Goal: Check status: Check status

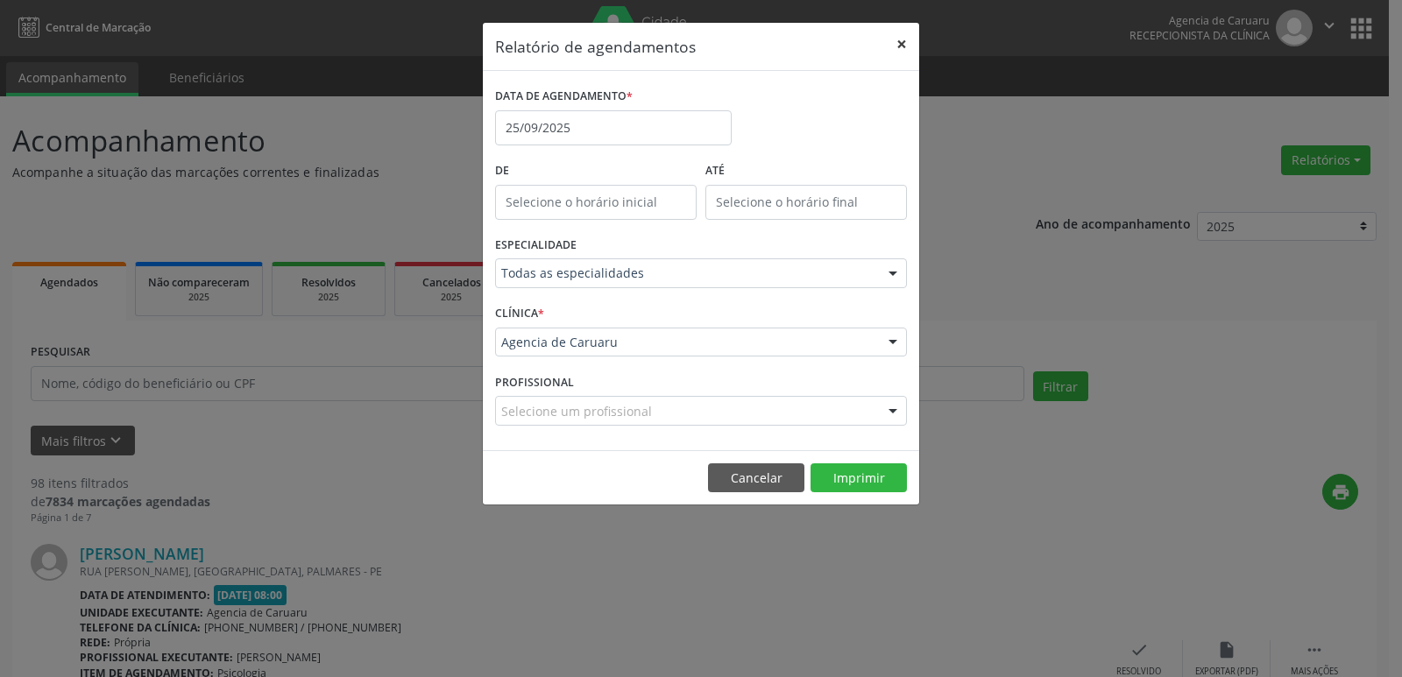
click at [900, 41] on button "×" at bounding box center [901, 44] width 35 height 43
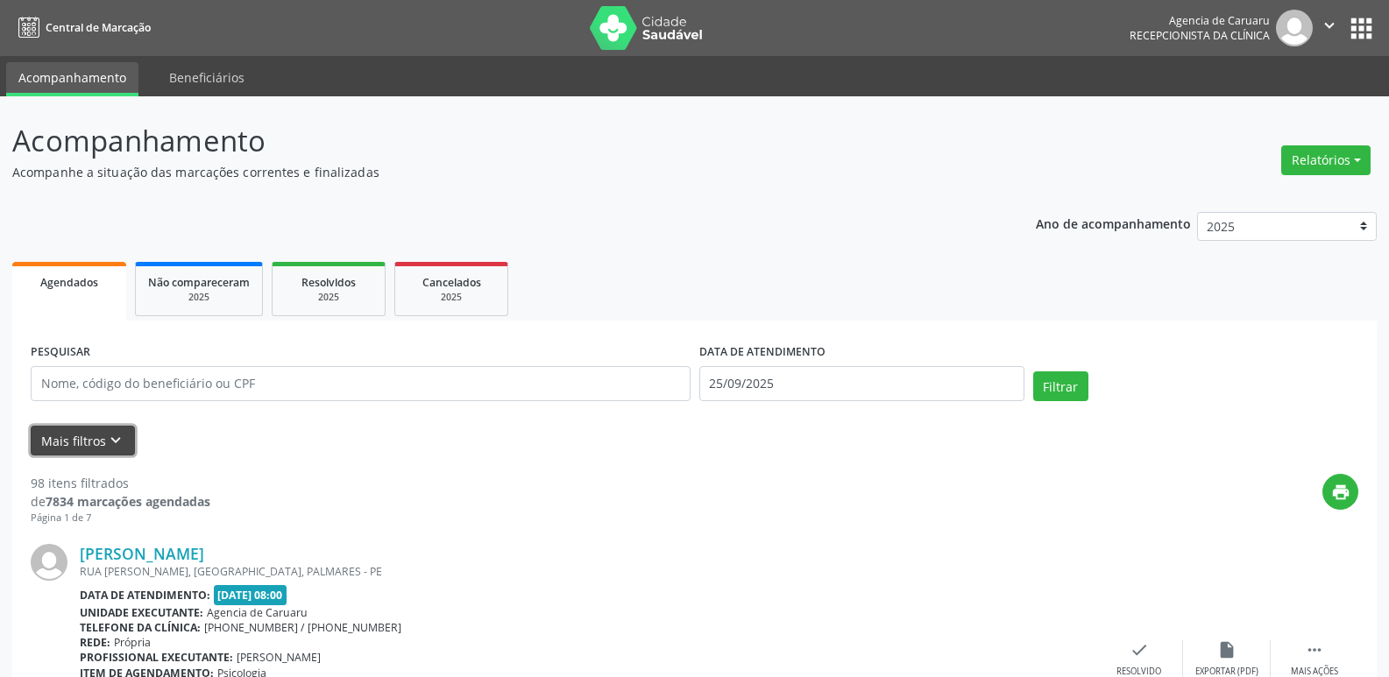
click at [88, 436] on button "Mais filtros keyboard_arrow_down" at bounding box center [83, 441] width 104 height 31
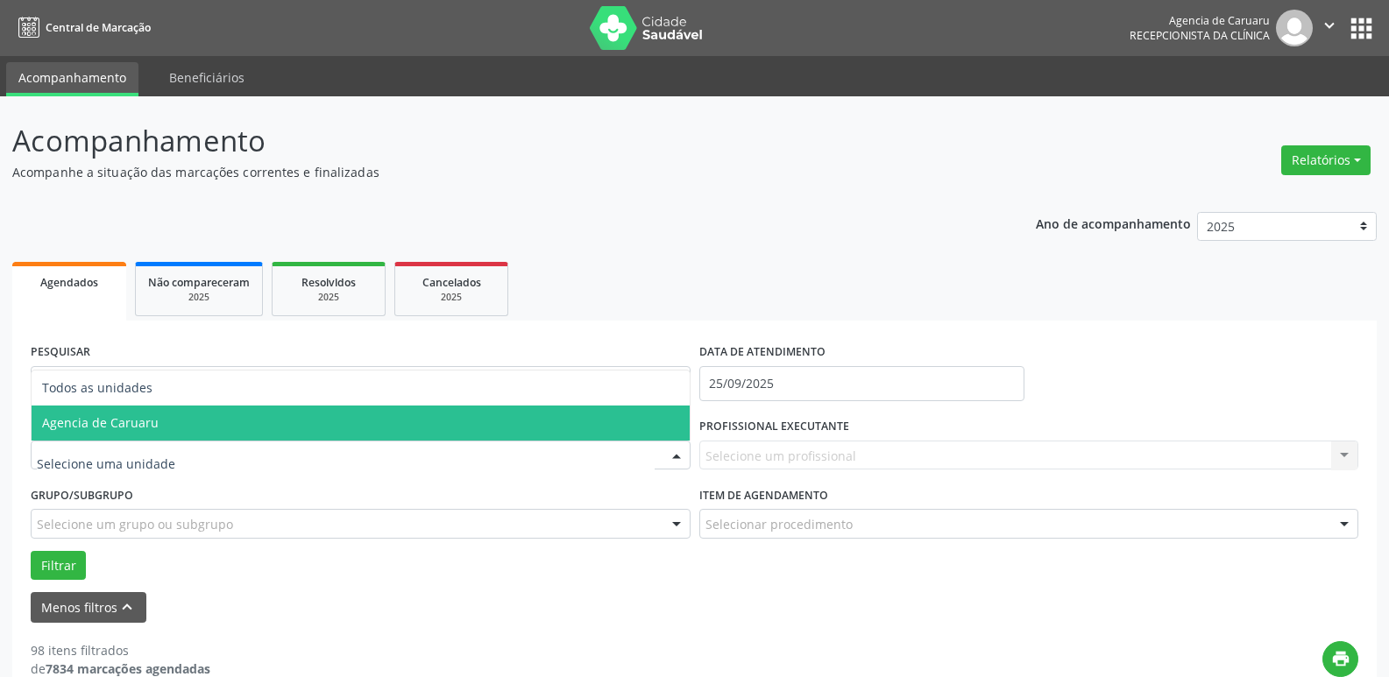
click at [181, 426] on span "Agencia de Caruaru" at bounding box center [361, 423] width 658 height 35
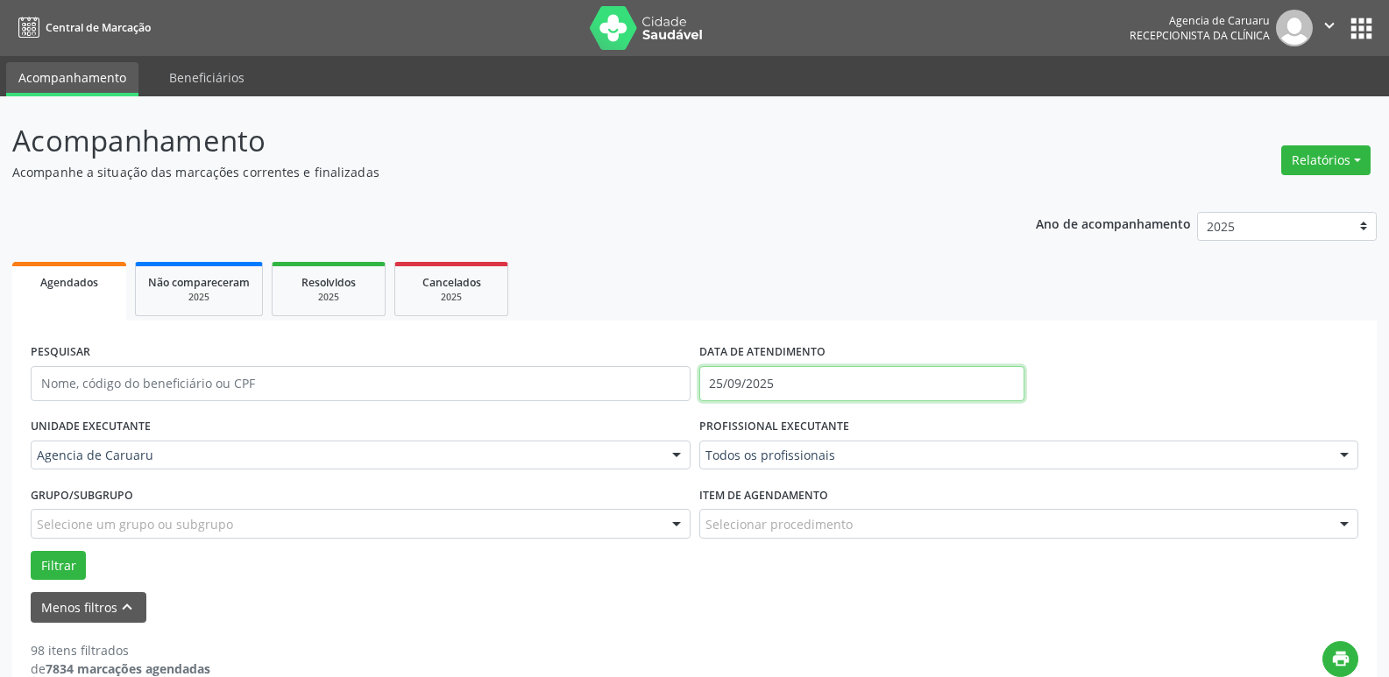
click at [767, 378] on input "25/09/2025" at bounding box center [861, 383] width 325 height 35
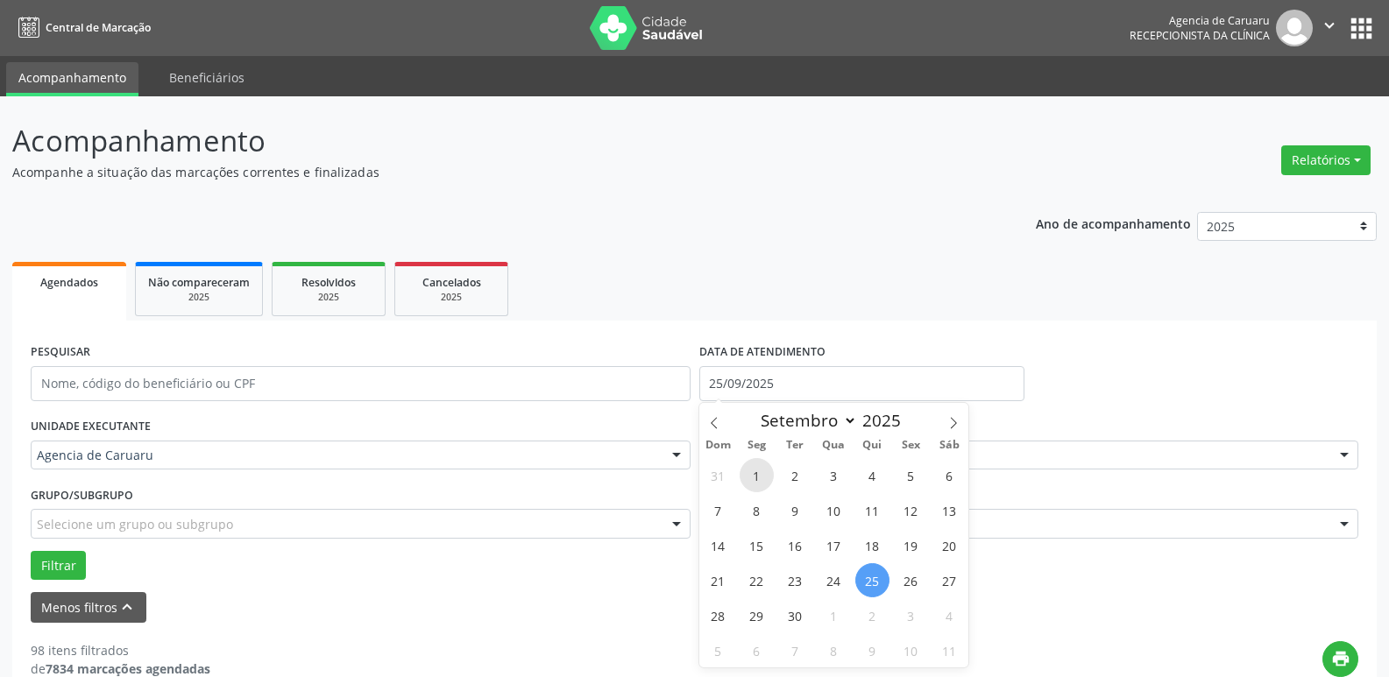
click at [749, 472] on span "1" at bounding box center [756, 475] width 34 height 34
type input "[DATE]"
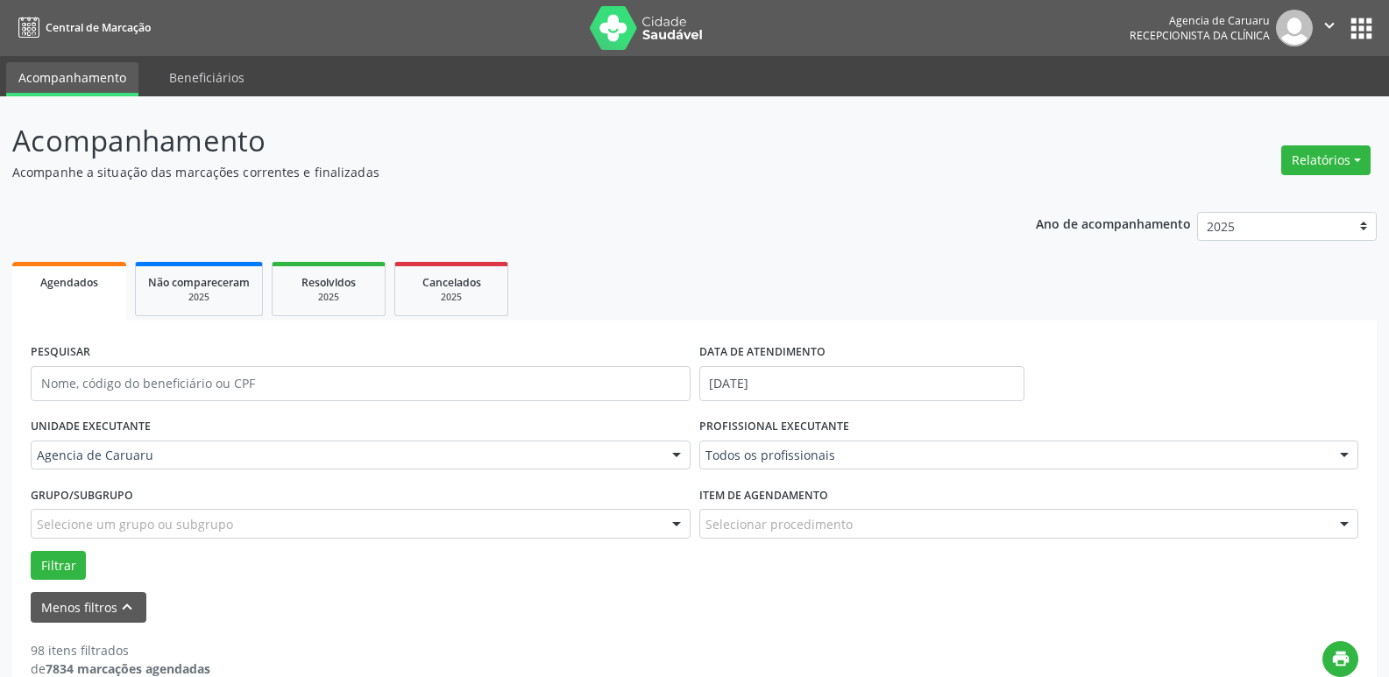
click at [749, 472] on div "PROFISSIONAL EXECUTANTE Todos os profissionais Todos os profissionais Adalberto…" at bounding box center [1029, 447] width 668 height 68
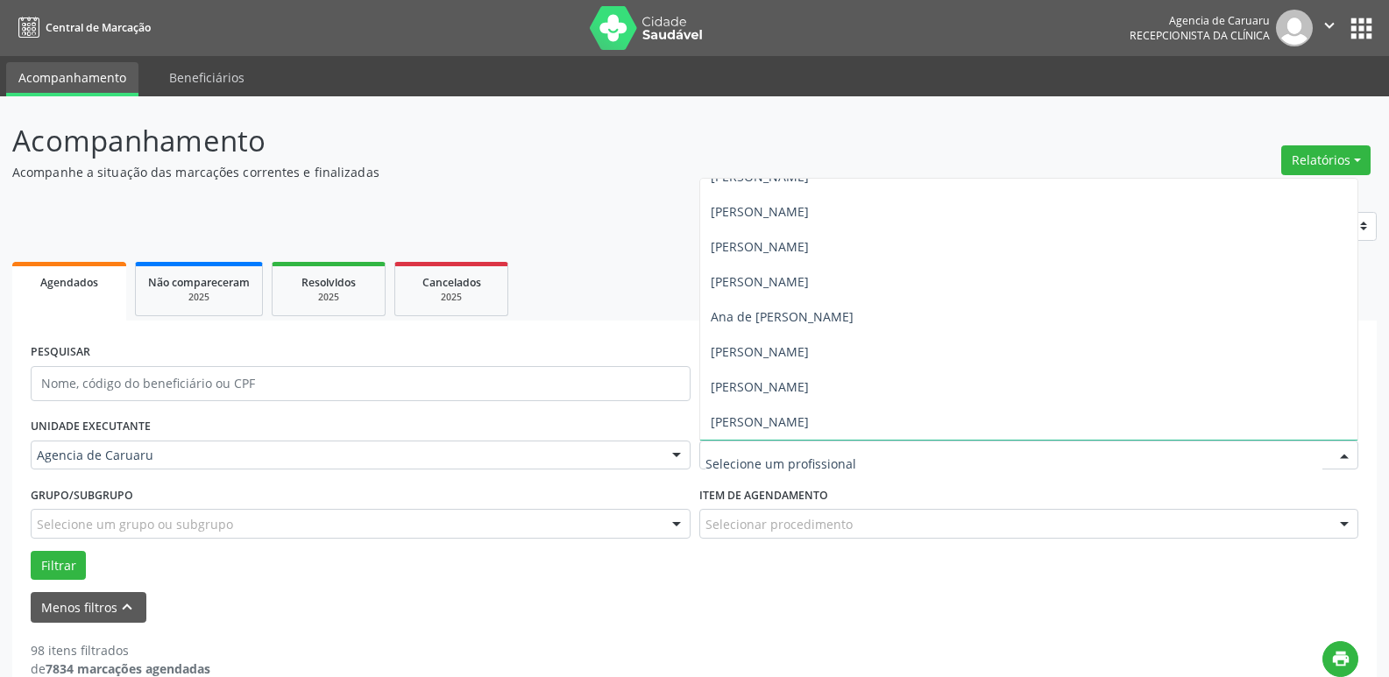
scroll to position [88, 0]
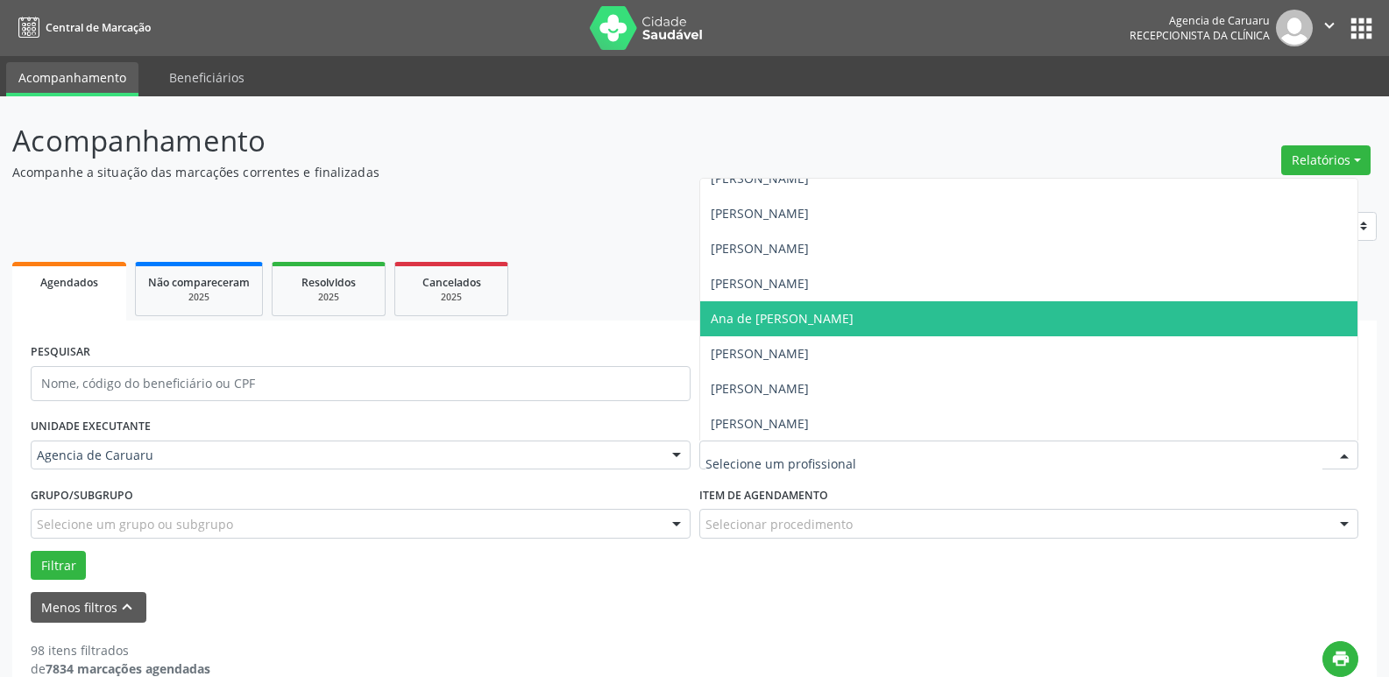
click at [830, 319] on span "Ana de [PERSON_NAME]" at bounding box center [781, 318] width 143 height 17
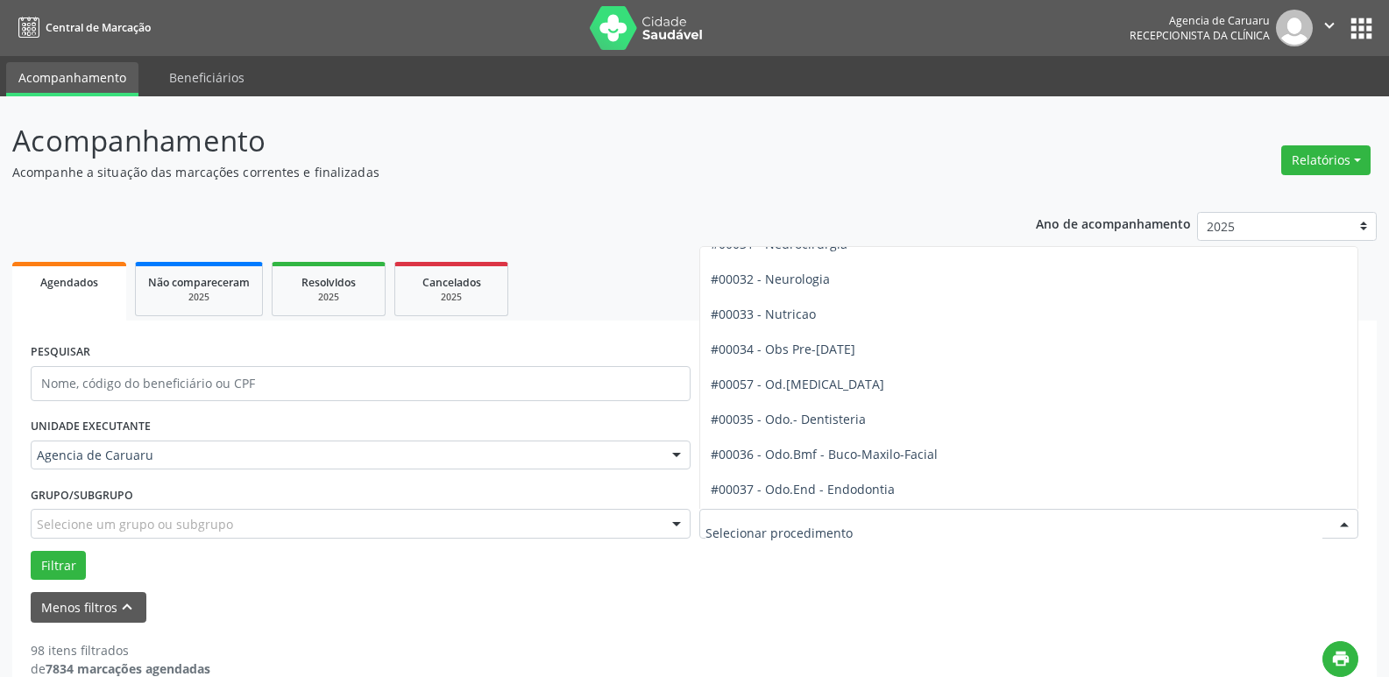
scroll to position [1752, 0]
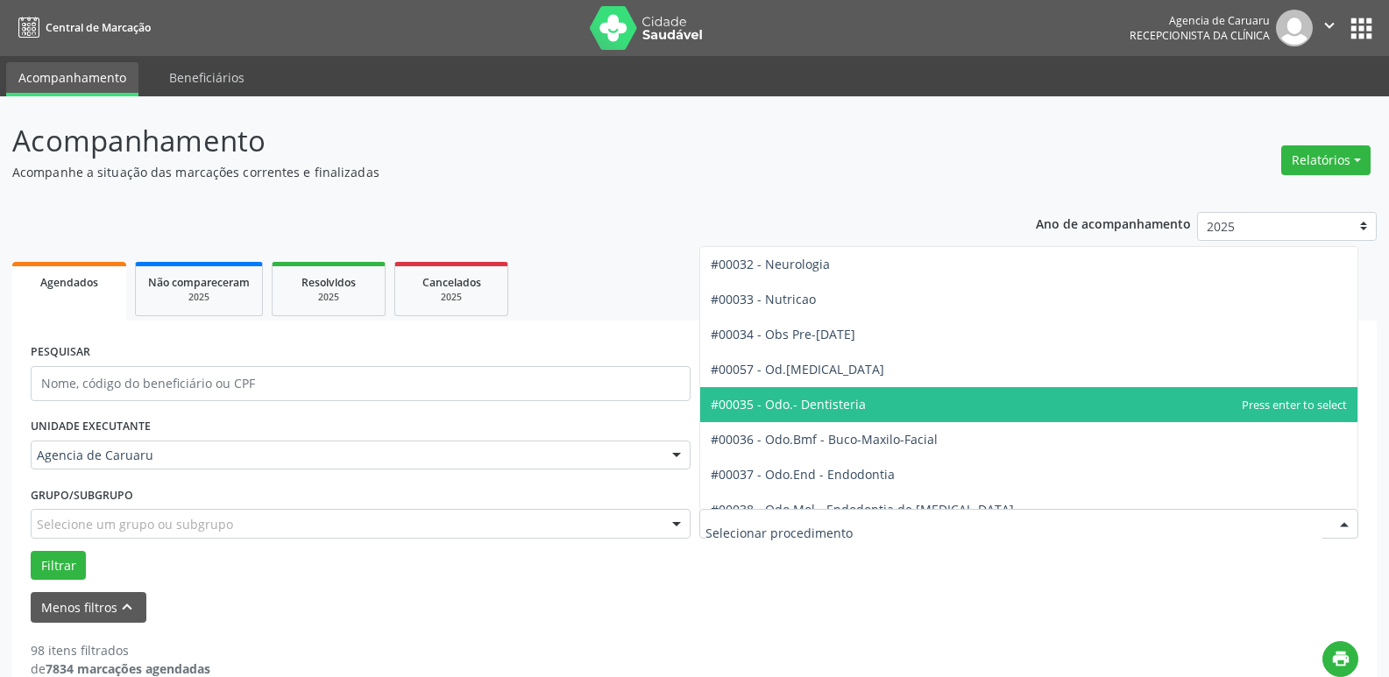
click at [816, 406] on span "#00035 - Odo.- Dentisteria" at bounding box center [787, 404] width 155 height 17
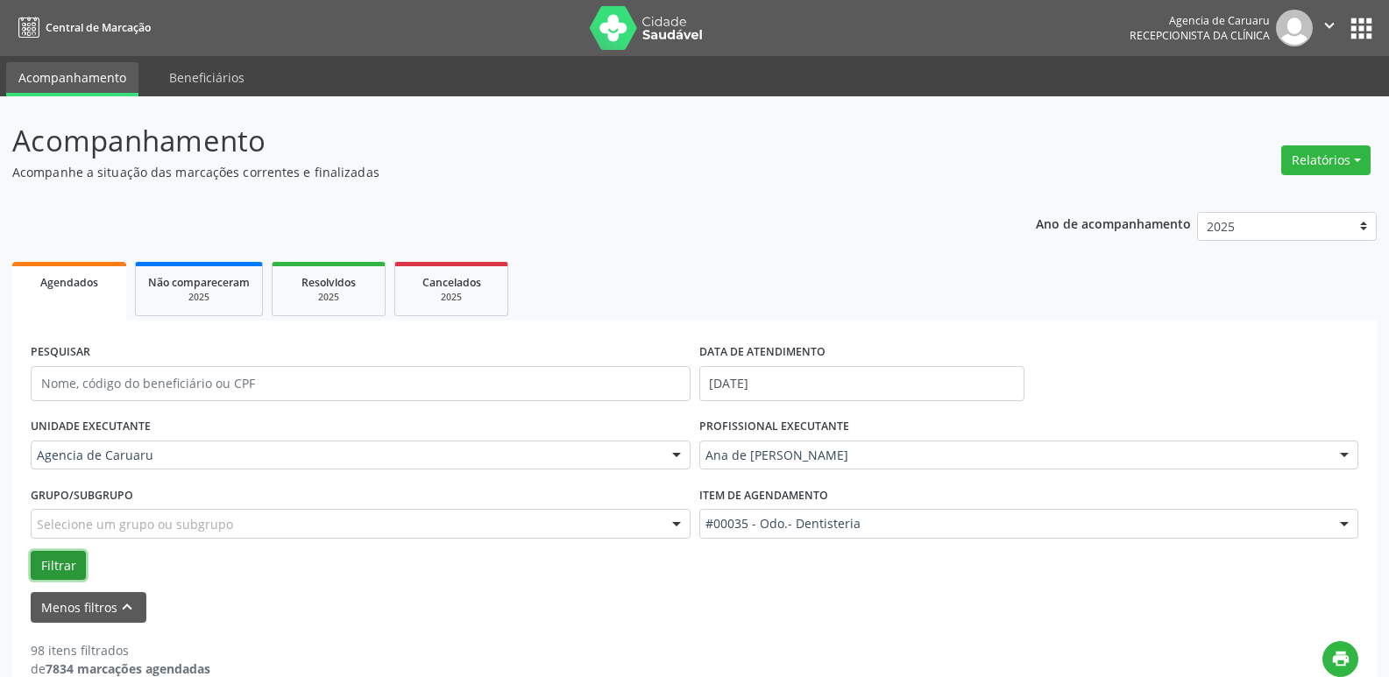
click at [61, 569] on button "Filtrar" at bounding box center [58, 566] width 55 height 30
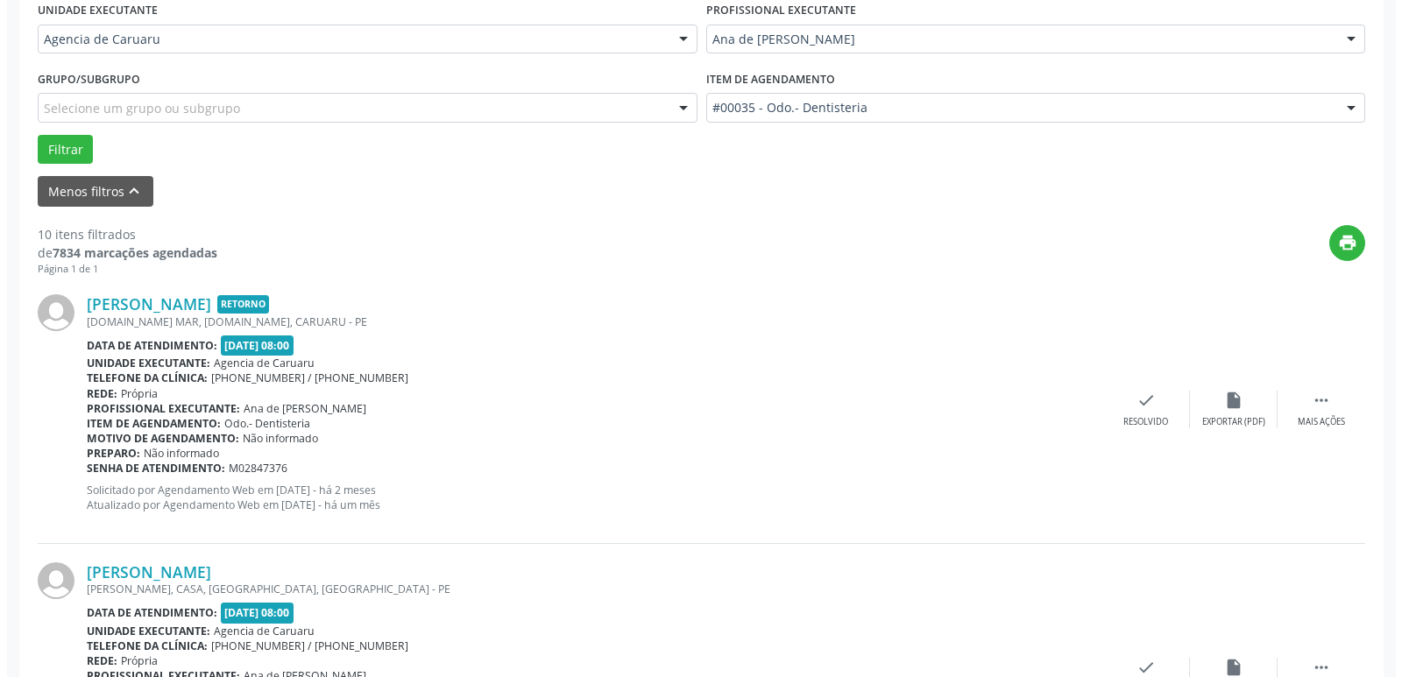
scroll to position [438, 0]
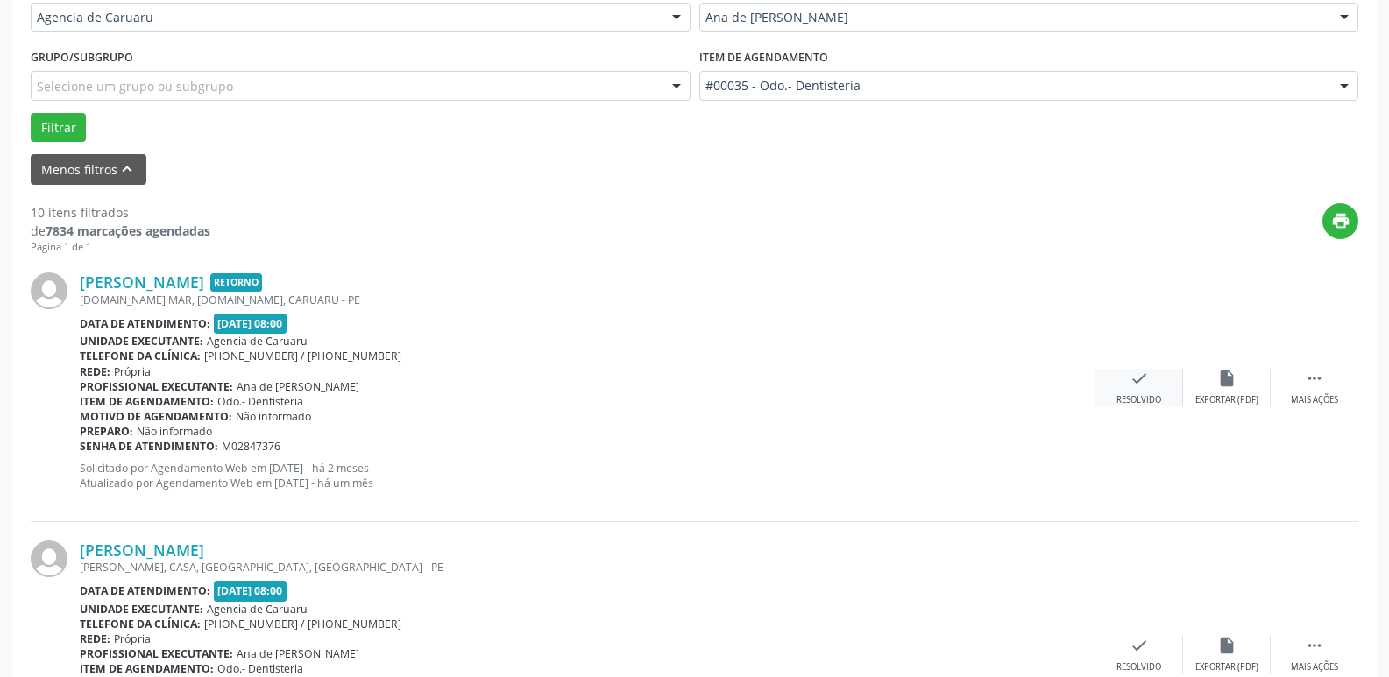
click at [1129, 380] on icon "check" at bounding box center [1138, 378] width 19 height 19
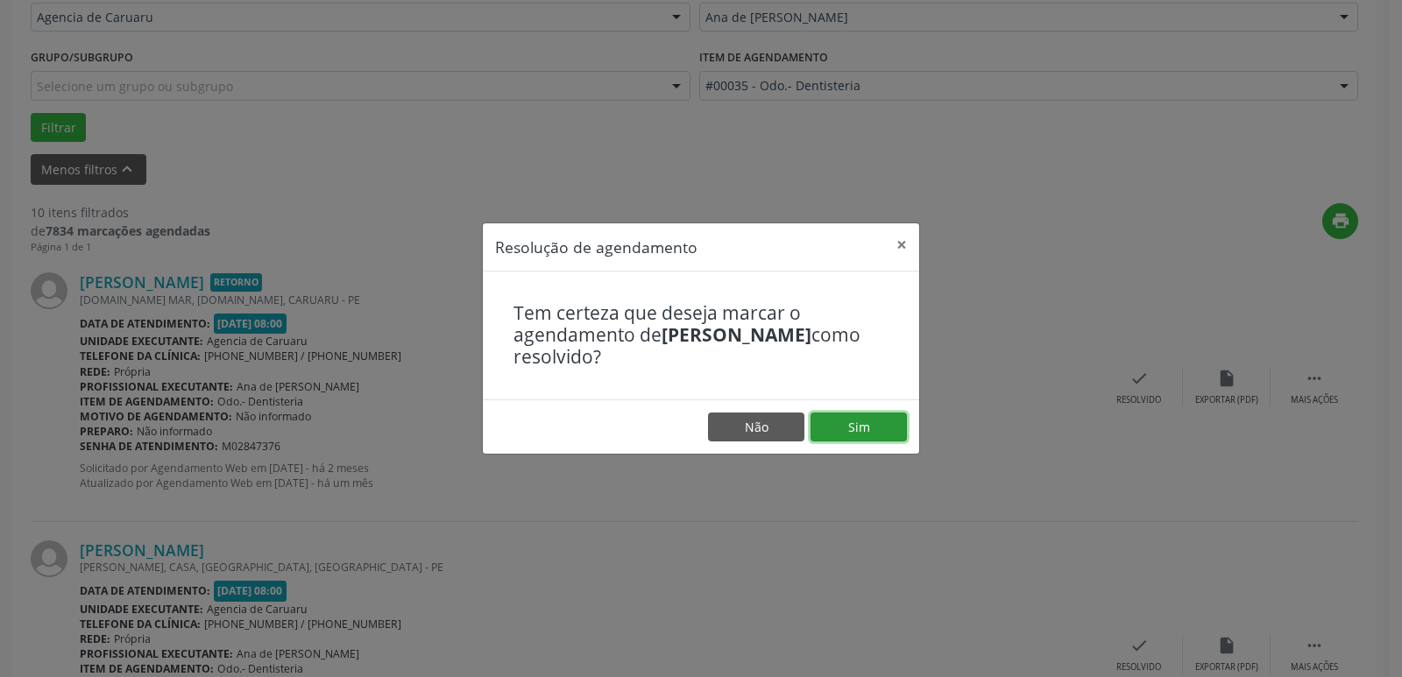
click at [867, 419] on button "Sim" at bounding box center [858, 428] width 96 height 30
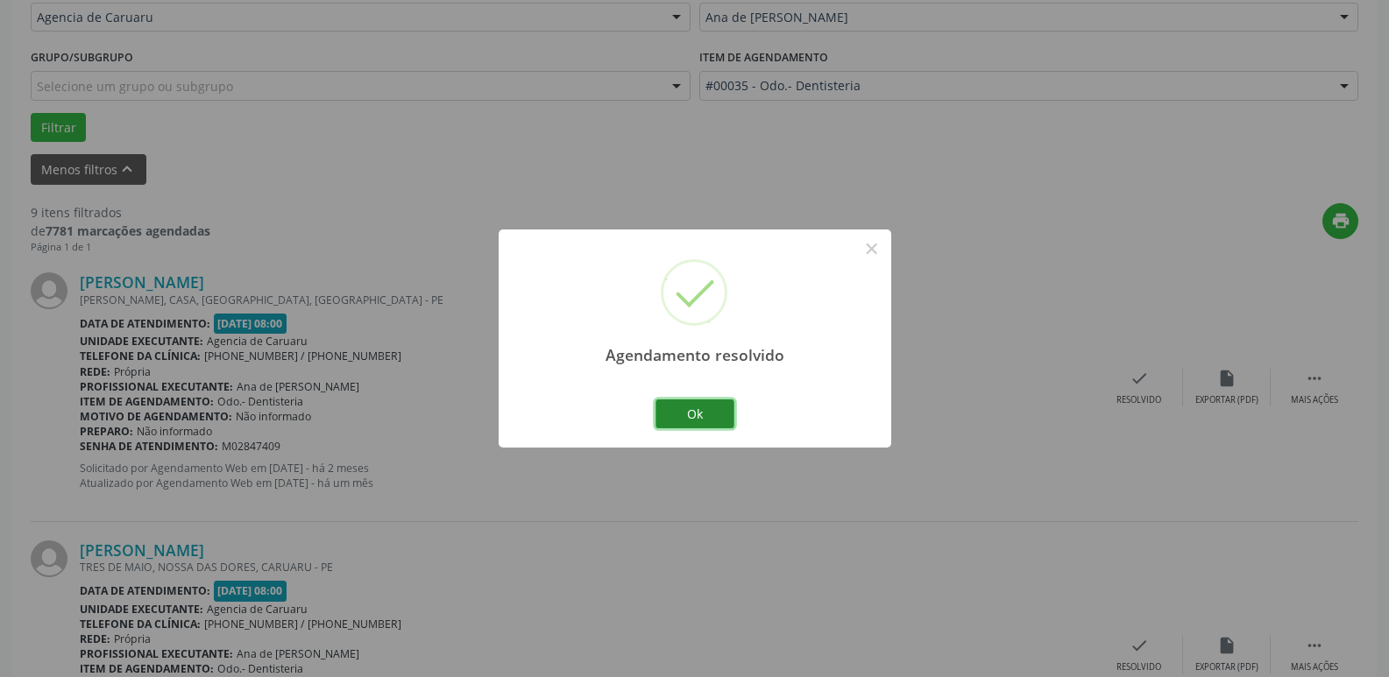
click at [688, 403] on button "Ok" at bounding box center [694, 414] width 79 height 30
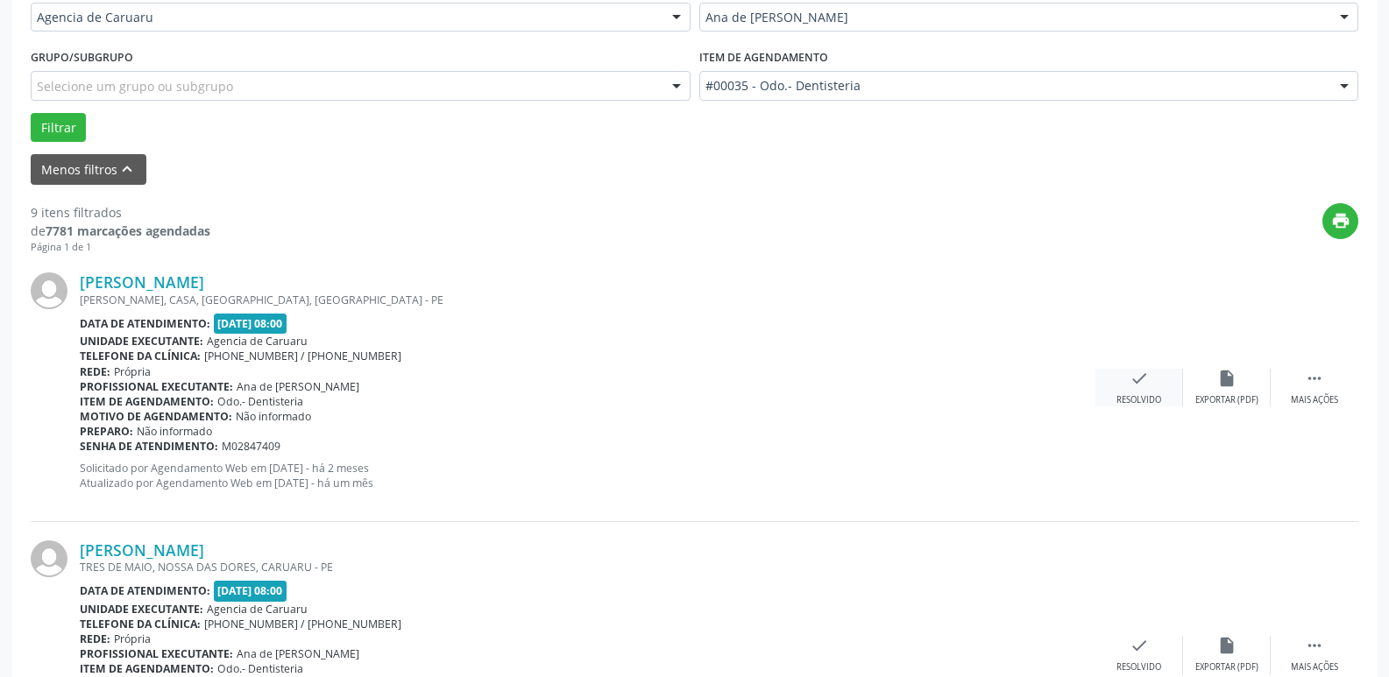
click at [1129, 385] on icon "check" at bounding box center [1138, 378] width 19 height 19
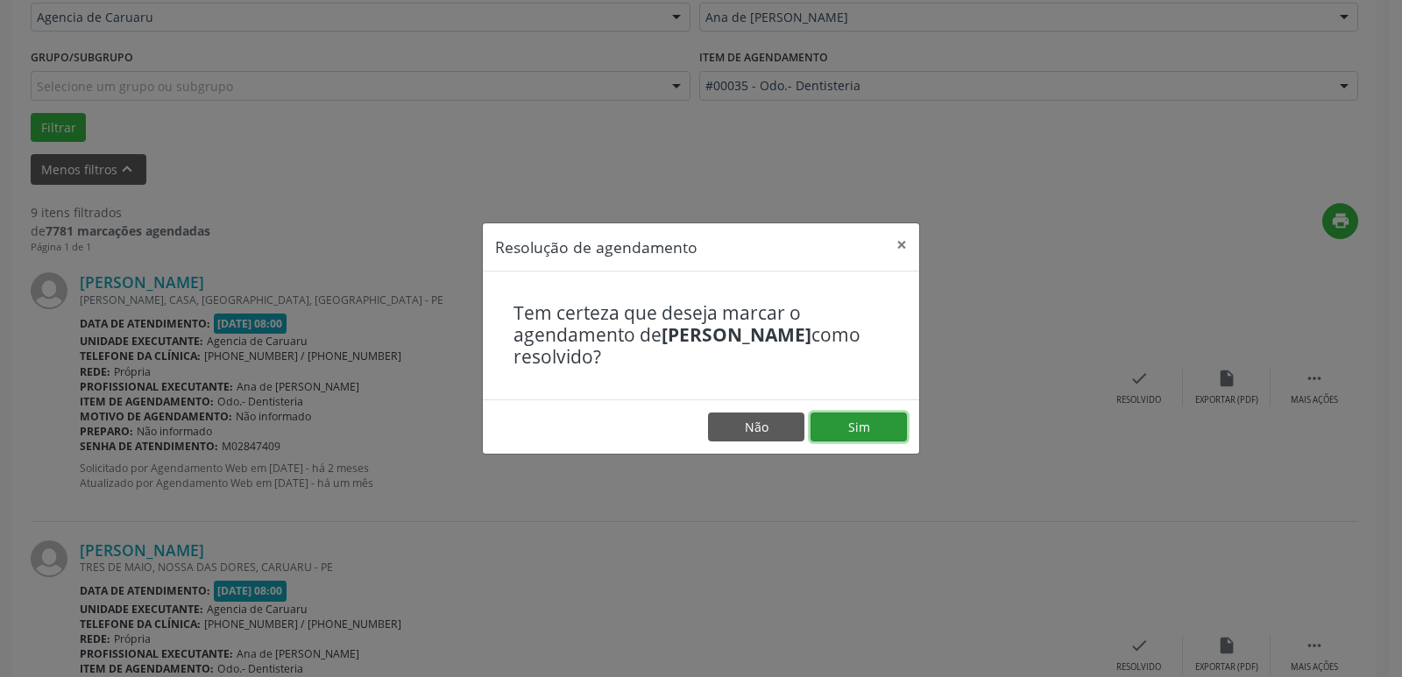
click at [863, 434] on button "Sim" at bounding box center [858, 428] width 96 height 30
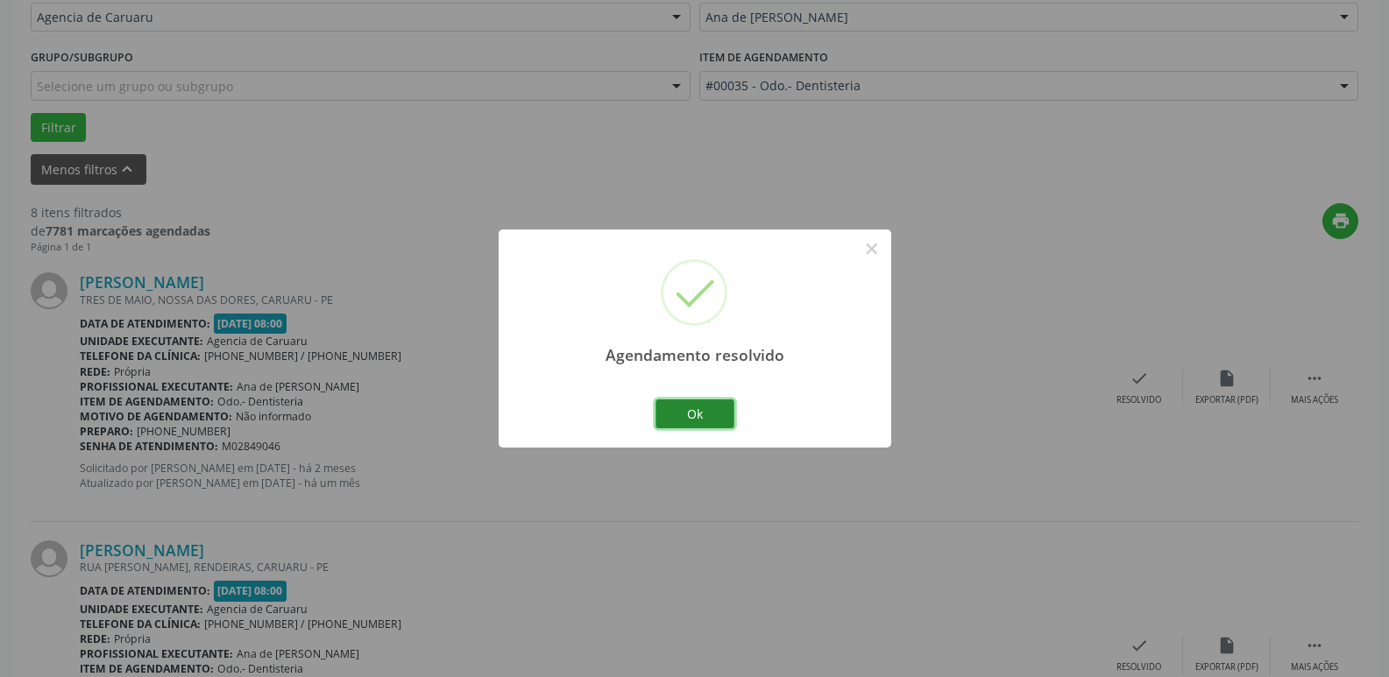
click at [696, 407] on button "Ok" at bounding box center [694, 414] width 79 height 30
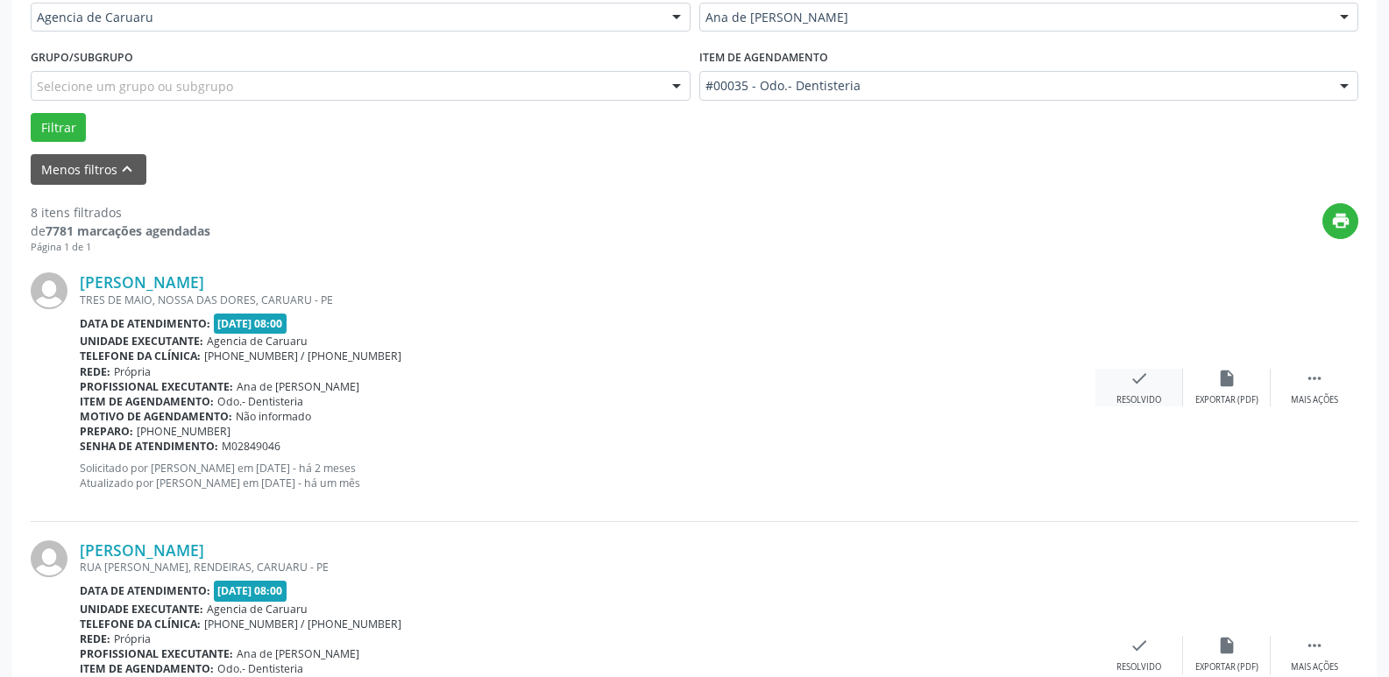
click at [1120, 392] on div "check Resolvido" at bounding box center [1139, 388] width 88 height 38
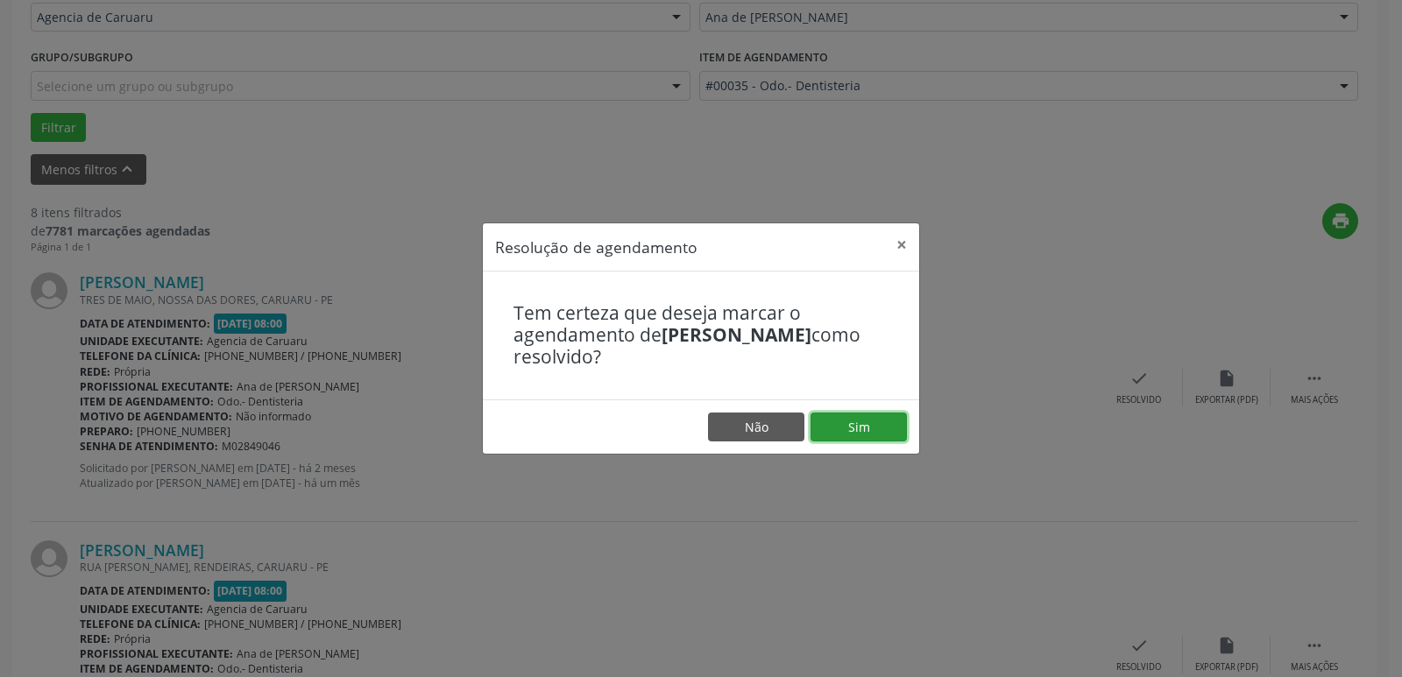
click at [869, 429] on button "Sim" at bounding box center [858, 428] width 96 height 30
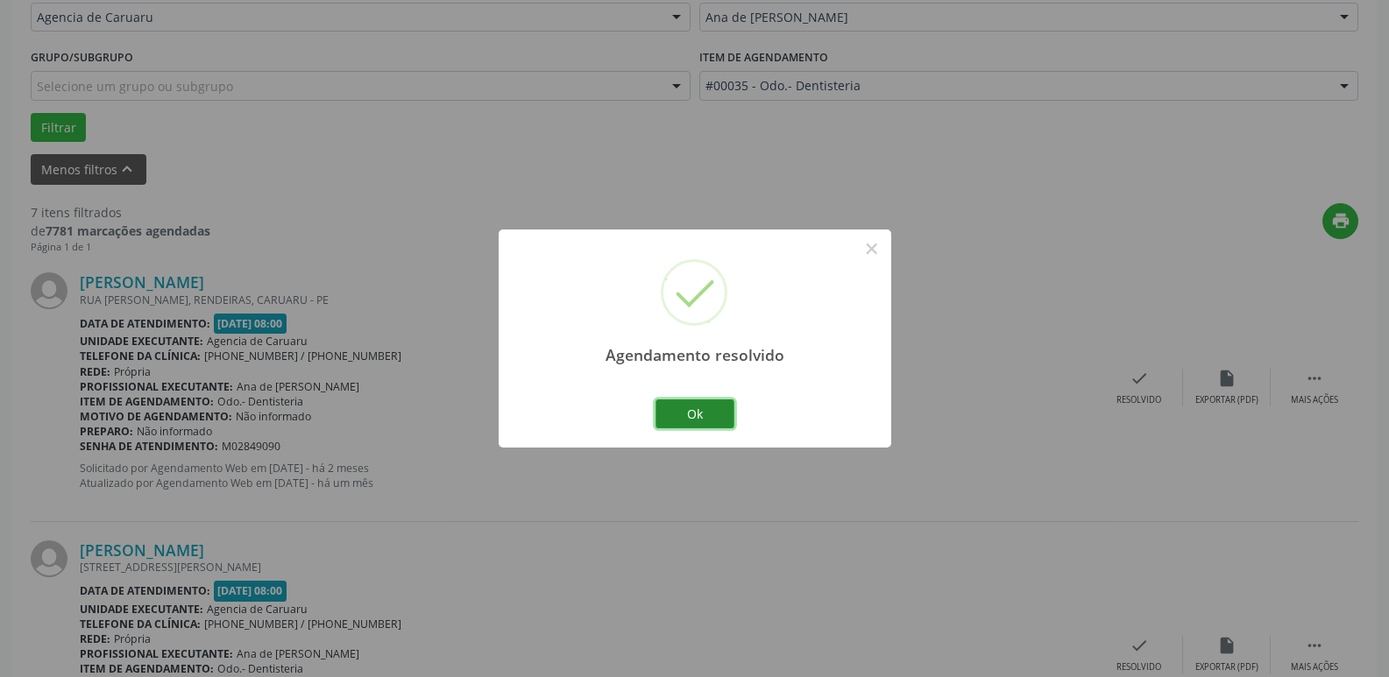
click at [678, 411] on button "Ok" at bounding box center [694, 414] width 79 height 30
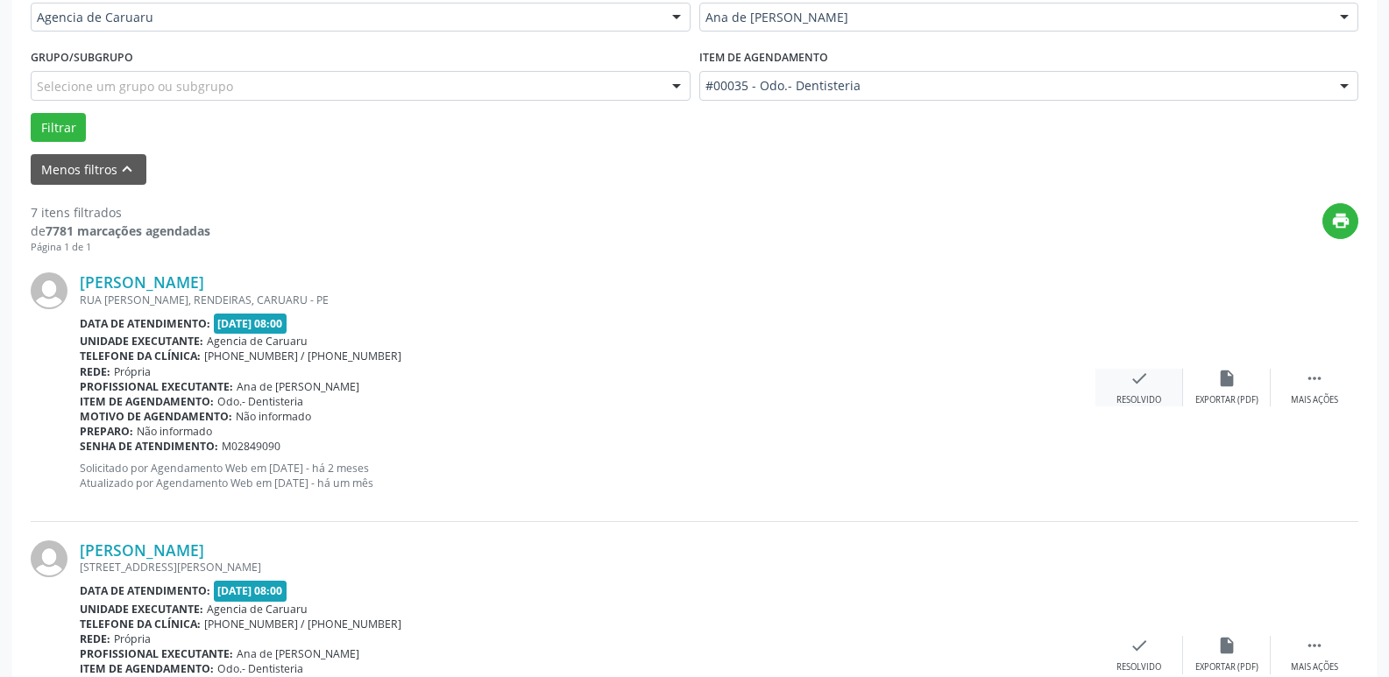
click at [1139, 377] on icon "check" at bounding box center [1138, 378] width 19 height 19
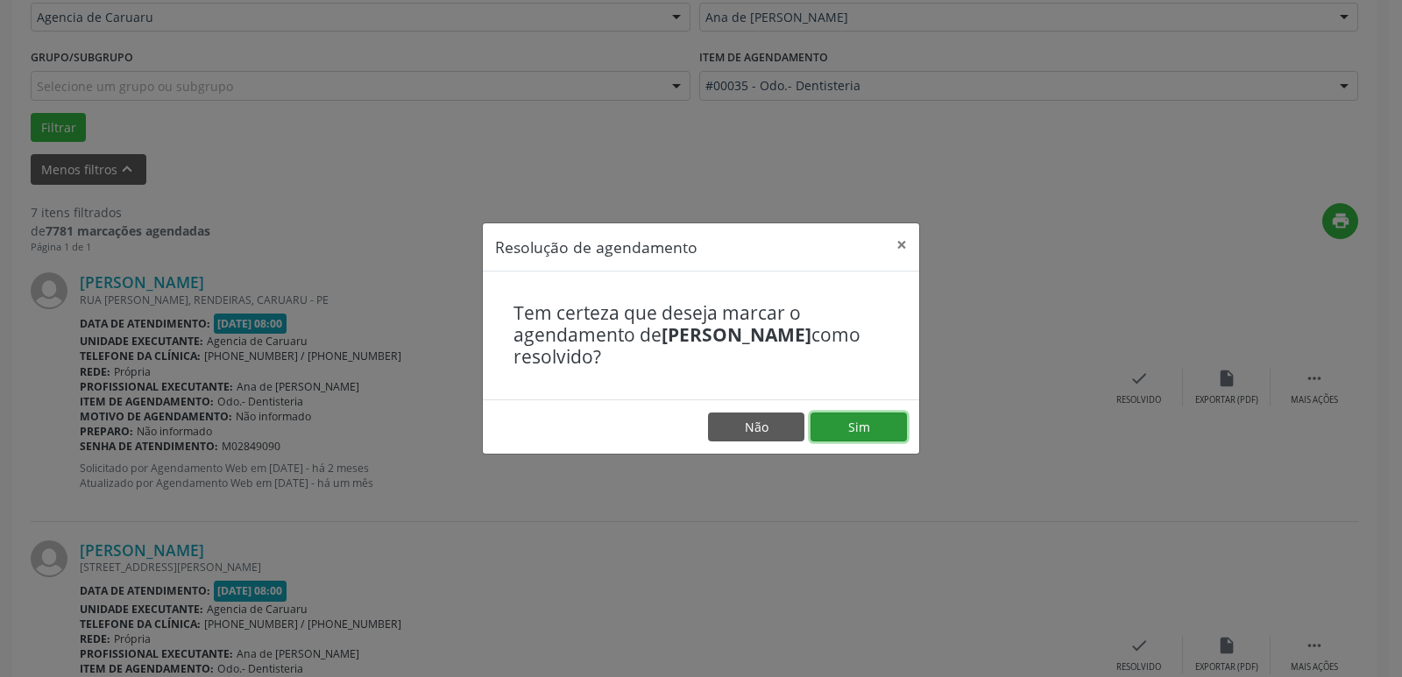
click at [867, 425] on button "Sim" at bounding box center [858, 428] width 96 height 30
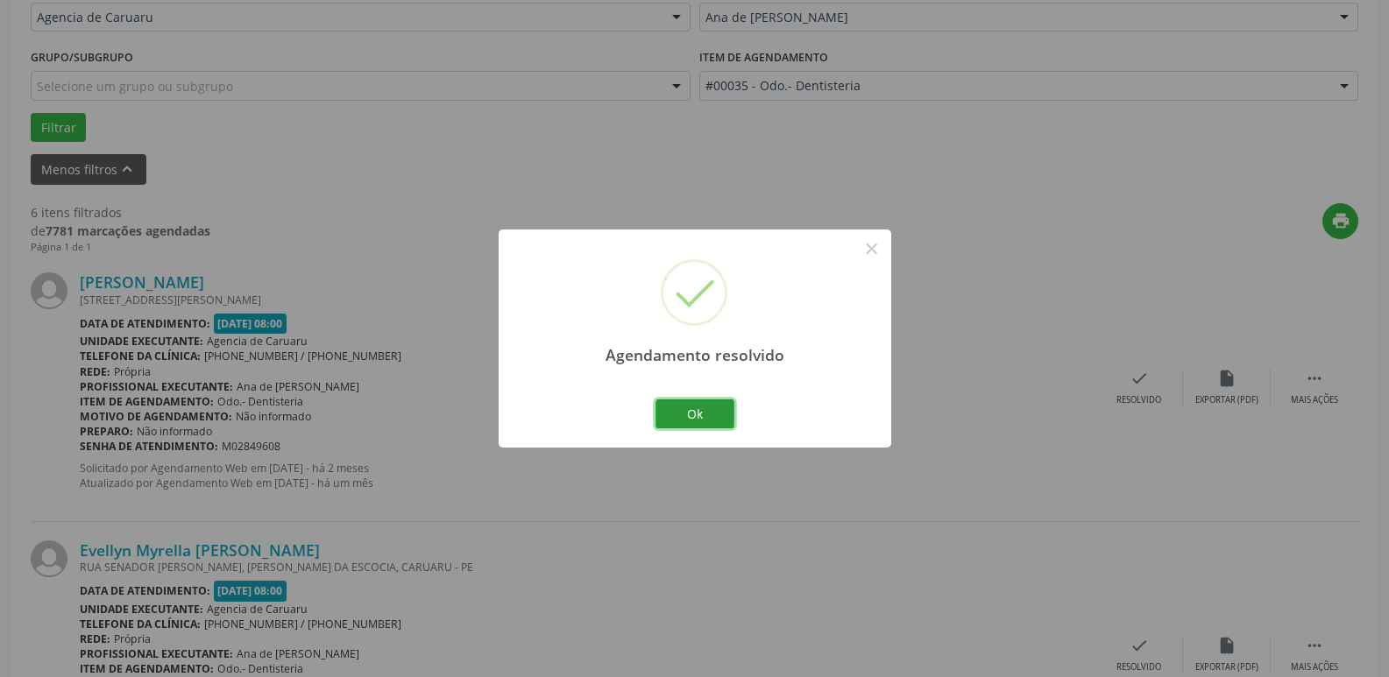
click at [682, 410] on button "Ok" at bounding box center [694, 414] width 79 height 30
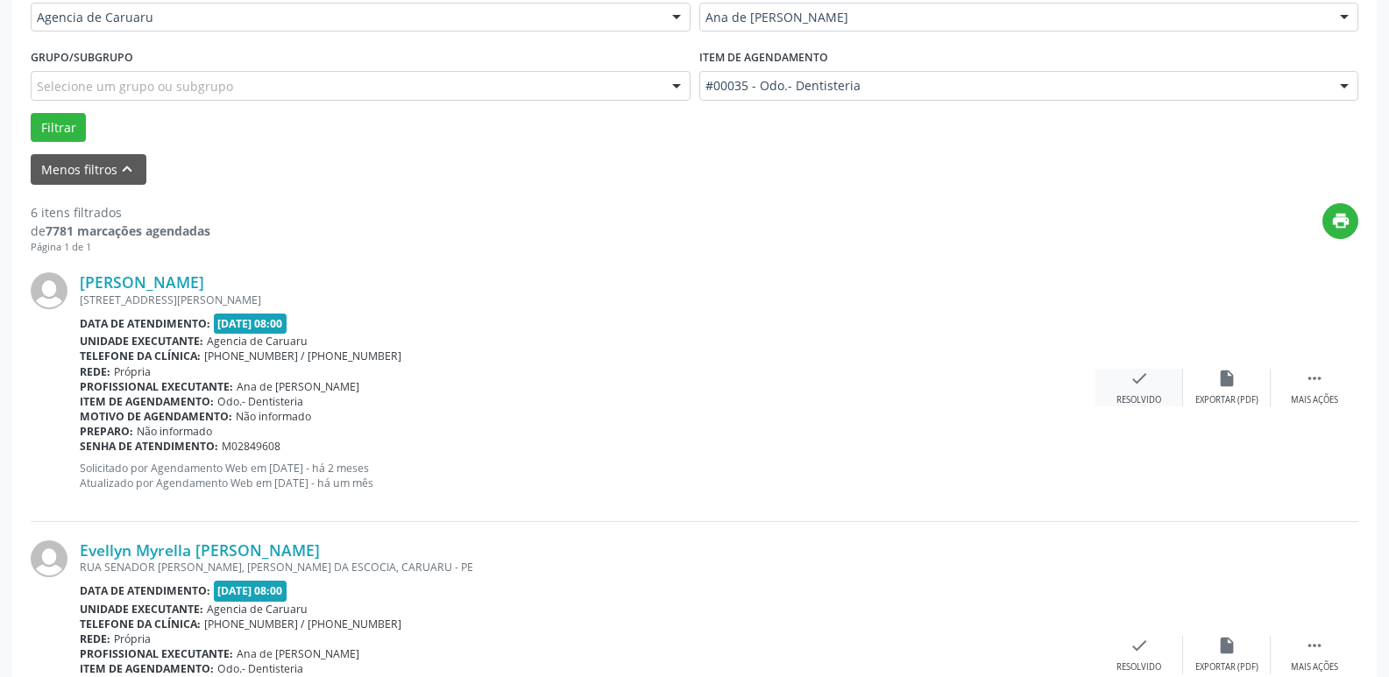
click at [1142, 388] on icon "check" at bounding box center [1138, 378] width 19 height 19
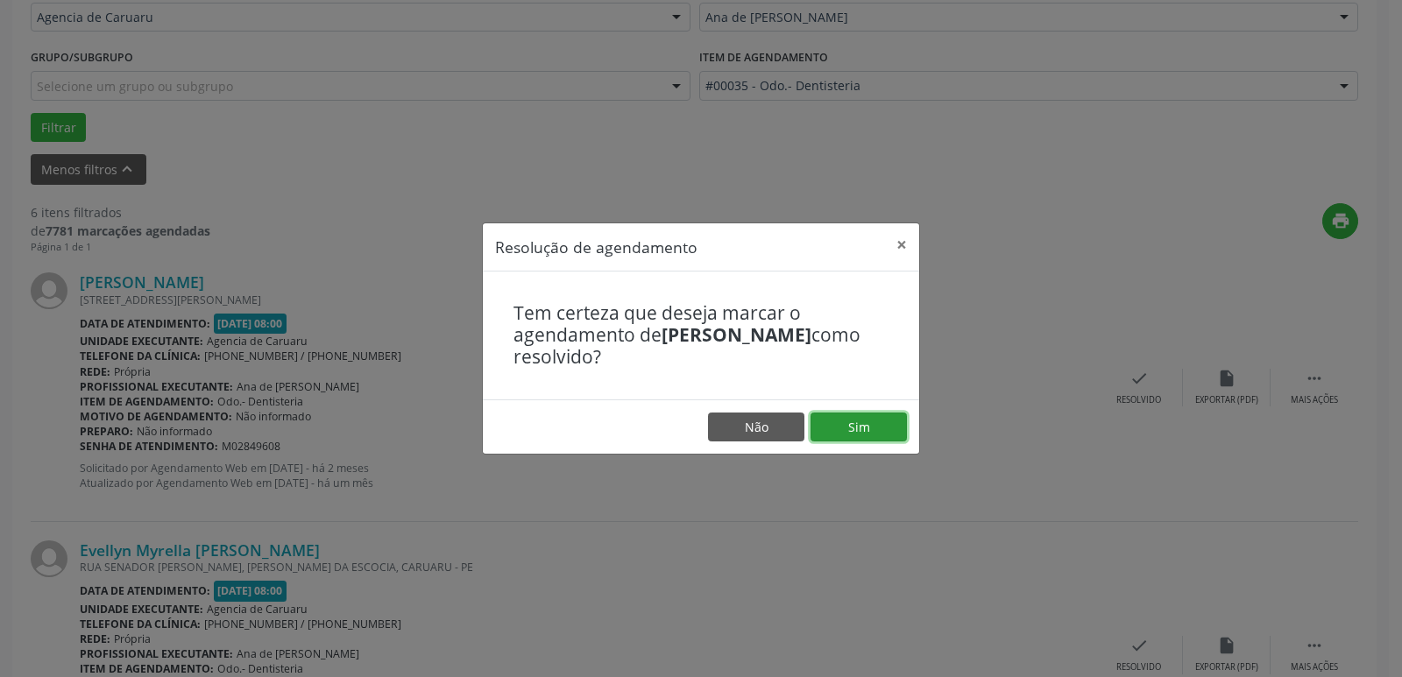
click at [869, 426] on button "Sim" at bounding box center [858, 428] width 96 height 30
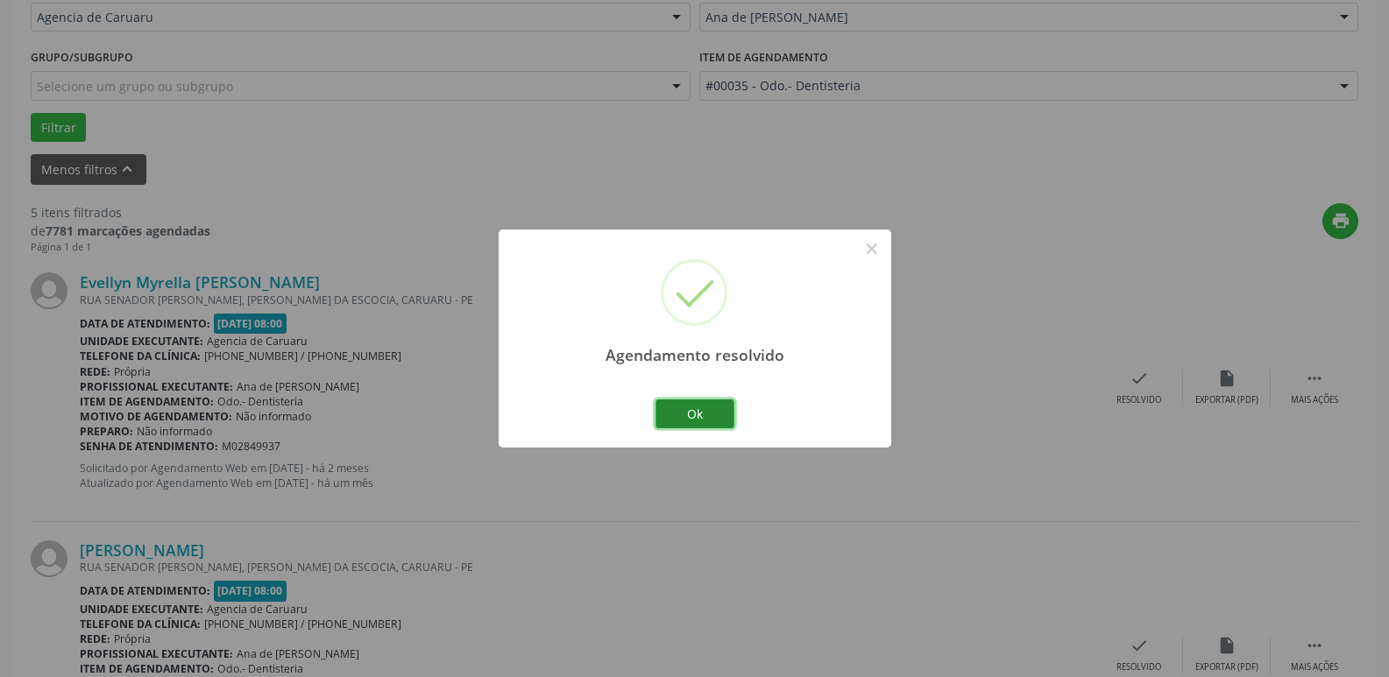
click at [689, 412] on button "Ok" at bounding box center [694, 414] width 79 height 30
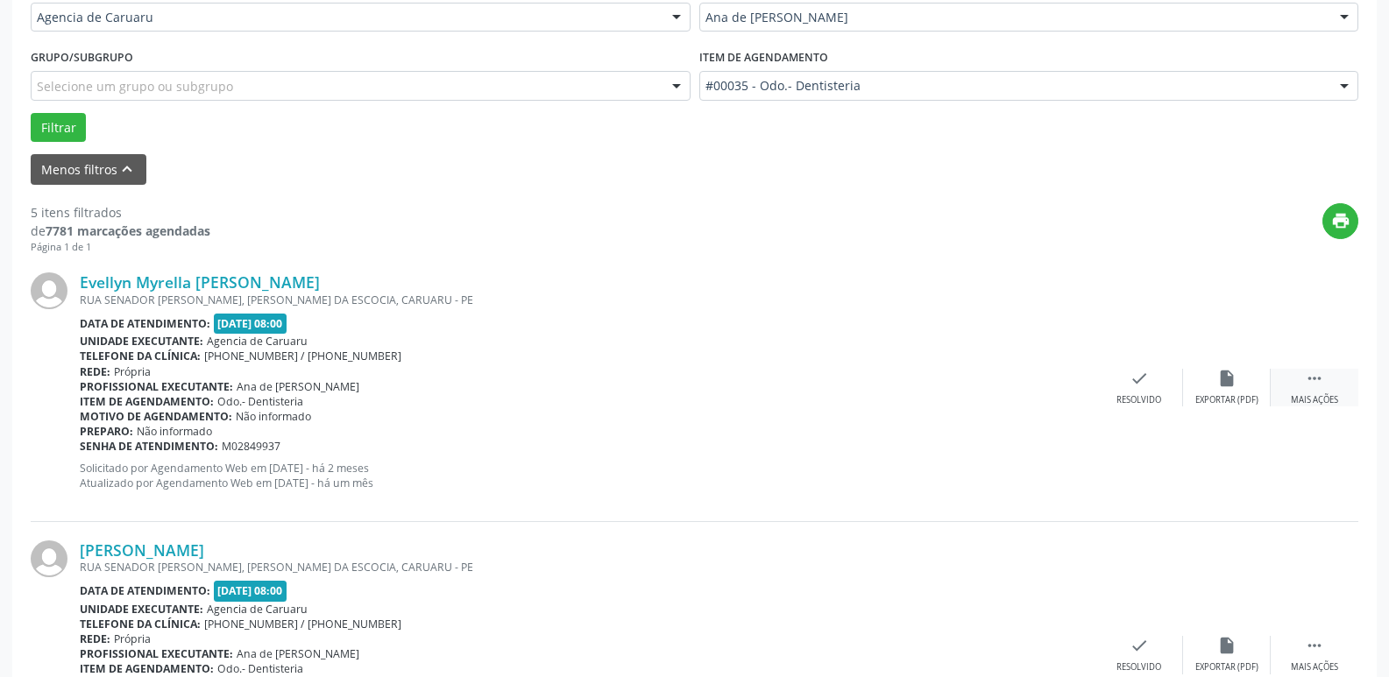
click at [1311, 385] on icon "" at bounding box center [1313, 378] width 19 height 19
click at [1238, 393] on div "alarm_off Não compareceu" at bounding box center [1227, 388] width 88 height 38
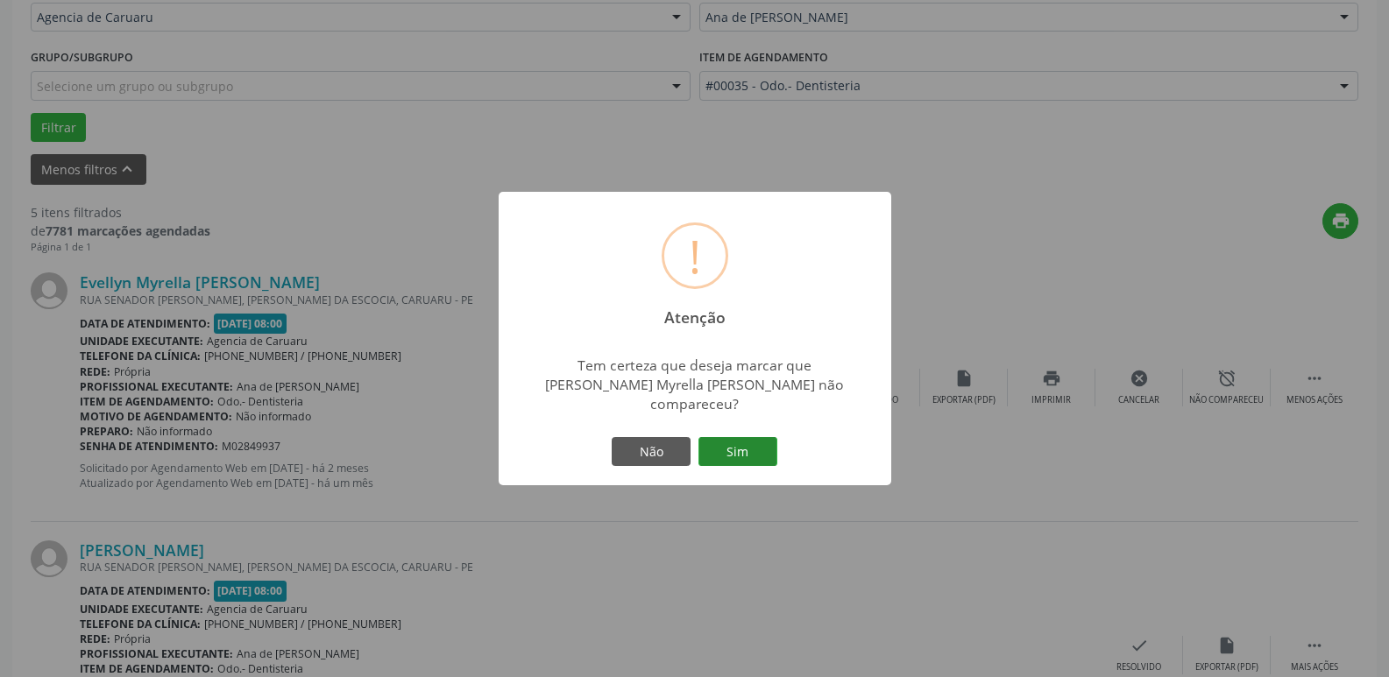
click at [750, 437] on button "Sim" at bounding box center [737, 452] width 79 height 30
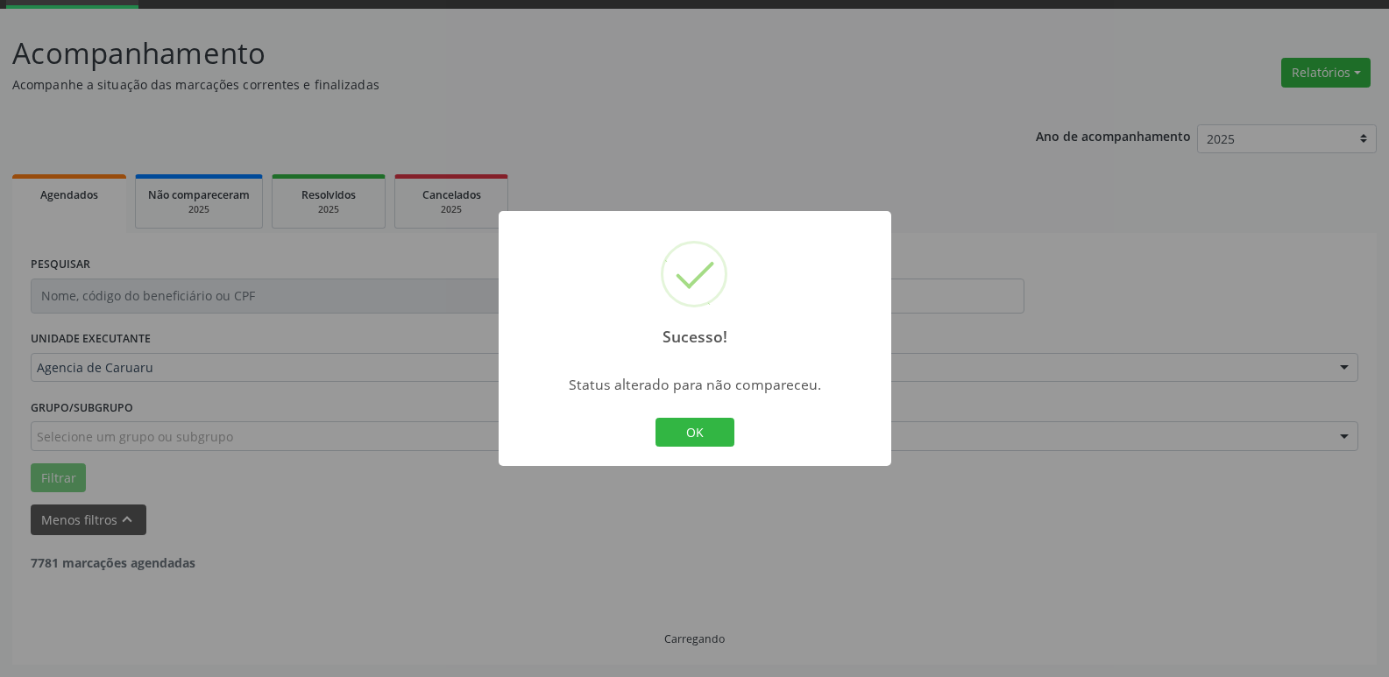
click at [696, 424] on button "OK" at bounding box center [694, 433] width 79 height 30
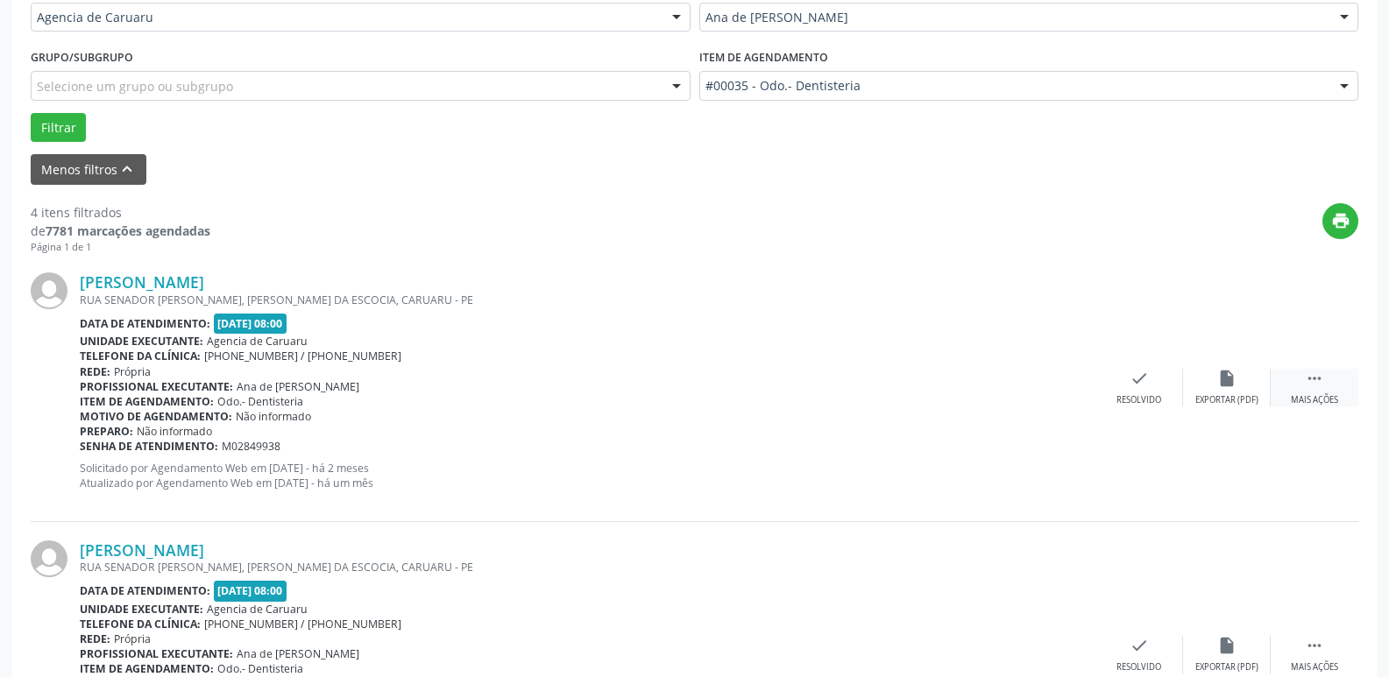
click at [1325, 378] on div " Mais ações" at bounding box center [1314, 388] width 88 height 38
click at [1232, 392] on div "alarm_off Não compareceu" at bounding box center [1227, 388] width 88 height 38
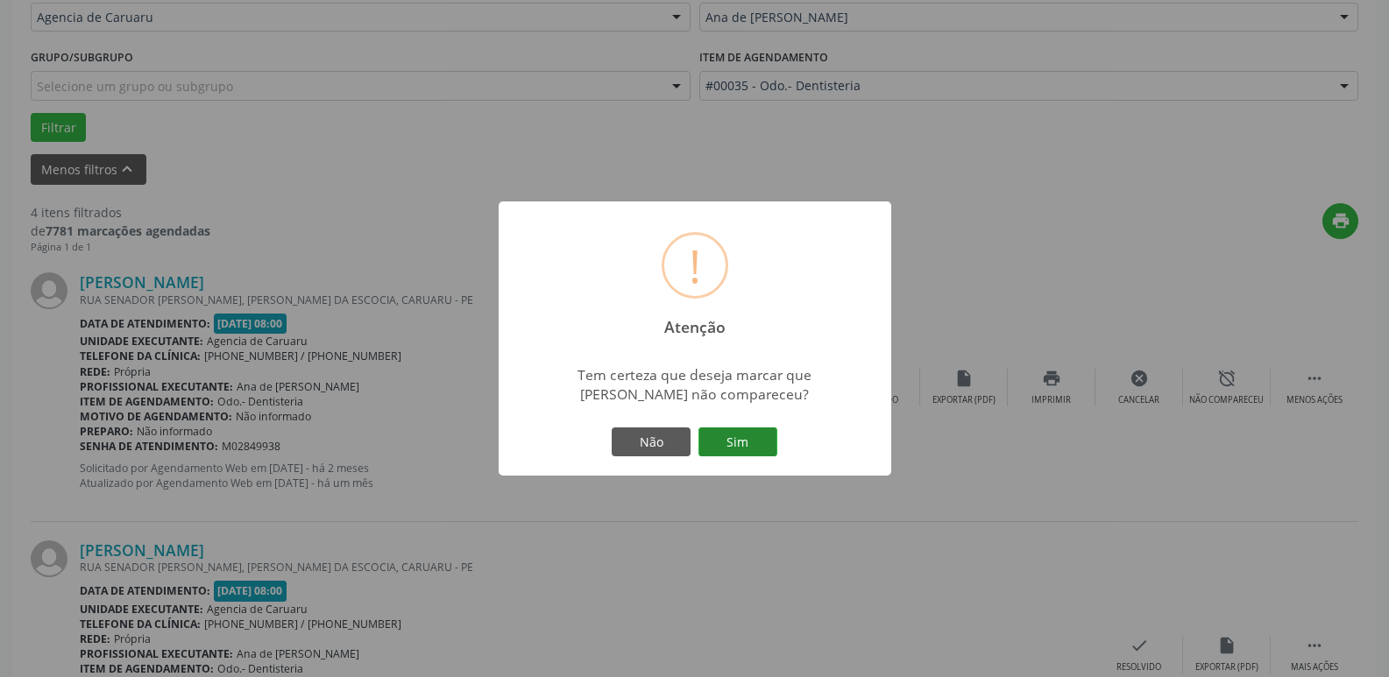
click at [759, 441] on button "Sim" at bounding box center [737, 443] width 79 height 30
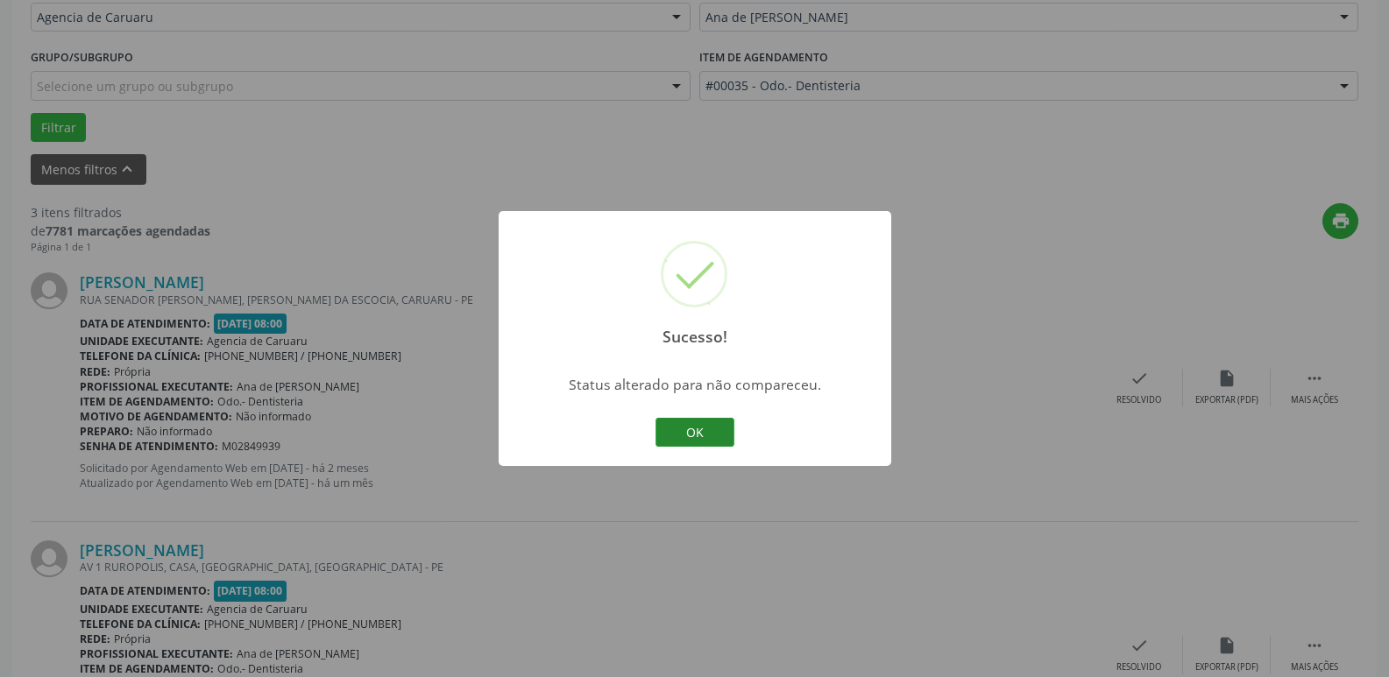
click at [700, 431] on button "OK" at bounding box center [694, 433] width 79 height 30
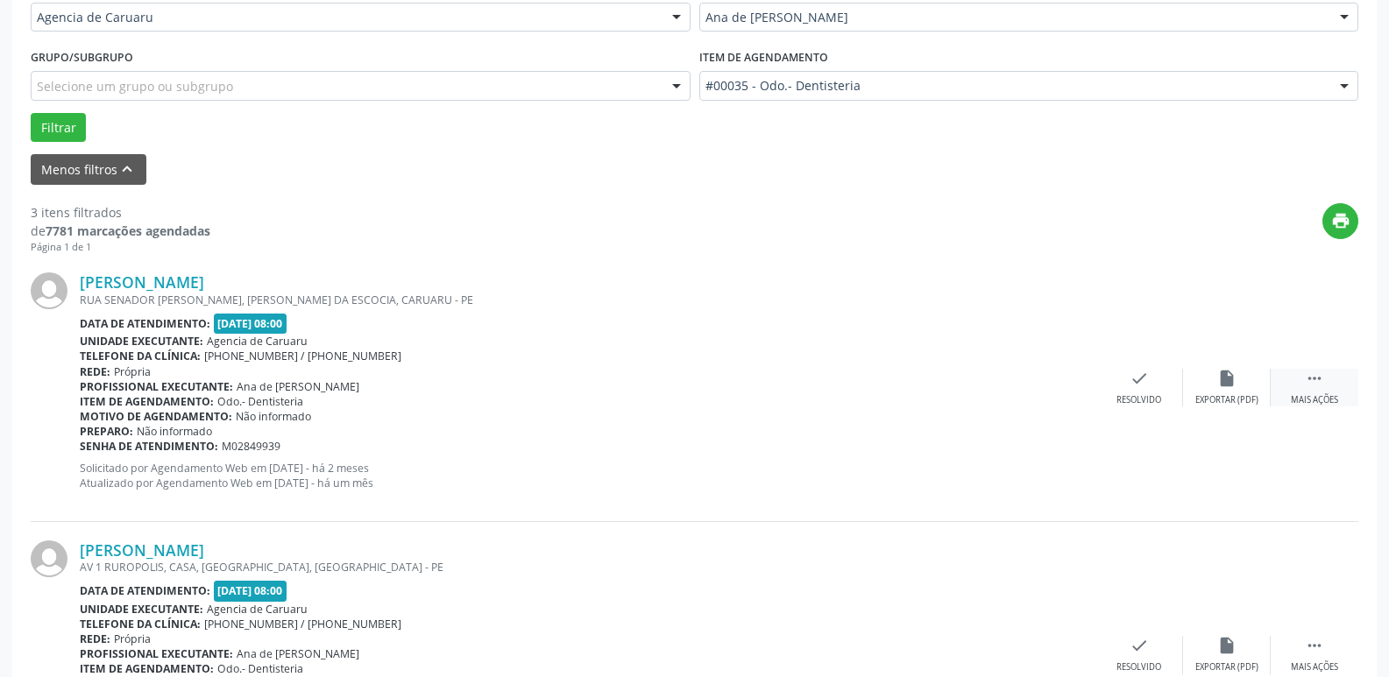
click at [1324, 397] on div "Mais ações" at bounding box center [1313, 400] width 47 height 12
click at [1206, 394] on div "Não compareceu" at bounding box center [1226, 400] width 74 height 12
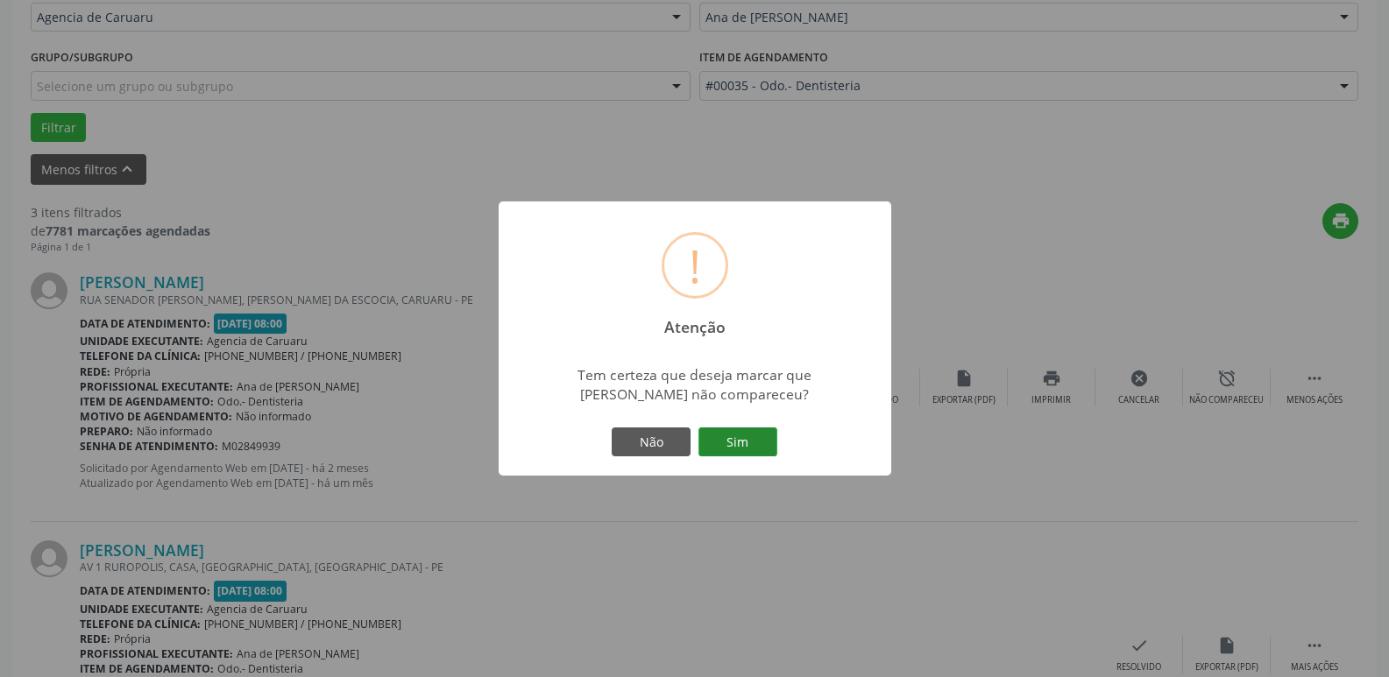
click at [726, 441] on button "Sim" at bounding box center [737, 443] width 79 height 30
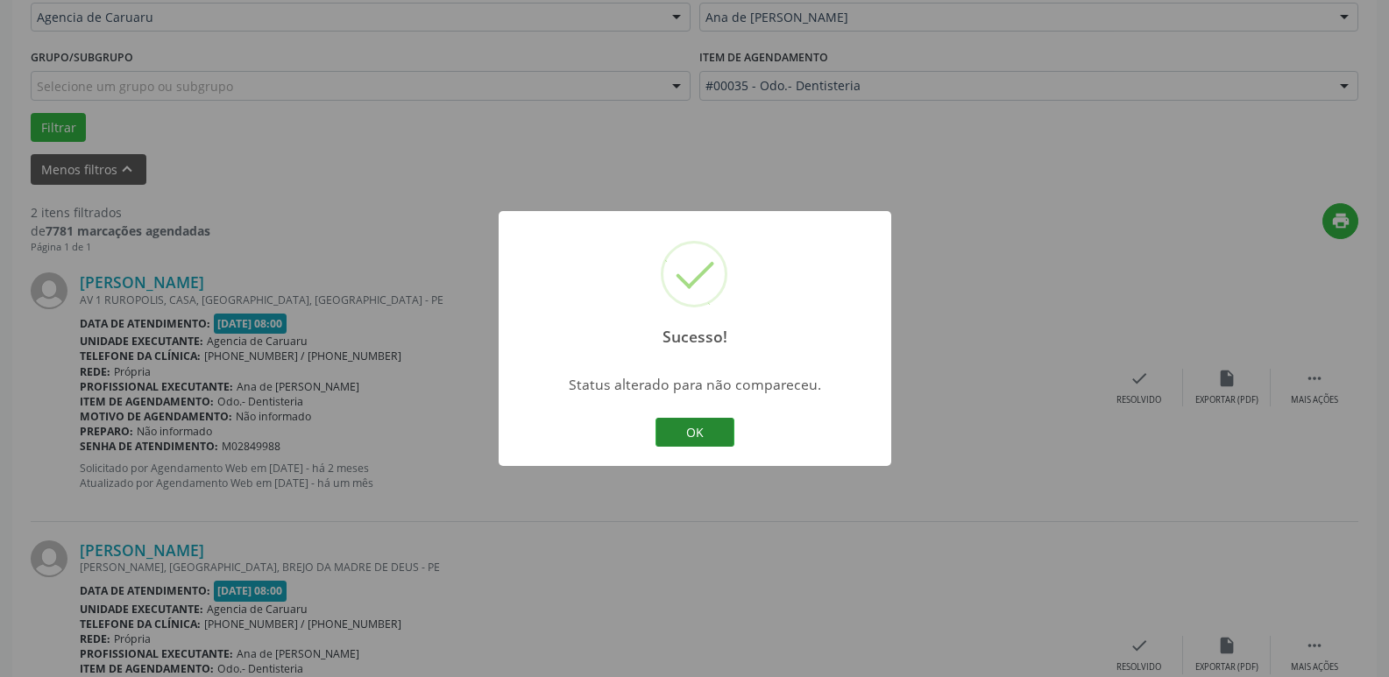
click at [703, 438] on button "OK" at bounding box center [694, 433] width 79 height 30
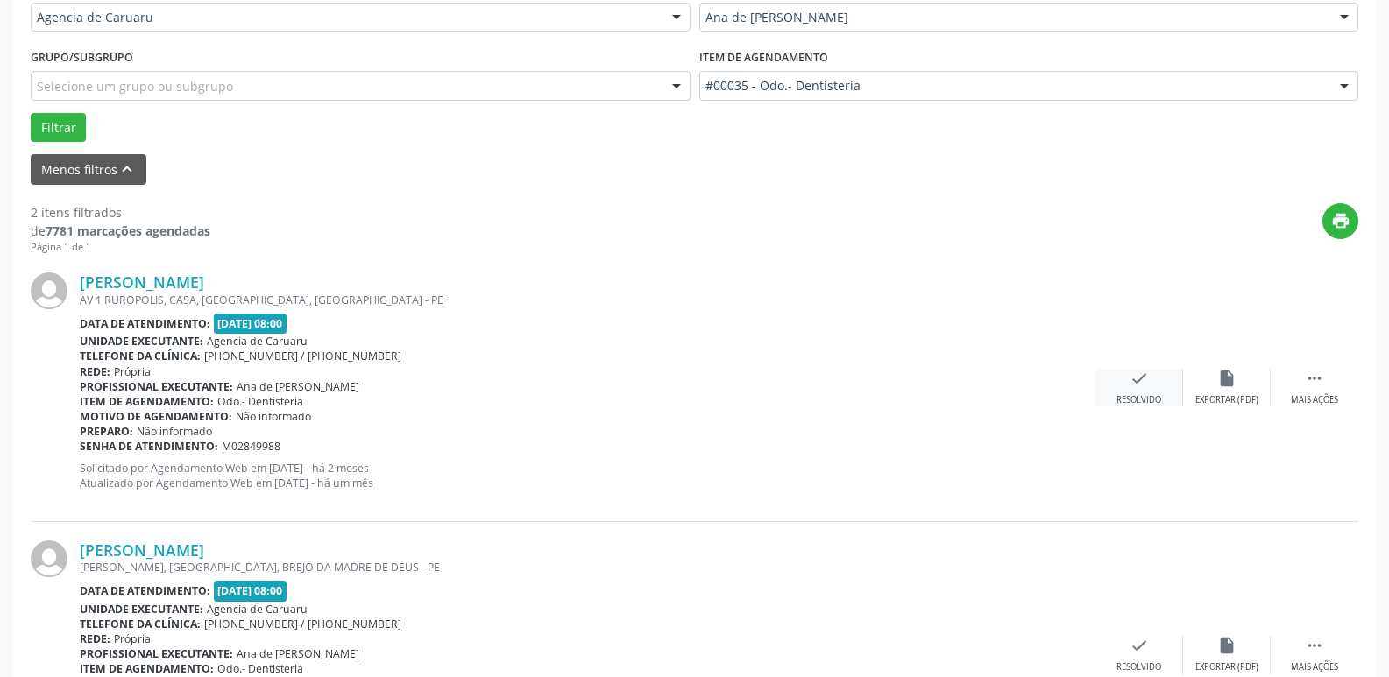
click at [1123, 385] on div "check Resolvido" at bounding box center [1139, 388] width 88 height 38
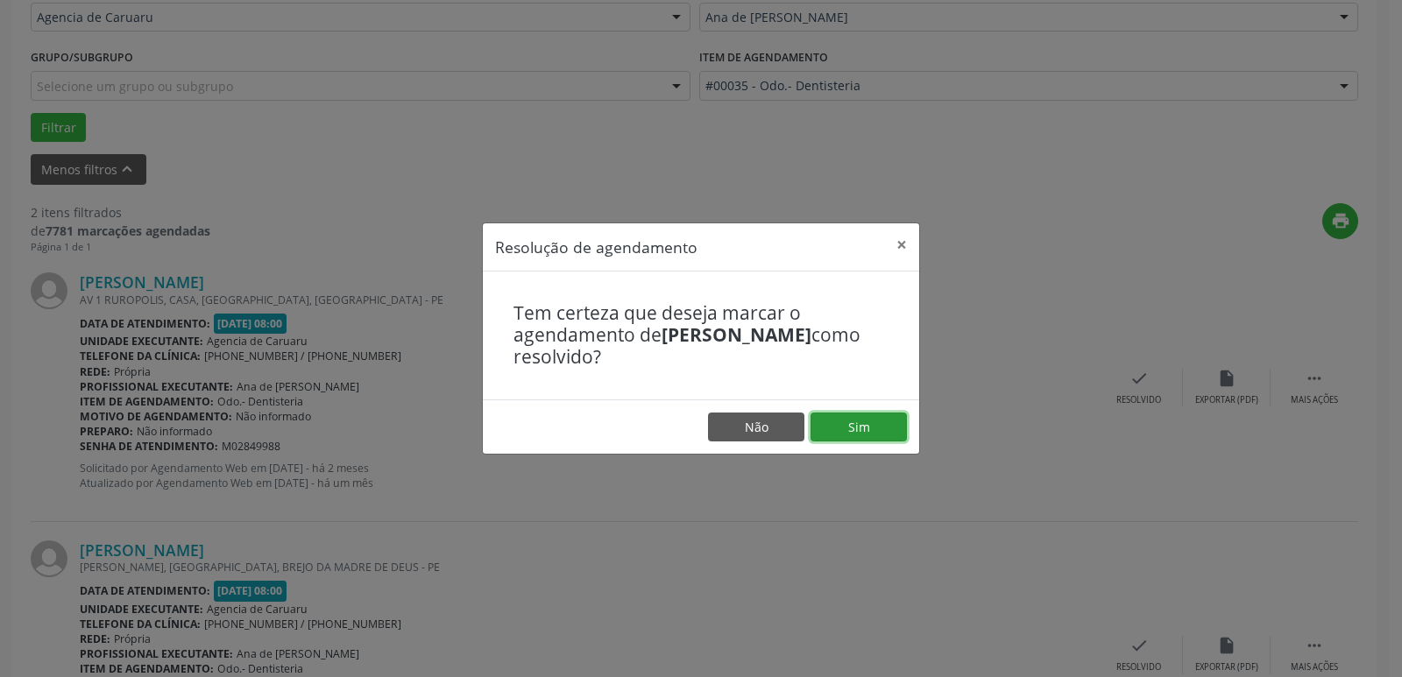
click at [868, 425] on button "Sim" at bounding box center [858, 428] width 96 height 30
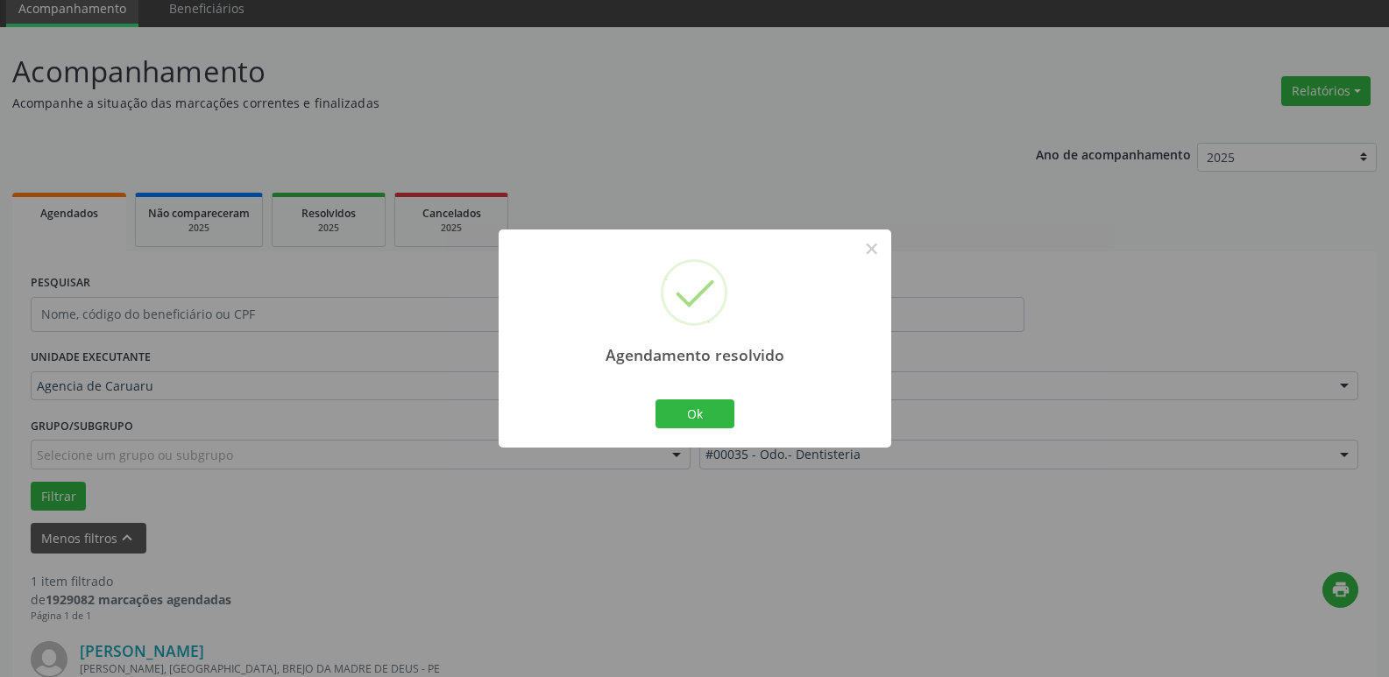
scroll to position [313, 0]
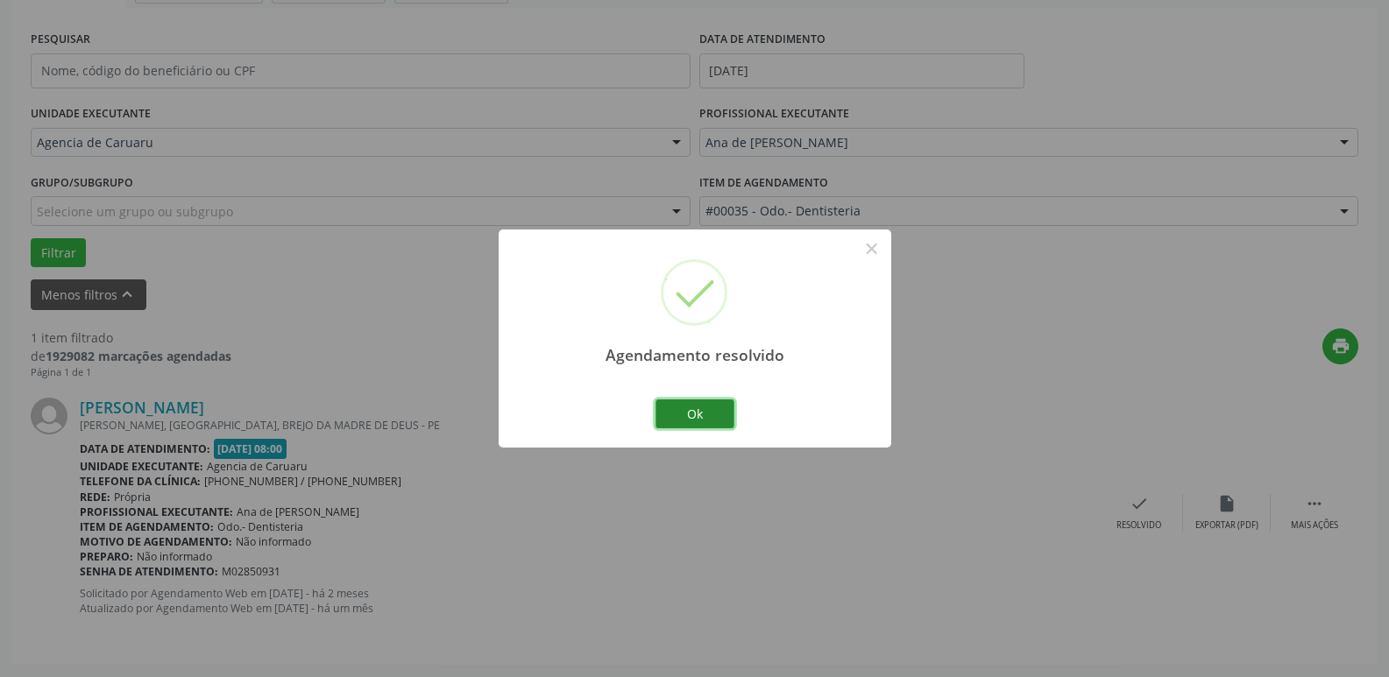
click at [704, 408] on button "Ok" at bounding box center [694, 414] width 79 height 30
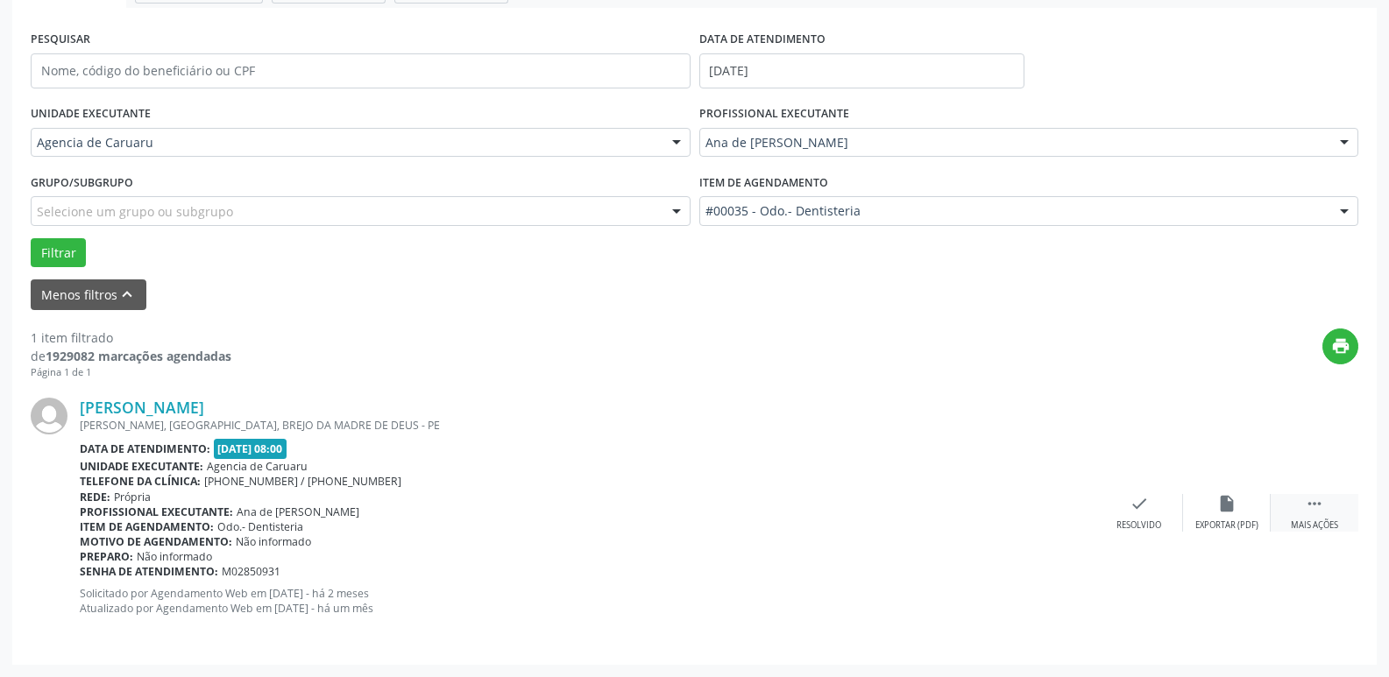
click at [1309, 513] on icon "" at bounding box center [1313, 503] width 19 height 19
click at [1223, 510] on icon "alarm_off" at bounding box center [1226, 503] width 19 height 19
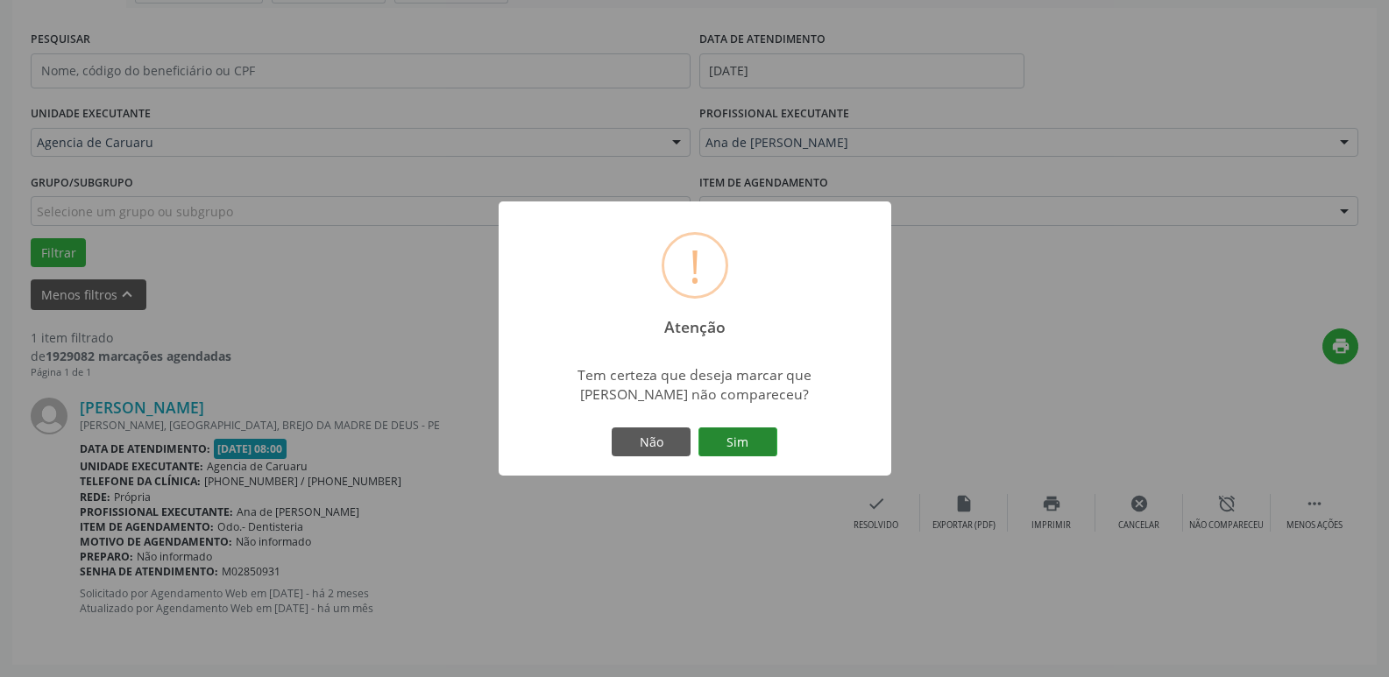
click at [749, 440] on button "Sim" at bounding box center [737, 443] width 79 height 30
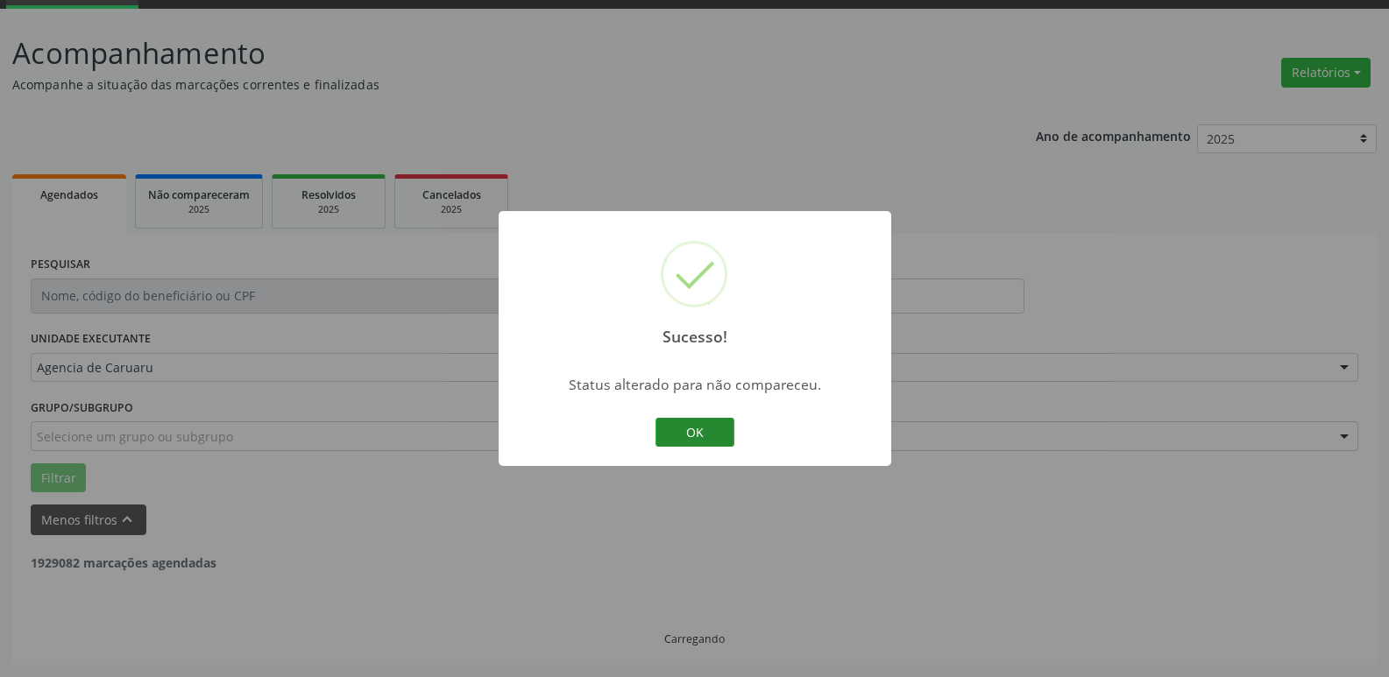
scroll to position [32, 0]
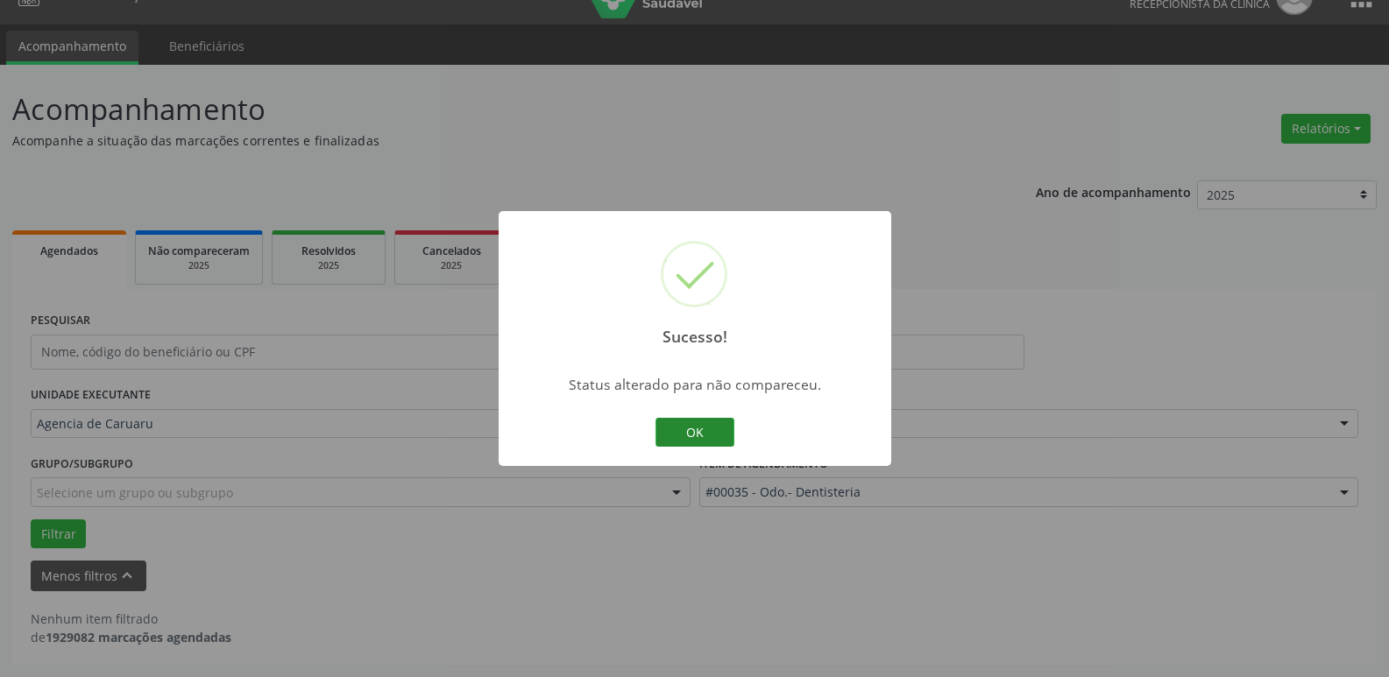
click at [693, 429] on button "OK" at bounding box center [694, 433] width 79 height 30
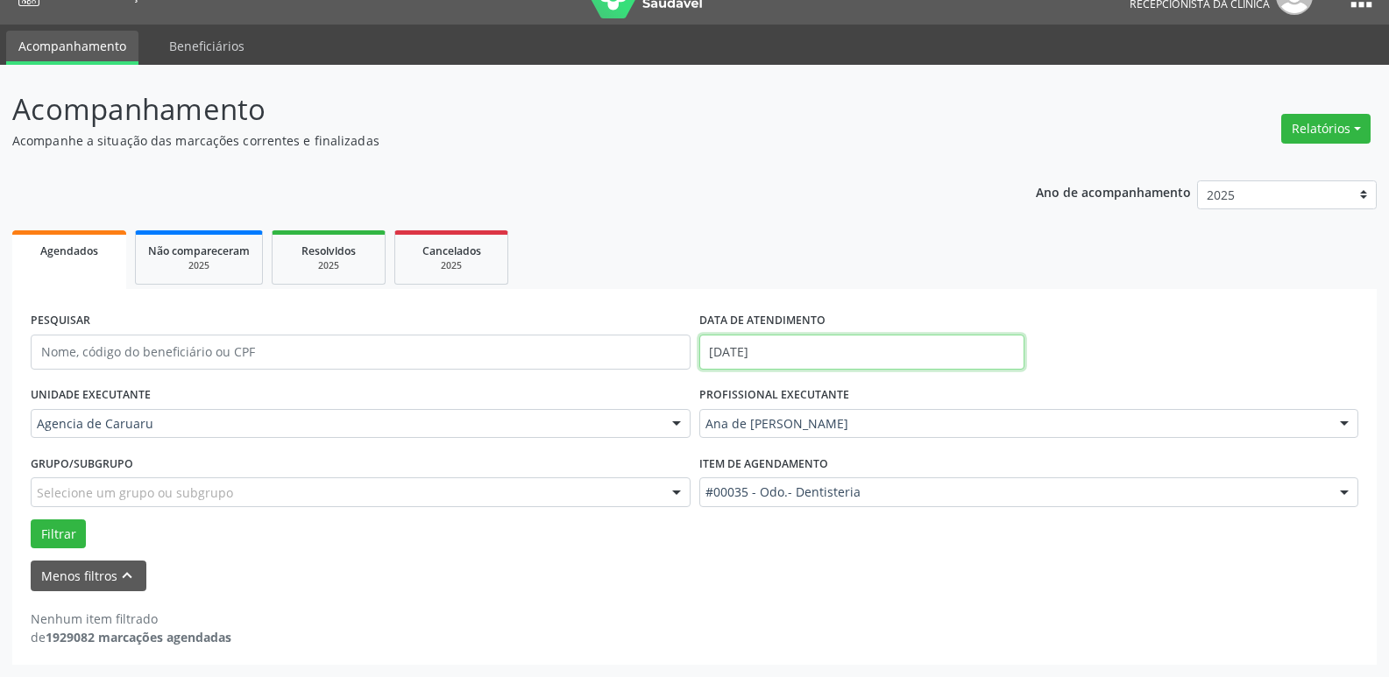
click at [802, 350] on input "[DATE]" at bounding box center [861, 352] width 325 height 35
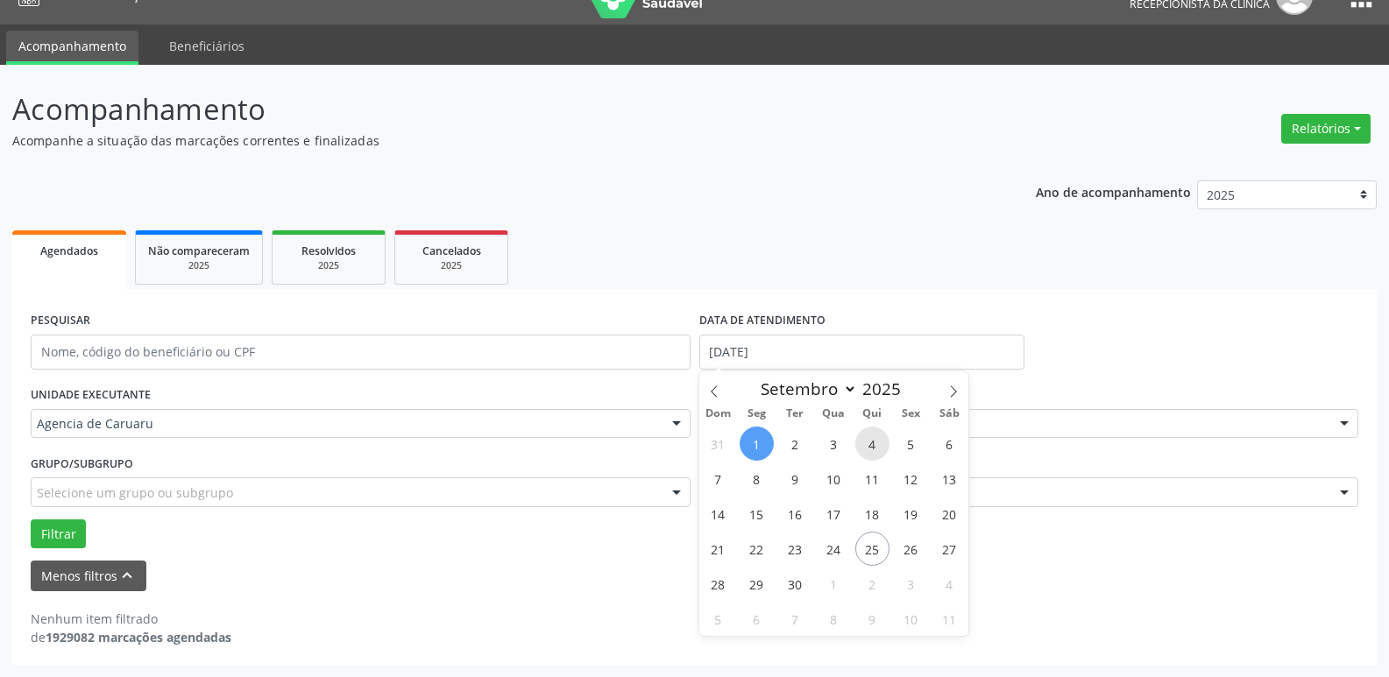
click at [873, 447] on span "4" at bounding box center [872, 444] width 34 height 34
type input "[DATE]"
click at [874, 446] on span "4" at bounding box center [872, 444] width 34 height 34
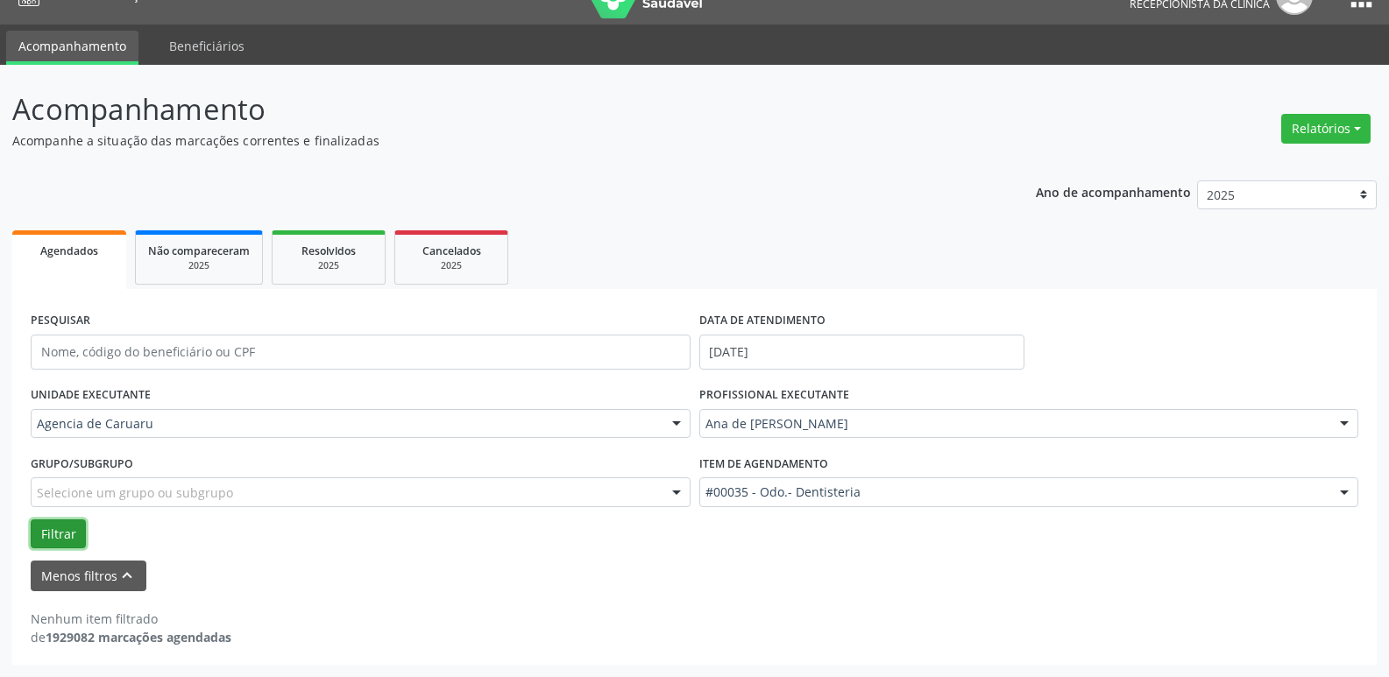
click at [69, 535] on button "Filtrar" at bounding box center [58, 534] width 55 height 30
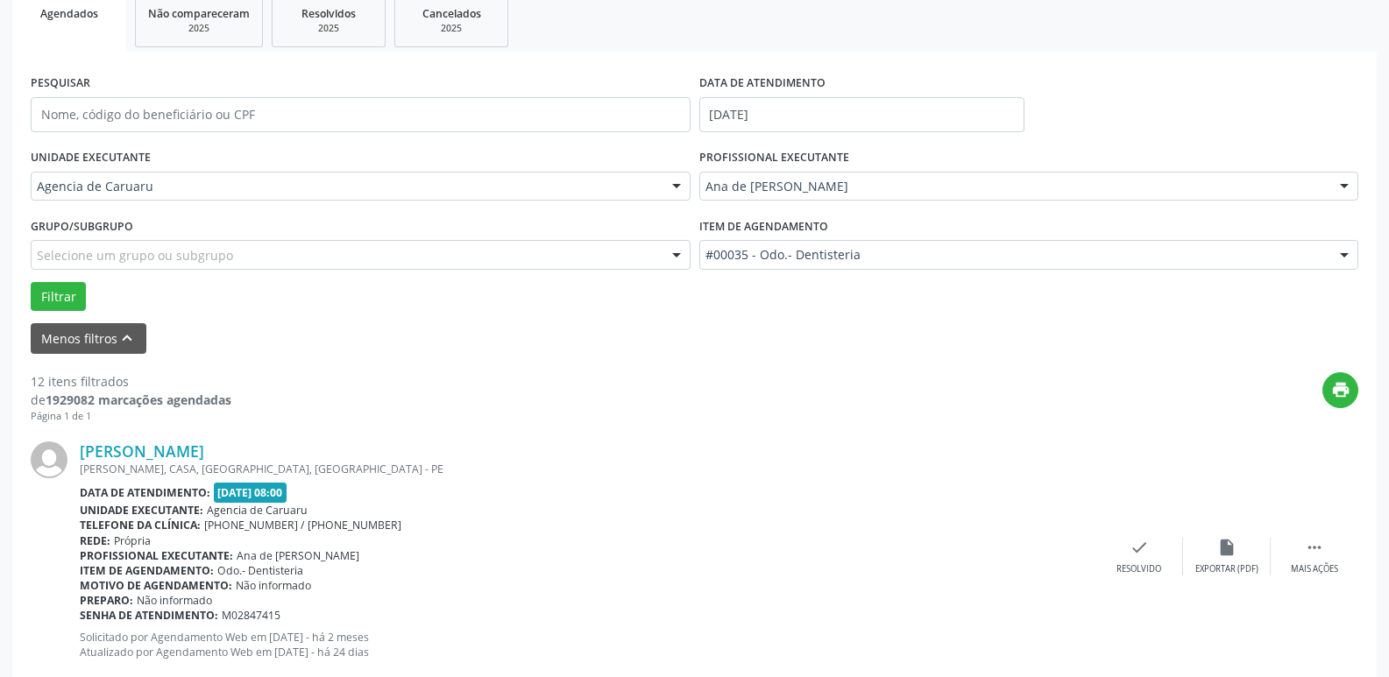
scroll to position [294, 0]
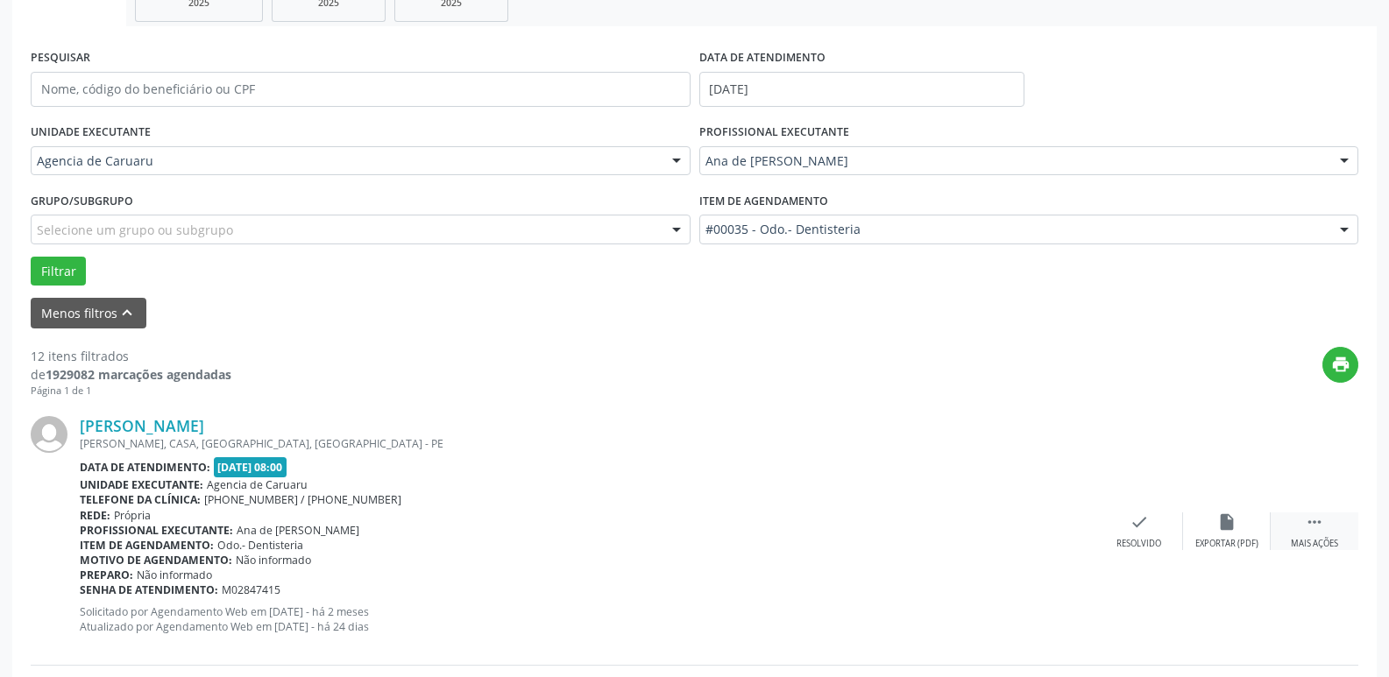
click at [1305, 530] on icon "" at bounding box center [1313, 521] width 19 height 19
click at [1229, 532] on icon "alarm_off" at bounding box center [1226, 521] width 19 height 19
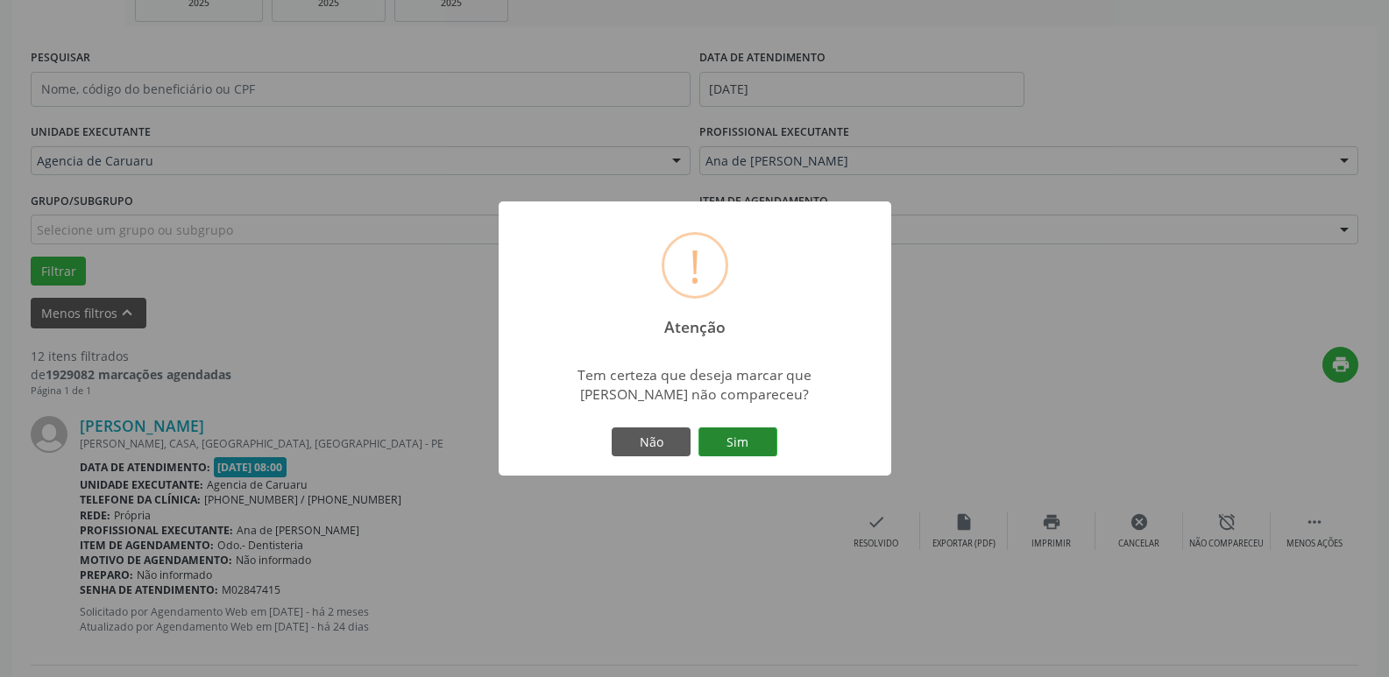
click at [733, 429] on button "Sim" at bounding box center [737, 443] width 79 height 30
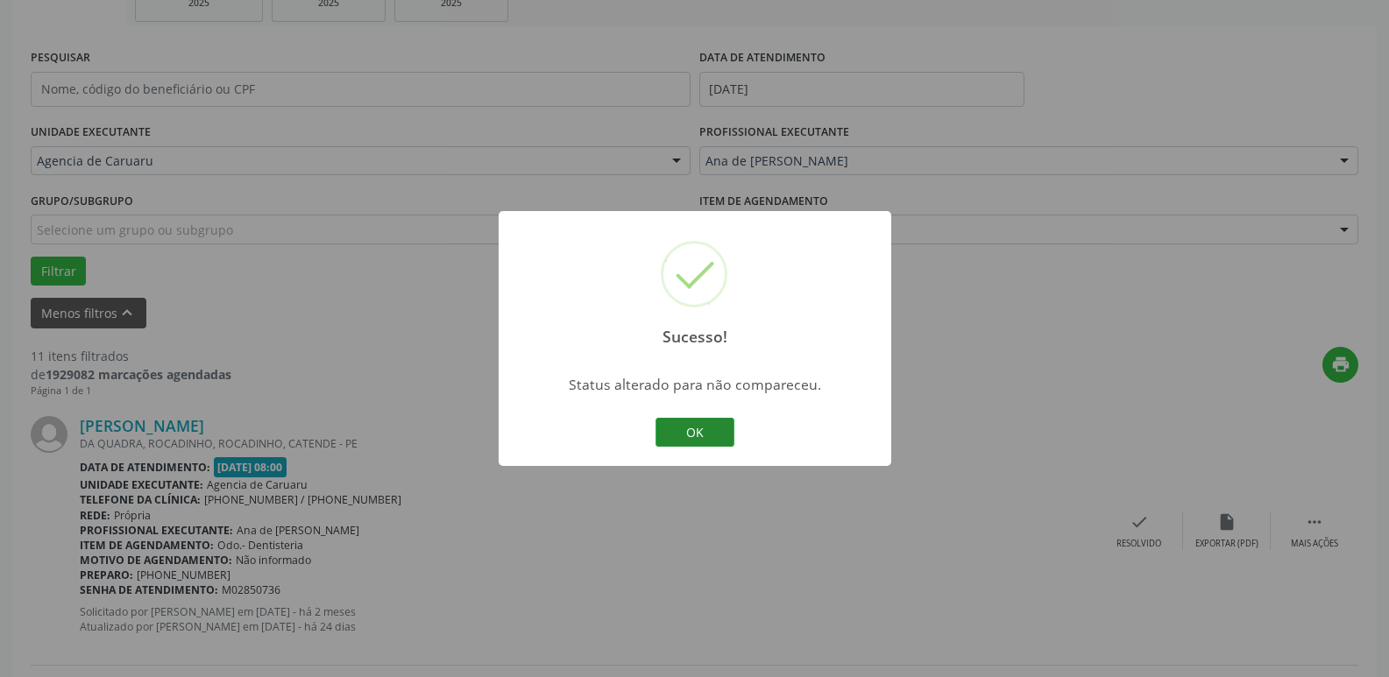
click at [699, 433] on button "OK" at bounding box center [694, 433] width 79 height 30
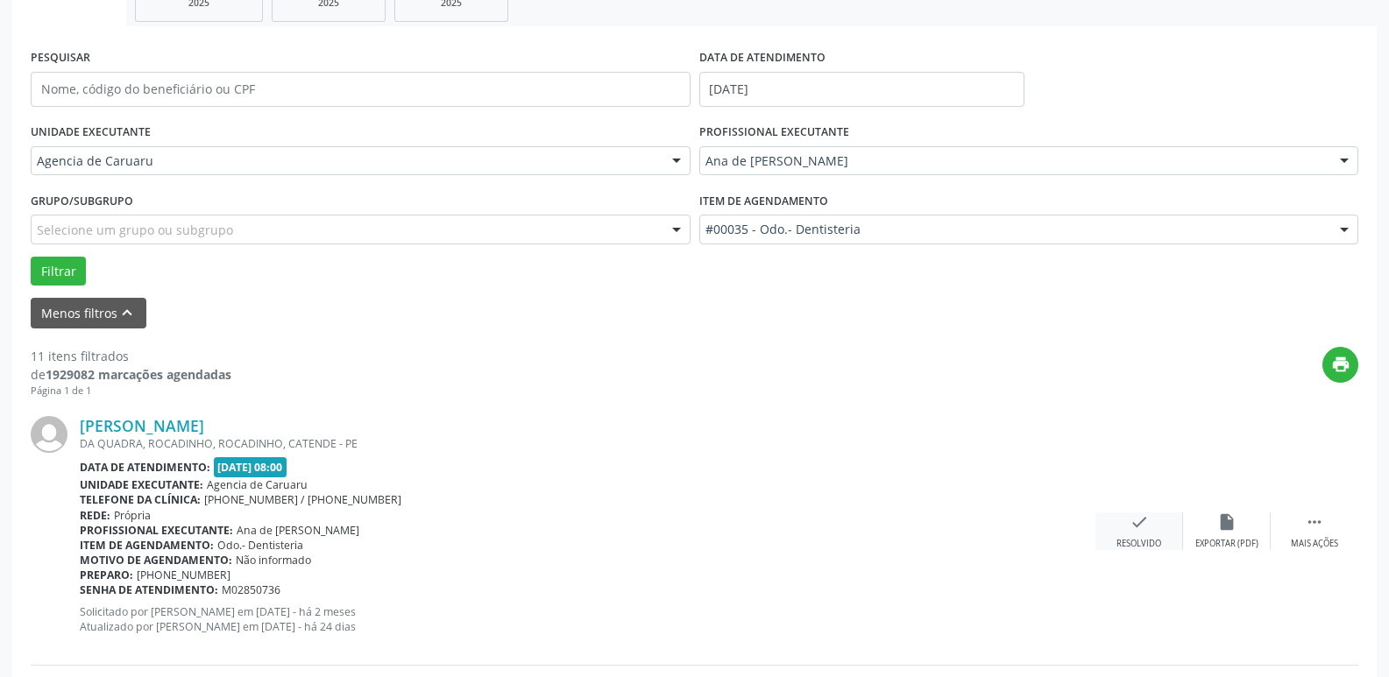
click at [1130, 536] on div "check Resolvido" at bounding box center [1139, 531] width 88 height 38
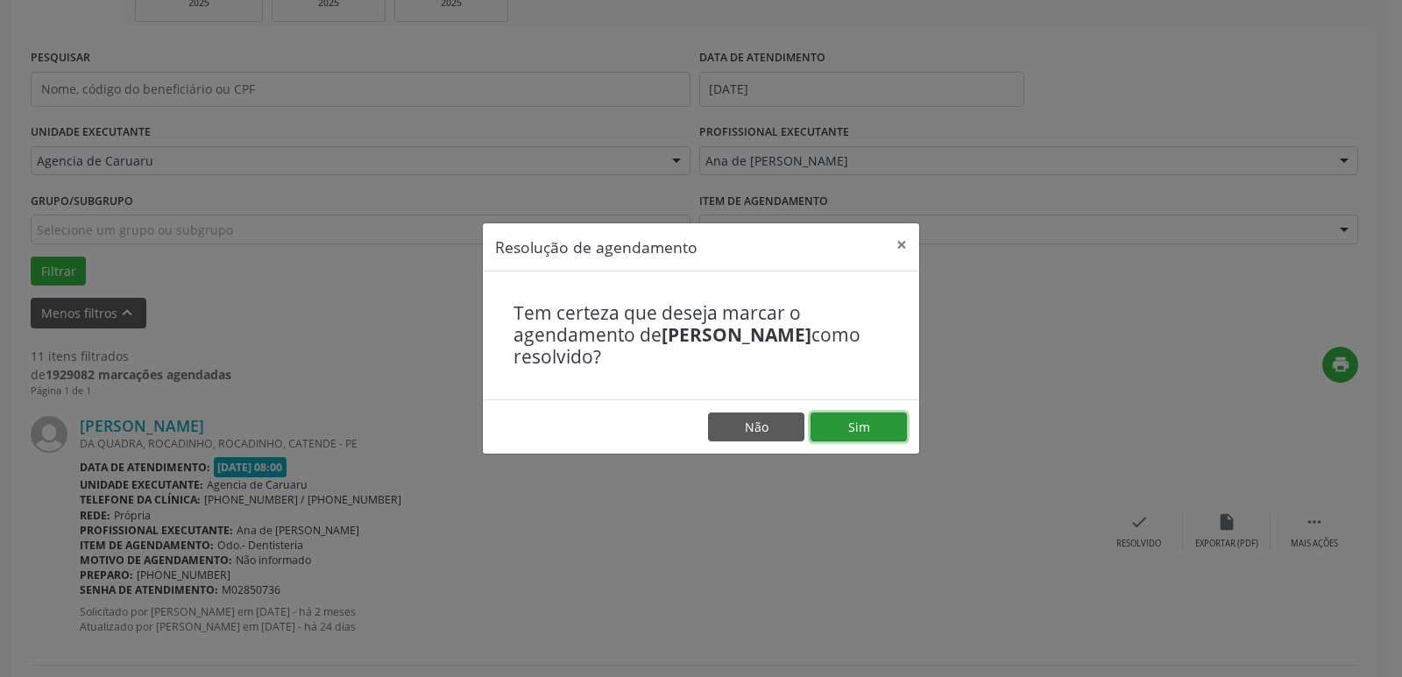
click at [855, 434] on button "Sim" at bounding box center [858, 428] width 96 height 30
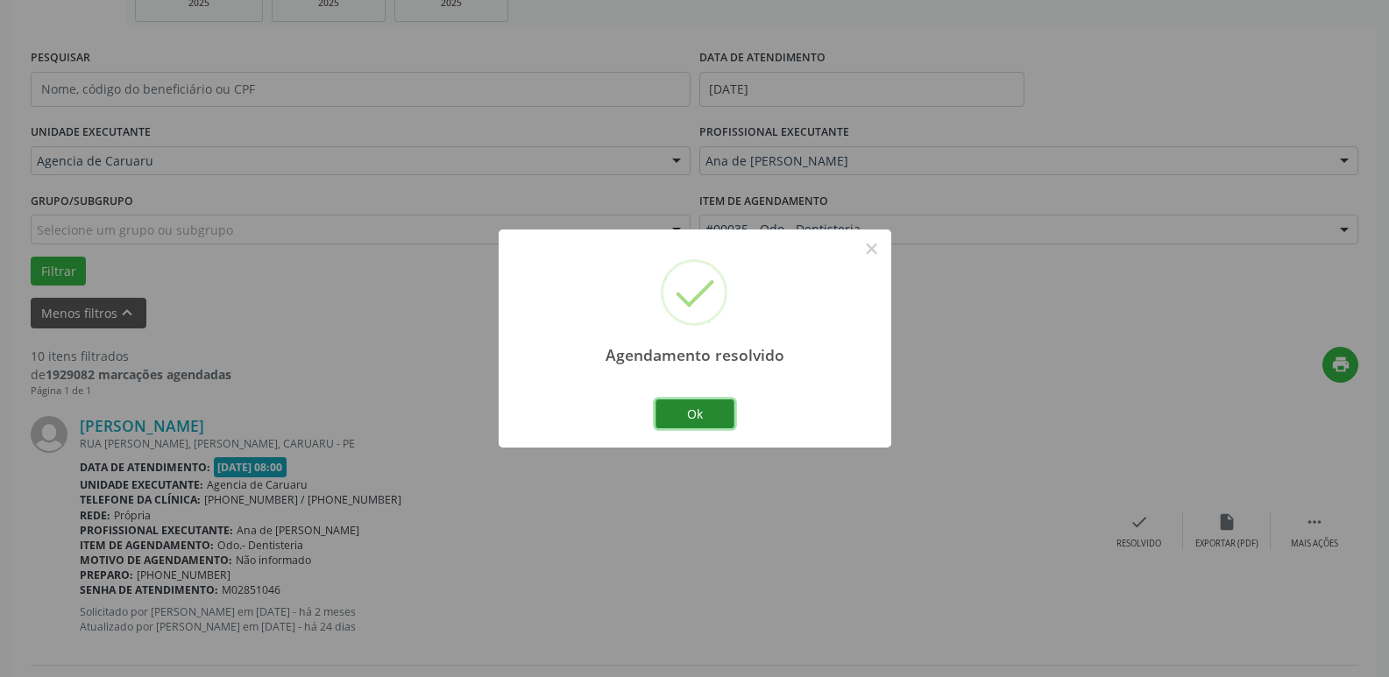
click at [700, 412] on button "Ok" at bounding box center [694, 414] width 79 height 30
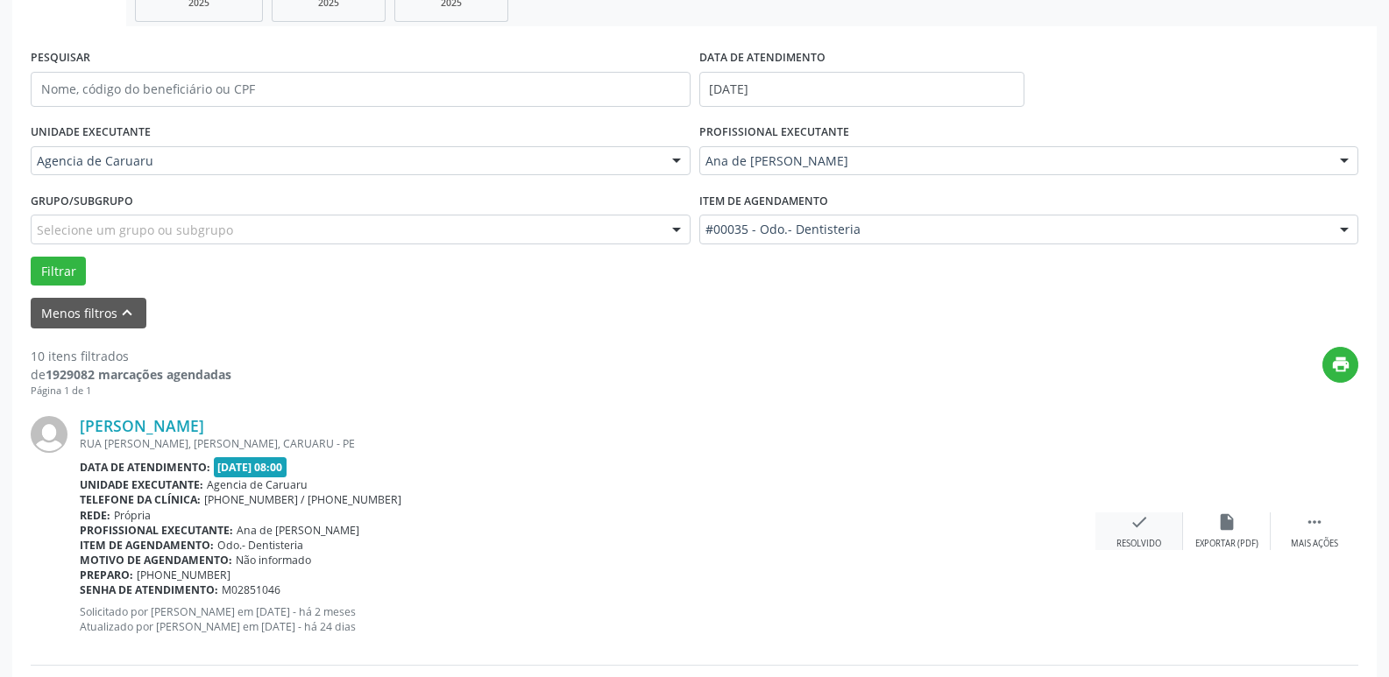
click at [1127, 526] on div "check Resolvido" at bounding box center [1139, 531] width 88 height 38
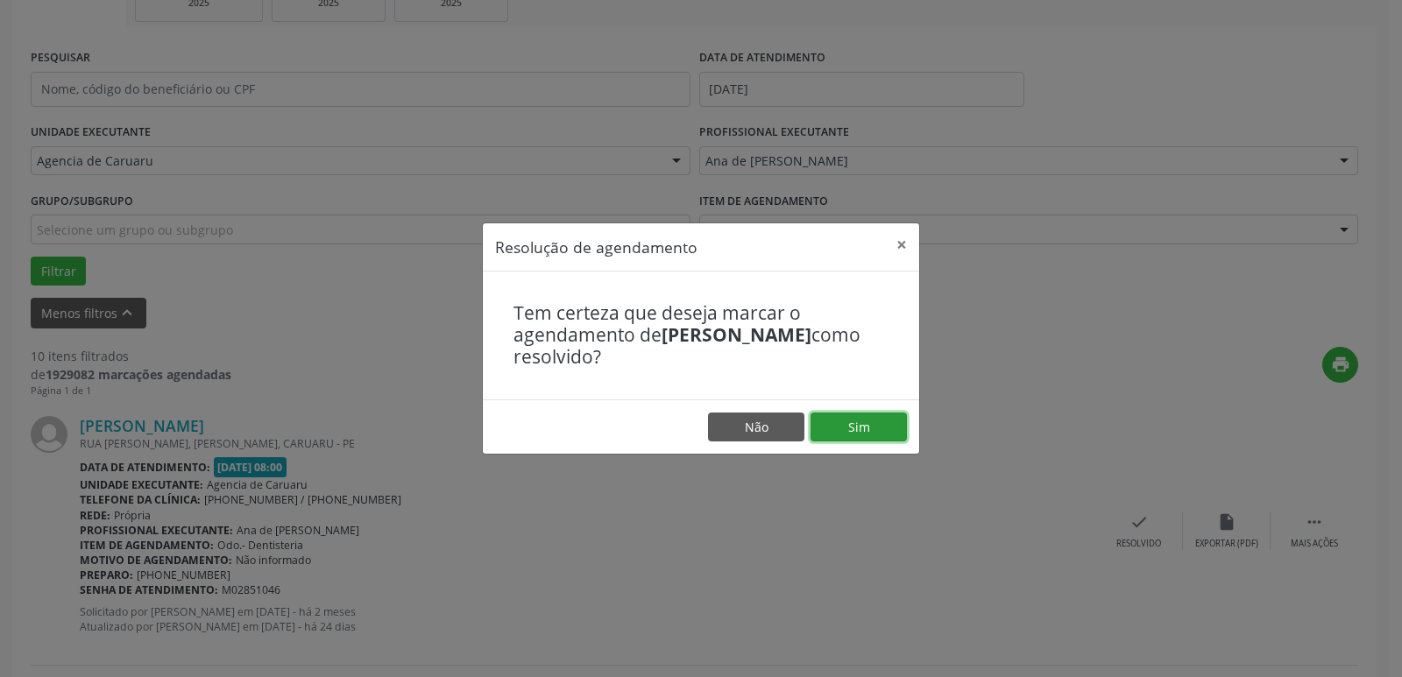
click at [859, 426] on button "Sim" at bounding box center [858, 428] width 96 height 30
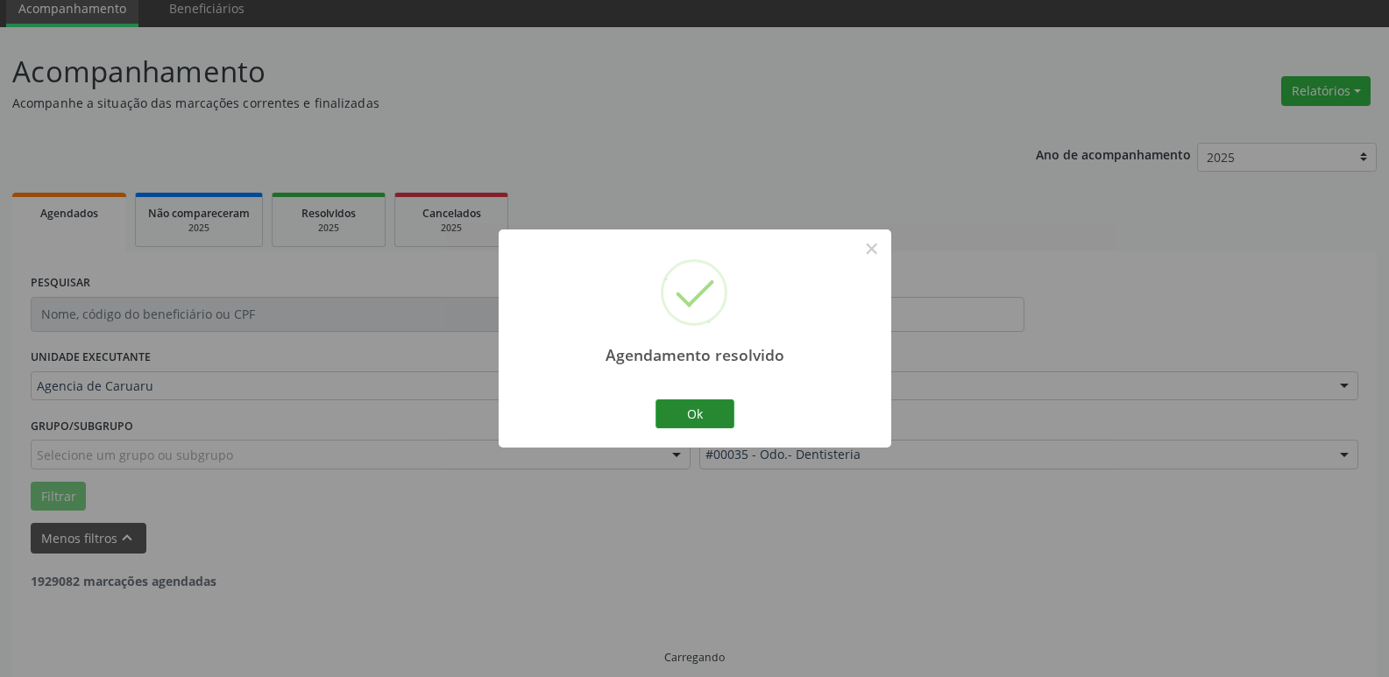
scroll to position [88, 0]
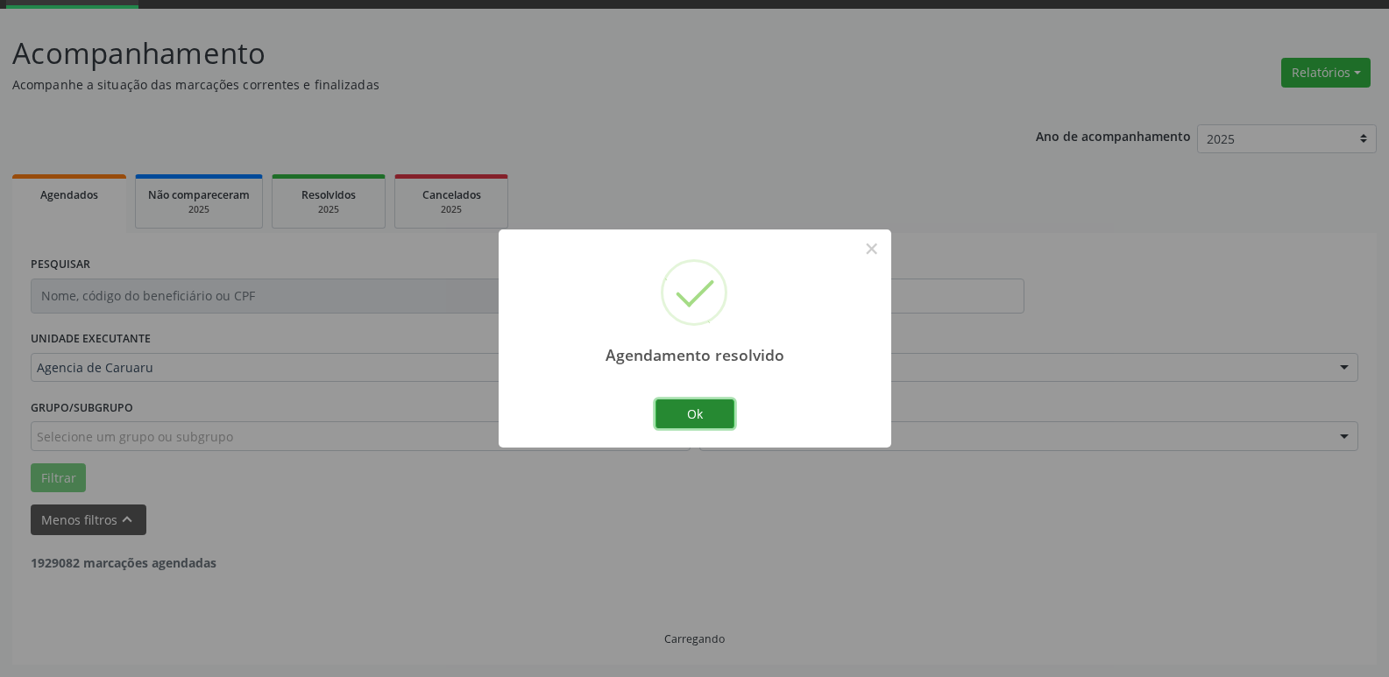
click at [680, 412] on button "Ok" at bounding box center [694, 414] width 79 height 30
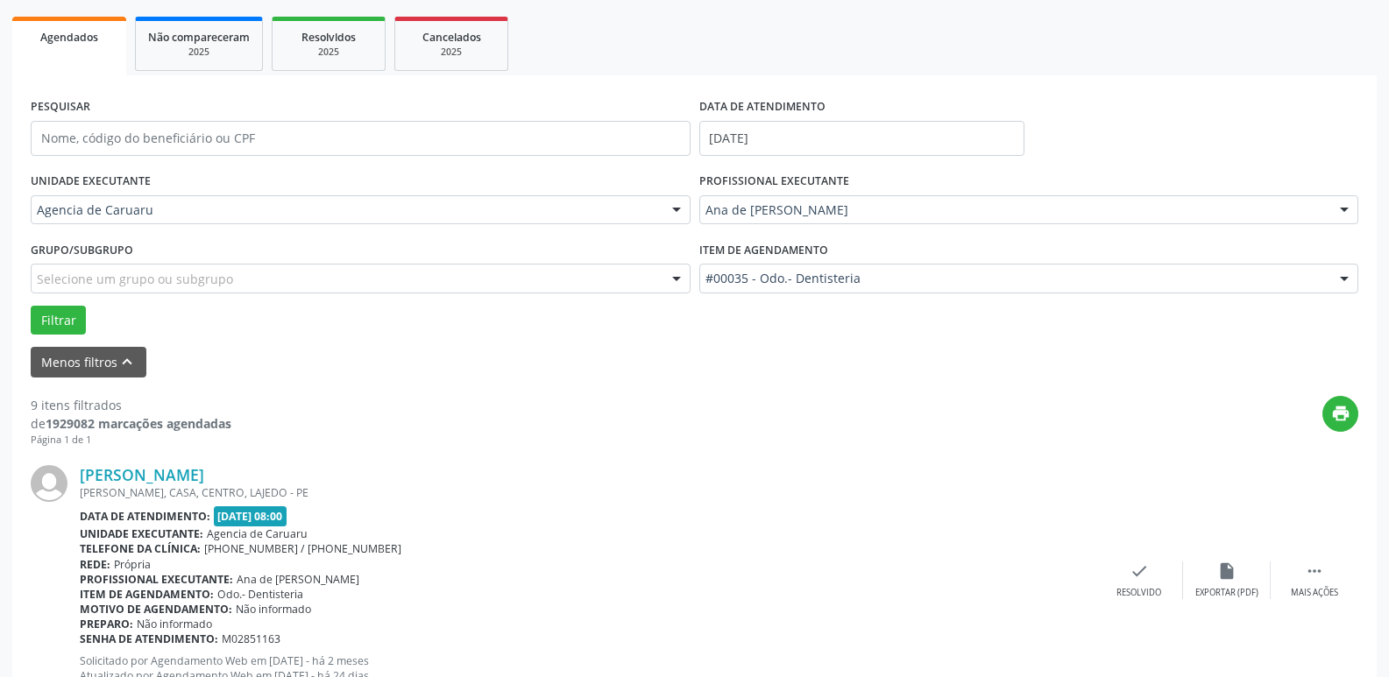
scroll to position [263, 0]
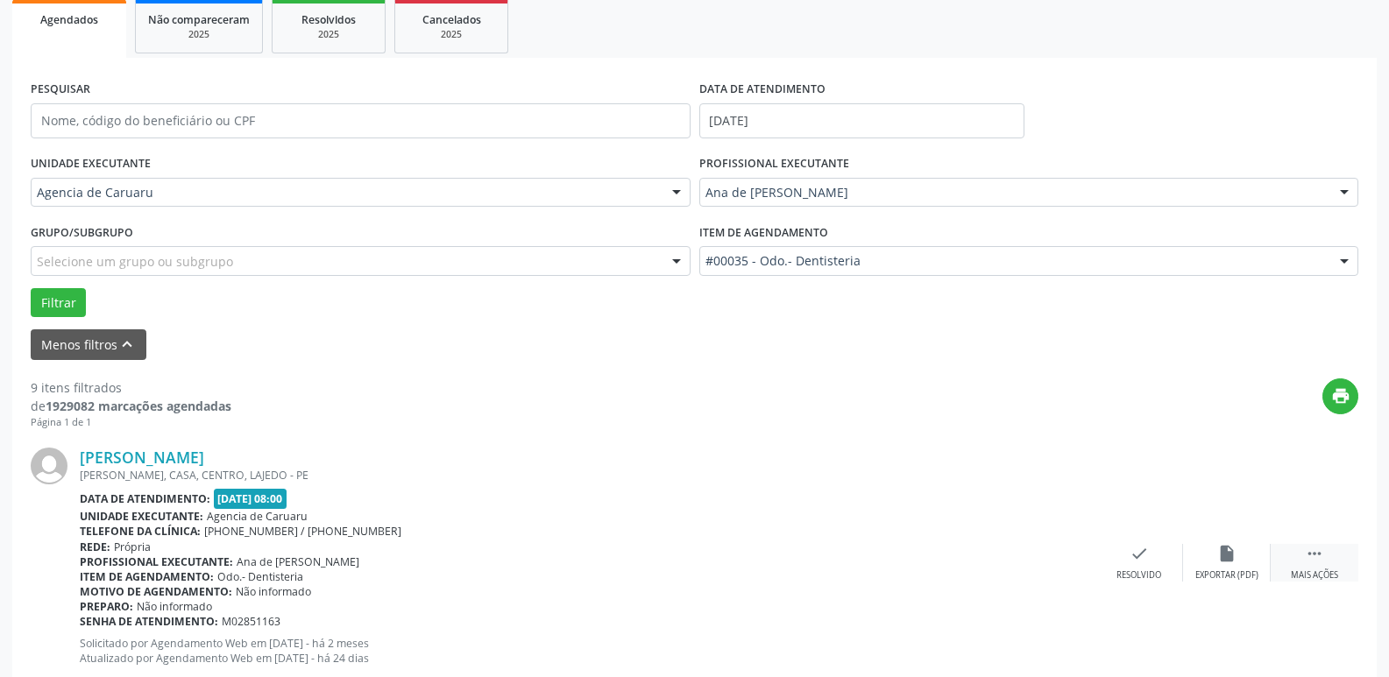
click at [1308, 548] on icon "" at bounding box center [1313, 553] width 19 height 19
click at [1228, 561] on icon "alarm_off" at bounding box center [1226, 553] width 19 height 19
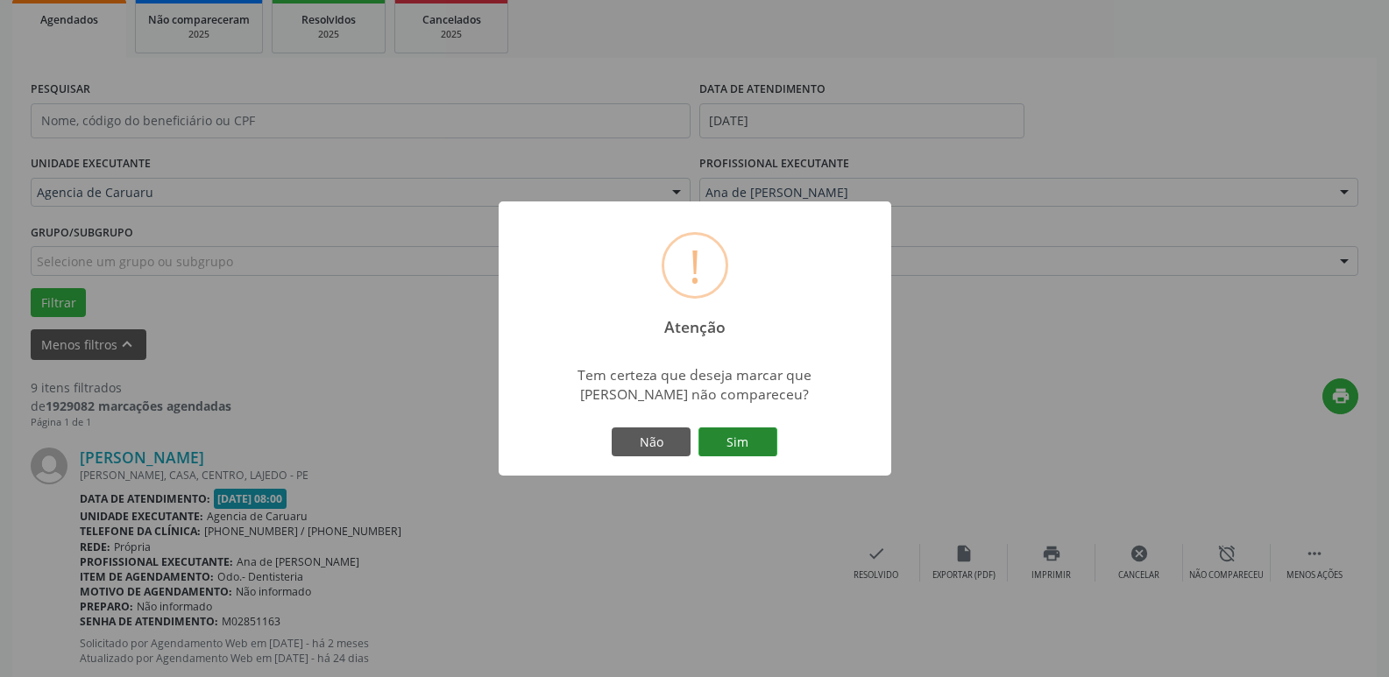
click at [740, 439] on button "Sim" at bounding box center [737, 443] width 79 height 30
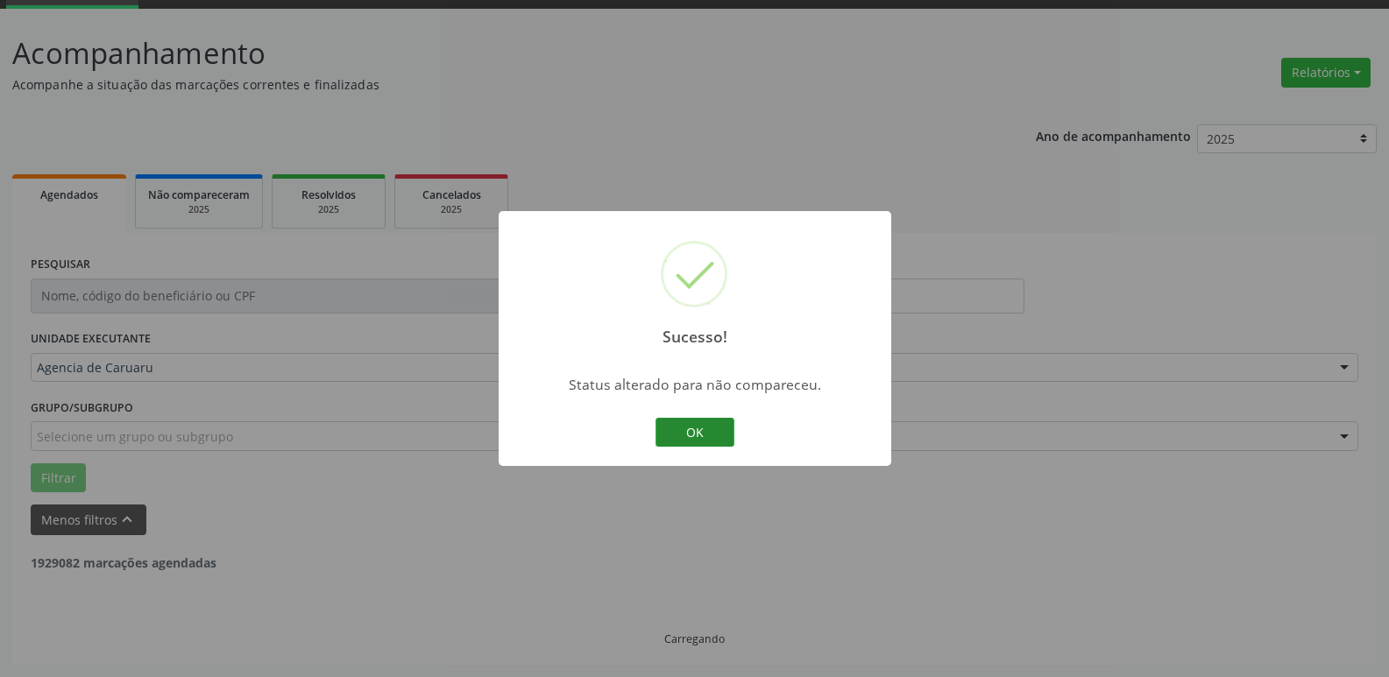
click at [678, 429] on button "OK" at bounding box center [694, 433] width 79 height 30
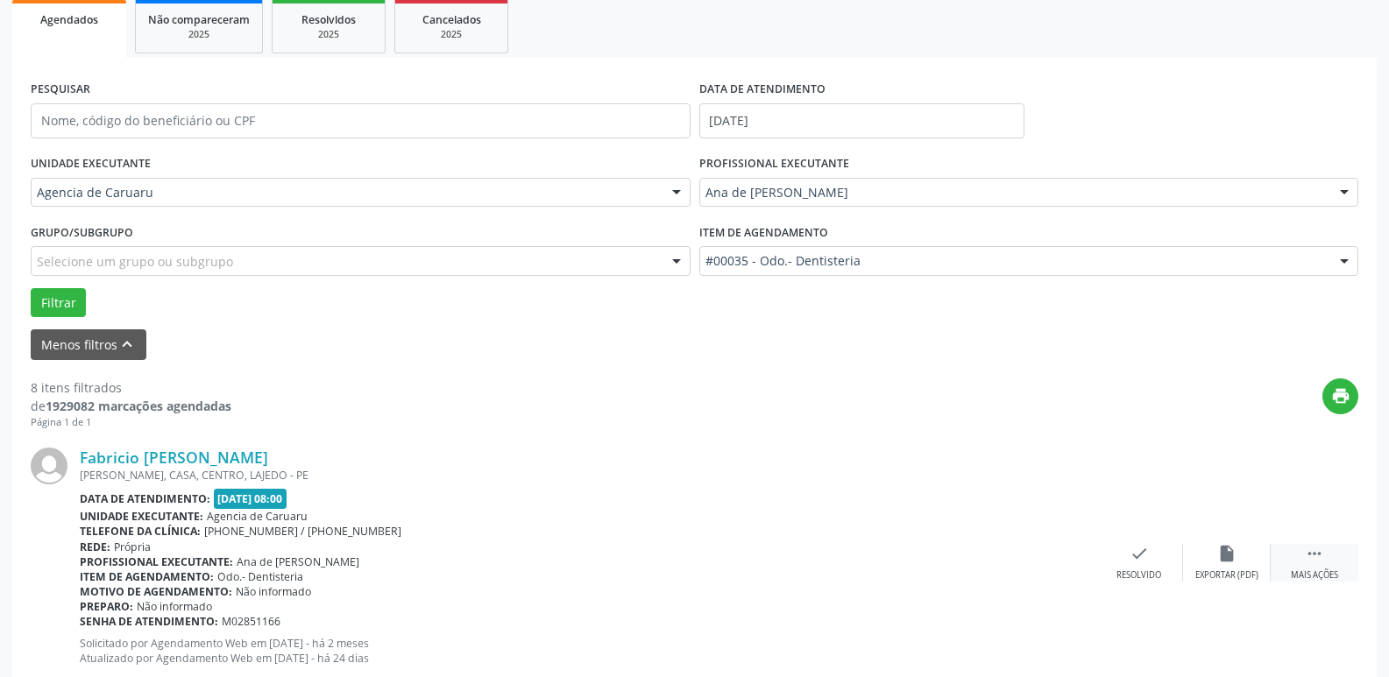
click at [1308, 564] on div " Mais ações" at bounding box center [1314, 563] width 88 height 38
click at [1233, 554] on icon "alarm_off" at bounding box center [1226, 553] width 19 height 19
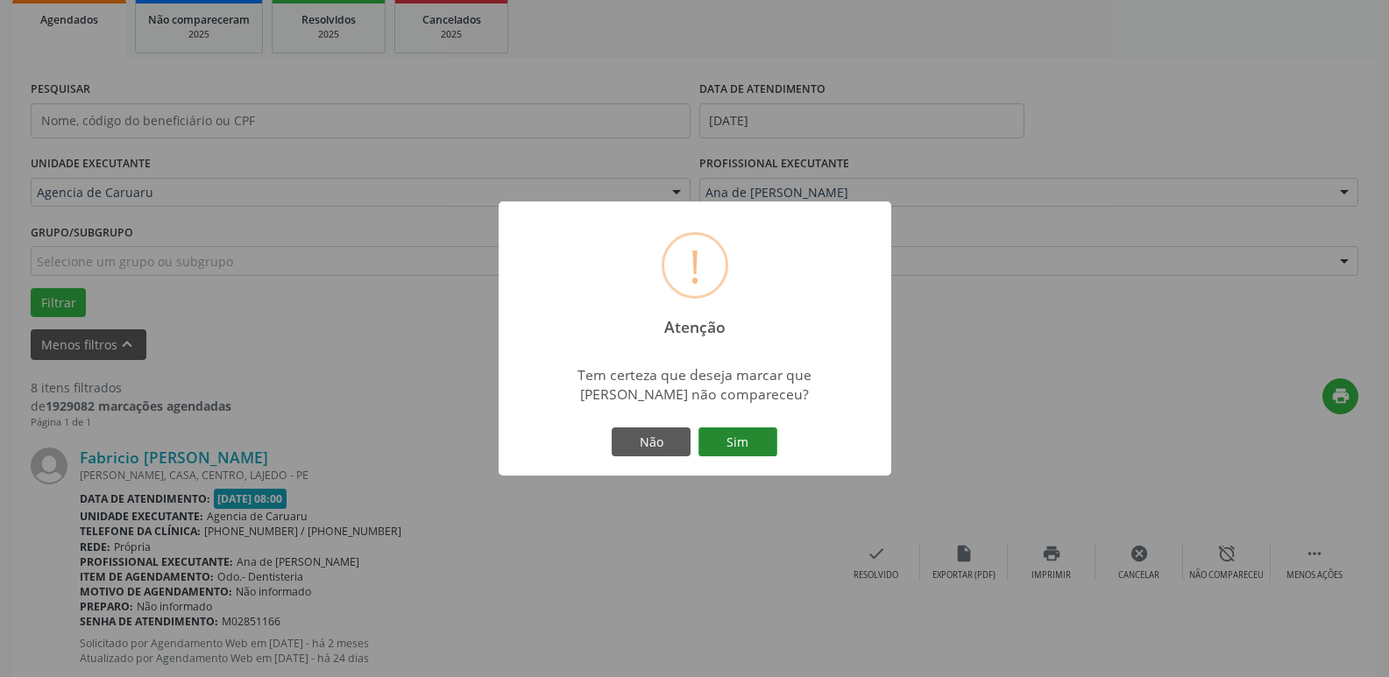
click at [734, 447] on button "Sim" at bounding box center [737, 443] width 79 height 30
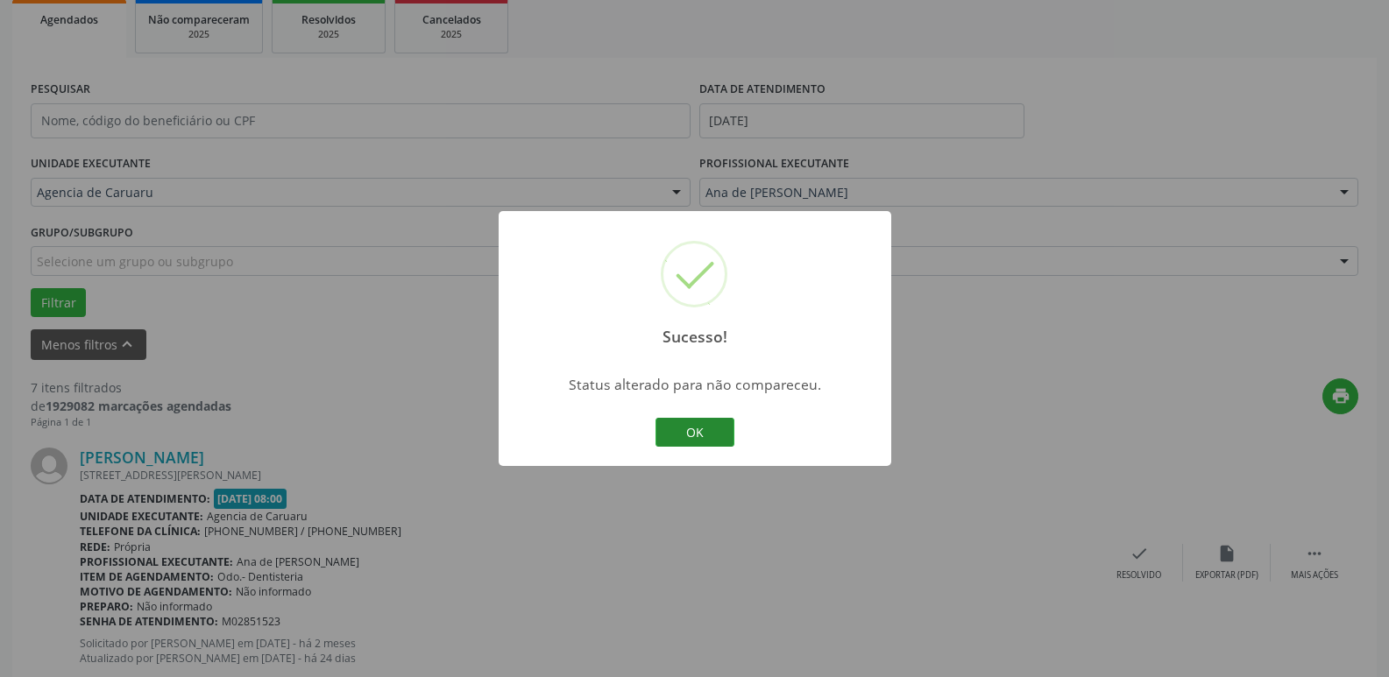
click at [682, 427] on button "OK" at bounding box center [694, 433] width 79 height 30
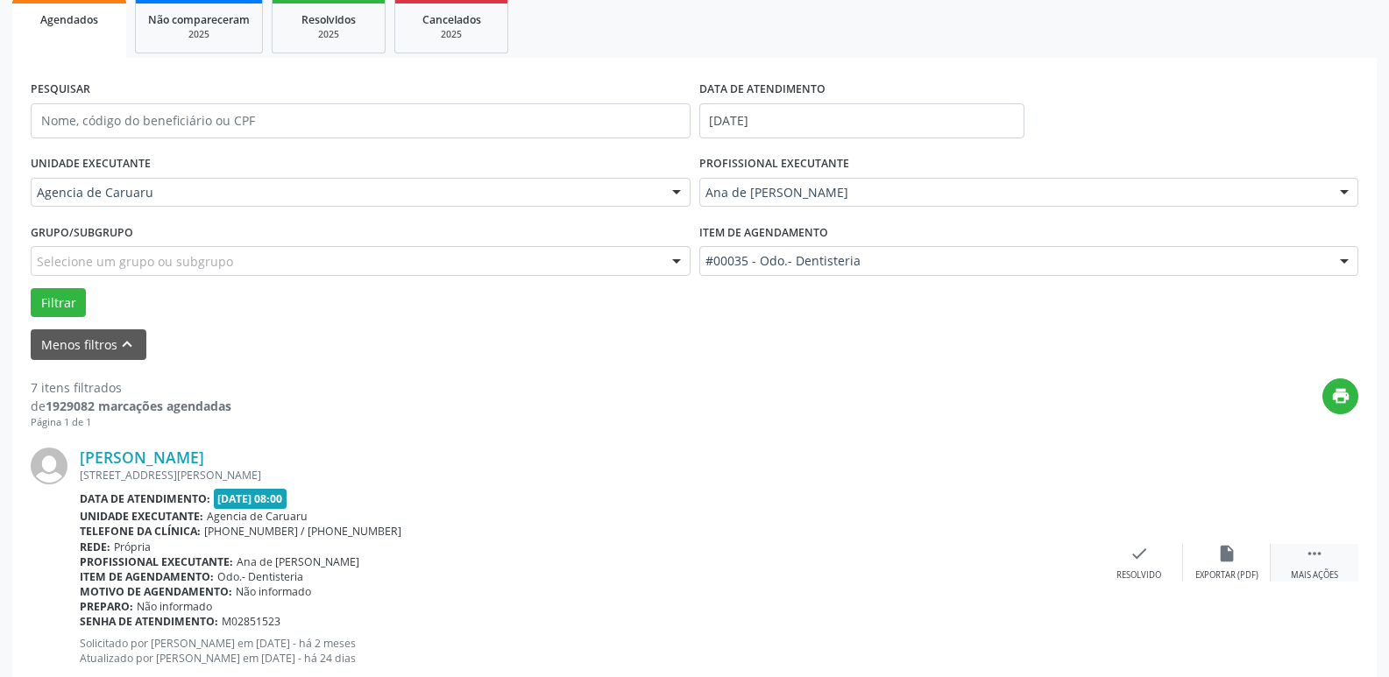
click at [1321, 564] on div " Mais ações" at bounding box center [1314, 563] width 88 height 38
click at [1216, 564] on div "alarm_off Não compareceu" at bounding box center [1227, 563] width 88 height 38
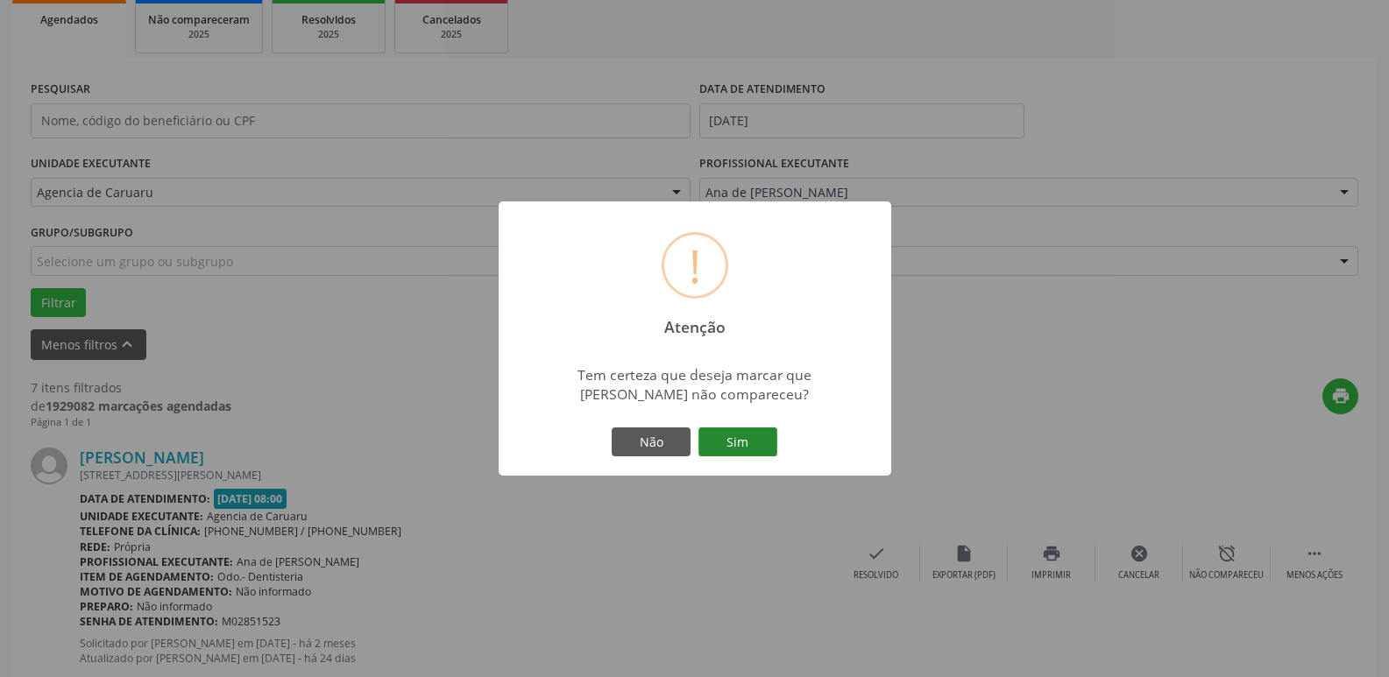
click at [731, 442] on button "Sim" at bounding box center [737, 443] width 79 height 30
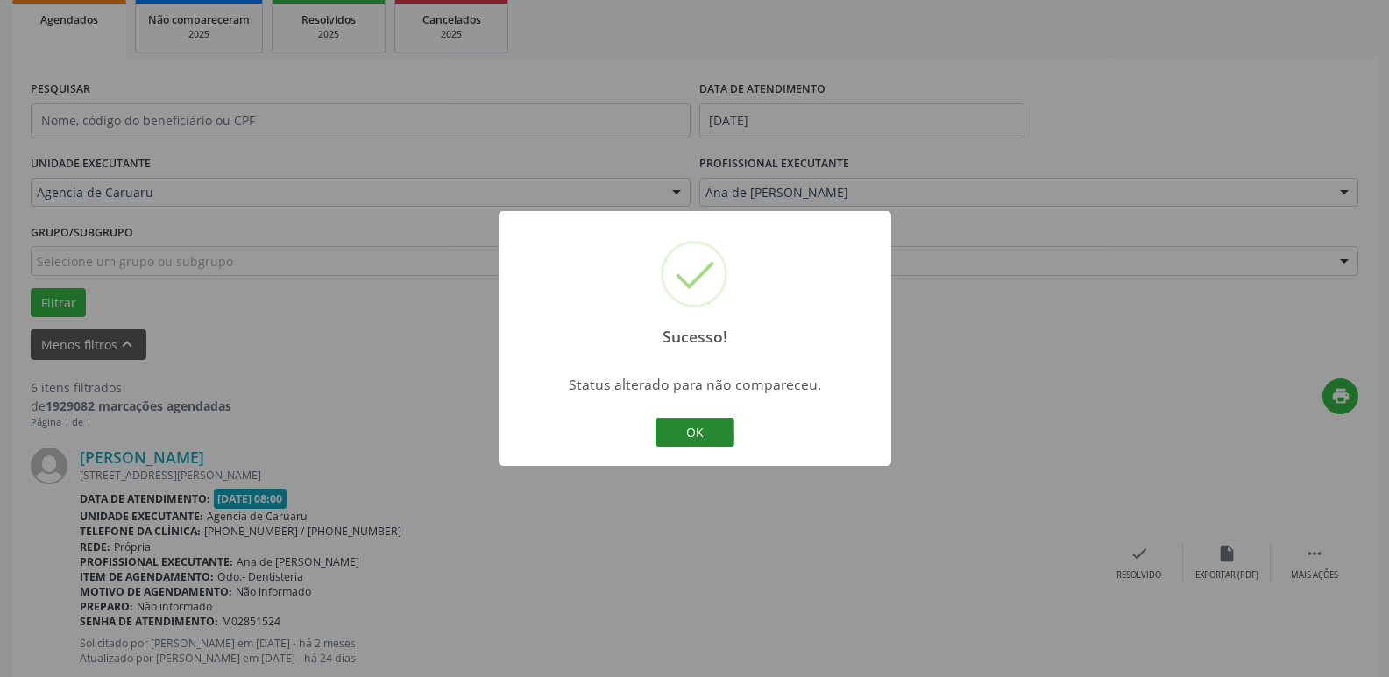
click at [689, 429] on button "OK" at bounding box center [694, 433] width 79 height 30
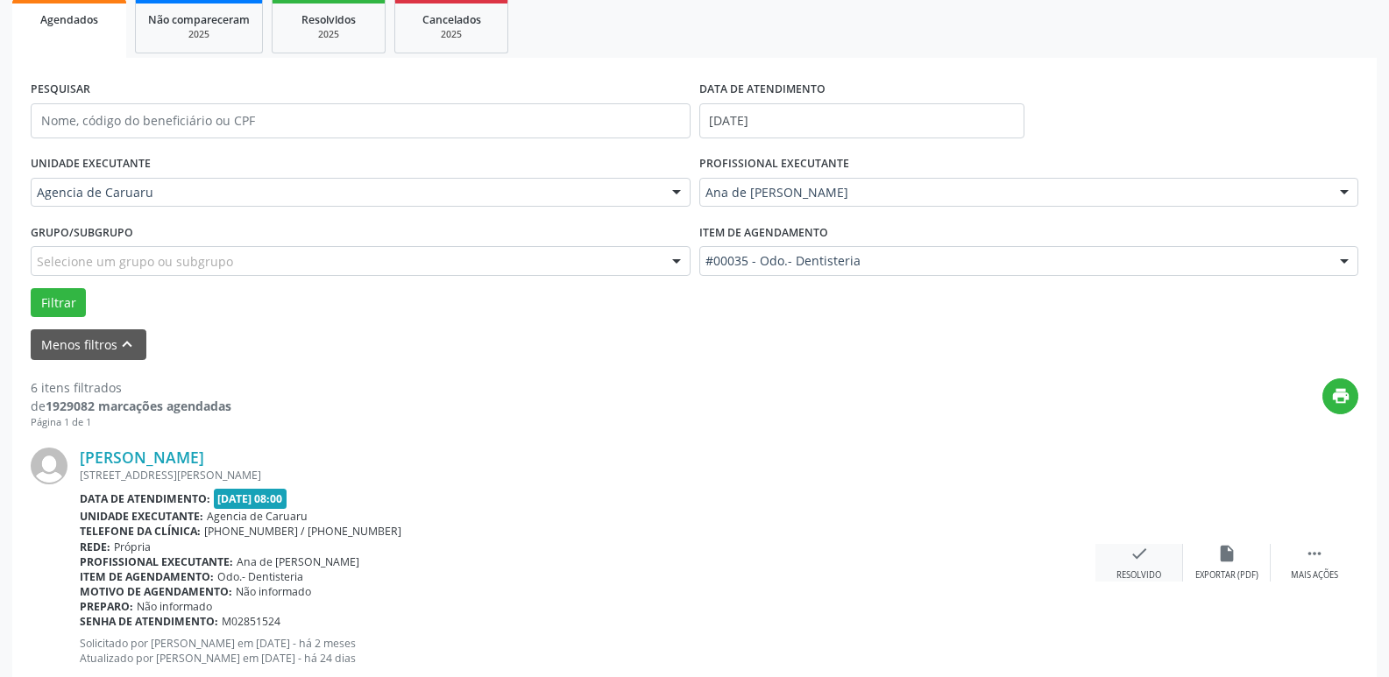
click at [1125, 558] on div "check Resolvido" at bounding box center [1139, 563] width 88 height 38
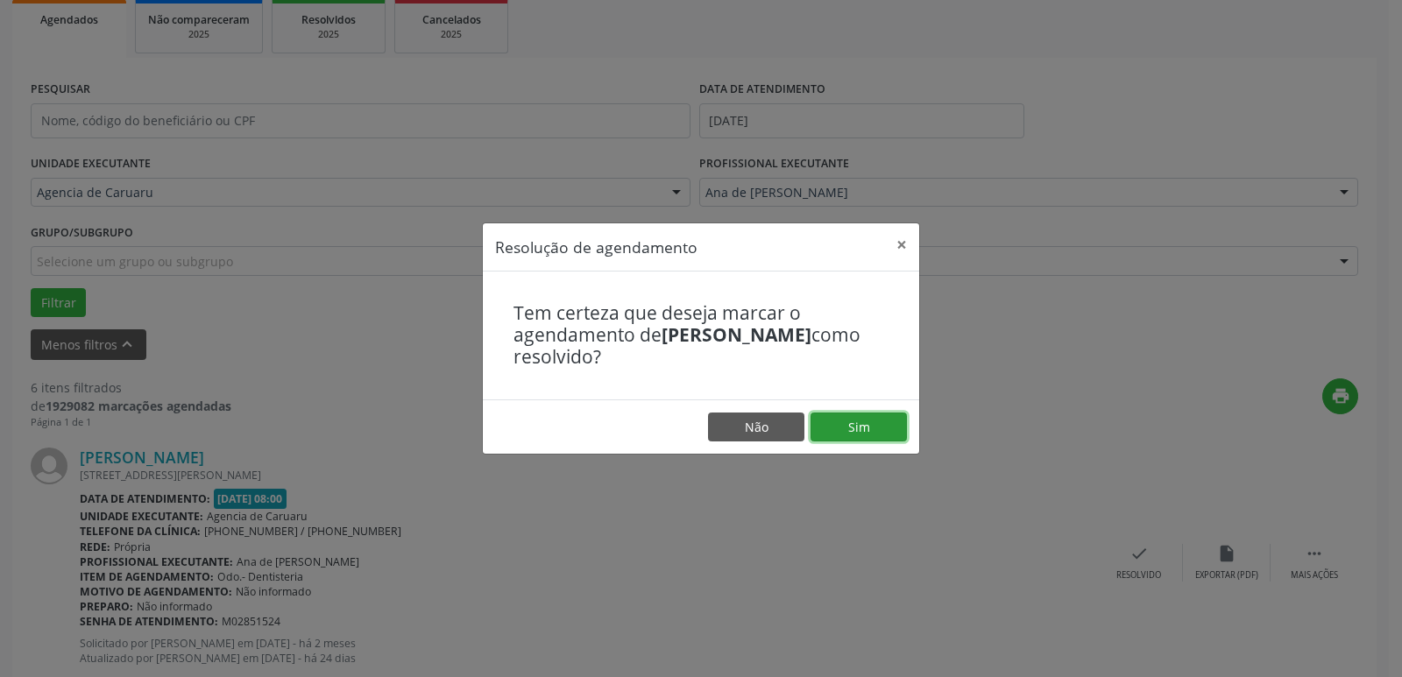
click at [839, 418] on button "Sim" at bounding box center [858, 428] width 96 height 30
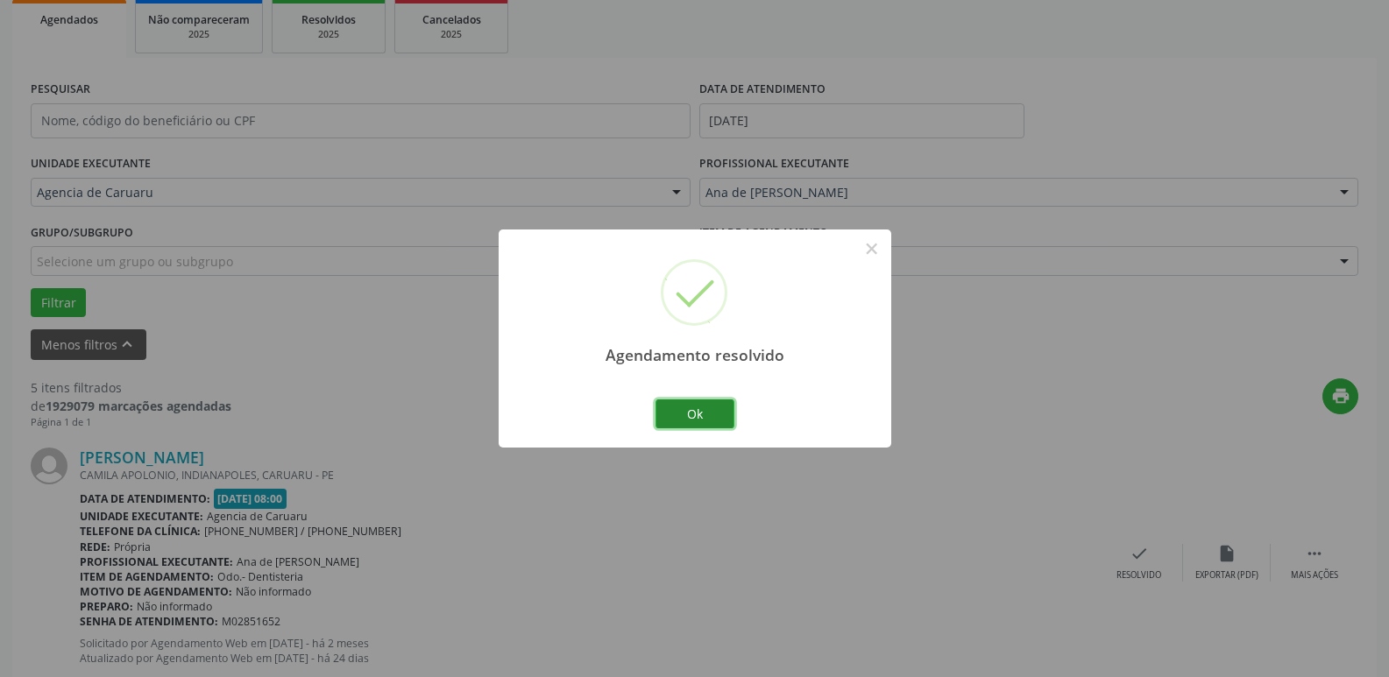
click at [685, 409] on button "Ok" at bounding box center [694, 414] width 79 height 30
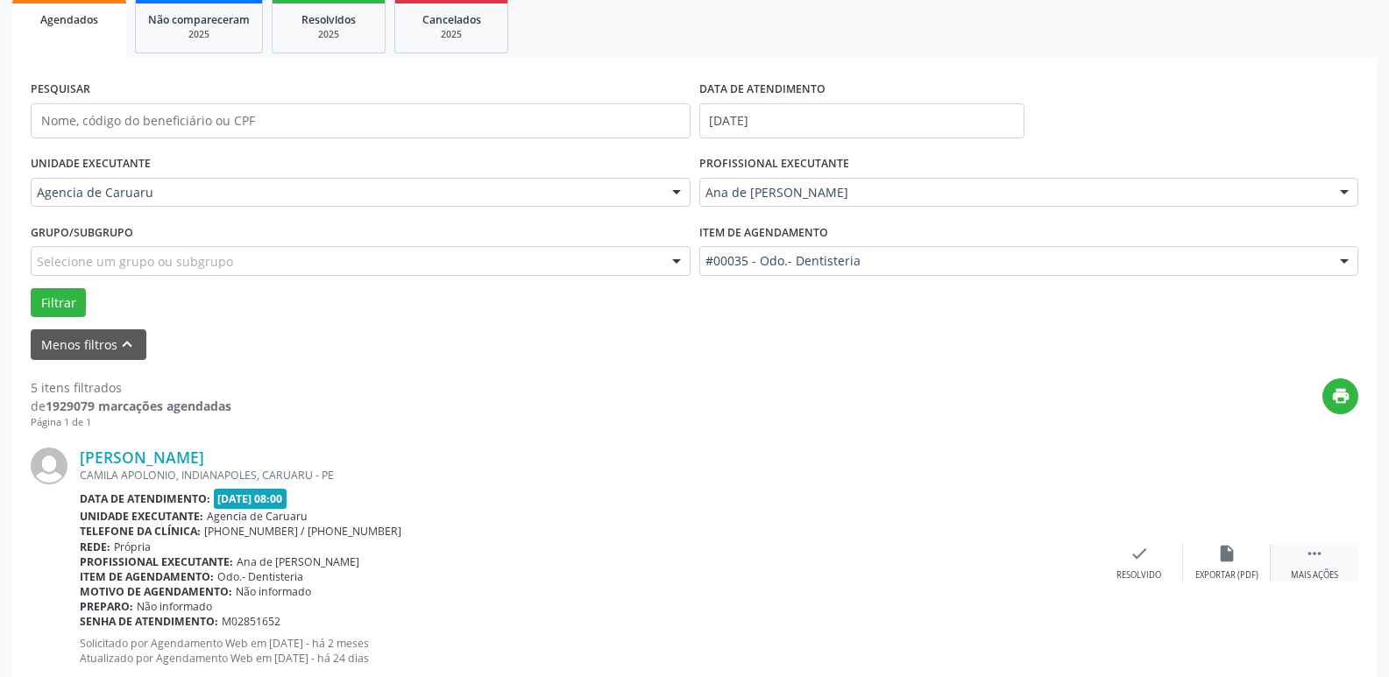
click at [1305, 552] on icon "" at bounding box center [1313, 553] width 19 height 19
click at [1233, 562] on icon "alarm_off" at bounding box center [1226, 553] width 19 height 19
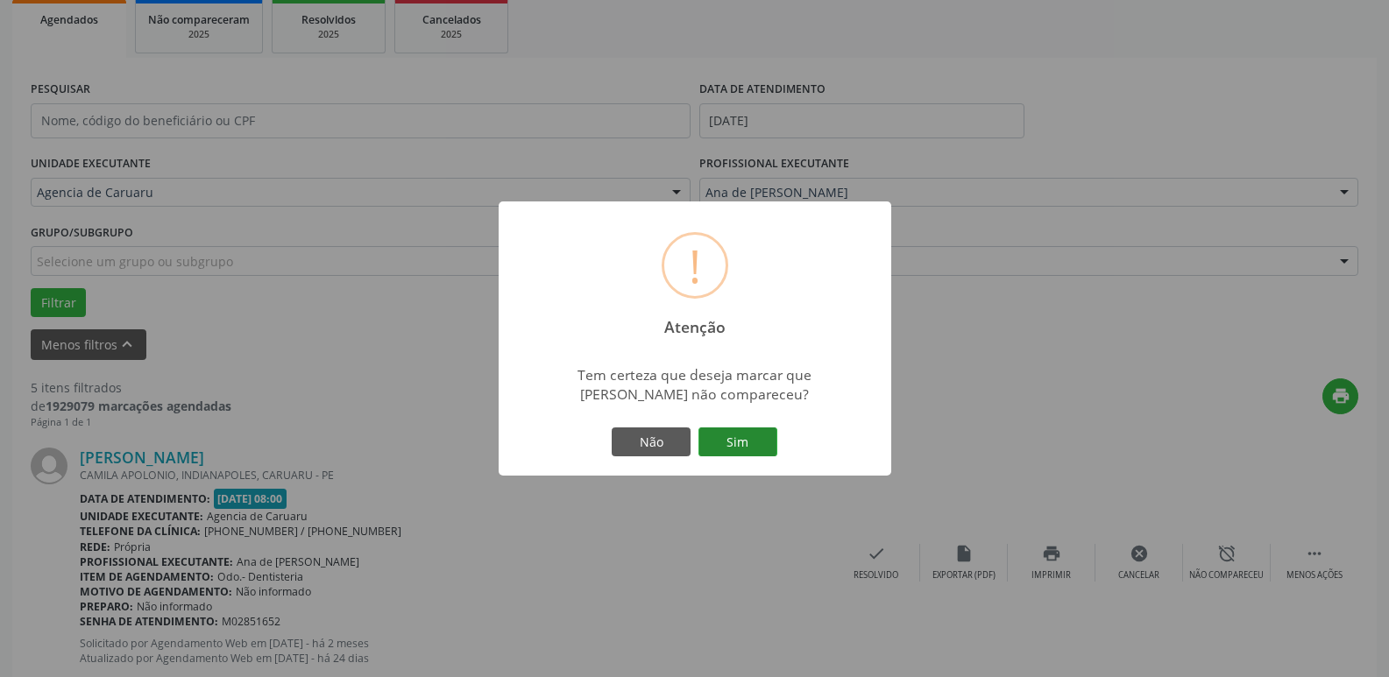
click at [732, 434] on button "Sim" at bounding box center [737, 443] width 79 height 30
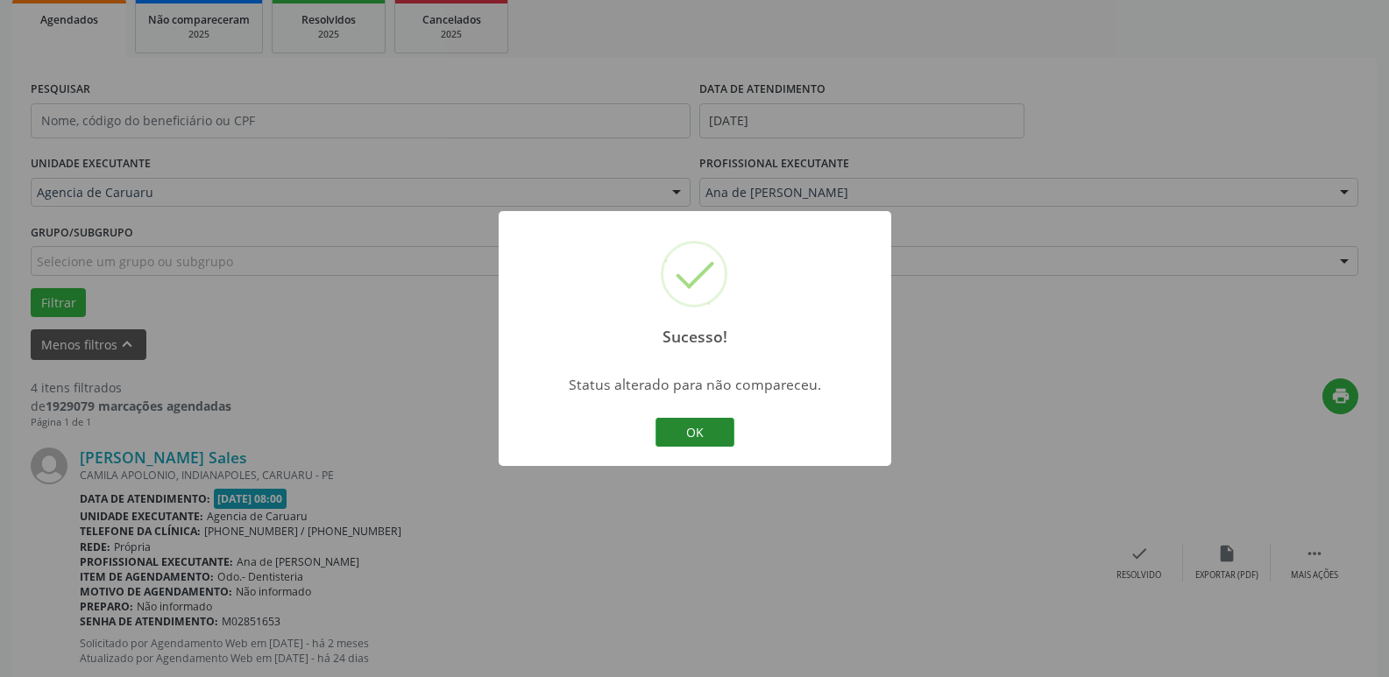
click at [692, 428] on button "OK" at bounding box center [694, 433] width 79 height 30
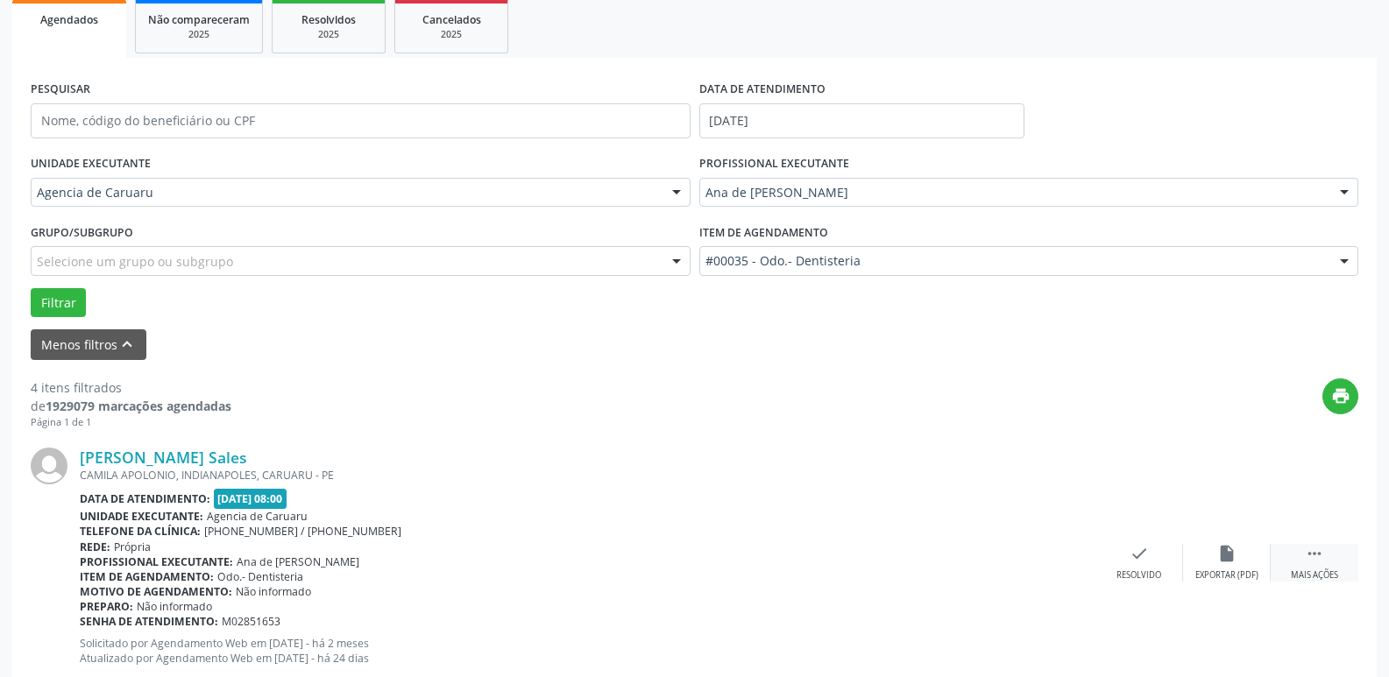
click at [1323, 565] on div " Mais ações" at bounding box center [1314, 563] width 88 height 38
click at [1222, 560] on icon "alarm_off" at bounding box center [1226, 553] width 19 height 19
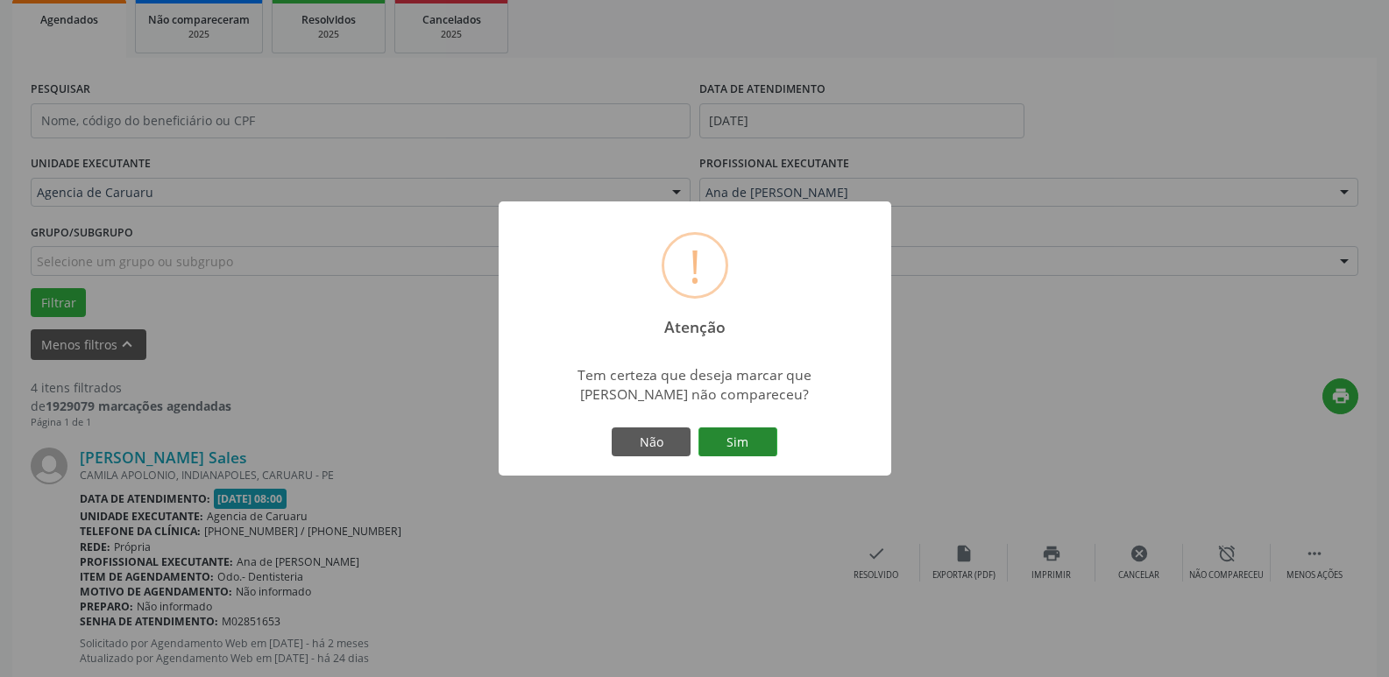
click at [748, 444] on button "Sim" at bounding box center [737, 443] width 79 height 30
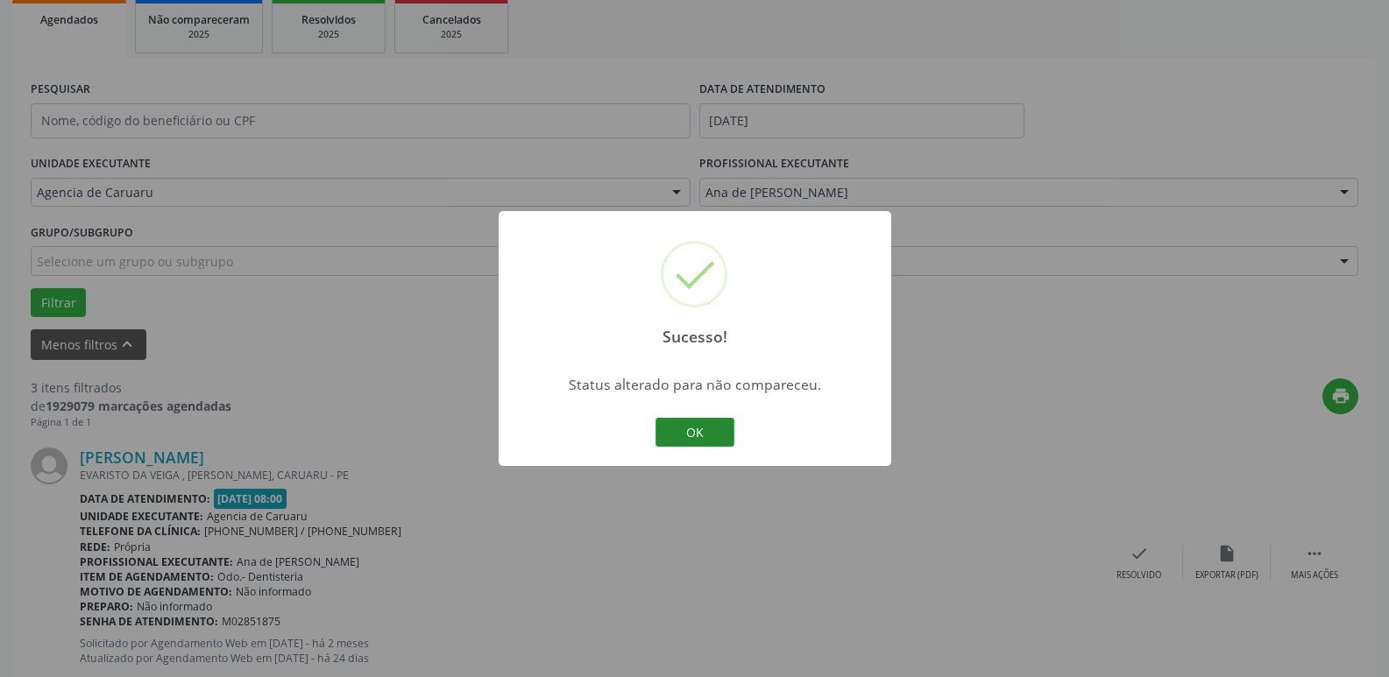
click at [693, 435] on button "OK" at bounding box center [694, 433] width 79 height 30
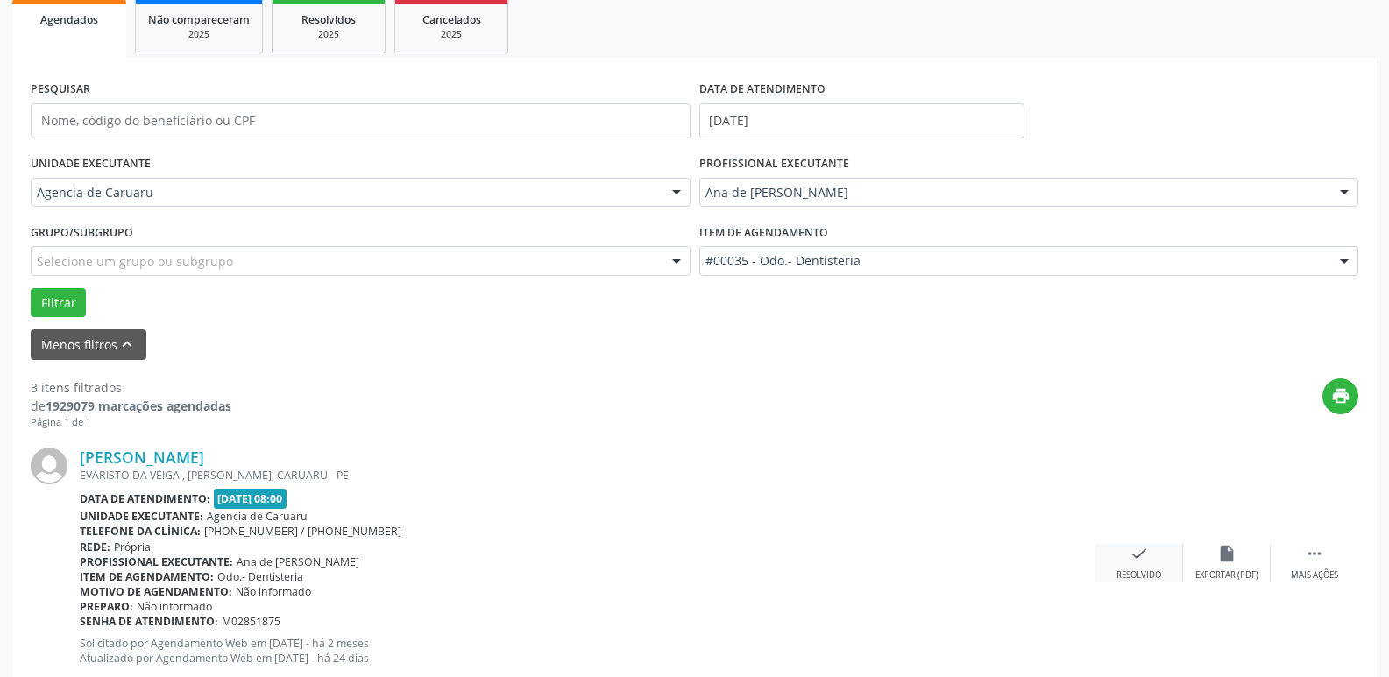
click at [1127, 565] on div "check Resolvido" at bounding box center [1139, 563] width 88 height 38
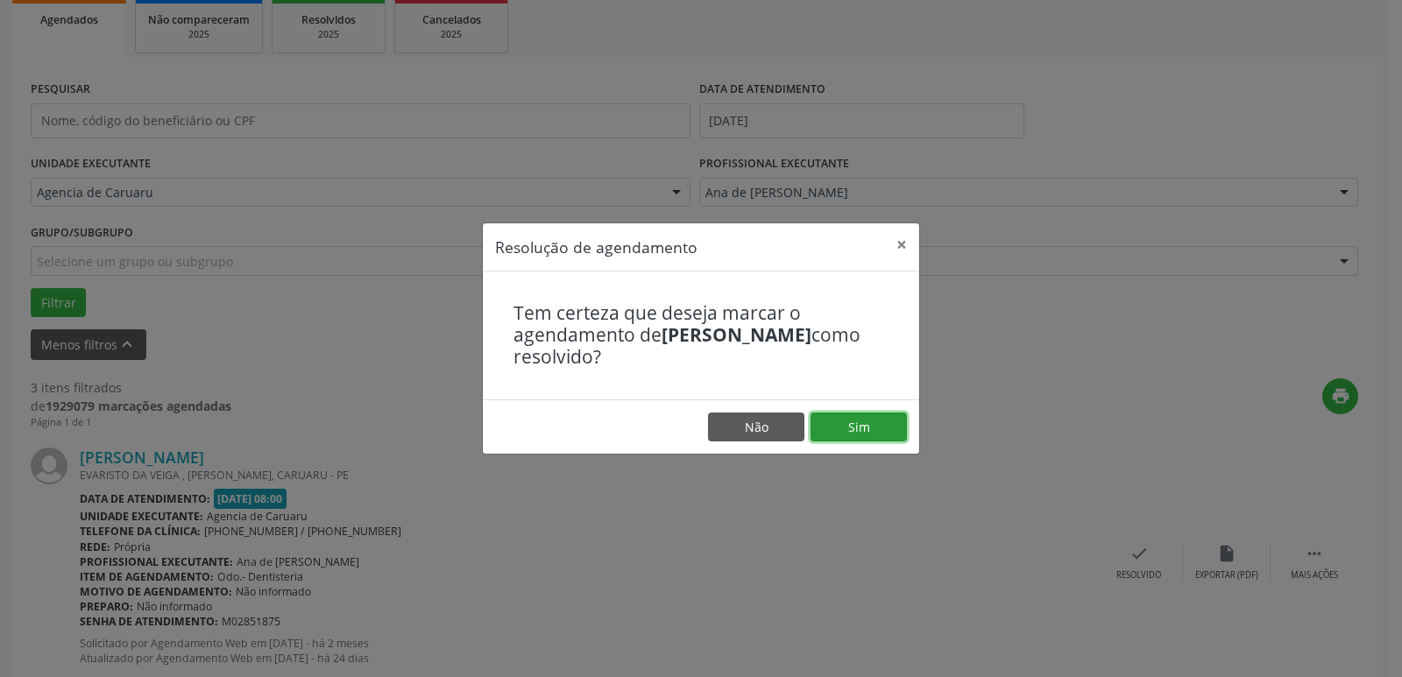
click at [852, 427] on button "Sim" at bounding box center [858, 428] width 96 height 30
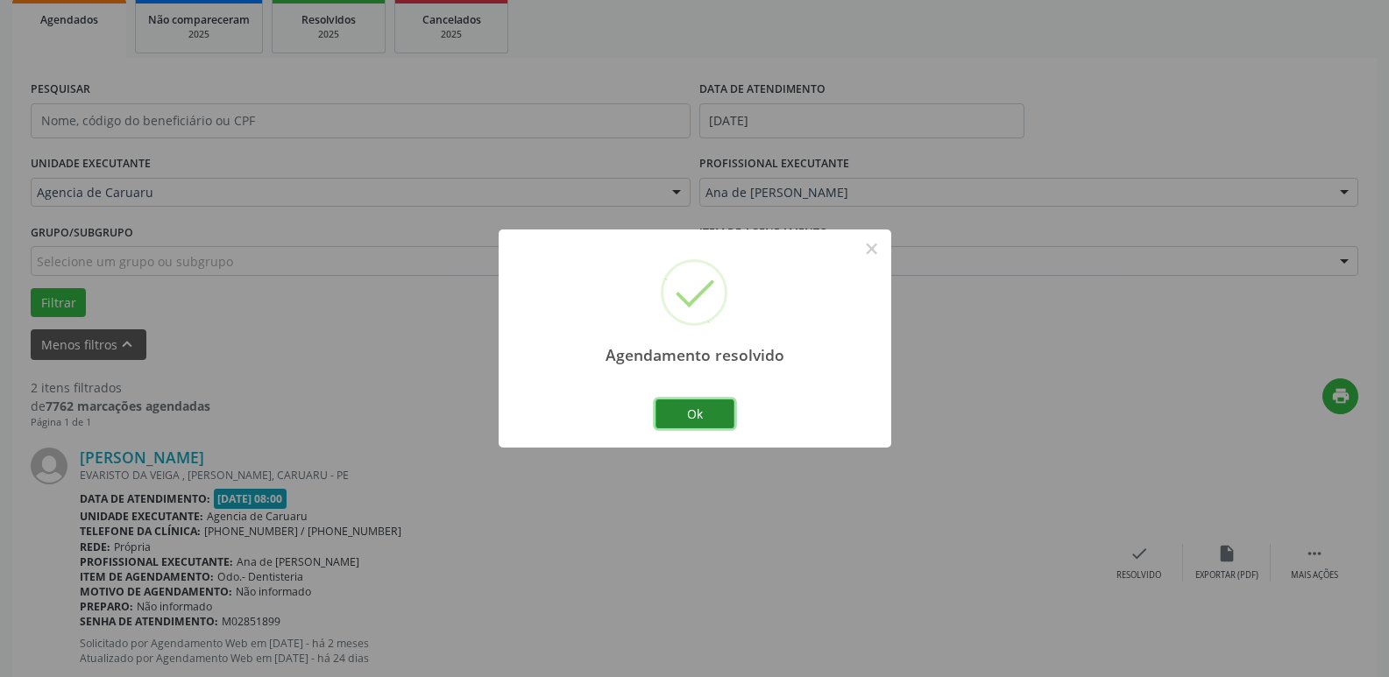
click at [702, 411] on button "Ok" at bounding box center [694, 414] width 79 height 30
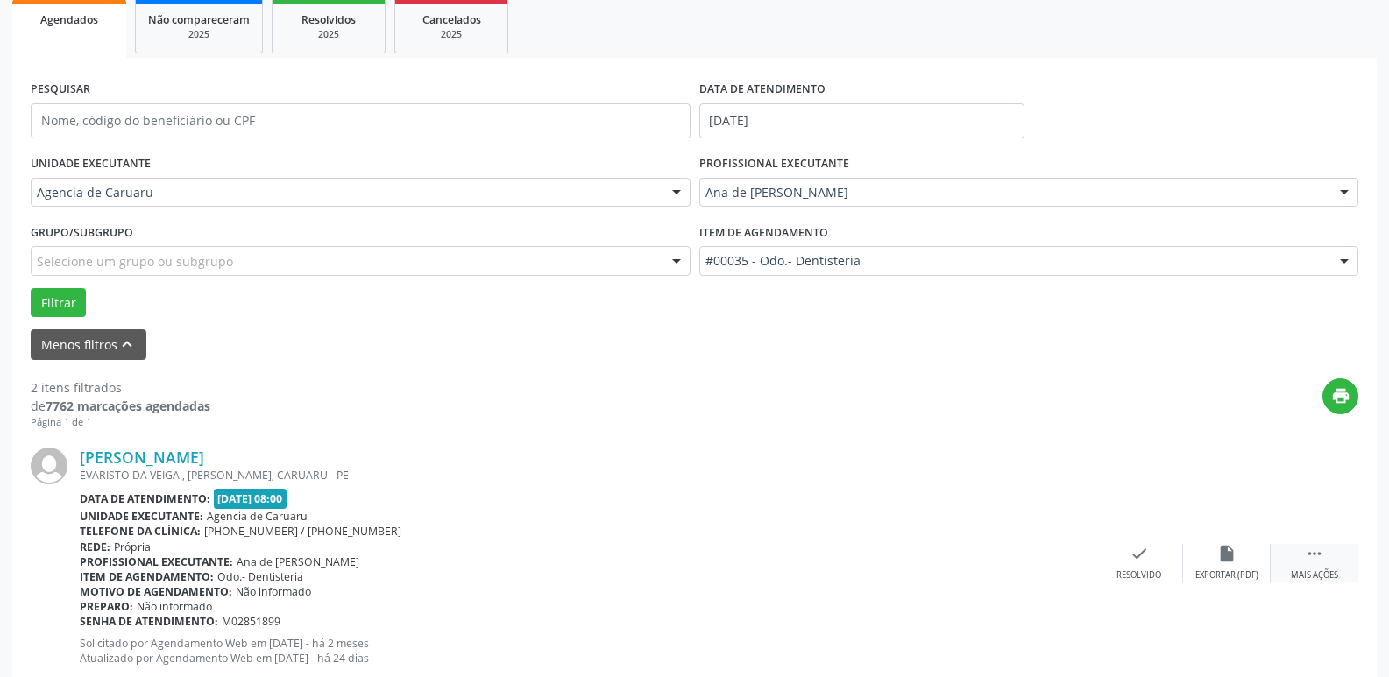
click at [1329, 559] on div " Mais ações" at bounding box center [1314, 563] width 88 height 38
click at [1219, 569] on div "alarm_off Não compareceu" at bounding box center [1227, 563] width 88 height 38
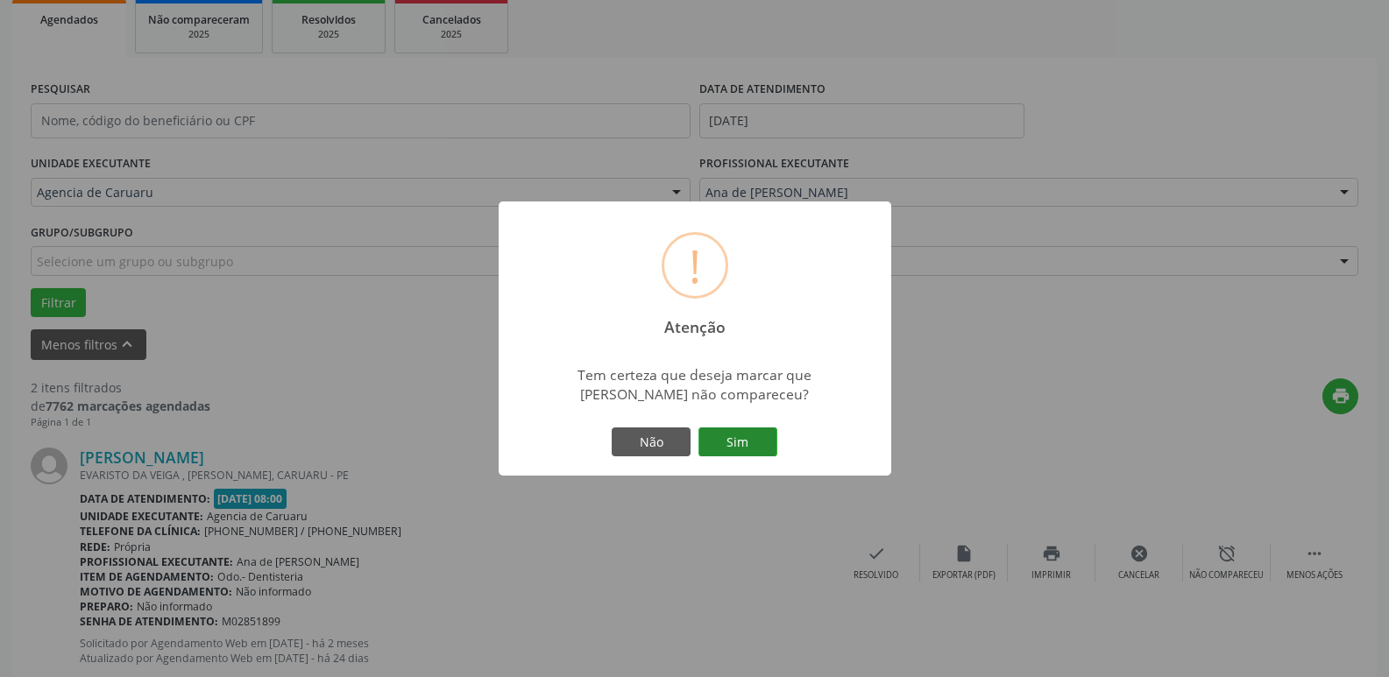
click at [734, 441] on button "Sim" at bounding box center [737, 443] width 79 height 30
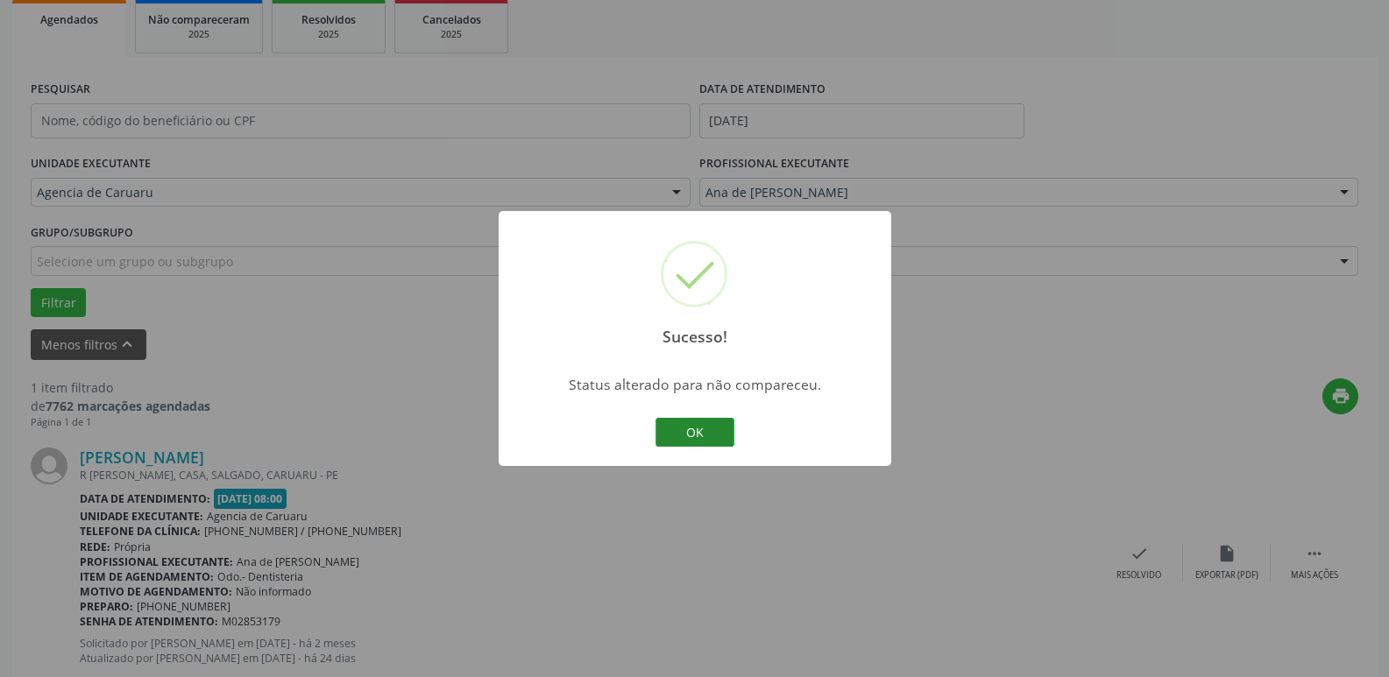
click at [679, 422] on button "OK" at bounding box center [694, 433] width 79 height 30
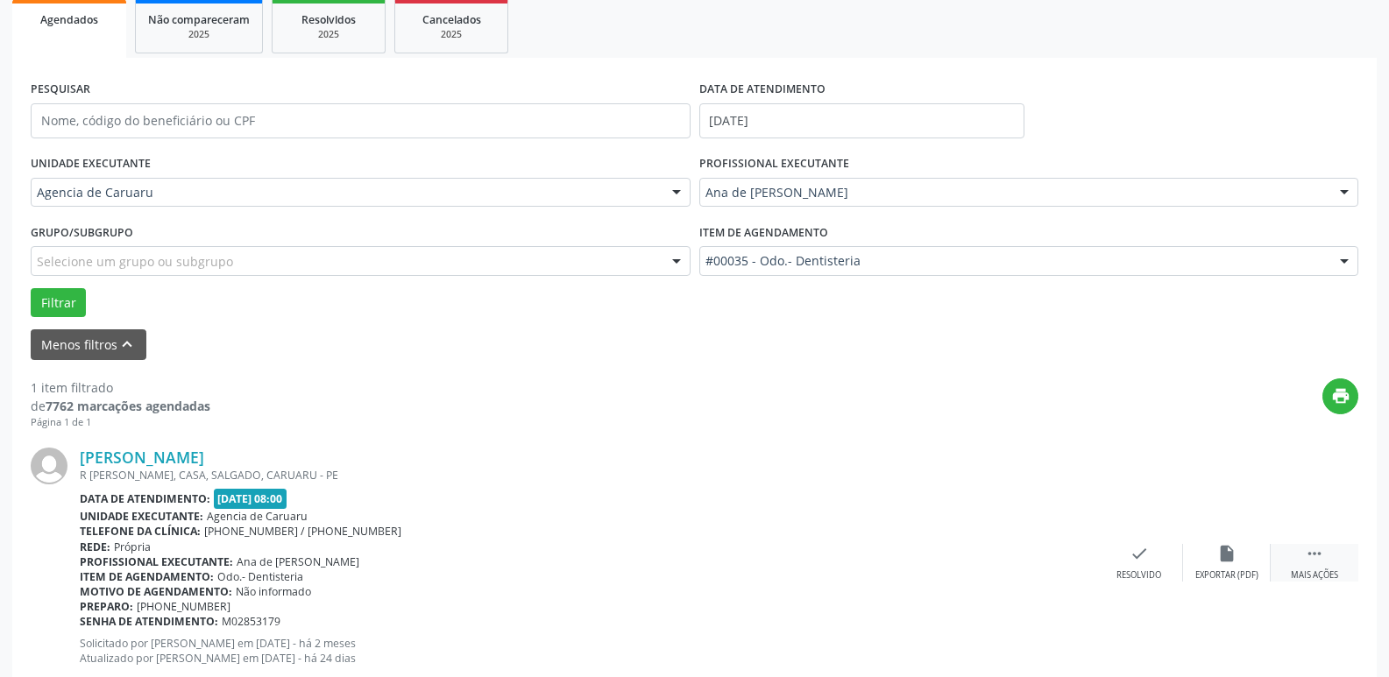
click at [1314, 551] on icon "" at bounding box center [1313, 553] width 19 height 19
click at [1205, 560] on div "alarm_off Não compareceu" at bounding box center [1227, 563] width 88 height 38
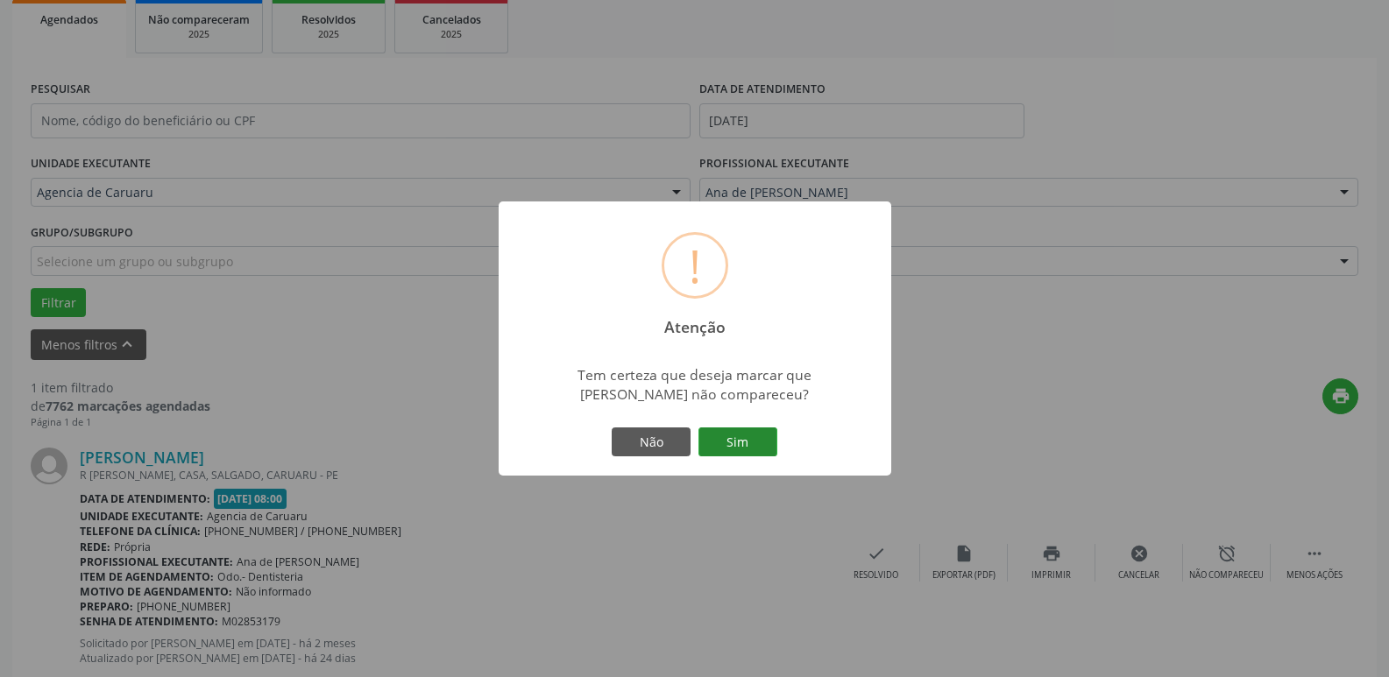
click at [749, 434] on button "Sim" at bounding box center [737, 443] width 79 height 30
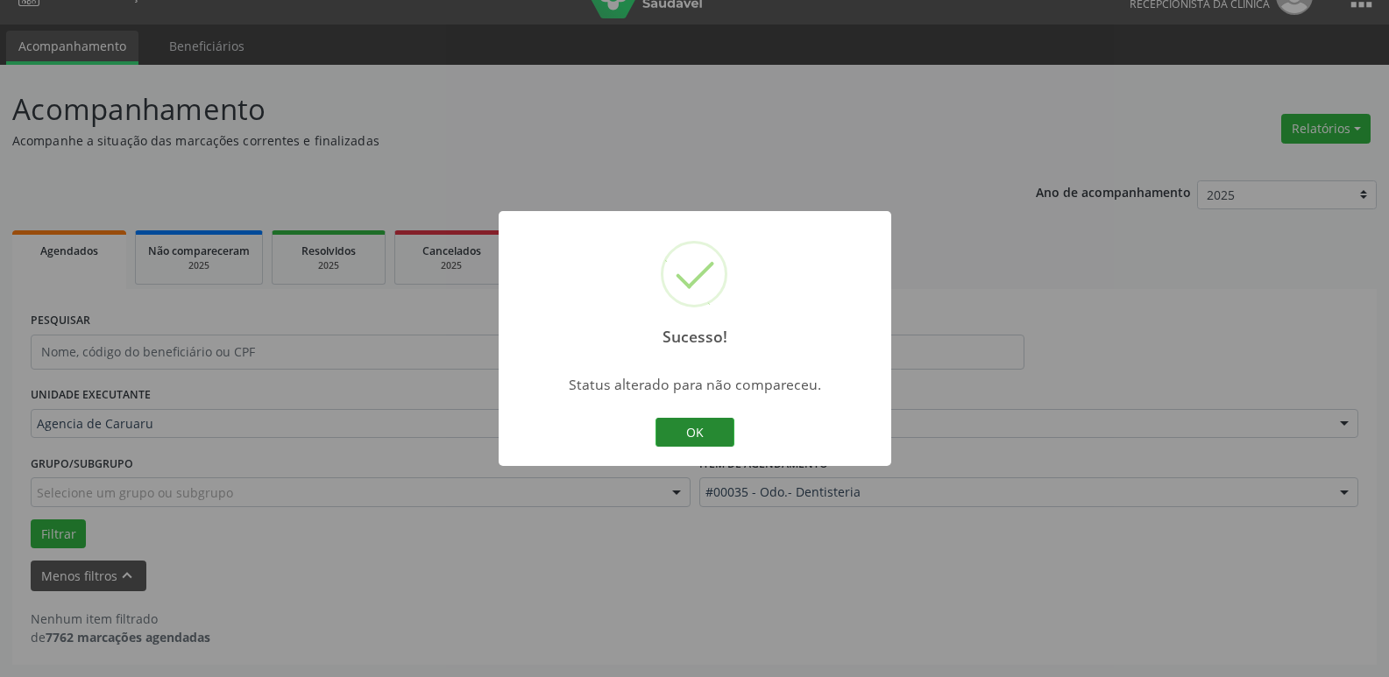
scroll to position [32, 0]
click at [687, 431] on button "OK" at bounding box center [694, 433] width 79 height 30
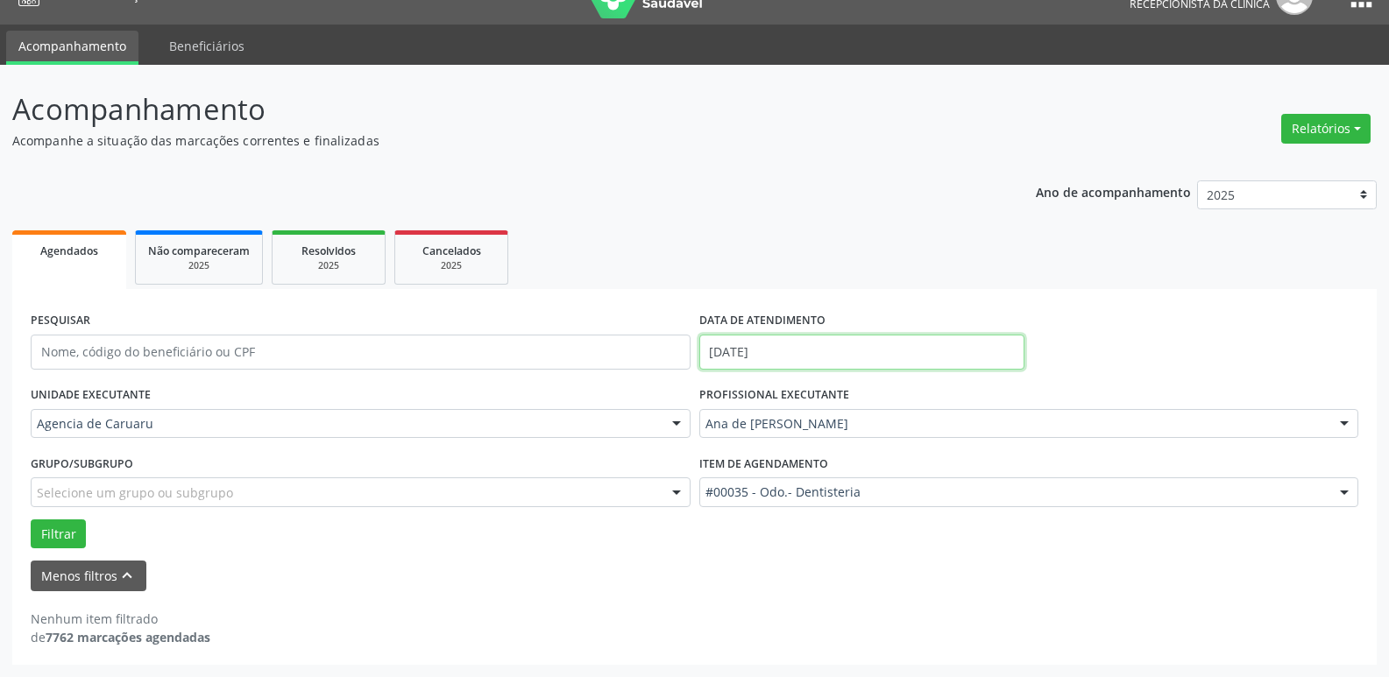
click at [798, 347] on input "[DATE]" at bounding box center [861, 352] width 325 height 35
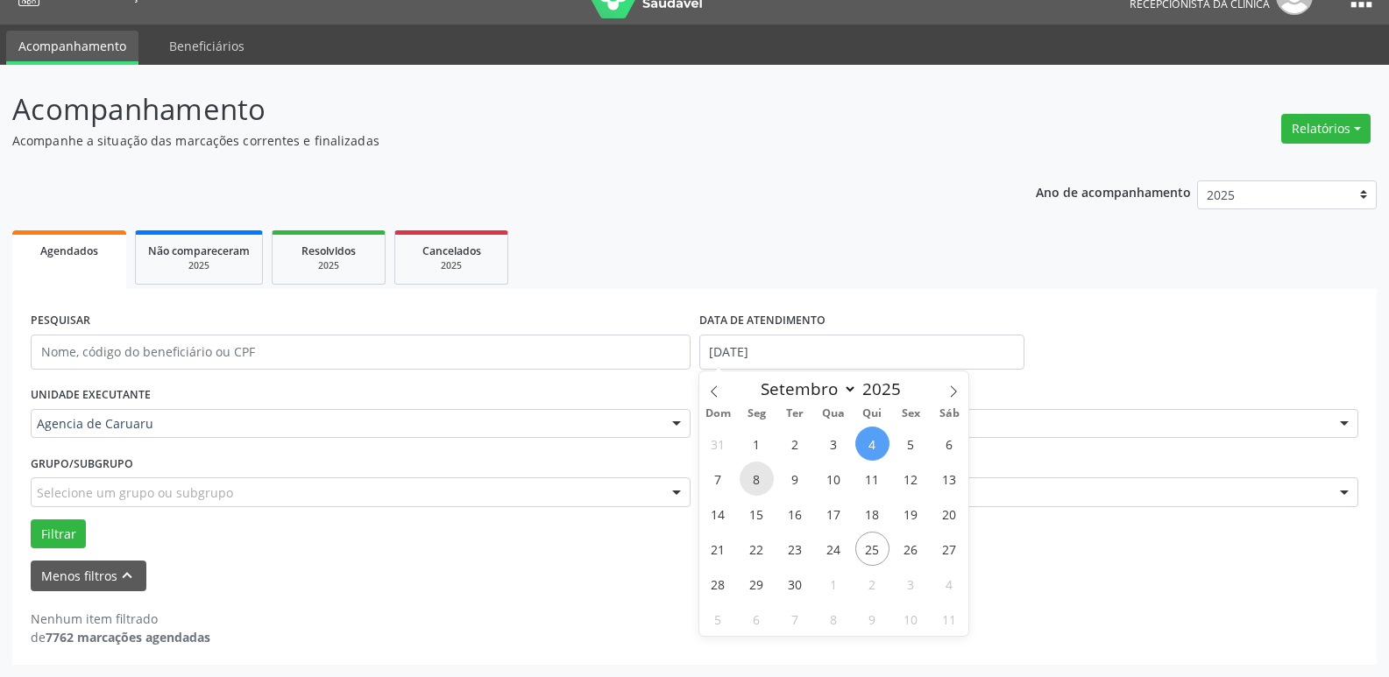
click at [760, 476] on span "8" at bounding box center [756, 479] width 34 height 34
type input "[DATE]"
click at [760, 476] on span "8" at bounding box center [756, 479] width 34 height 34
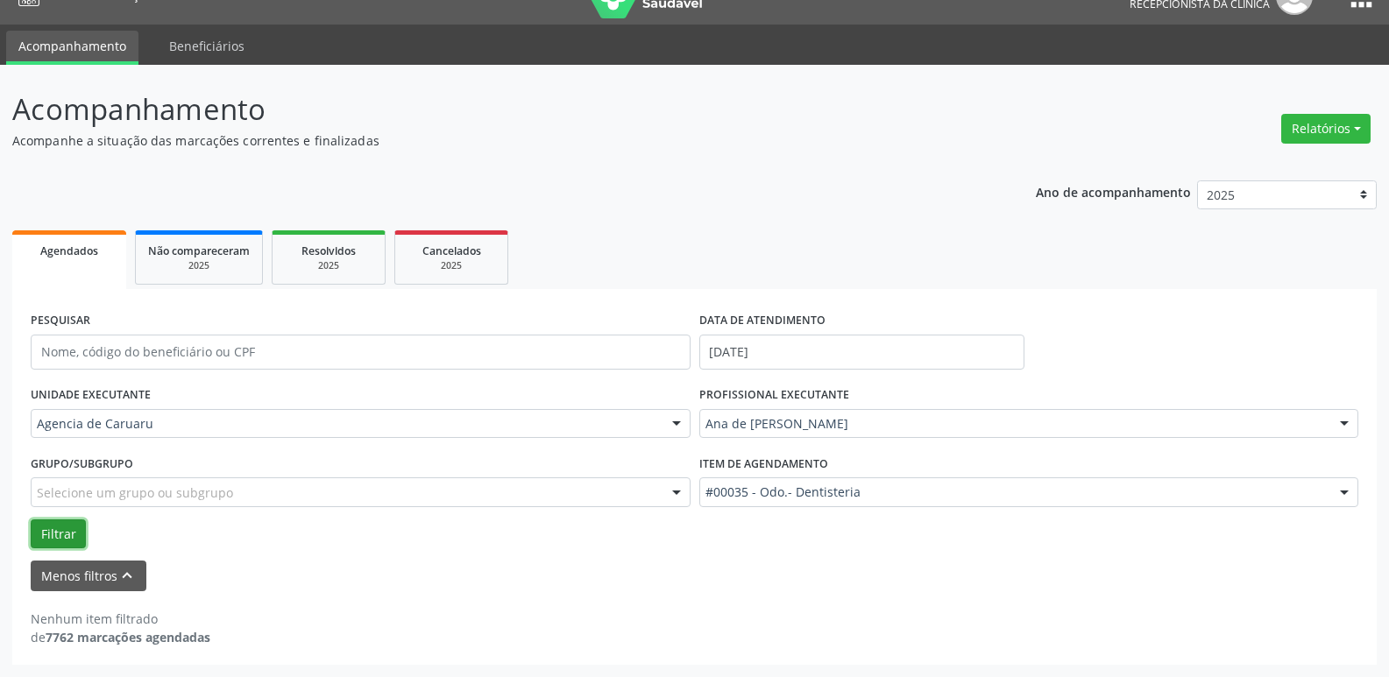
click at [50, 530] on button "Filtrar" at bounding box center [58, 534] width 55 height 30
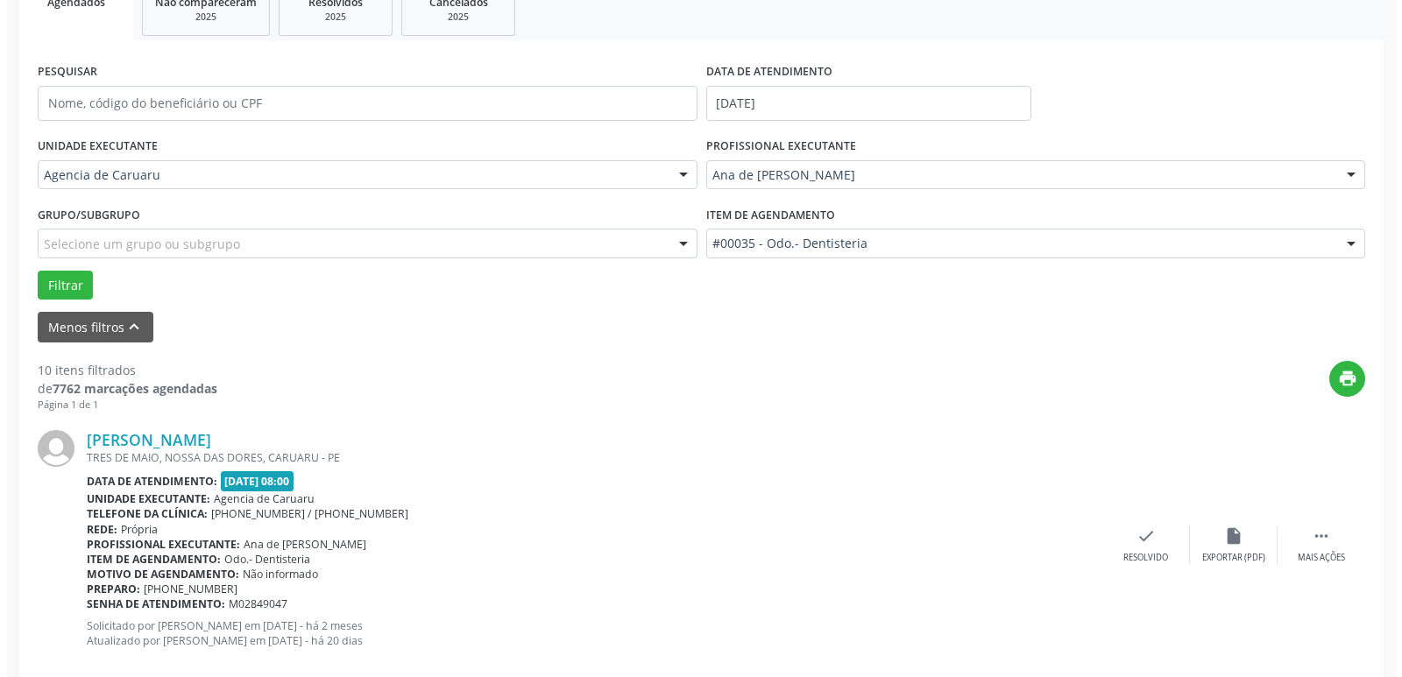
scroll to position [294, 0]
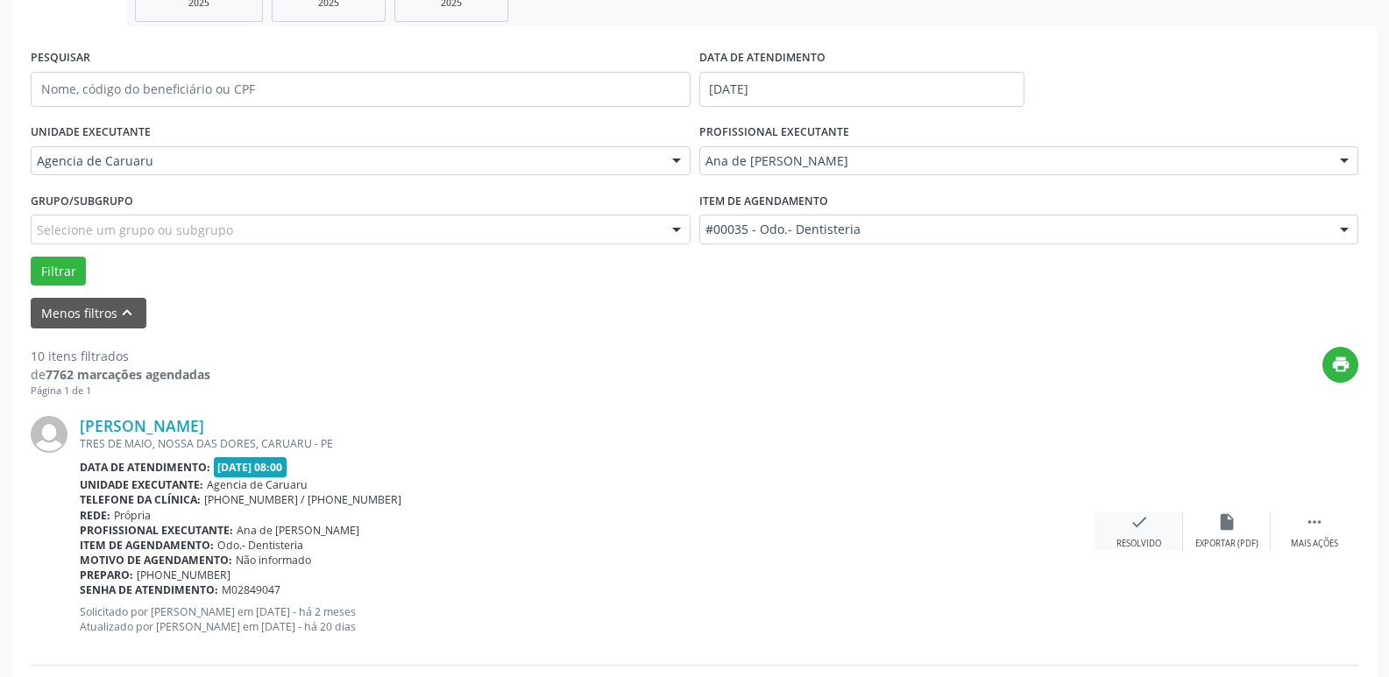
click at [1138, 528] on icon "check" at bounding box center [1138, 521] width 19 height 19
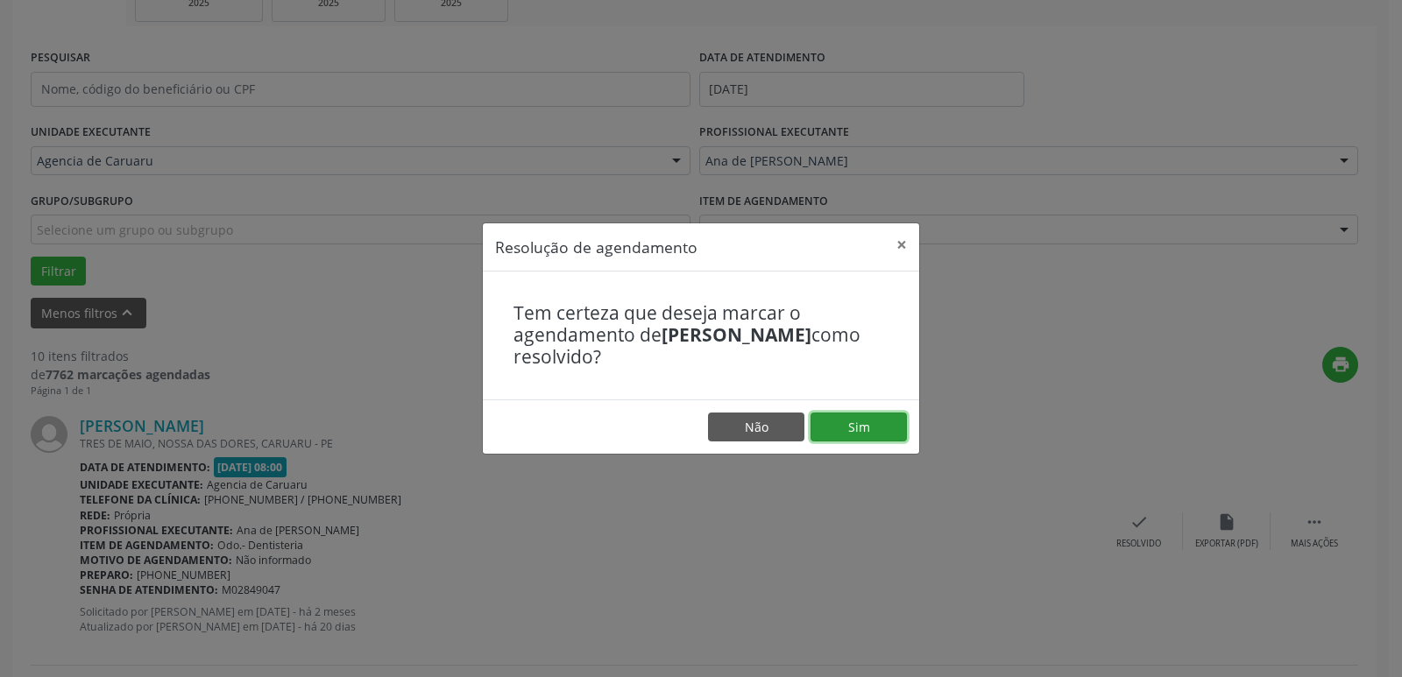
click at [866, 426] on button "Sim" at bounding box center [858, 428] width 96 height 30
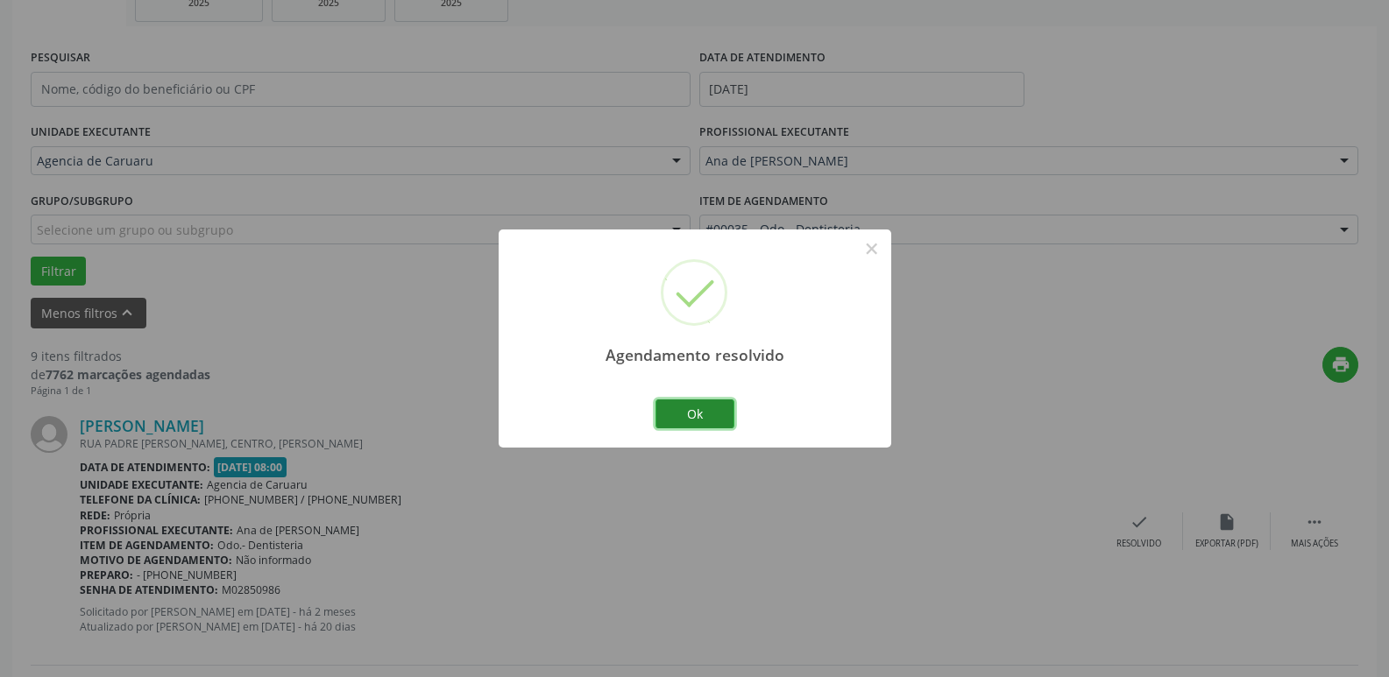
click at [697, 413] on button "Ok" at bounding box center [694, 414] width 79 height 30
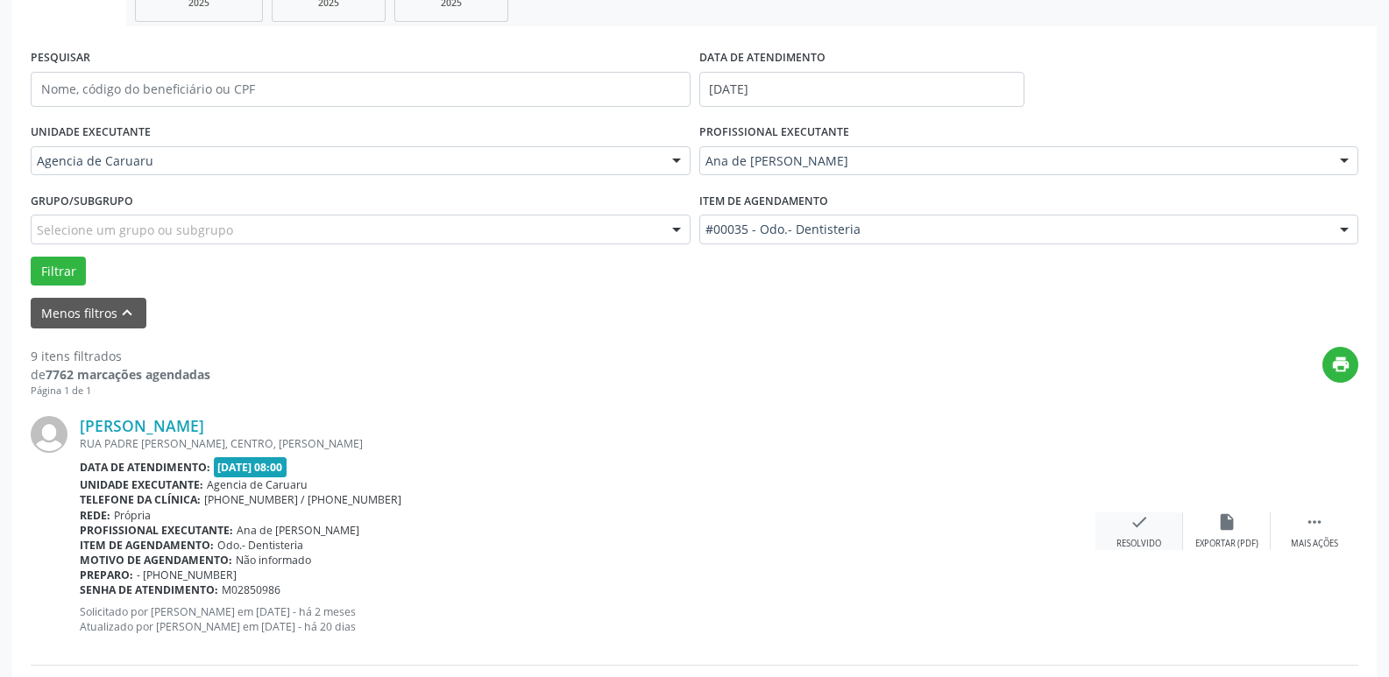
click at [1134, 527] on icon "check" at bounding box center [1138, 521] width 19 height 19
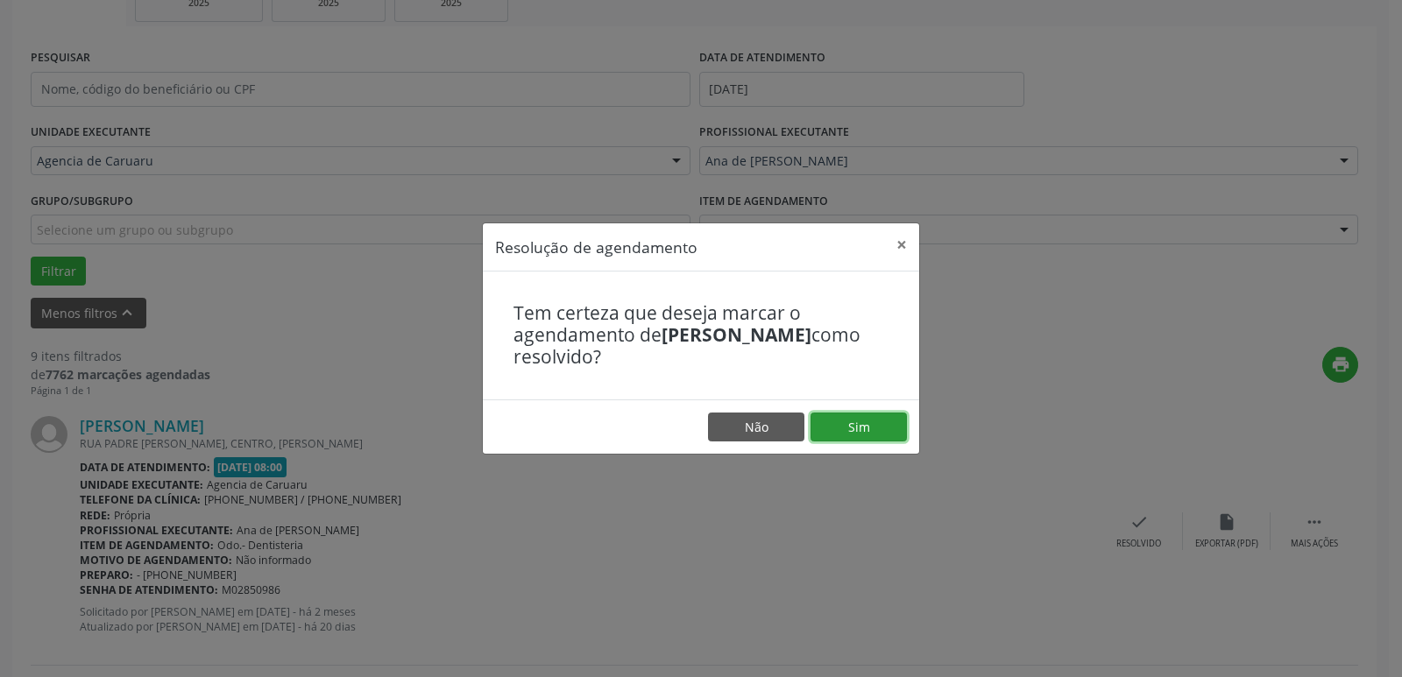
click at [866, 420] on button "Sim" at bounding box center [858, 428] width 96 height 30
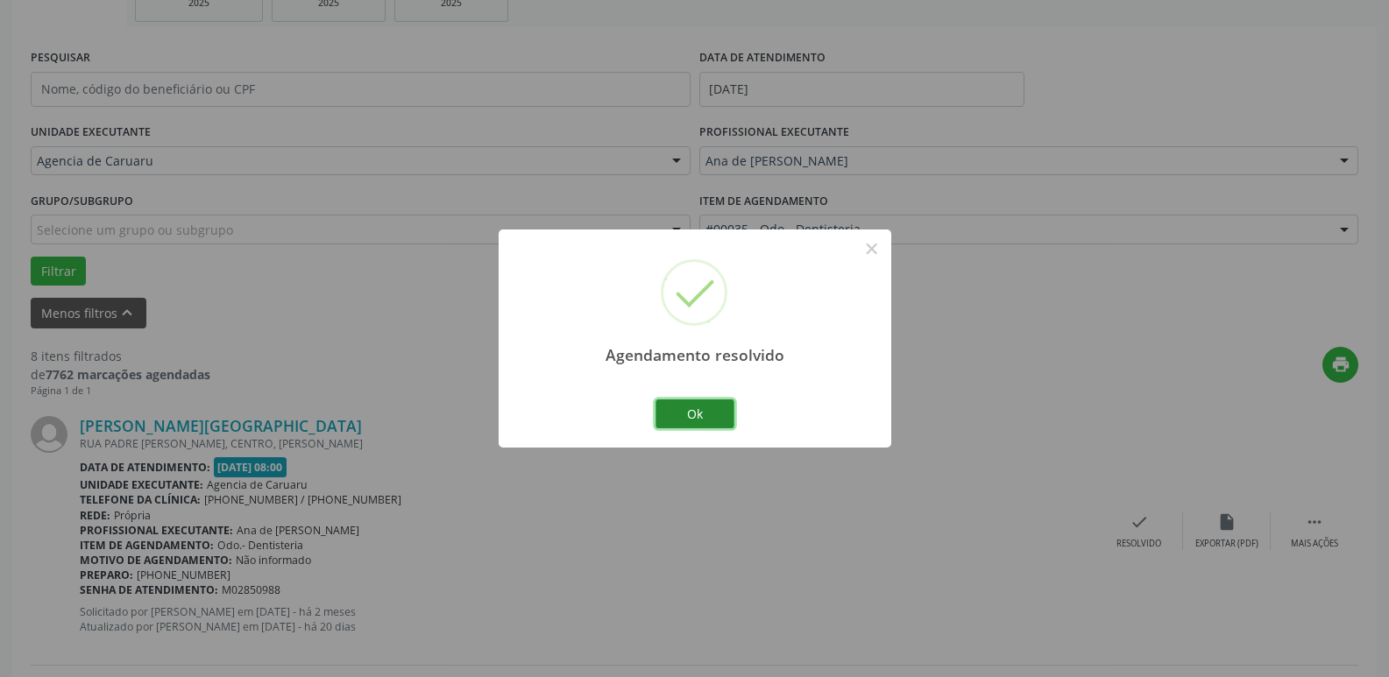
click at [701, 409] on button "Ok" at bounding box center [694, 414] width 79 height 30
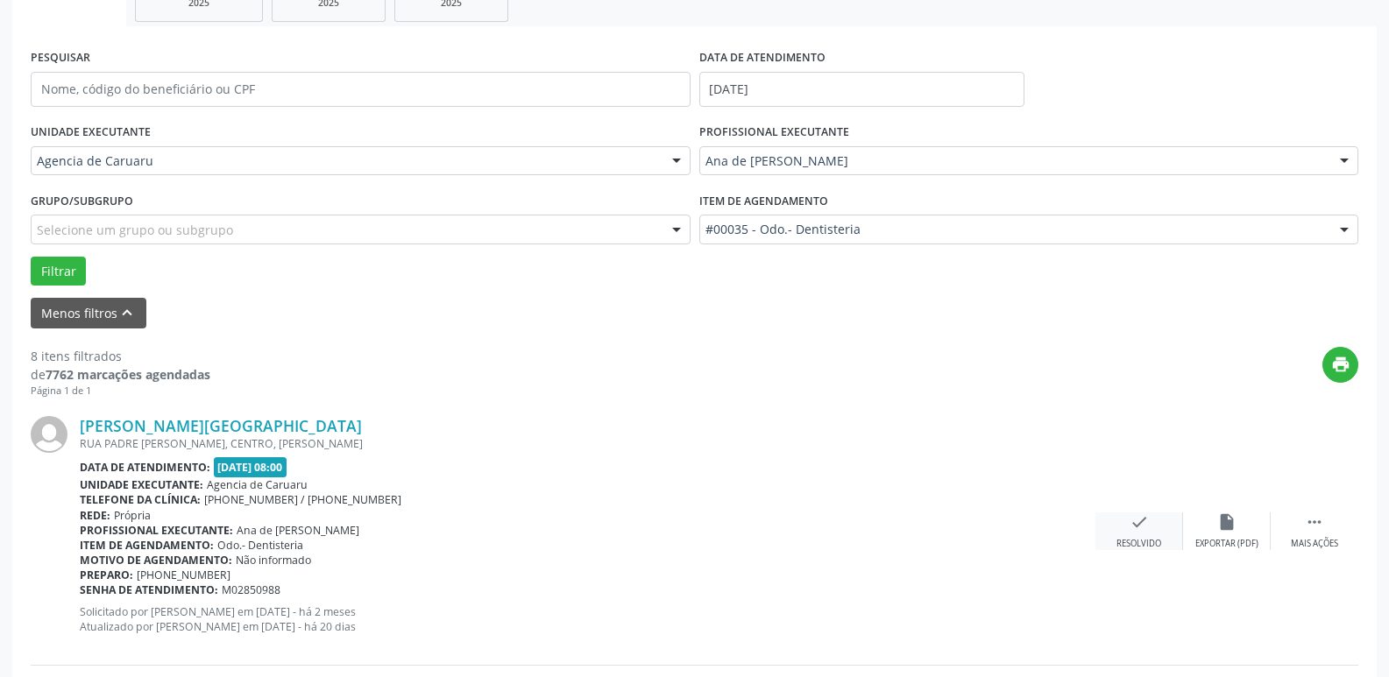
click at [1125, 542] on div "Resolvido" at bounding box center [1138, 544] width 45 height 12
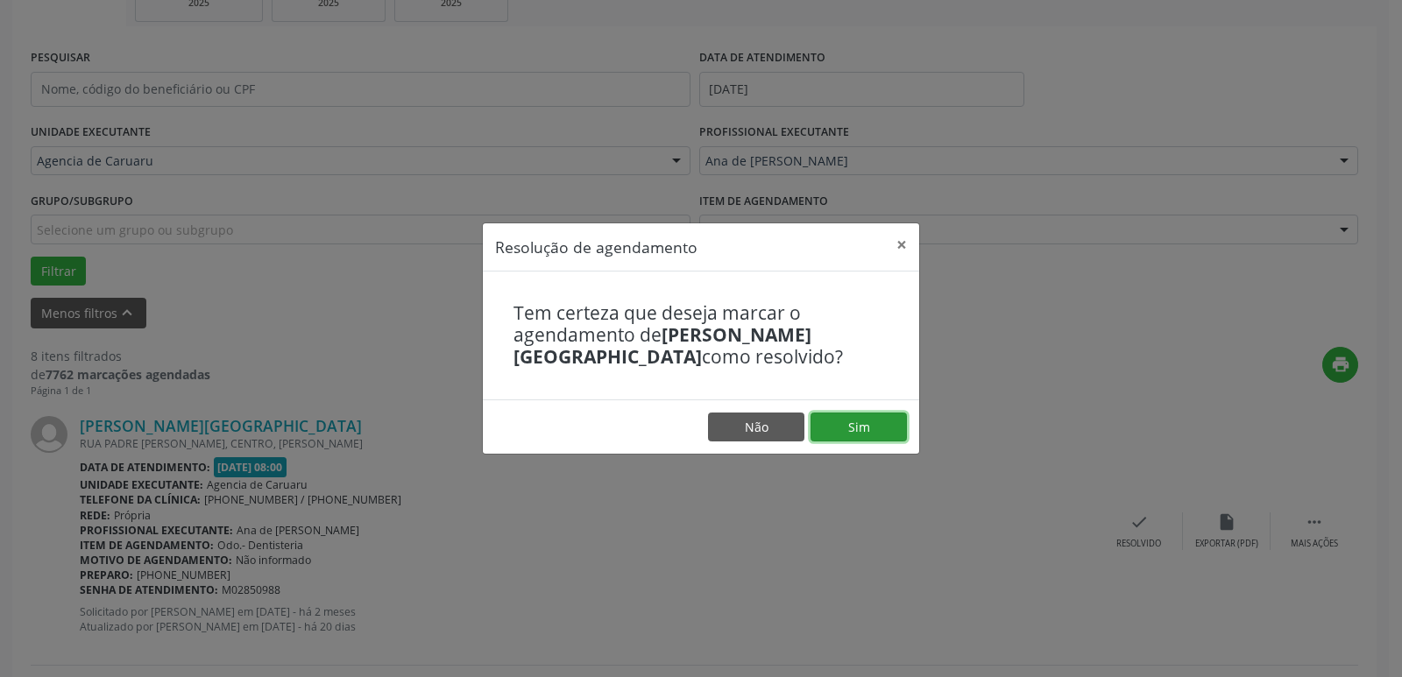
click at [838, 421] on button "Sim" at bounding box center [858, 428] width 96 height 30
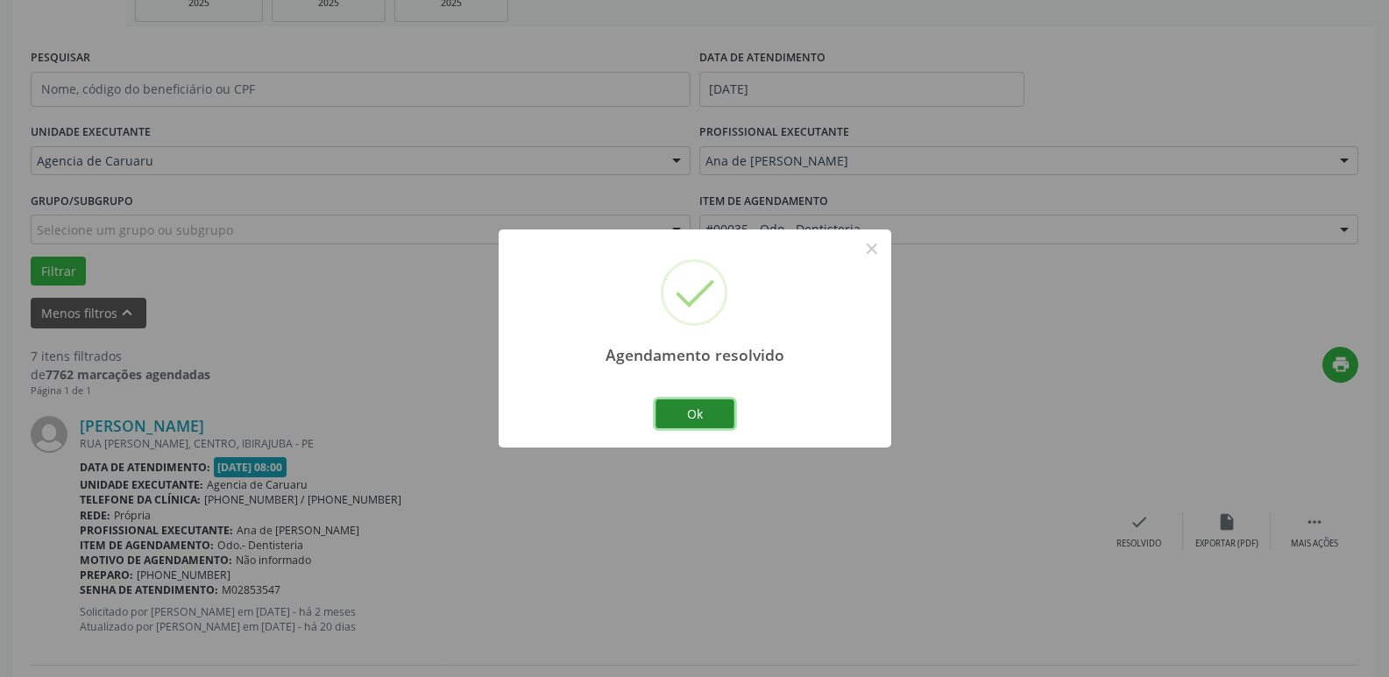
click at [683, 410] on button "Ok" at bounding box center [694, 414] width 79 height 30
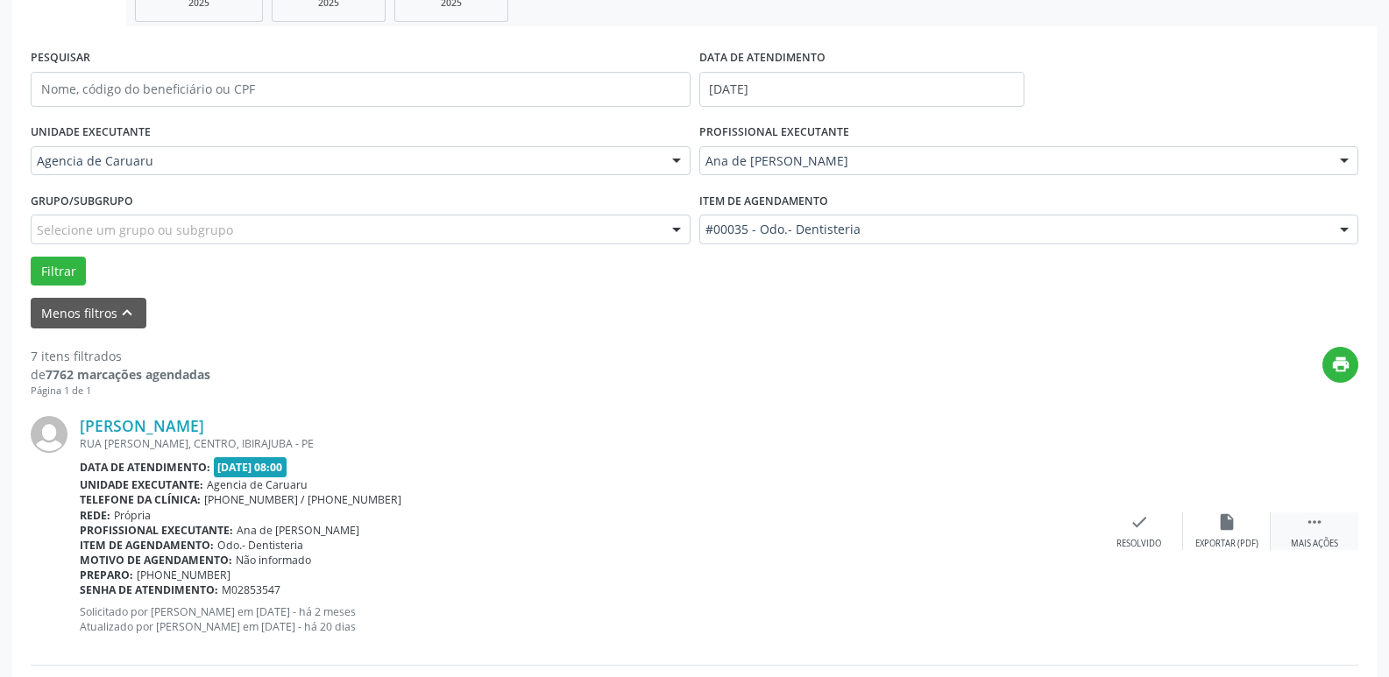
click at [1314, 527] on icon "" at bounding box center [1313, 521] width 19 height 19
click at [1230, 534] on div "alarm_off Não compareceu" at bounding box center [1227, 531] width 88 height 38
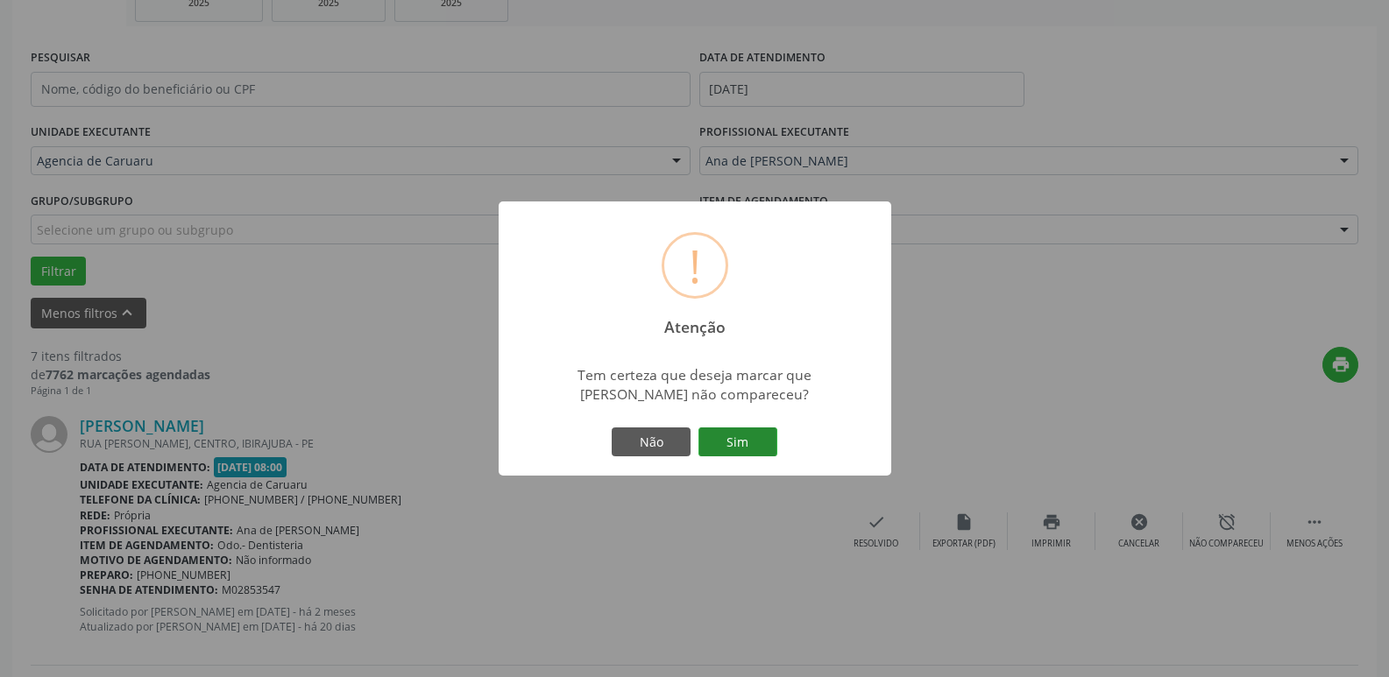
click at [738, 442] on button "Sim" at bounding box center [737, 443] width 79 height 30
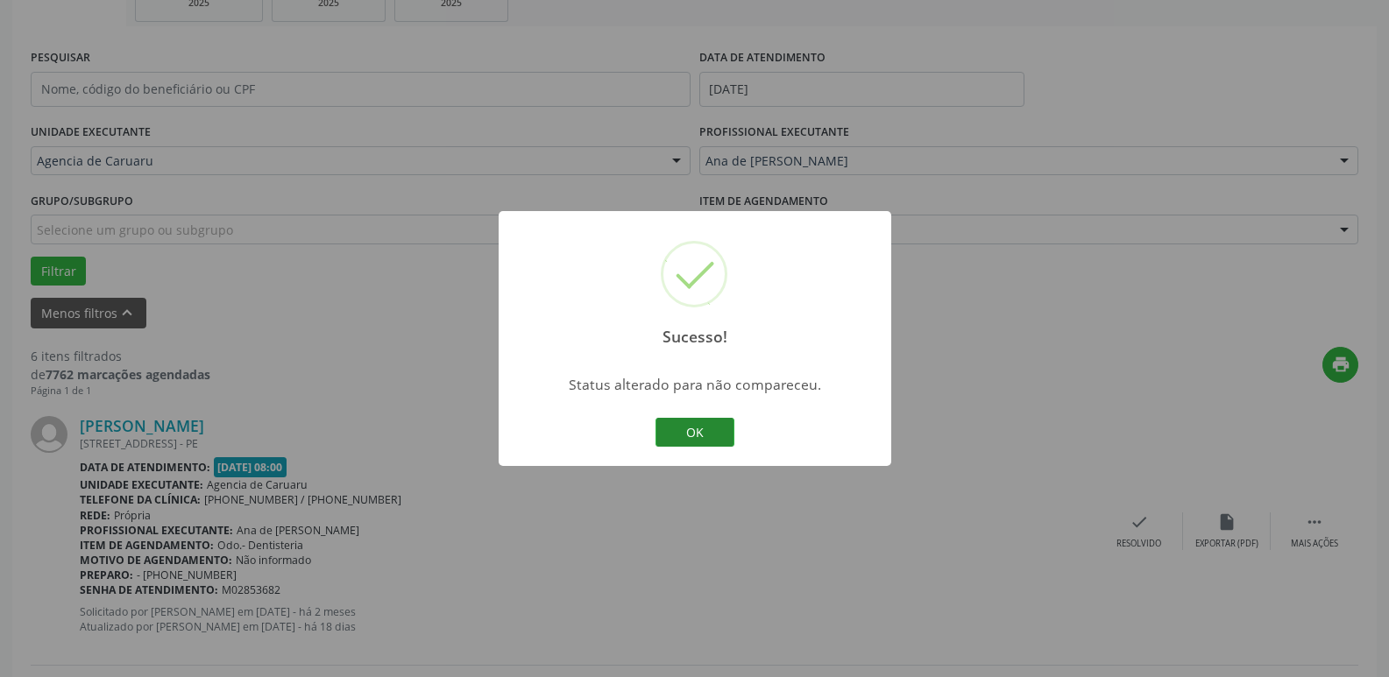
click at [693, 428] on button "OK" at bounding box center [694, 433] width 79 height 30
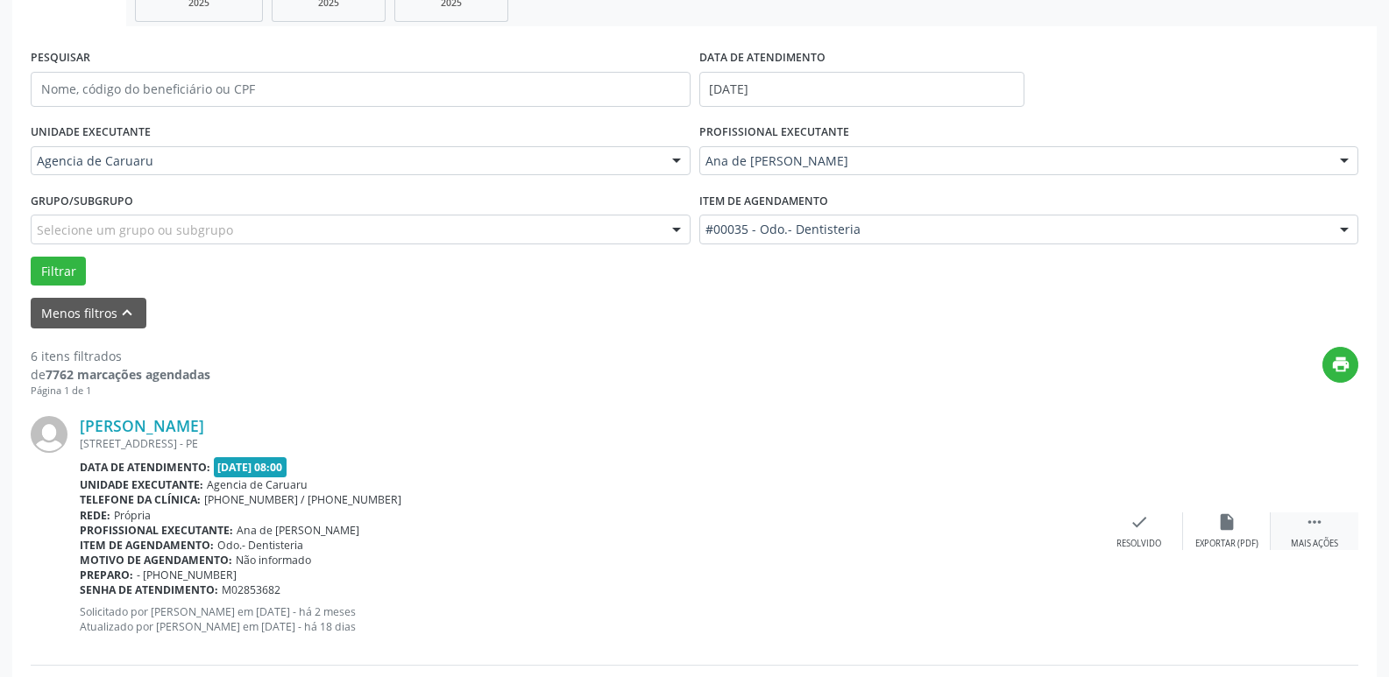
click at [1311, 523] on icon "" at bounding box center [1313, 521] width 19 height 19
click at [1212, 526] on div "alarm_off Não compareceu" at bounding box center [1227, 531] width 88 height 38
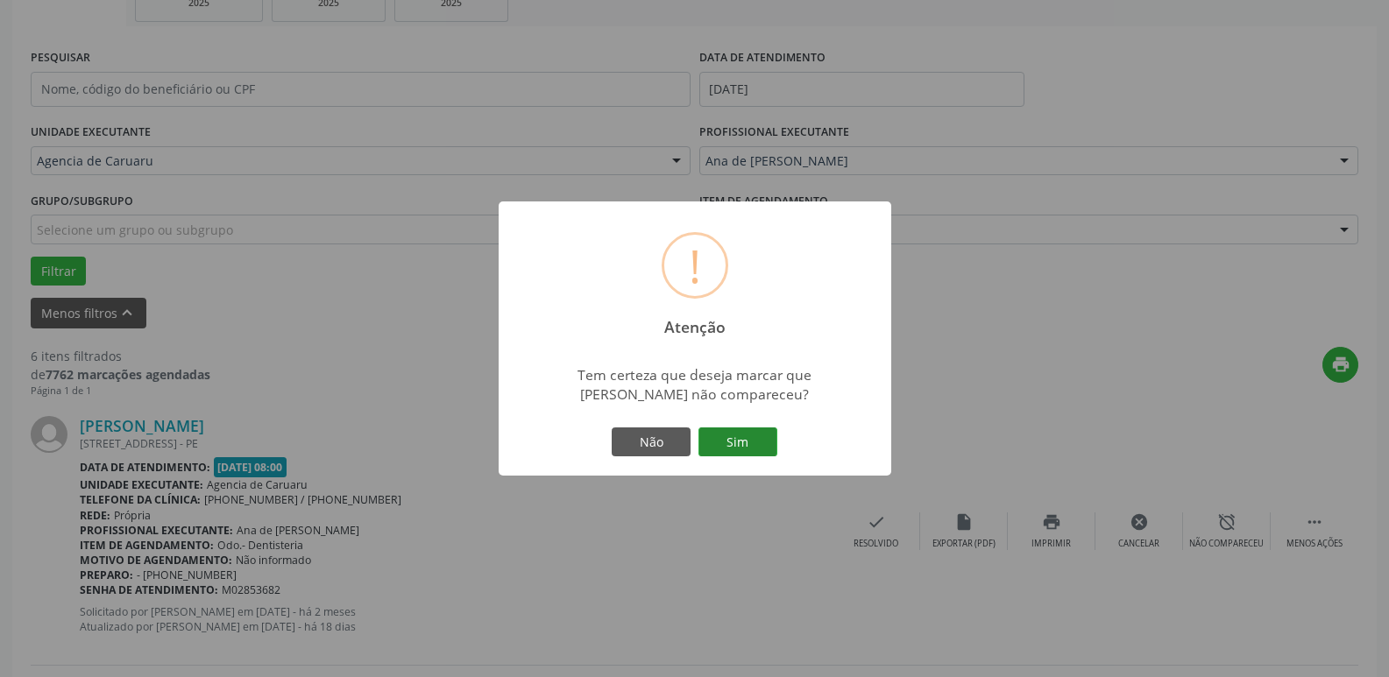
click at [740, 431] on button "Sim" at bounding box center [737, 443] width 79 height 30
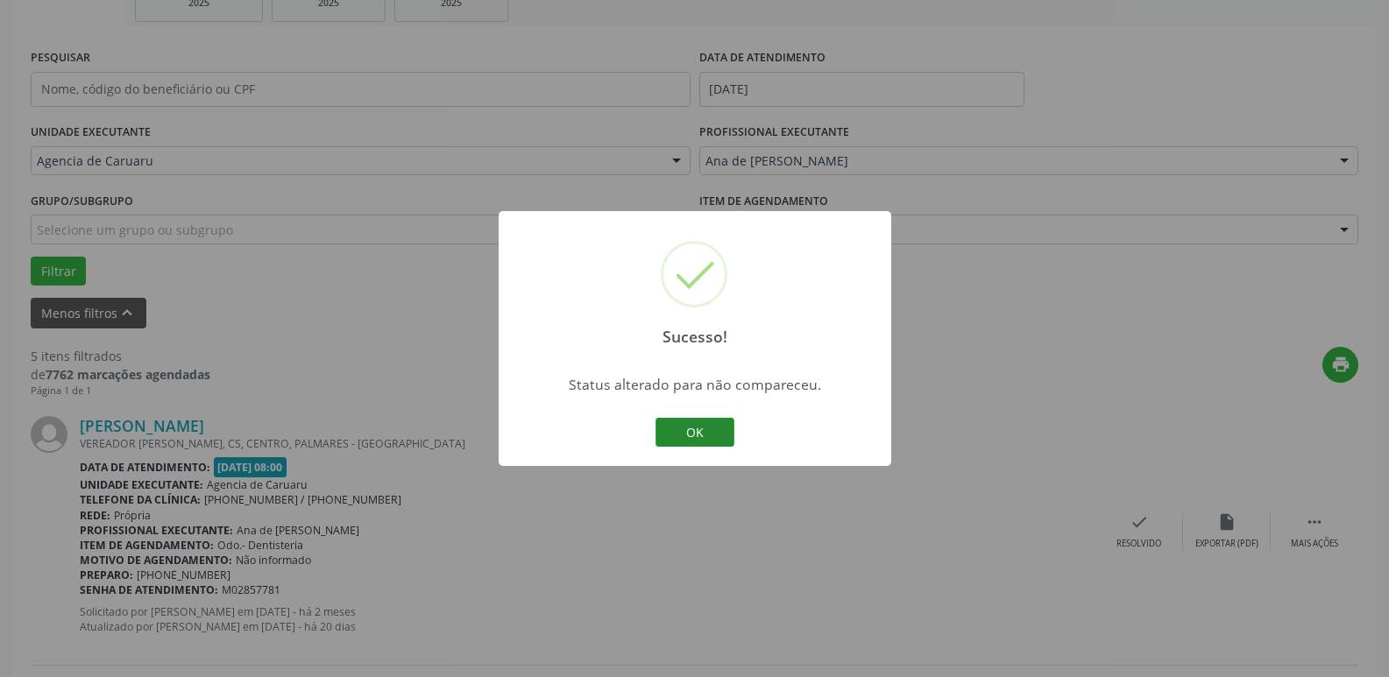
click at [685, 428] on button "OK" at bounding box center [694, 433] width 79 height 30
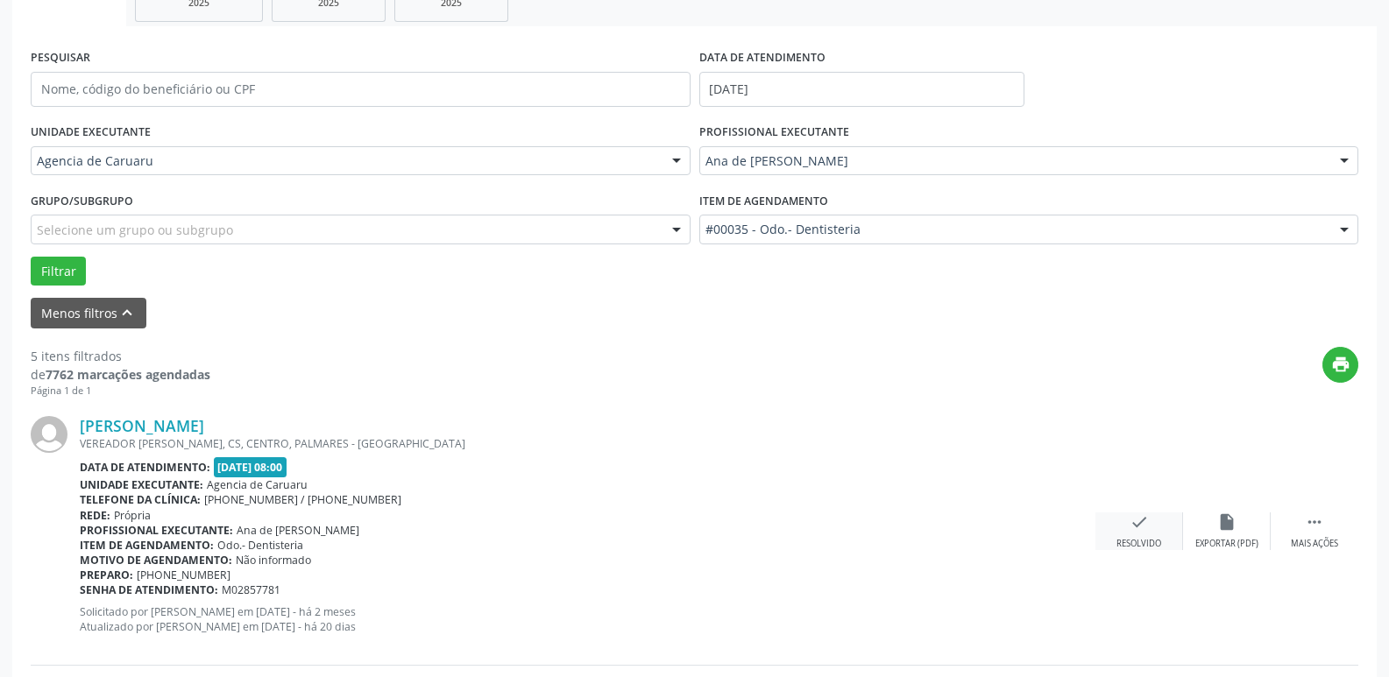
click at [1142, 532] on icon "check" at bounding box center [1138, 521] width 19 height 19
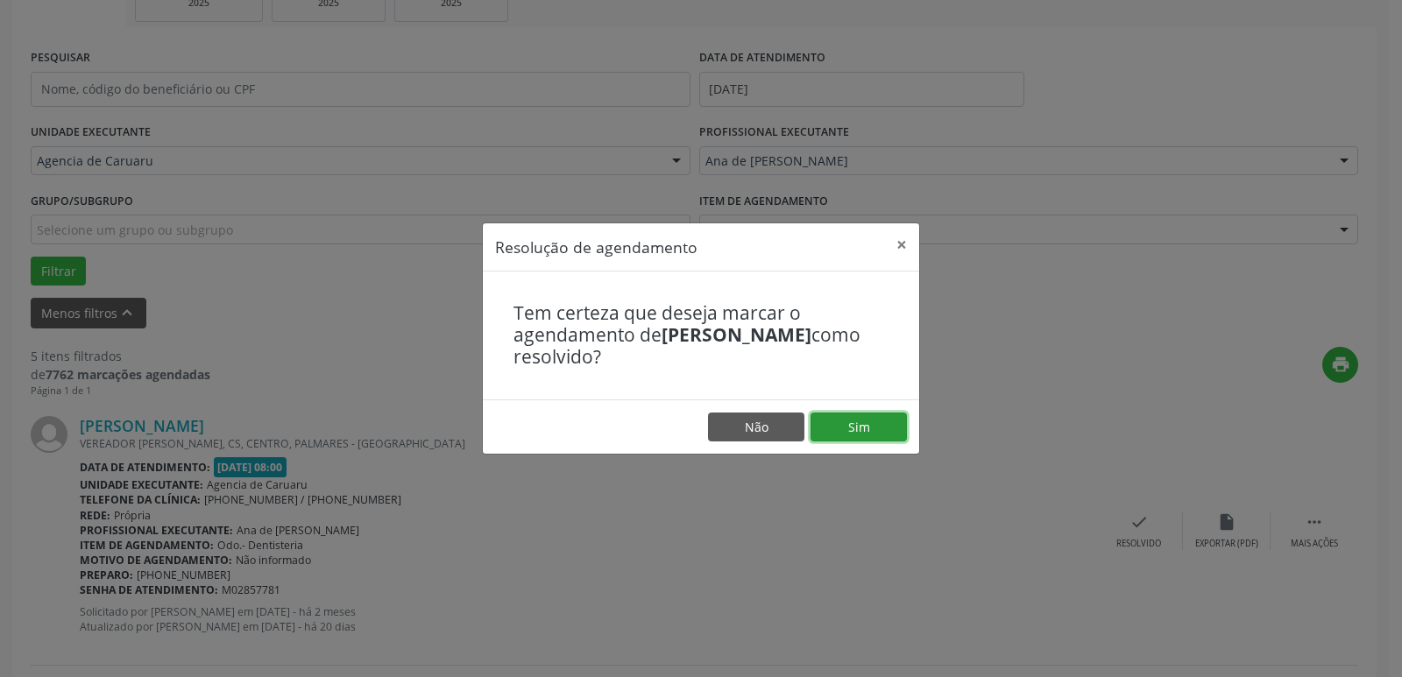
drag, startPoint x: 859, startPoint y: 429, endPoint x: 862, endPoint y: 420, distance: 10.0
click at [862, 427] on button "Sim" at bounding box center [858, 428] width 96 height 30
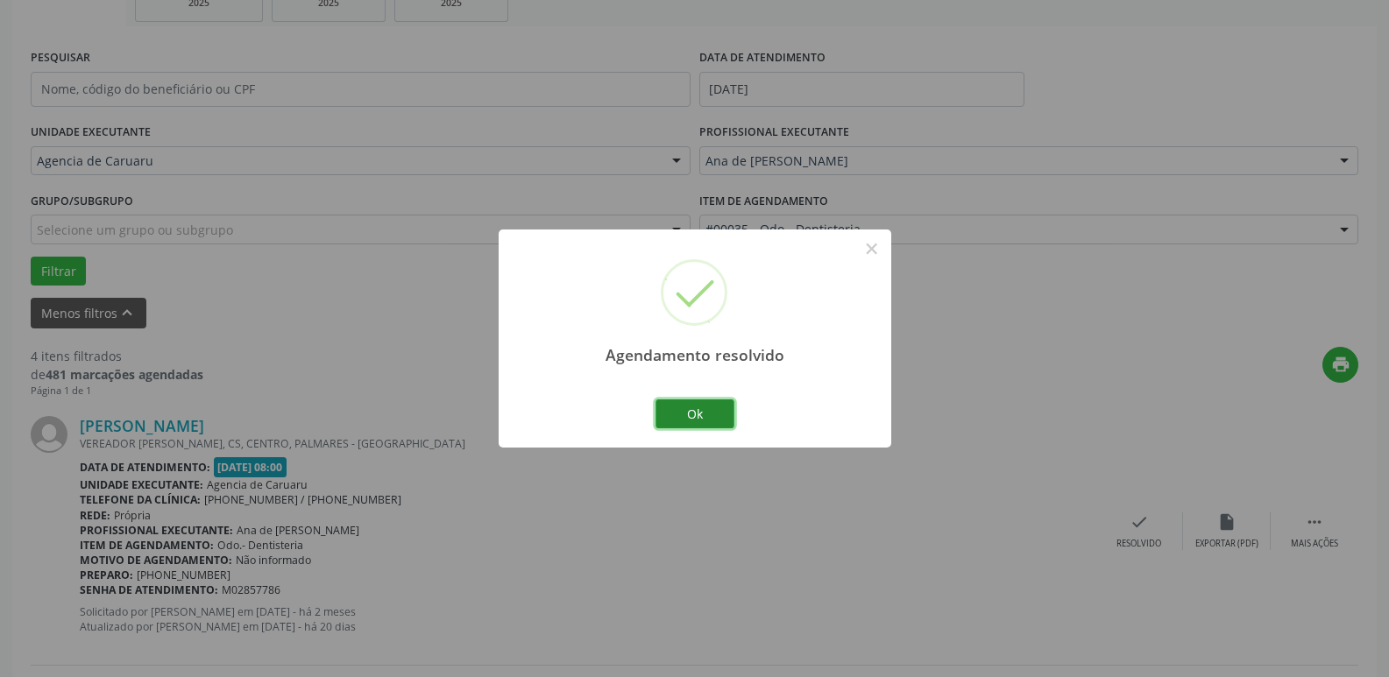
click at [700, 414] on button "Ok" at bounding box center [694, 414] width 79 height 30
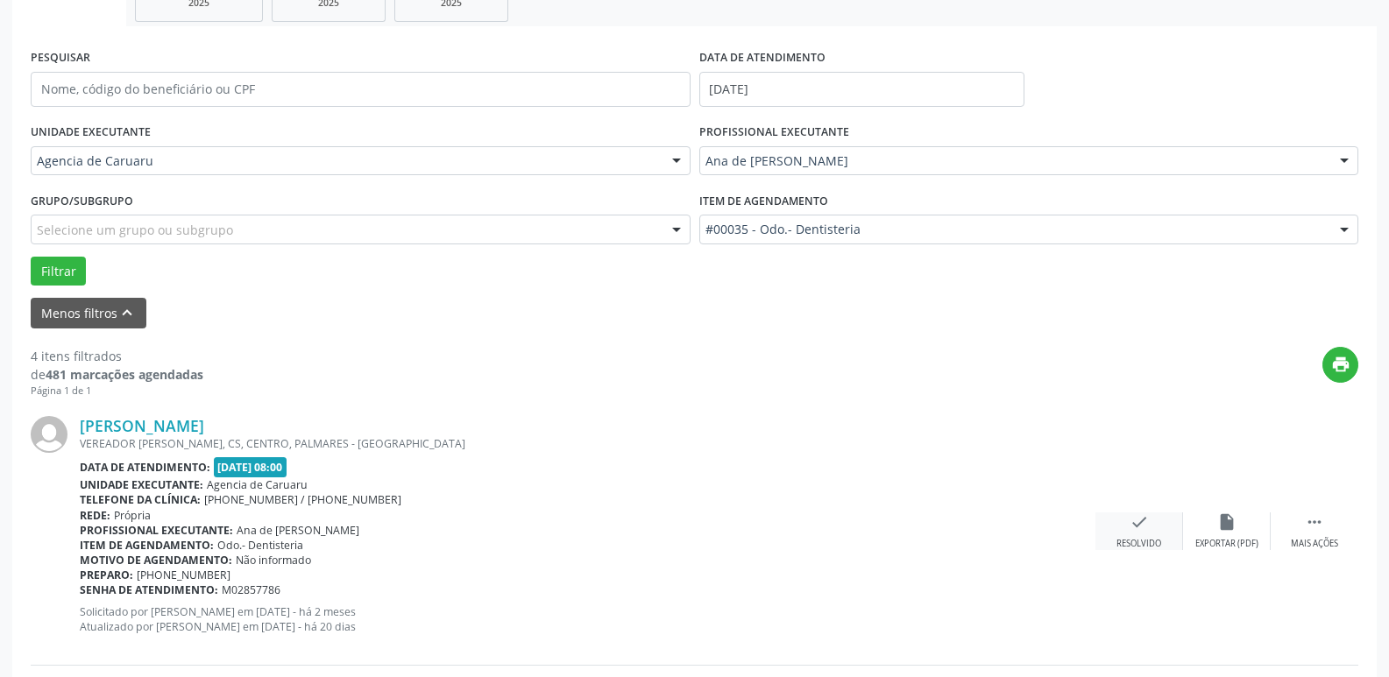
click at [1139, 540] on div "Resolvido" at bounding box center [1138, 544] width 45 height 12
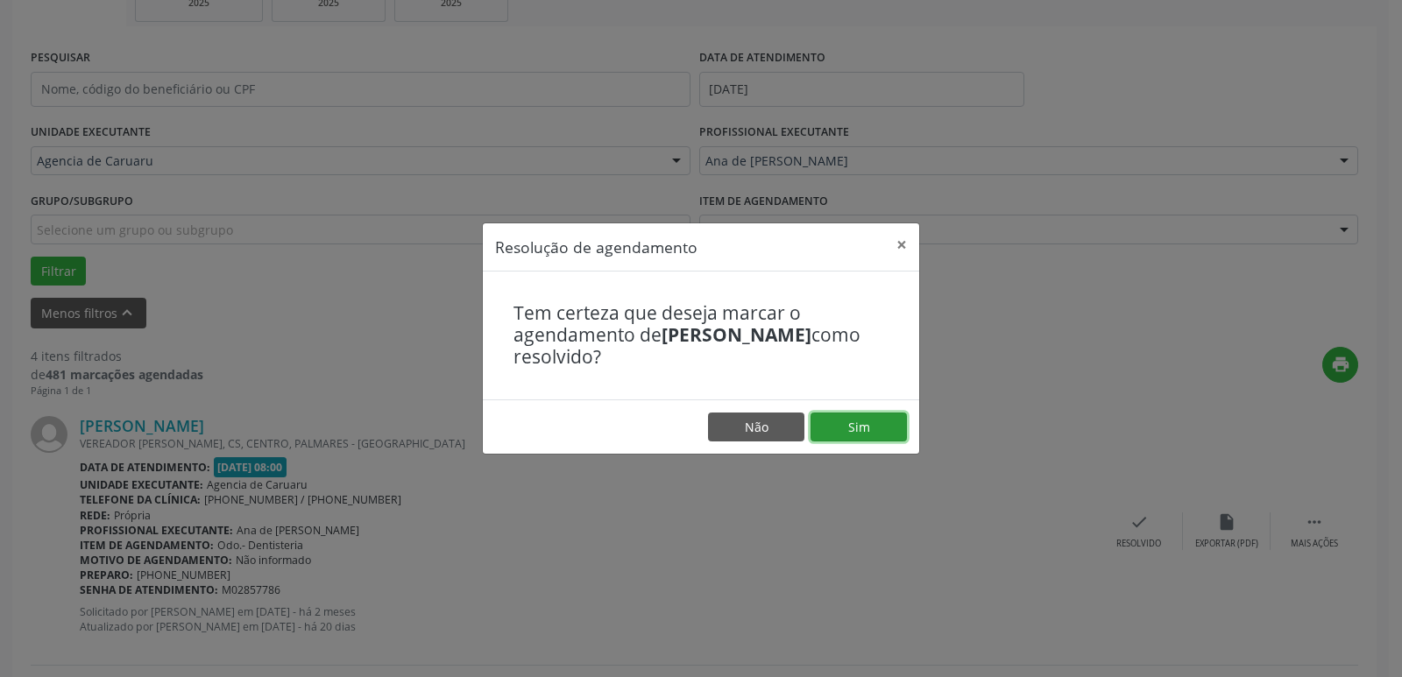
click at [837, 419] on button "Sim" at bounding box center [858, 428] width 96 height 30
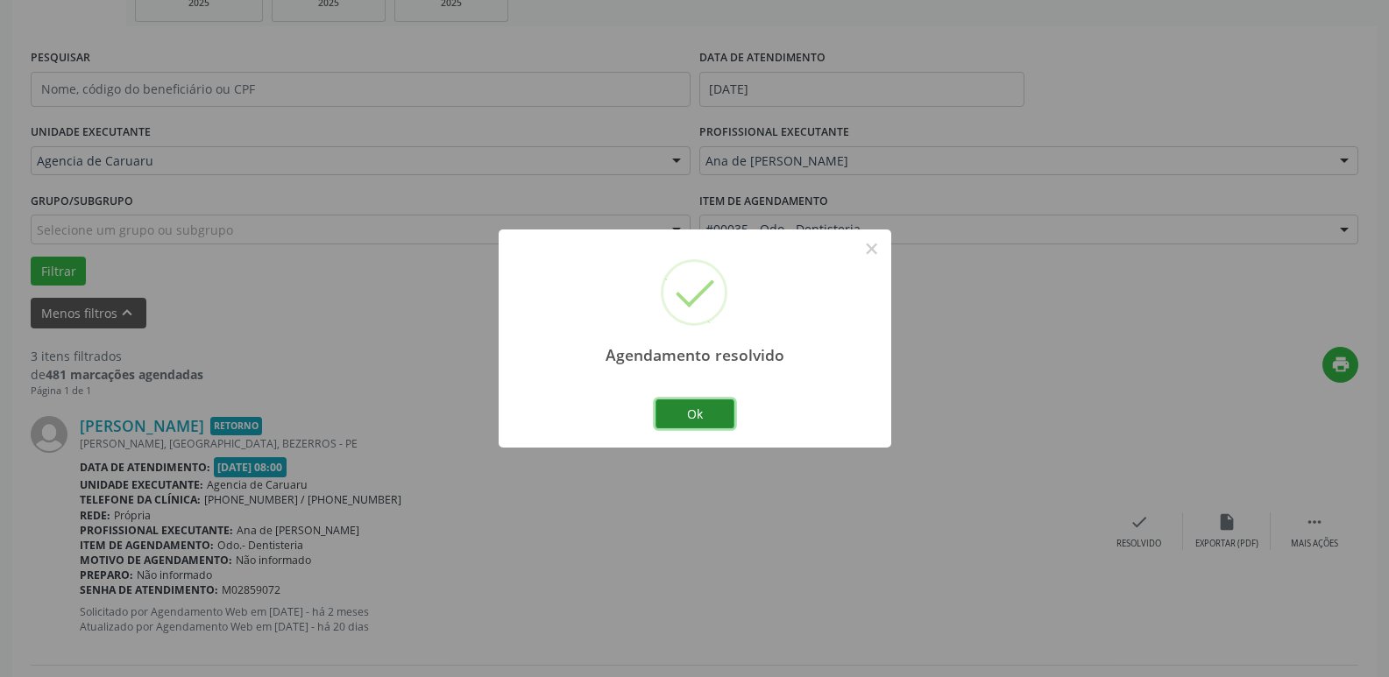
click at [688, 412] on button "Ok" at bounding box center [694, 414] width 79 height 30
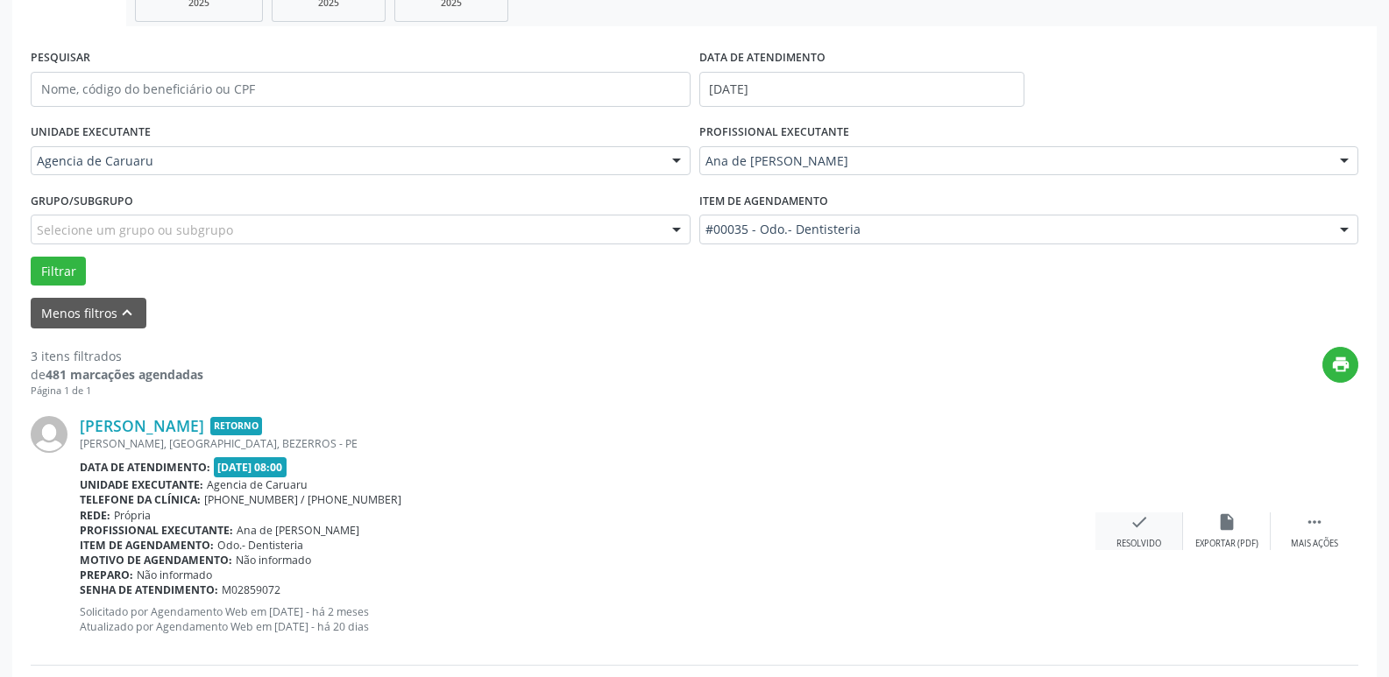
click at [1129, 519] on icon "check" at bounding box center [1138, 521] width 19 height 19
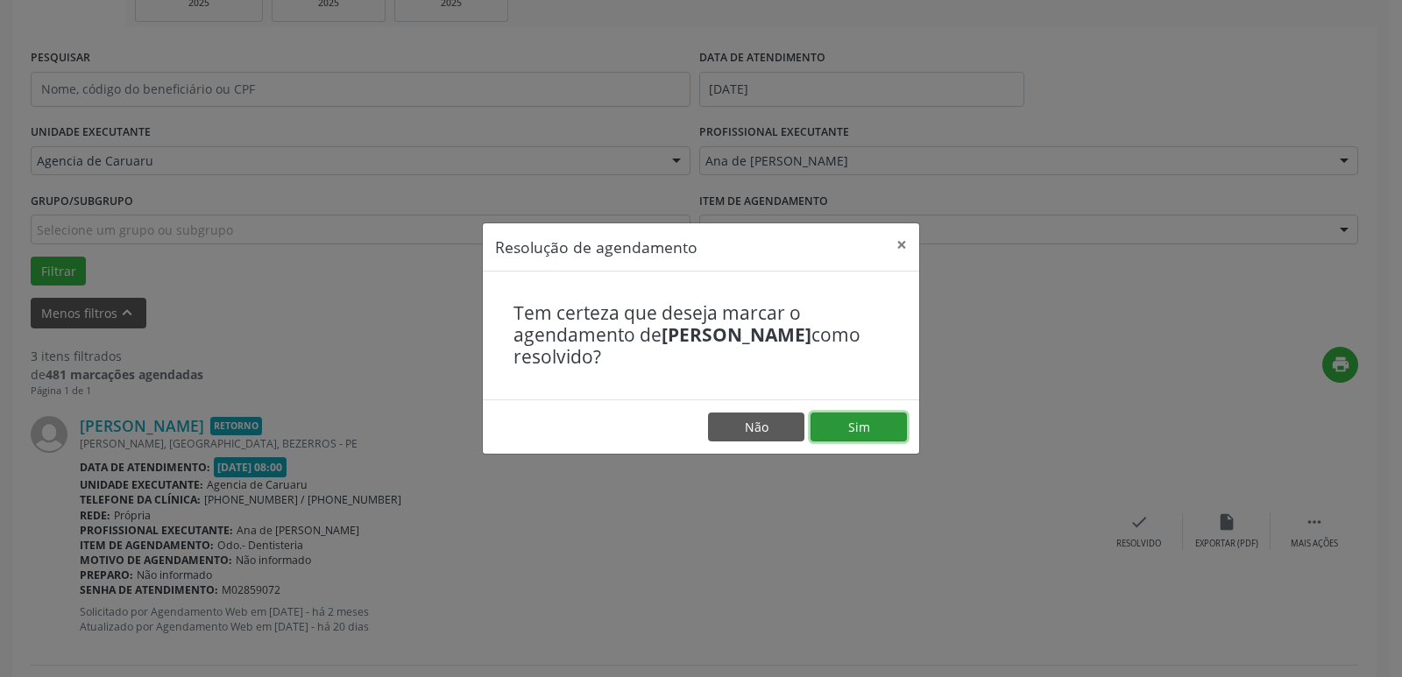
click at [841, 430] on button "Sim" at bounding box center [858, 428] width 96 height 30
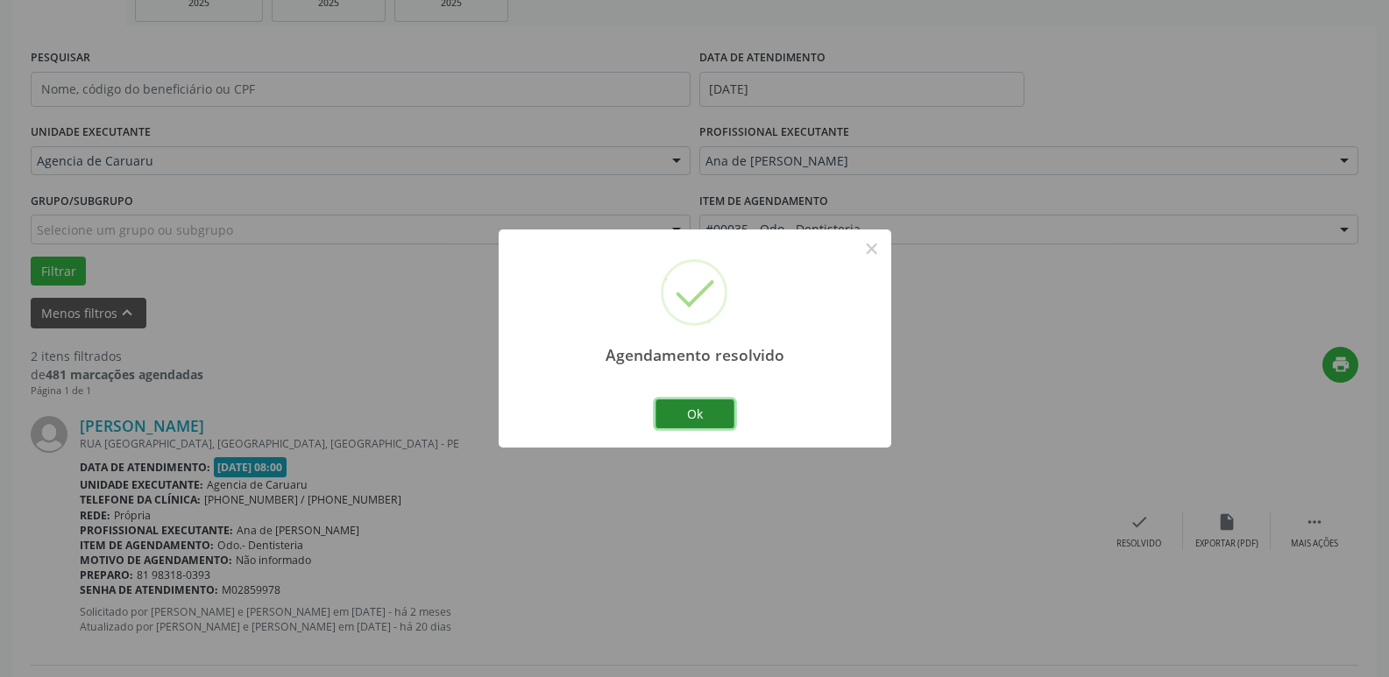
click at [698, 409] on button "Ok" at bounding box center [694, 414] width 79 height 30
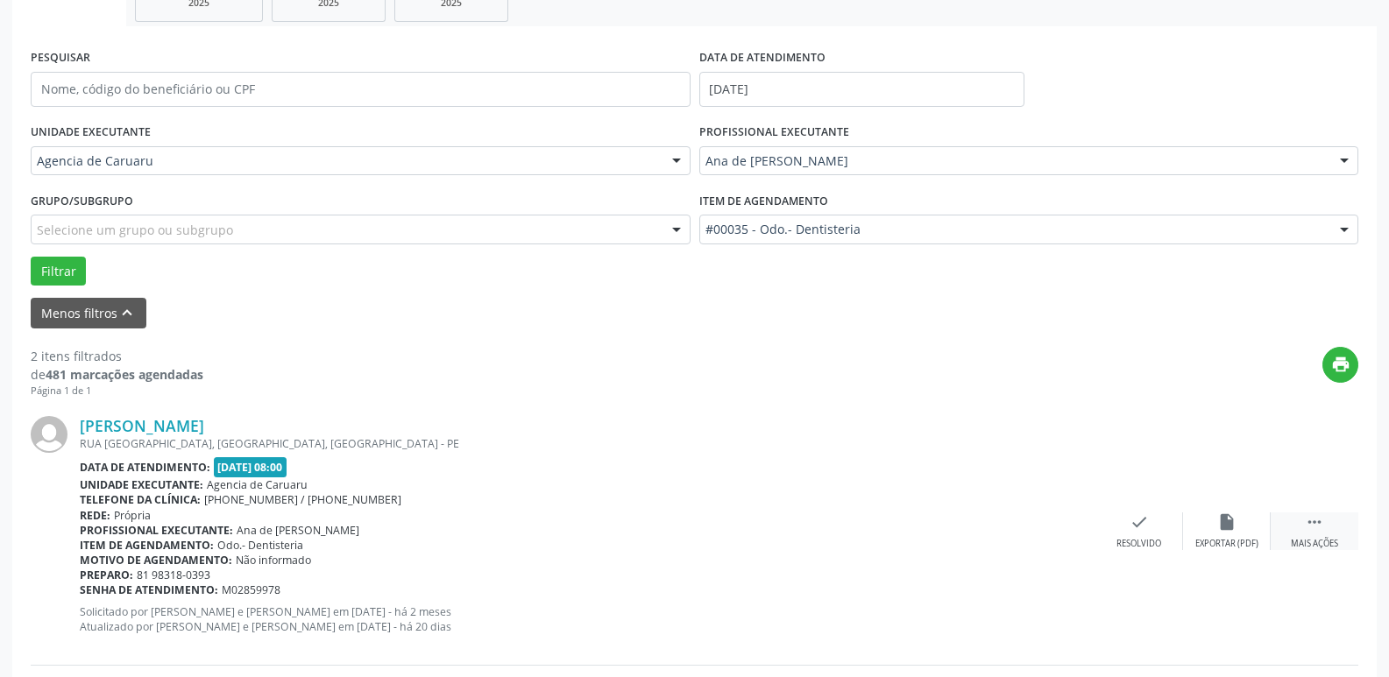
click at [1313, 524] on icon "" at bounding box center [1313, 521] width 19 height 19
click at [1226, 531] on icon "alarm_off" at bounding box center [1226, 521] width 19 height 19
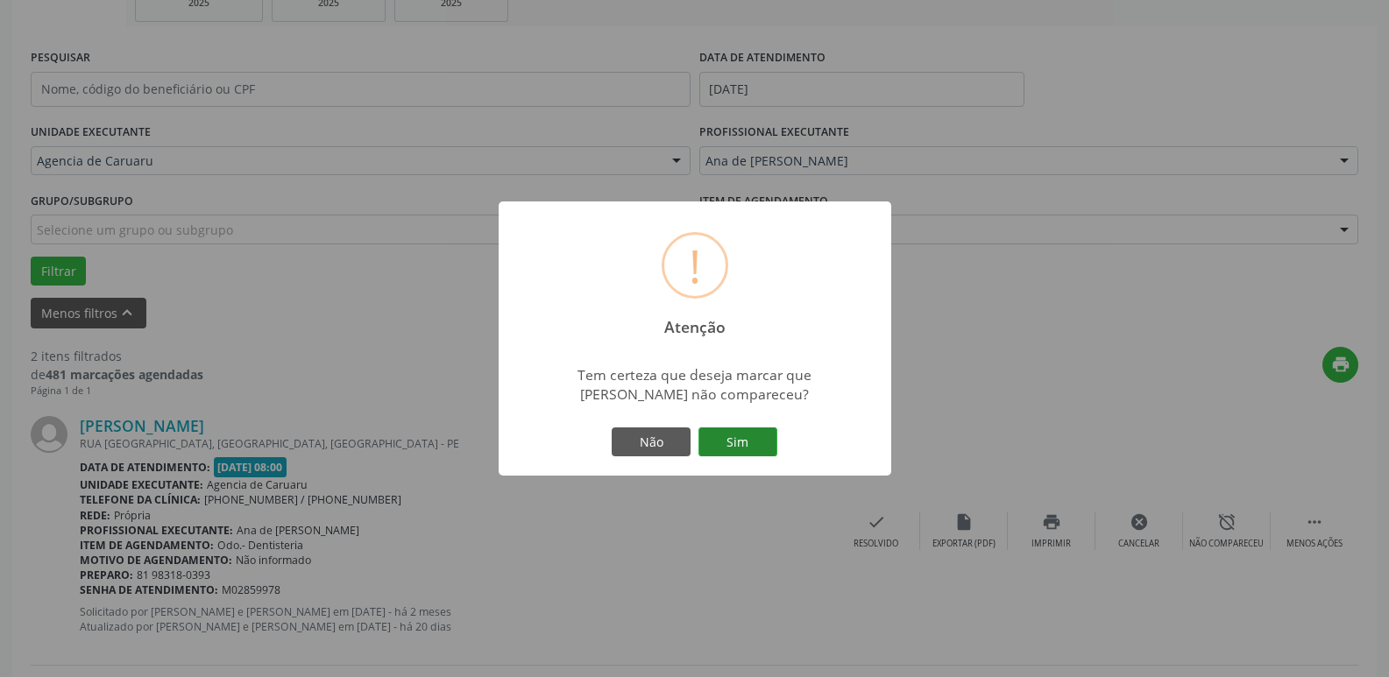
click at [736, 443] on button "Sim" at bounding box center [737, 443] width 79 height 30
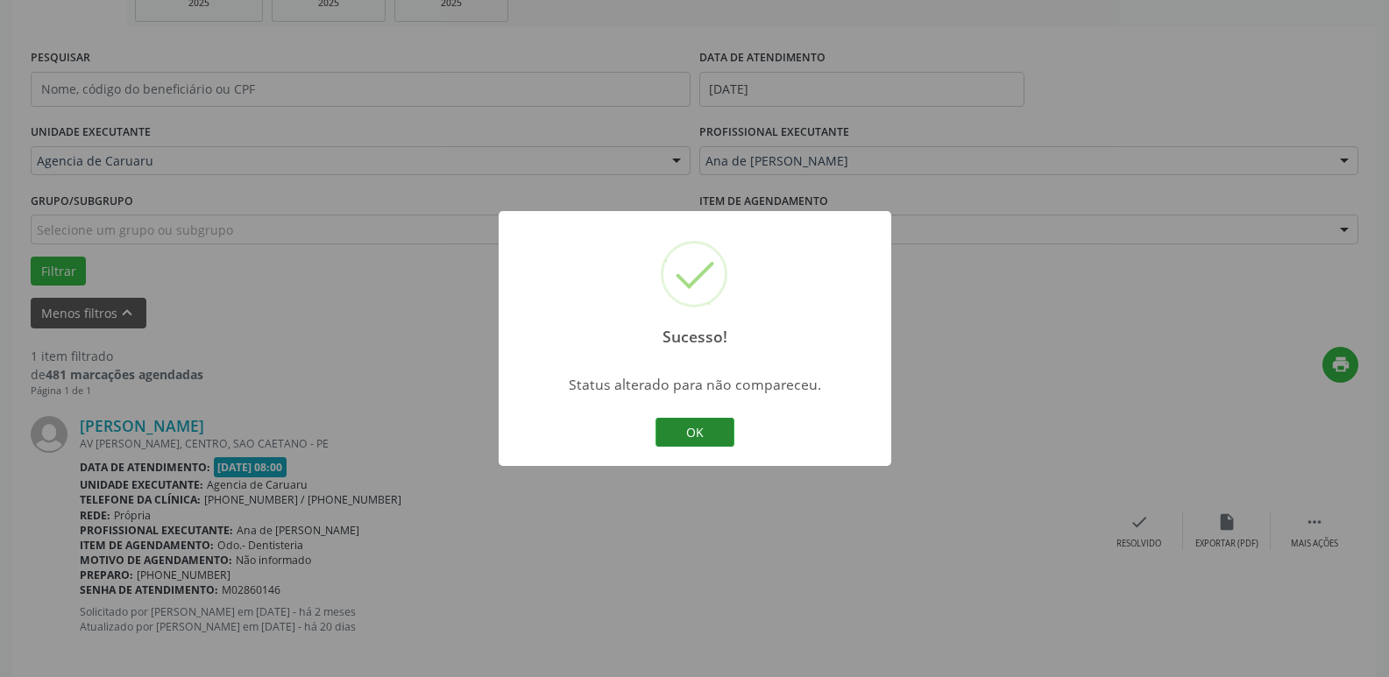
click at [709, 433] on button "OK" at bounding box center [694, 433] width 79 height 30
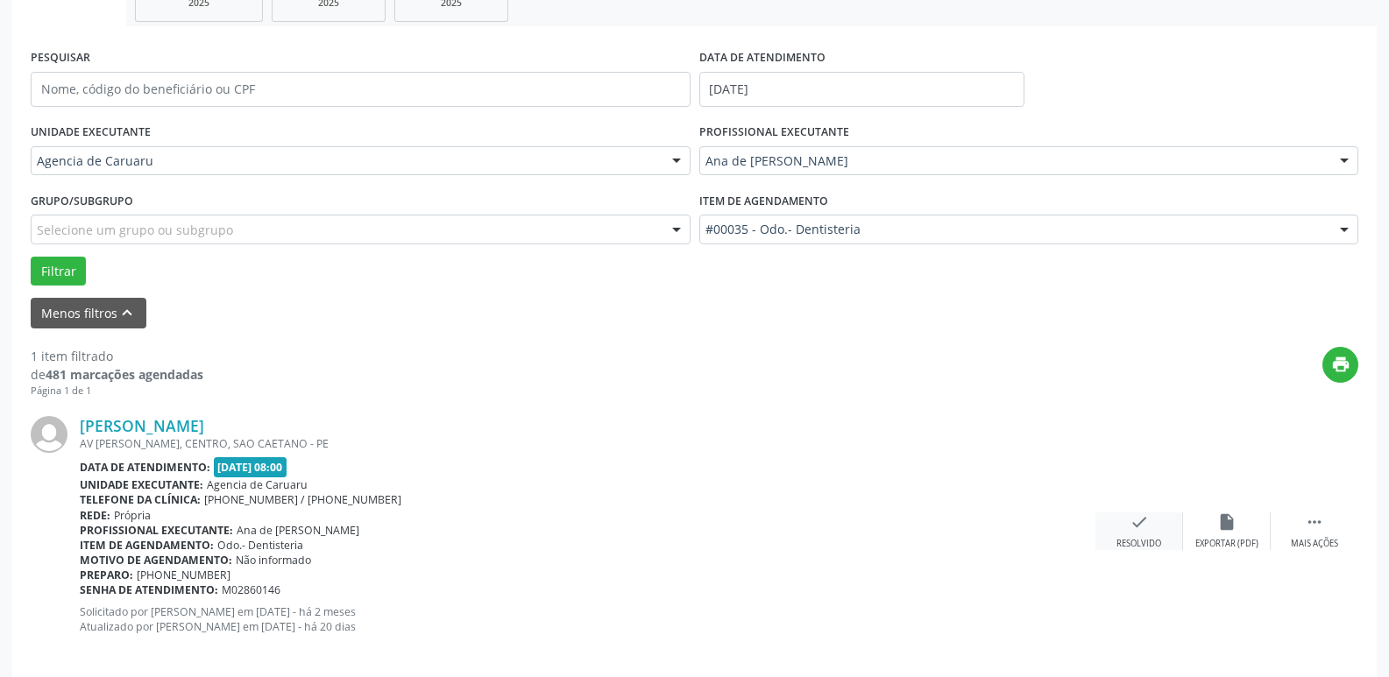
click at [1126, 526] on div "check Resolvido" at bounding box center [1139, 531] width 88 height 38
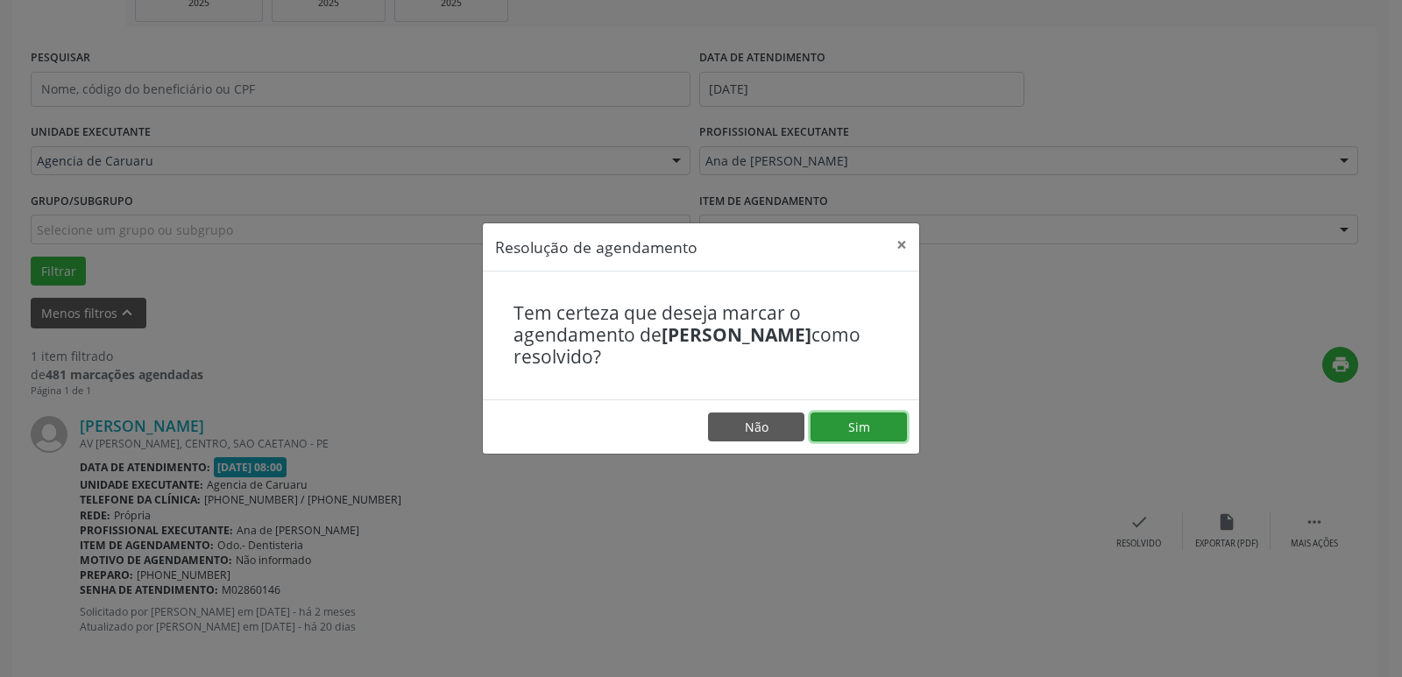
click at [845, 429] on button "Sim" at bounding box center [858, 428] width 96 height 30
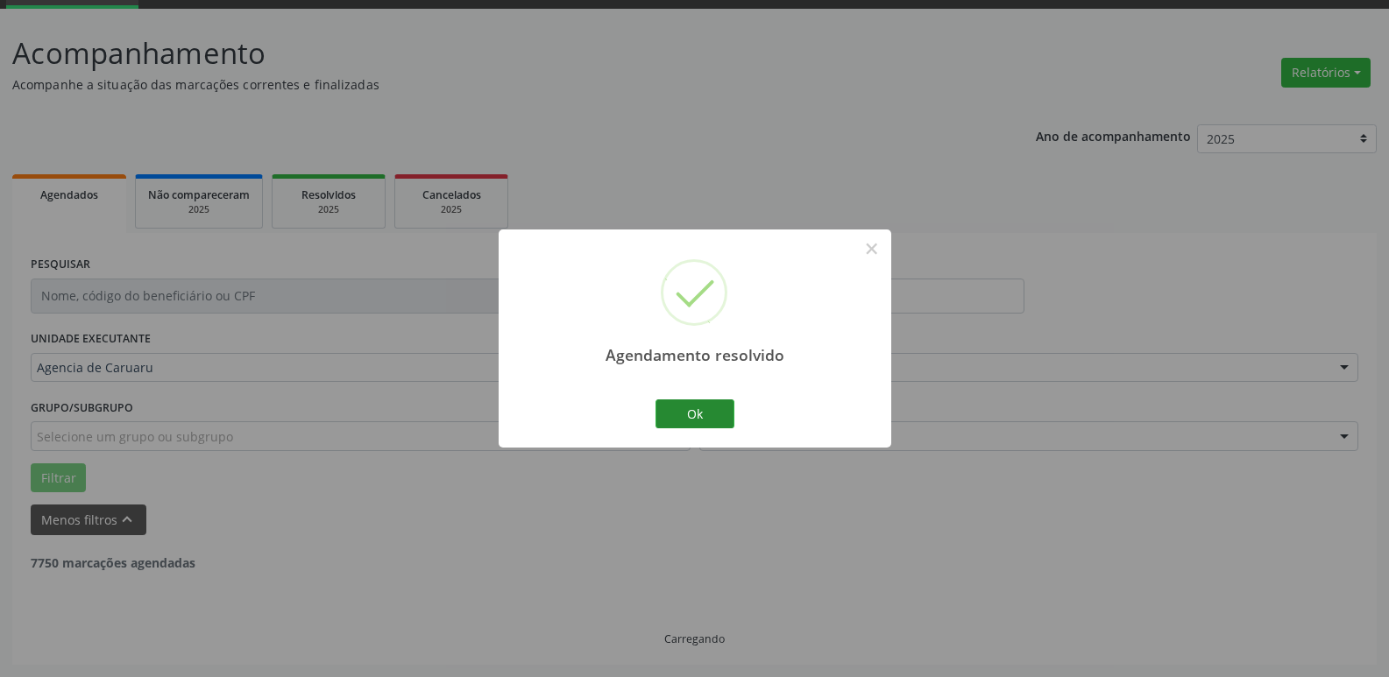
scroll to position [32, 0]
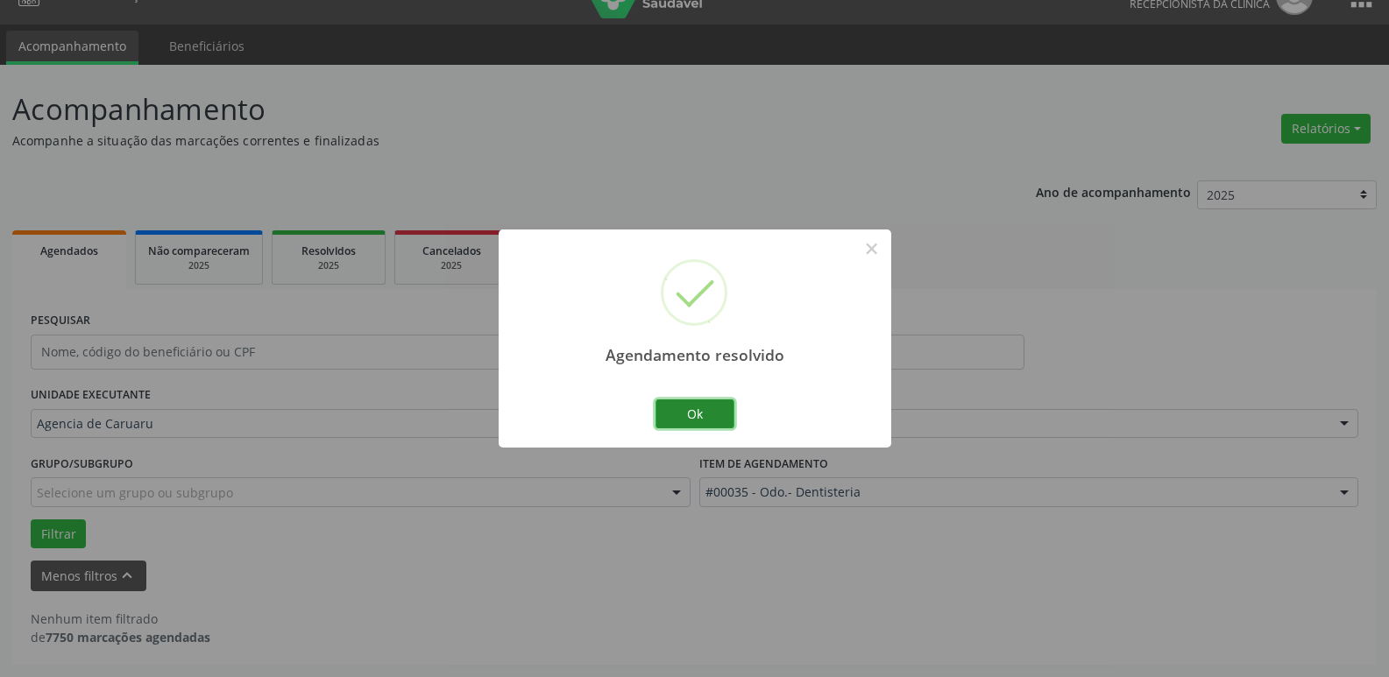
click at [704, 407] on button "Ok" at bounding box center [694, 414] width 79 height 30
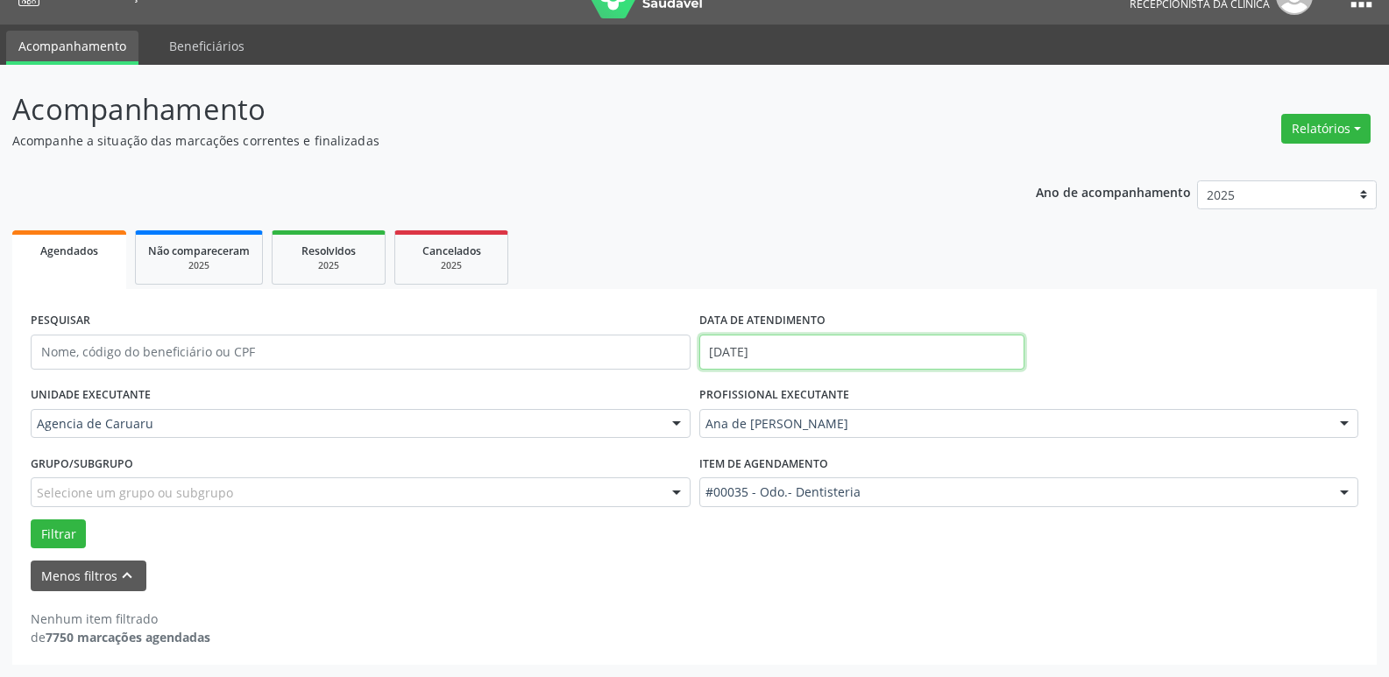
click at [728, 351] on input "[DATE]" at bounding box center [861, 352] width 325 height 35
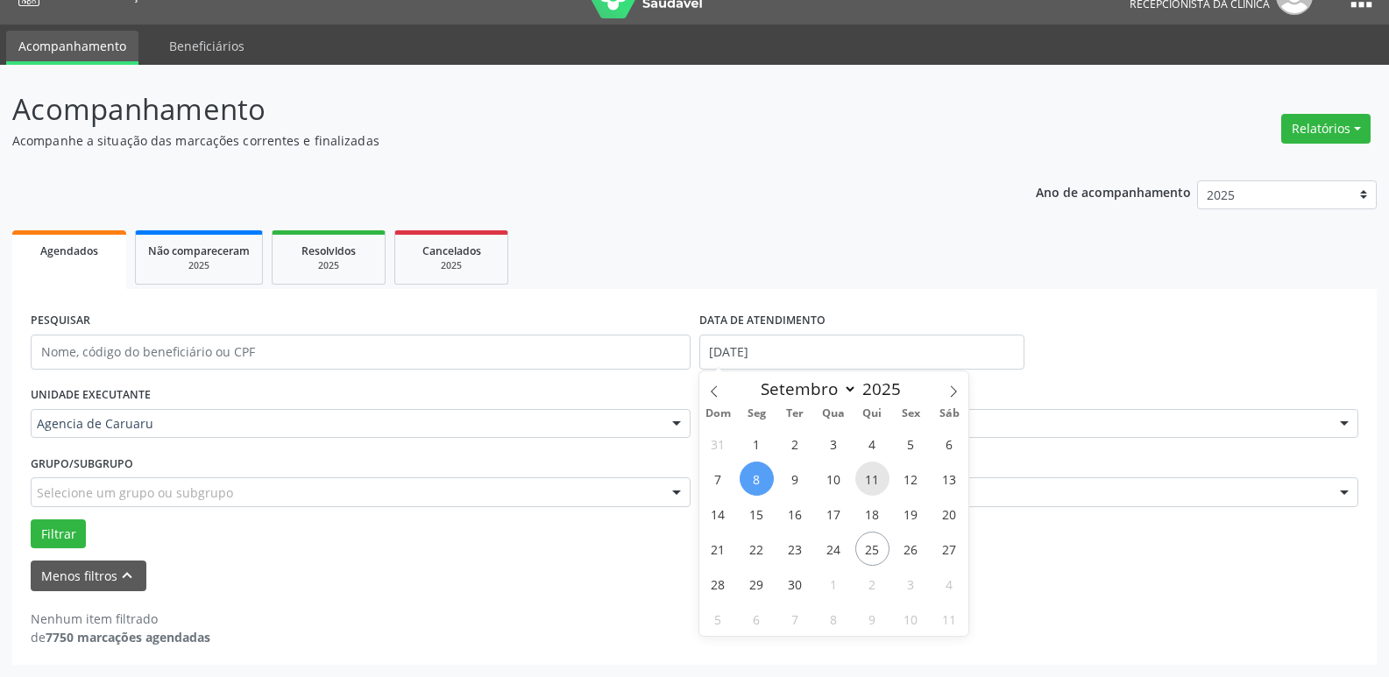
click at [866, 482] on span "11" at bounding box center [872, 479] width 34 height 34
type input "[DATE]"
click at [866, 482] on span "11" at bounding box center [872, 479] width 34 height 34
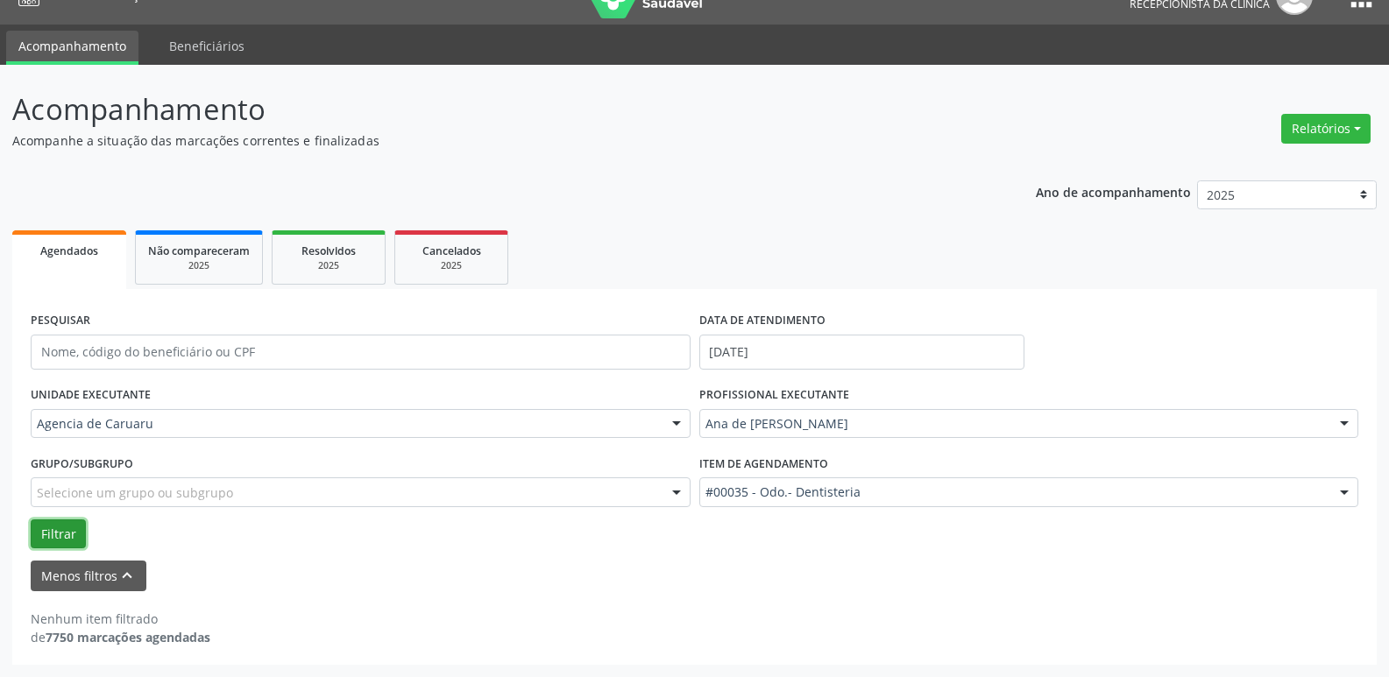
click at [36, 530] on button "Filtrar" at bounding box center [58, 534] width 55 height 30
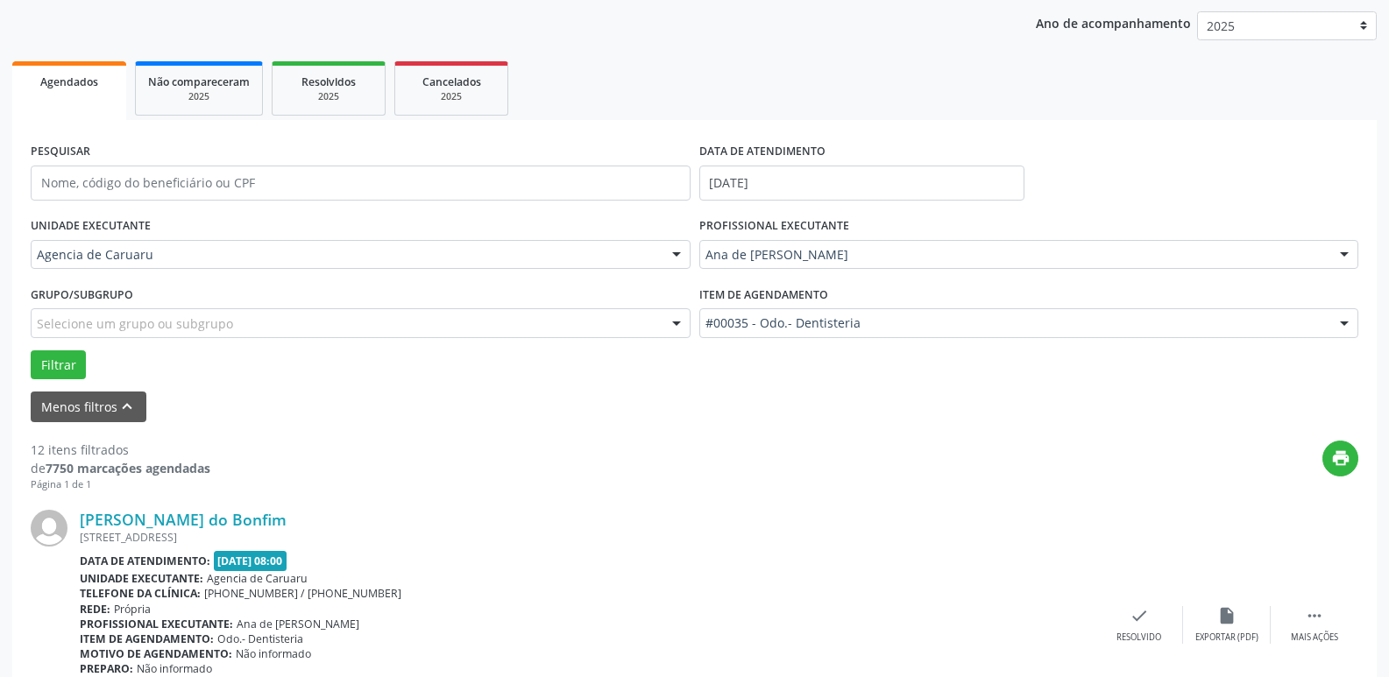
scroll to position [207, 0]
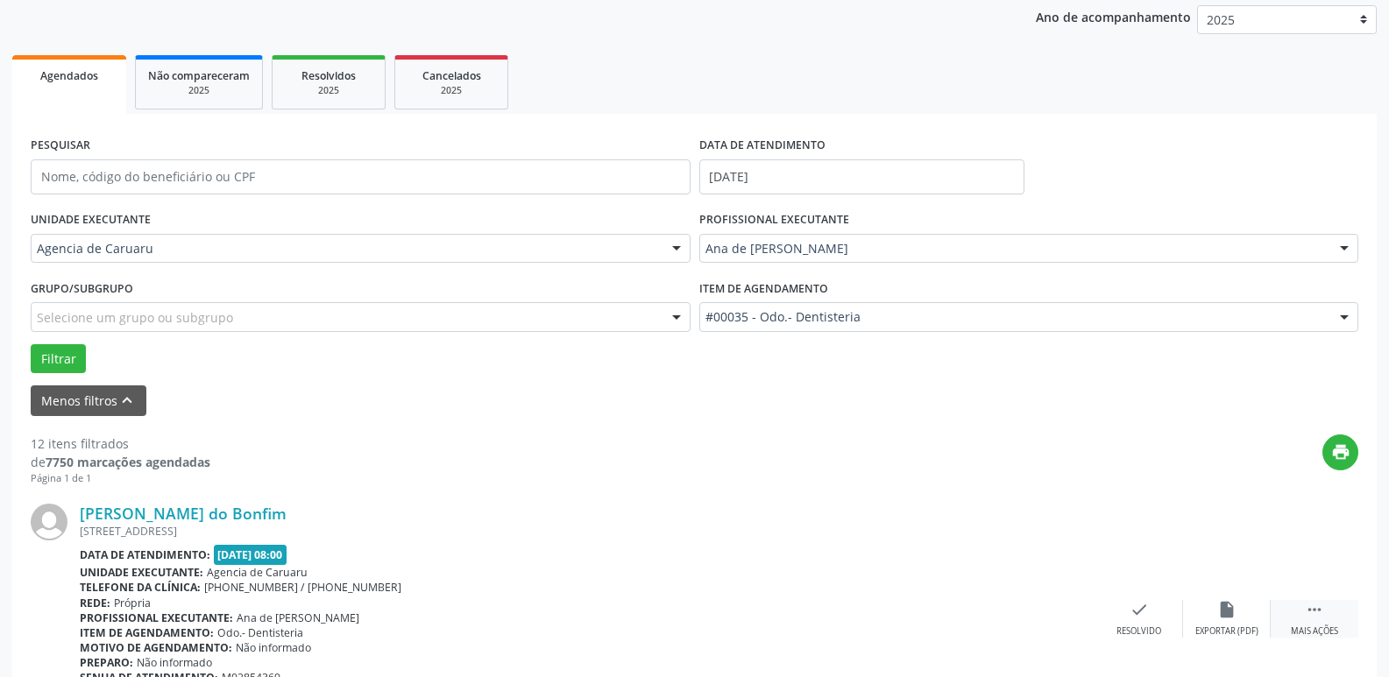
click at [1306, 603] on icon "" at bounding box center [1313, 609] width 19 height 19
click at [1247, 611] on div "alarm_off Não compareceu" at bounding box center [1227, 619] width 88 height 38
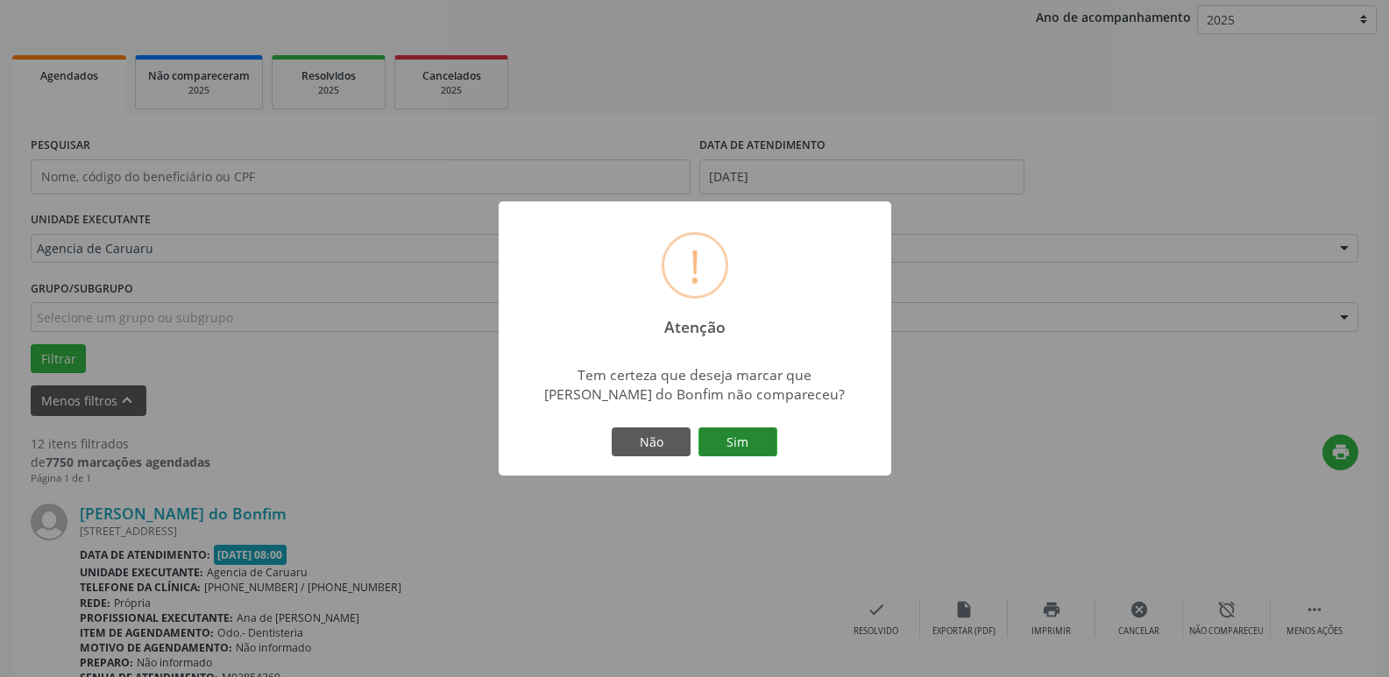
click at [722, 441] on button "Sim" at bounding box center [737, 443] width 79 height 30
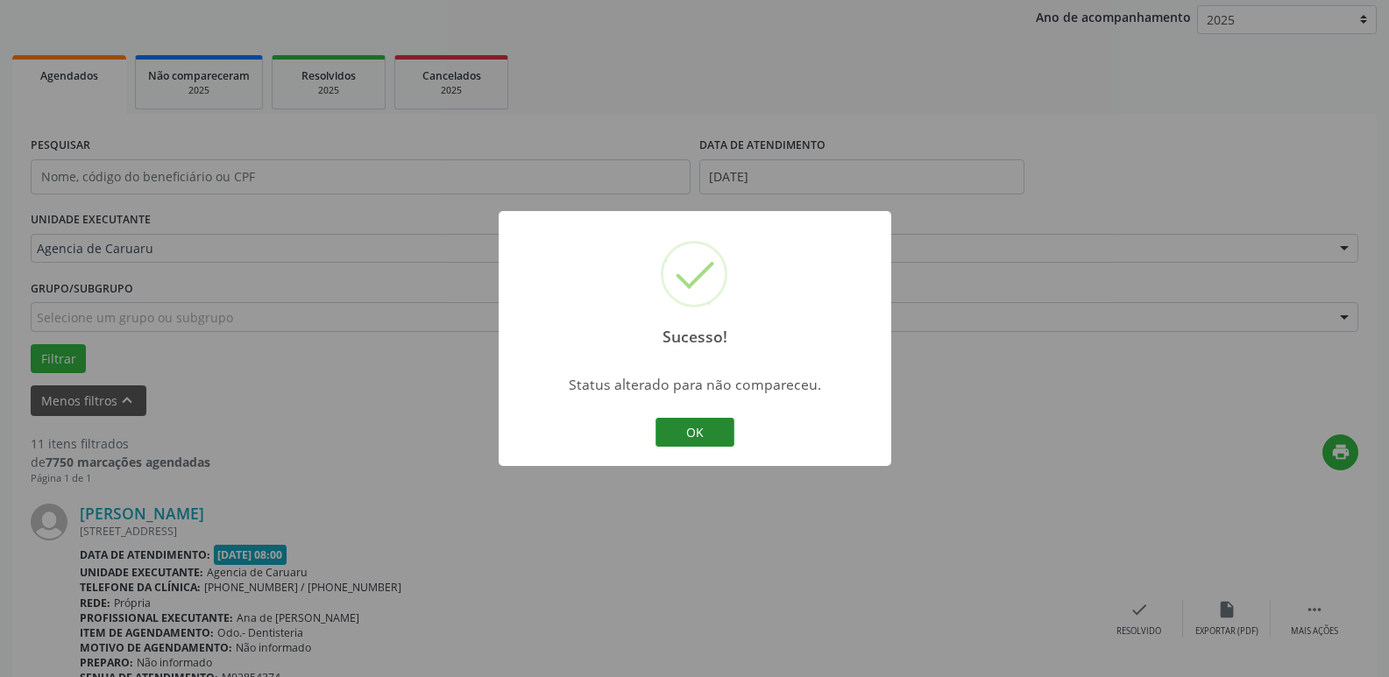
click at [689, 433] on button "OK" at bounding box center [694, 433] width 79 height 30
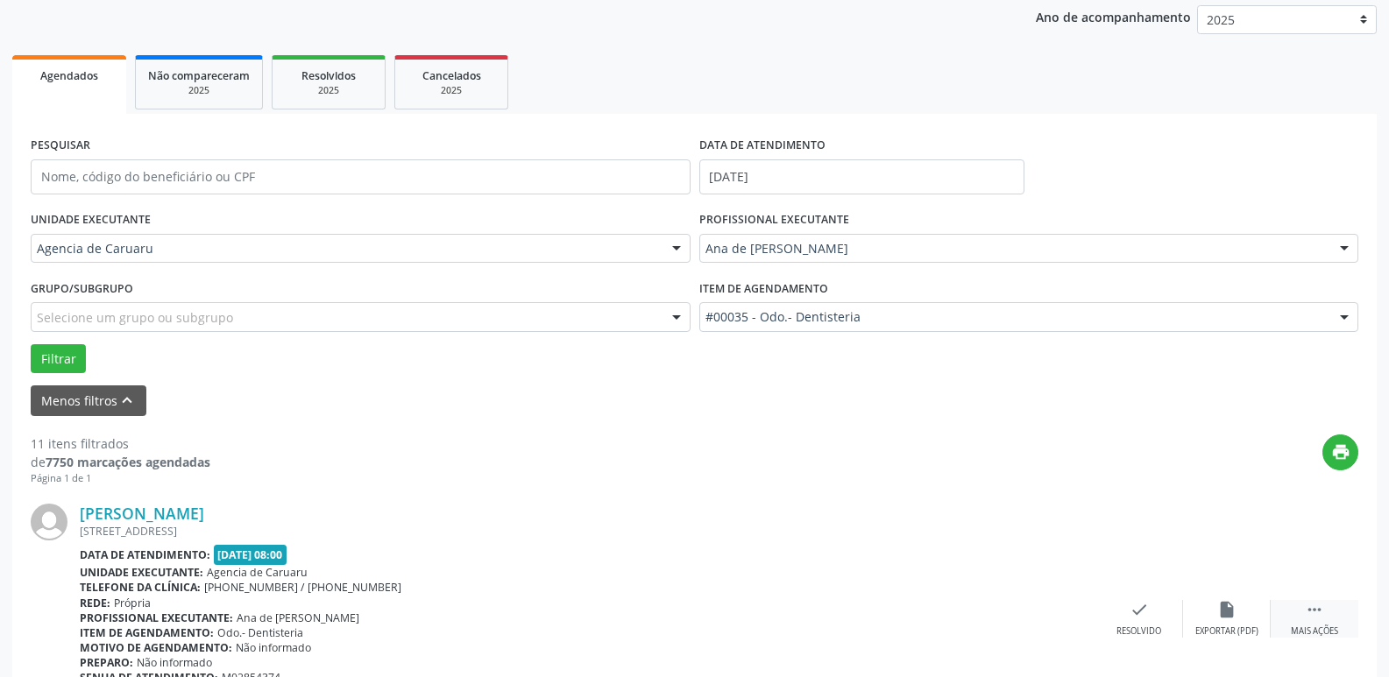
click at [1301, 612] on div " Mais ações" at bounding box center [1314, 619] width 88 height 38
click at [1200, 614] on div "alarm_off Não compareceu" at bounding box center [1227, 619] width 88 height 38
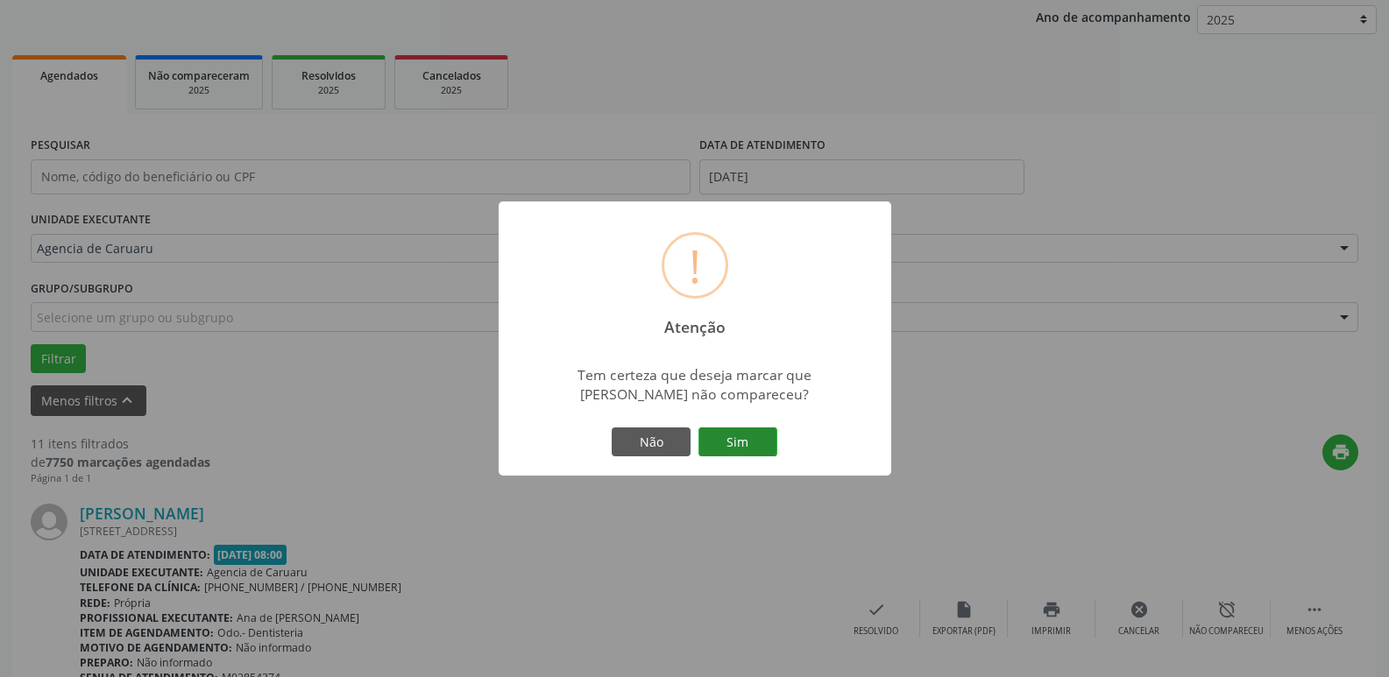
click at [746, 442] on button "Sim" at bounding box center [737, 443] width 79 height 30
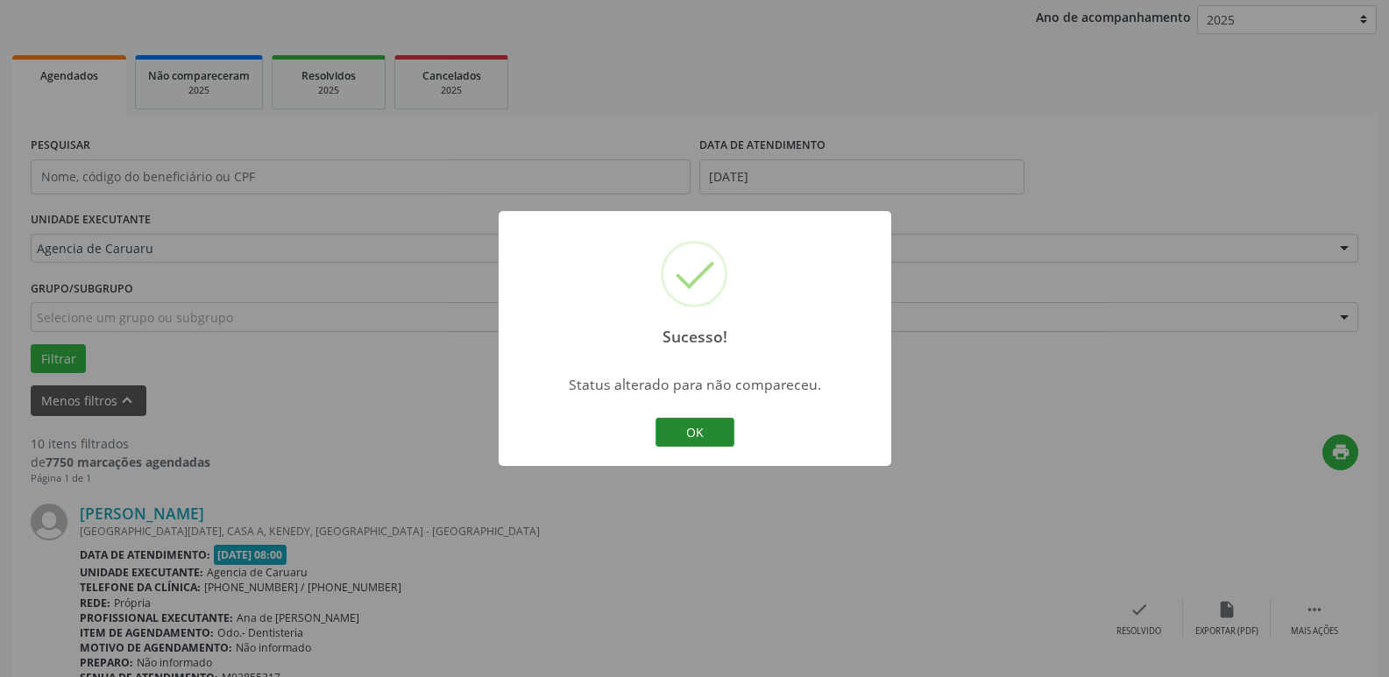
click at [689, 433] on button "OK" at bounding box center [694, 433] width 79 height 30
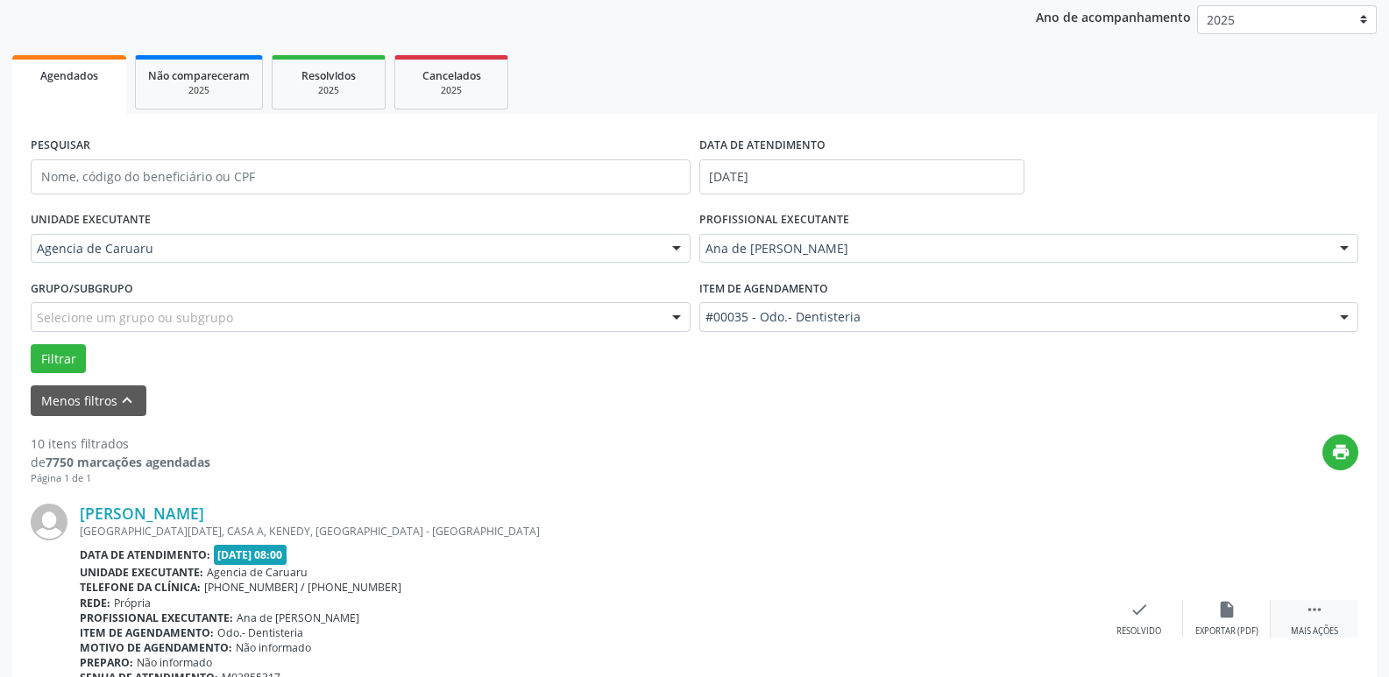
click at [1323, 602] on icon "" at bounding box center [1313, 609] width 19 height 19
click at [1197, 611] on div "alarm_off Não compareceu" at bounding box center [1227, 619] width 88 height 38
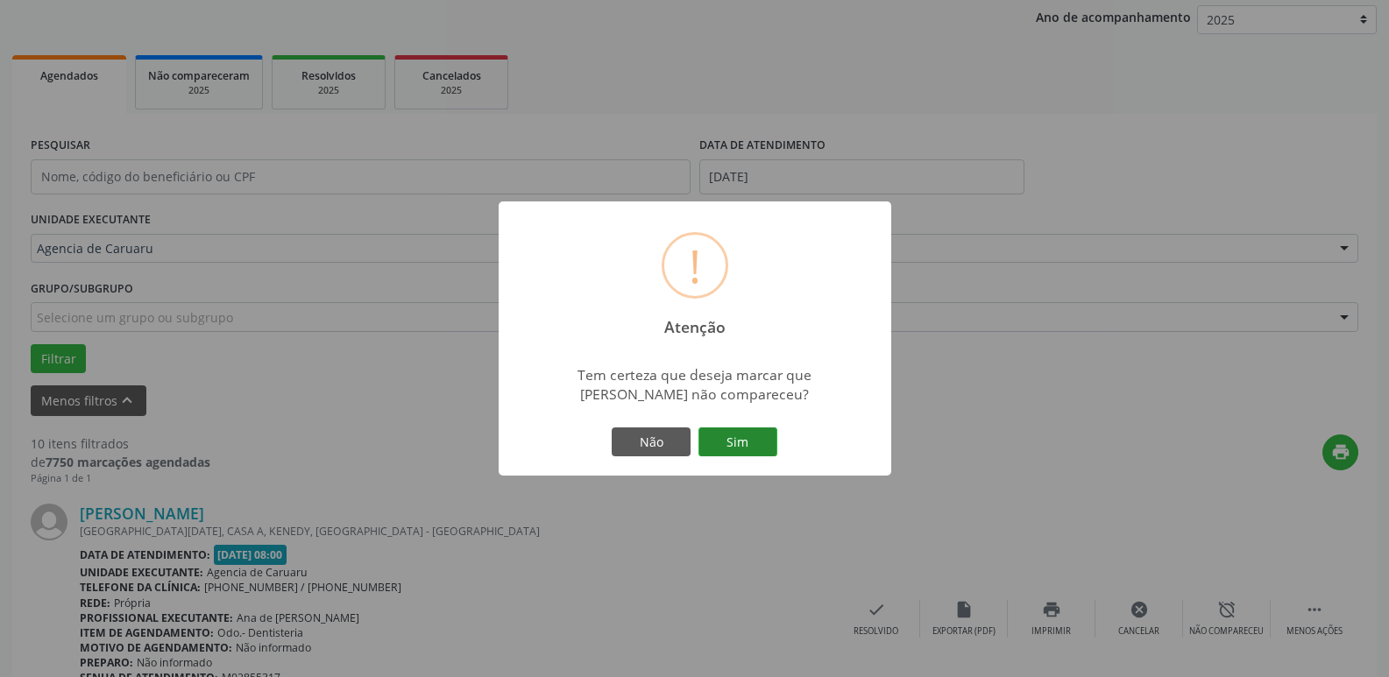
click at [731, 443] on button "Sim" at bounding box center [737, 443] width 79 height 30
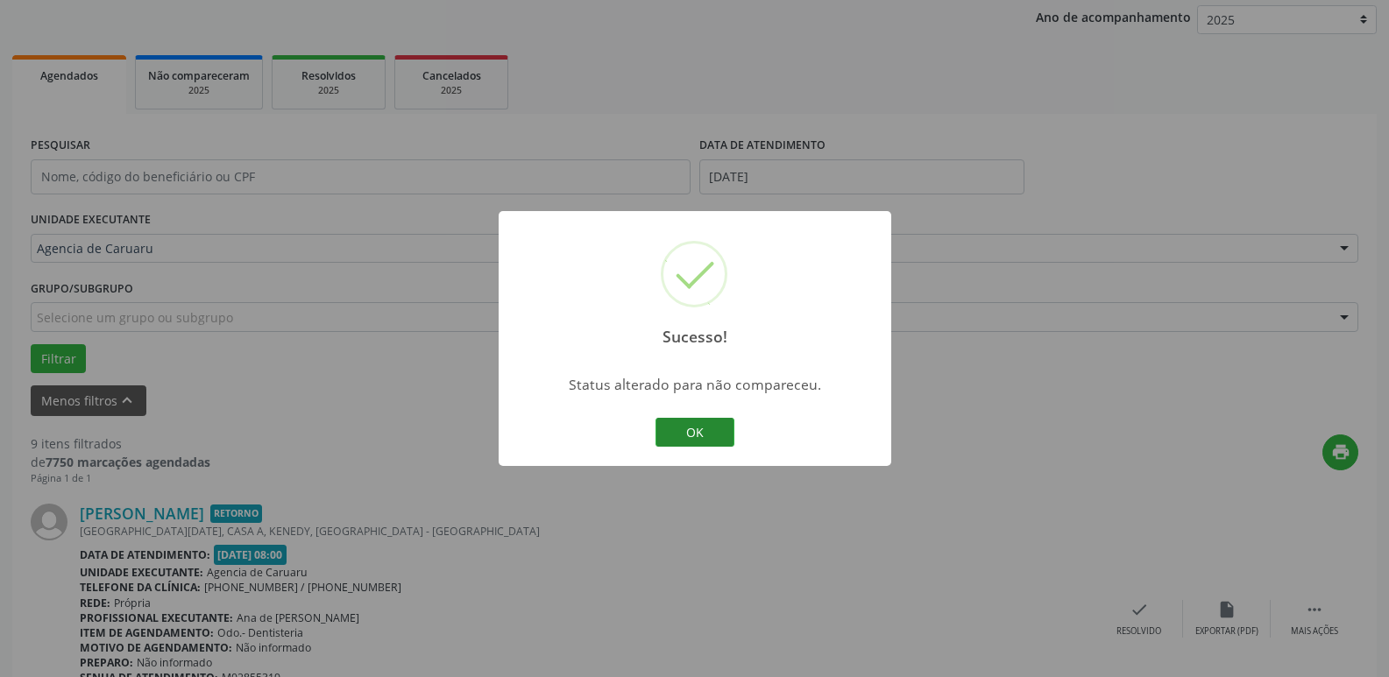
click at [695, 430] on button "OK" at bounding box center [694, 433] width 79 height 30
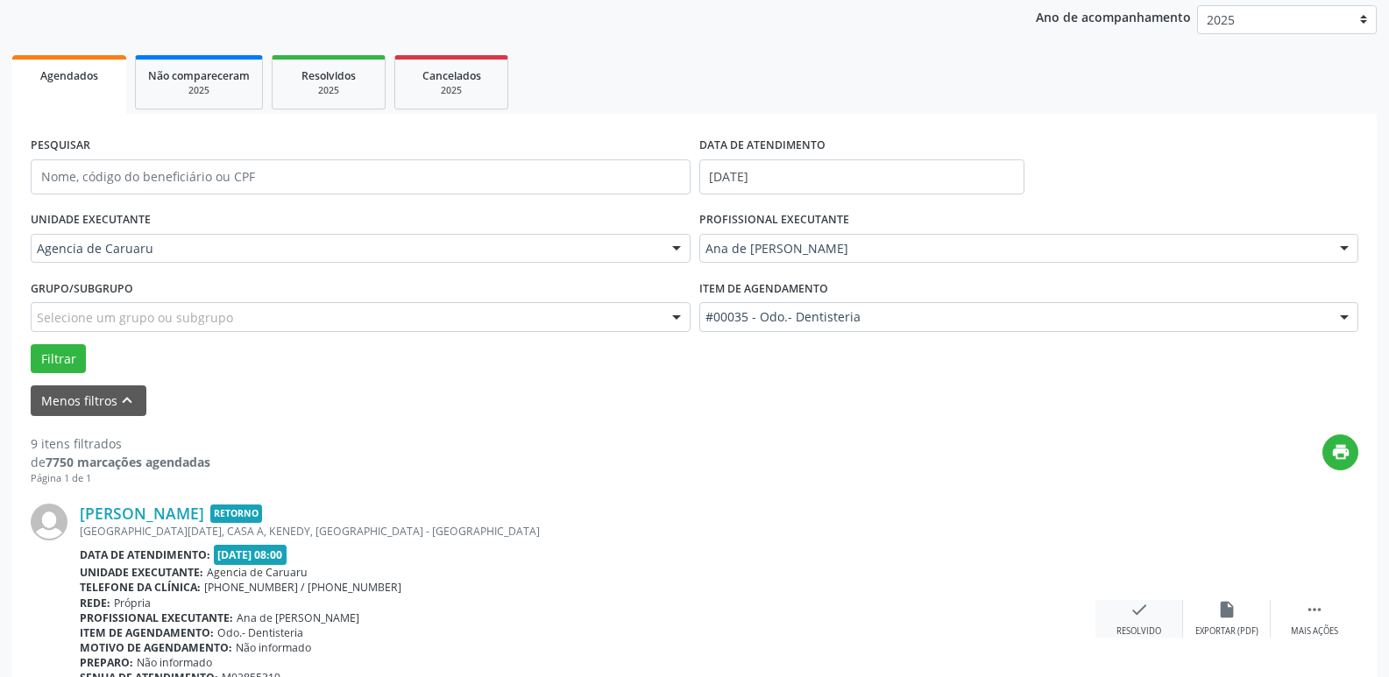
click at [1124, 618] on div "check Resolvido" at bounding box center [1139, 619] width 88 height 38
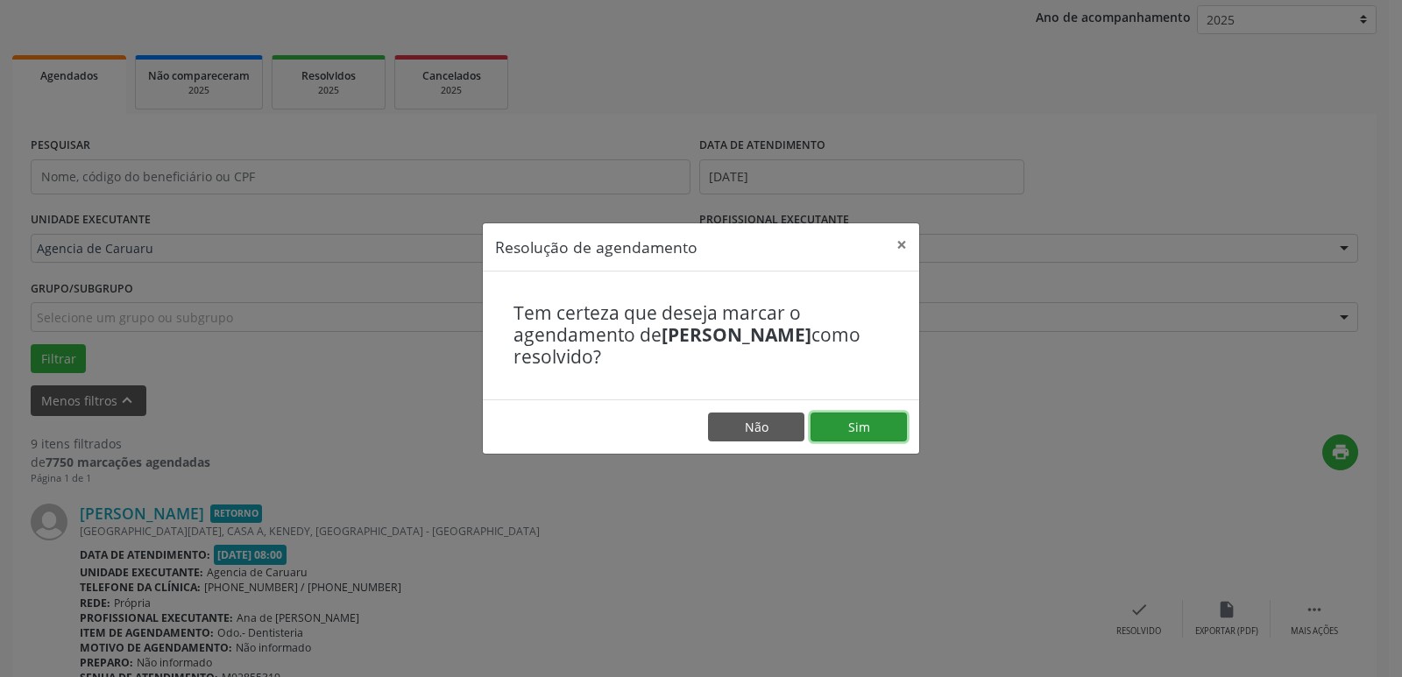
click at [852, 424] on button "Sim" at bounding box center [858, 428] width 96 height 30
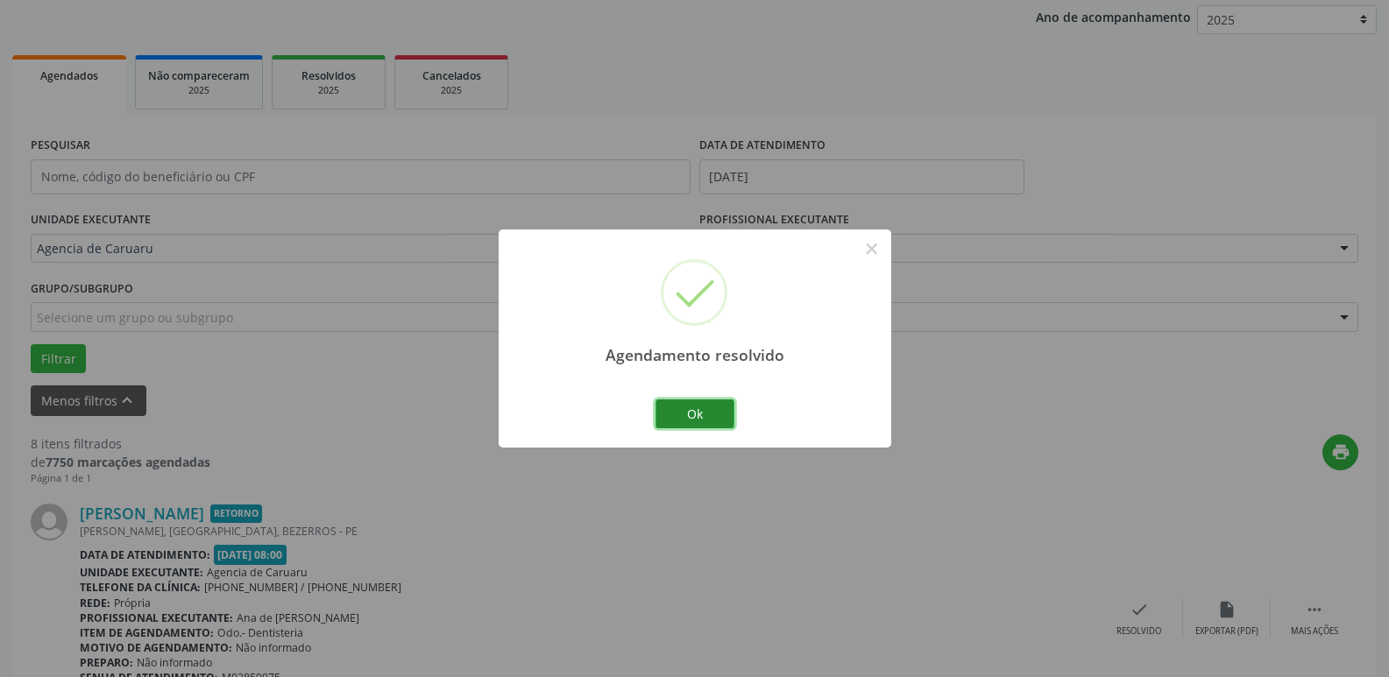
click at [681, 407] on button "Ok" at bounding box center [694, 414] width 79 height 30
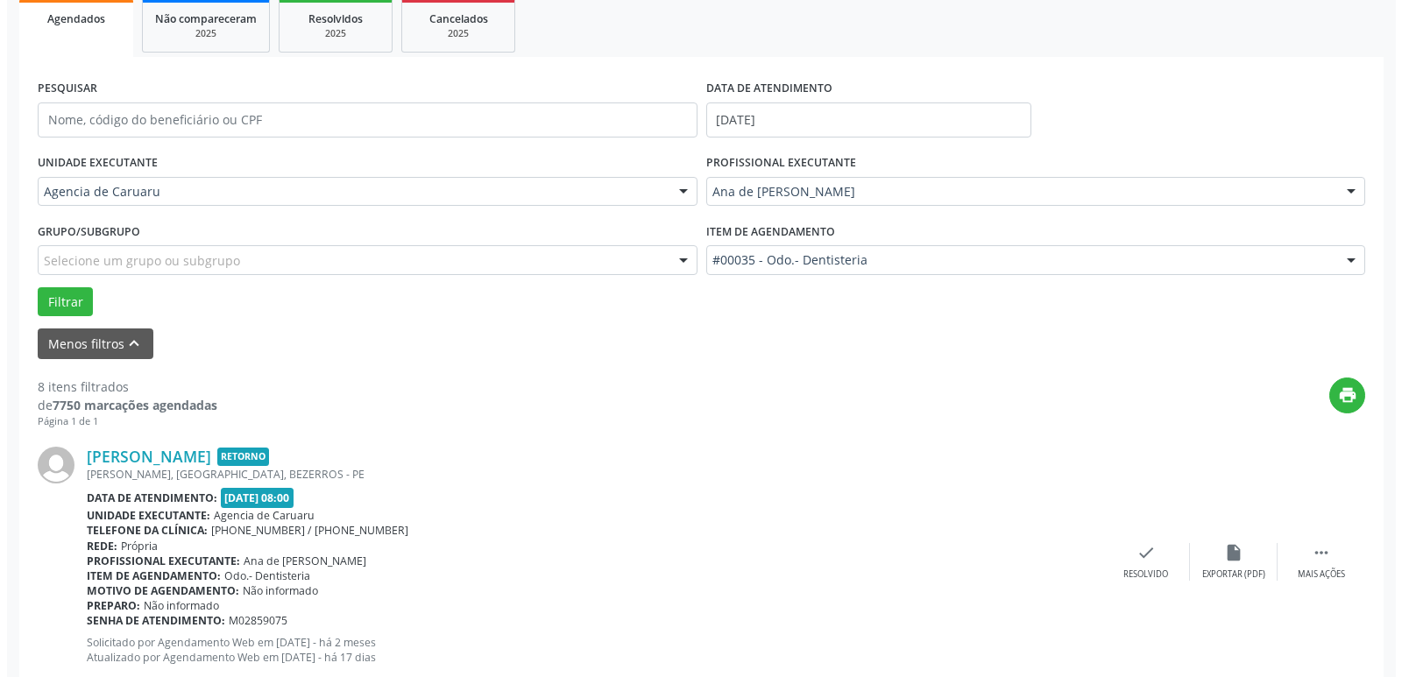
scroll to position [294, 0]
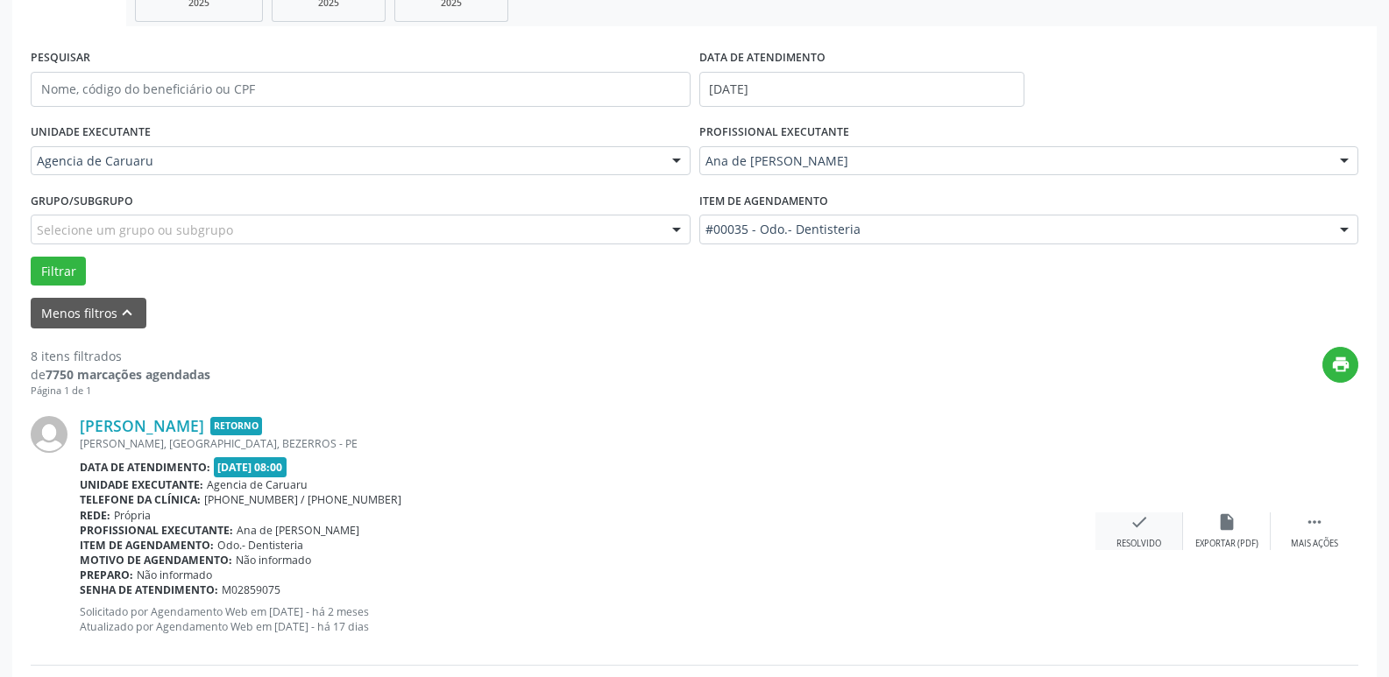
click at [1141, 533] on div "check Resolvido" at bounding box center [1139, 531] width 88 height 38
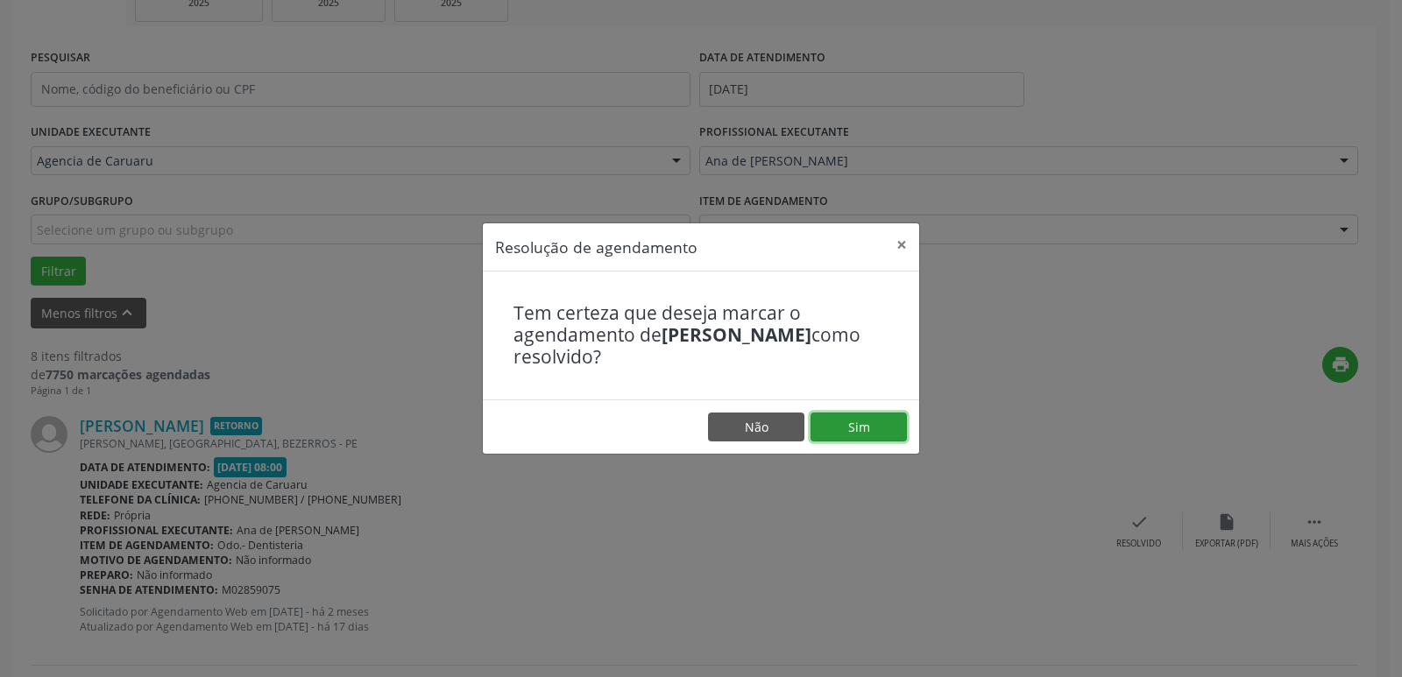
click at [849, 436] on button "Sim" at bounding box center [858, 428] width 96 height 30
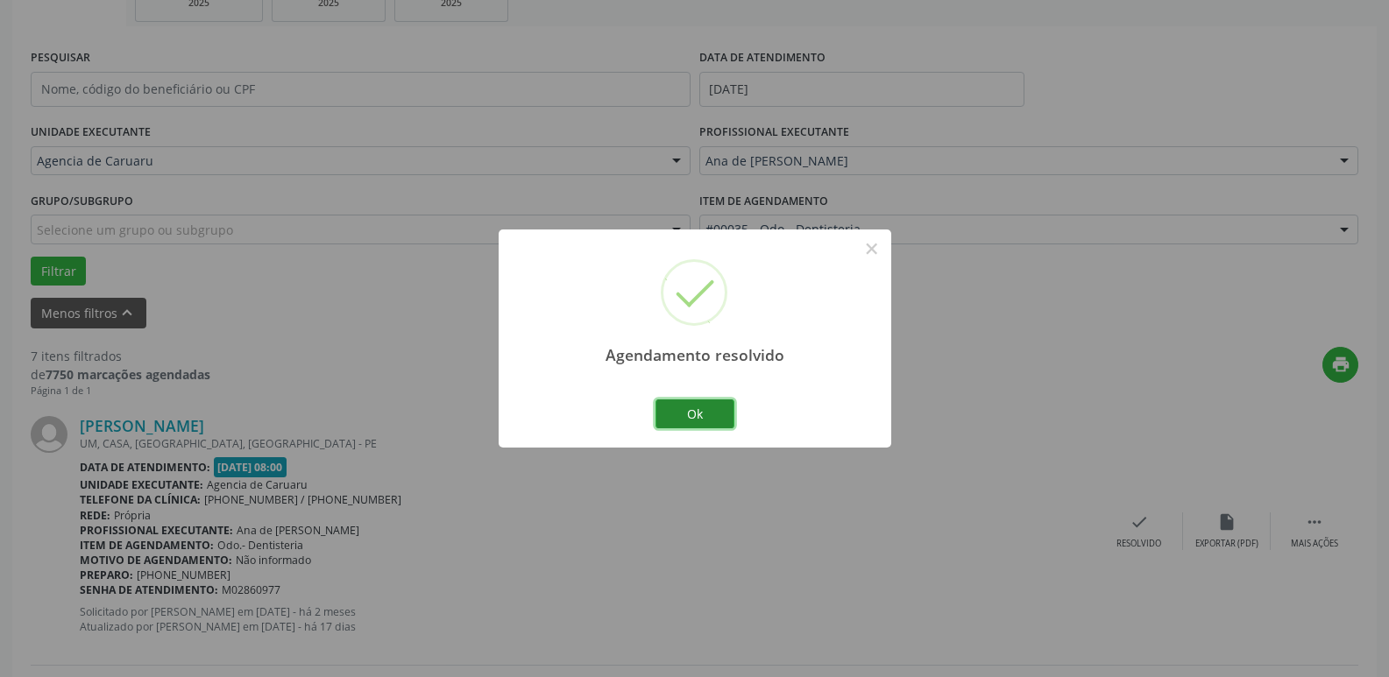
click at [699, 413] on button "Ok" at bounding box center [694, 414] width 79 height 30
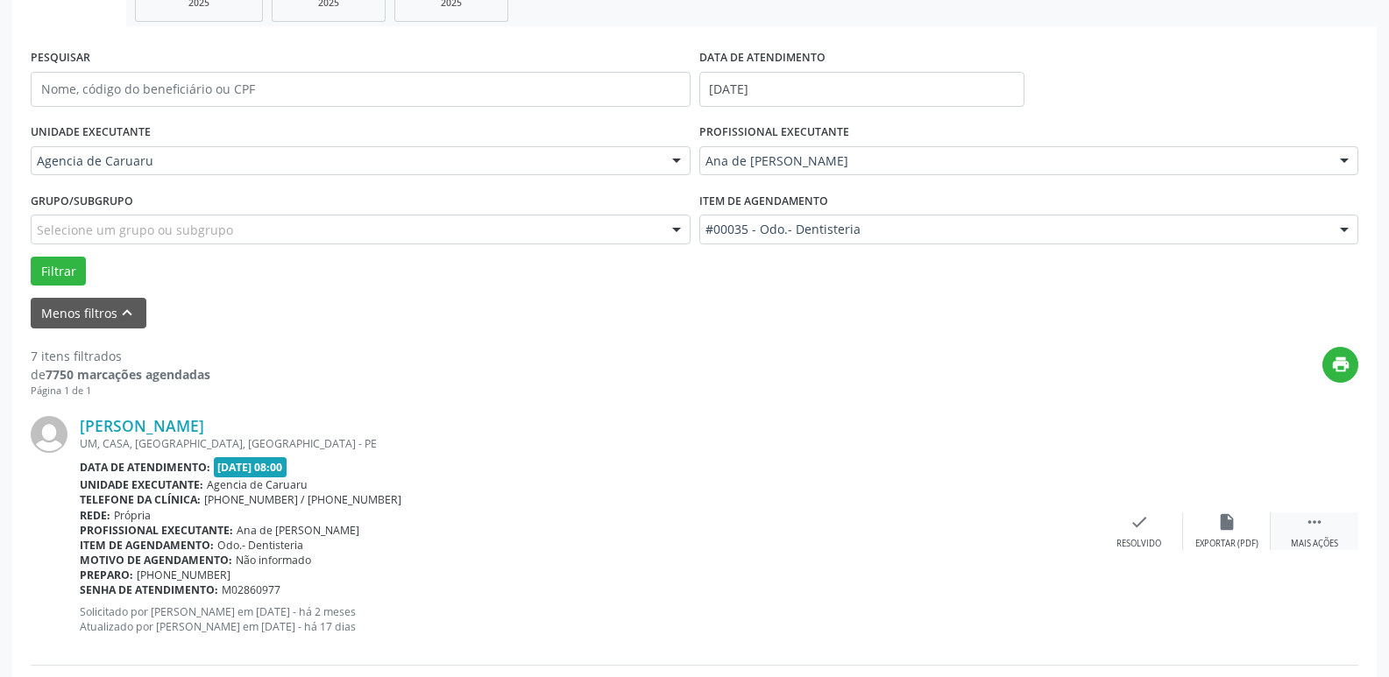
click at [1301, 526] on div " Mais ações" at bounding box center [1314, 531] width 88 height 38
click at [1226, 535] on div "alarm_off Não compareceu" at bounding box center [1227, 531] width 88 height 38
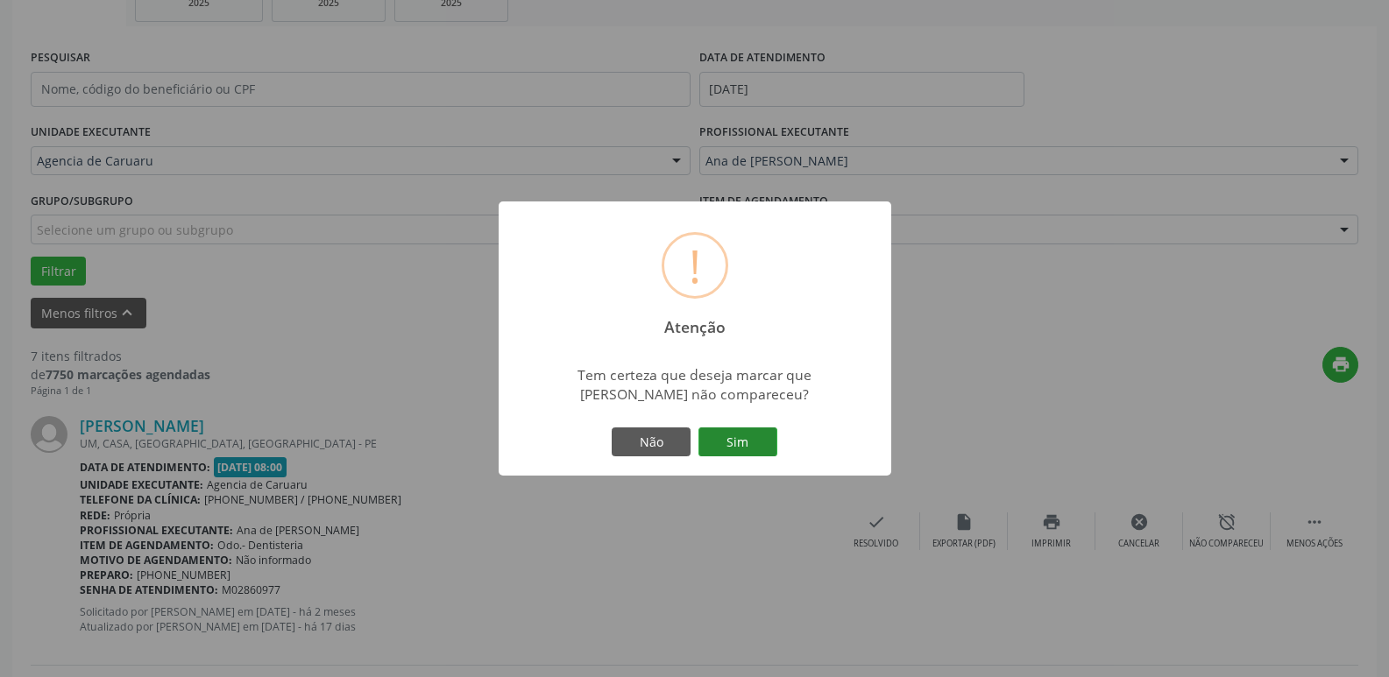
click at [736, 453] on button "Sim" at bounding box center [737, 443] width 79 height 30
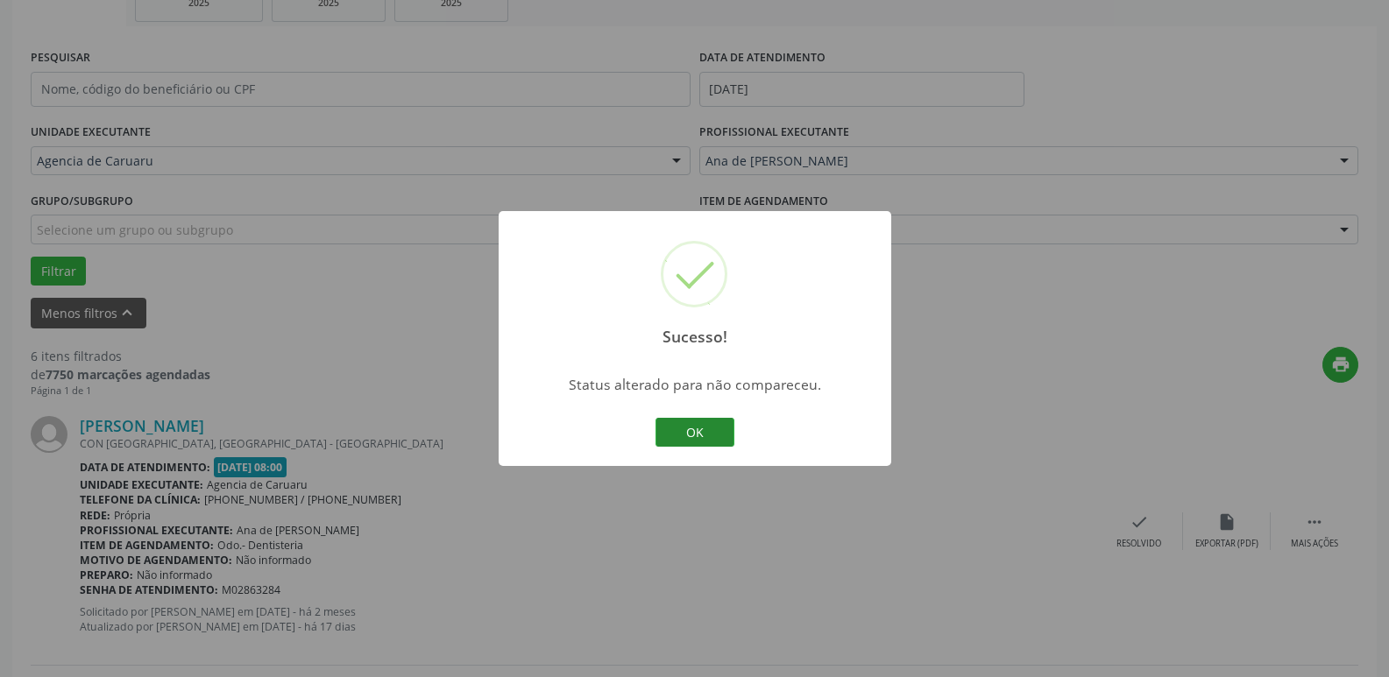
click at [694, 433] on button "OK" at bounding box center [694, 433] width 79 height 30
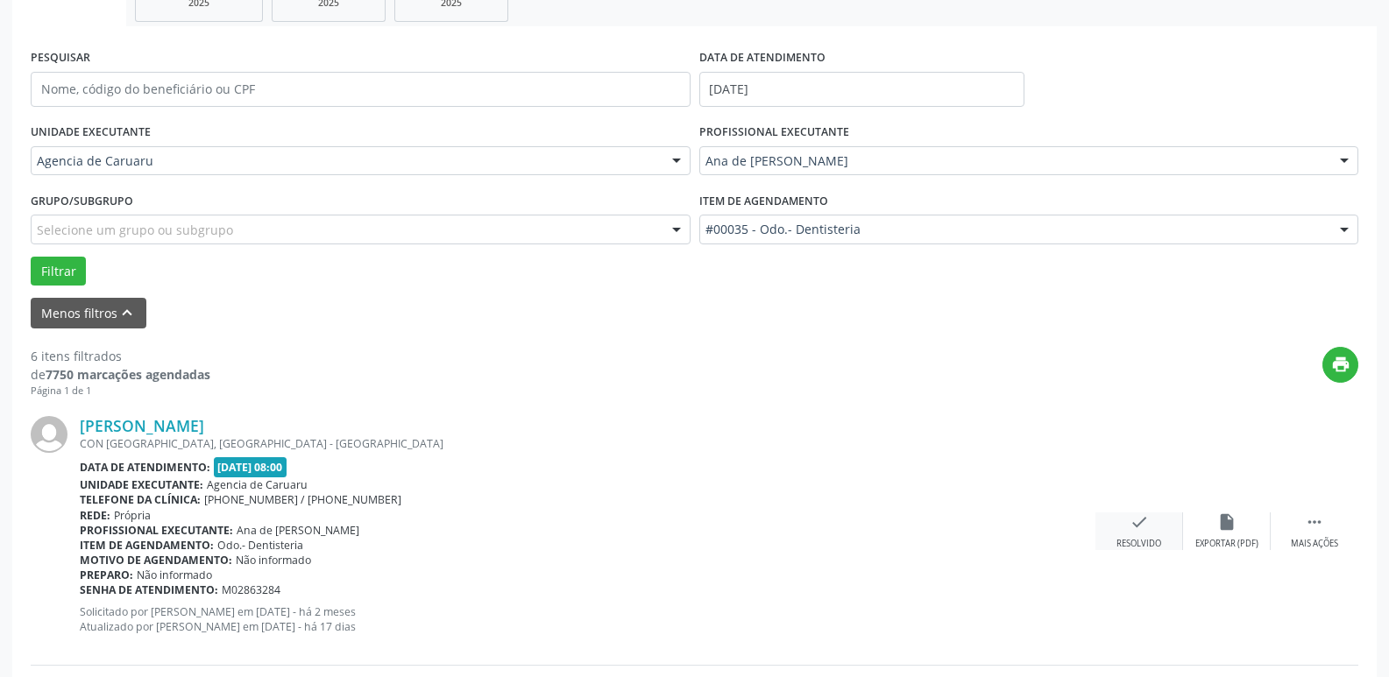
click at [1129, 520] on icon "check" at bounding box center [1138, 521] width 19 height 19
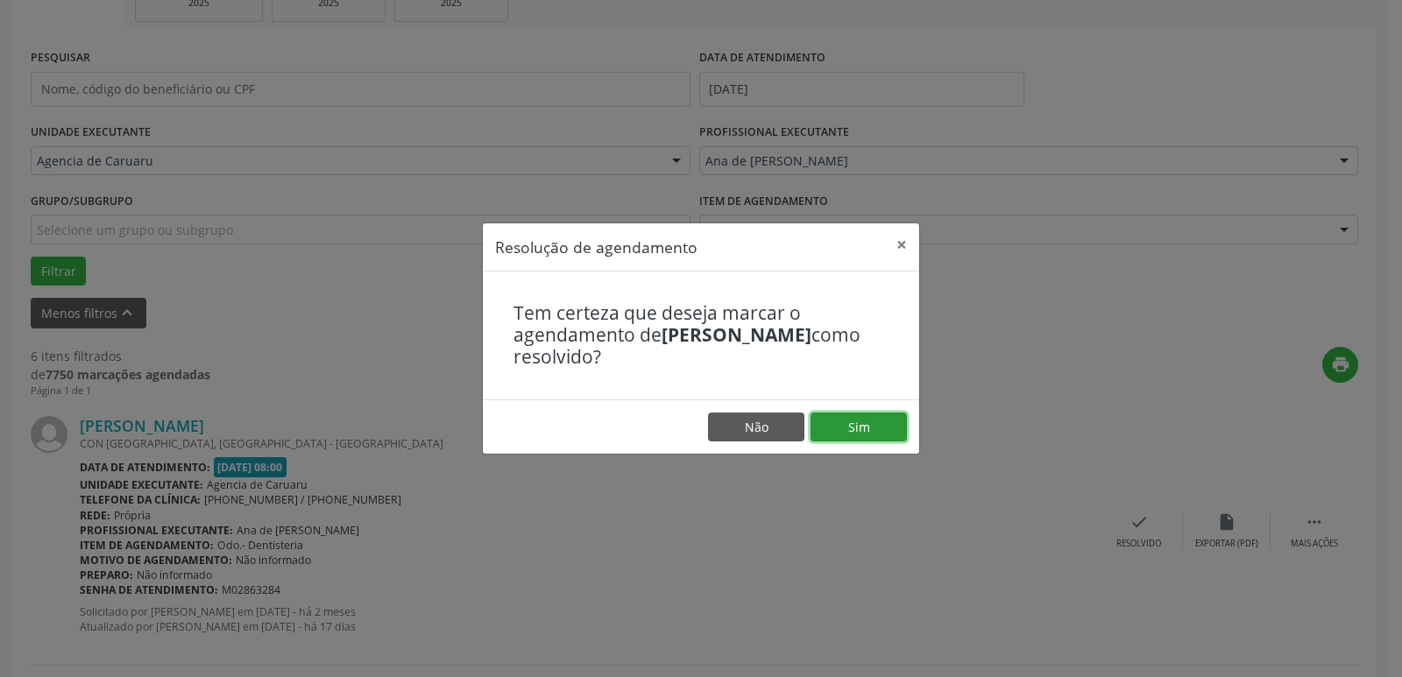
click at [838, 423] on button "Sim" at bounding box center [858, 428] width 96 height 30
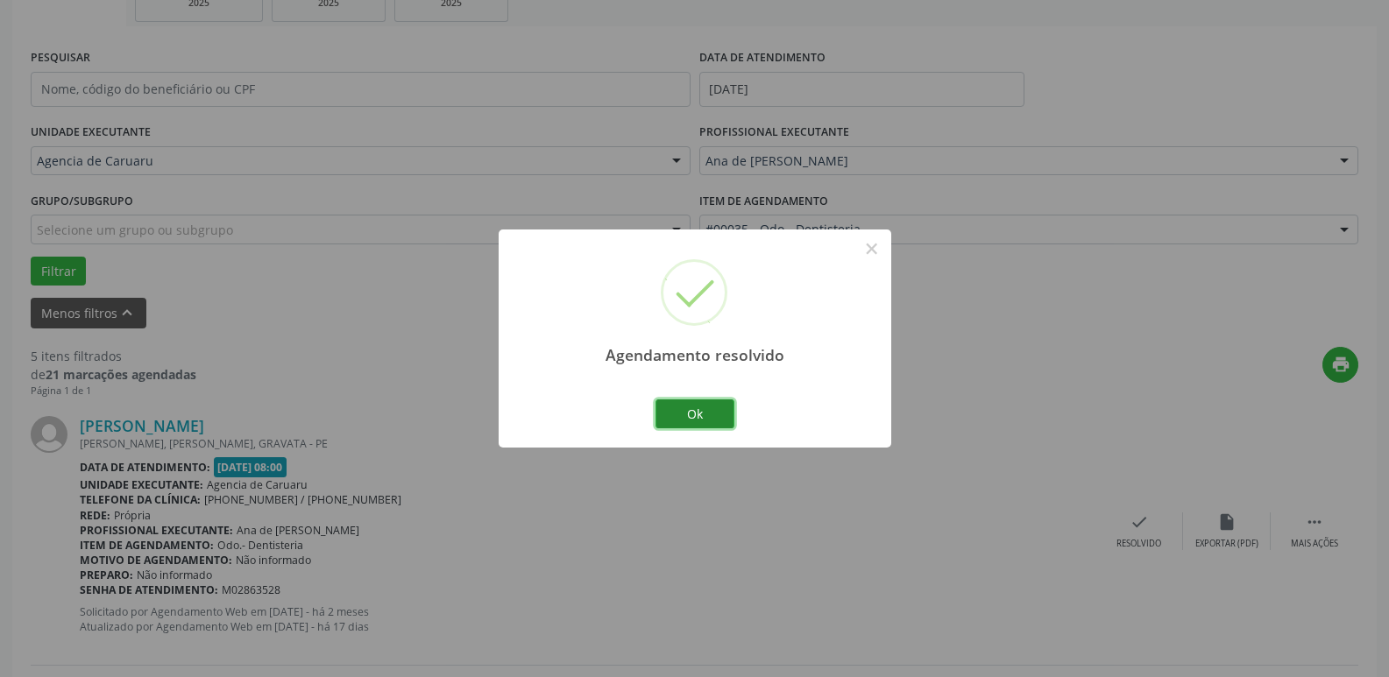
click at [675, 412] on button "Ok" at bounding box center [694, 414] width 79 height 30
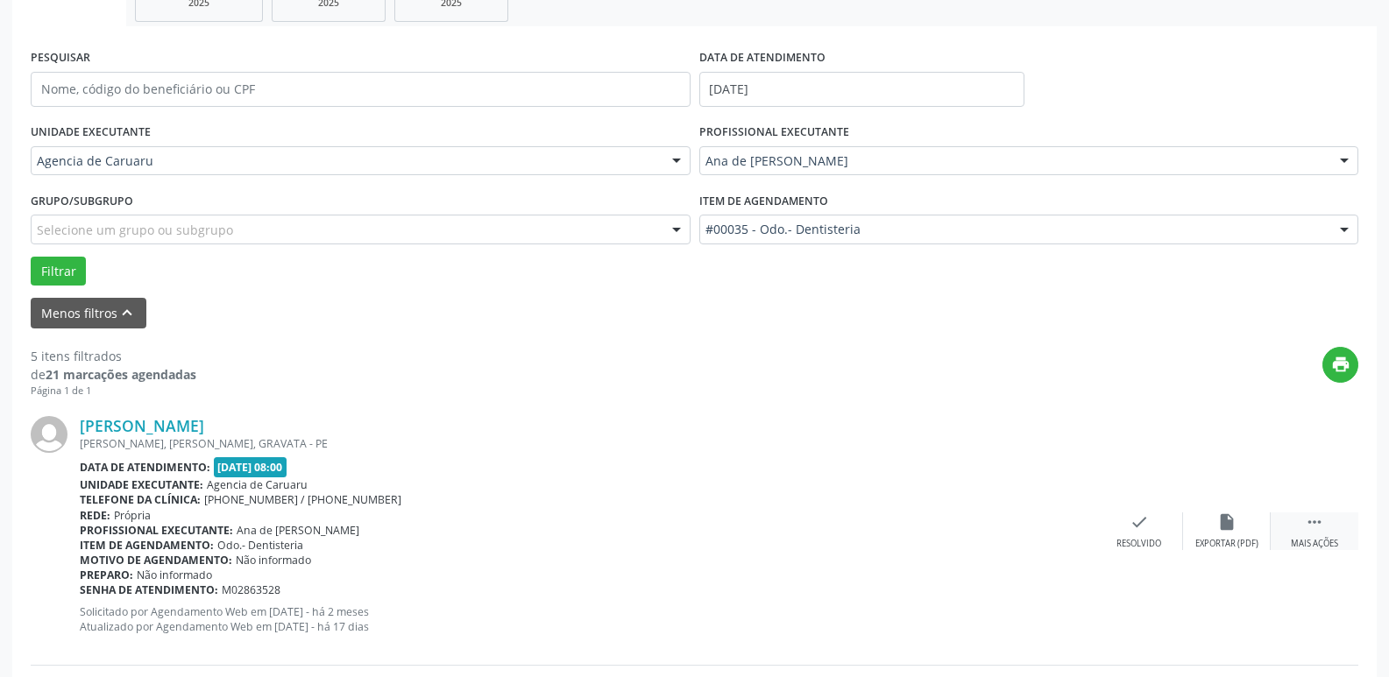
click at [1296, 534] on div " Mais ações" at bounding box center [1314, 531] width 88 height 38
click at [1235, 534] on div "alarm_off Não compareceu" at bounding box center [1227, 531] width 88 height 38
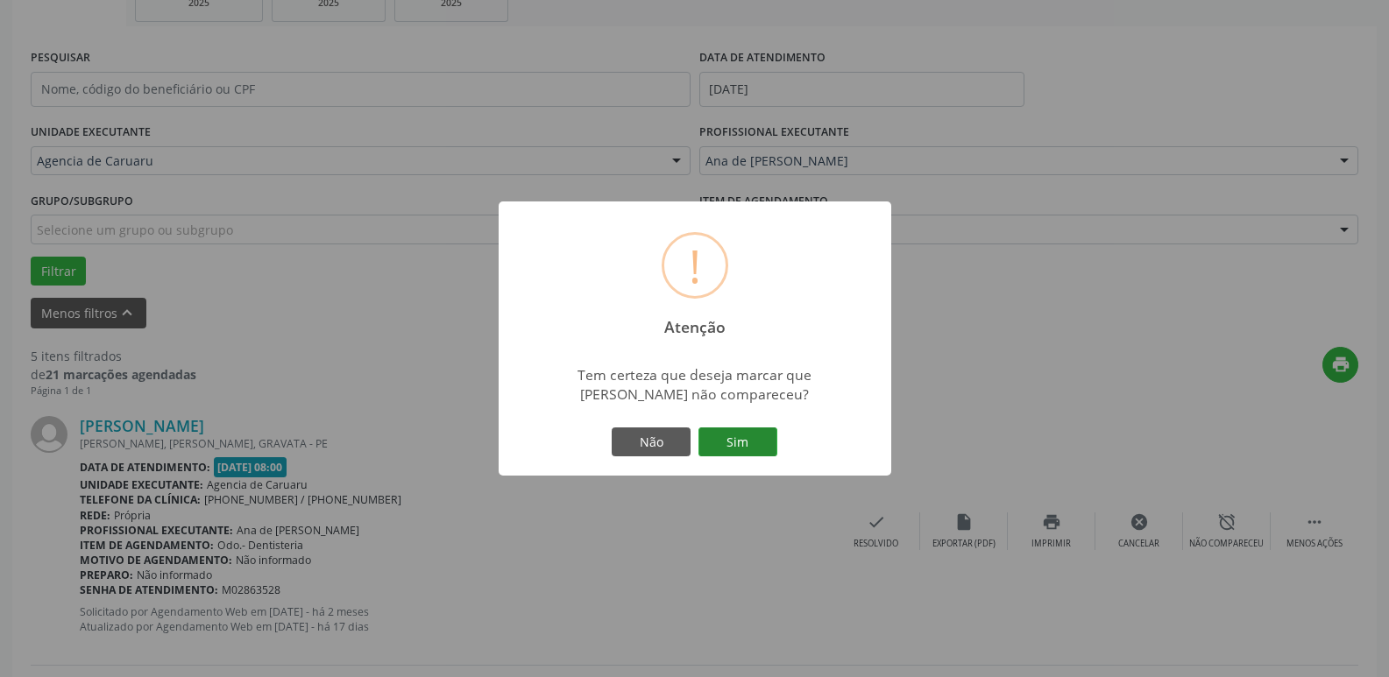
click at [714, 440] on button "Sim" at bounding box center [737, 443] width 79 height 30
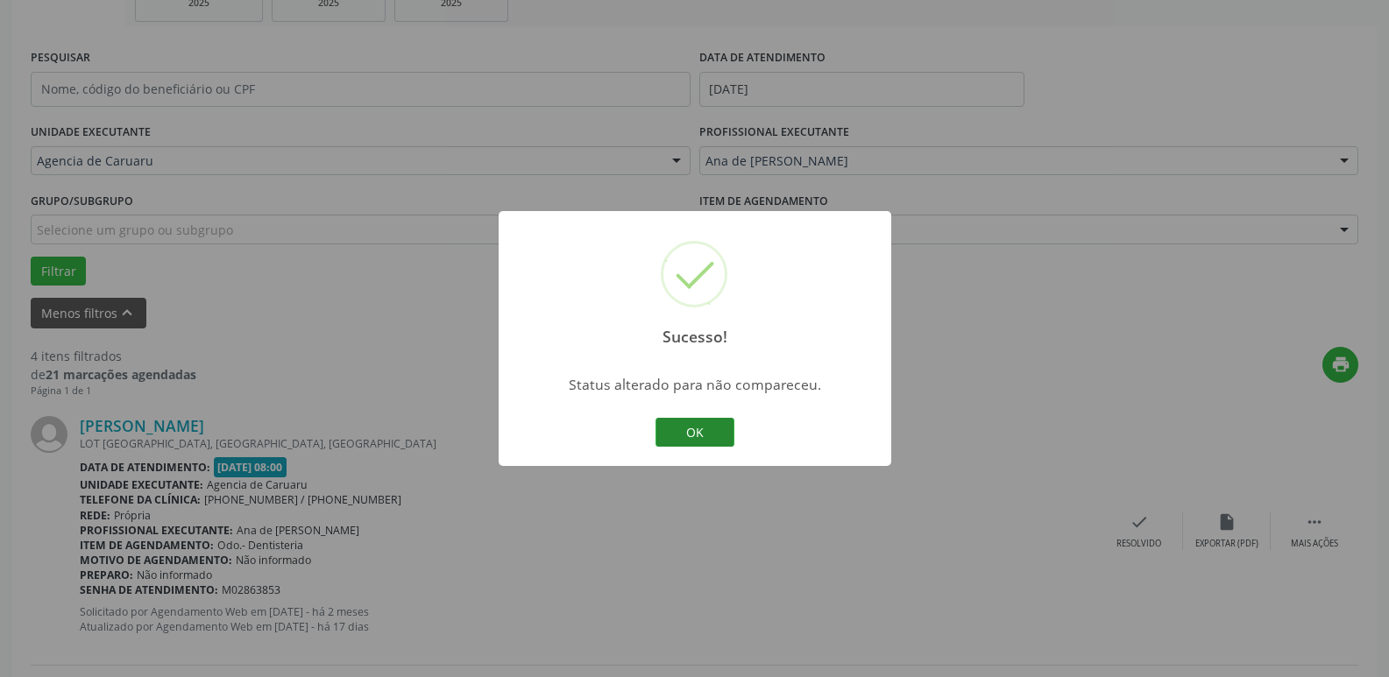
click at [704, 435] on button "OK" at bounding box center [694, 433] width 79 height 30
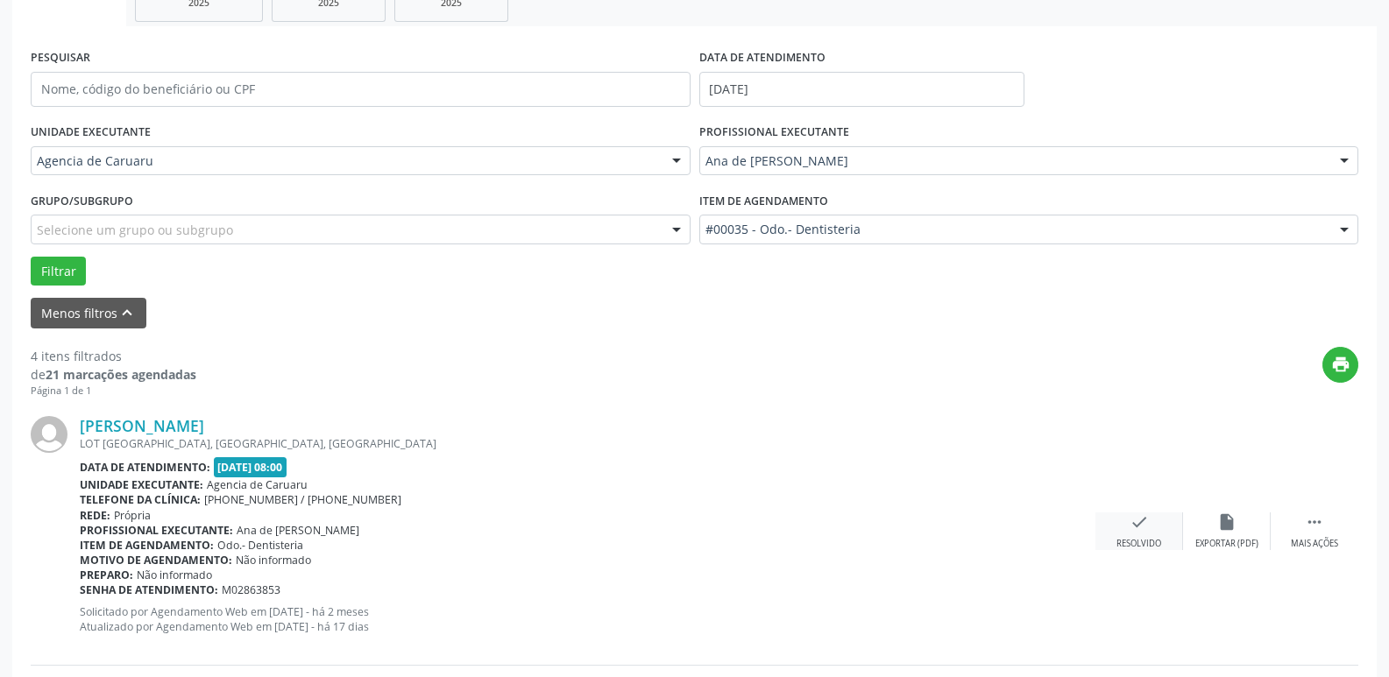
click at [1115, 526] on div "check Resolvido" at bounding box center [1139, 531] width 88 height 38
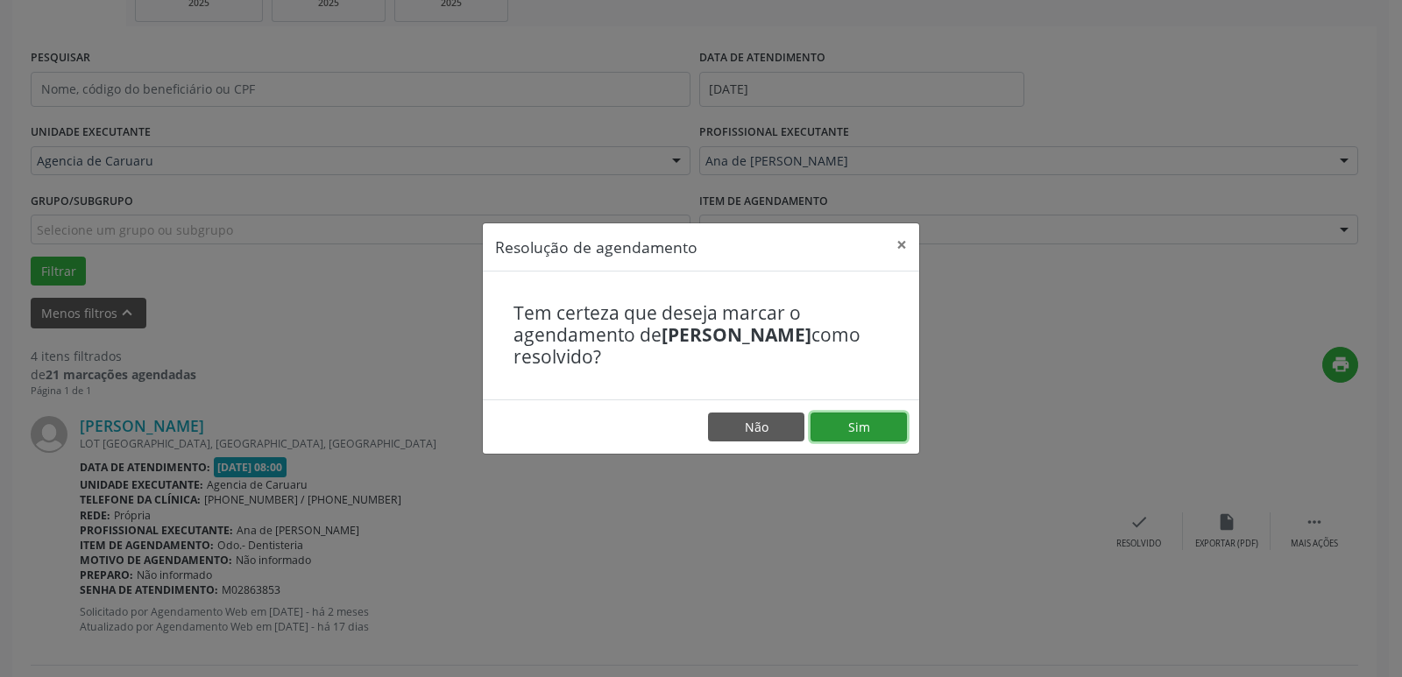
click at [854, 429] on button "Sim" at bounding box center [858, 428] width 96 height 30
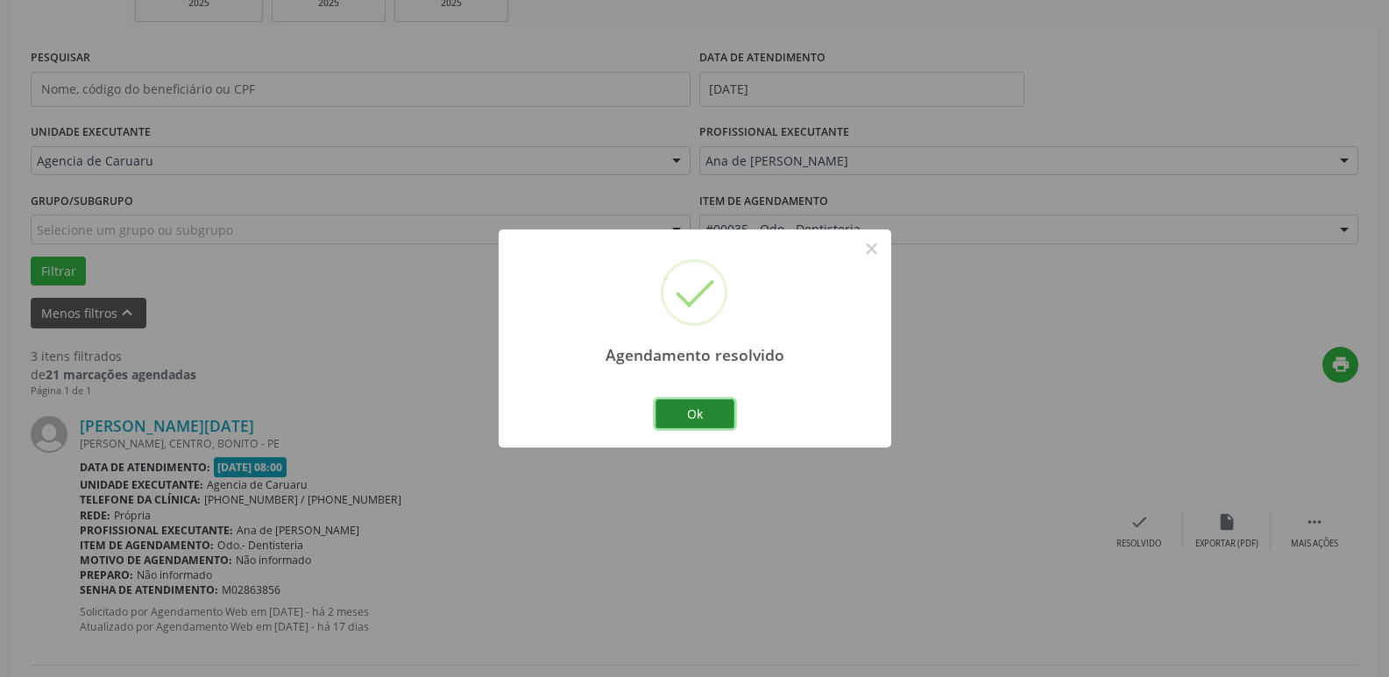
click at [689, 407] on button "Ok" at bounding box center [694, 414] width 79 height 30
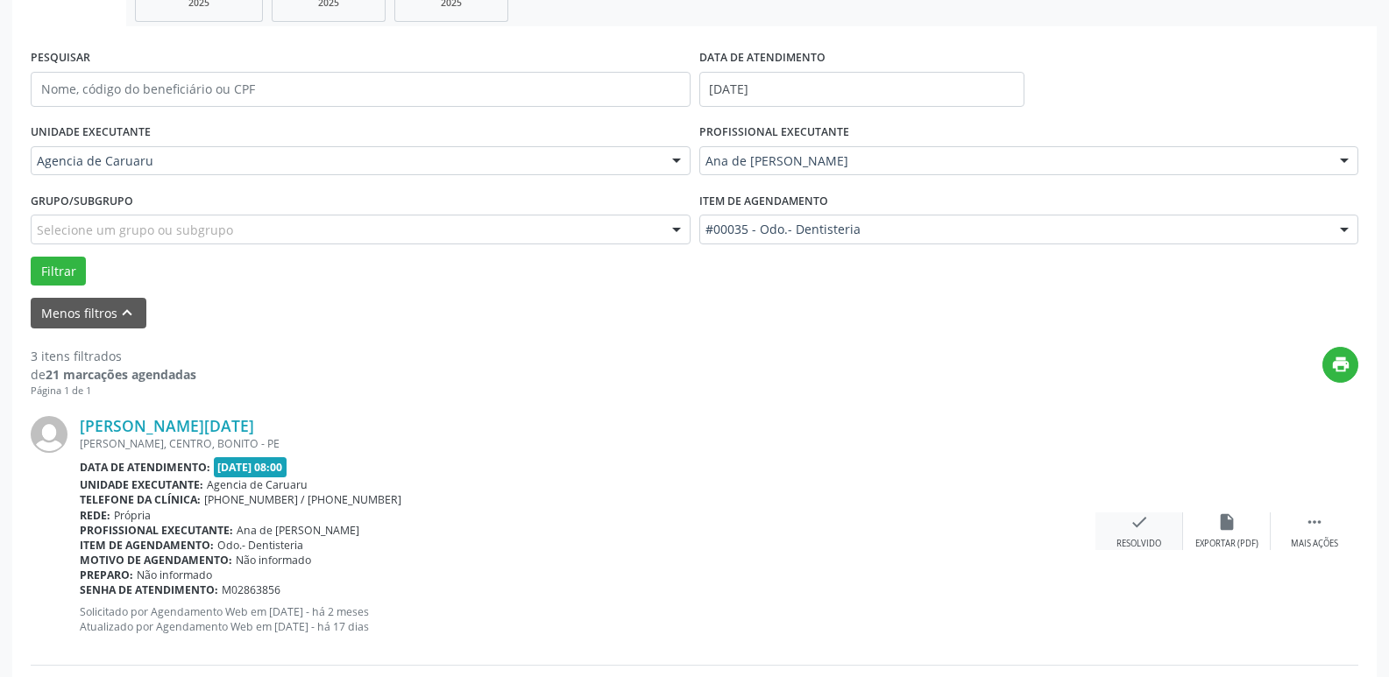
click at [1127, 522] on div "check Resolvido" at bounding box center [1139, 531] width 88 height 38
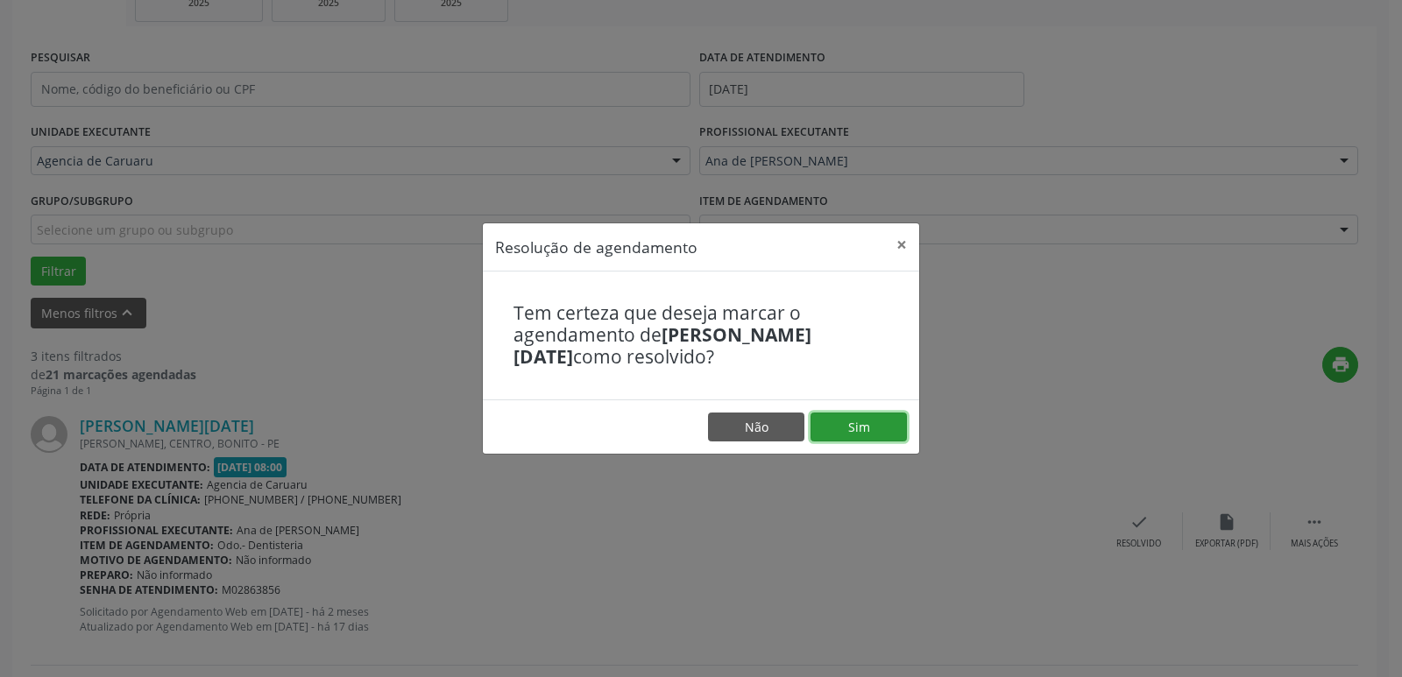
click at [838, 421] on button "Sim" at bounding box center [858, 428] width 96 height 30
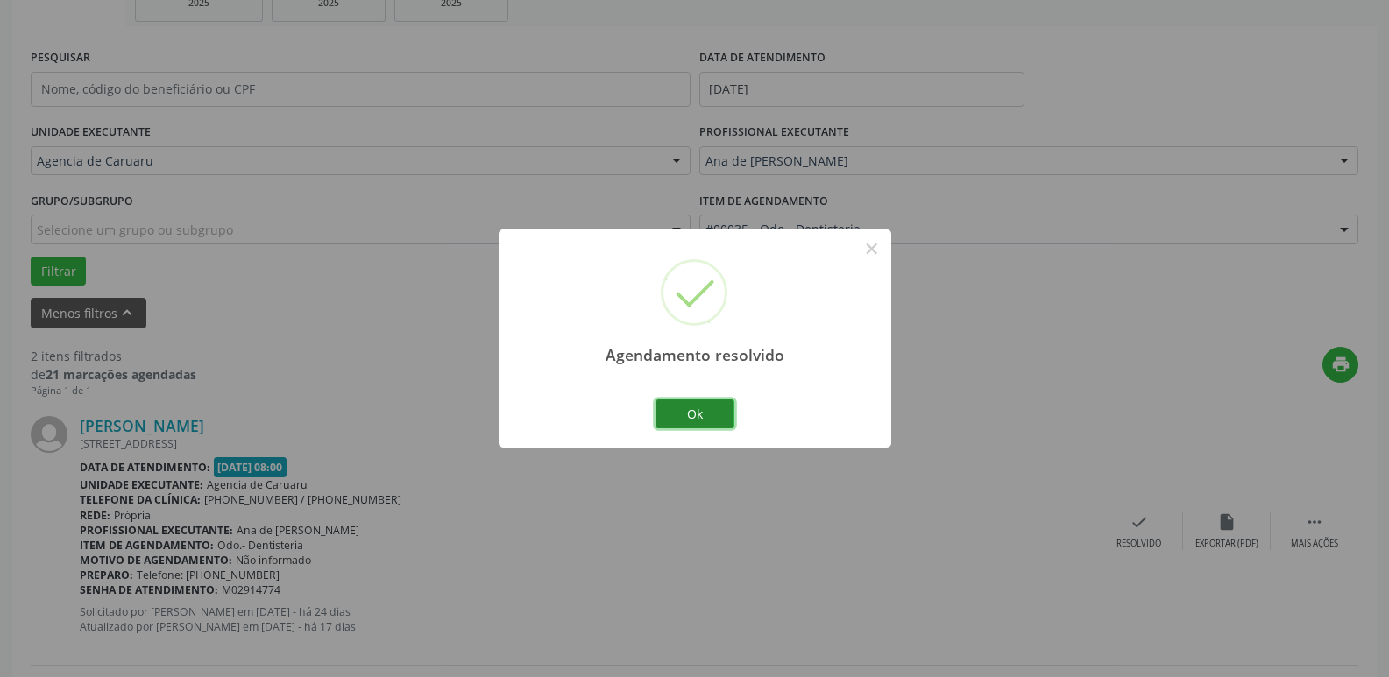
click at [697, 401] on button "Ok" at bounding box center [694, 414] width 79 height 30
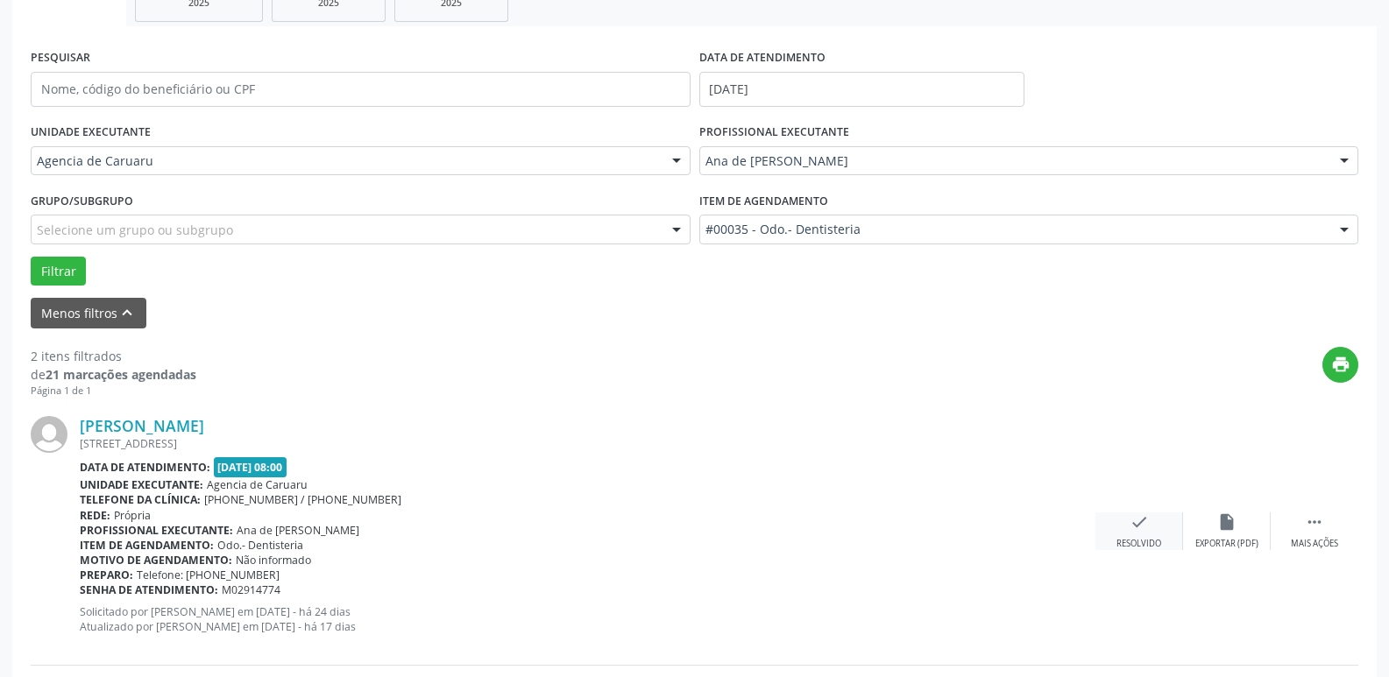
click at [1131, 524] on icon "check" at bounding box center [1138, 521] width 19 height 19
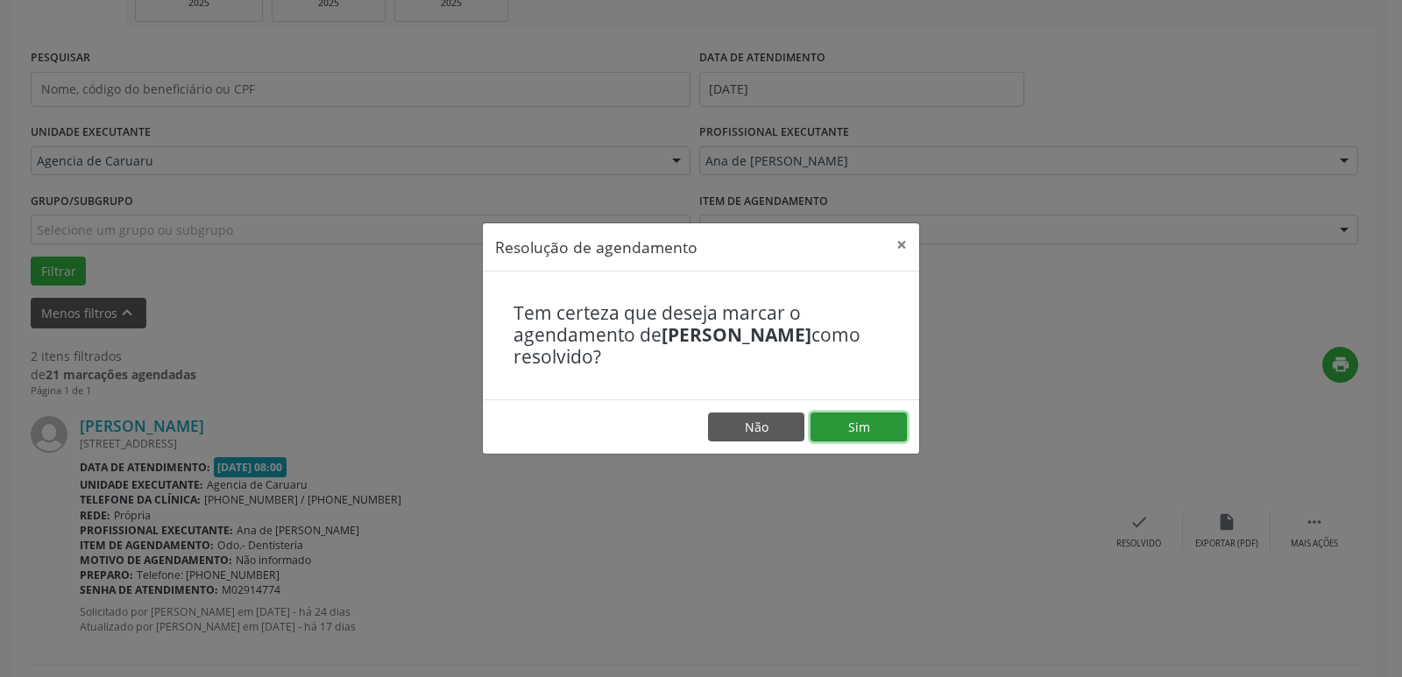
click at [859, 429] on button "Sim" at bounding box center [858, 428] width 96 height 30
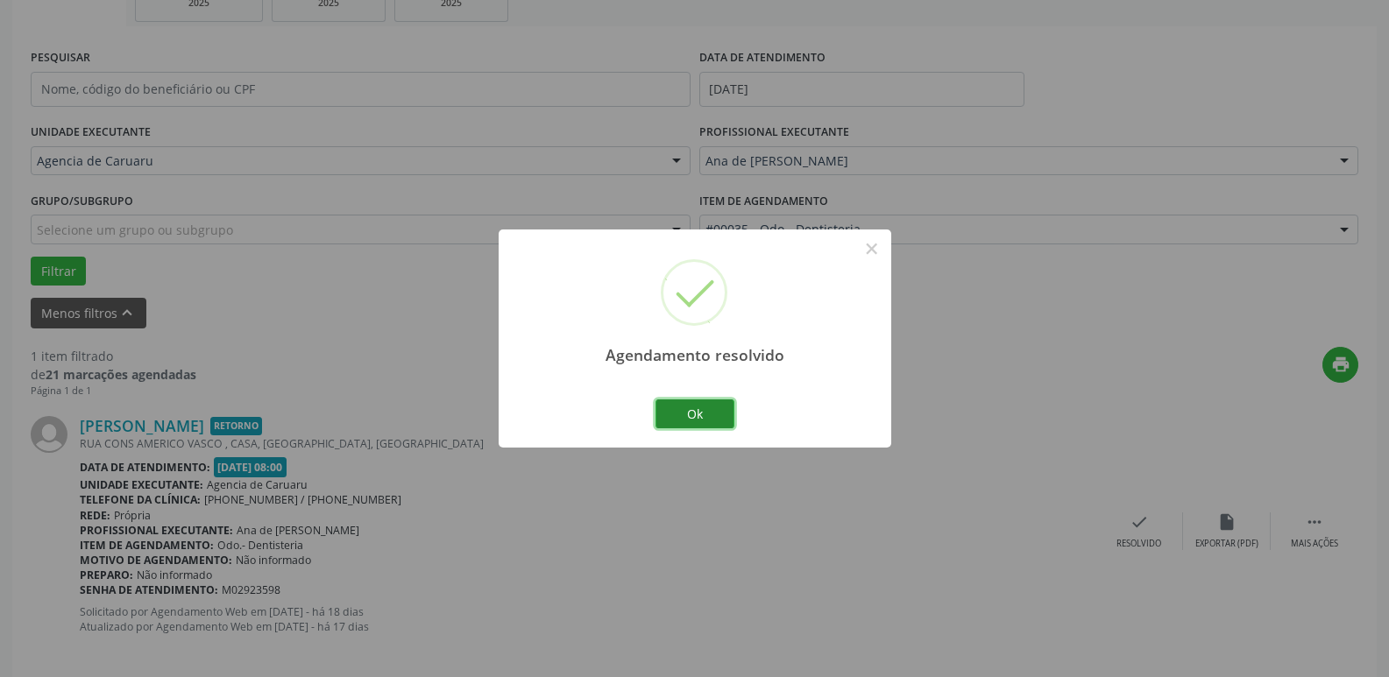
click at [713, 410] on button "Ok" at bounding box center [694, 414] width 79 height 30
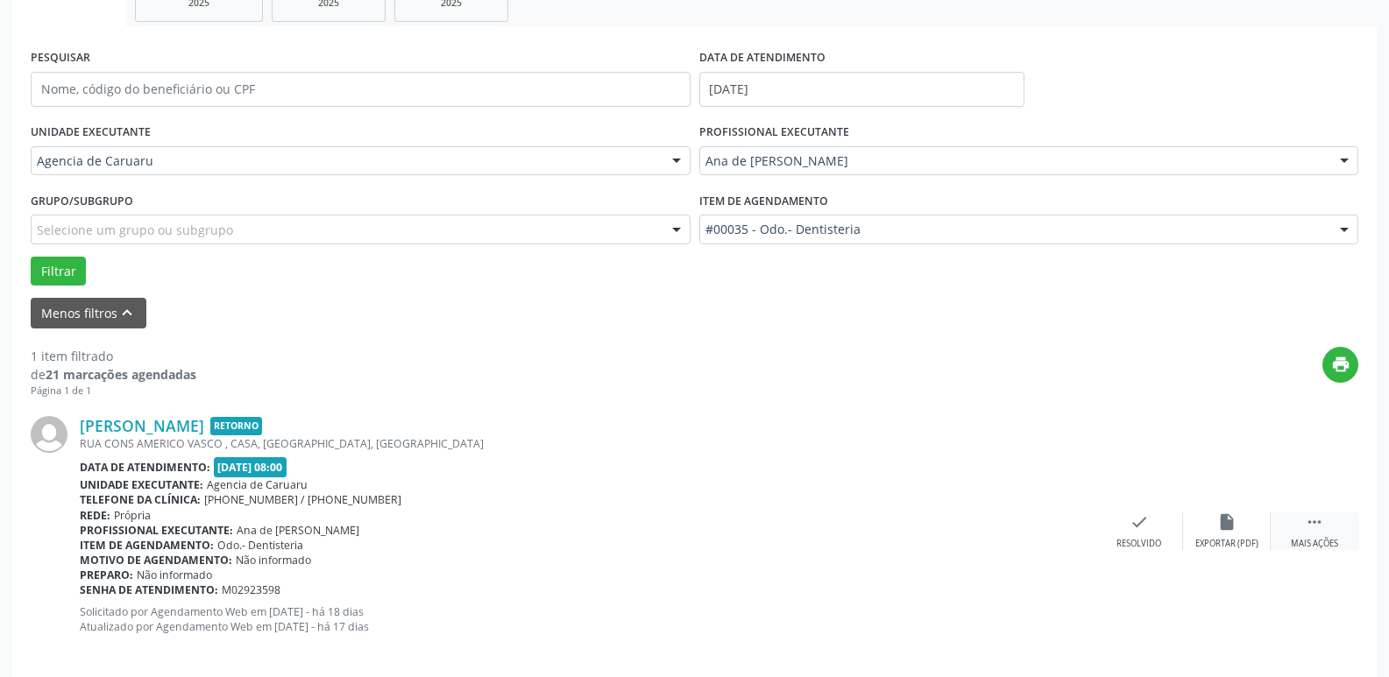
click at [1304, 519] on div " Mais ações" at bounding box center [1314, 531] width 88 height 38
click at [1205, 535] on div "alarm_off Não compareceu" at bounding box center [1227, 531] width 88 height 38
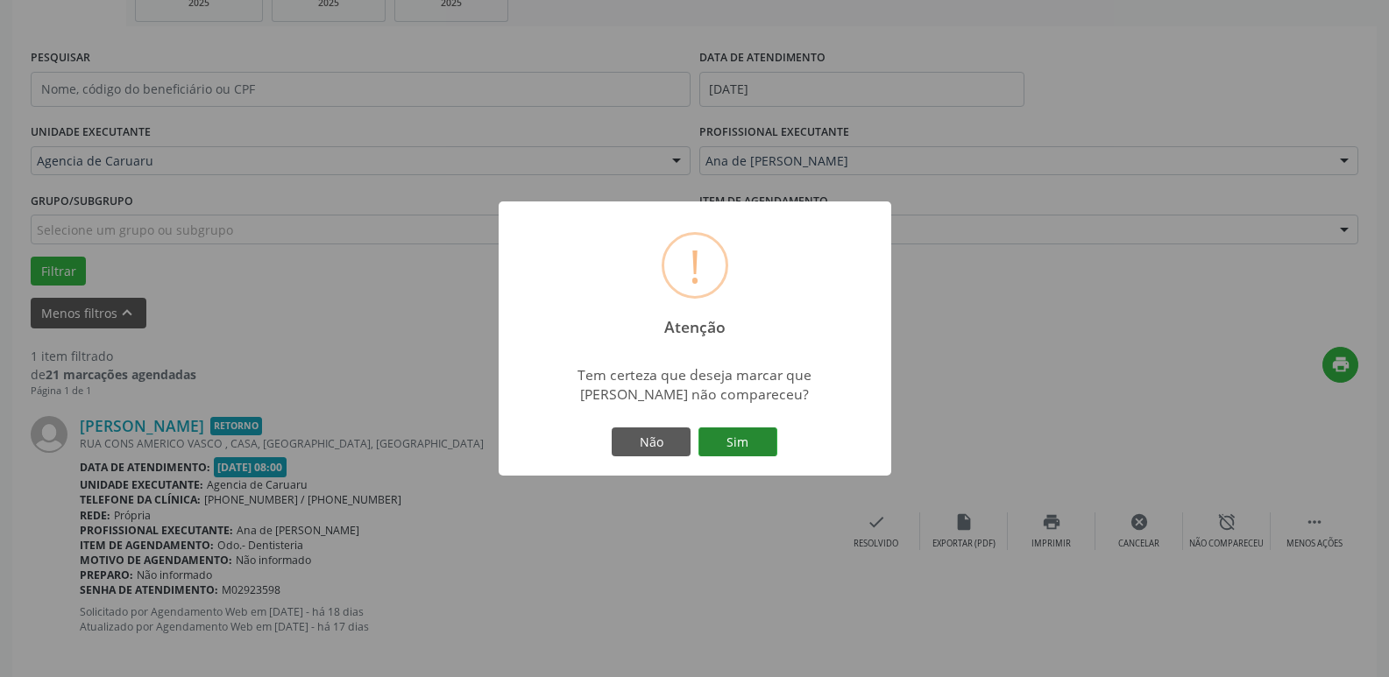
click at [729, 436] on button "Sim" at bounding box center [737, 443] width 79 height 30
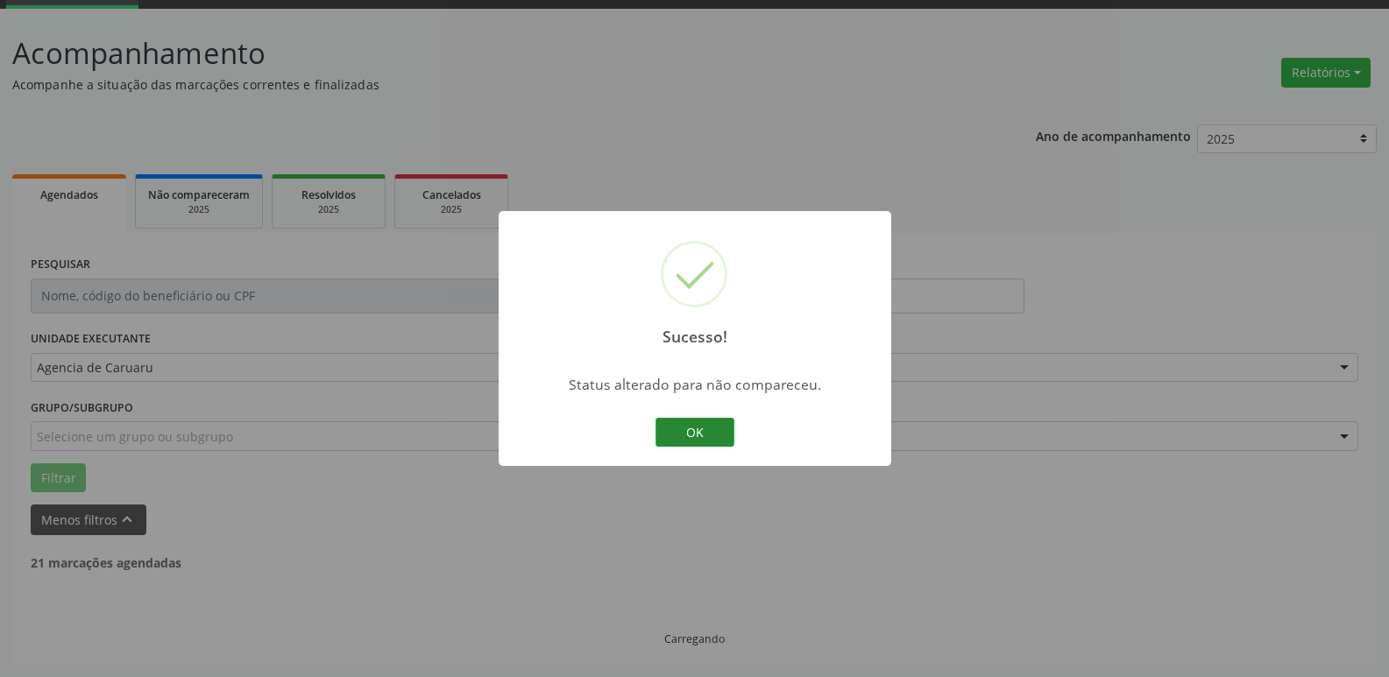
scroll to position [32, 0]
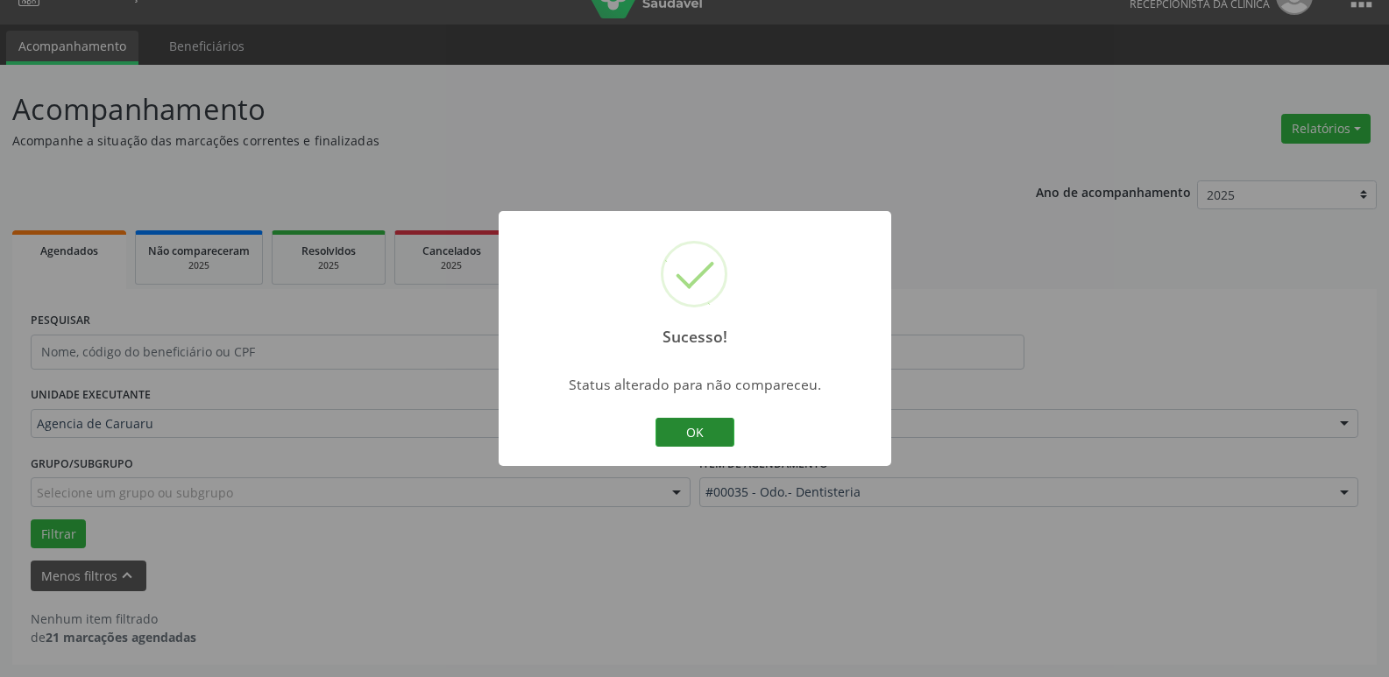
click at [697, 423] on button "OK" at bounding box center [694, 433] width 79 height 30
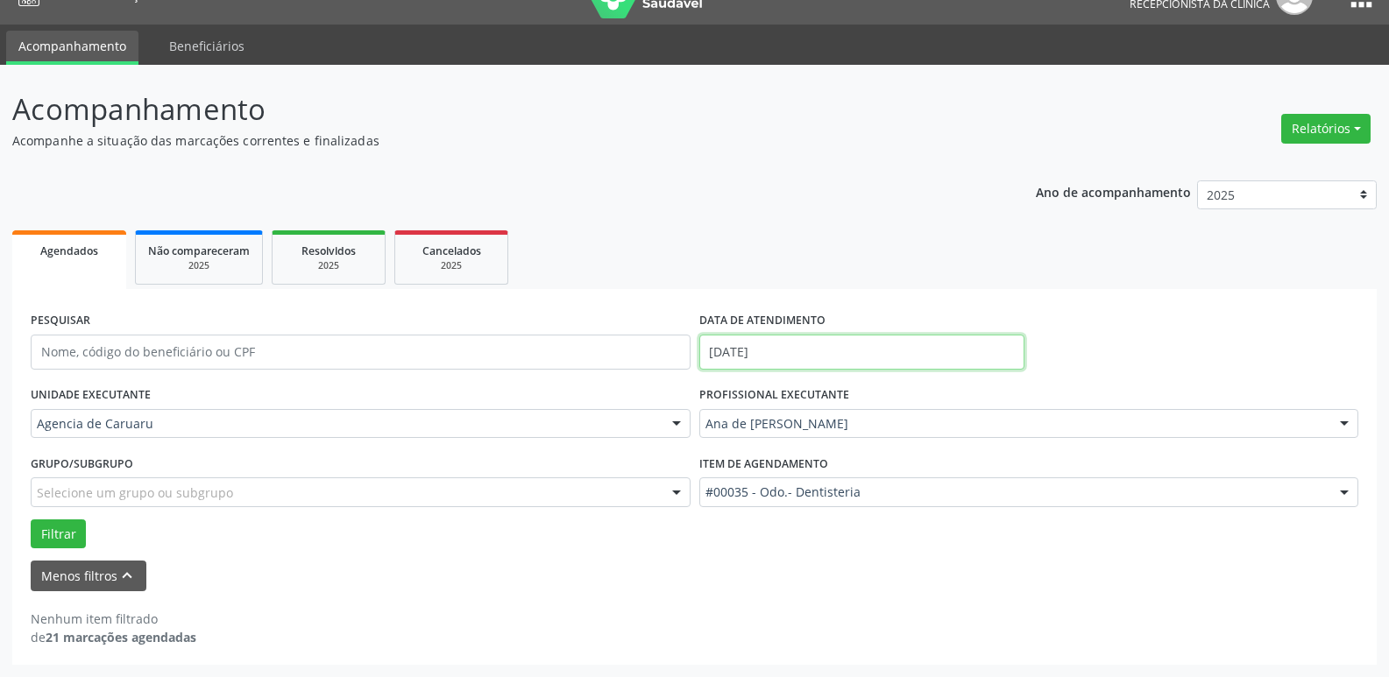
click at [781, 350] on input "[DATE]" at bounding box center [861, 352] width 325 height 35
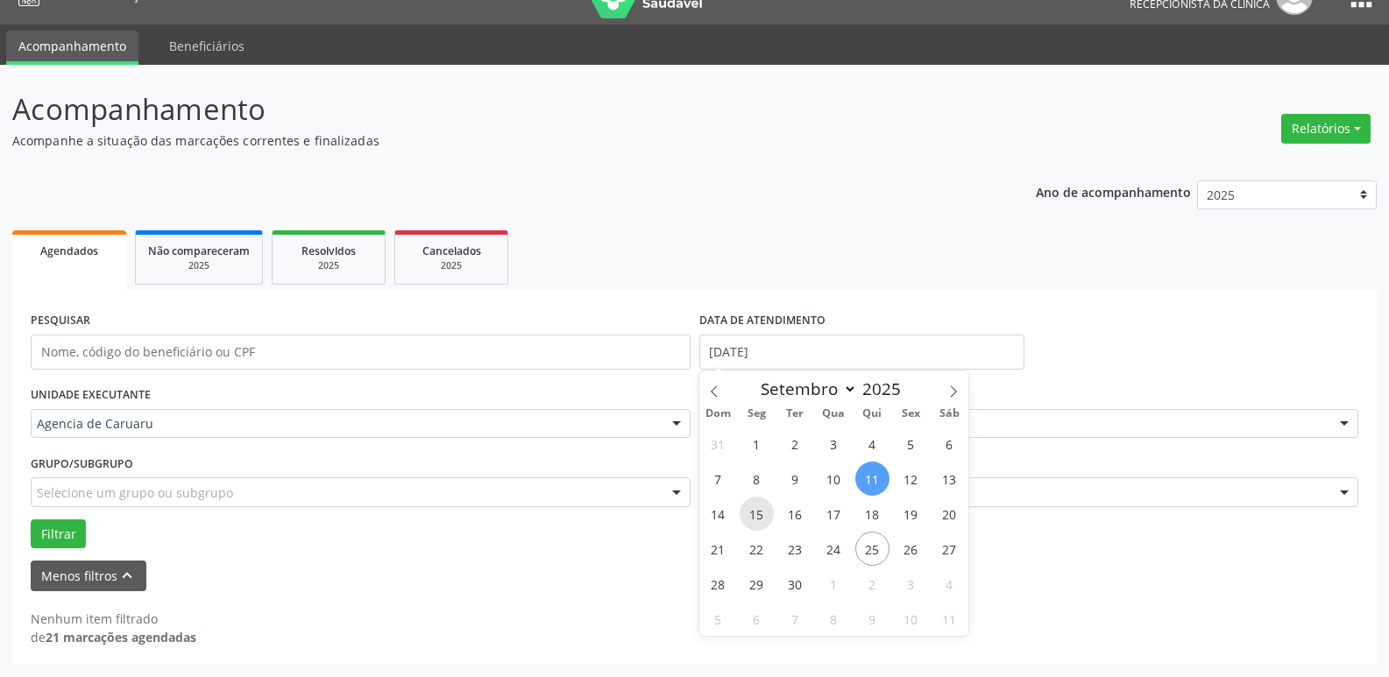
click at [753, 513] on span "15" at bounding box center [756, 514] width 34 height 34
type input "[DATE]"
click at [753, 513] on span "15" at bounding box center [756, 514] width 34 height 34
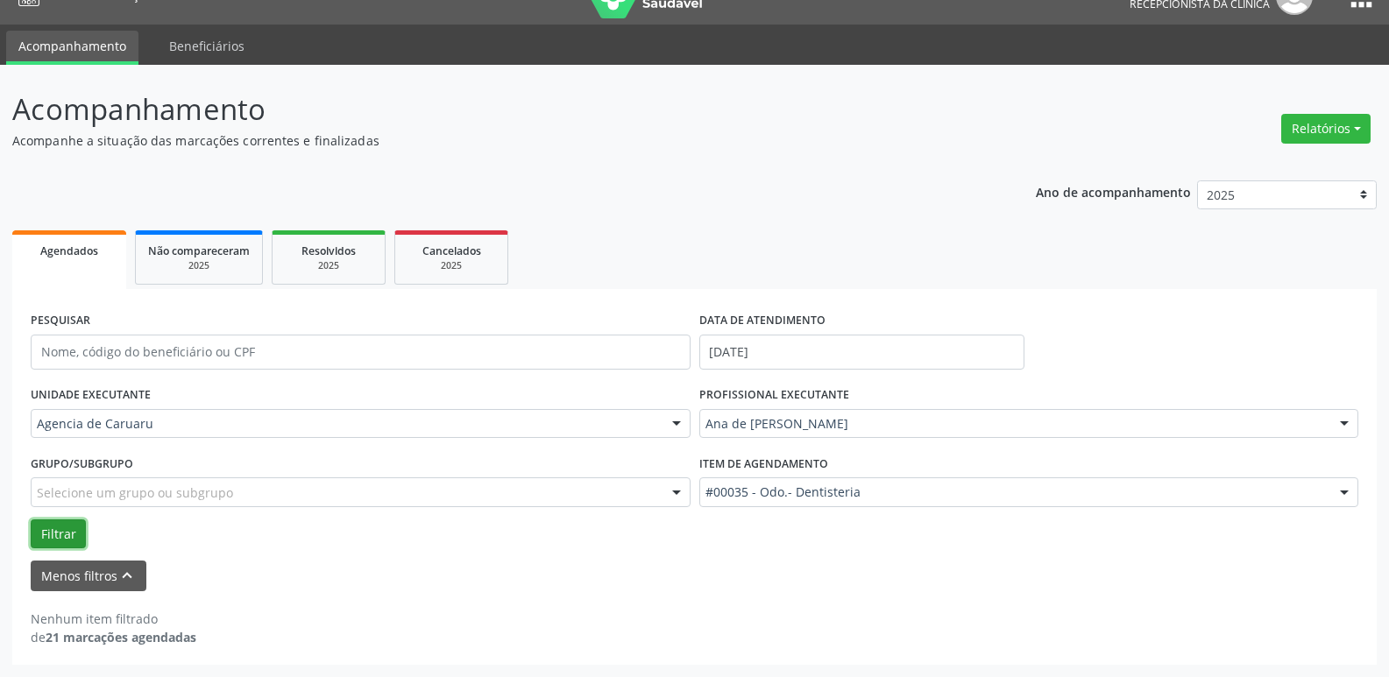
click at [60, 532] on button "Filtrar" at bounding box center [58, 534] width 55 height 30
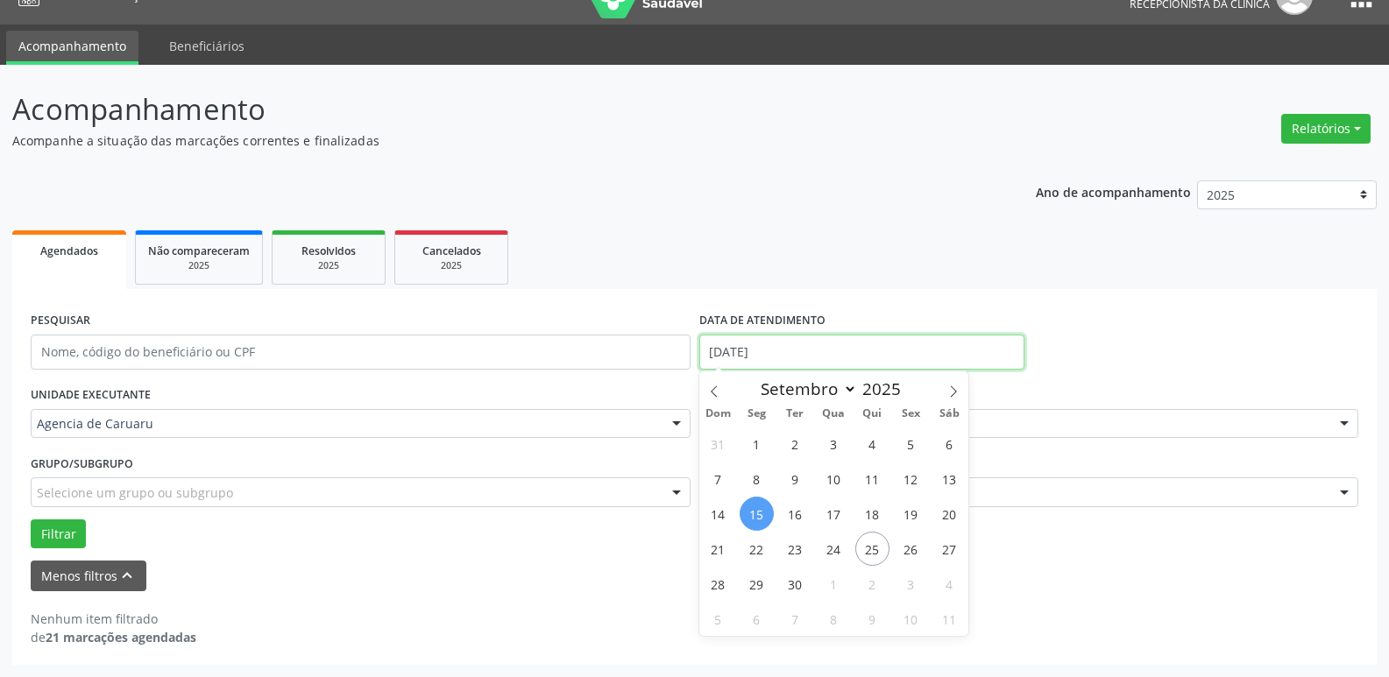
click at [804, 342] on input "[DATE]" at bounding box center [861, 352] width 325 height 35
click at [871, 507] on span "18" at bounding box center [872, 514] width 34 height 34
type input "[DATE]"
click at [871, 507] on span "18" at bounding box center [872, 514] width 34 height 34
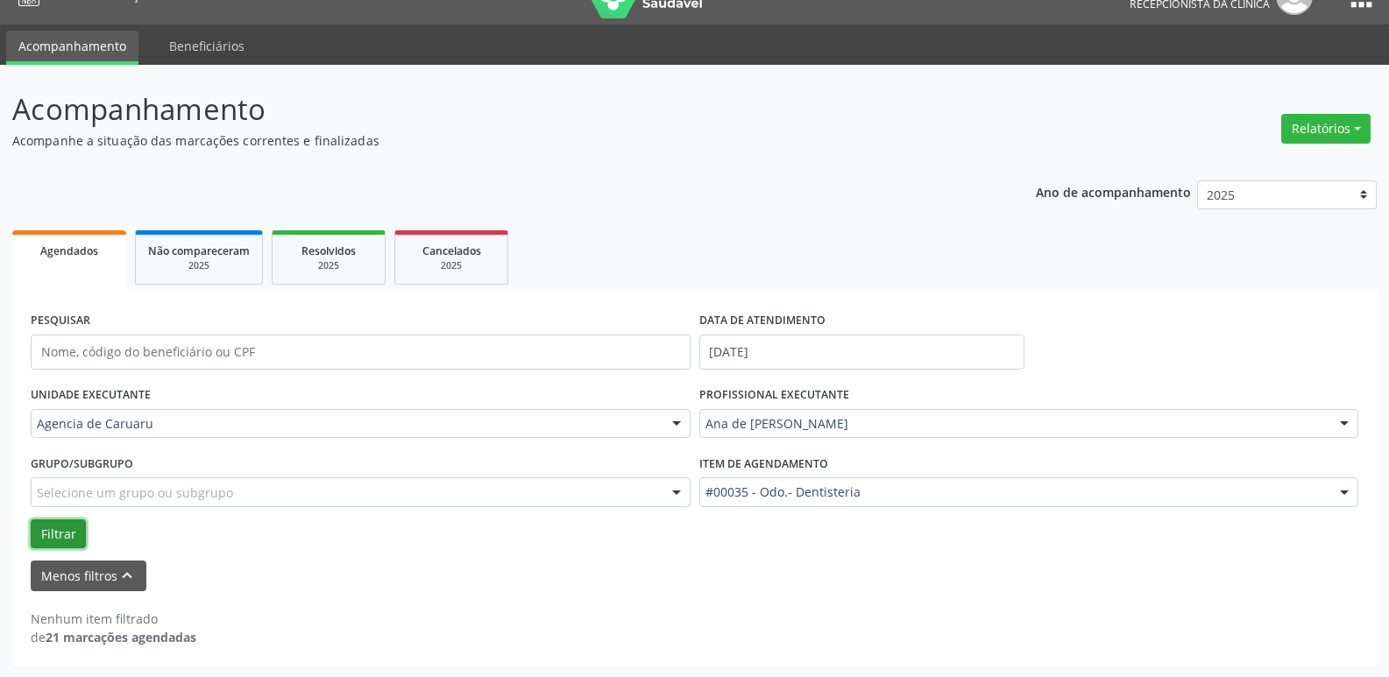
click at [53, 527] on button "Filtrar" at bounding box center [58, 534] width 55 height 30
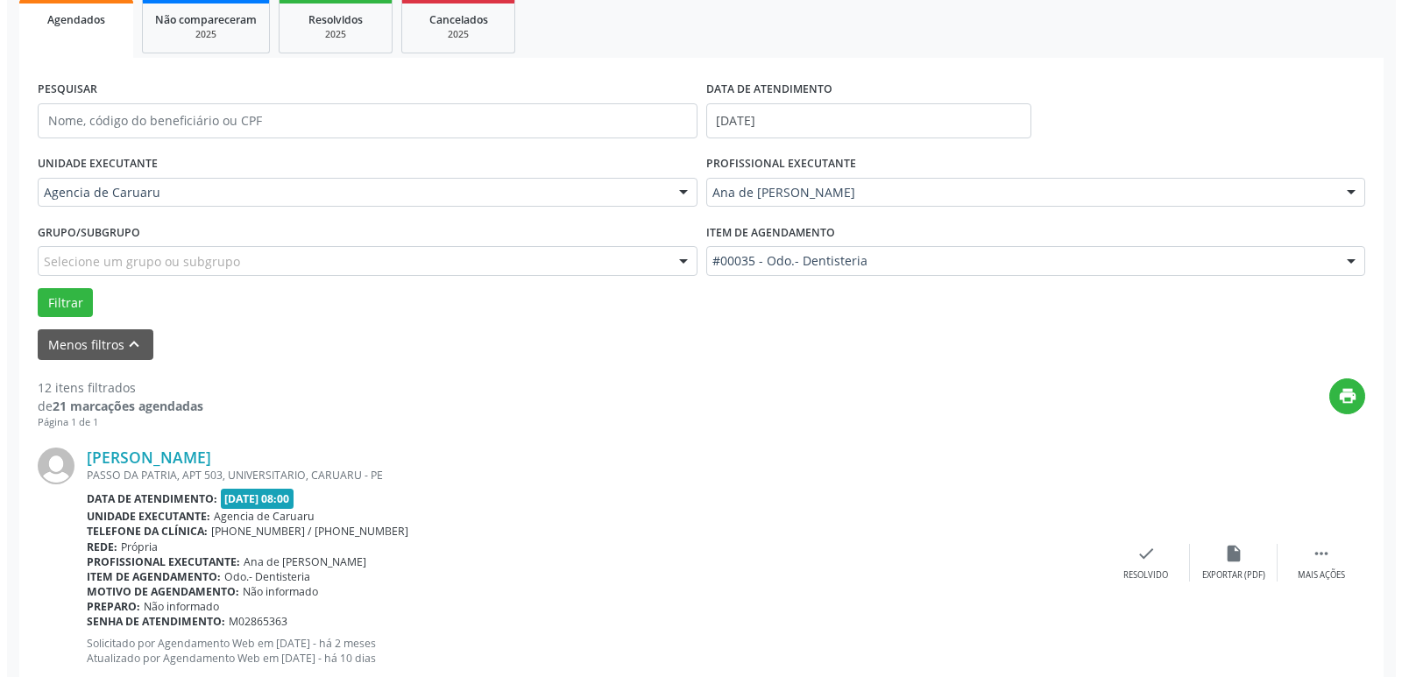
scroll to position [294, 0]
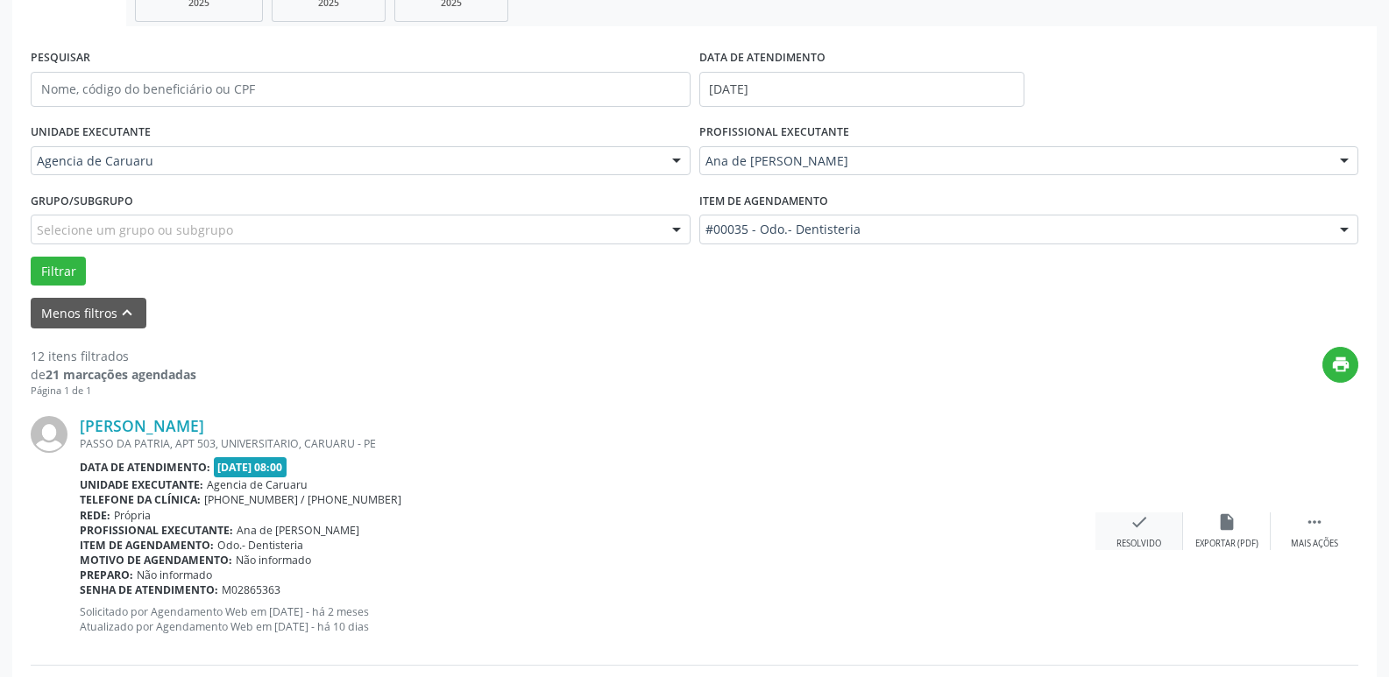
click at [1140, 528] on icon "check" at bounding box center [1138, 521] width 19 height 19
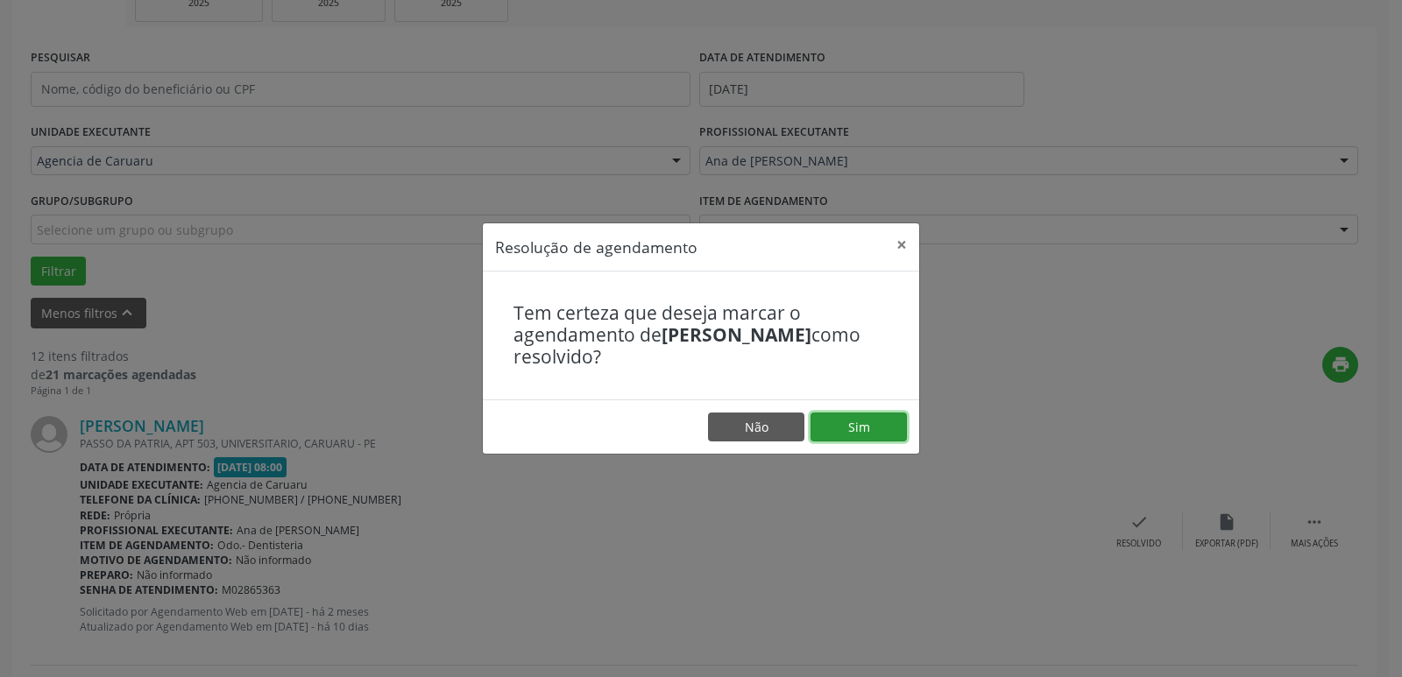
click at [881, 428] on button "Sim" at bounding box center [858, 428] width 96 height 30
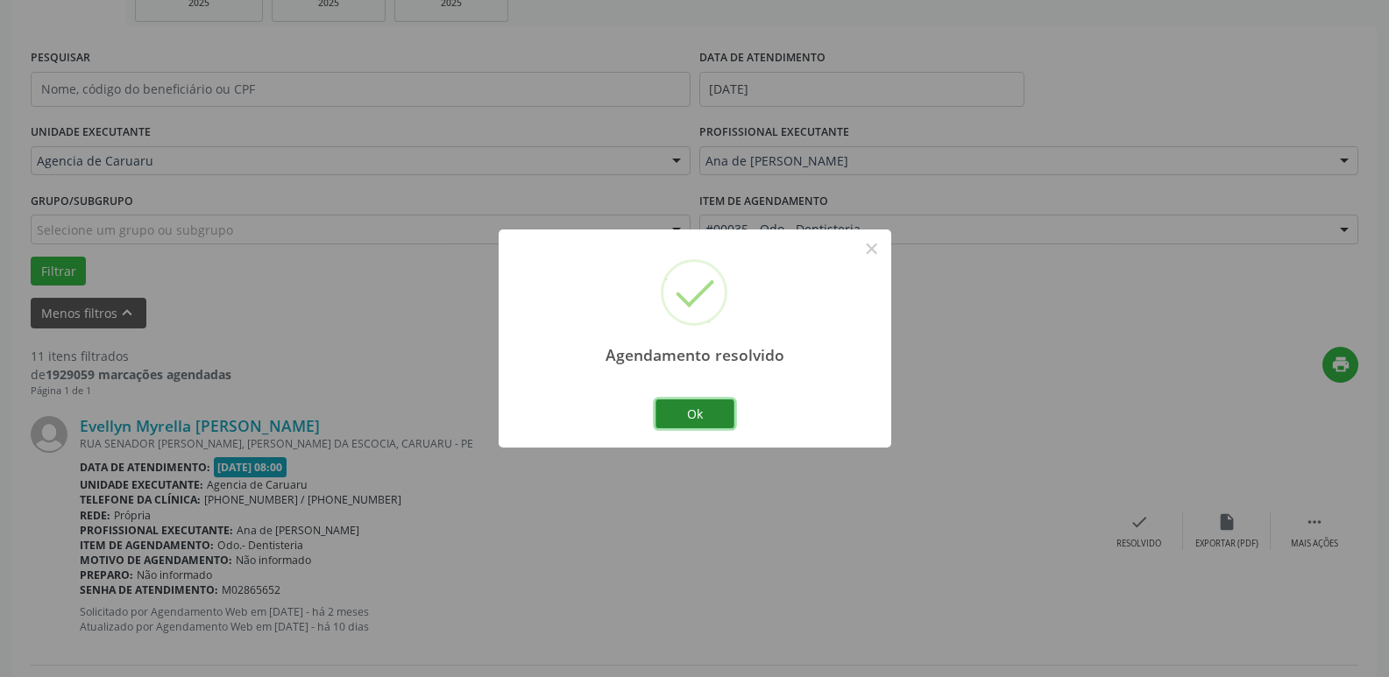
click at [686, 414] on button "Ok" at bounding box center [694, 414] width 79 height 30
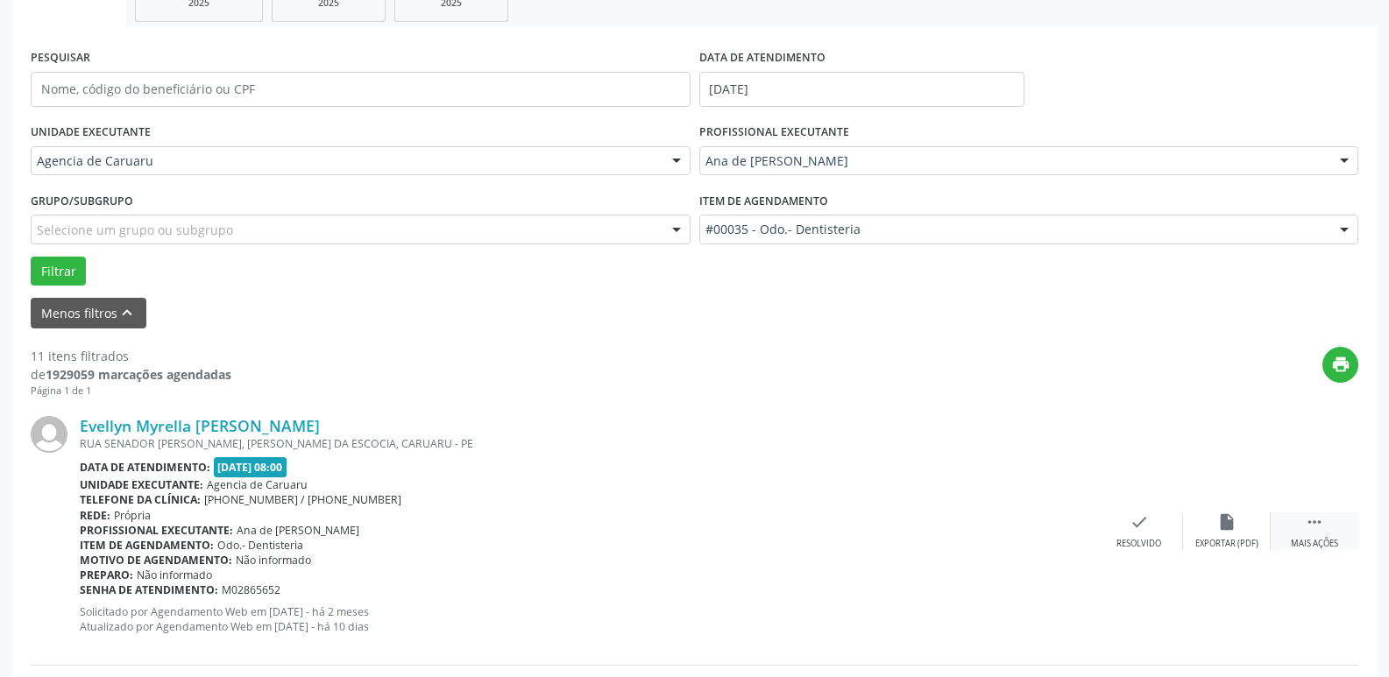
click at [1330, 525] on div " Mais ações" at bounding box center [1314, 531] width 88 height 38
click at [1215, 525] on div "alarm_off Não compareceu" at bounding box center [1227, 531] width 88 height 38
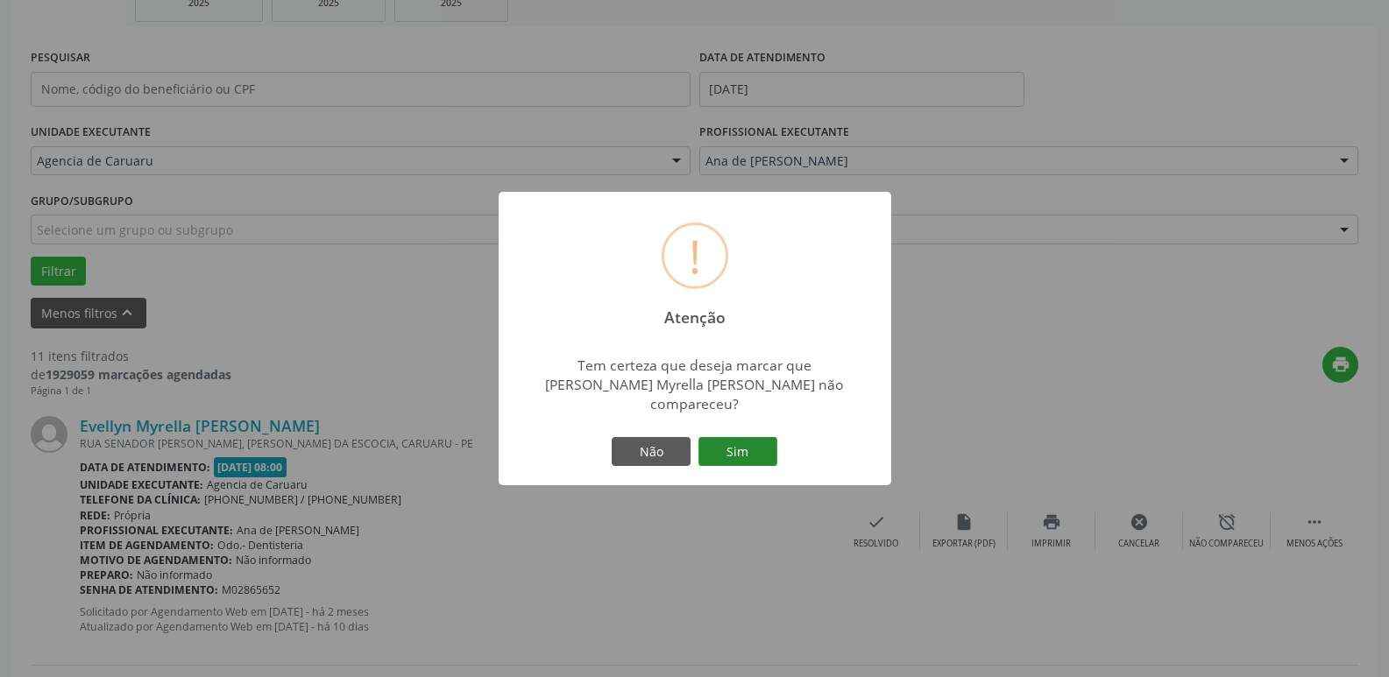
click at [731, 437] on button "Sim" at bounding box center [737, 452] width 79 height 30
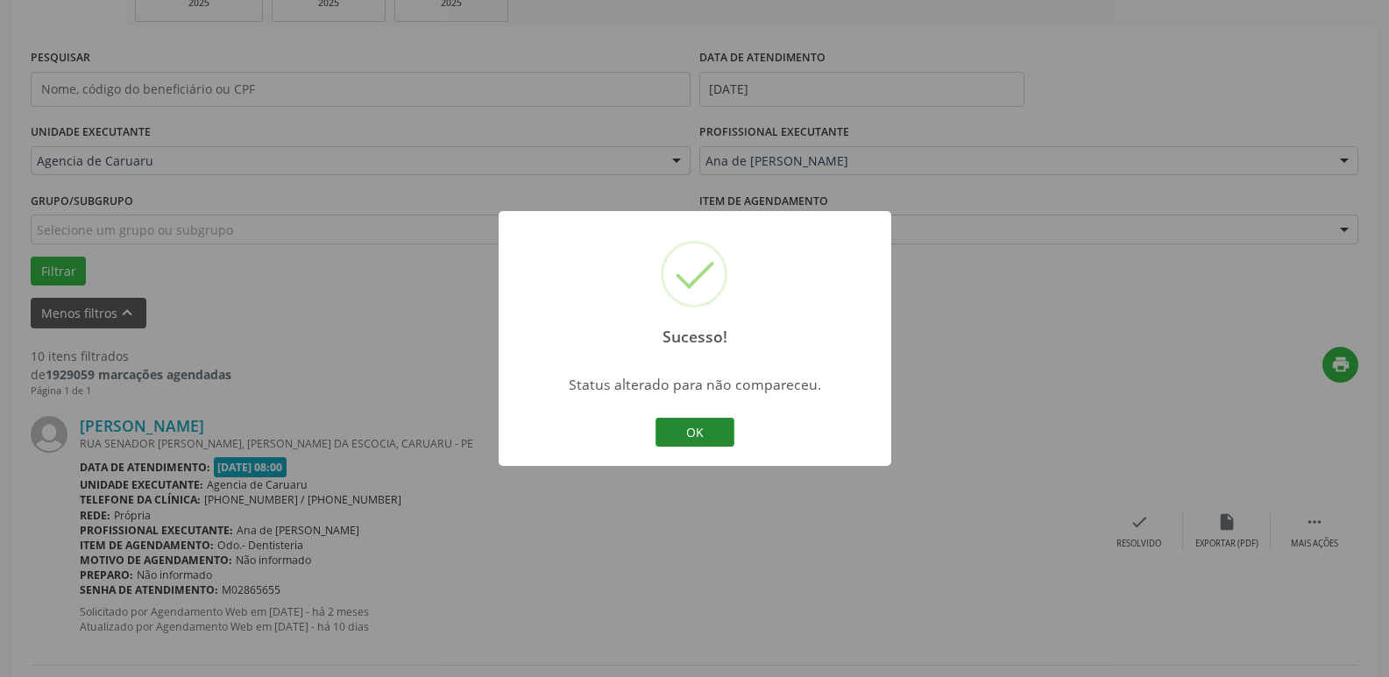
click at [693, 430] on button "OK" at bounding box center [694, 433] width 79 height 30
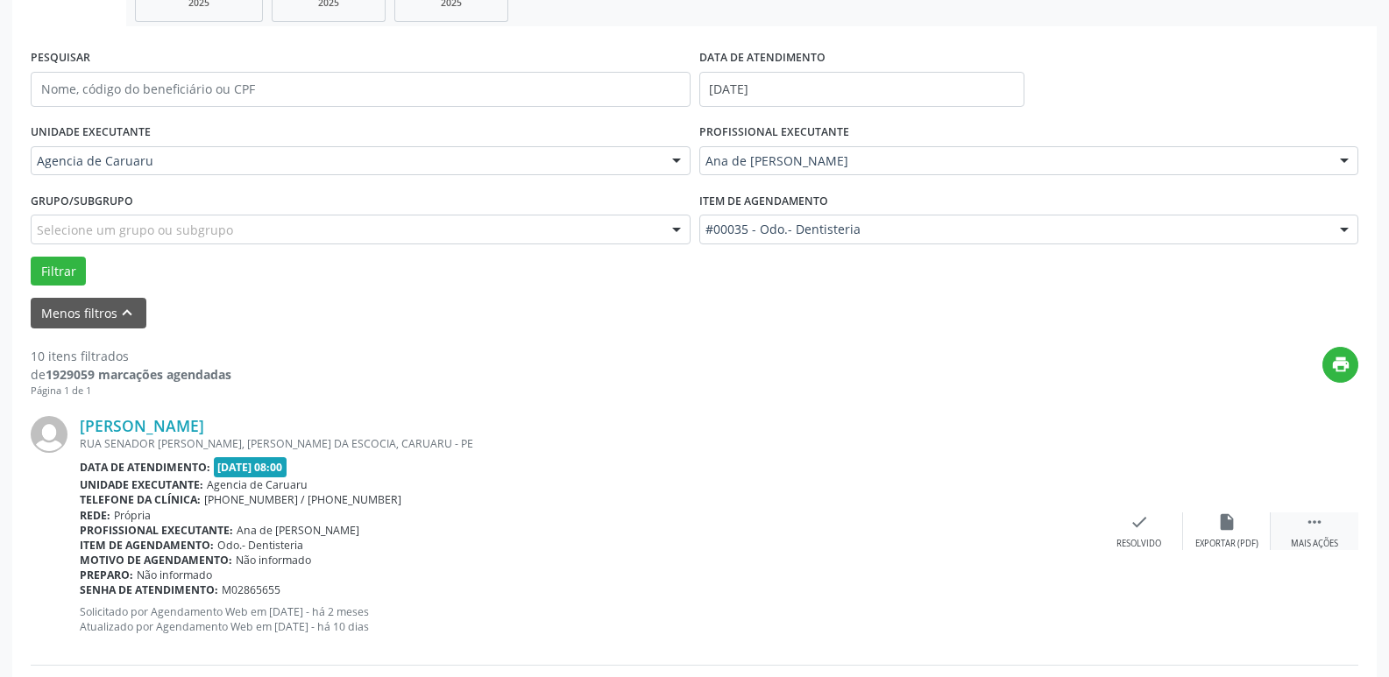
click at [1311, 544] on div "Mais ações" at bounding box center [1313, 544] width 47 height 12
click at [1225, 530] on icon "alarm_off" at bounding box center [1226, 521] width 19 height 19
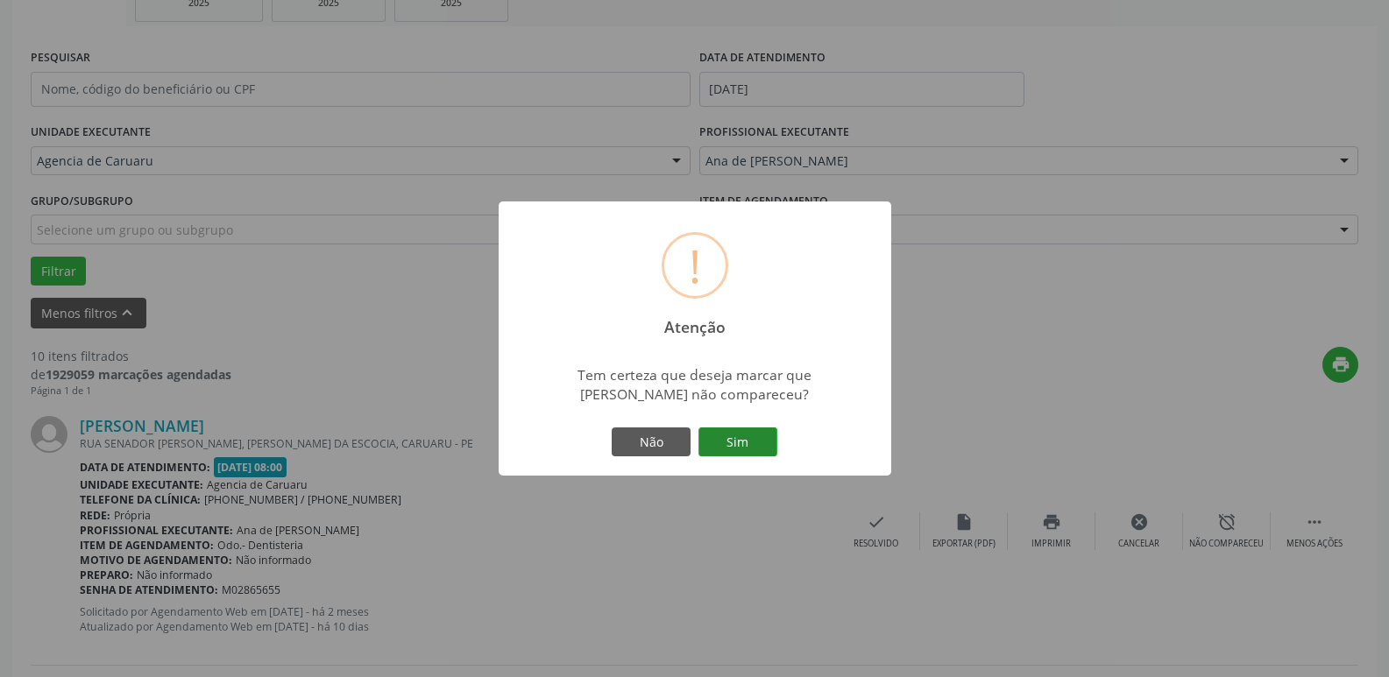
click at [735, 435] on button "Sim" at bounding box center [737, 443] width 79 height 30
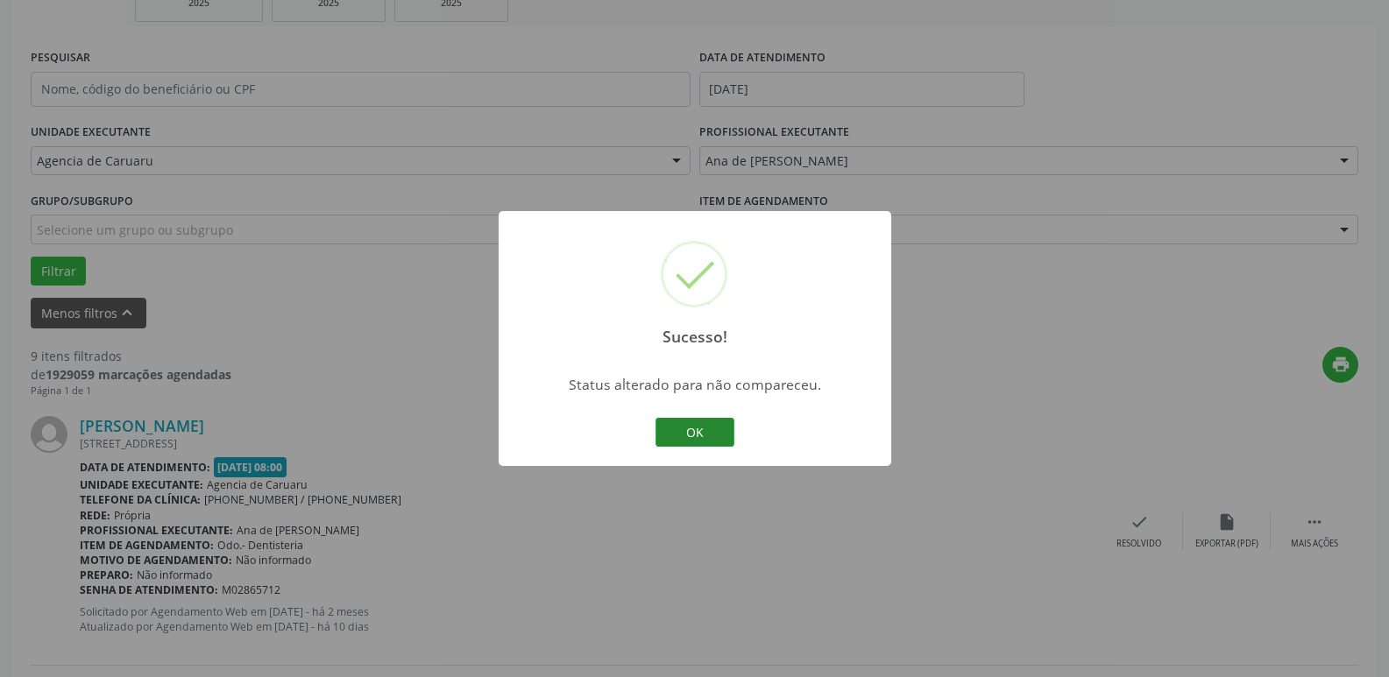
click at [701, 431] on button "OK" at bounding box center [694, 433] width 79 height 30
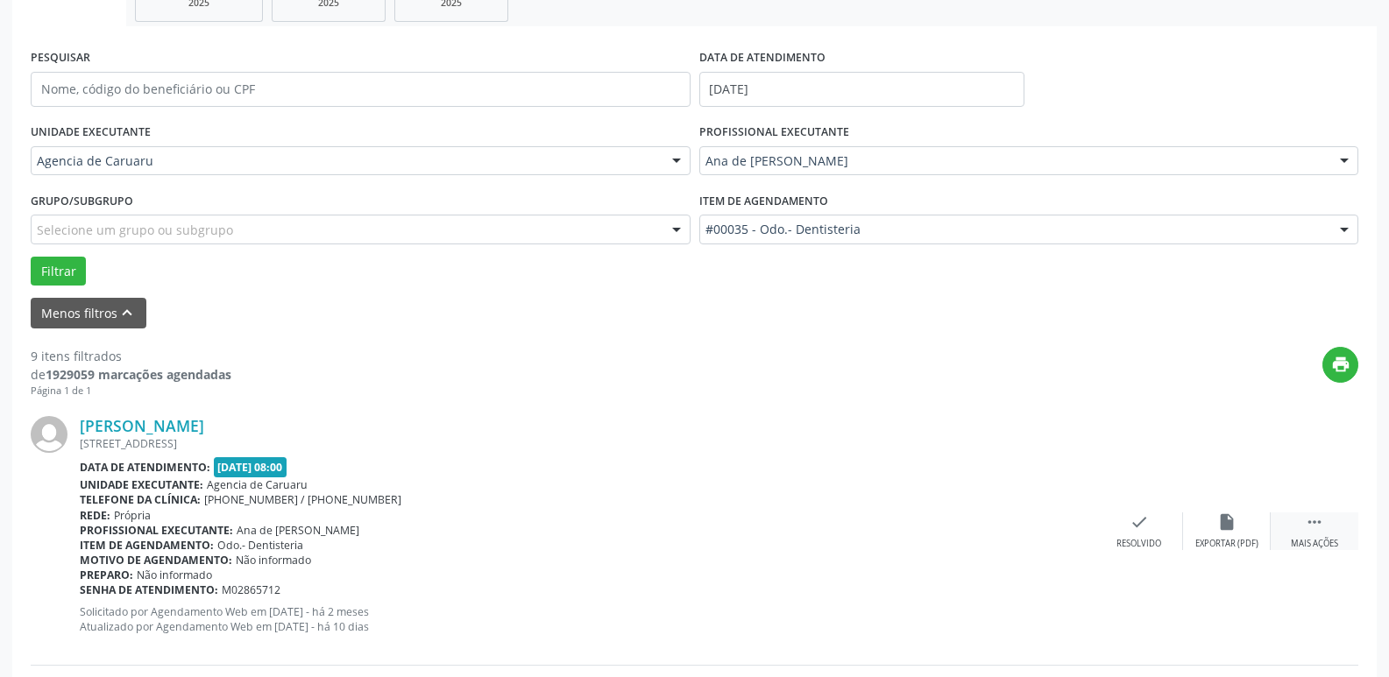
click at [1304, 526] on div " Mais ações" at bounding box center [1314, 531] width 88 height 38
click at [1197, 533] on div "alarm_off Não compareceu" at bounding box center [1227, 531] width 88 height 38
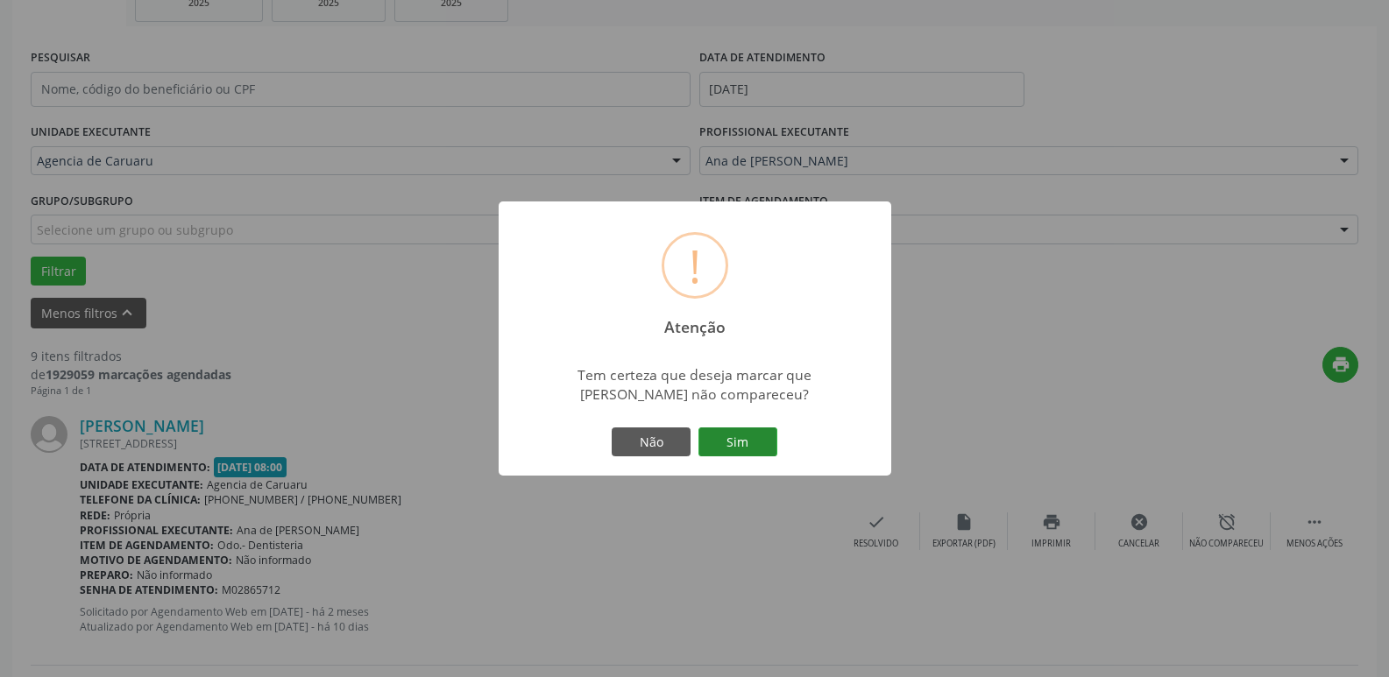
click at [717, 441] on button "Sim" at bounding box center [737, 443] width 79 height 30
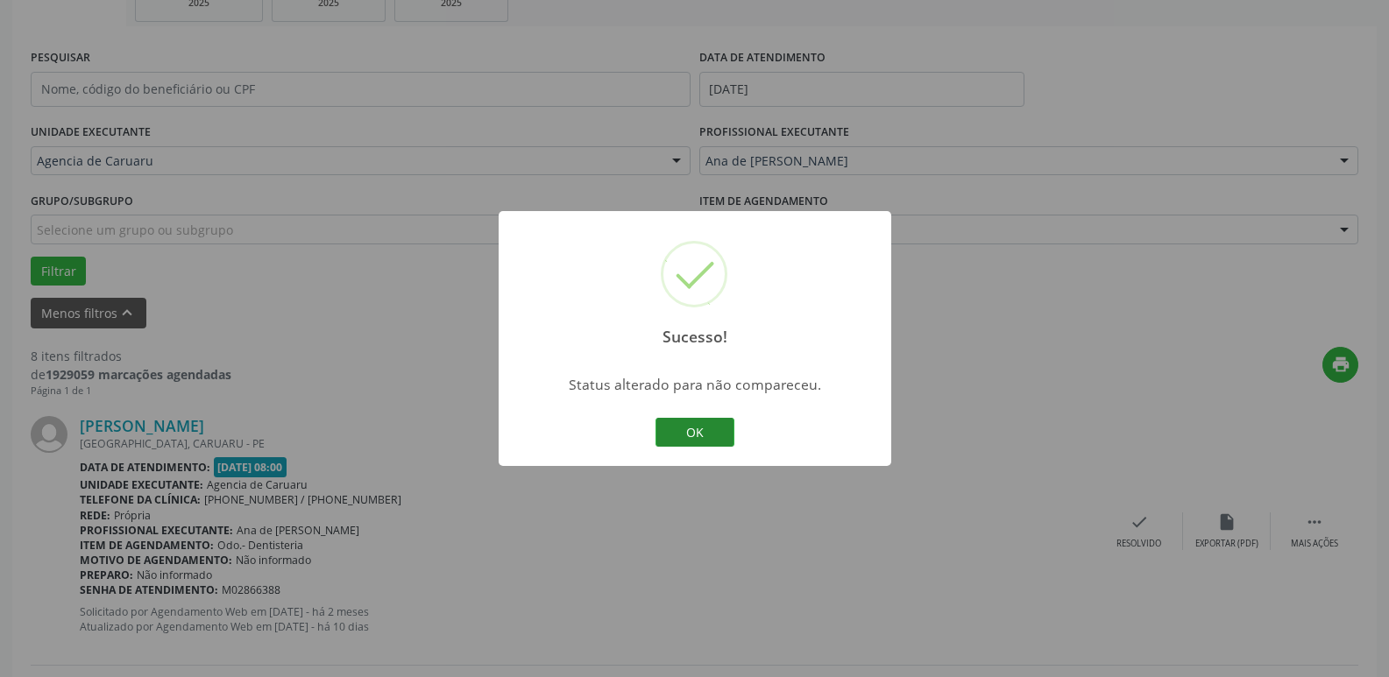
click at [706, 427] on button "OK" at bounding box center [694, 433] width 79 height 30
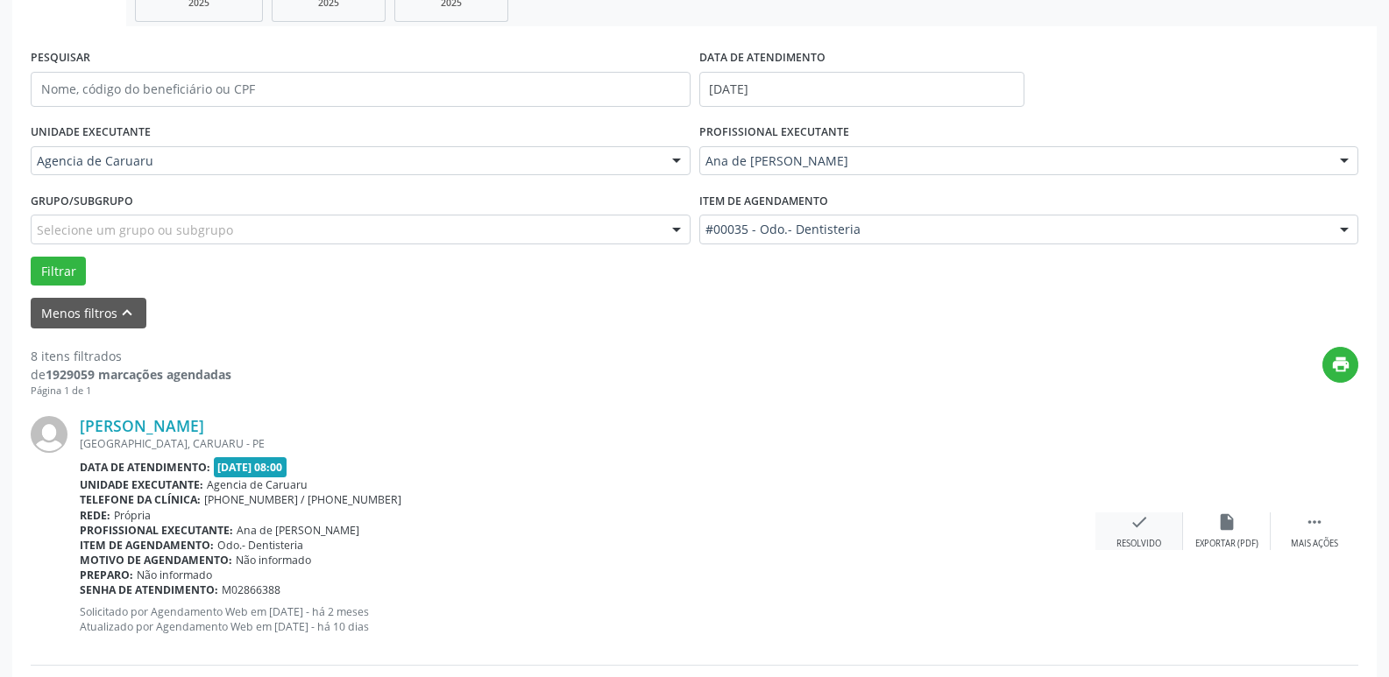
click at [1127, 544] on div "Resolvido" at bounding box center [1138, 544] width 45 height 12
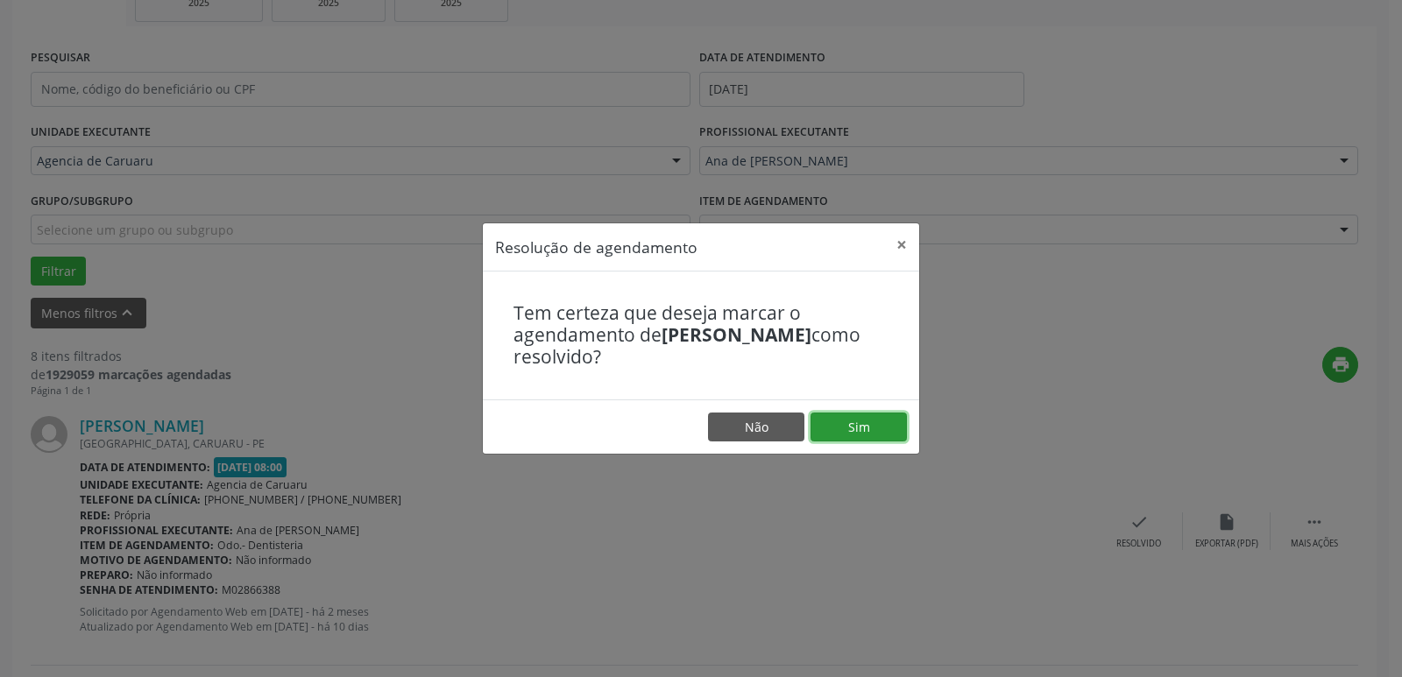
click at [839, 414] on button "Sim" at bounding box center [858, 428] width 96 height 30
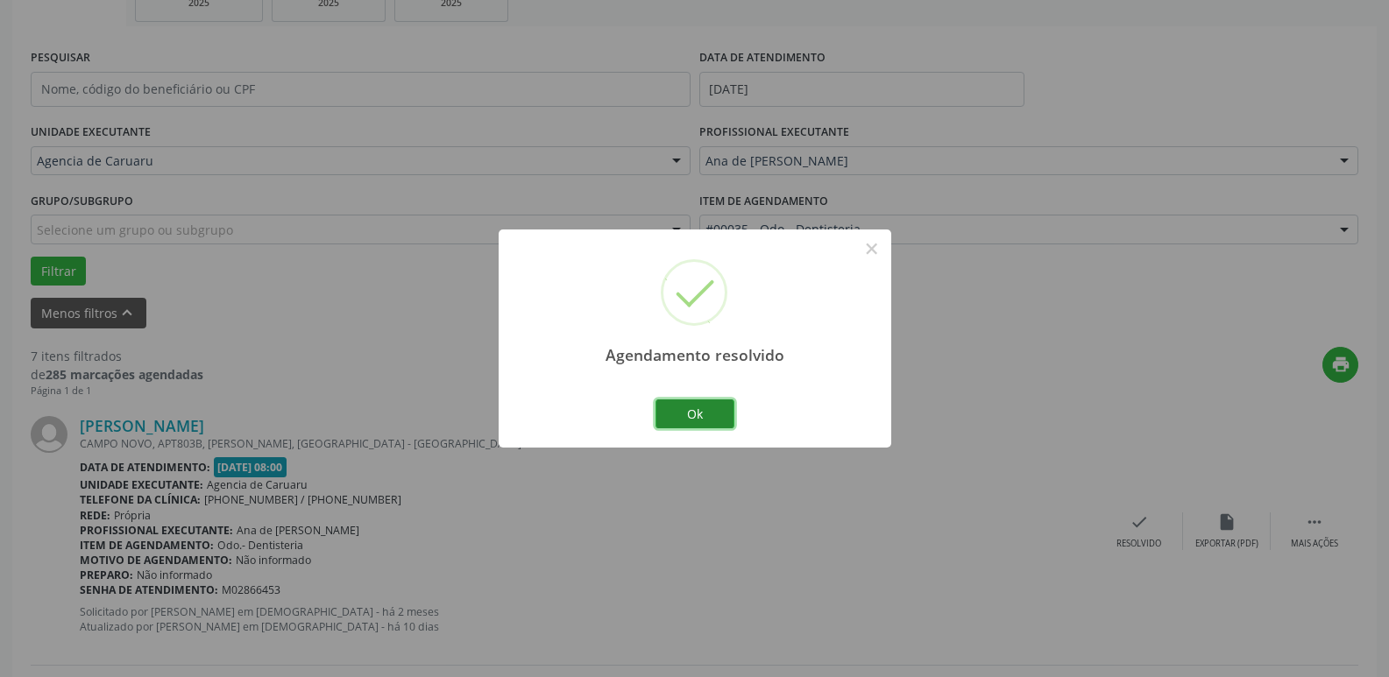
click at [701, 406] on button "Ok" at bounding box center [694, 414] width 79 height 30
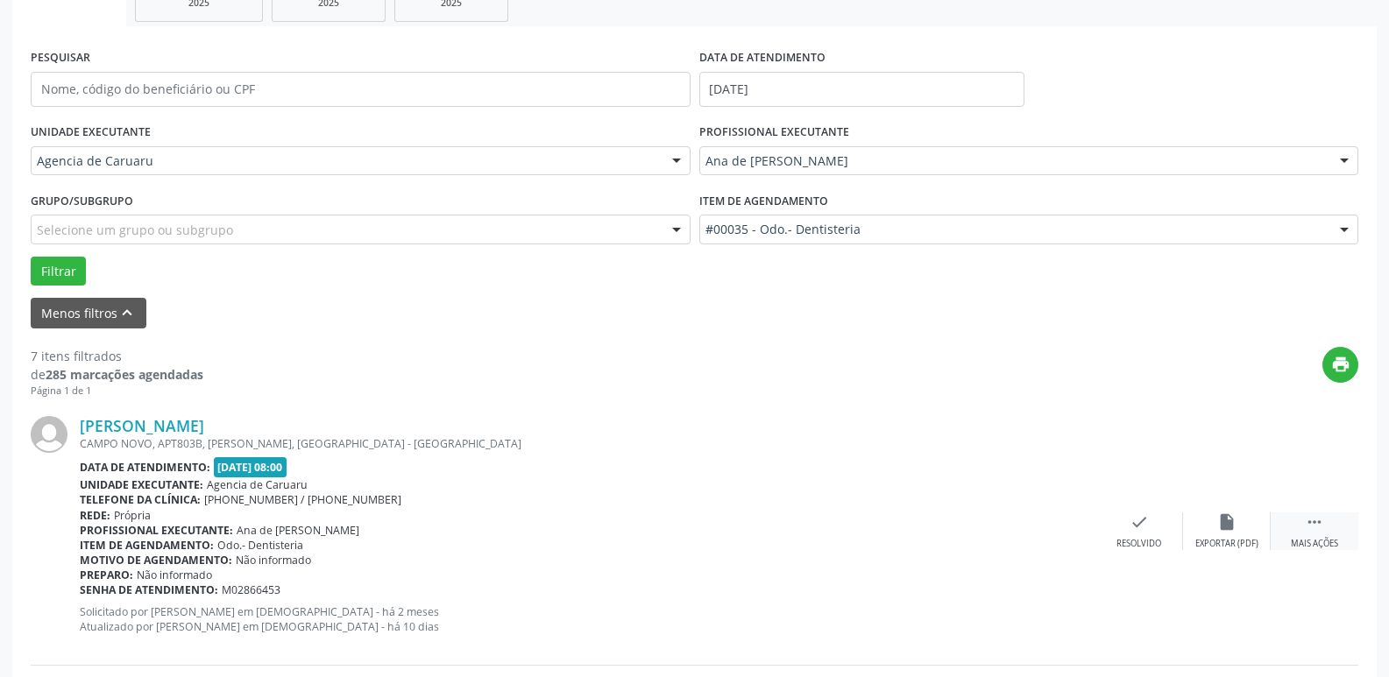
click at [1314, 537] on div " Mais ações" at bounding box center [1314, 531] width 88 height 38
click at [1231, 534] on div "alarm_off Não compareceu" at bounding box center [1227, 531] width 88 height 38
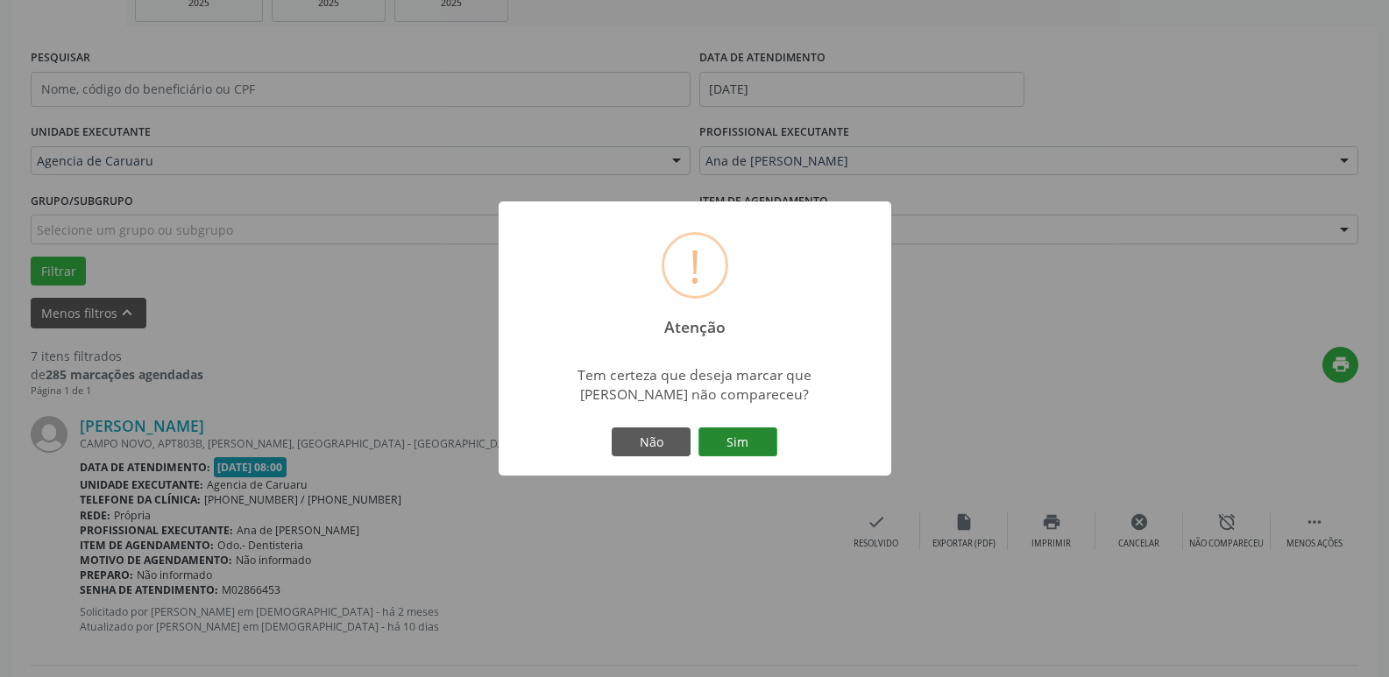
click at [755, 430] on button "Sim" at bounding box center [737, 443] width 79 height 30
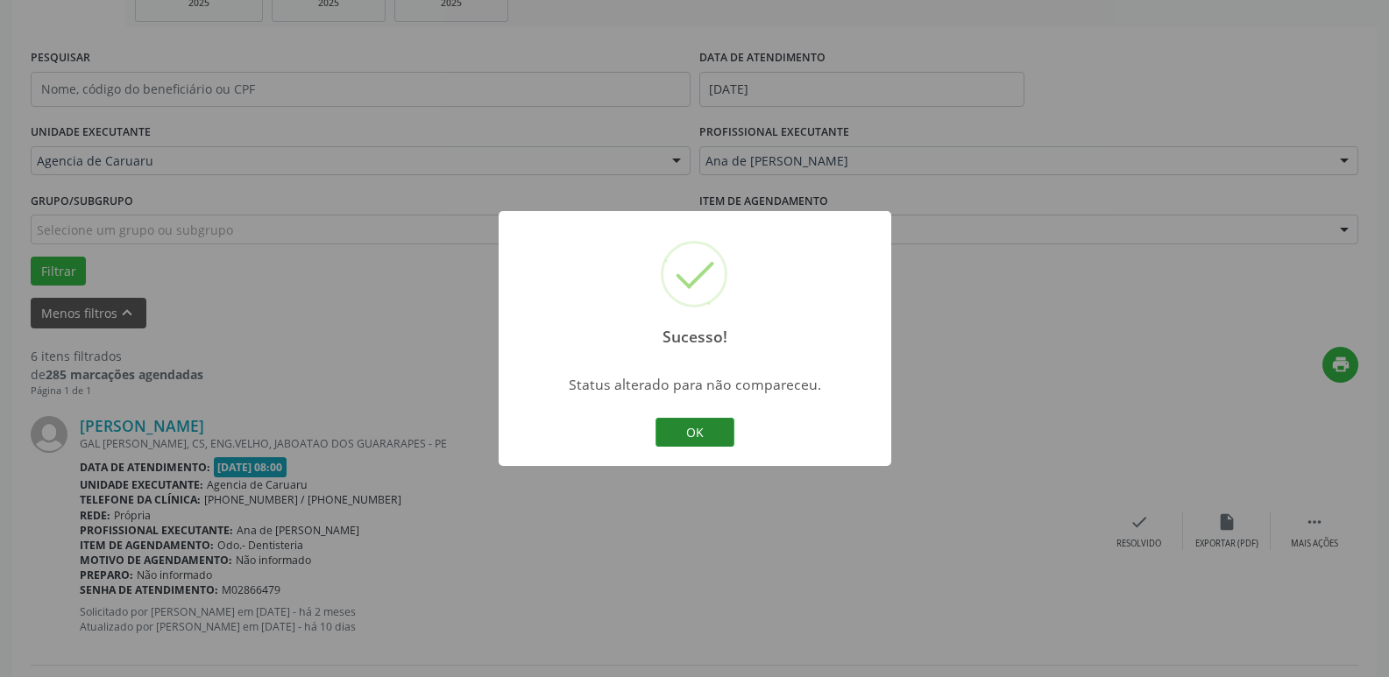
click at [697, 430] on button "OK" at bounding box center [694, 433] width 79 height 30
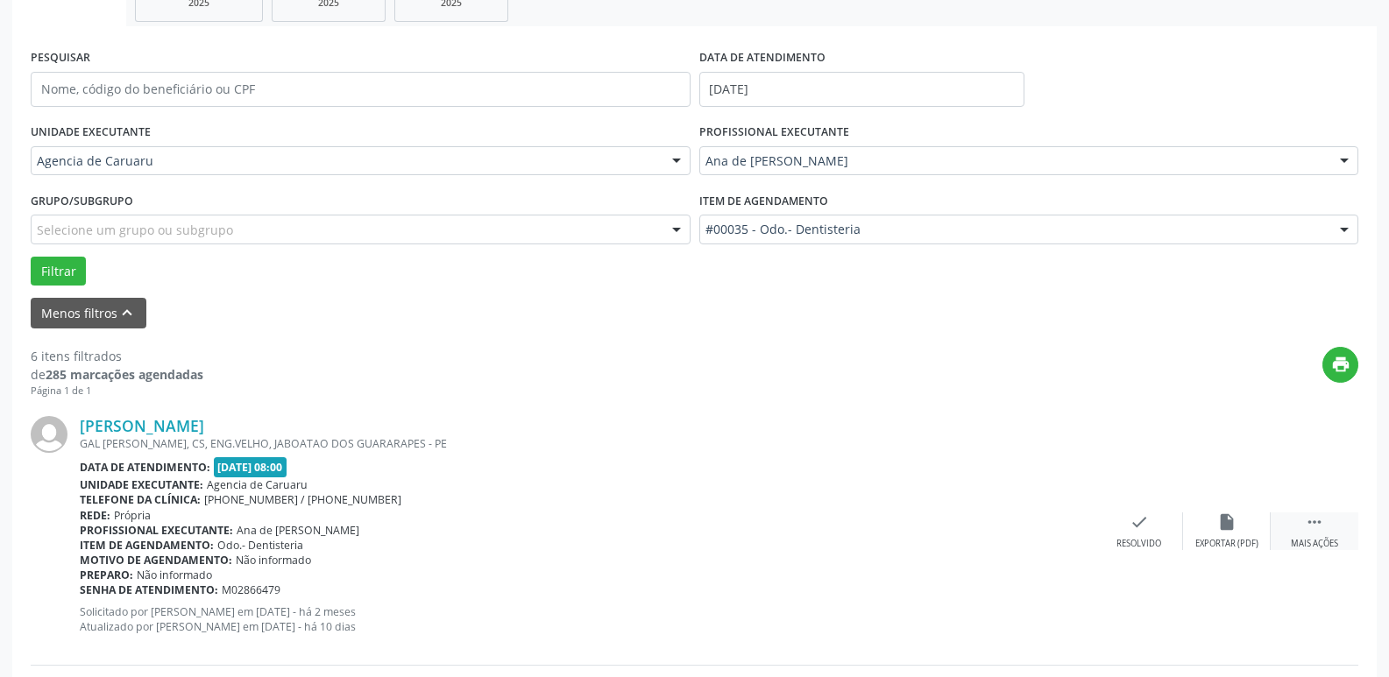
click at [1319, 522] on icon "" at bounding box center [1313, 521] width 19 height 19
click at [1220, 530] on icon "alarm_off" at bounding box center [1226, 521] width 19 height 19
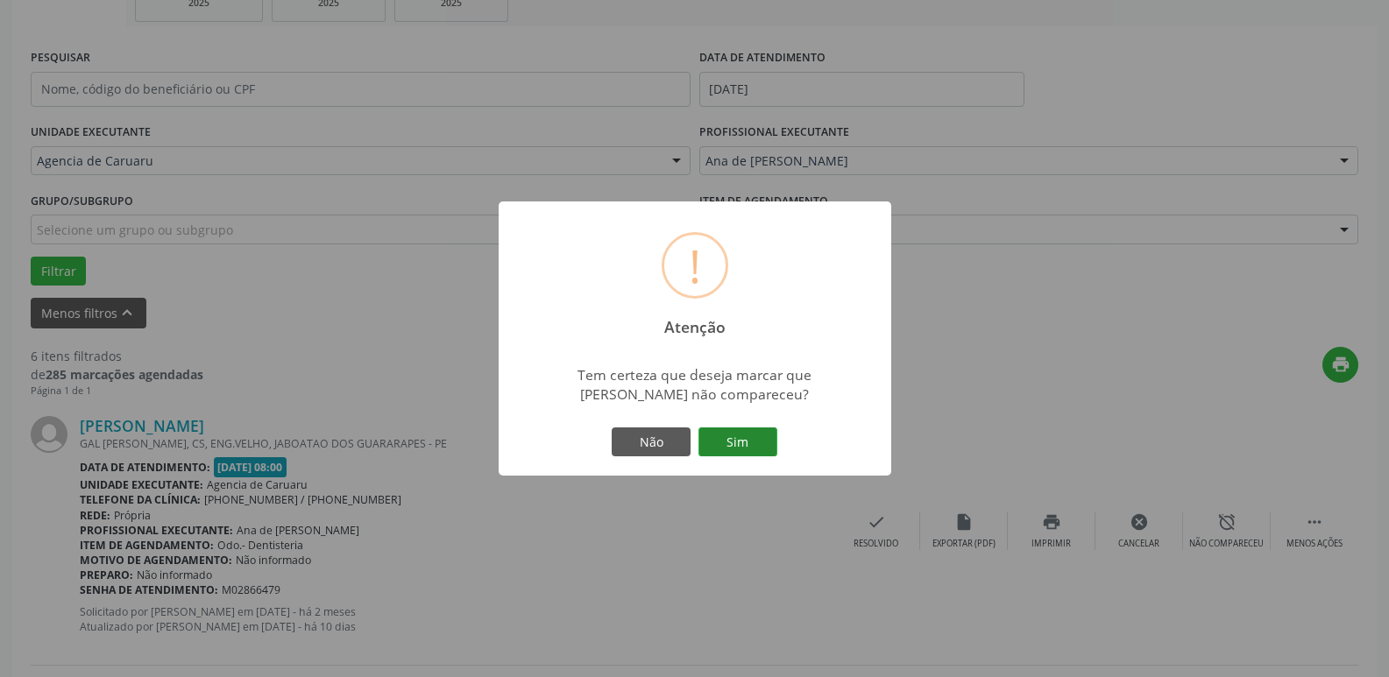
click at [753, 439] on button "Sim" at bounding box center [737, 443] width 79 height 30
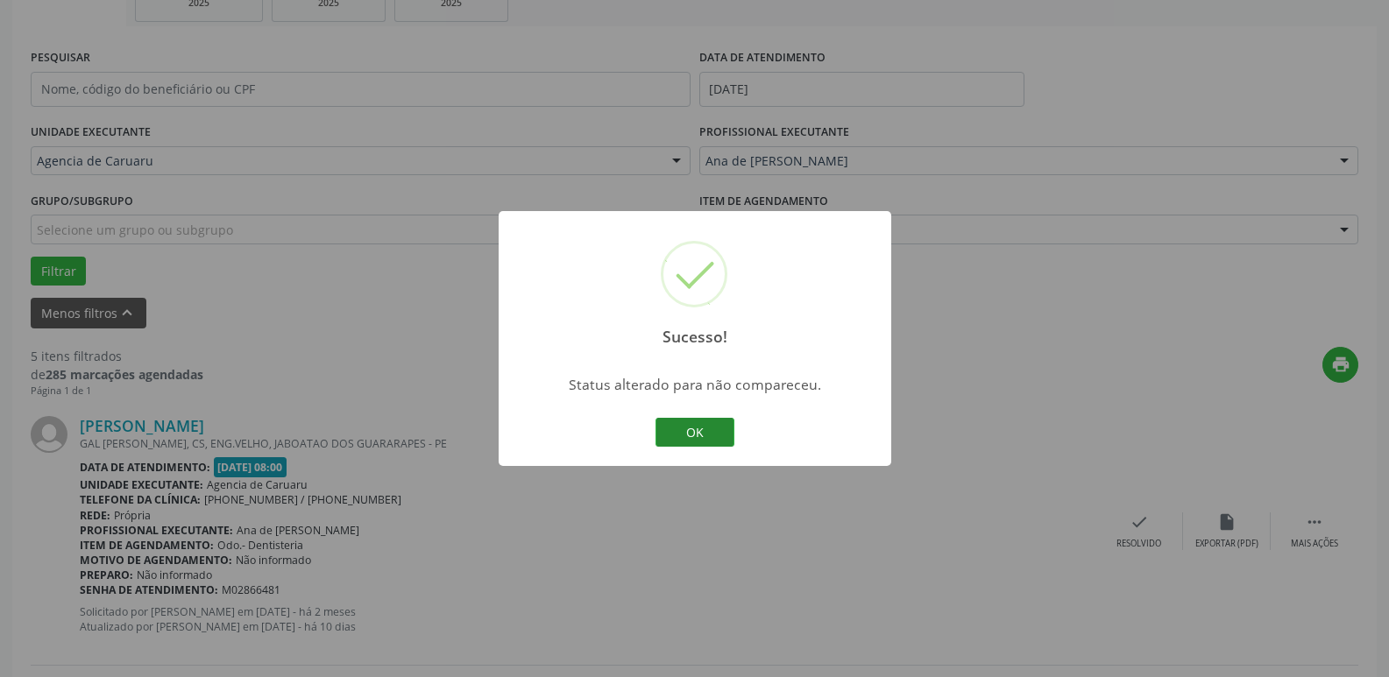
click at [705, 427] on button "OK" at bounding box center [694, 433] width 79 height 30
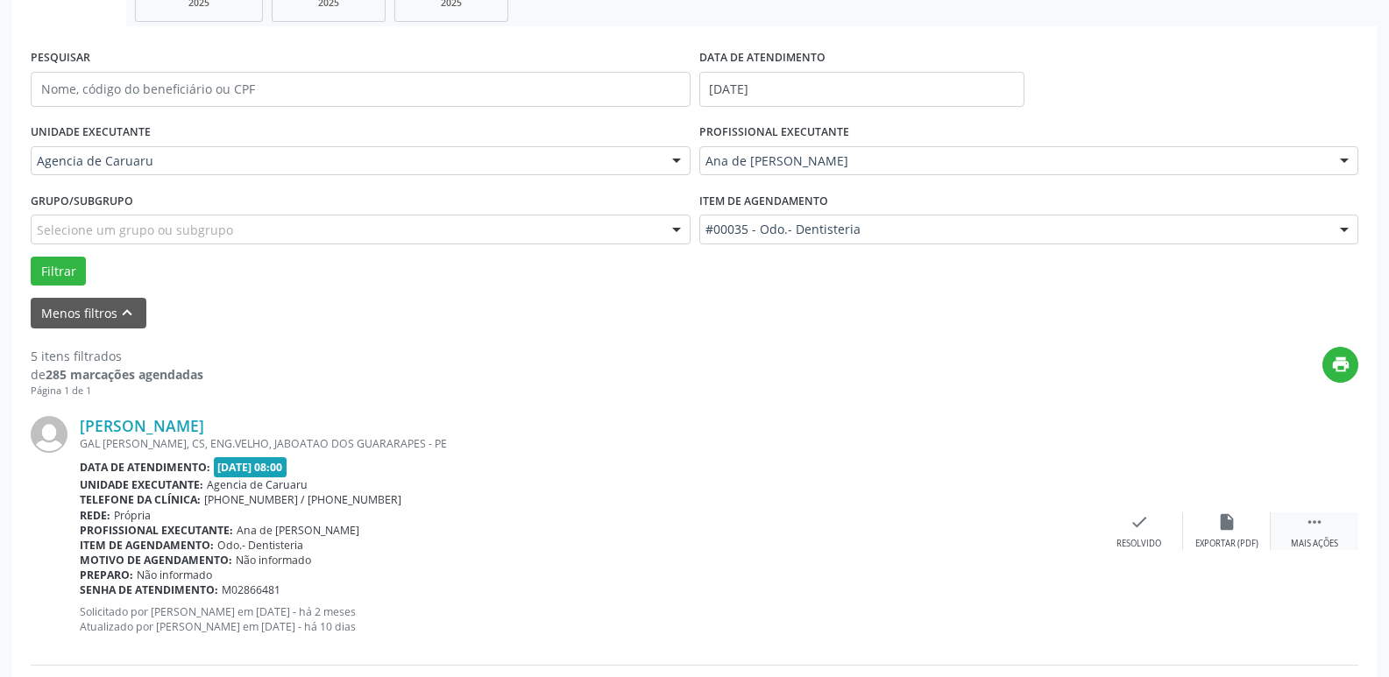
click at [1288, 526] on div " Mais ações" at bounding box center [1314, 531] width 88 height 38
click at [1205, 534] on div "alarm_off Não compareceu" at bounding box center [1227, 531] width 88 height 38
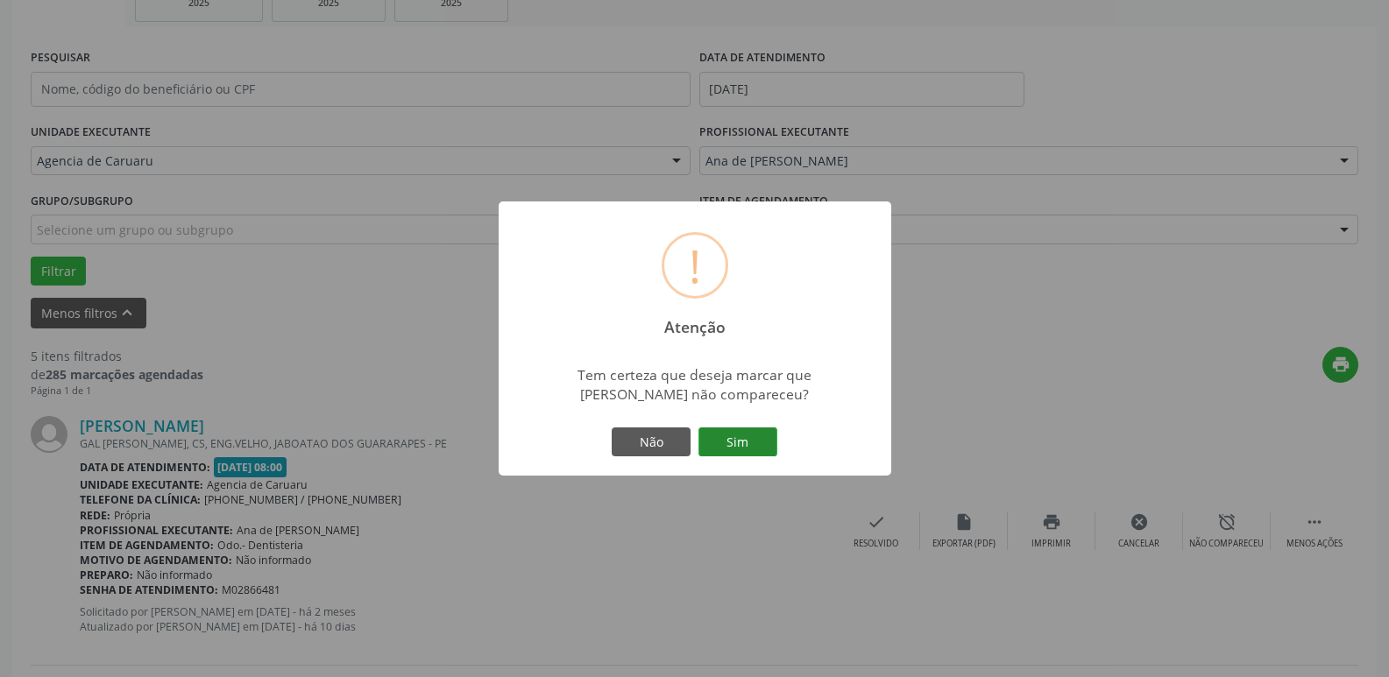
click at [737, 435] on button "Sim" at bounding box center [737, 443] width 79 height 30
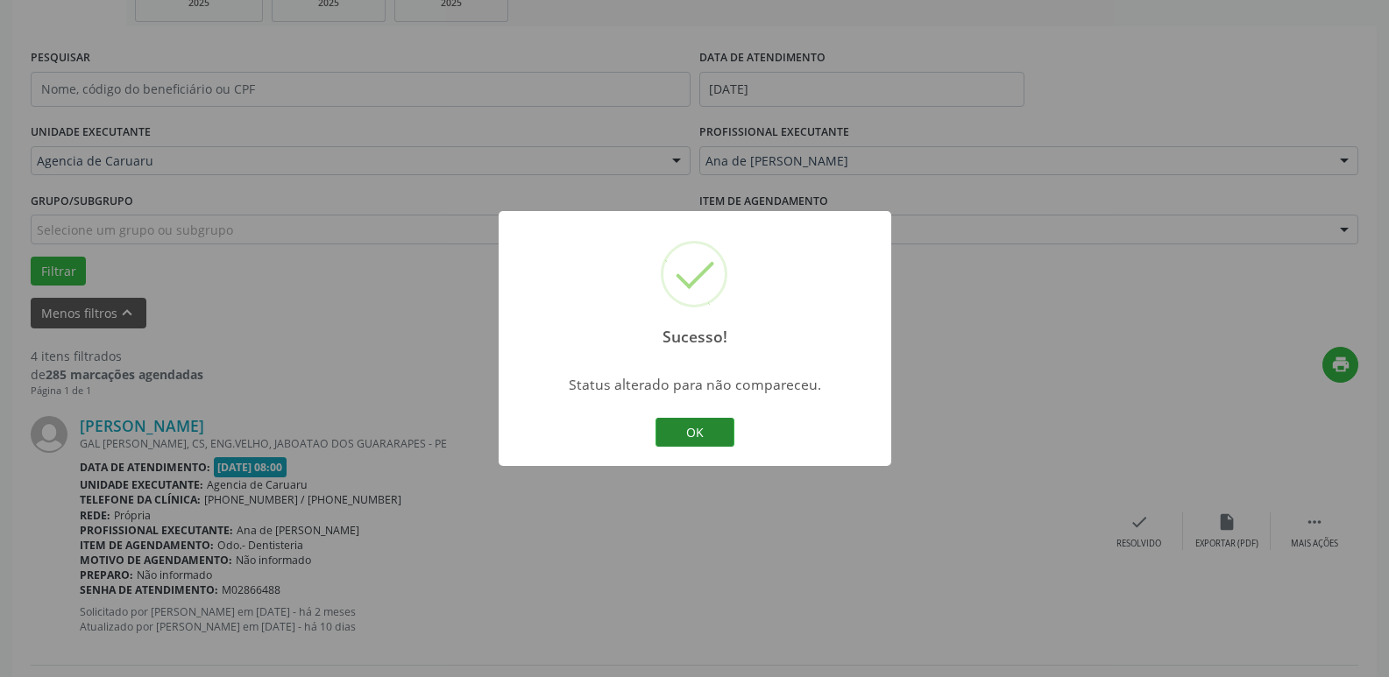
click at [713, 430] on button "OK" at bounding box center [694, 433] width 79 height 30
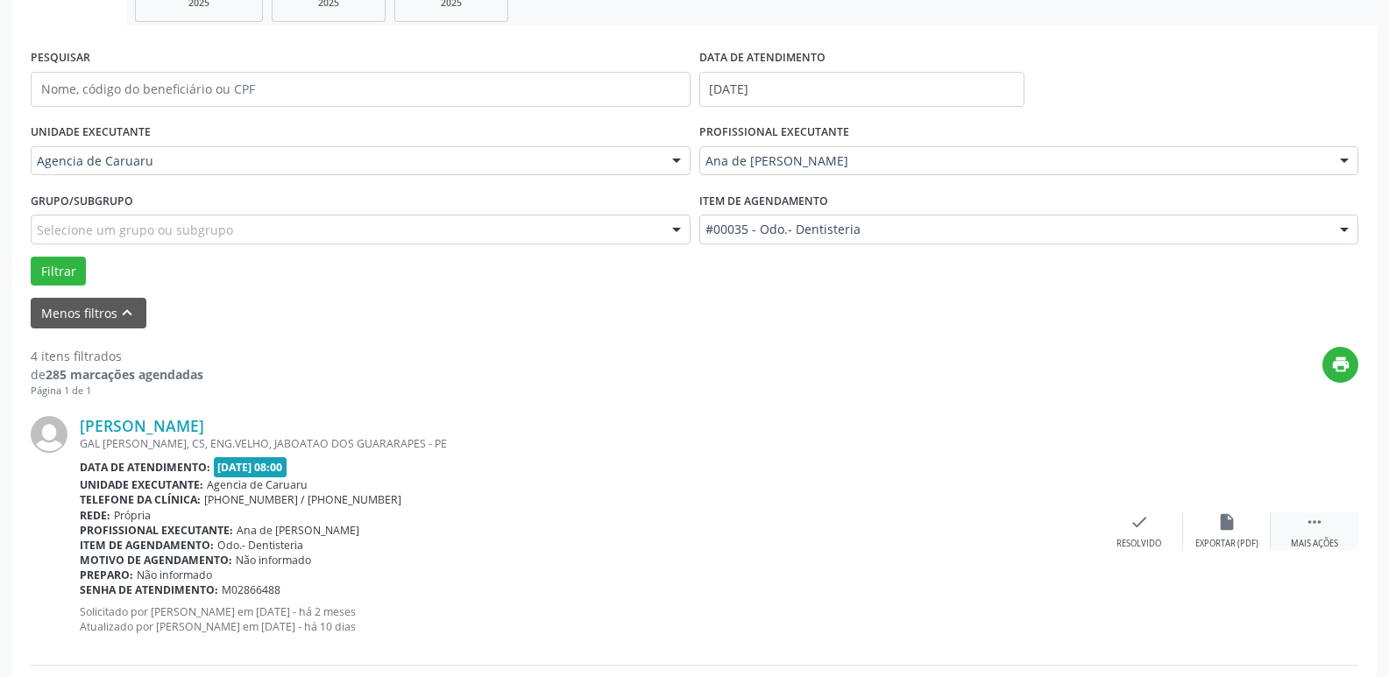
click at [1297, 530] on div " Mais ações" at bounding box center [1314, 531] width 88 height 38
click at [1205, 539] on div "Não compareceu" at bounding box center [1226, 544] width 74 height 12
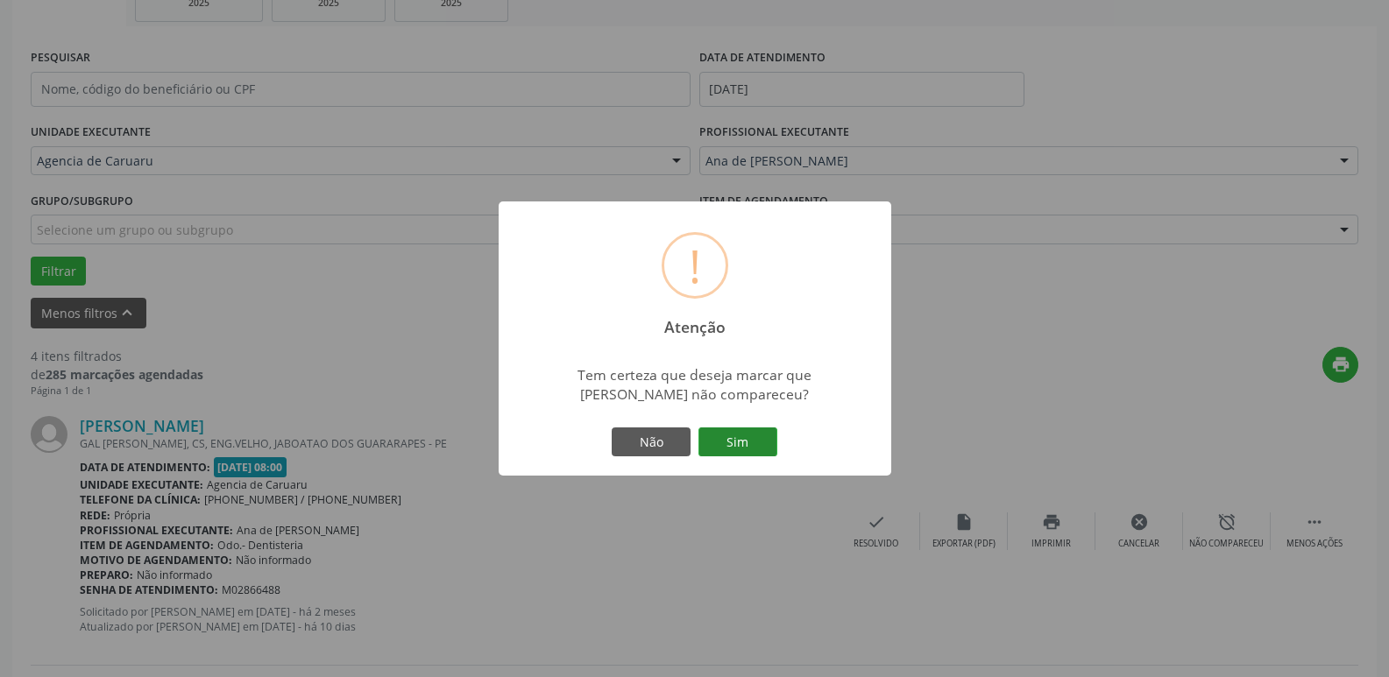
click at [764, 442] on button "Sim" at bounding box center [737, 443] width 79 height 30
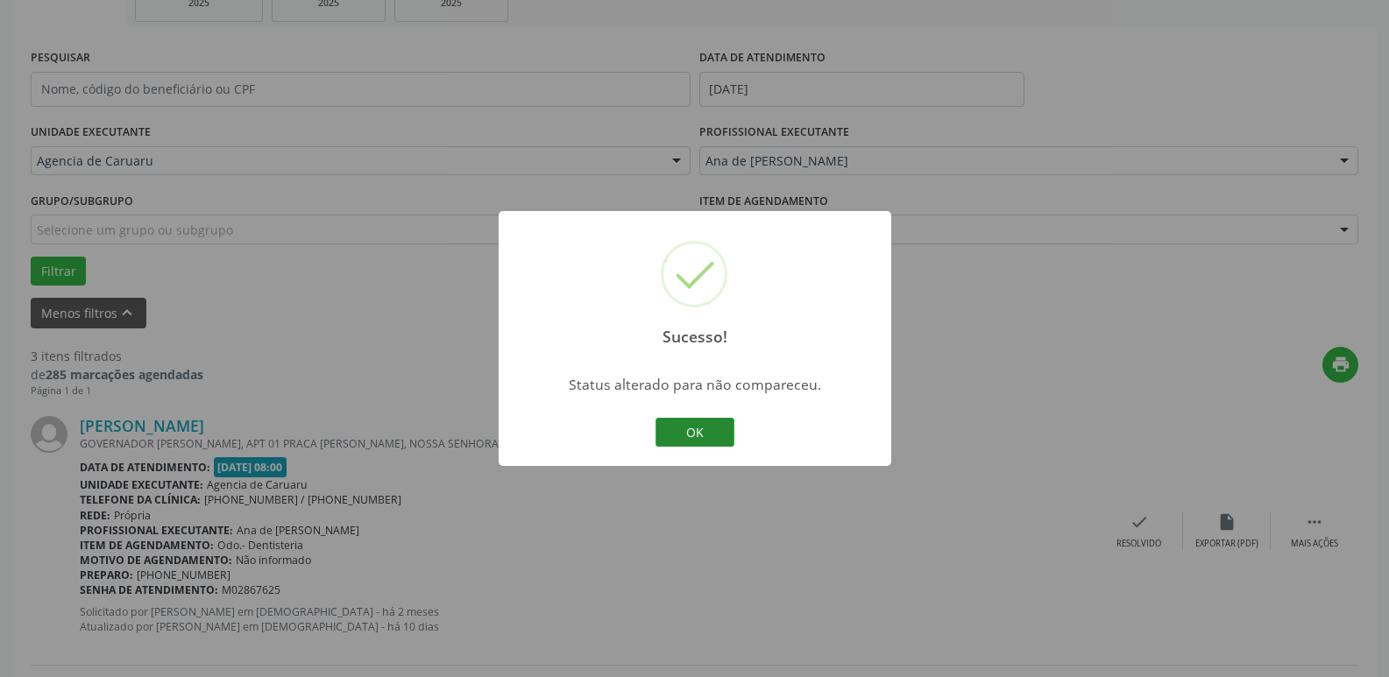
click at [697, 428] on button "OK" at bounding box center [694, 433] width 79 height 30
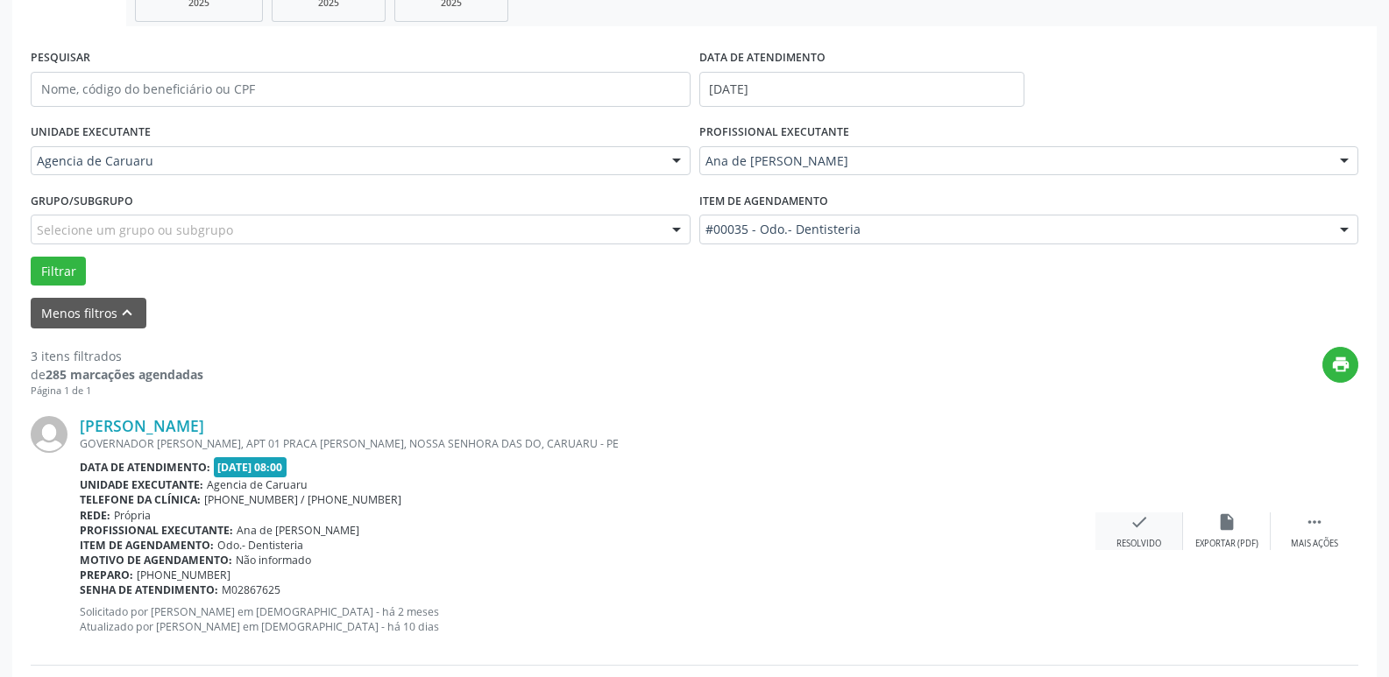
click at [1124, 532] on div "check Resolvido" at bounding box center [1139, 531] width 88 height 38
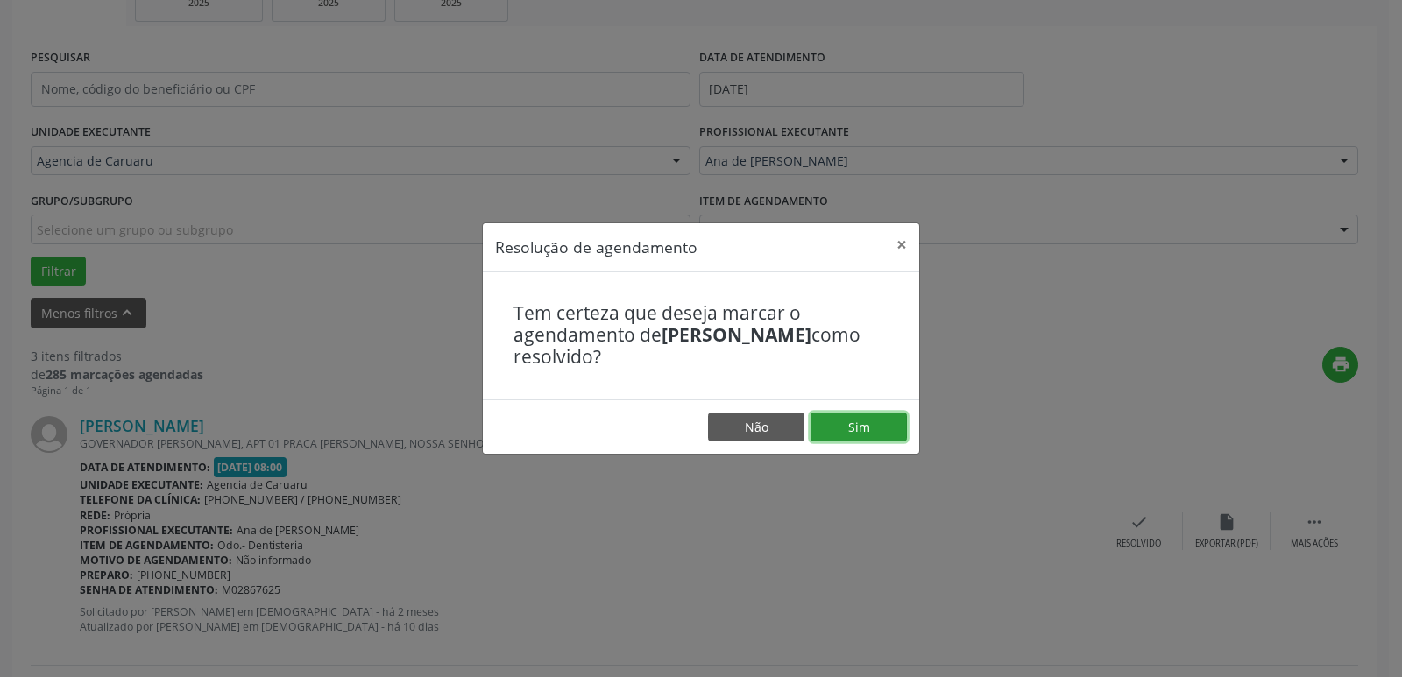
click at [861, 428] on button "Sim" at bounding box center [858, 428] width 96 height 30
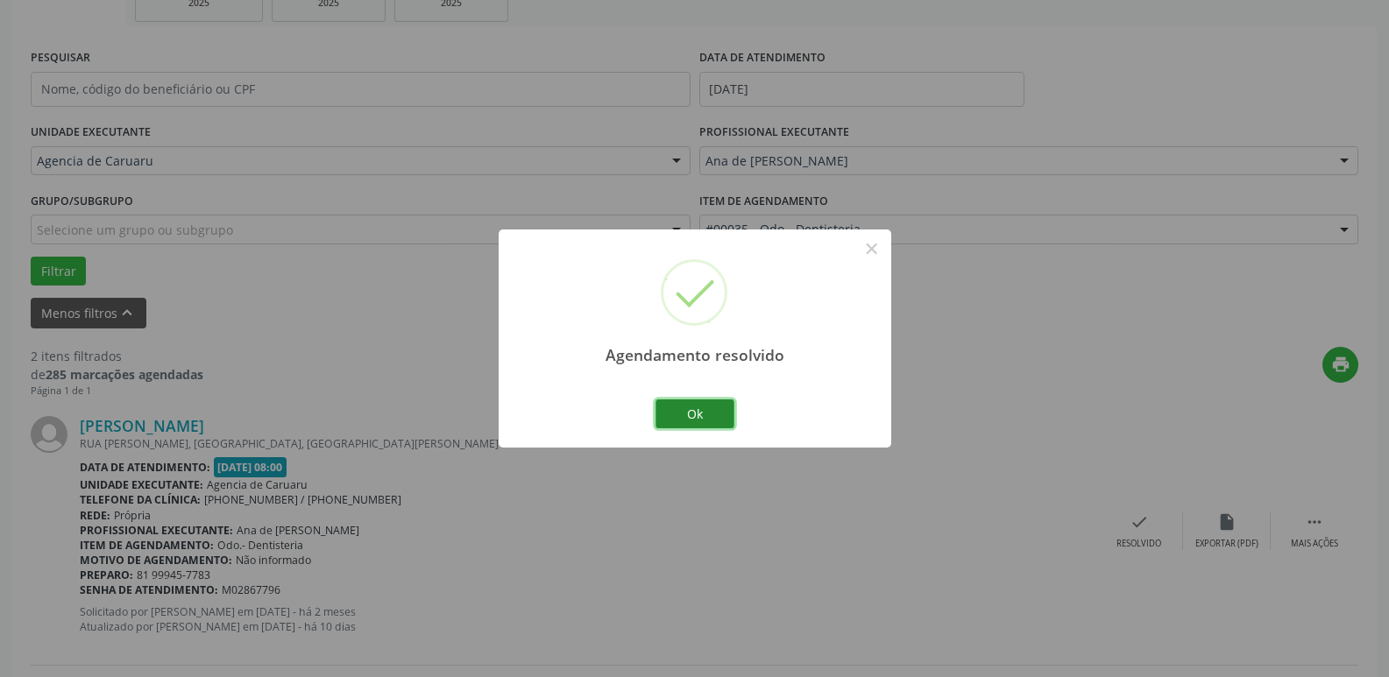
click at [693, 414] on button "Ok" at bounding box center [694, 414] width 79 height 30
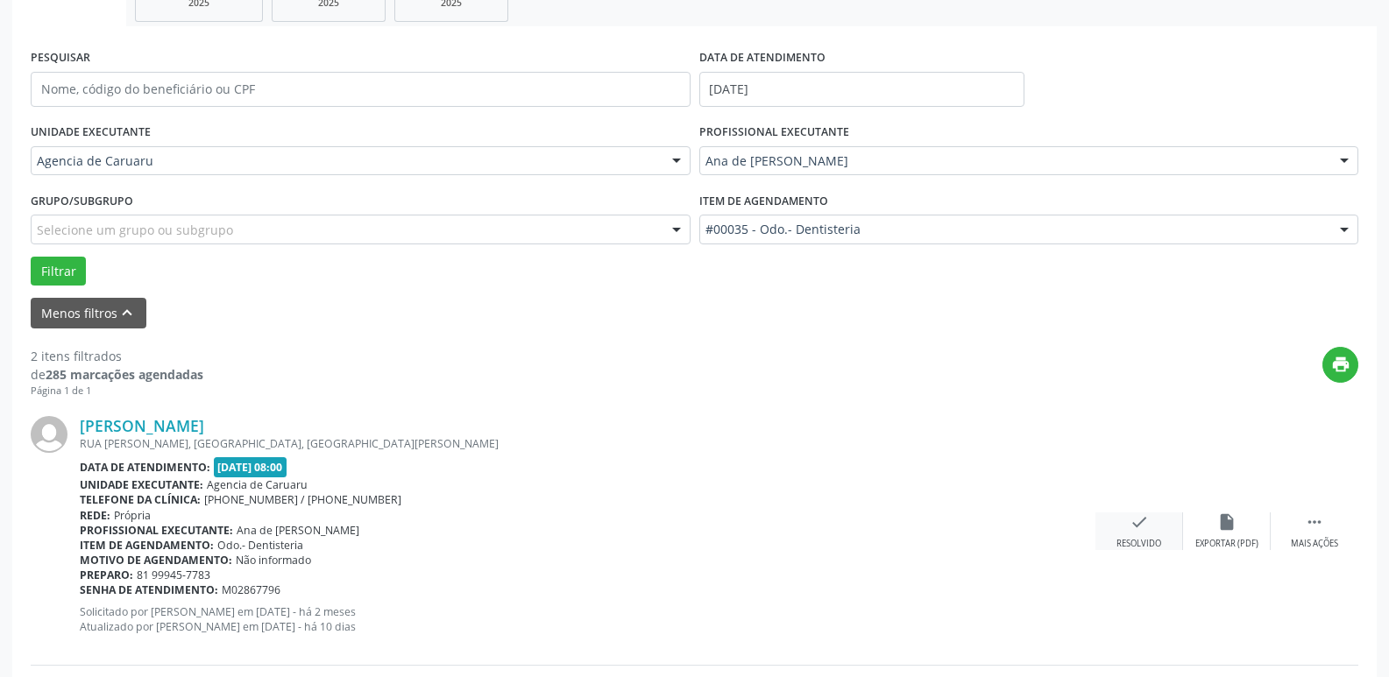
click at [1135, 534] on div "check Resolvido" at bounding box center [1139, 531] width 88 height 38
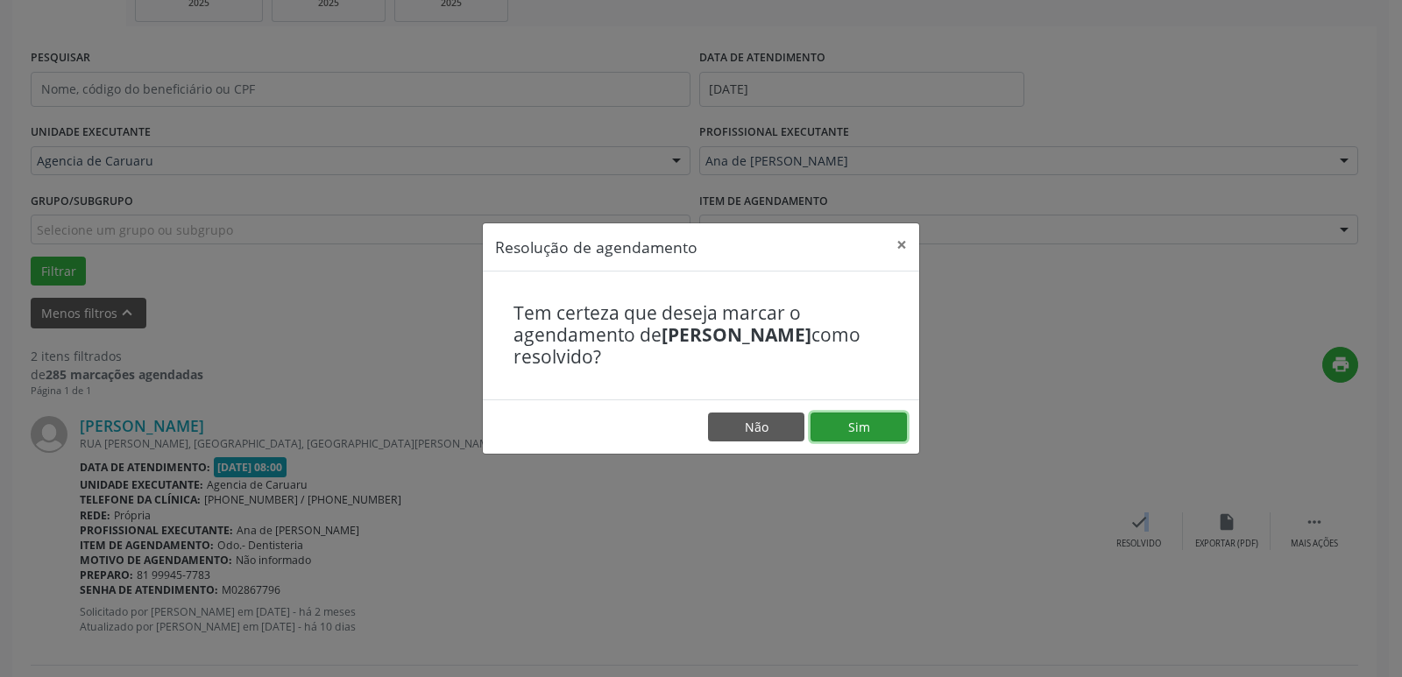
click at [853, 419] on button "Sim" at bounding box center [858, 428] width 96 height 30
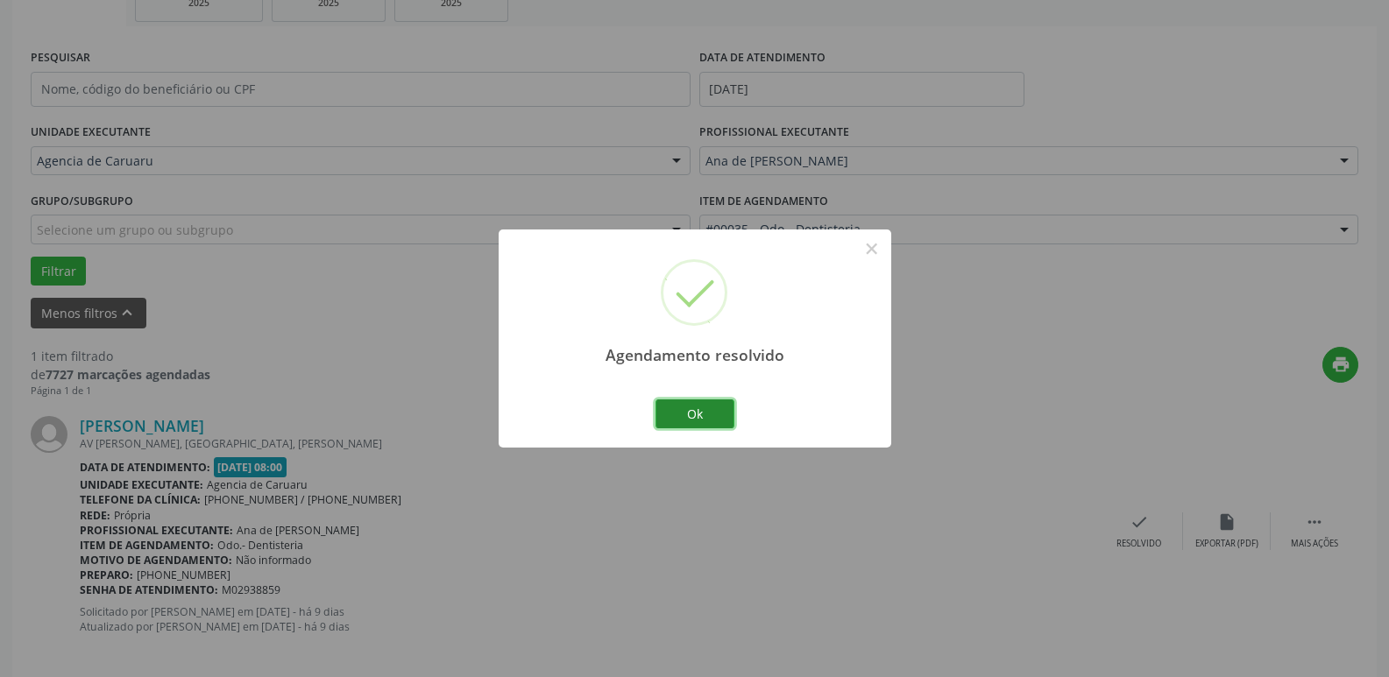
click at [691, 413] on button "Ok" at bounding box center [694, 414] width 79 height 30
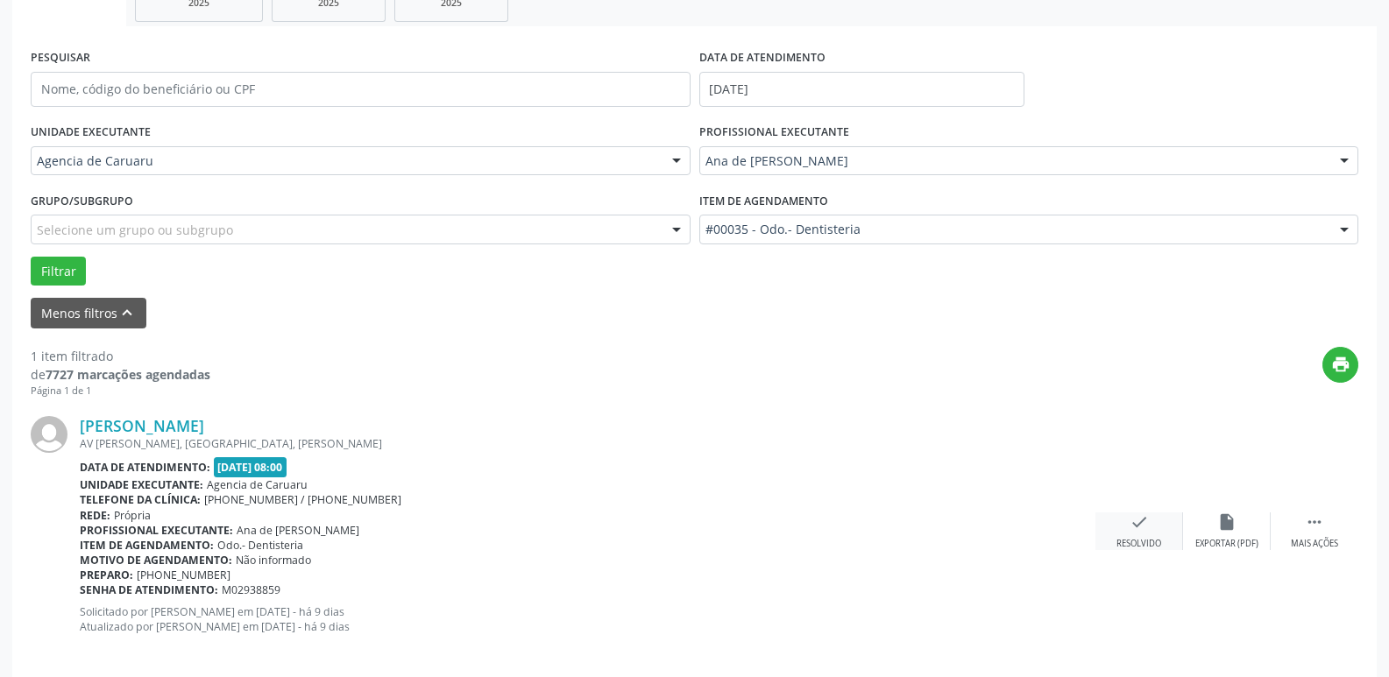
click at [1142, 524] on icon "check" at bounding box center [1138, 521] width 19 height 19
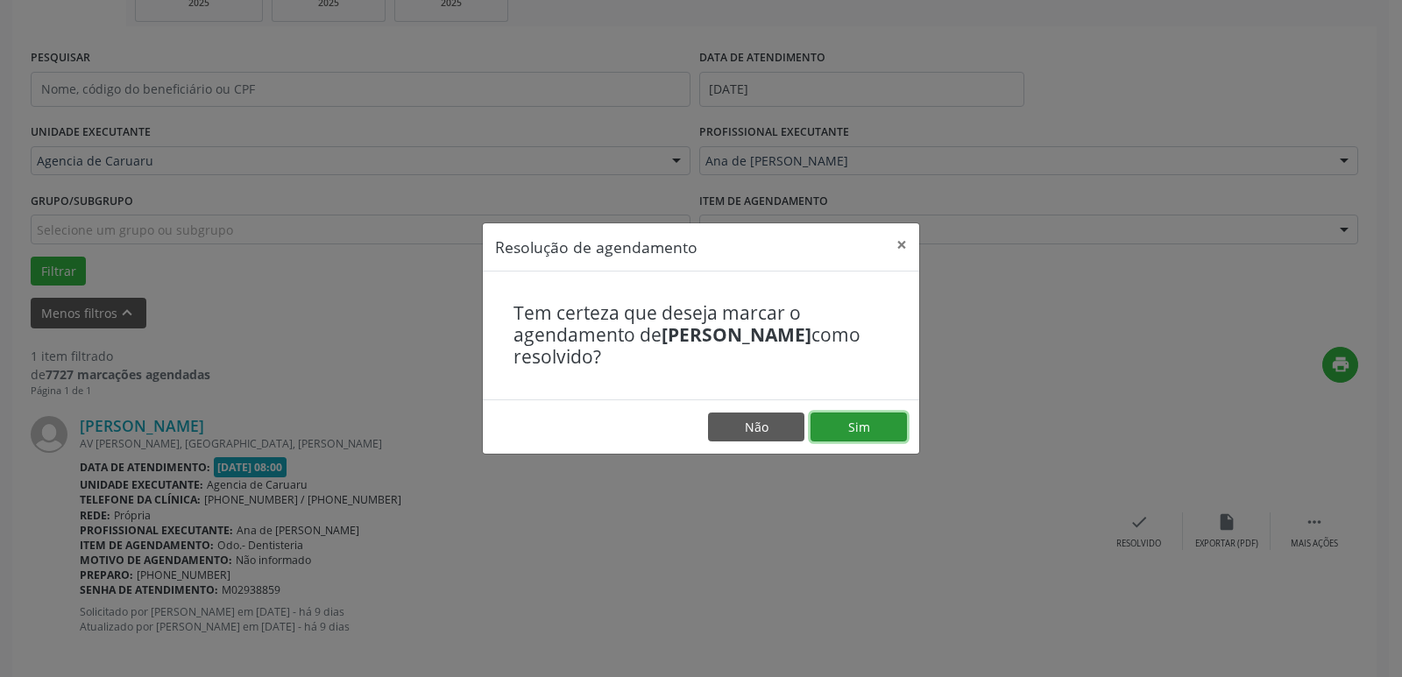
click at [859, 418] on button "Sim" at bounding box center [858, 428] width 96 height 30
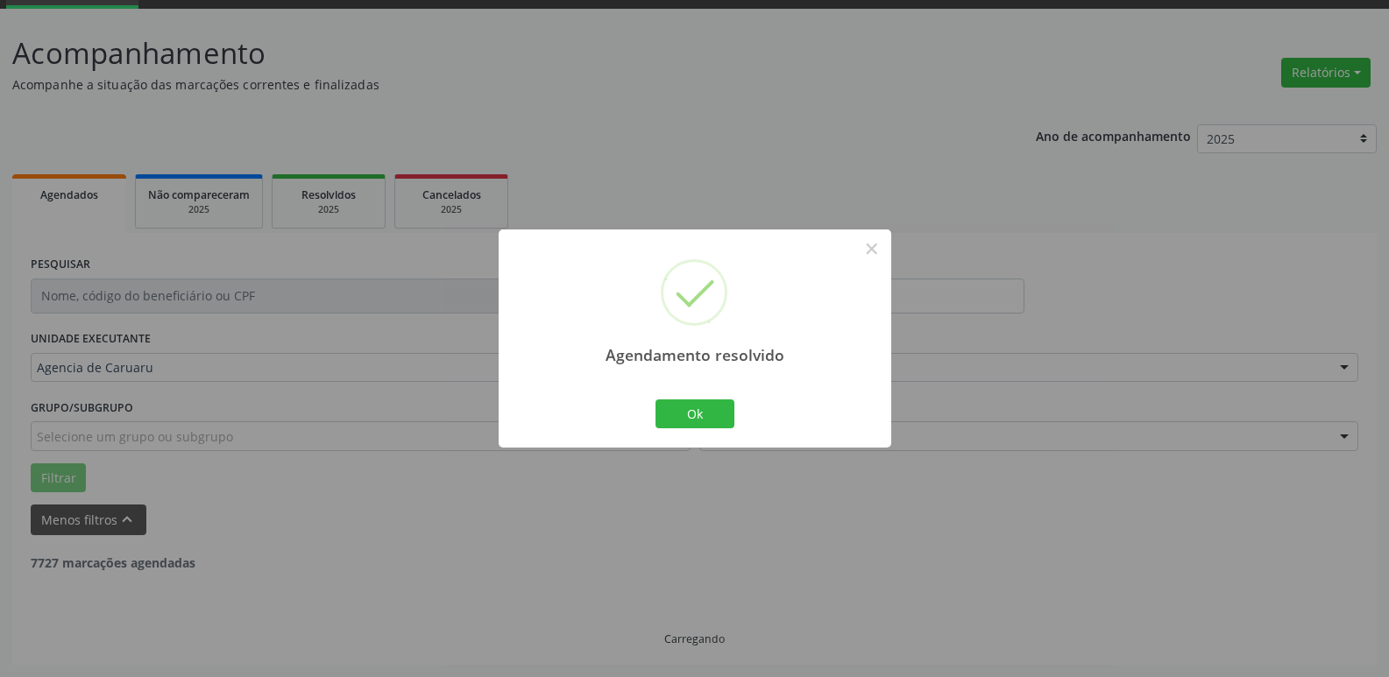
scroll to position [32, 0]
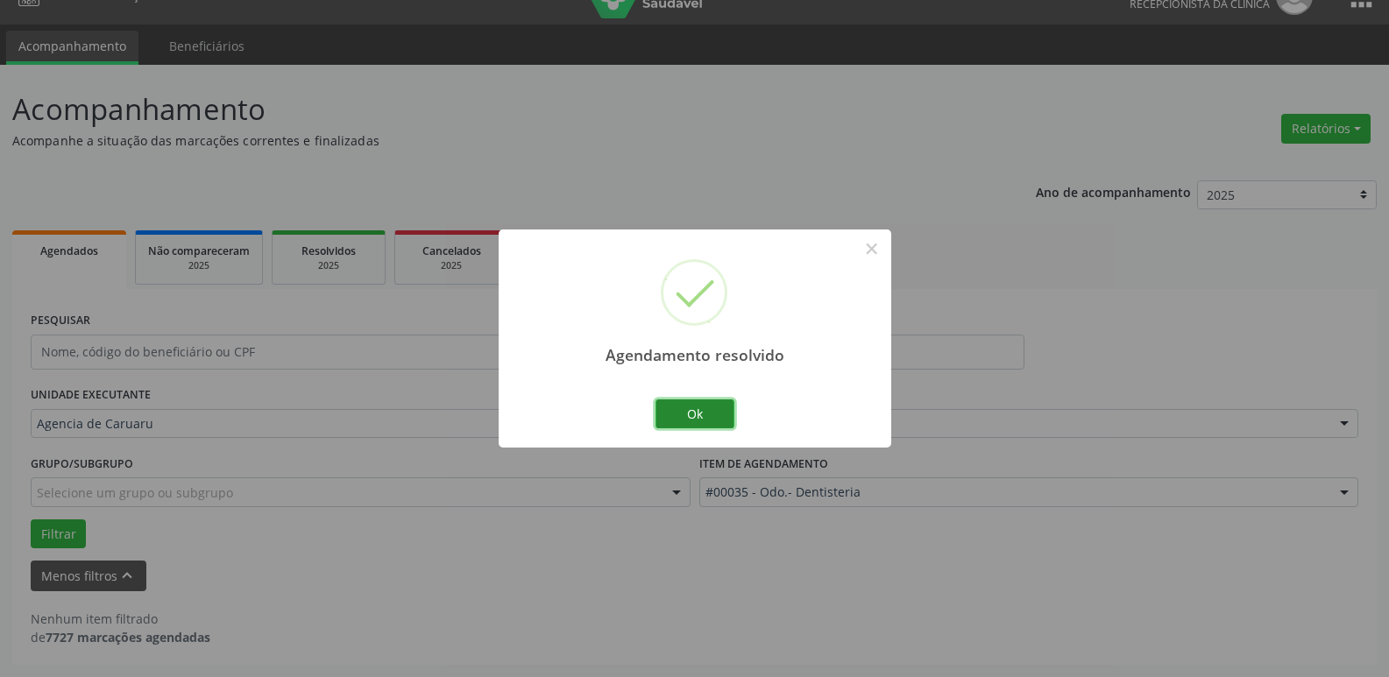
click at [688, 420] on button "Ok" at bounding box center [694, 414] width 79 height 30
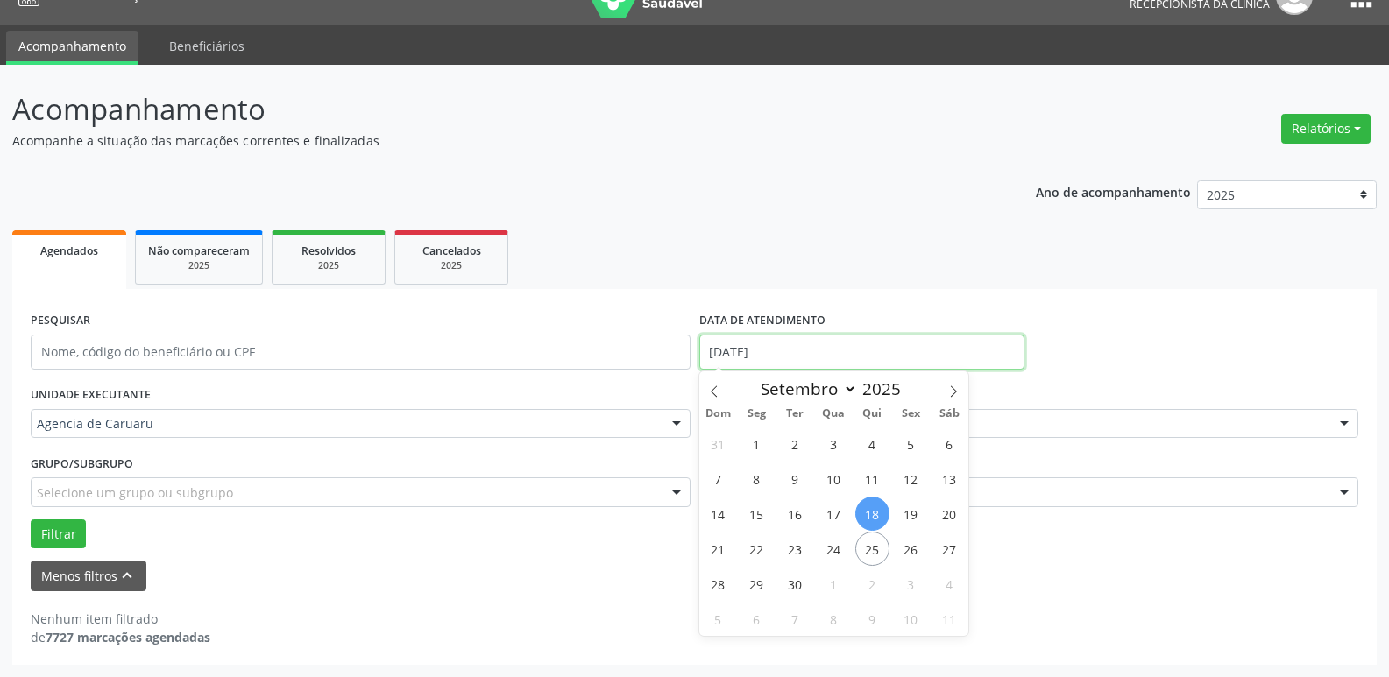
click at [772, 350] on input "[DATE]" at bounding box center [861, 352] width 325 height 35
click at [758, 550] on span "22" at bounding box center [756, 549] width 34 height 34
type input "[DATE]"
click at [758, 550] on span "22" at bounding box center [756, 549] width 34 height 34
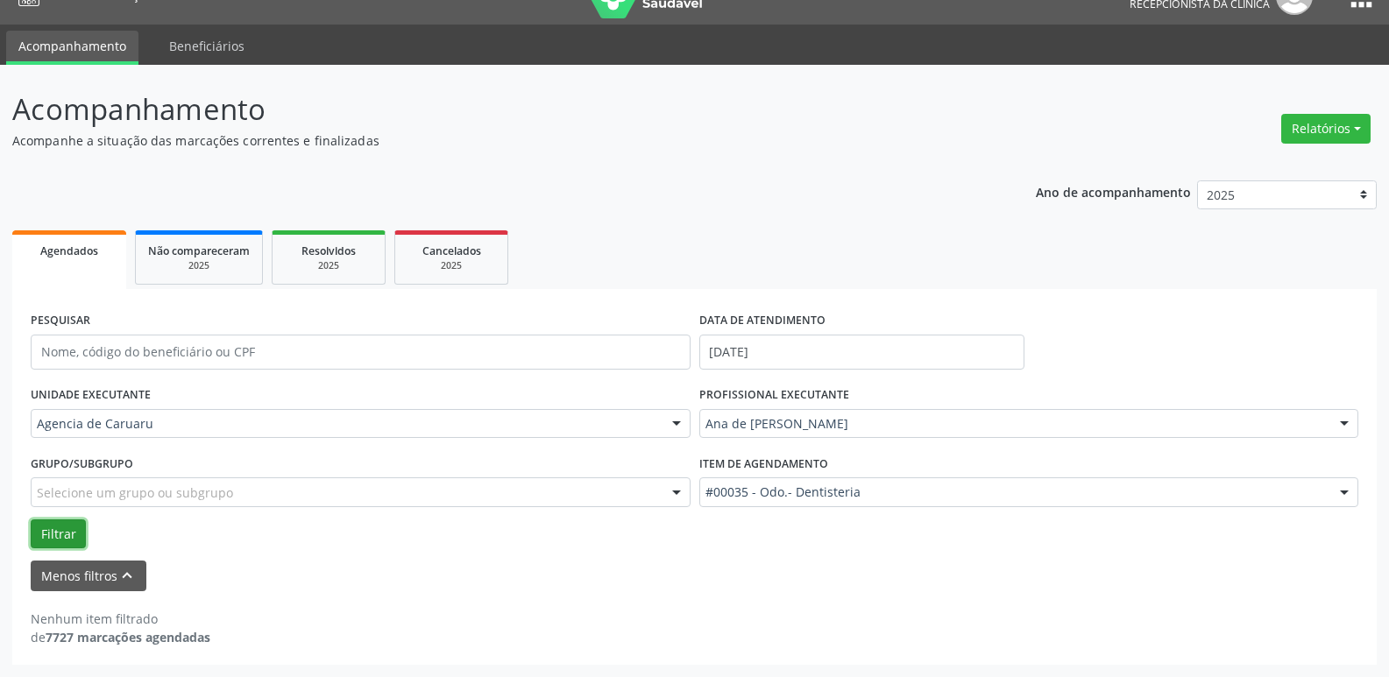
click at [60, 529] on button "Filtrar" at bounding box center [58, 534] width 55 height 30
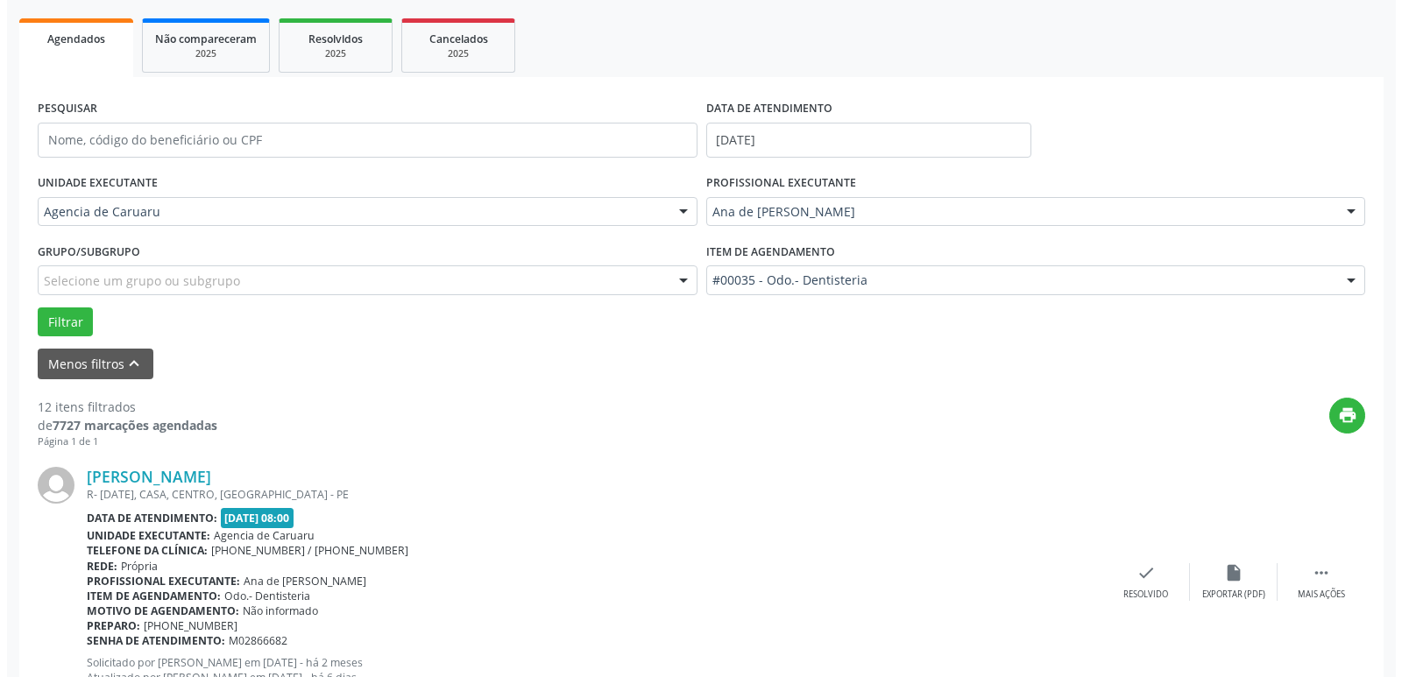
scroll to position [294, 0]
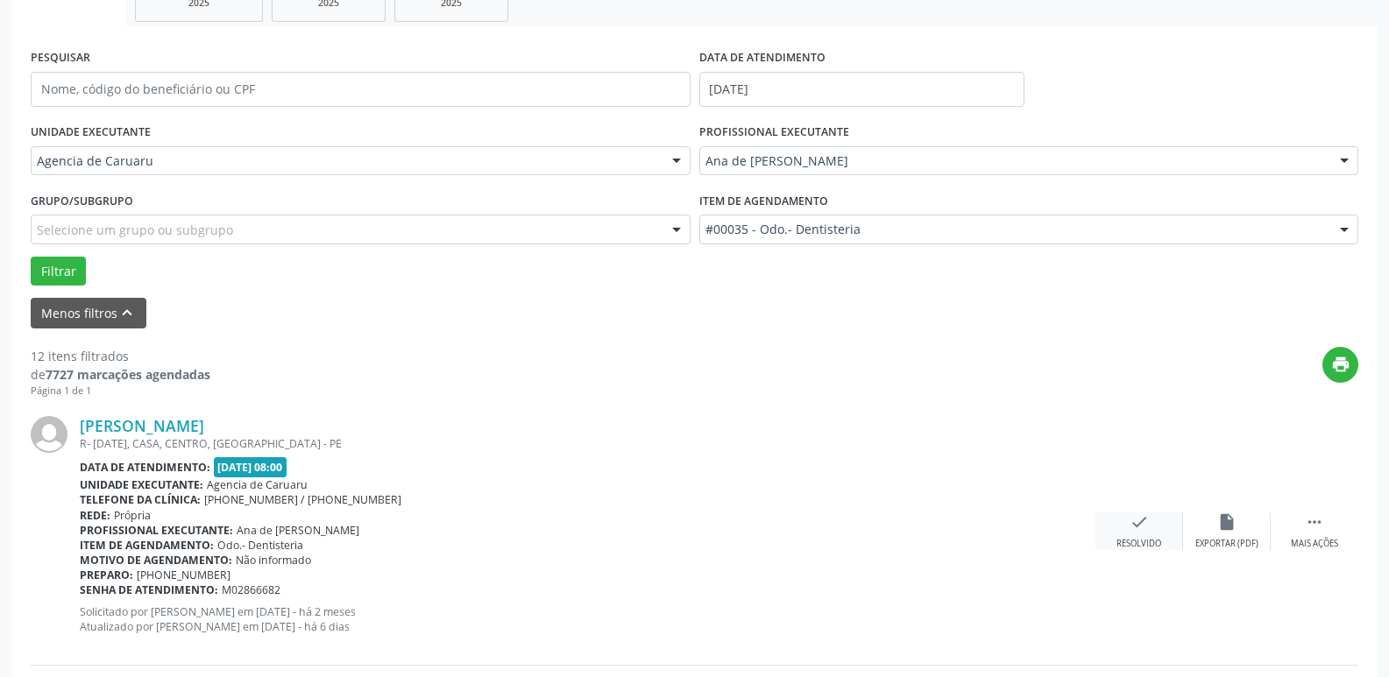
click at [1137, 525] on icon "check" at bounding box center [1138, 521] width 19 height 19
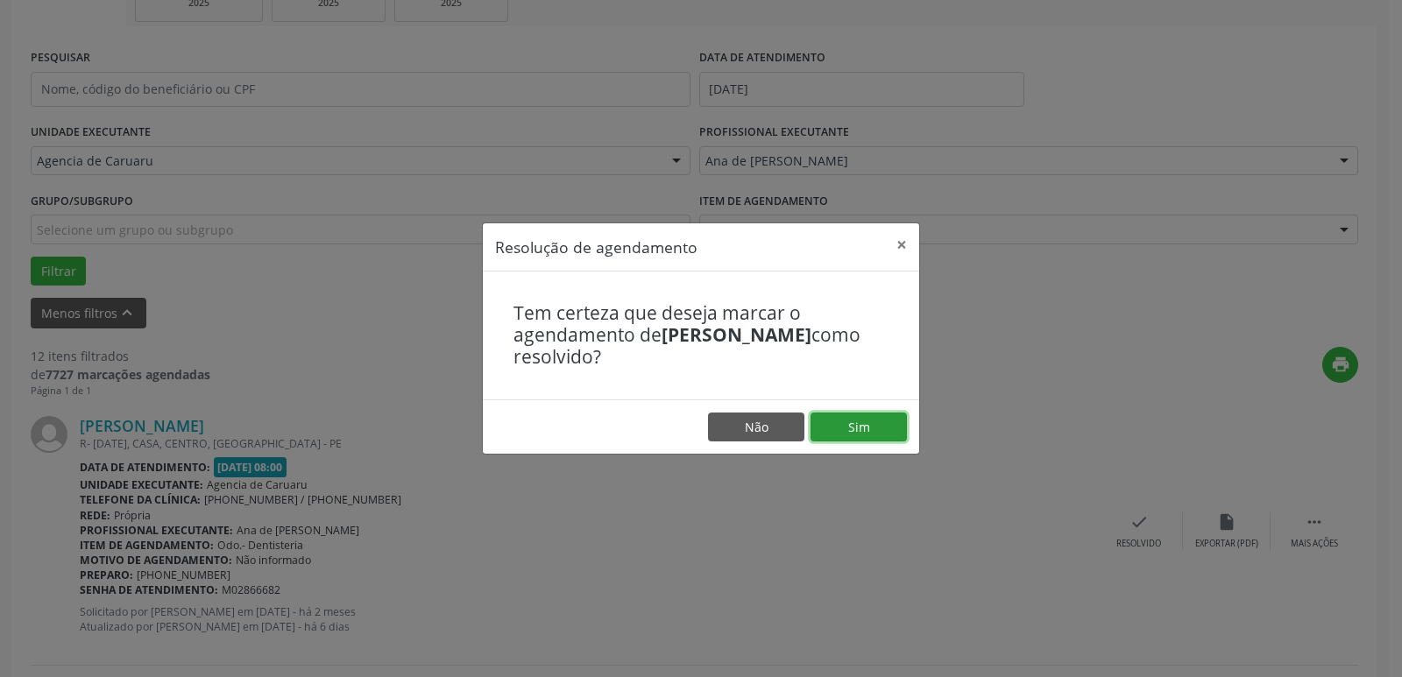
click at [852, 439] on button "Sim" at bounding box center [858, 428] width 96 height 30
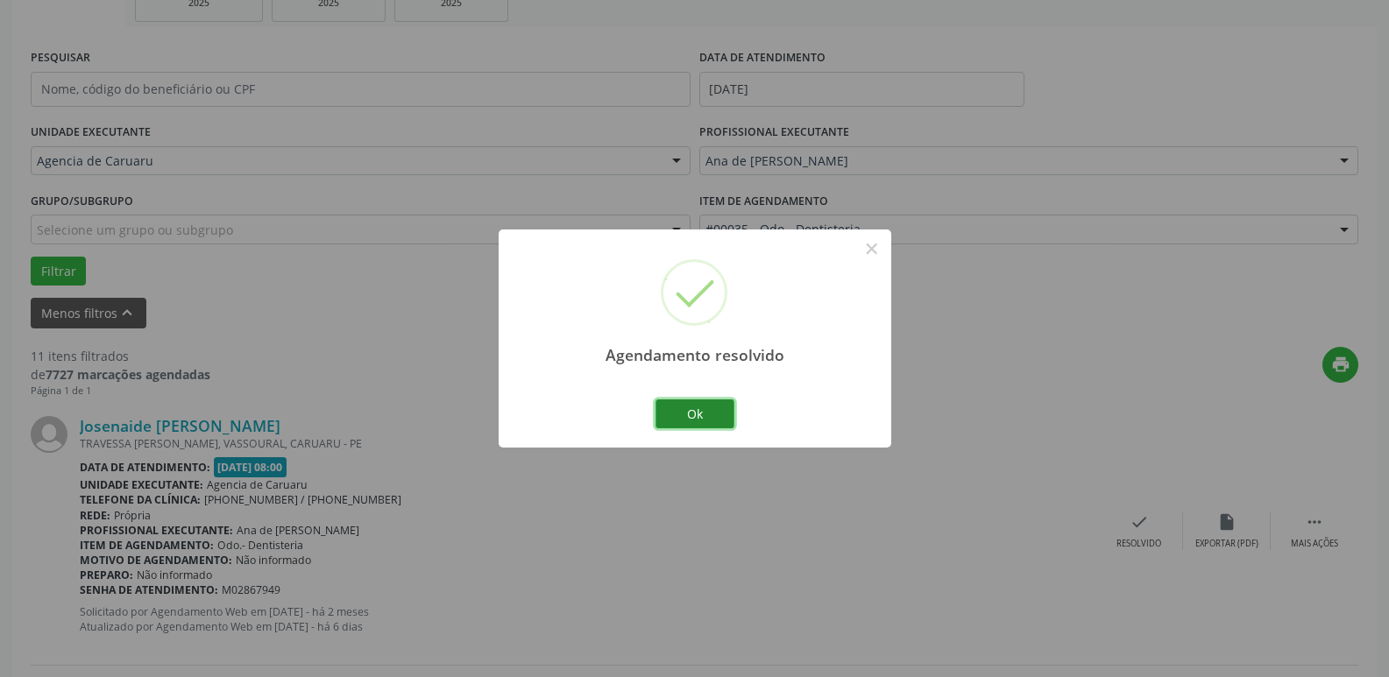
click at [695, 413] on button "Ok" at bounding box center [694, 414] width 79 height 30
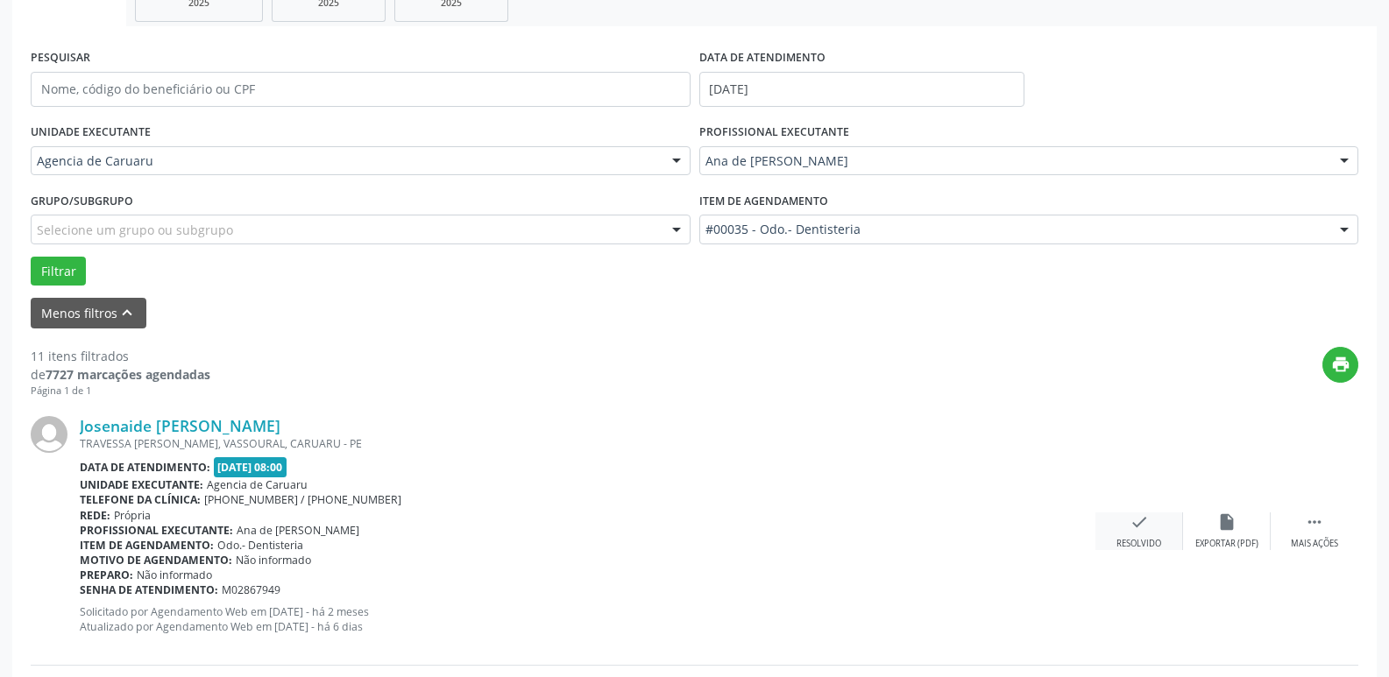
click at [1134, 529] on icon "check" at bounding box center [1138, 521] width 19 height 19
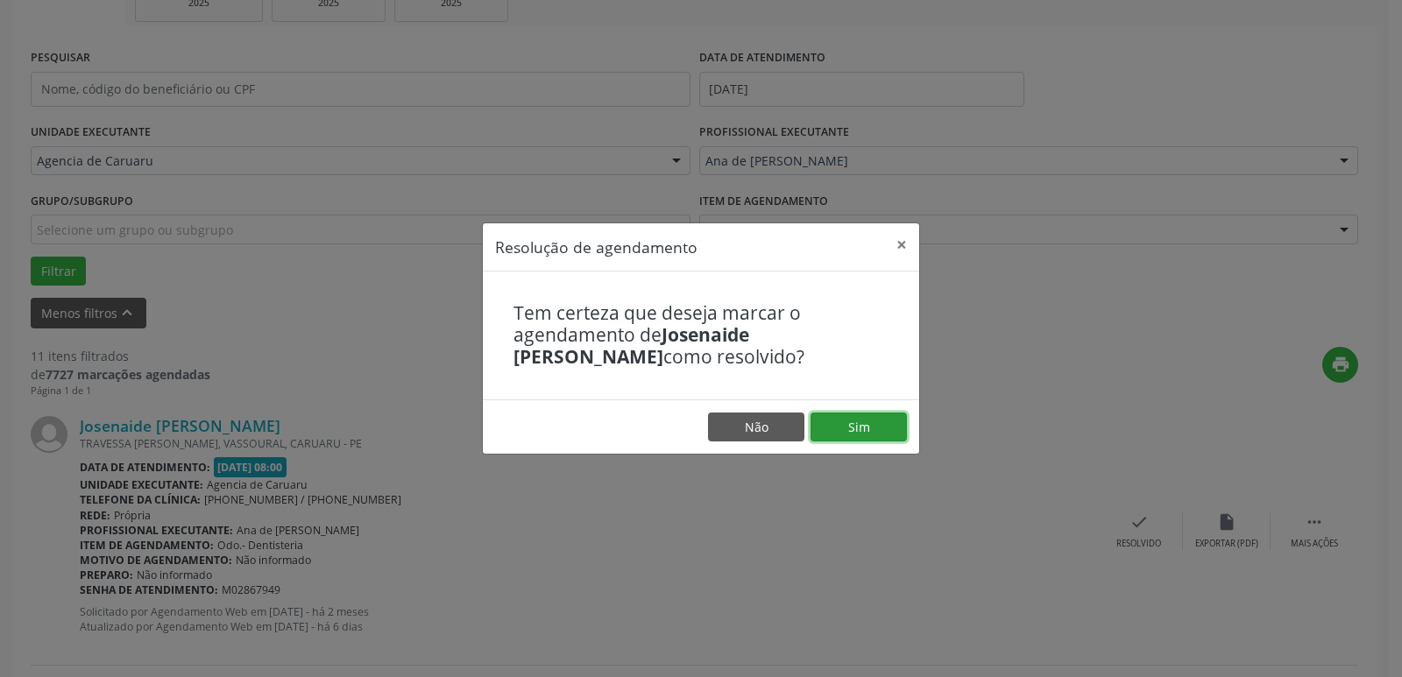
click at [856, 425] on button "Sim" at bounding box center [858, 428] width 96 height 30
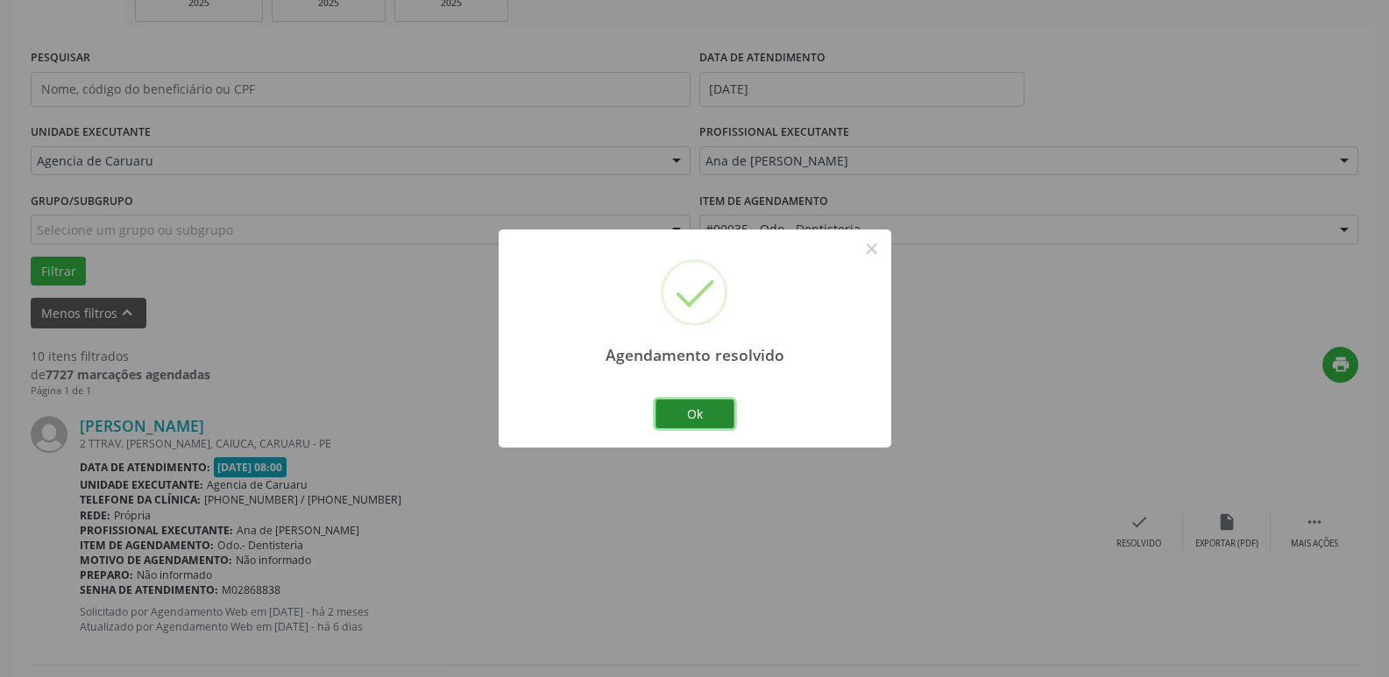
click at [695, 415] on button "Ok" at bounding box center [694, 414] width 79 height 30
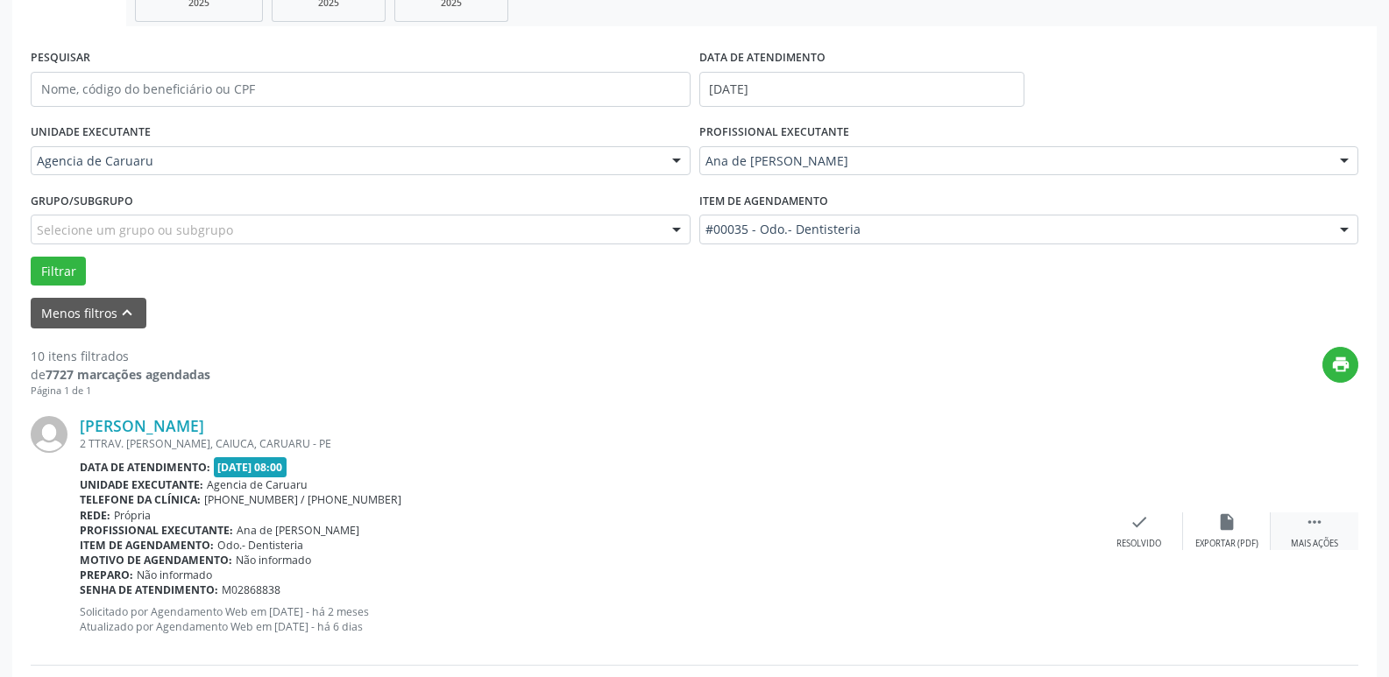
click at [1319, 533] on div " Mais ações" at bounding box center [1314, 531] width 88 height 38
click at [1214, 543] on div "Não compareceu" at bounding box center [1226, 544] width 74 height 12
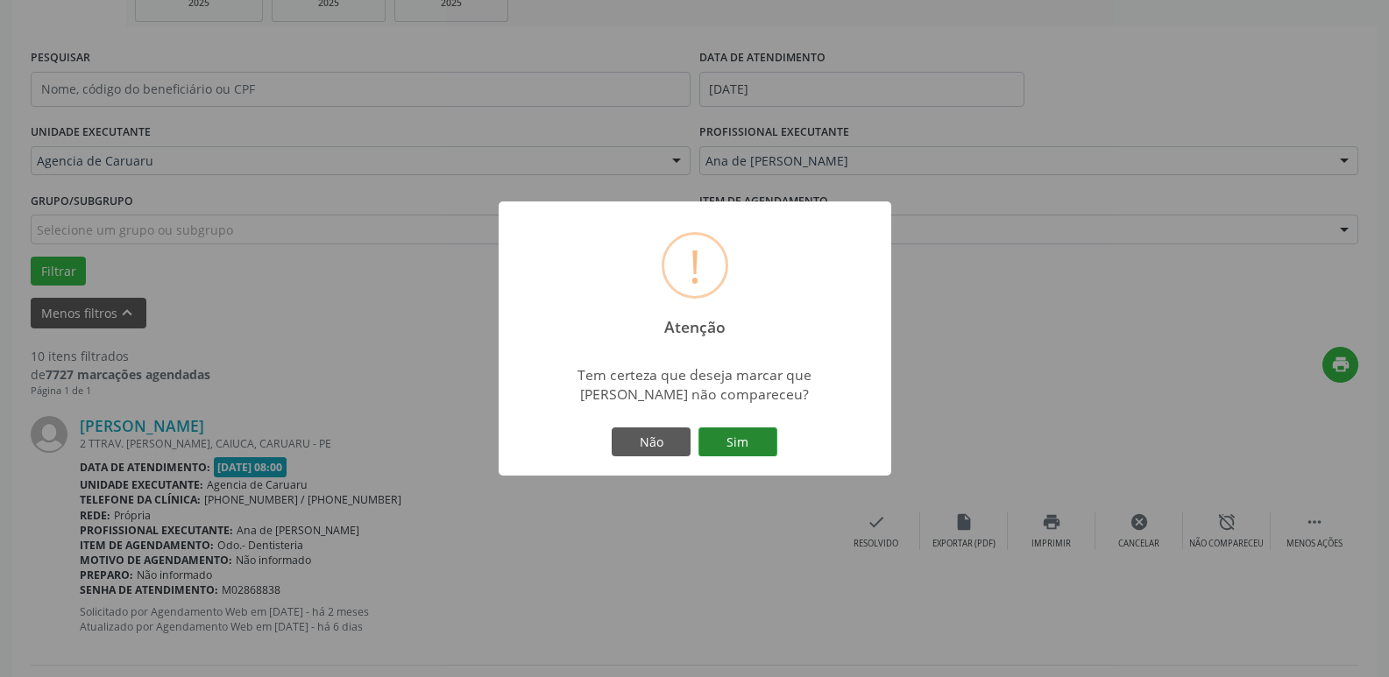
click at [747, 442] on button "Sim" at bounding box center [737, 443] width 79 height 30
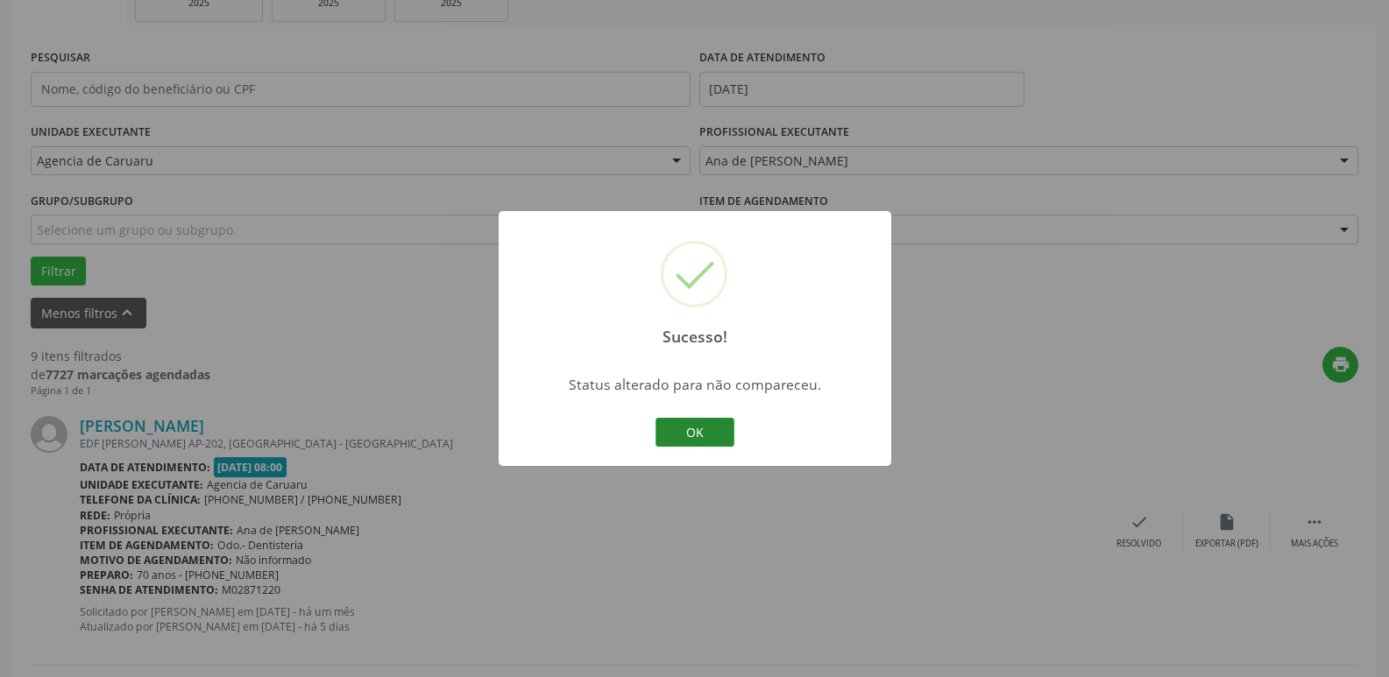
click at [691, 424] on button "OK" at bounding box center [694, 433] width 79 height 30
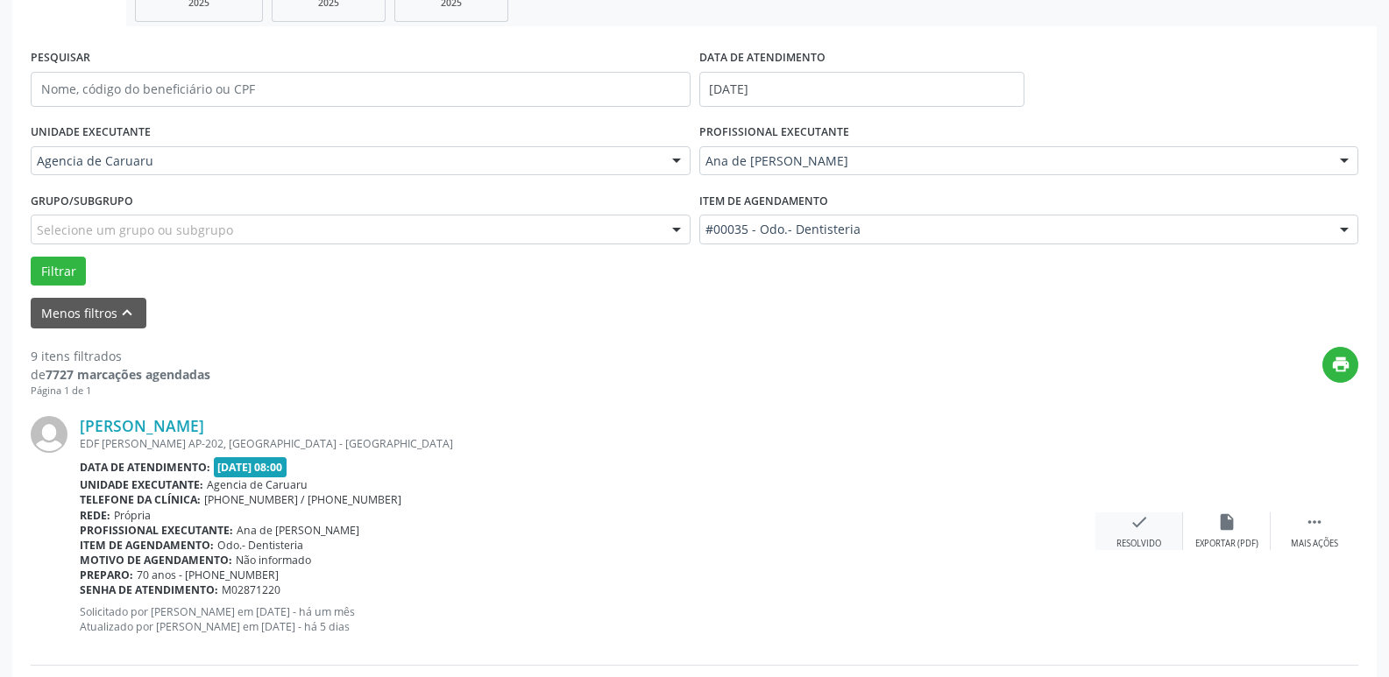
click at [1129, 531] on icon "check" at bounding box center [1138, 521] width 19 height 19
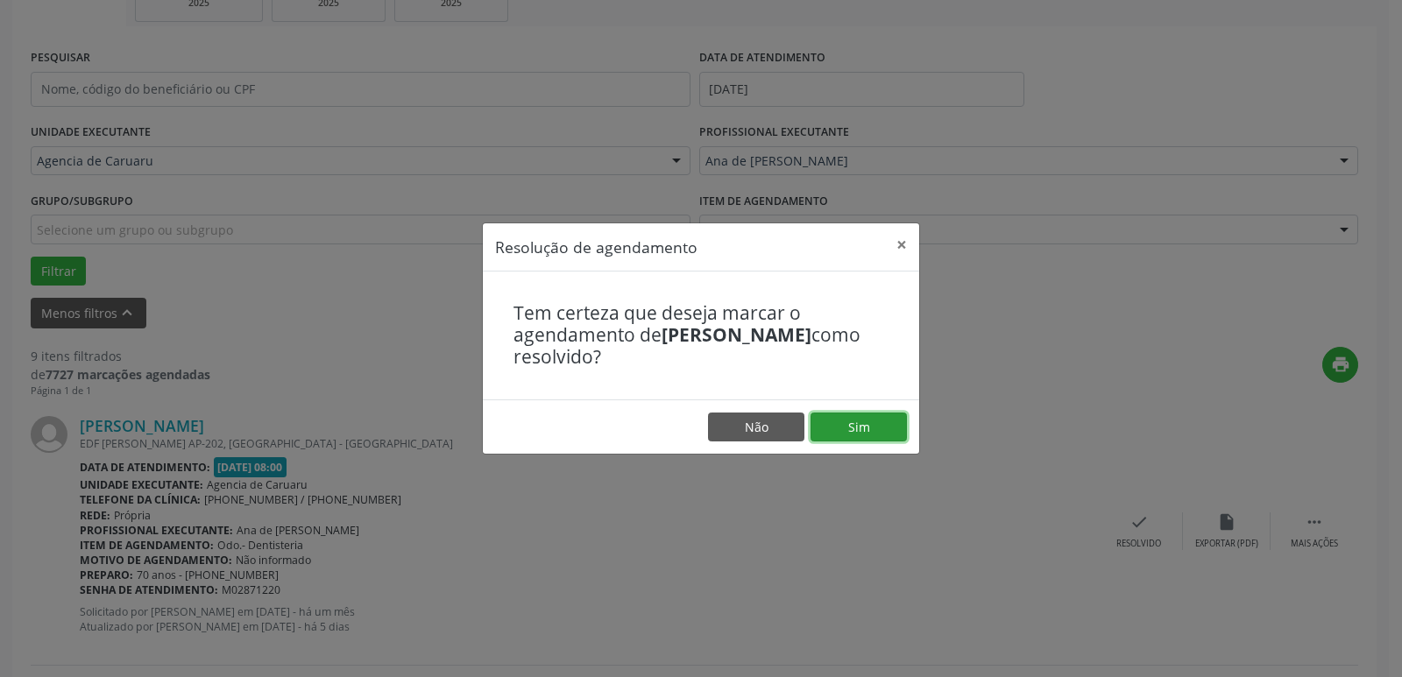
click at [867, 424] on button "Sim" at bounding box center [858, 428] width 96 height 30
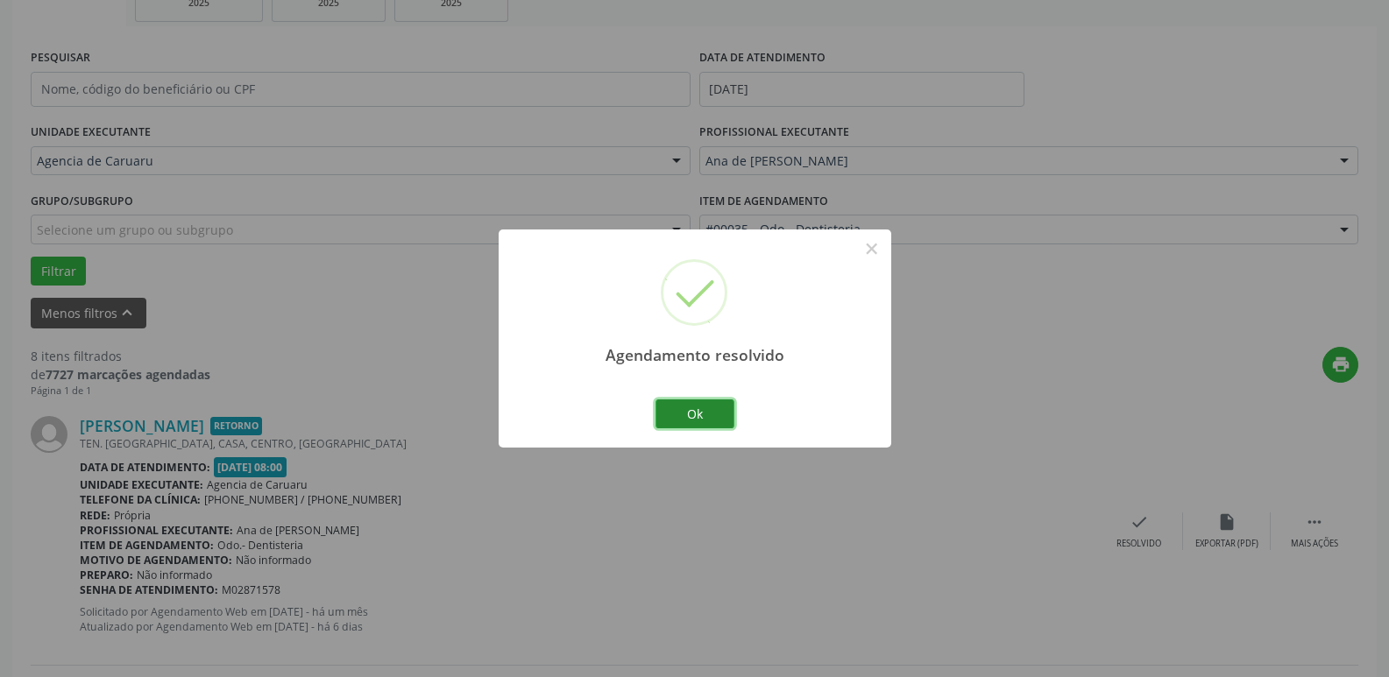
click at [703, 413] on button "Ok" at bounding box center [694, 414] width 79 height 30
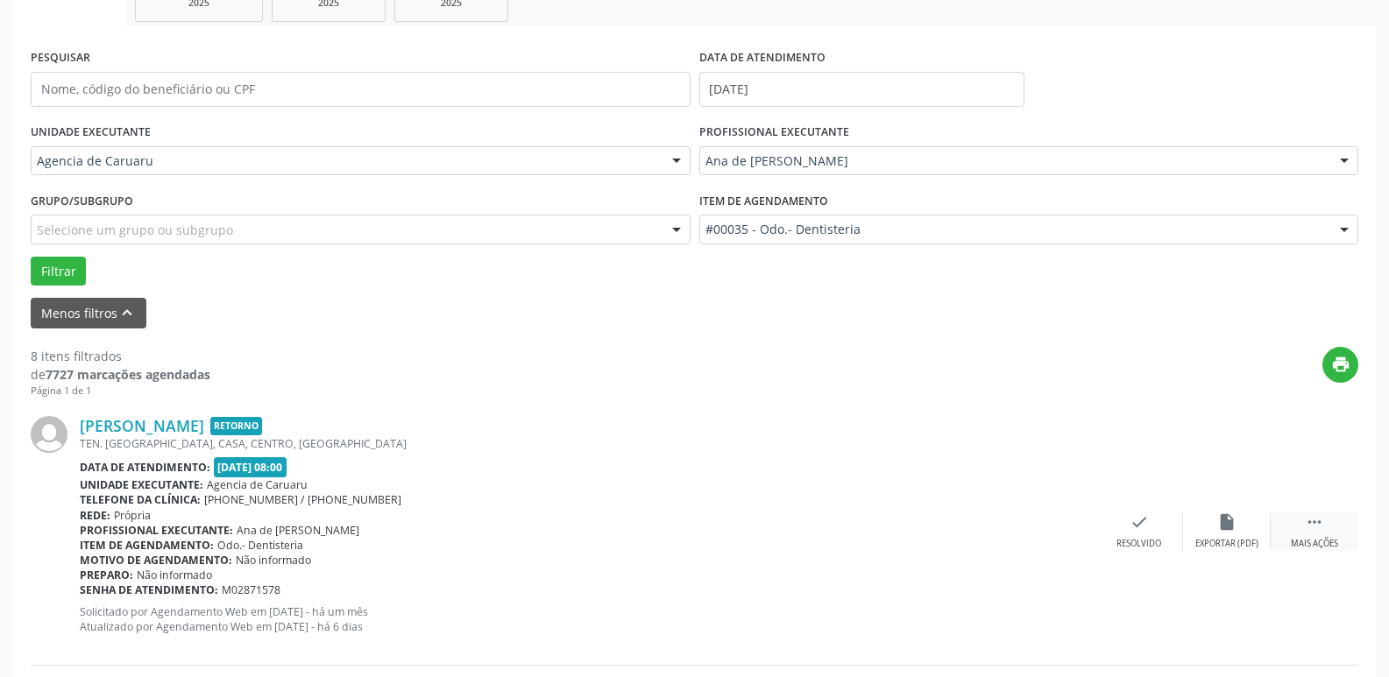
click at [1320, 534] on div " Mais ações" at bounding box center [1314, 531] width 88 height 38
click at [1222, 519] on icon "alarm_off" at bounding box center [1226, 521] width 19 height 19
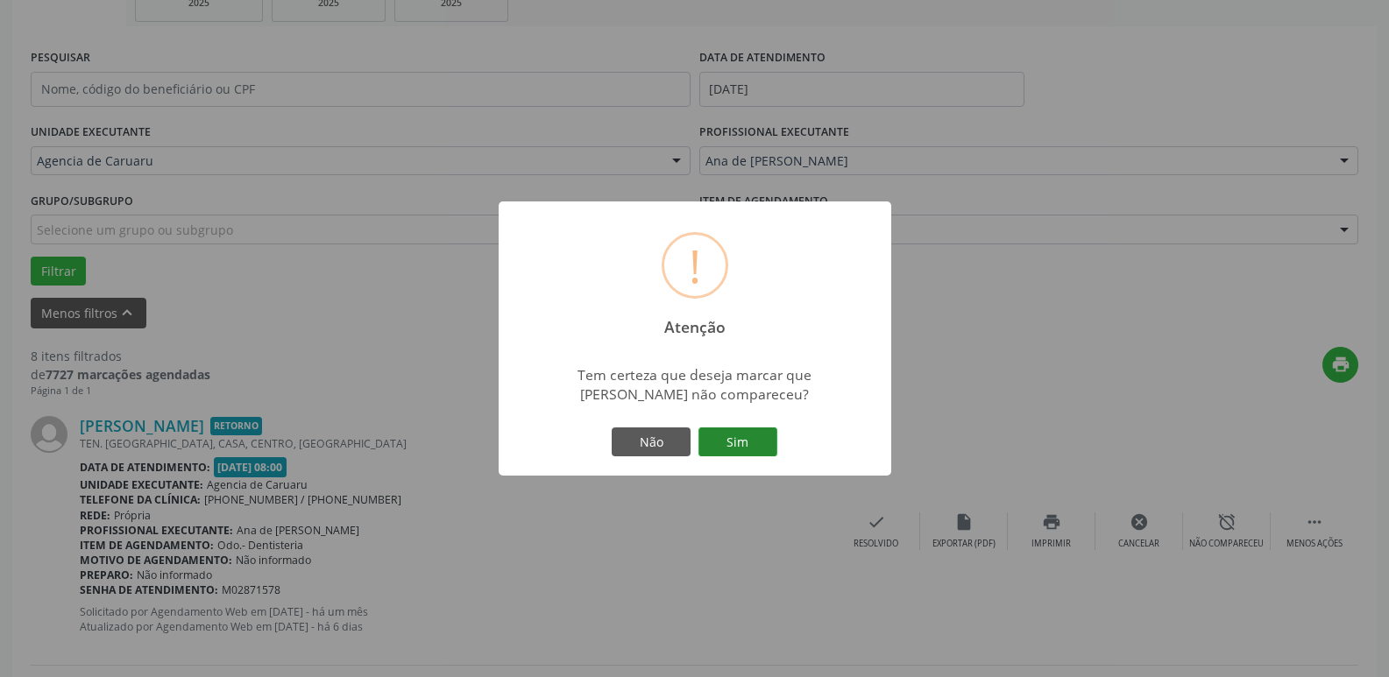
click at [732, 442] on button "Sim" at bounding box center [737, 443] width 79 height 30
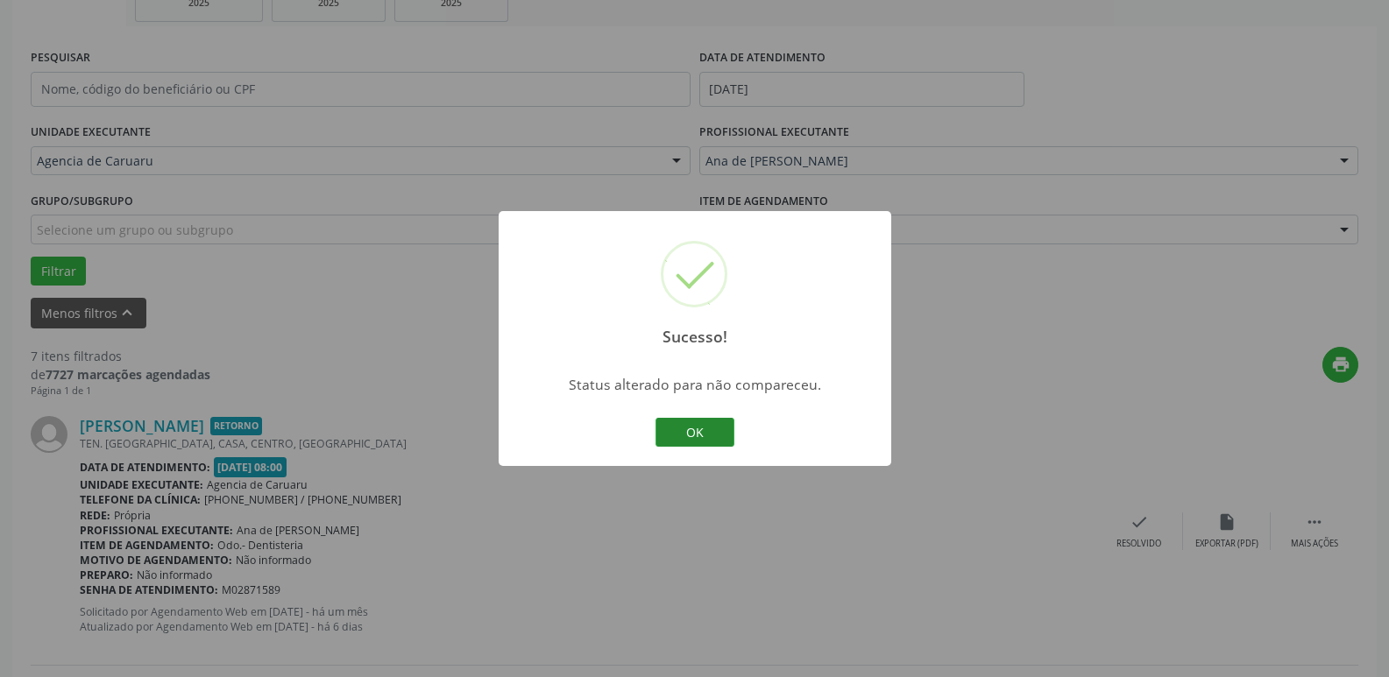
click at [691, 429] on button "OK" at bounding box center [694, 433] width 79 height 30
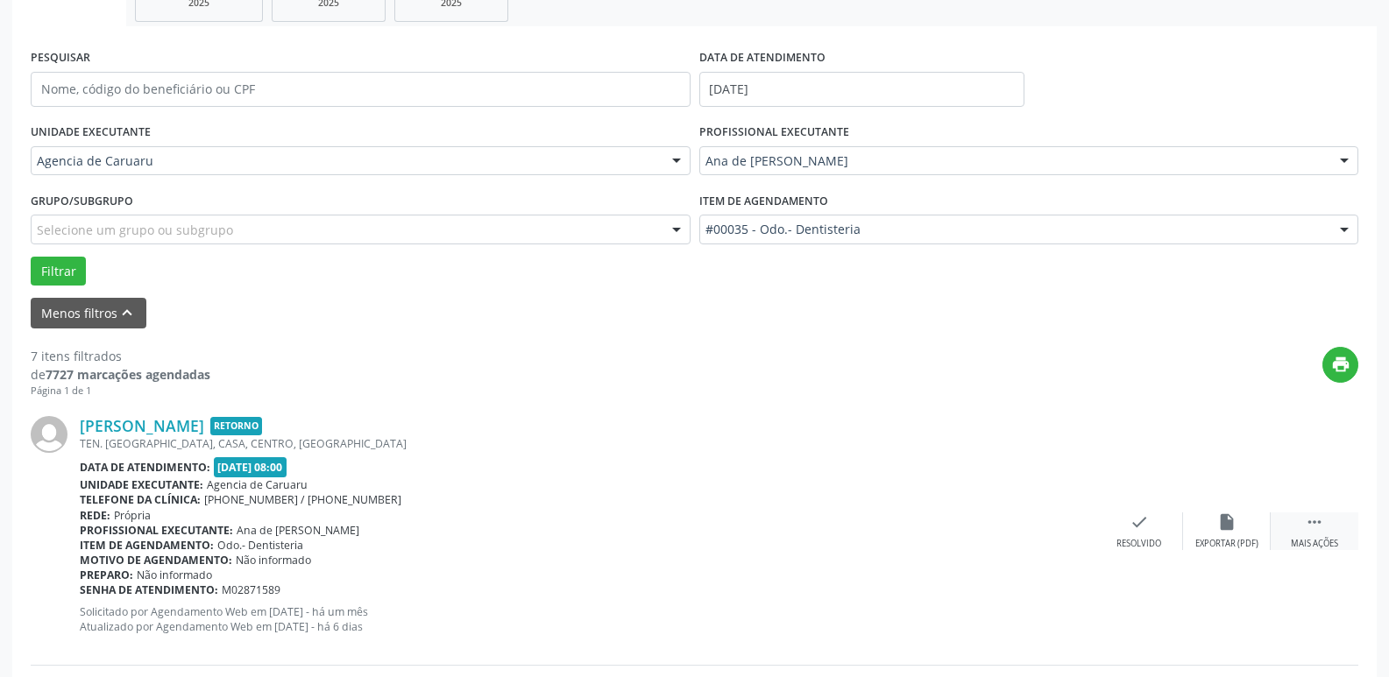
click at [1322, 537] on div " Mais ações" at bounding box center [1314, 531] width 88 height 38
click at [1211, 540] on div "Não compareceu" at bounding box center [1226, 544] width 74 height 12
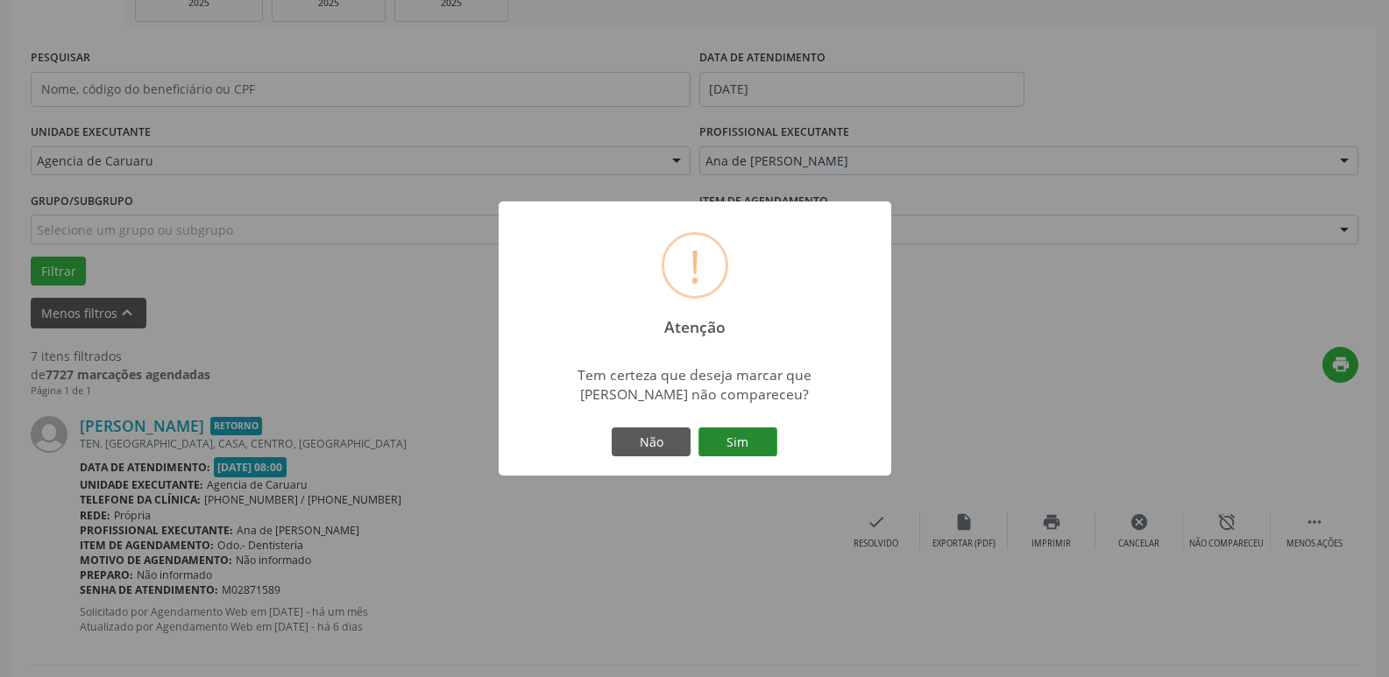
click at [731, 441] on button "Sim" at bounding box center [737, 443] width 79 height 30
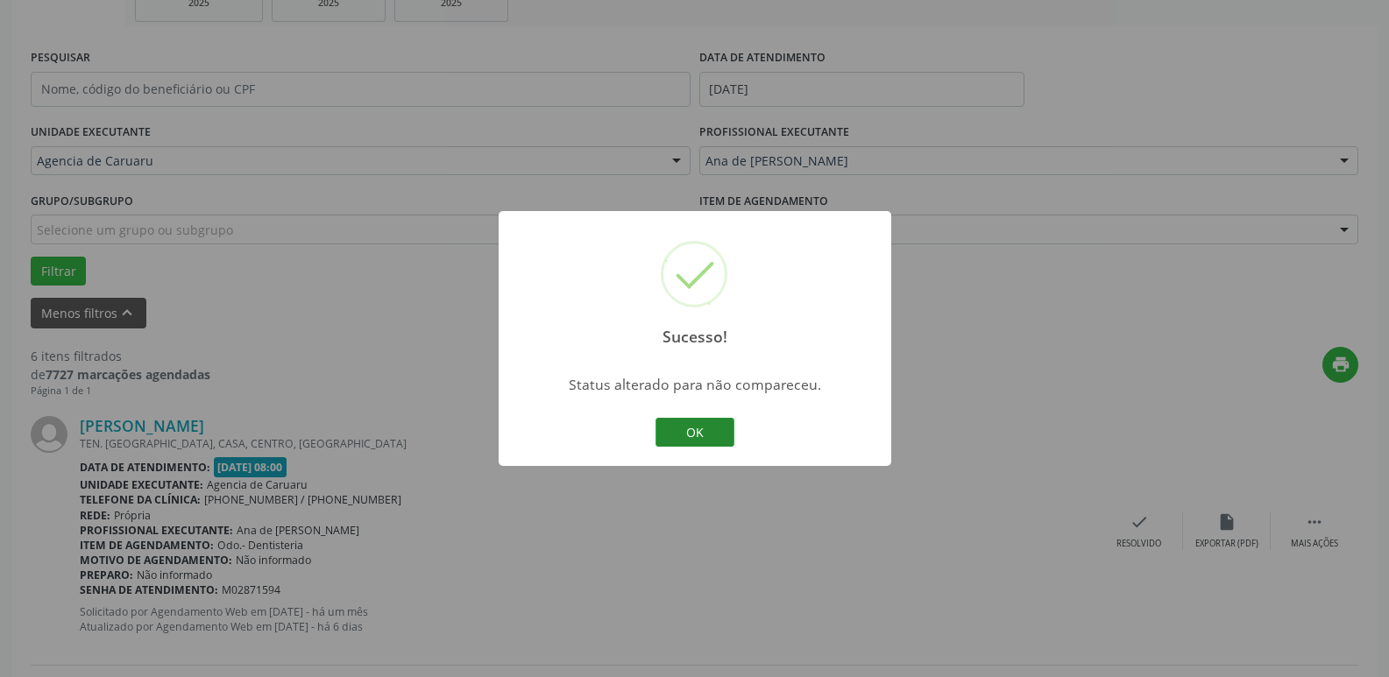
click at [677, 428] on button "OK" at bounding box center [694, 433] width 79 height 30
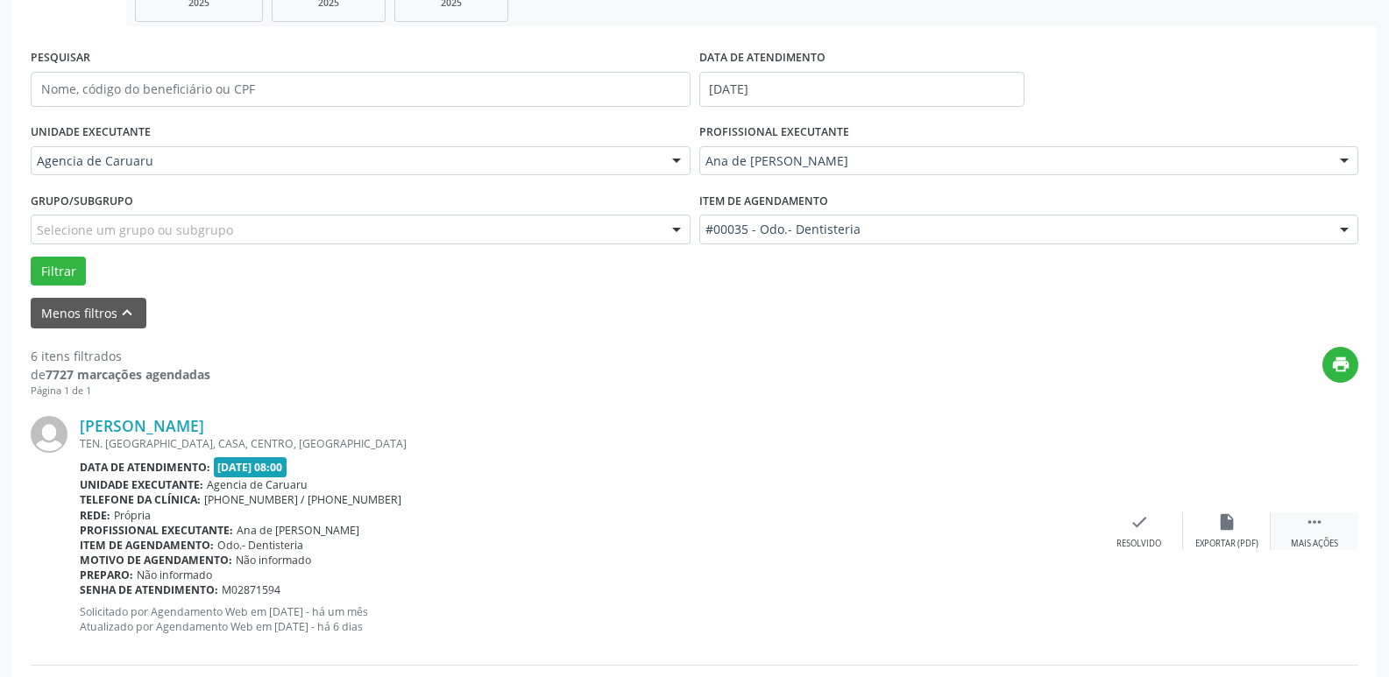
click at [1313, 524] on icon "" at bounding box center [1313, 521] width 19 height 19
click at [1238, 519] on div "alarm_off Não compareceu" at bounding box center [1227, 531] width 88 height 38
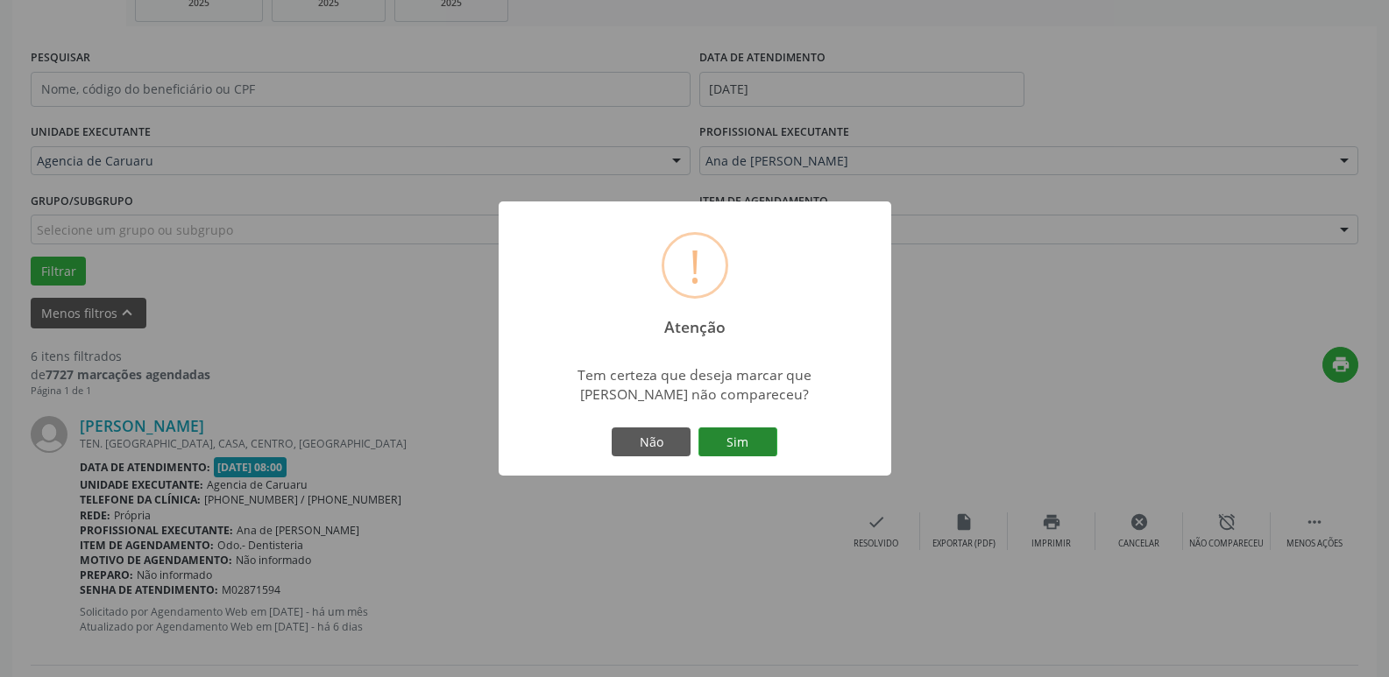
click at [747, 434] on button "Sim" at bounding box center [737, 443] width 79 height 30
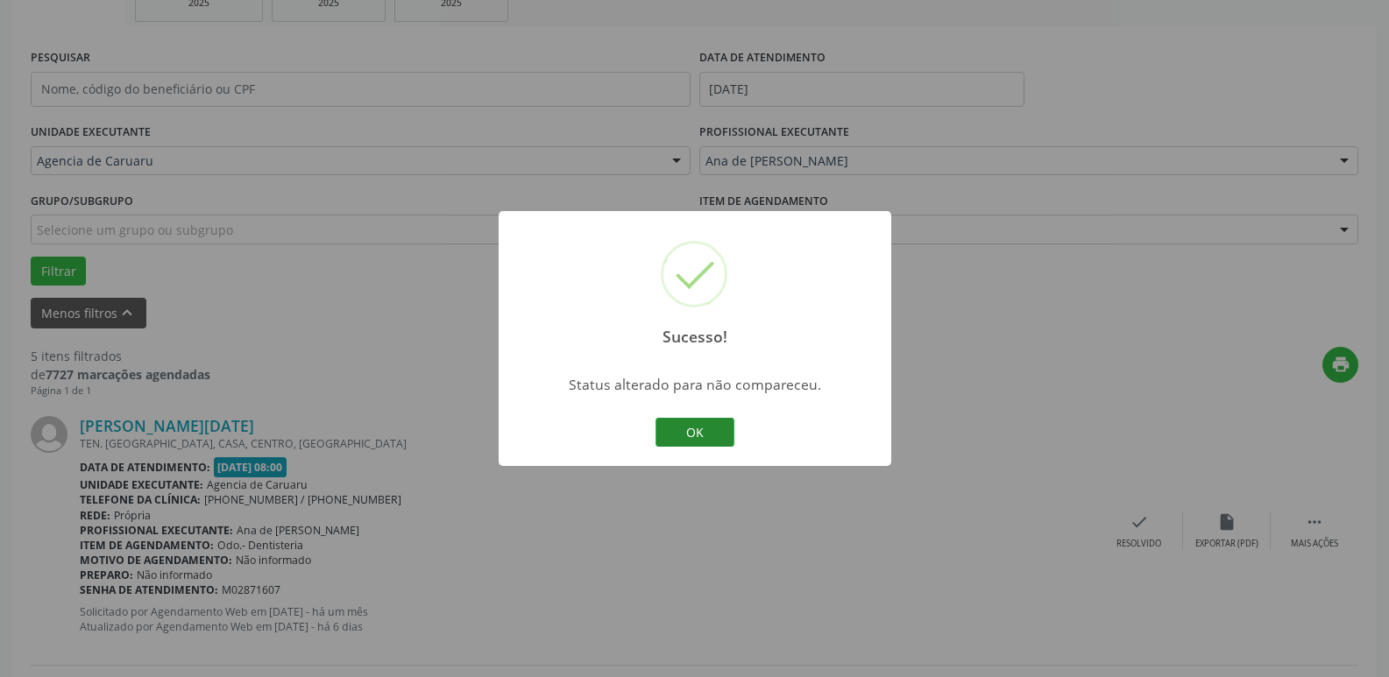
click at [703, 430] on button "OK" at bounding box center [694, 433] width 79 height 30
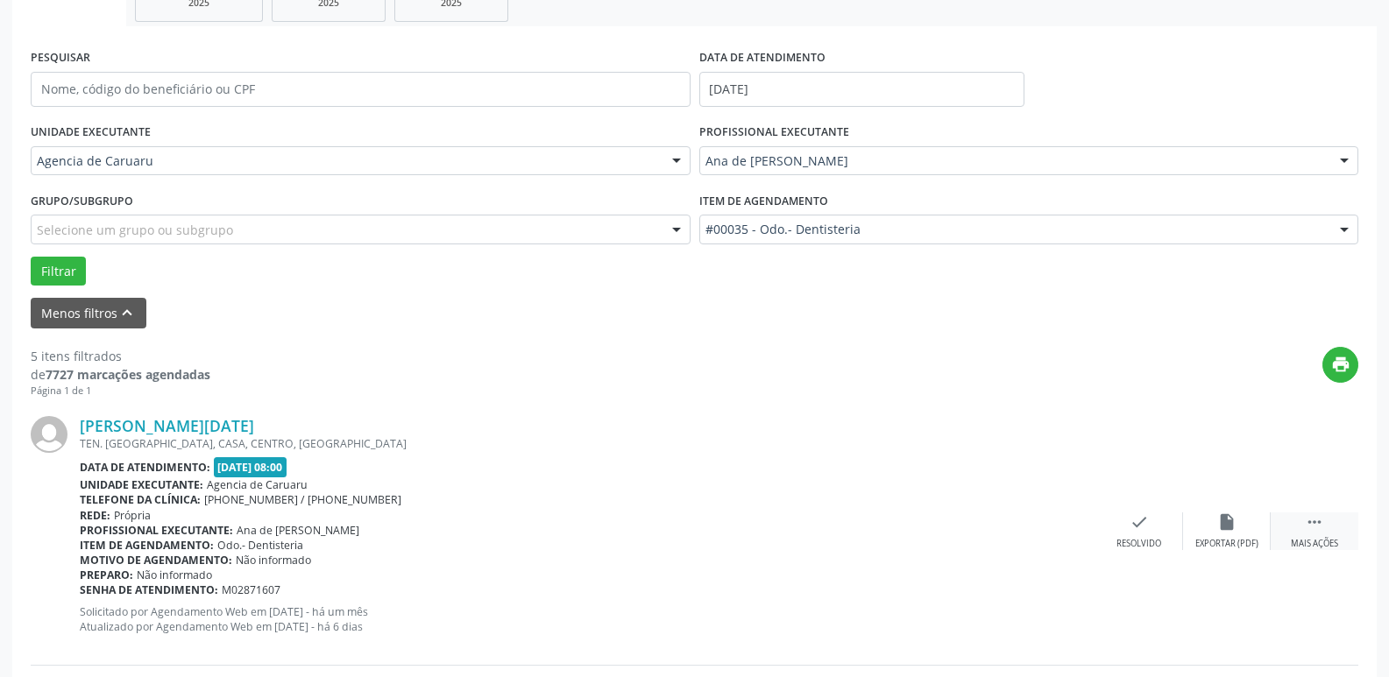
click at [1313, 524] on icon "" at bounding box center [1313, 521] width 19 height 19
click at [1257, 540] on div "Não compareceu" at bounding box center [1226, 544] width 74 height 12
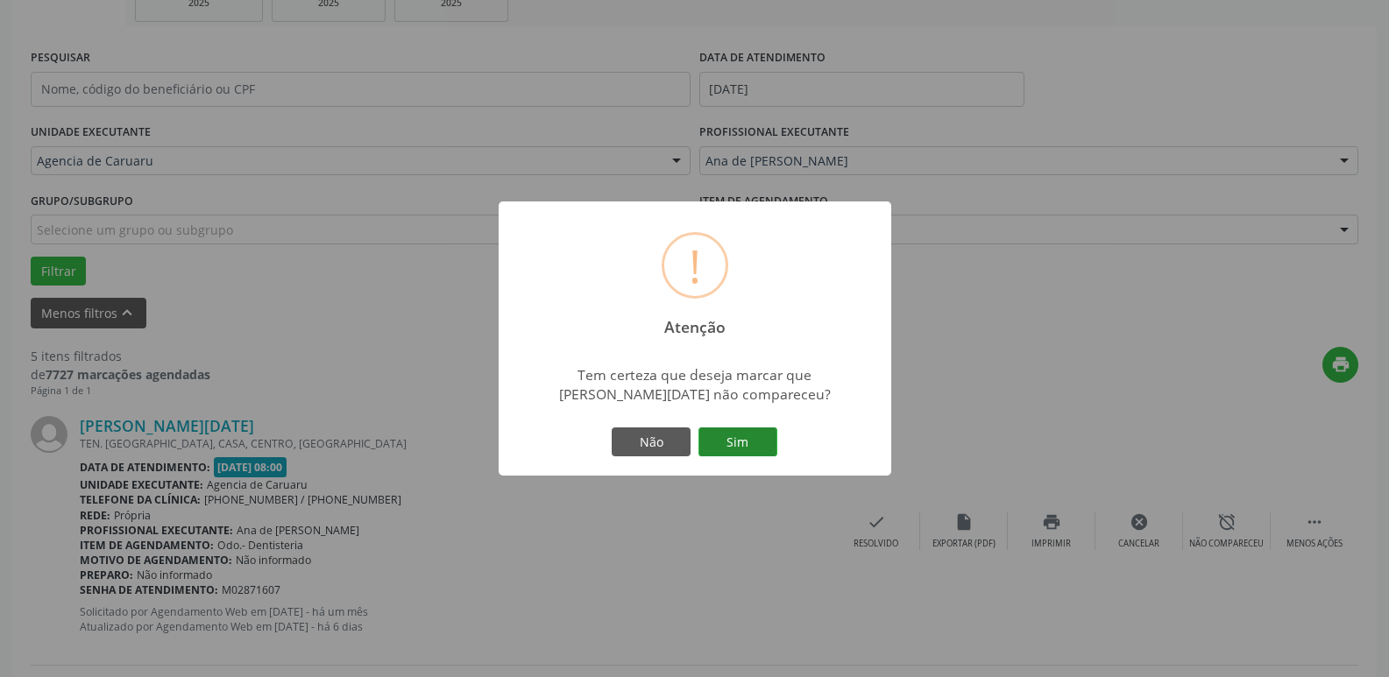
click at [740, 441] on button "Sim" at bounding box center [737, 443] width 79 height 30
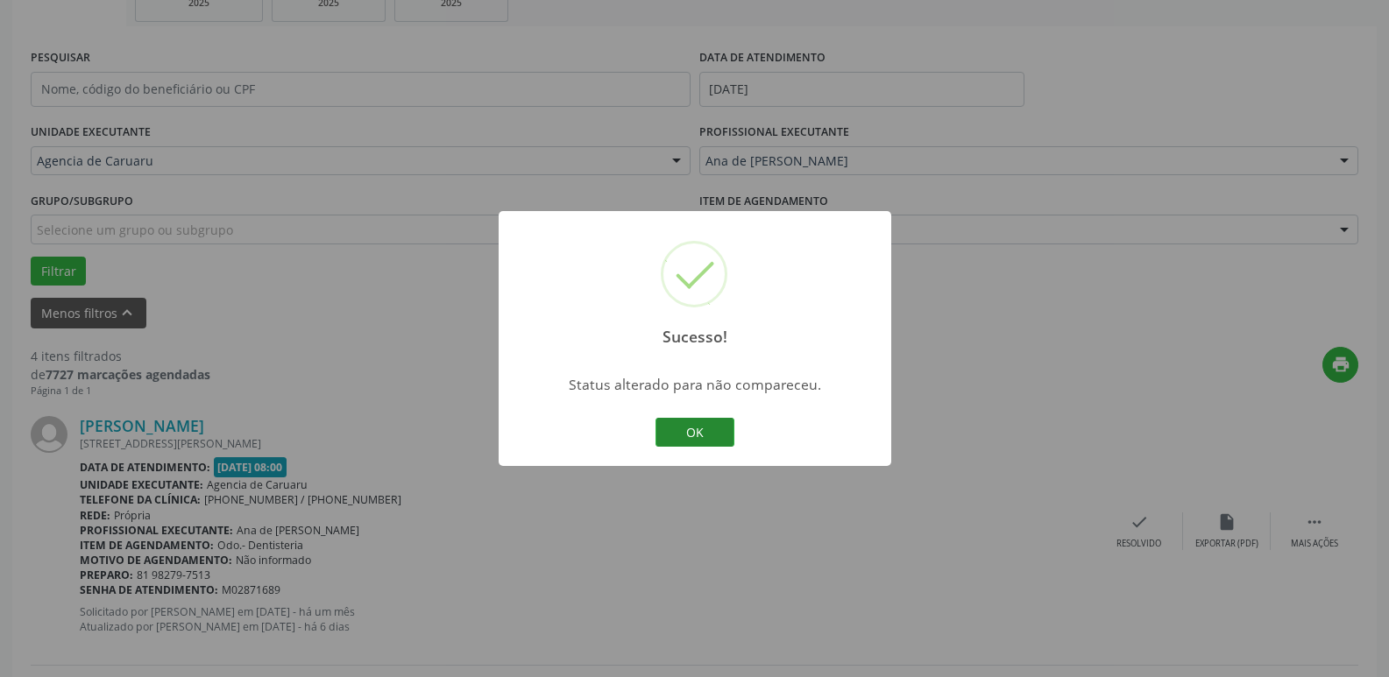
click at [689, 426] on button "OK" at bounding box center [694, 433] width 79 height 30
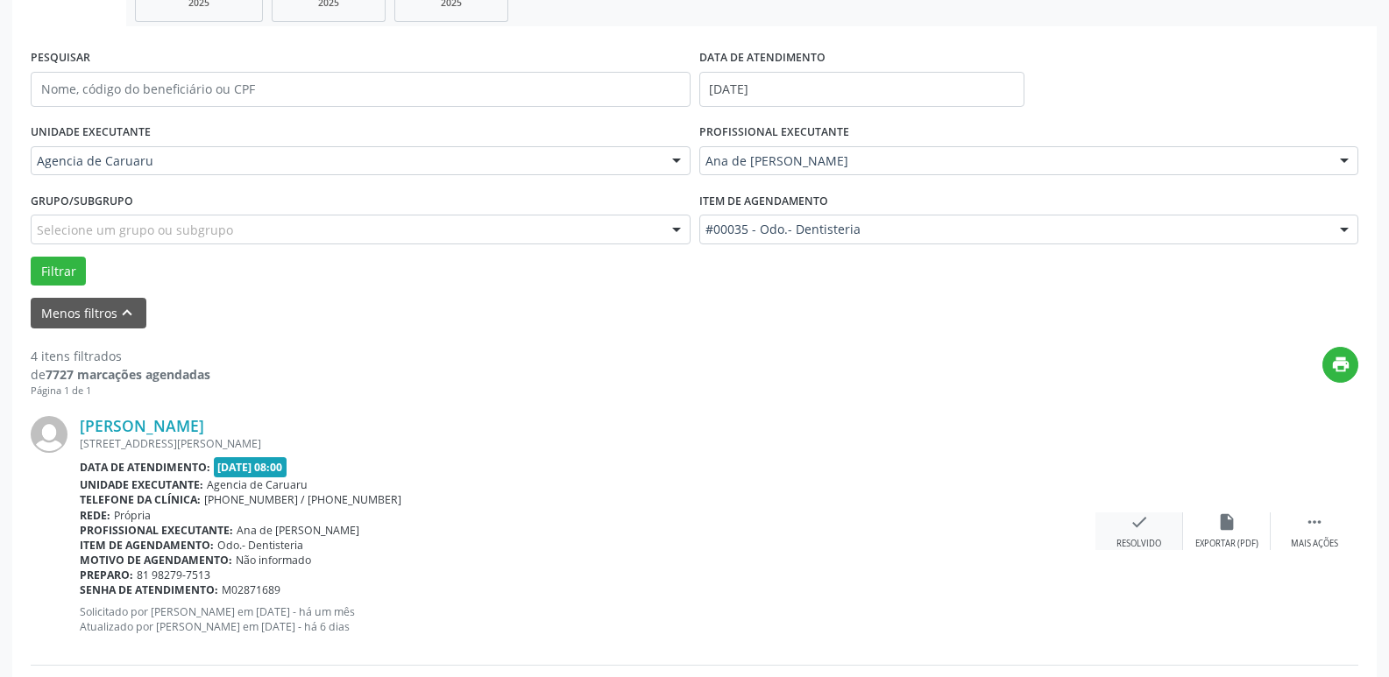
click at [1133, 530] on icon "check" at bounding box center [1138, 521] width 19 height 19
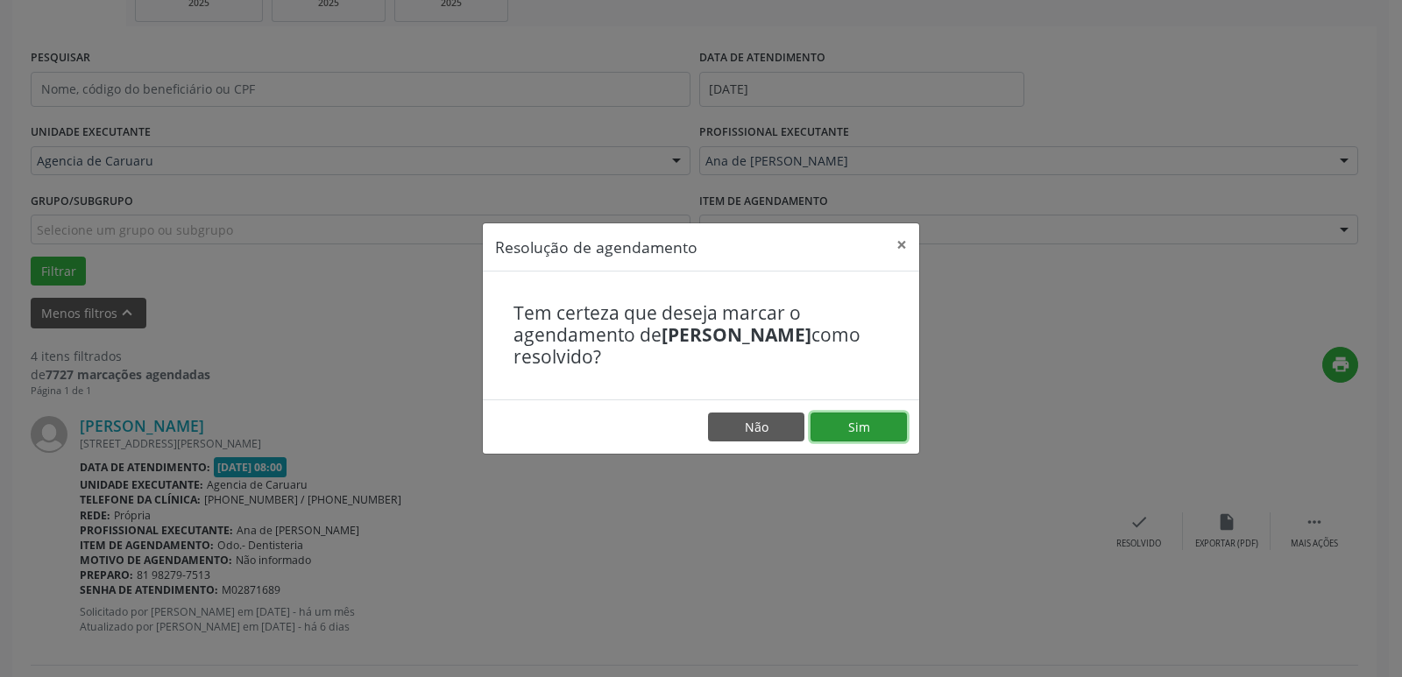
click at [856, 425] on button "Sim" at bounding box center [858, 428] width 96 height 30
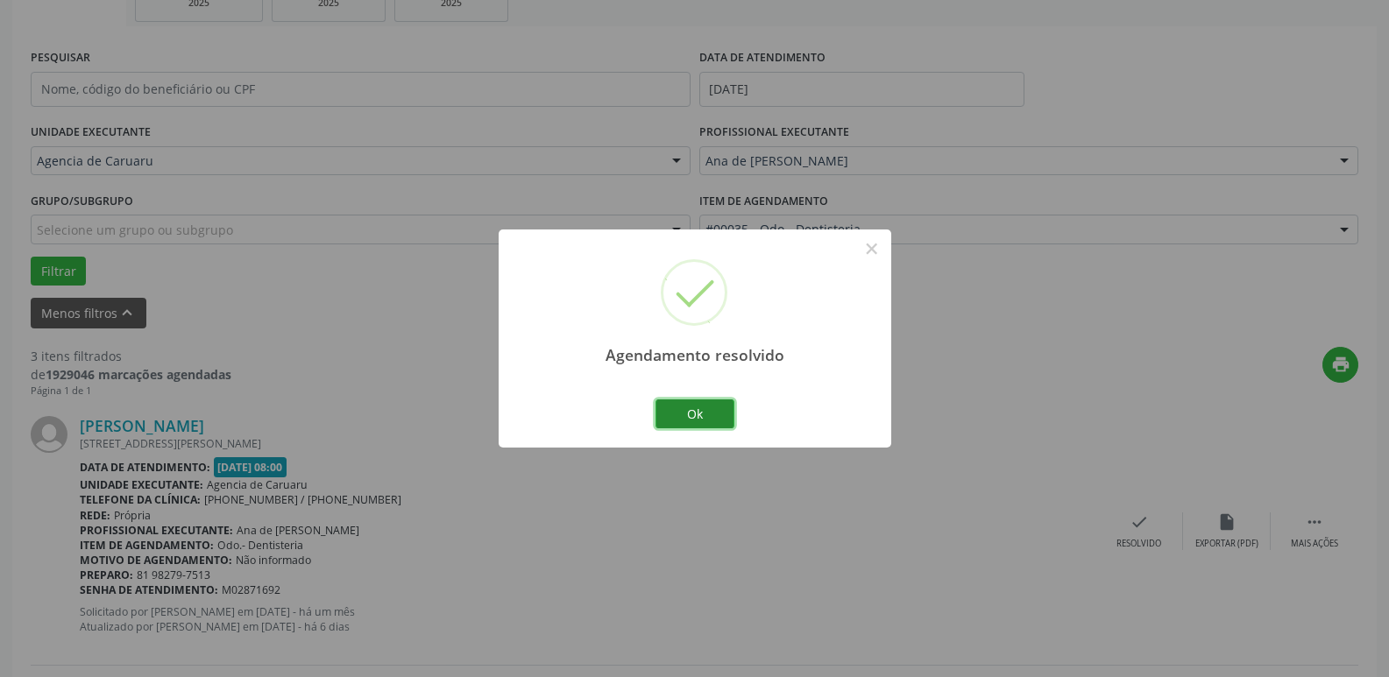
click at [678, 410] on button "Ok" at bounding box center [694, 414] width 79 height 30
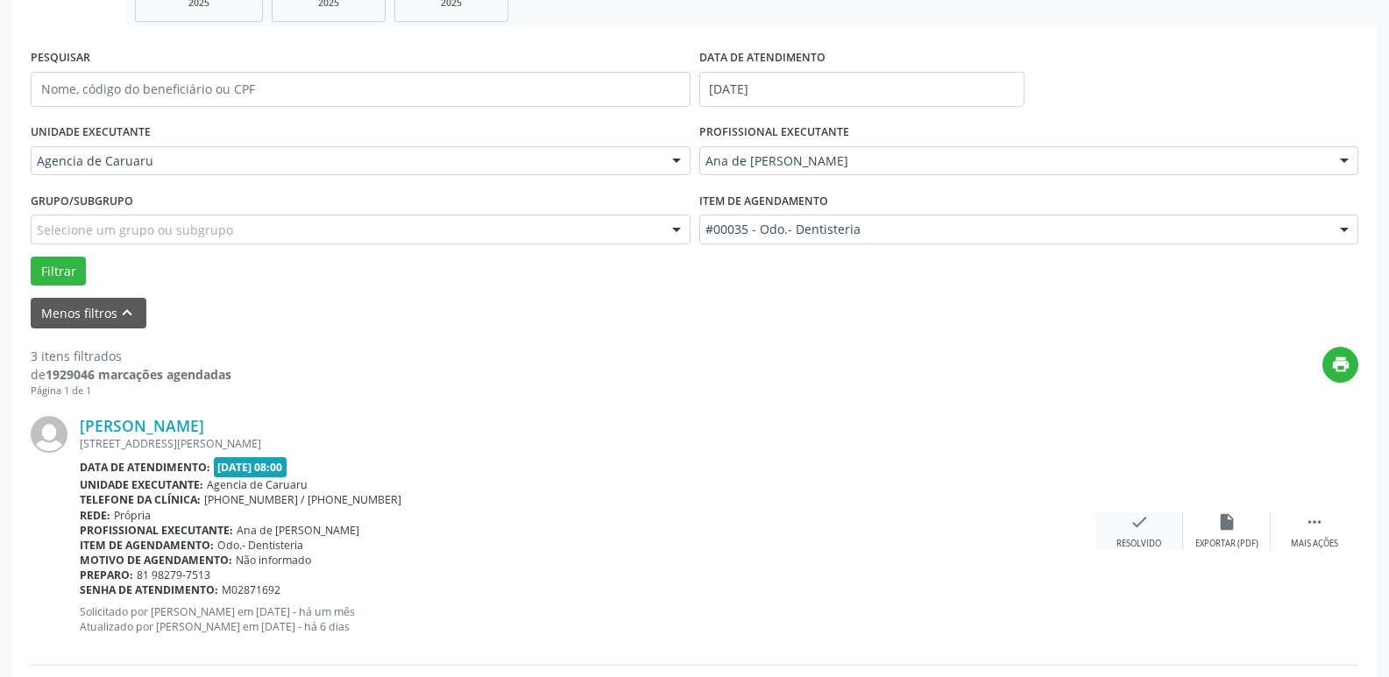
click at [1131, 522] on icon "check" at bounding box center [1138, 521] width 19 height 19
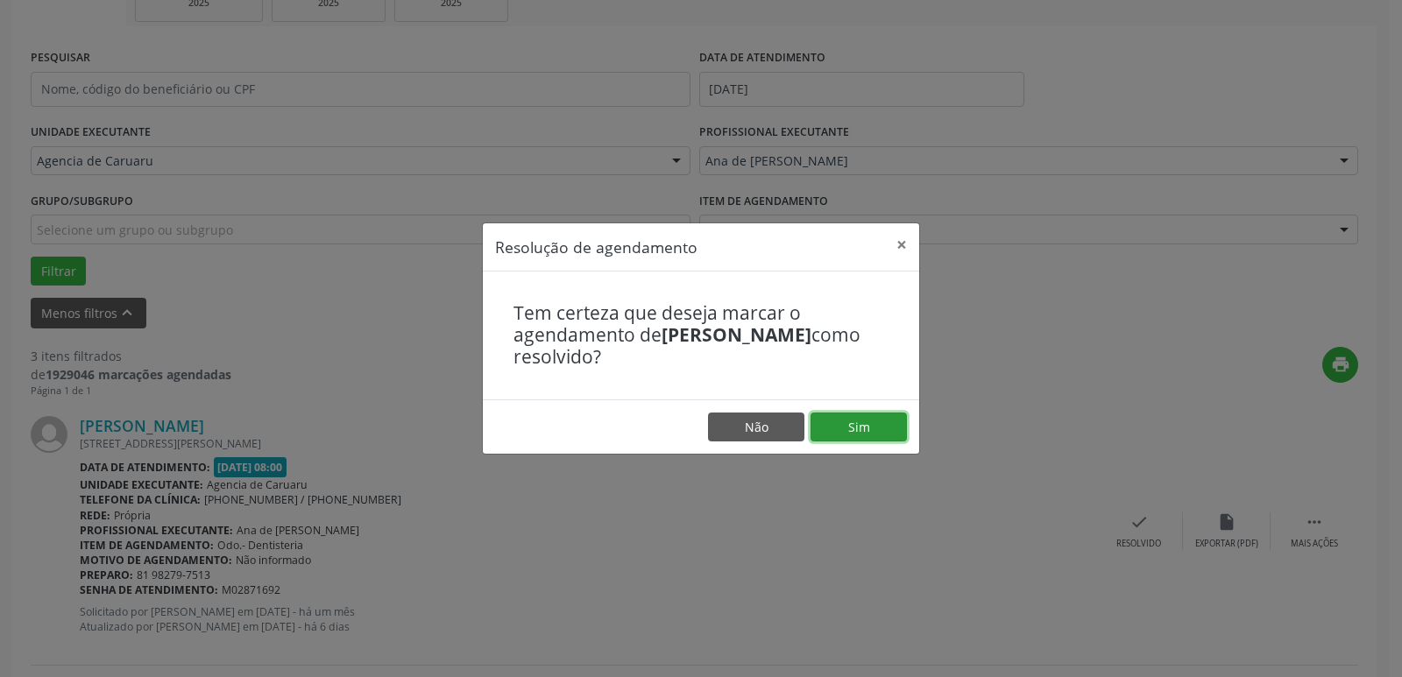
click at [866, 433] on button "Sim" at bounding box center [858, 428] width 96 height 30
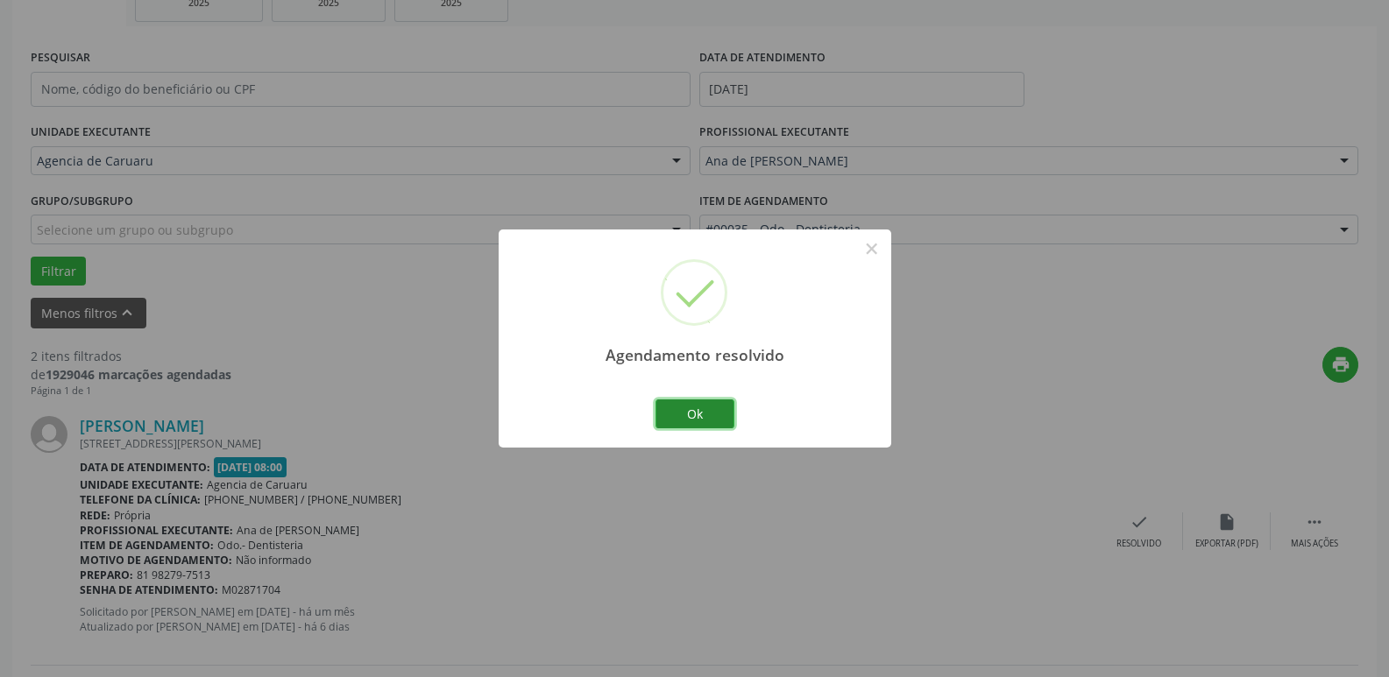
click at [701, 408] on button "Ok" at bounding box center [694, 414] width 79 height 30
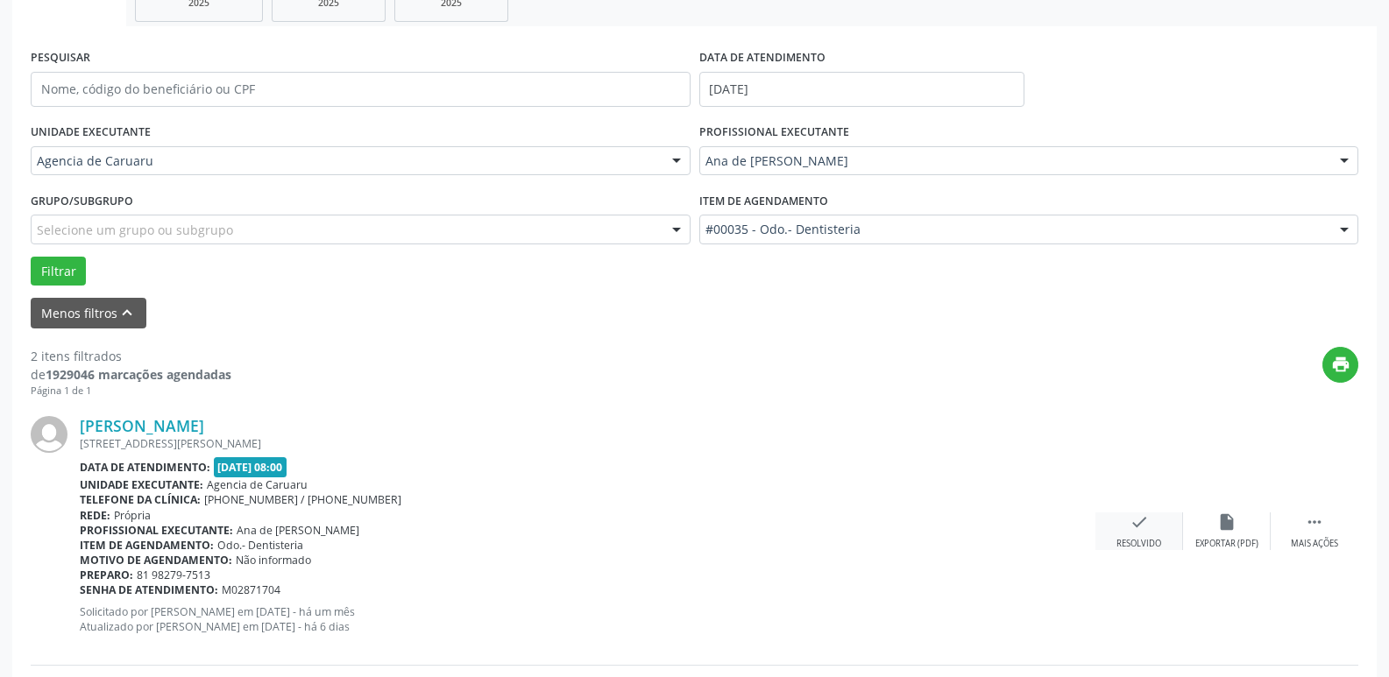
click at [1148, 527] on div "check Resolvido" at bounding box center [1139, 531] width 88 height 38
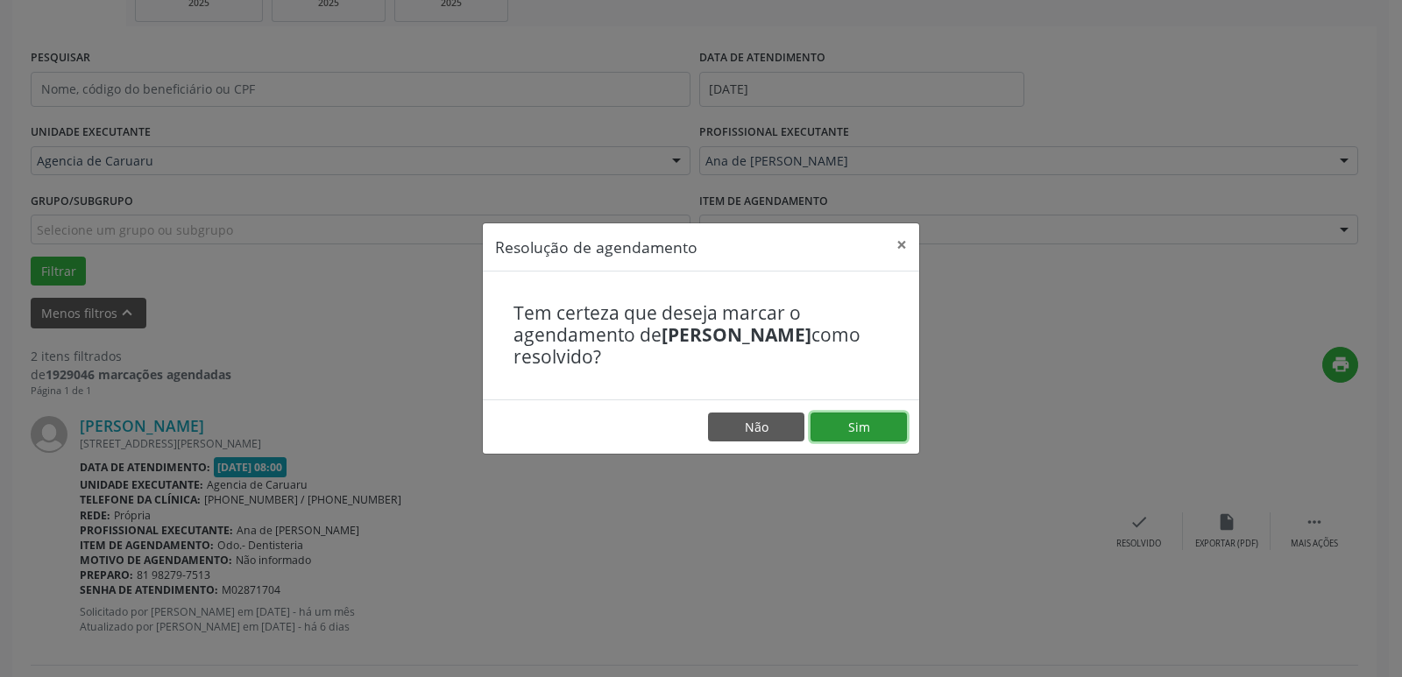
click at [840, 421] on button "Sim" at bounding box center [858, 428] width 96 height 30
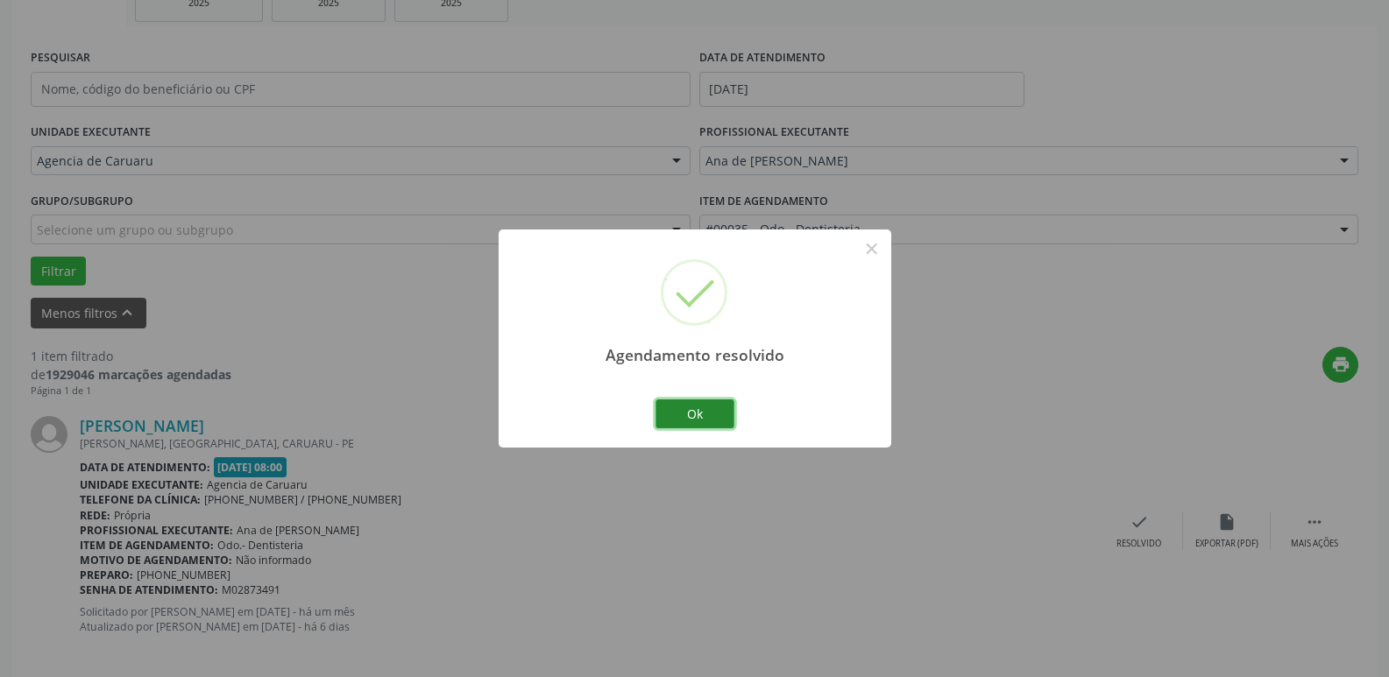
click at [696, 412] on button "Ok" at bounding box center [694, 414] width 79 height 30
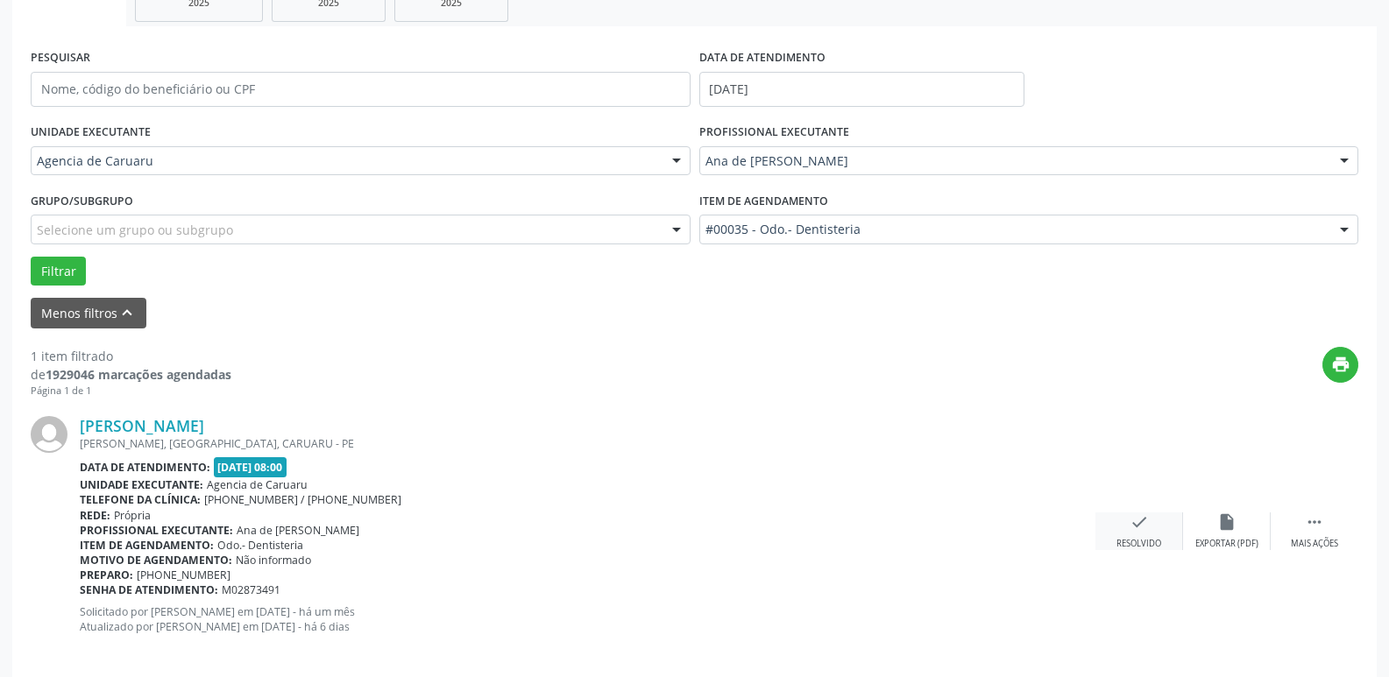
click at [1145, 529] on icon "check" at bounding box center [1138, 521] width 19 height 19
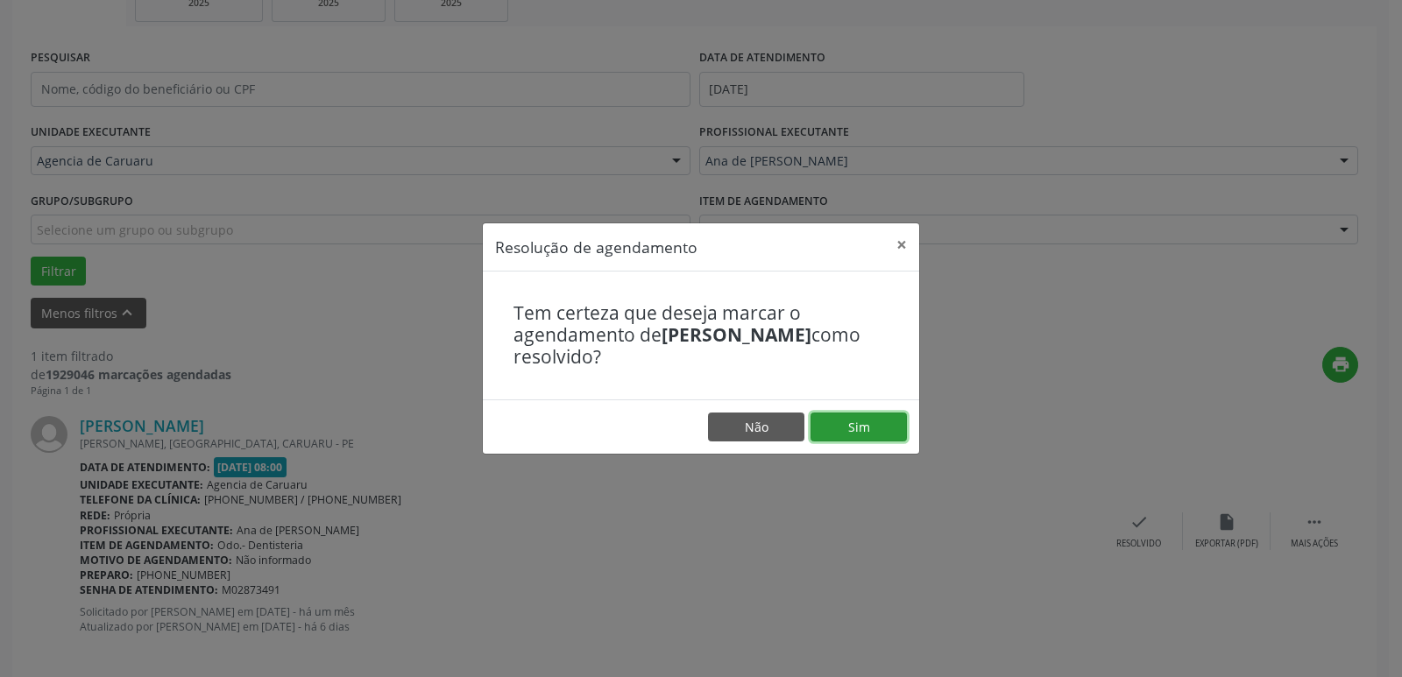
click at [833, 430] on button "Sim" at bounding box center [858, 428] width 96 height 30
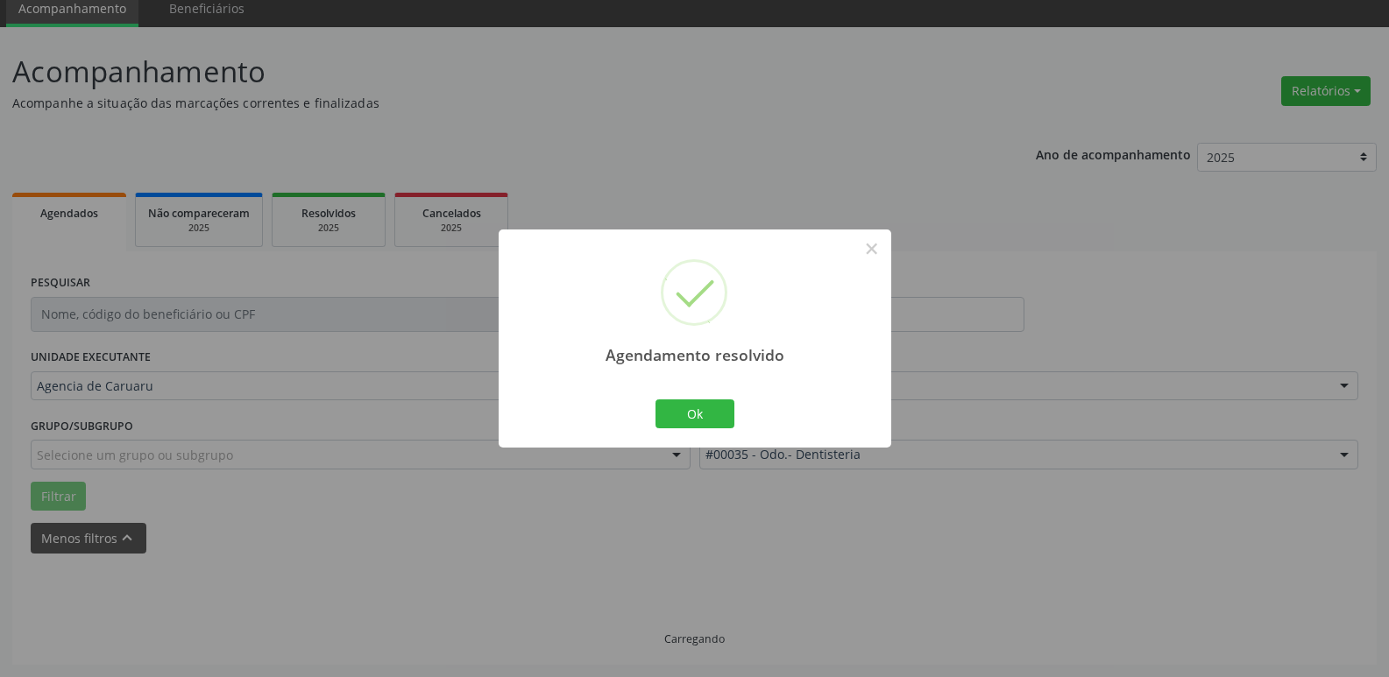
scroll to position [32, 0]
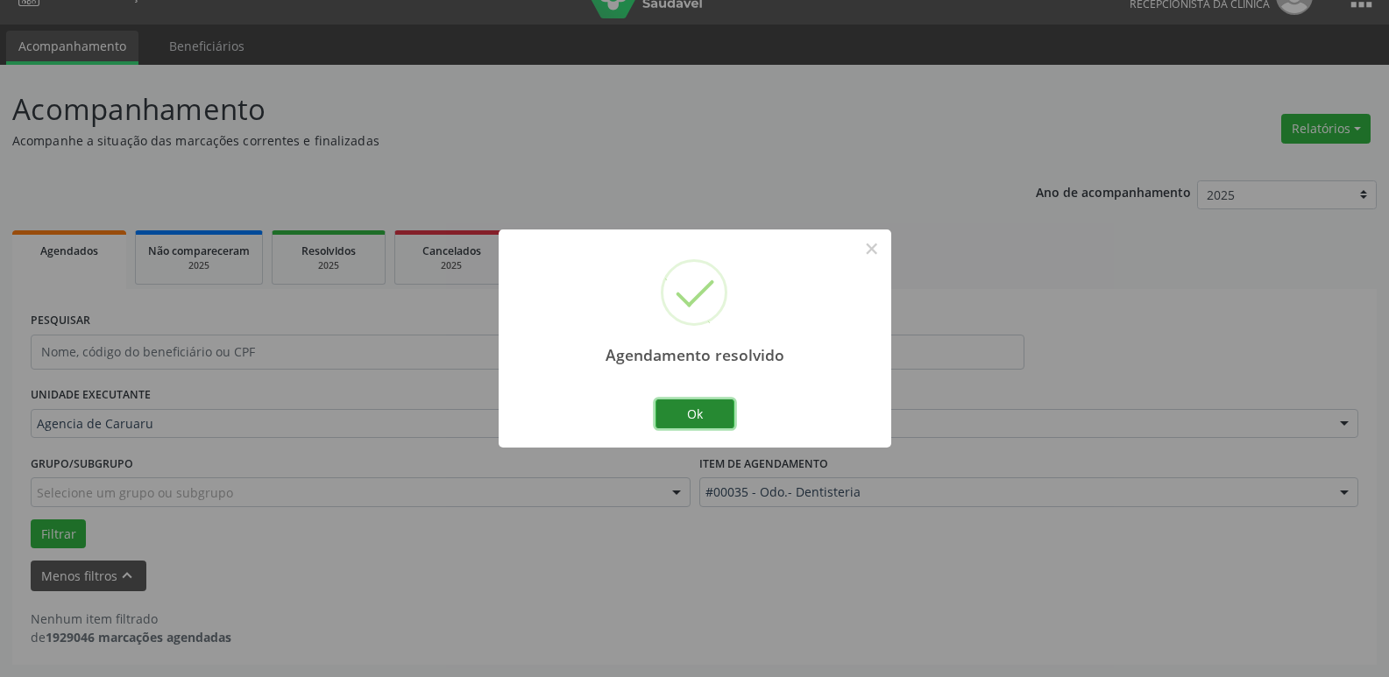
click at [696, 415] on button "Ok" at bounding box center [694, 414] width 79 height 30
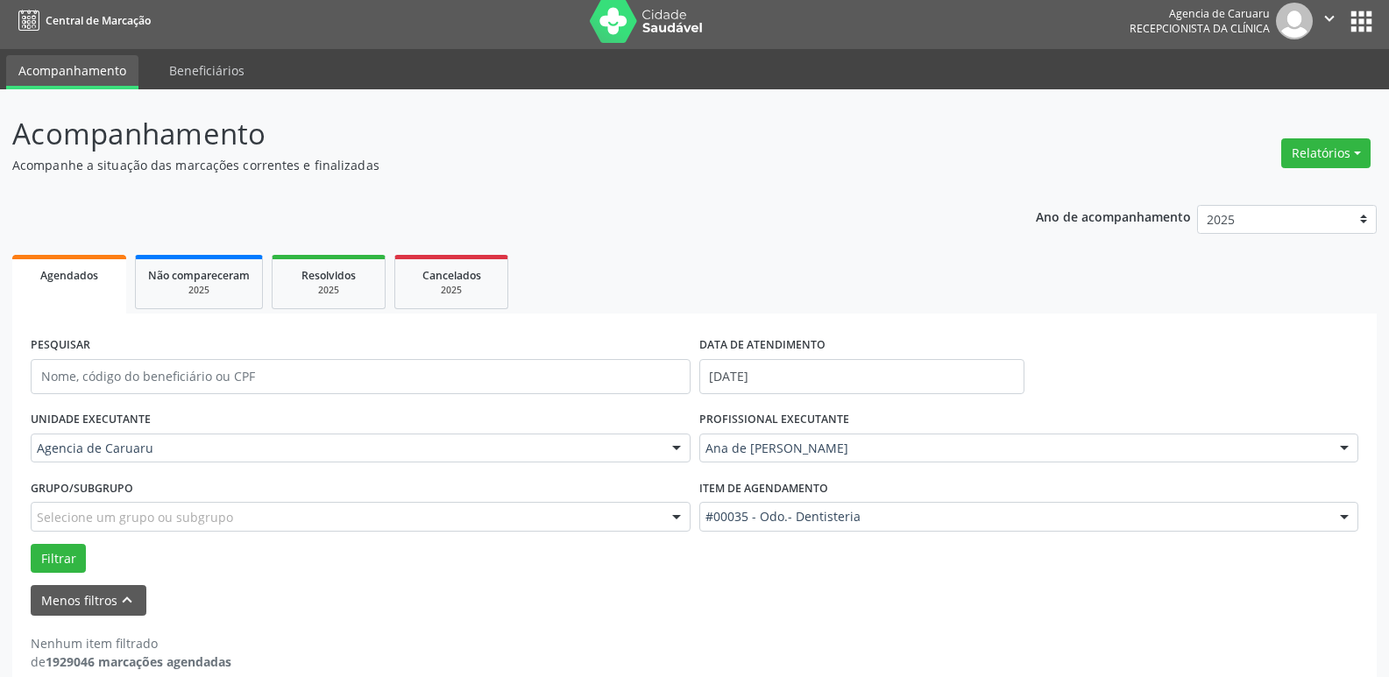
scroll to position [0, 0]
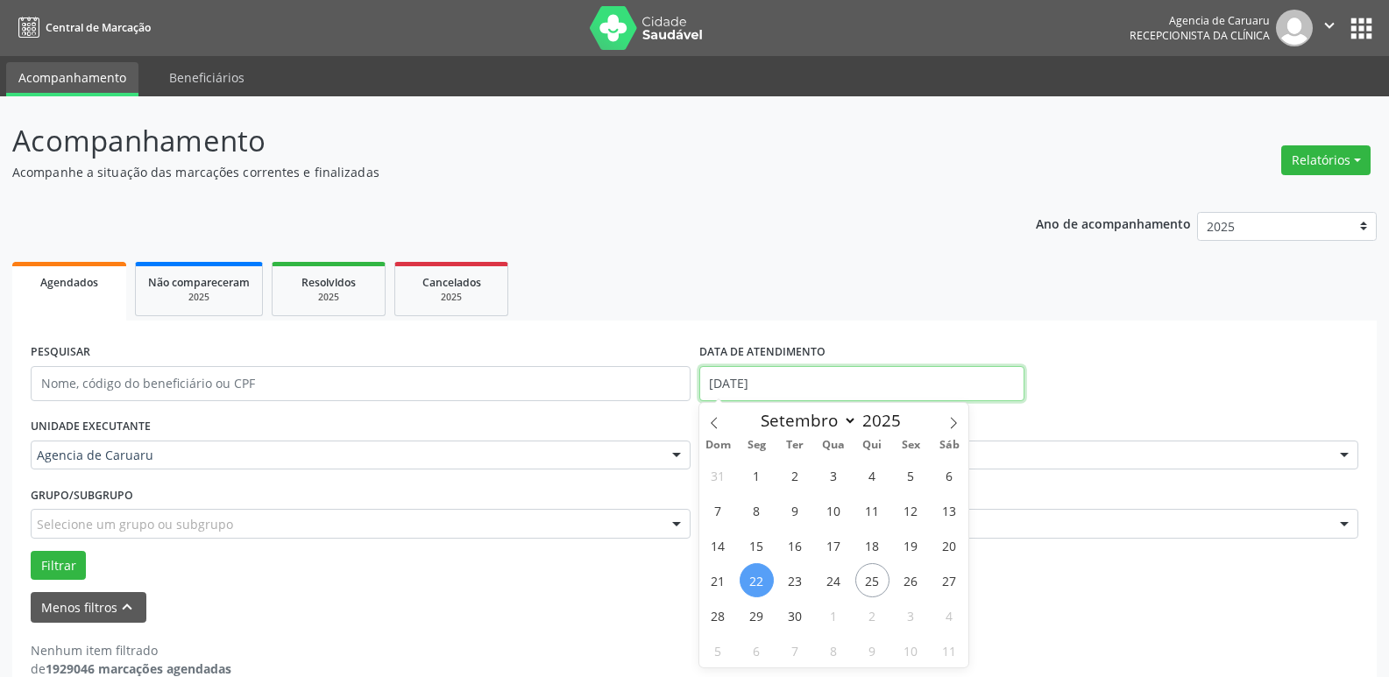
click at [788, 378] on input "[DATE]" at bounding box center [861, 383] width 325 height 35
click at [864, 573] on span "25" at bounding box center [872, 580] width 34 height 34
type input "25/09/2025"
click at [864, 573] on span "25" at bounding box center [872, 580] width 34 height 34
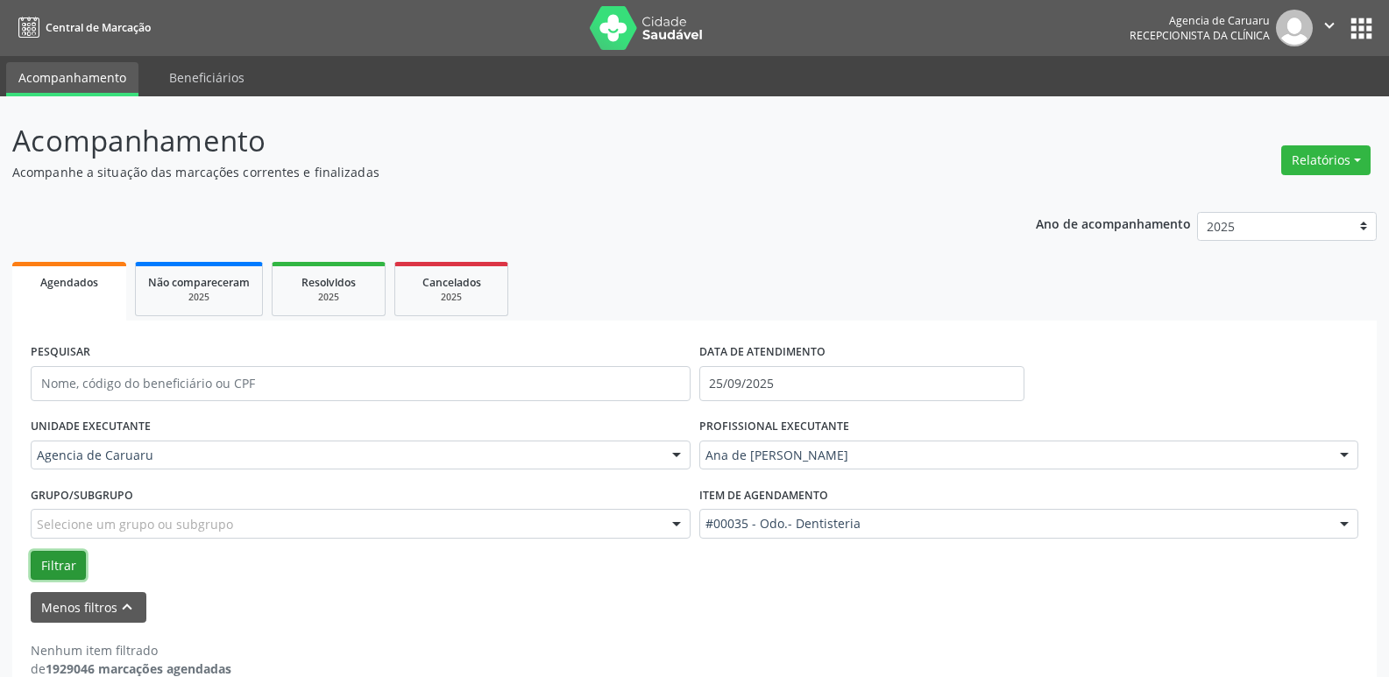
click at [60, 555] on button "Filtrar" at bounding box center [58, 566] width 55 height 30
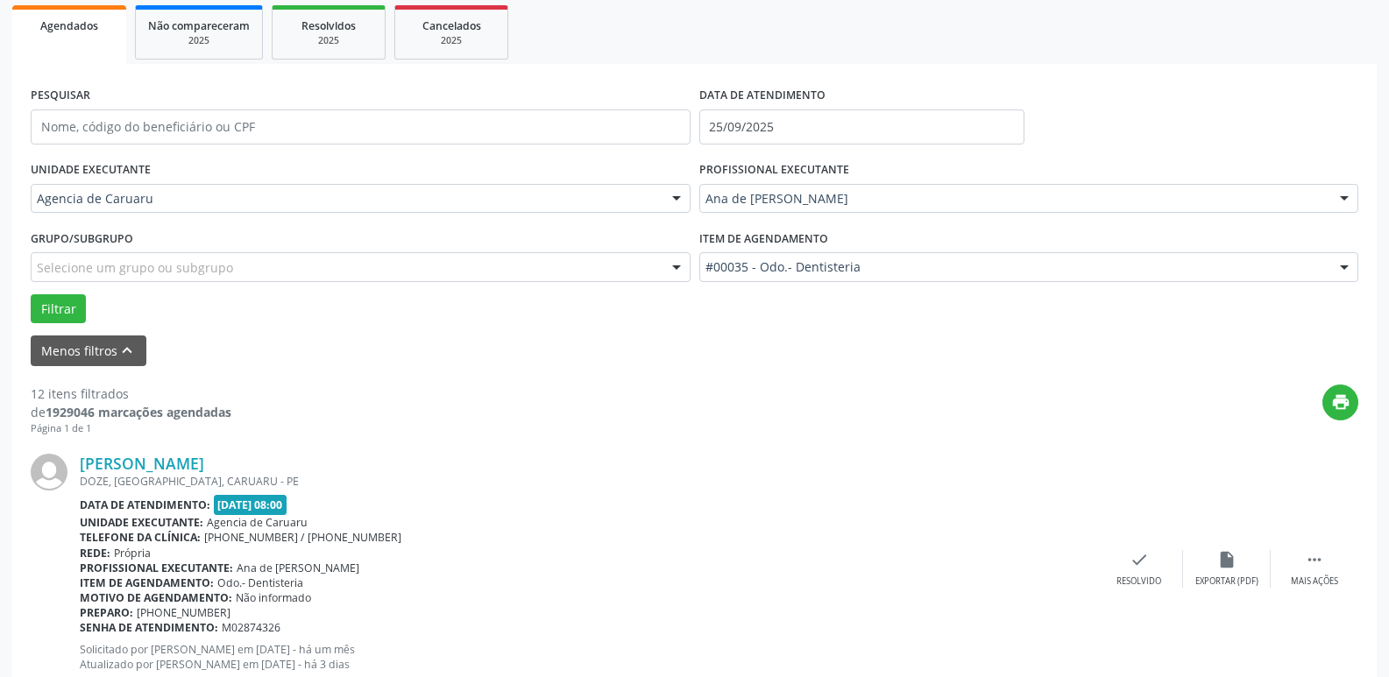
scroll to position [263, 0]
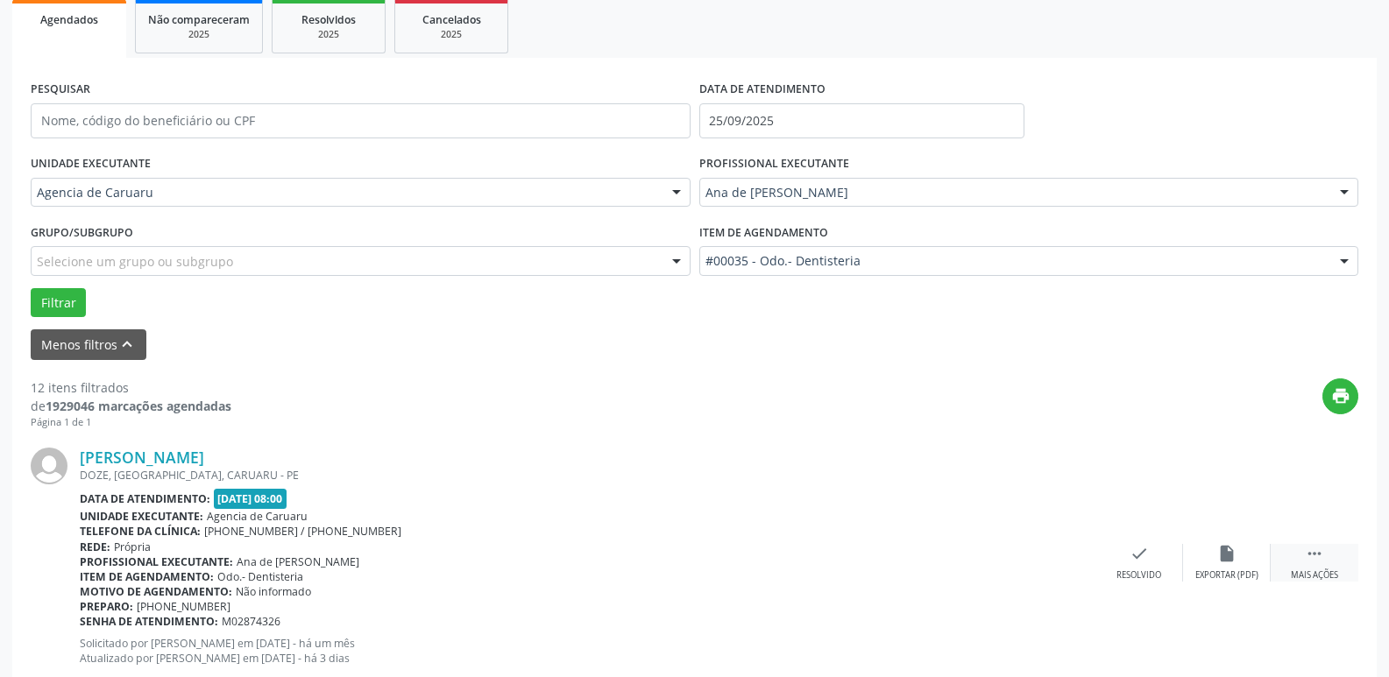
click at [1315, 564] on div " Mais ações" at bounding box center [1314, 563] width 88 height 38
click at [1193, 555] on div "alarm_off Não compareceu" at bounding box center [1227, 563] width 88 height 38
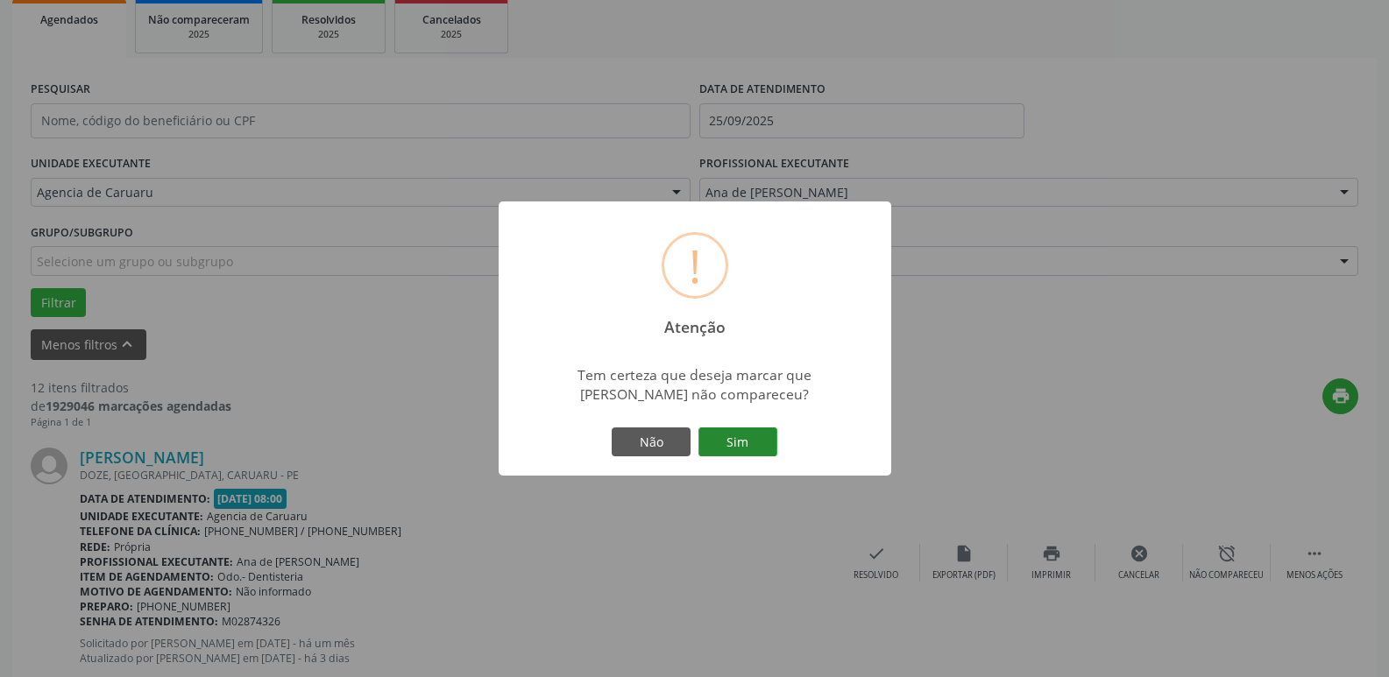
click at [724, 444] on button "Sim" at bounding box center [737, 443] width 79 height 30
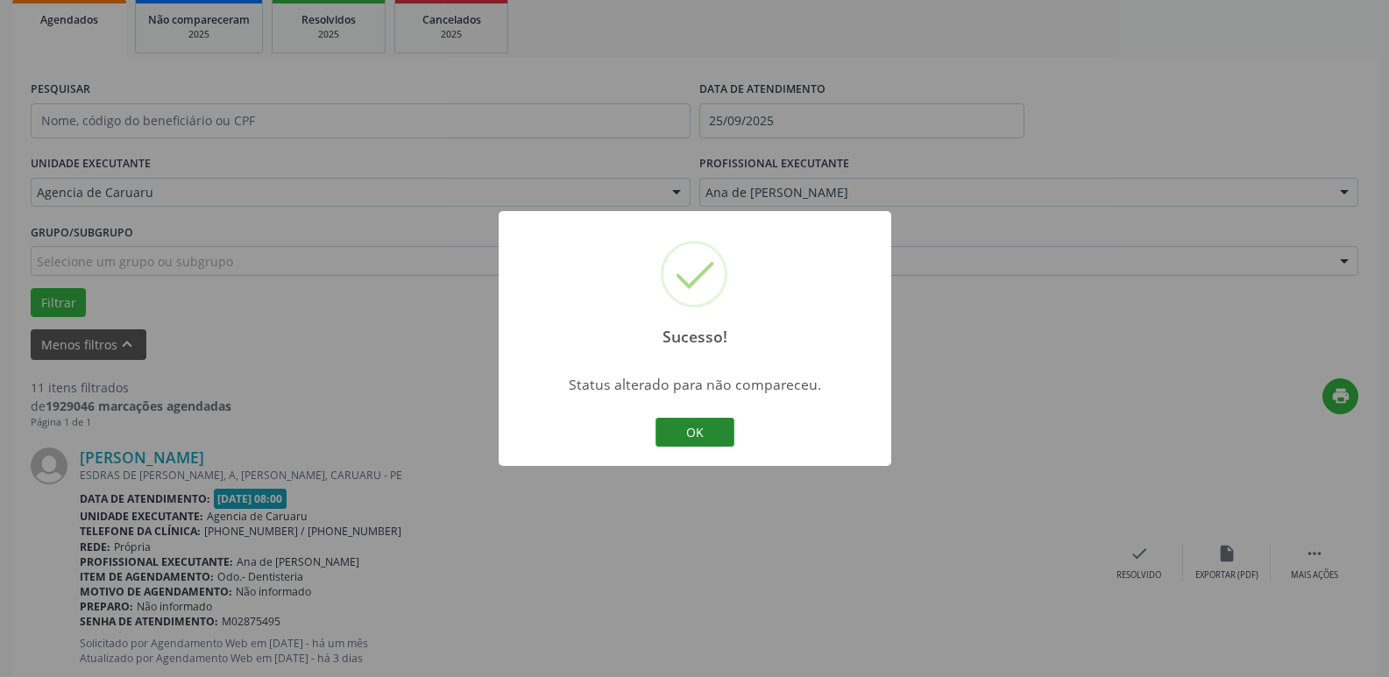
click at [677, 429] on button "OK" at bounding box center [694, 433] width 79 height 30
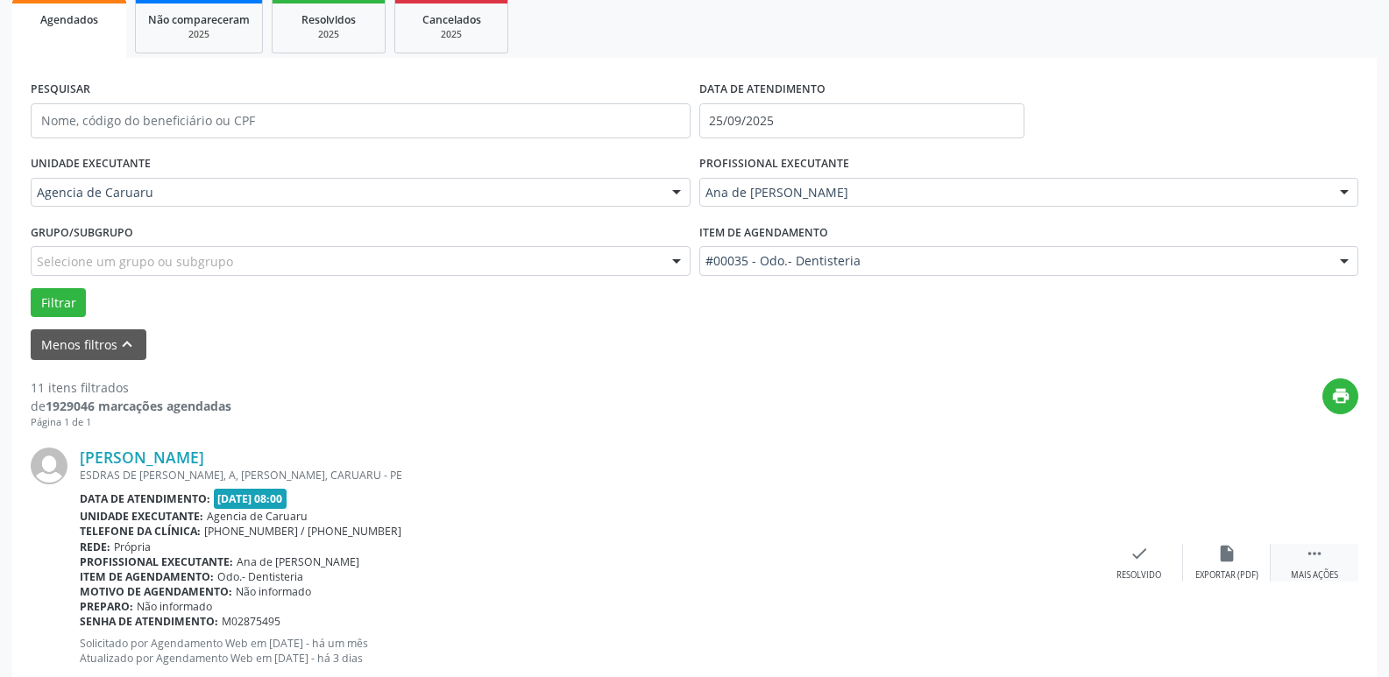
click at [1300, 548] on div " Mais ações" at bounding box center [1314, 563] width 88 height 38
click at [1230, 558] on icon "alarm_off" at bounding box center [1226, 553] width 19 height 19
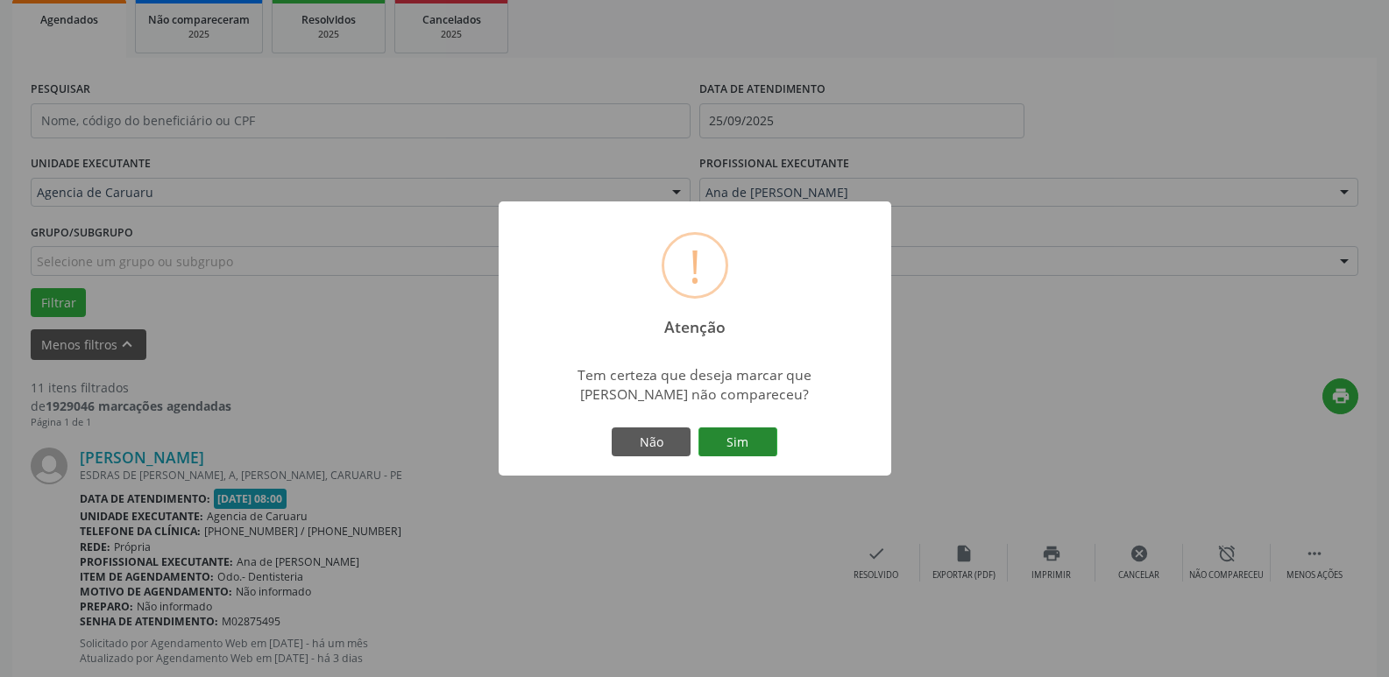
click at [731, 437] on button "Sim" at bounding box center [737, 443] width 79 height 30
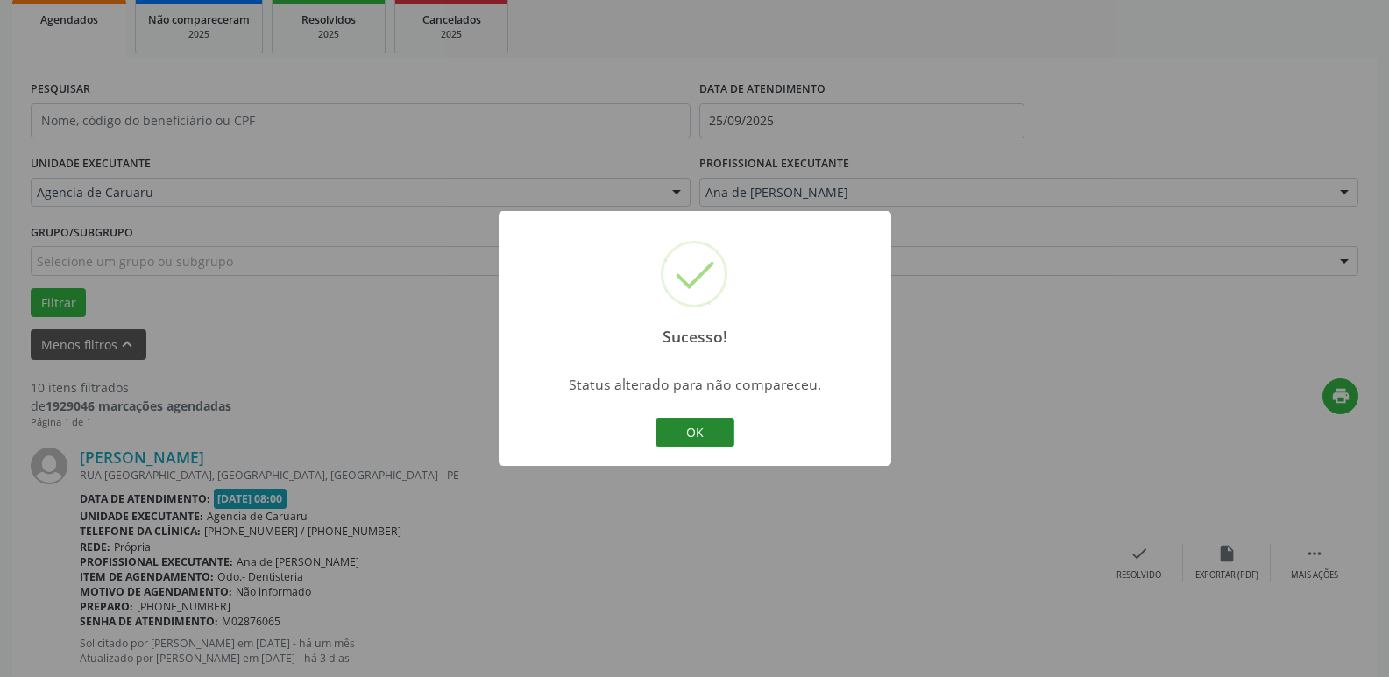
click at [685, 430] on button "OK" at bounding box center [694, 433] width 79 height 30
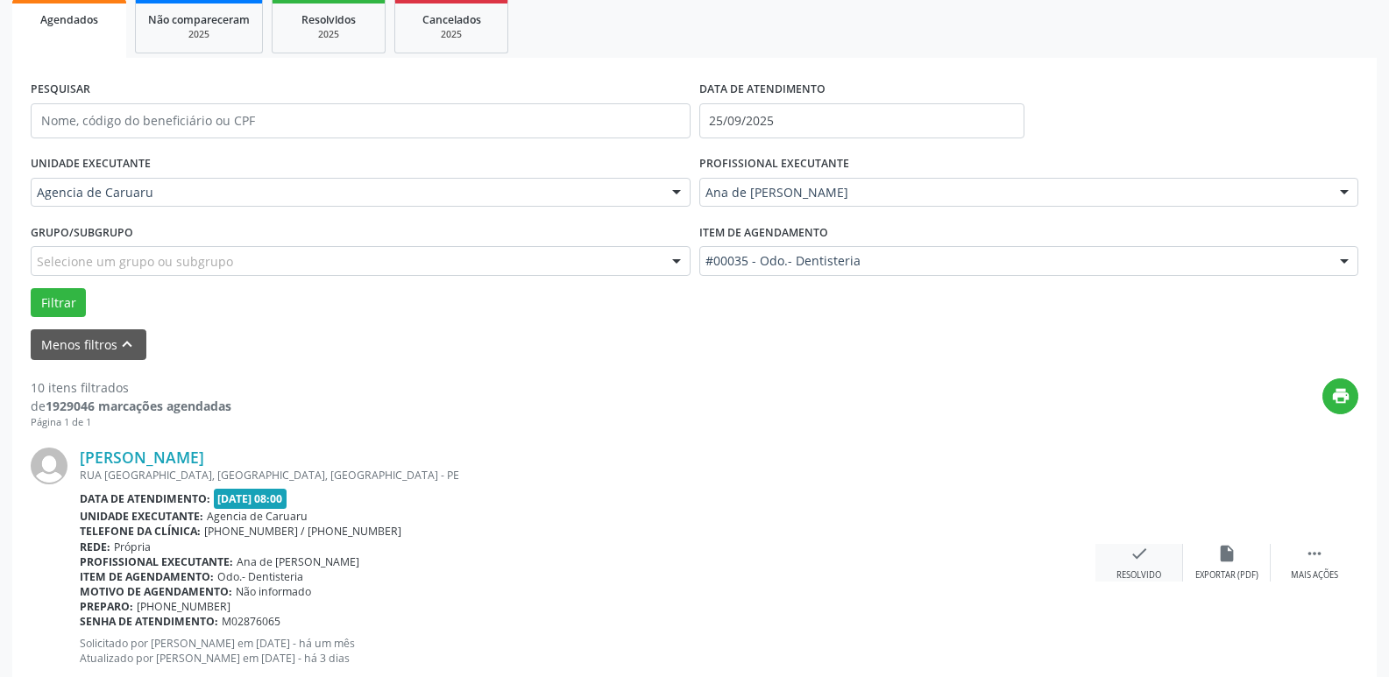
click at [1134, 570] on div "Resolvido" at bounding box center [1138, 575] width 45 height 12
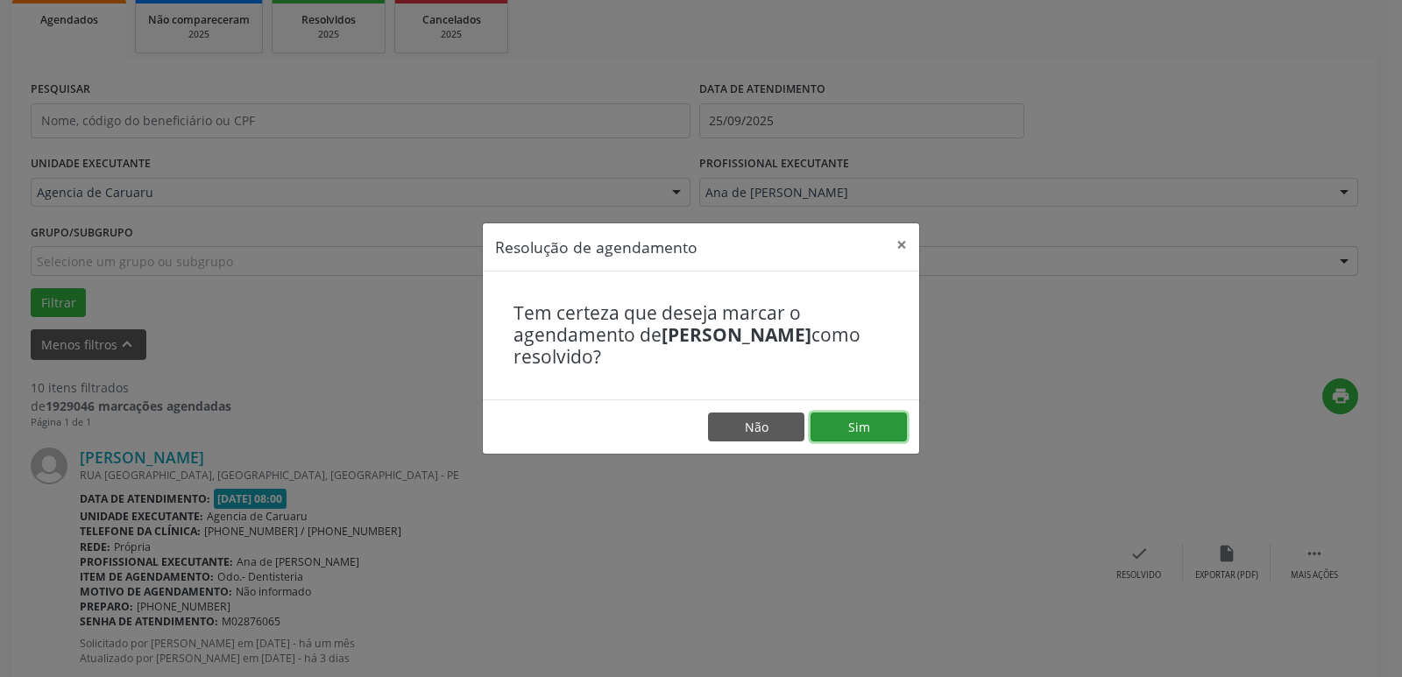
click at [856, 424] on button "Sim" at bounding box center [858, 428] width 96 height 30
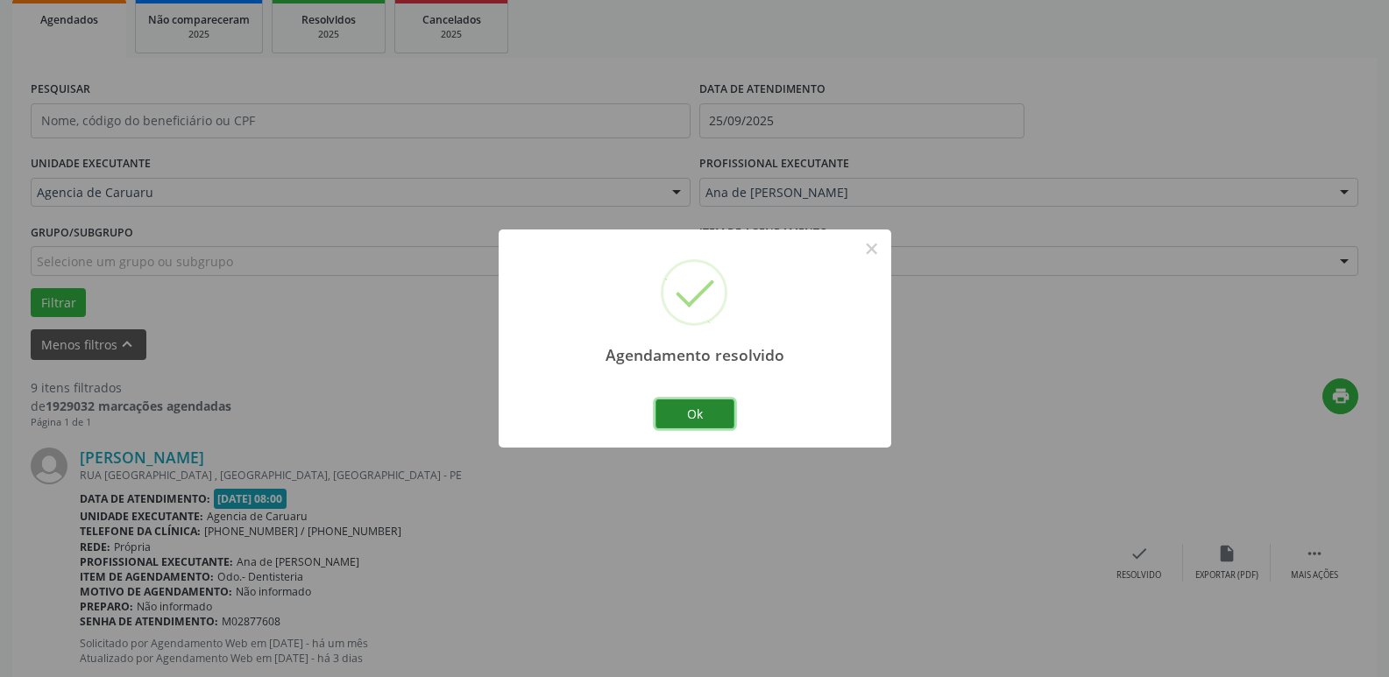
click at [698, 410] on button "Ok" at bounding box center [694, 414] width 79 height 30
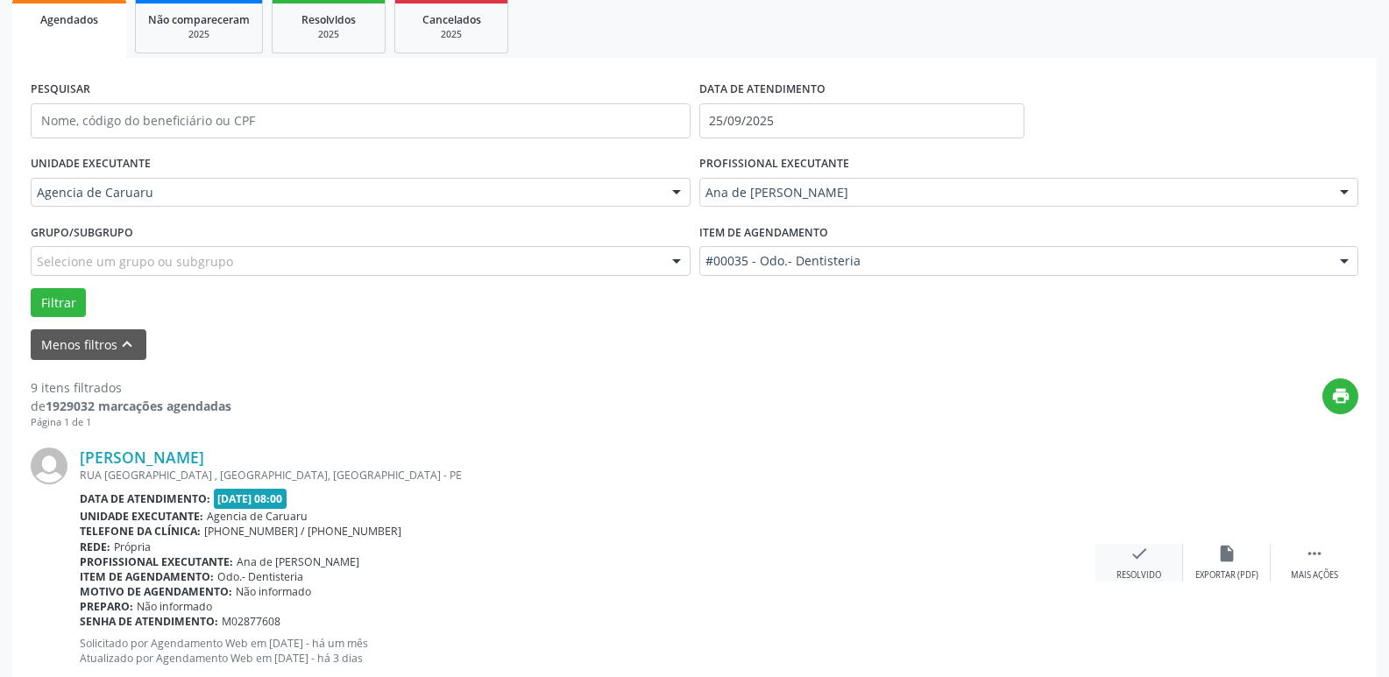
click at [1123, 569] on div "Resolvido" at bounding box center [1138, 575] width 45 height 12
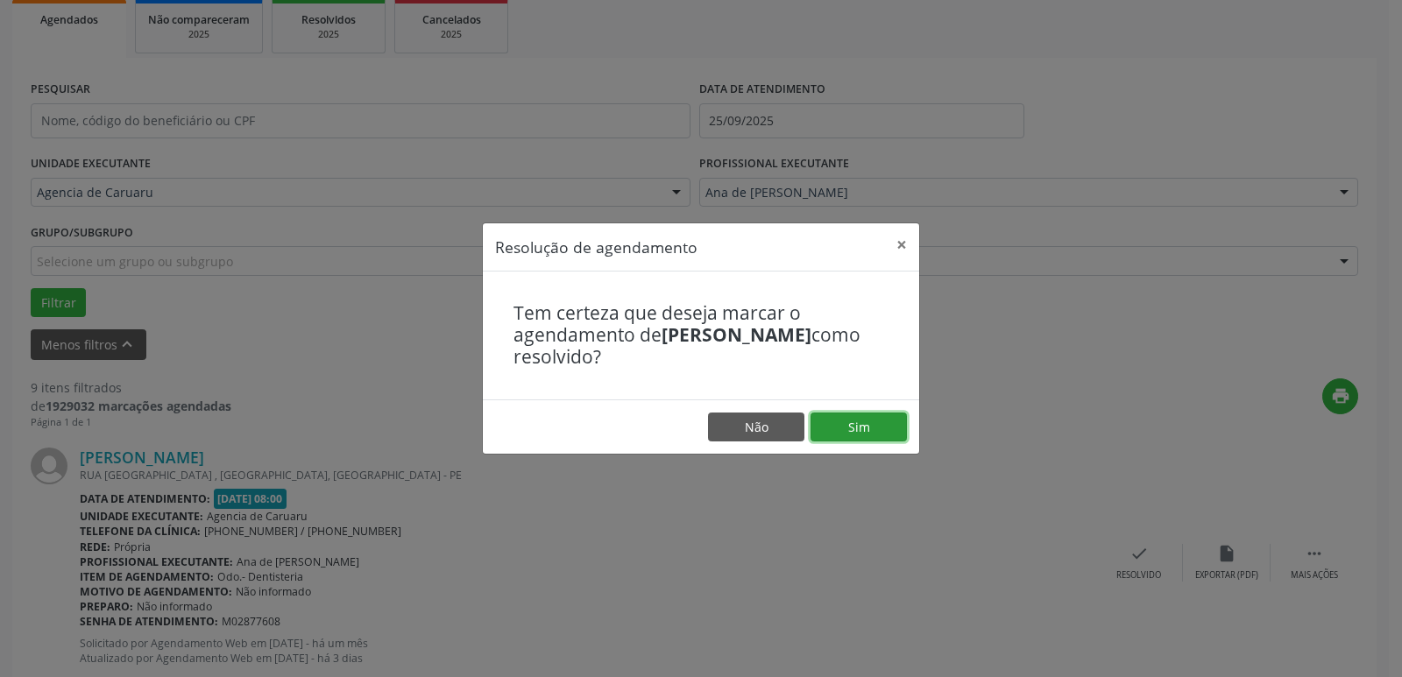
click at [854, 430] on button "Sim" at bounding box center [858, 428] width 96 height 30
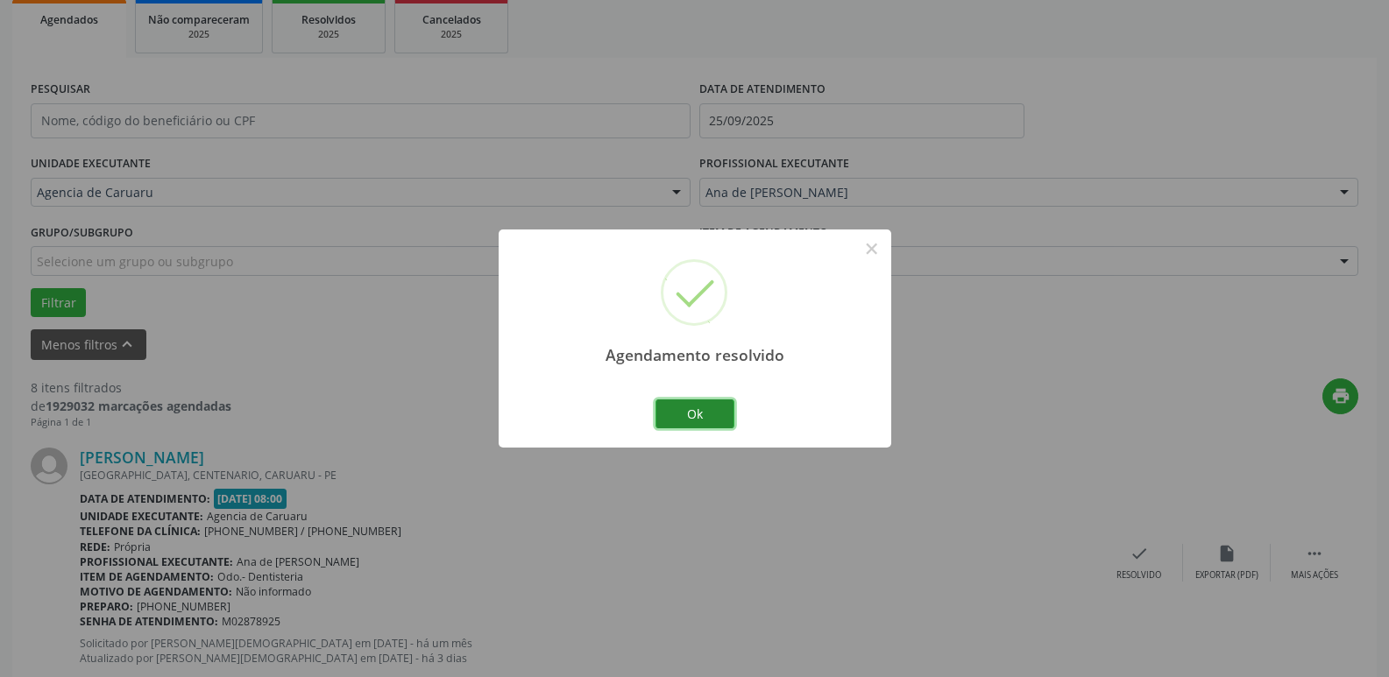
click at [699, 405] on button "Ok" at bounding box center [694, 414] width 79 height 30
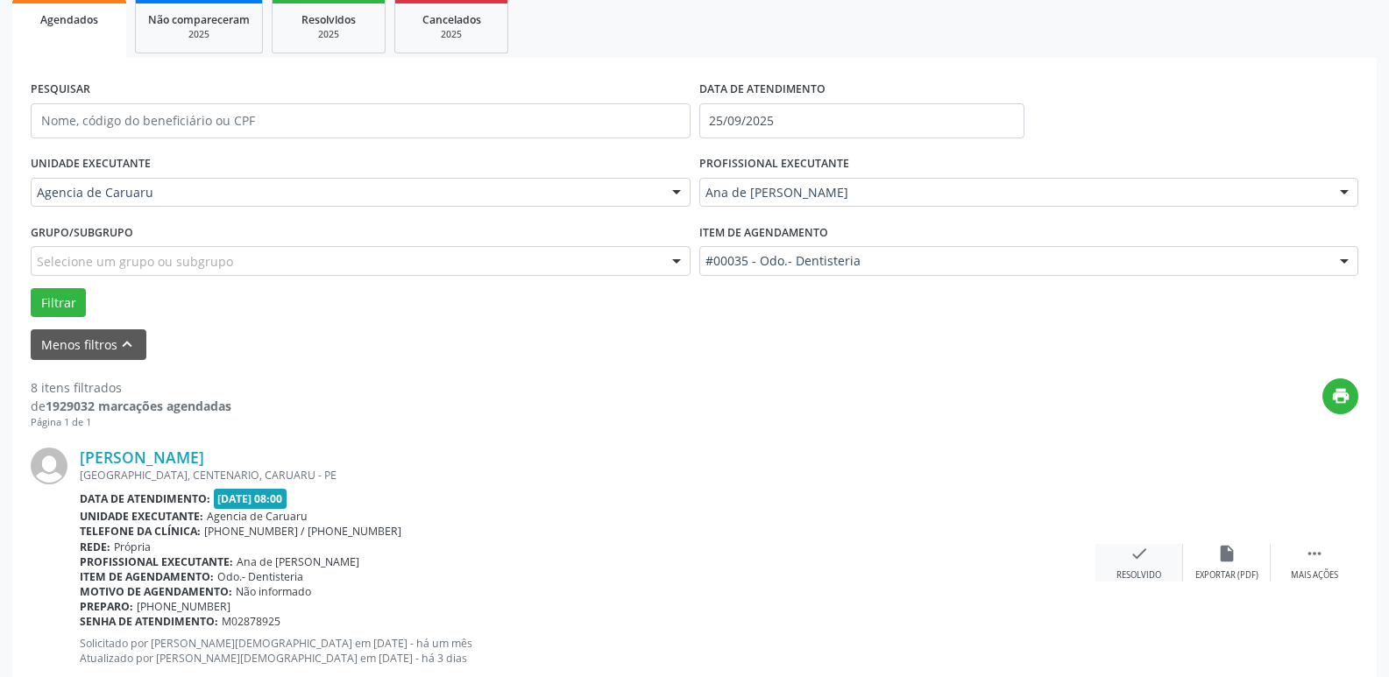
click at [1141, 560] on icon "check" at bounding box center [1138, 553] width 19 height 19
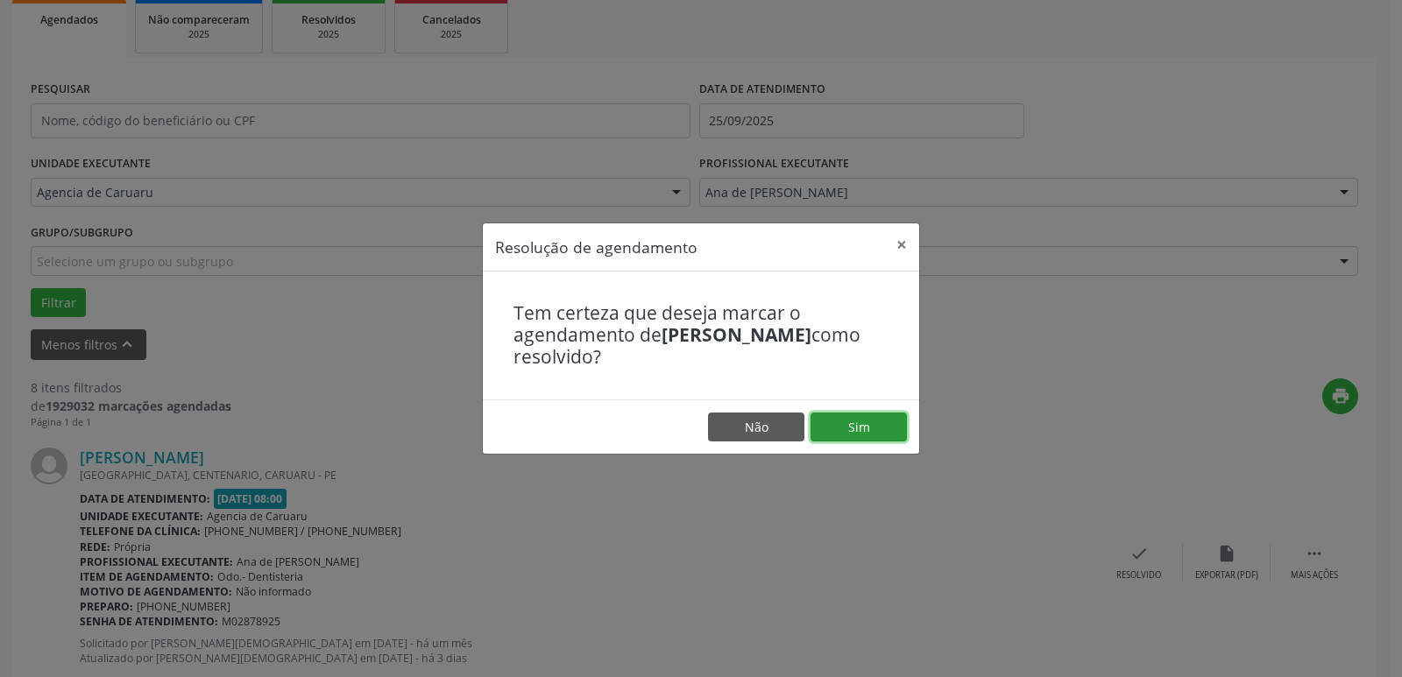
click at [827, 427] on button "Sim" at bounding box center [858, 428] width 96 height 30
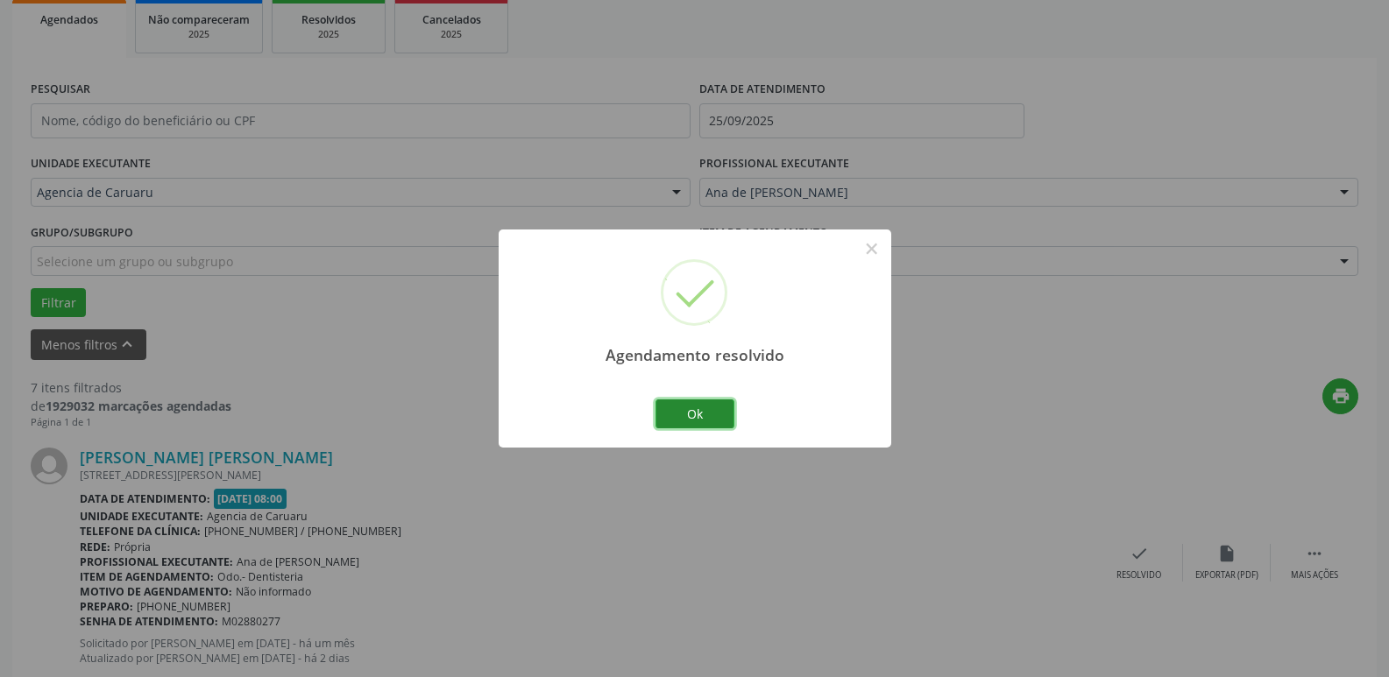
click at [677, 406] on button "Ok" at bounding box center [694, 414] width 79 height 30
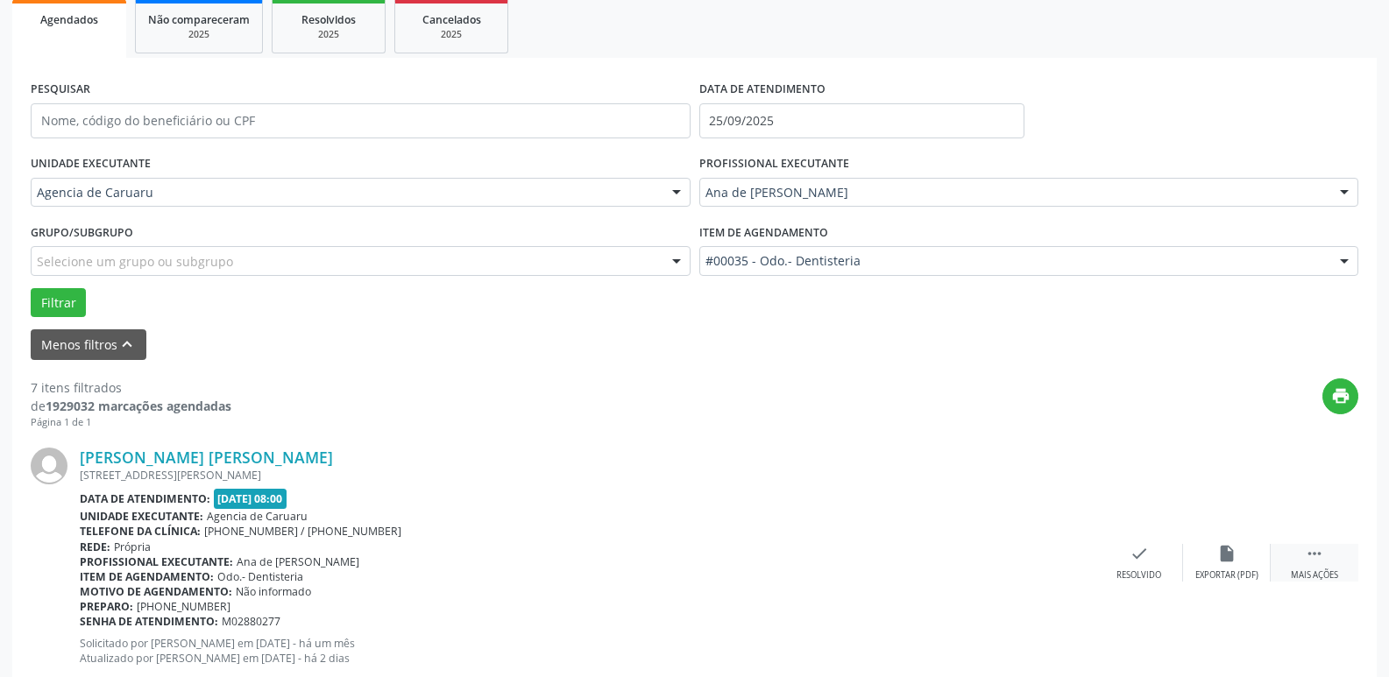
click at [1311, 562] on icon "" at bounding box center [1313, 553] width 19 height 19
click at [1212, 565] on div "alarm_off Não compareceu" at bounding box center [1227, 563] width 88 height 38
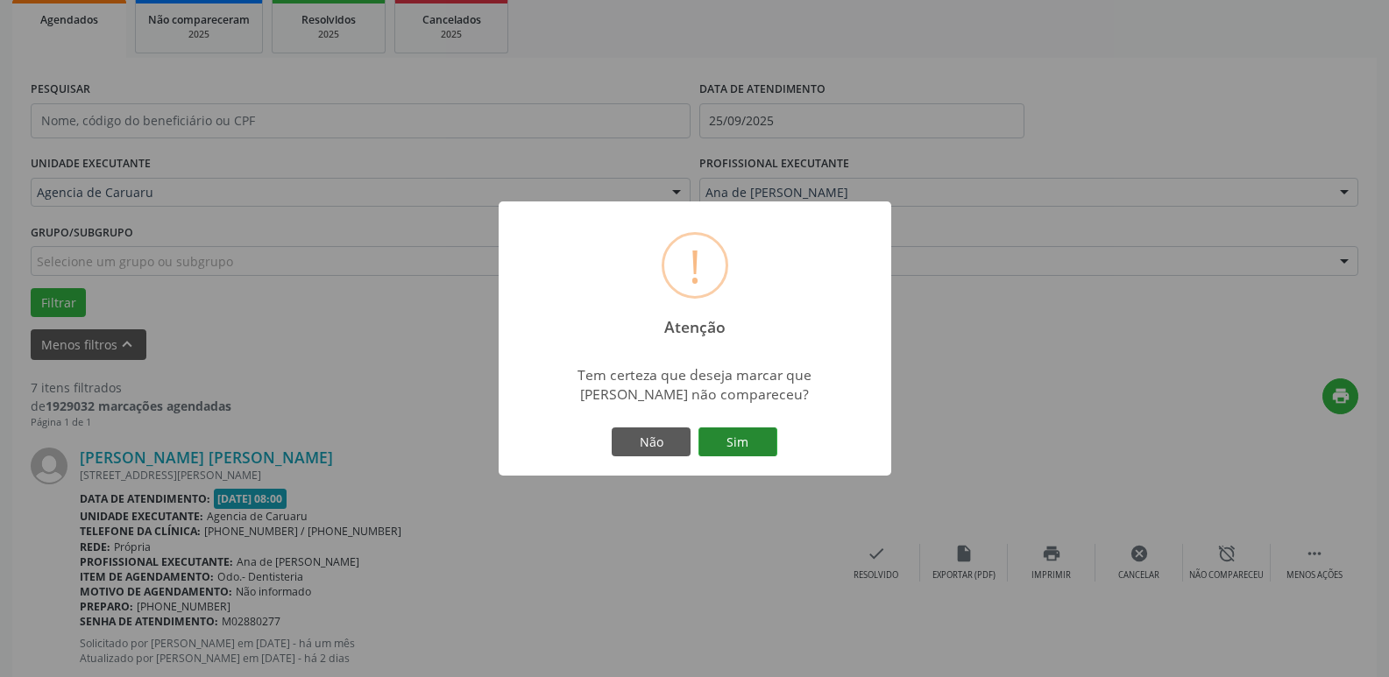
click at [730, 440] on button "Sim" at bounding box center [737, 443] width 79 height 30
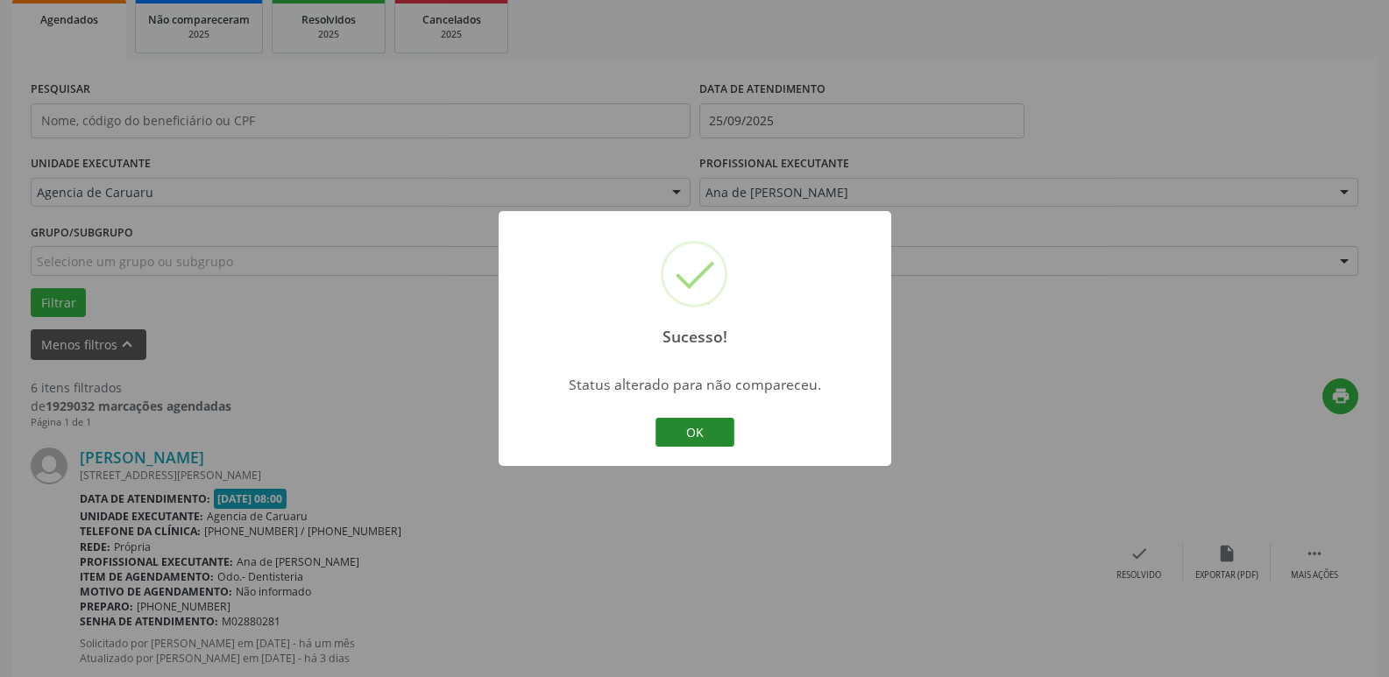
click at [682, 426] on button "OK" at bounding box center [694, 433] width 79 height 30
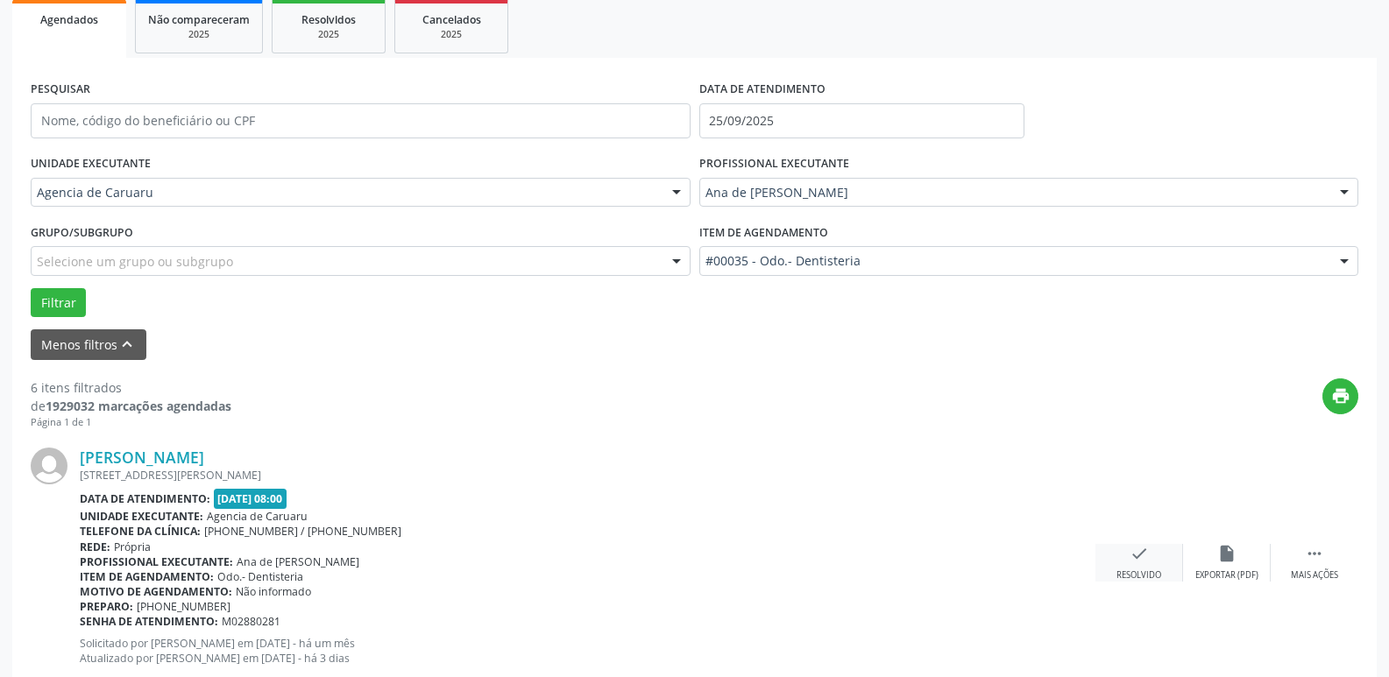
click at [1142, 563] on icon "check" at bounding box center [1138, 553] width 19 height 19
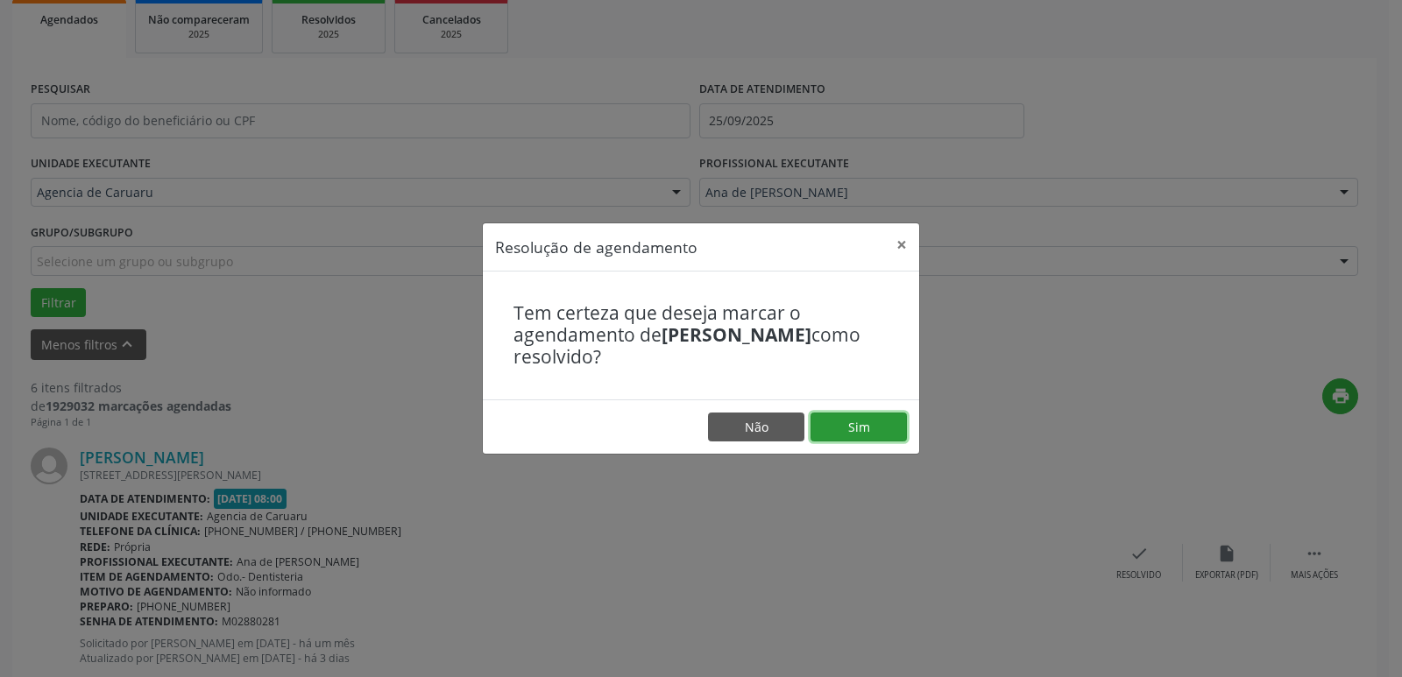
click at [854, 421] on button "Sim" at bounding box center [858, 428] width 96 height 30
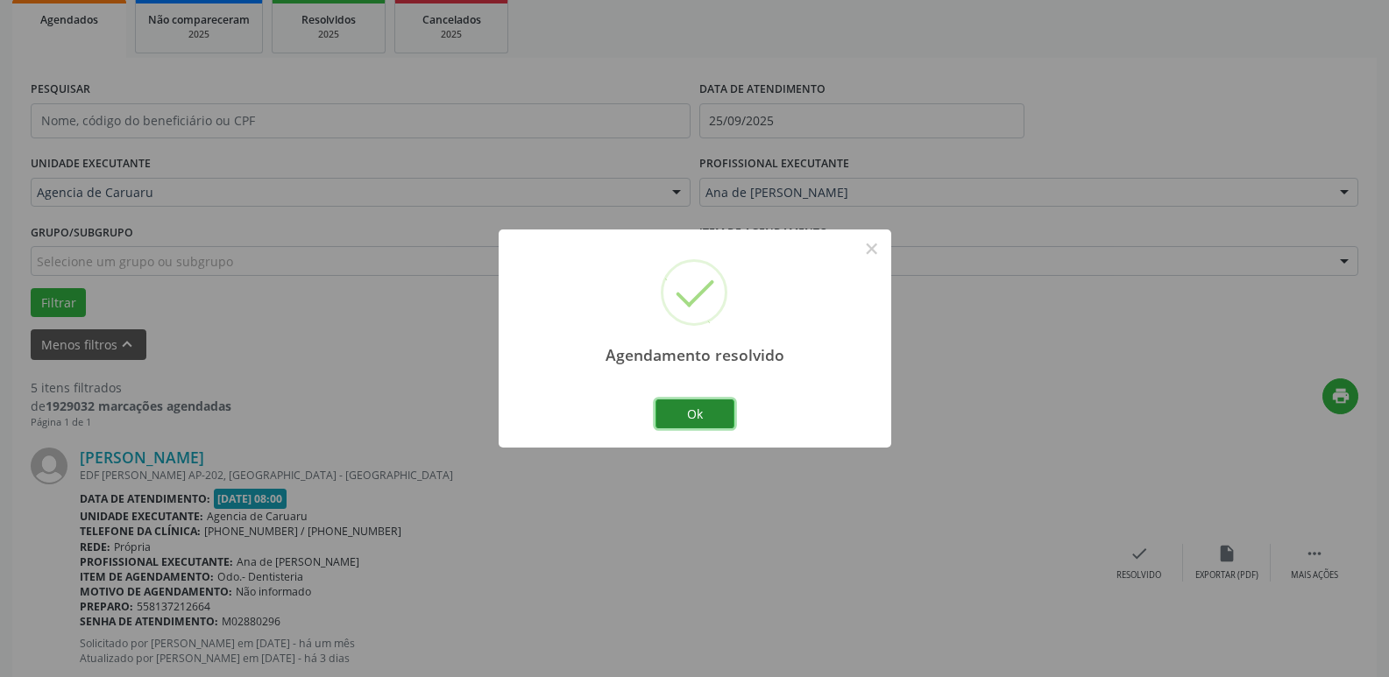
click at [682, 413] on button "Ok" at bounding box center [694, 414] width 79 height 30
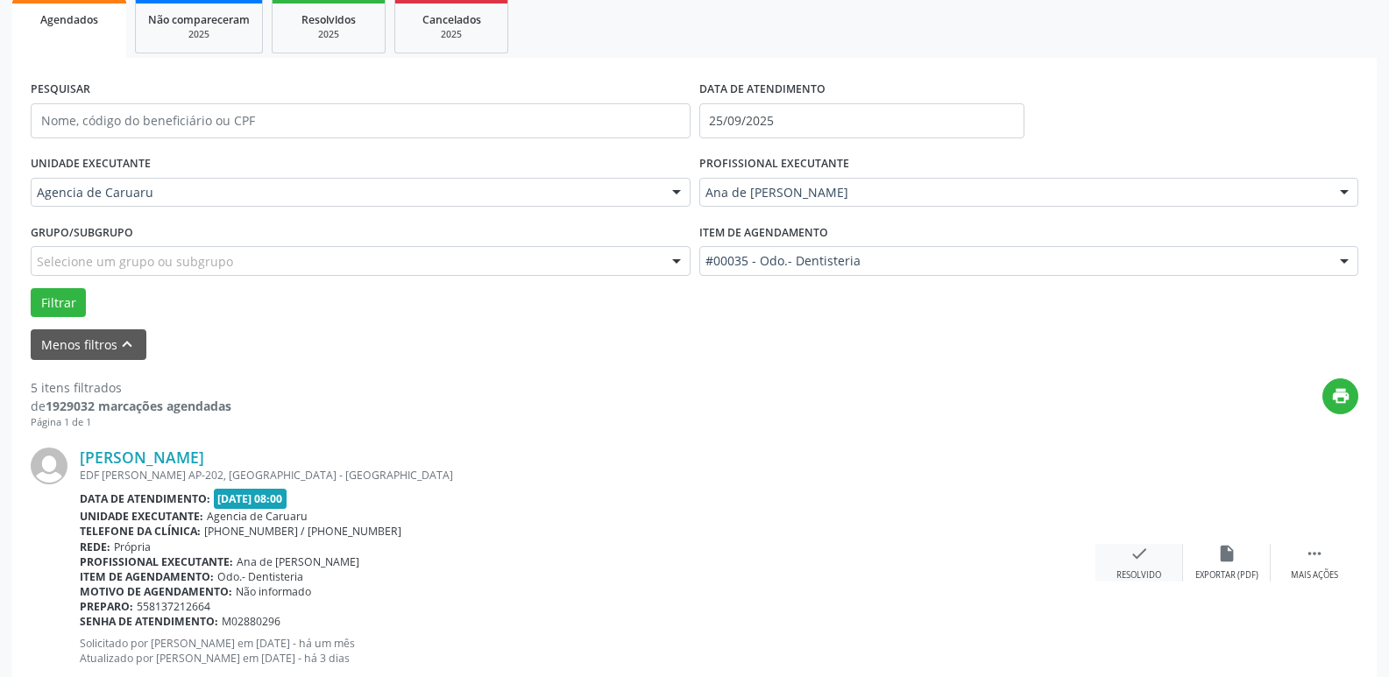
click at [1121, 559] on div "check Resolvido" at bounding box center [1139, 563] width 88 height 38
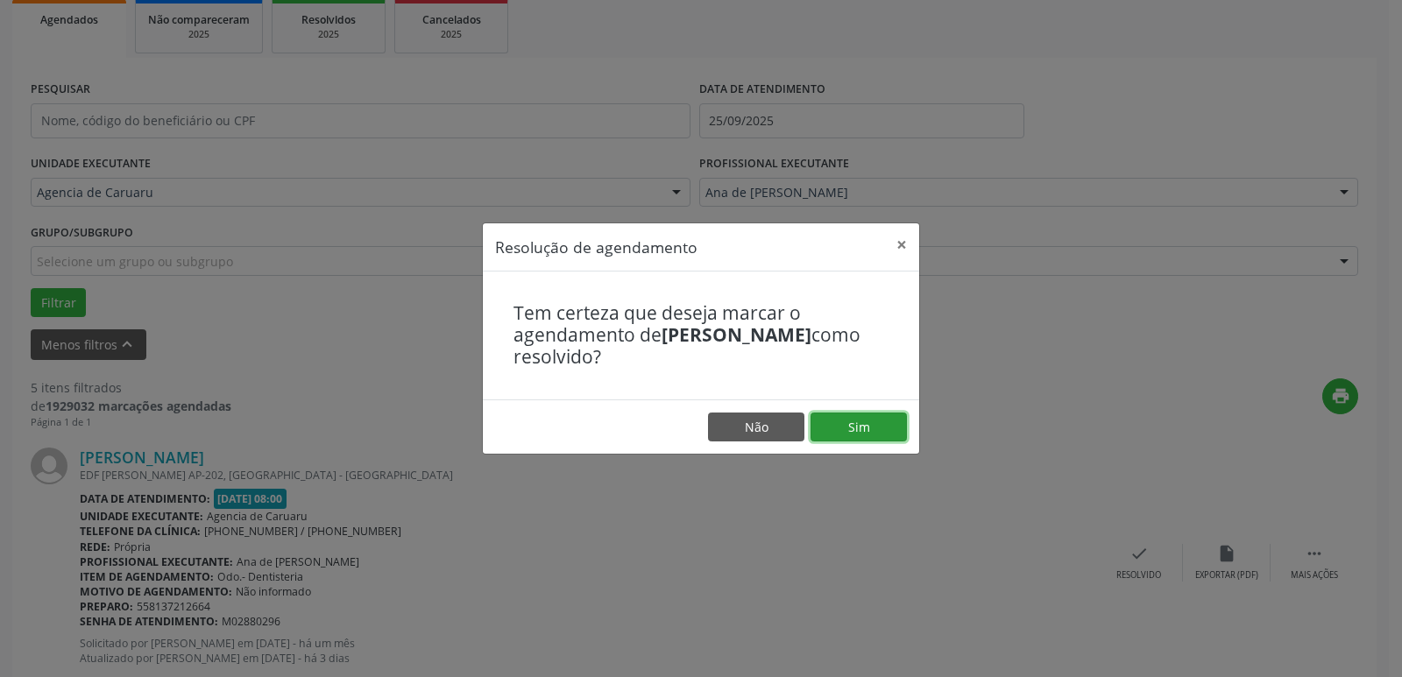
click at [858, 426] on button "Sim" at bounding box center [858, 428] width 96 height 30
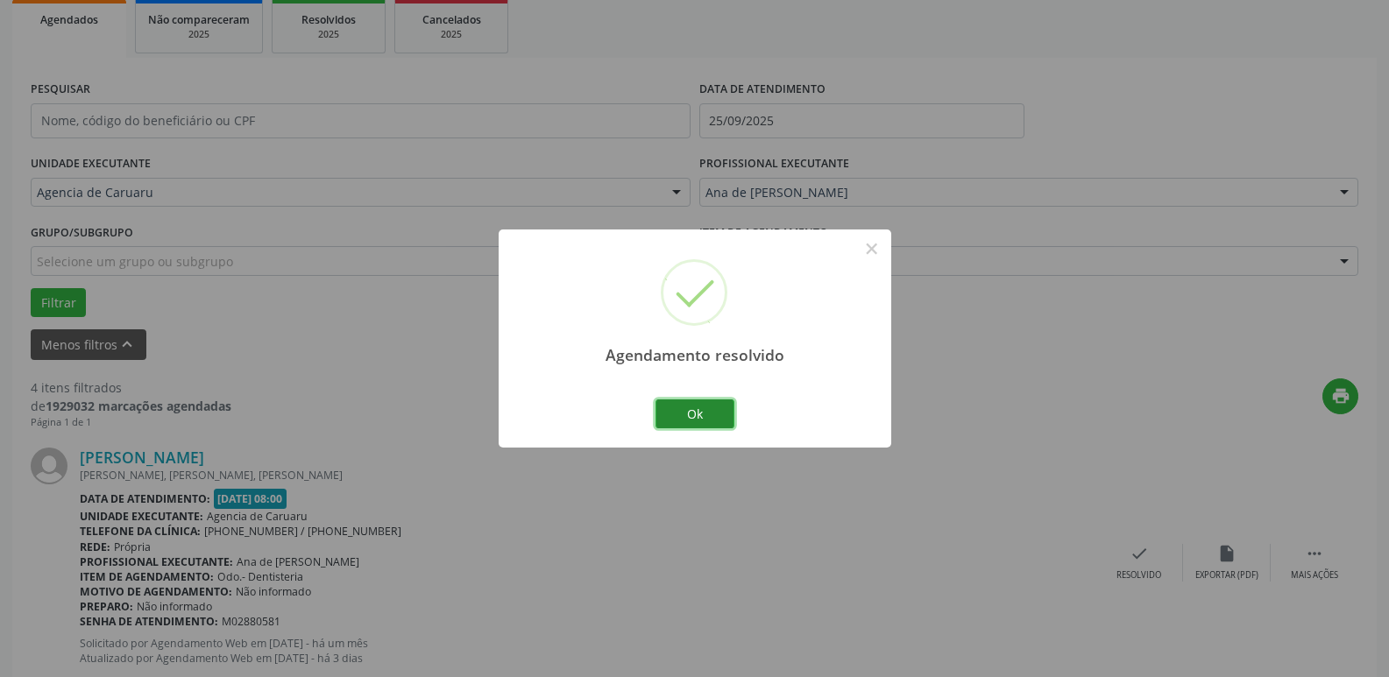
click at [689, 411] on button "Ok" at bounding box center [694, 414] width 79 height 30
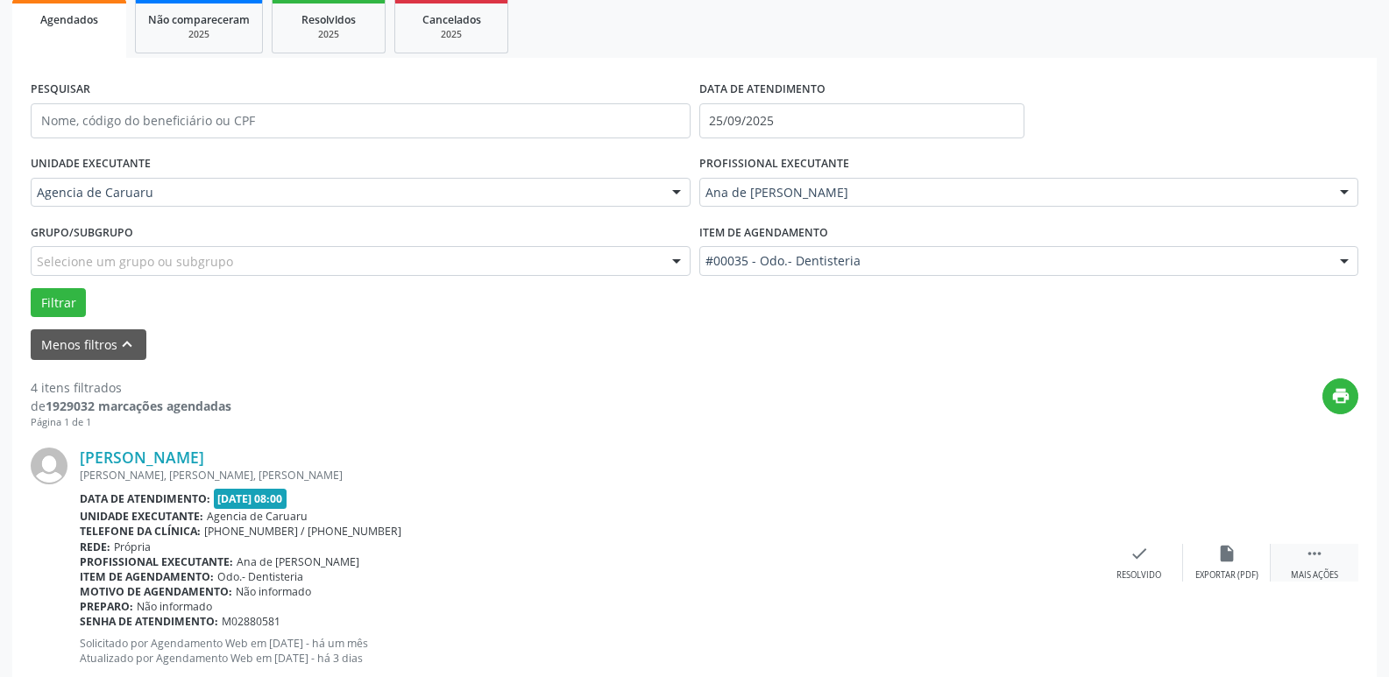
click at [1329, 567] on div " Mais ações" at bounding box center [1314, 563] width 88 height 38
click at [1194, 565] on div "alarm_off Não compareceu" at bounding box center [1227, 563] width 88 height 38
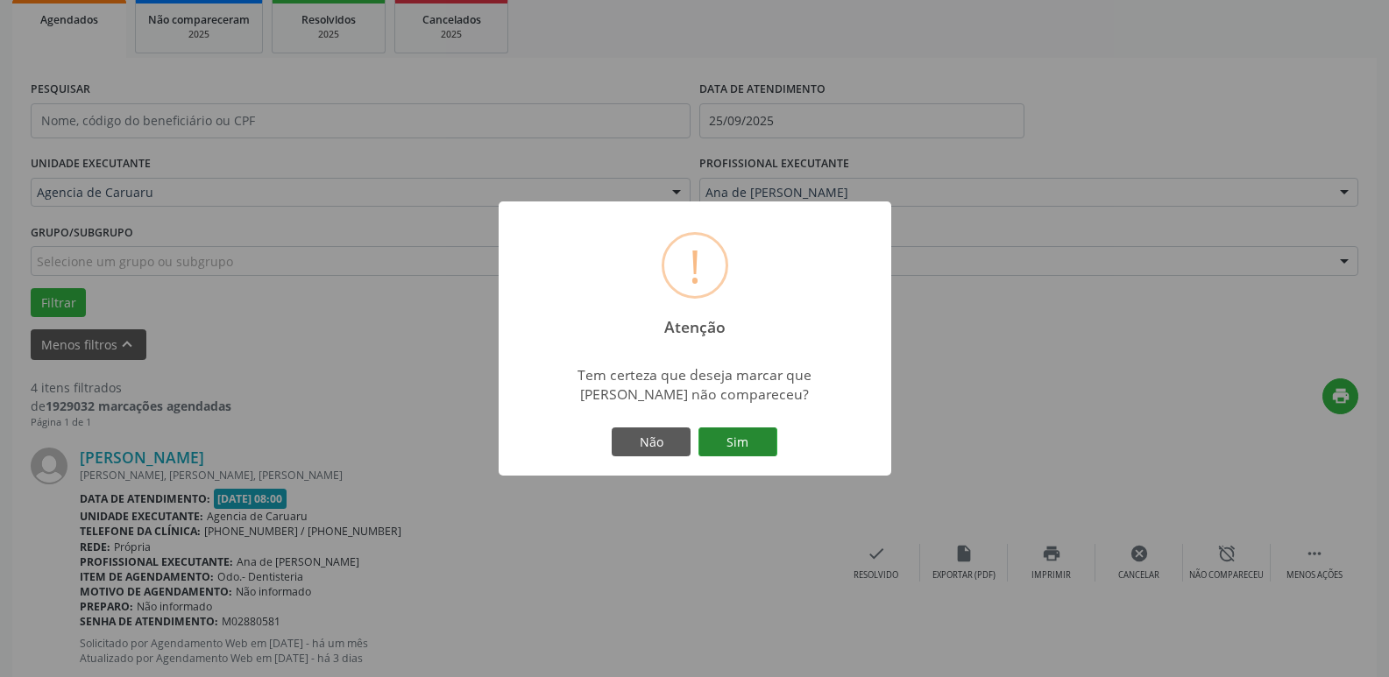
click at [736, 443] on button "Sim" at bounding box center [737, 443] width 79 height 30
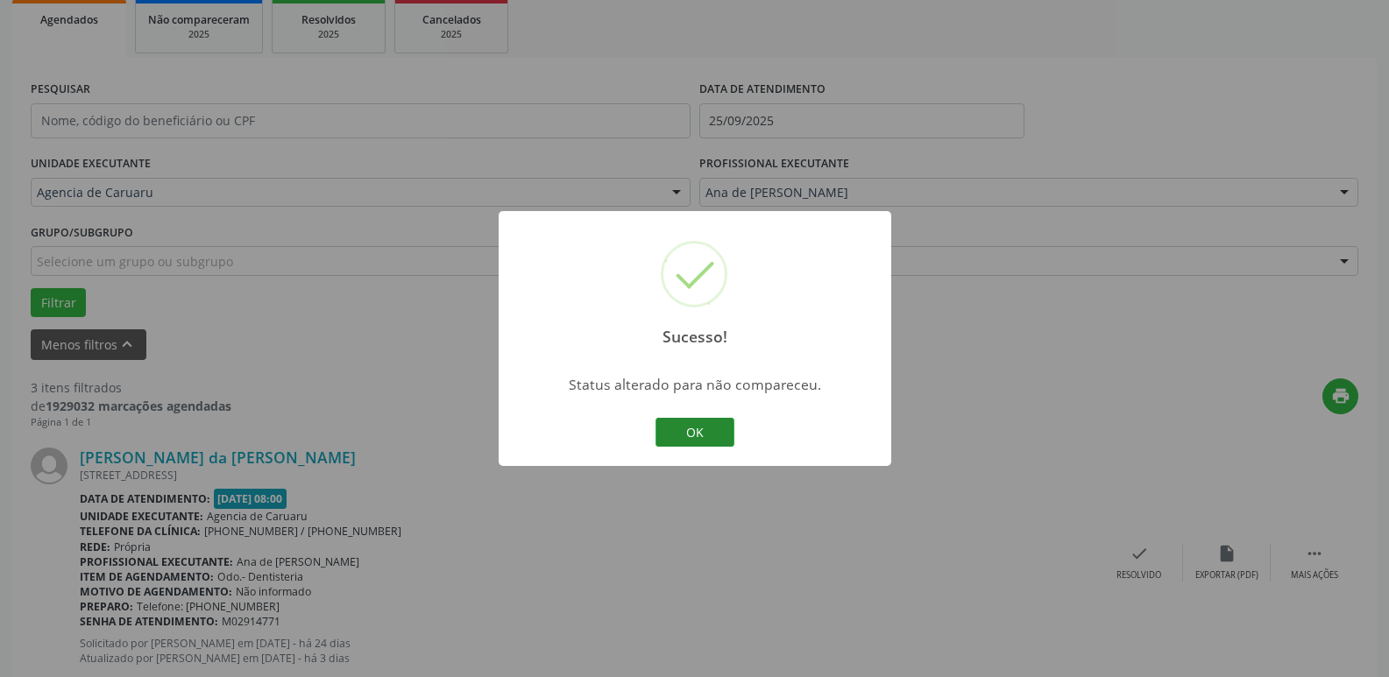
click at [677, 431] on button "OK" at bounding box center [694, 433] width 79 height 30
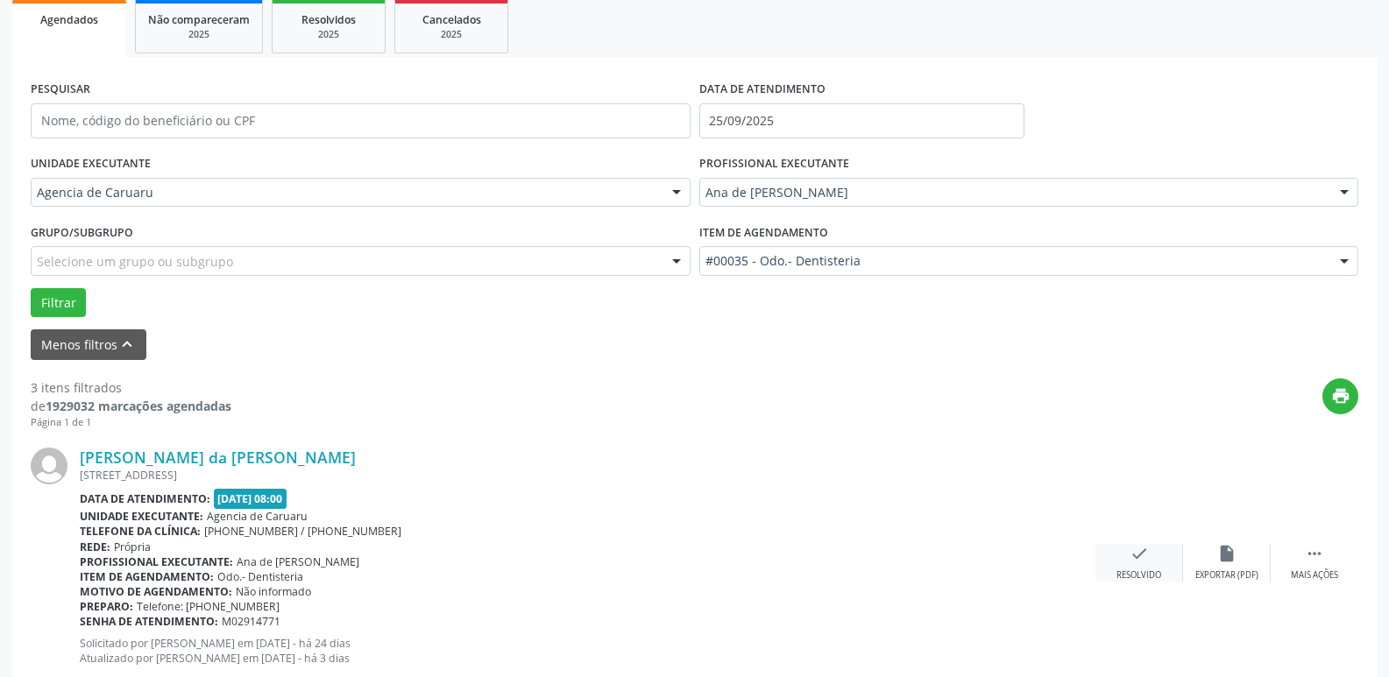
click at [1156, 555] on div "check Resolvido" at bounding box center [1139, 563] width 88 height 38
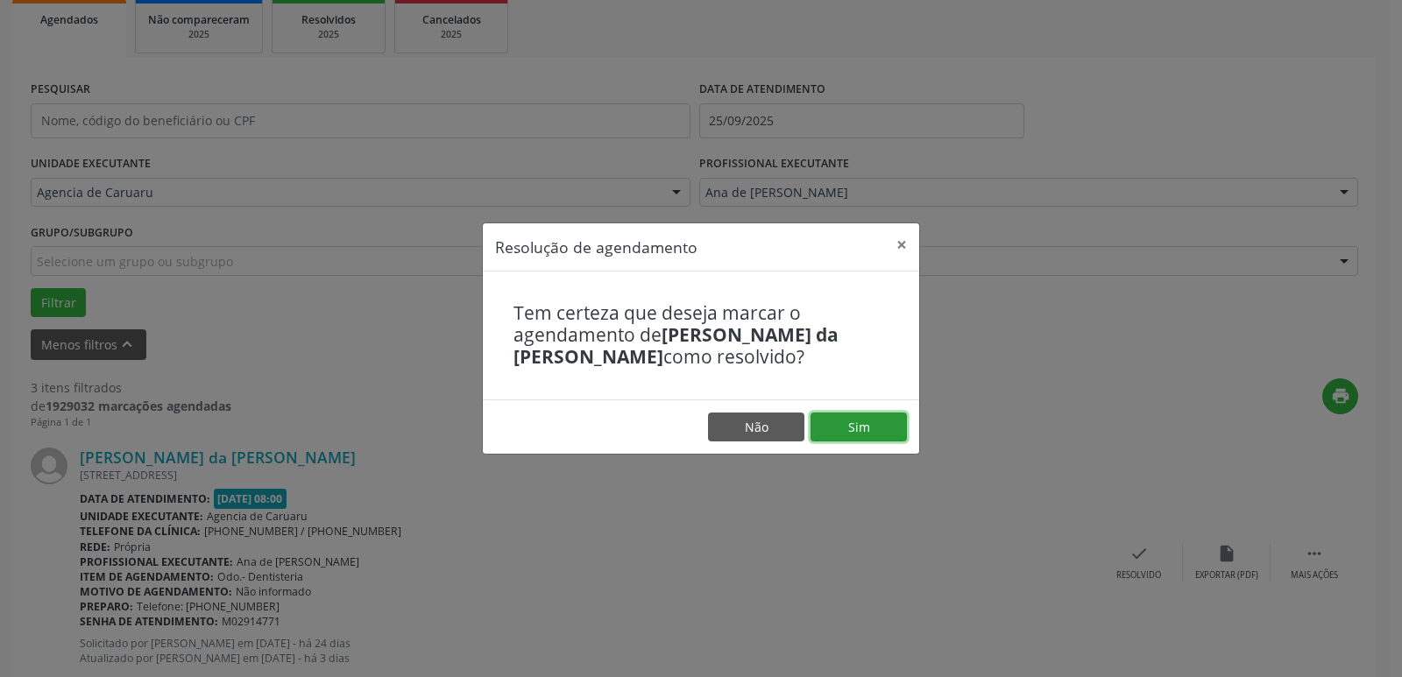
click at [872, 437] on button "Sim" at bounding box center [858, 428] width 96 height 30
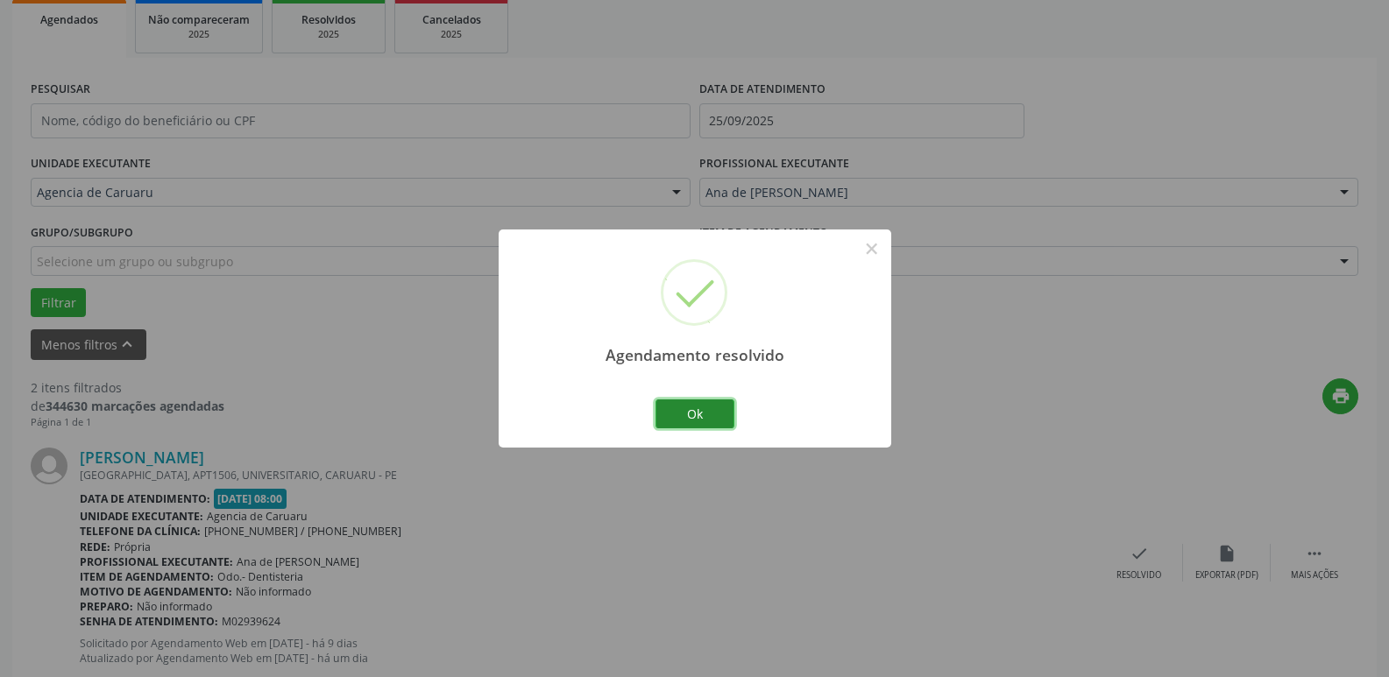
click at [687, 409] on button "Ok" at bounding box center [694, 414] width 79 height 30
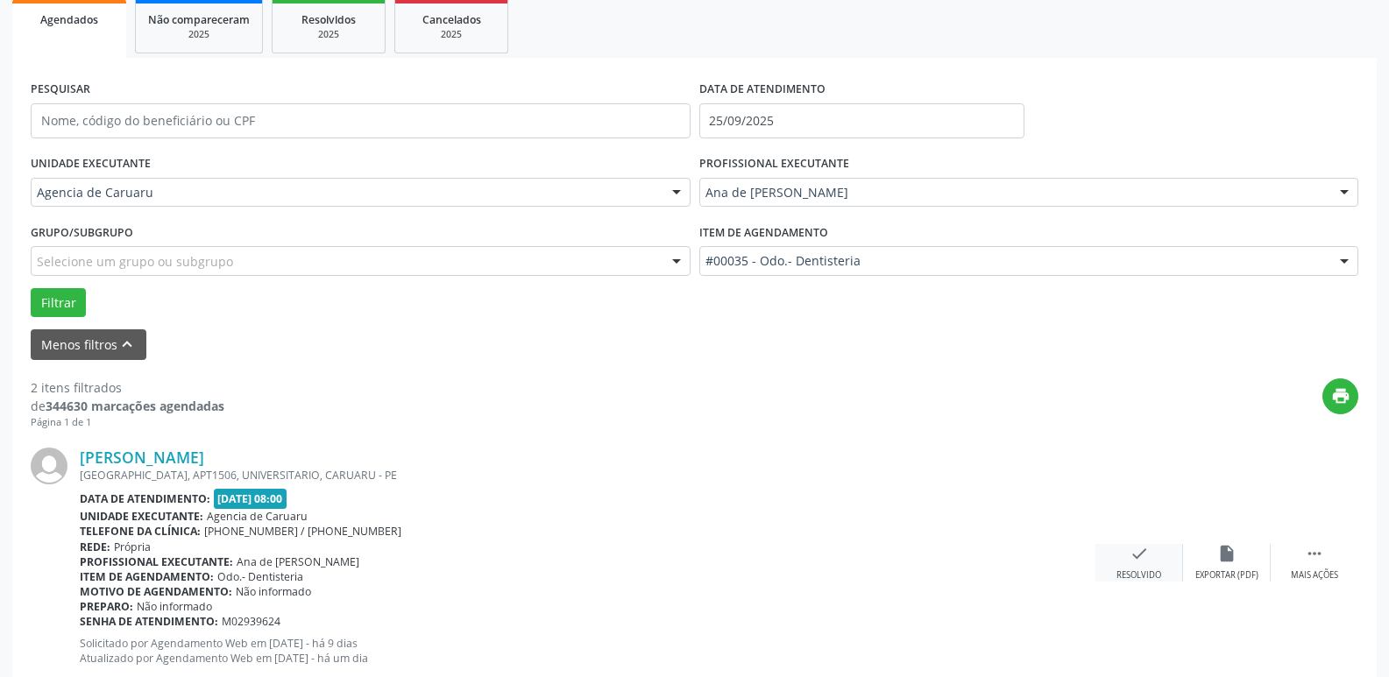
click at [1144, 567] on div "check Resolvido" at bounding box center [1139, 563] width 88 height 38
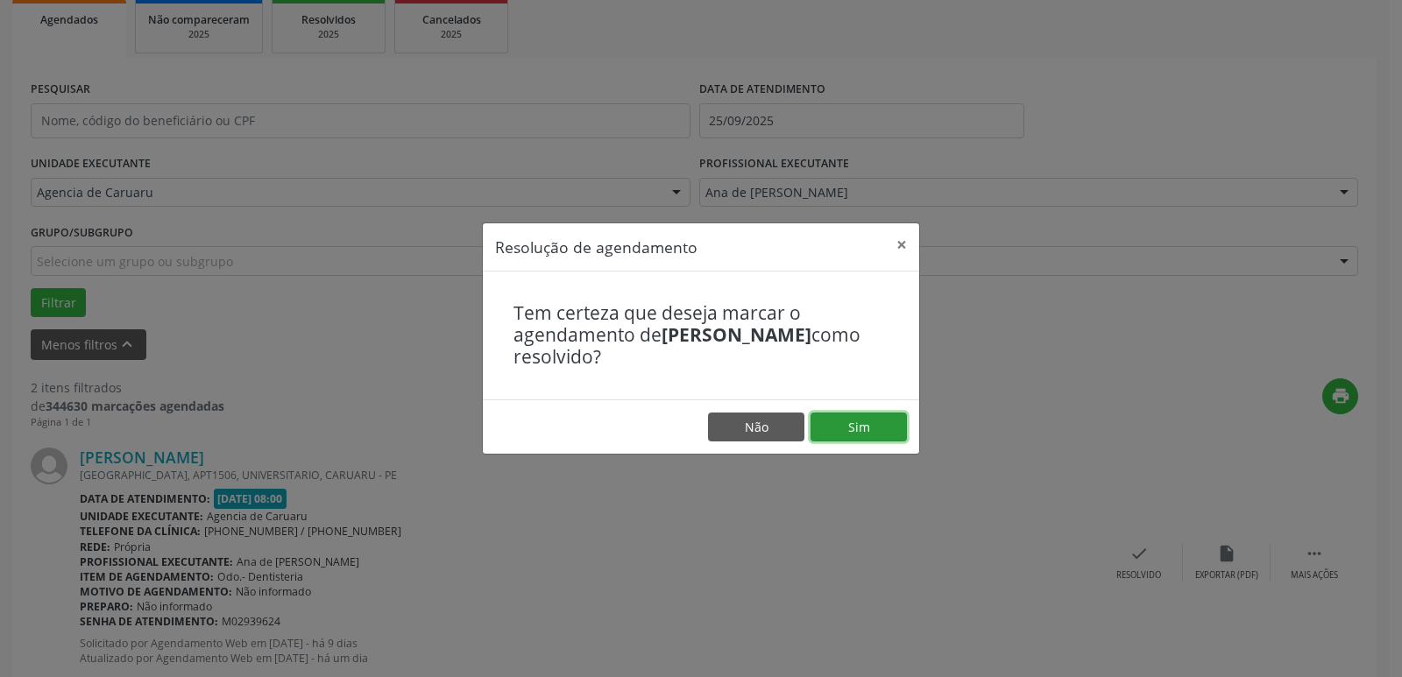
click at [853, 418] on button "Sim" at bounding box center [858, 428] width 96 height 30
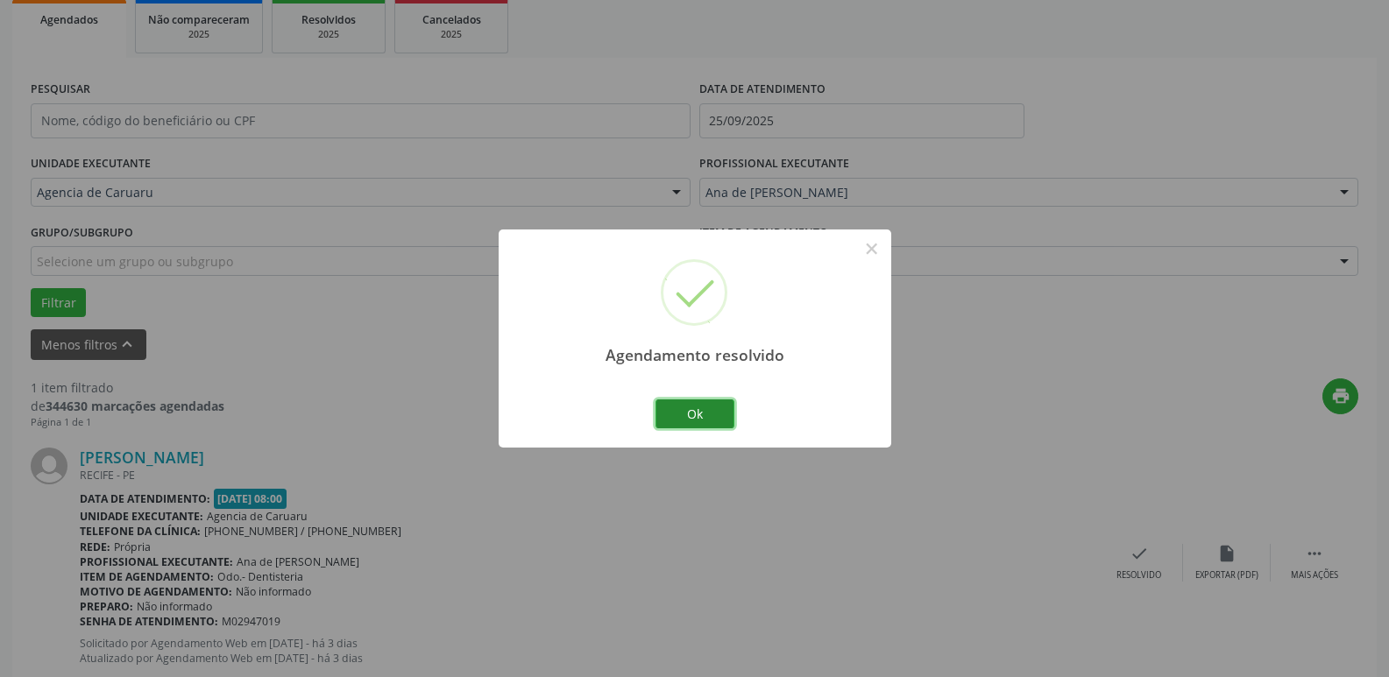
click at [689, 411] on button "Ok" at bounding box center [694, 414] width 79 height 30
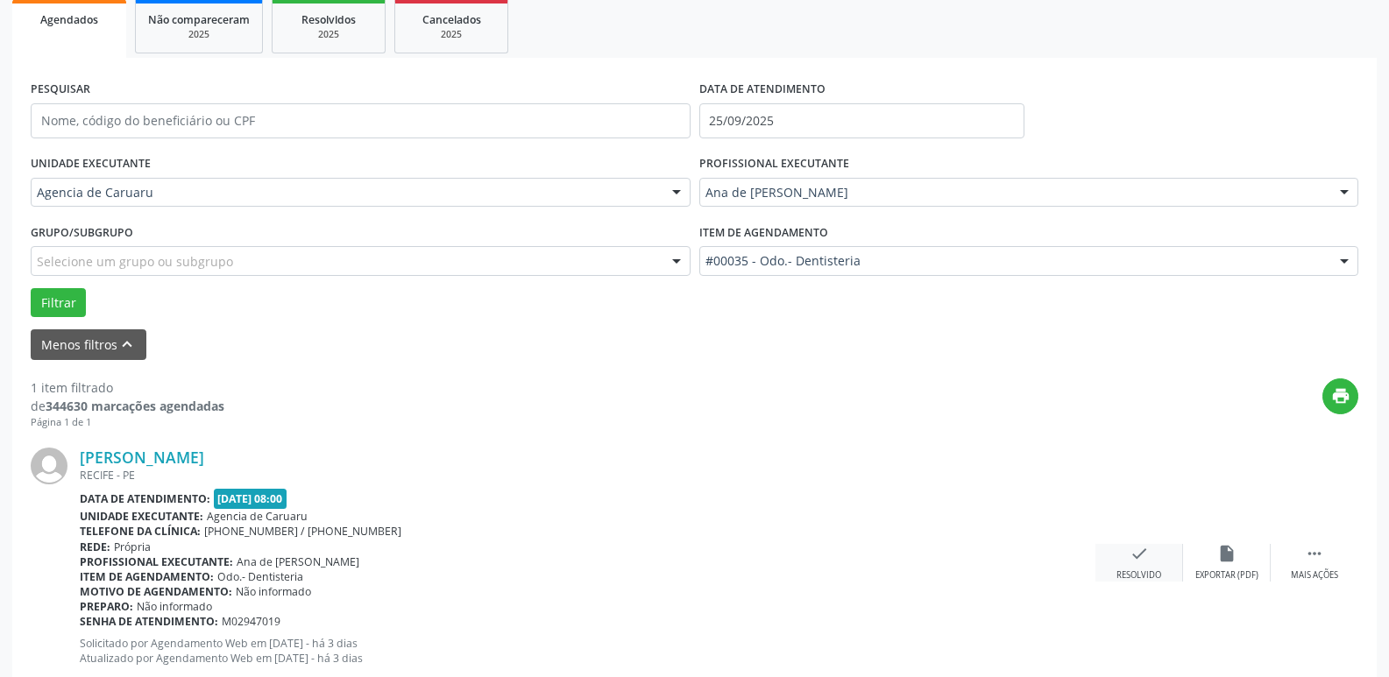
click at [1125, 554] on div "check Resolvido" at bounding box center [1139, 563] width 88 height 38
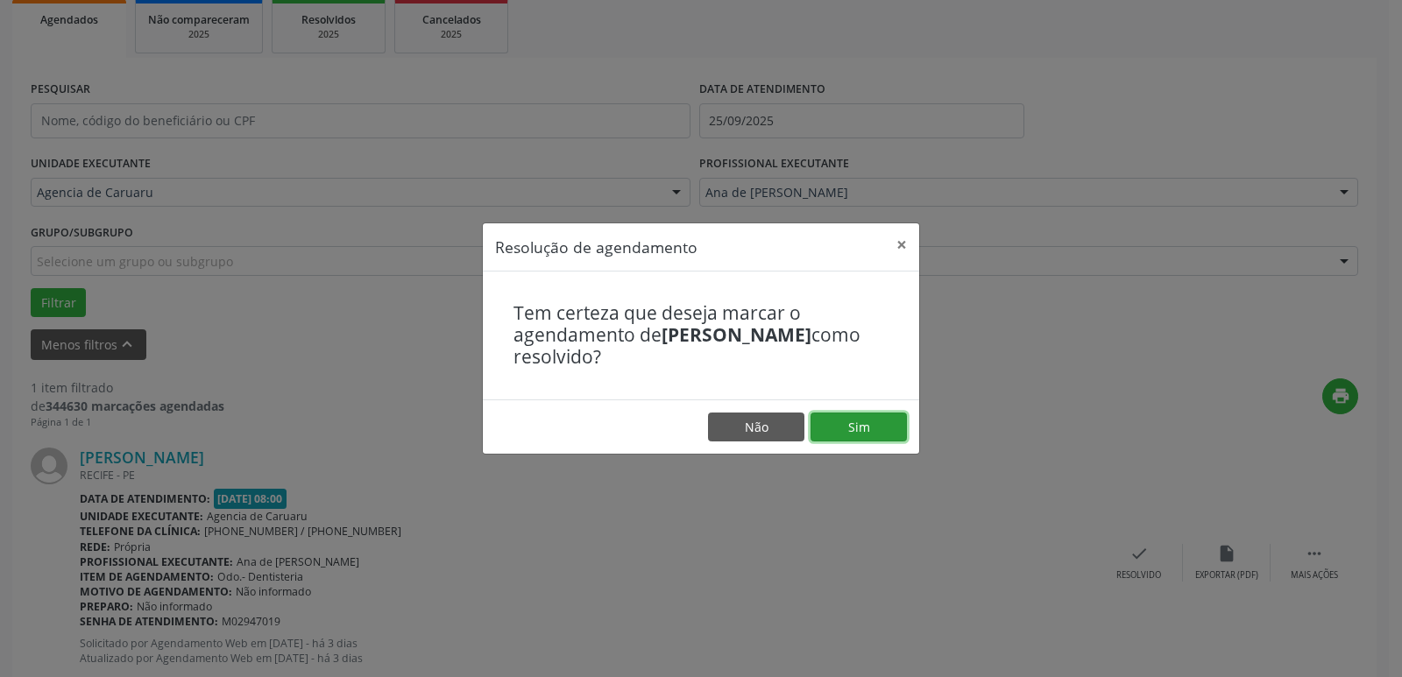
click at [817, 429] on button "Sim" at bounding box center [858, 428] width 96 height 30
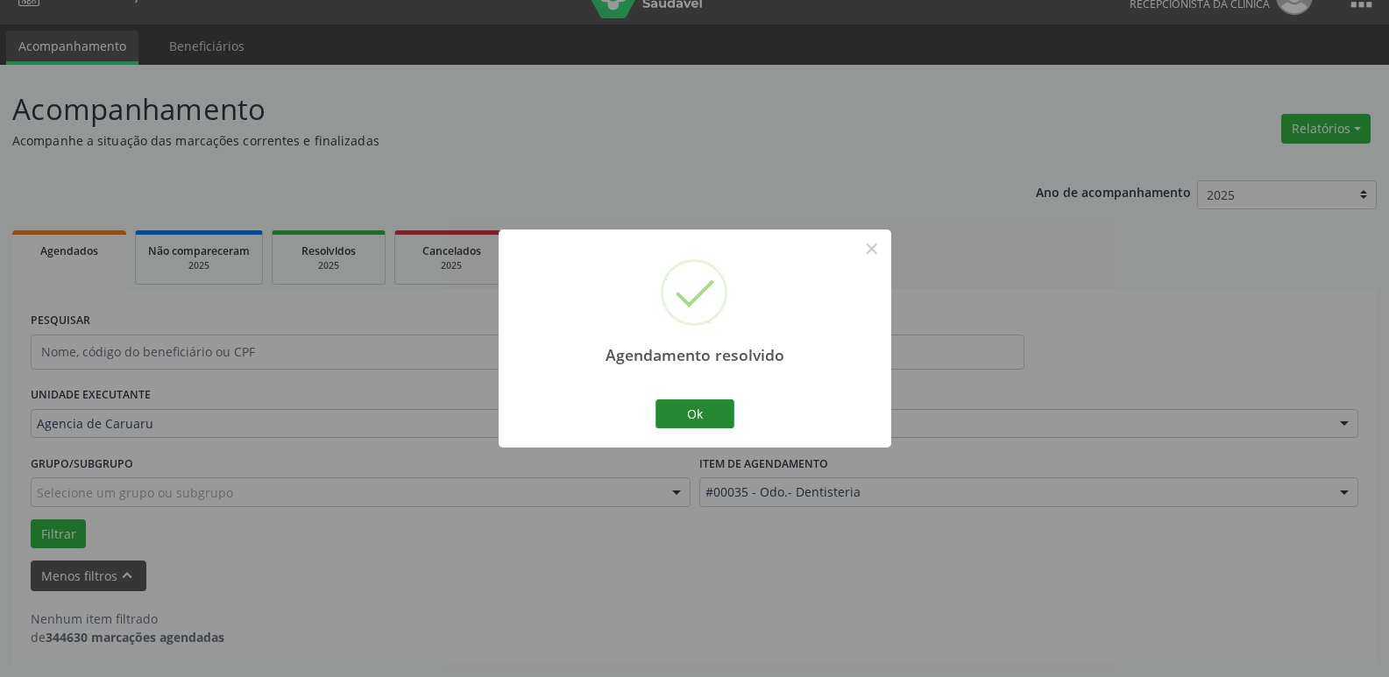
scroll to position [32, 0]
click at [673, 410] on button "Ok" at bounding box center [694, 414] width 79 height 30
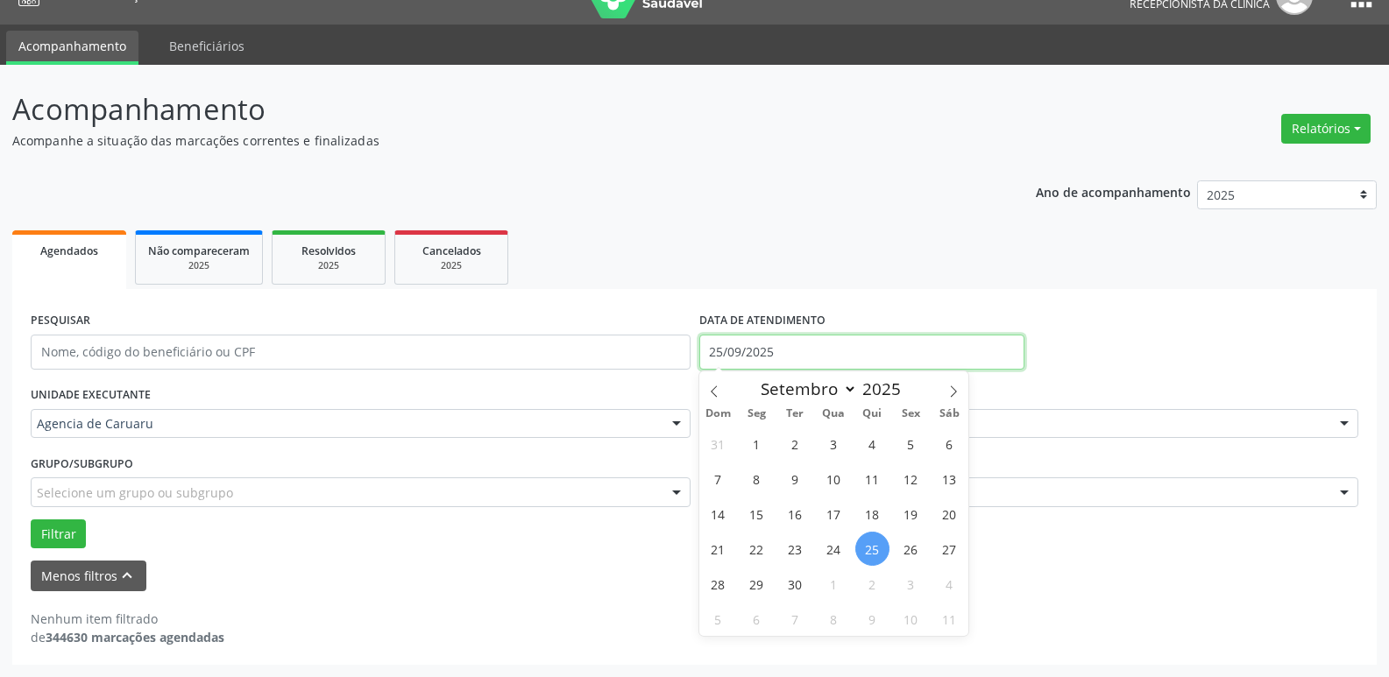
click at [724, 345] on input "25/09/2025" at bounding box center [861, 352] width 325 height 35
click at [704, 381] on span at bounding box center [714, 386] width 30 height 30
select select "7"
click at [753, 484] on span "4" at bounding box center [756, 479] width 34 height 34
type input "[DATE]"
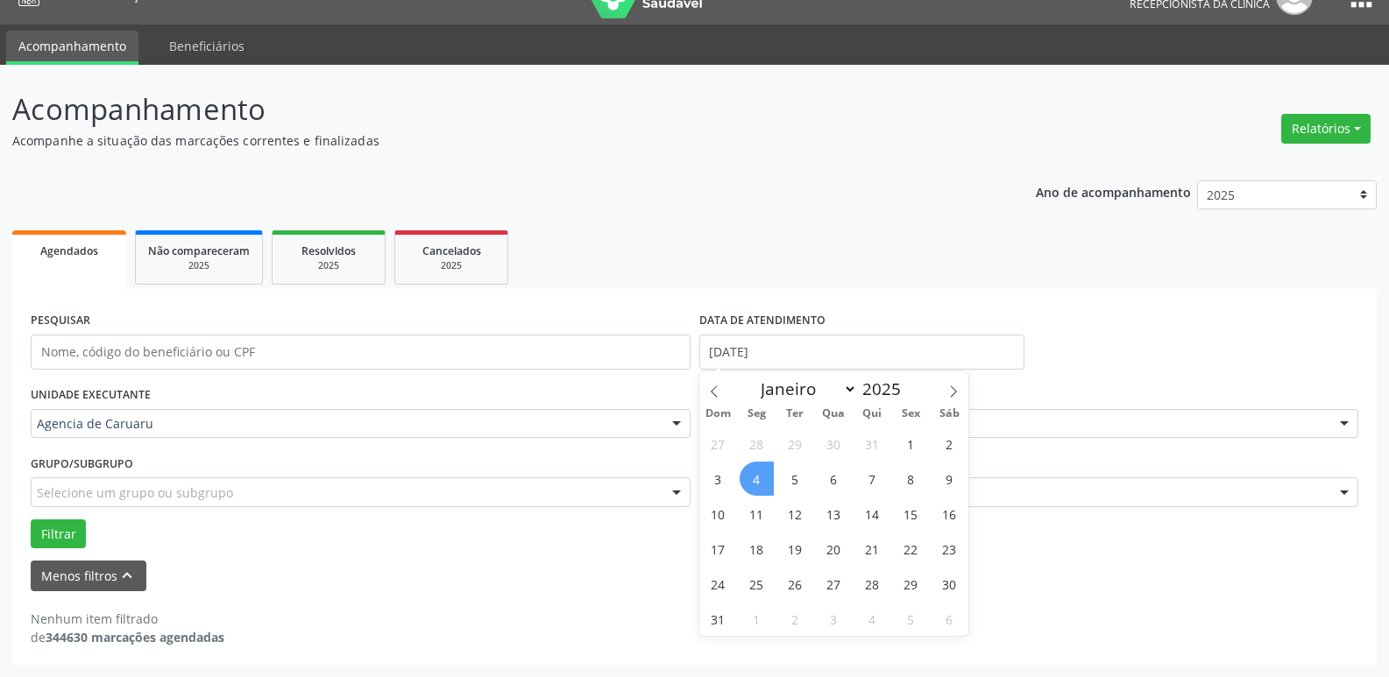
click at [754, 478] on span "4" at bounding box center [756, 479] width 34 height 34
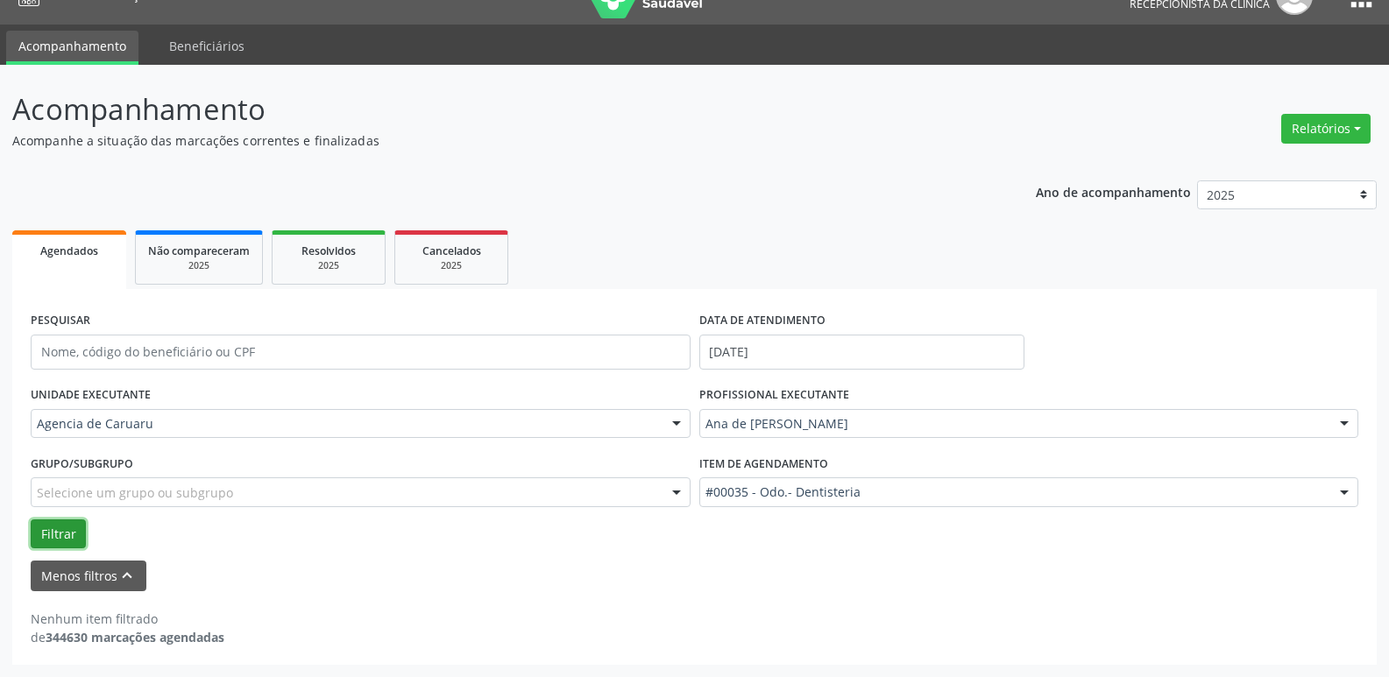
click at [35, 529] on button "Filtrar" at bounding box center [58, 534] width 55 height 30
click at [856, 342] on input "[DATE]" at bounding box center [861, 352] width 325 height 35
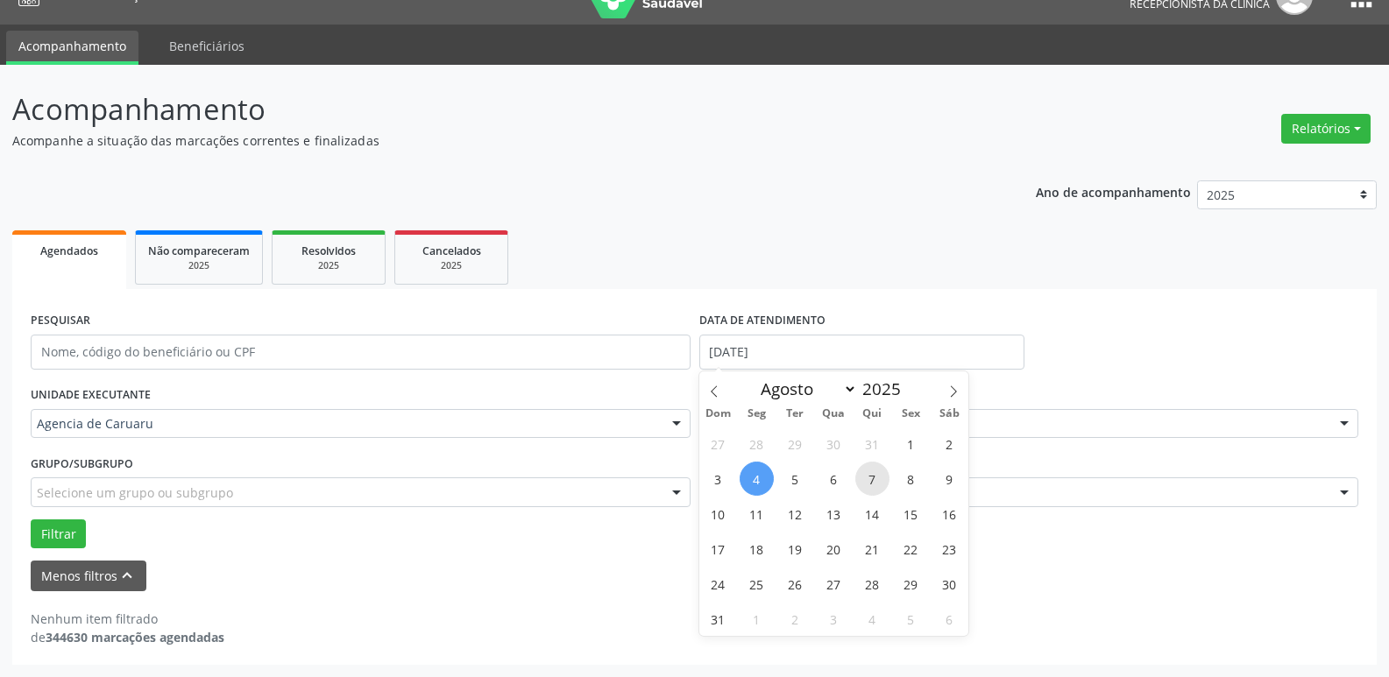
click at [872, 480] on span "7" at bounding box center [872, 479] width 34 height 34
type input "[DATE]"
click at [872, 480] on span "7" at bounding box center [872, 479] width 34 height 34
select select "7"
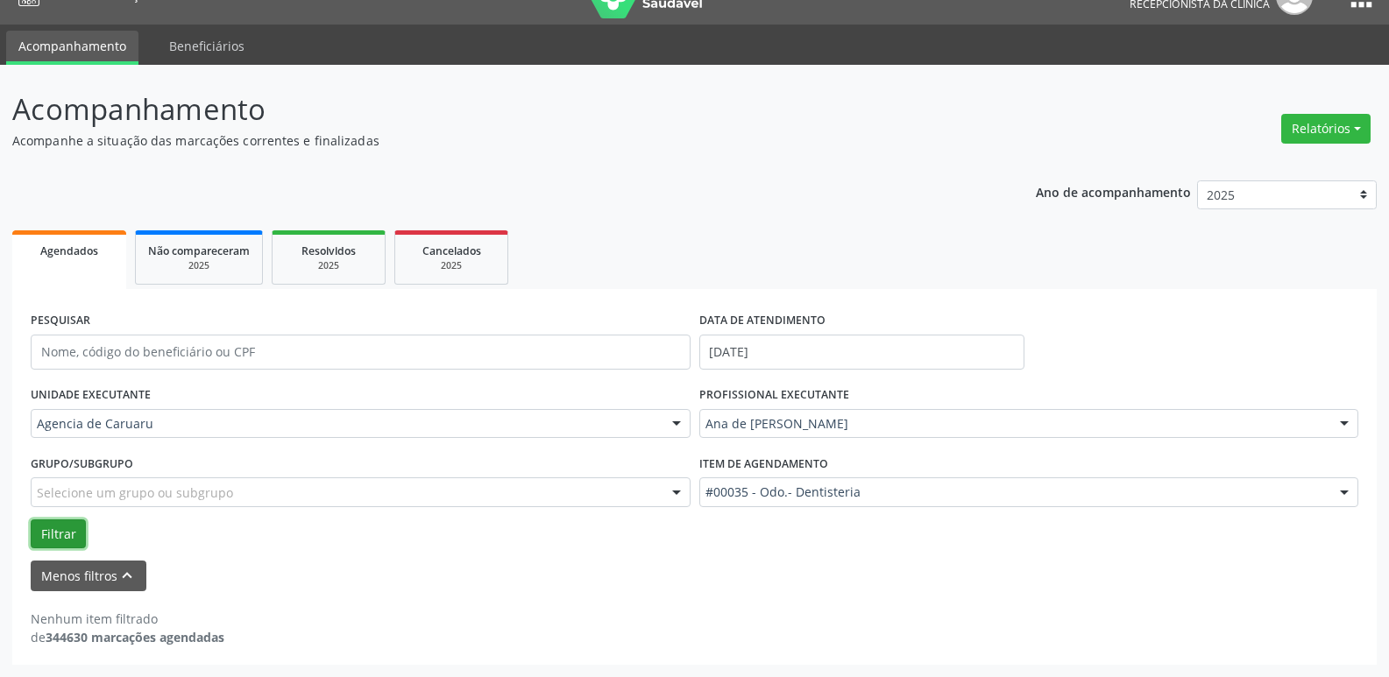
click at [60, 532] on button "Filtrar" at bounding box center [58, 534] width 55 height 30
click at [759, 348] on input "[DATE]" at bounding box center [861, 352] width 325 height 35
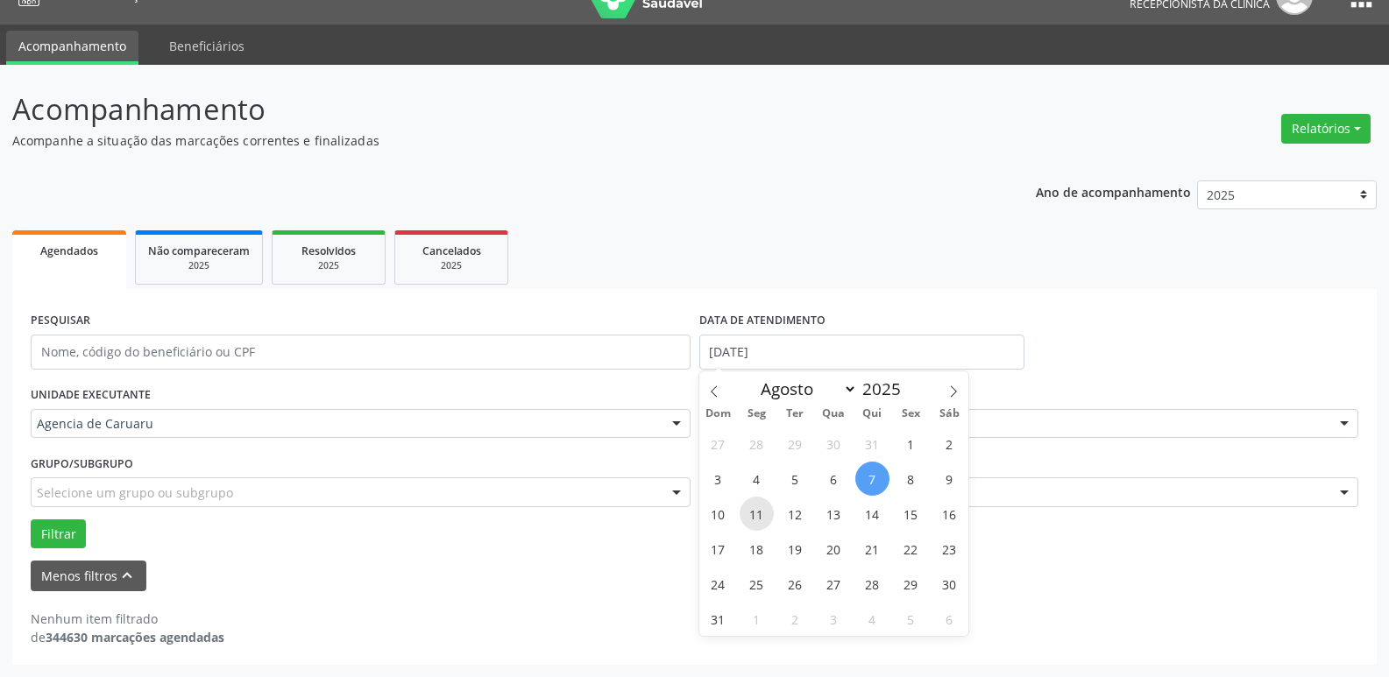
click at [756, 512] on span "11" at bounding box center [756, 514] width 34 height 34
type input "[DATE]"
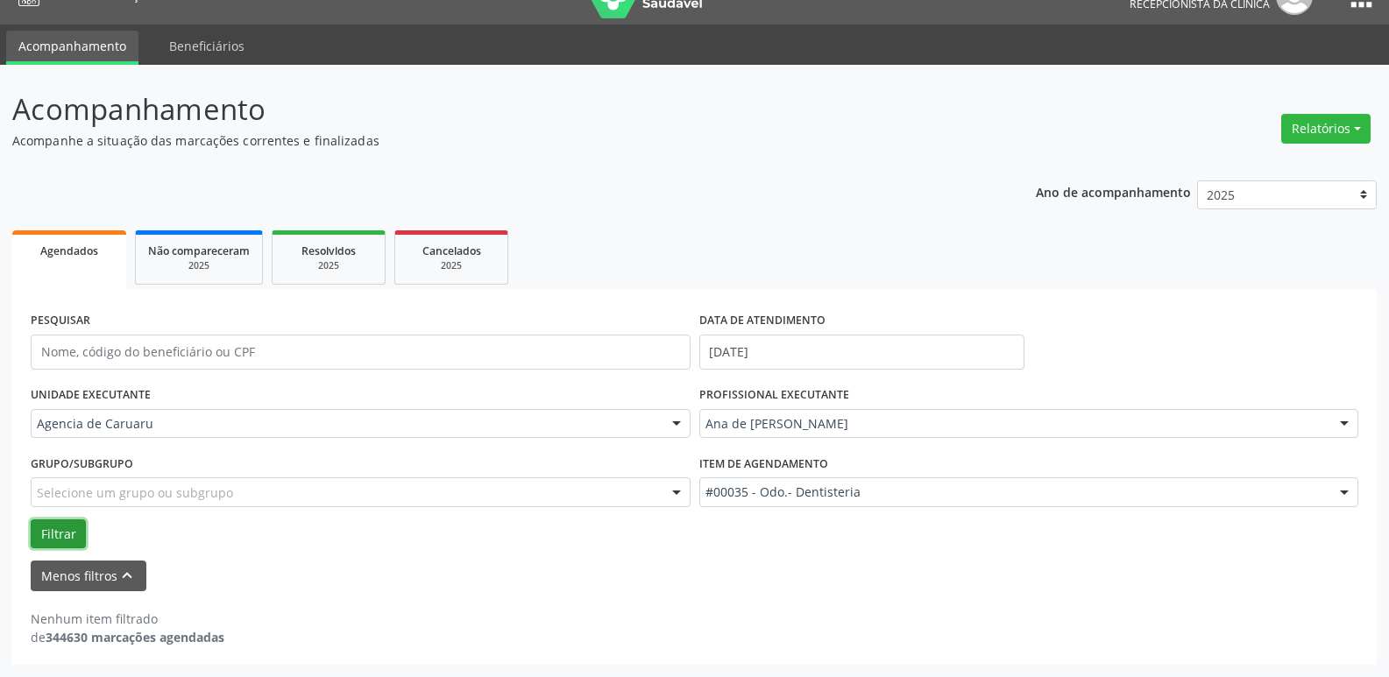
click at [61, 530] on button "Filtrar" at bounding box center [58, 534] width 55 height 30
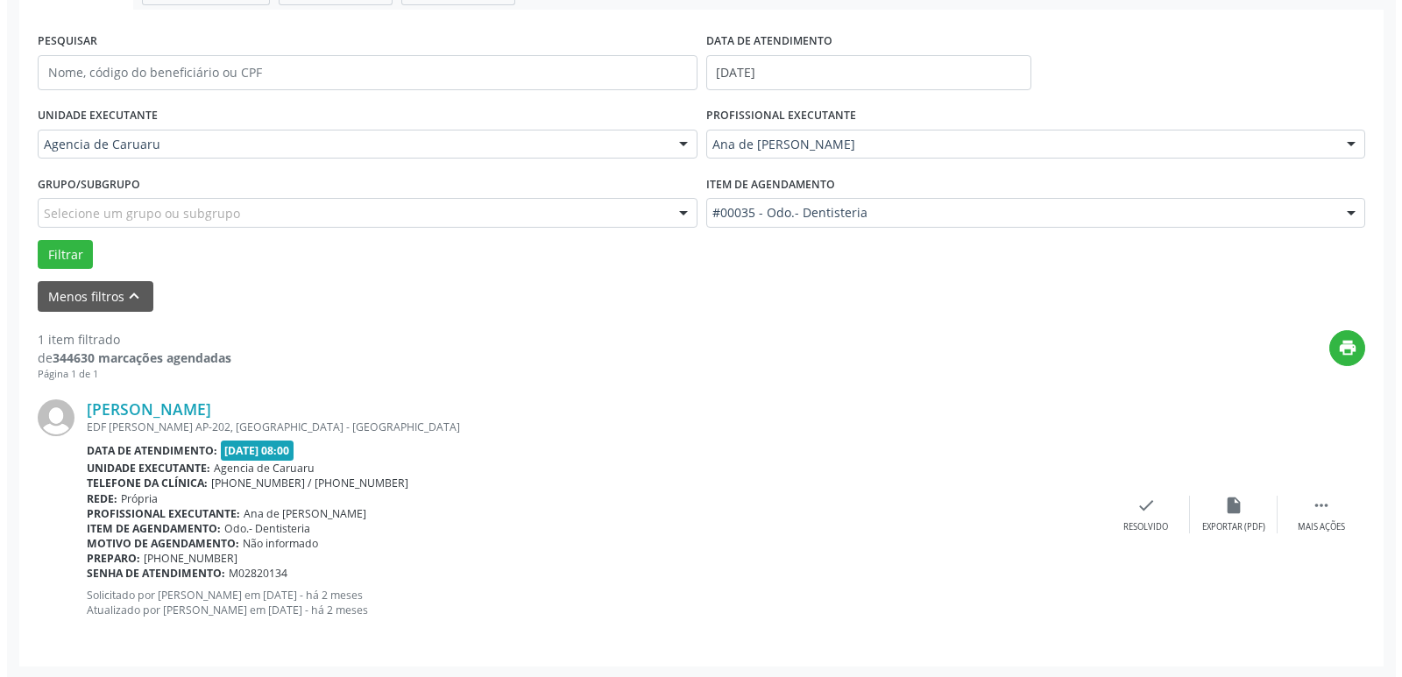
scroll to position [313, 0]
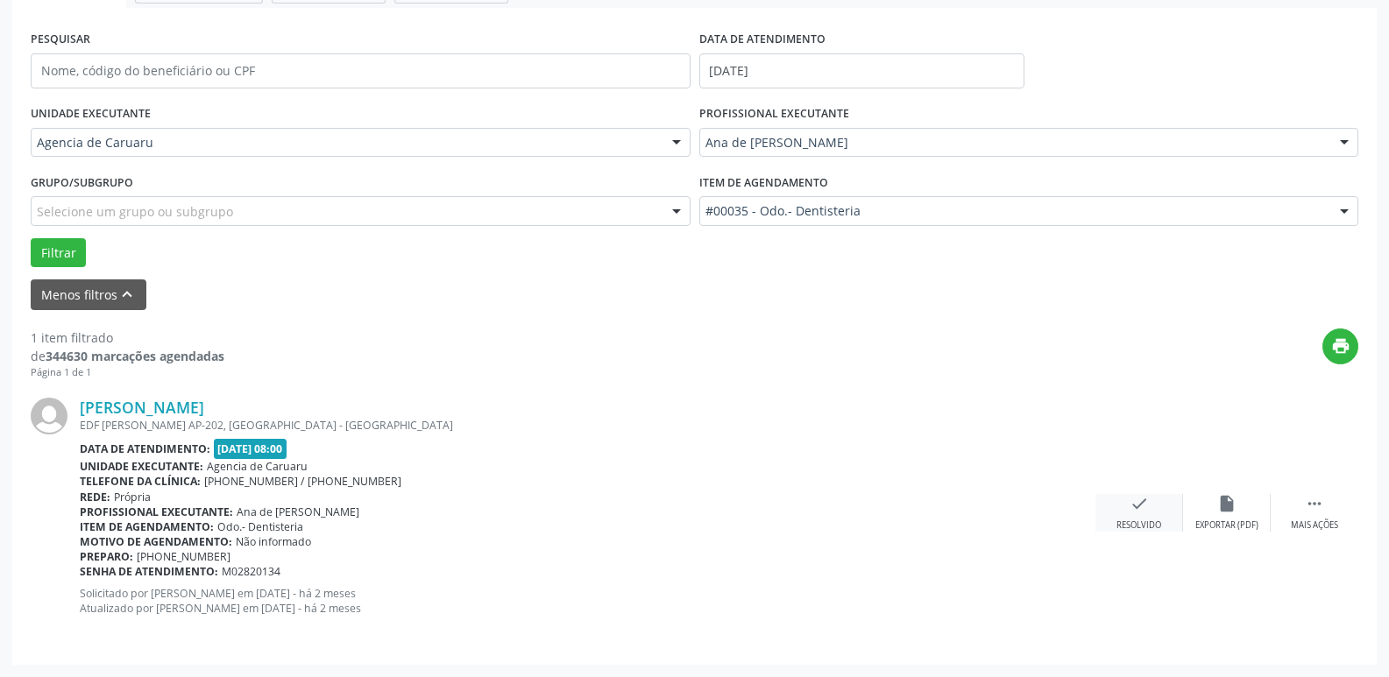
click at [1126, 506] on div "check Resolvido" at bounding box center [1139, 513] width 88 height 38
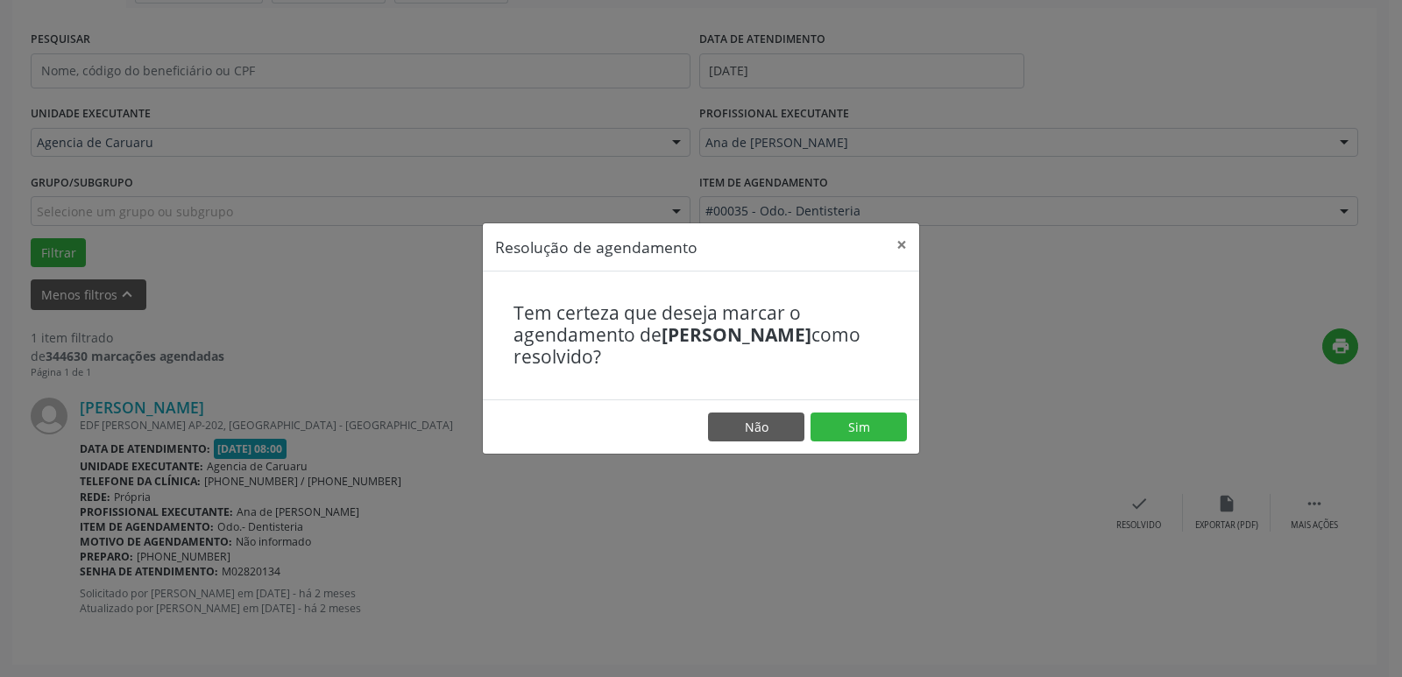
click at [838, 406] on footer "Não Sim" at bounding box center [701, 426] width 436 height 55
click at [842, 419] on button "Sim" at bounding box center [858, 428] width 96 height 30
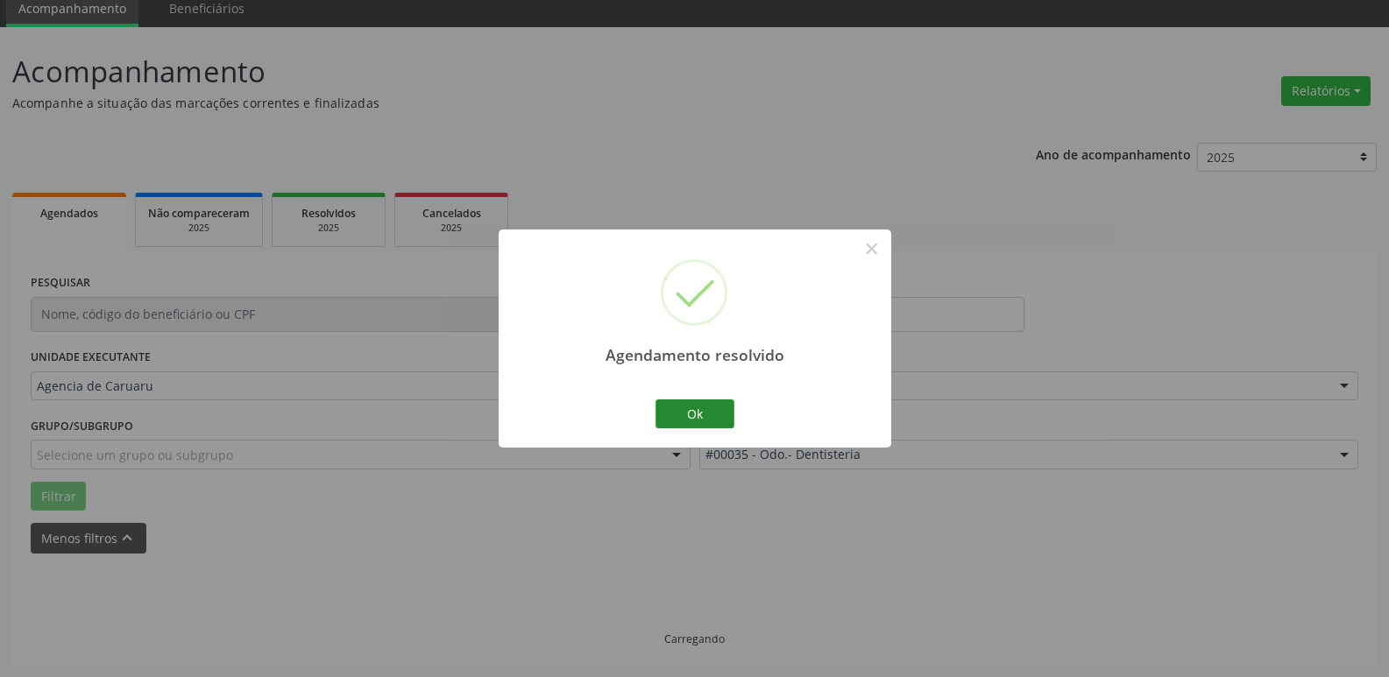
scroll to position [32, 0]
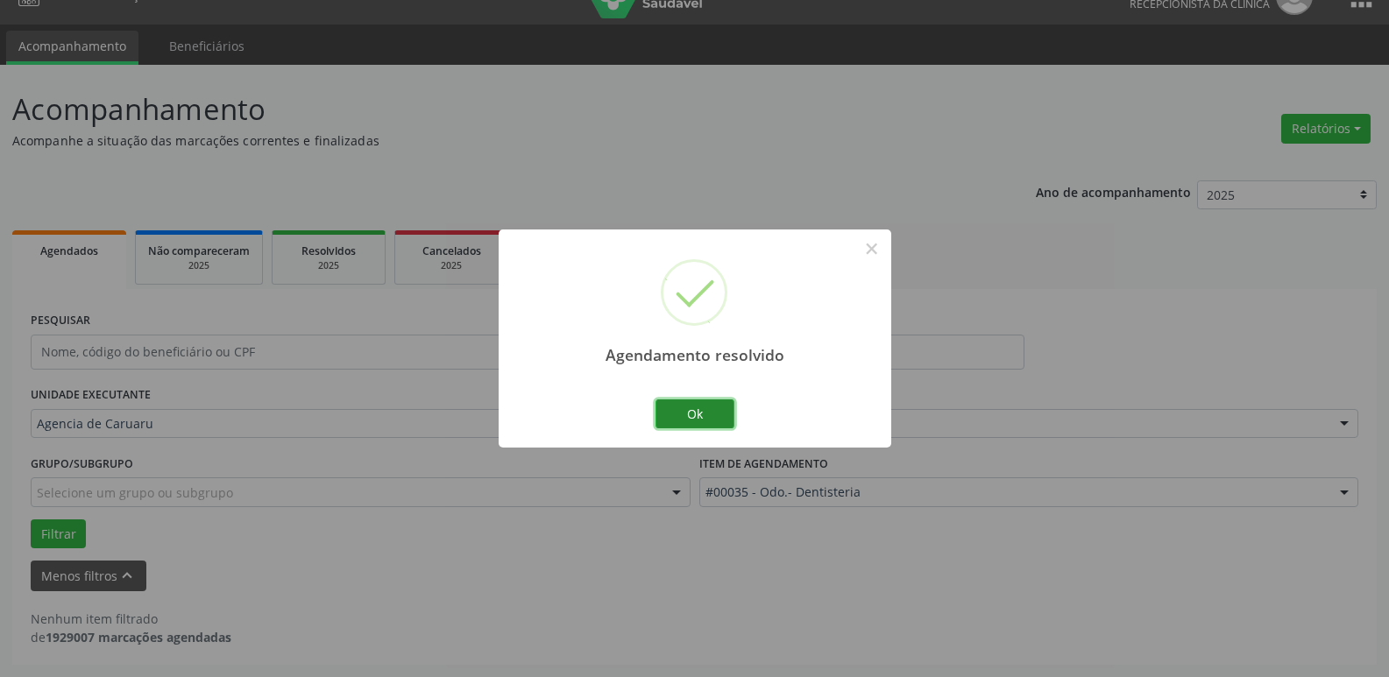
click at [696, 409] on button "Ok" at bounding box center [694, 414] width 79 height 30
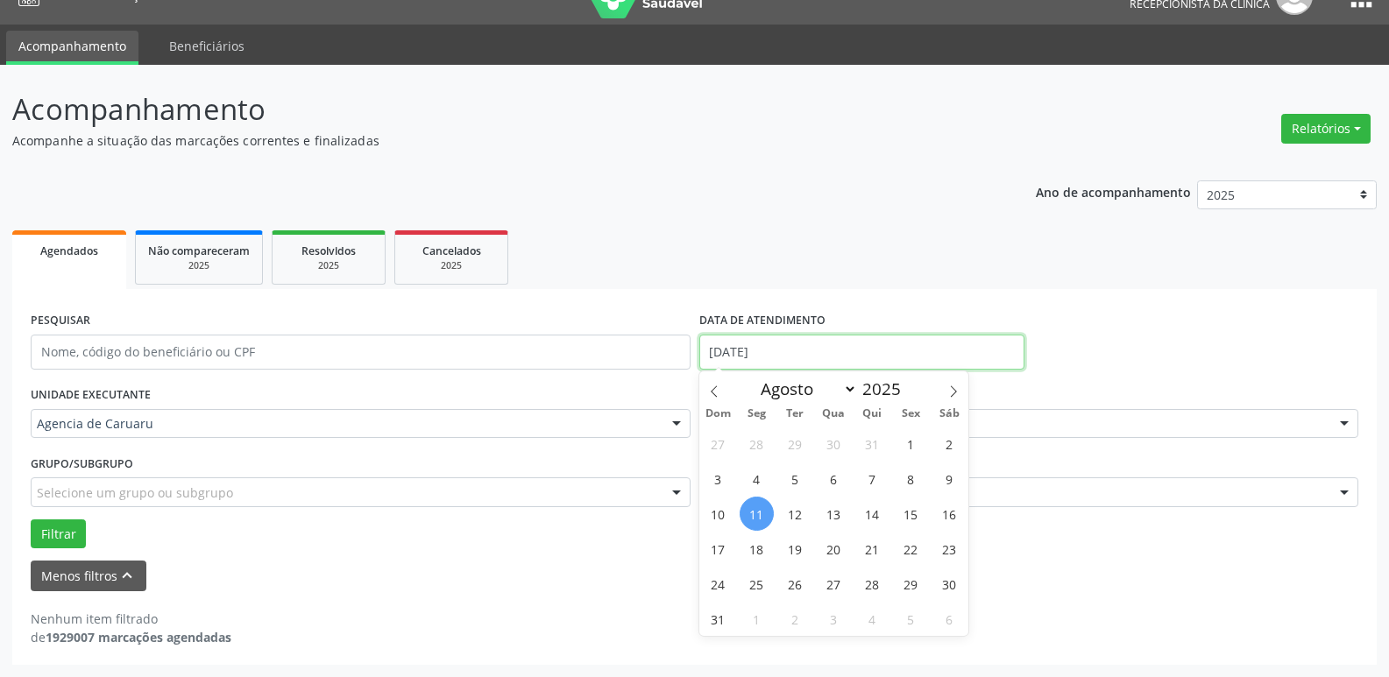
click at [795, 346] on input "[DATE]" at bounding box center [861, 352] width 325 height 35
click at [873, 512] on span "14" at bounding box center [872, 514] width 34 height 34
type input "[DATE]"
click at [873, 512] on span "14" at bounding box center [872, 514] width 34 height 34
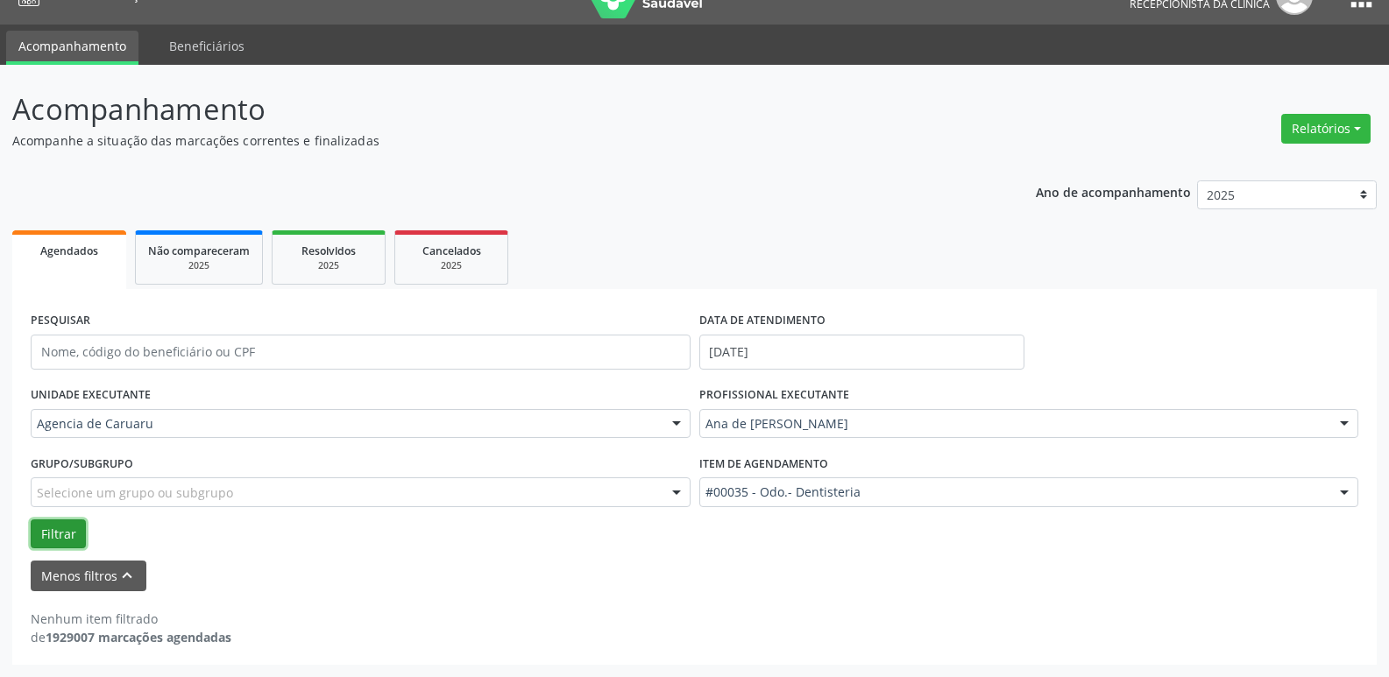
click at [60, 519] on button "Filtrar" at bounding box center [58, 534] width 55 height 30
click at [767, 343] on input "[DATE]" at bounding box center [861, 352] width 325 height 35
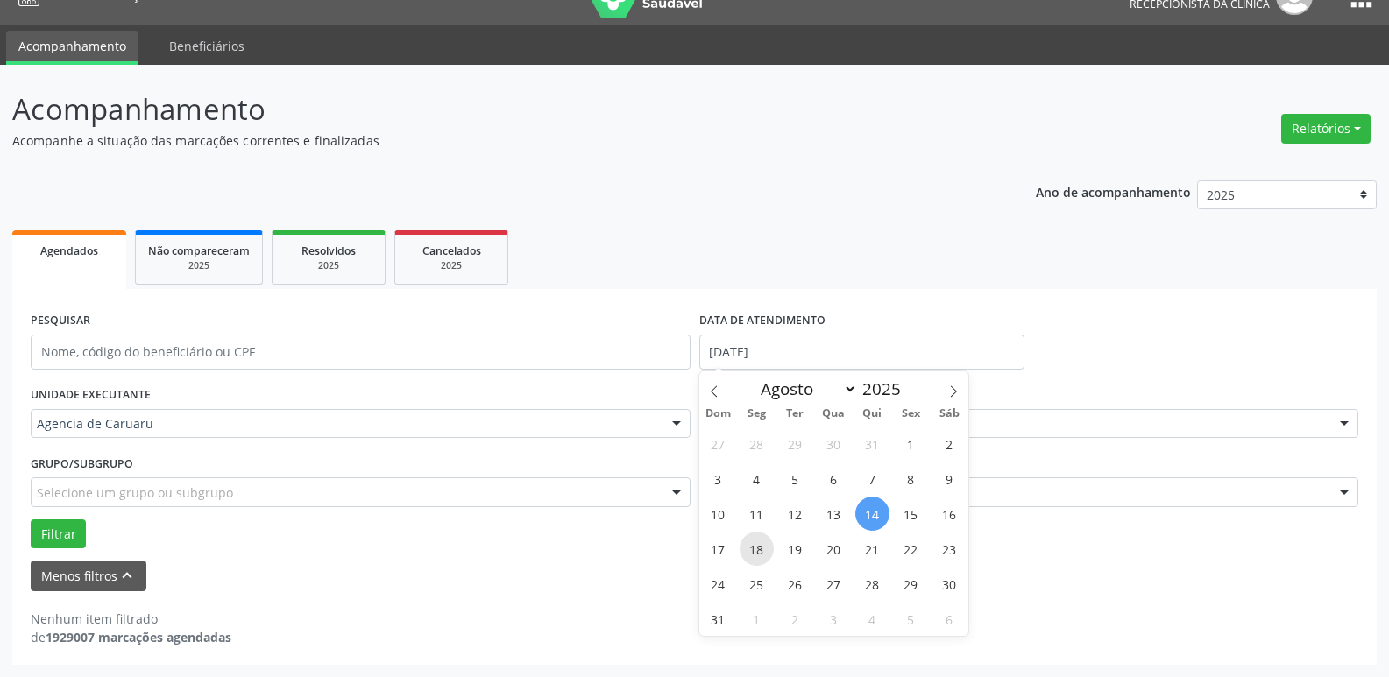
click at [753, 548] on span "18" at bounding box center [756, 549] width 34 height 34
type input "[DATE]"
click at [753, 548] on span "18" at bounding box center [756, 549] width 34 height 34
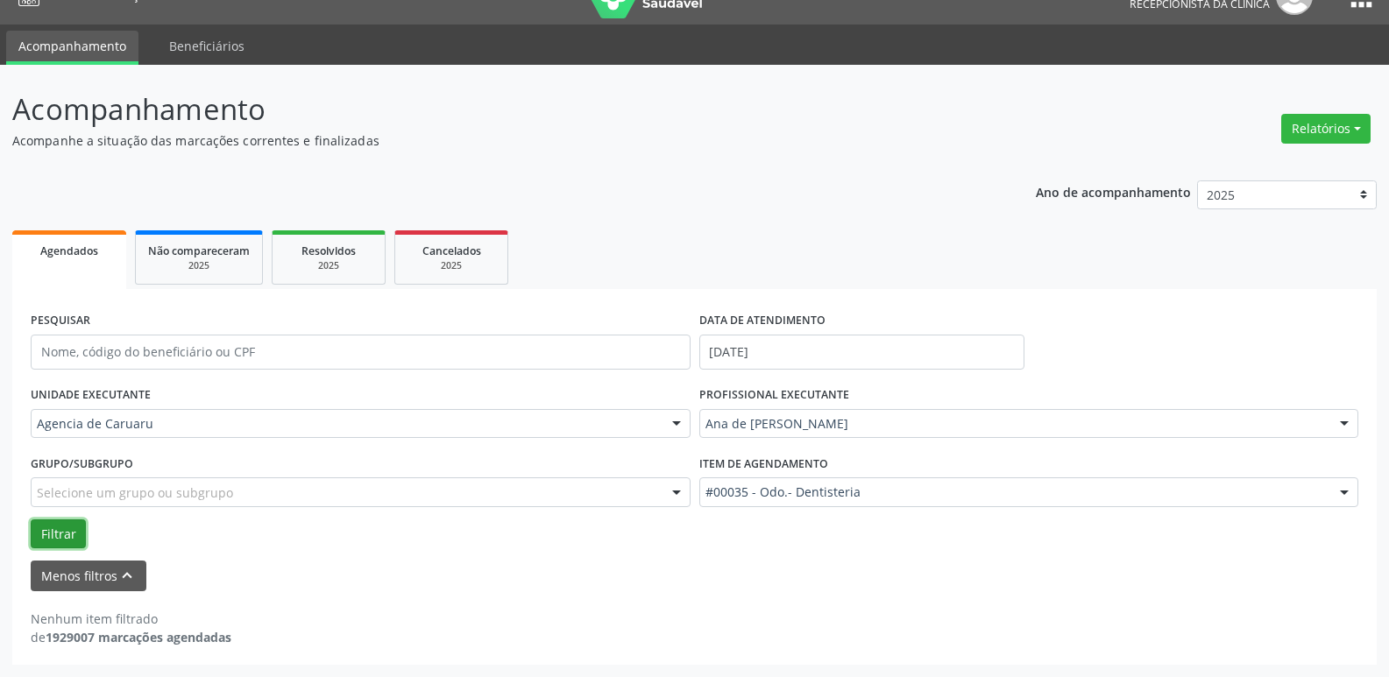
click at [68, 527] on button "Filtrar" at bounding box center [58, 534] width 55 height 30
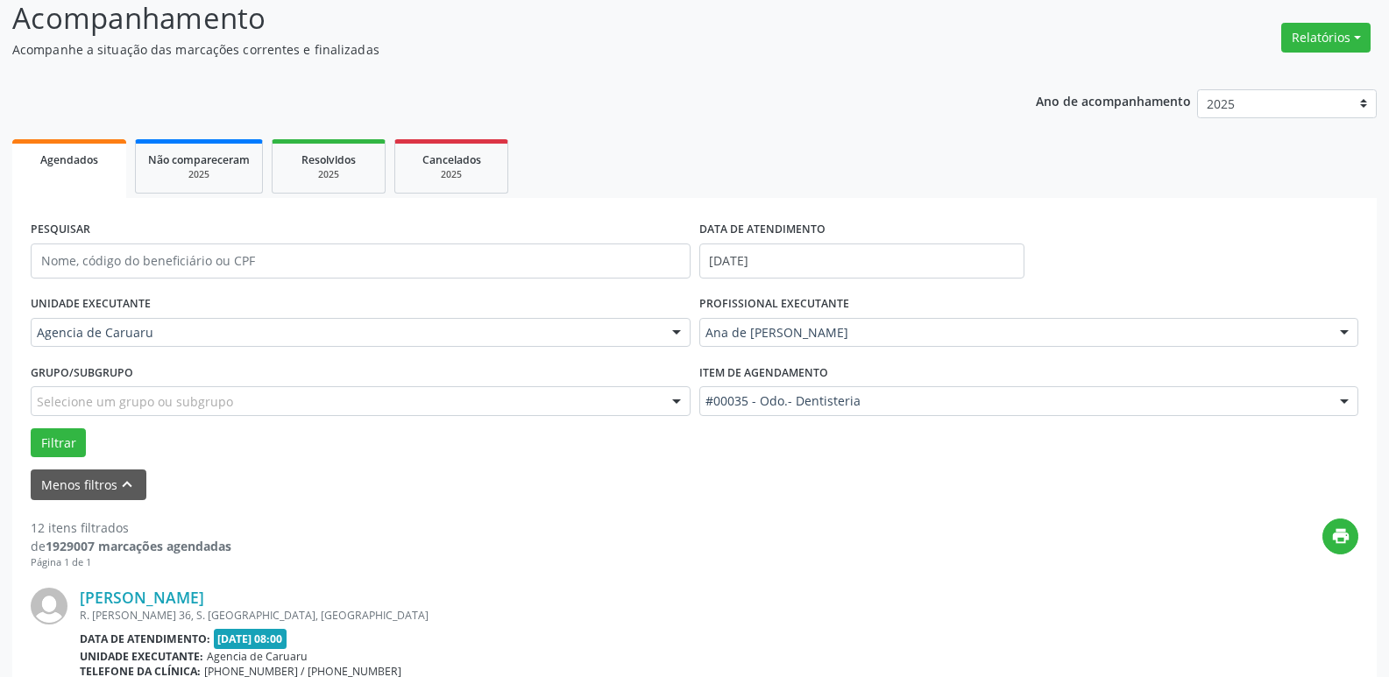
scroll to position [119, 0]
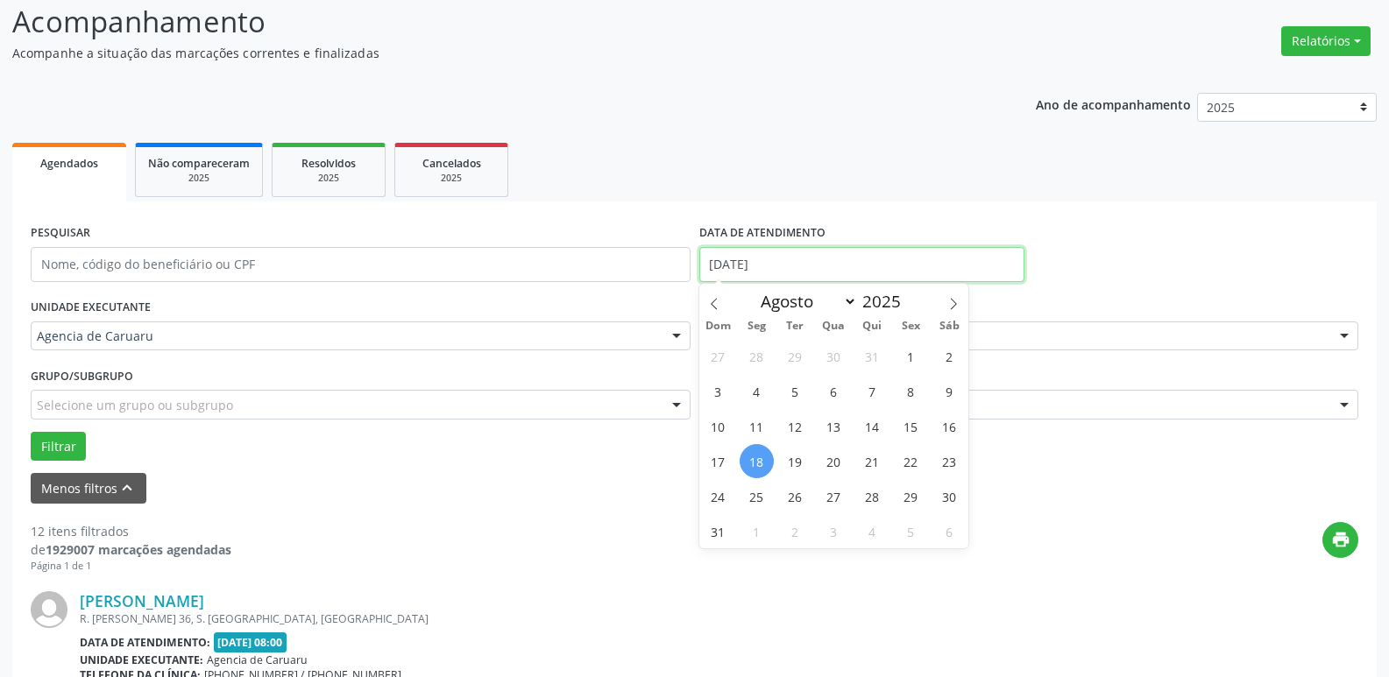
click at [748, 258] on input "[DATE]" at bounding box center [861, 264] width 325 height 35
click at [870, 389] on span "7" at bounding box center [872, 391] width 34 height 34
type input "[DATE]"
click at [870, 389] on span "7" at bounding box center [872, 391] width 34 height 34
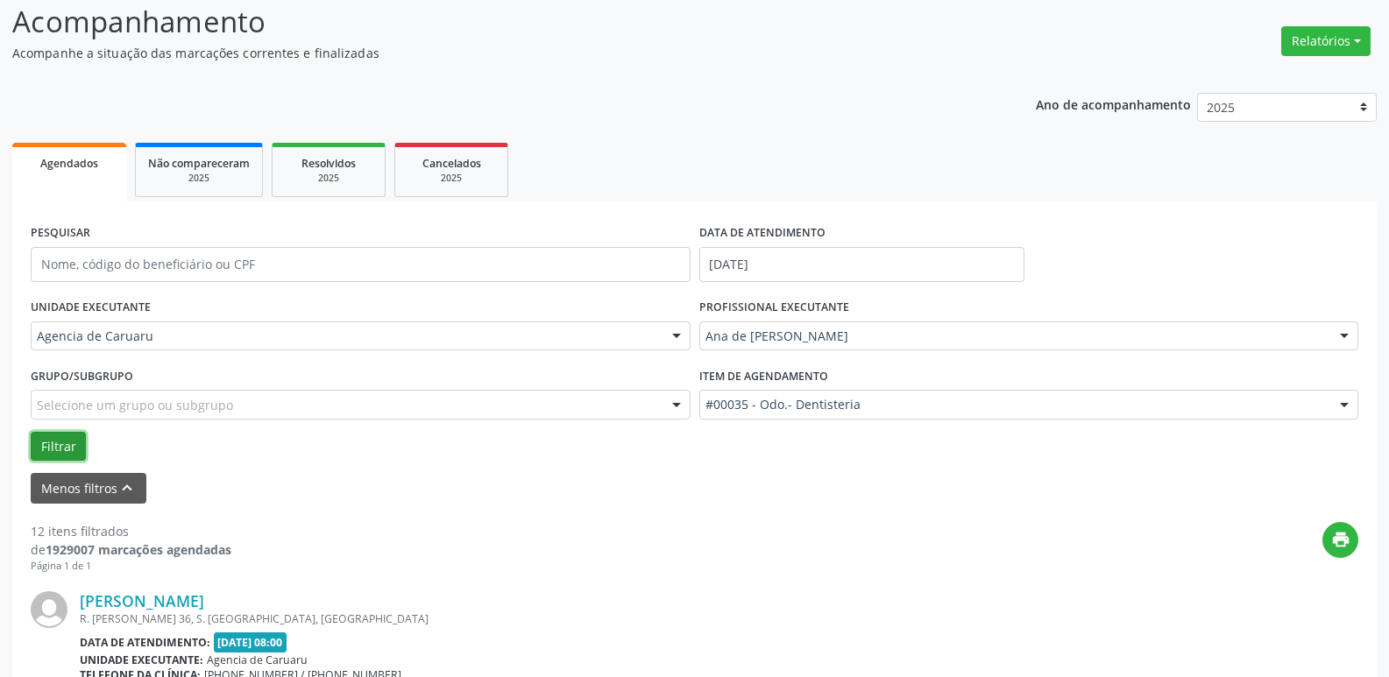
click at [48, 442] on button "Filtrar" at bounding box center [58, 447] width 55 height 30
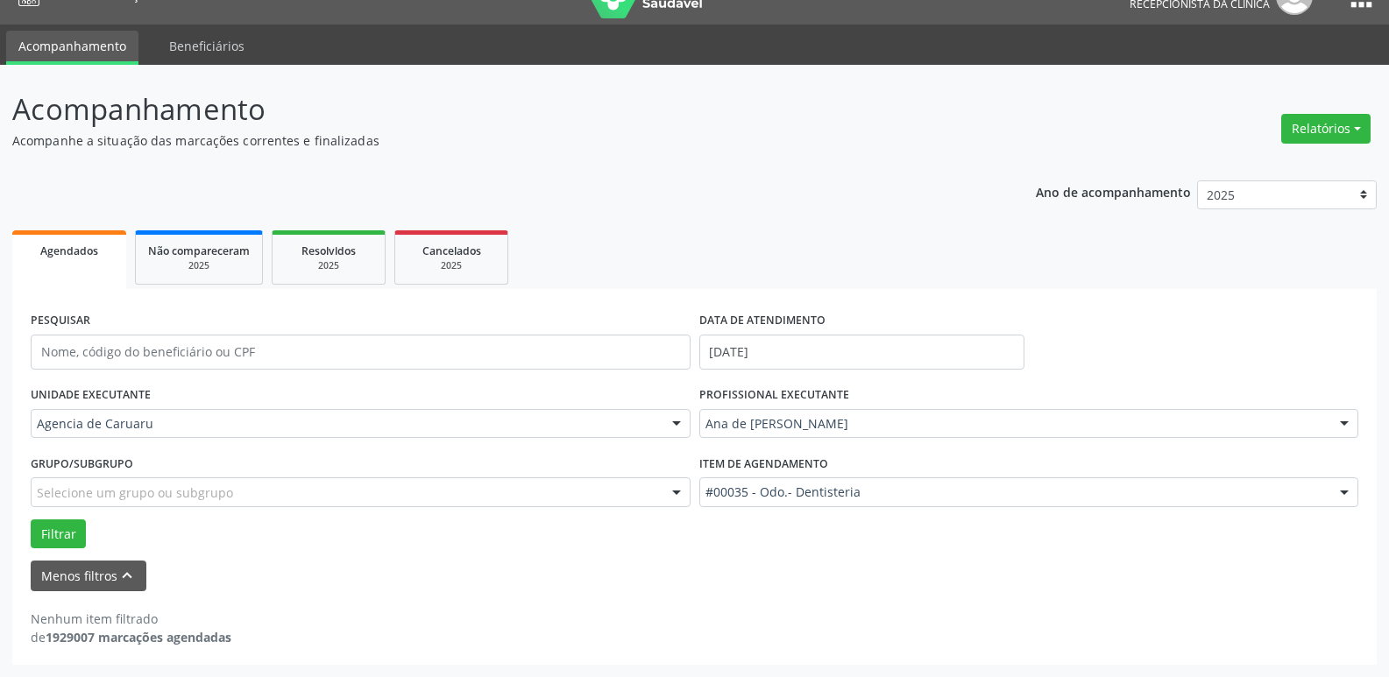
scroll to position [32, 0]
click at [795, 349] on input "[DATE]" at bounding box center [861, 352] width 325 height 35
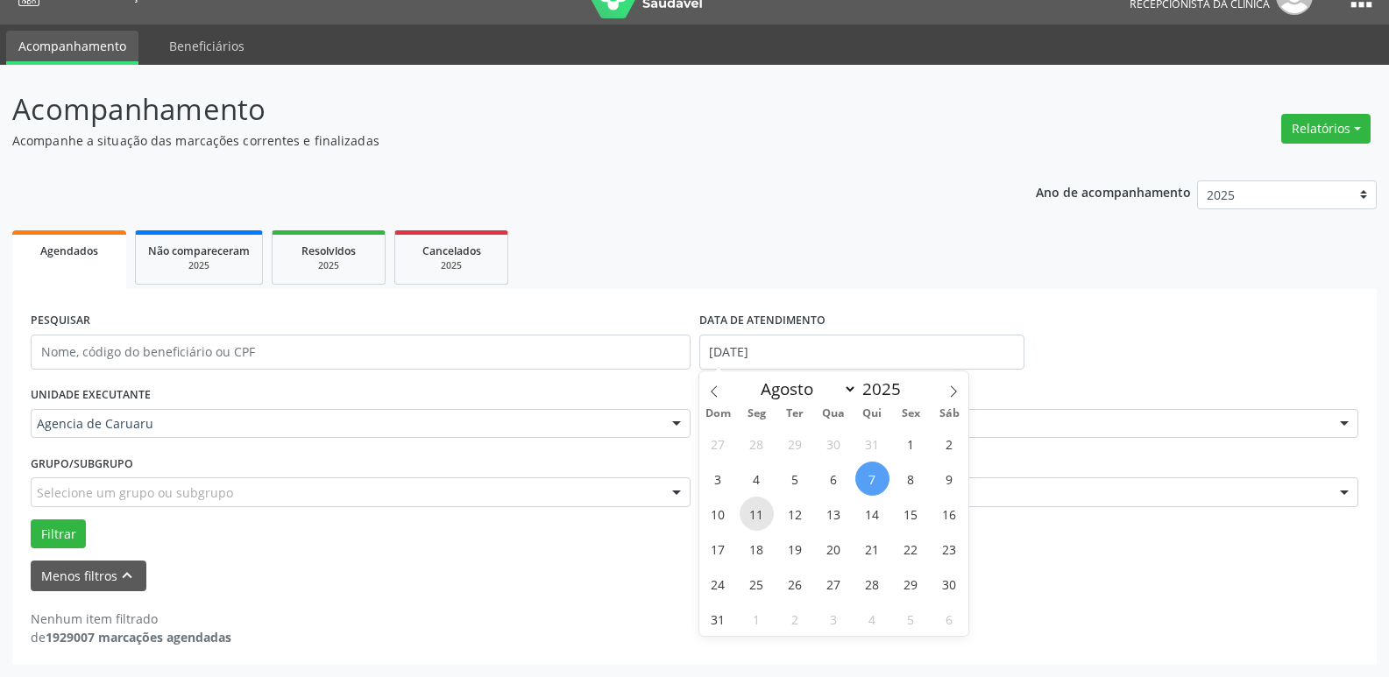
click at [753, 509] on span "11" at bounding box center [756, 514] width 34 height 34
type input "[DATE]"
click at [754, 509] on span "11" at bounding box center [756, 514] width 34 height 34
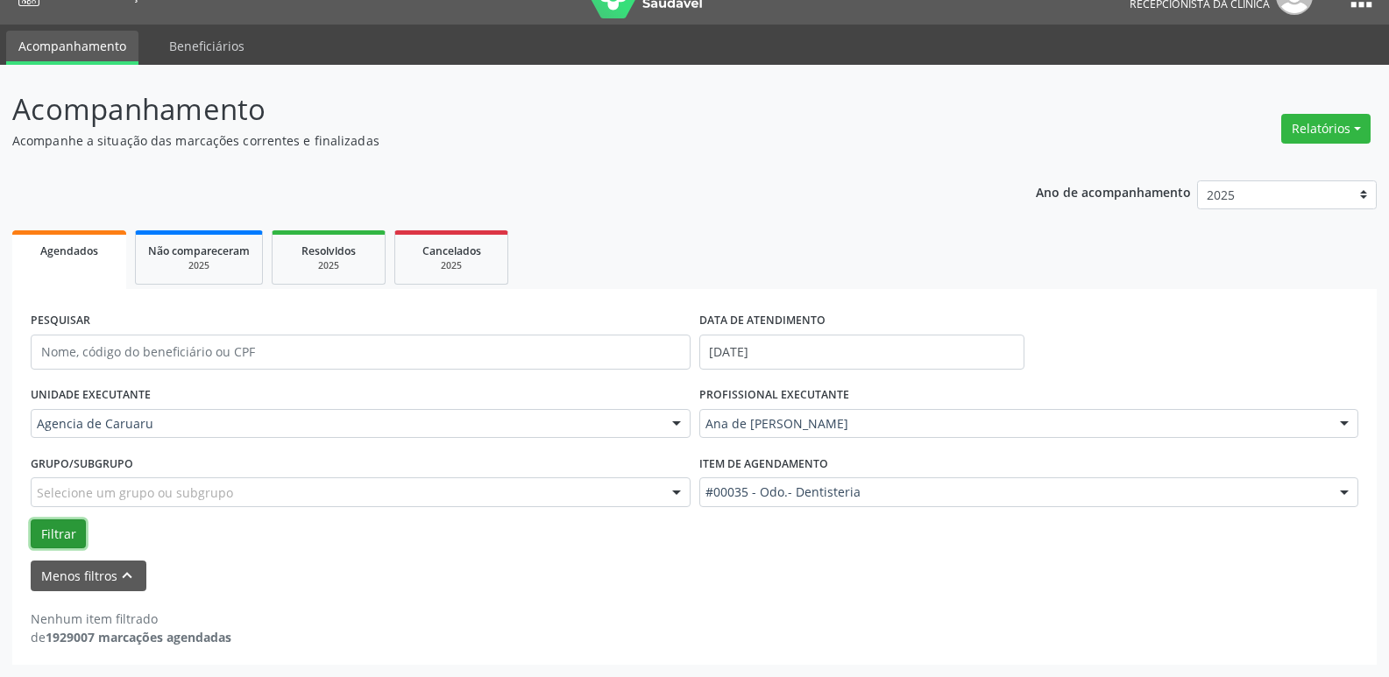
click at [68, 521] on button "Filtrar" at bounding box center [58, 534] width 55 height 30
click at [52, 534] on button "Filtrar" at bounding box center [58, 534] width 55 height 30
click at [862, 341] on input "[DATE]" at bounding box center [861, 352] width 325 height 35
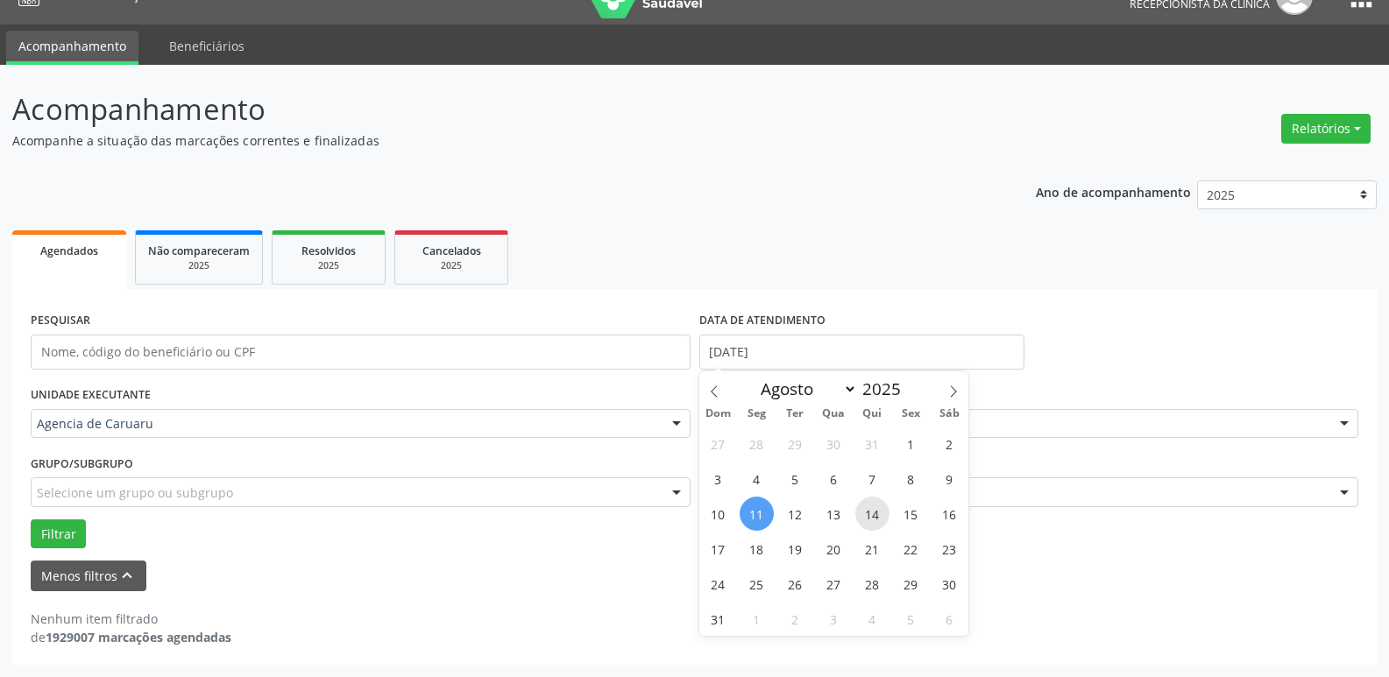
click at [875, 519] on span "14" at bounding box center [872, 514] width 34 height 34
type input "[DATE]"
click at [875, 519] on span "14" at bounding box center [872, 514] width 34 height 34
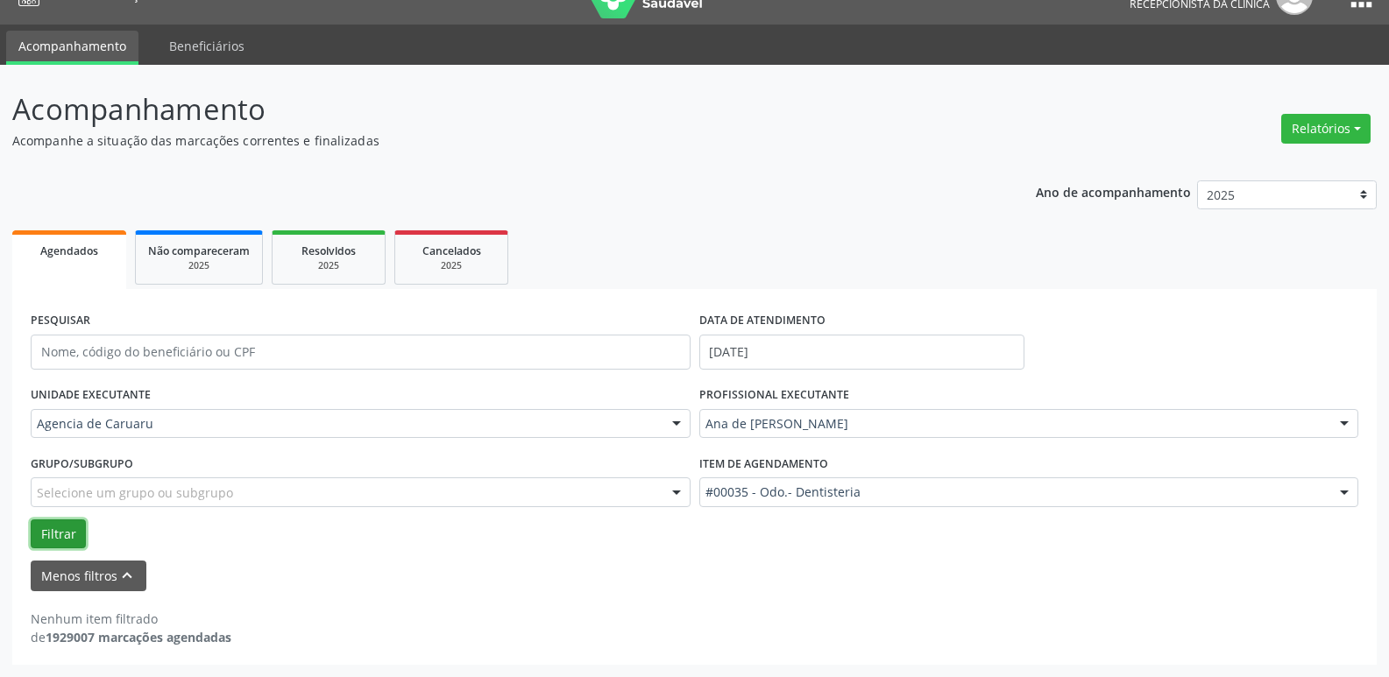
click at [44, 534] on button "Filtrar" at bounding box center [58, 534] width 55 height 30
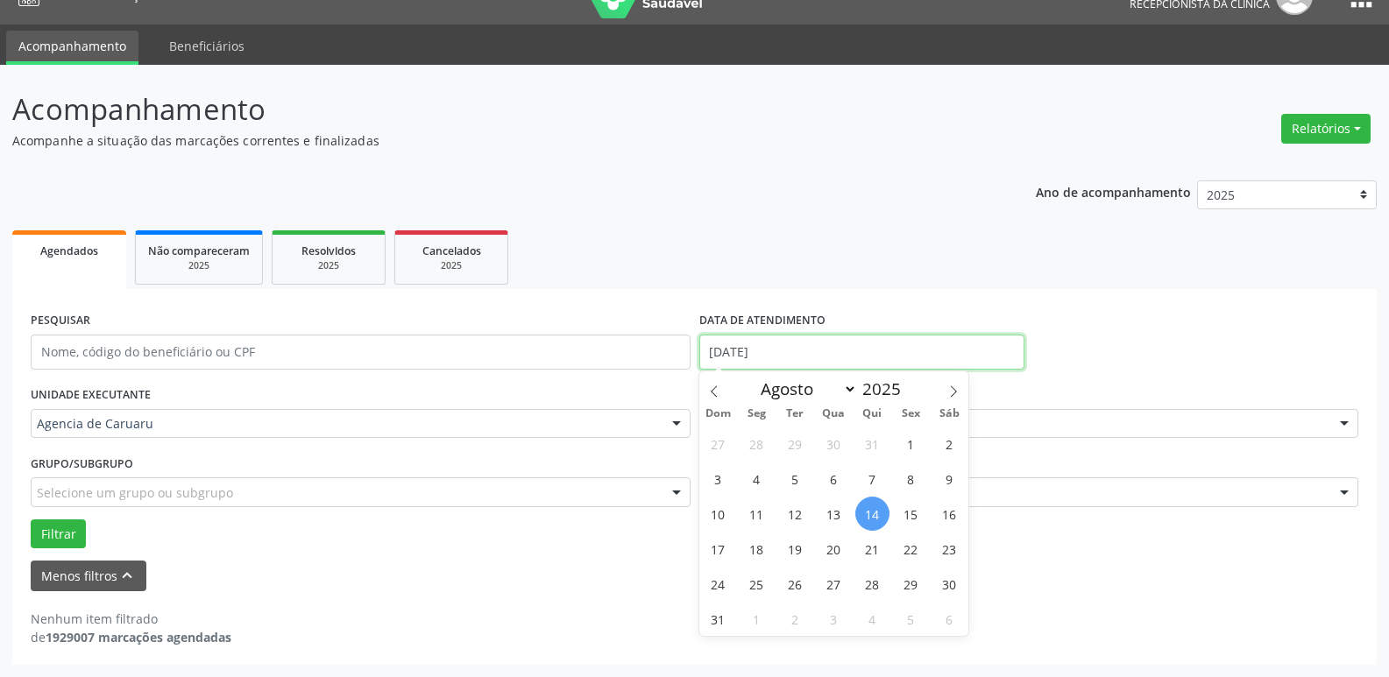
click at [782, 351] on input "[DATE]" at bounding box center [861, 352] width 325 height 35
click at [750, 548] on span "18" at bounding box center [756, 549] width 34 height 34
type input "[DATE]"
click at [750, 548] on span "18" at bounding box center [756, 549] width 34 height 34
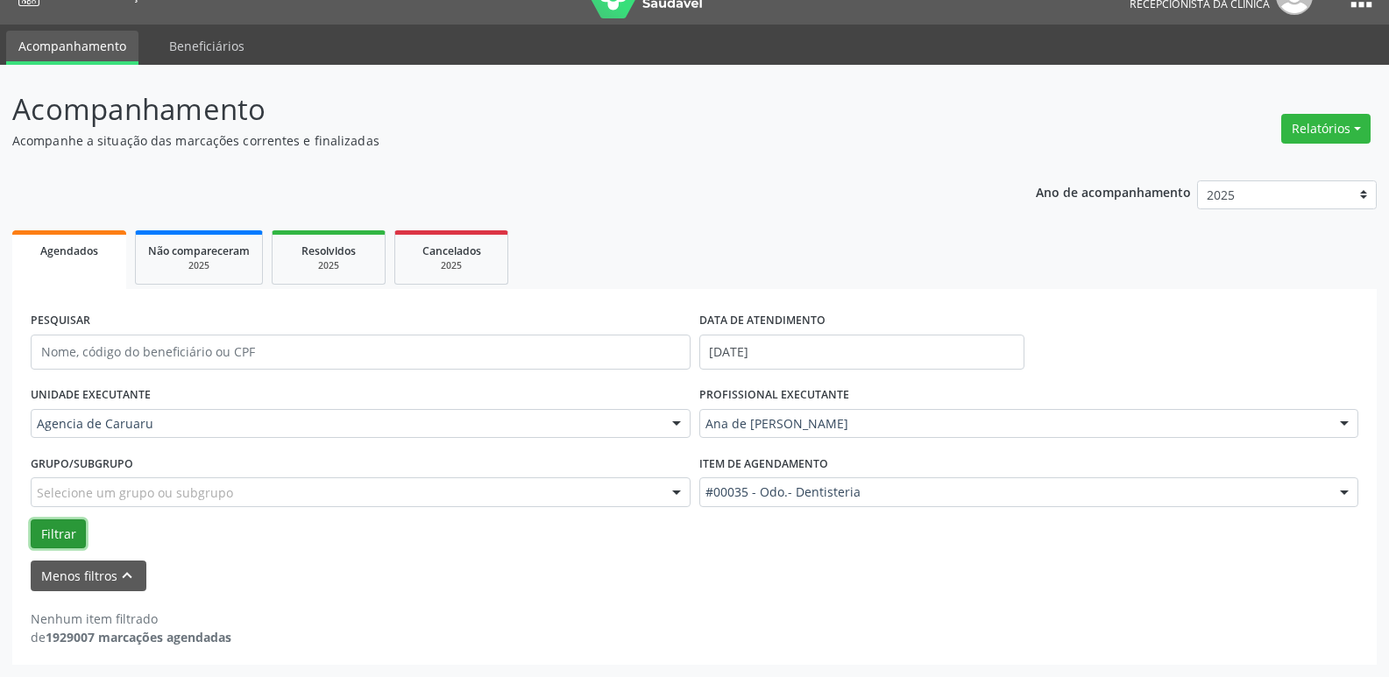
click at [73, 532] on button "Filtrar" at bounding box center [58, 534] width 55 height 30
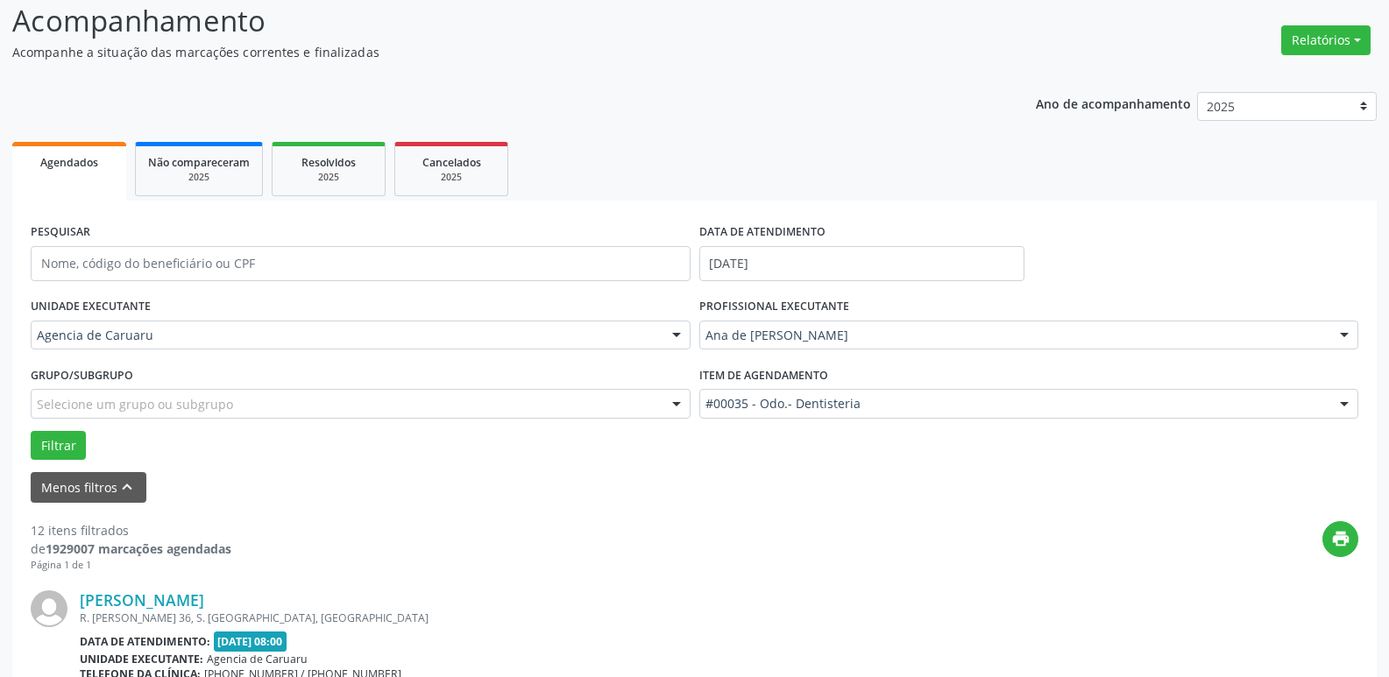
scroll to position [119, 0]
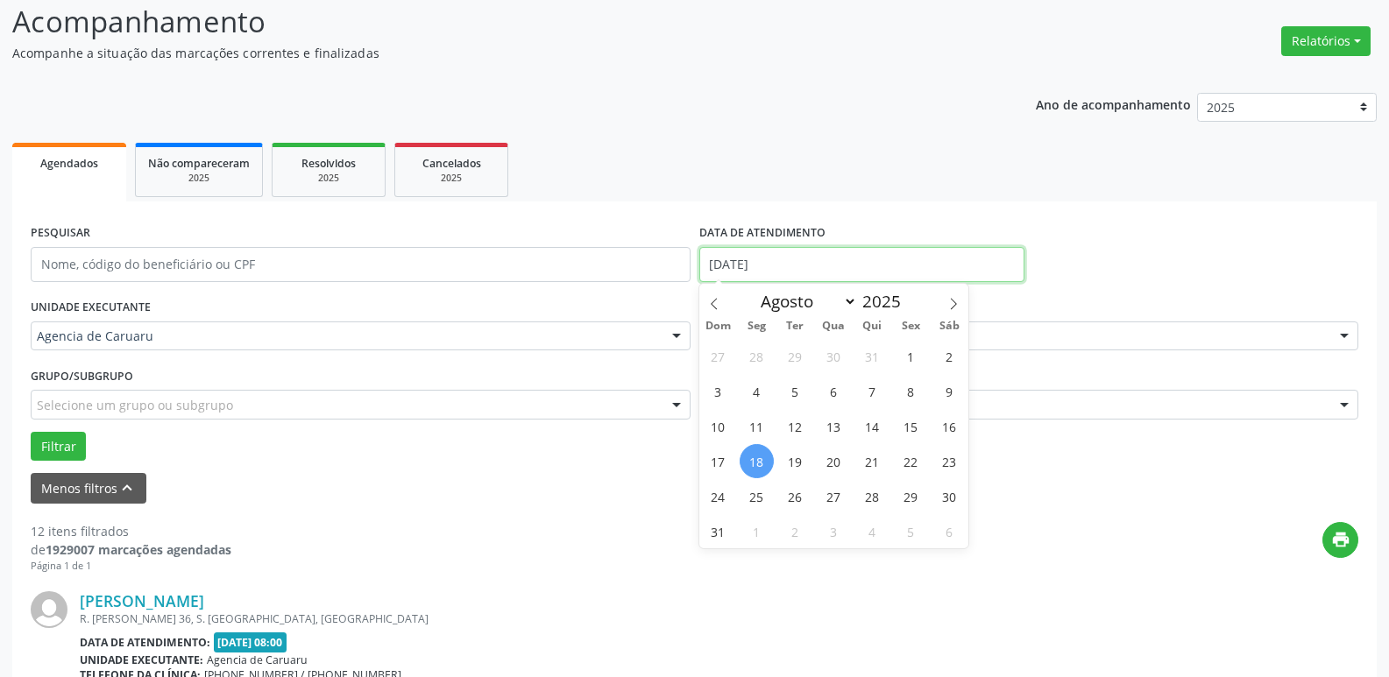
click at [884, 272] on input "[DATE]" at bounding box center [861, 264] width 325 height 35
click at [869, 454] on span "21" at bounding box center [872, 461] width 34 height 34
type input "[DATE]"
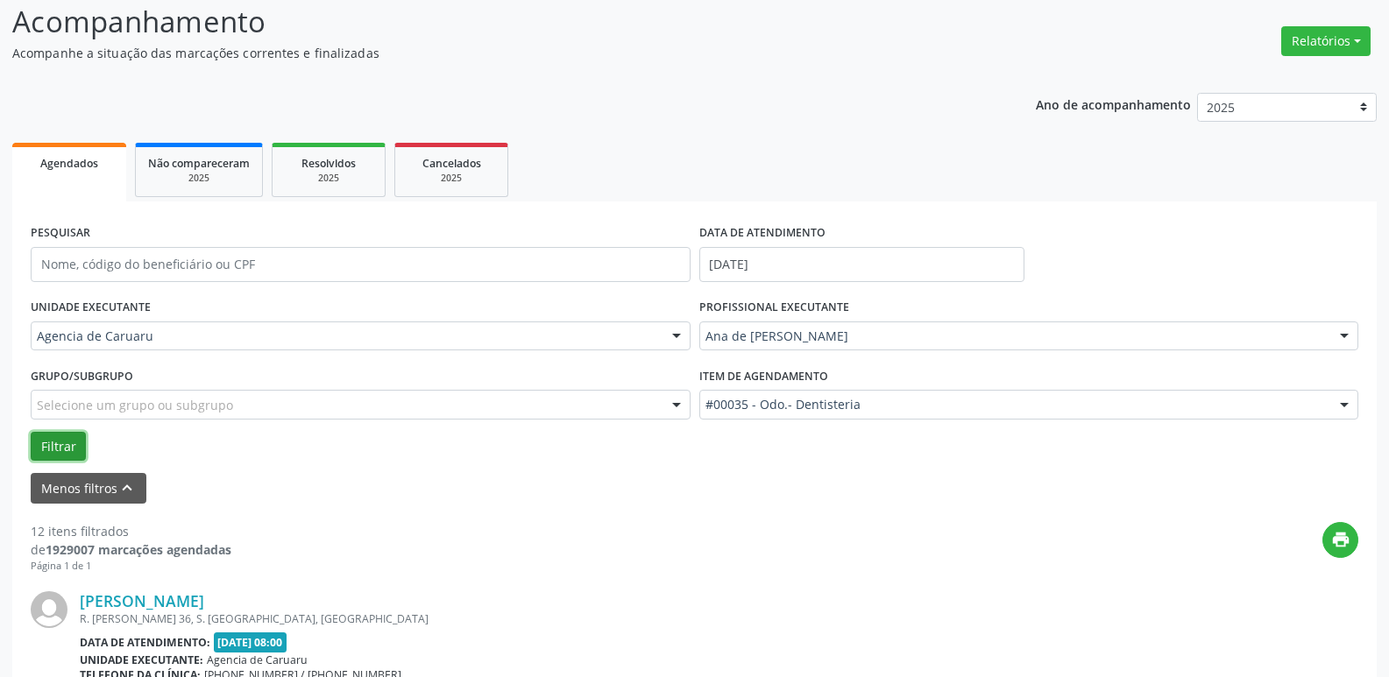
click at [56, 441] on button "Filtrar" at bounding box center [58, 447] width 55 height 30
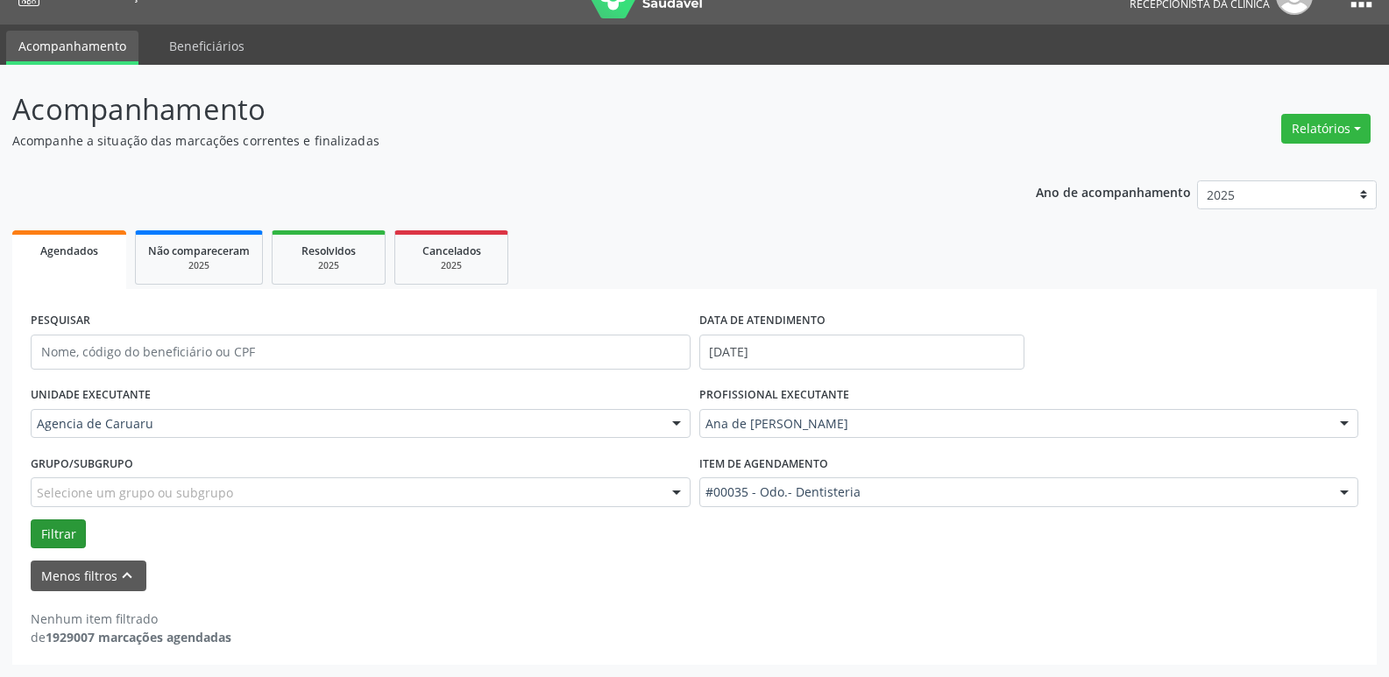
scroll to position [32, 0]
click at [880, 350] on input "[DATE]" at bounding box center [861, 352] width 325 height 35
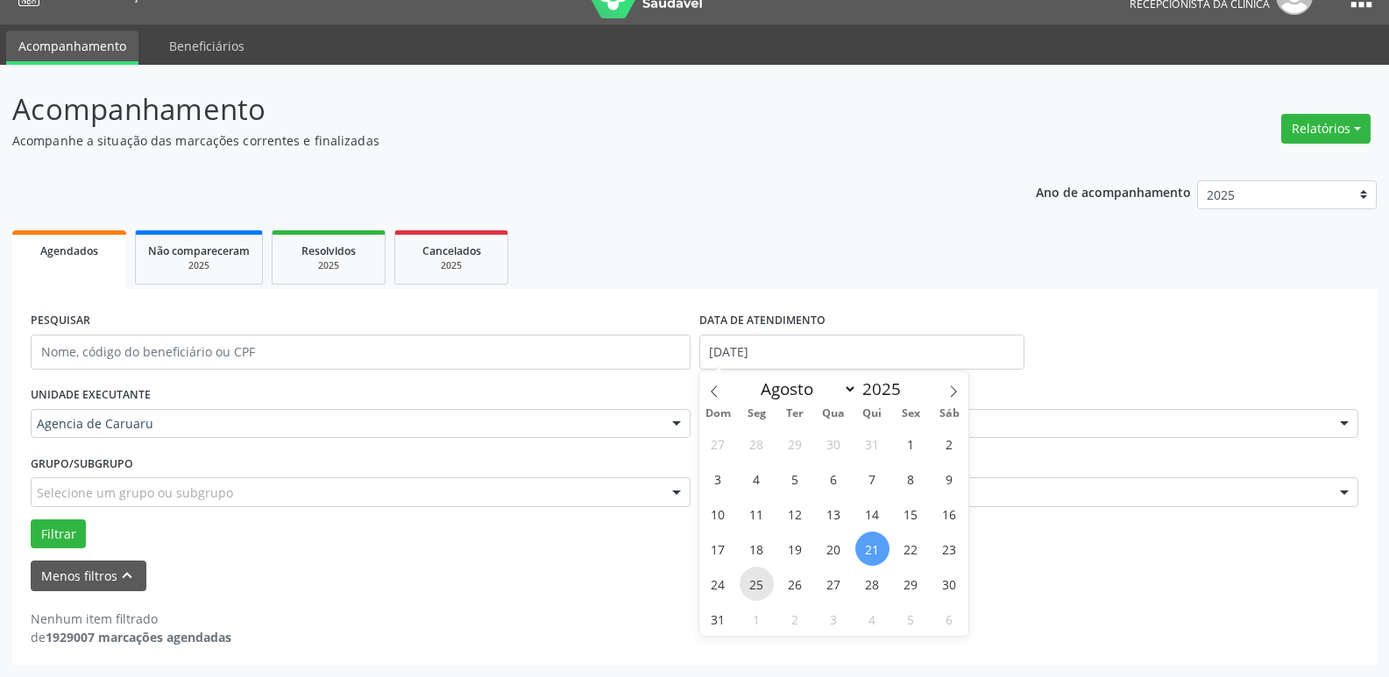
click at [757, 584] on span "25" at bounding box center [756, 584] width 34 height 34
type input "[DATE]"
click at [757, 584] on span "25" at bounding box center [756, 584] width 34 height 34
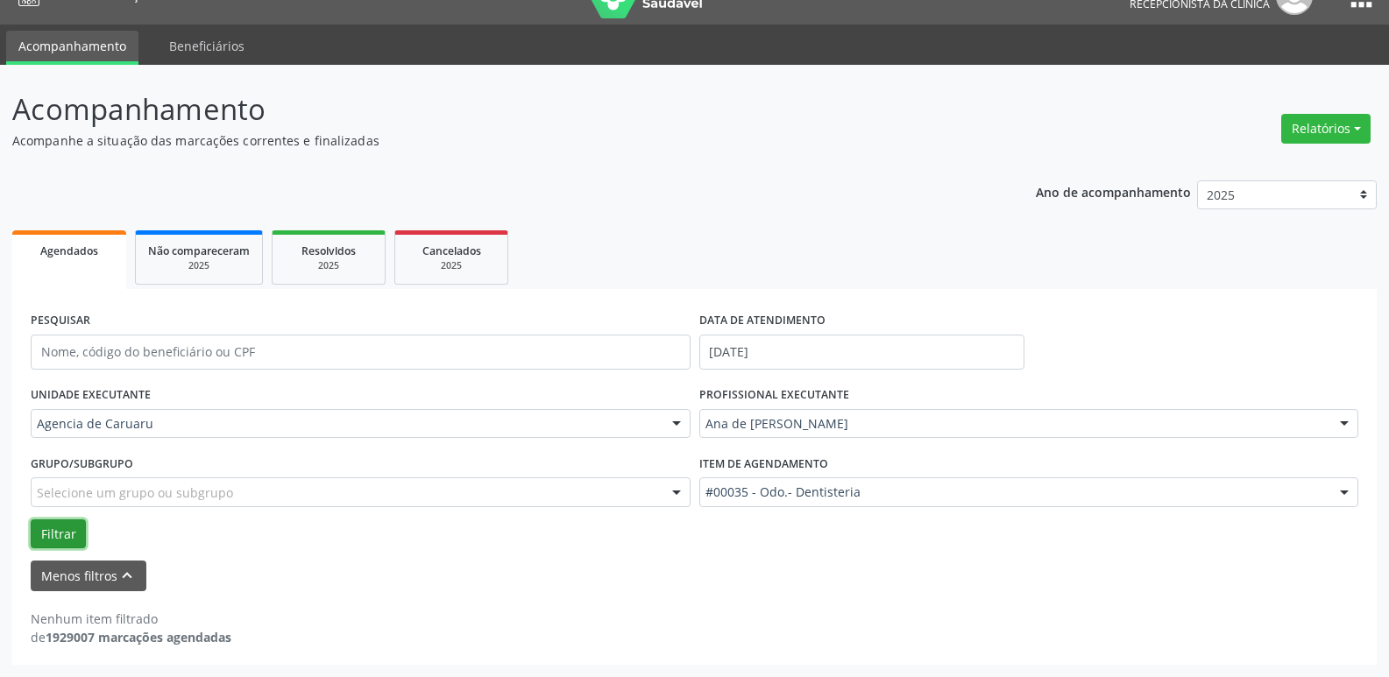
click at [61, 529] on button "Filtrar" at bounding box center [58, 534] width 55 height 30
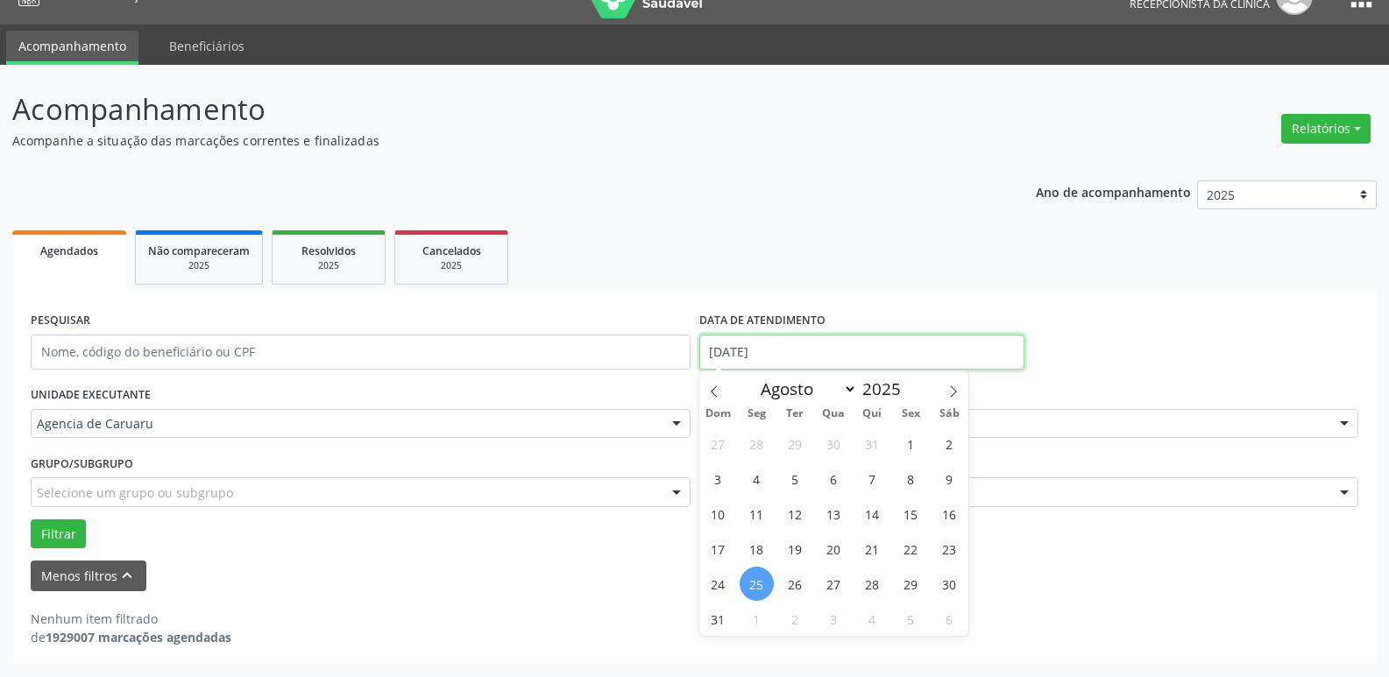
click at [794, 349] on input "[DATE]" at bounding box center [861, 352] width 325 height 35
click at [866, 583] on span "28" at bounding box center [872, 584] width 34 height 34
type input "[DATE]"
click at [866, 583] on span "28" at bounding box center [872, 584] width 34 height 34
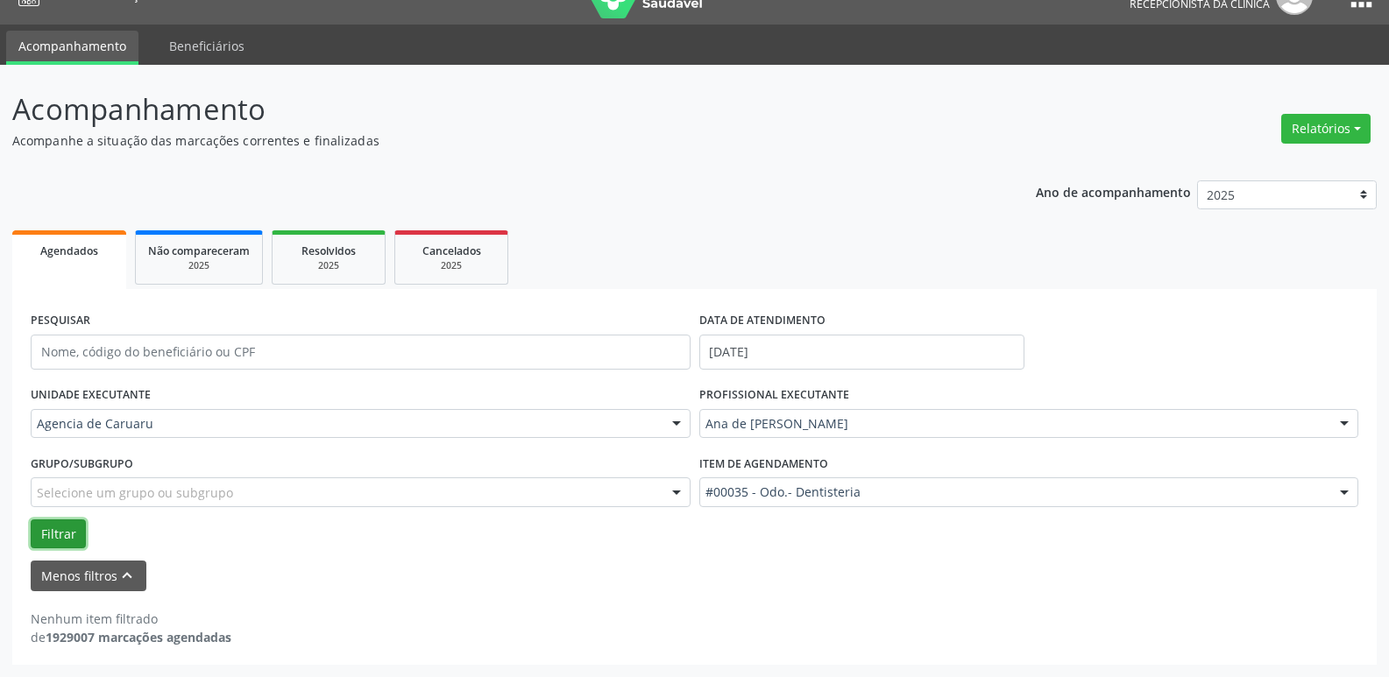
click at [76, 529] on button "Filtrar" at bounding box center [58, 534] width 55 height 30
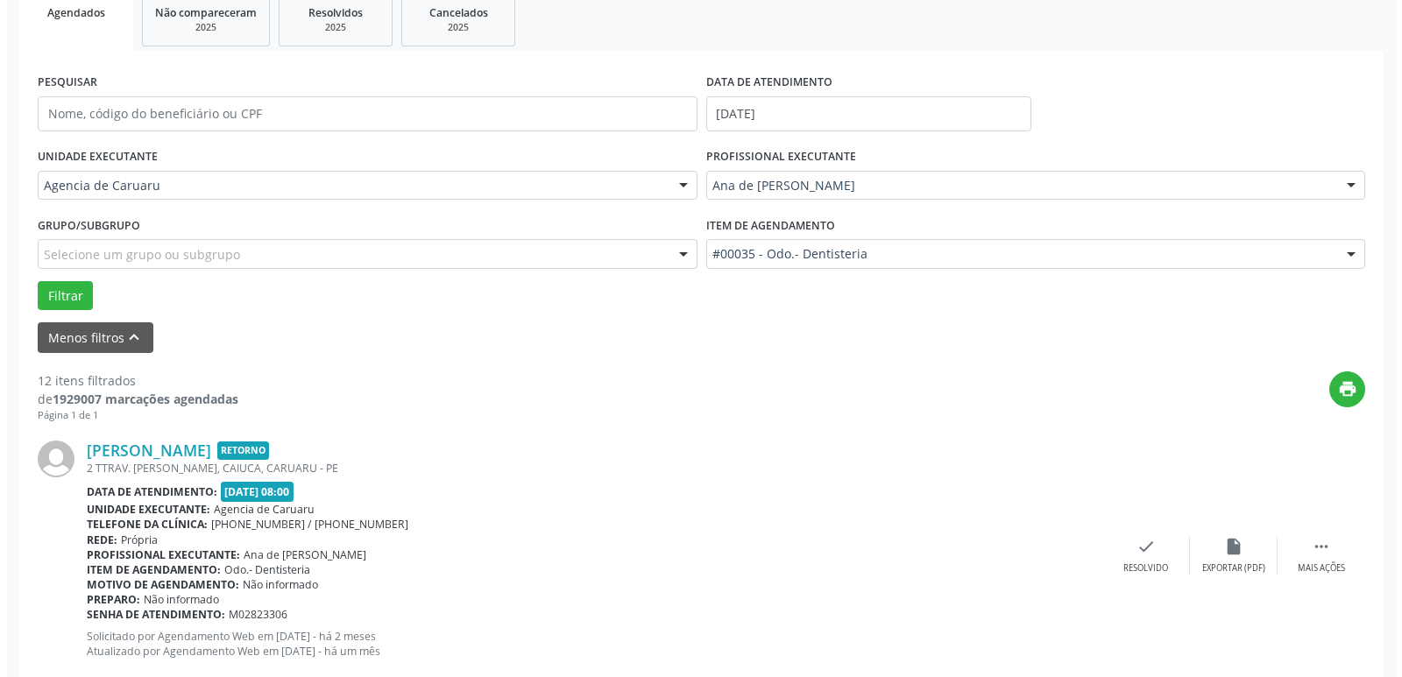
scroll to position [294, 0]
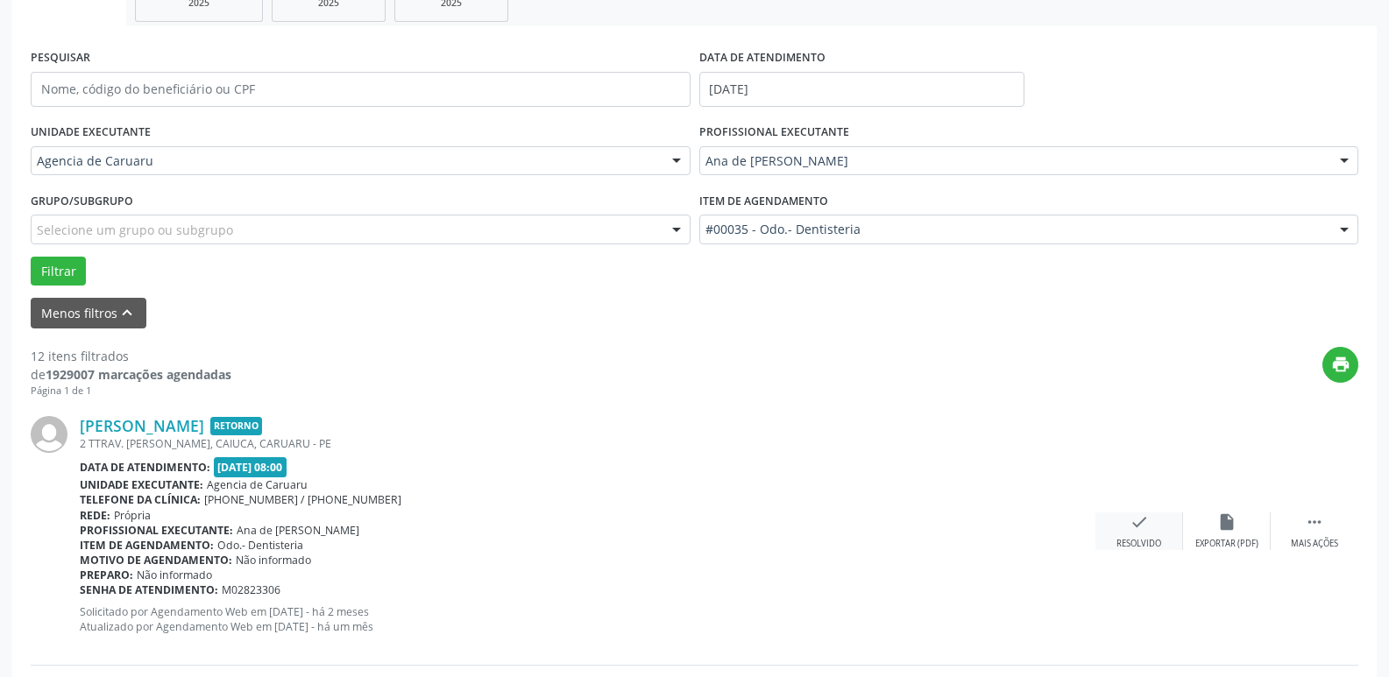
click at [1143, 537] on div "check Resolvido" at bounding box center [1139, 531] width 88 height 38
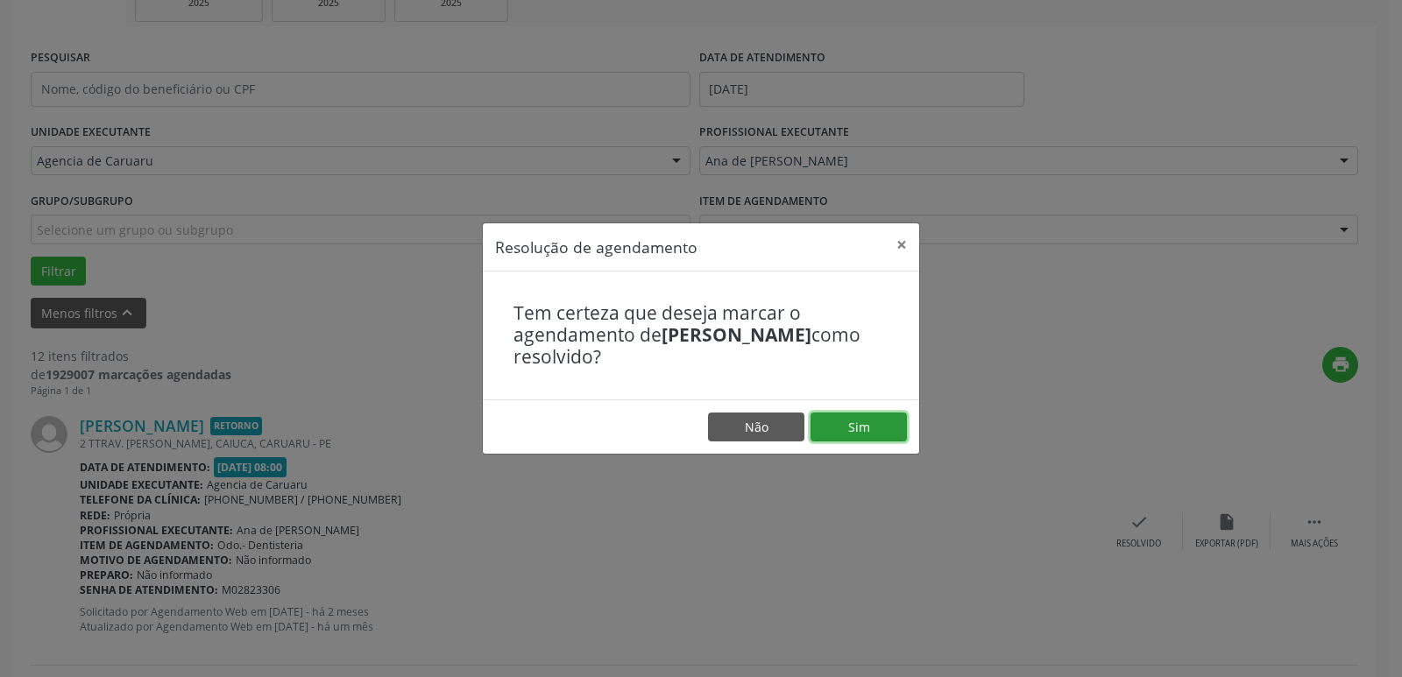
click at [816, 420] on button "Sim" at bounding box center [858, 428] width 96 height 30
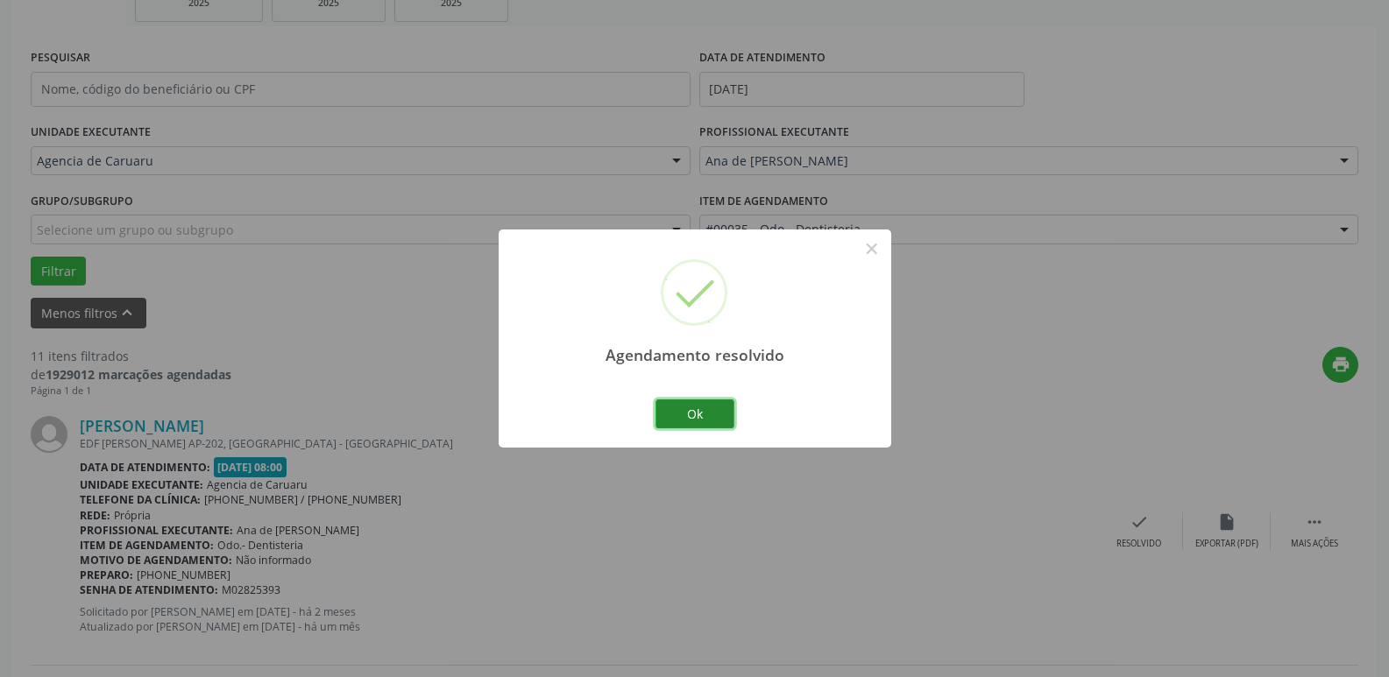
click at [695, 410] on button "Ok" at bounding box center [694, 414] width 79 height 30
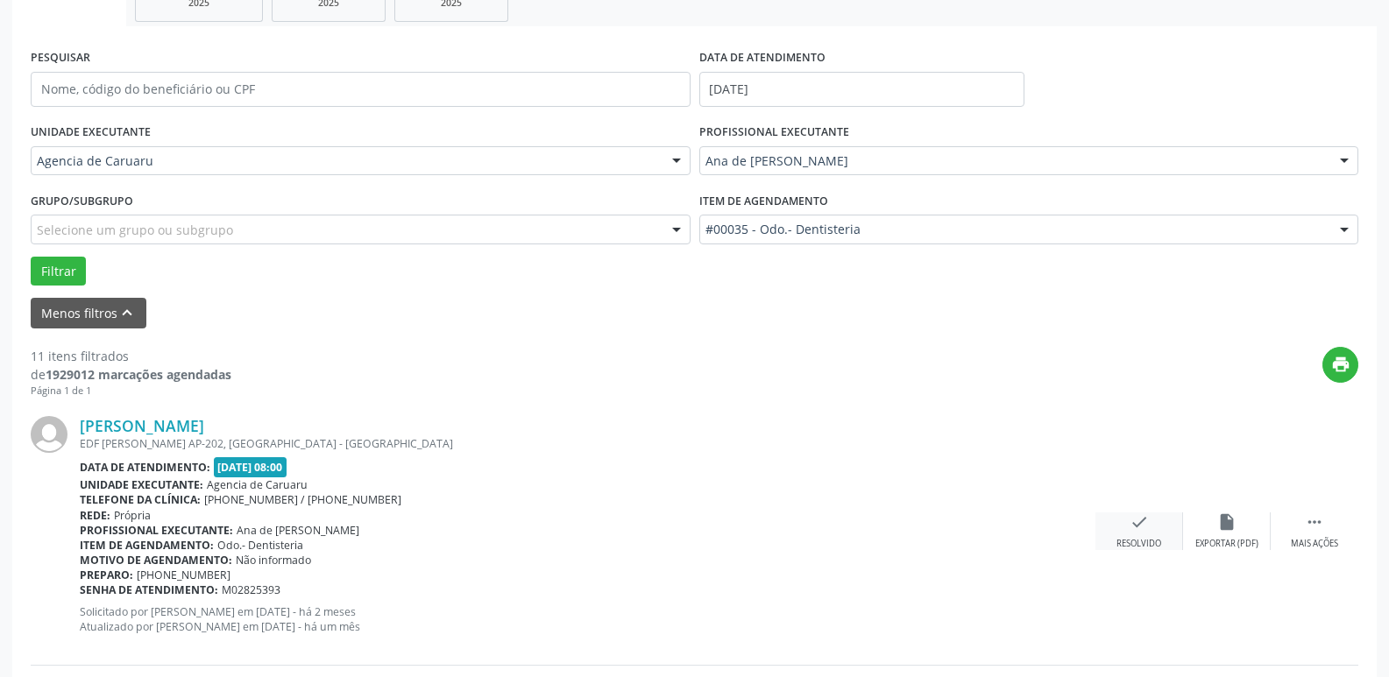
click at [1136, 541] on div "Resolvido" at bounding box center [1138, 544] width 45 height 12
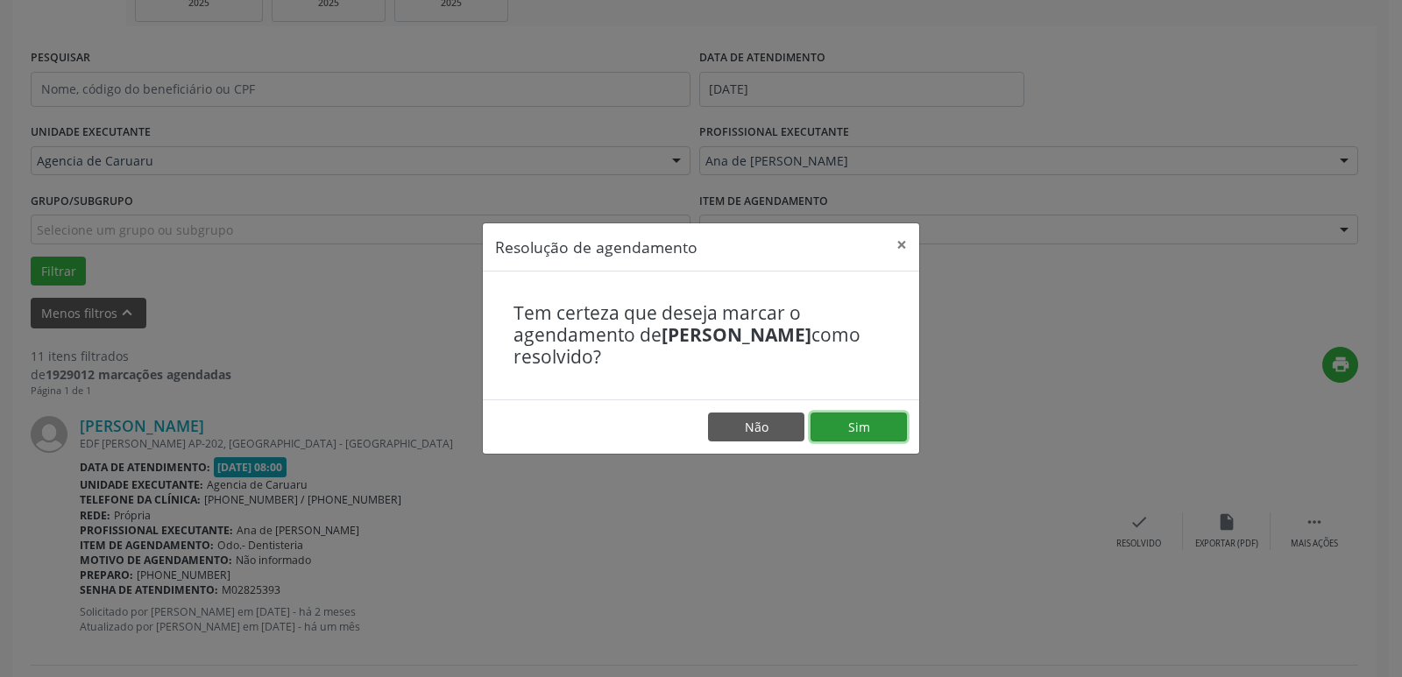
click at [869, 434] on button "Sim" at bounding box center [858, 428] width 96 height 30
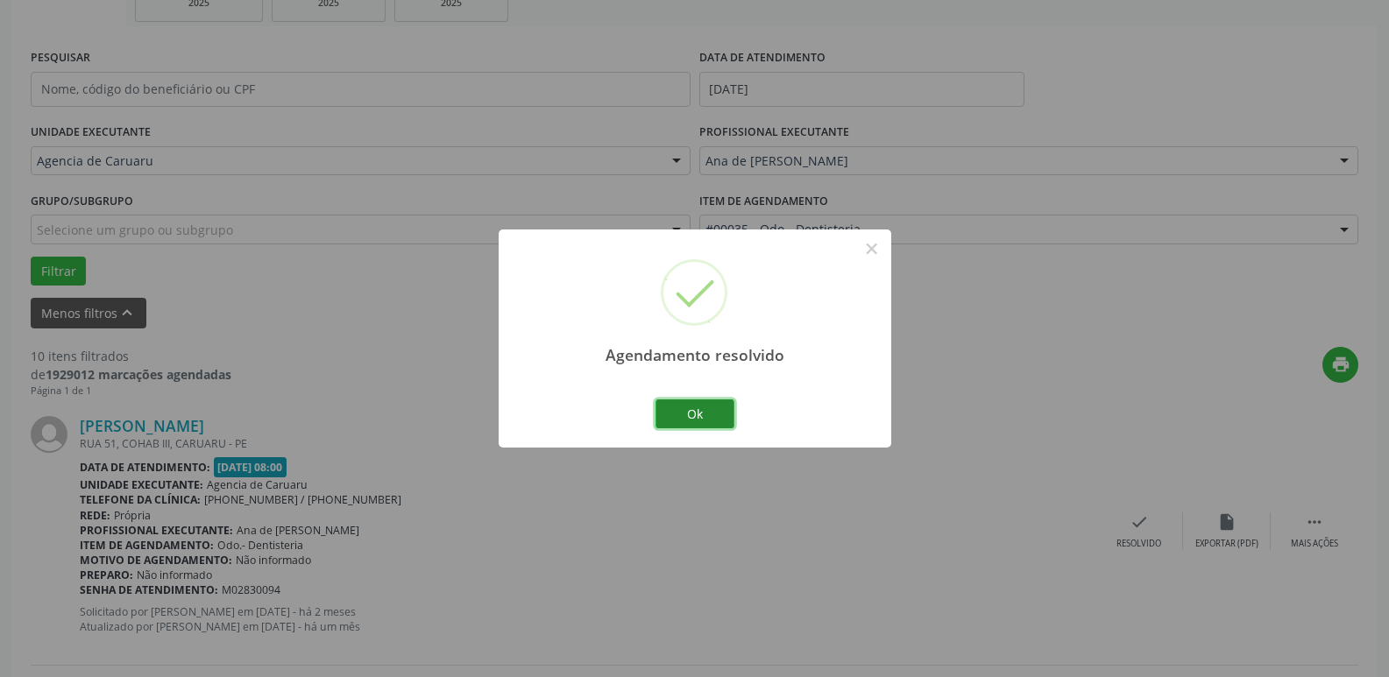
click at [710, 413] on button "Ok" at bounding box center [694, 414] width 79 height 30
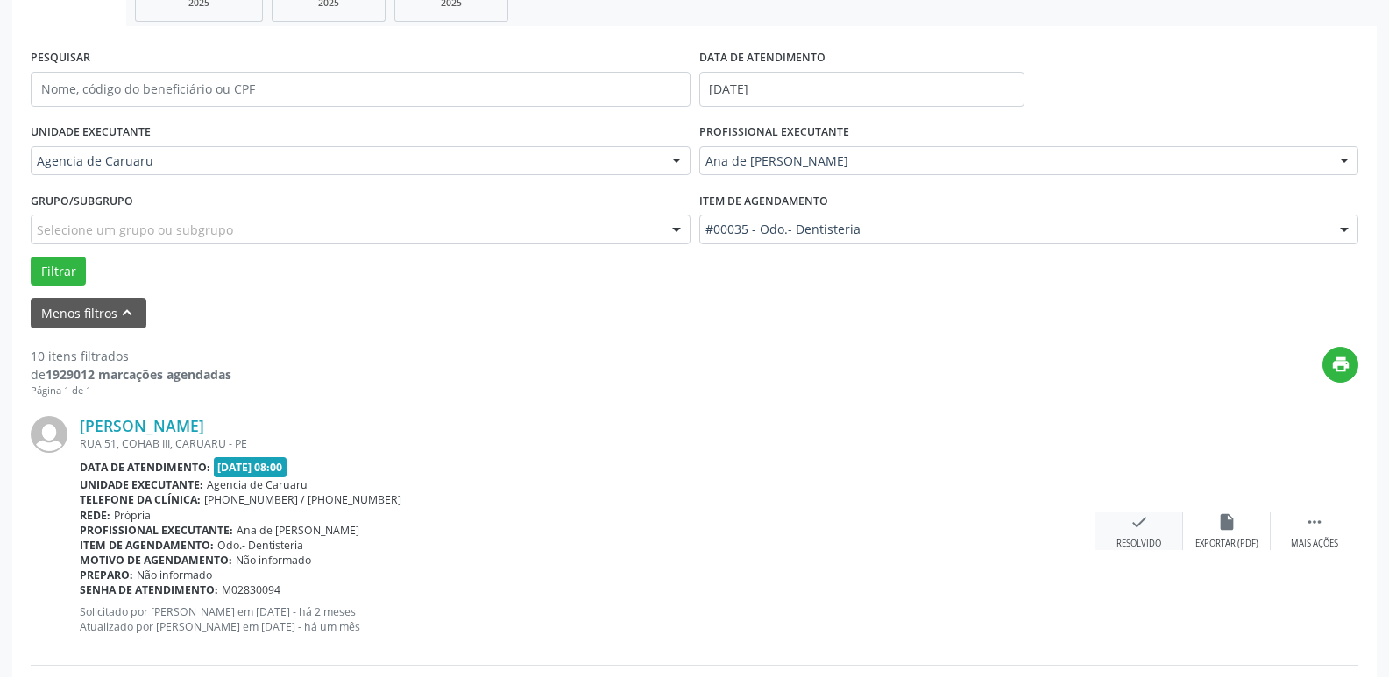
click at [1127, 525] on div "check Resolvido" at bounding box center [1139, 531] width 88 height 38
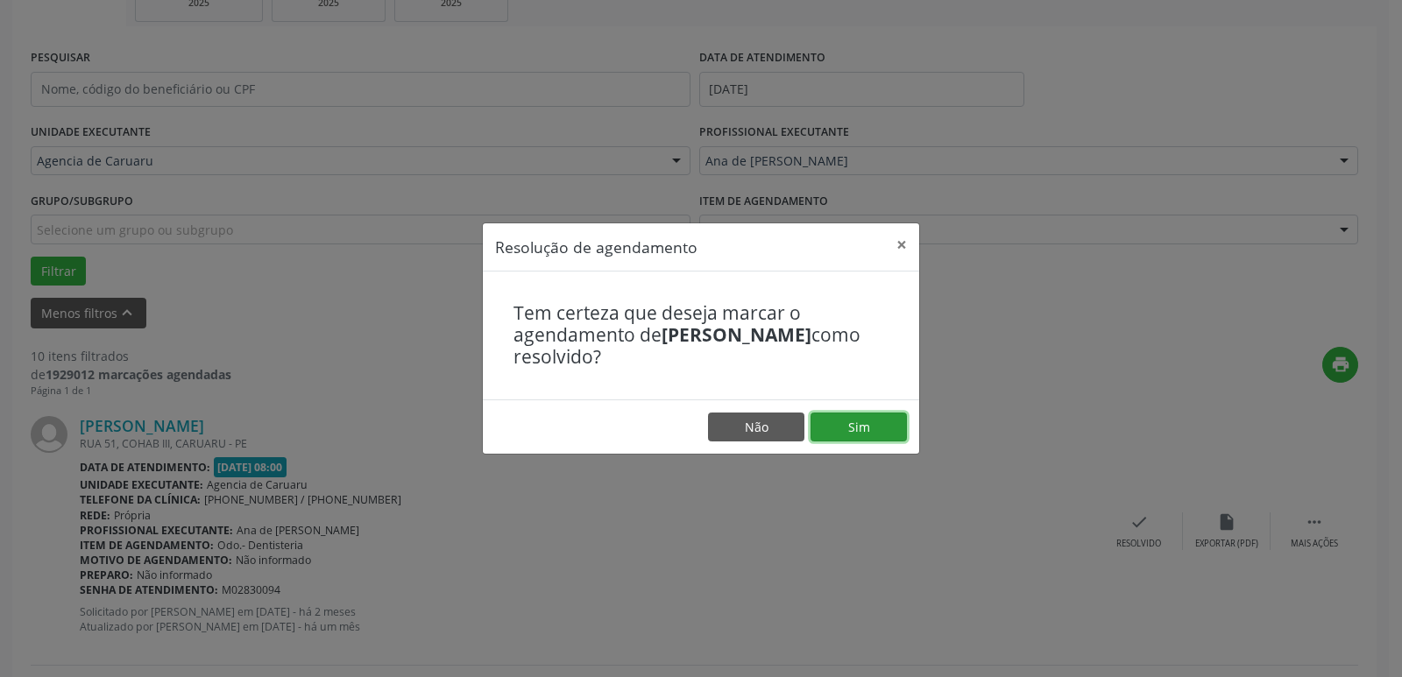
click at [853, 424] on button "Sim" at bounding box center [858, 428] width 96 height 30
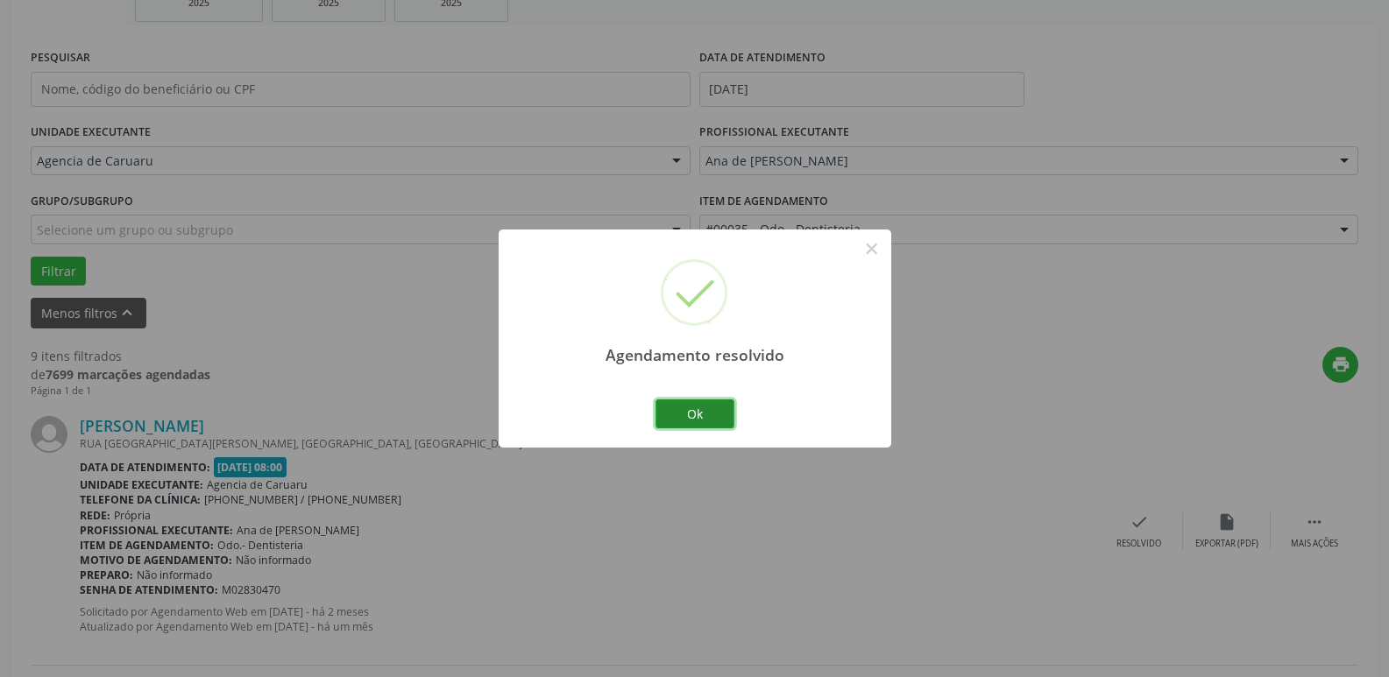
click at [685, 409] on button "Ok" at bounding box center [694, 414] width 79 height 30
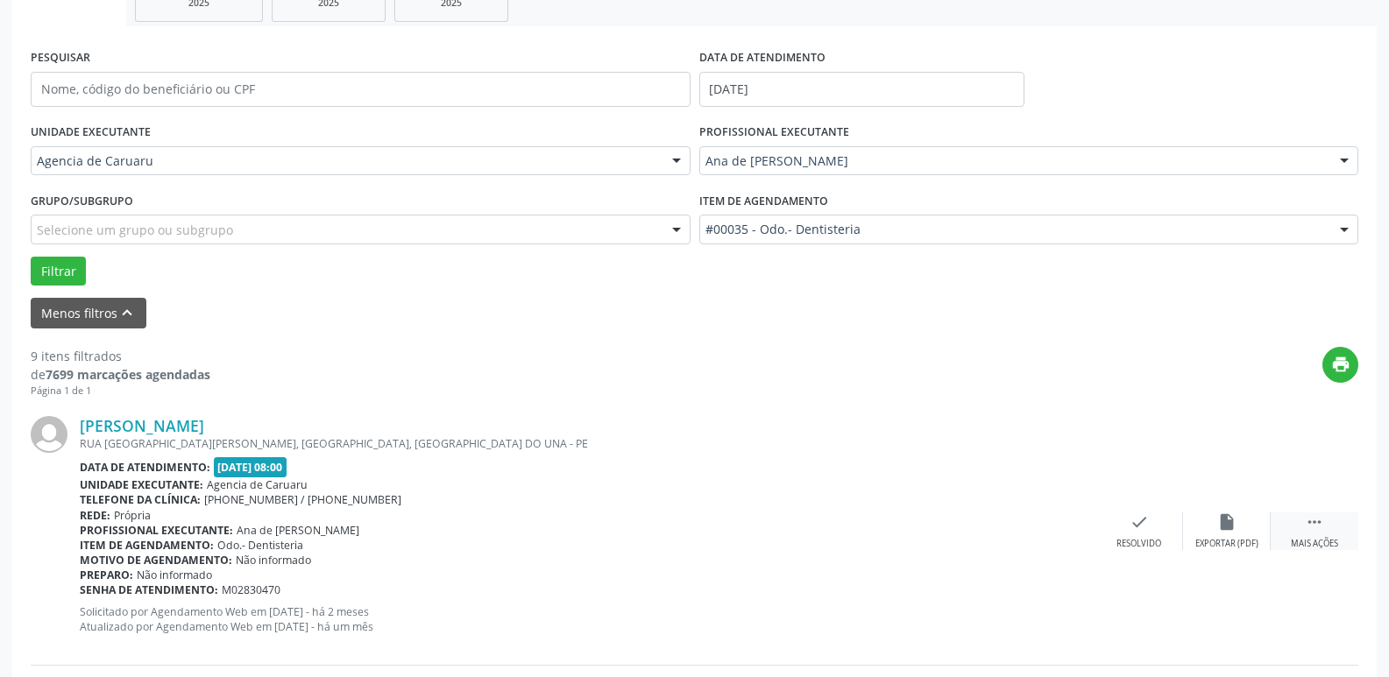
click at [1307, 533] on div " Mais ações" at bounding box center [1314, 531] width 88 height 38
click at [1195, 545] on div "Não compareceu" at bounding box center [1226, 544] width 74 height 12
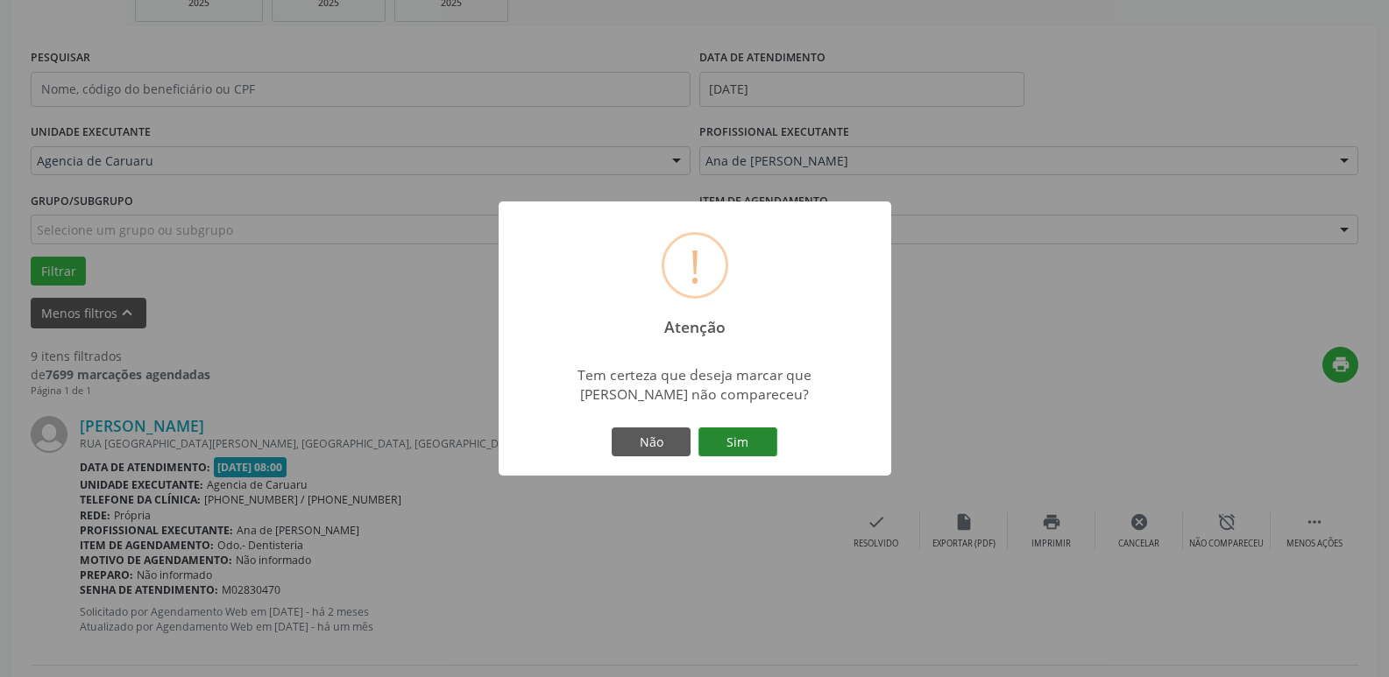
click at [737, 449] on button "Sim" at bounding box center [737, 443] width 79 height 30
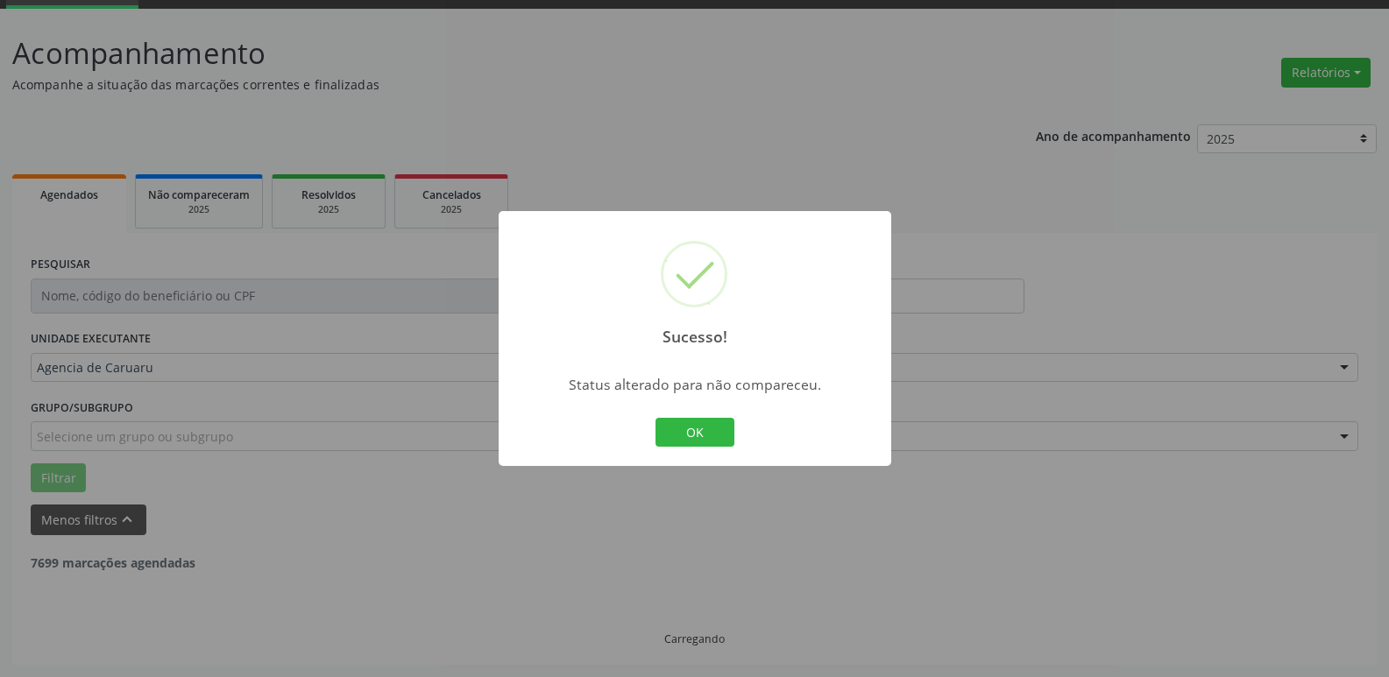
scroll to position [88, 0]
click at [670, 440] on button "OK" at bounding box center [694, 433] width 79 height 30
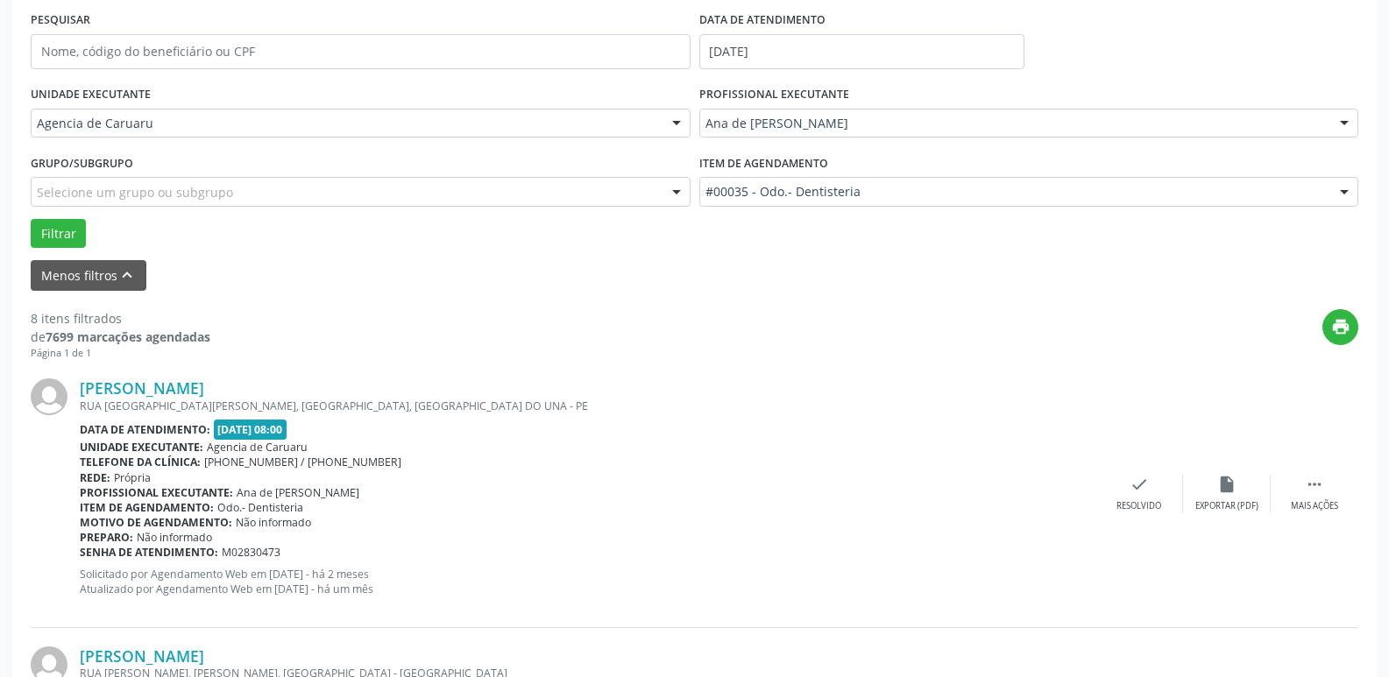
scroll to position [350, 0]
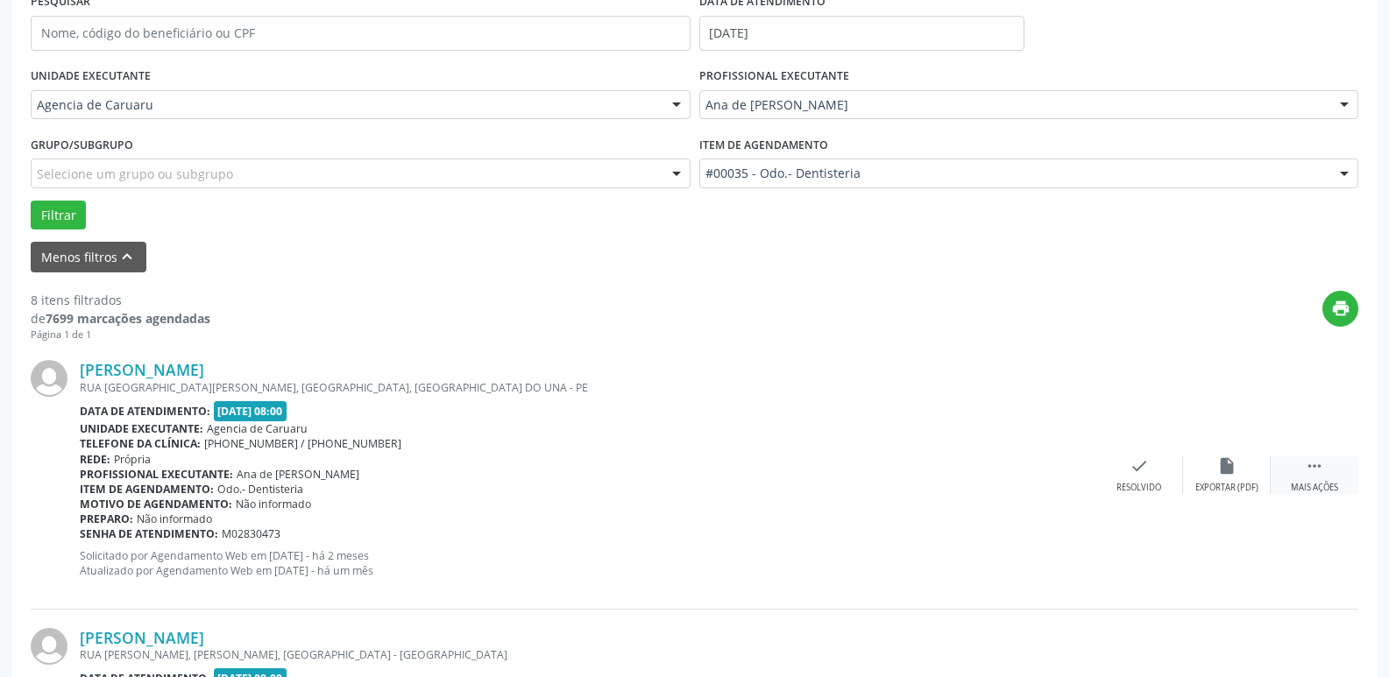
click at [1334, 483] on div "Mais ações" at bounding box center [1313, 488] width 47 height 12
click at [1211, 480] on div "alarm_off Não compareceu" at bounding box center [1227, 475] width 88 height 38
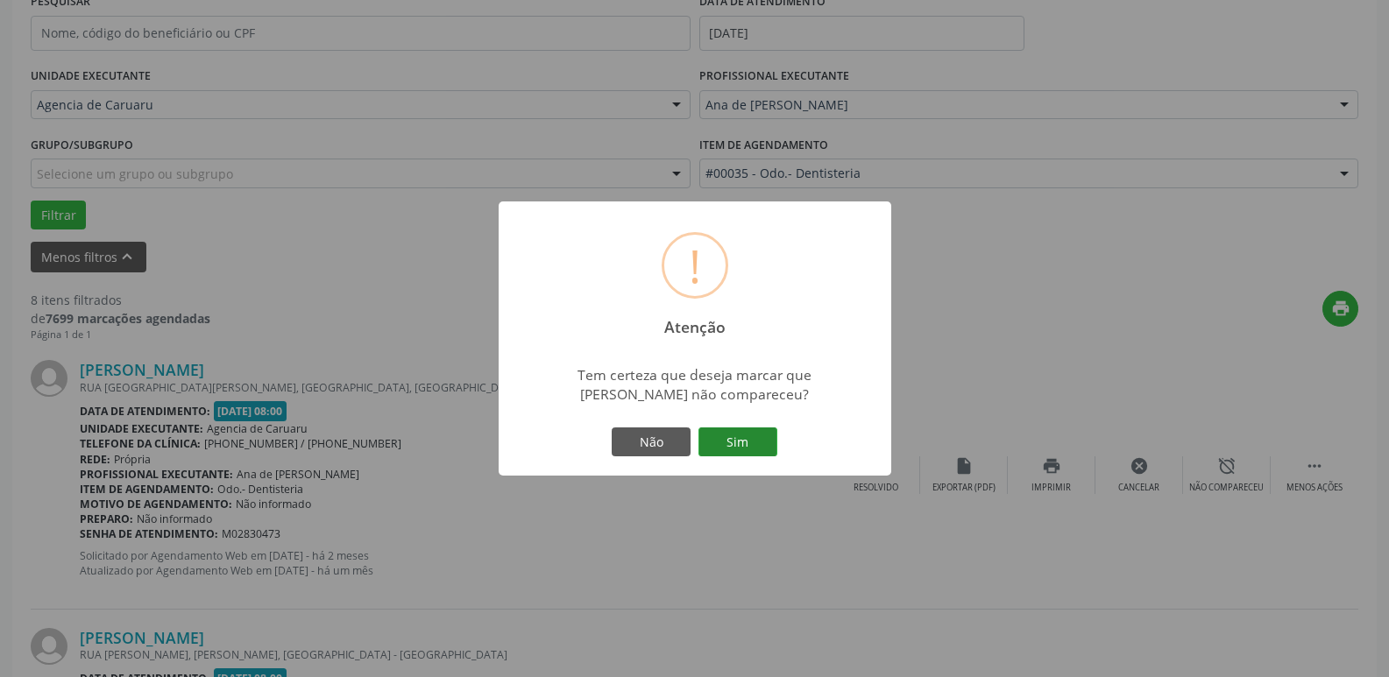
click at [742, 454] on button "Sim" at bounding box center [737, 443] width 79 height 30
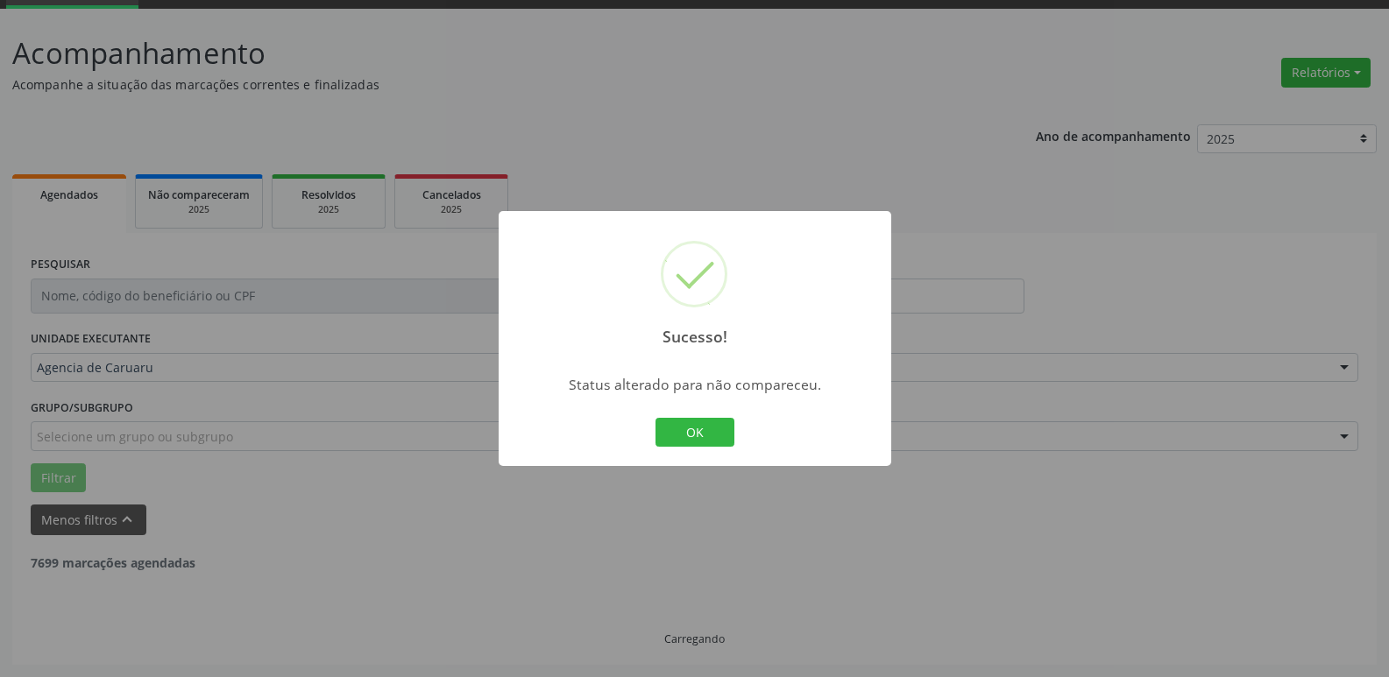
scroll to position [88, 0]
click at [696, 429] on button "OK" at bounding box center [694, 433] width 79 height 30
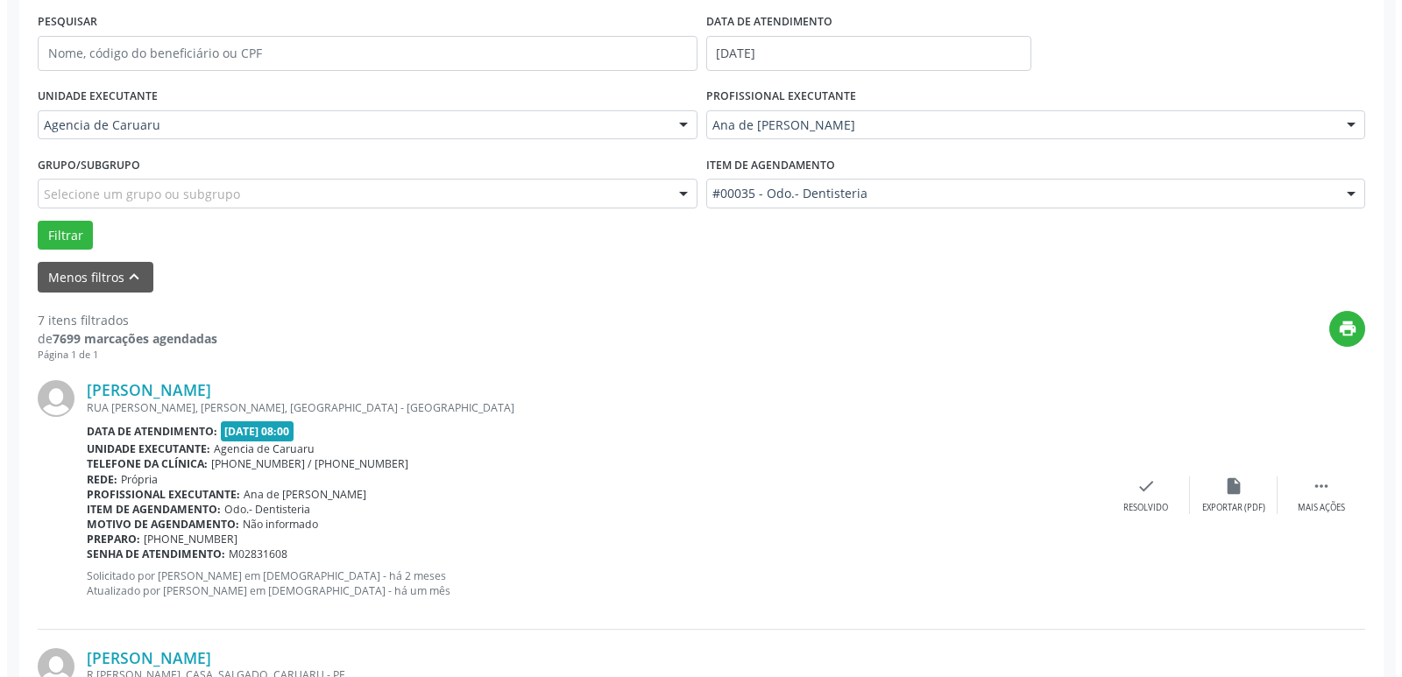
scroll to position [350, 0]
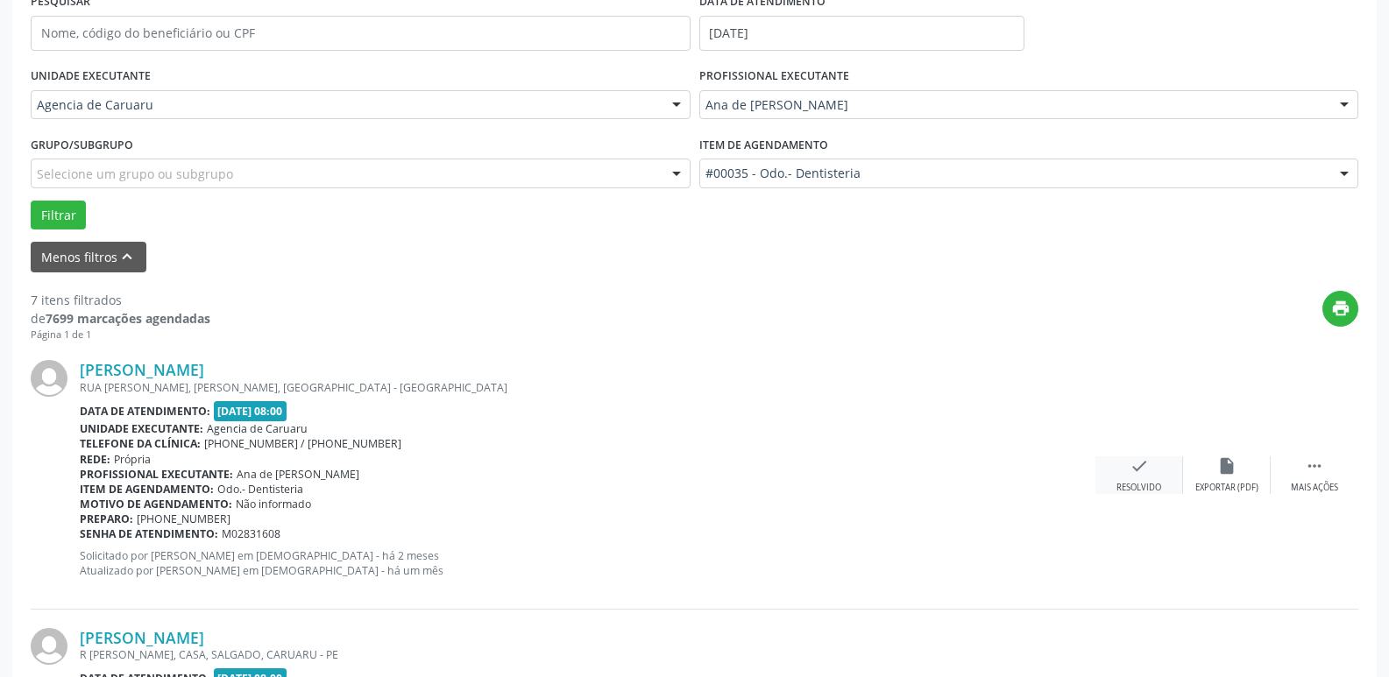
click at [1131, 470] on icon "check" at bounding box center [1138, 465] width 19 height 19
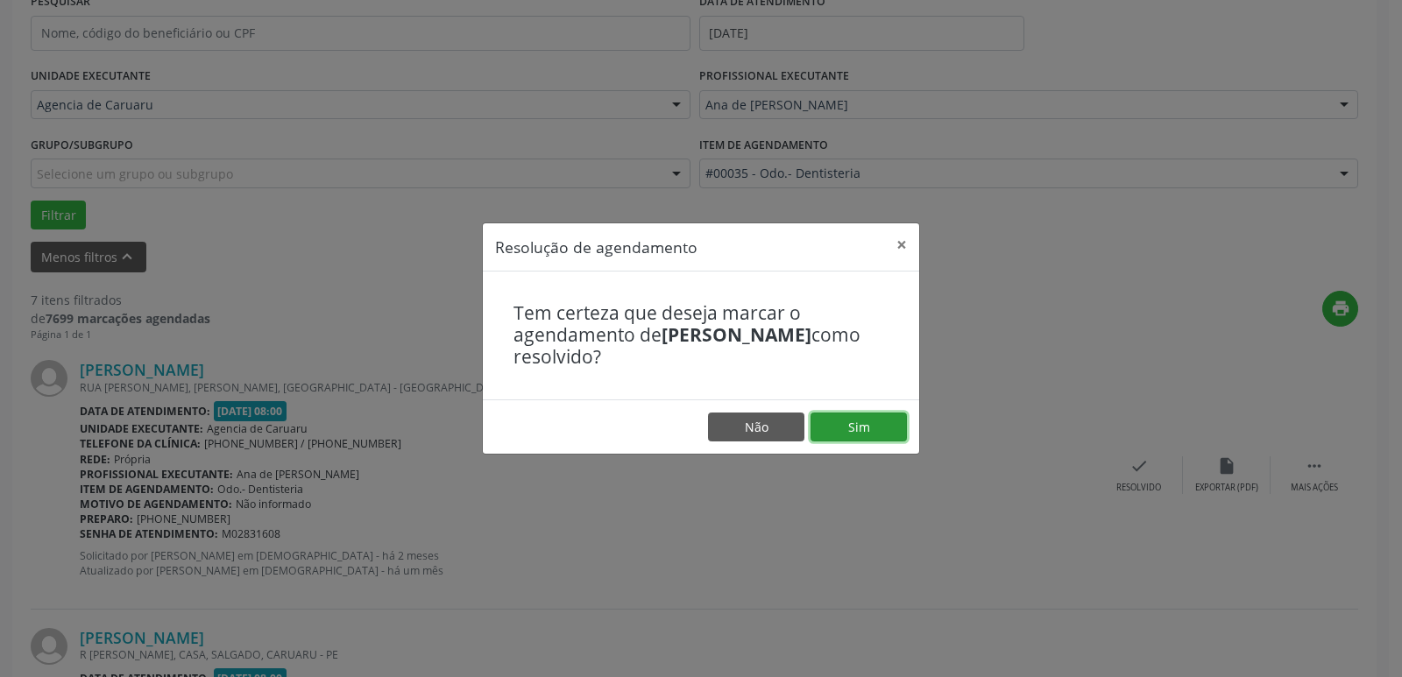
click at [874, 426] on button "Sim" at bounding box center [858, 428] width 96 height 30
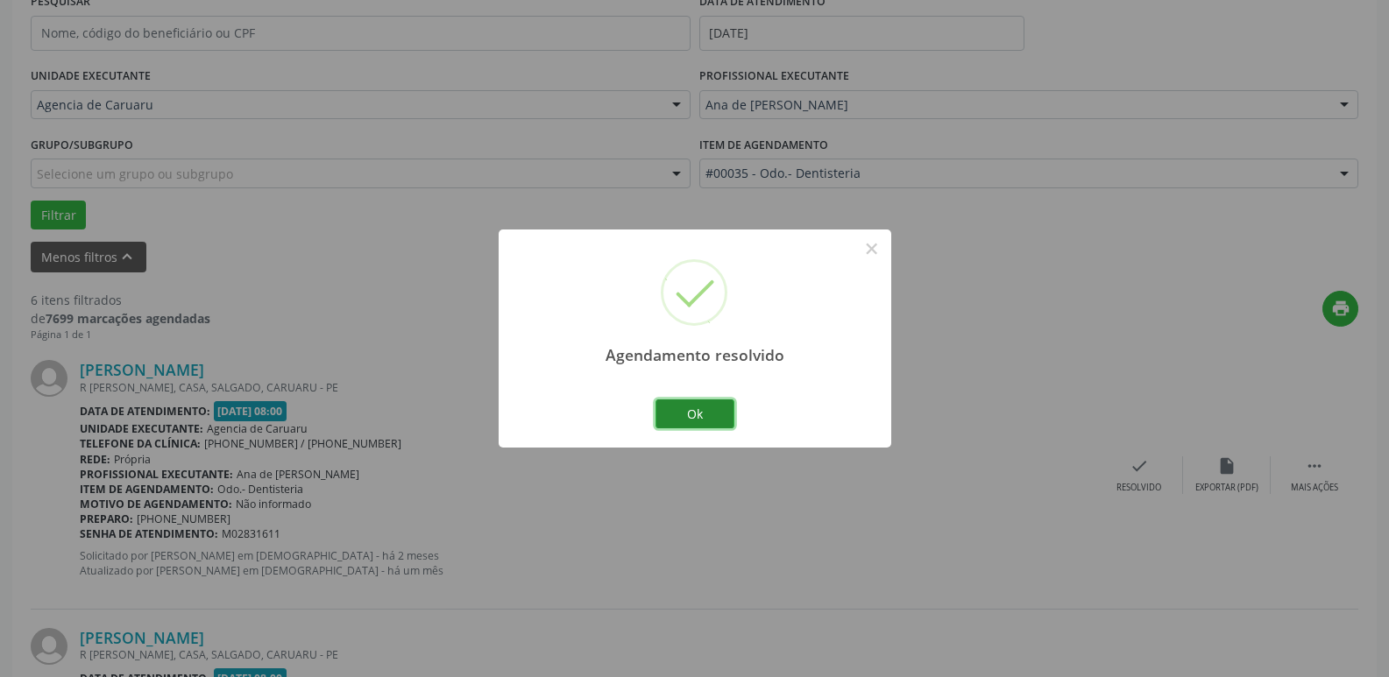
click at [696, 412] on button "Ok" at bounding box center [694, 414] width 79 height 30
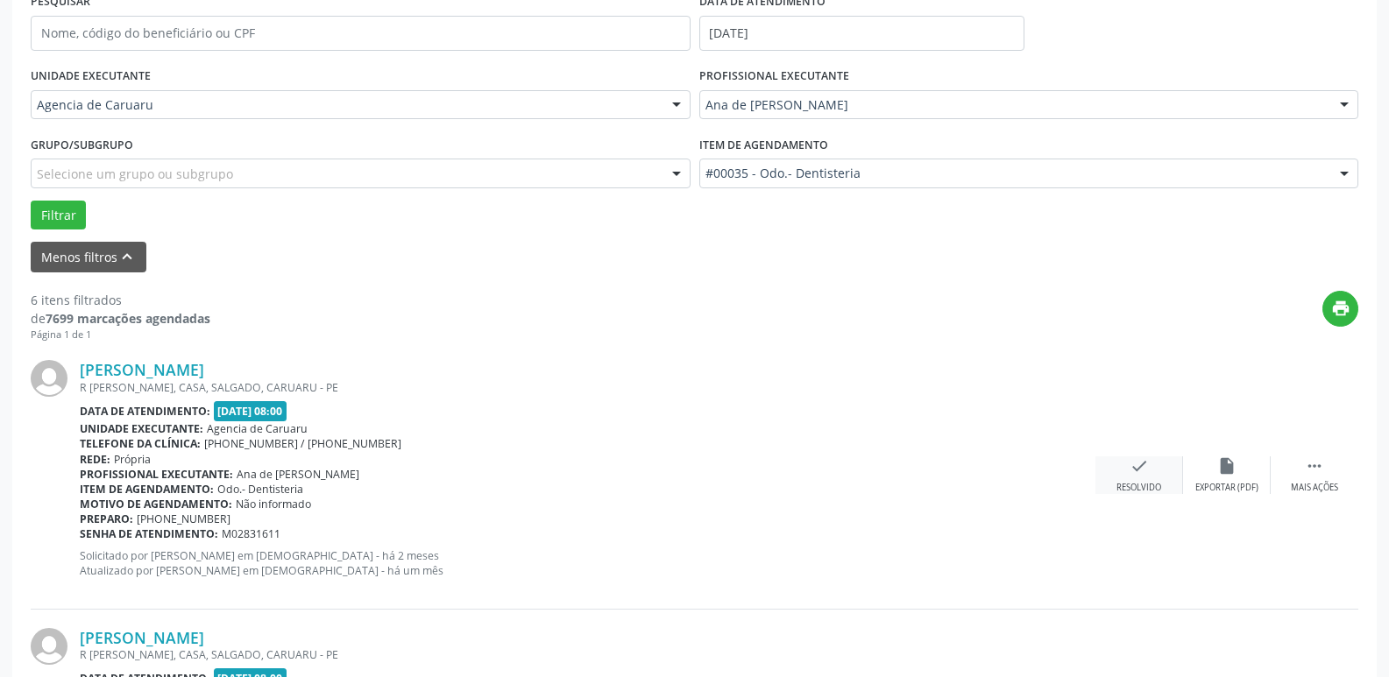
click at [1133, 477] on div "check Resolvido" at bounding box center [1139, 475] width 88 height 38
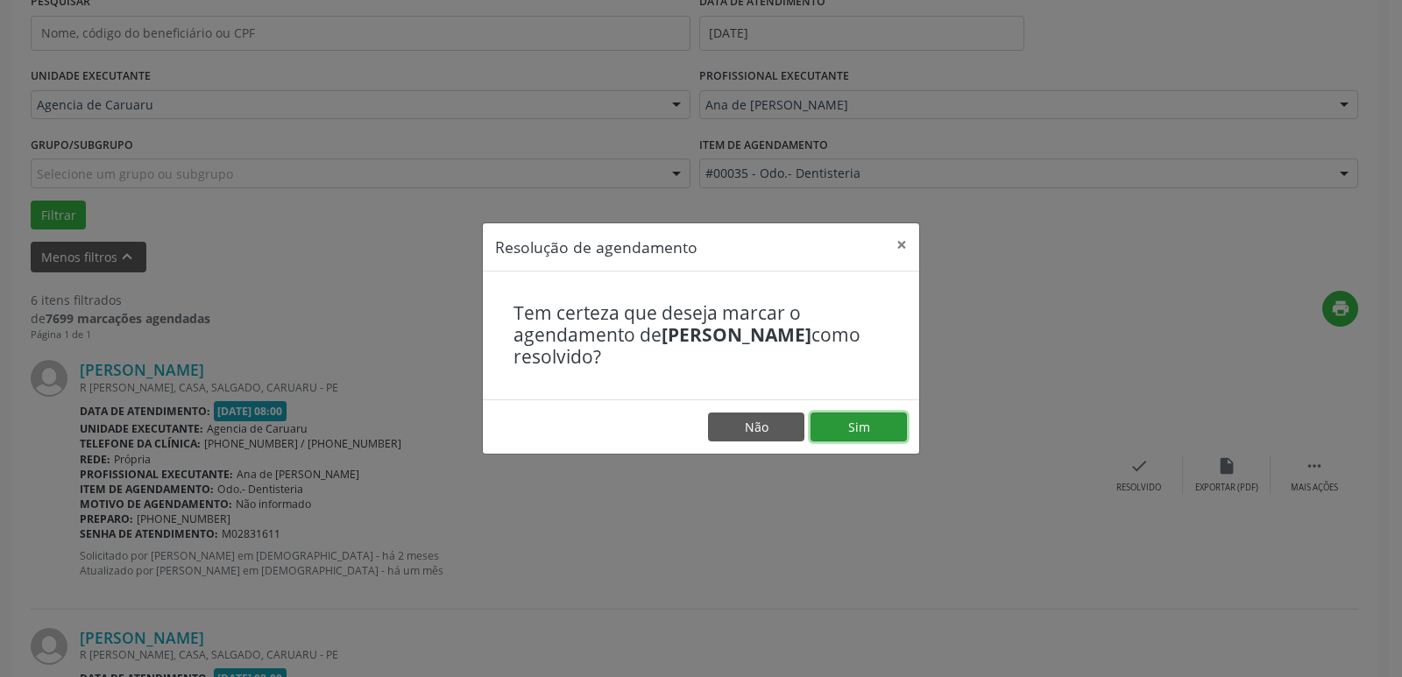
click at [845, 435] on button "Sim" at bounding box center [858, 428] width 96 height 30
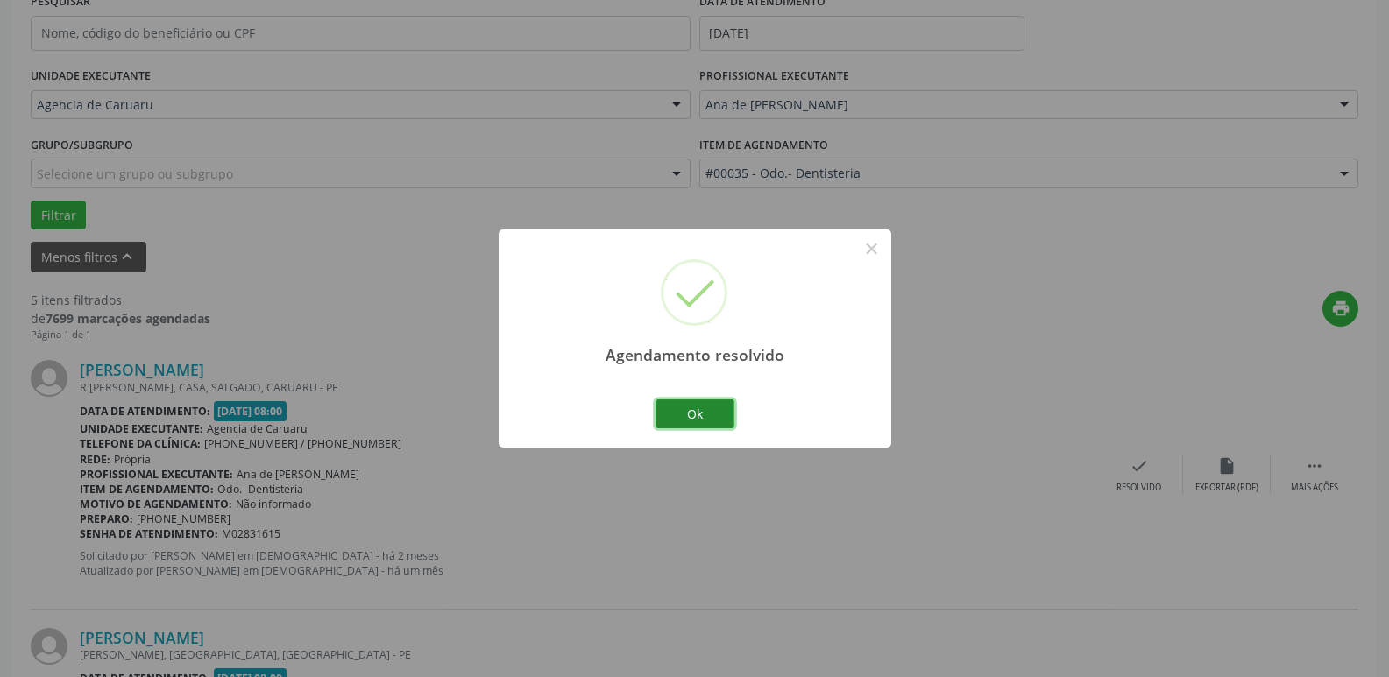
click at [689, 413] on button "Ok" at bounding box center [694, 414] width 79 height 30
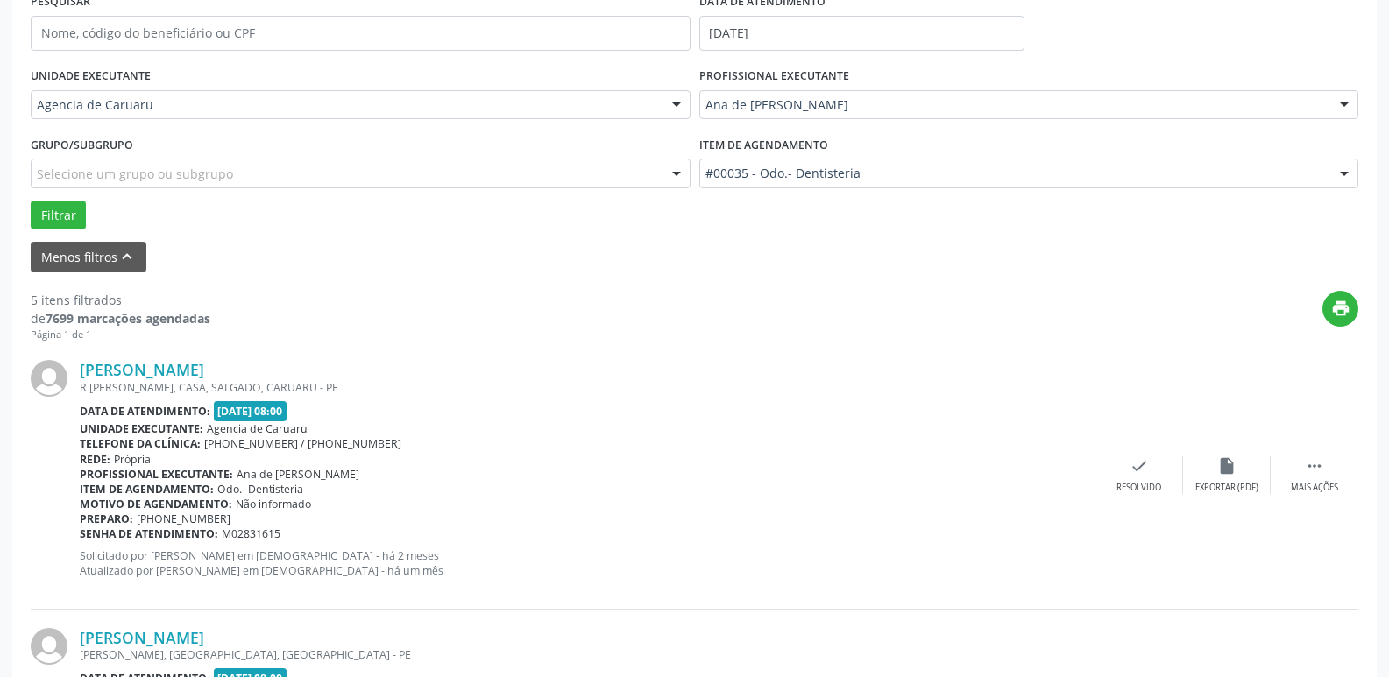
click at [1127, 495] on div "[PERSON_NAME] R [PERSON_NAME], CASA, SALGADO, CARUARU - PE Data de atendimento:…" at bounding box center [694, 475] width 1327 height 267
click at [1127, 471] on div "check Resolvido" at bounding box center [1139, 475] width 88 height 38
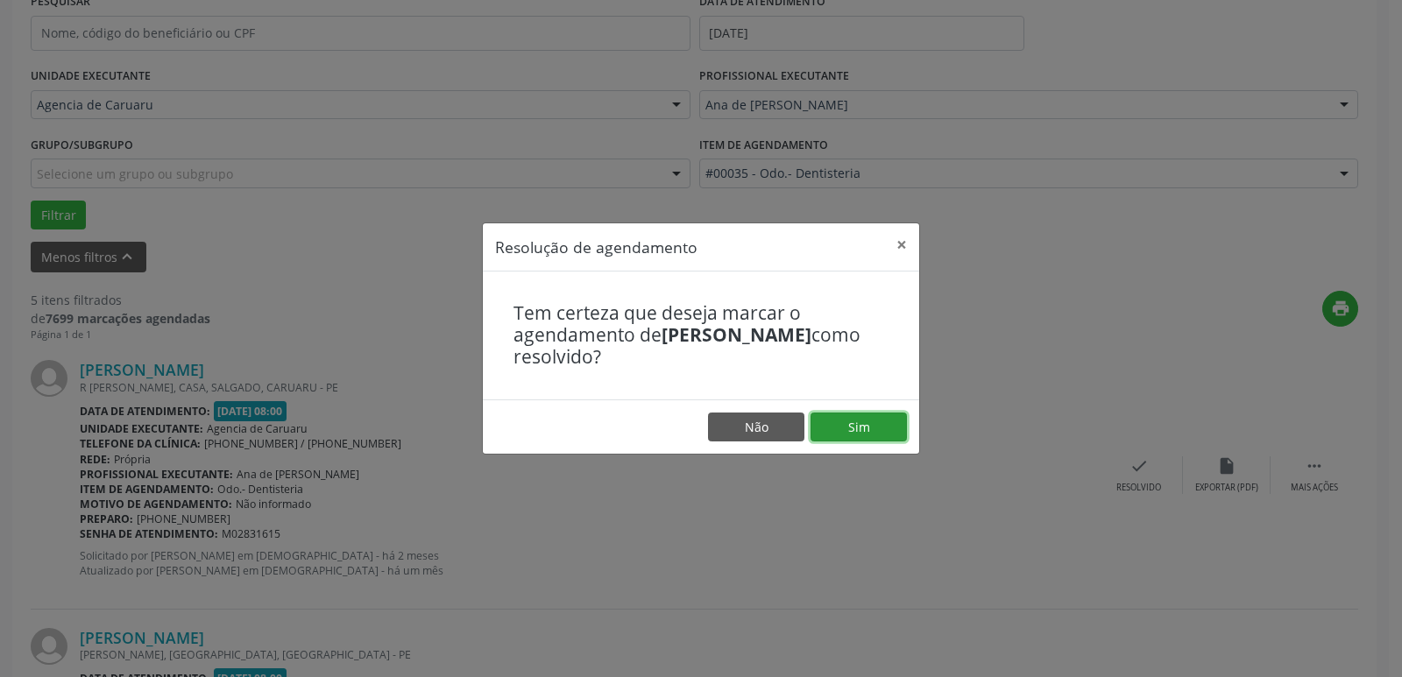
click at [852, 431] on button "Sim" at bounding box center [858, 428] width 96 height 30
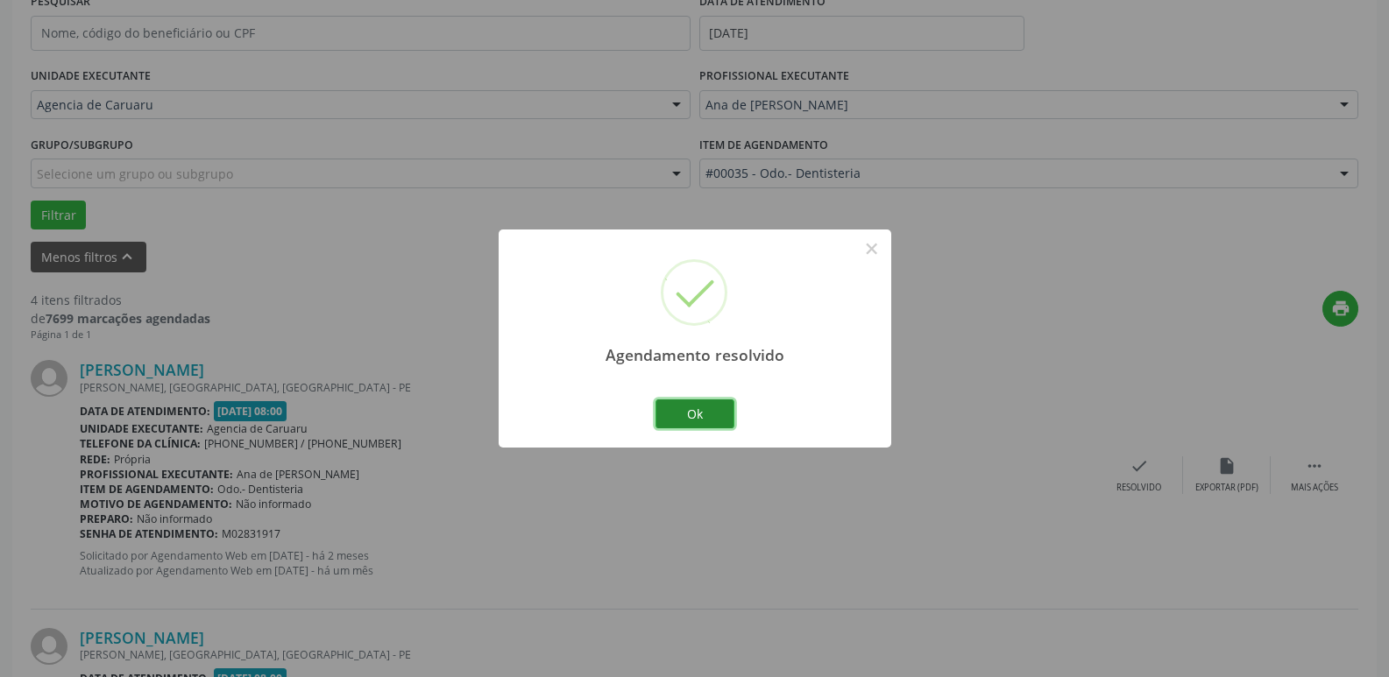
click at [695, 414] on button "Ok" at bounding box center [694, 414] width 79 height 30
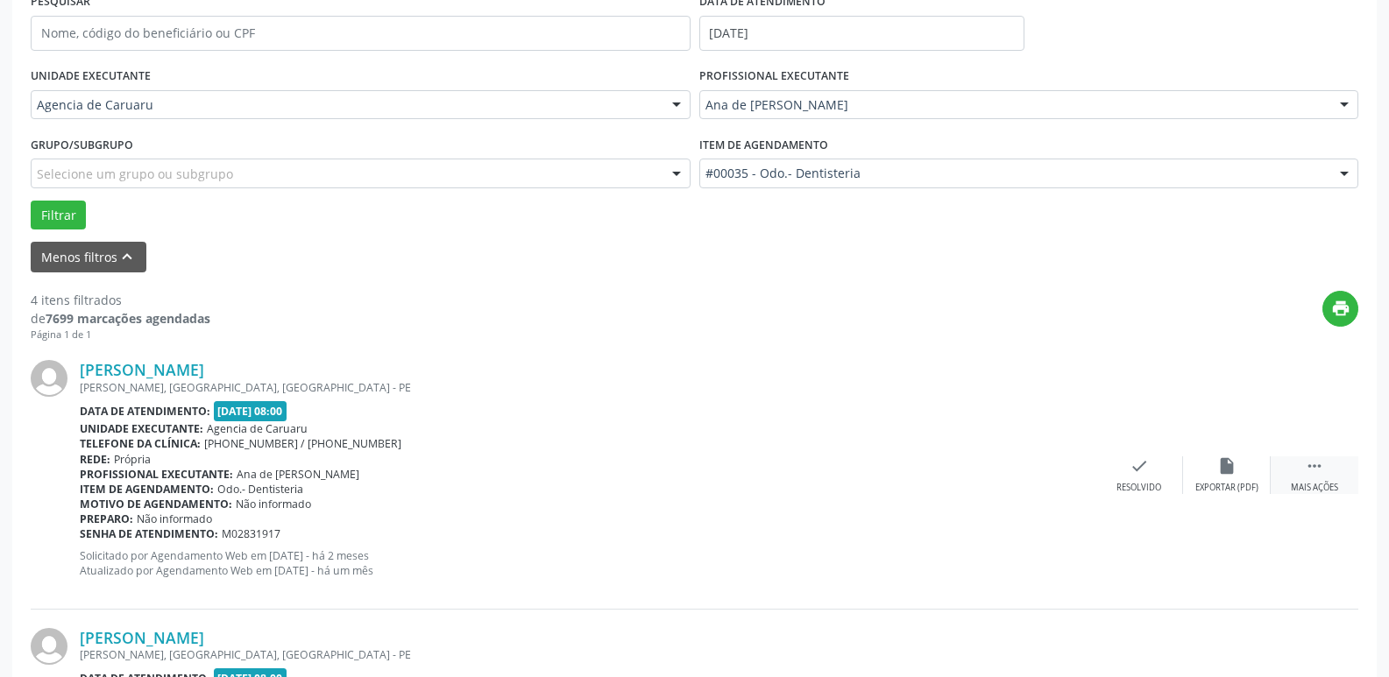
click at [1311, 486] on div "Mais ações" at bounding box center [1313, 488] width 47 height 12
click at [1227, 485] on div "Não compareceu" at bounding box center [1226, 488] width 74 height 12
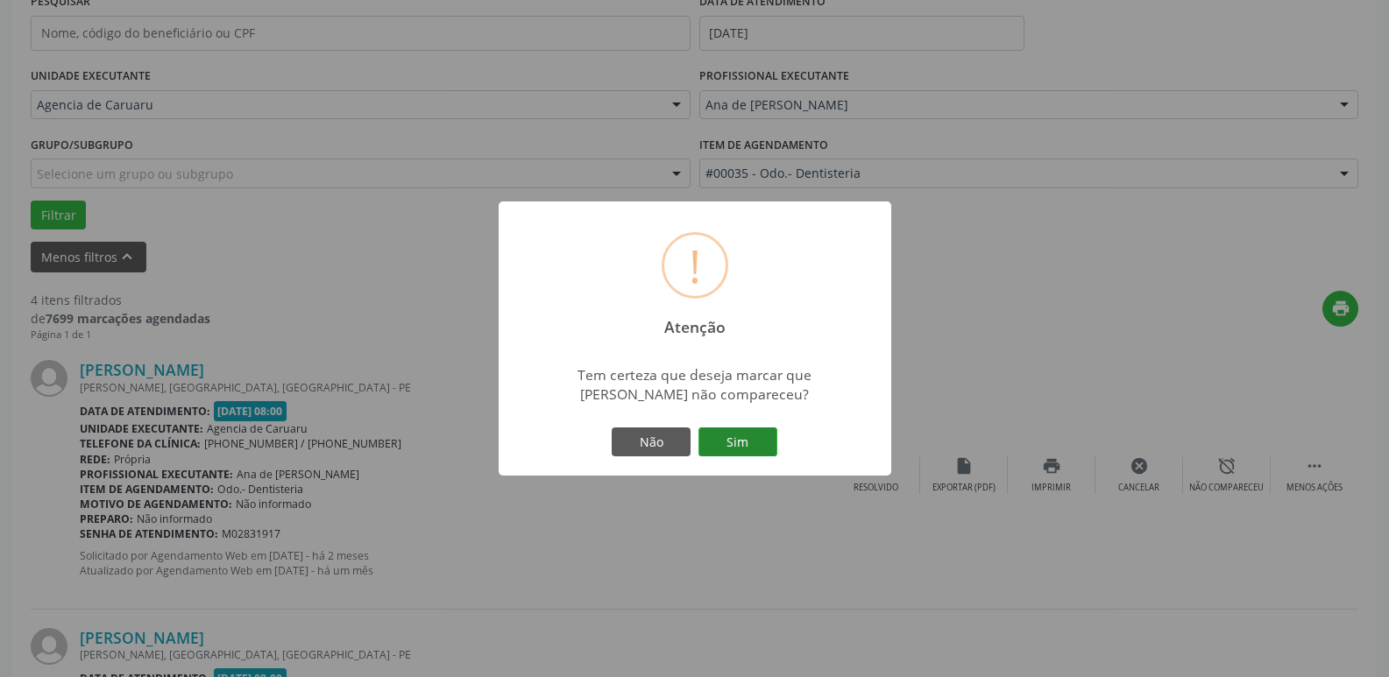
click at [736, 441] on button "Sim" at bounding box center [737, 443] width 79 height 30
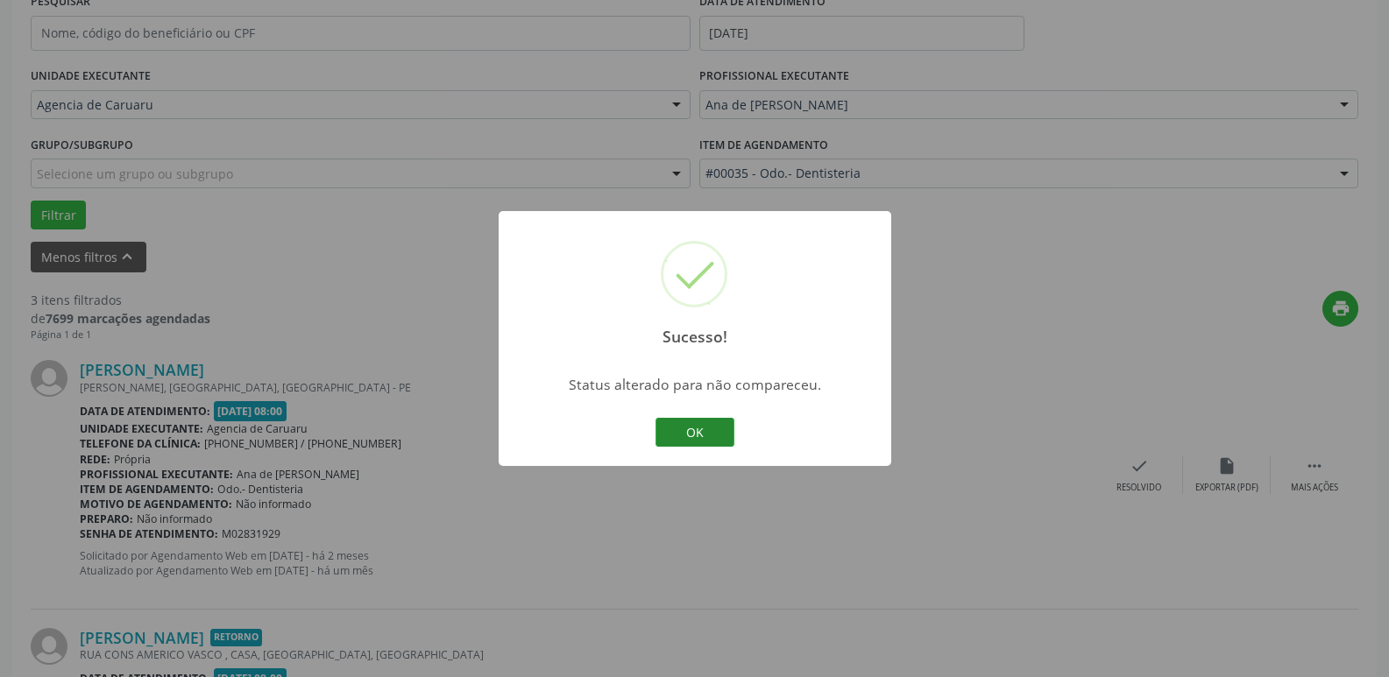
click at [695, 424] on button "OK" at bounding box center [694, 433] width 79 height 30
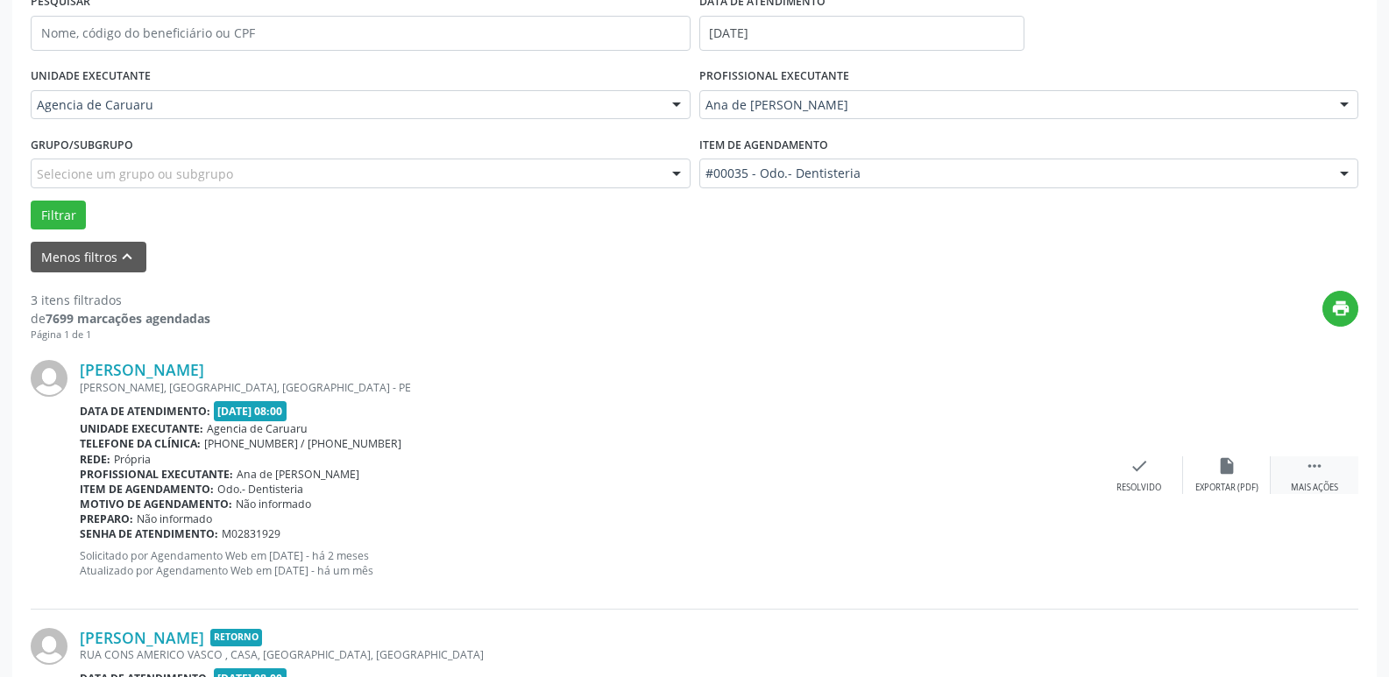
click at [1302, 472] on div " Mais ações" at bounding box center [1314, 475] width 88 height 38
click at [1205, 477] on div "alarm_off Não compareceu" at bounding box center [1227, 475] width 88 height 38
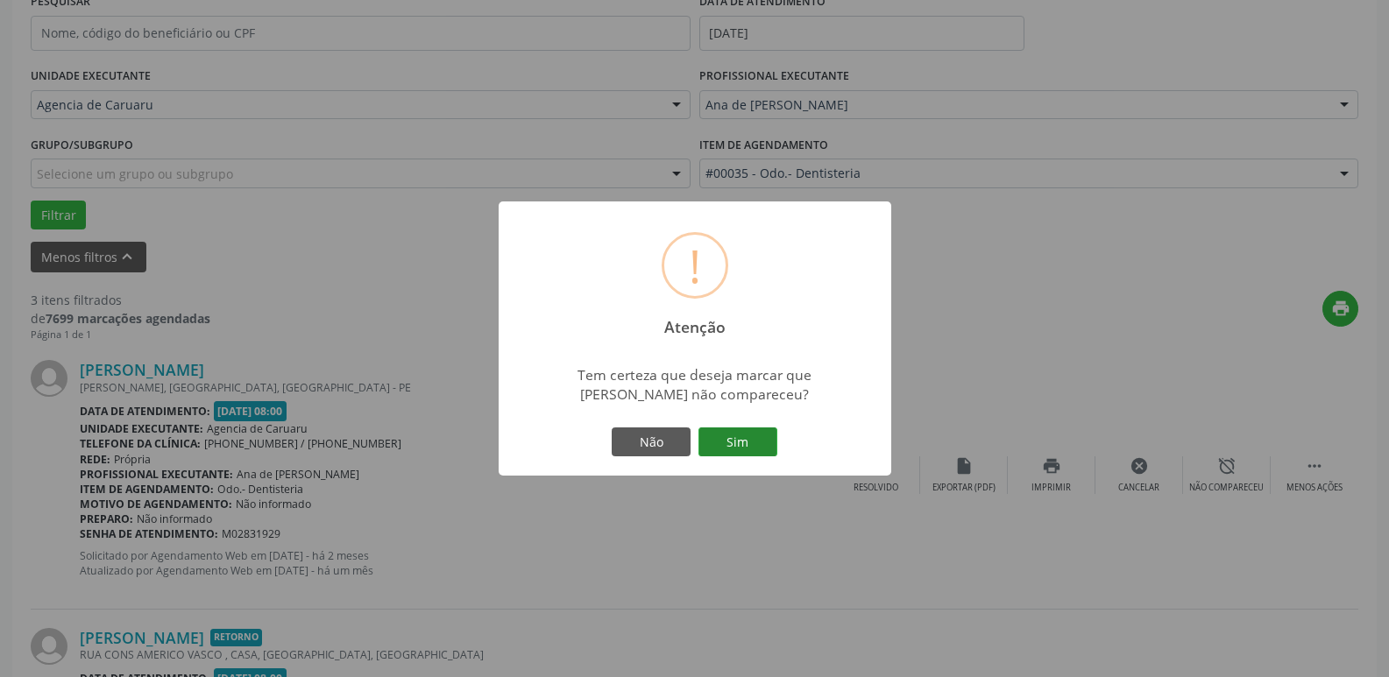
click at [725, 443] on button "Sim" at bounding box center [737, 443] width 79 height 30
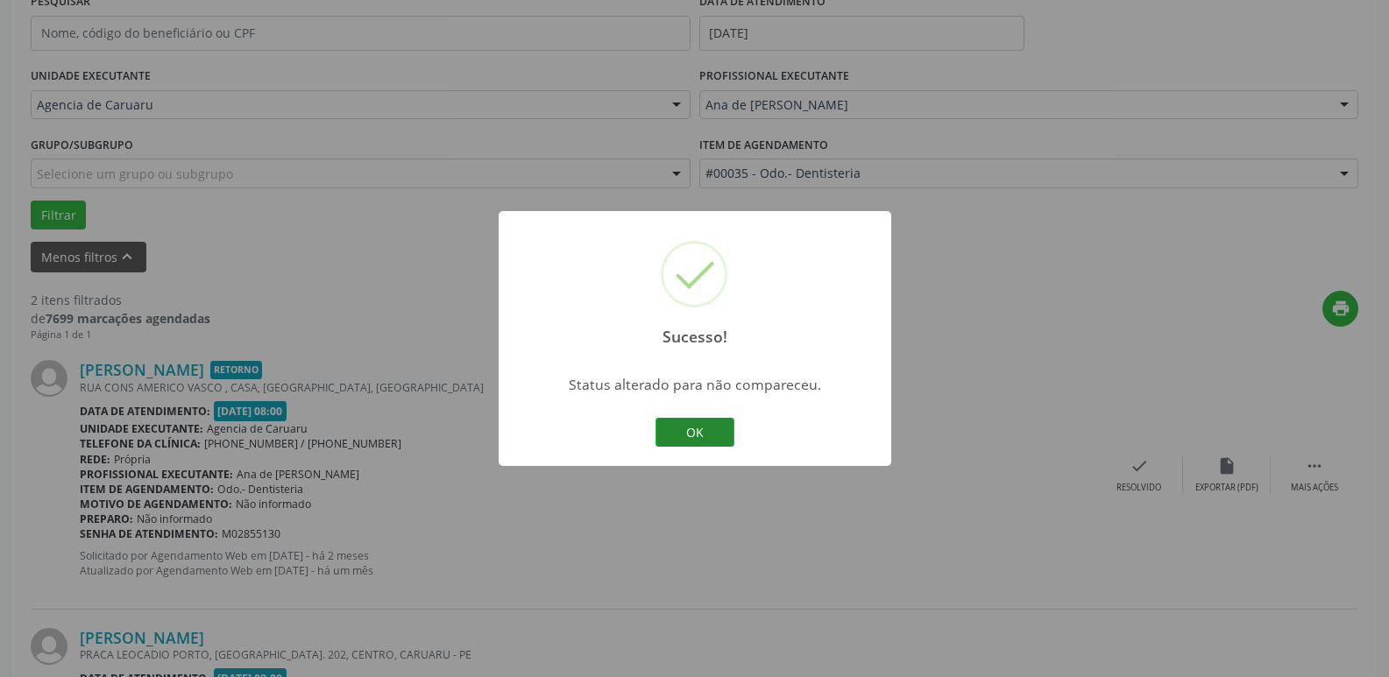
click at [696, 425] on button "OK" at bounding box center [694, 433] width 79 height 30
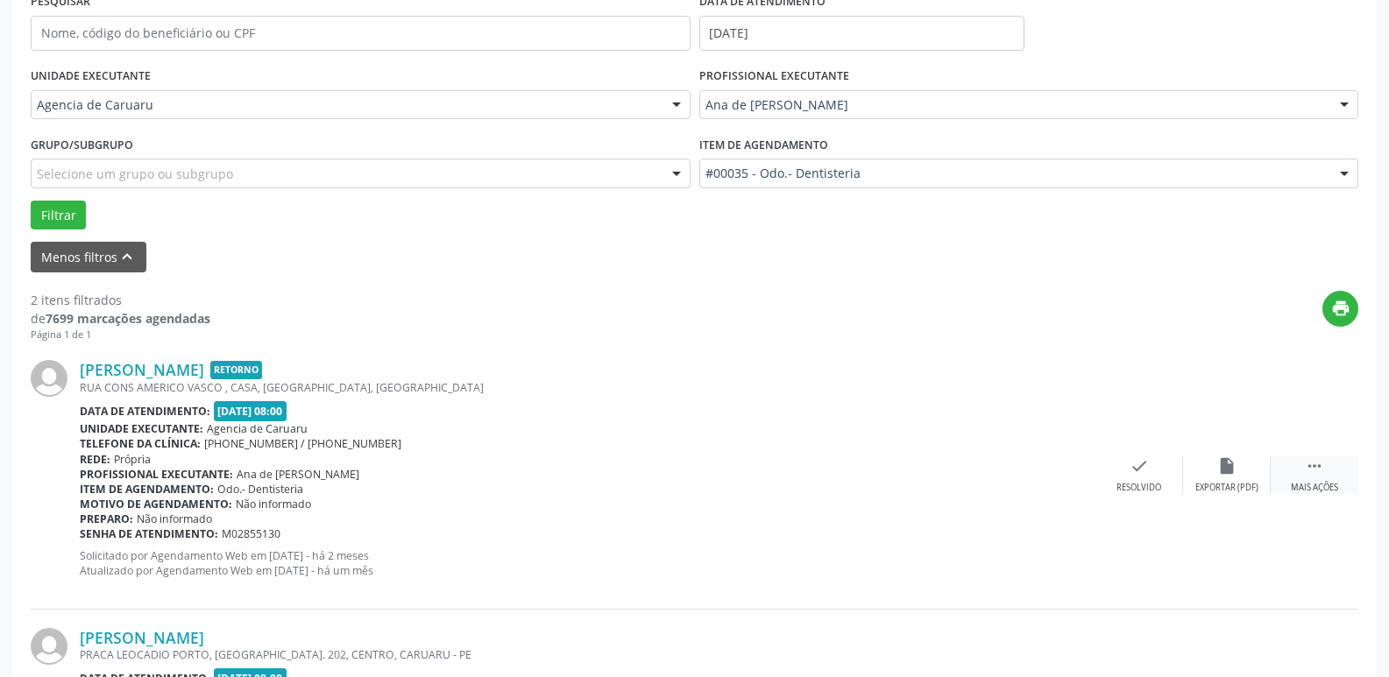
click at [1327, 480] on div " Mais ações" at bounding box center [1314, 475] width 88 height 38
click at [1191, 480] on div "alarm_off Não compareceu" at bounding box center [1227, 475] width 88 height 38
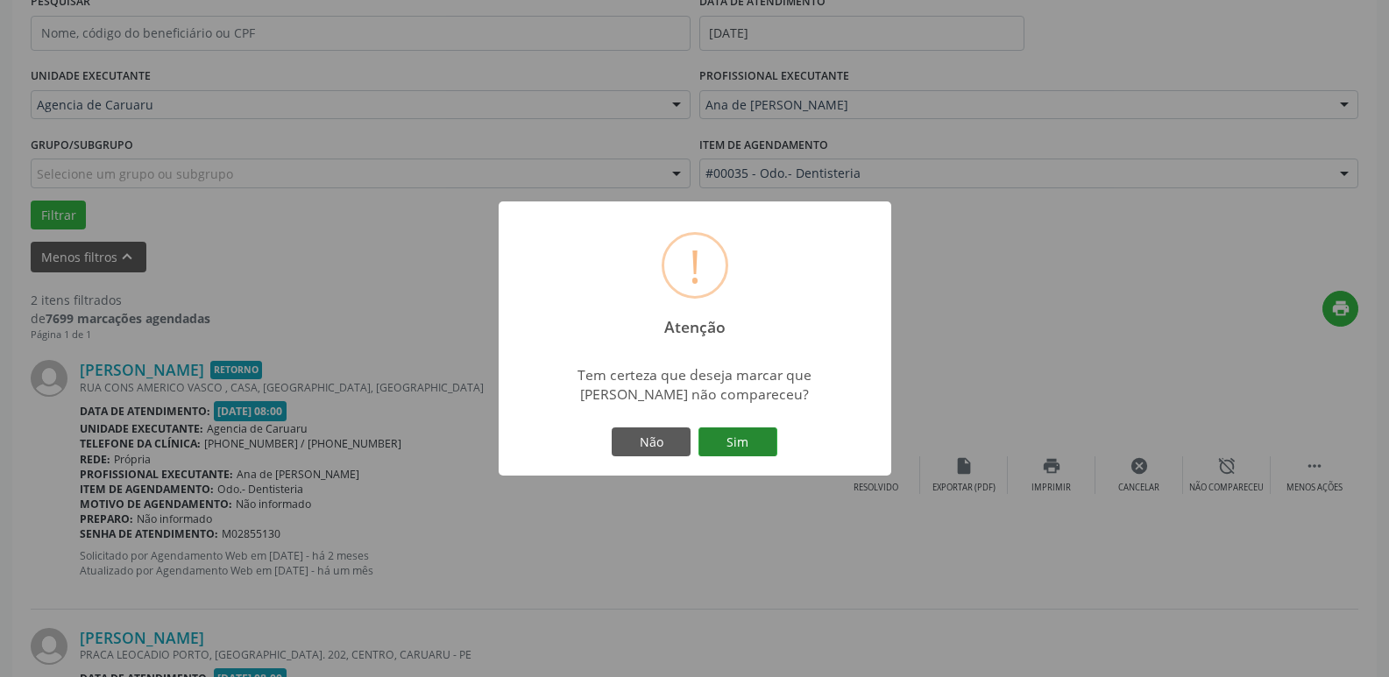
click at [730, 434] on button "Sim" at bounding box center [737, 443] width 79 height 30
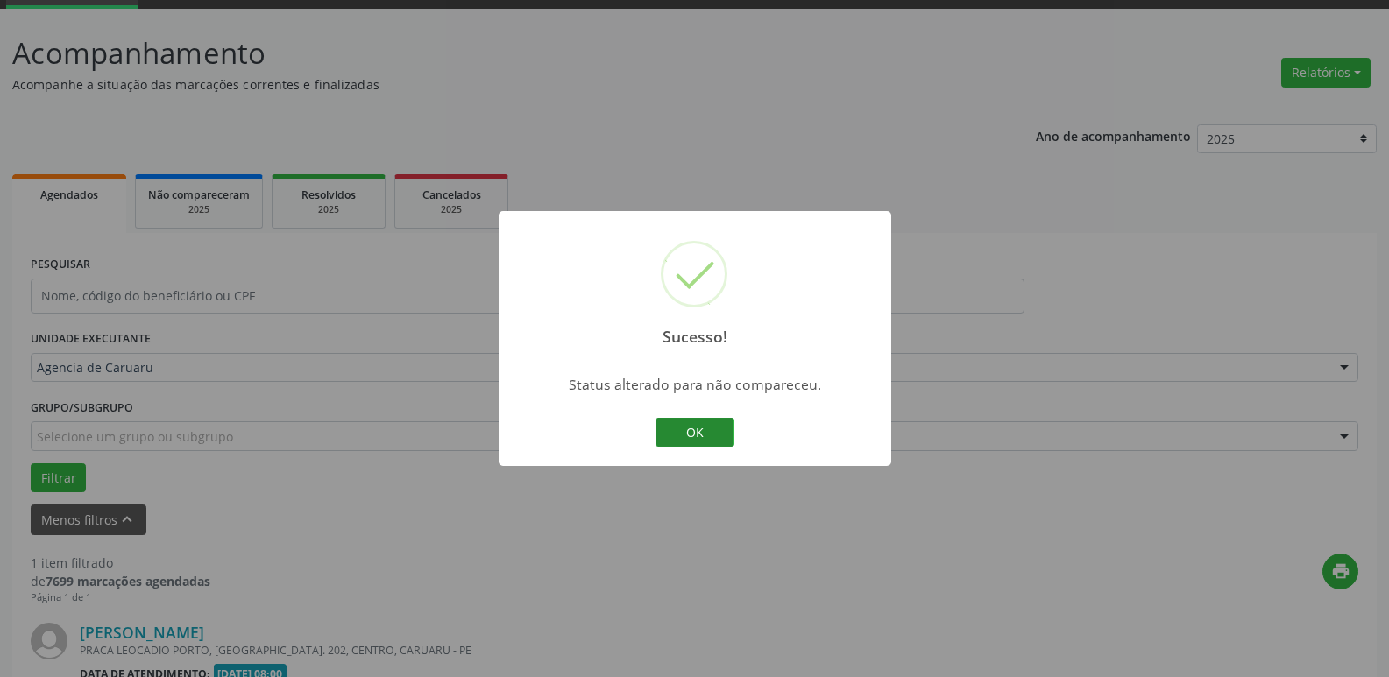
scroll to position [313, 0]
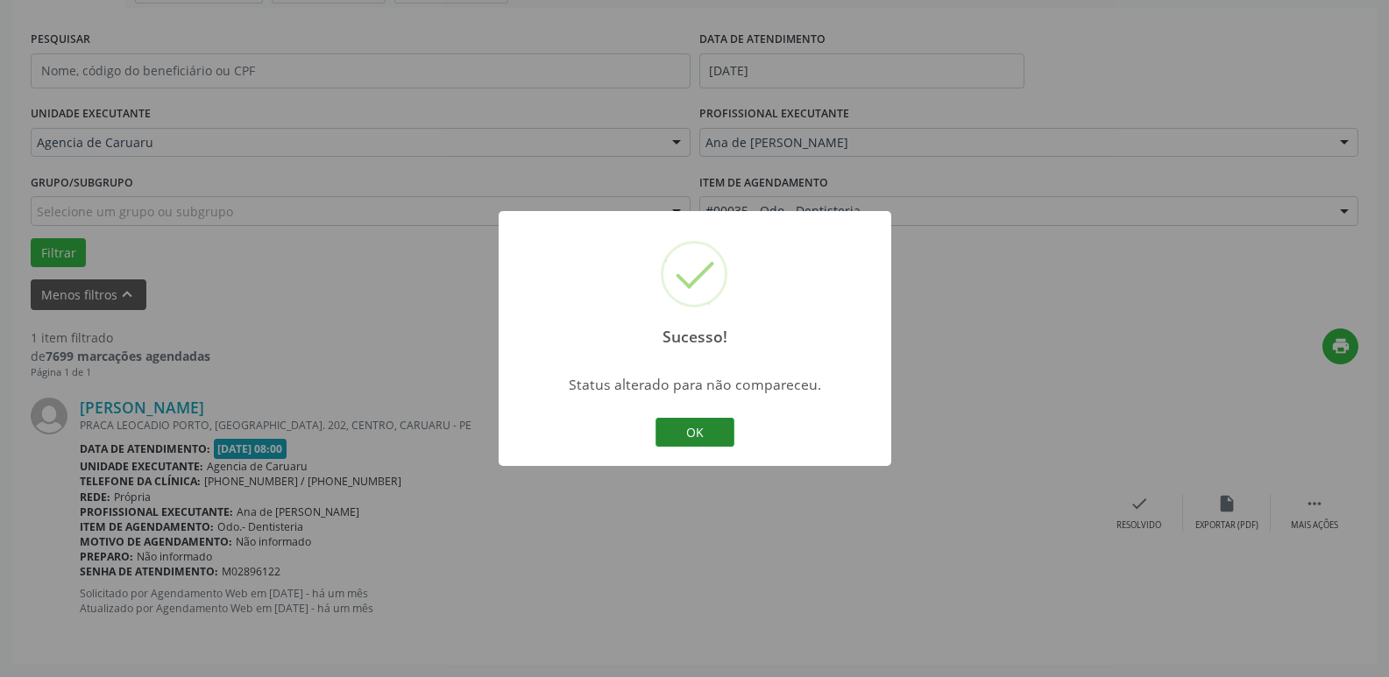
click at [700, 428] on button "OK" at bounding box center [694, 433] width 79 height 30
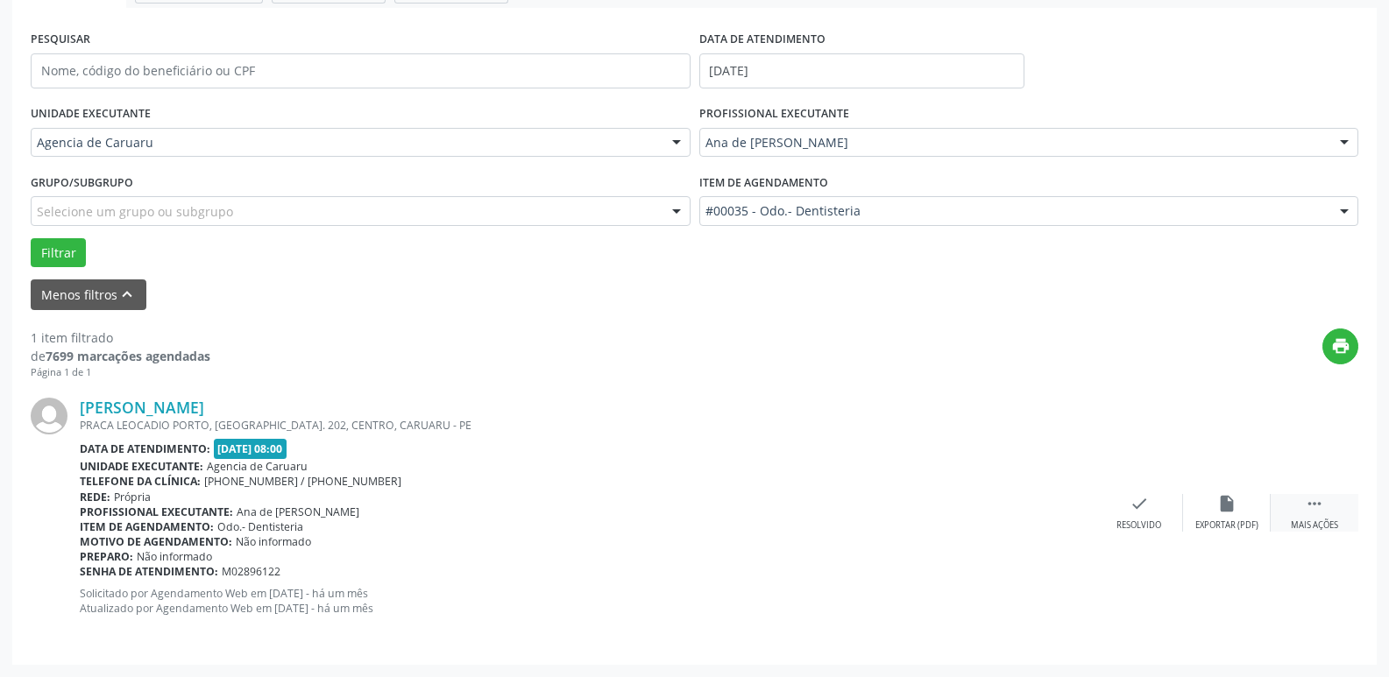
click at [1315, 503] on icon "" at bounding box center [1313, 503] width 19 height 19
click at [1226, 503] on icon "alarm_off" at bounding box center [1226, 503] width 19 height 19
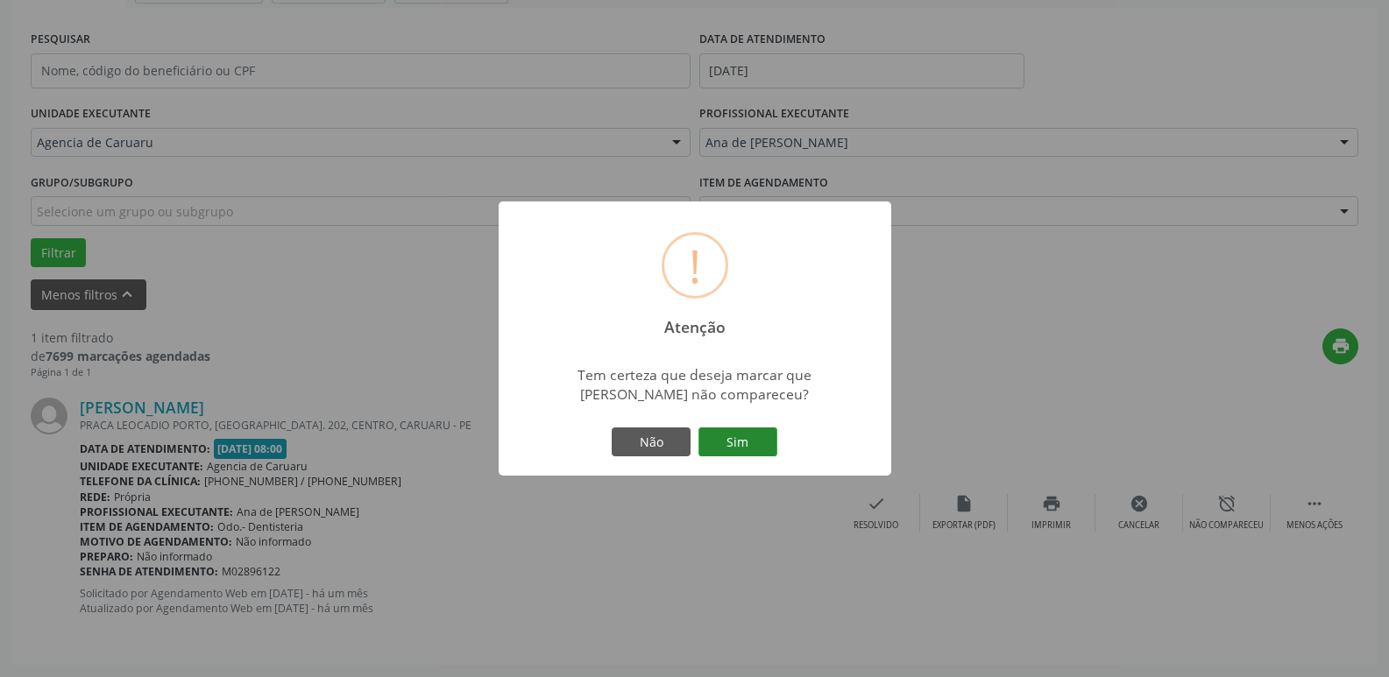
click at [735, 440] on button "Sim" at bounding box center [737, 443] width 79 height 30
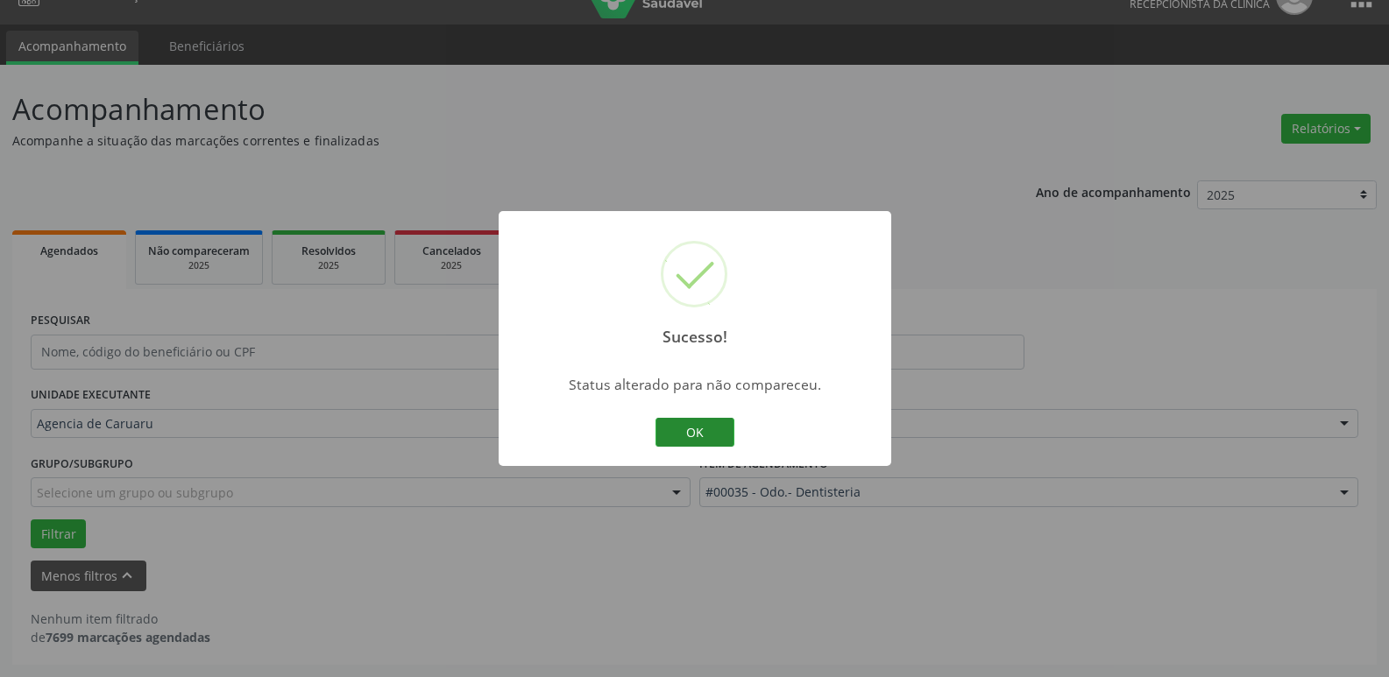
scroll to position [32, 0]
click at [703, 428] on button "OK" at bounding box center [694, 433] width 79 height 30
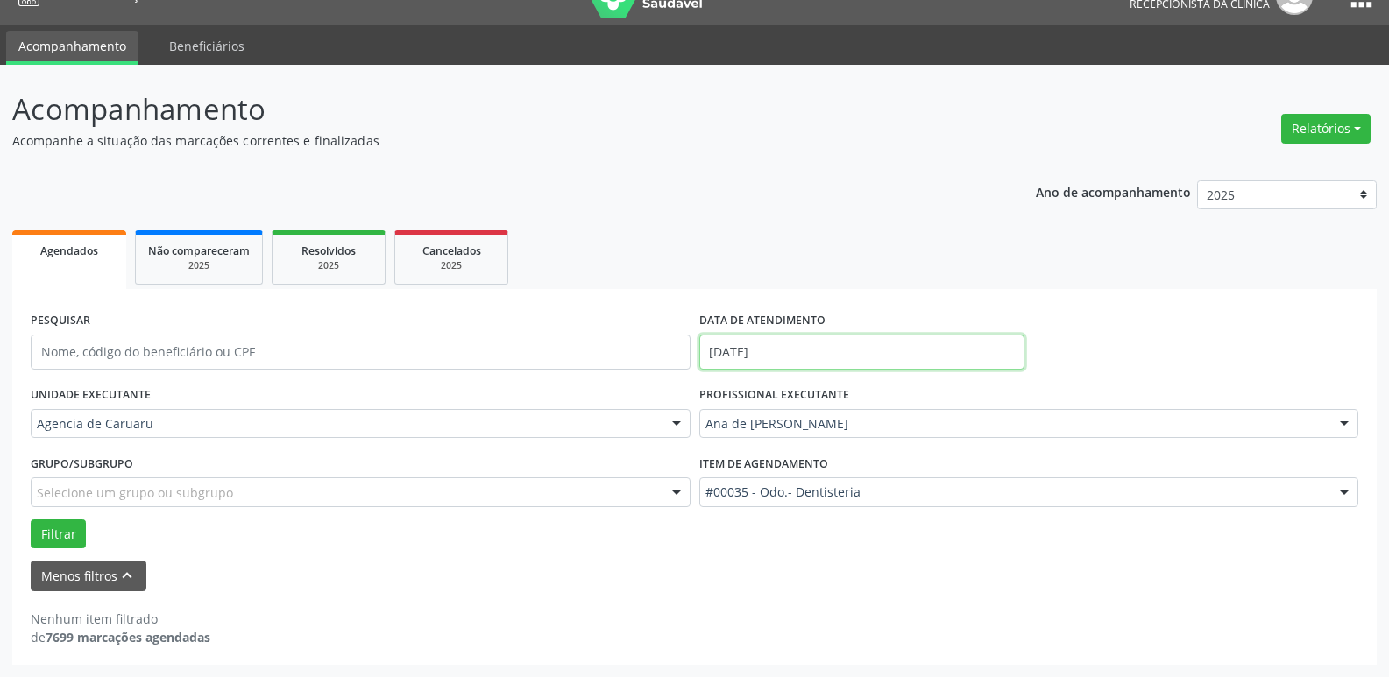
click at [802, 348] on input "[DATE]" at bounding box center [861, 352] width 325 height 35
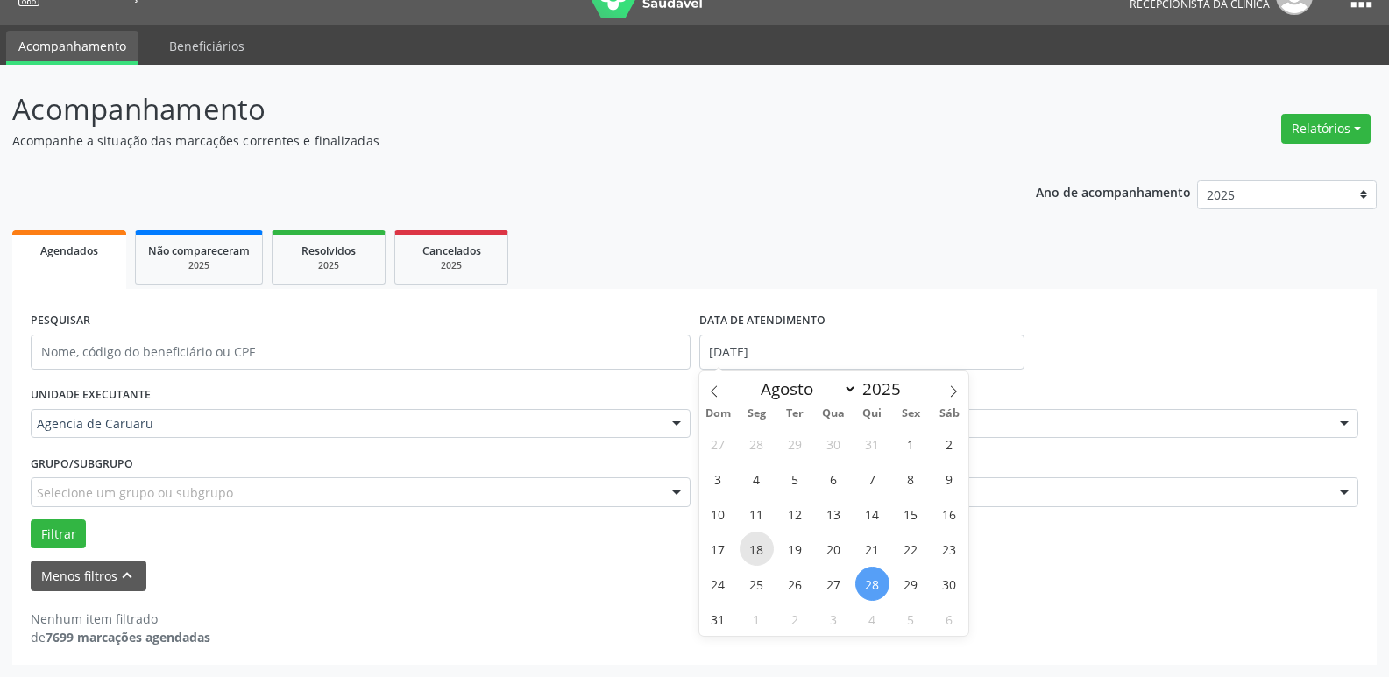
click at [753, 550] on span "18" at bounding box center [756, 549] width 34 height 34
type input "[DATE]"
click at [753, 550] on span "18" at bounding box center [756, 549] width 34 height 34
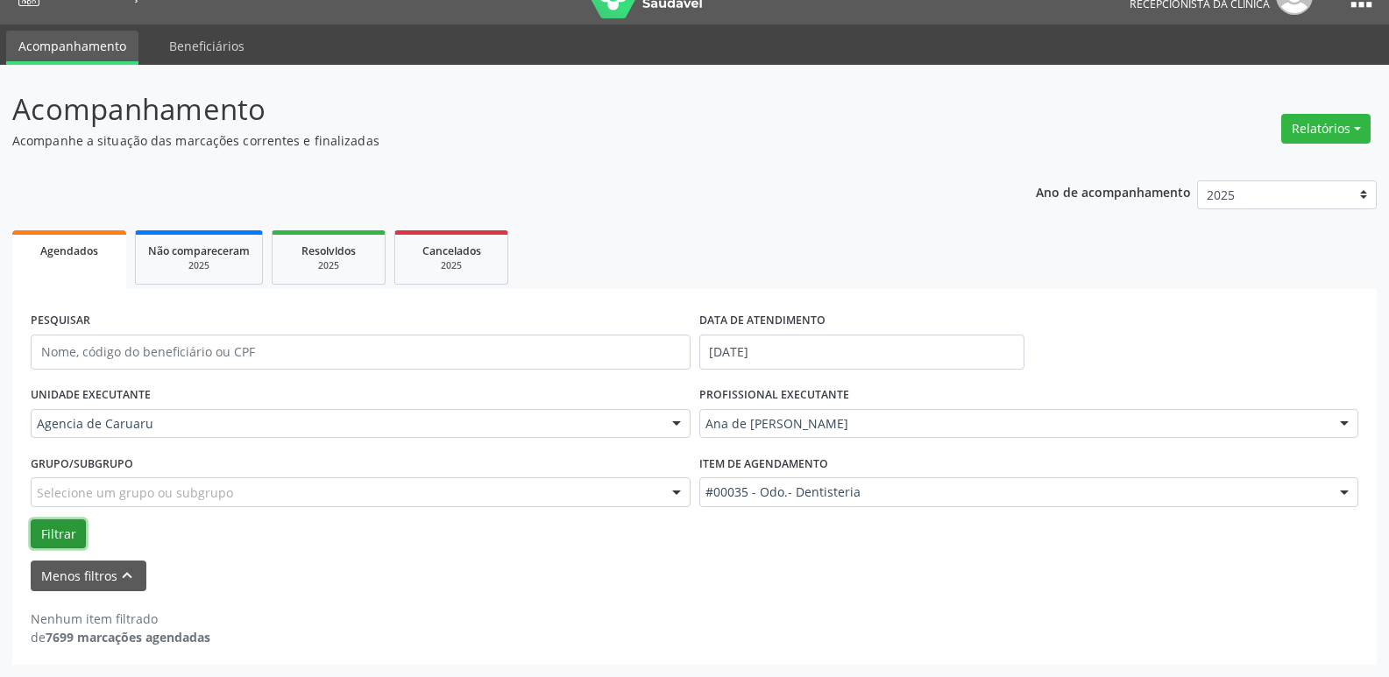
click at [56, 534] on button "Filtrar" at bounding box center [58, 534] width 55 height 30
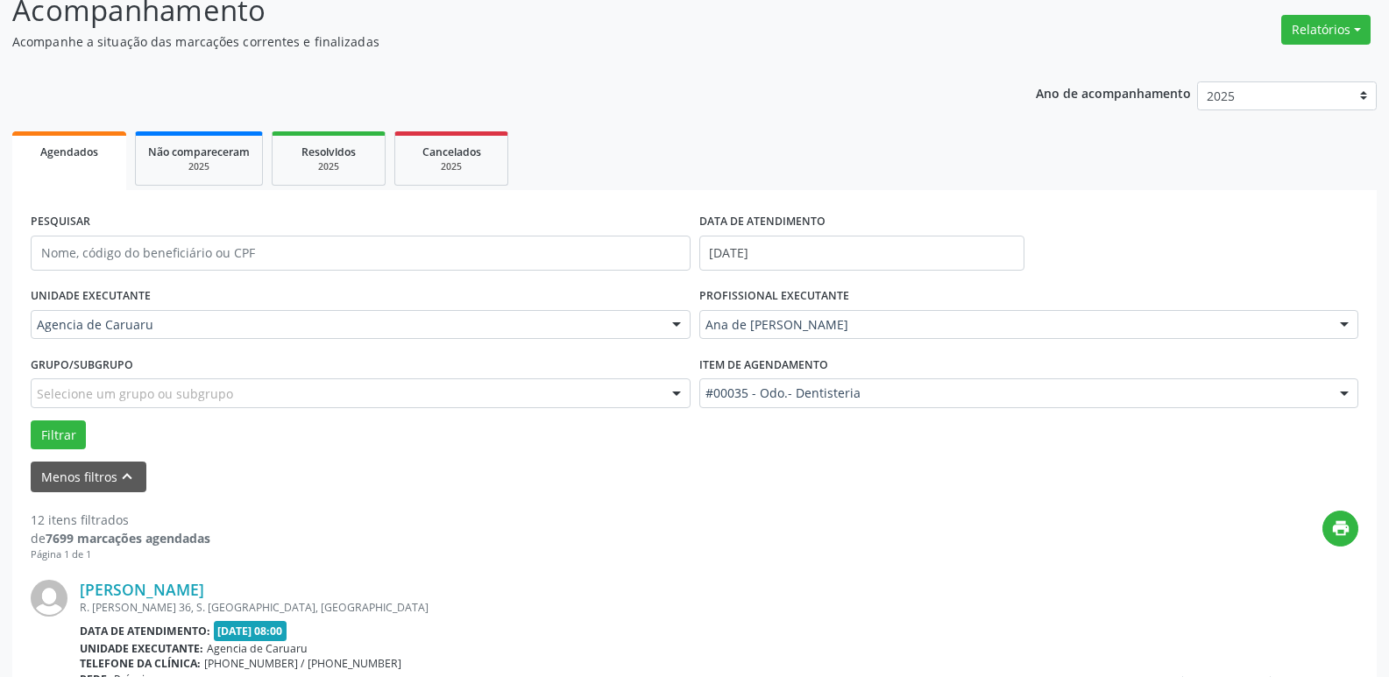
scroll to position [207, 0]
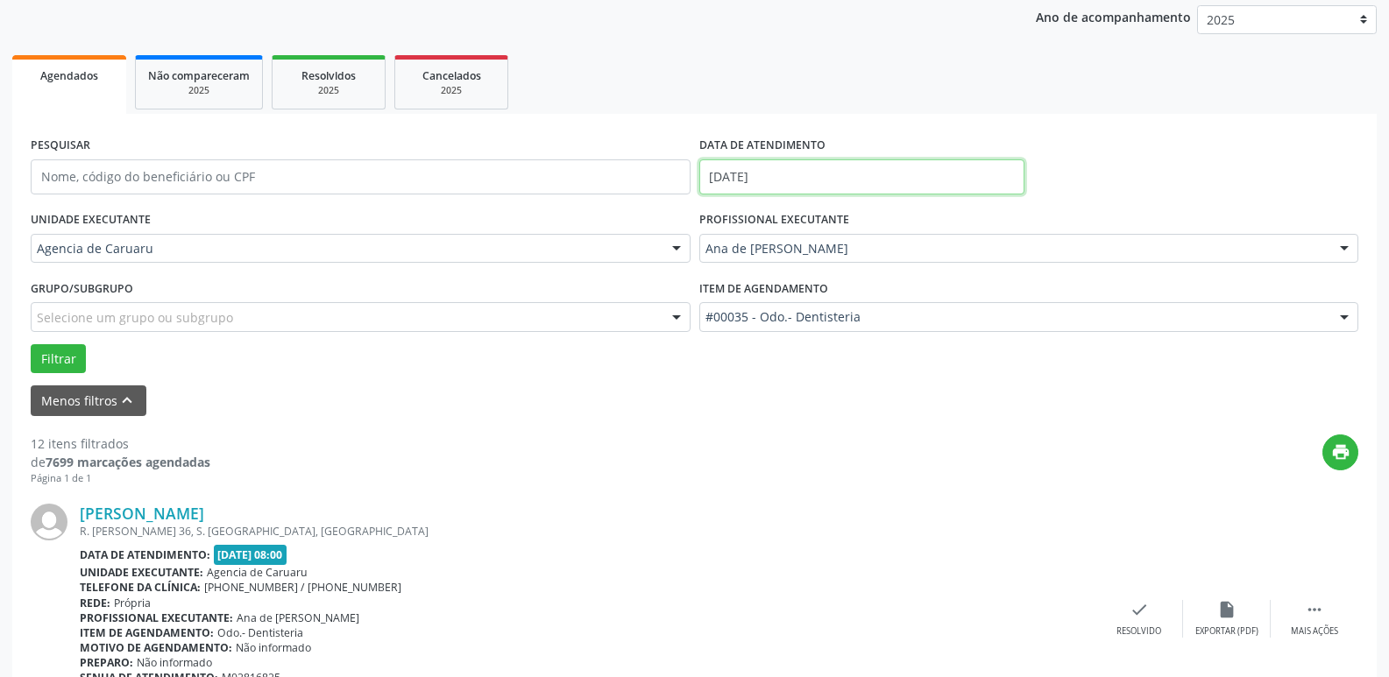
click at [806, 176] on input "[DATE]" at bounding box center [861, 176] width 325 height 35
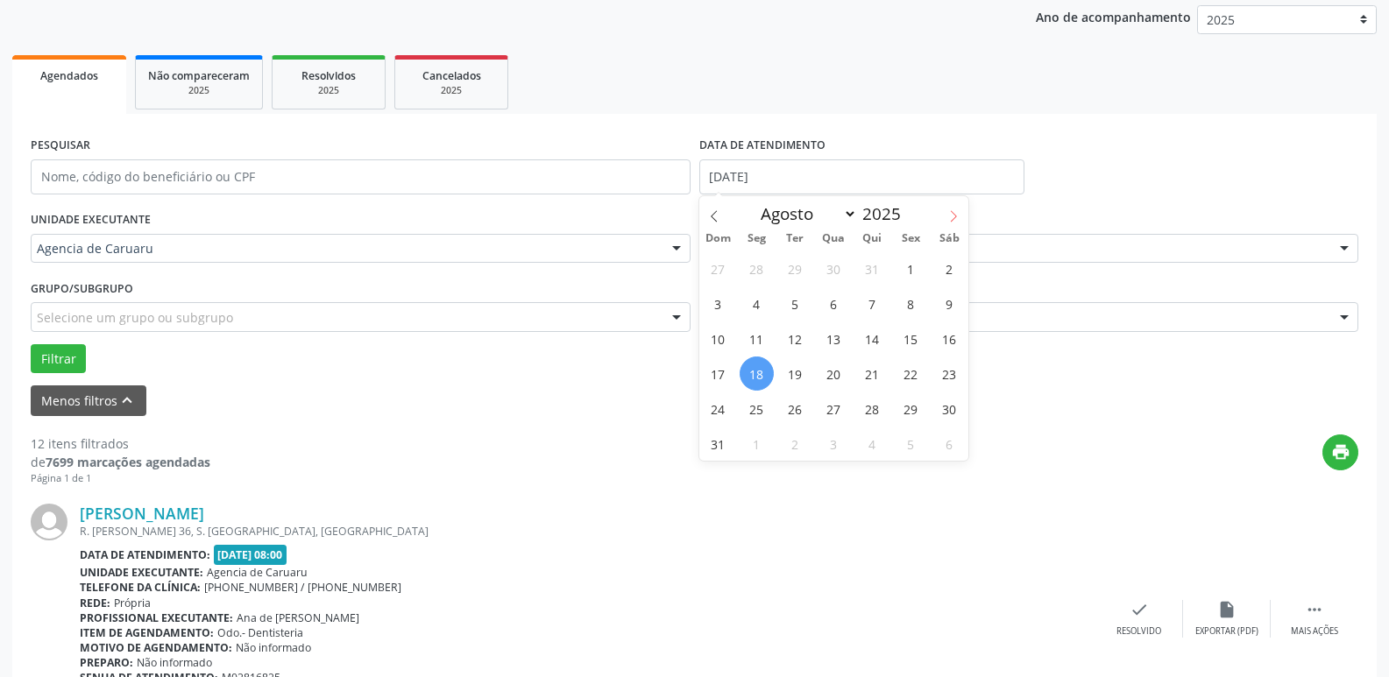
click at [950, 214] on icon at bounding box center [953, 216] width 12 height 12
select select "8"
click at [829, 267] on span "3" at bounding box center [833, 268] width 34 height 34
type input "[DATE]"
click at [830, 266] on span "3" at bounding box center [833, 268] width 34 height 34
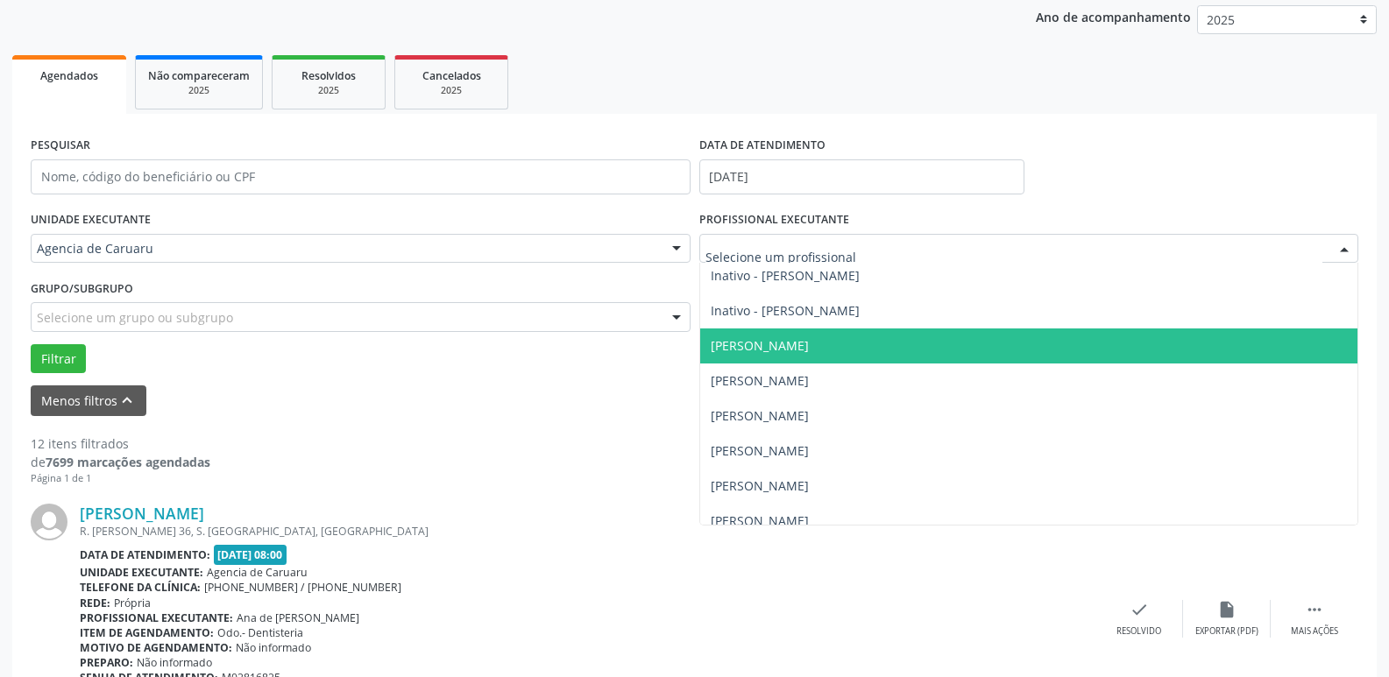
scroll to position [526, 0]
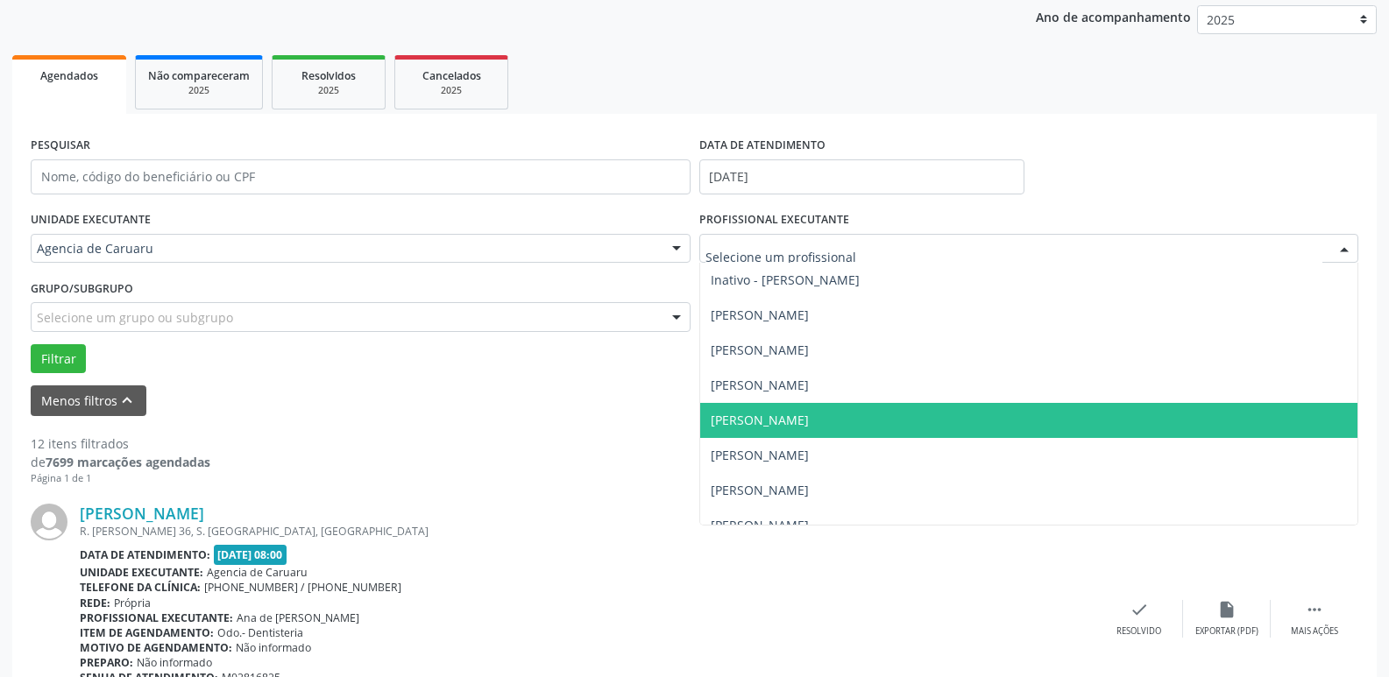
click at [746, 420] on span "[PERSON_NAME]" at bounding box center [759, 420] width 98 height 17
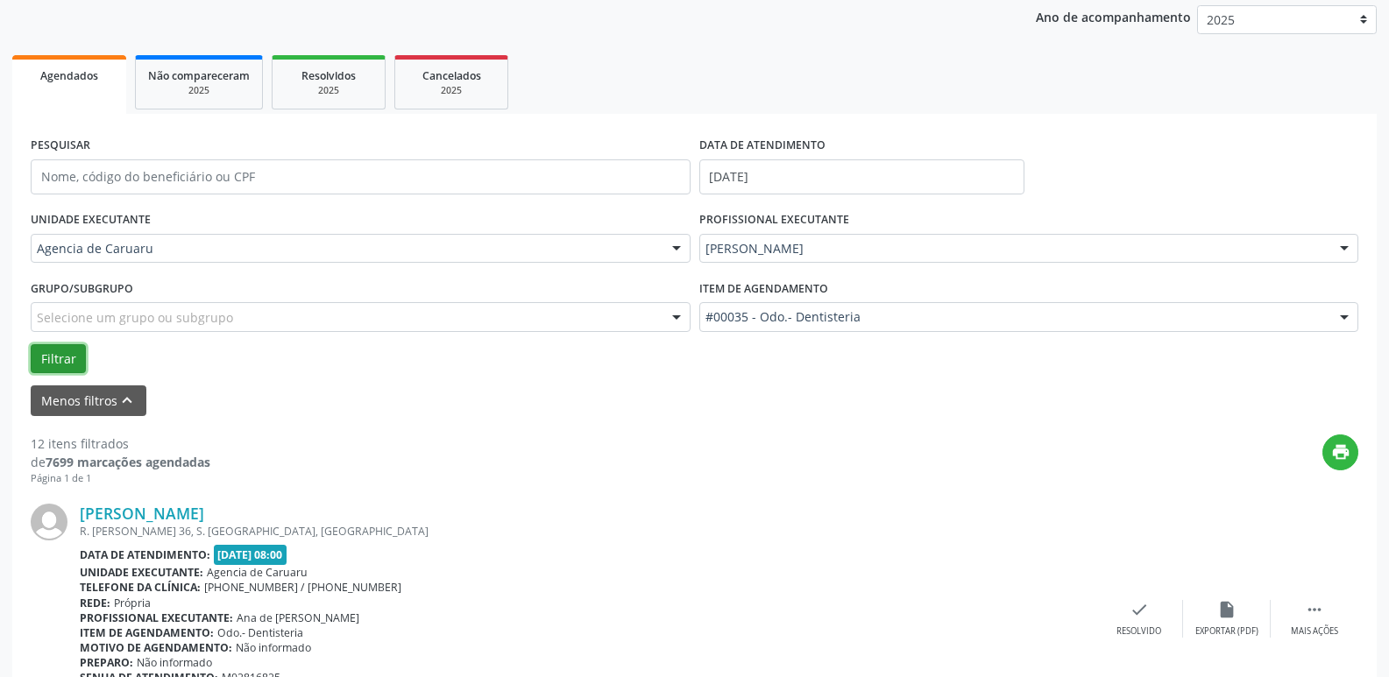
click at [39, 350] on button "Filtrar" at bounding box center [58, 359] width 55 height 30
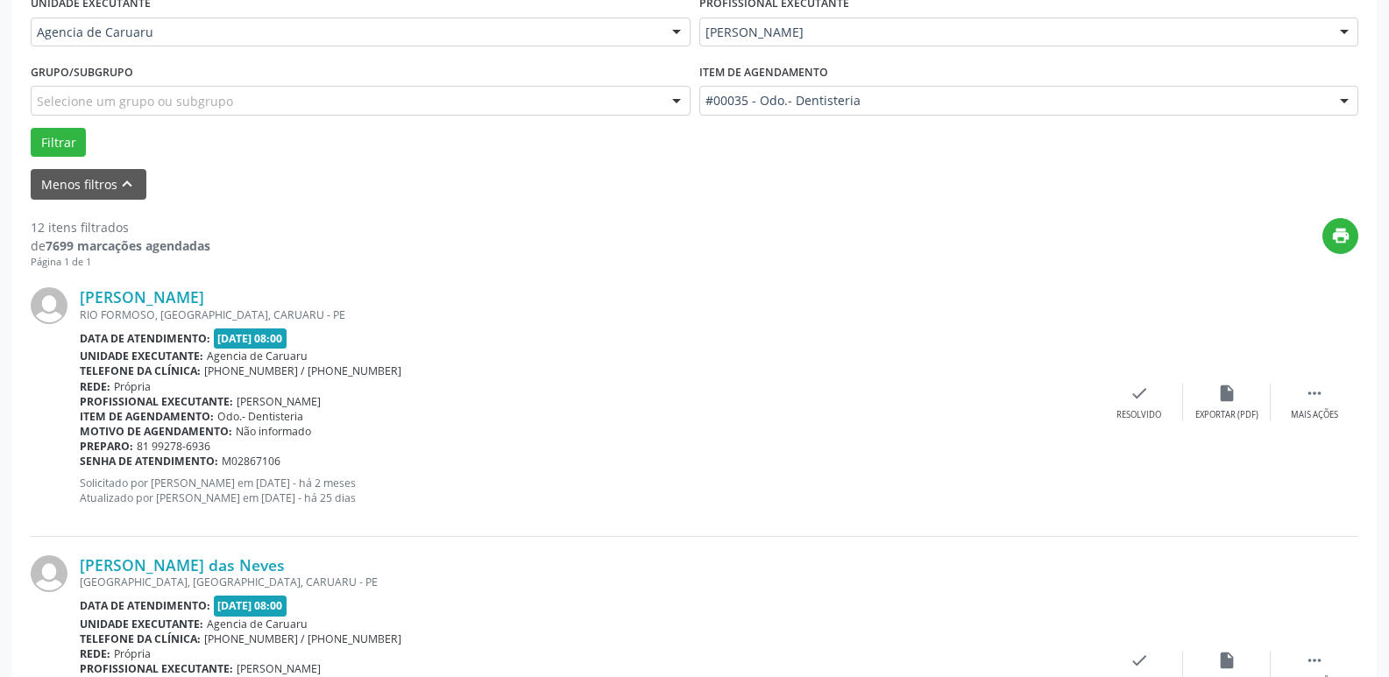
scroll to position [470, 0]
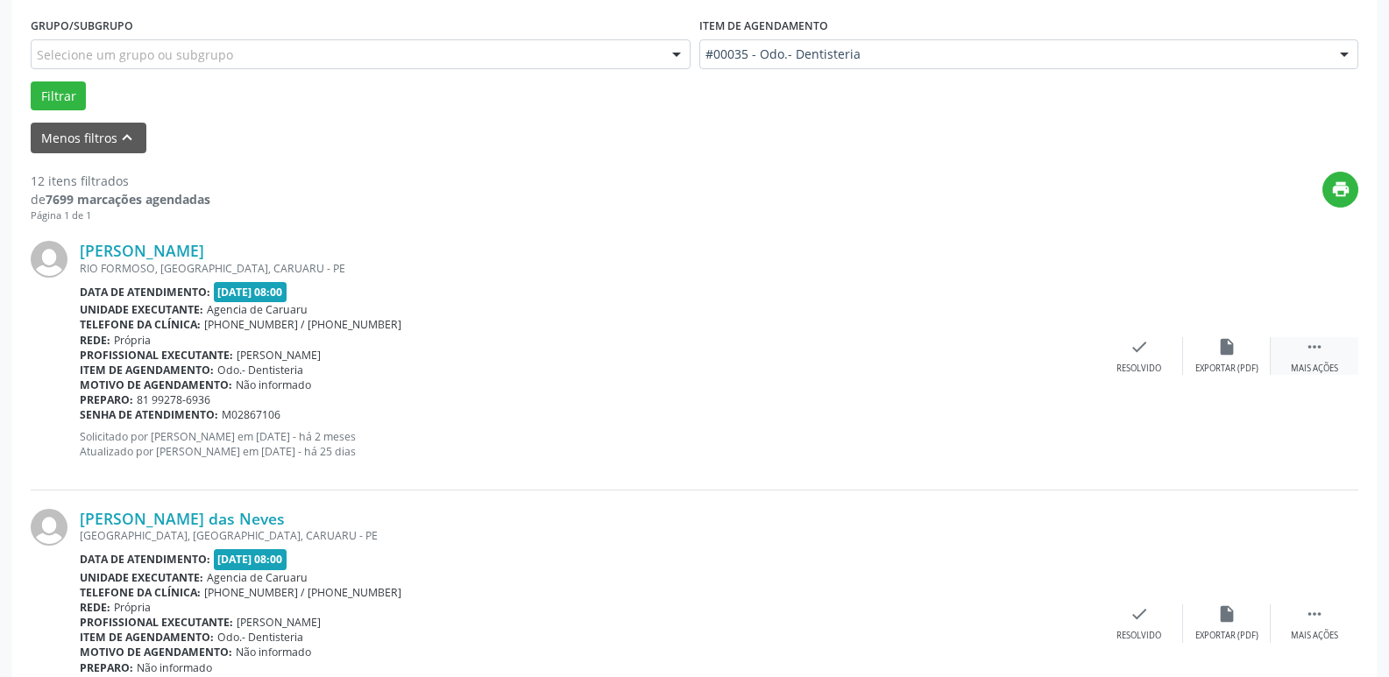
click at [1305, 348] on icon "" at bounding box center [1313, 346] width 19 height 19
click at [1231, 350] on icon "alarm_off" at bounding box center [1226, 346] width 19 height 19
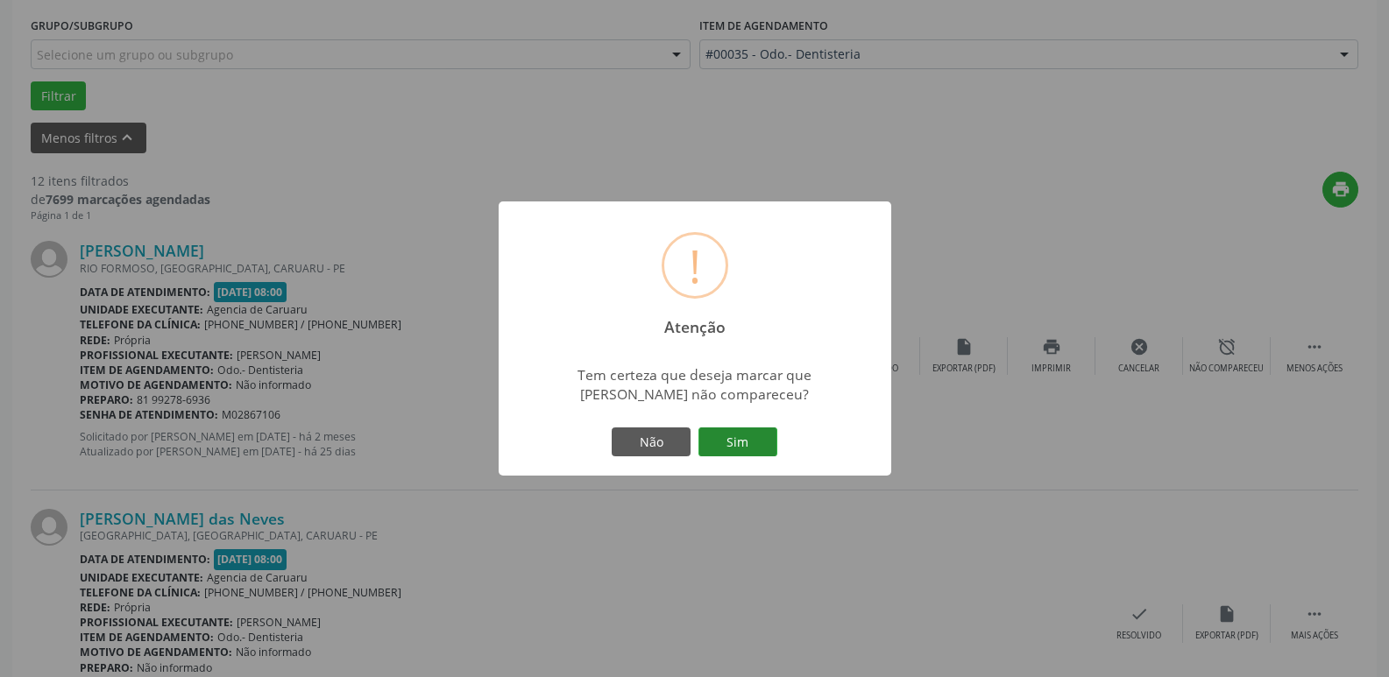
click at [747, 445] on button "Sim" at bounding box center [737, 443] width 79 height 30
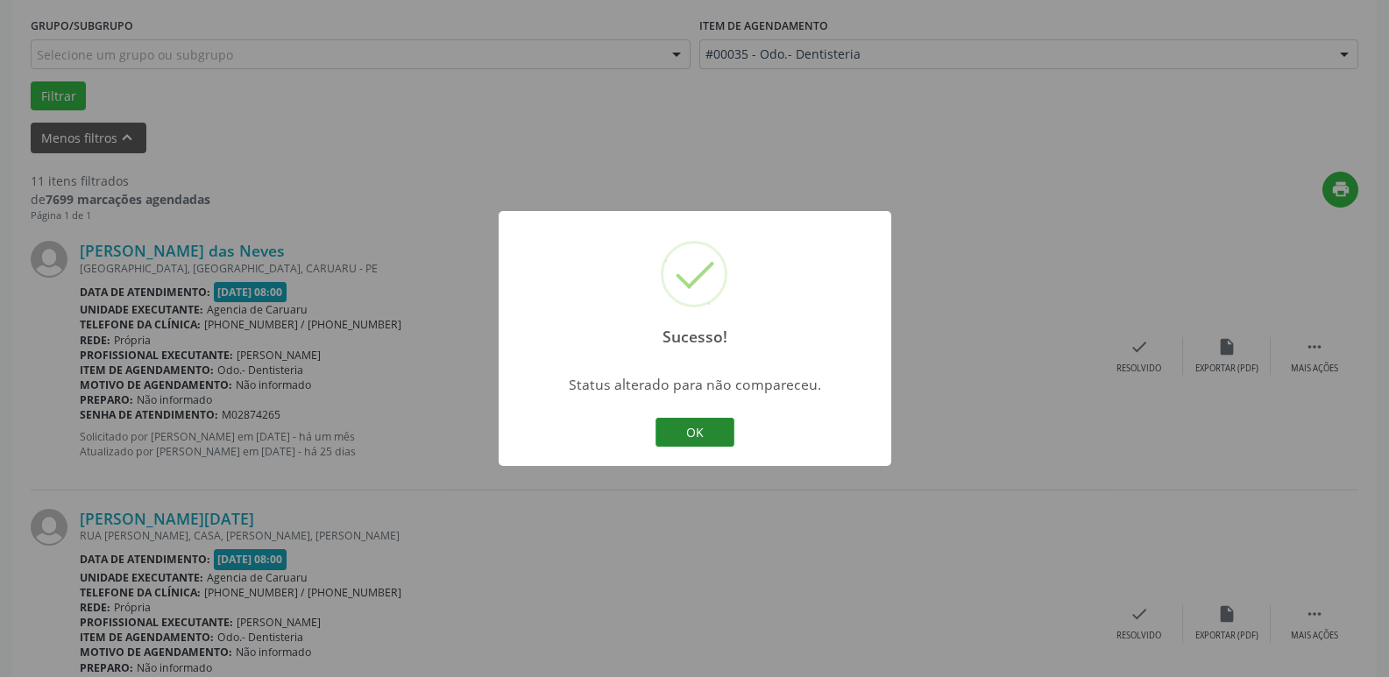
click at [717, 421] on button "OK" at bounding box center [694, 433] width 79 height 30
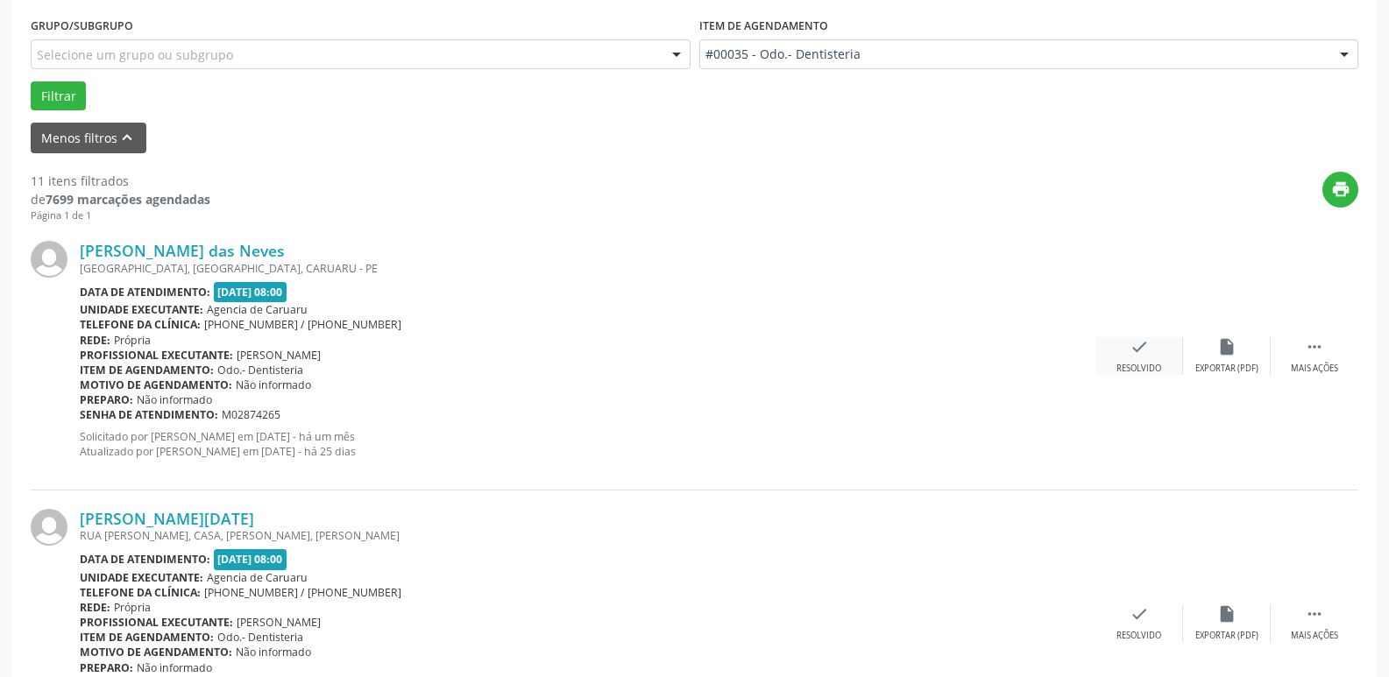
click at [1132, 361] on div "check Resolvido" at bounding box center [1139, 356] width 88 height 38
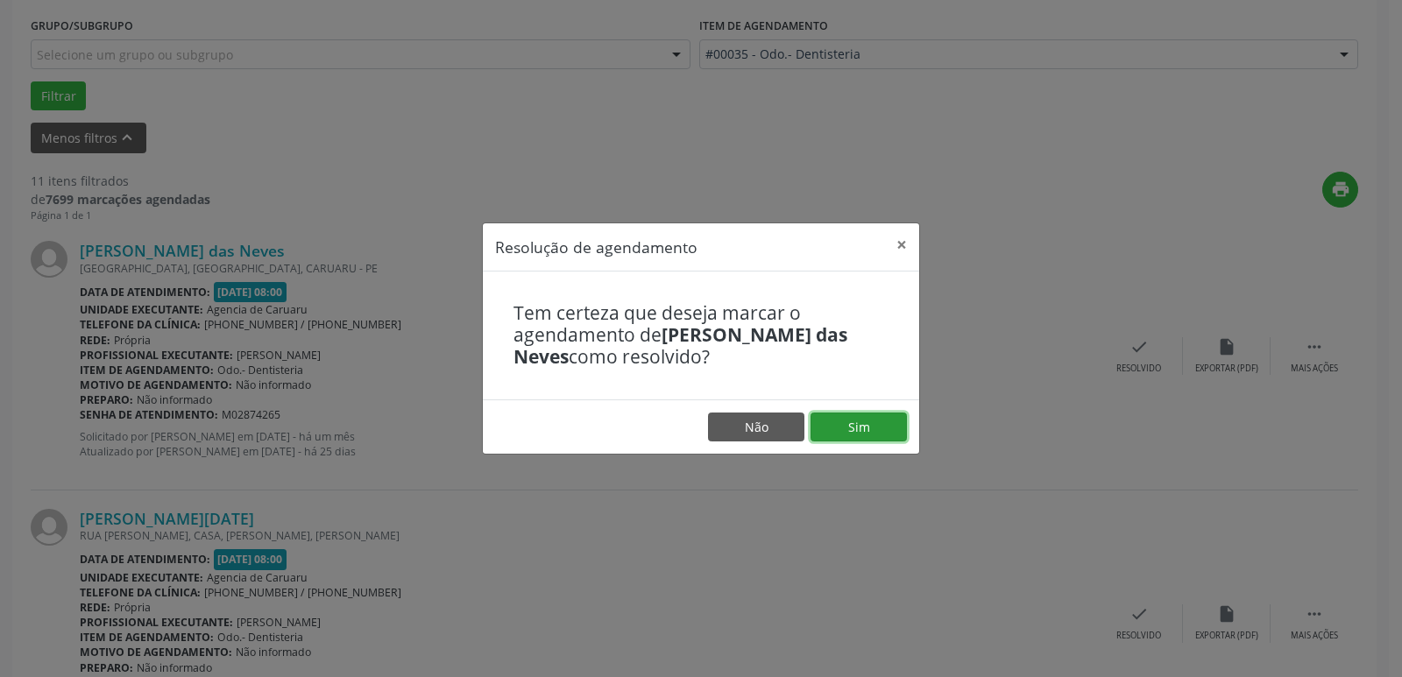
click at [856, 427] on button "Sim" at bounding box center [858, 428] width 96 height 30
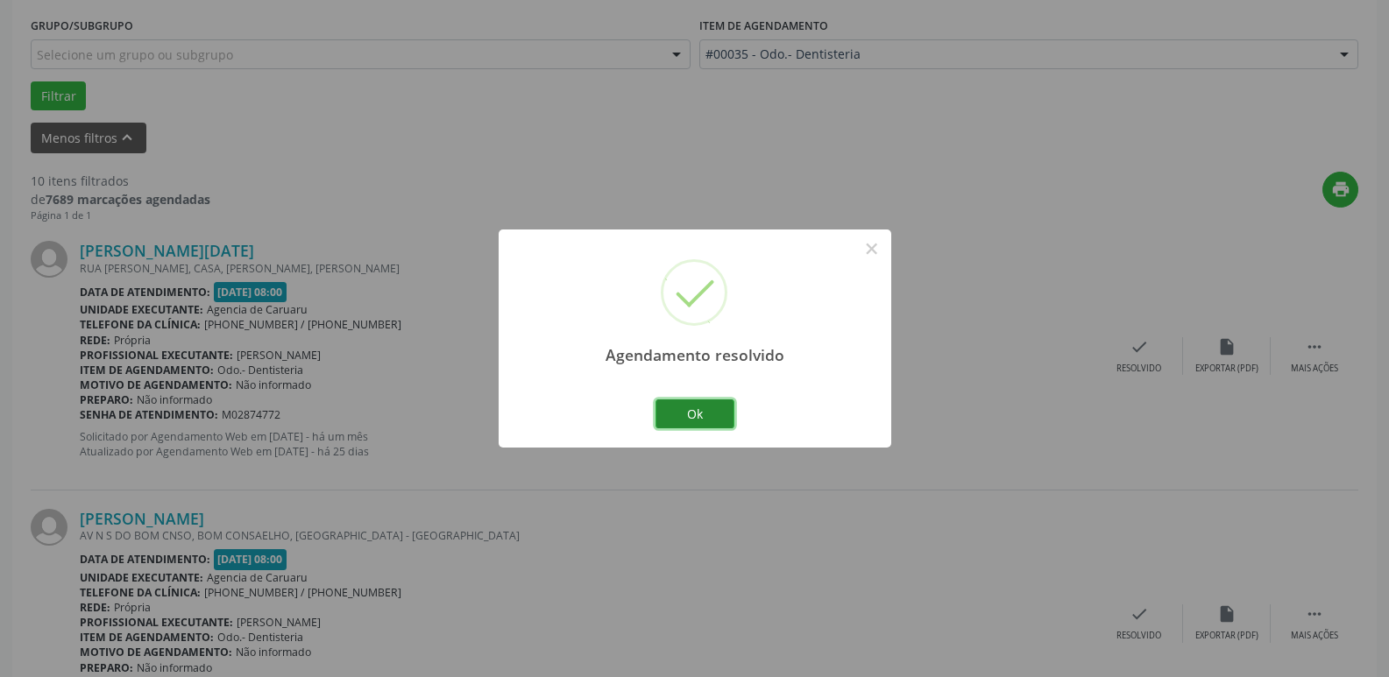
click at [673, 411] on button "Ok" at bounding box center [694, 414] width 79 height 30
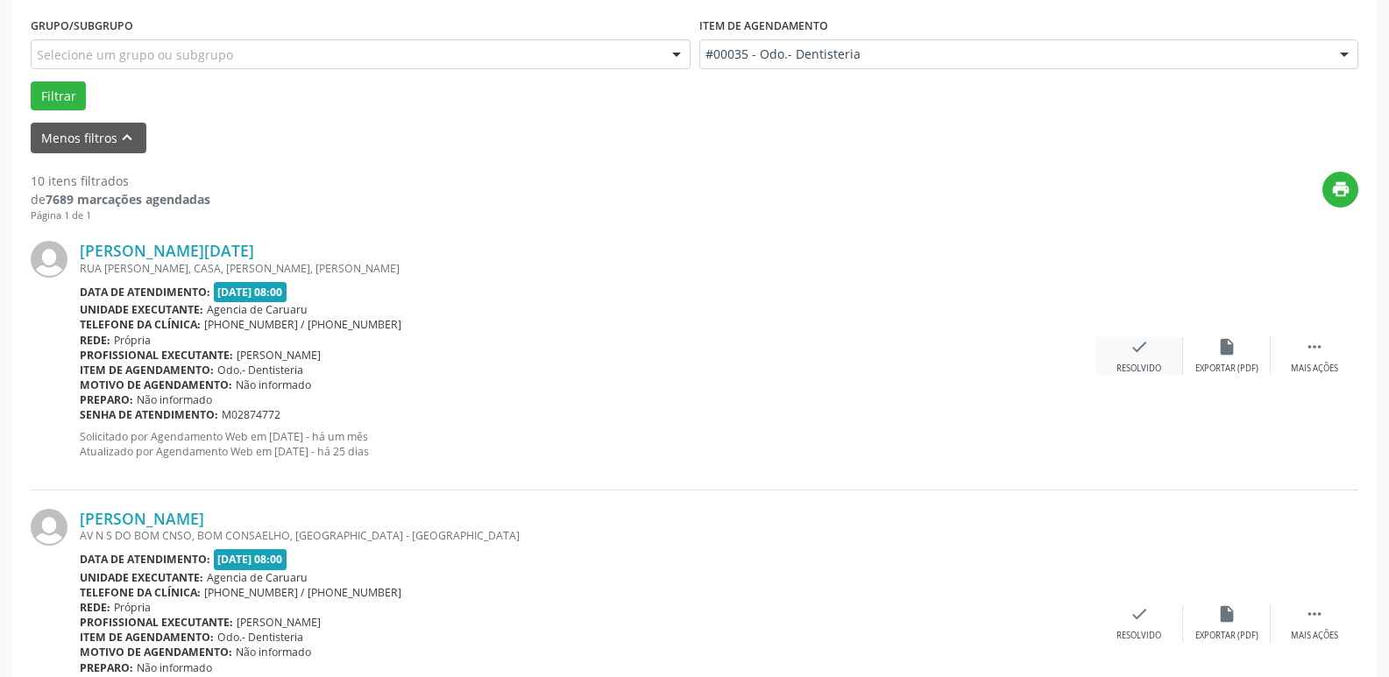
click at [1129, 342] on icon "check" at bounding box center [1138, 346] width 19 height 19
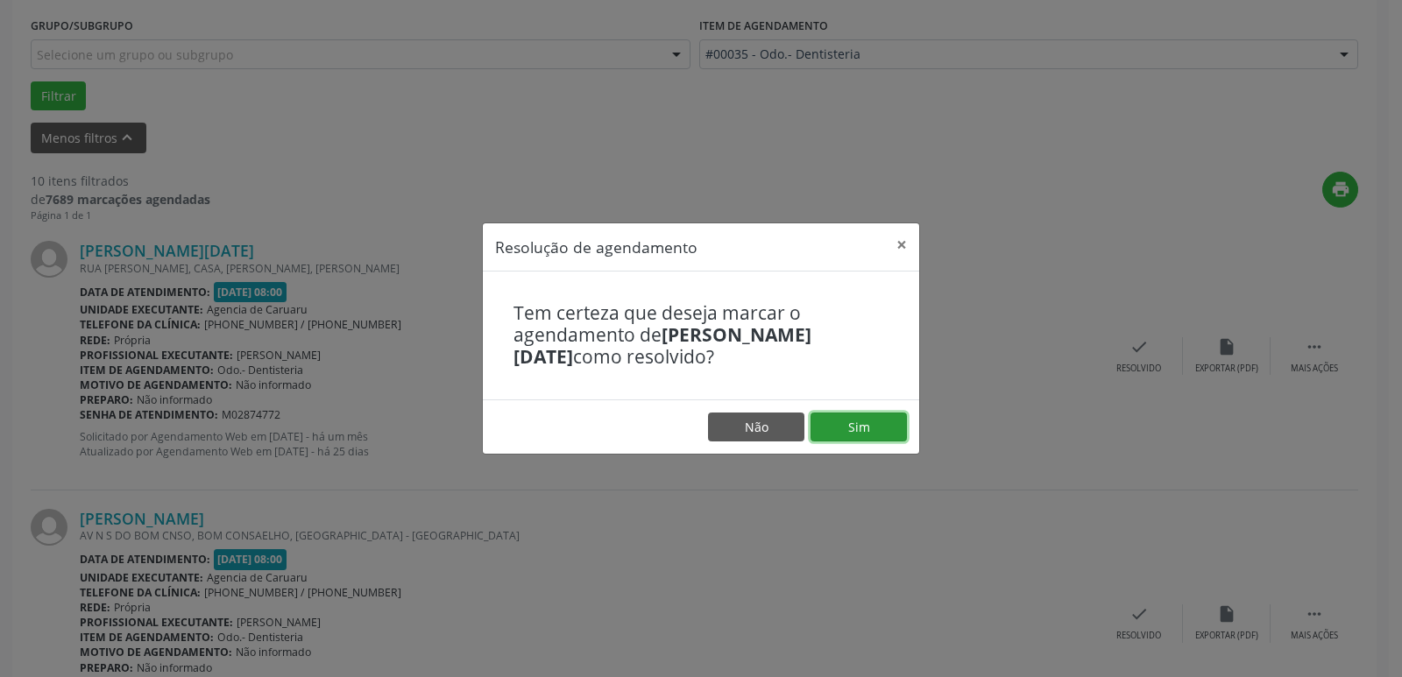
click at [852, 419] on button "Sim" at bounding box center [858, 428] width 96 height 30
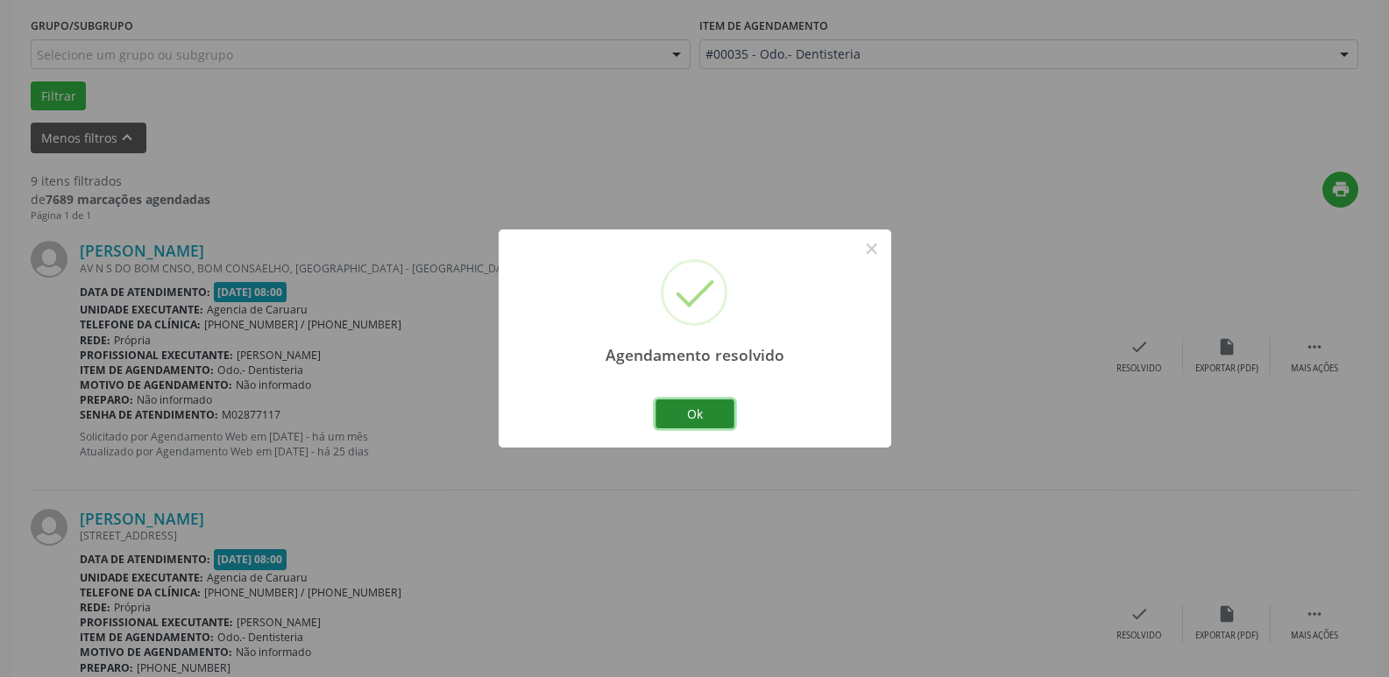
click at [693, 406] on button "Ok" at bounding box center [694, 414] width 79 height 30
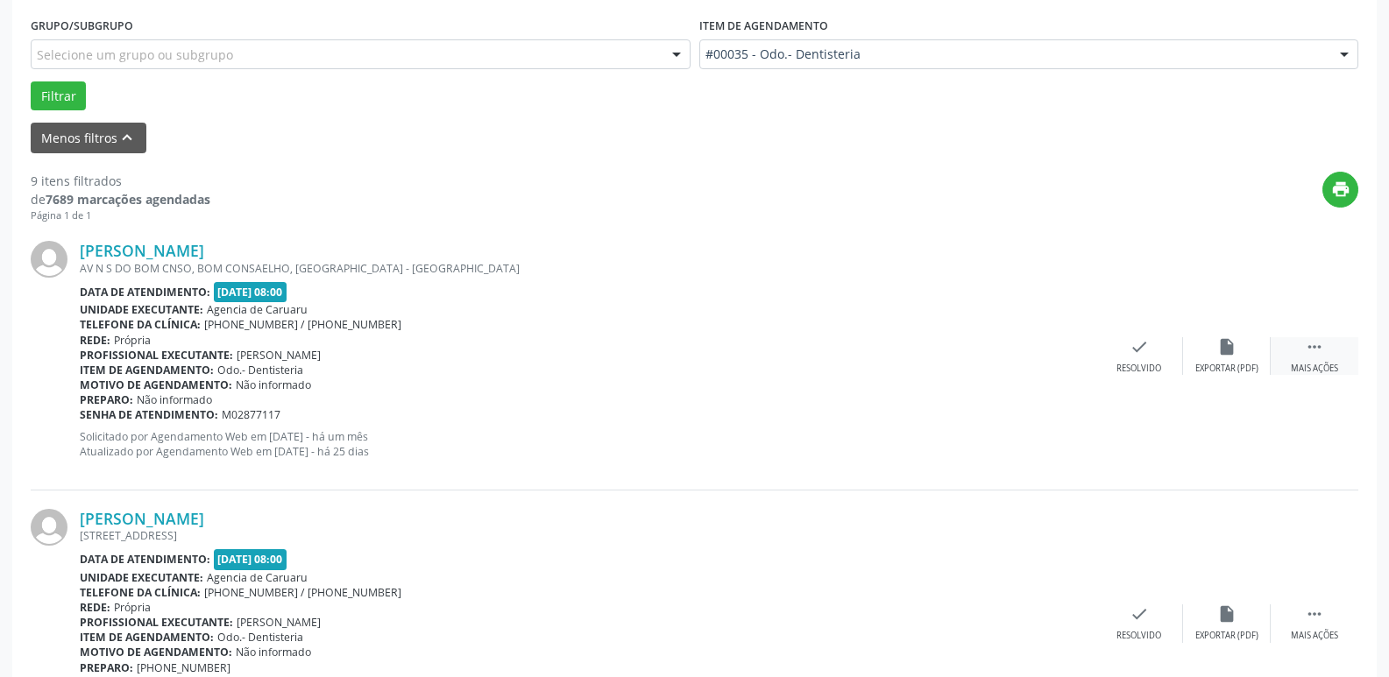
click at [1320, 361] on div " Mais ações" at bounding box center [1314, 356] width 88 height 38
click at [1217, 339] on icon "alarm_off" at bounding box center [1226, 346] width 19 height 19
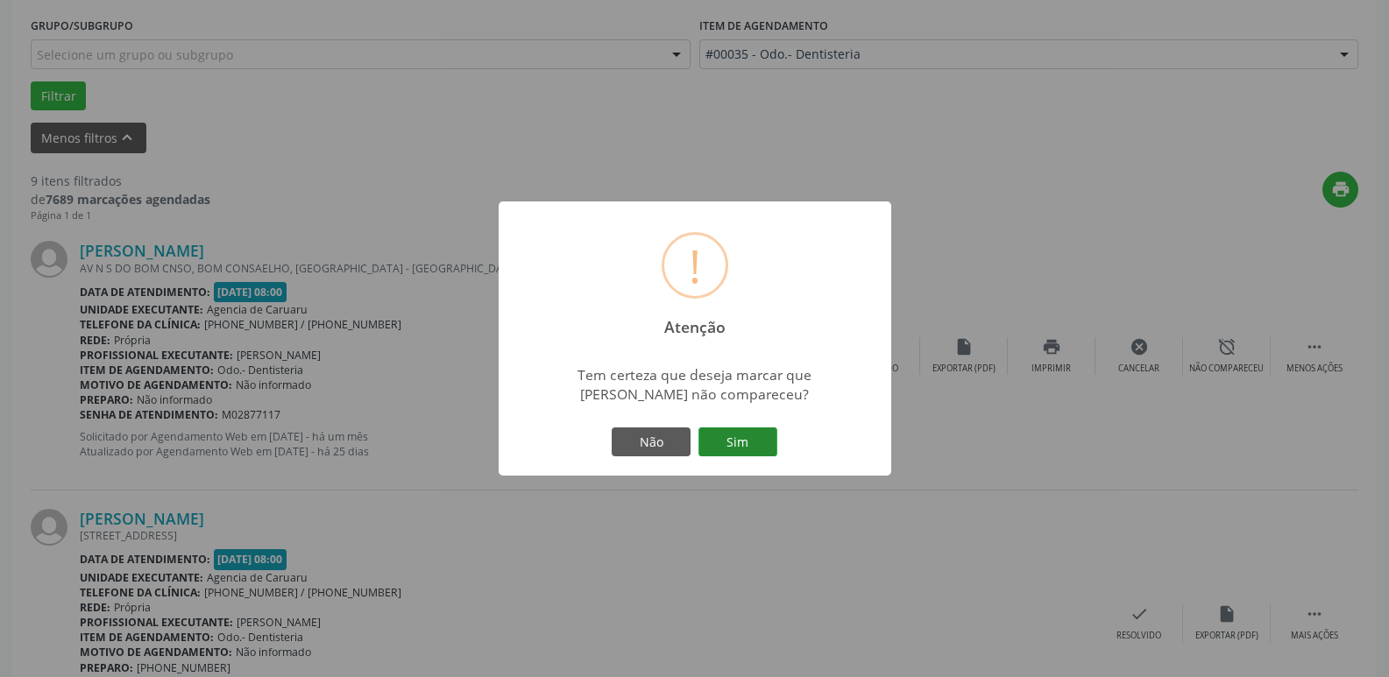
click at [742, 441] on button "Sim" at bounding box center [737, 443] width 79 height 30
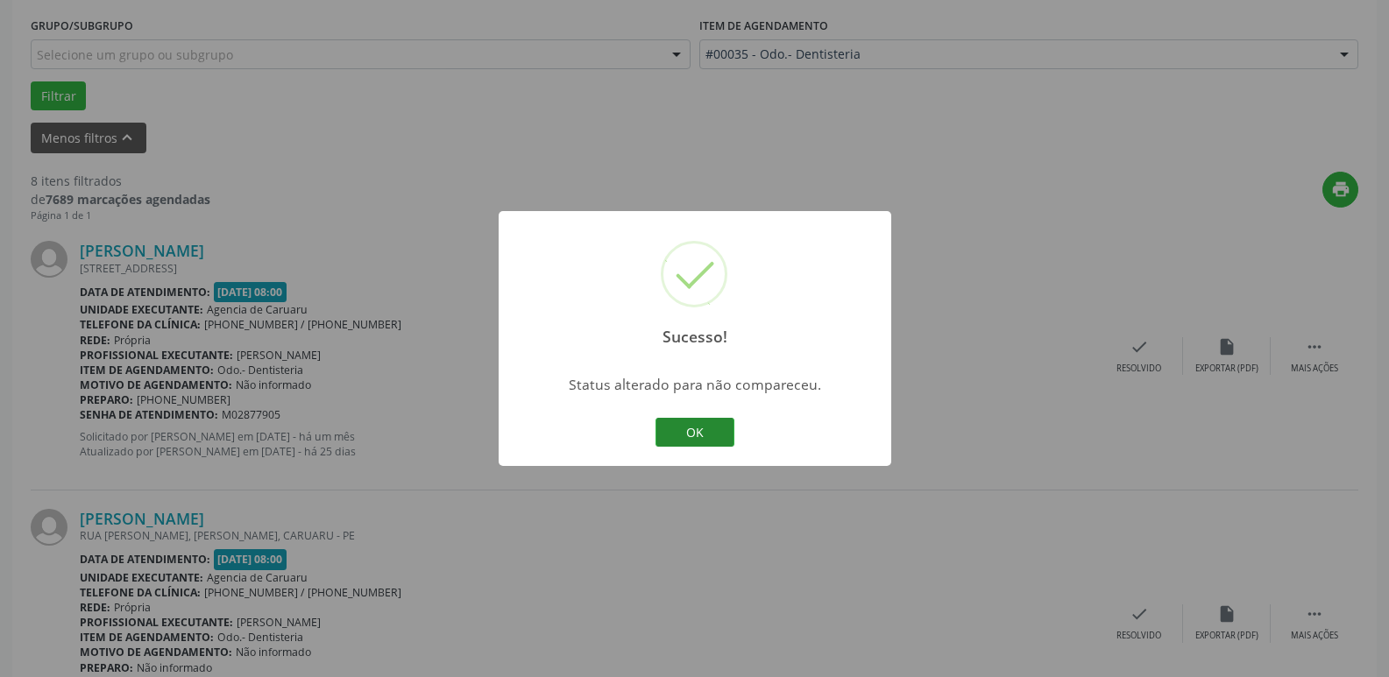
click at [696, 428] on button "OK" at bounding box center [694, 433] width 79 height 30
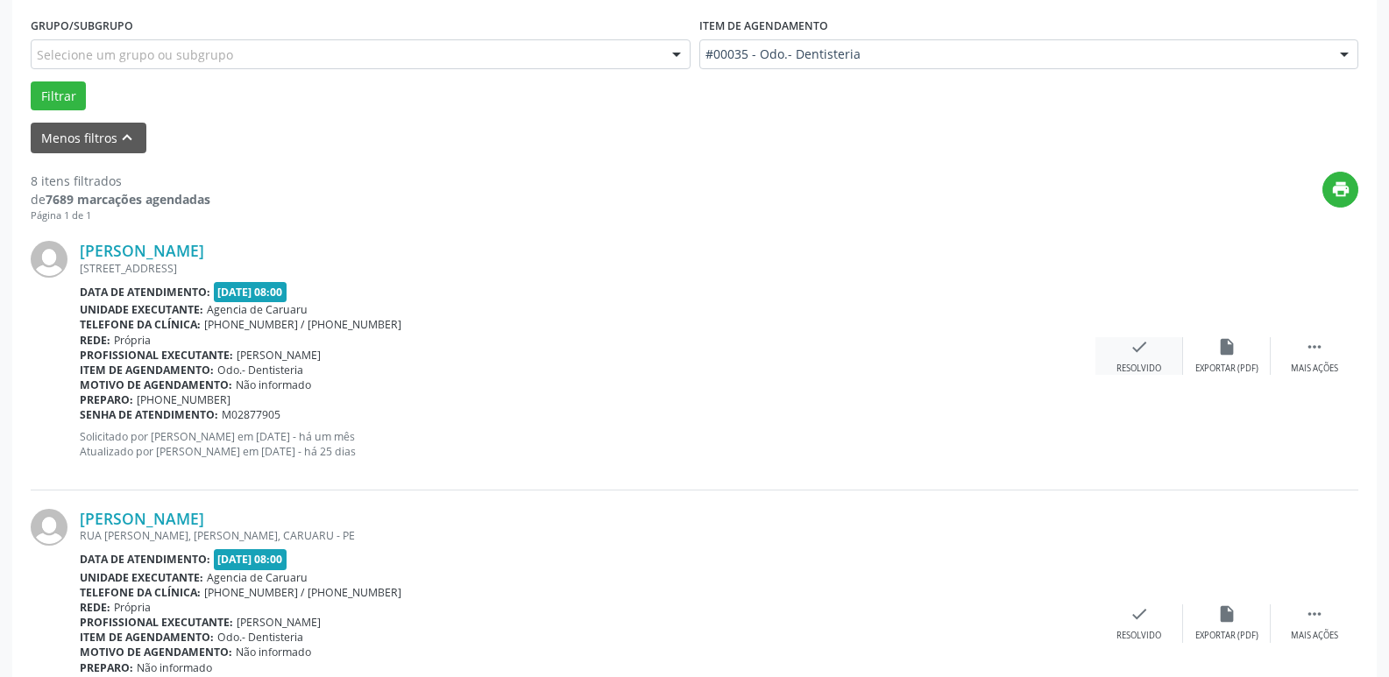
click at [1129, 355] on icon "check" at bounding box center [1138, 346] width 19 height 19
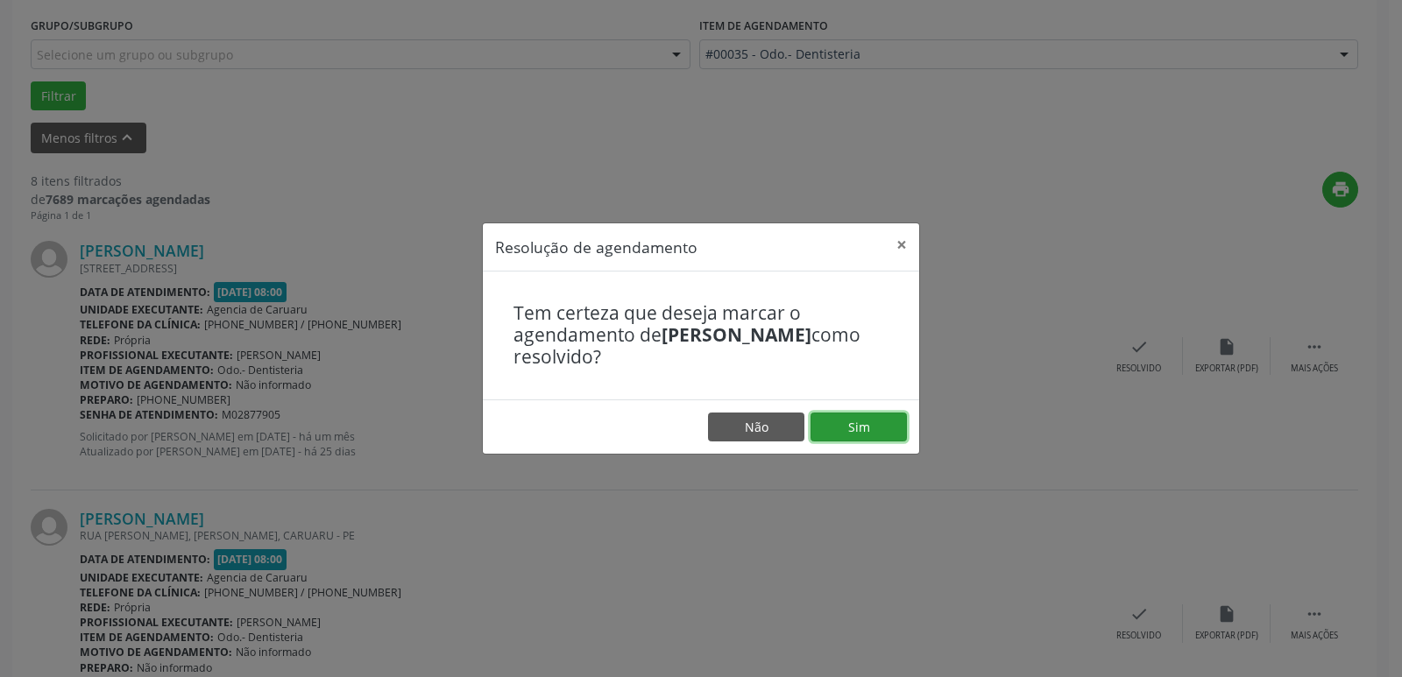
click at [849, 418] on button "Sim" at bounding box center [858, 428] width 96 height 30
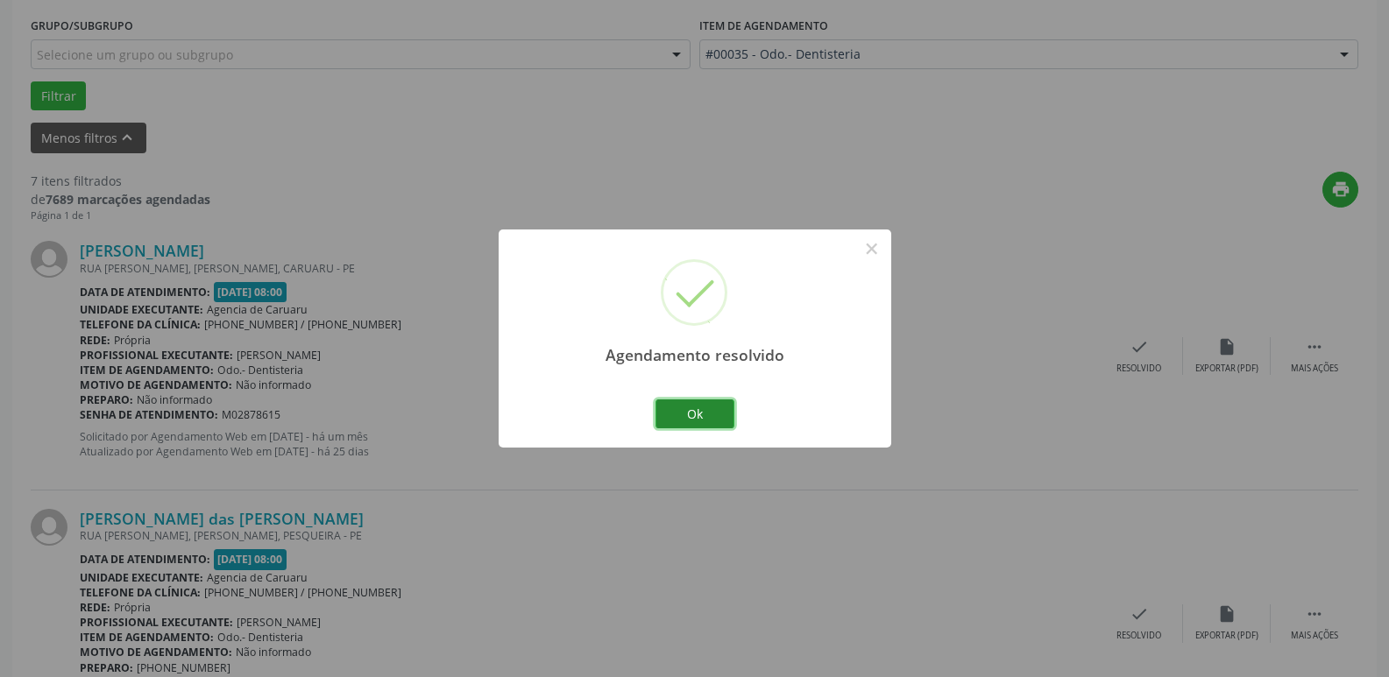
click at [693, 408] on button "Ok" at bounding box center [694, 414] width 79 height 30
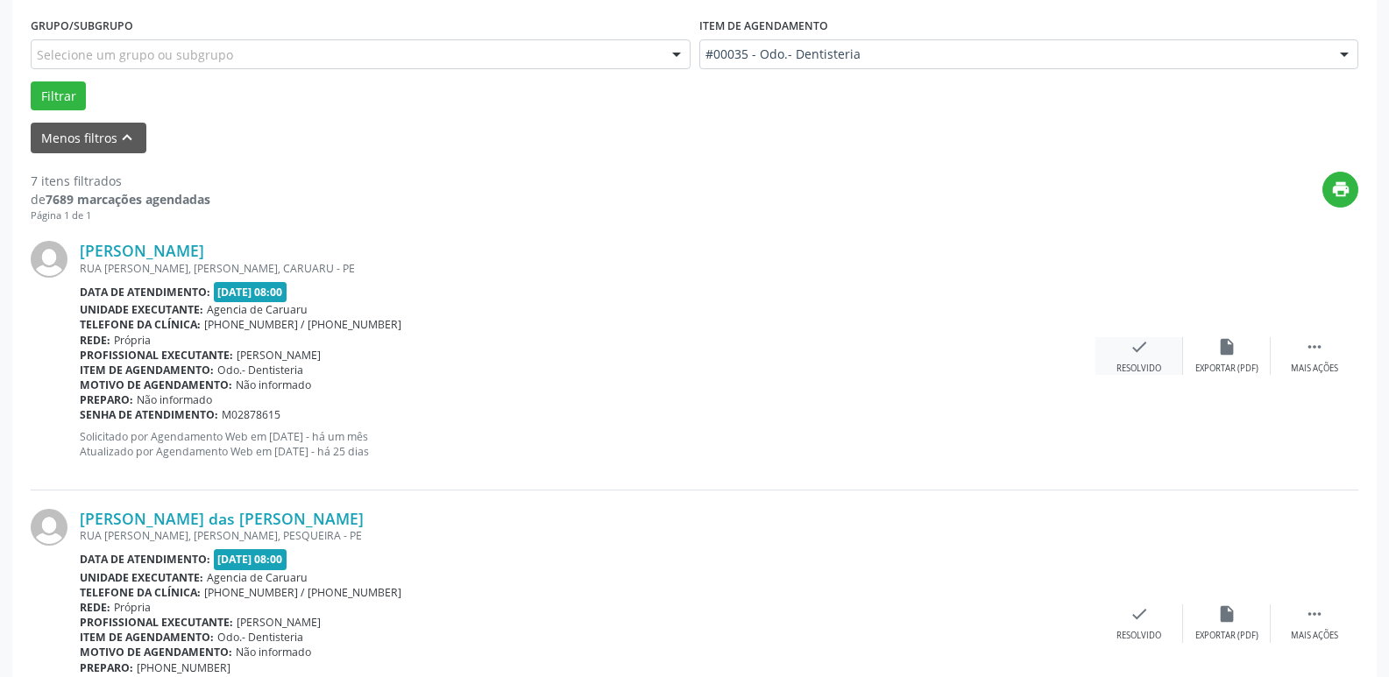
click at [1127, 358] on div "check Resolvido" at bounding box center [1139, 356] width 88 height 38
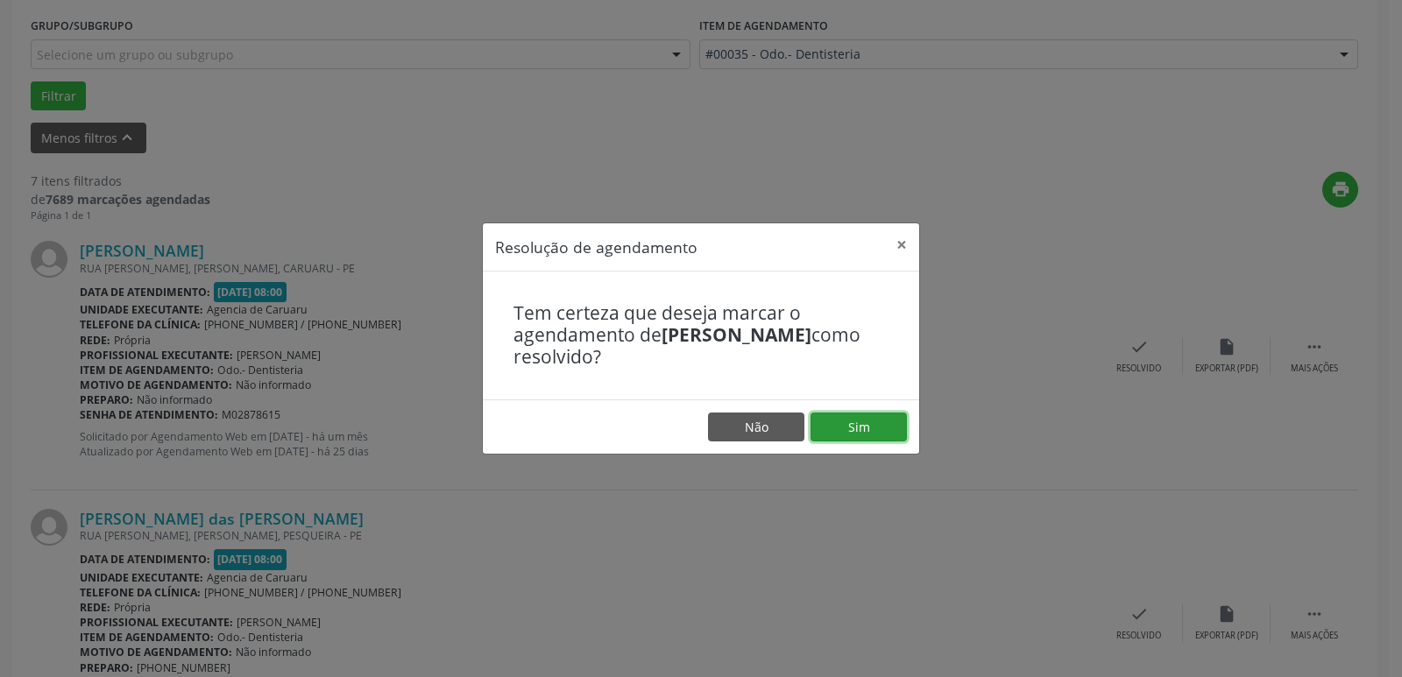
click at [853, 429] on button "Sim" at bounding box center [858, 428] width 96 height 30
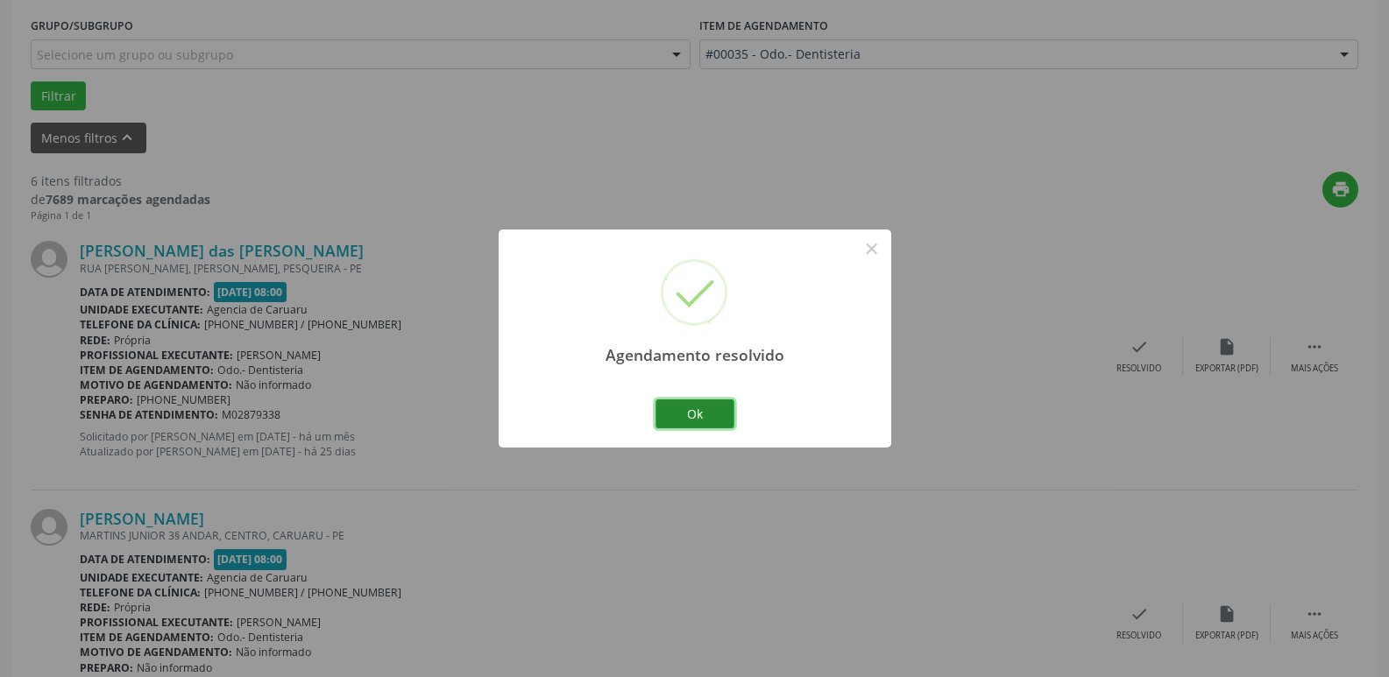
click at [686, 409] on button "Ok" at bounding box center [694, 414] width 79 height 30
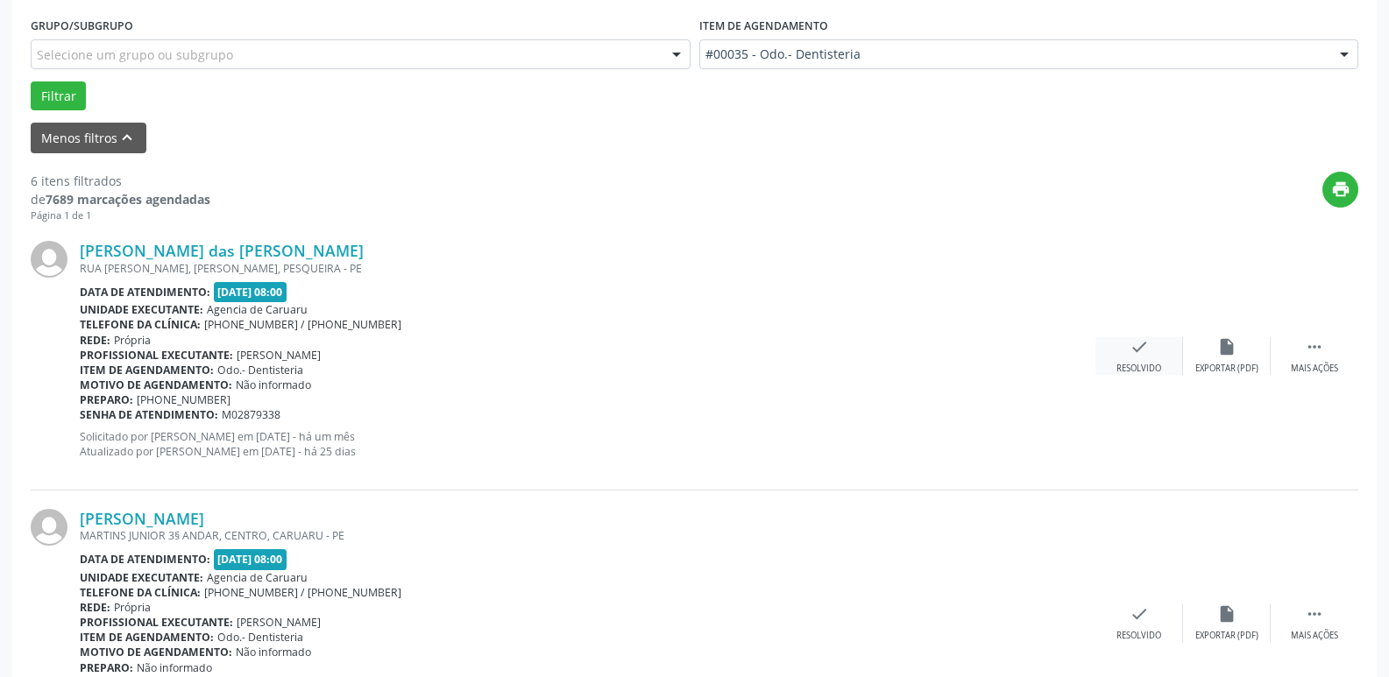
click at [1140, 351] on icon "check" at bounding box center [1138, 346] width 19 height 19
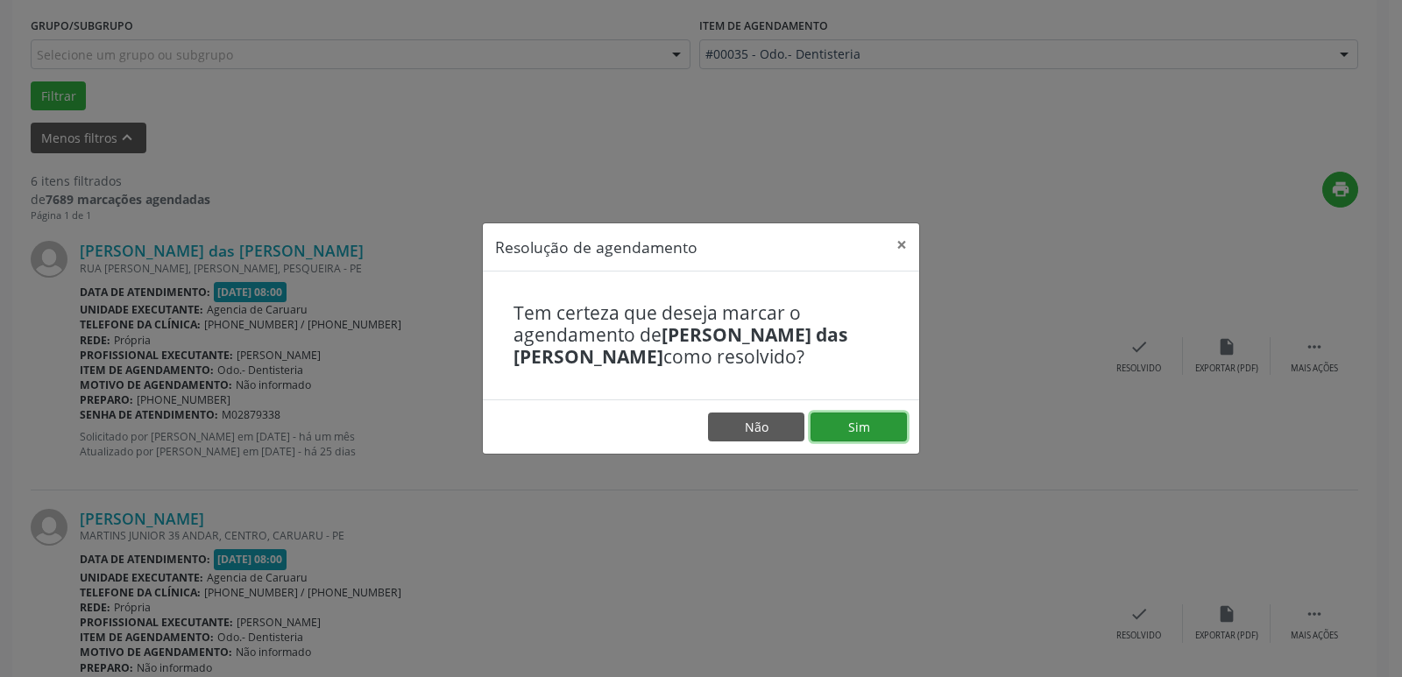
click at [875, 420] on button "Sim" at bounding box center [858, 428] width 96 height 30
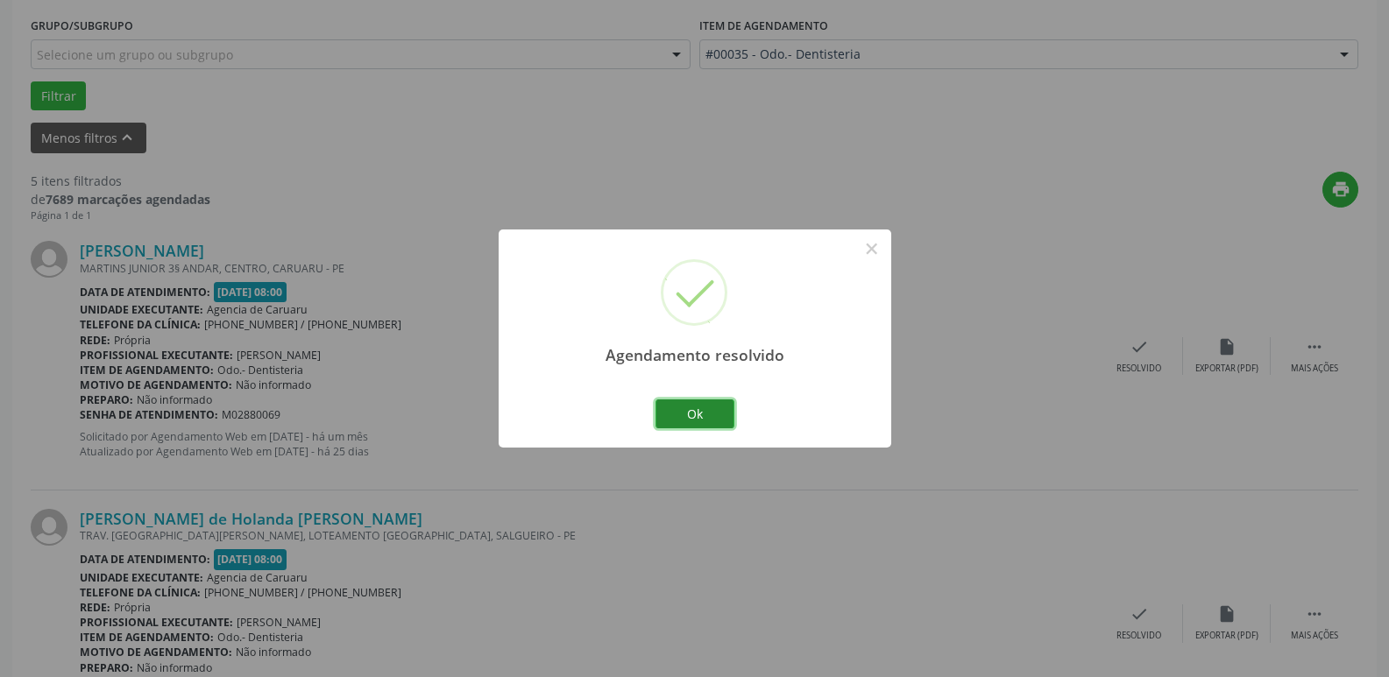
click at [698, 413] on button "Ok" at bounding box center [694, 414] width 79 height 30
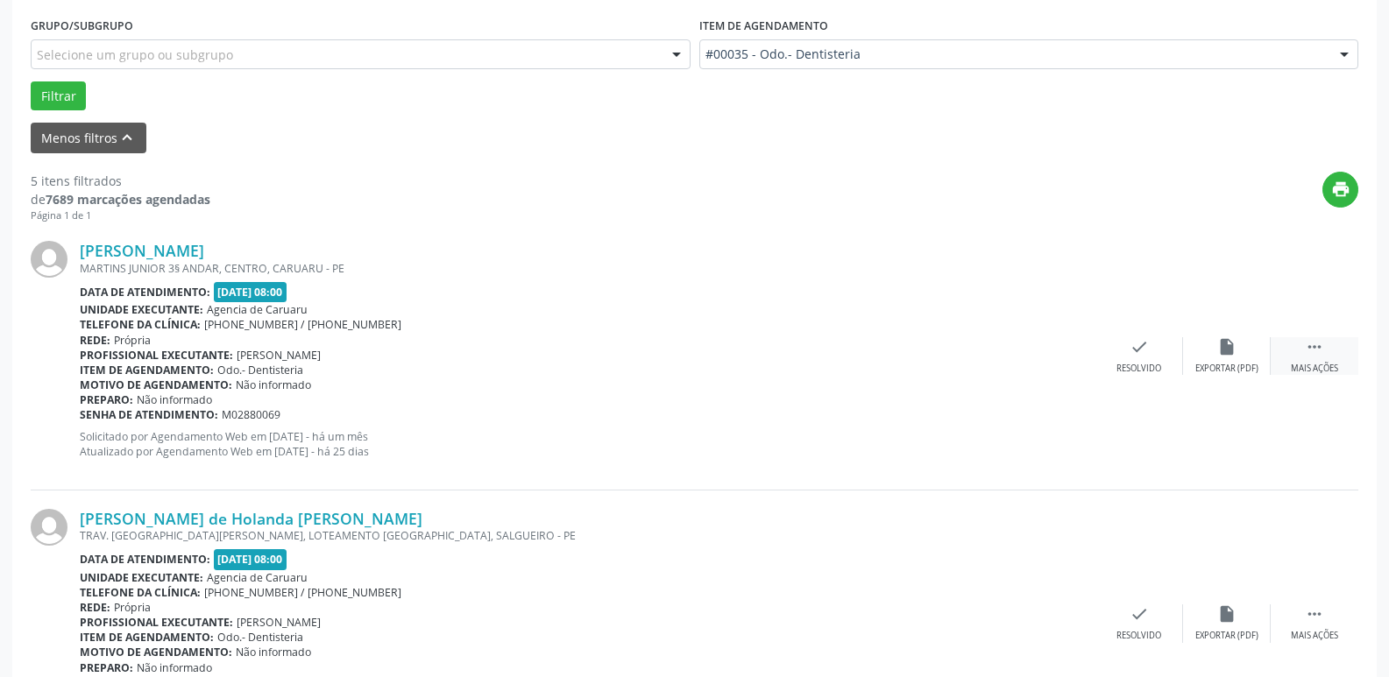
click at [1319, 340] on icon "" at bounding box center [1313, 346] width 19 height 19
click at [1225, 354] on icon "alarm_off" at bounding box center [1226, 346] width 19 height 19
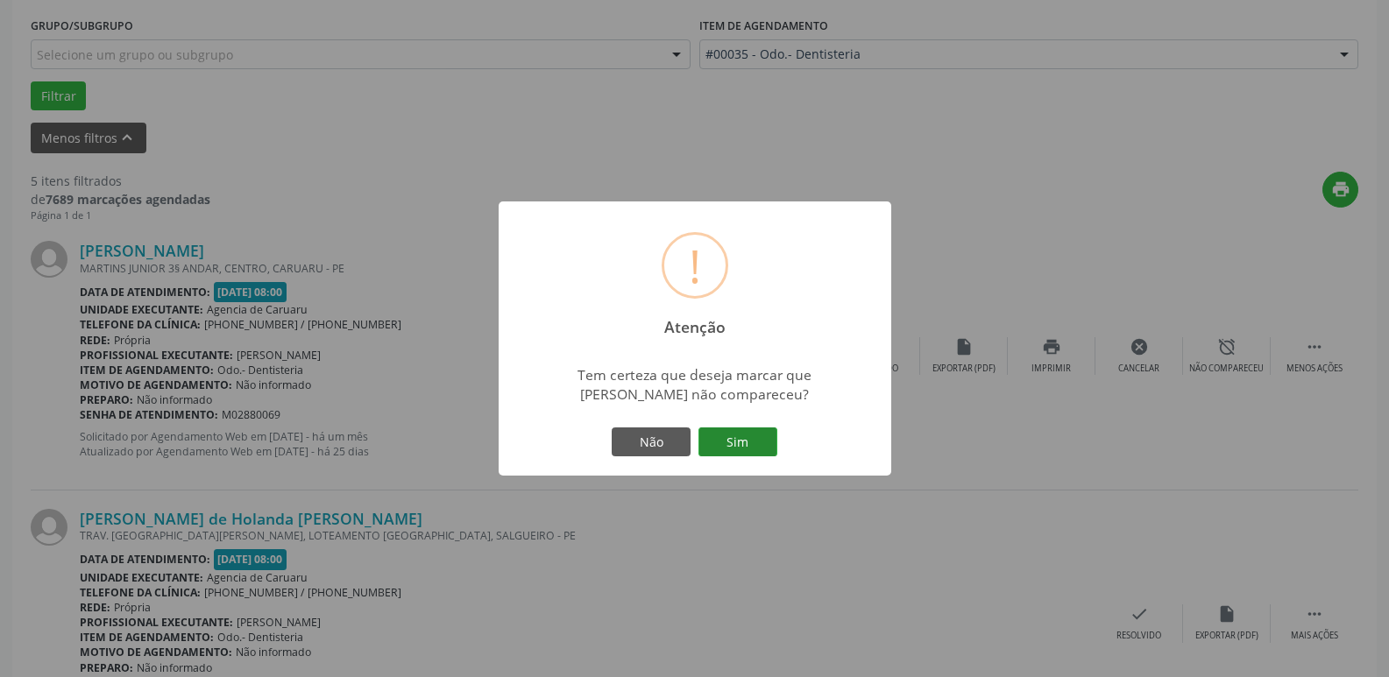
click at [753, 435] on button "Sim" at bounding box center [737, 443] width 79 height 30
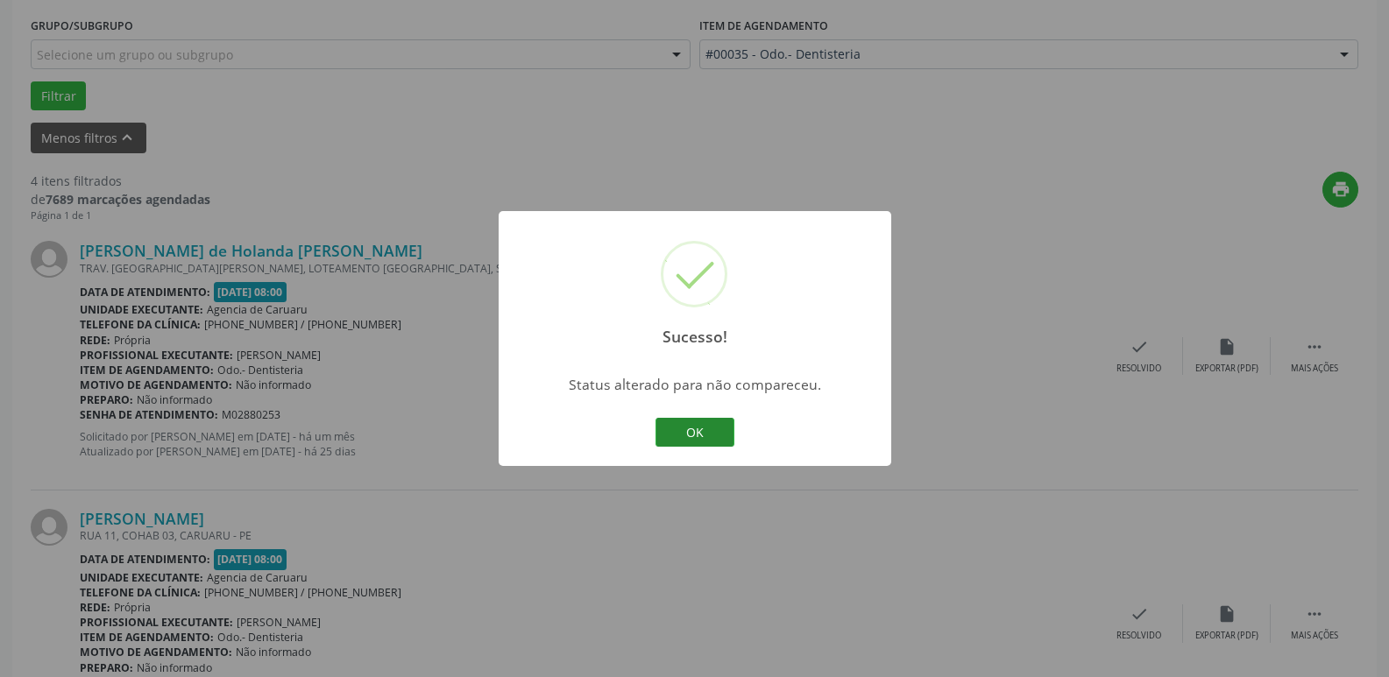
click at [688, 432] on button "OK" at bounding box center [694, 433] width 79 height 30
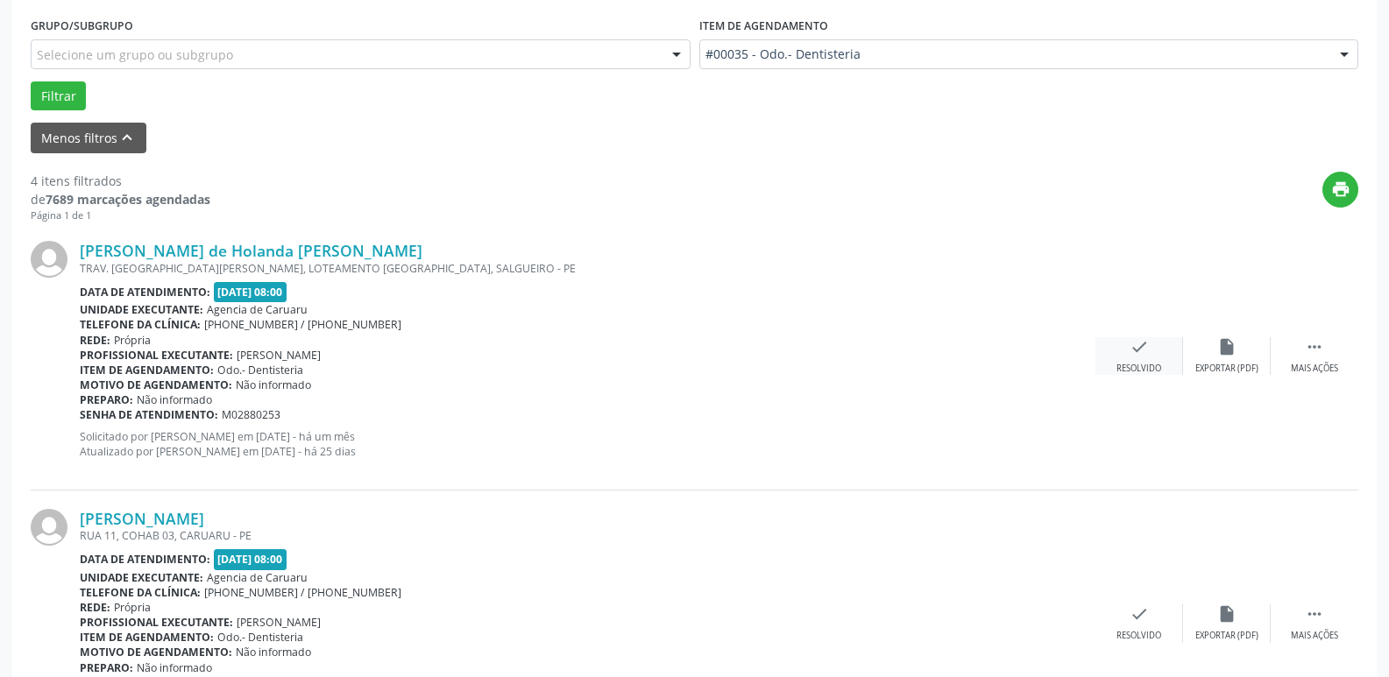
click at [1120, 357] on div "check Resolvido" at bounding box center [1139, 356] width 88 height 38
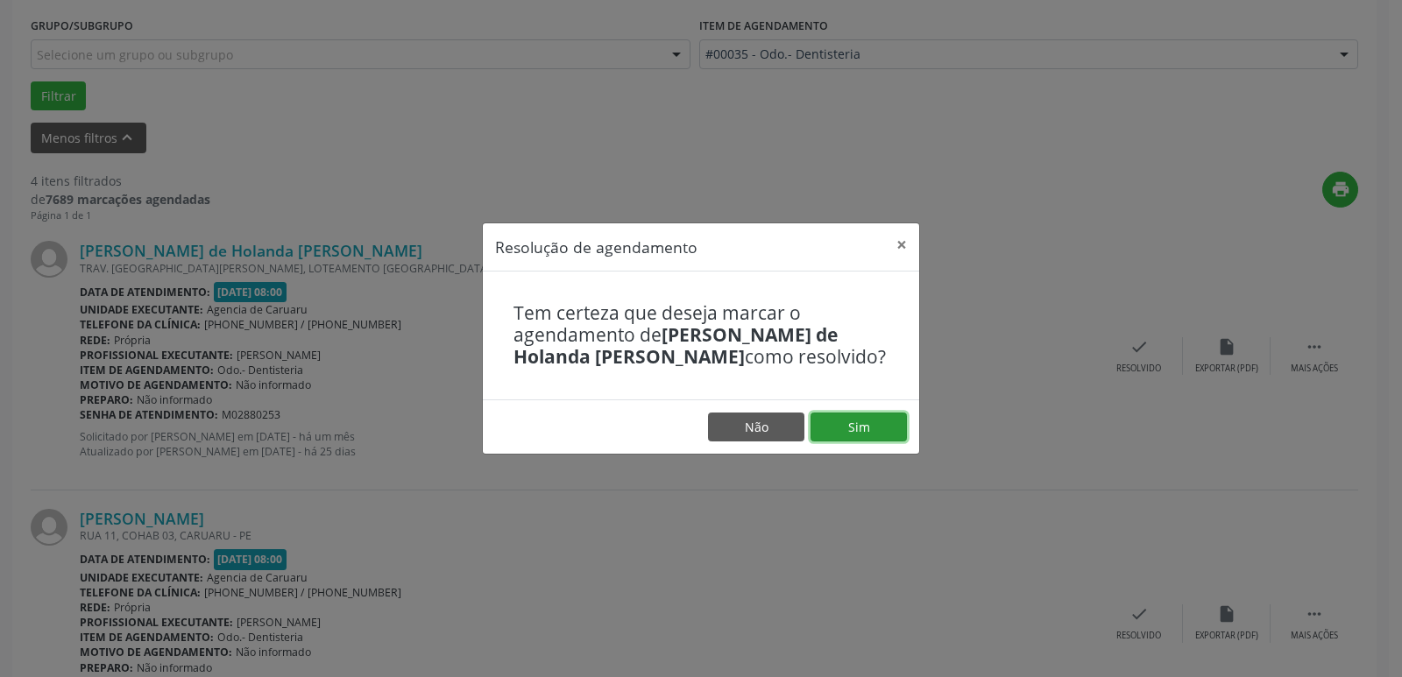
click at [853, 434] on button "Sim" at bounding box center [858, 428] width 96 height 30
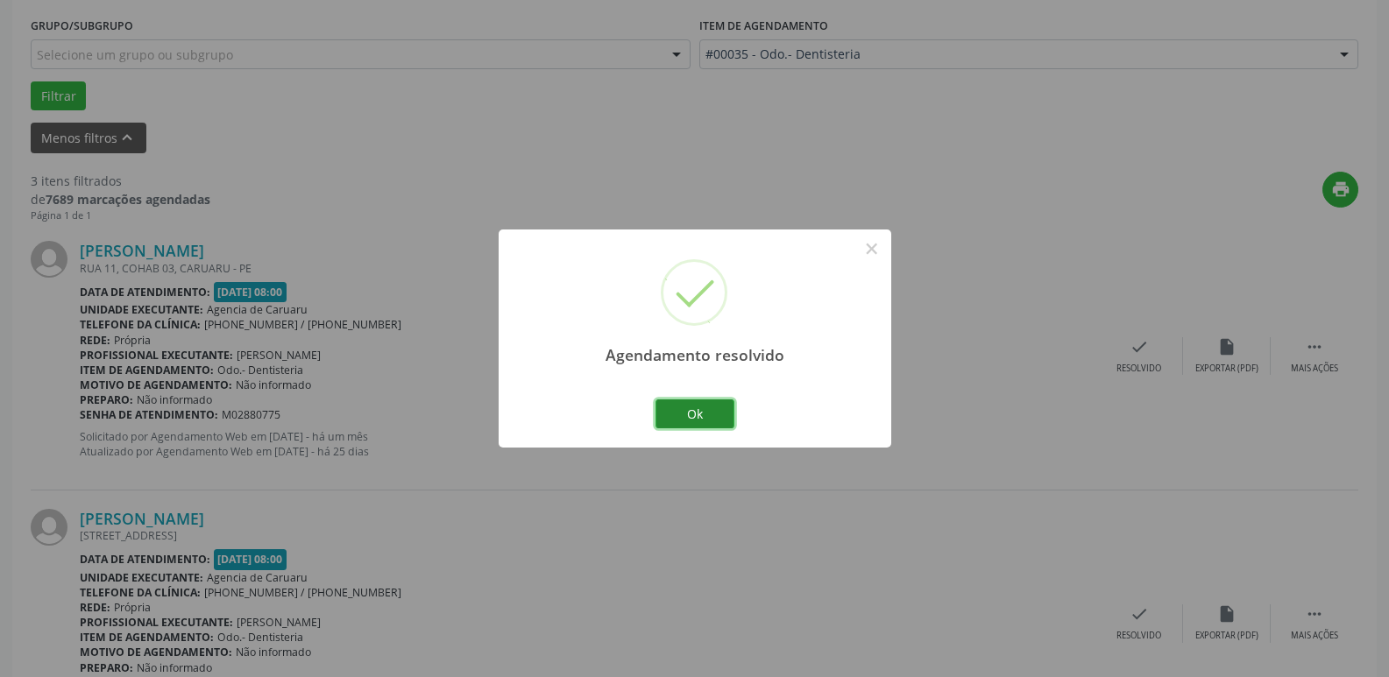
click at [691, 408] on button "Ok" at bounding box center [694, 414] width 79 height 30
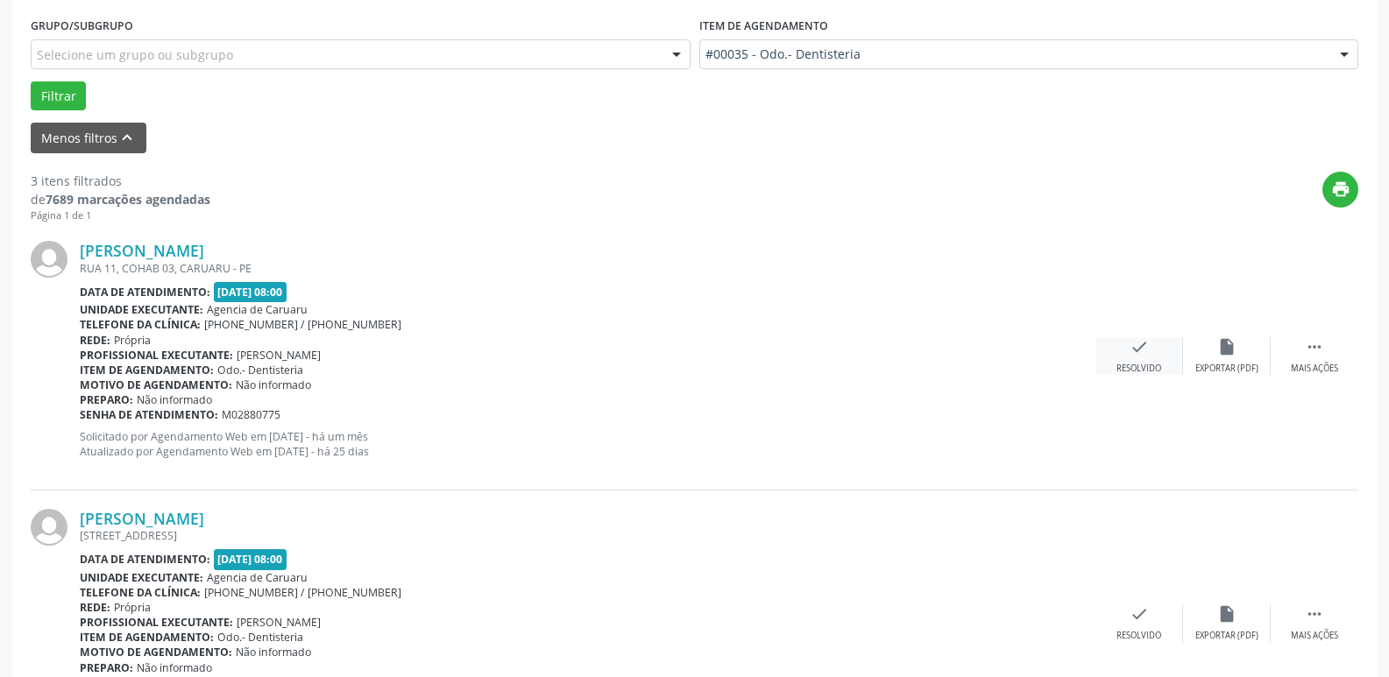
click at [1139, 357] on icon "check" at bounding box center [1138, 346] width 19 height 19
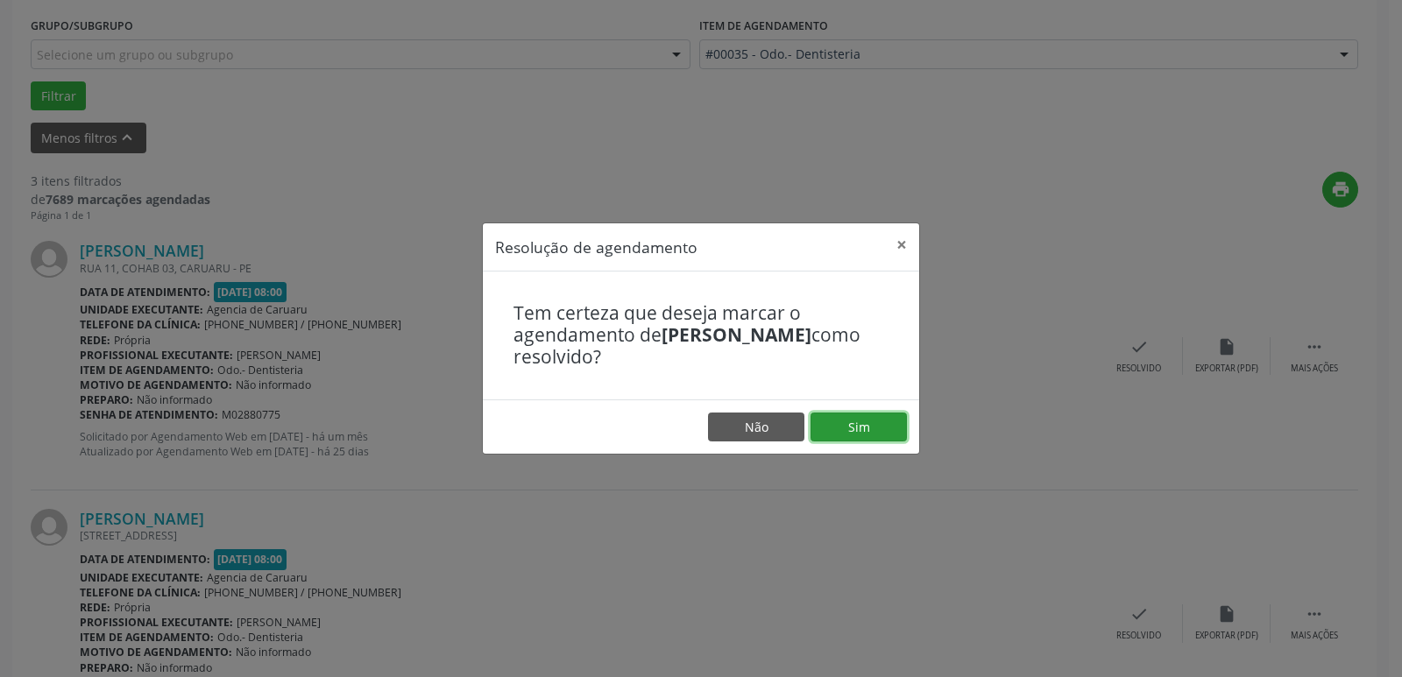
click at [875, 419] on button "Sim" at bounding box center [858, 428] width 96 height 30
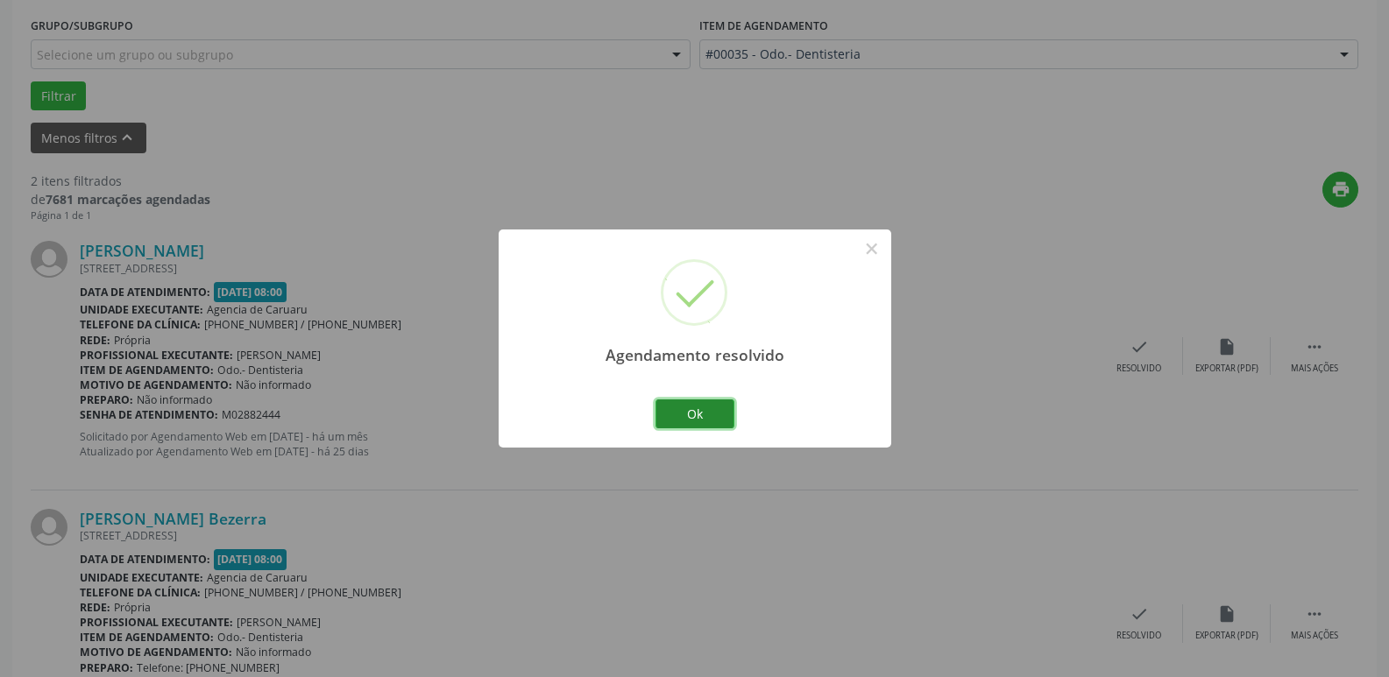
click at [710, 407] on button "Ok" at bounding box center [694, 414] width 79 height 30
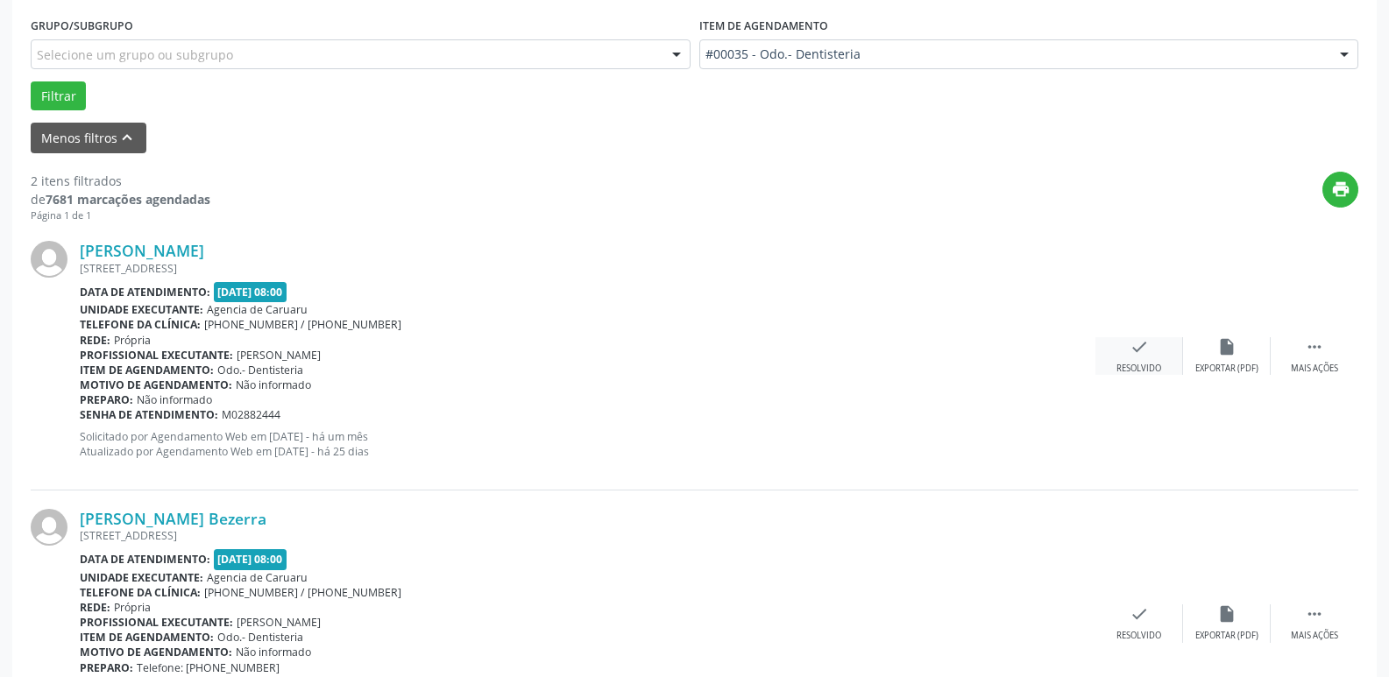
click at [1126, 357] on div "check Resolvido" at bounding box center [1139, 356] width 88 height 38
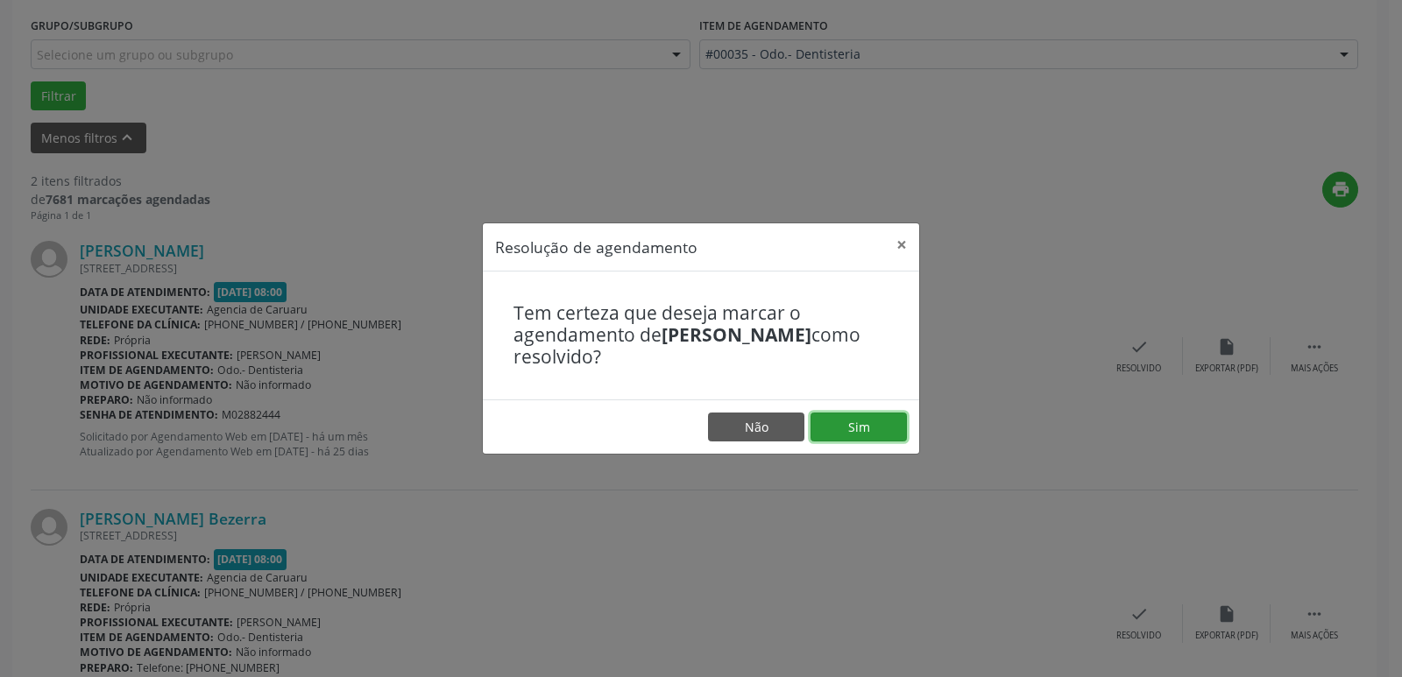
click at [878, 425] on button "Sim" at bounding box center [858, 428] width 96 height 30
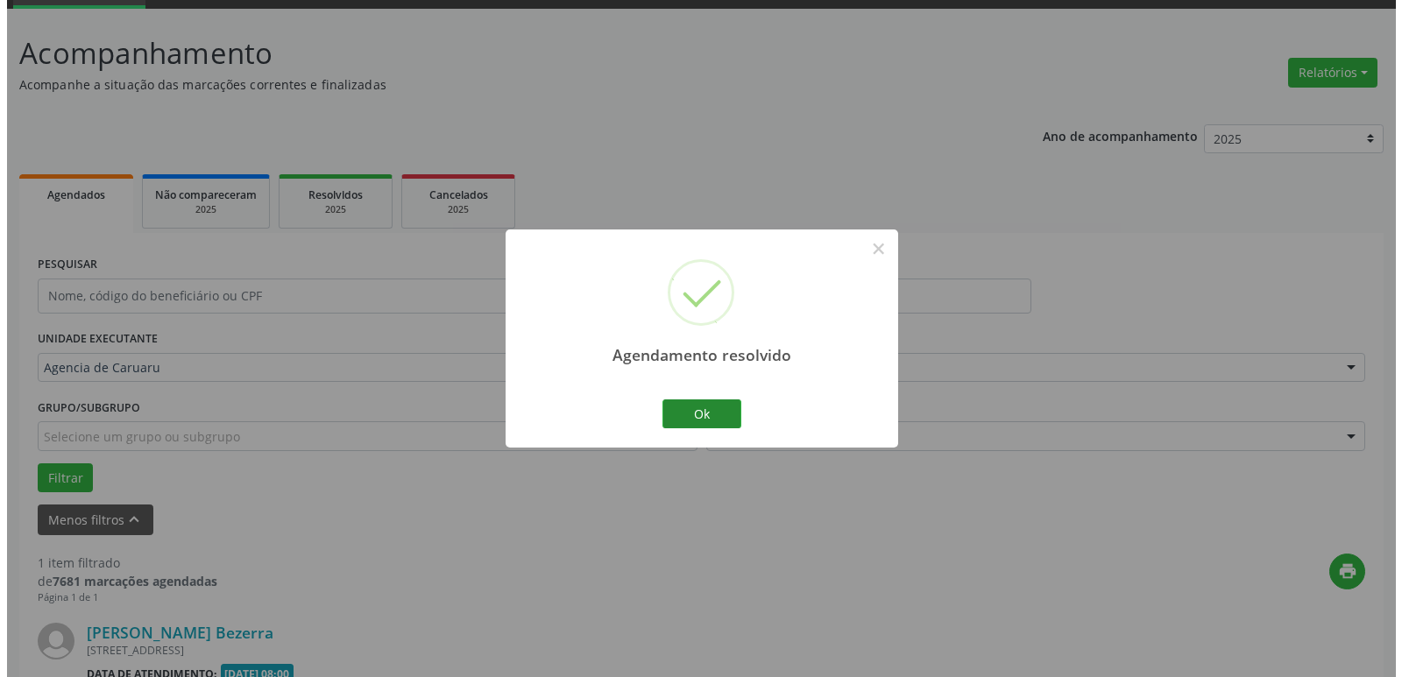
scroll to position [313, 0]
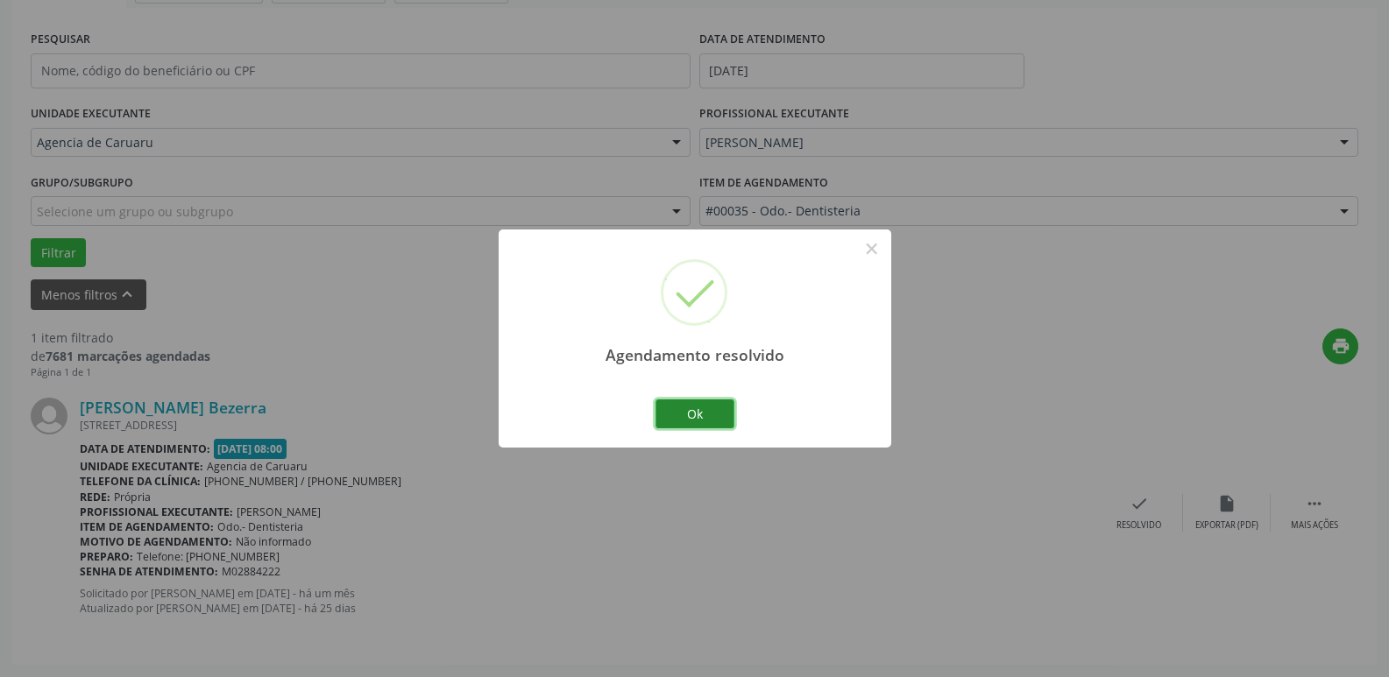
click at [698, 411] on button "Ok" at bounding box center [694, 414] width 79 height 30
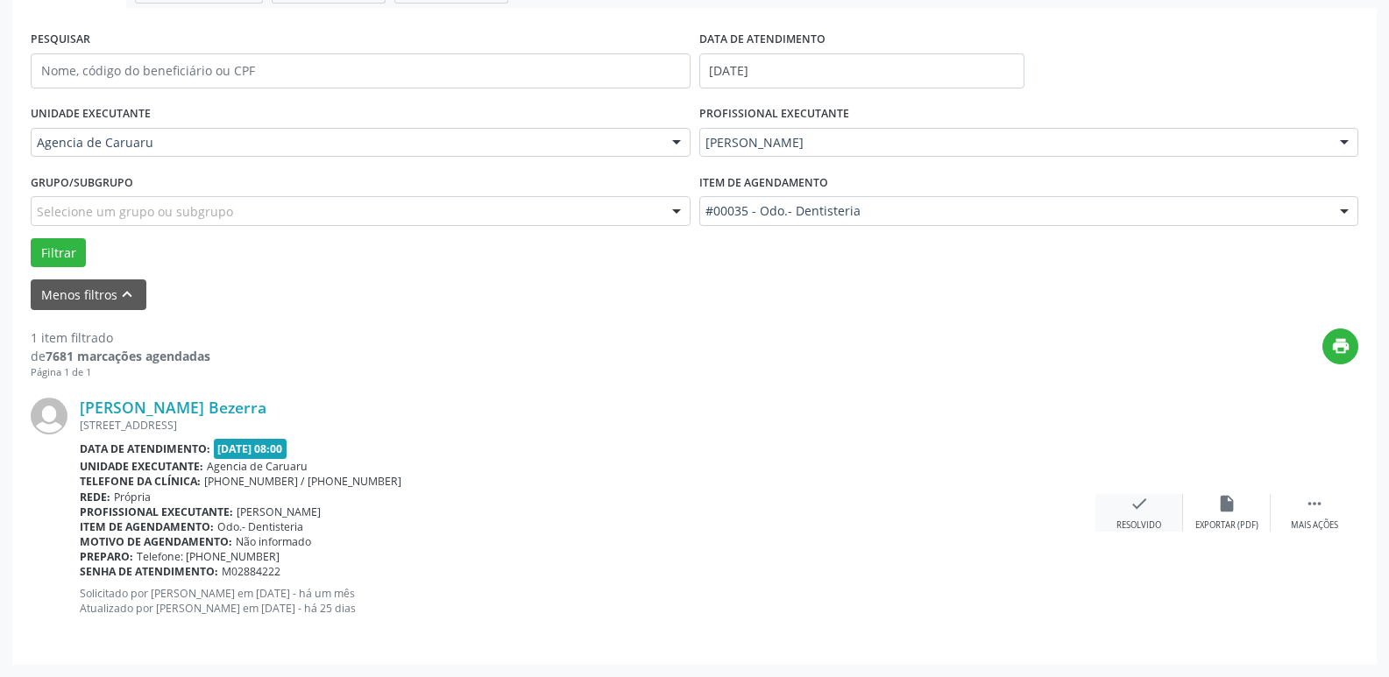
click at [1127, 502] on div "check Resolvido" at bounding box center [1139, 513] width 88 height 38
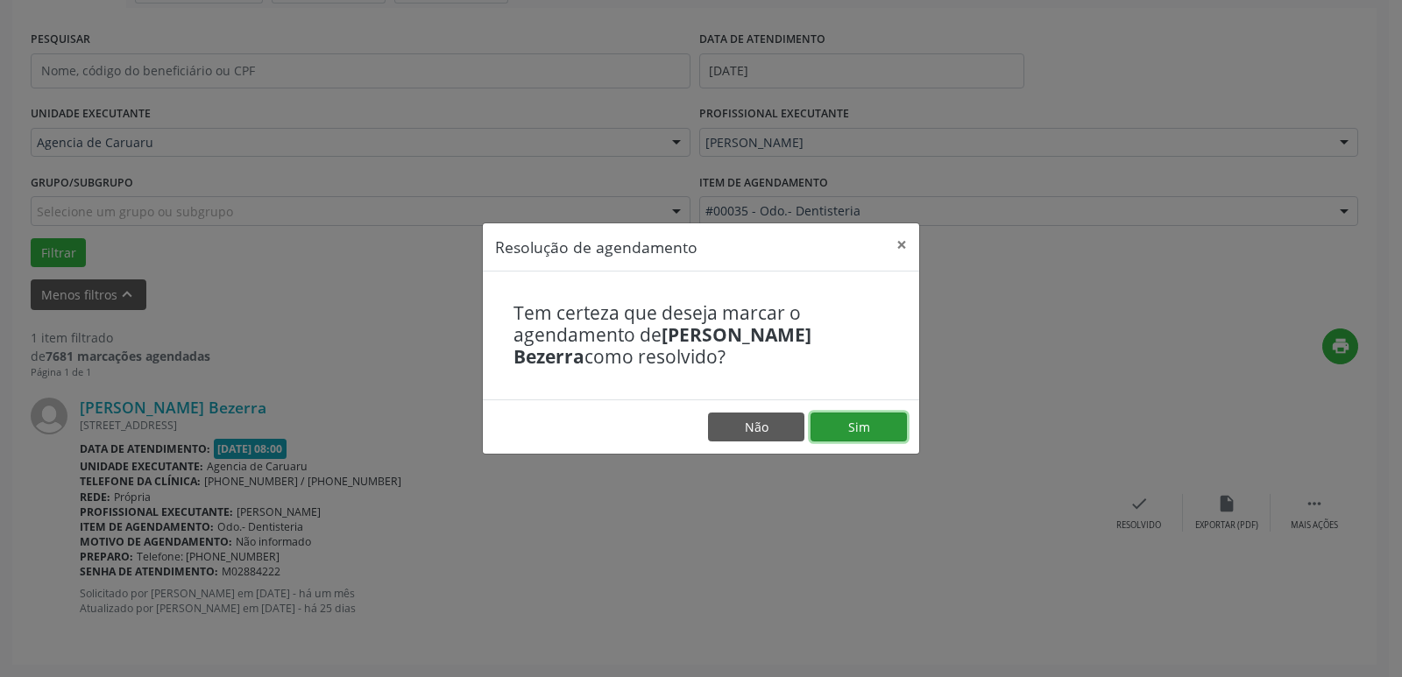
click at [878, 414] on button "Sim" at bounding box center [858, 428] width 96 height 30
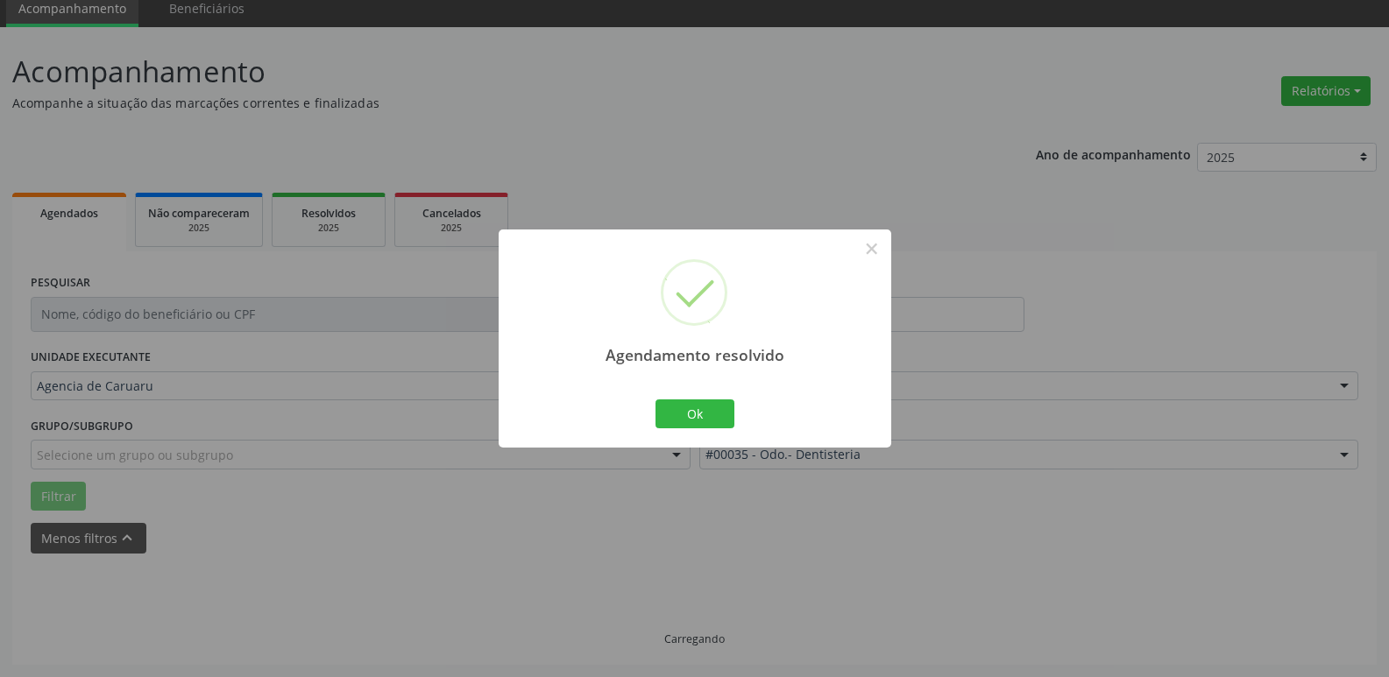
scroll to position [32, 0]
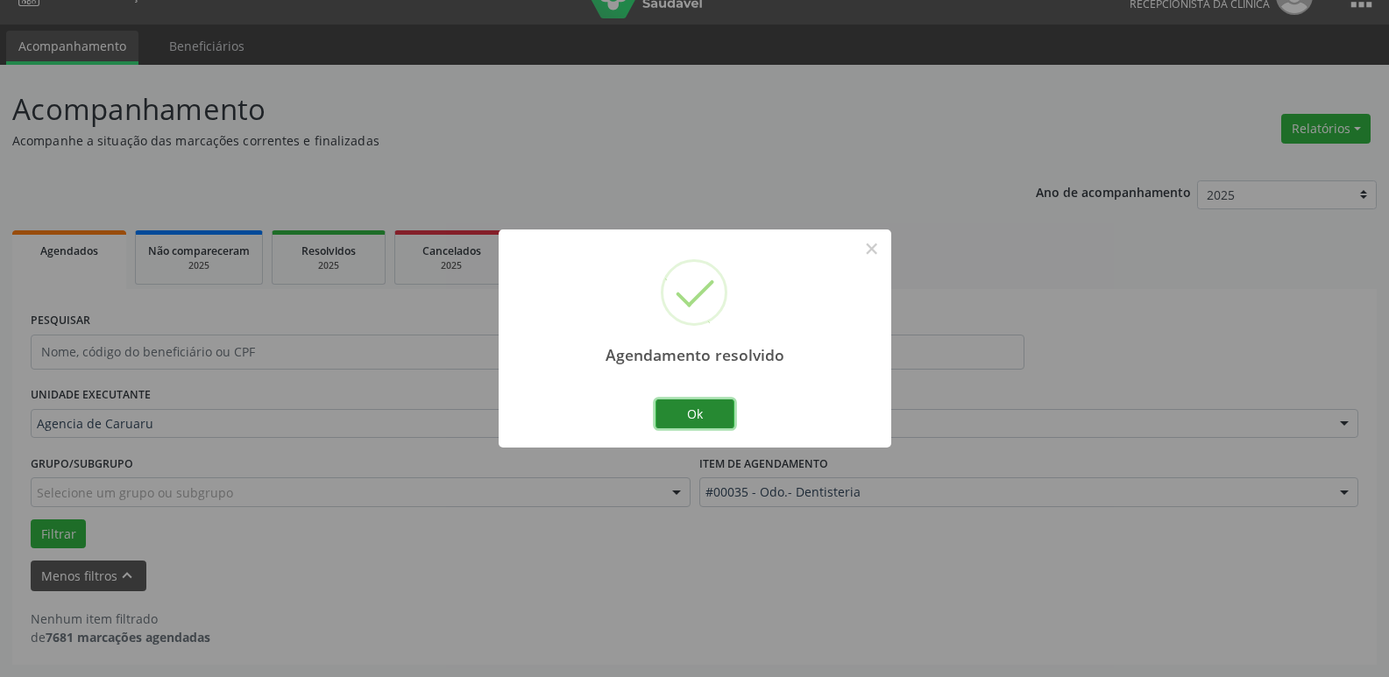
click at [691, 406] on button "Ok" at bounding box center [694, 414] width 79 height 30
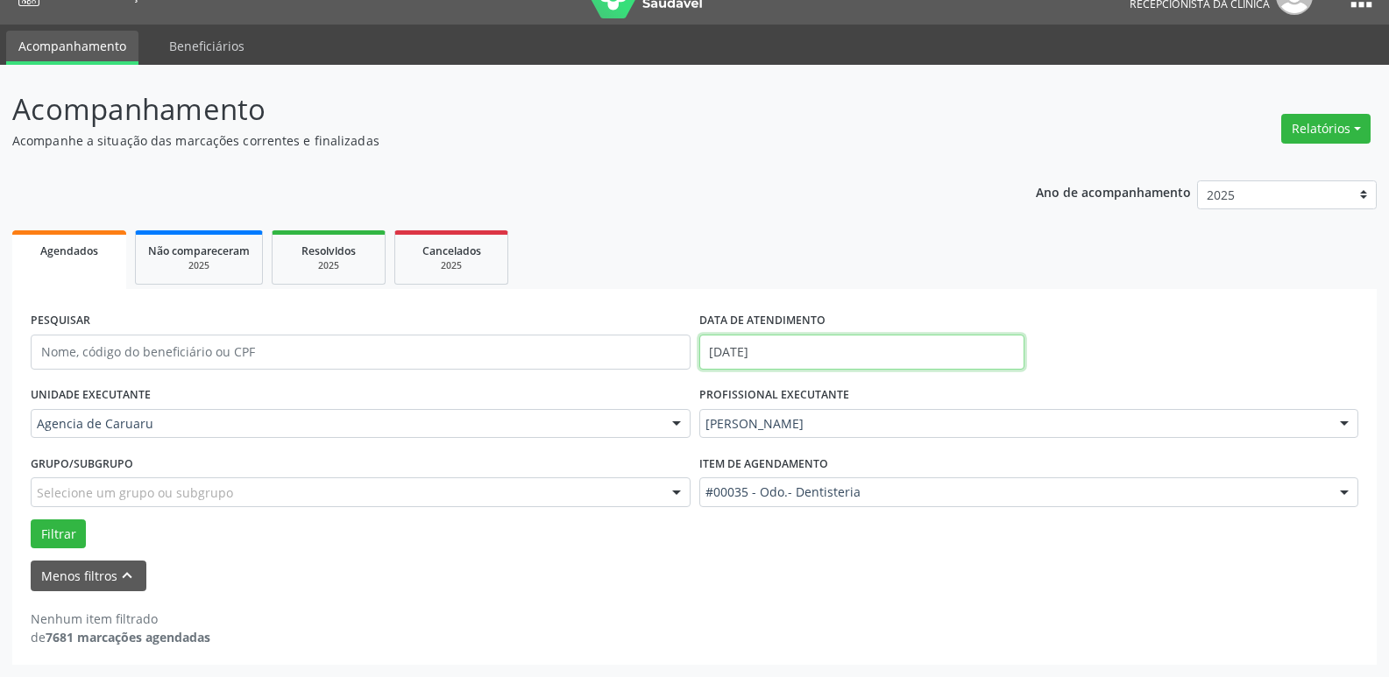
click at [831, 345] on input "[DATE]" at bounding box center [861, 352] width 325 height 35
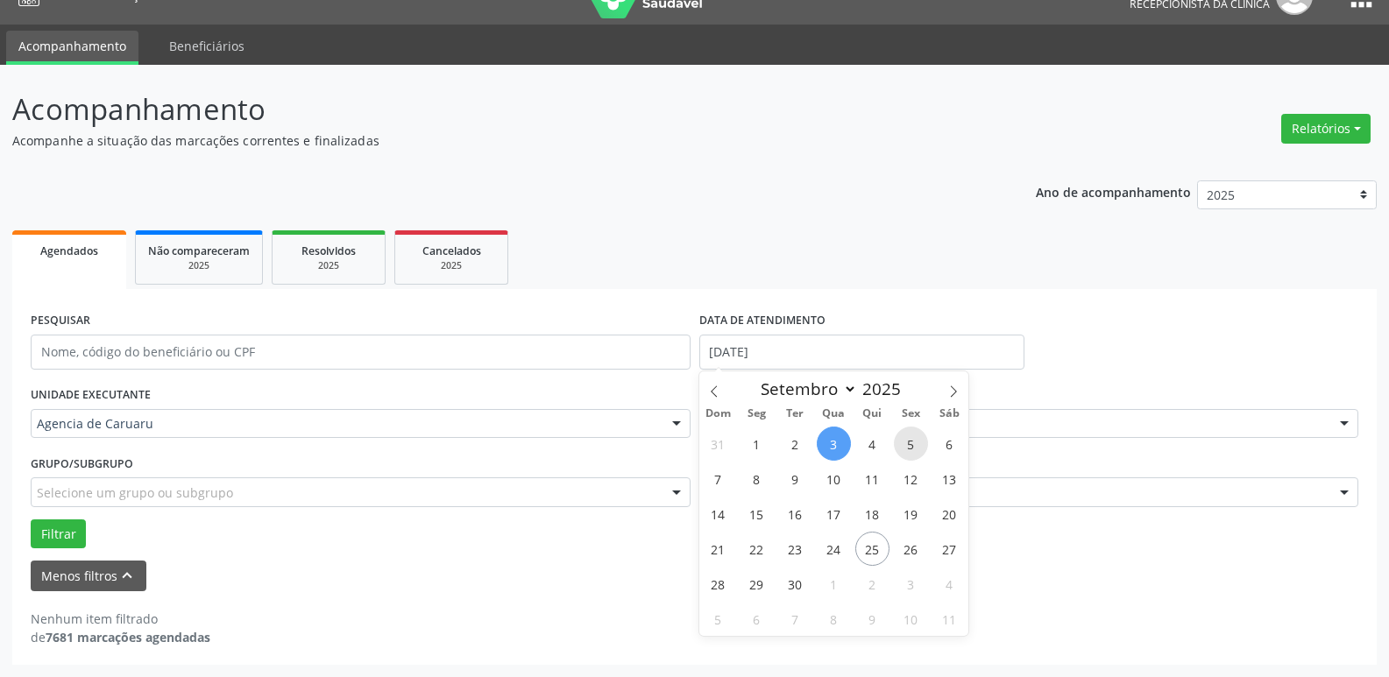
click at [908, 442] on span "5" at bounding box center [911, 444] width 34 height 34
type input "[DATE]"
click at [908, 442] on span "5" at bounding box center [911, 444] width 34 height 34
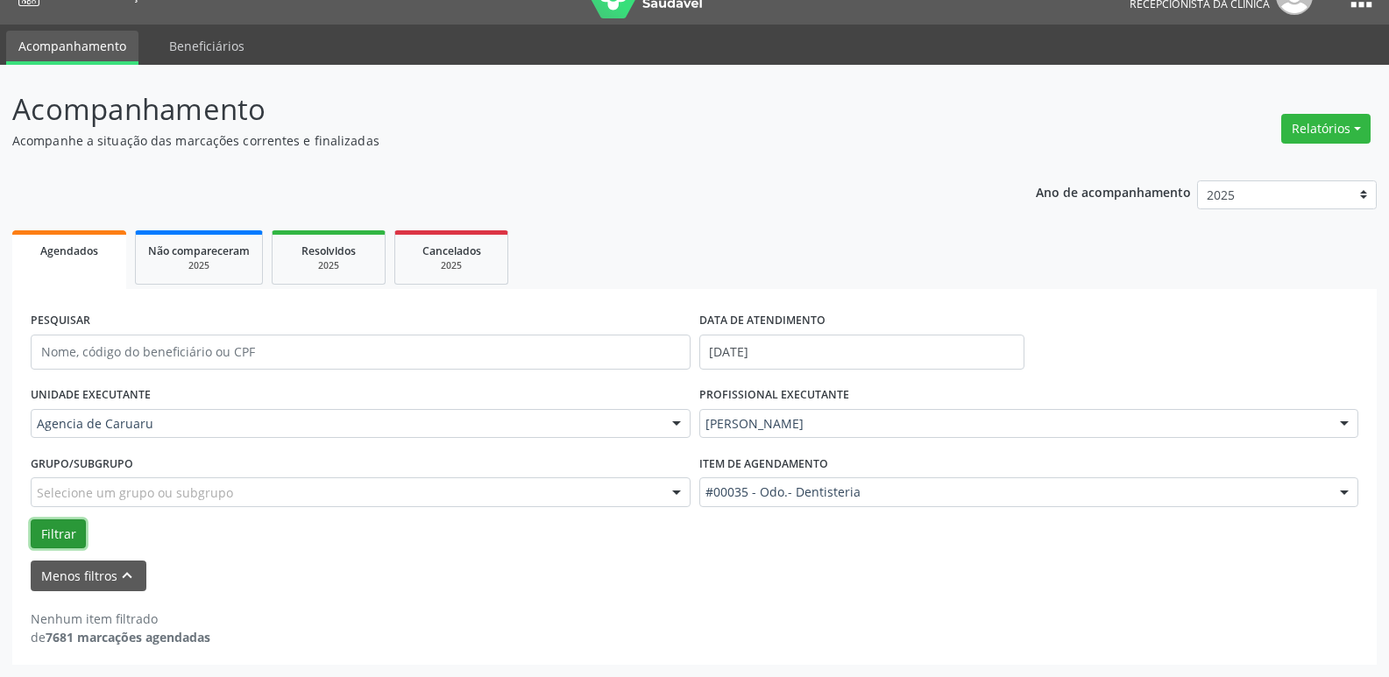
click at [62, 534] on button "Filtrar" at bounding box center [58, 534] width 55 height 30
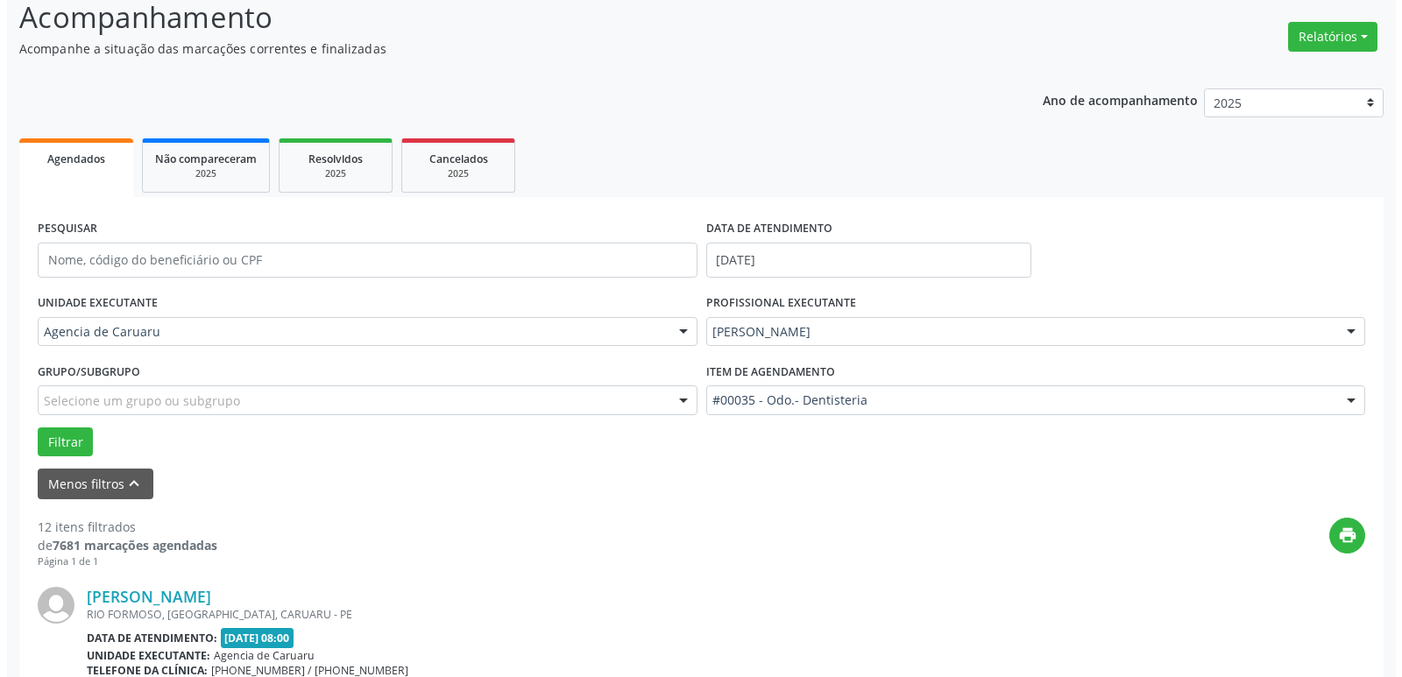
scroll to position [294, 0]
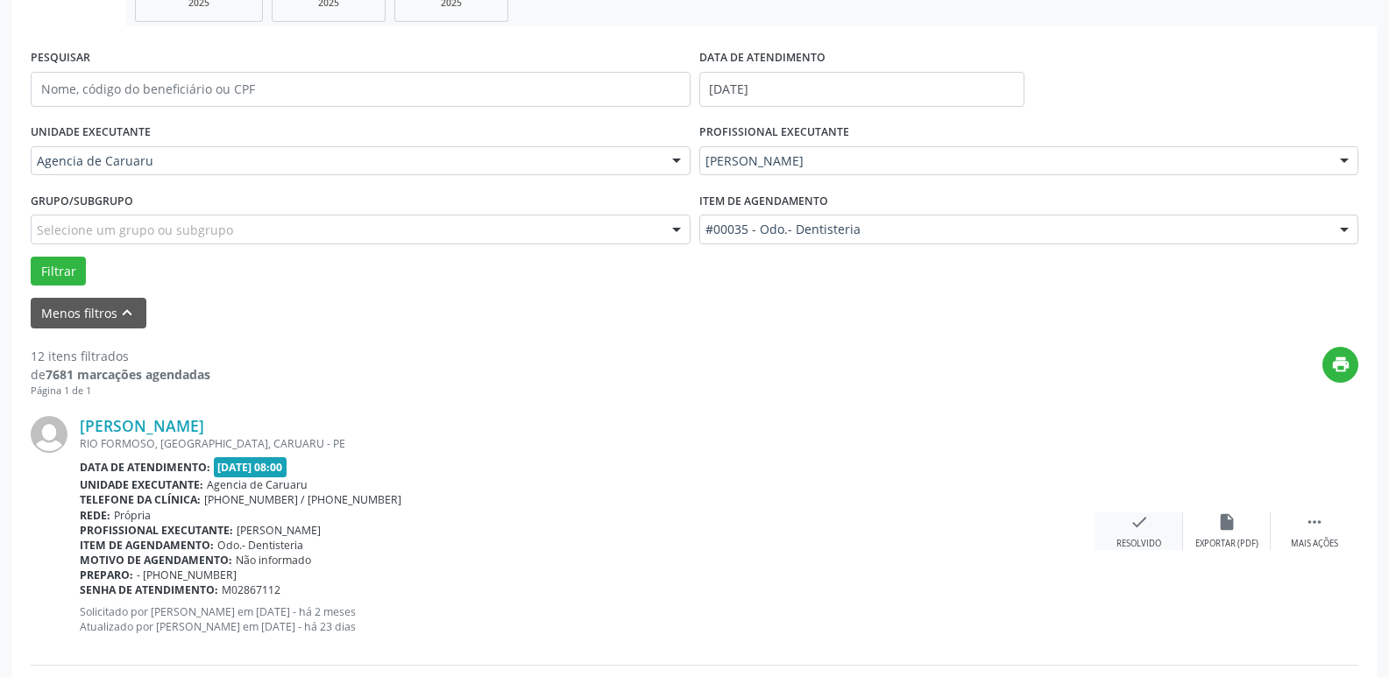
click at [1137, 530] on icon "check" at bounding box center [1138, 521] width 19 height 19
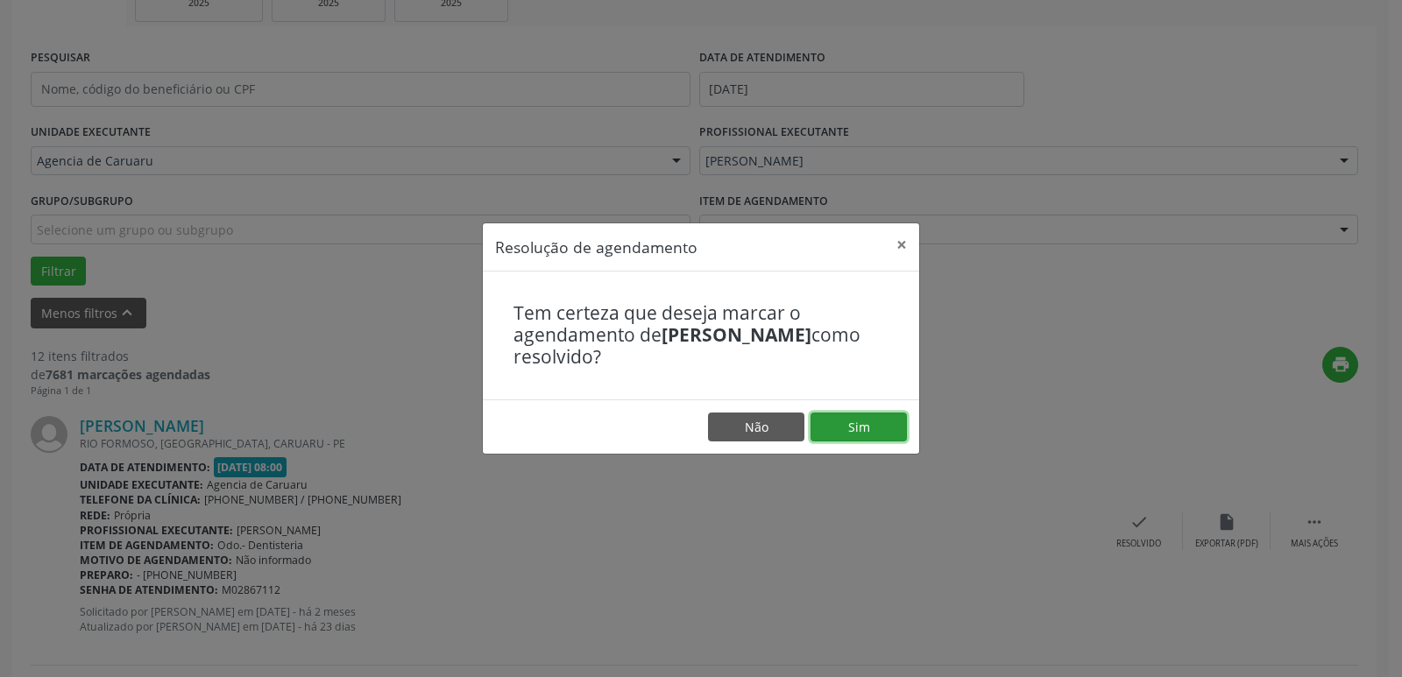
click at [859, 423] on button "Sim" at bounding box center [858, 428] width 96 height 30
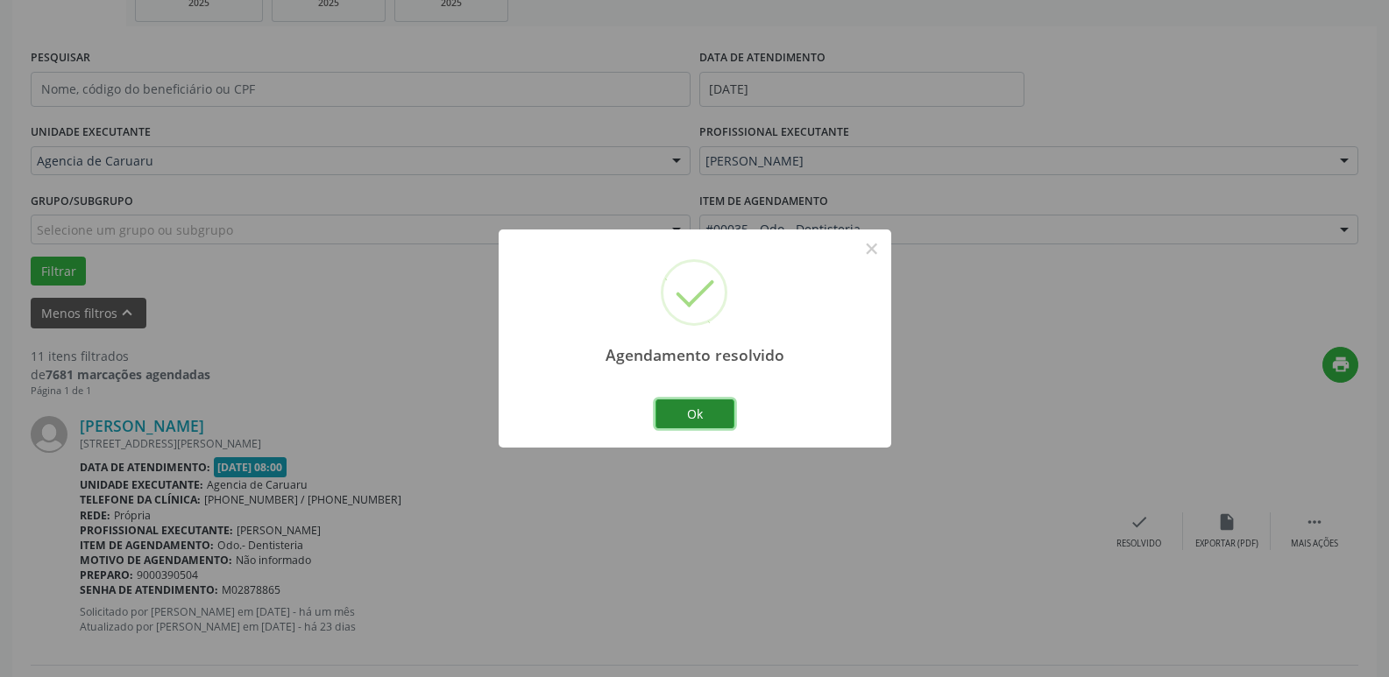
click at [700, 406] on button "Ok" at bounding box center [694, 414] width 79 height 30
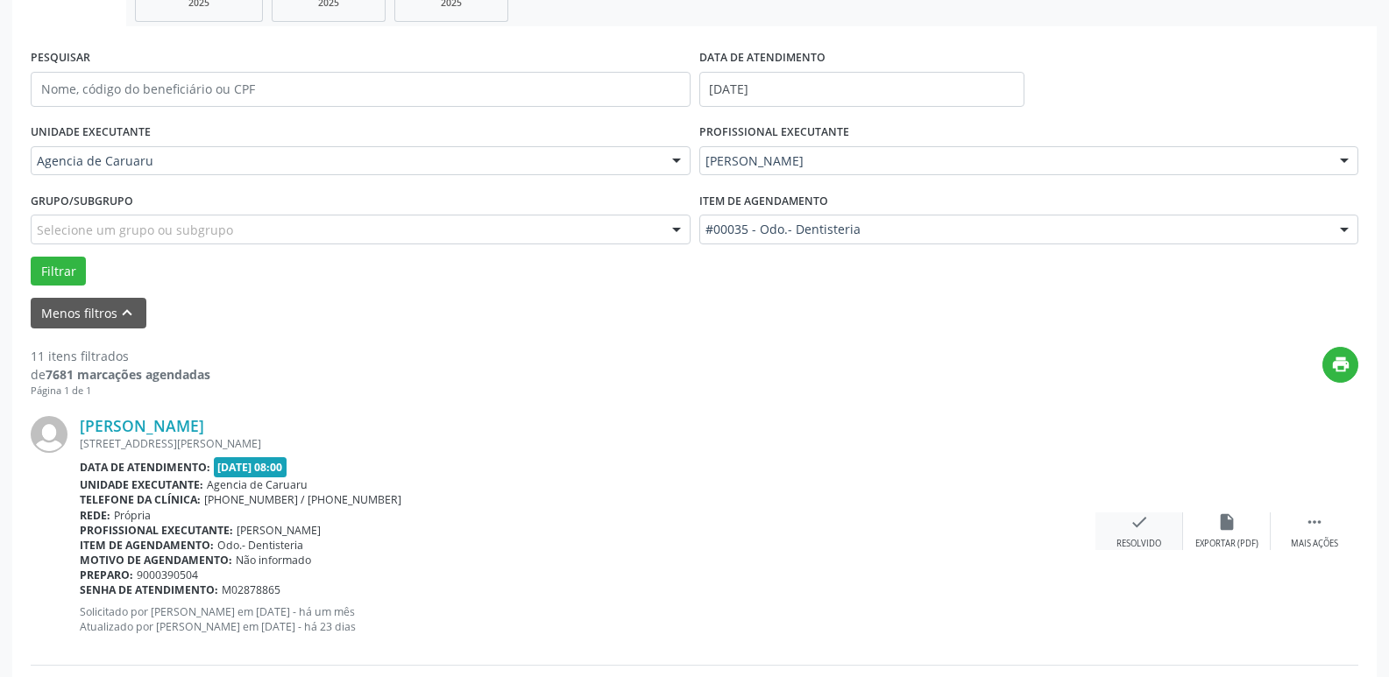
click at [1137, 535] on div "check Resolvido" at bounding box center [1139, 531] width 88 height 38
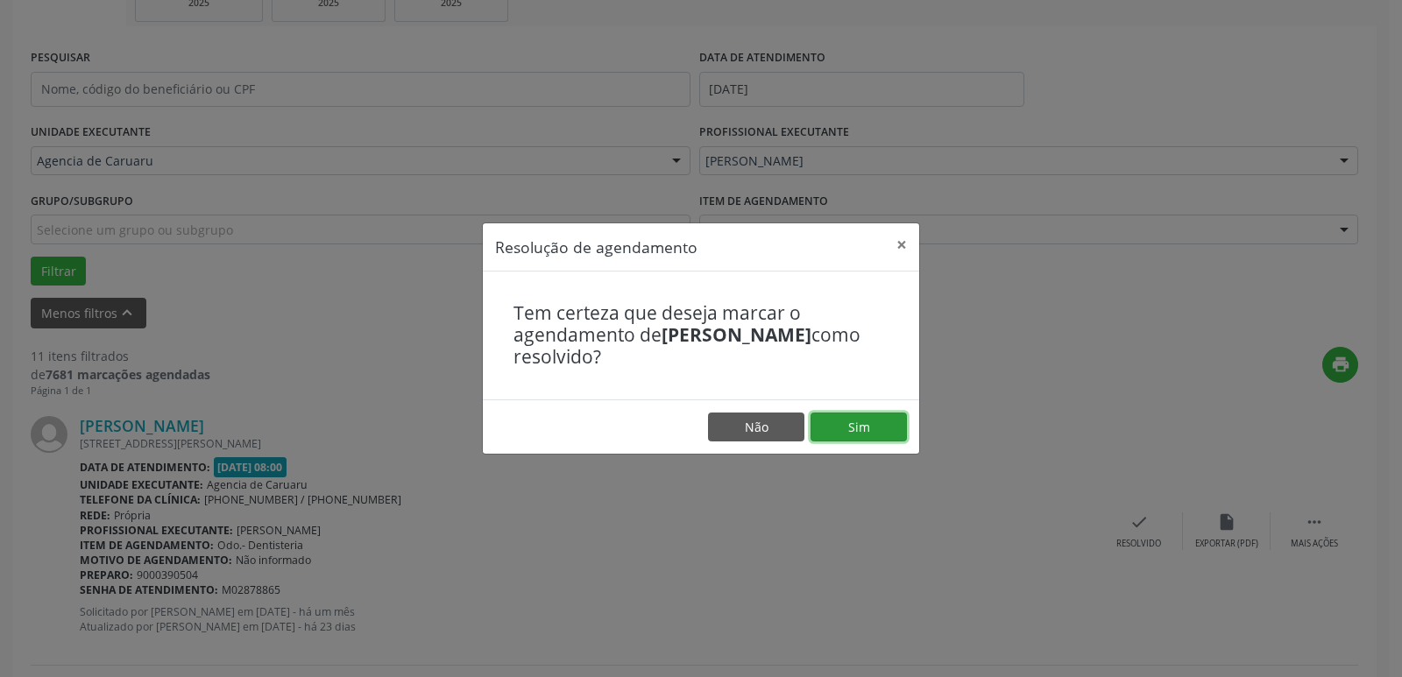
click at [859, 420] on button "Sim" at bounding box center [858, 428] width 96 height 30
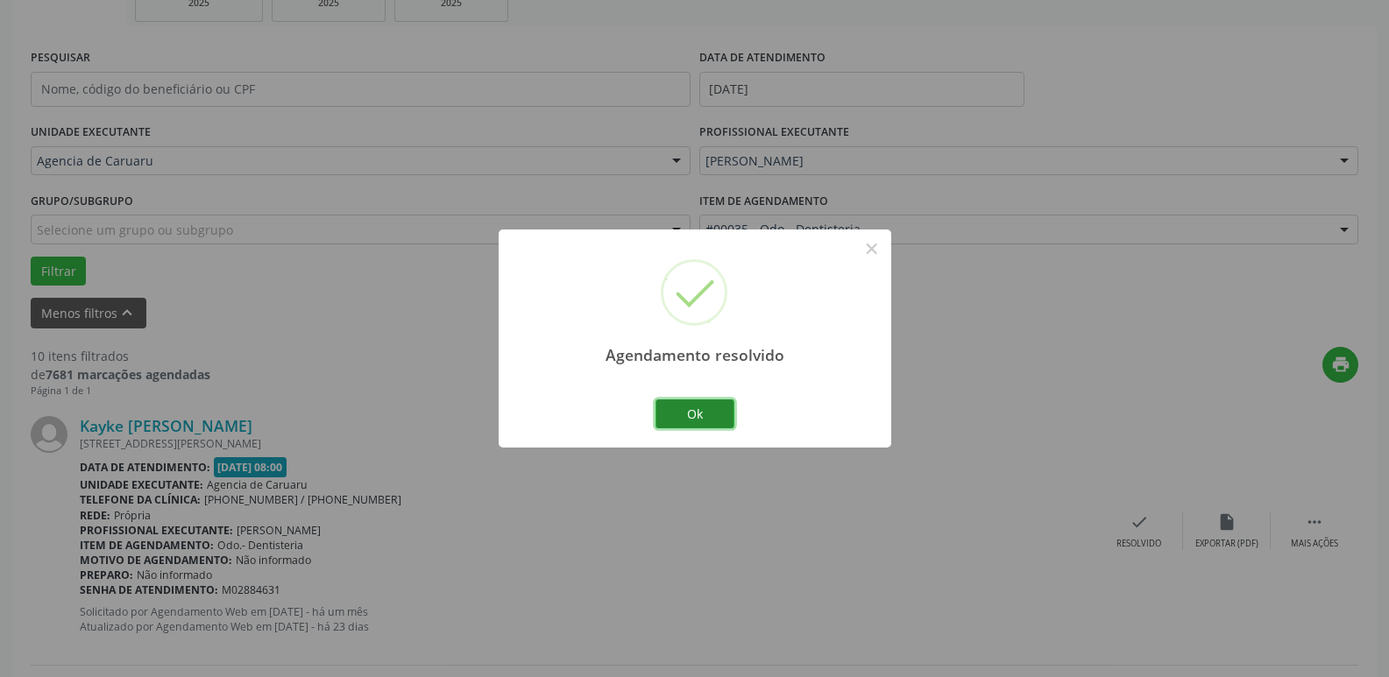
click at [692, 409] on button "Ok" at bounding box center [694, 414] width 79 height 30
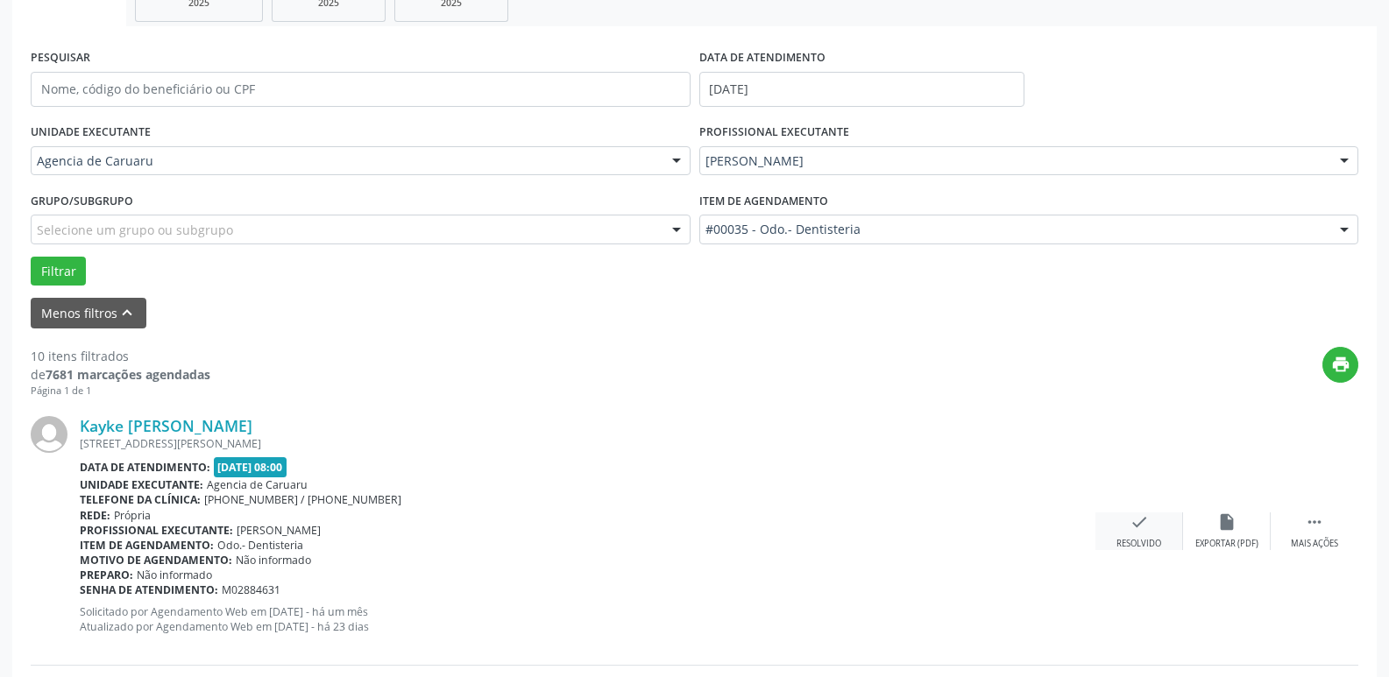
click at [1120, 526] on div "check Resolvido" at bounding box center [1139, 531] width 88 height 38
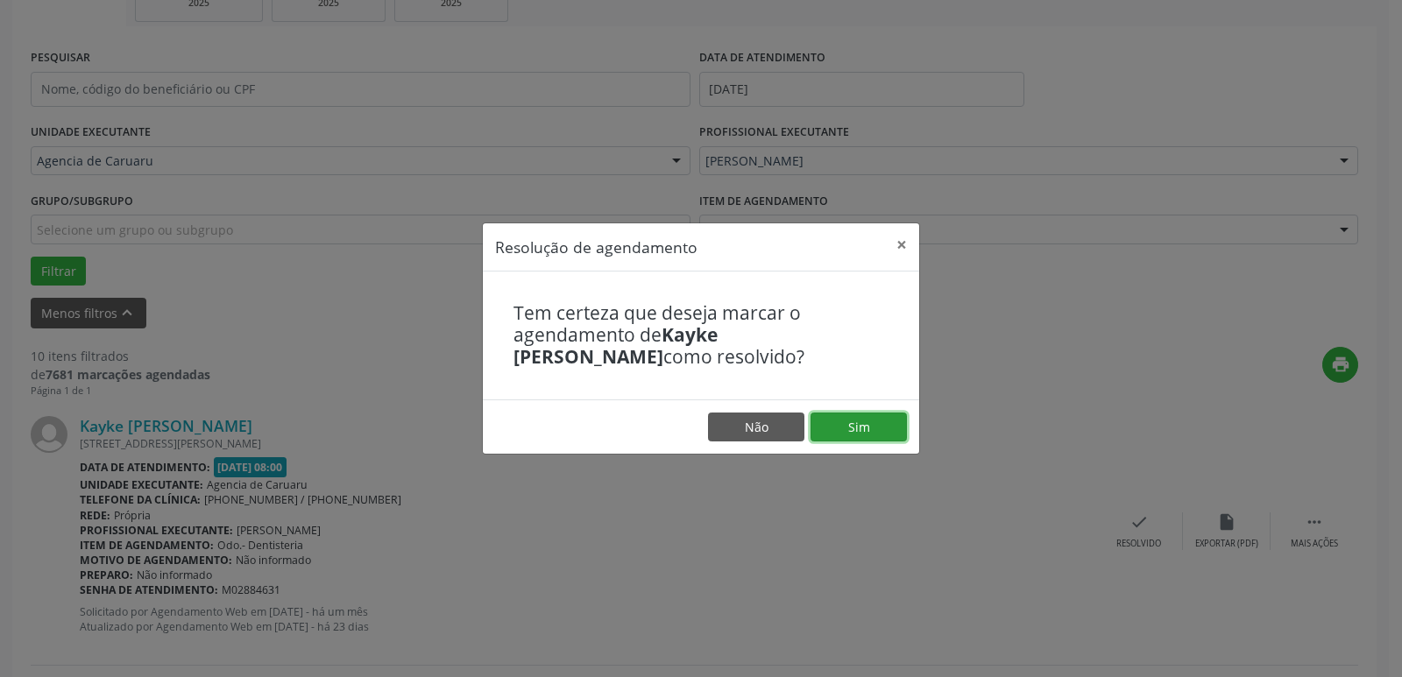
click at [844, 423] on button "Sim" at bounding box center [858, 428] width 96 height 30
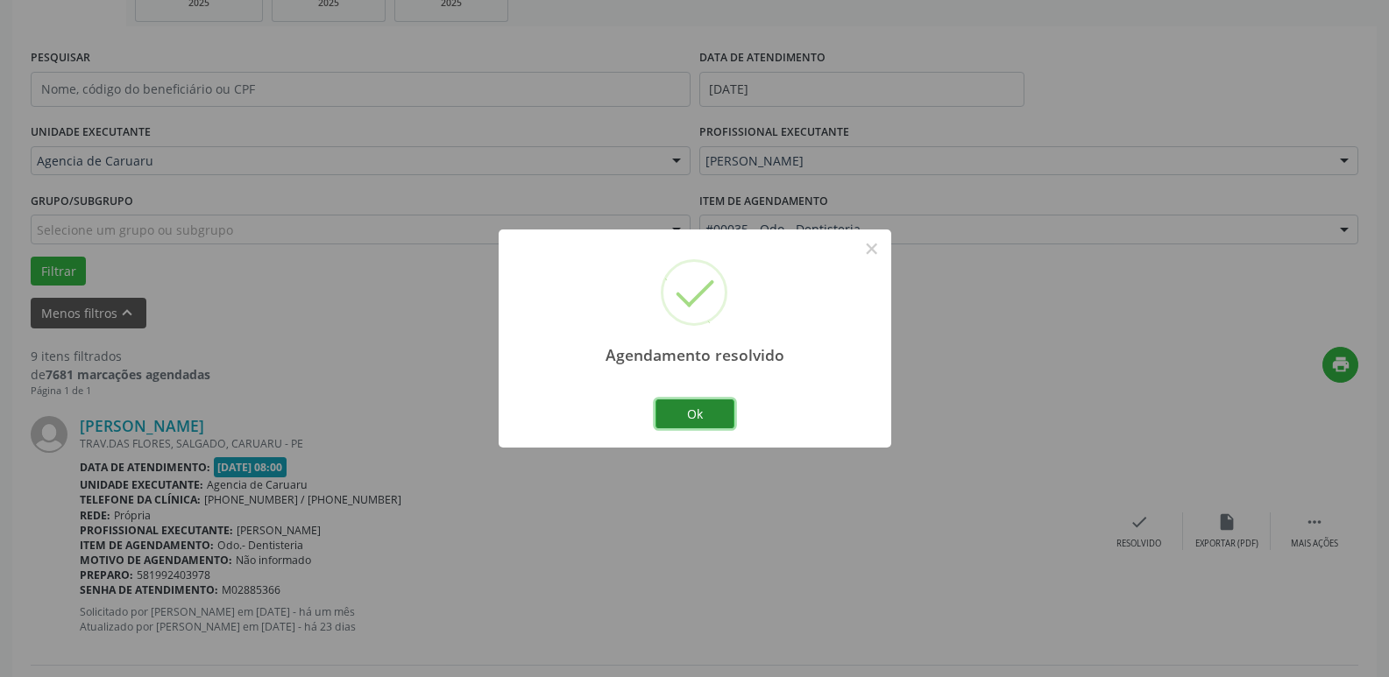
click at [703, 409] on button "Ok" at bounding box center [694, 414] width 79 height 30
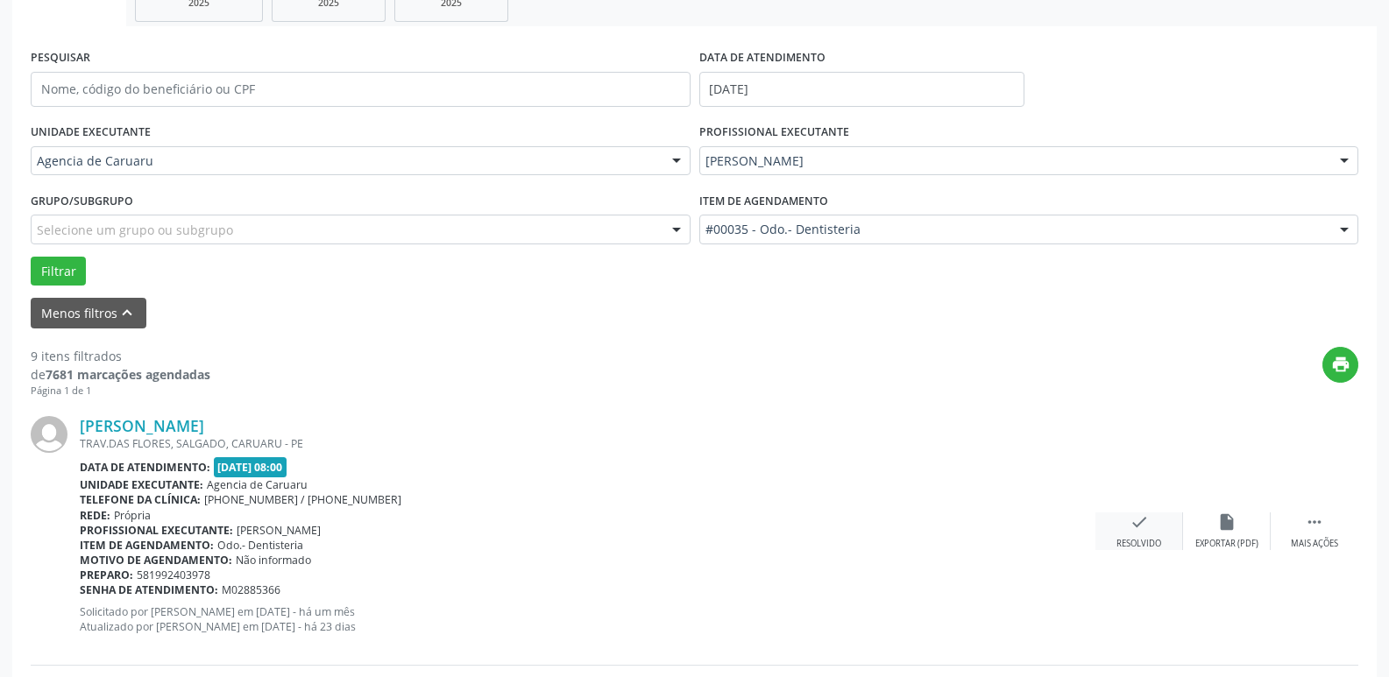
click at [1143, 522] on icon "check" at bounding box center [1138, 521] width 19 height 19
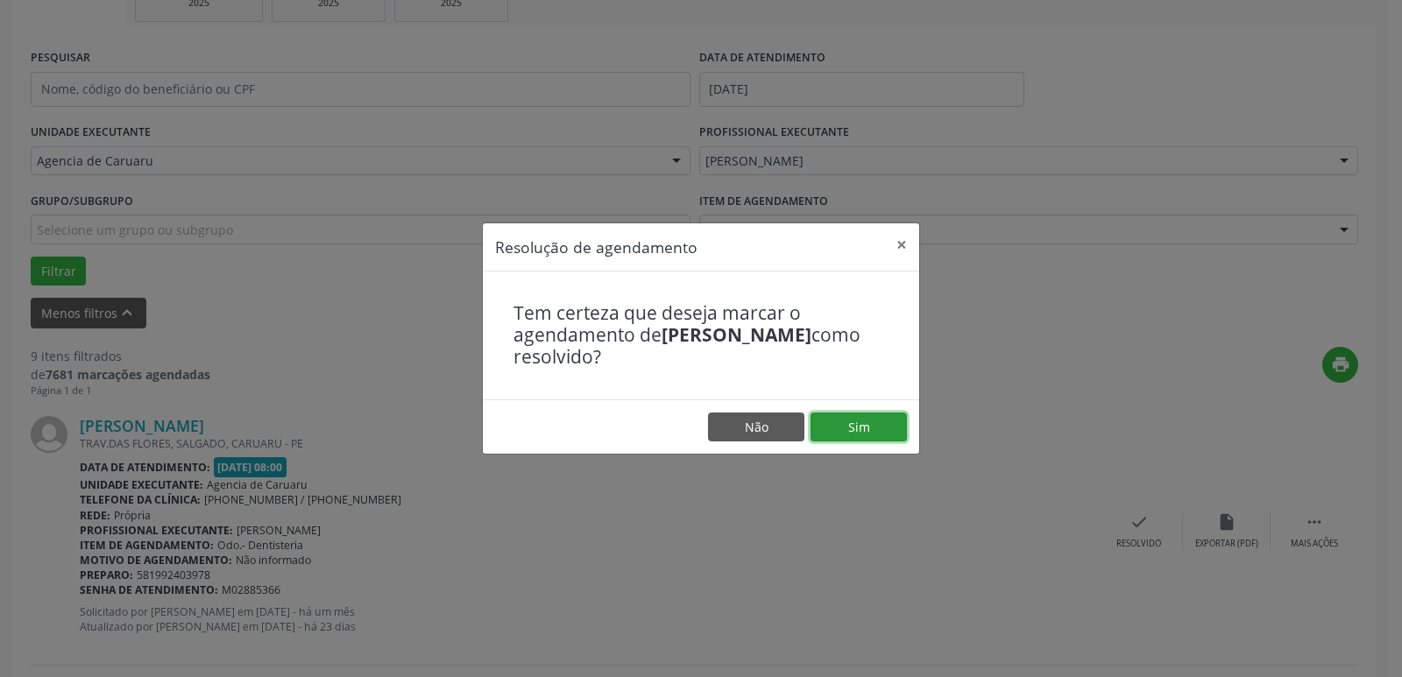
click at [845, 422] on button "Sim" at bounding box center [858, 428] width 96 height 30
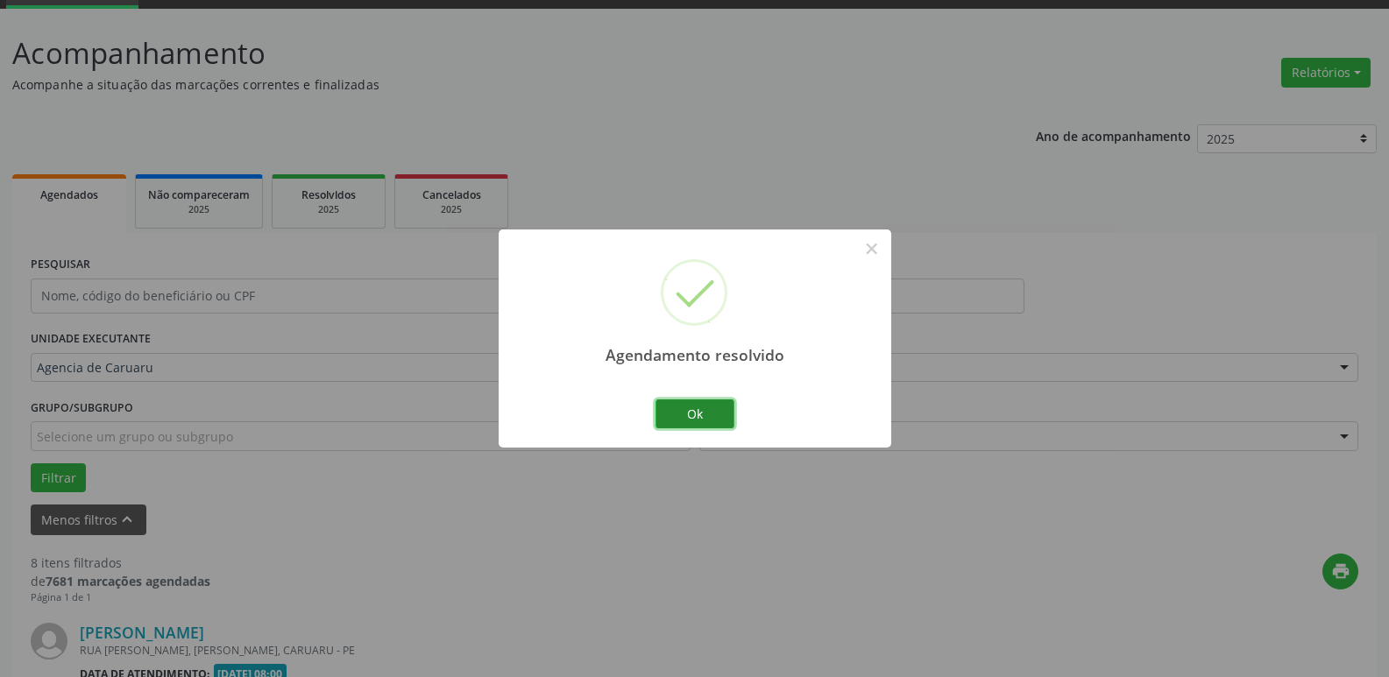
click at [723, 406] on button "Ok" at bounding box center [694, 414] width 79 height 30
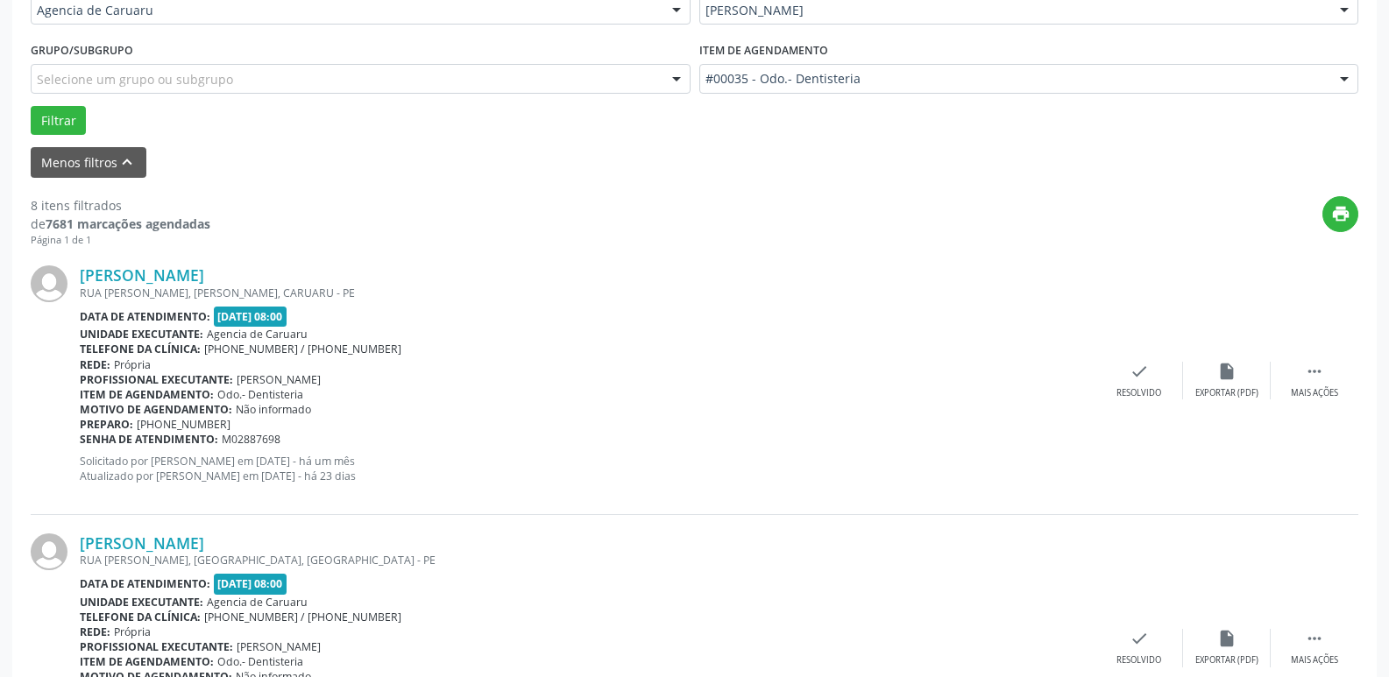
scroll to position [470, 0]
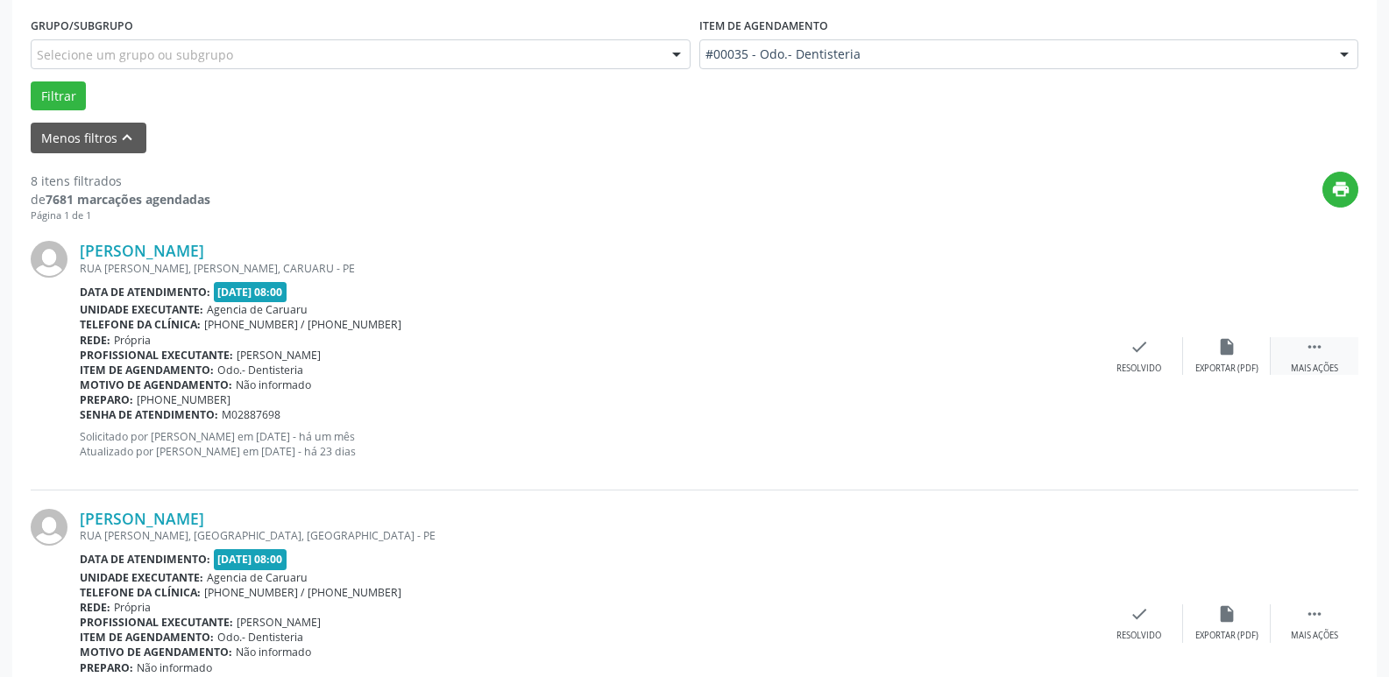
click at [1306, 356] on icon "" at bounding box center [1313, 346] width 19 height 19
click at [1219, 361] on div "alarm_off Não compareceu" at bounding box center [1227, 356] width 88 height 38
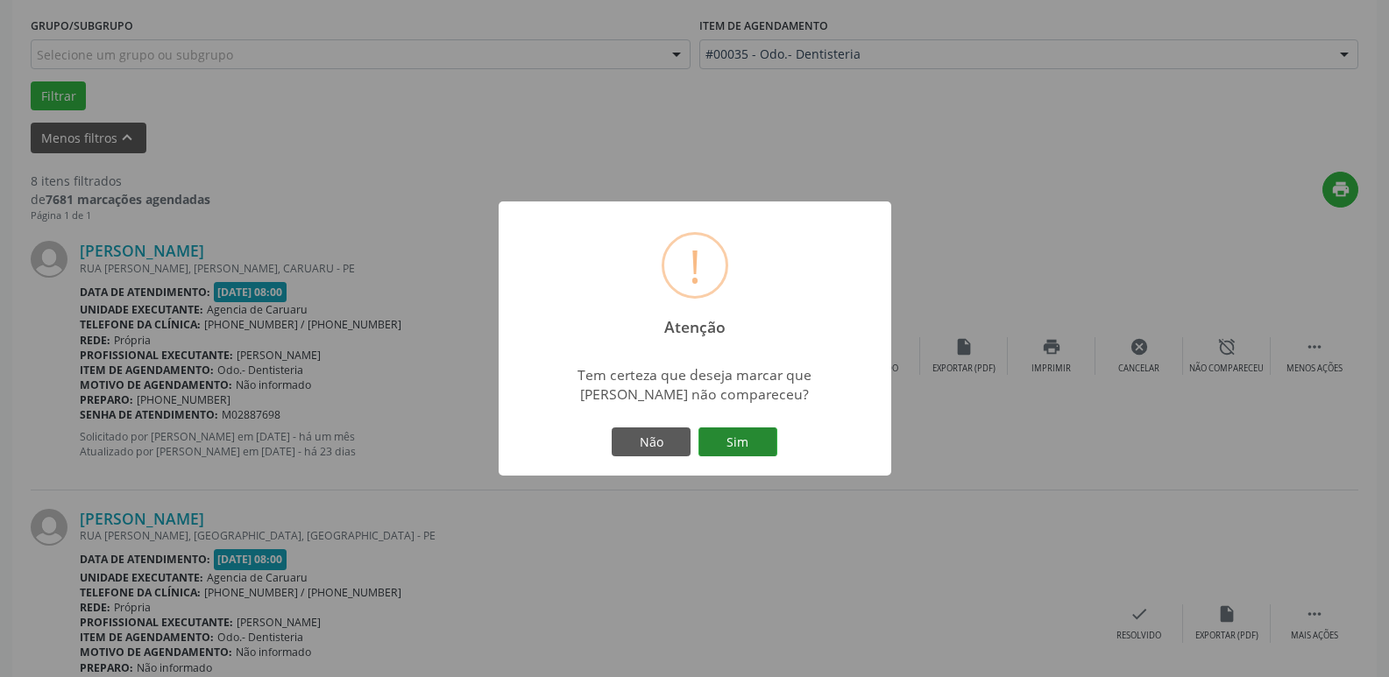
click at [735, 439] on button "Sim" at bounding box center [737, 443] width 79 height 30
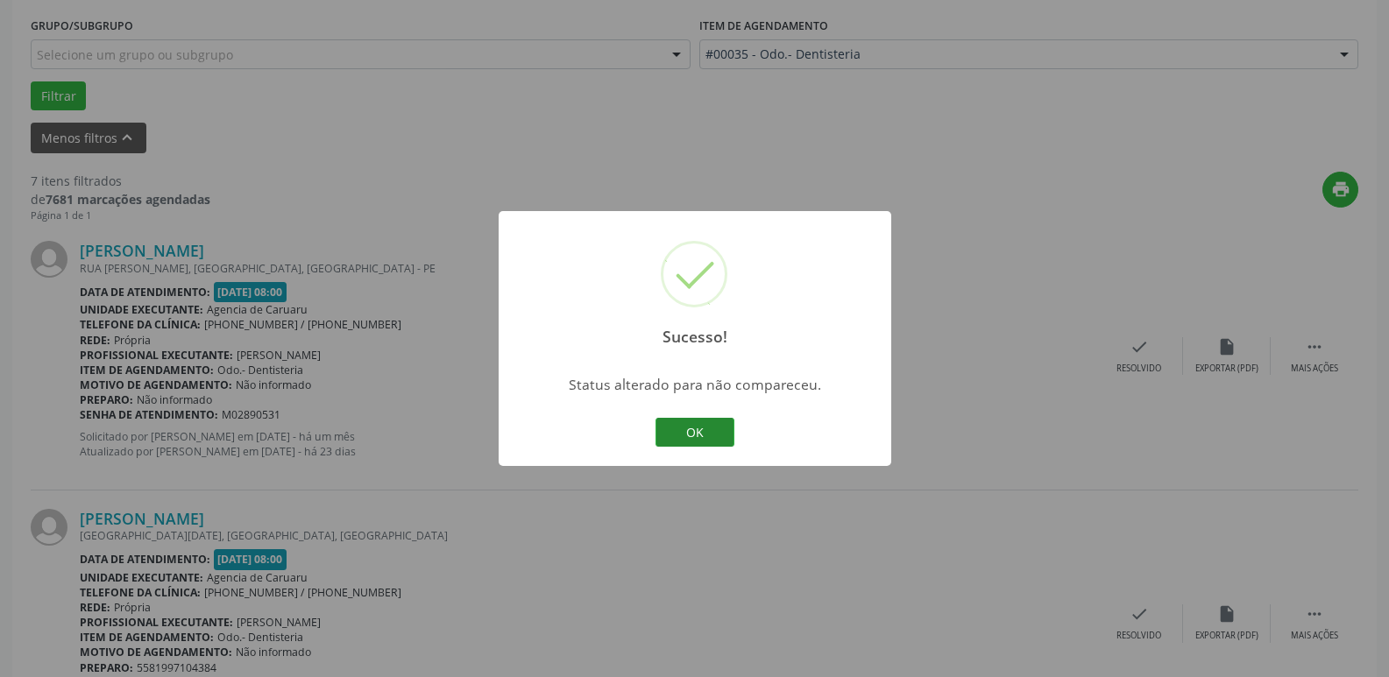
click at [684, 435] on button "OK" at bounding box center [694, 433] width 79 height 30
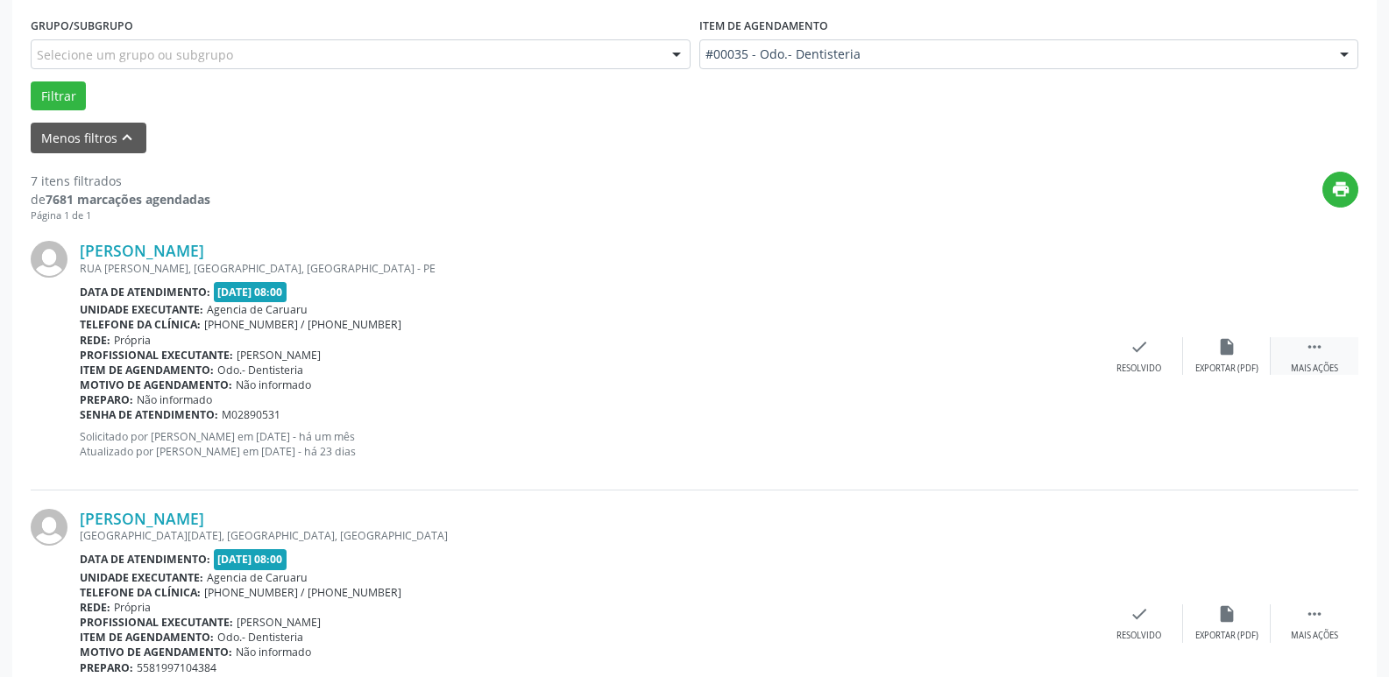
click at [1316, 357] on div " Mais ações" at bounding box center [1314, 356] width 88 height 38
click at [1216, 362] on div "alarm_off Não compareceu" at bounding box center [1227, 356] width 88 height 38
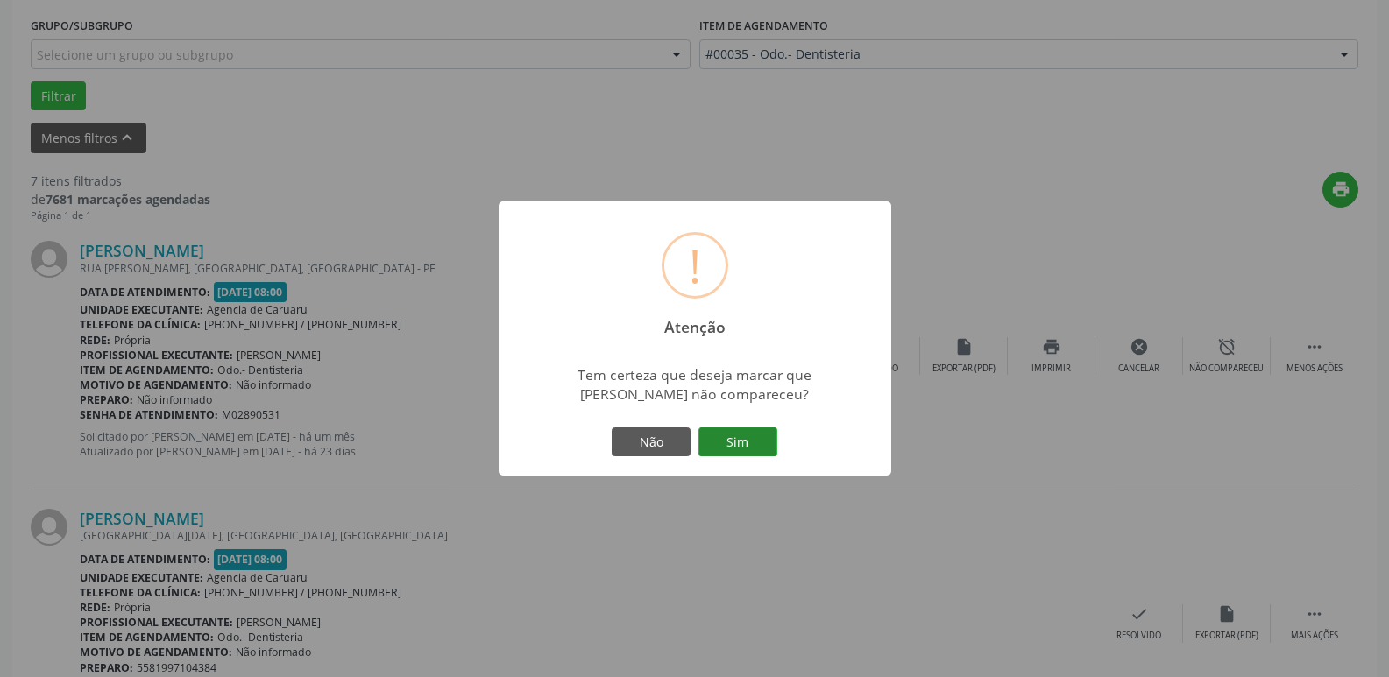
click at [739, 451] on button "Sim" at bounding box center [737, 443] width 79 height 30
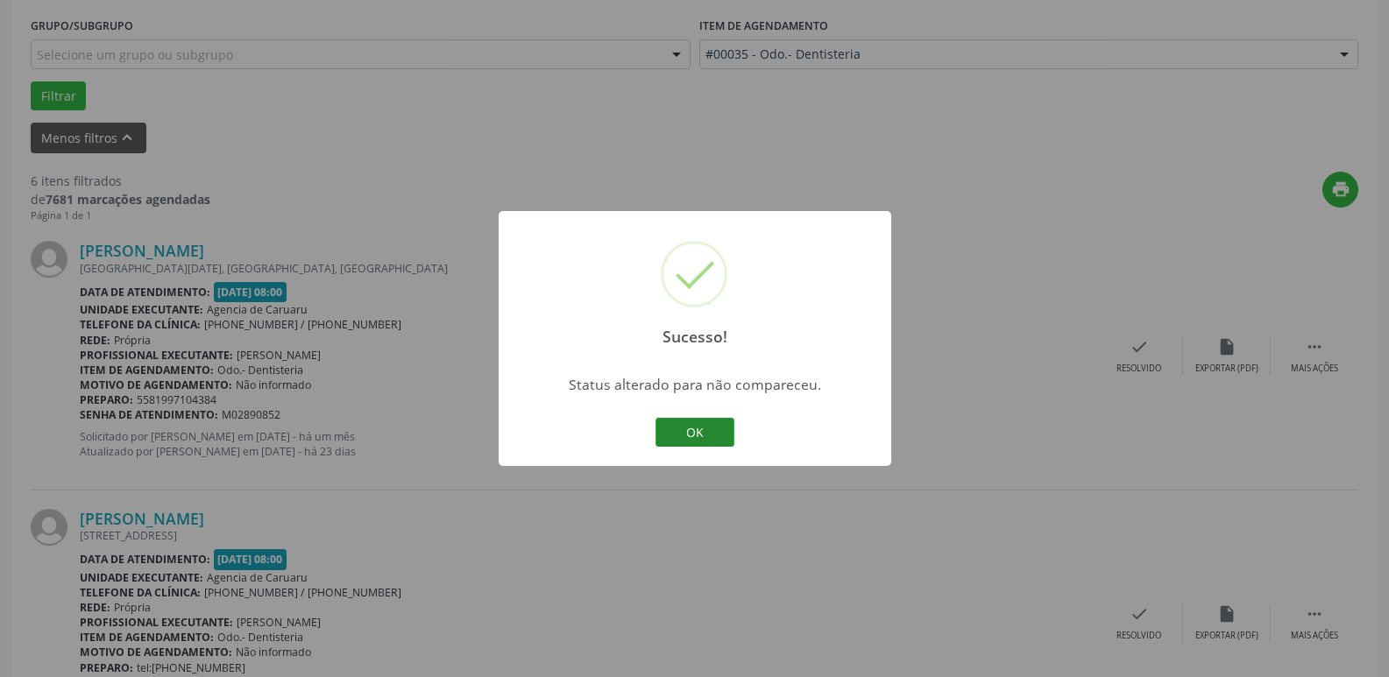
click at [689, 429] on button "OK" at bounding box center [694, 433] width 79 height 30
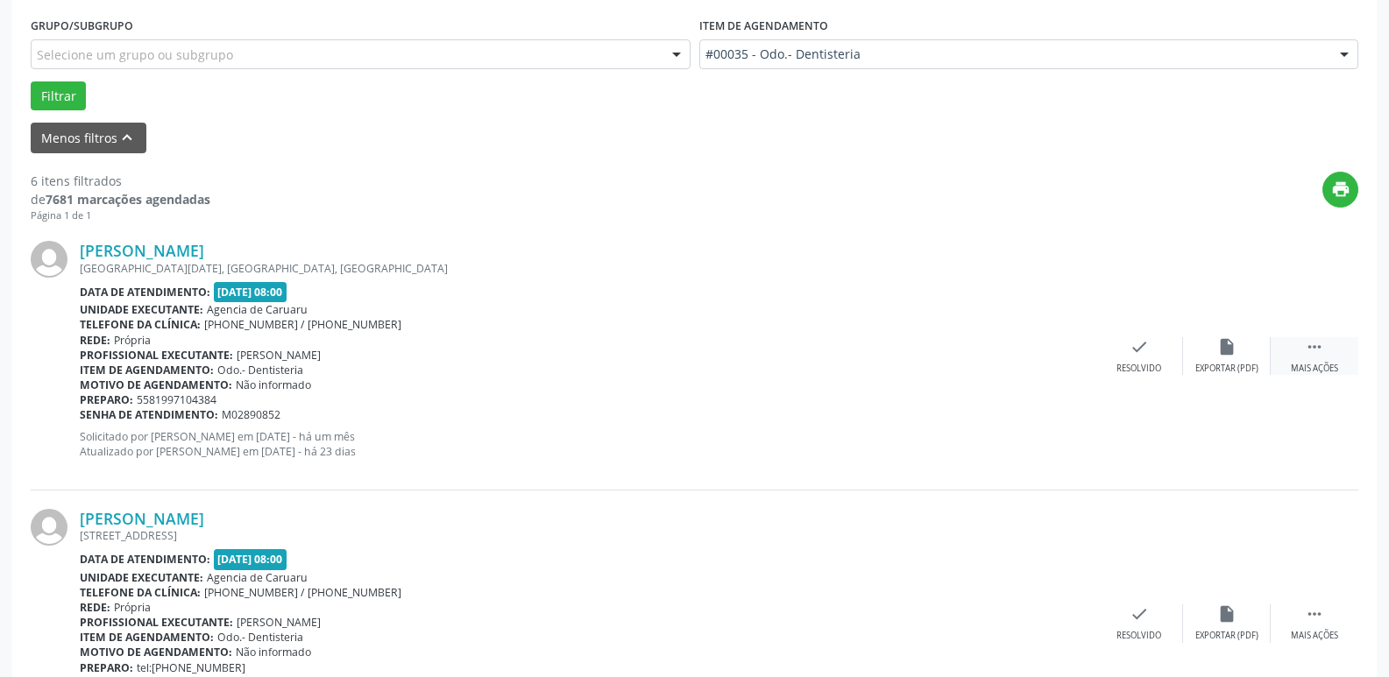
click at [1323, 366] on div "Mais ações" at bounding box center [1313, 369] width 47 height 12
click at [1227, 350] on icon "alarm_off" at bounding box center [1226, 346] width 19 height 19
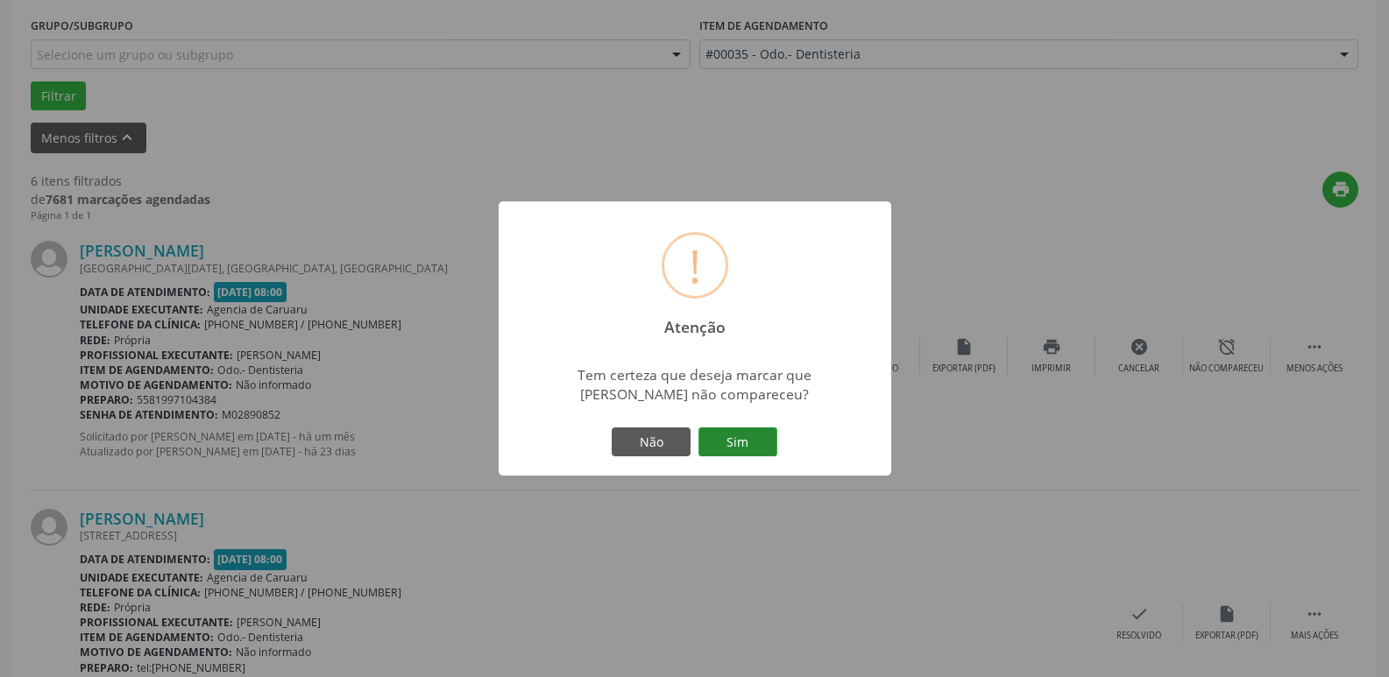
click at [765, 451] on button "Sim" at bounding box center [737, 443] width 79 height 30
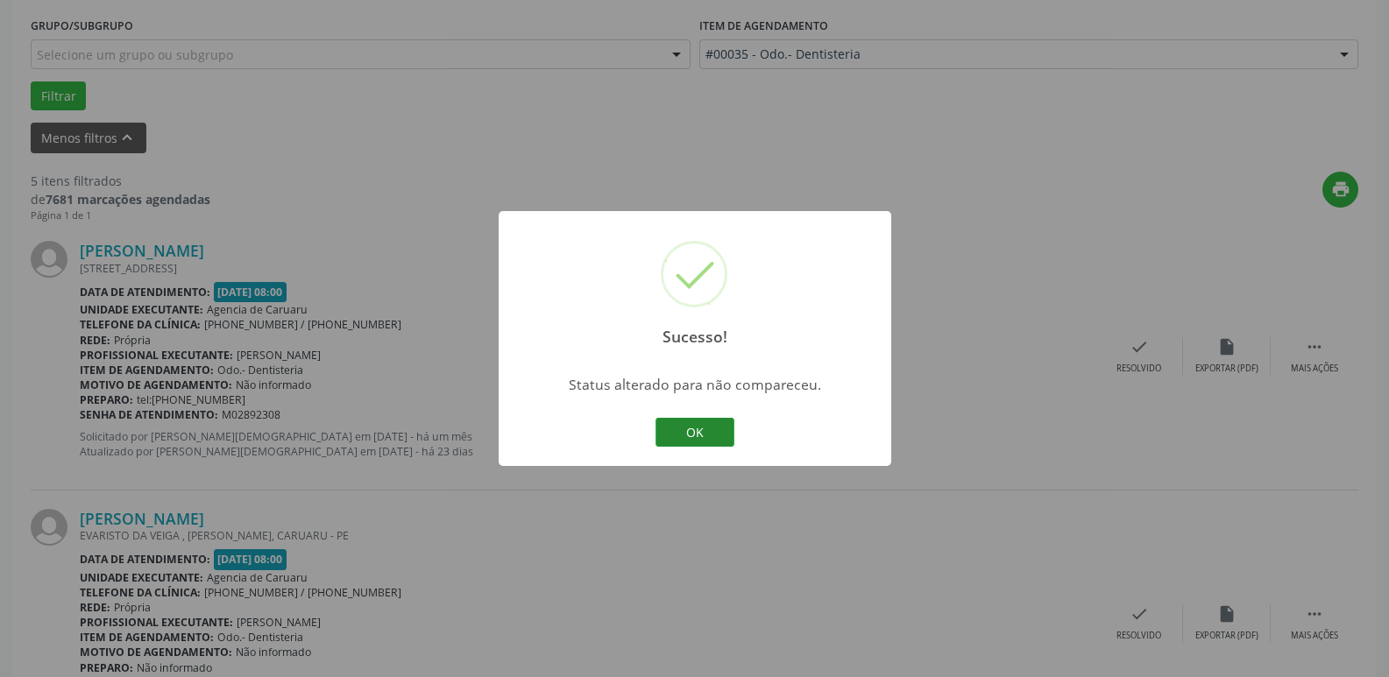
click at [723, 427] on button "OK" at bounding box center [694, 433] width 79 height 30
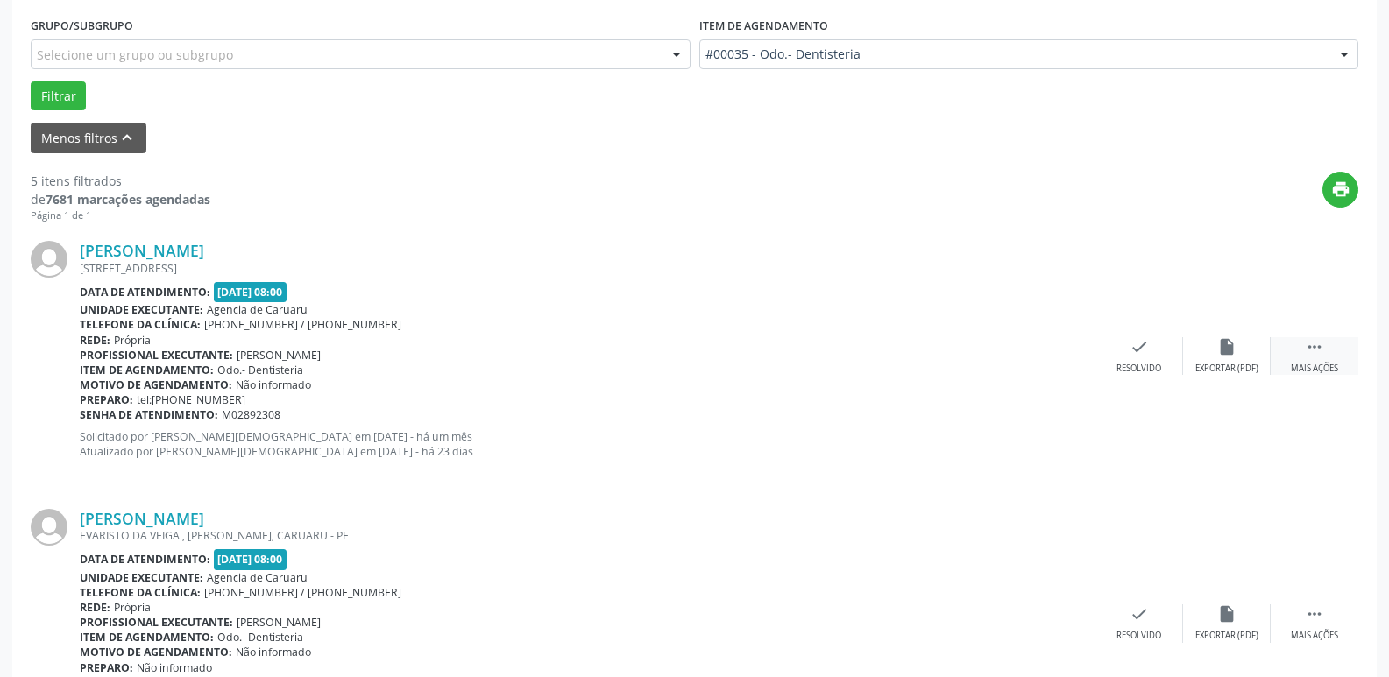
click at [1304, 353] on div " Mais ações" at bounding box center [1314, 356] width 88 height 38
click at [1225, 353] on icon "alarm_off" at bounding box center [1226, 346] width 19 height 19
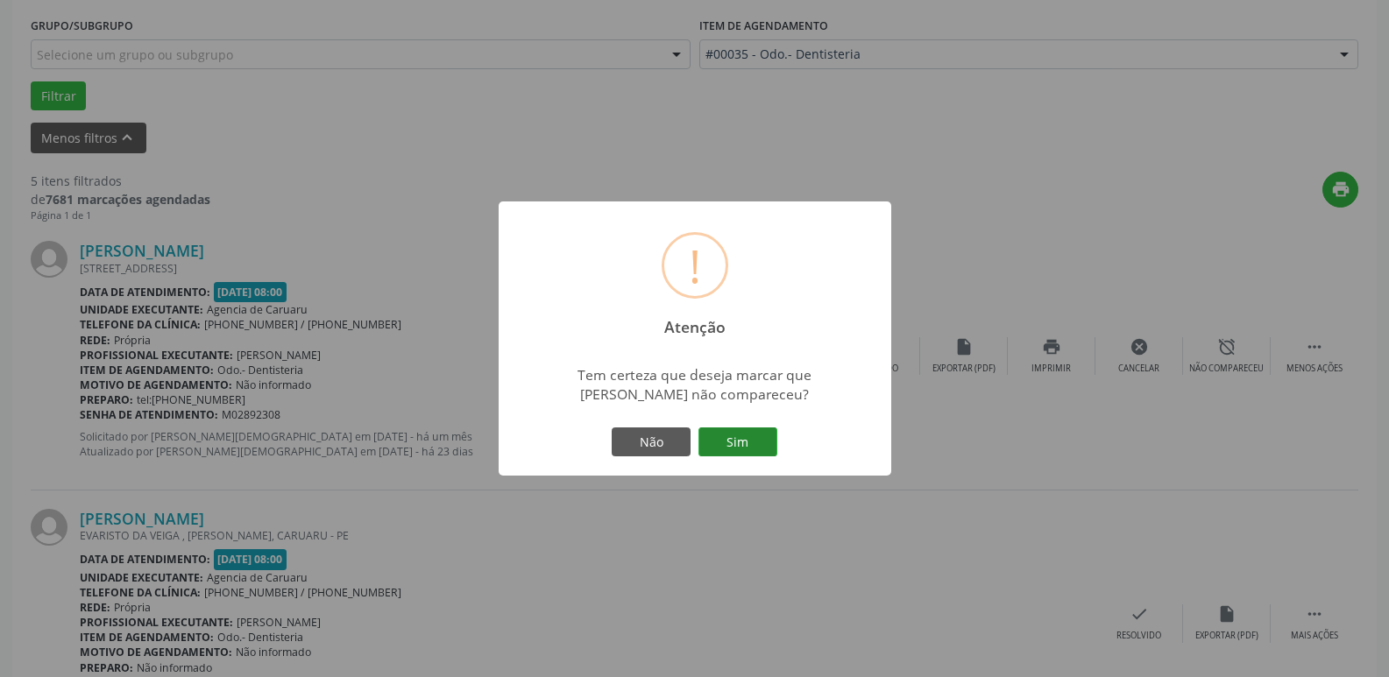
click at [751, 457] on button "Sim" at bounding box center [737, 443] width 79 height 30
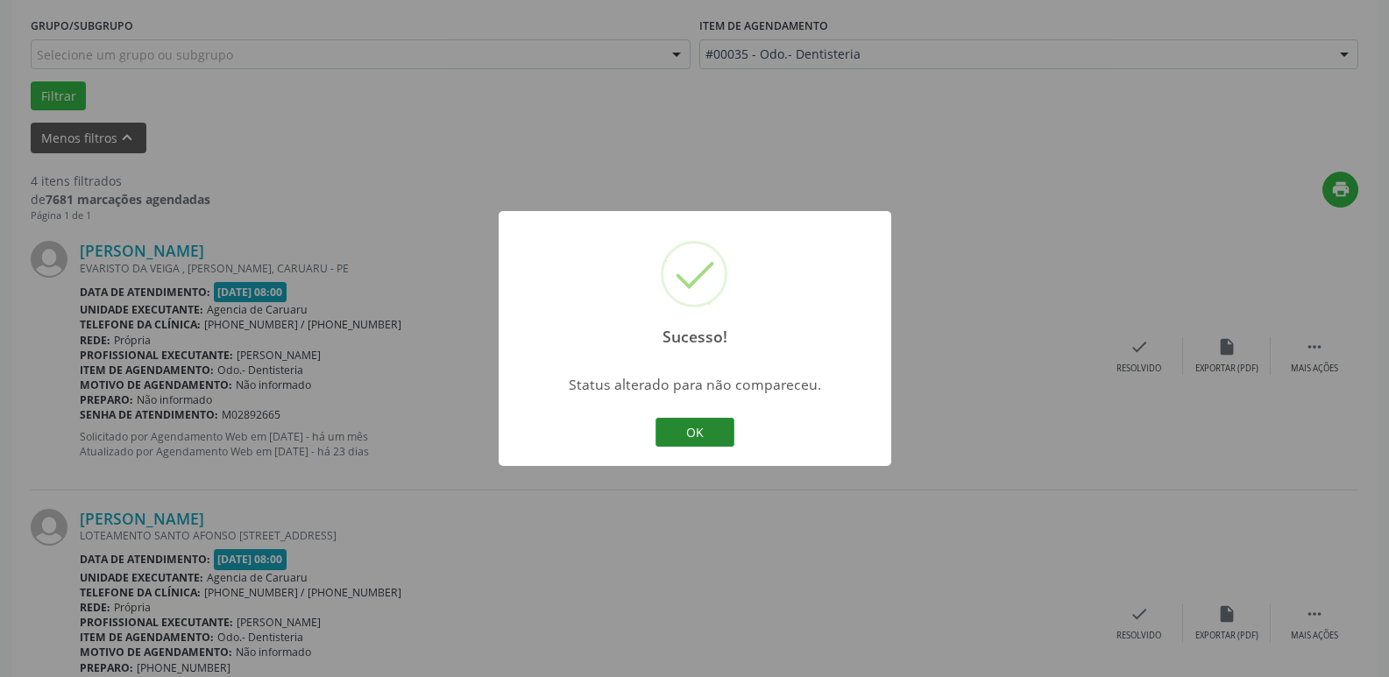
click at [699, 423] on button "OK" at bounding box center [694, 433] width 79 height 30
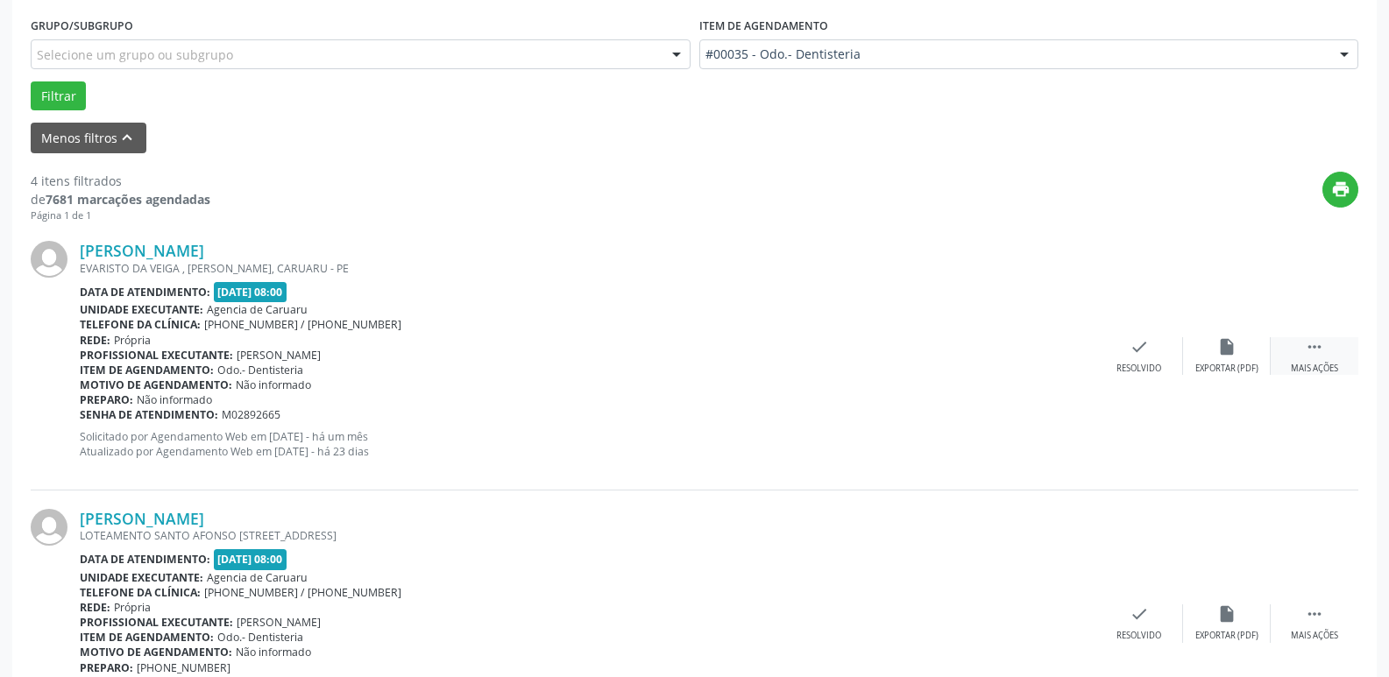
click at [1302, 360] on div " Mais ações" at bounding box center [1314, 356] width 88 height 38
click at [1223, 364] on div "Não compareceu" at bounding box center [1226, 369] width 74 height 12
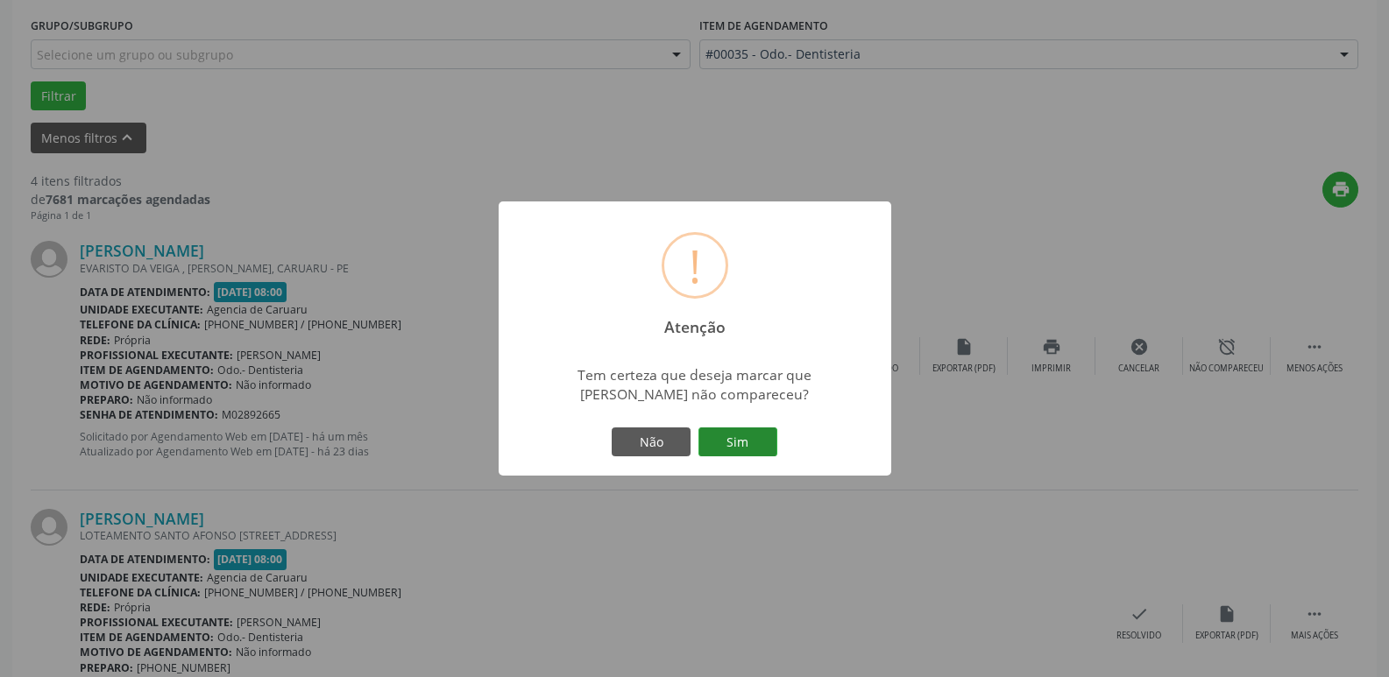
click at [744, 437] on button "Sim" at bounding box center [737, 443] width 79 height 30
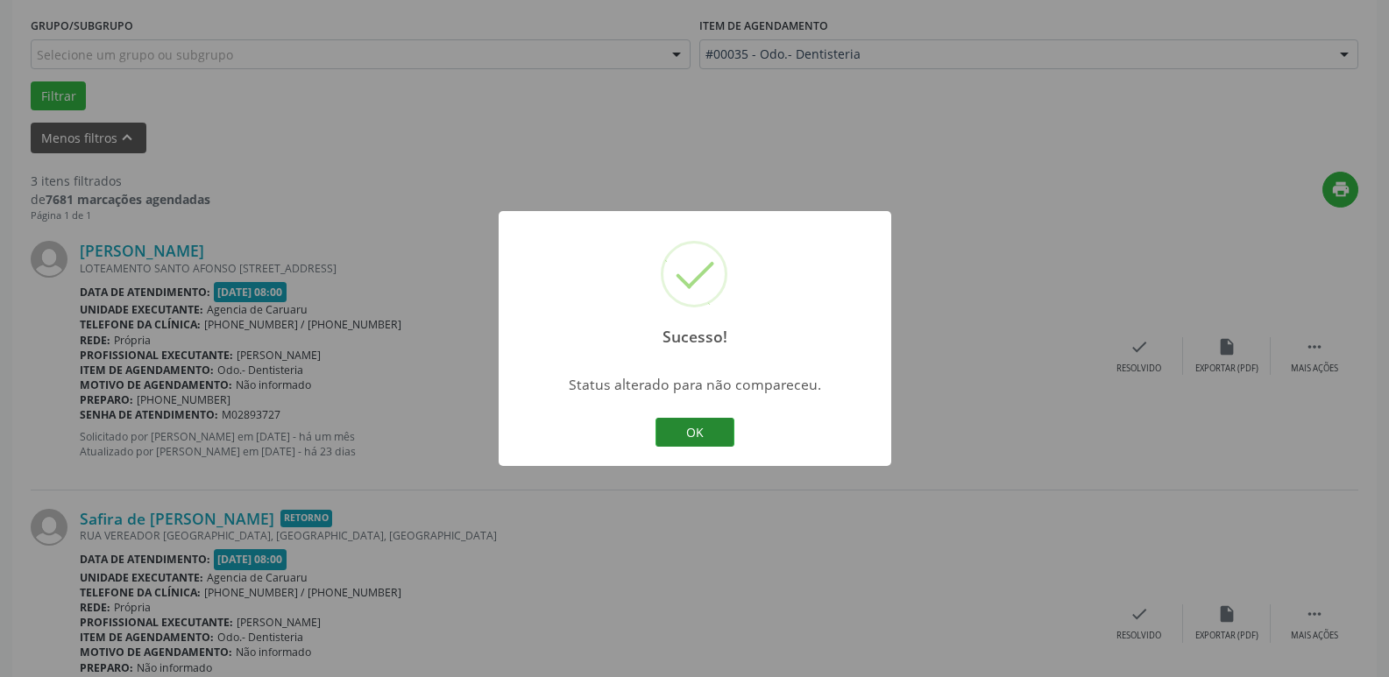
click at [709, 426] on button "OK" at bounding box center [694, 433] width 79 height 30
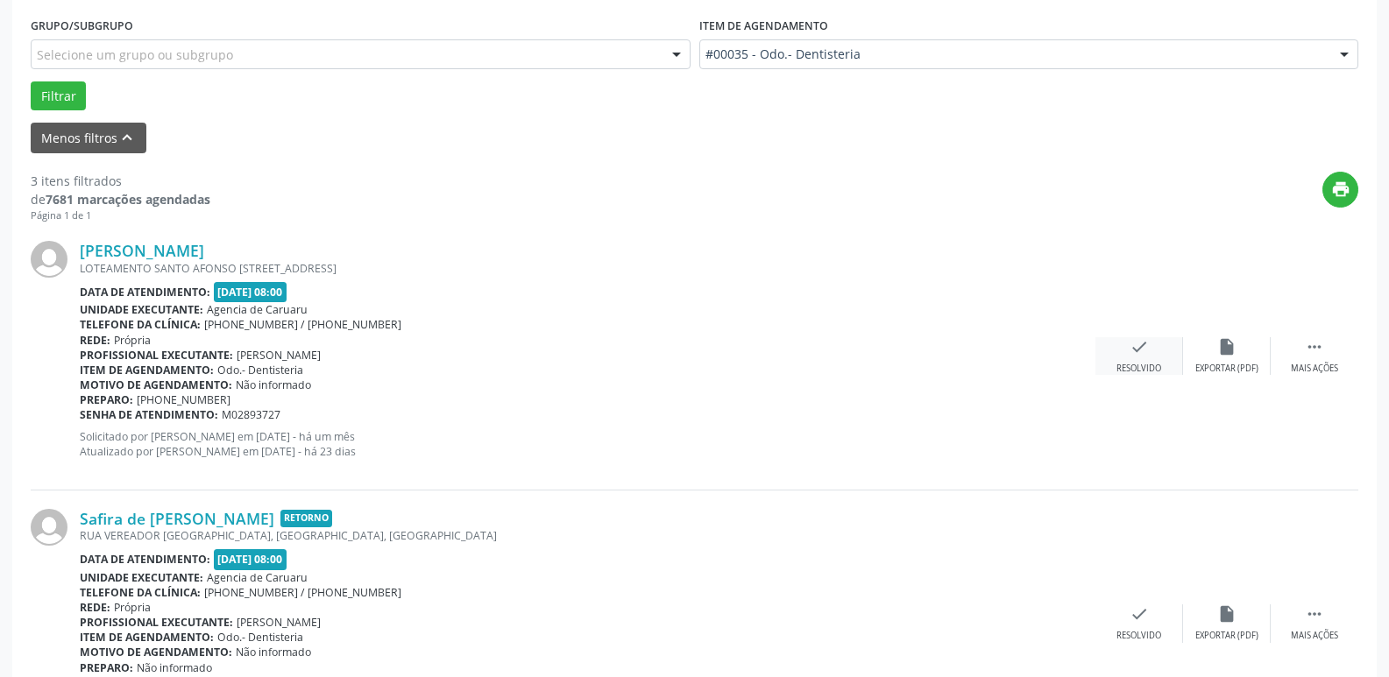
click at [1128, 361] on div "check Resolvido" at bounding box center [1139, 356] width 88 height 38
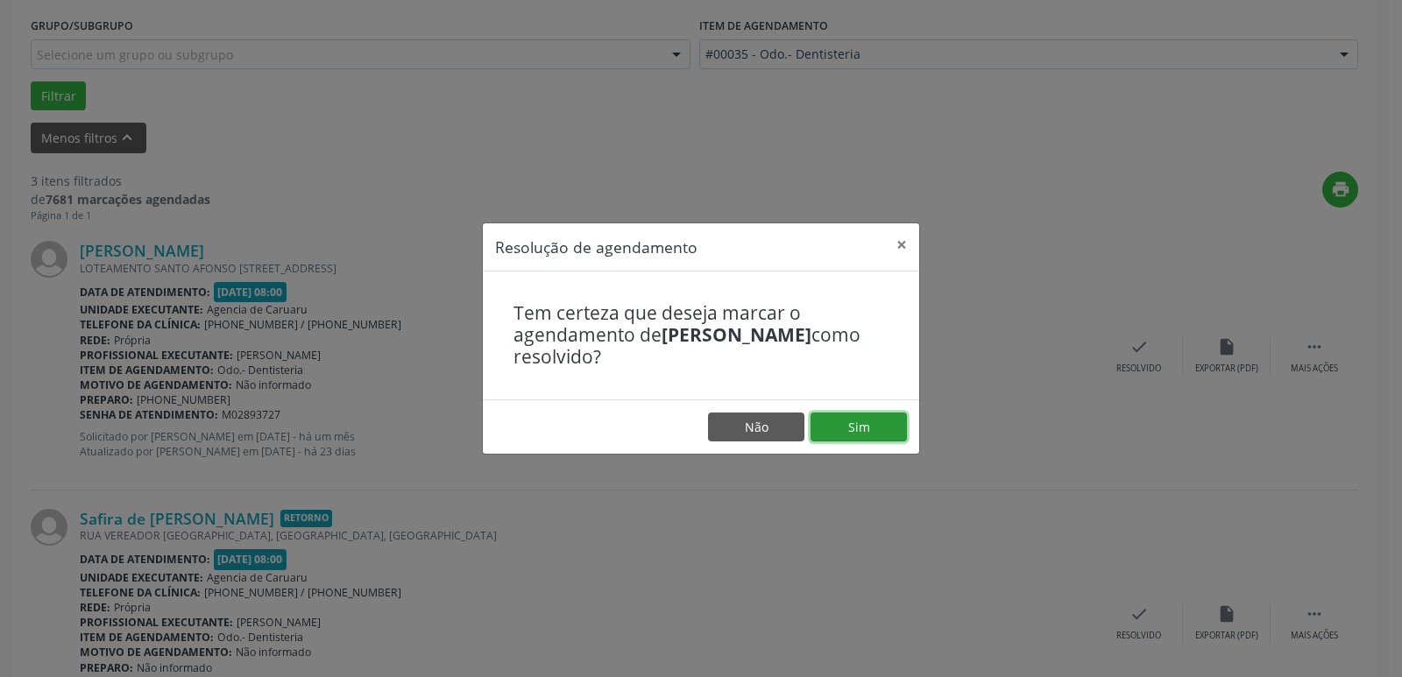
click at [853, 421] on button "Sim" at bounding box center [858, 428] width 96 height 30
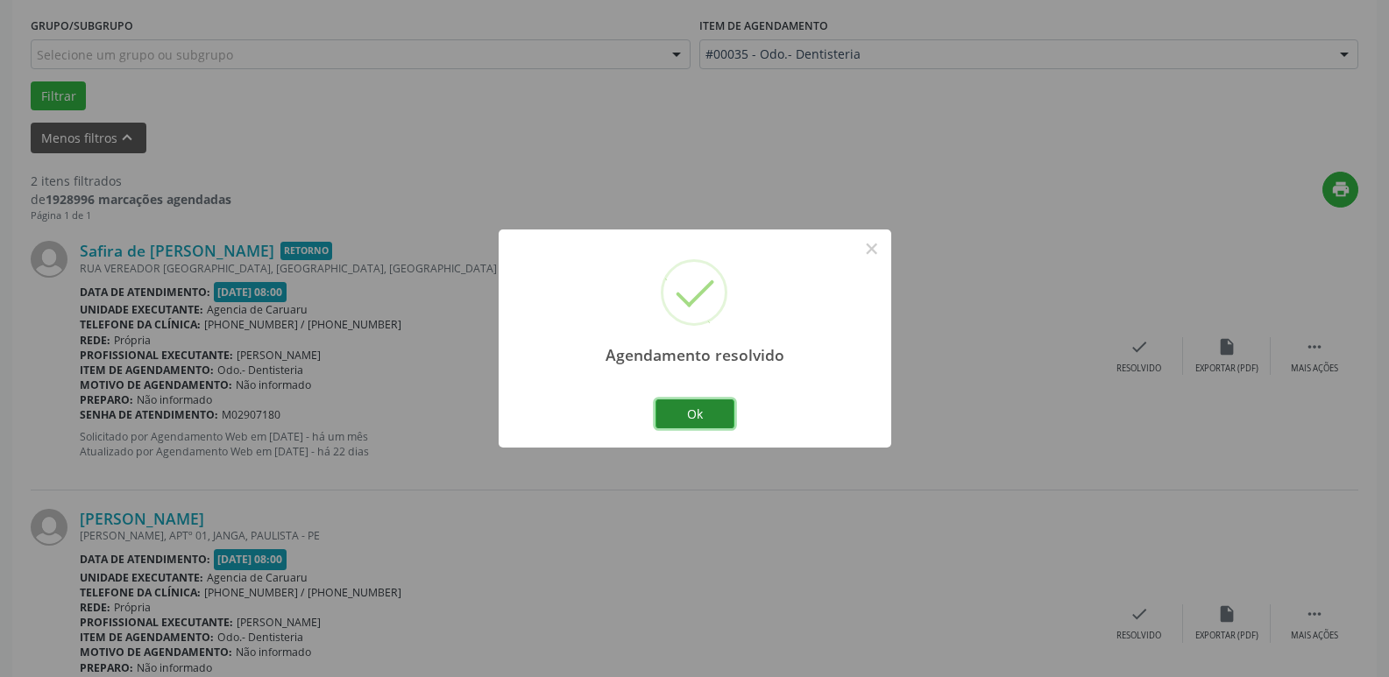
click at [703, 403] on button "Ok" at bounding box center [694, 414] width 79 height 30
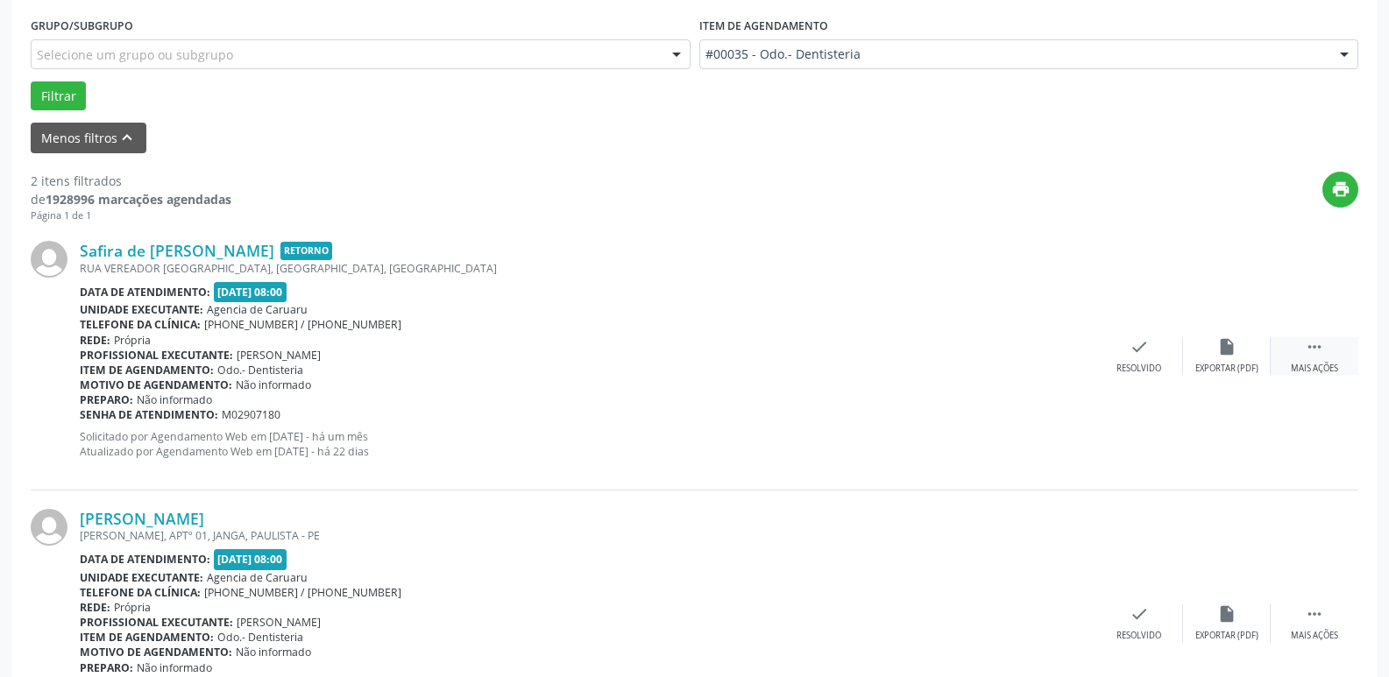
click at [1318, 365] on div "Mais ações" at bounding box center [1313, 369] width 47 height 12
click at [1206, 344] on div "alarm_off Não compareceu" at bounding box center [1227, 356] width 88 height 38
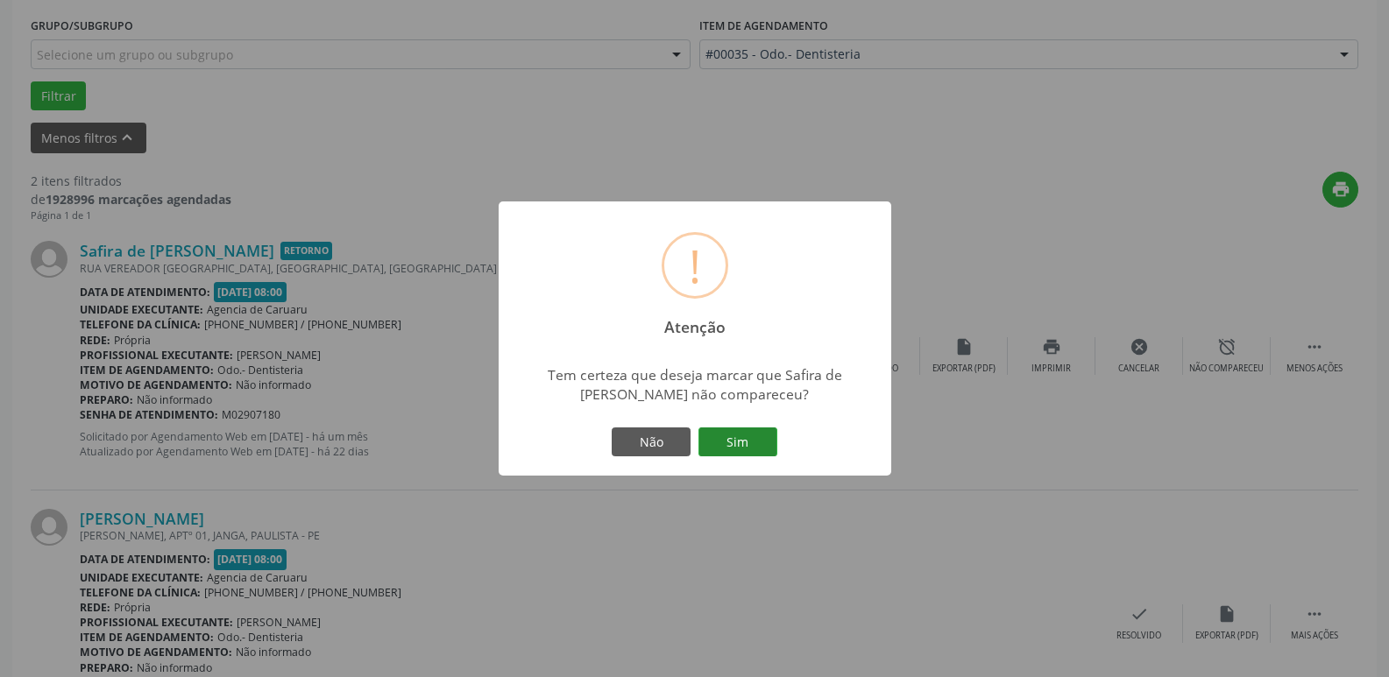
click at [725, 438] on button "Sim" at bounding box center [737, 443] width 79 height 30
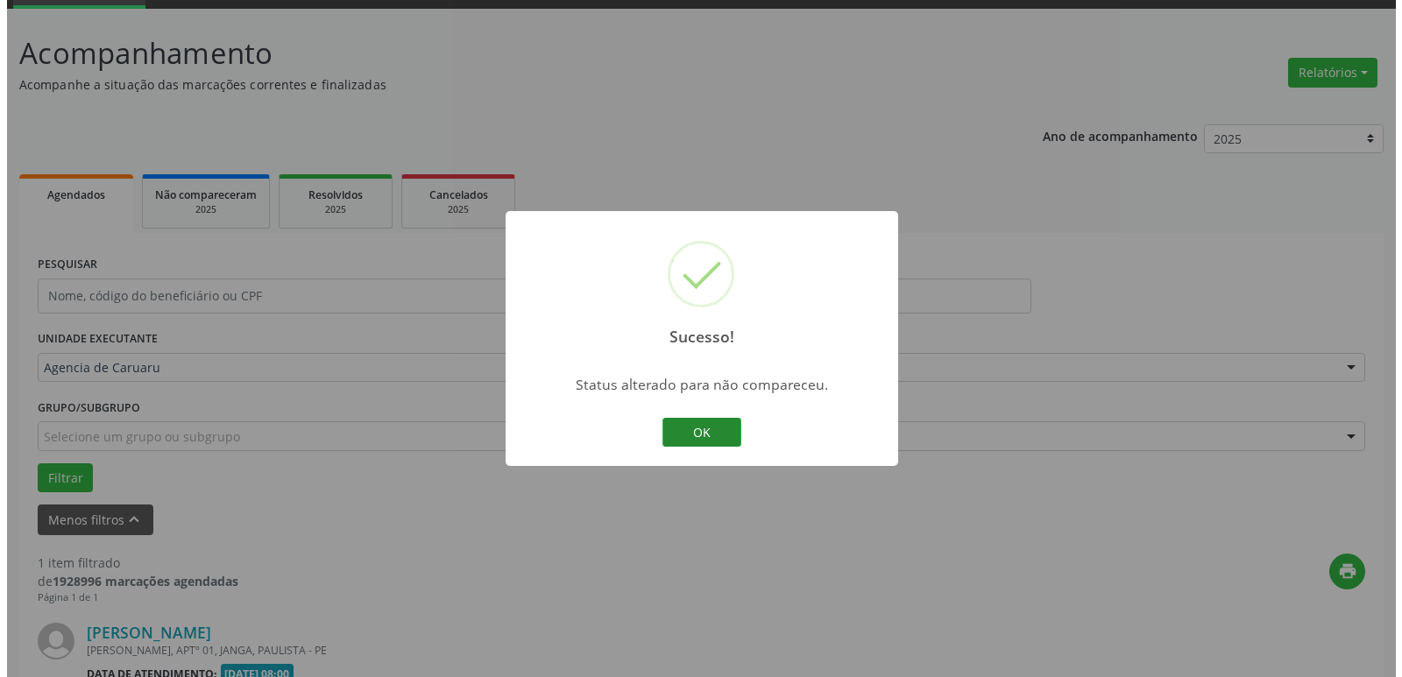
scroll to position [313, 0]
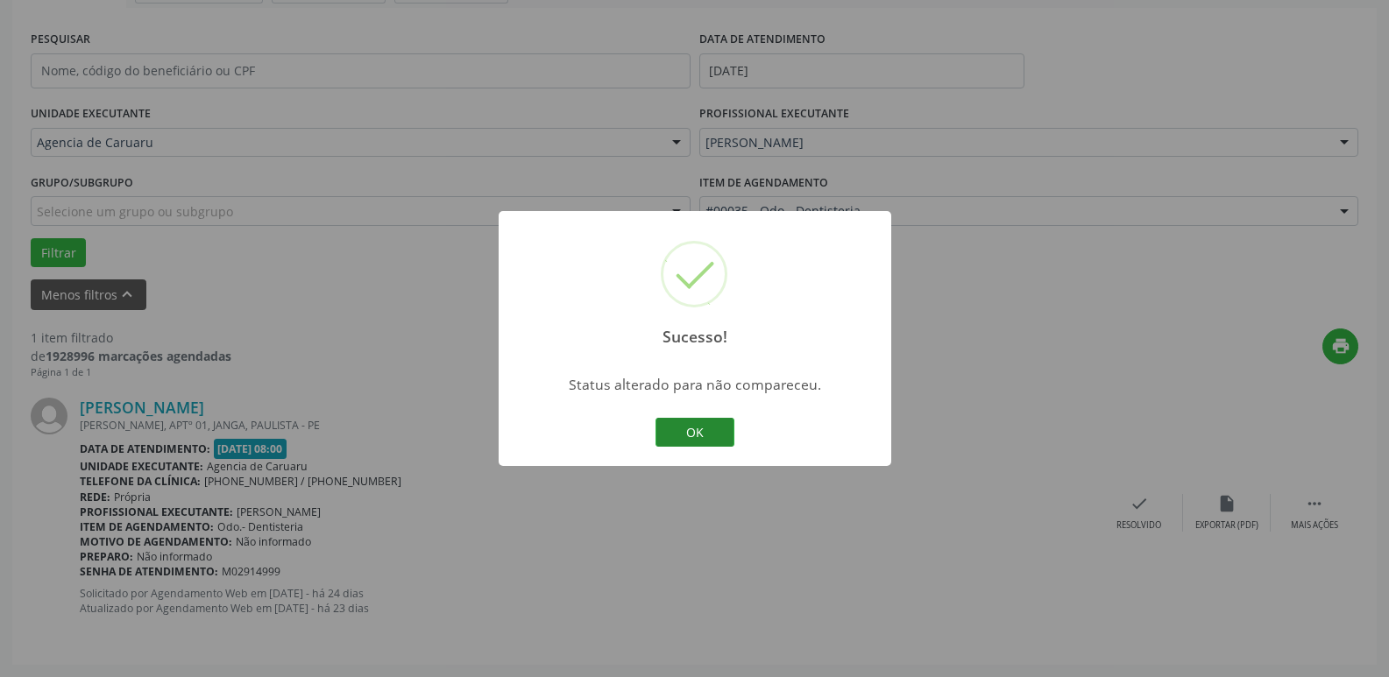
click at [700, 435] on button "OK" at bounding box center [694, 433] width 79 height 30
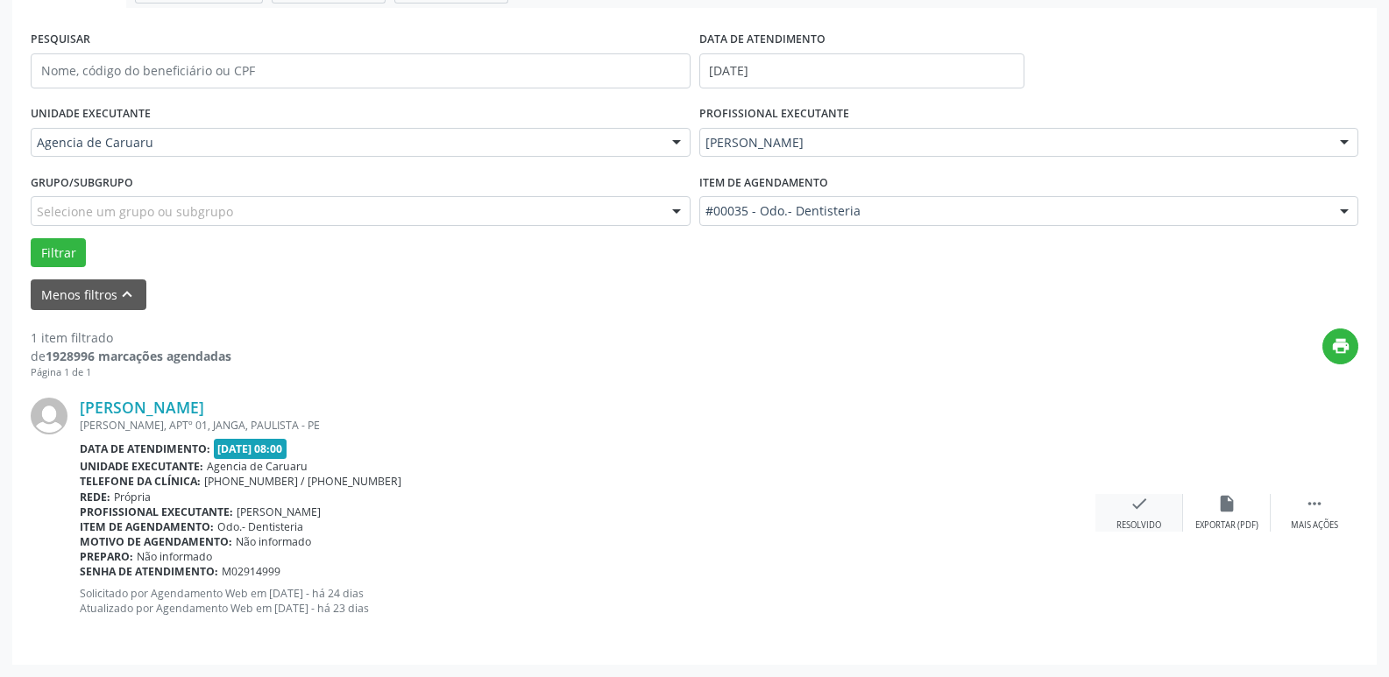
click at [1146, 517] on div "check Resolvido" at bounding box center [1139, 513] width 88 height 38
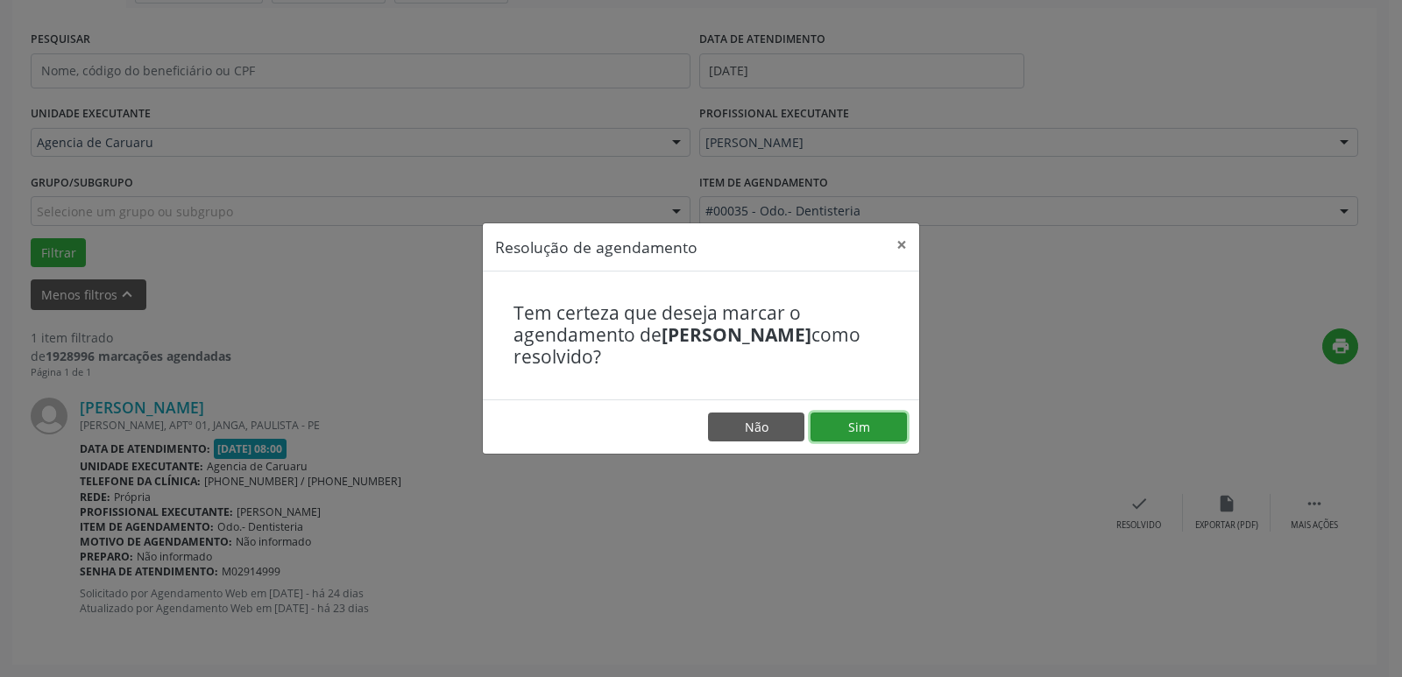
click at [874, 419] on button "Sim" at bounding box center [858, 428] width 96 height 30
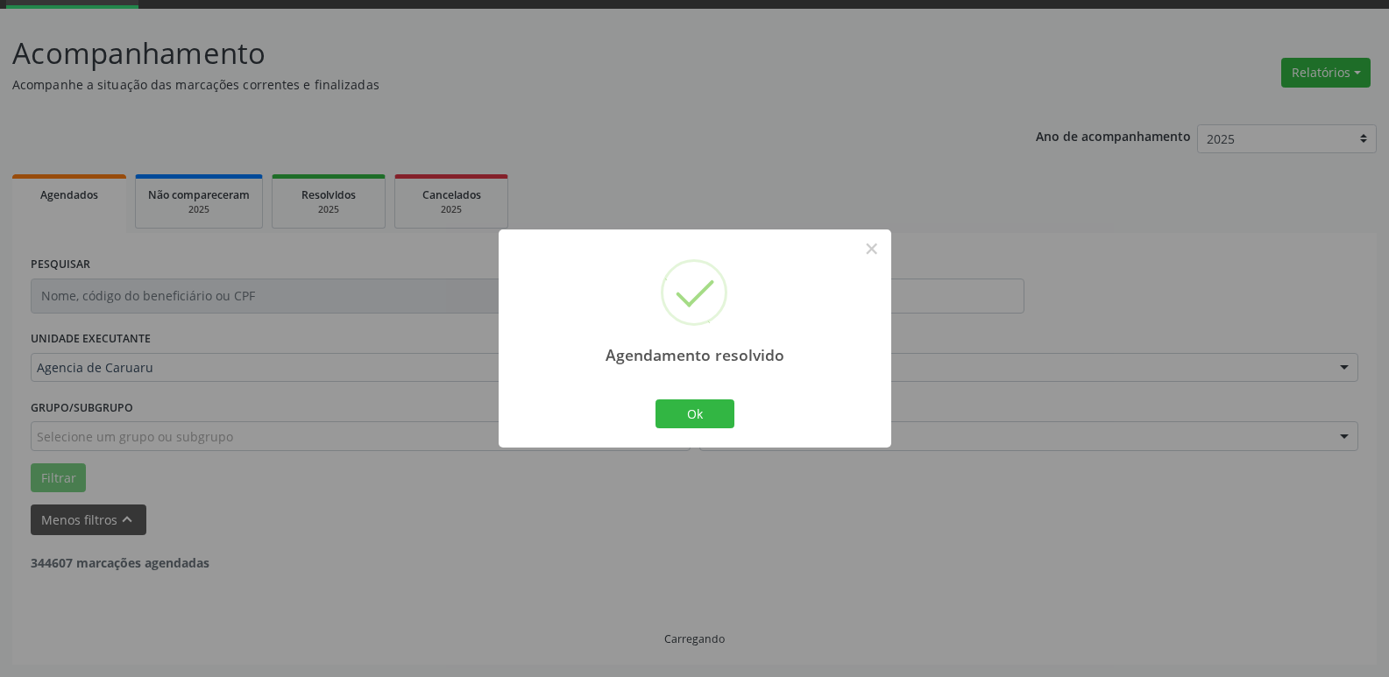
scroll to position [32, 0]
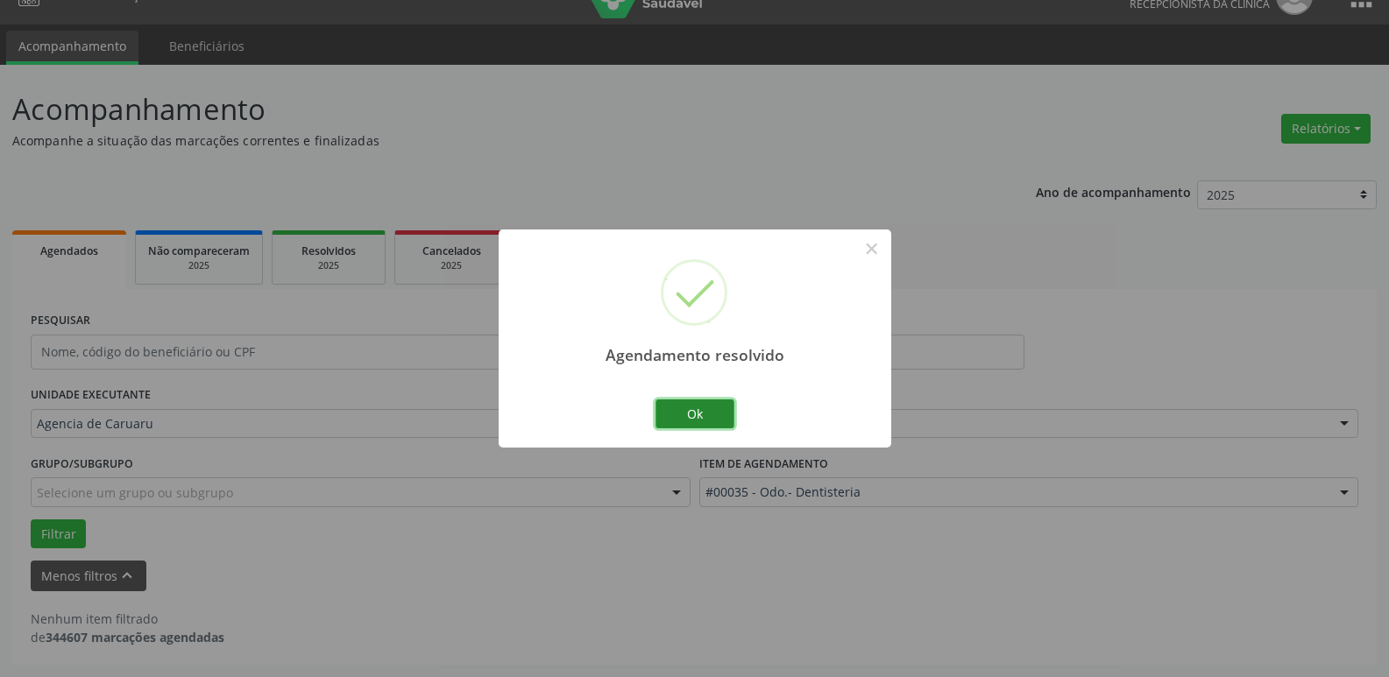
click at [684, 413] on button "Ok" at bounding box center [694, 414] width 79 height 30
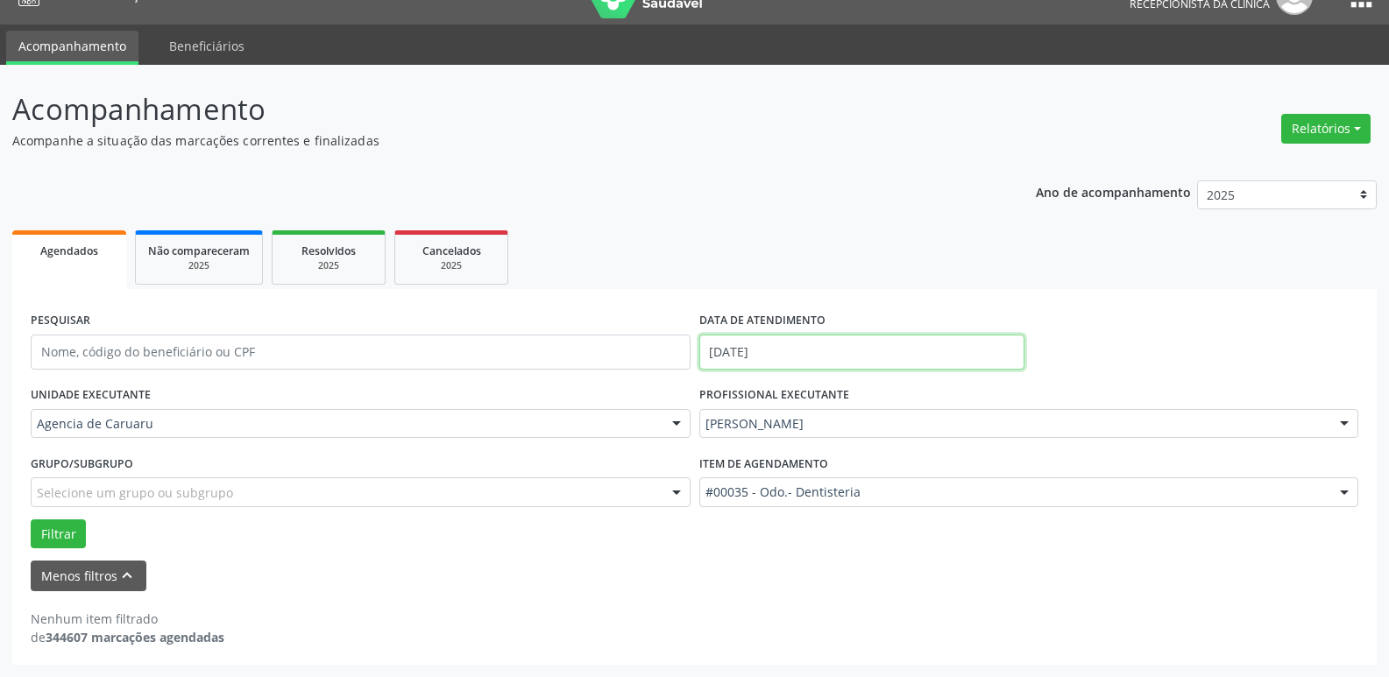
click at [803, 352] on input "[DATE]" at bounding box center [861, 352] width 325 height 35
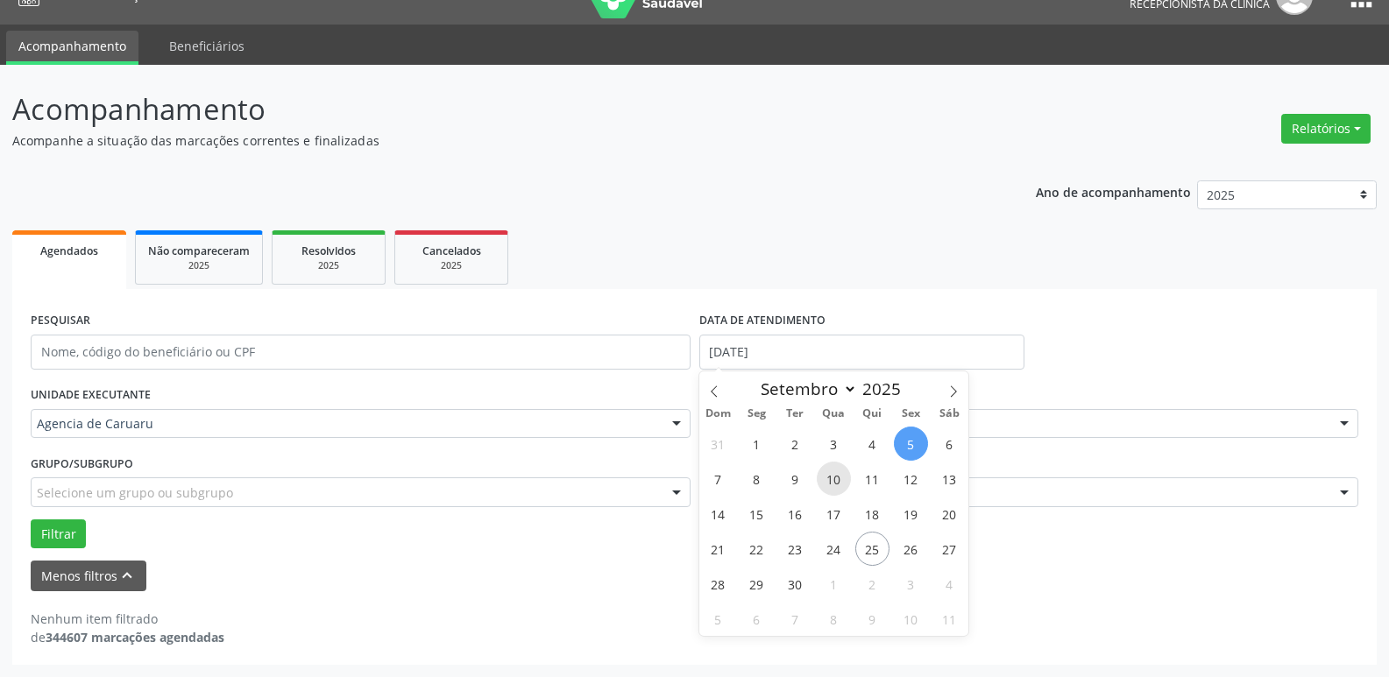
click at [831, 483] on span "10" at bounding box center [833, 479] width 34 height 34
type input "[DATE]"
click at [831, 483] on span "10" at bounding box center [833, 479] width 34 height 34
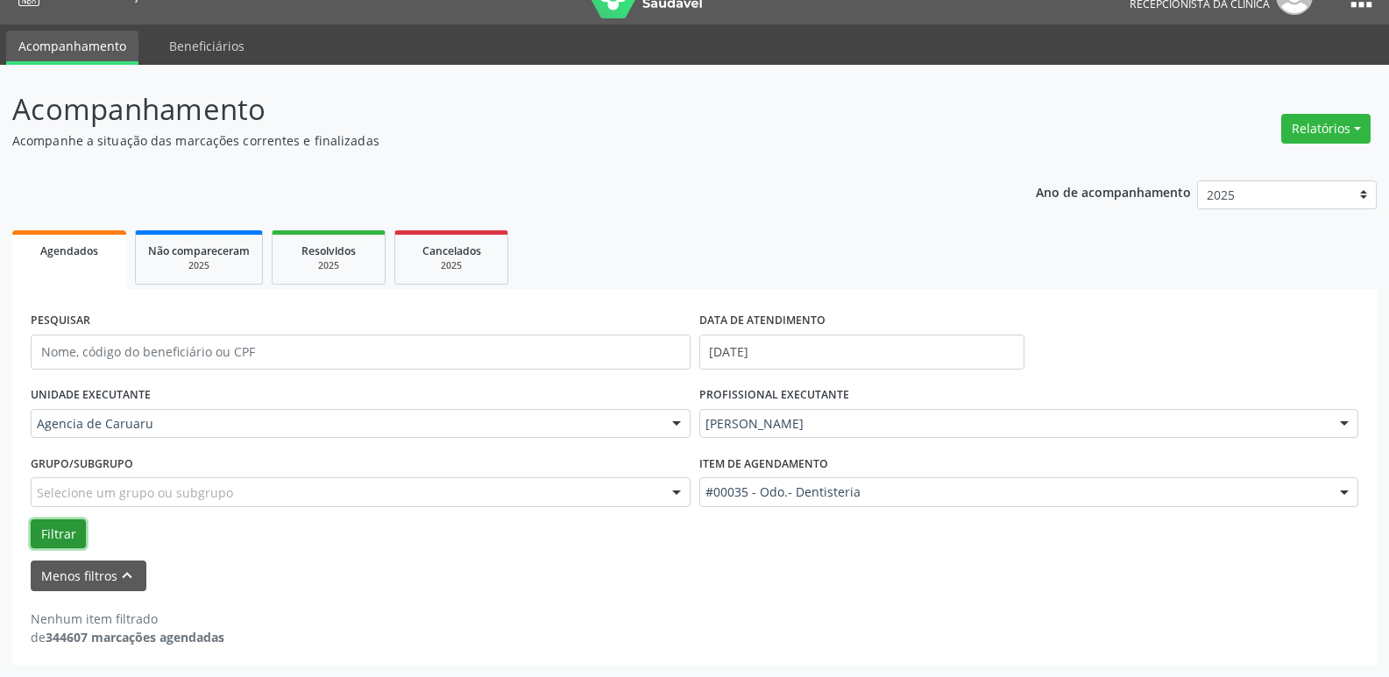
click at [65, 534] on button "Filtrar" at bounding box center [58, 534] width 55 height 30
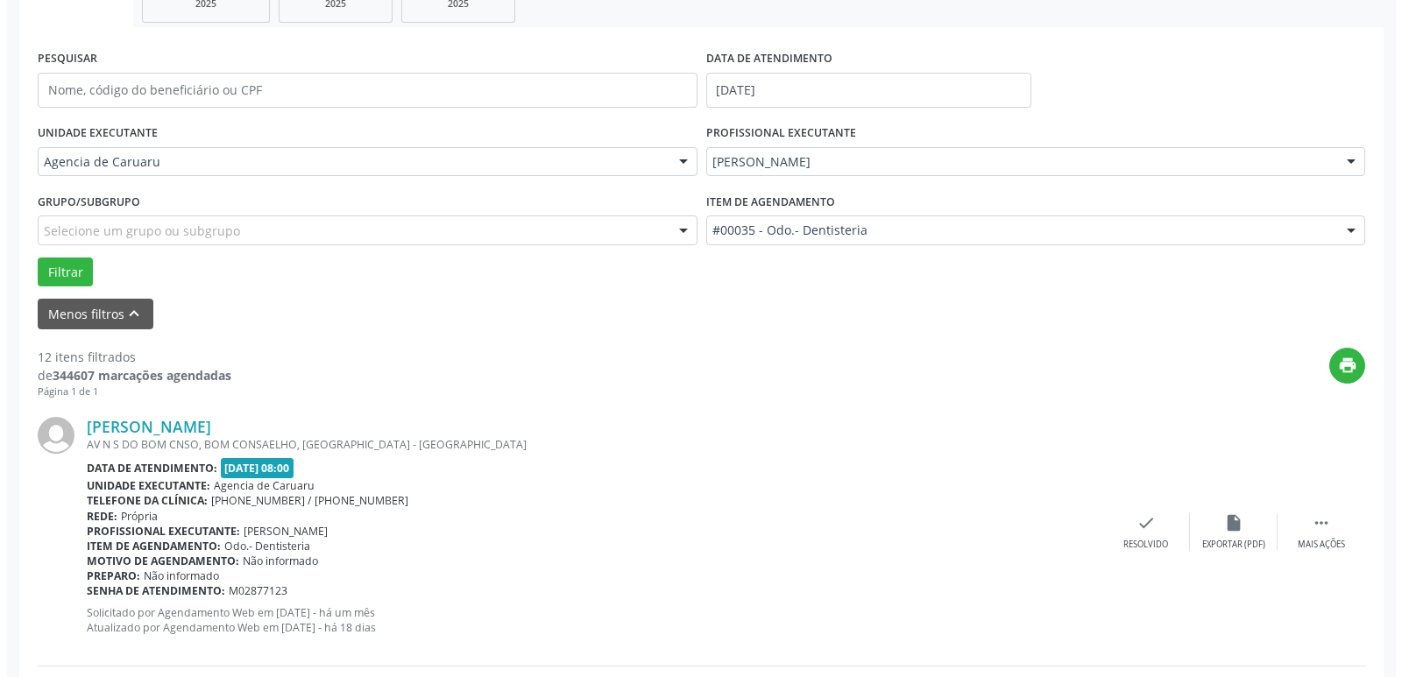
scroll to position [294, 0]
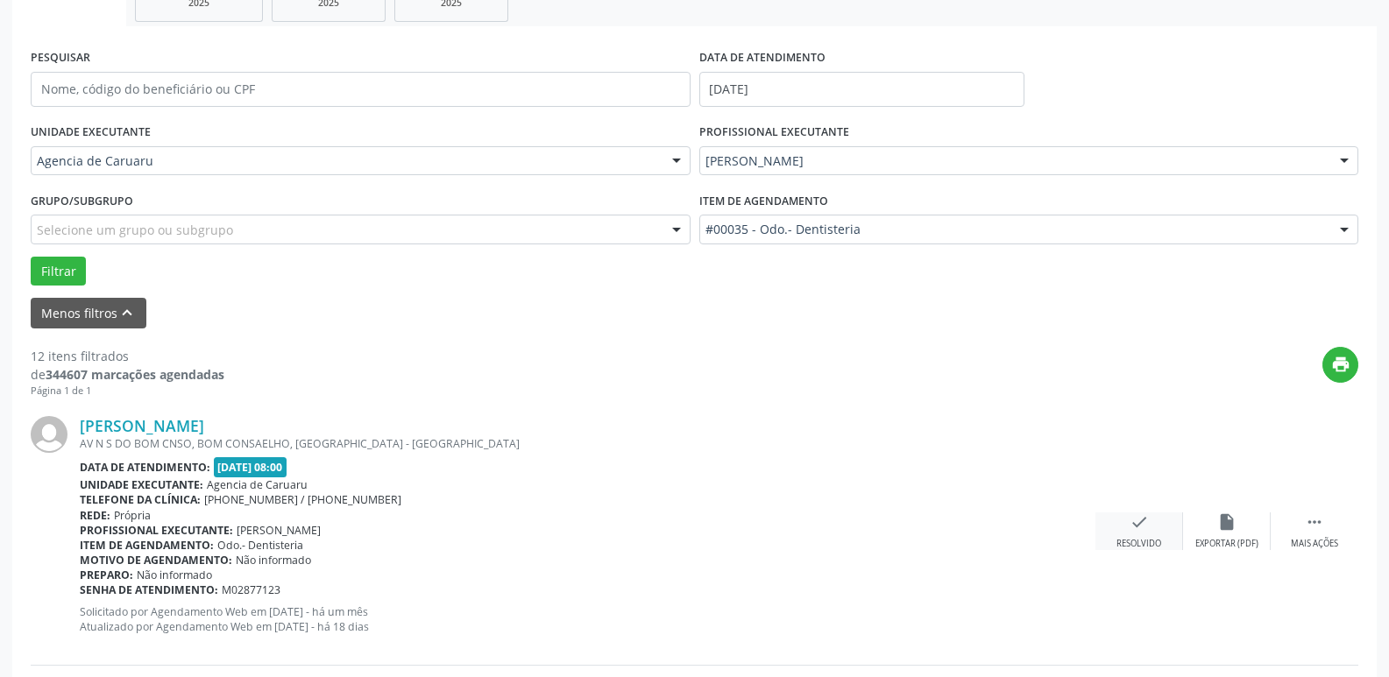
click at [1141, 537] on div "check Resolvido" at bounding box center [1139, 531] width 88 height 38
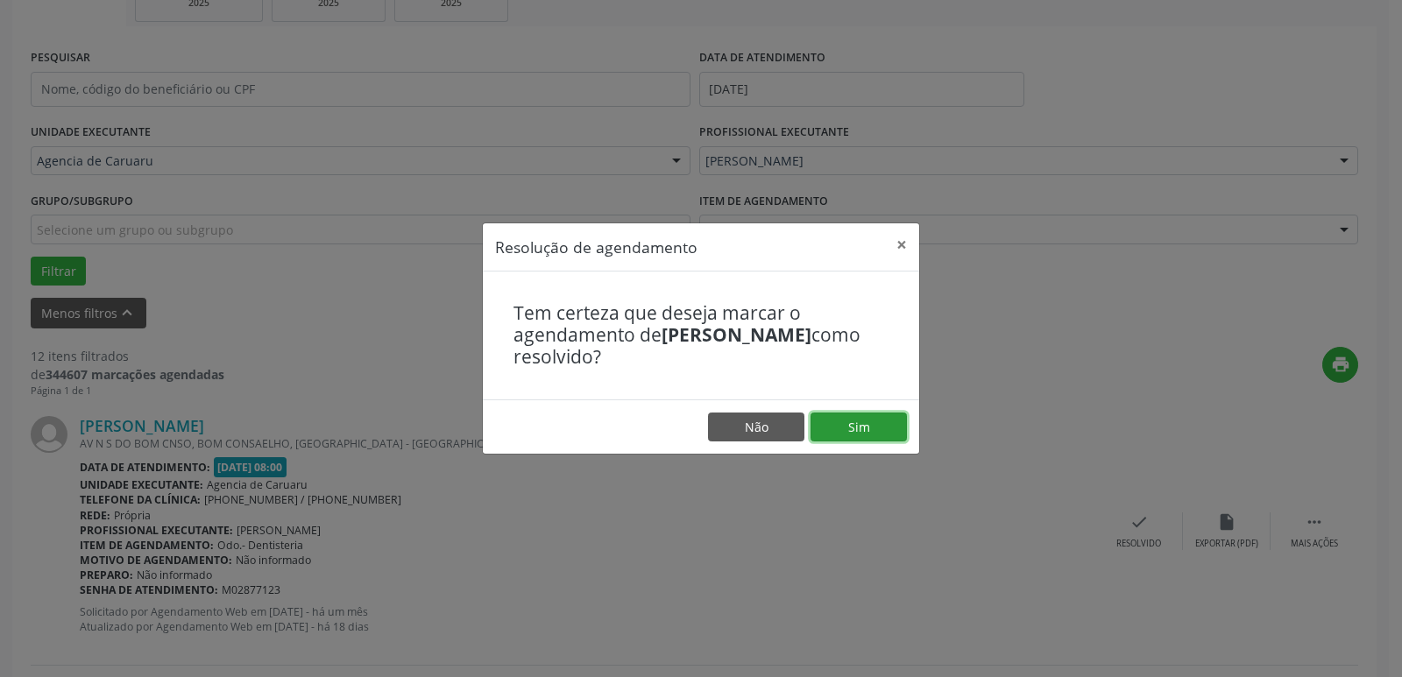
click at [859, 428] on button "Sim" at bounding box center [858, 428] width 96 height 30
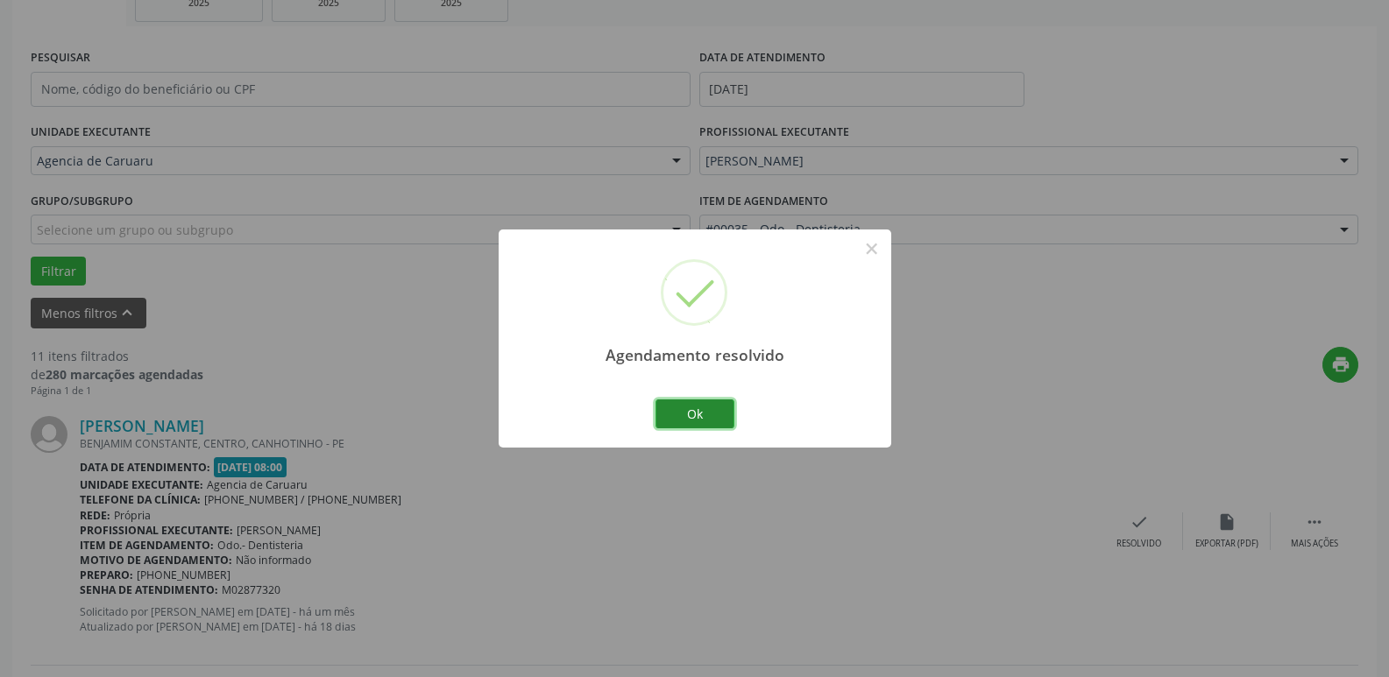
click at [698, 416] on button "Ok" at bounding box center [694, 414] width 79 height 30
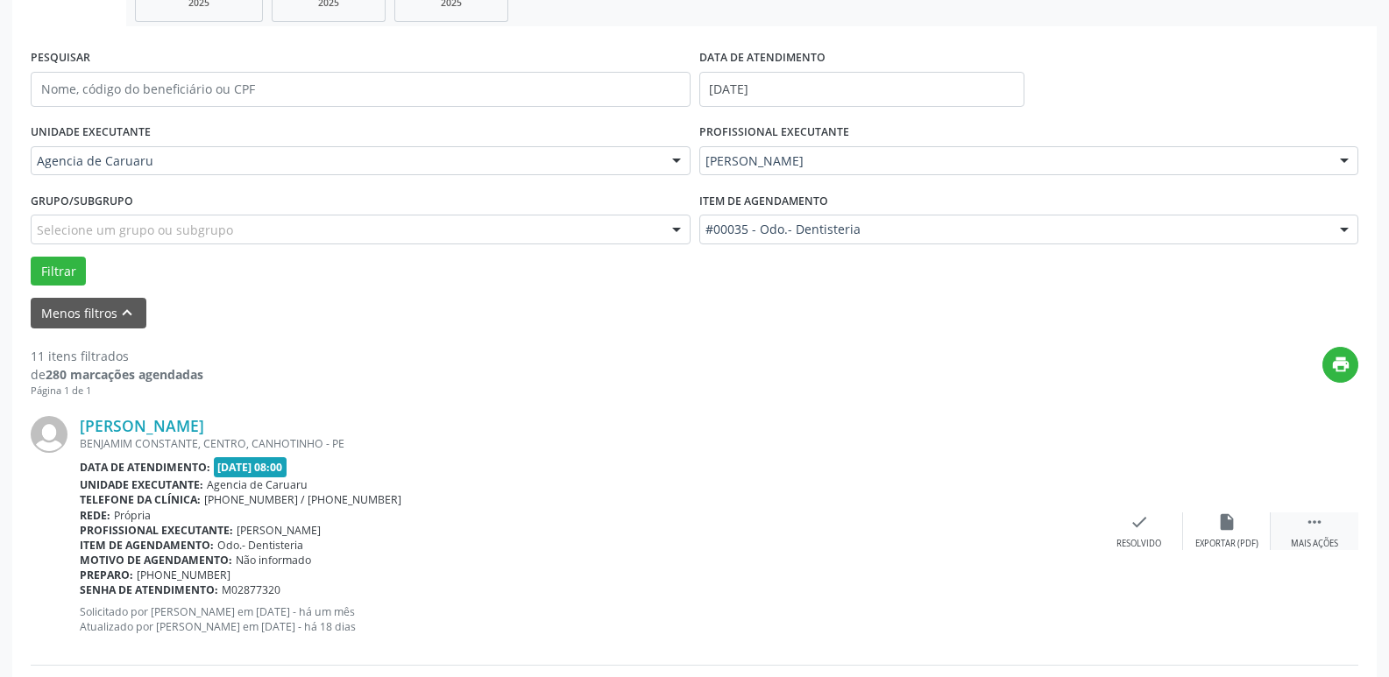
click at [1312, 534] on div " Mais ações" at bounding box center [1314, 531] width 88 height 38
click at [1227, 529] on icon "alarm_off" at bounding box center [1226, 521] width 19 height 19
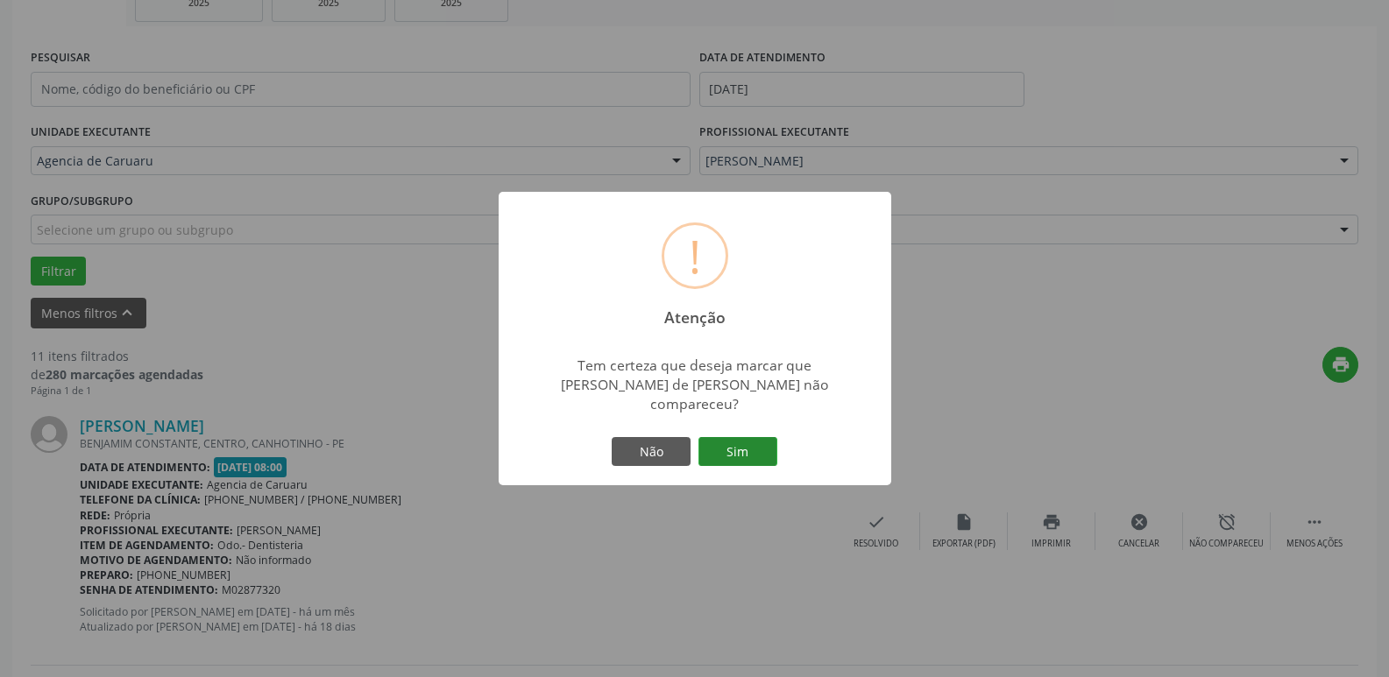
click at [742, 443] on button "Sim" at bounding box center [737, 452] width 79 height 30
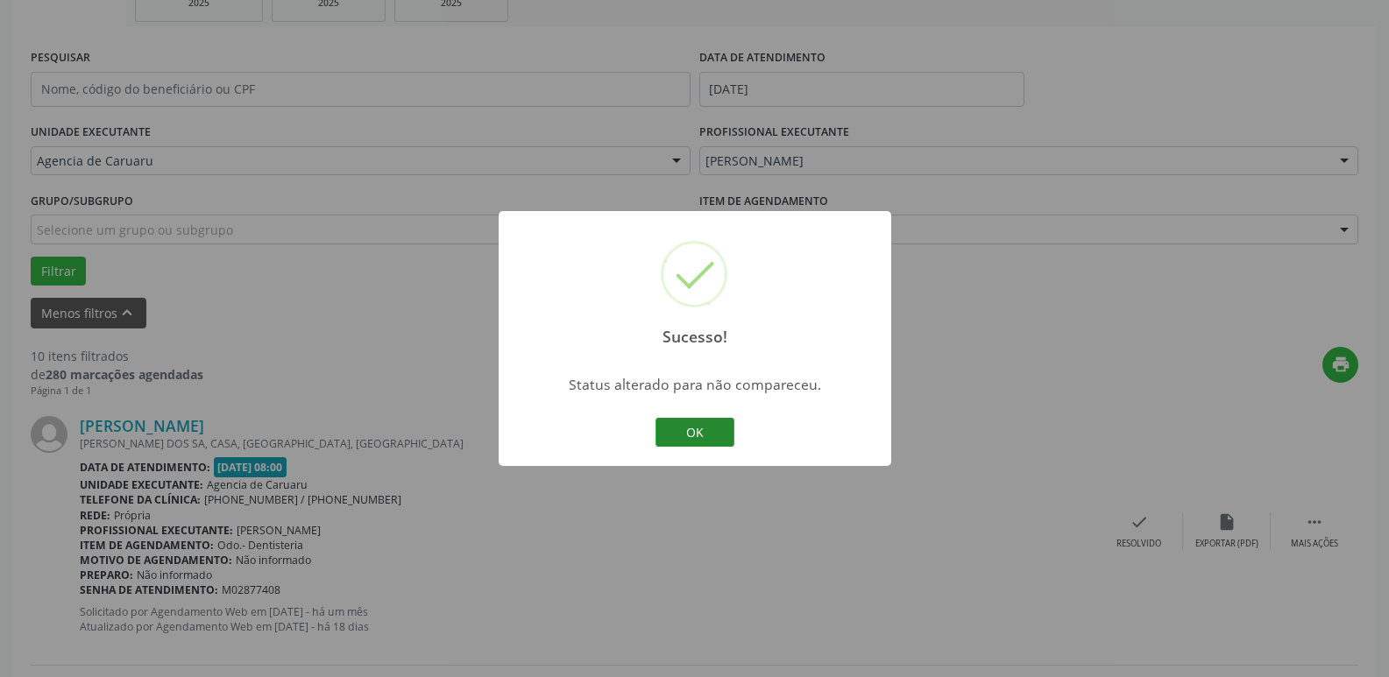
click at [679, 430] on button "OK" at bounding box center [694, 433] width 79 height 30
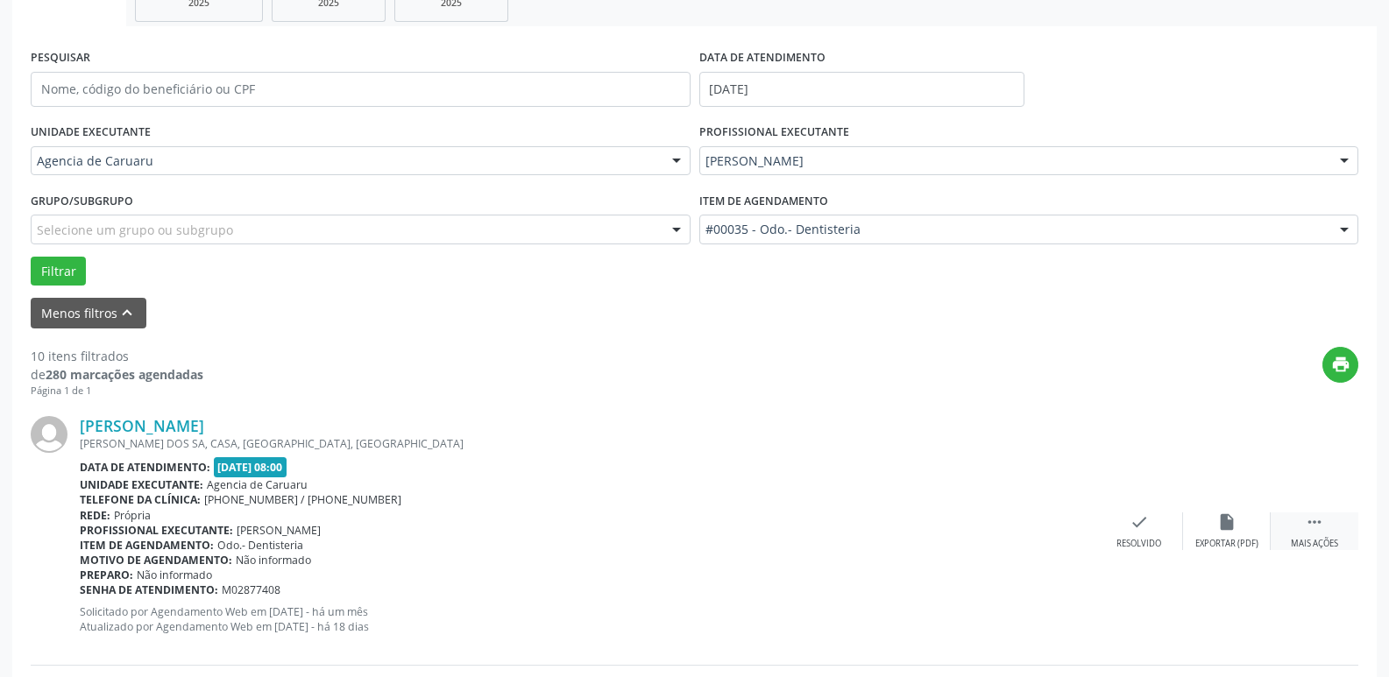
click at [1301, 526] on div " Mais ações" at bounding box center [1314, 531] width 88 height 38
click at [1238, 534] on div "alarm_off Não compareceu" at bounding box center [1227, 531] width 88 height 38
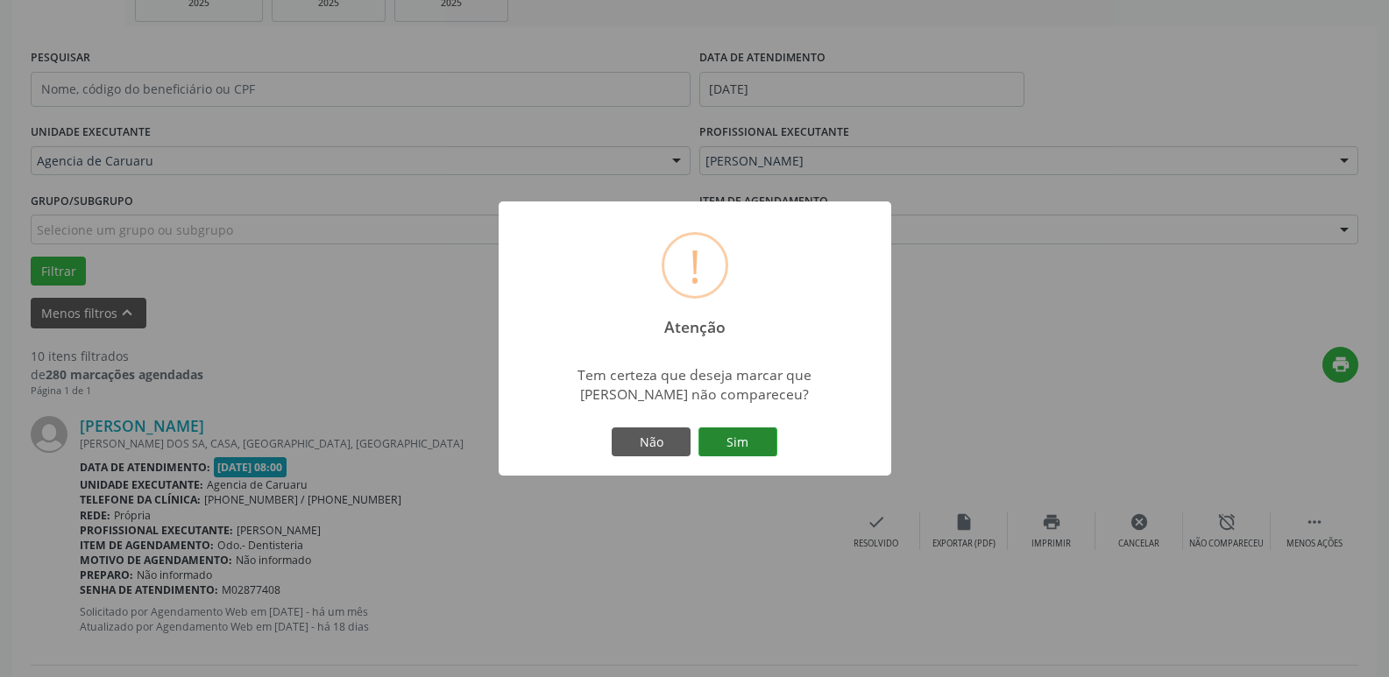
click at [732, 442] on button "Sim" at bounding box center [737, 443] width 79 height 30
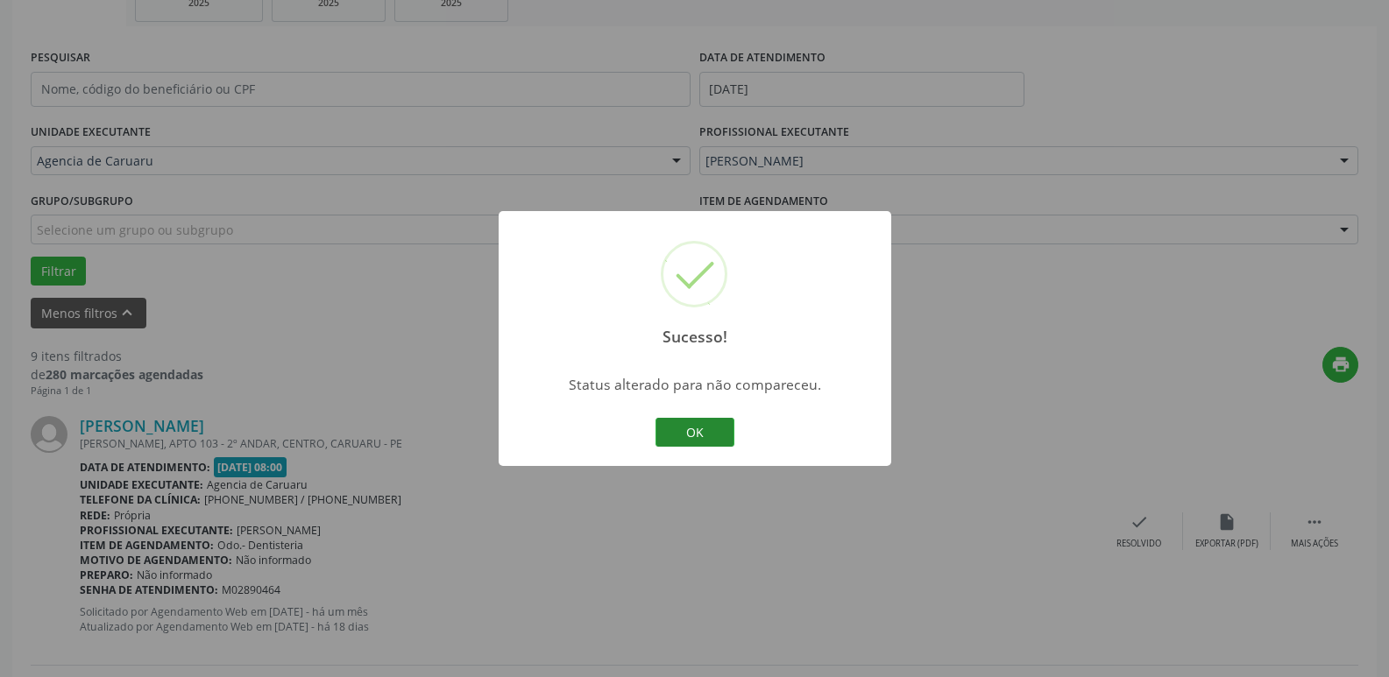
click at [718, 431] on button "OK" at bounding box center [694, 433] width 79 height 30
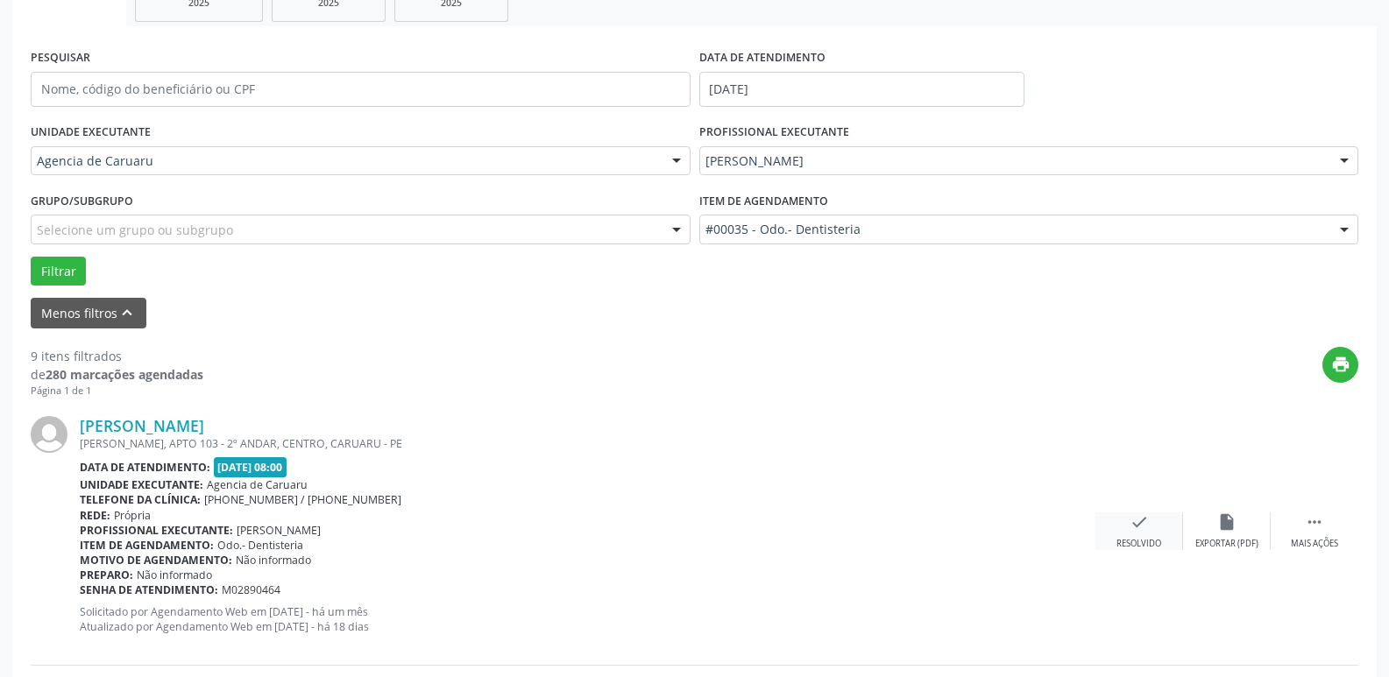
click at [1131, 525] on icon "check" at bounding box center [1138, 521] width 19 height 19
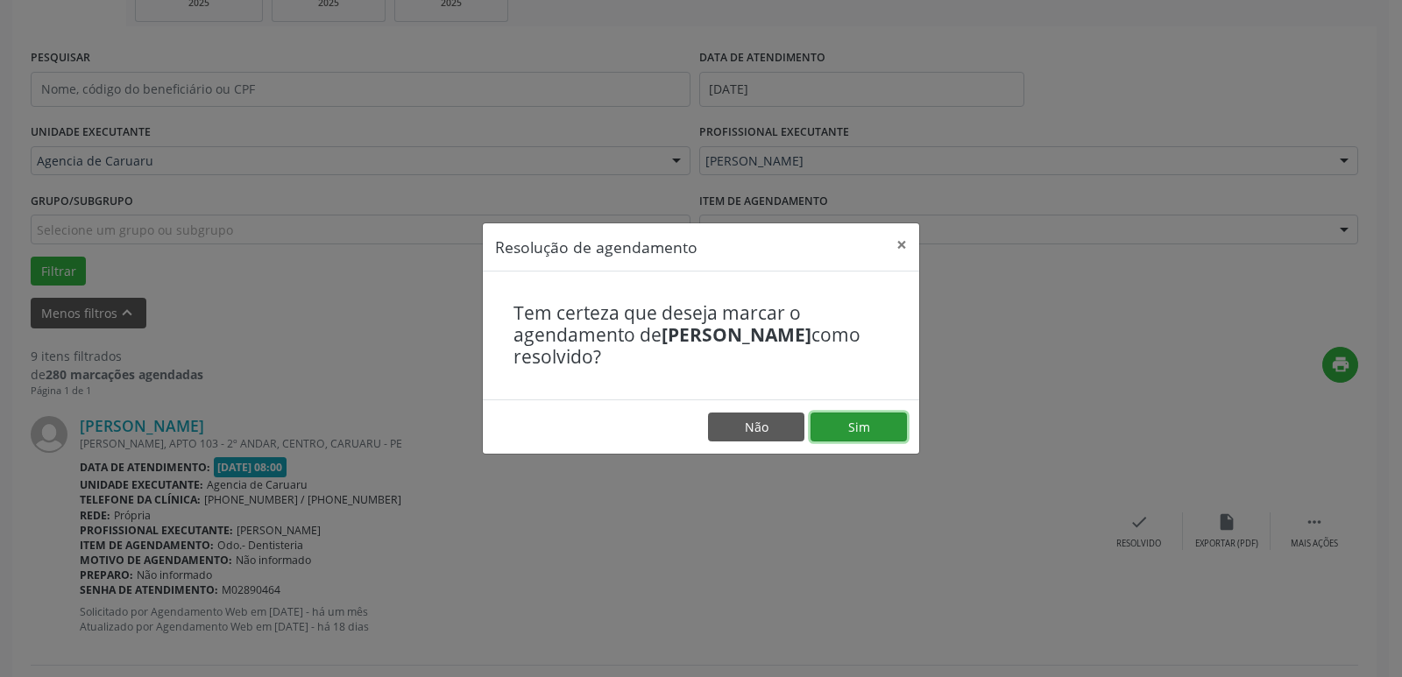
click at [856, 432] on button "Sim" at bounding box center [858, 428] width 96 height 30
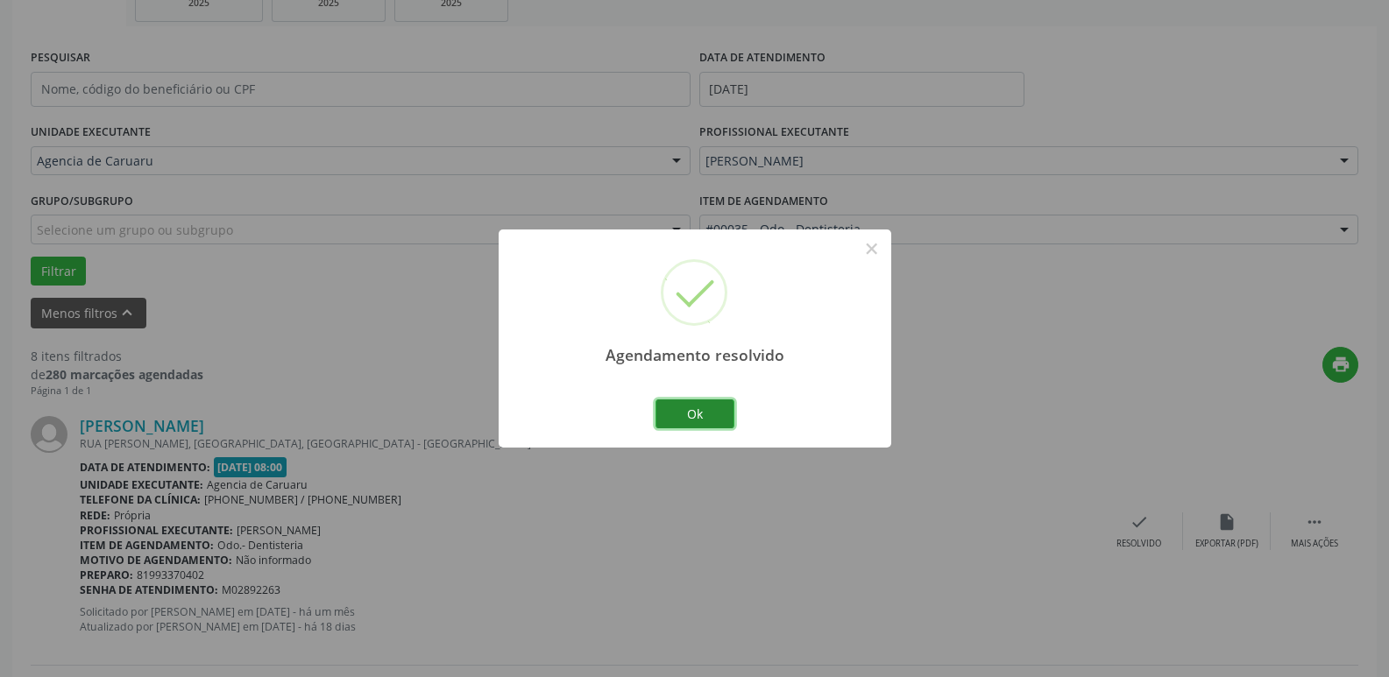
click at [702, 414] on button "Ok" at bounding box center [694, 414] width 79 height 30
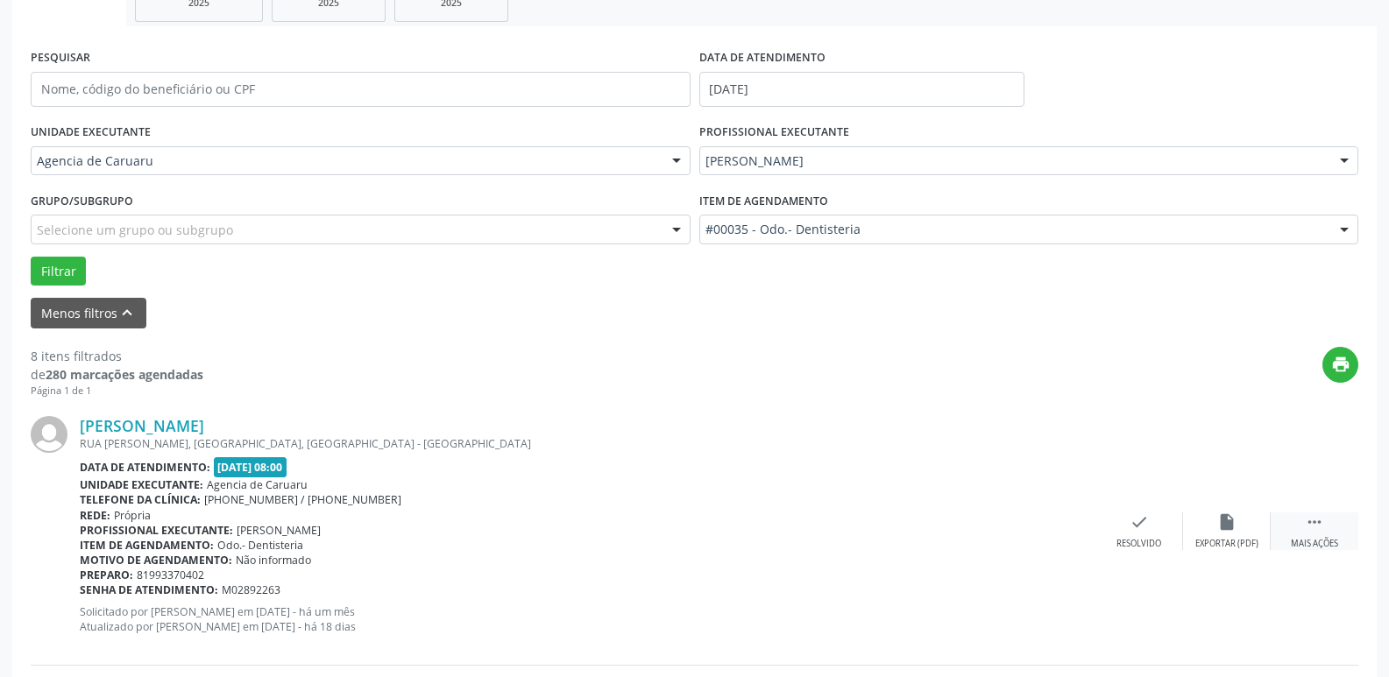
click at [1322, 536] on div " Mais ações" at bounding box center [1314, 531] width 88 height 38
click at [1229, 531] on icon "alarm_off" at bounding box center [1226, 521] width 19 height 19
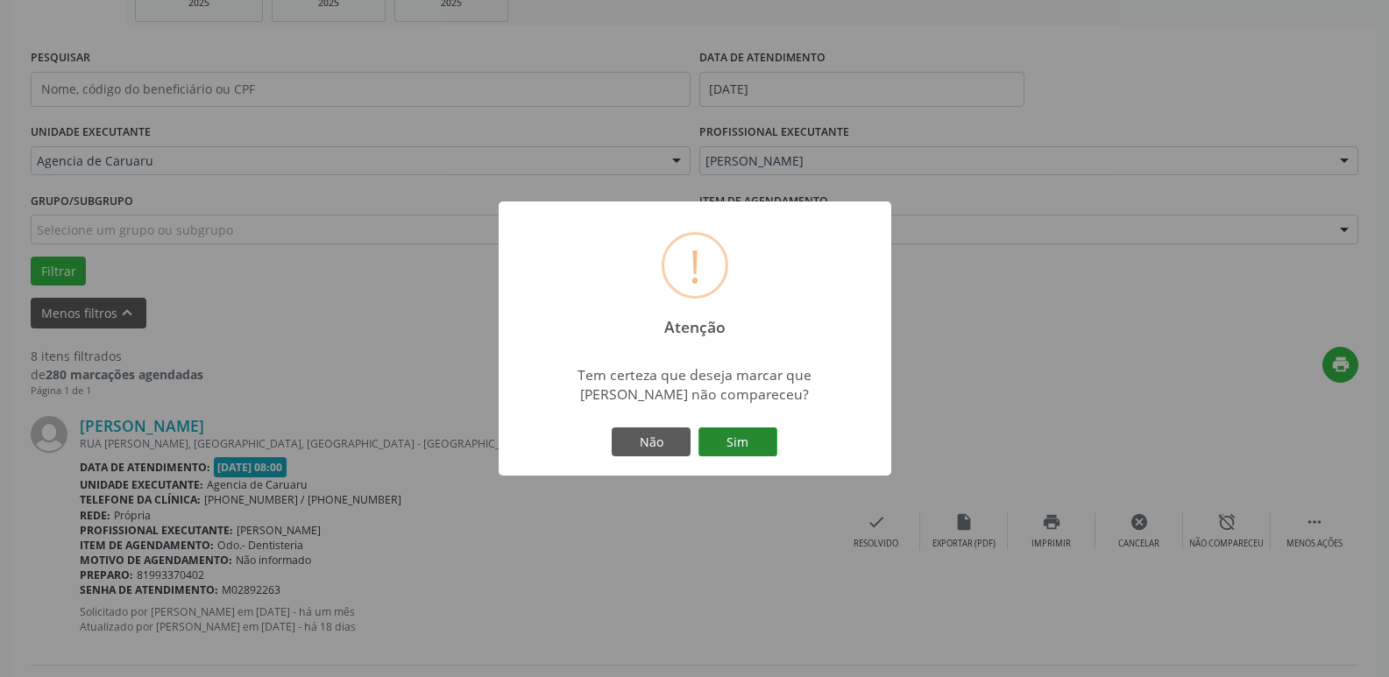
click at [744, 432] on button "Sim" at bounding box center [737, 443] width 79 height 30
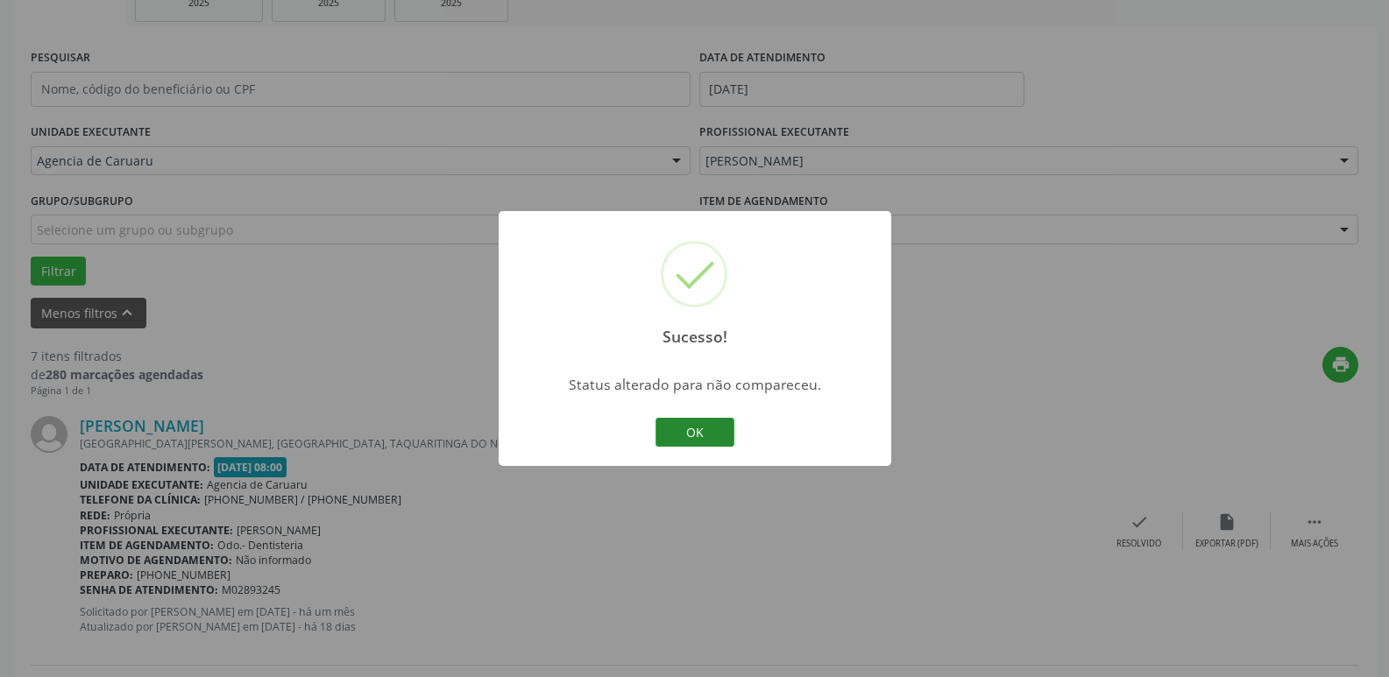
click at [697, 430] on button "OK" at bounding box center [694, 433] width 79 height 30
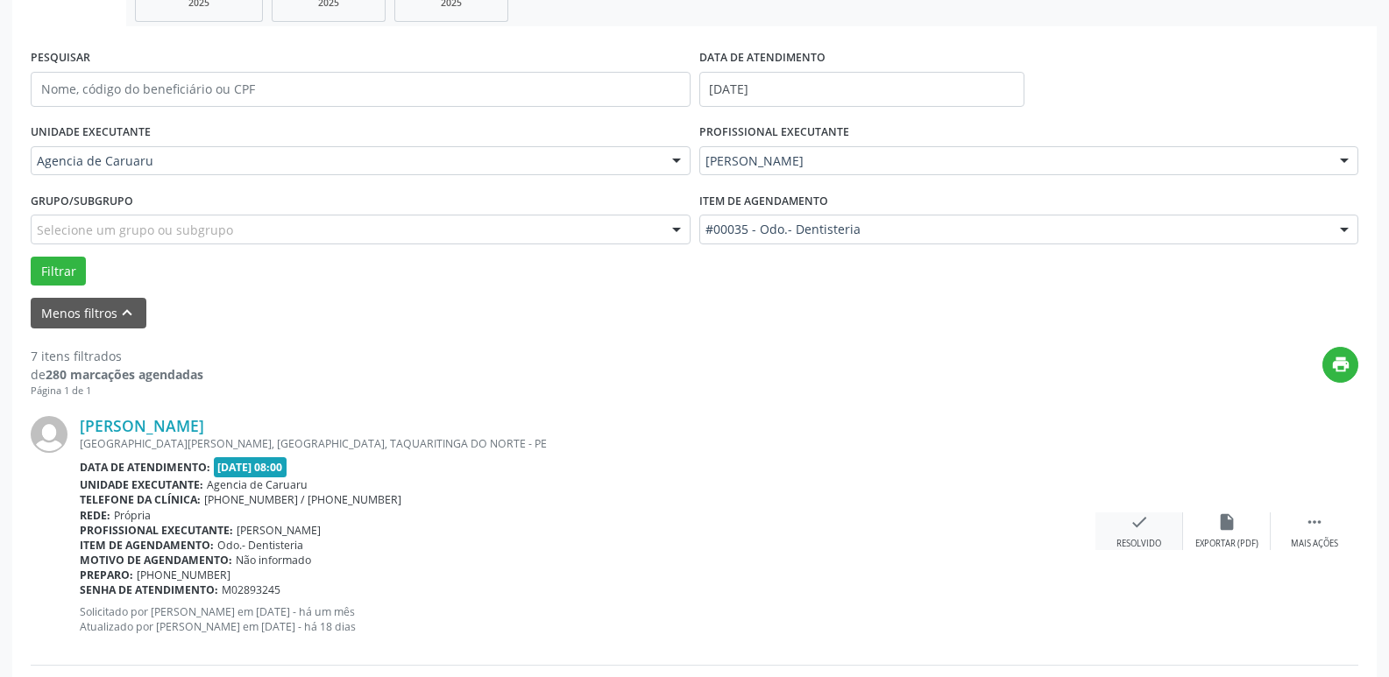
click at [1138, 530] on icon "check" at bounding box center [1138, 521] width 19 height 19
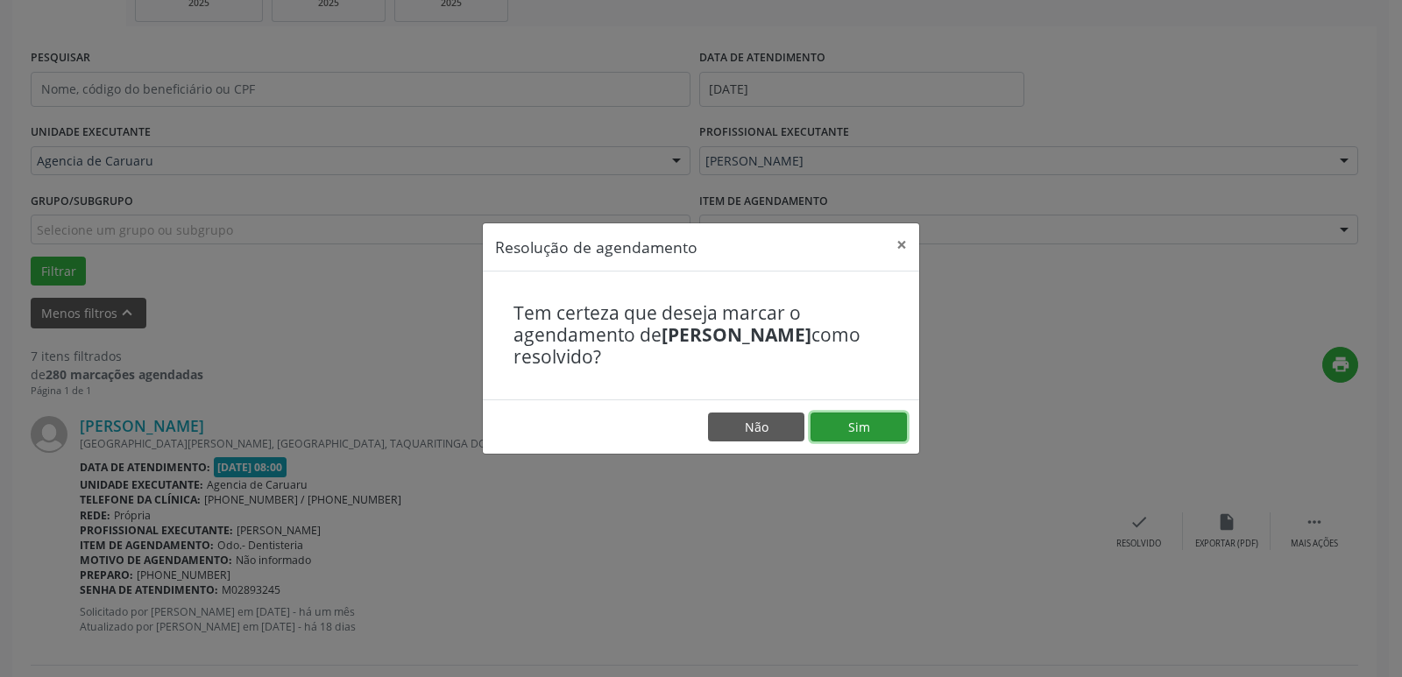
click at [866, 416] on button "Sim" at bounding box center [858, 428] width 96 height 30
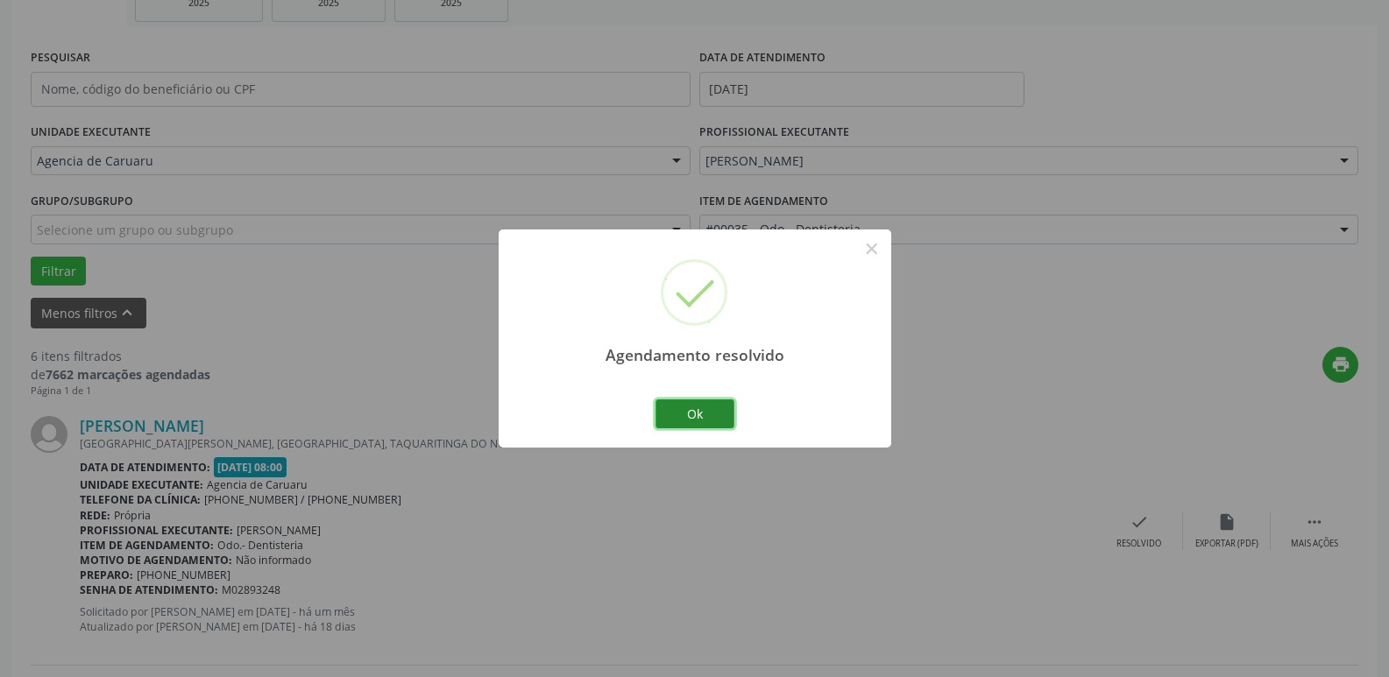
click at [676, 416] on button "Ok" at bounding box center [694, 414] width 79 height 30
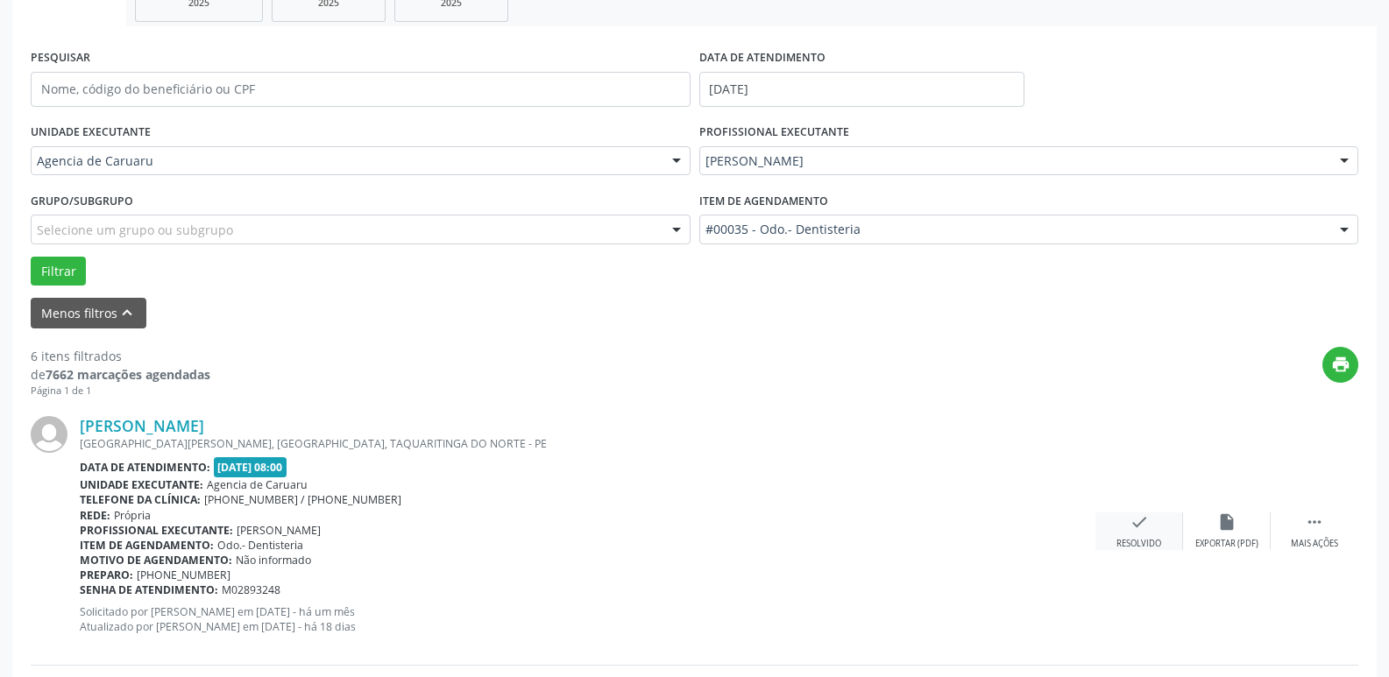
click at [1127, 536] on div "check Resolvido" at bounding box center [1139, 531] width 88 height 38
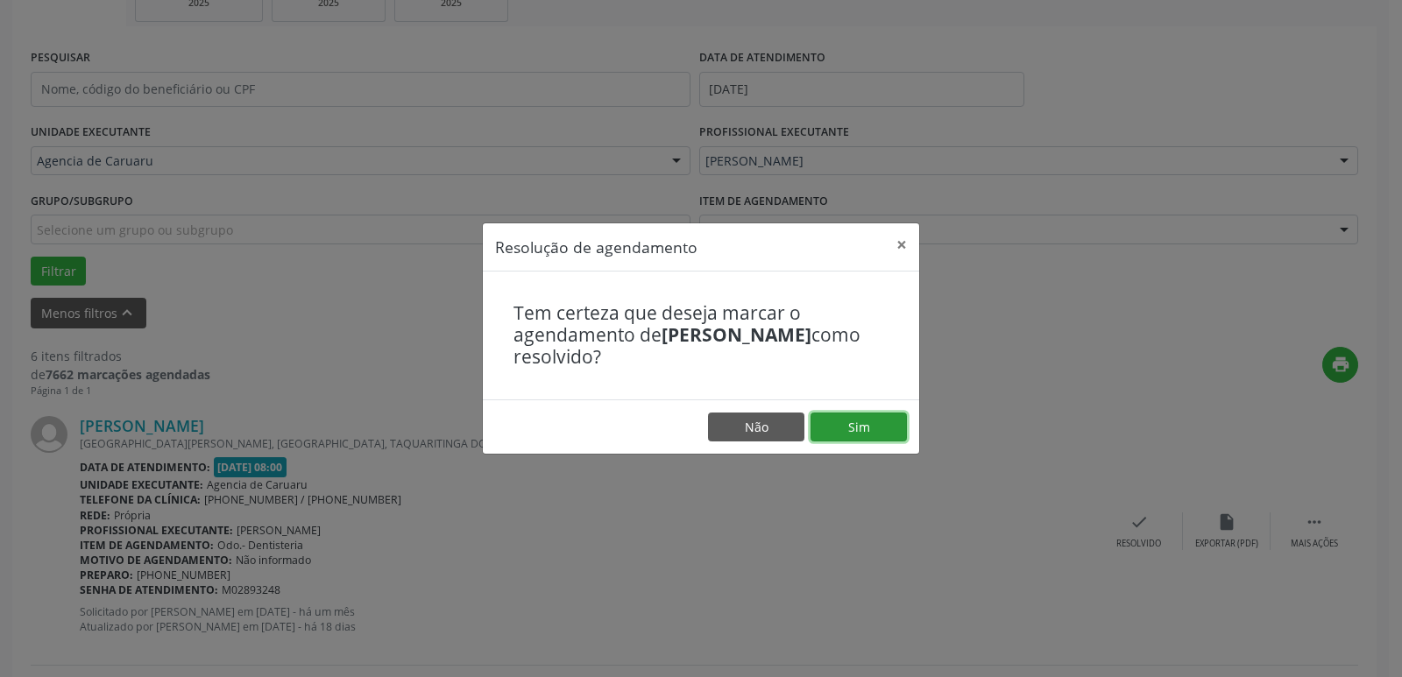
click at [864, 413] on button "Sim" at bounding box center [858, 428] width 96 height 30
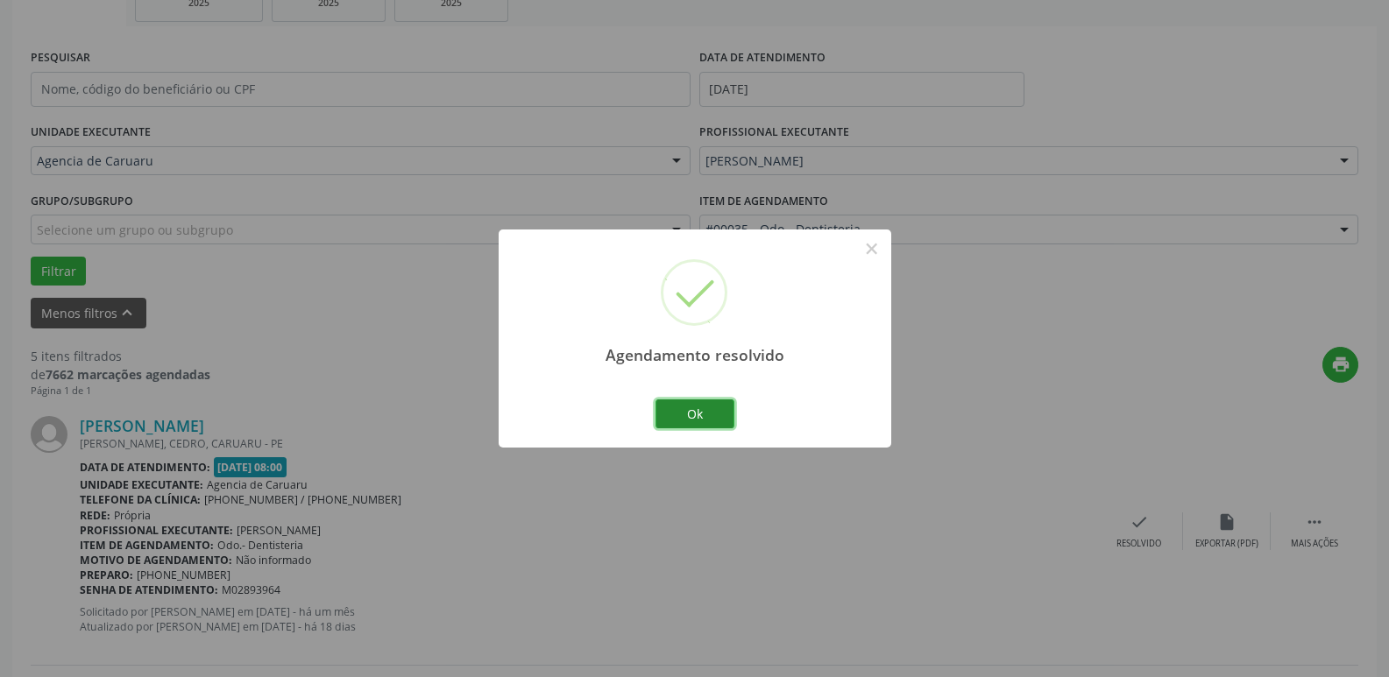
click at [704, 409] on button "Ok" at bounding box center [694, 414] width 79 height 30
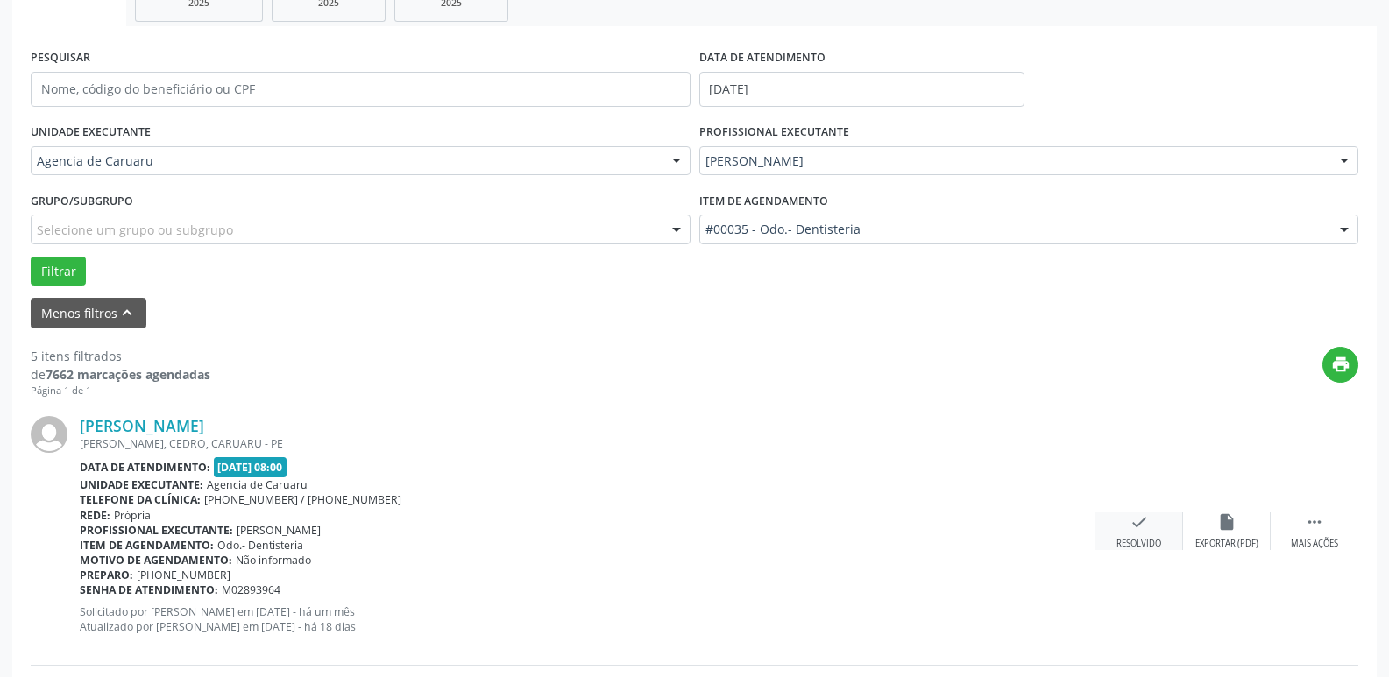
click at [1125, 538] on div "Resolvido" at bounding box center [1138, 544] width 45 height 12
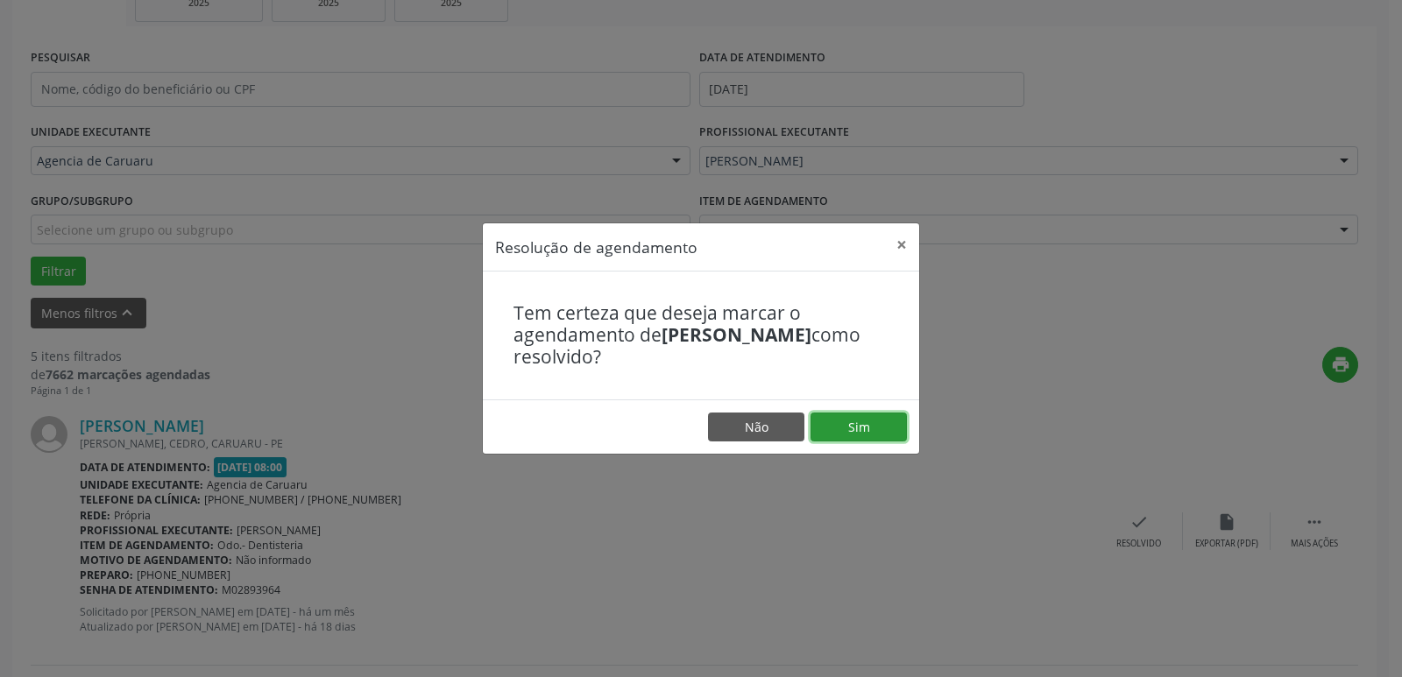
click at [862, 428] on button "Sim" at bounding box center [858, 428] width 96 height 30
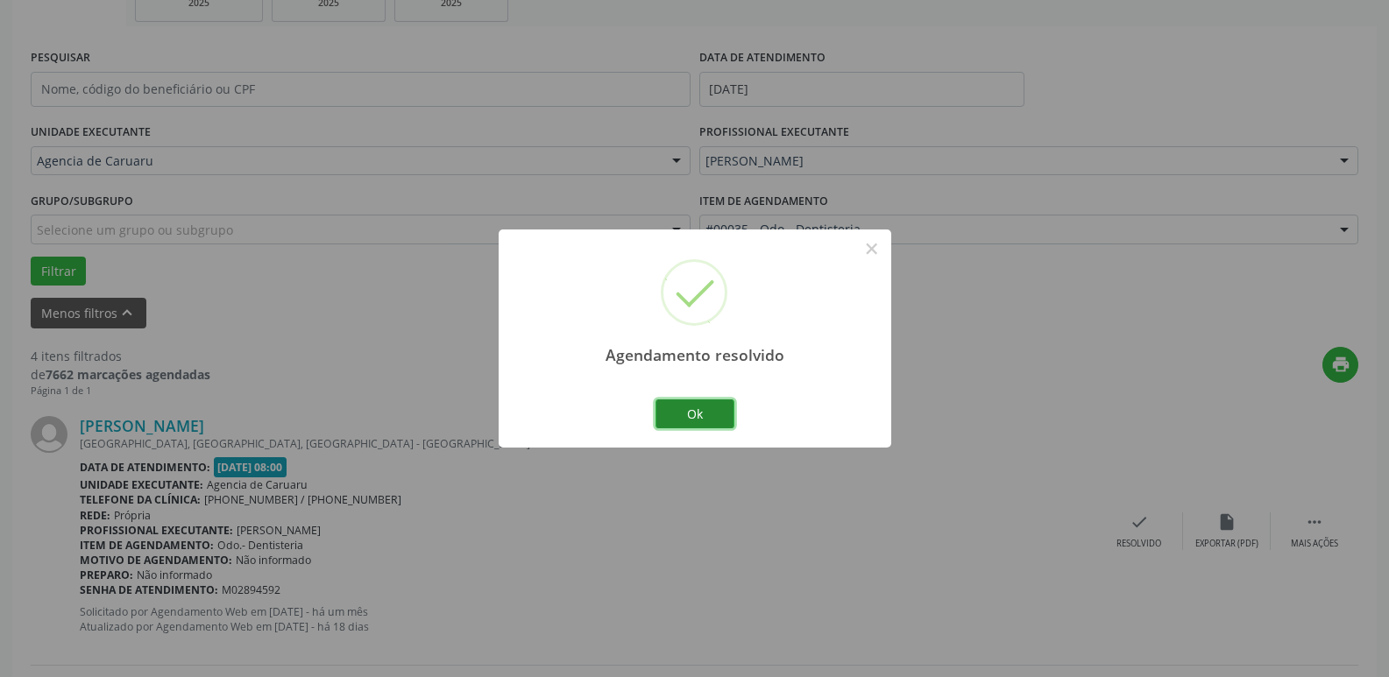
click at [683, 413] on button "Ok" at bounding box center [694, 414] width 79 height 30
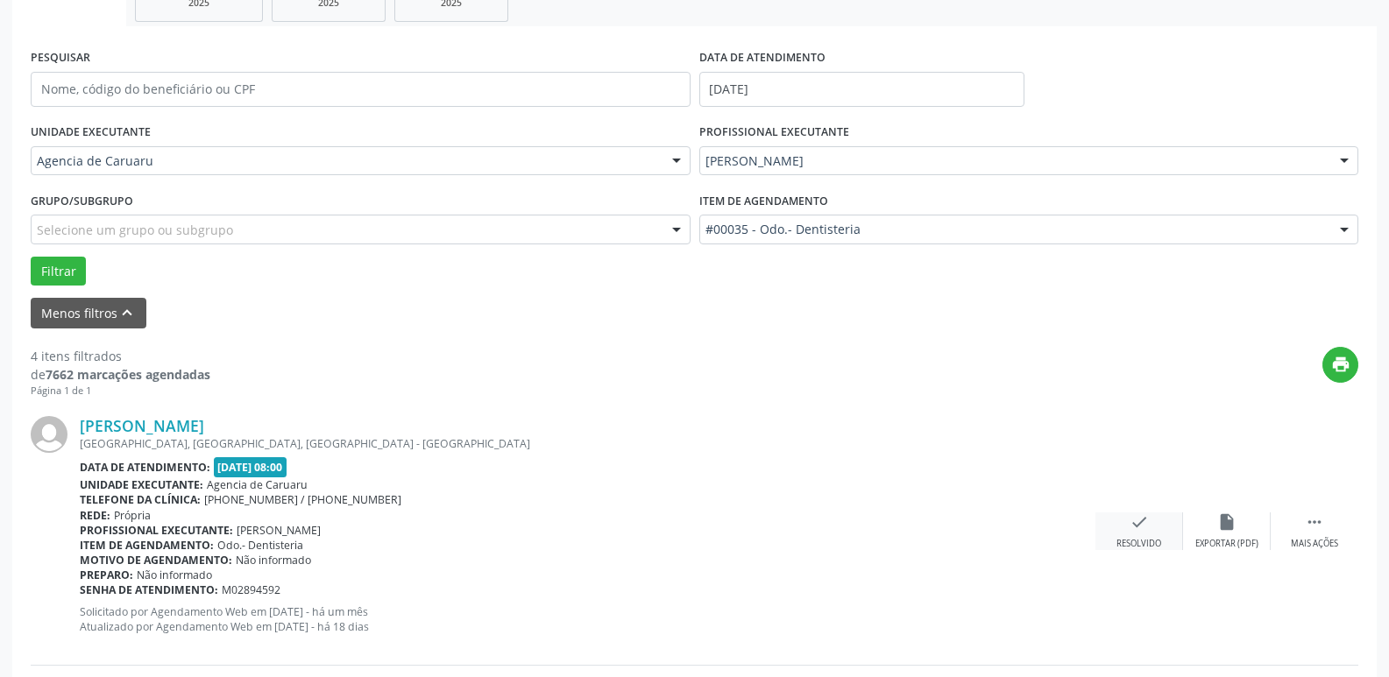
click at [1127, 515] on div "check Resolvido" at bounding box center [1139, 531] width 88 height 38
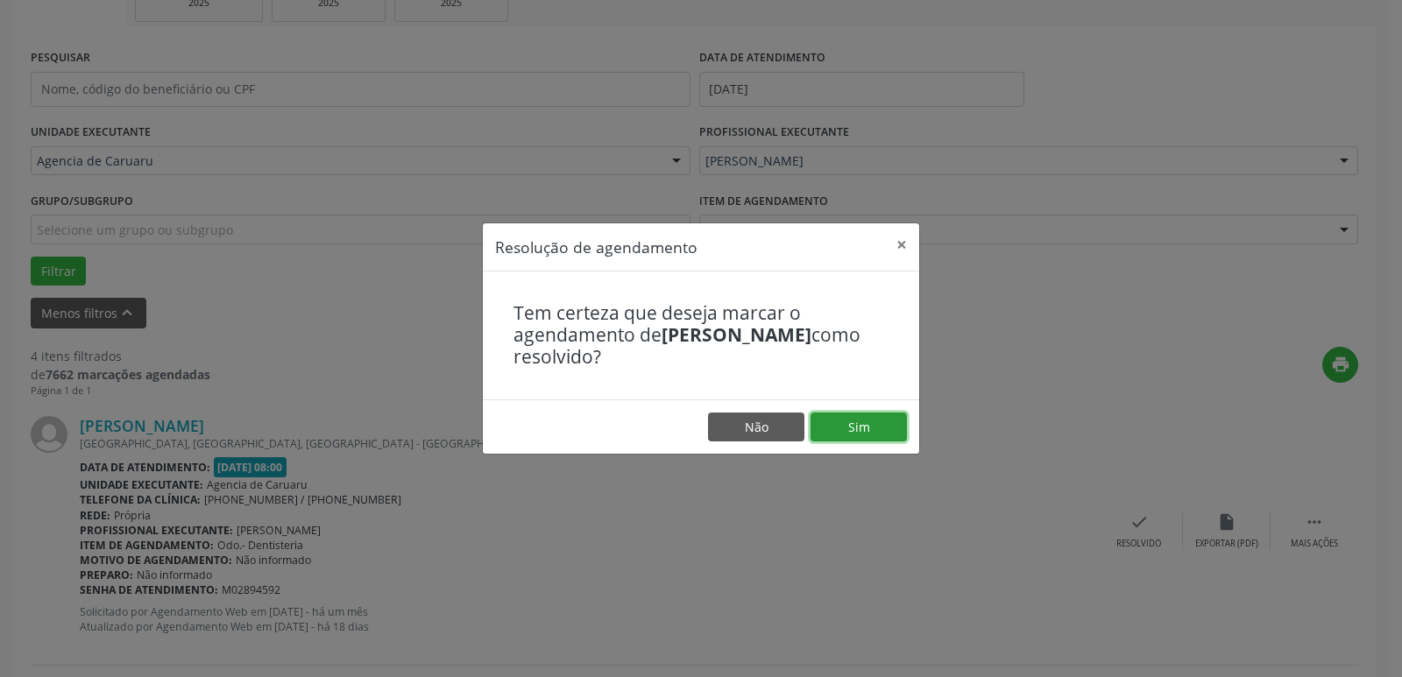
click at [859, 426] on button "Sim" at bounding box center [858, 428] width 96 height 30
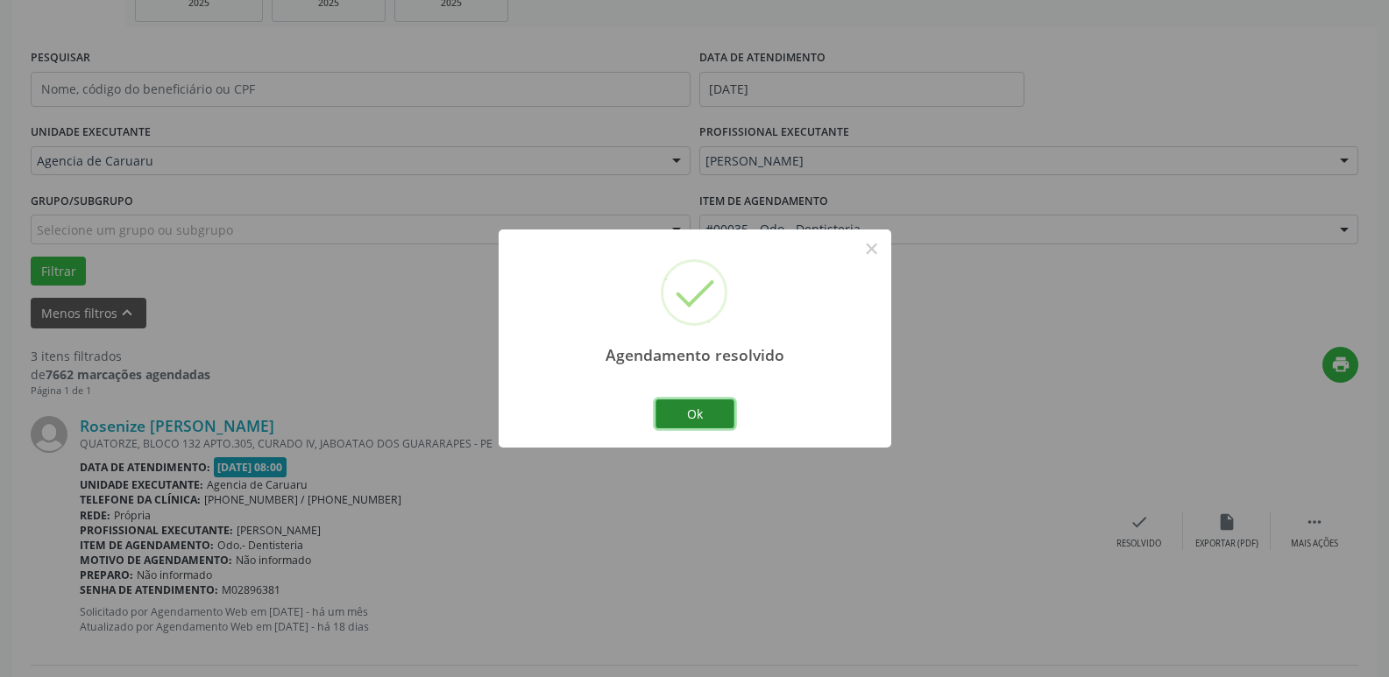
click at [679, 409] on button "Ok" at bounding box center [694, 414] width 79 height 30
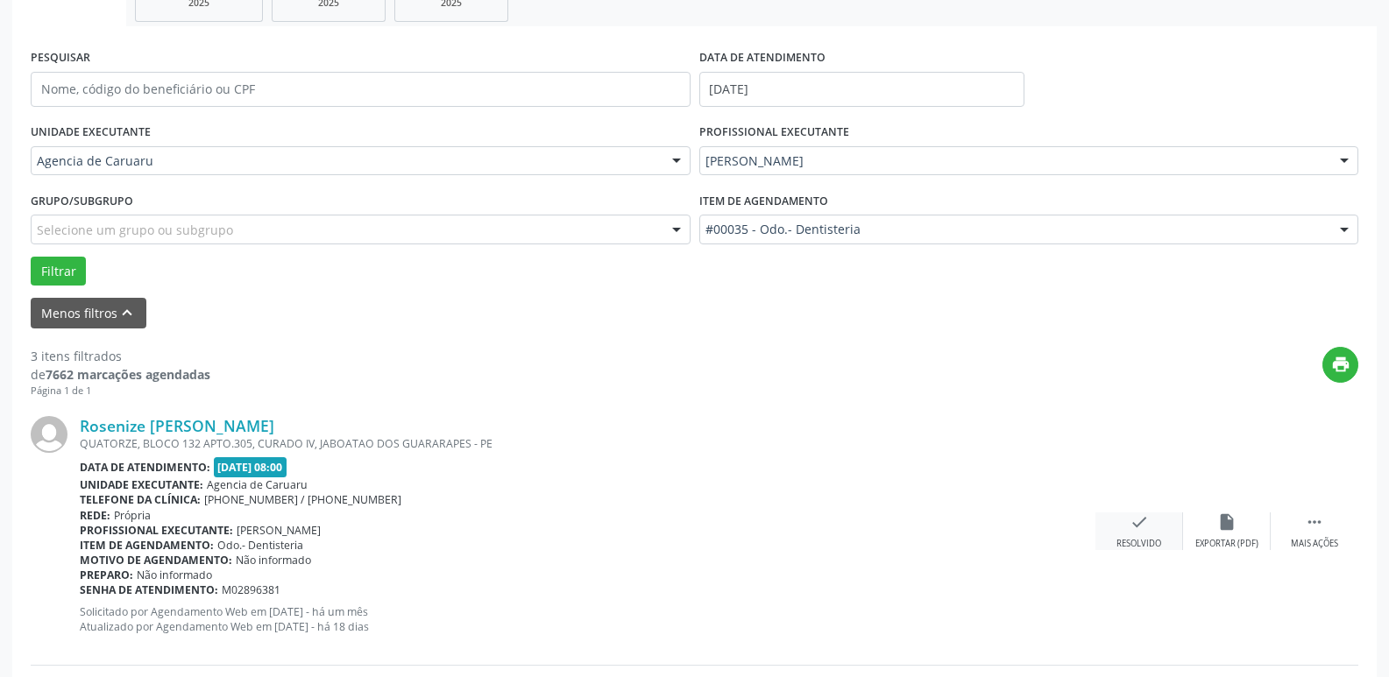
click at [1133, 536] on div "check Resolvido" at bounding box center [1139, 531] width 88 height 38
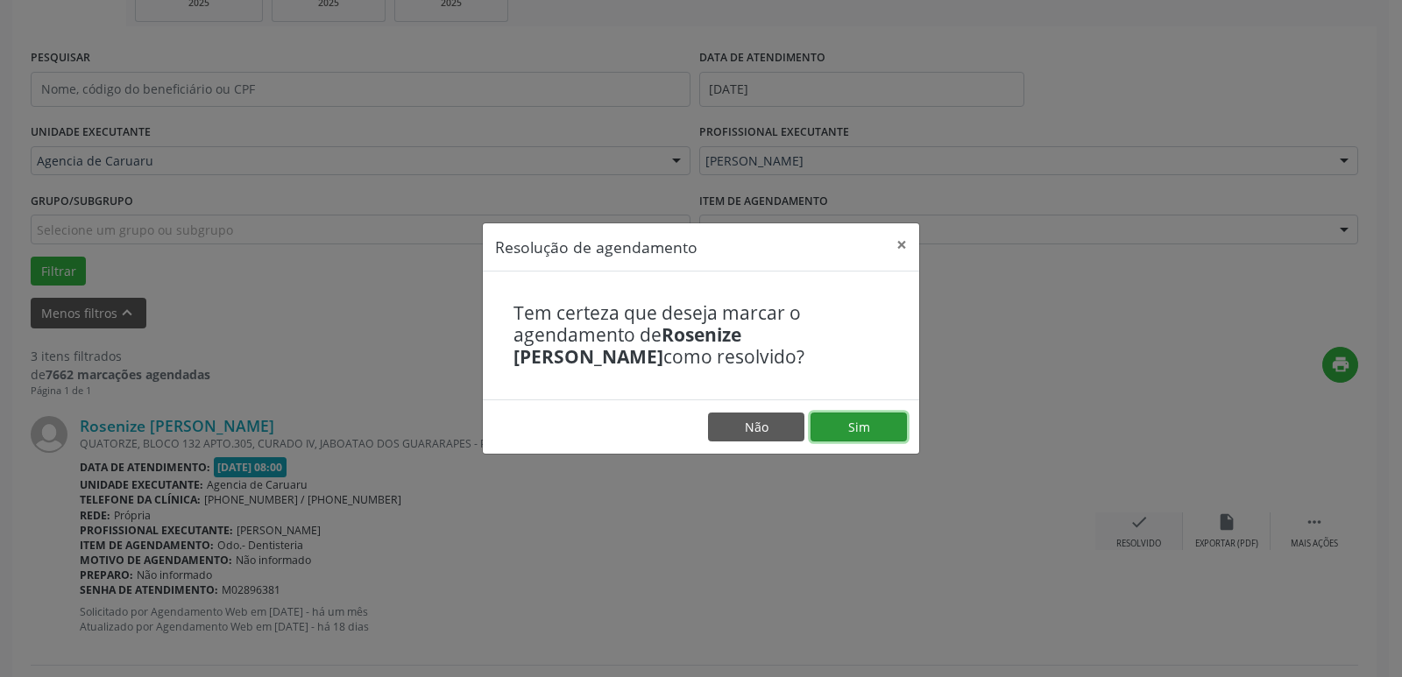
click at [873, 433] on button "Sim" at bounding box center [858, 428] width 96 height 30
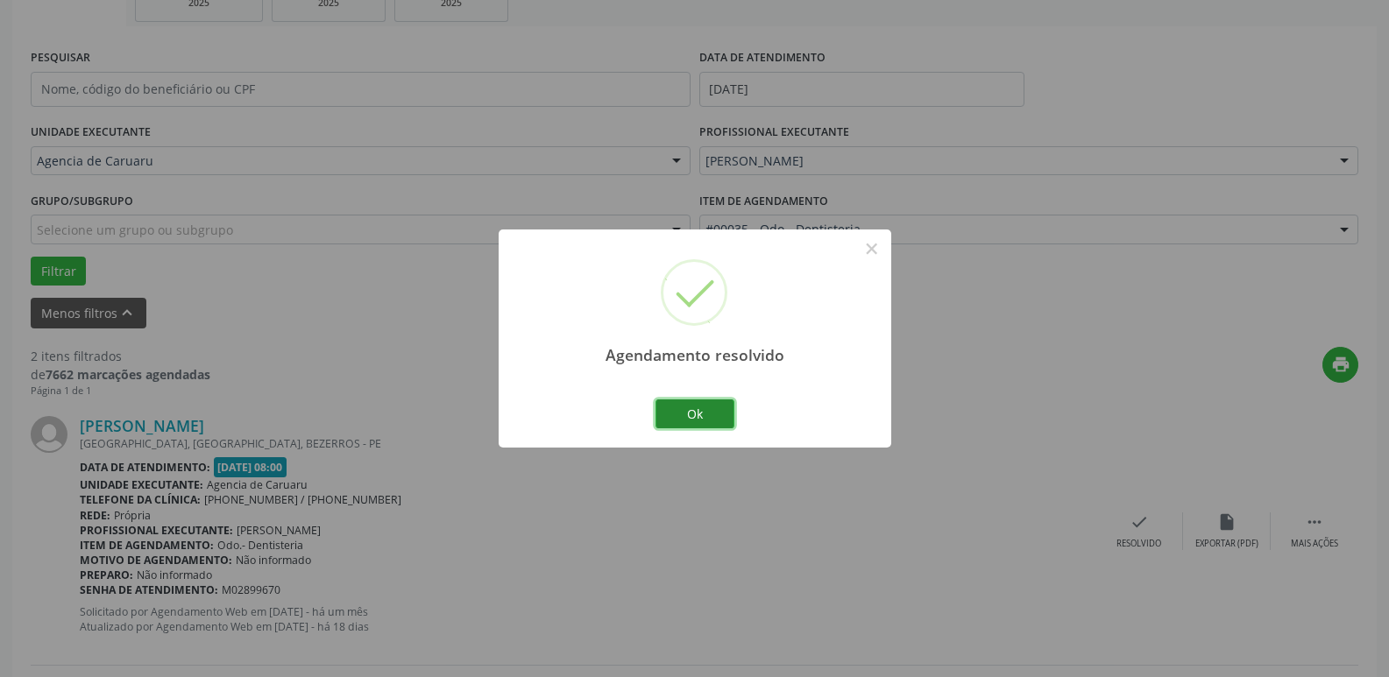
click at [689, 405] on button "Ok" at bounding box center [694, 414] width 79 height 30
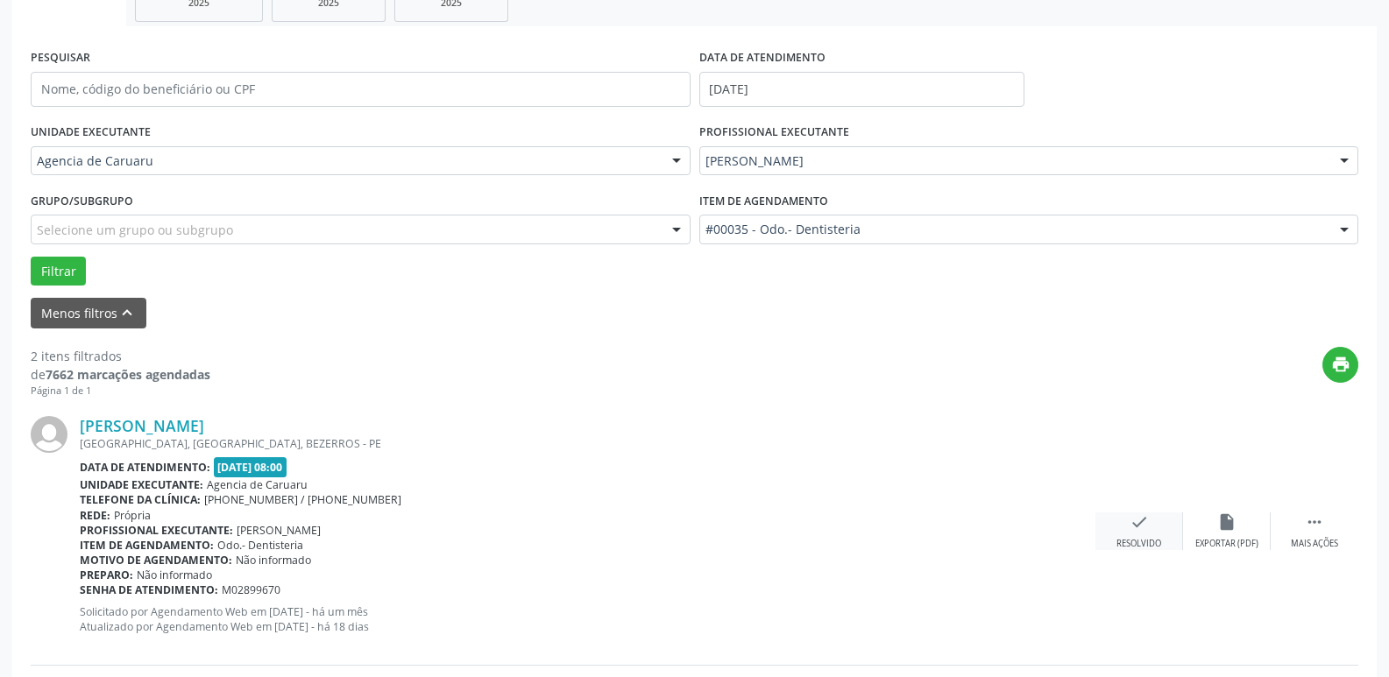
click at [1125, 533] on div "check Resolvido" at bounding box center [1139, 531] width 88 height 38
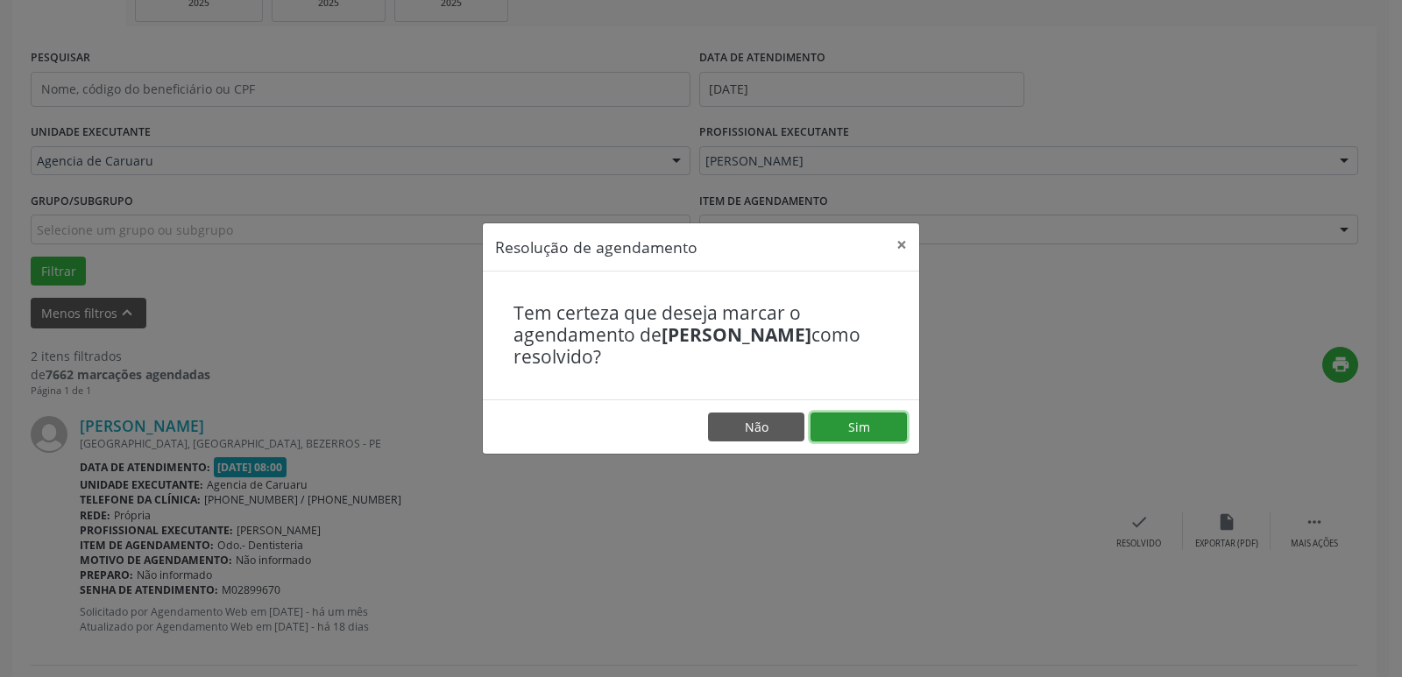
click at [853, 429] on button "Sim" at bounding box center [858, 428] width 96 height 30
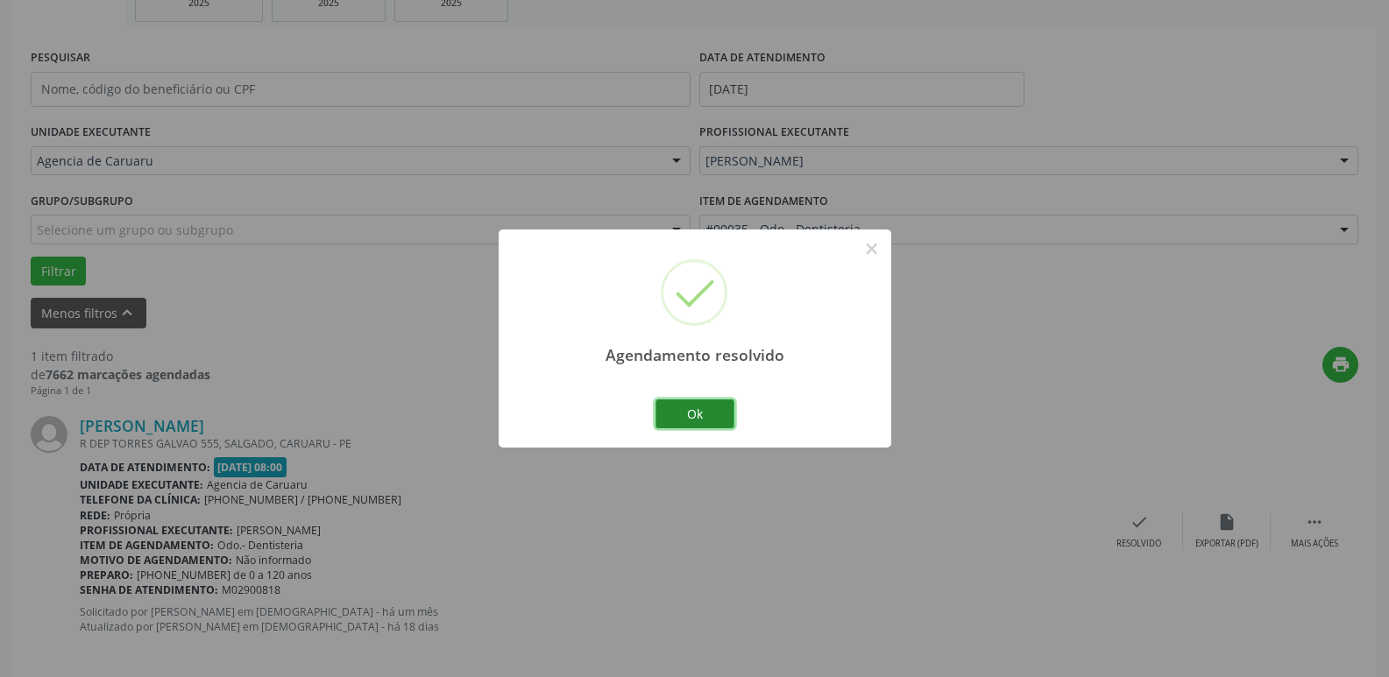
click at [707, 413] on button "Ok" at bounding box center [694, 414] width 79 height 30
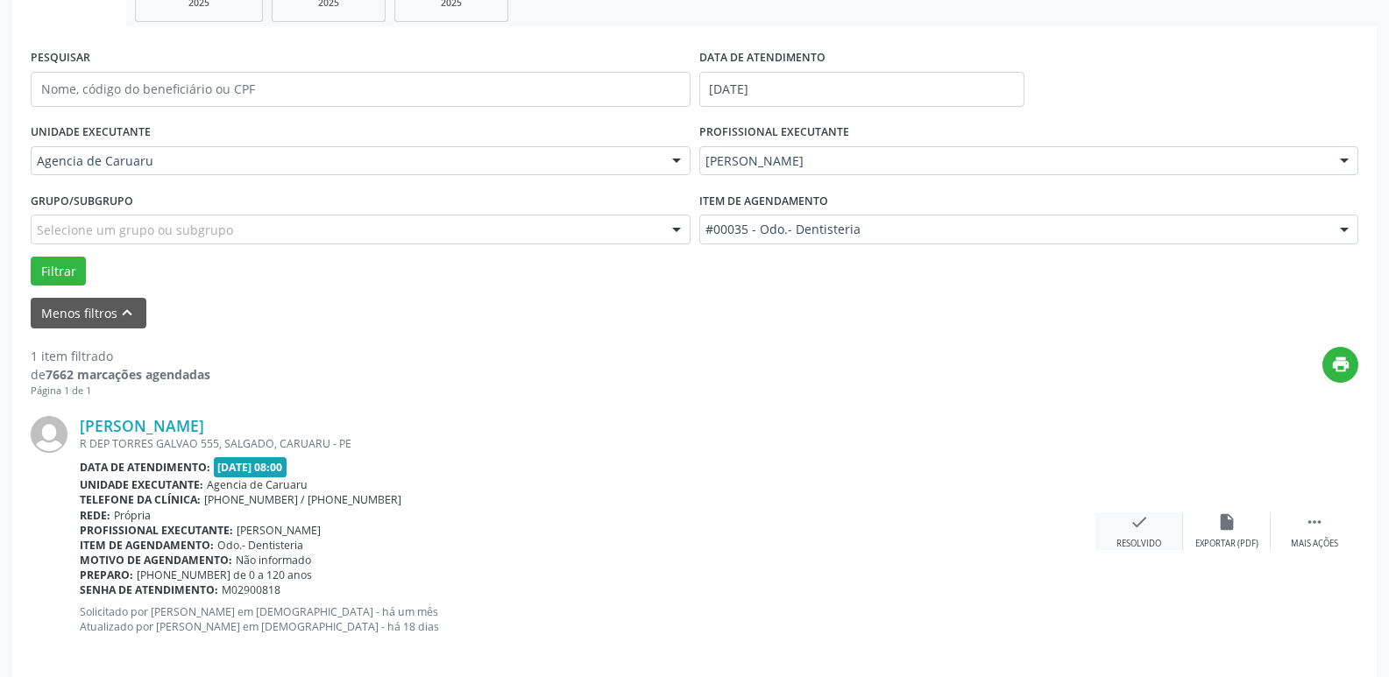
click at [1127, 528] on div "check Resolvido" at bounding box center [1139, 531] width 88 height 38
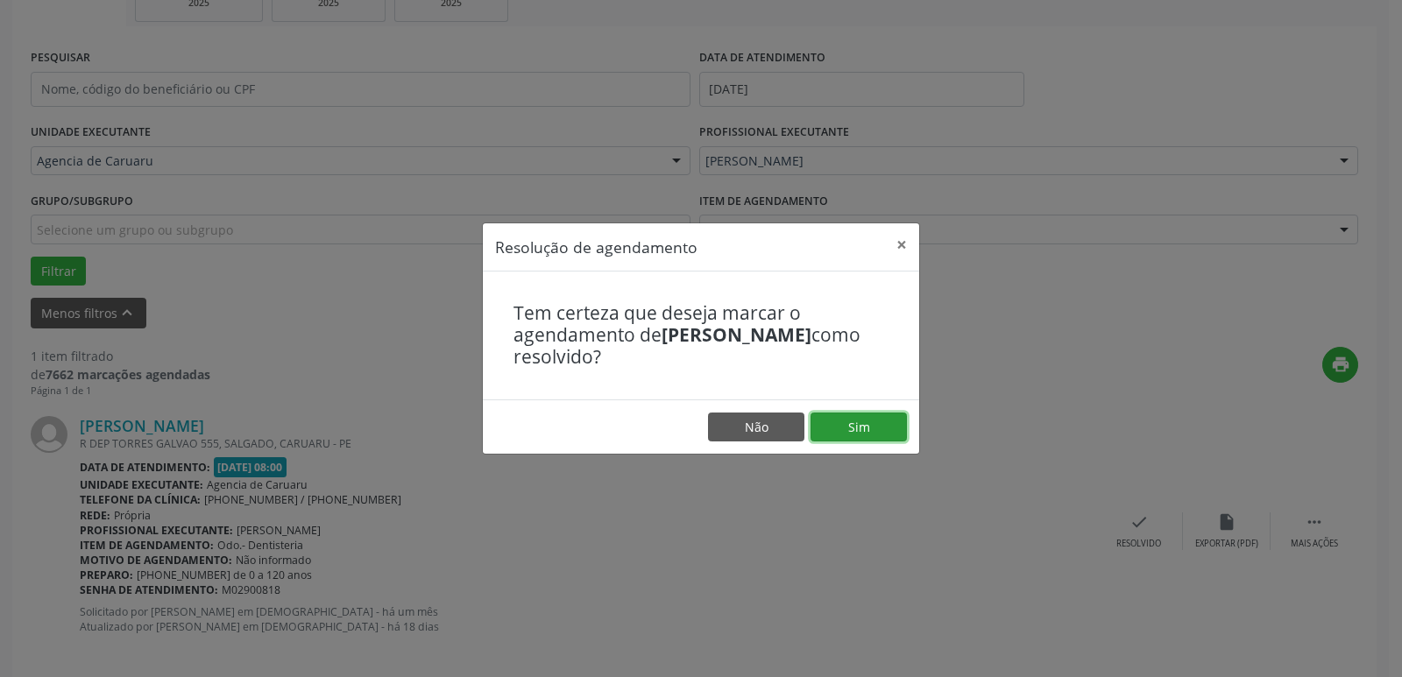
click at [865, 420] on button "Sim" at bounding box center [858, 428] width 96 height 30
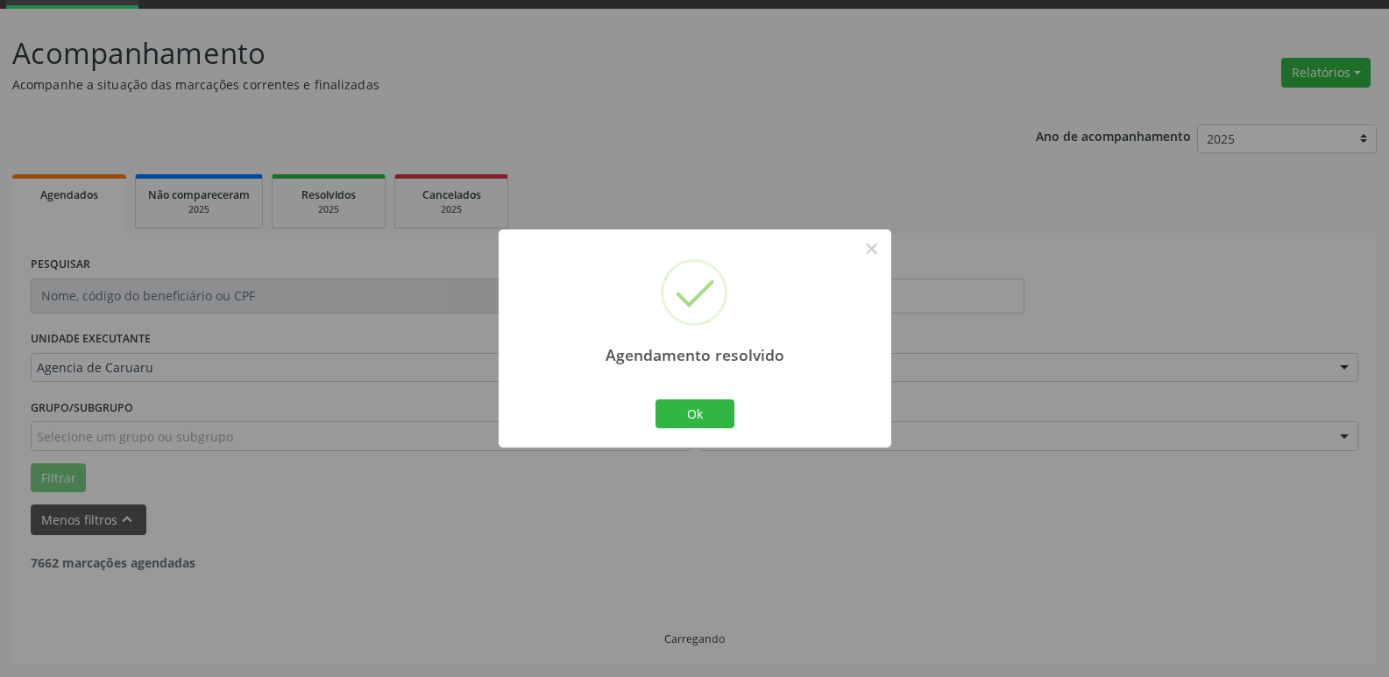
scroll to position [32, 0]
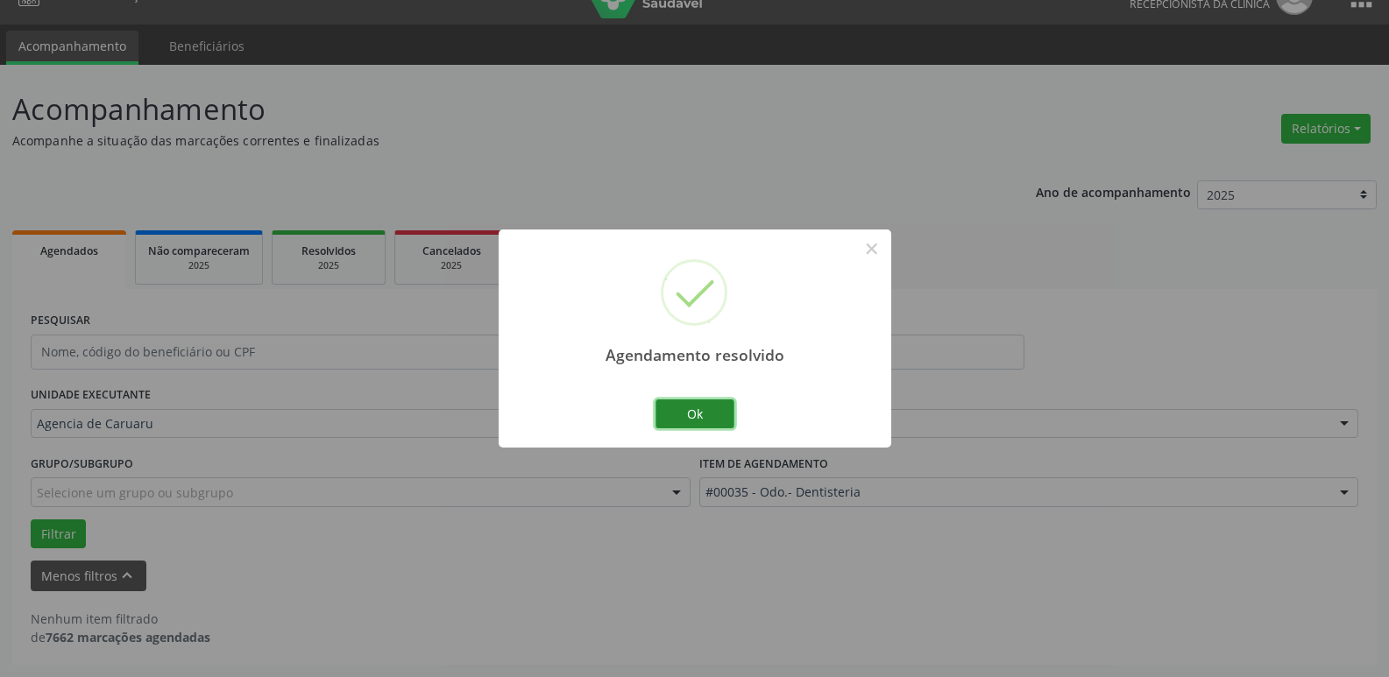
click at [681, 415] on button "Ok" at bounding box center [694, 414] width 79 height 30
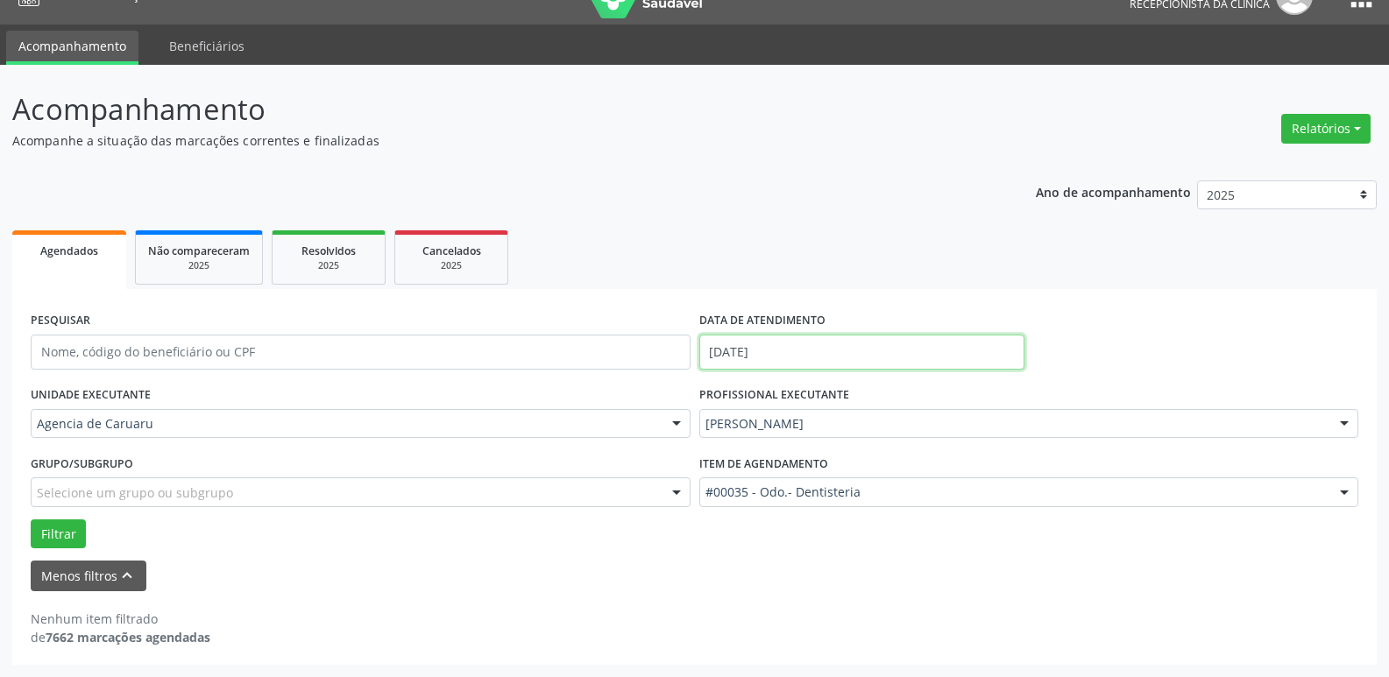
click at [815, 351] on input "[DATE]" at bounding box center [861, 352] width 325 height 35
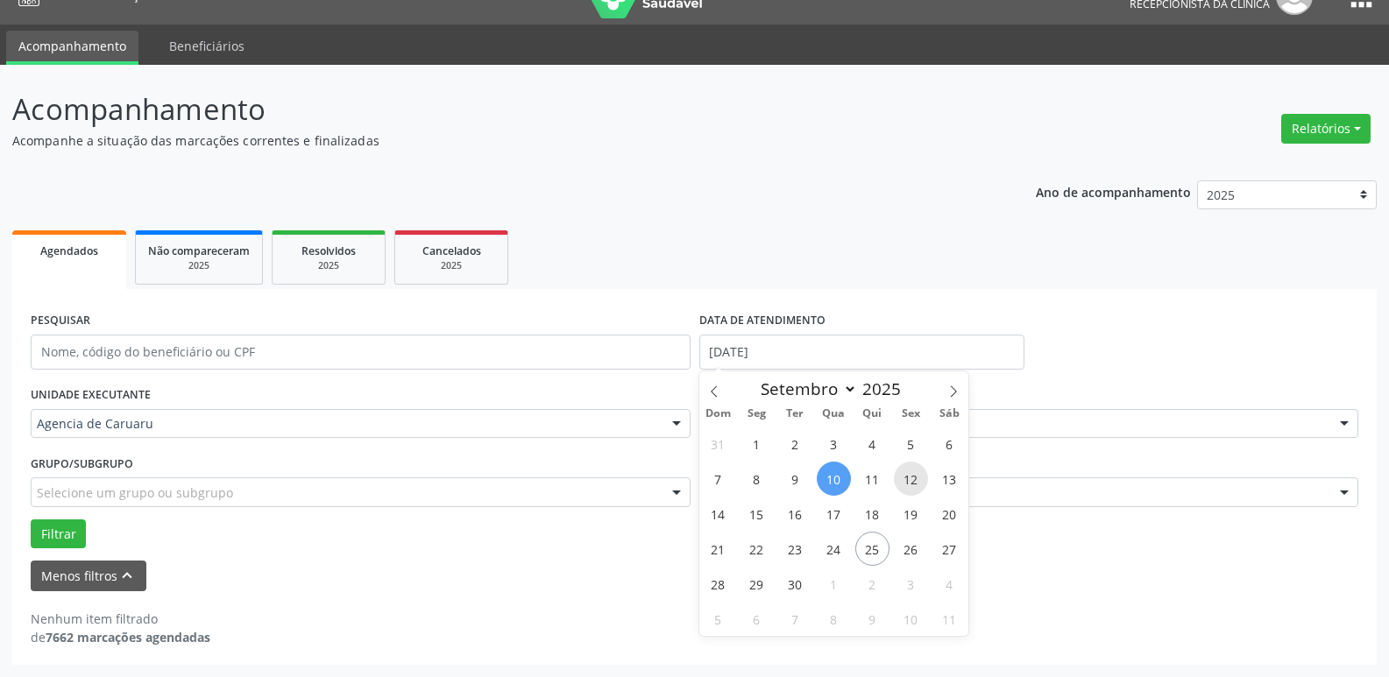
click at [910, 477] on span "12" at bounding box center [911, 479] width 34 height 34
type input "[DATE]"
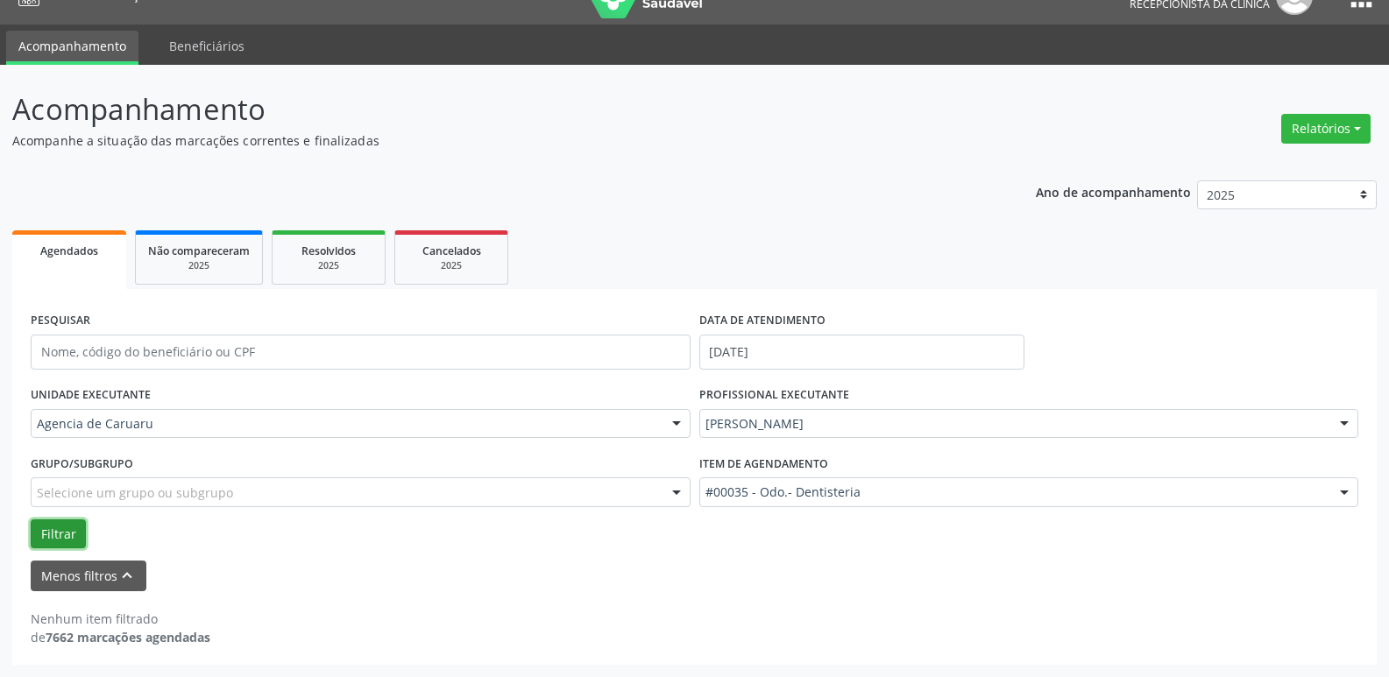
click at [68, 530] on button "Filtrar" at bounding box center [58, 534] width 55 height 30
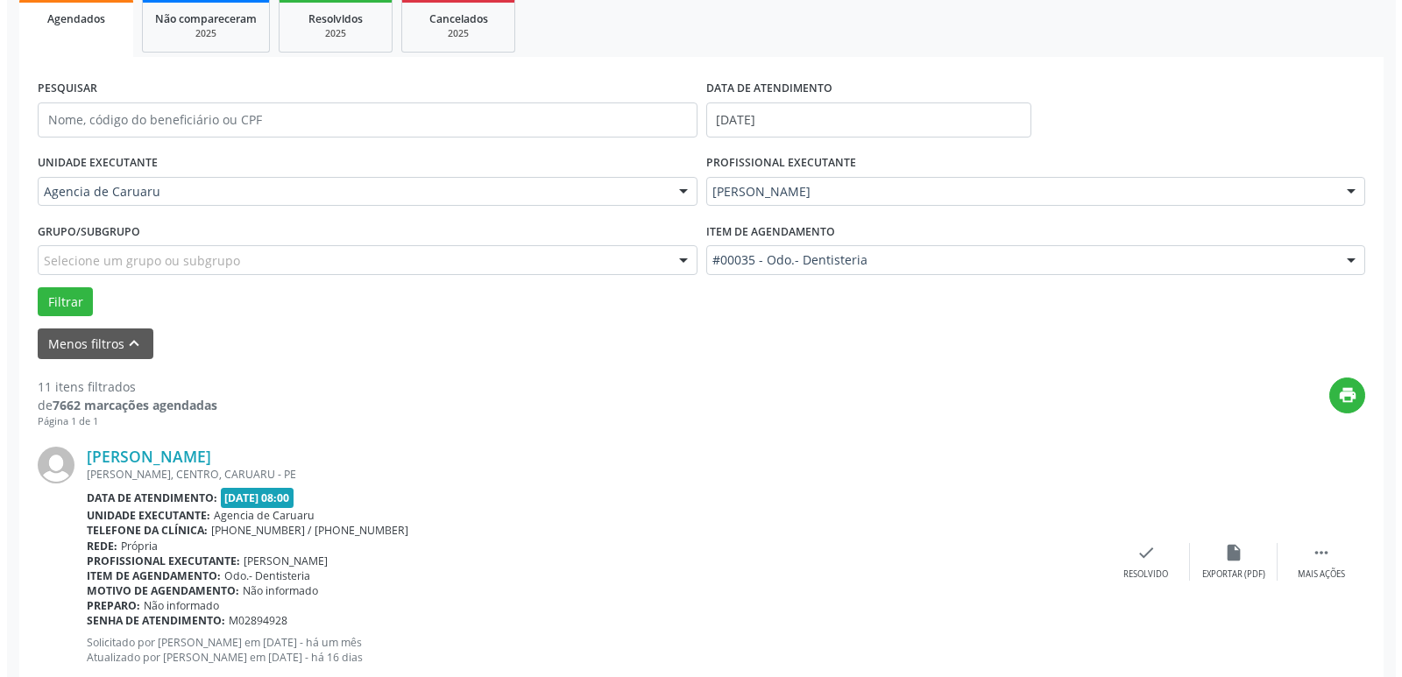
scroll to position [294, 0]
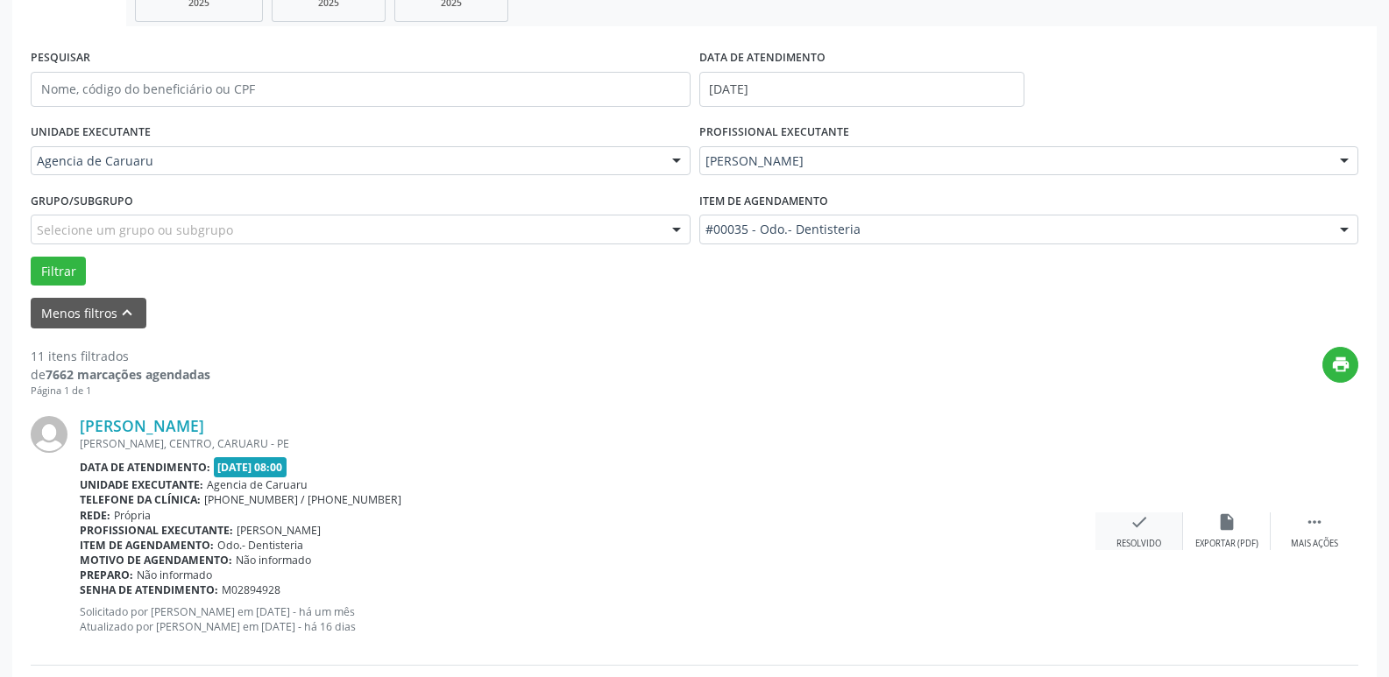
click at [1129, 531] on icon "check" at bounding box center [1138, 521] width 19 height 19
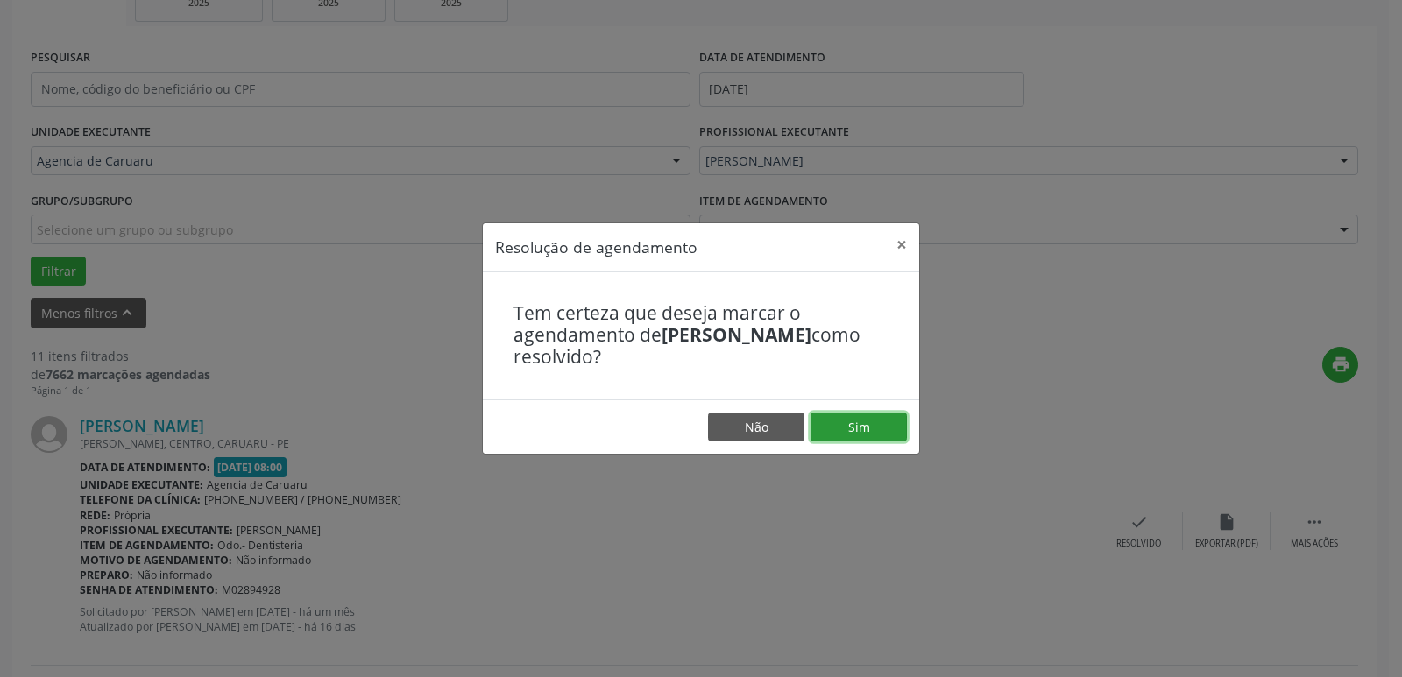
click at [850, 424] on button "Sim" at bounding box center [858, 428] width 96 height 30
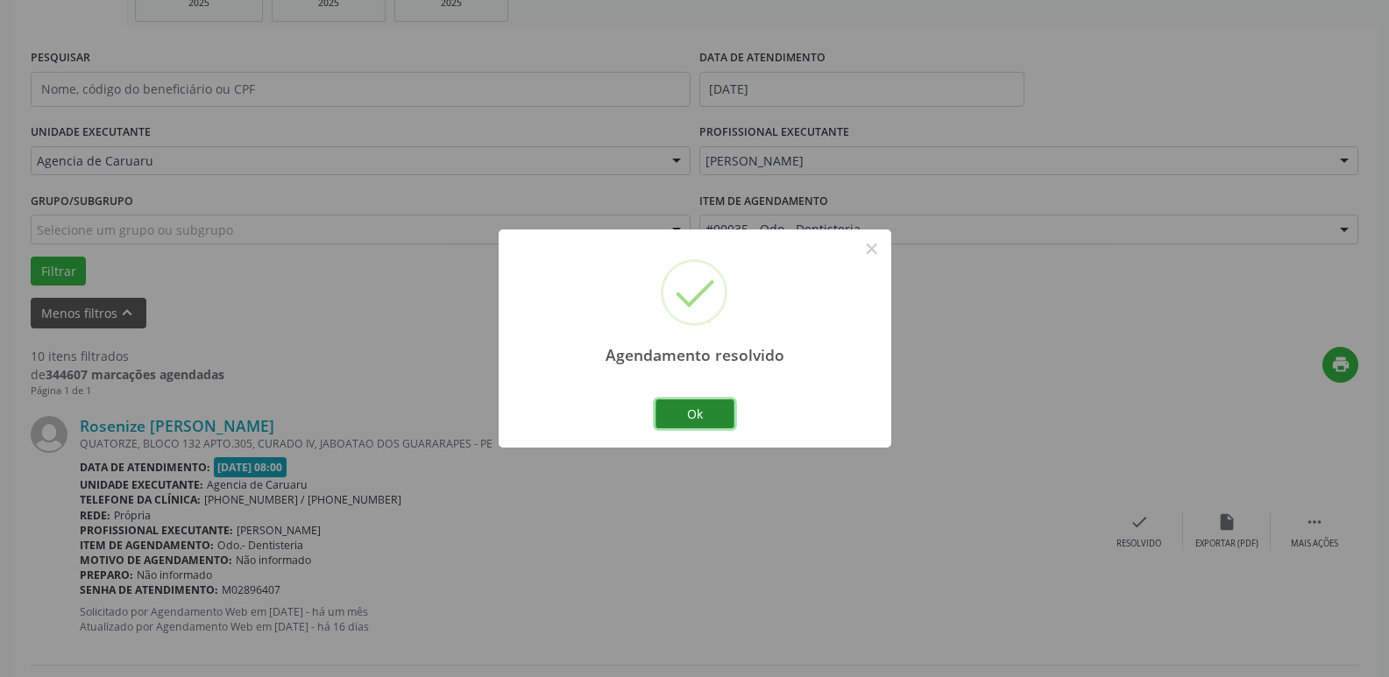
click at [701, 409] on button "Ok" at bounding box center [694, 414] width 79 height 30
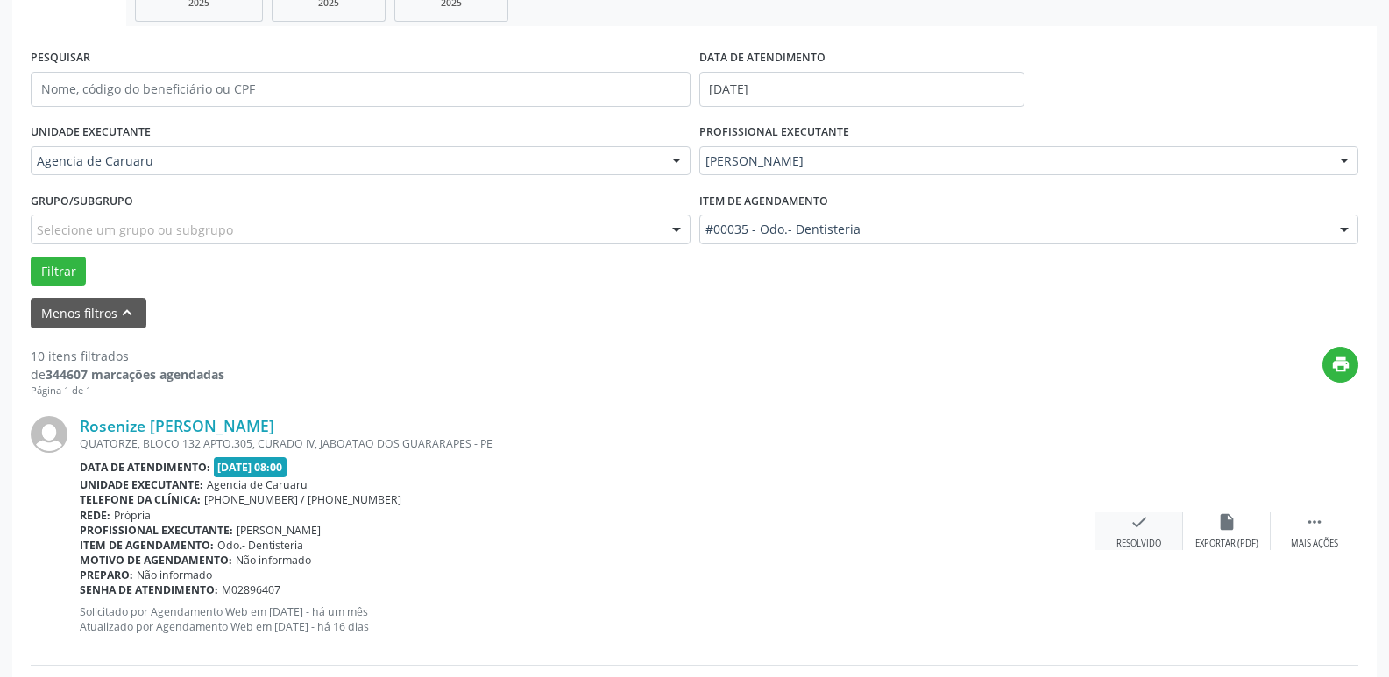
click at [1135, 525] on icon "check" at bounding box center [1138, 521] width 19 height 19
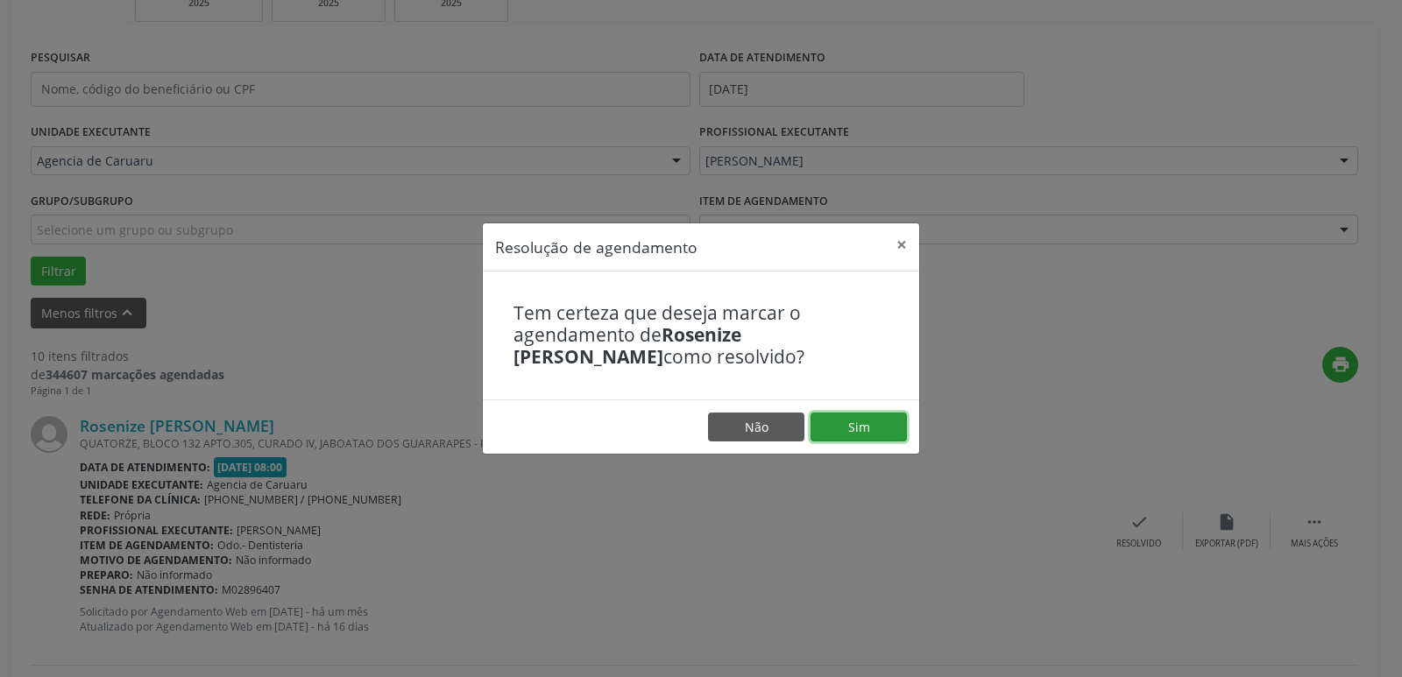
click at [875, 427] on button "Sim" at bounding box center [858, 428] width 96 height 30
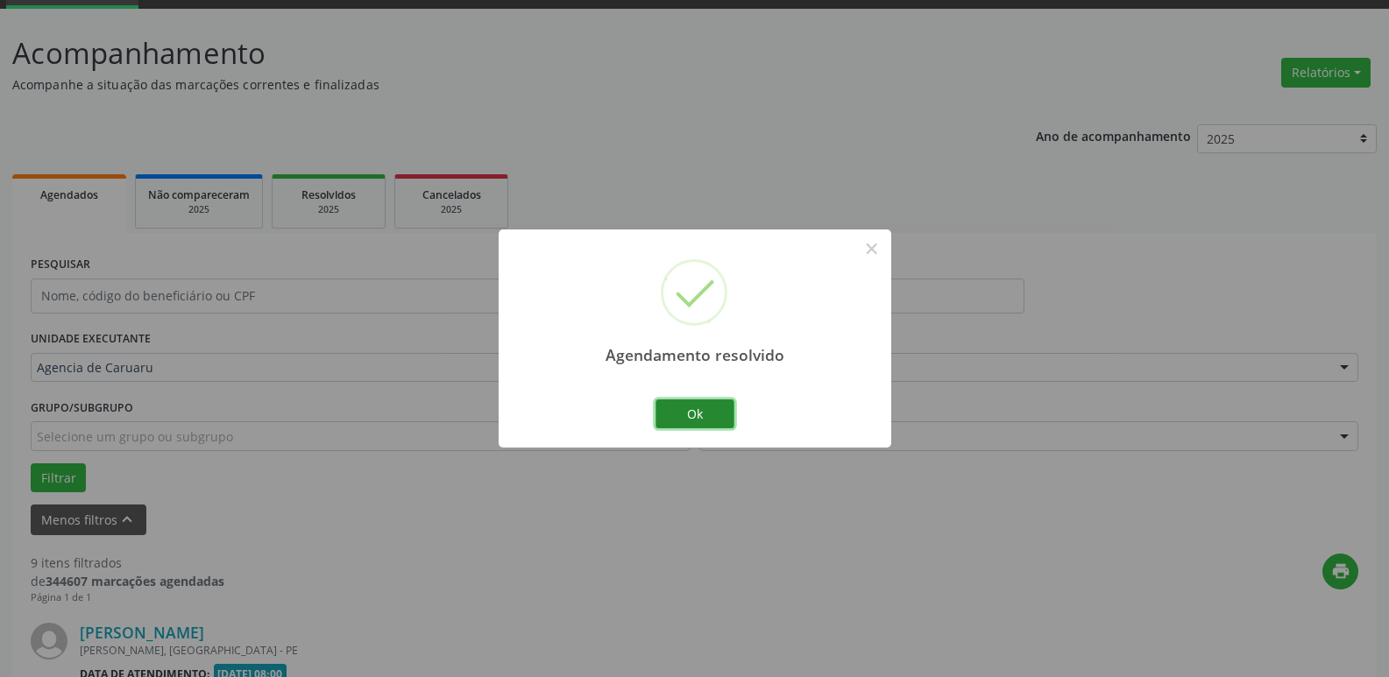
click at [701, 413] on button "Ok" at bounding box center [694, 414] width 79 height 30
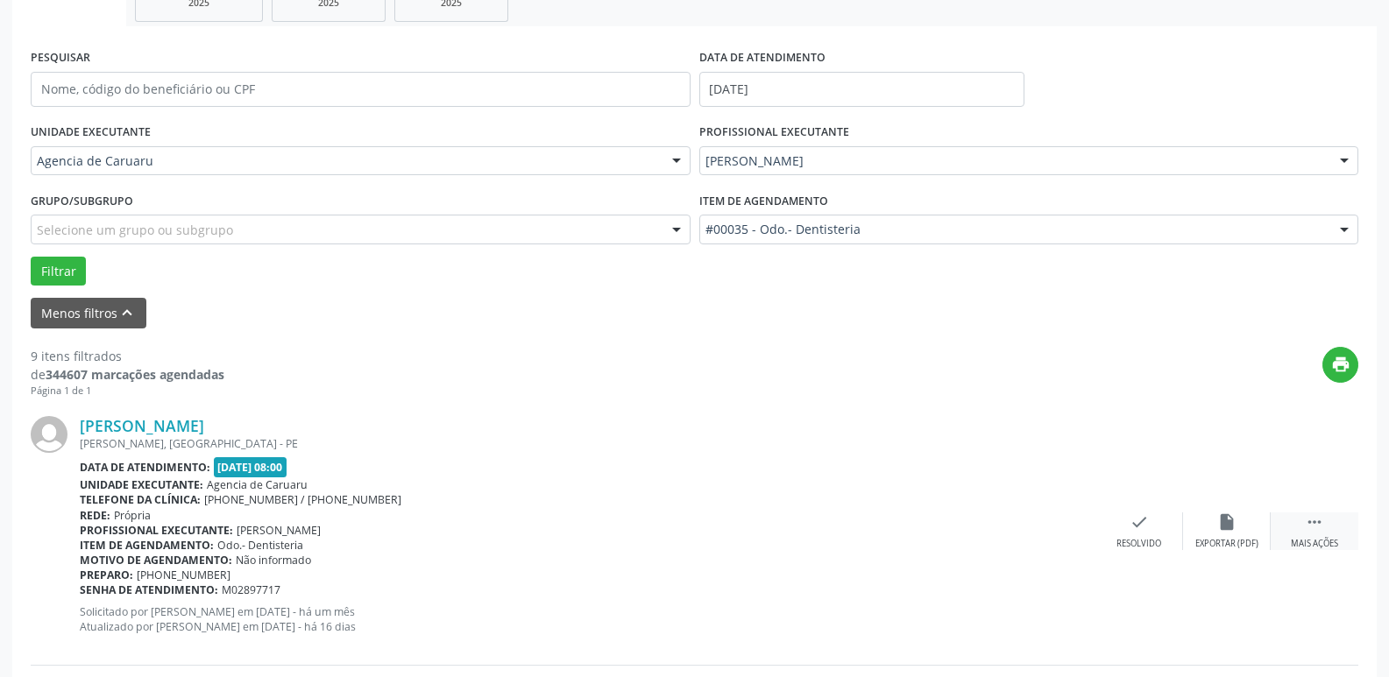
click at [1314, 531] on icon "" at bounding box center [1313, 521] width 19 height 19
click at [1226, 530] on icon "alarm_off" at bounding box center [1226, 521] width 19 height 19
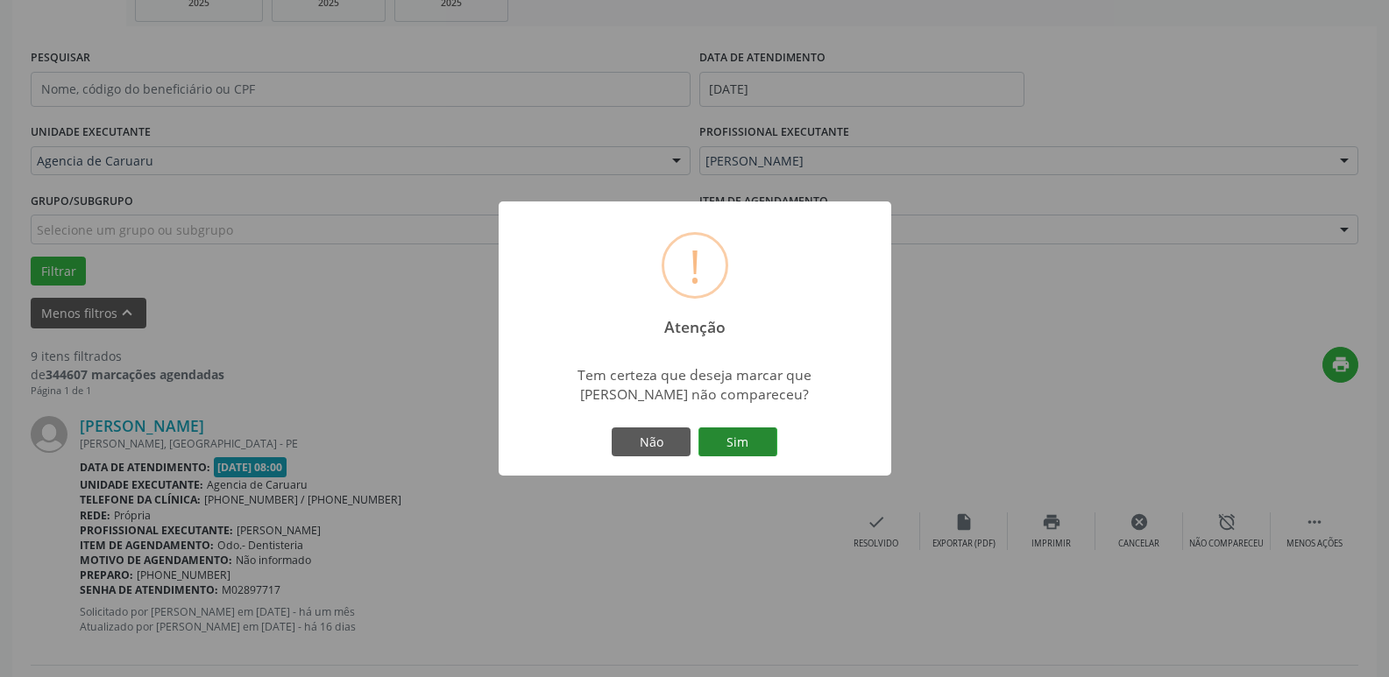
click at [740, 448] on button "Sim" at bounding box center [737, 443] width 79 height 30
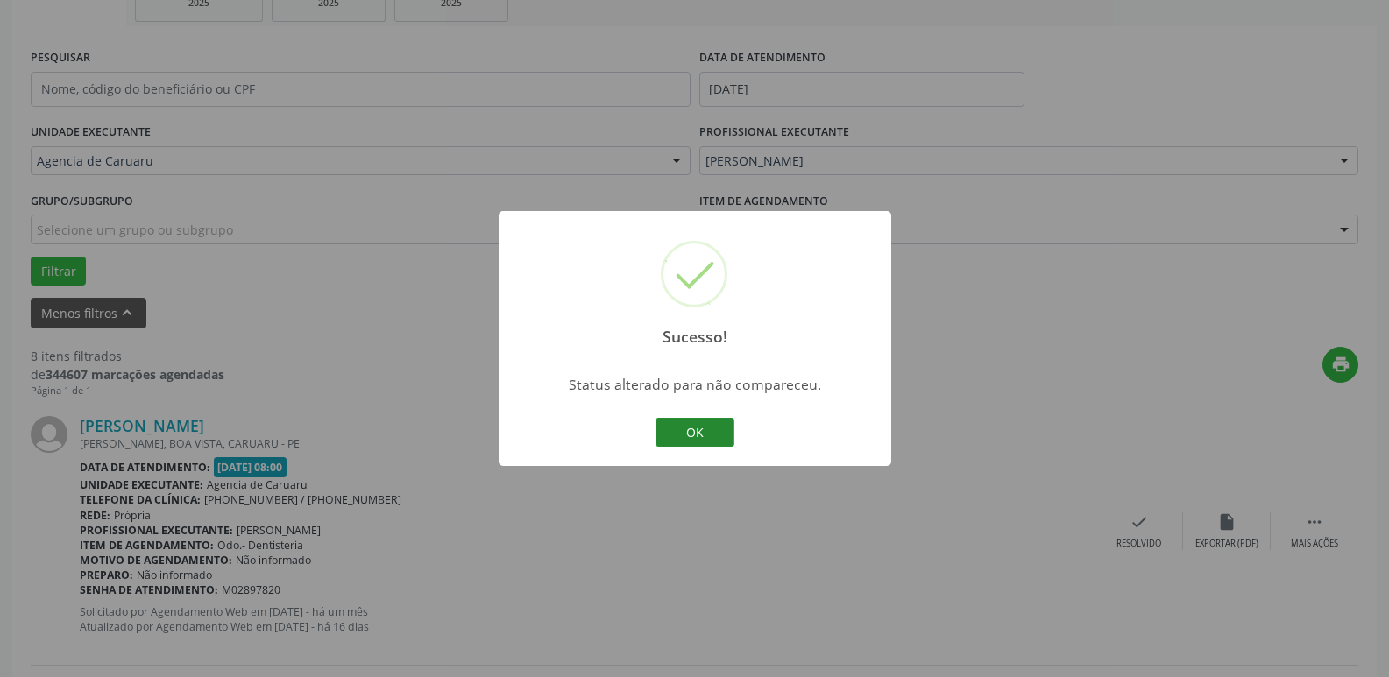
click at [694, 432] on button "OK" at bounding box center [694, 433] width 79 height 30
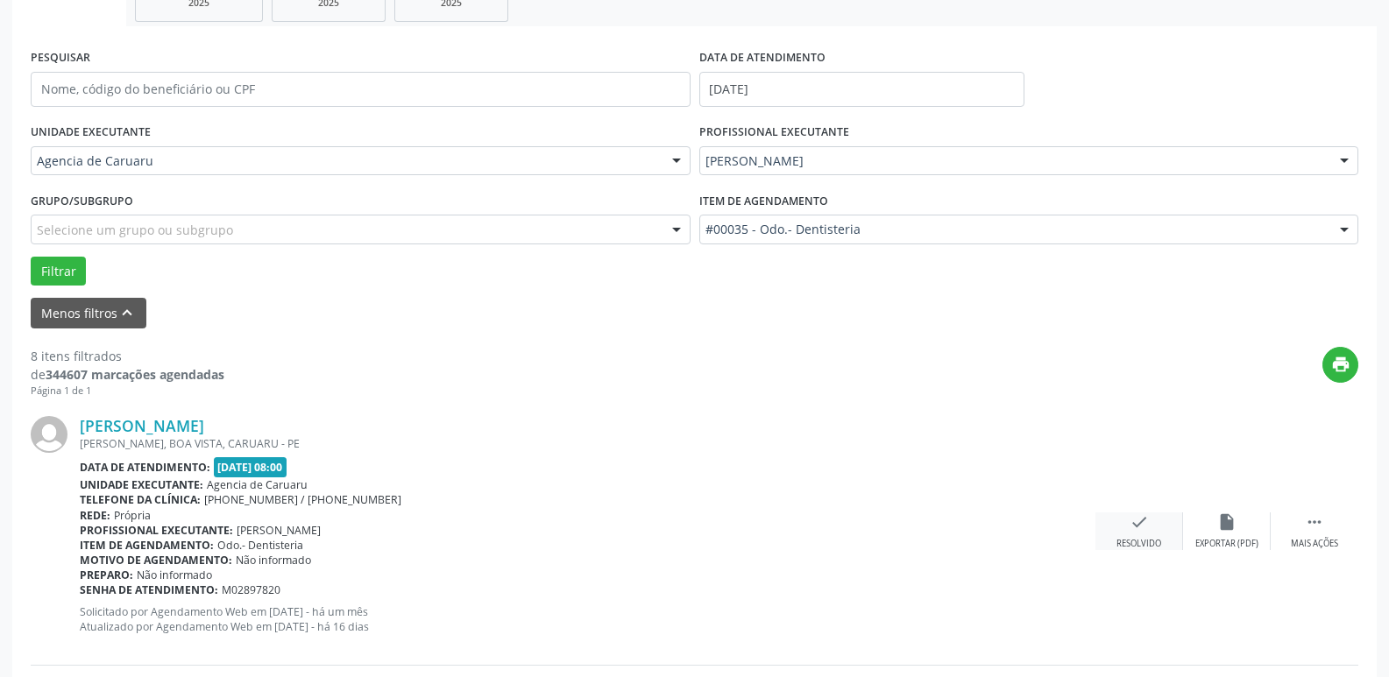
click at [1139, 537] on div "check Resolvido" at bounding box center [1139, 531] width 88 height 38
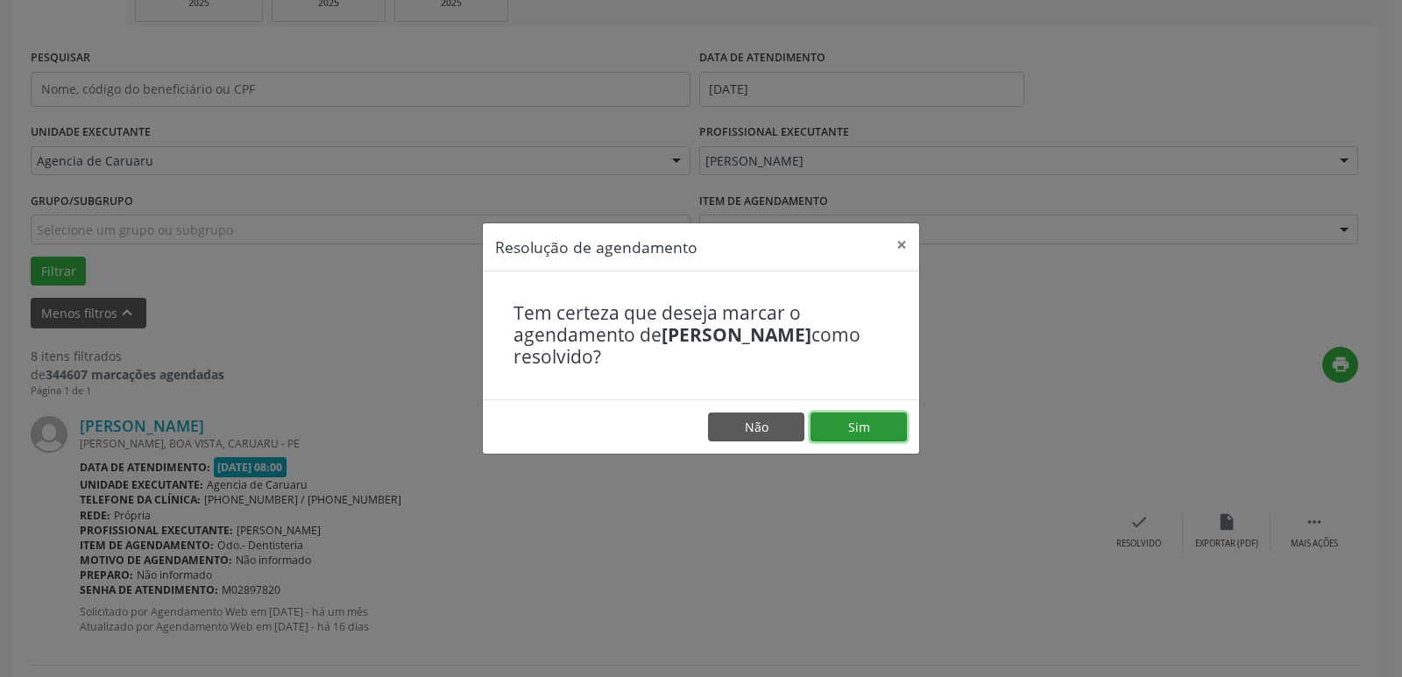
click at [861, 425] on button "Sim" at bounding box center [858, 428] width 96 height 30
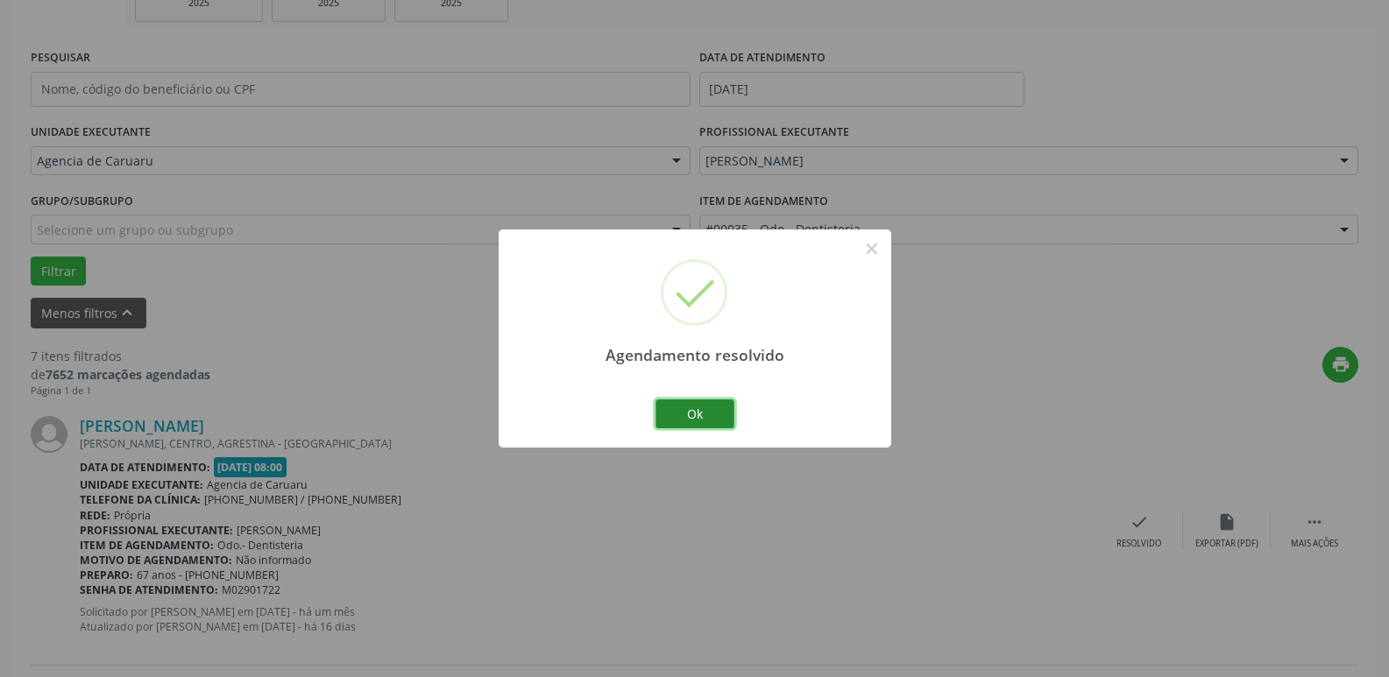
click at [698, 420] on button "Ok" at bounding box center [694, 414] width 79 height 30
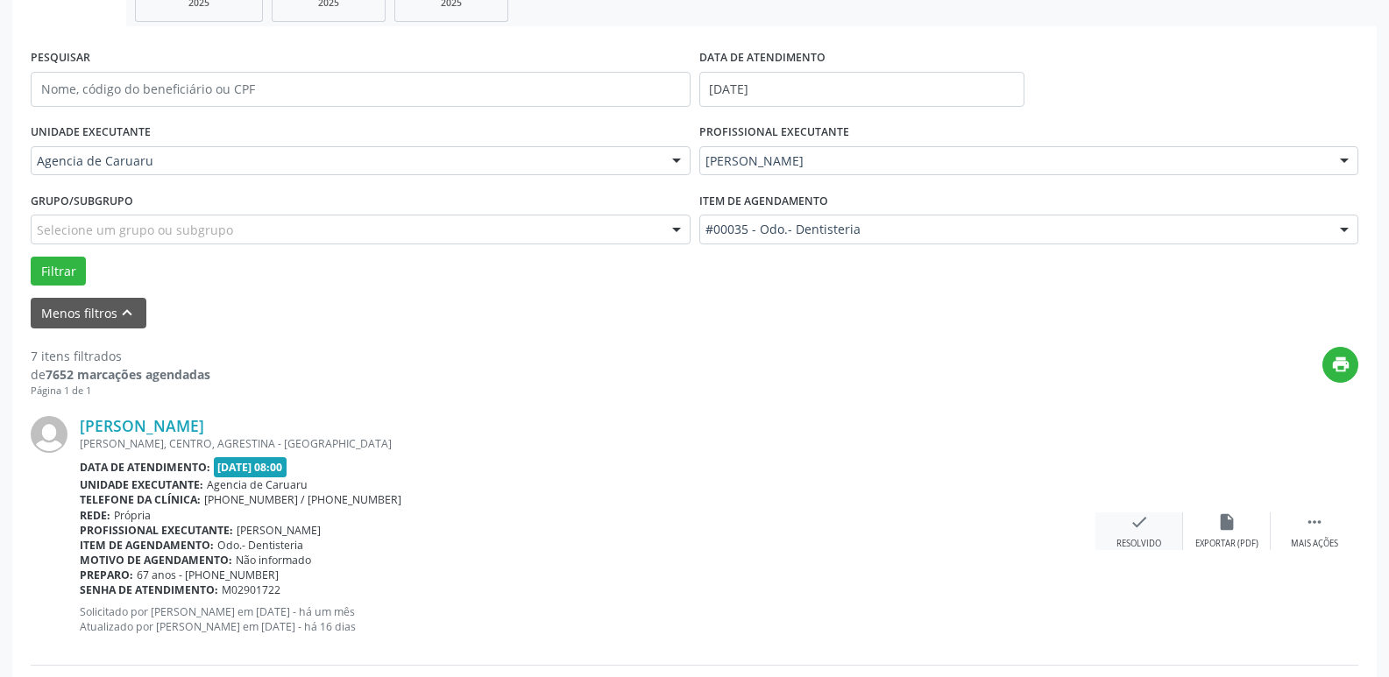
click at [1144, 526] on icon "check" at bounding box center [1138, 521] width 19 height 19
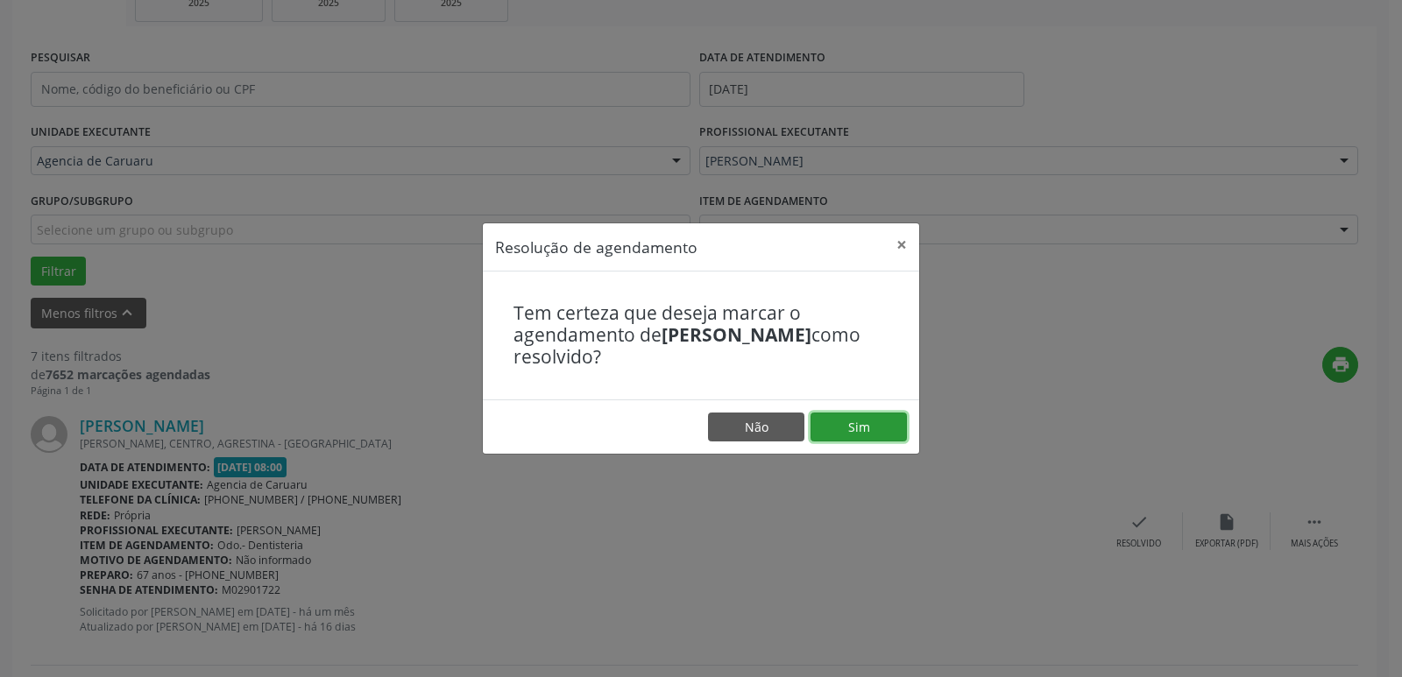
click at [835, 425] on button "Sim" at bounding box center [858, 428] width 96 height 30
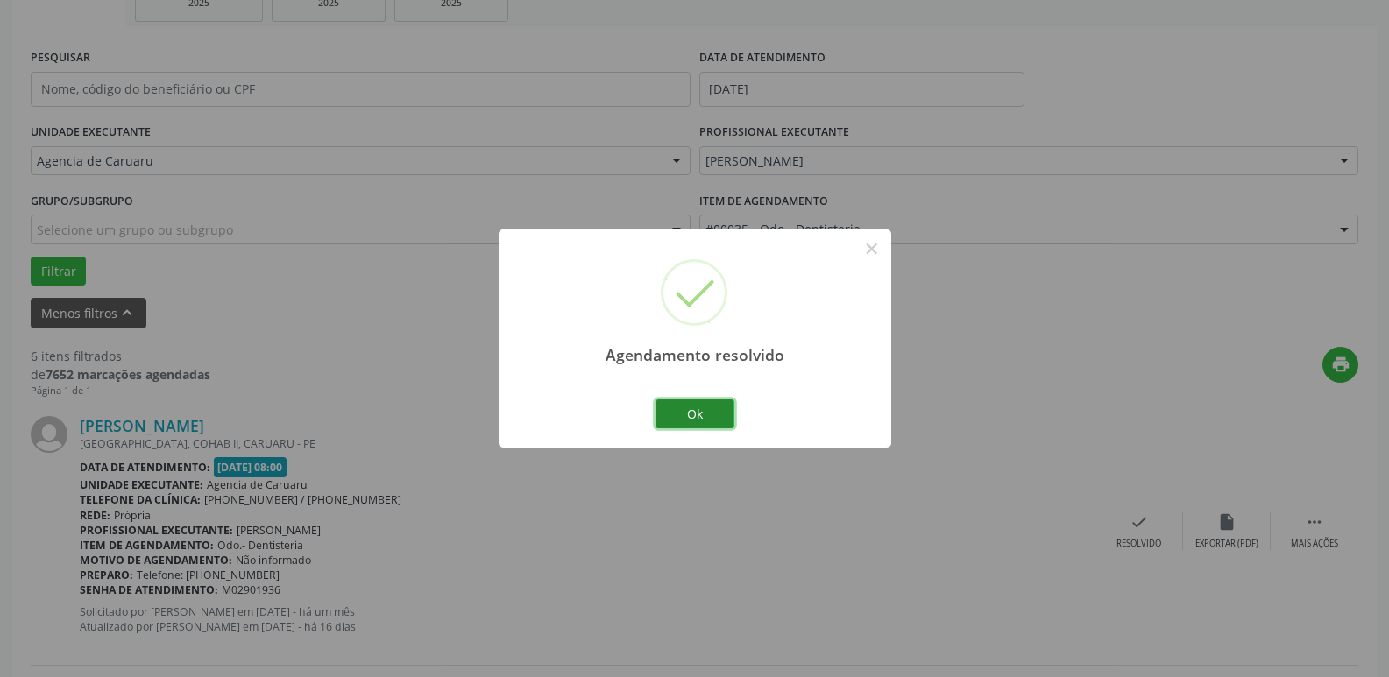
click at [689, 418] on button "Ok" at bounding box center [694, 414] width 79 height 30
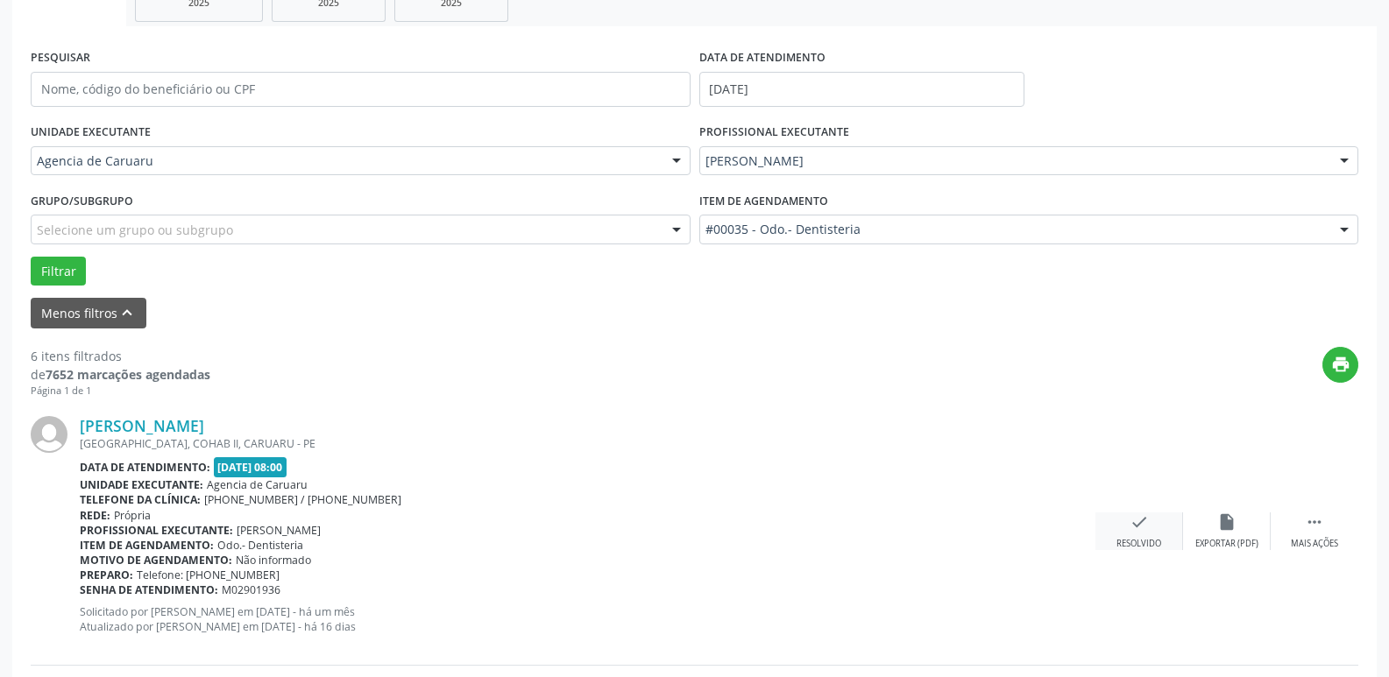
click at [1127, 521] on div "check Resolvido" at bounding box center [1139, 531] width 88 height 38
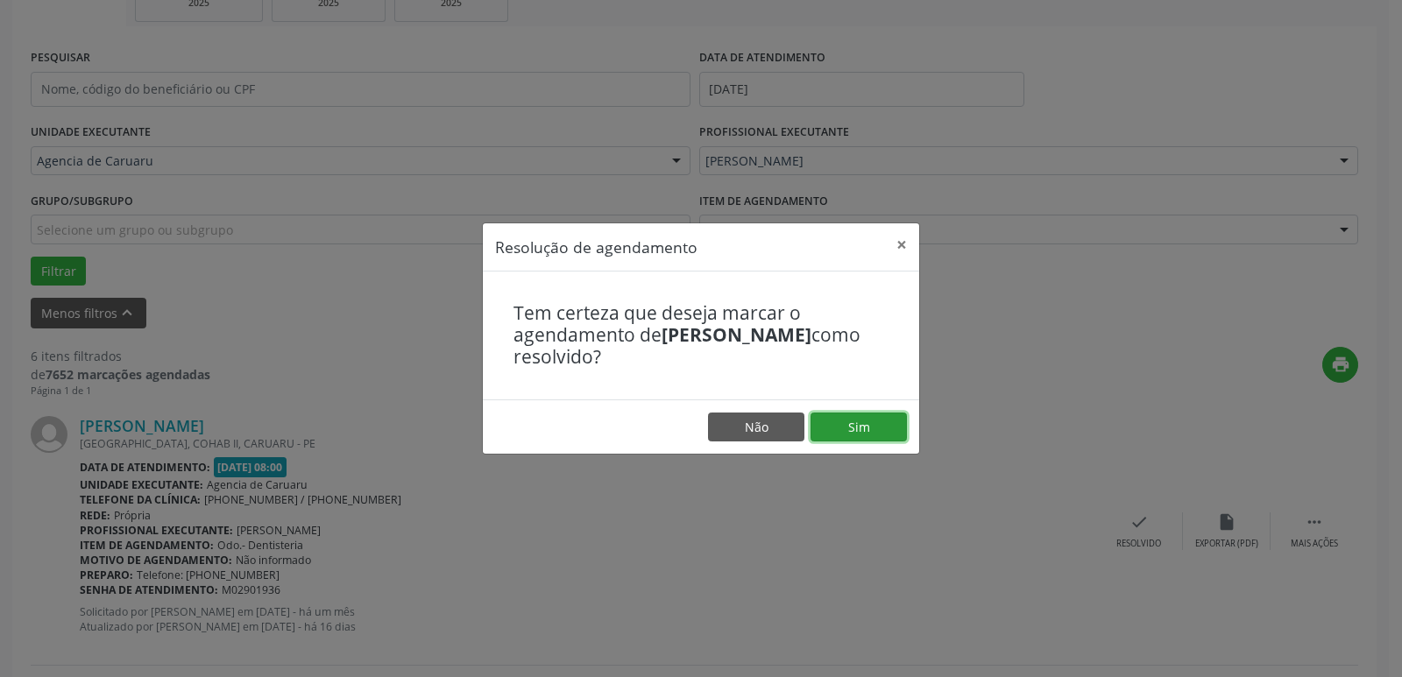
click at [856, 428] on button "Sim" at bounding box center [858, 428] width 96 height 30
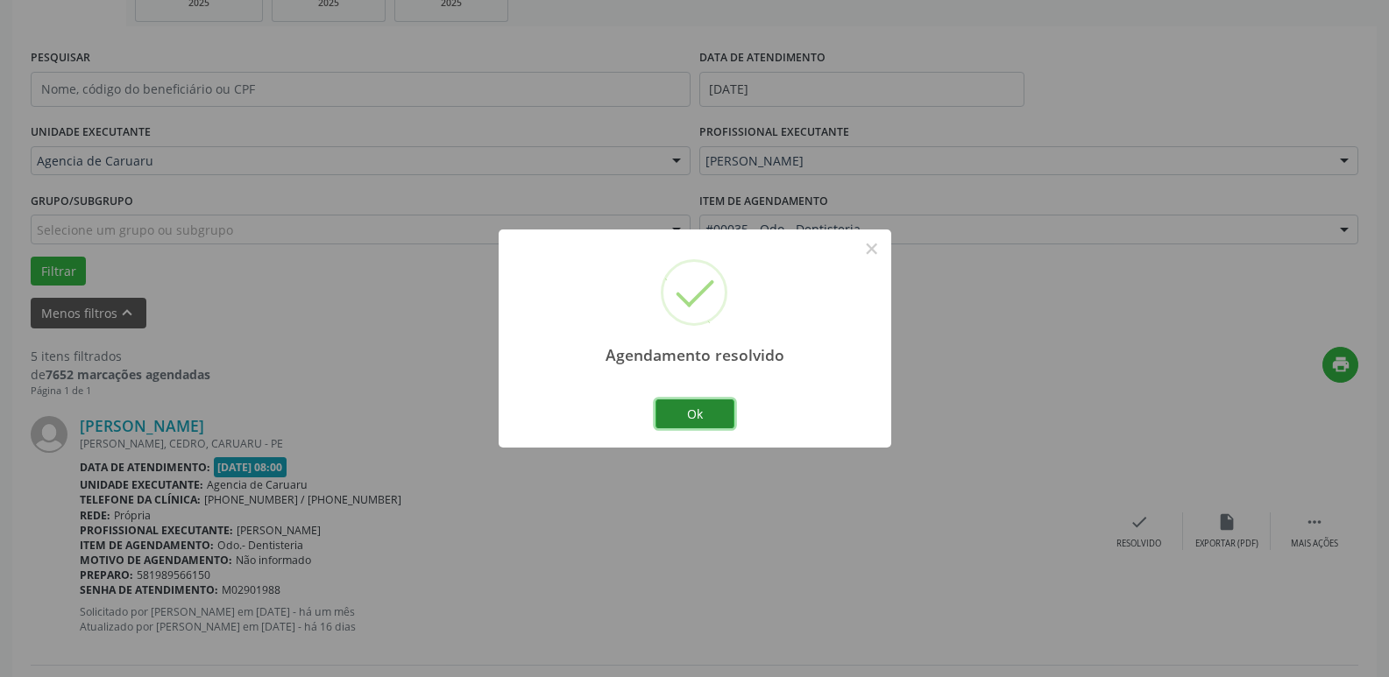
click at [699, 408] on button "Ok" at bounding box center [694, 414] width 79 height 30
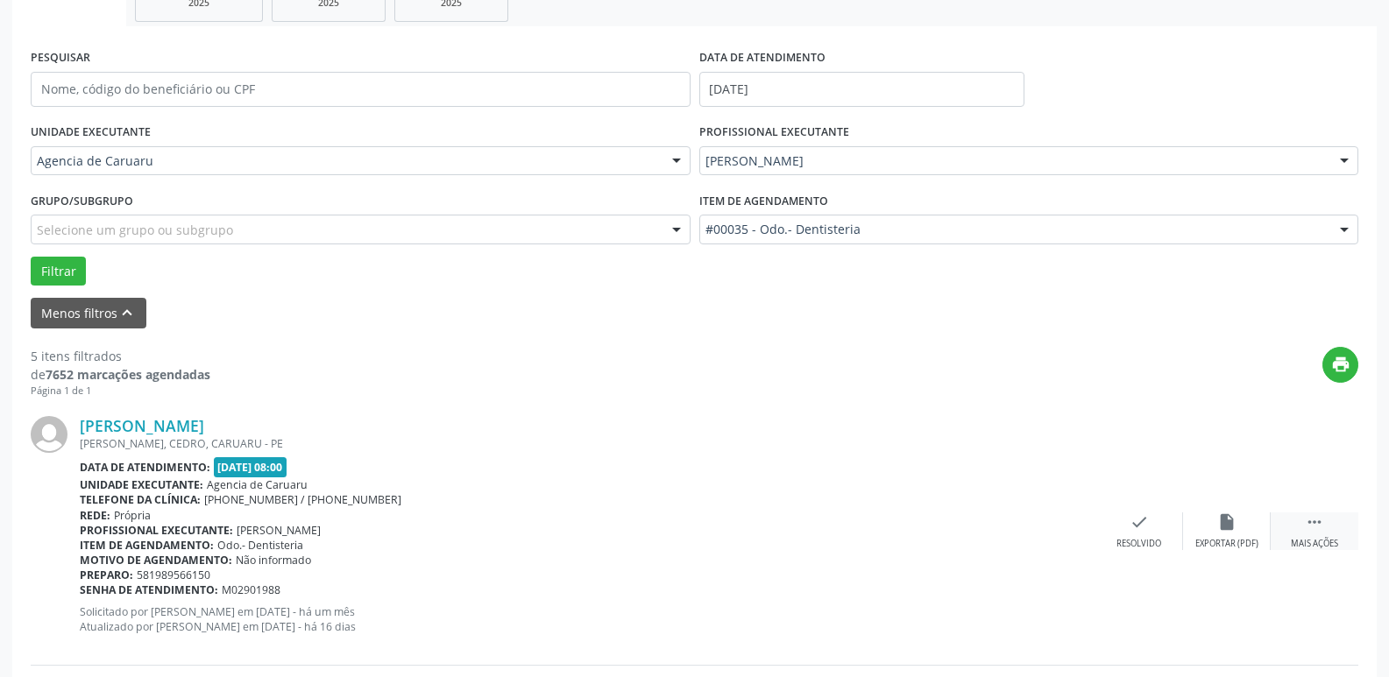
click at [1305, 541] on div "Mais ações" at bounding box center [1313, 544] width 47 height 12
click at [1225, 532] on icon "alarm_off" at bounding box center [1226, 521] width 19 height 19
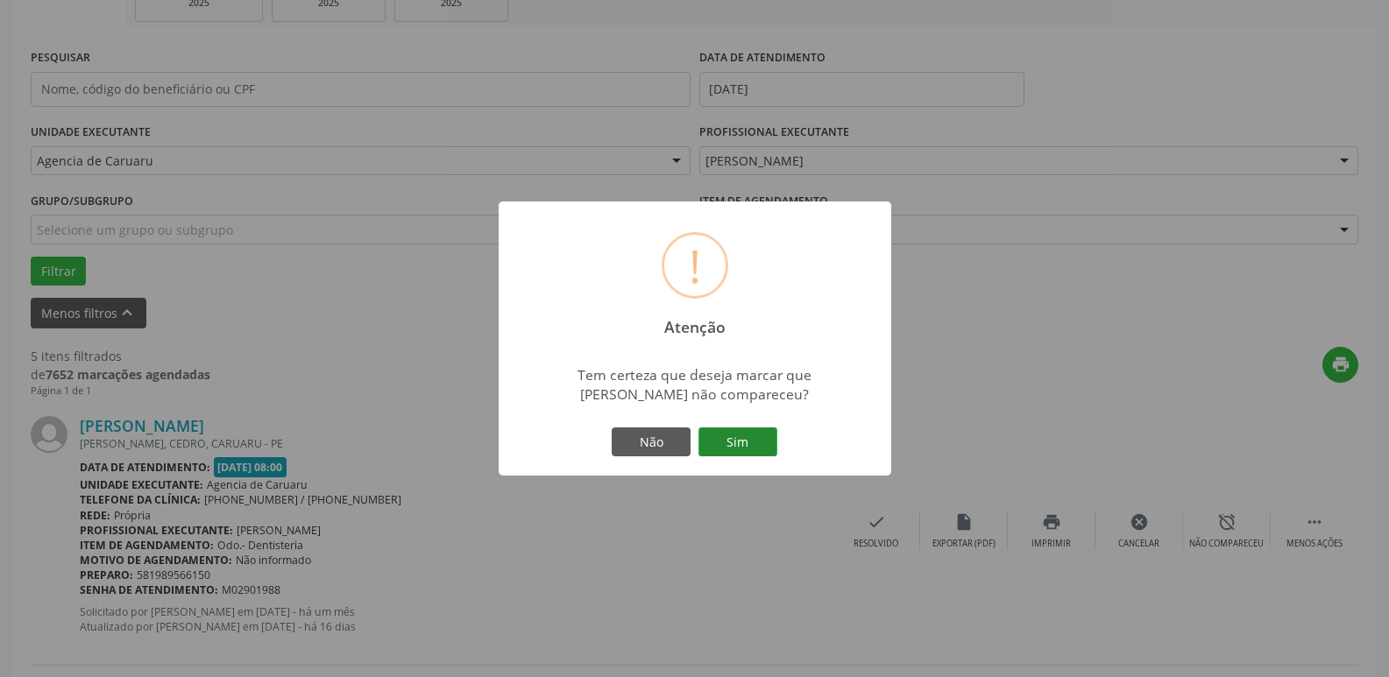
click at [743, 443] on button "Sim" at bounding box center [737, 443] width 79 height 30
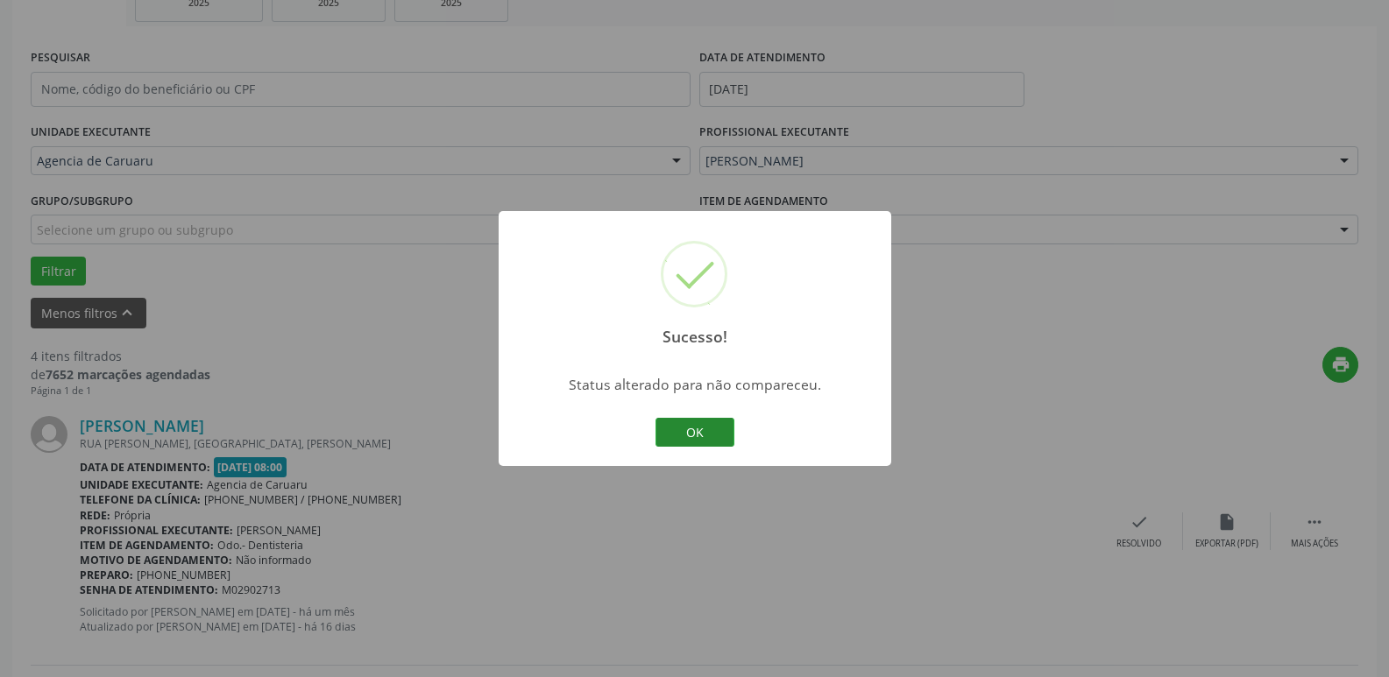
click at [703, 433] on button "OK" at bounding box center [694, 433] width 79 height 30
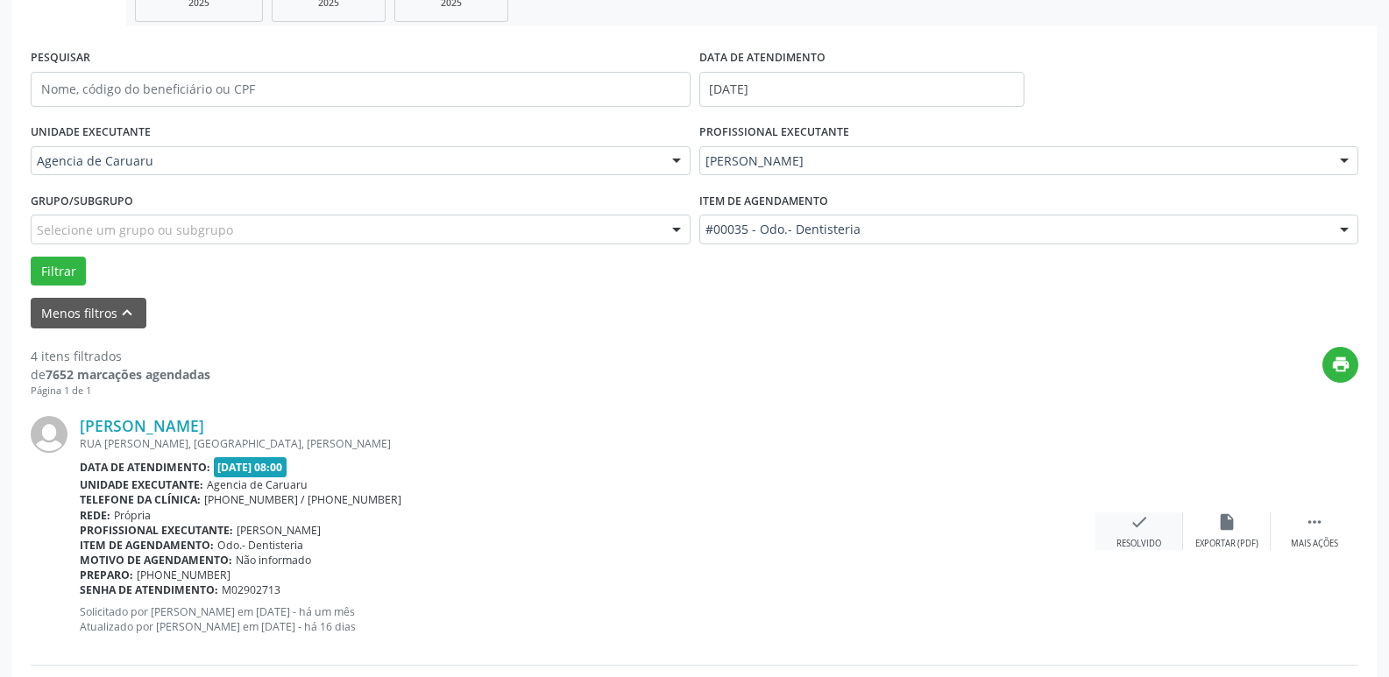
click at [1131, 528] on icon "check" at bounding box center [1138, 521] width 19 height 19
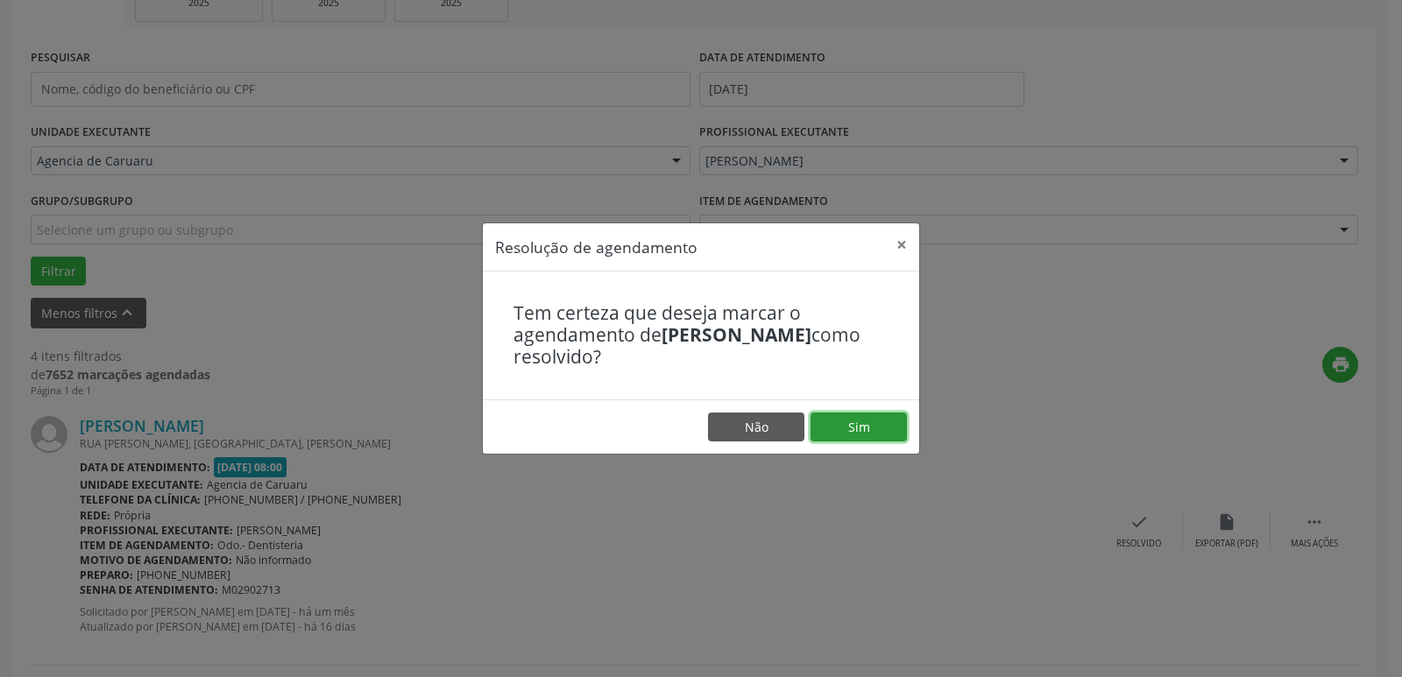
click at [866, 430] on button "Sim" at bounding box center [858, 428] width 96 height 30
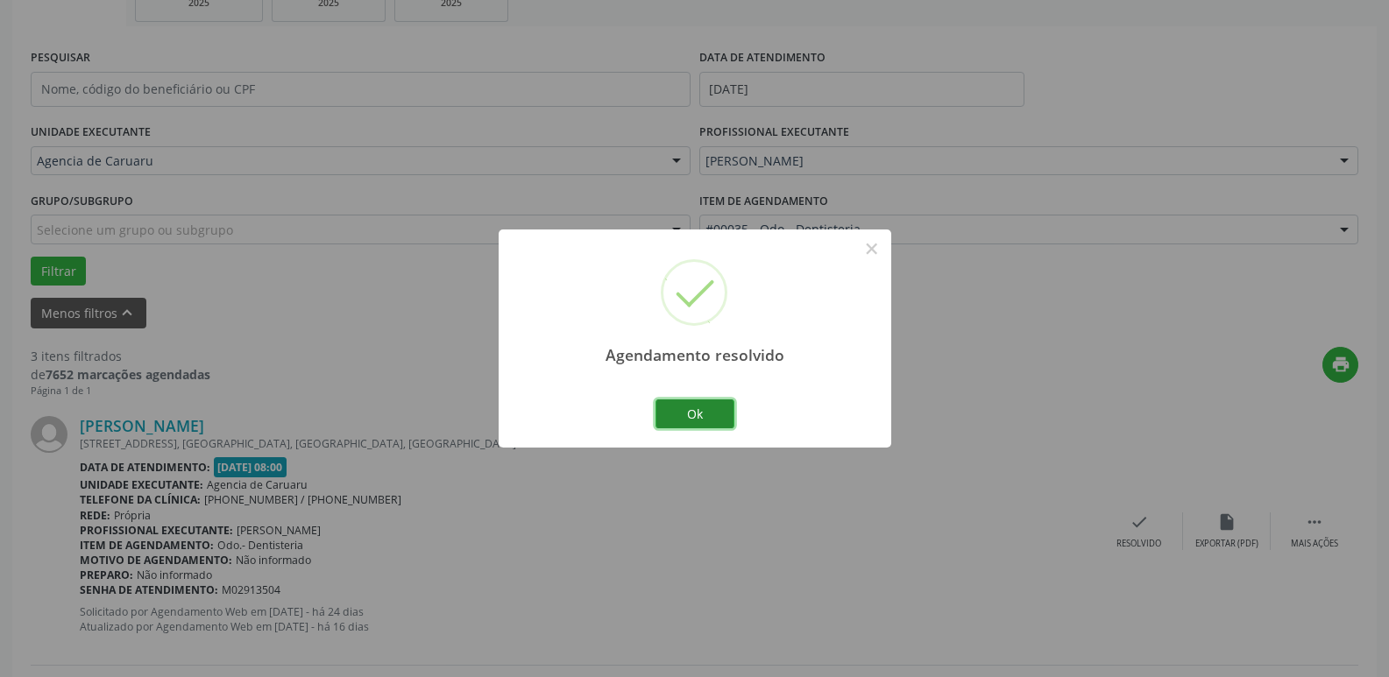
click at [700, 412] on button "Ok" at bounding box center [694, 414] width 79 height 30
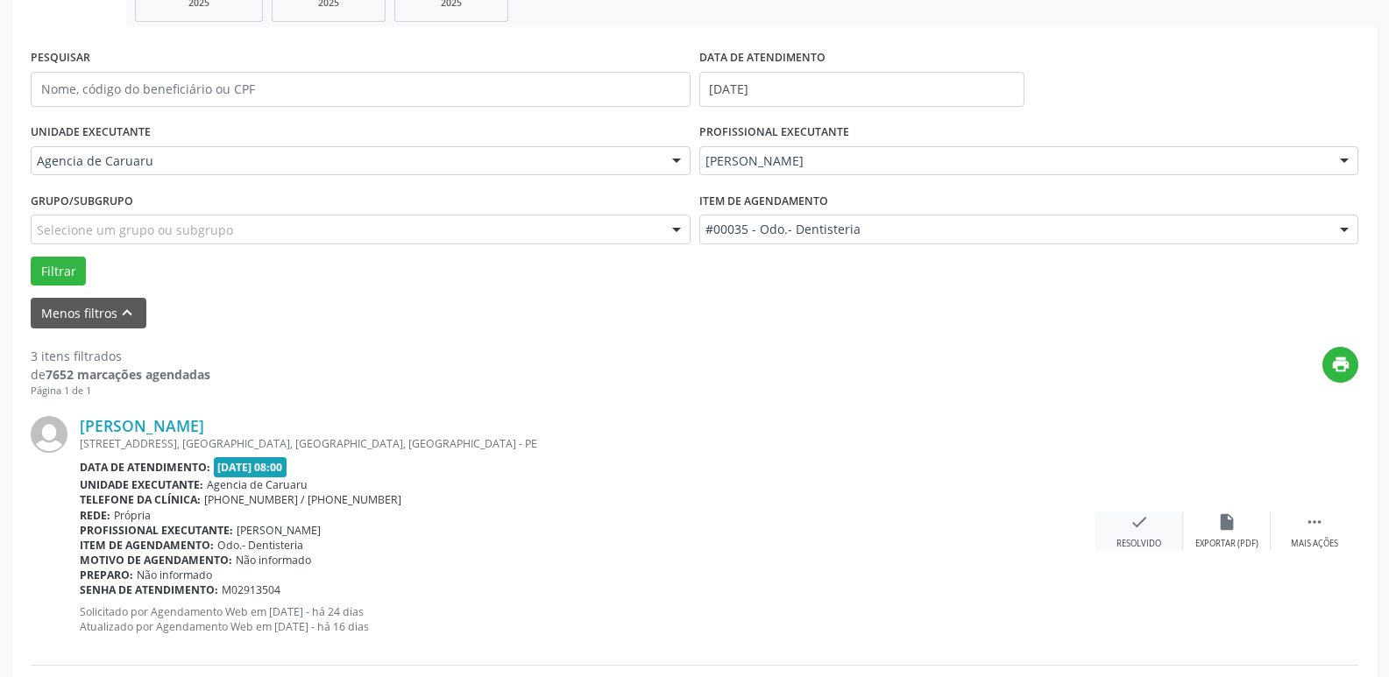
click at [1124, 527] on div "check Resolvido" at bounding box center [1139, 531] width 88 height 38
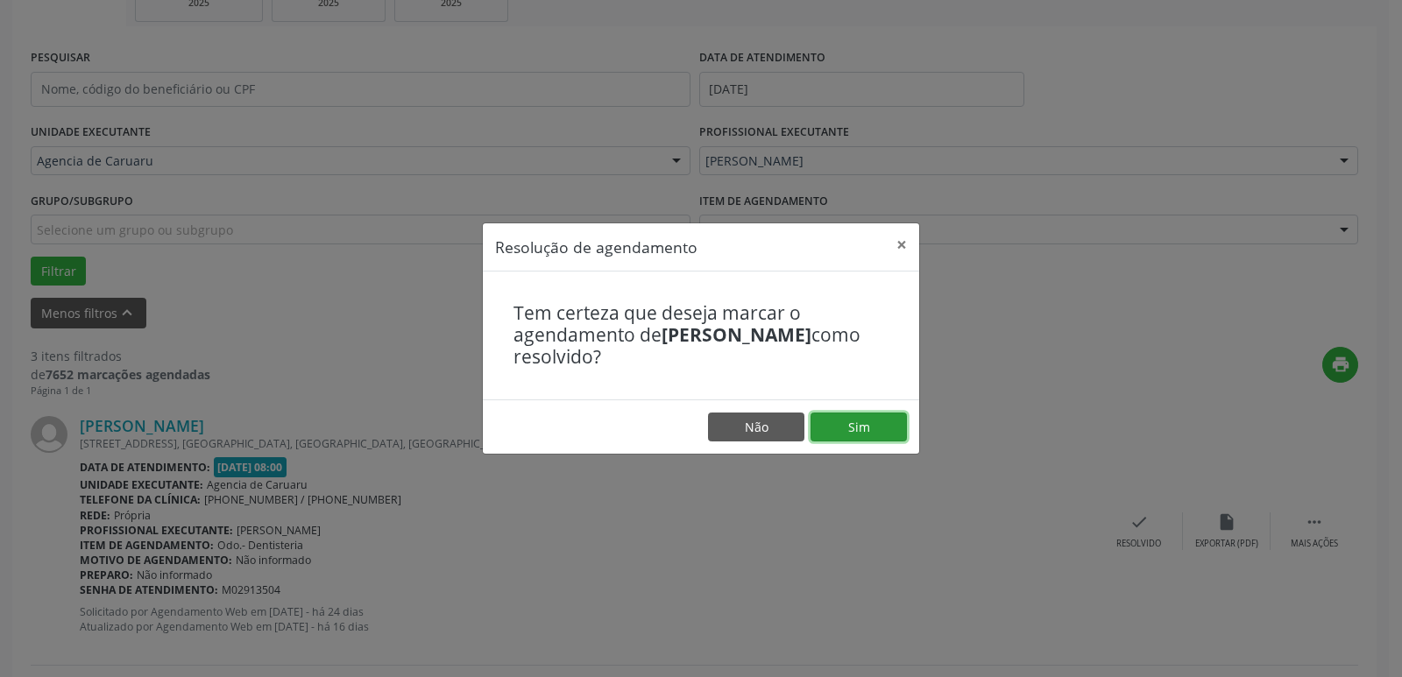
click at [853, 428] on button "Sim" at bounding box center [858, 428] width 96 height 30
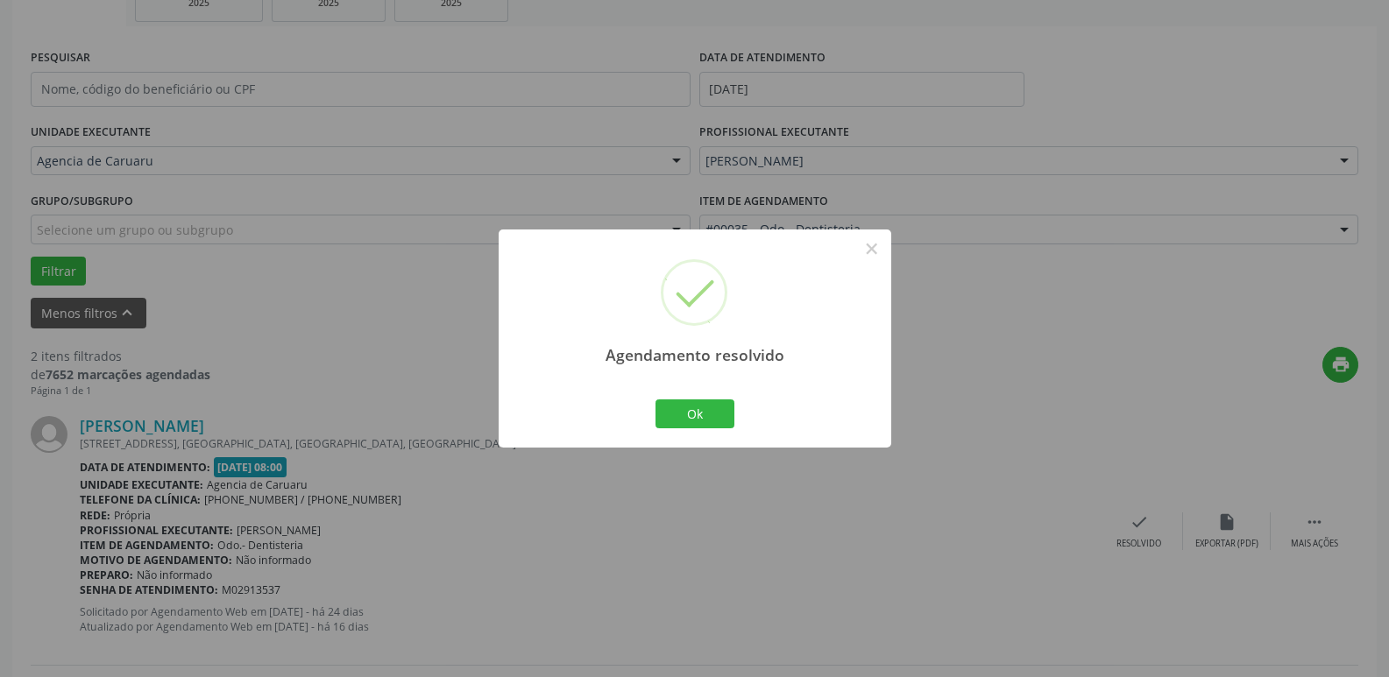
click at [652, 406] on div "Ok Cancel" at bounding box center [694, 413] width 87 height 37
click at [684, 422] on button "Ok" at bounding box center [694, 414] width 79 height 30
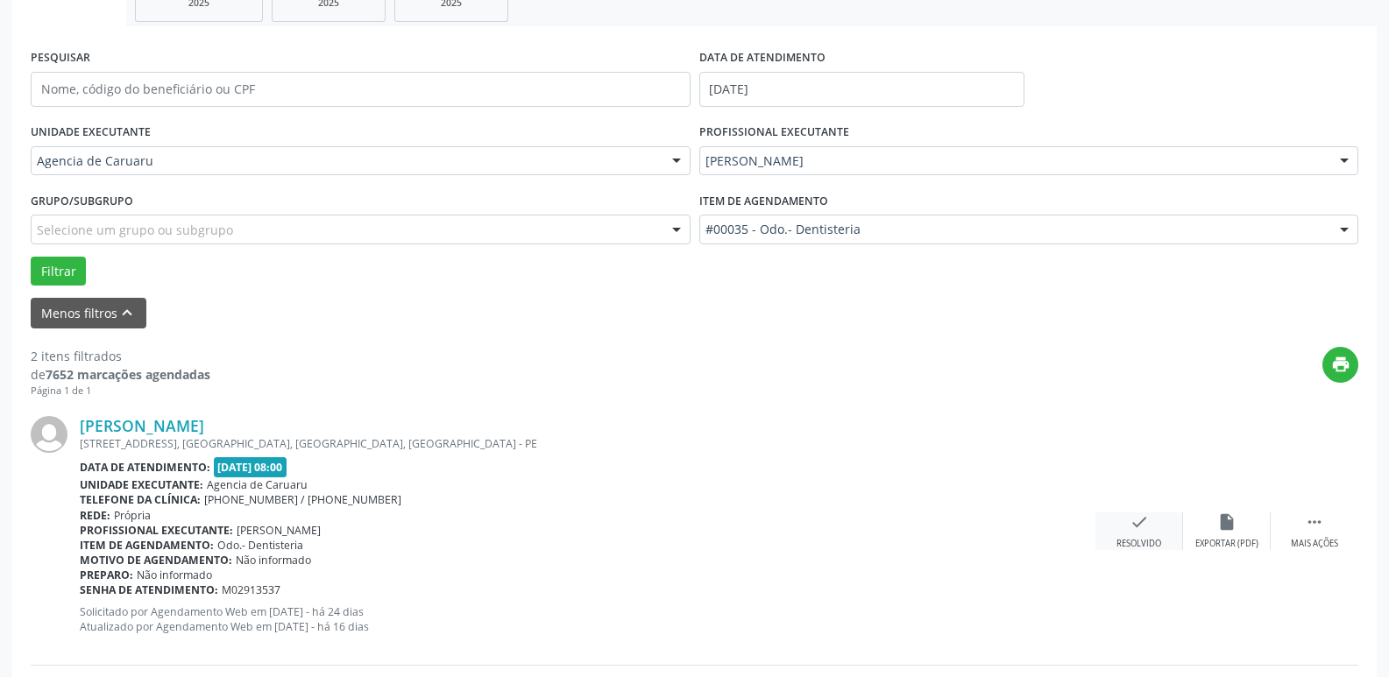
click at [1125, 533] on div "check Resolvido" at bounding box center [1139, 531] width 88 height 38
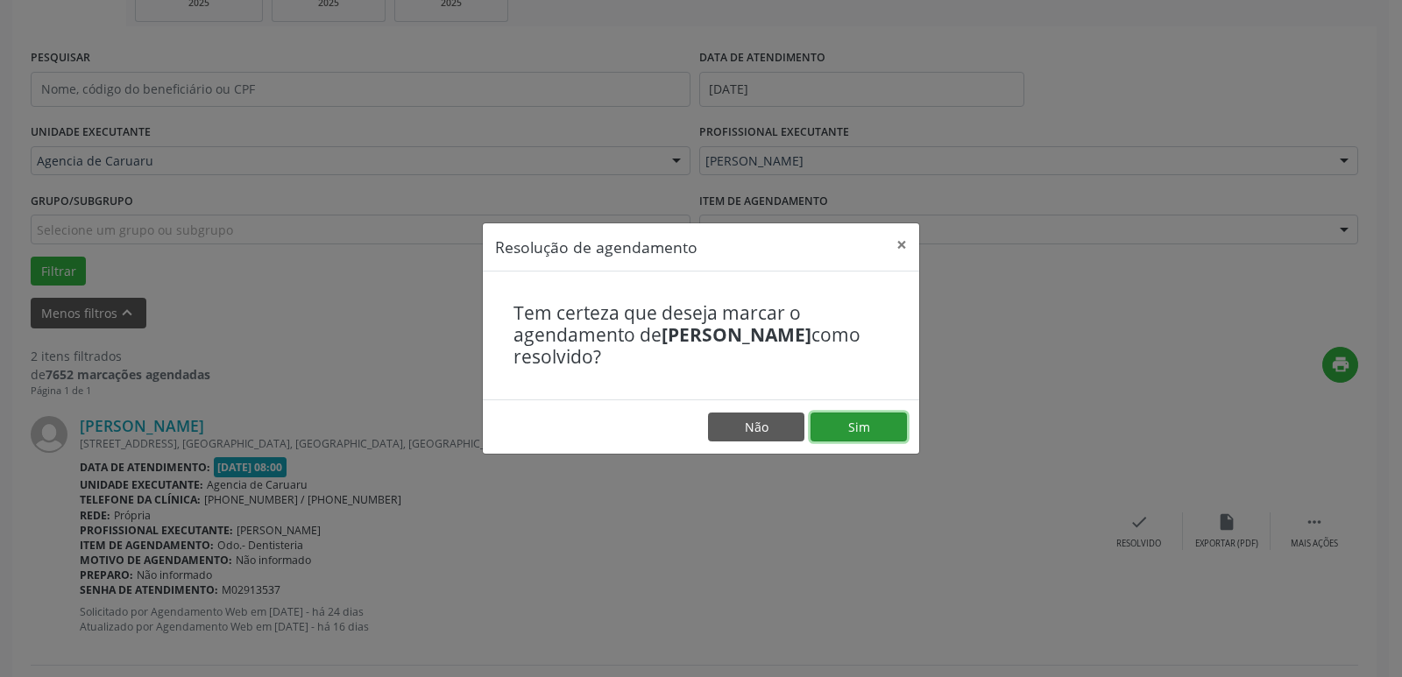
click at [844, 429] on button "Sim" at bounding box center [858, 428] width 96 height 30
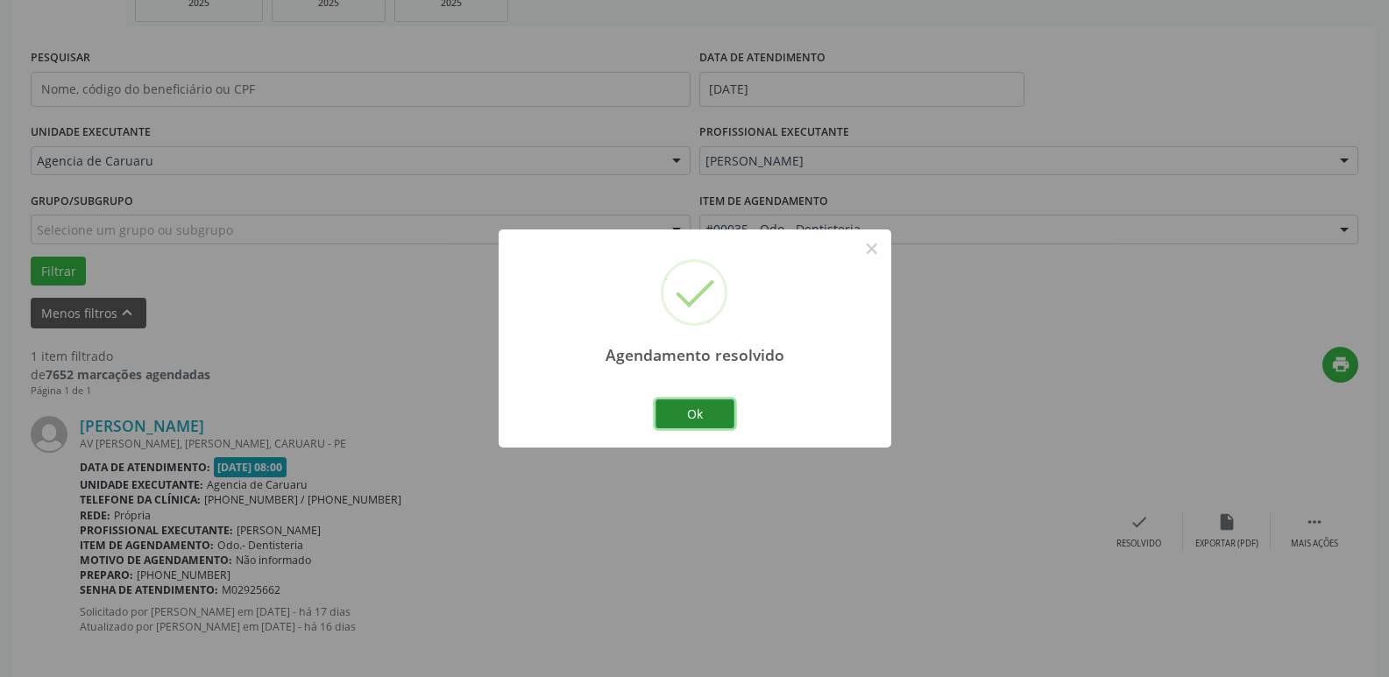
click at [683, 407] on button "Ok" at bounding box center [694, 414] width 79 height 30
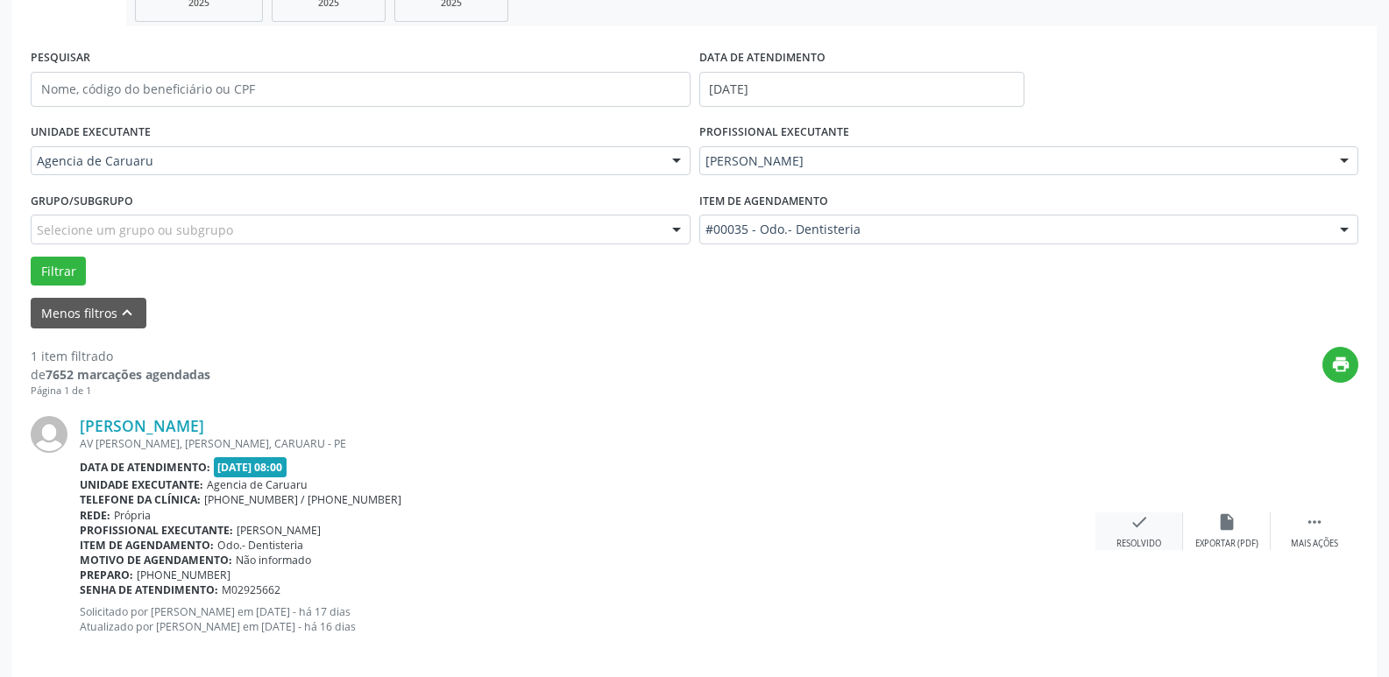
click at [1123, 540] on div "Resolvido" at bounding box center [1138, 544] width 45 height 12
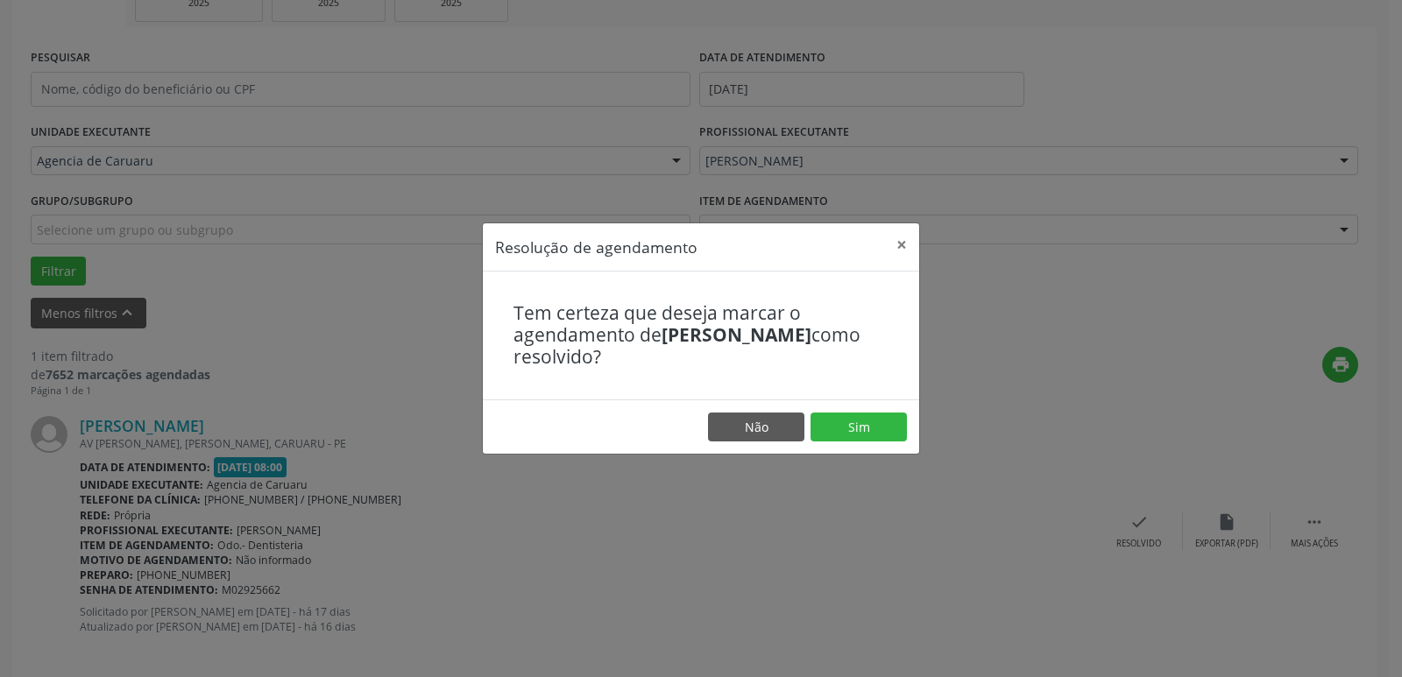
click at [839, 407] on footer "Não Sim" at bounding box center [701, 426] width 436 height 55
click at [839, 413] on button "Sim" at bounding box center [858, 428] width 96 height 30
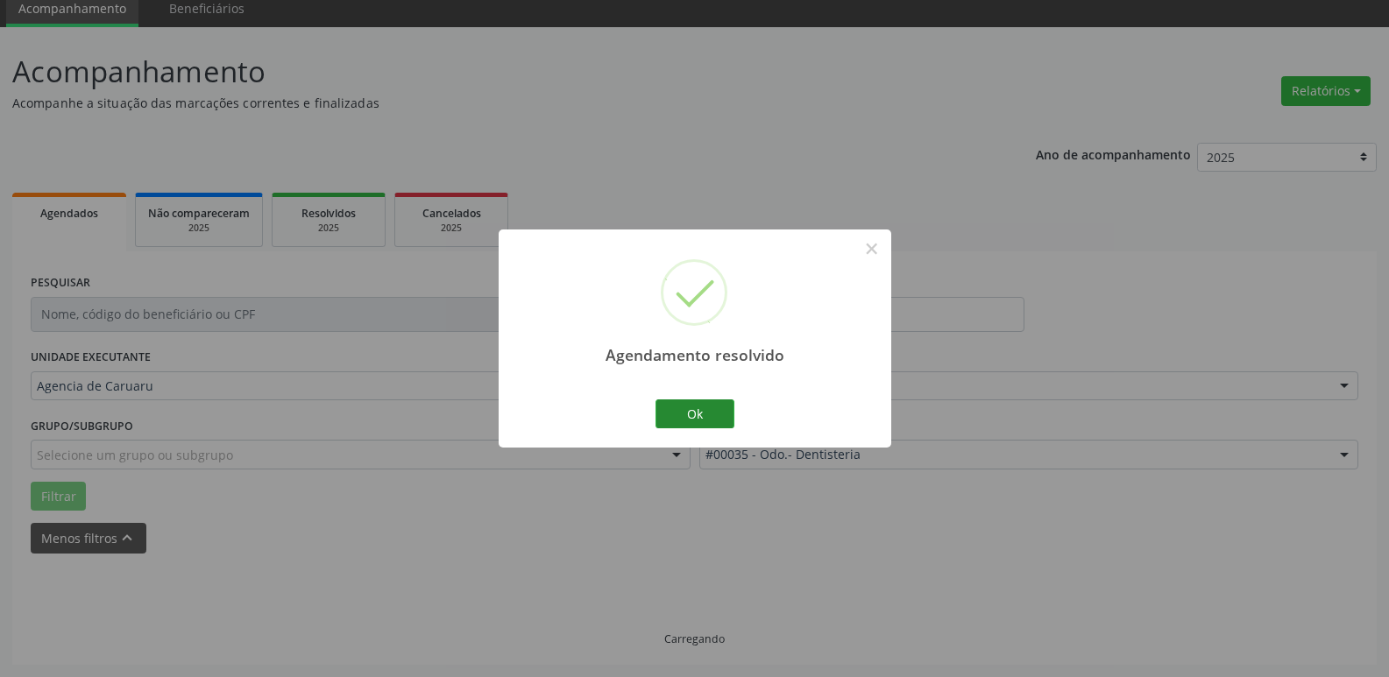
scroll to position [32, 0]
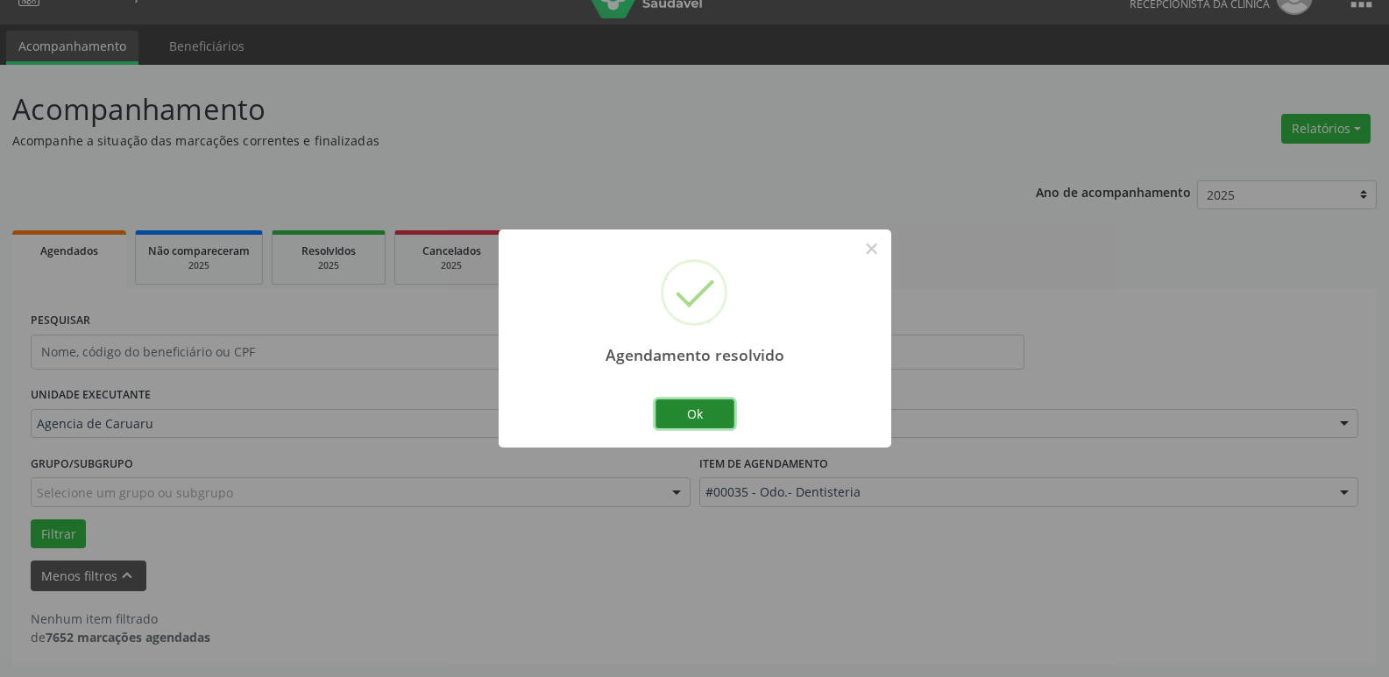
click at [689, 416] on button "Ok" at bounding box center [694, 414] width 79 height 30
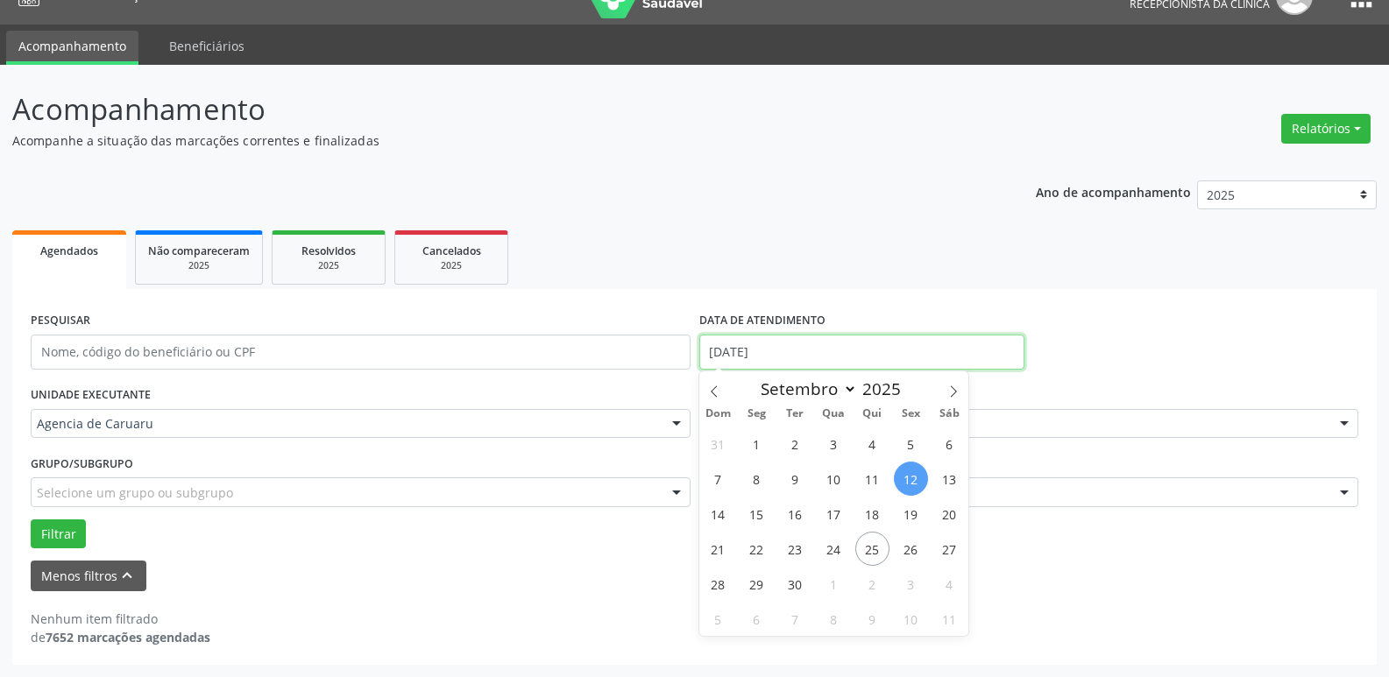
click at [825, 337] on input "[DATE]" at bounding box center [861, 352] width 325 height 35
click at [824, 511] on span "17" at bounding box center [833, 514] width 34 height 34
type input "[DATE]"
click at [824, 511] on span "17" at bounding box center [833, 514] width 34 height 34
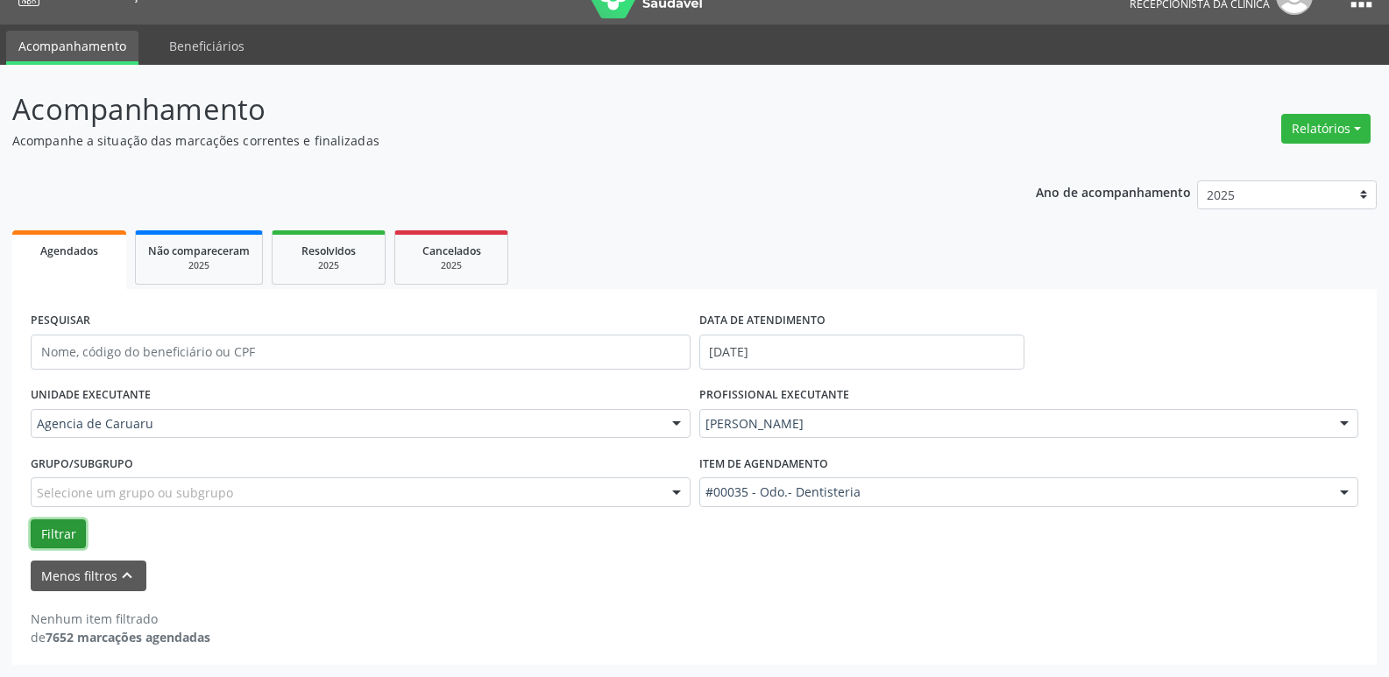
click at [71, 531] on button "Filtrar" at bounding box center [58, 534] width 55 height 30
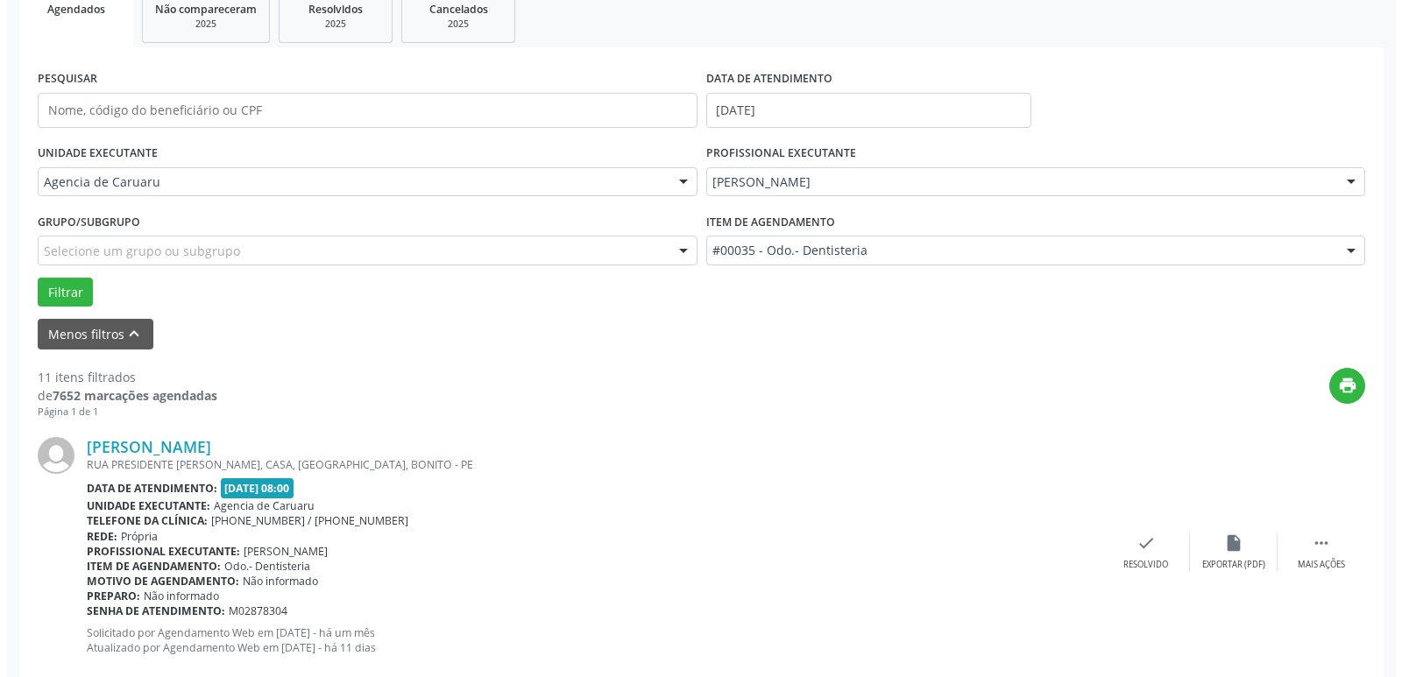
scroll to position [294, 0]
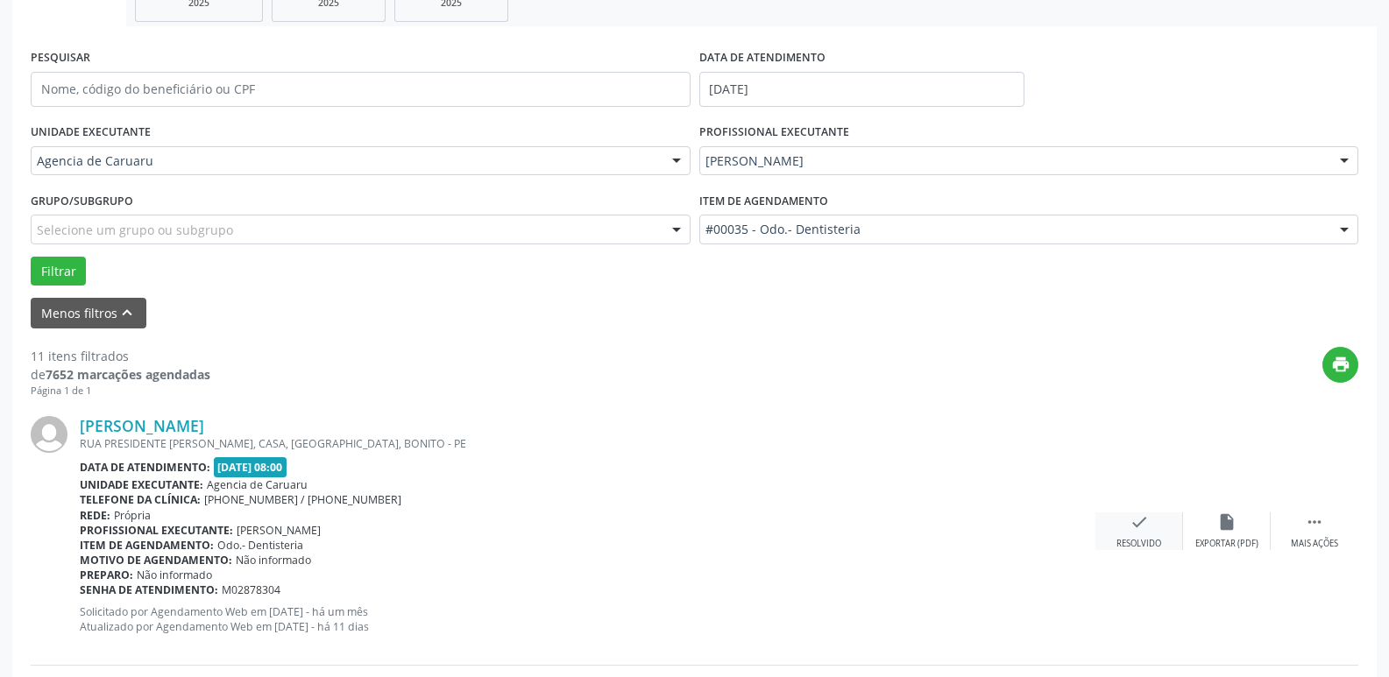
click at [1152, 534] on div "check Resolvido" at bounding box center [1139, 531] width 88 height 38
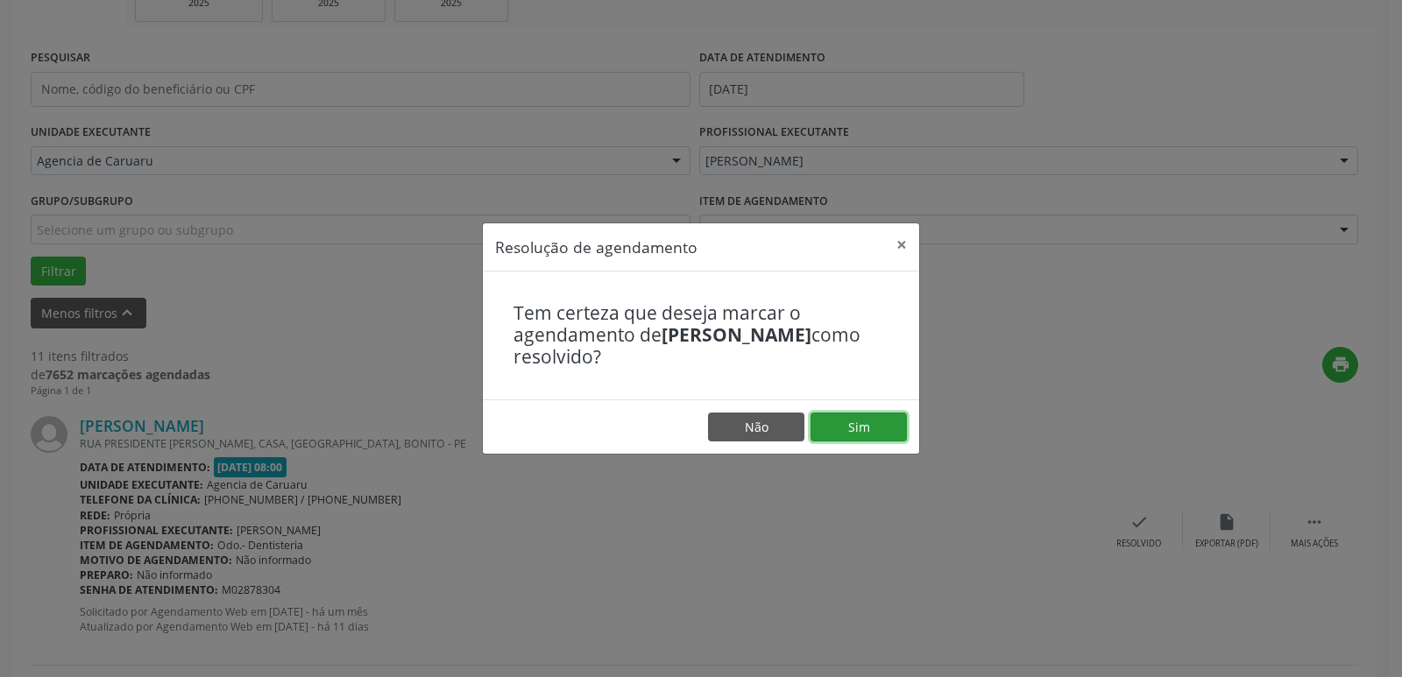
click at [862, 431] on button "Sim" at bounding box center [858, 428] width 96 height 30
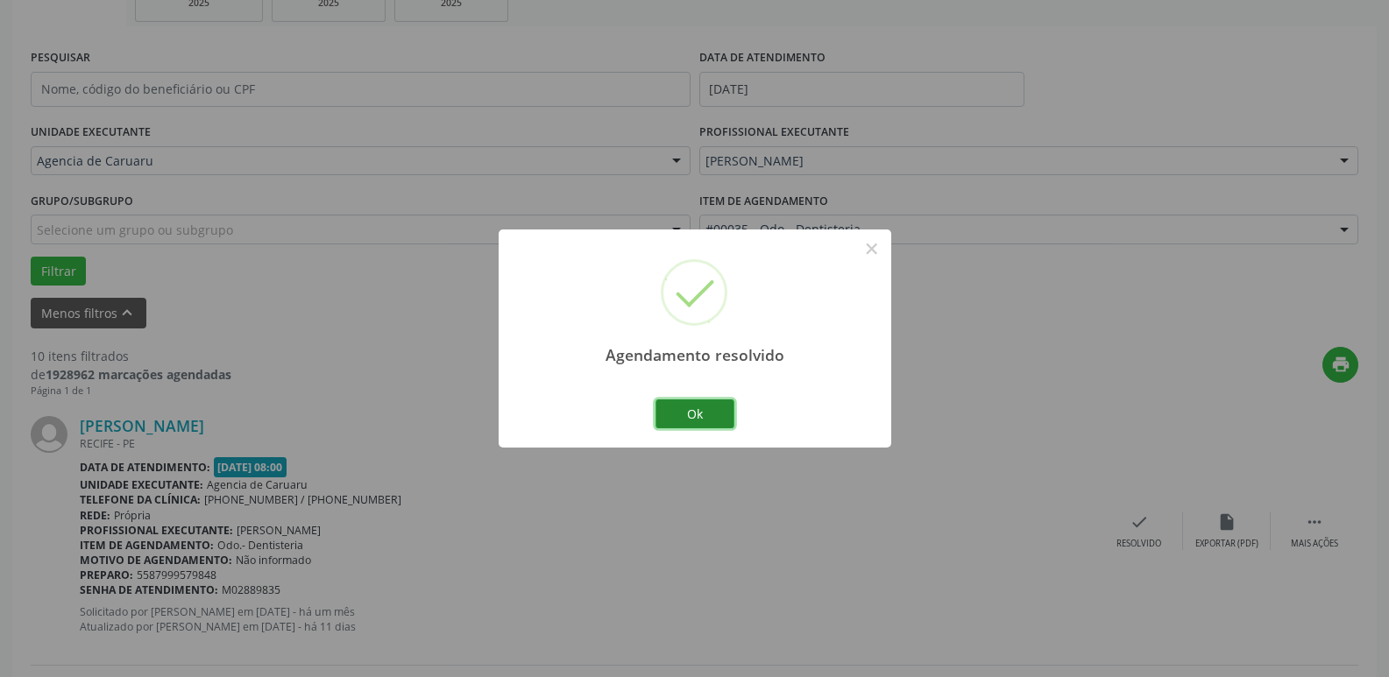
click at [689, 419] on button "Ok" at bounding box center [694, 414] width 79 height 30
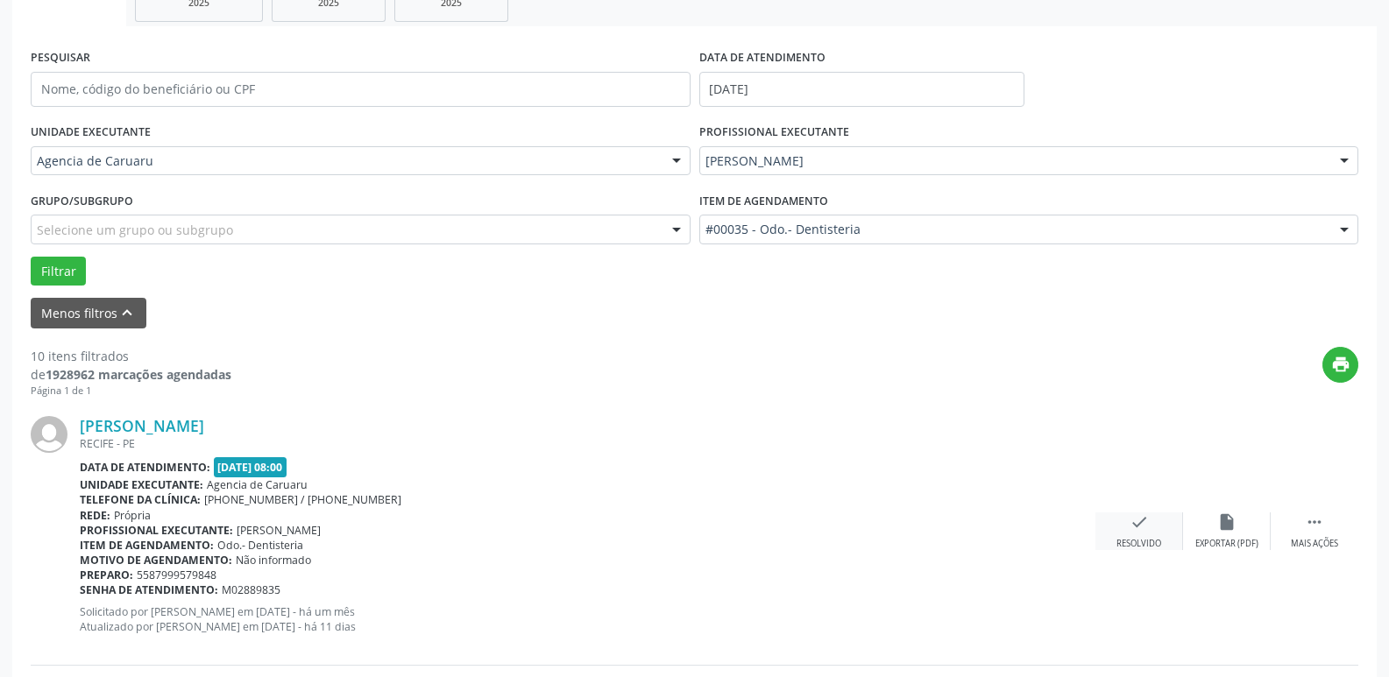
click at [1133, 540] on div "Resolvido" at bounding box center [1138, 544] width 45 height 12
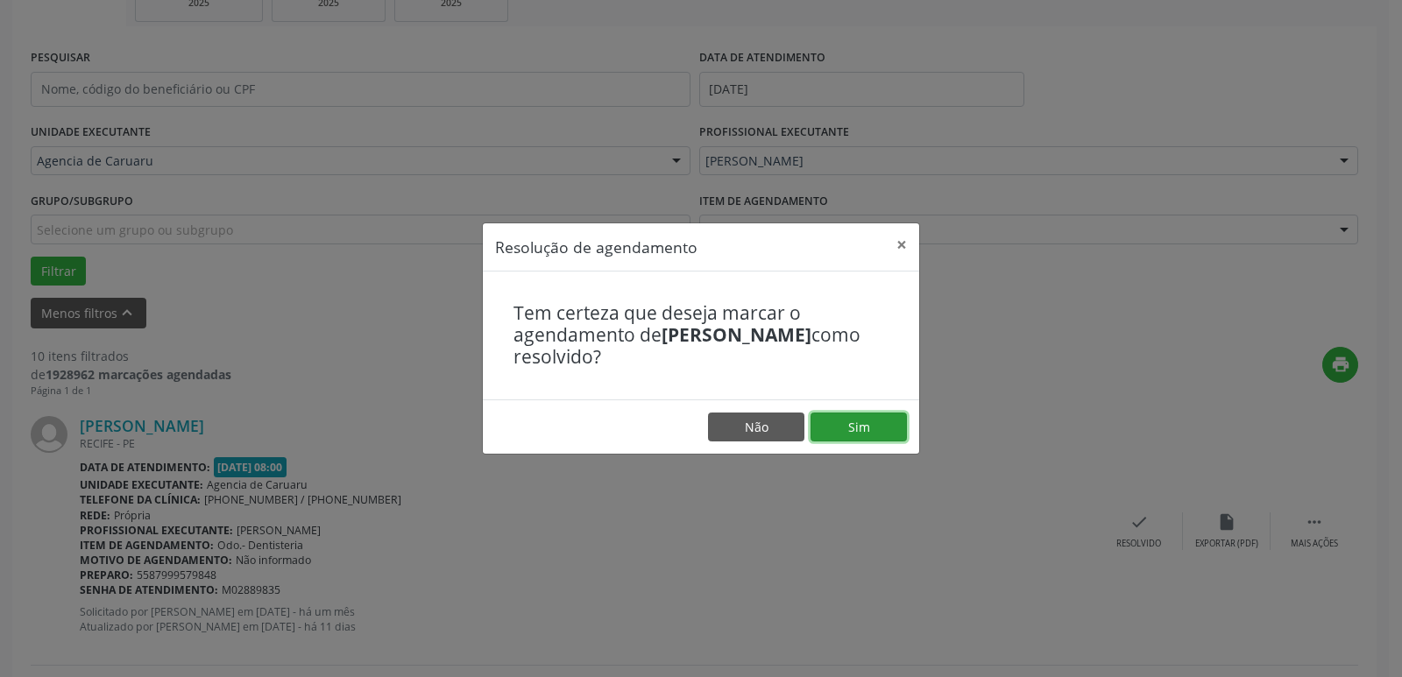
click at [873, 422] on button "Sim" at bounding box center [858, 428] width 96 height 30
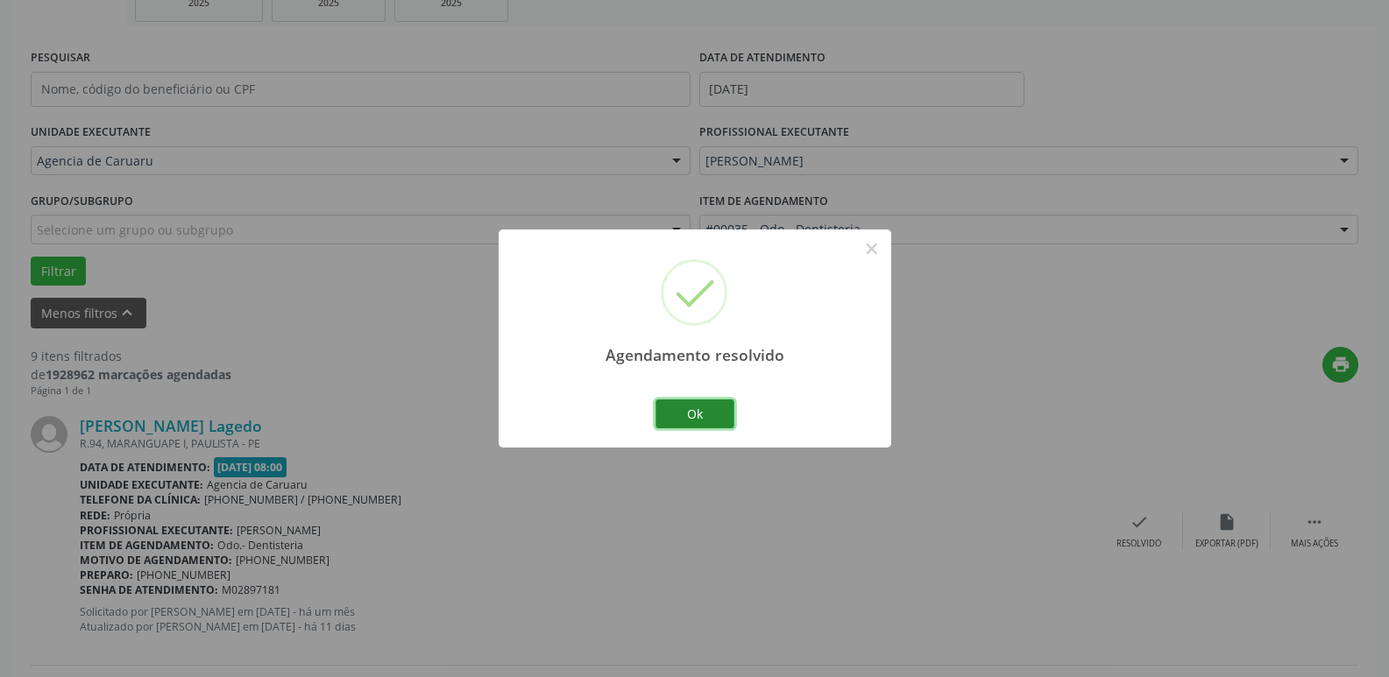
click at [687, 411] on button "Ok" at bounding box center [694, 414] width 79 height 30
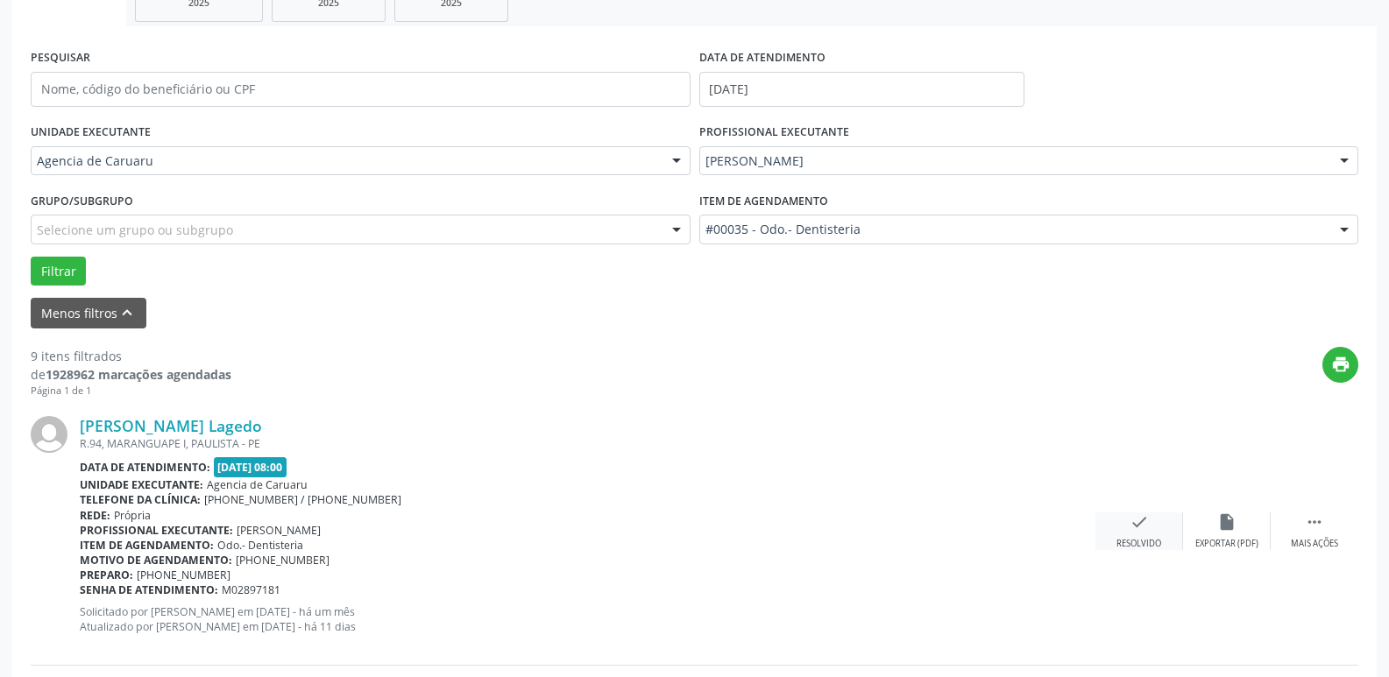
click at [1135, 538] on div "Resolvido" at bounding box center [1138, 544] width 45 height 12
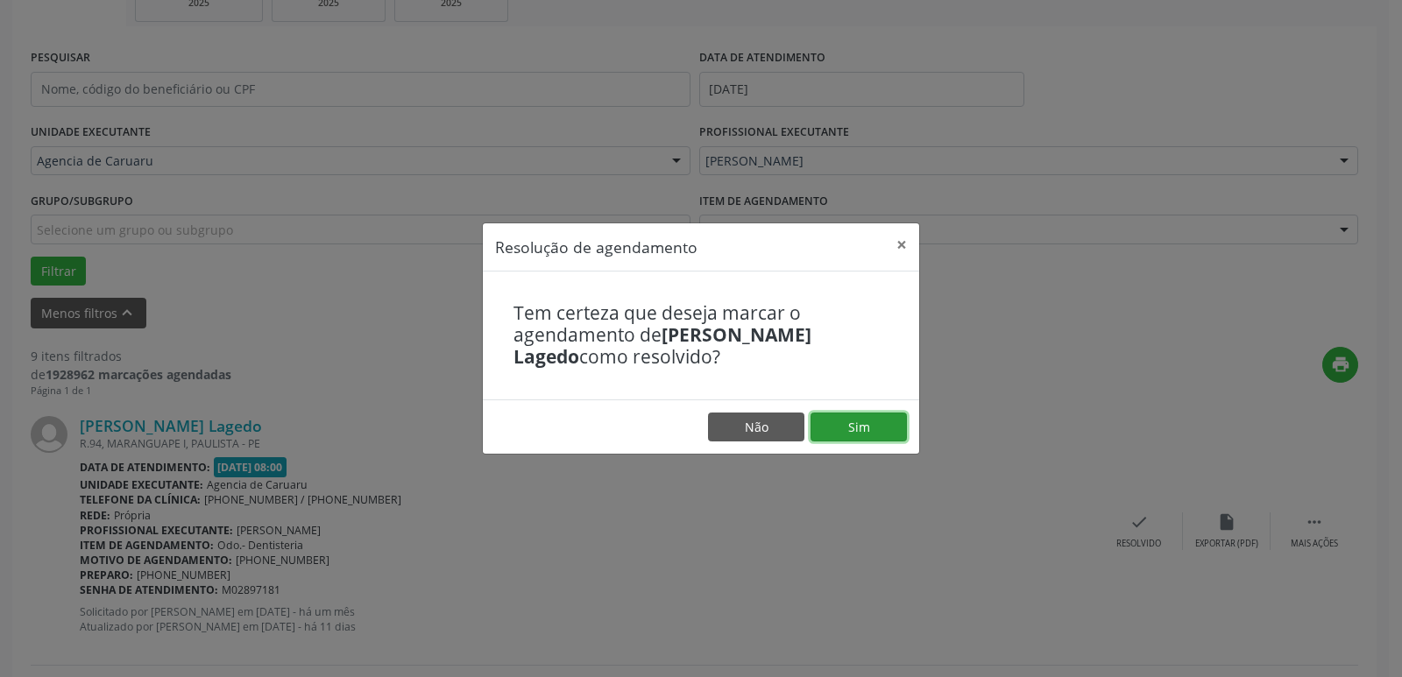
click at [875, 416] on button "Sim" at bounding box center [858, 428] width 96 height 30
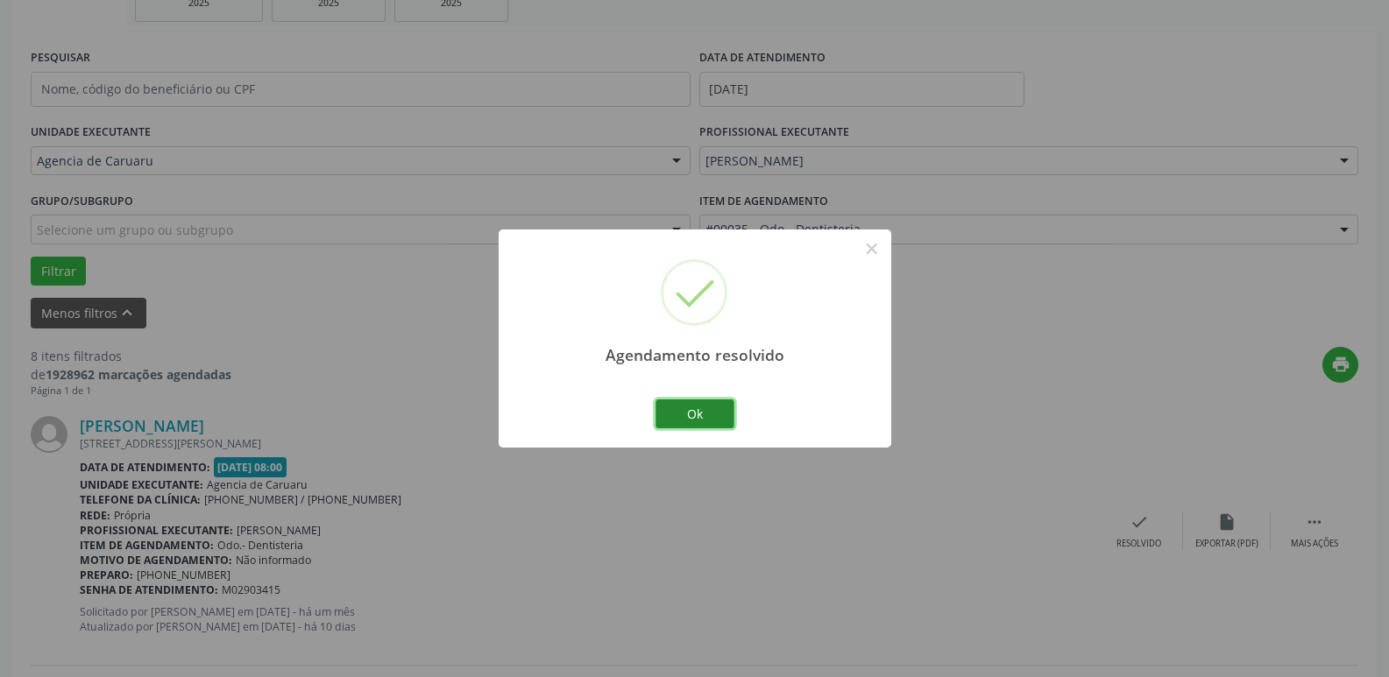
click at [682, 413] on button "Ok" at bounding box center [694, 414] width 79 height 30
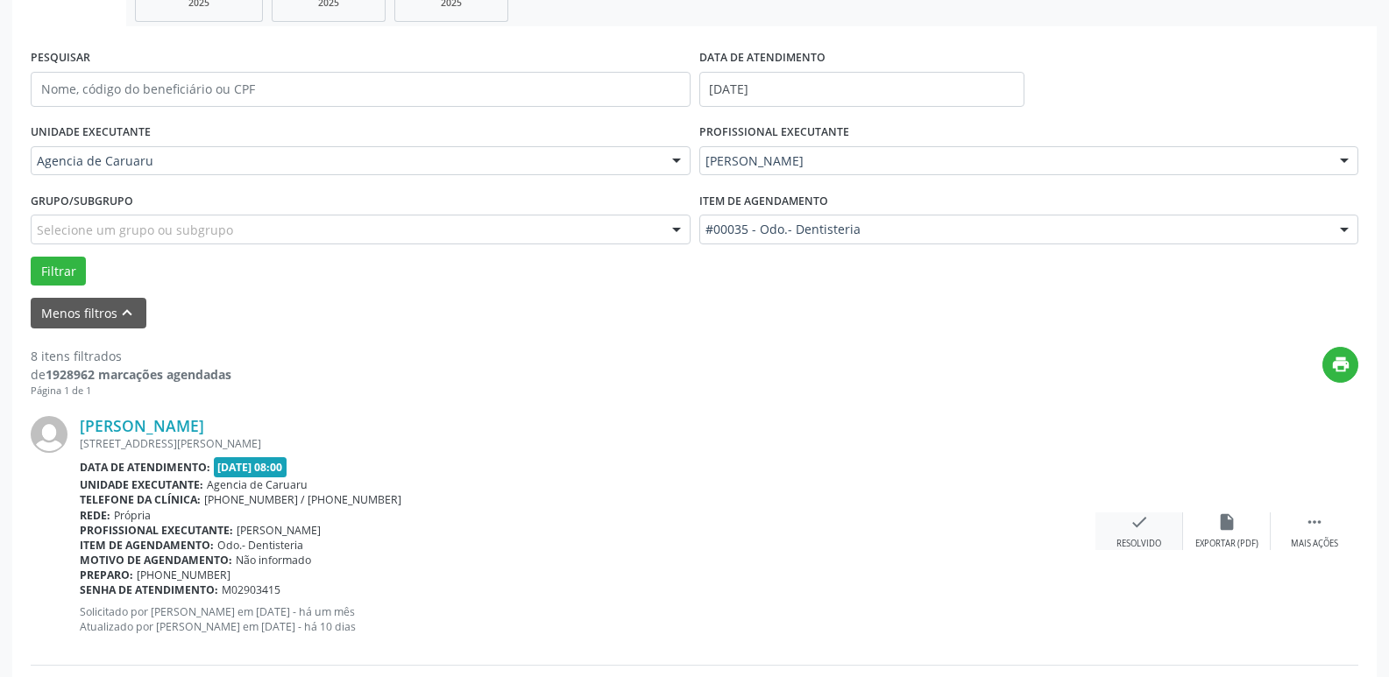
click at [1135, 534] on div "check Resolvido" at bounding box center [1139, 531] width 88 height 38
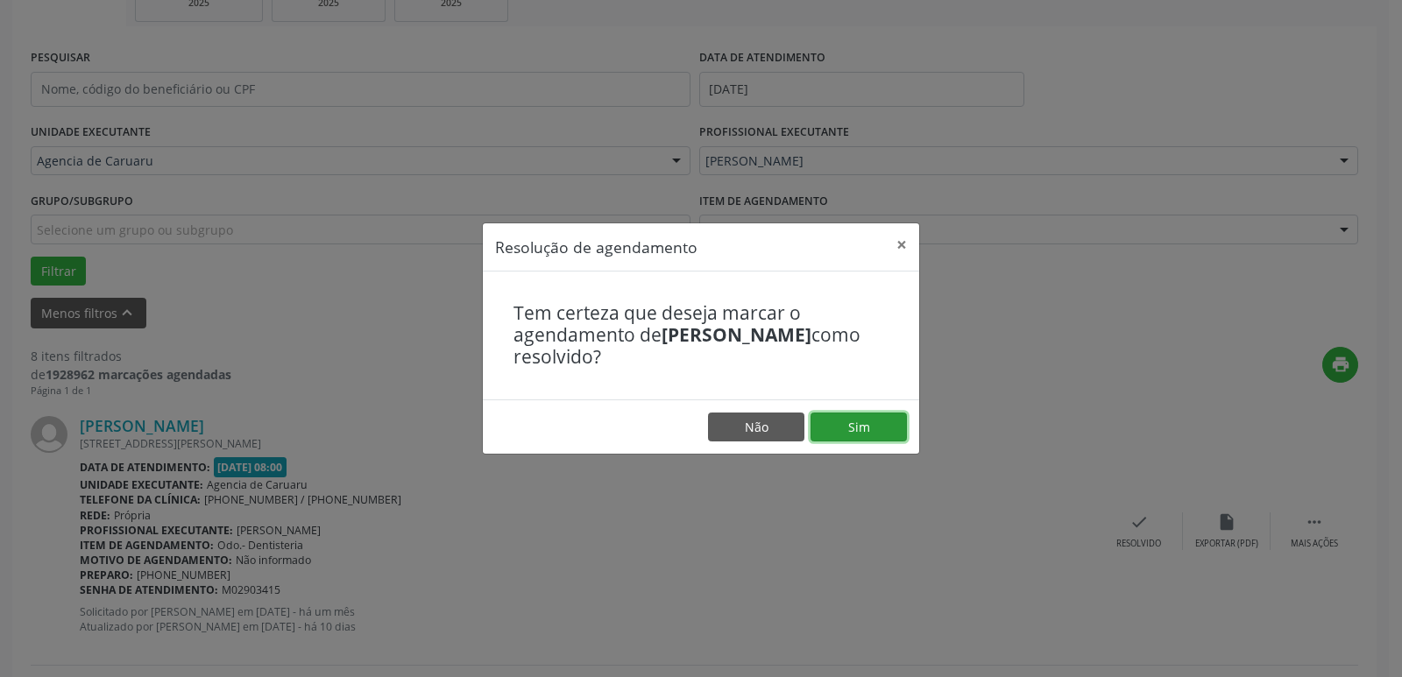
click at [867, 431] on button "Sim" at bounding box center [858, 428] width 96 height 30
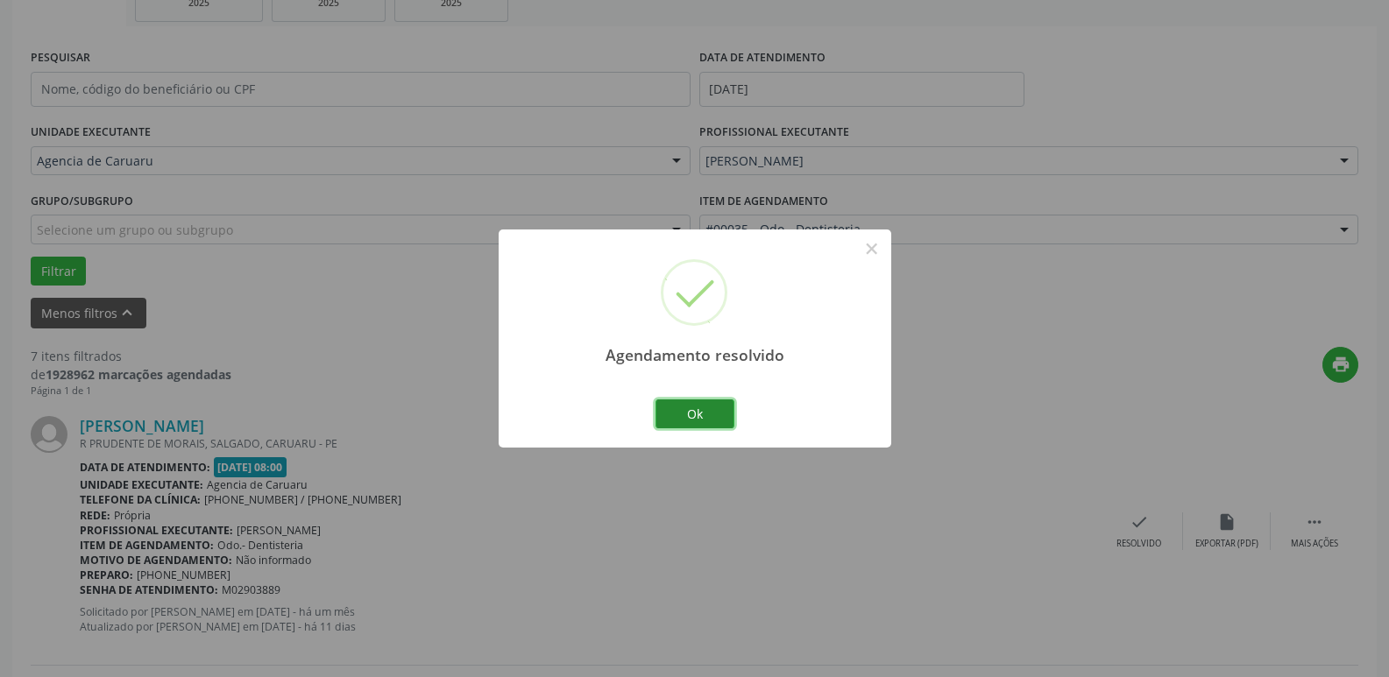
click at [691, 413] on button "Ok" at bounding box center [694, 414] width 79 height 30
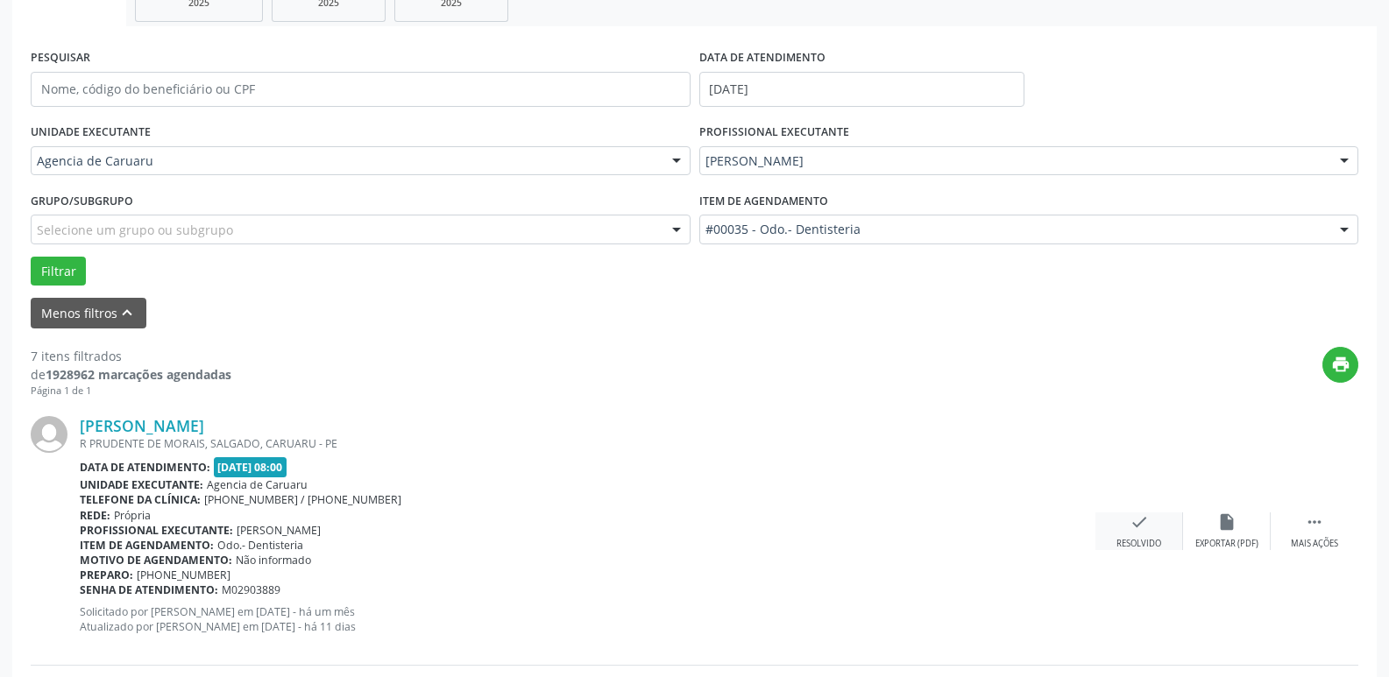
click at [1122, 529] on div "check Resolvido" at bounding box center [1139, 531] width 88 height 38
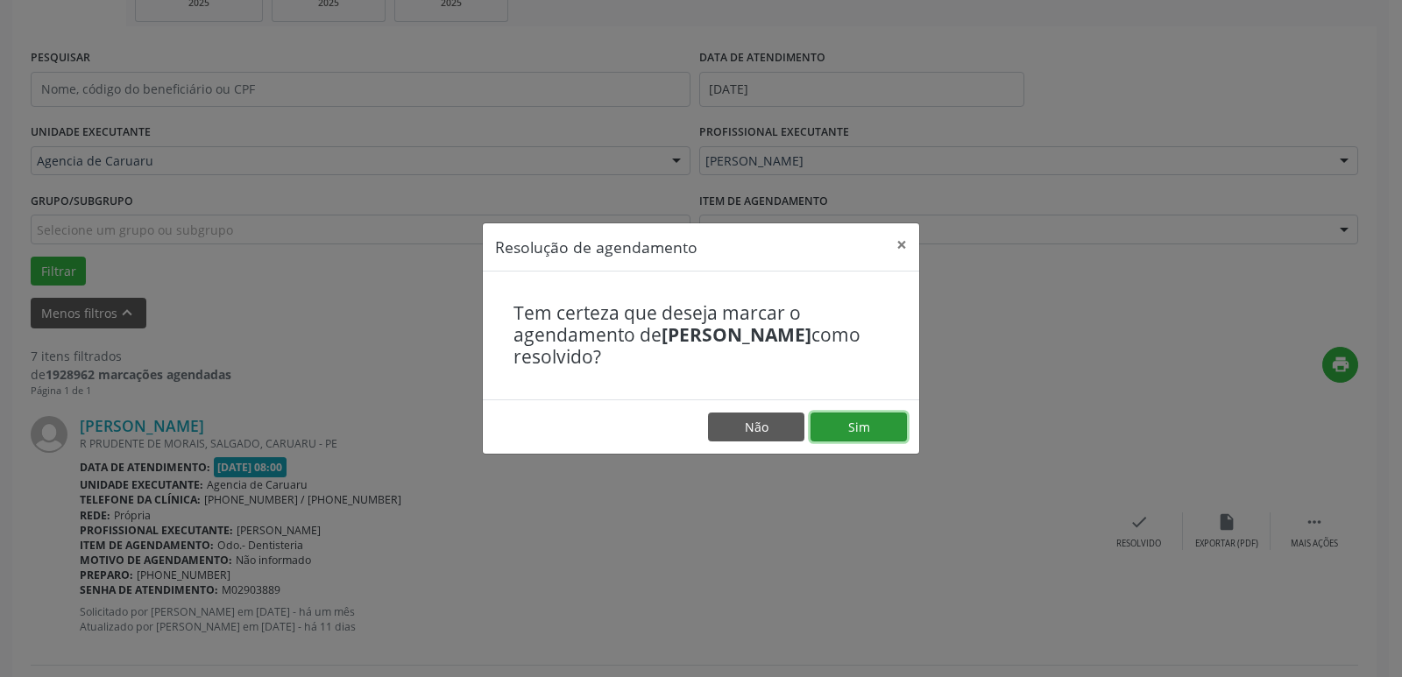
click at [831, 419] on button "Sim" at bounding box center [858, 428] width 96 height 30
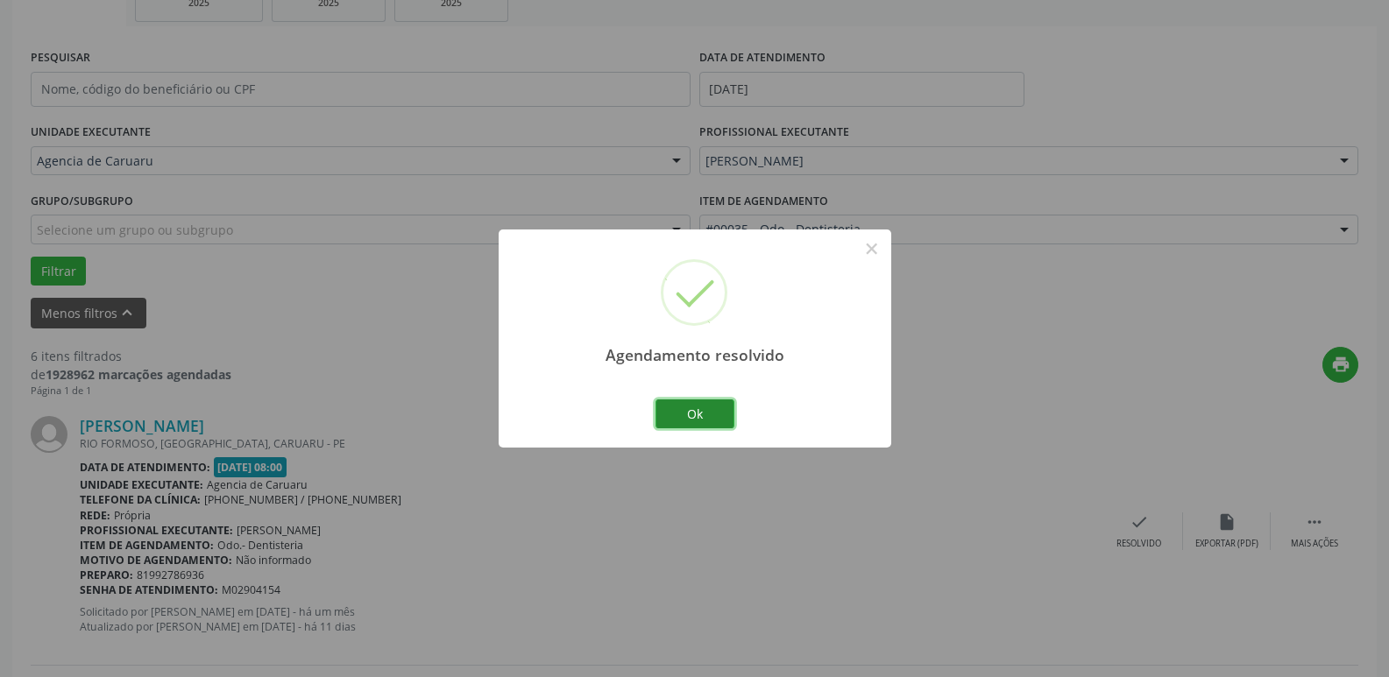
click at [686, 407] on button "Ok" at bounding box center [694, 414] width 79 height 30
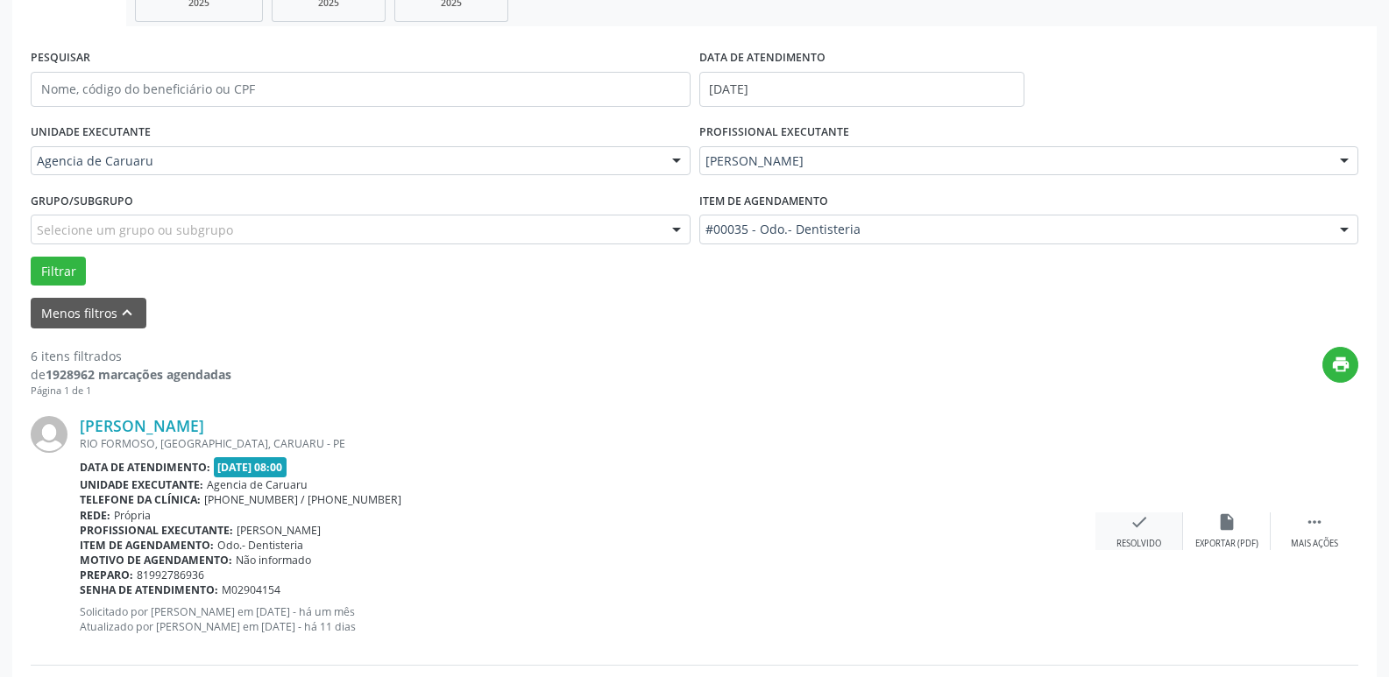
click at [1134, 537] on div "check Resolvido" at bounding box center [1139, 531] width 88 height 38
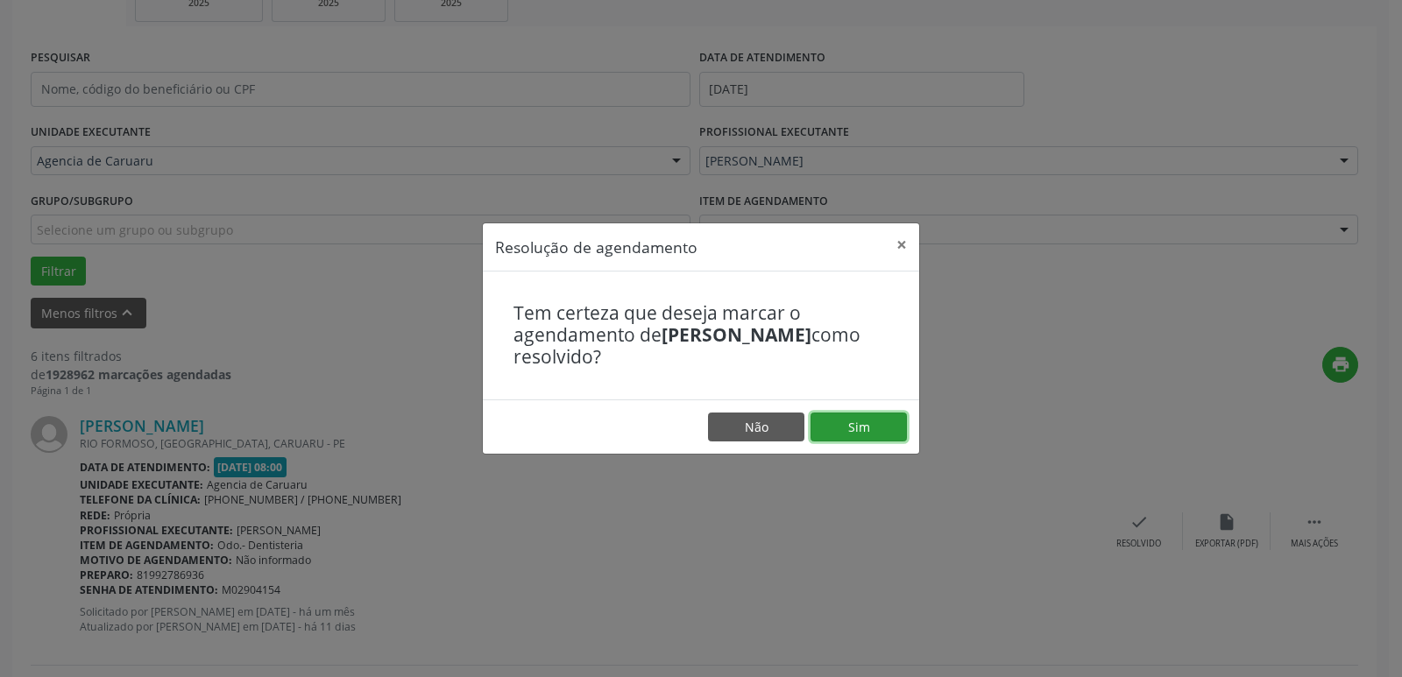
click at [853, 430] on button "Sim" at bounding box center [858, 428] width 96 height 30
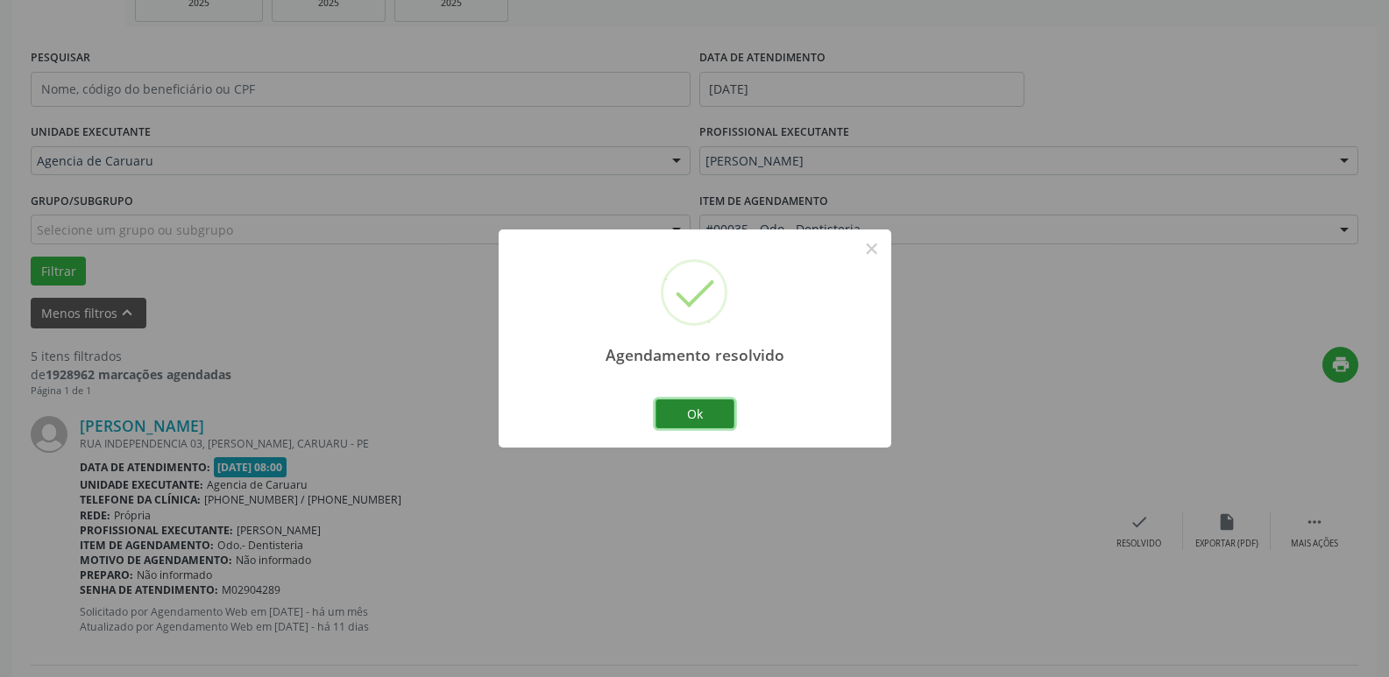
click at [696, 415] on button "Ok" at bounding box center [694, 414] width 79 height 30
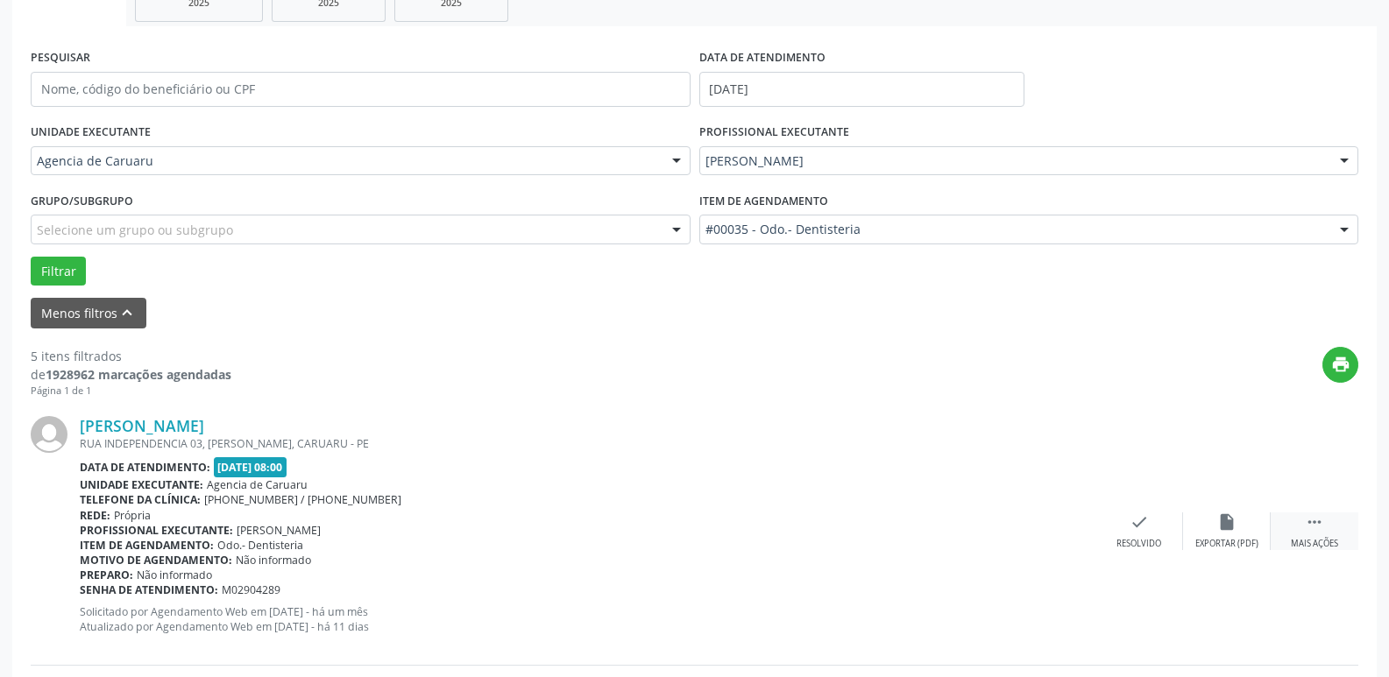
click at [1328, 528] on div " Mais ações" at bounding box center [1314, 531] width 88 height 38
click at [1226, 520] on icon "alarm_off" at bounding box center [1226, 521] width 19 height 19
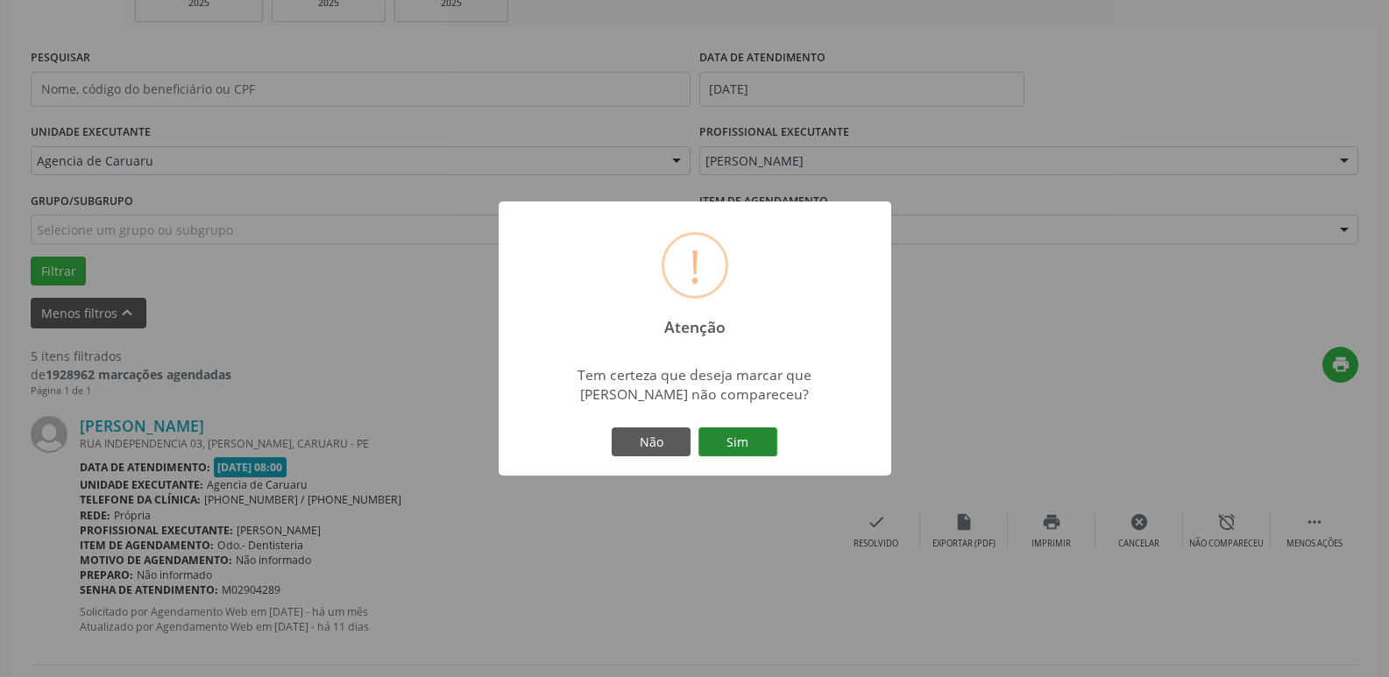
click at [729, 435] on button "Sim" at bounding box center [737, 443] width 79 height 30
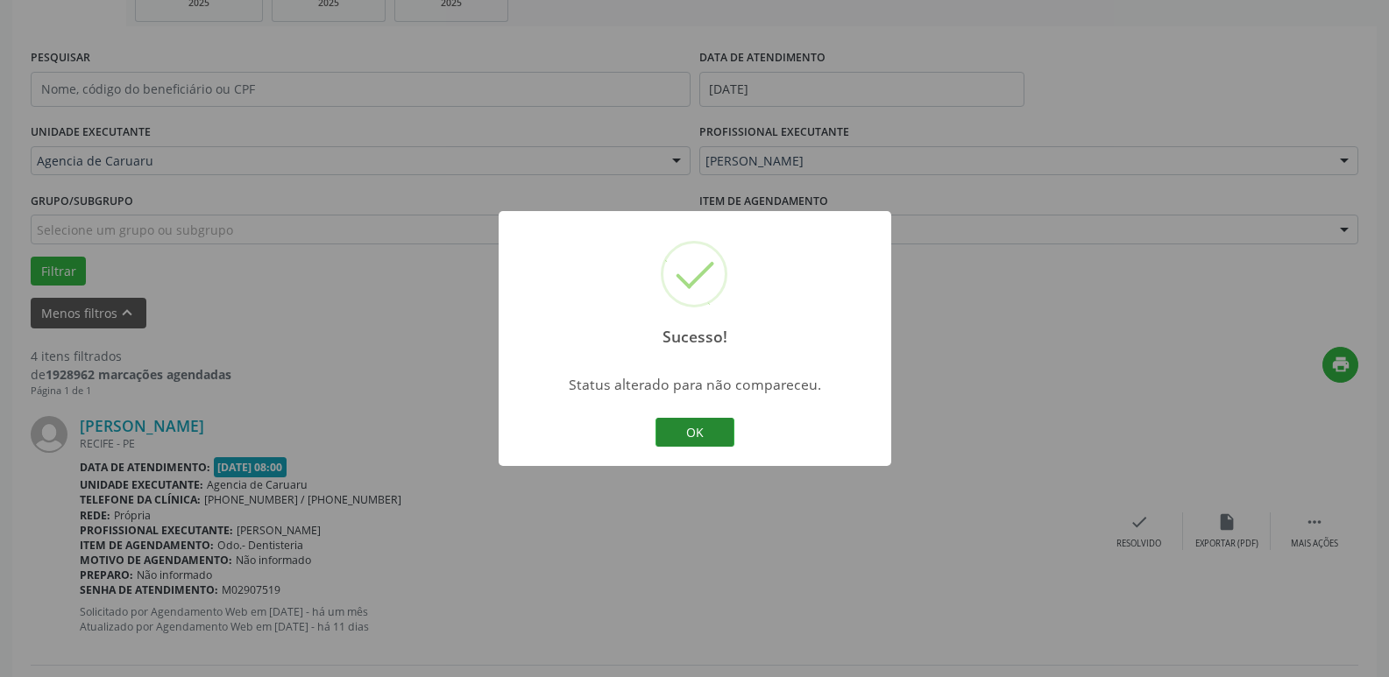
click at [700, 426] on button "OK" at bounding box center [694, 433] width 79 height 30
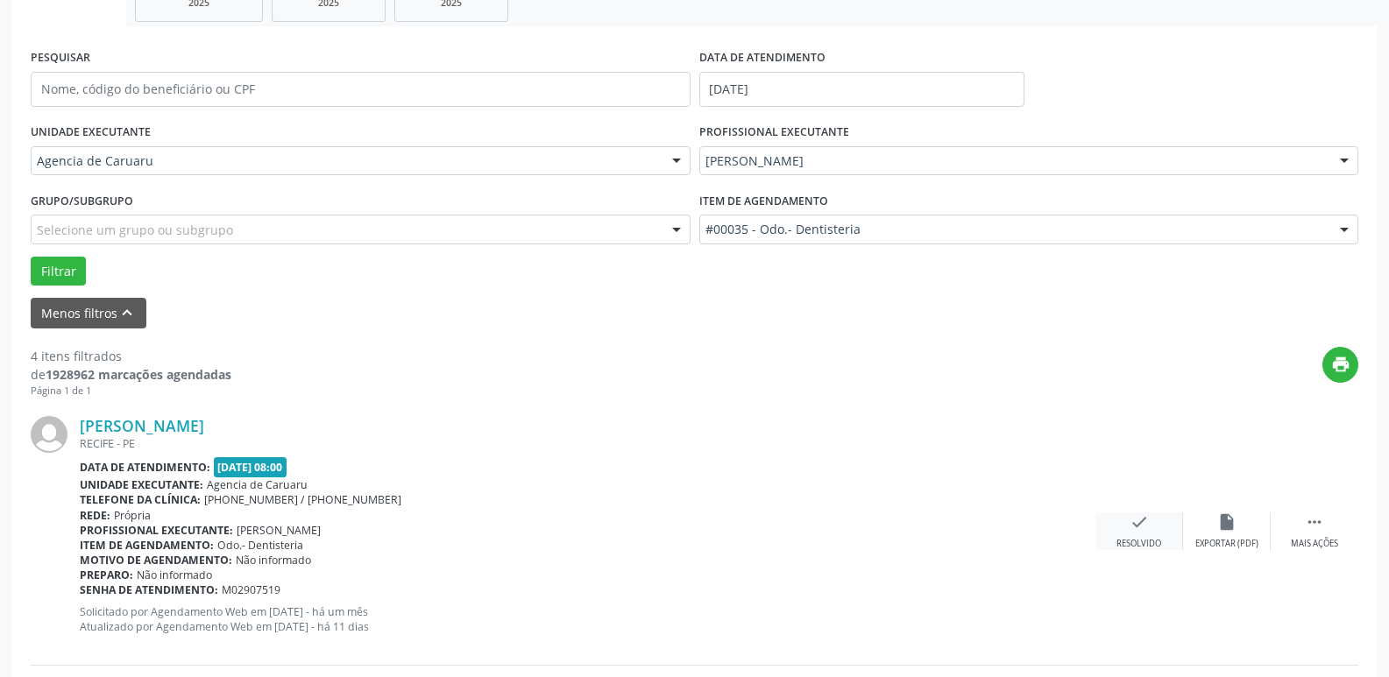
click at [1148, 533] on div "check Resolvido" at bounding box center [1139, 531] width 88 height 38
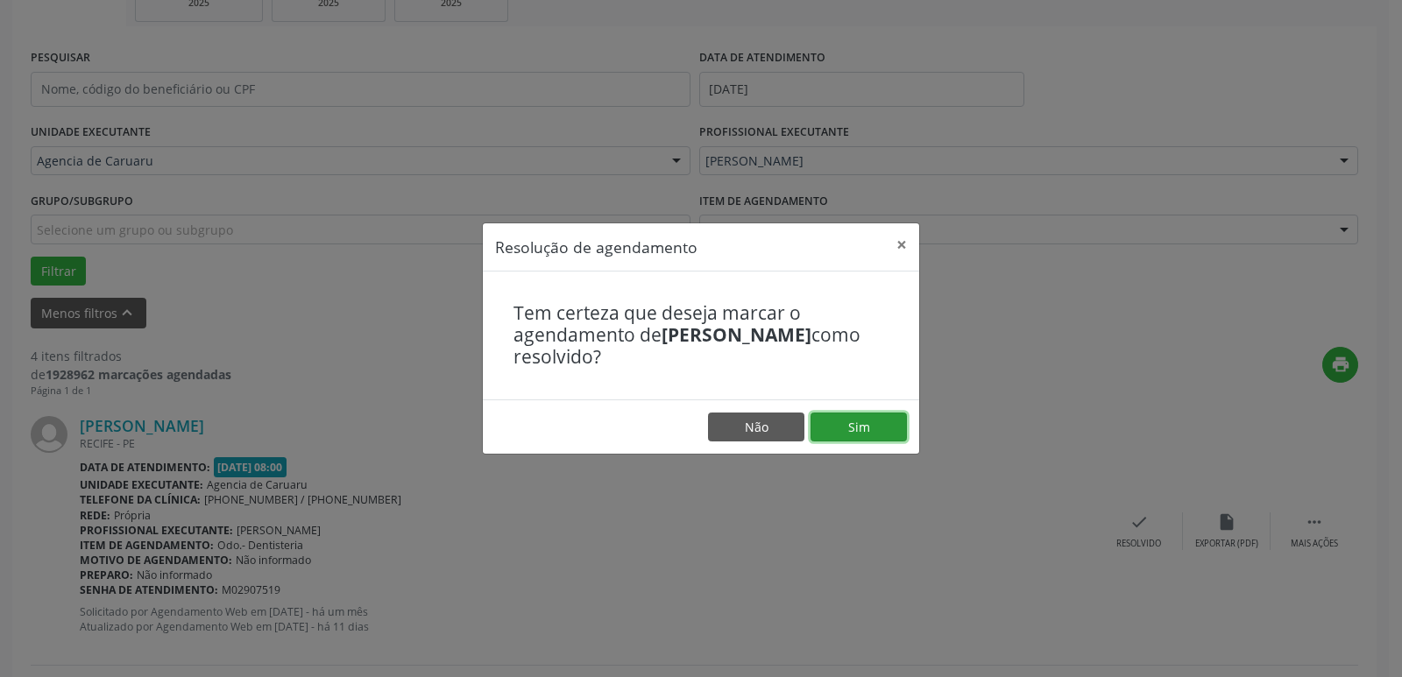
click at [850, 421] on button "Sim" at bounding box center [858, 428] width 96 height 30
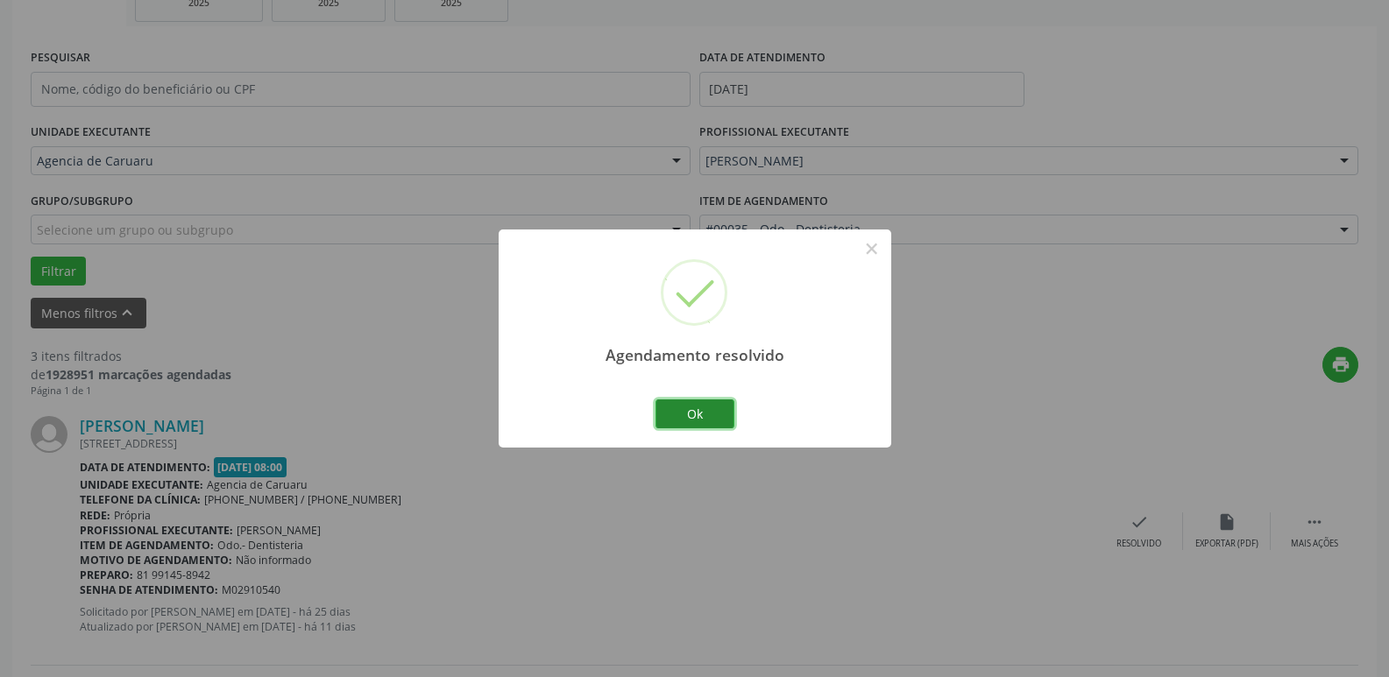
click at [713, 414] on button "Ok" at bounding box center [694, 414] width 79 height 30
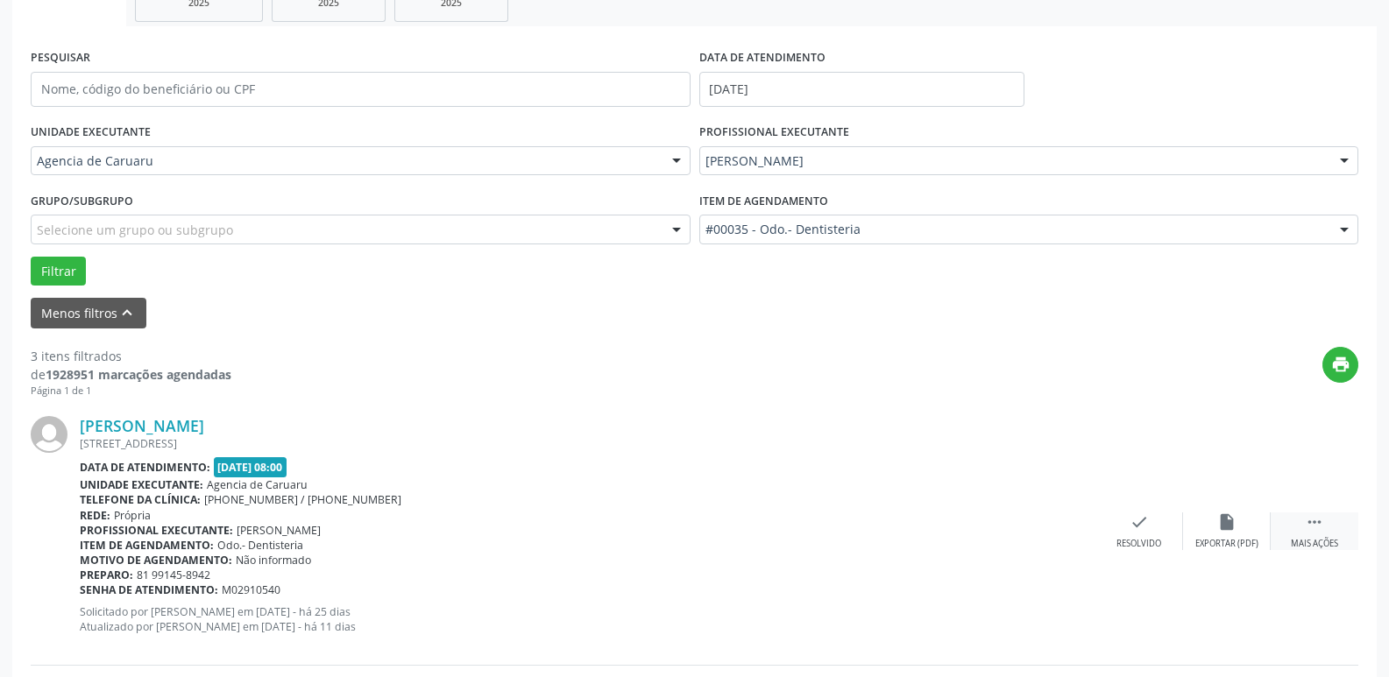
click at [1321, 526] on icon "" at bounding box center [1313, 521] width 19 height 19
click at [1232, 533] on div "alarm_off Não compareceu" at bounding box center [1227, 531] width 88 height 38
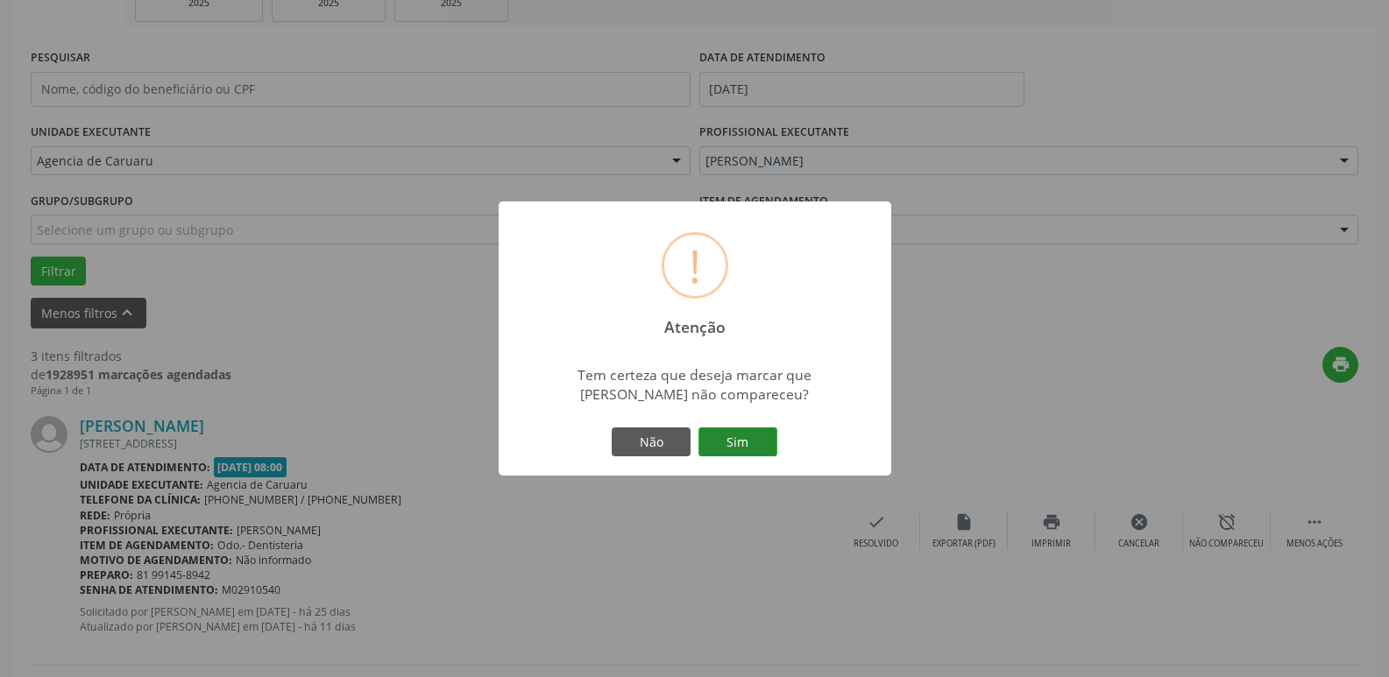
click at [745, 438] on button "Sim" at bounding box center [737, 443] width 79 height 30
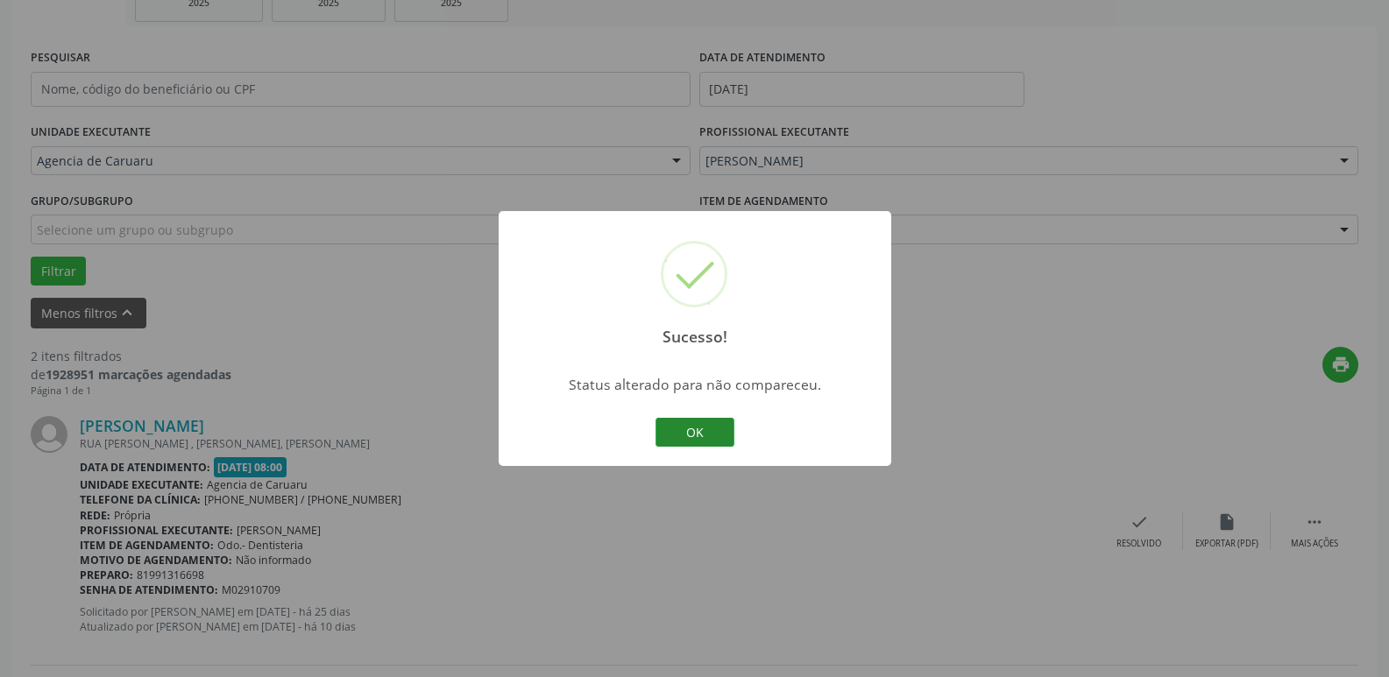
click at [691, 430] on button "OK" at bounding box center [694, 433] width 79 height 30
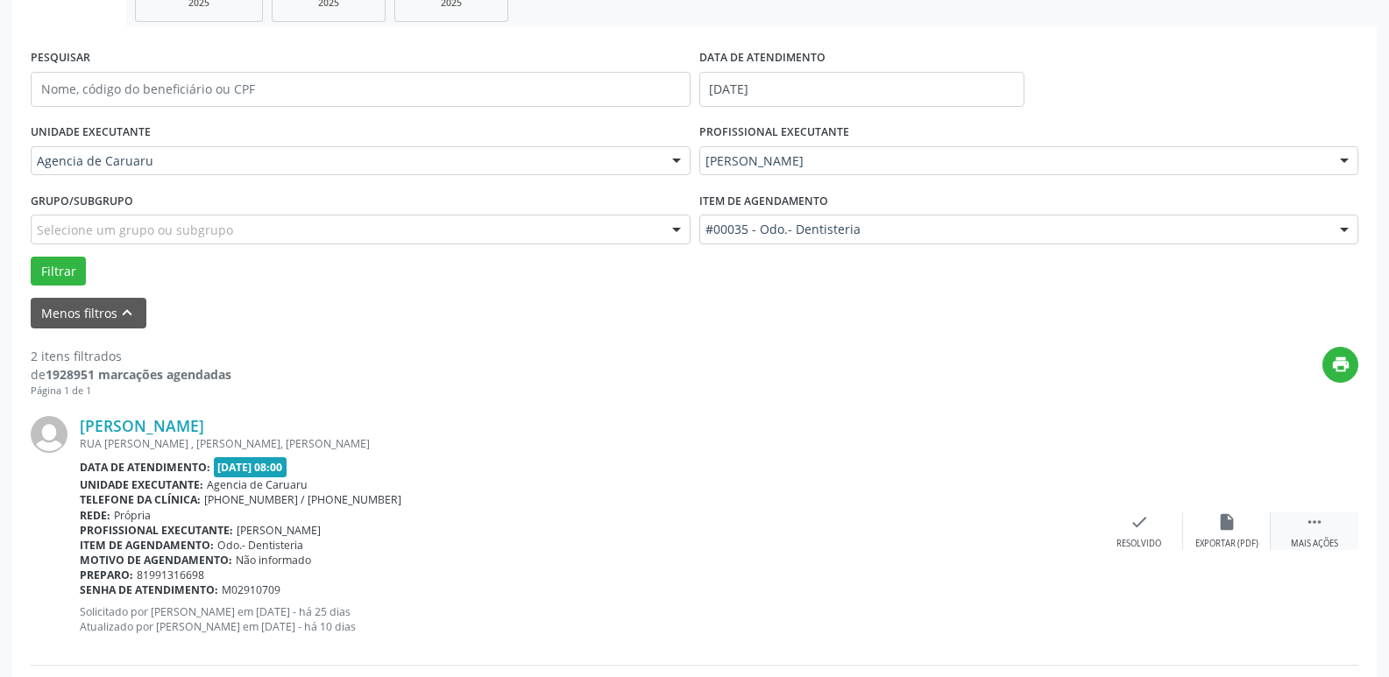
click at [1320, 520] on icon "" at bounding box center [1313, 521] width 19 height 19
click at [1235, 528] on icon "alarm_off" at bounding box center [1226, 521] width 19 height 19
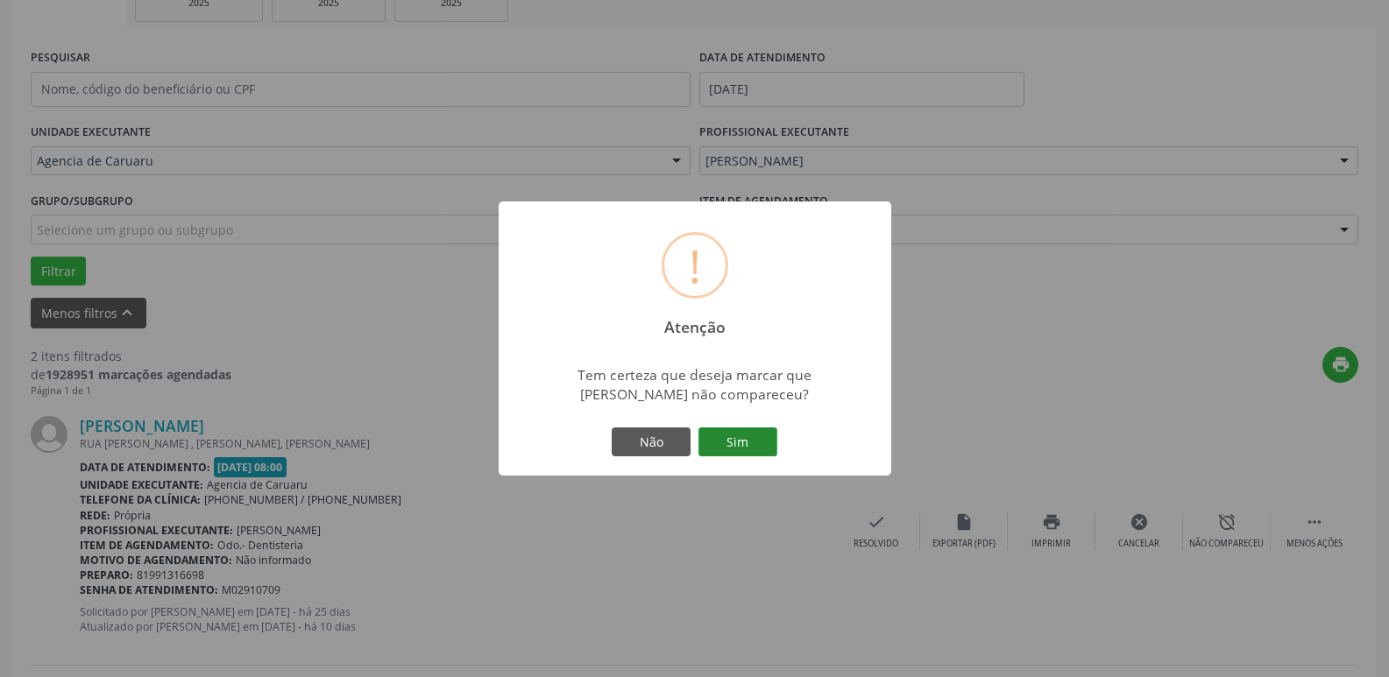
click at [758, 456] on button "Sim" at bounding box center [737, 443] width 79 height 30
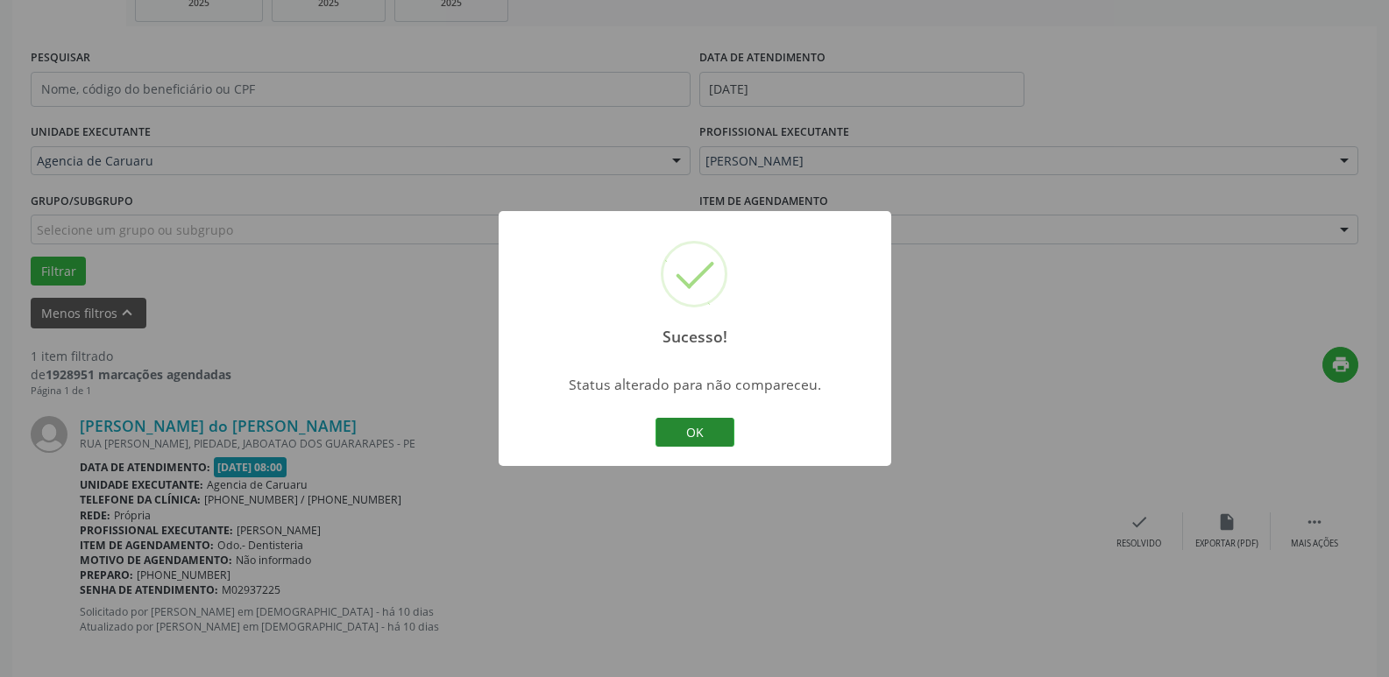
click at [689, 437] on button "OK" at bounding box center [694, 433] width 79 height 30
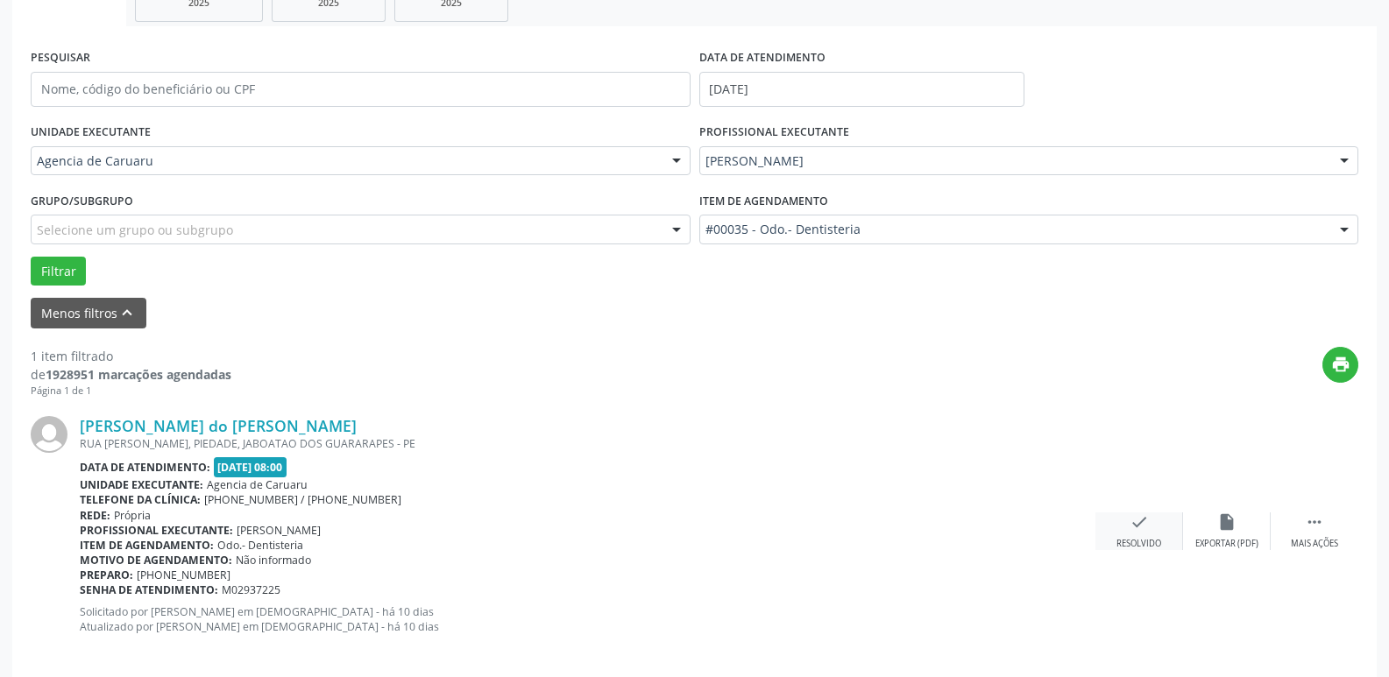
click at [1150, 524] on div "check Resolvido" at bounding box center [1139, 531] width 88 height 38
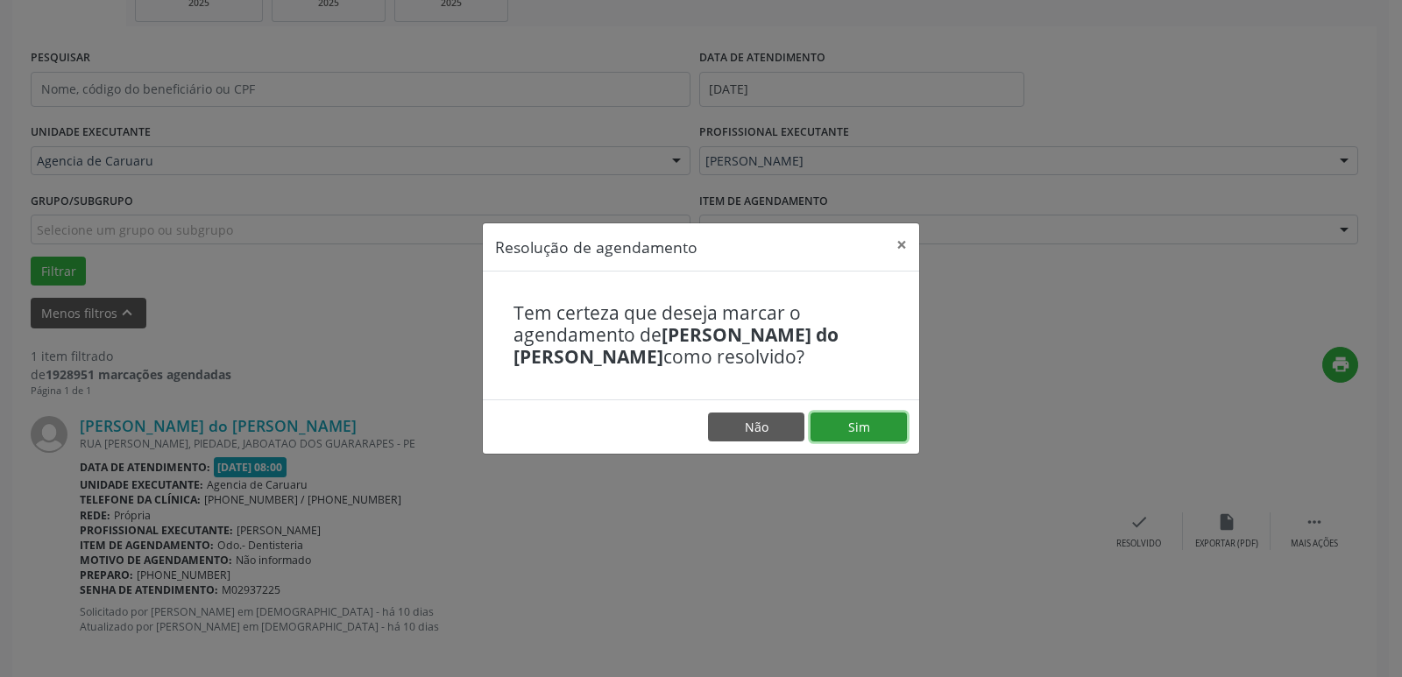
click at [847, 431] on button "Sim" at bounding box center [858, 428] width 96 height 30
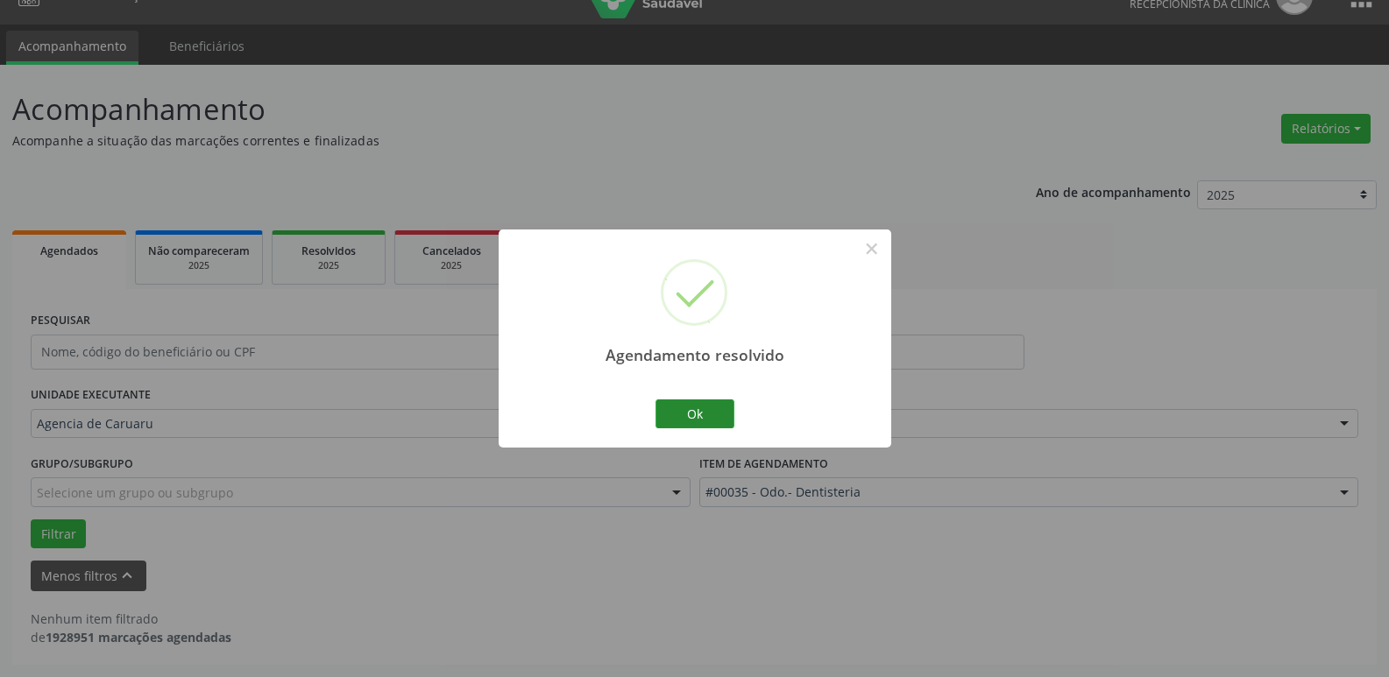
scroll to position [32, 0]
click at [691, 416] on button "Ok" at bounding box center [694, 414] width 79 height 30
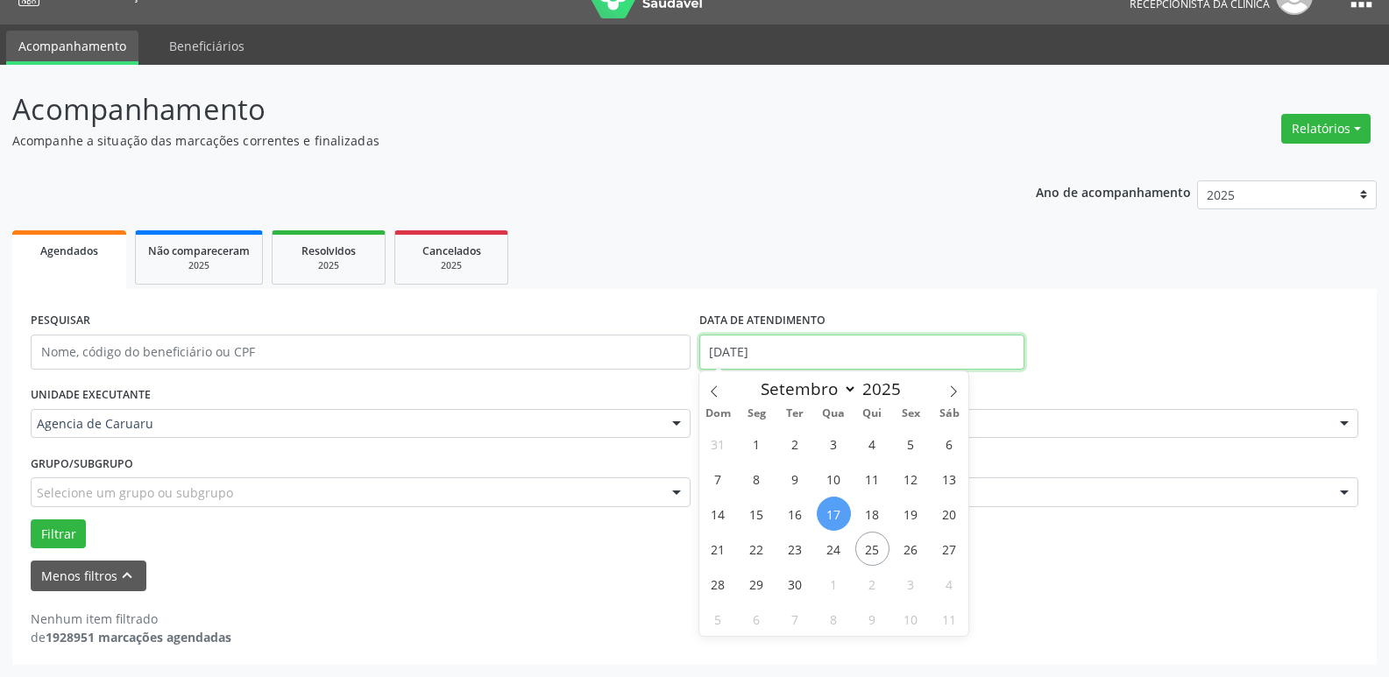
click at [811, 347] on input "[DATE]" at bounding box center [861, 352] width 325 height 35
click at [907, 514] on span "19" at bounding box center [911, 514] width 34 height 34
type input "[DATE]"
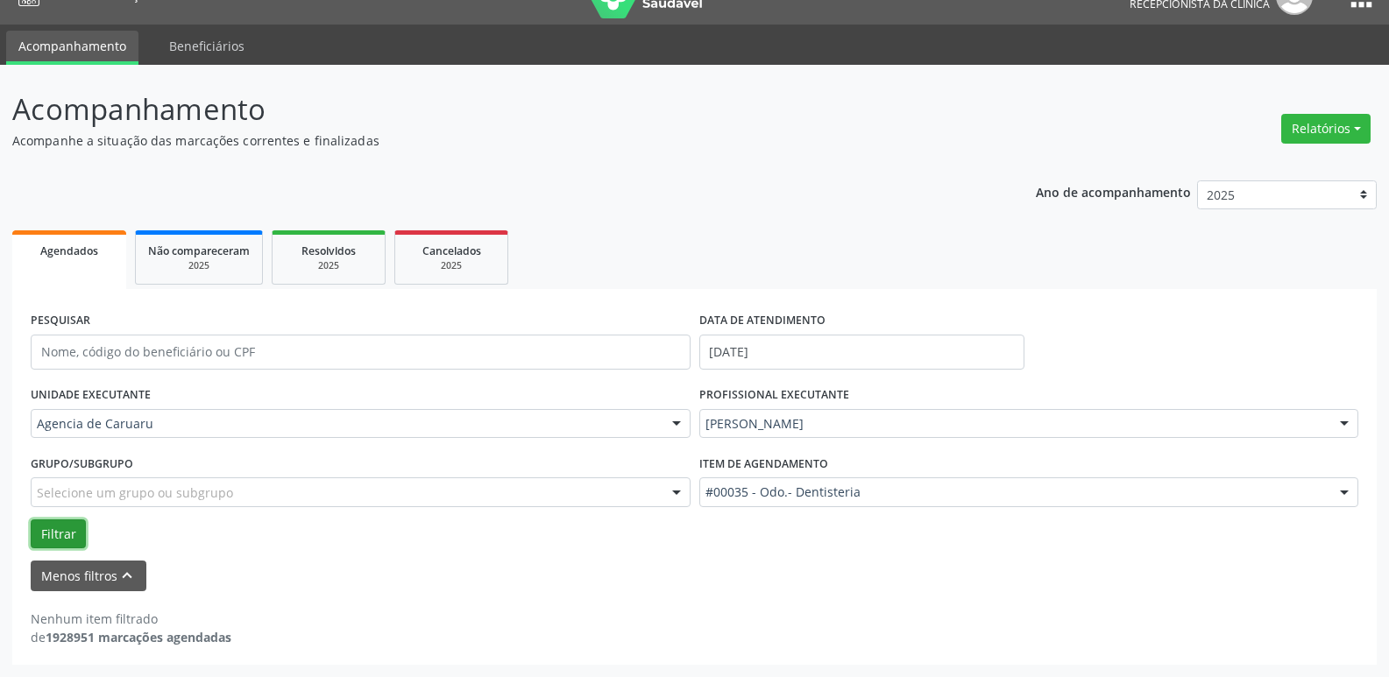
click at [45, 526] on button "Filtrar" at bounding box center [58, 534] width 55 height 30
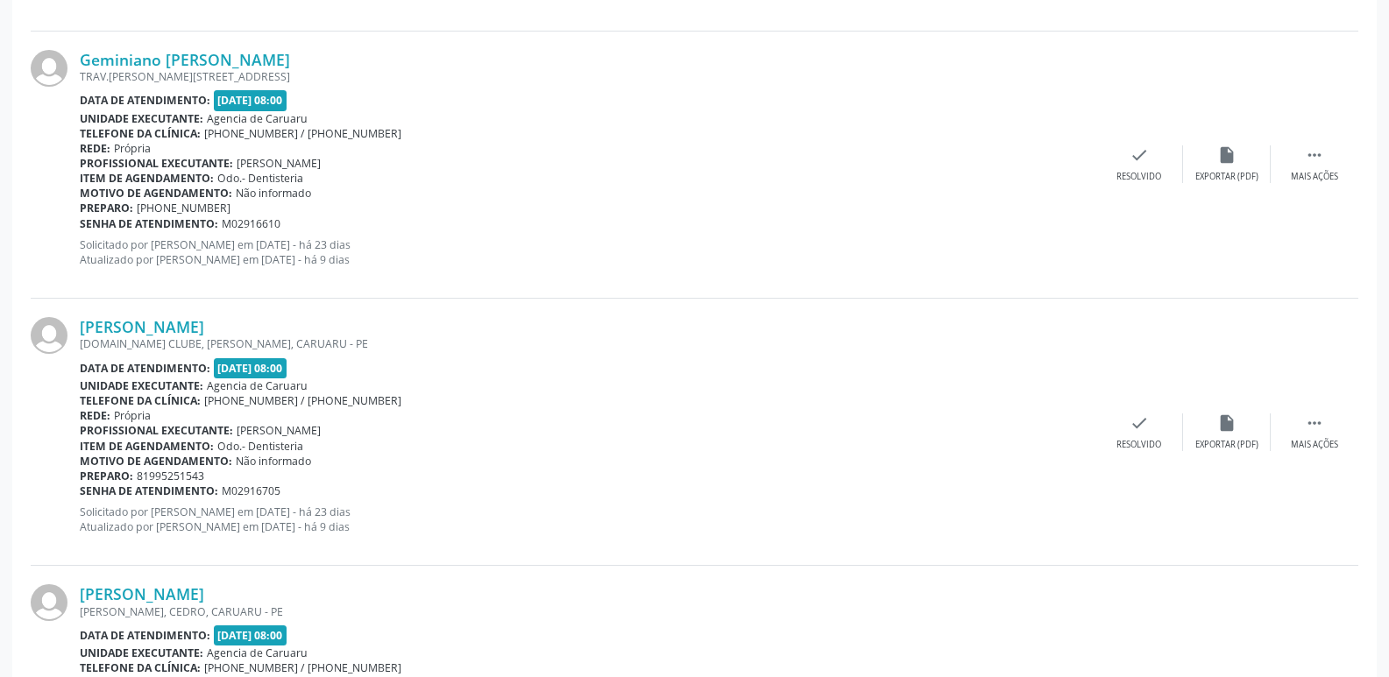
scroll to position [2835, 0]
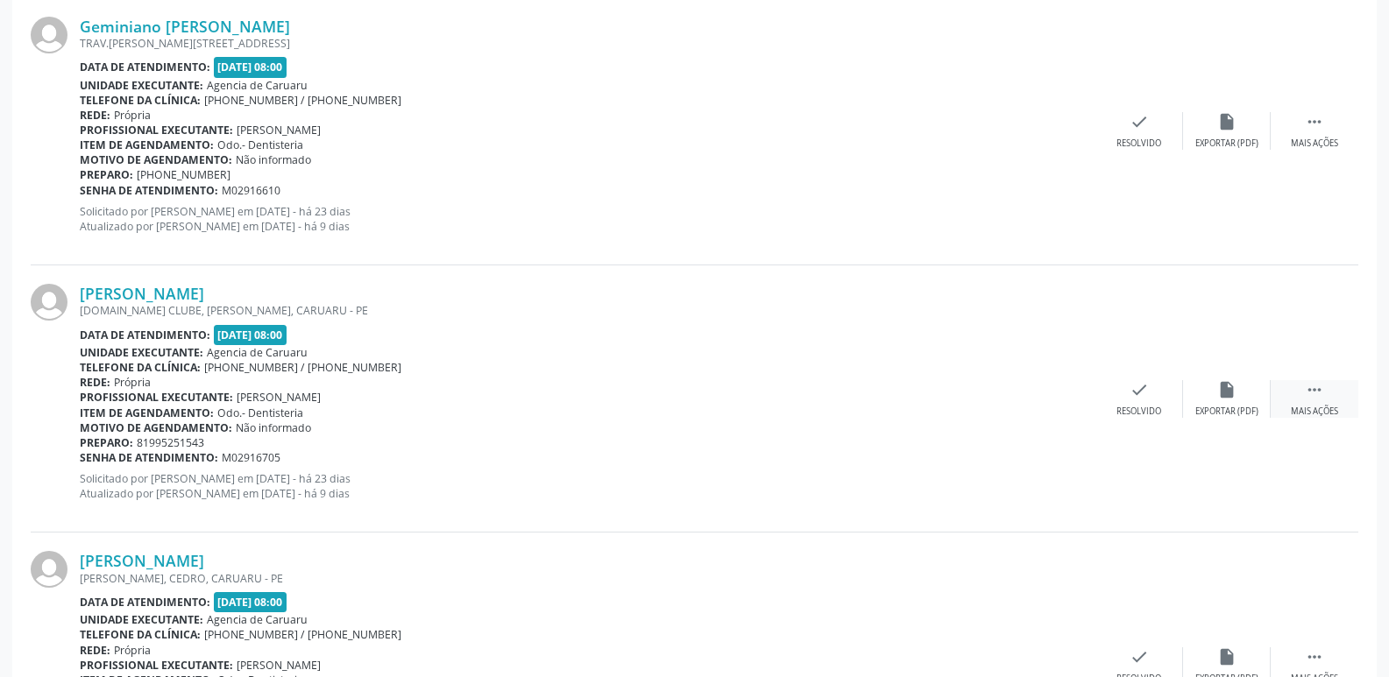
click at [1308, 406] on div "Mais ações" at bounding box center [1313, 412] width 47 height 12
click at [1229, 410] on div "Não compareceu" at bounding box center [1226, 412] width 74 height 12
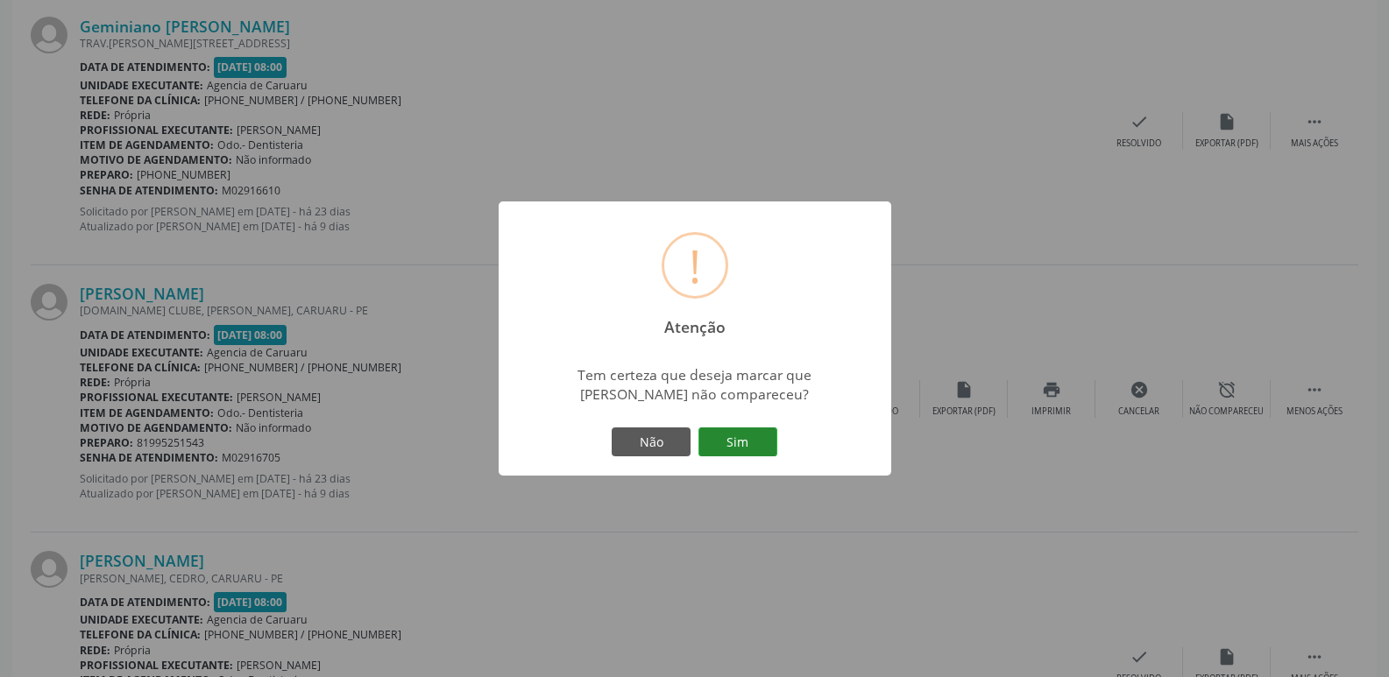
click at [747, 440] on button "Sim" at bounding box center [737, 443] width 79 height 30
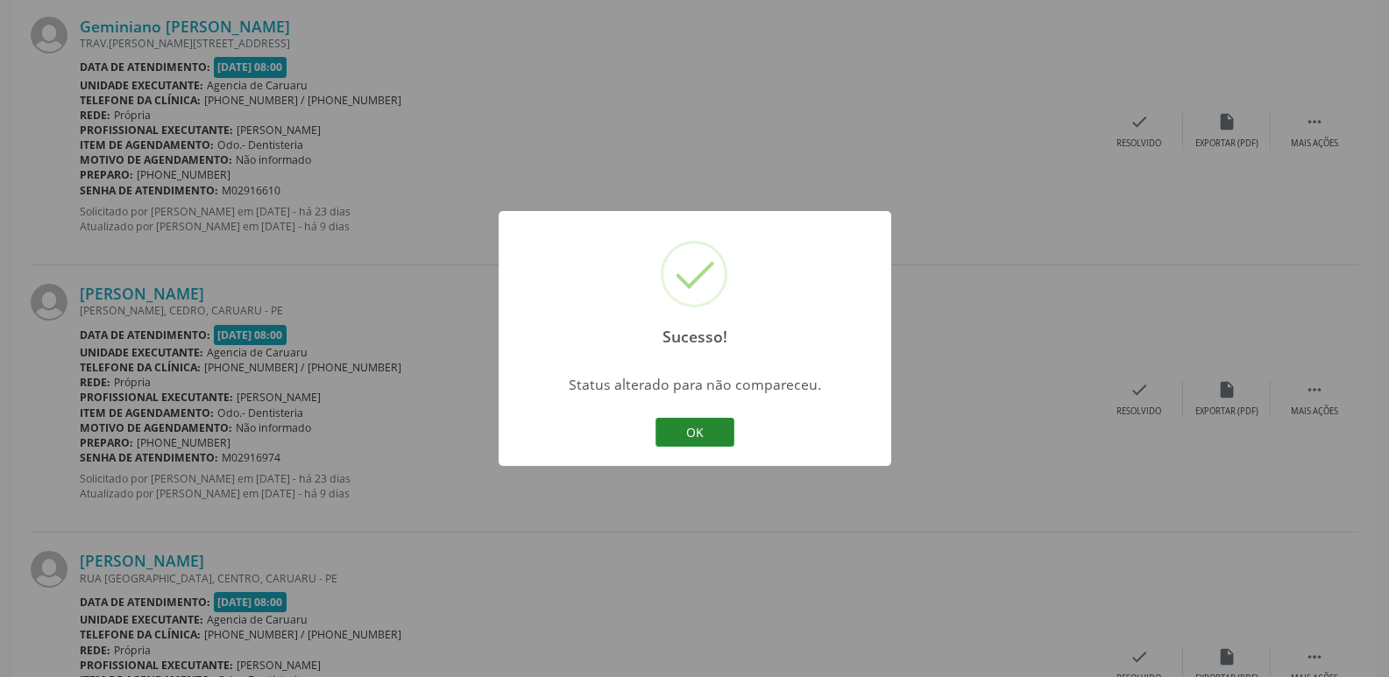
click at [679, 432] on button "OK" at bounding box center [694, 433] width 79 height 30
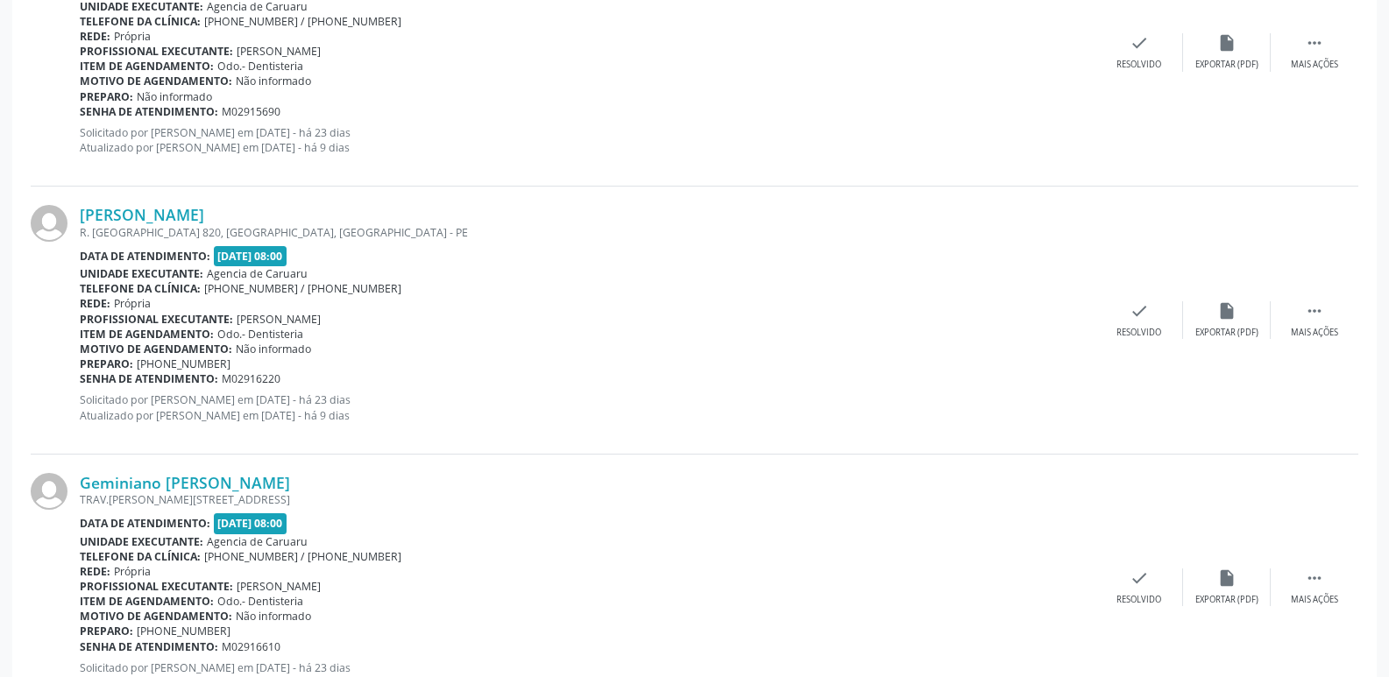
scroll to position [2375, 0]
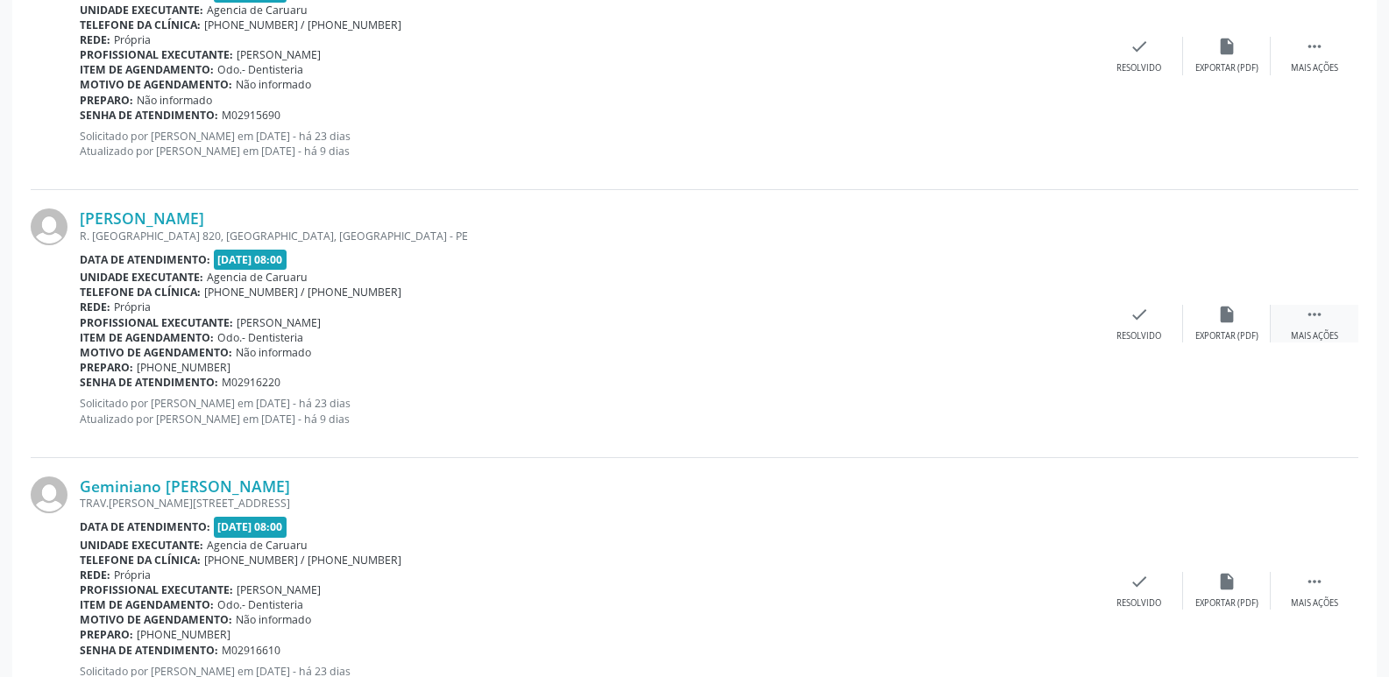
click at [1304, 307] on div " Mais ações" at bounding box center [1314, 324] width 88 height 38
click at [1212, 326] on div "alarm_off Não compareceu" at bounding box center [1227, 324] width 88 height 38
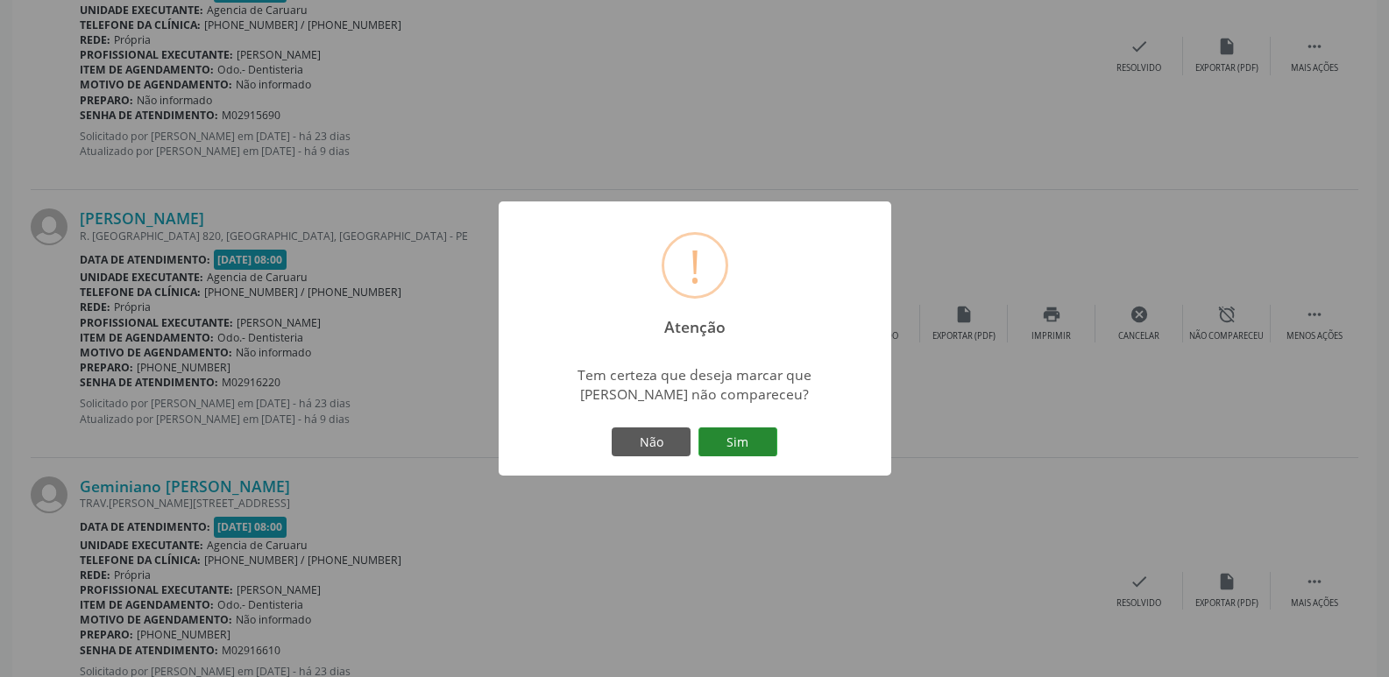
click at [730, 432] on button "Sim" at bounding box center [737, 443] width 79 height 30
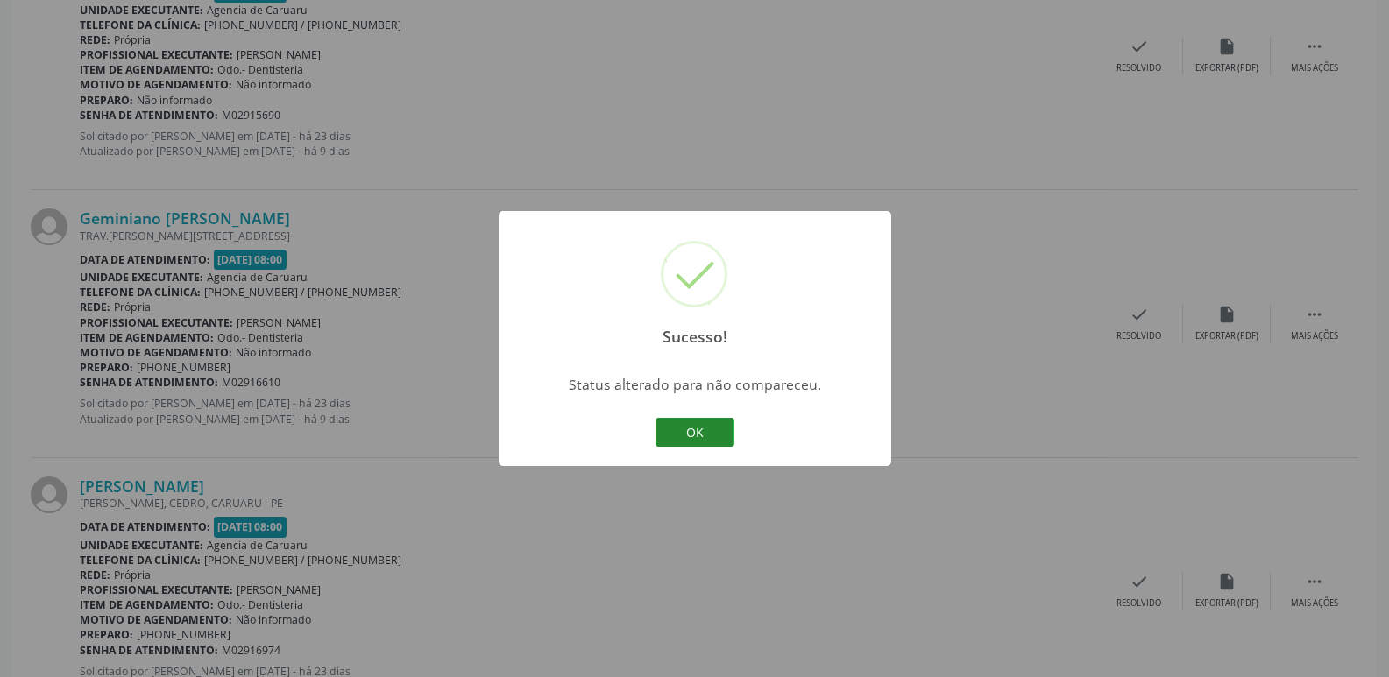
click at [696, 431] on button "OK" at bounding box center [694, 433] width 79 height 30
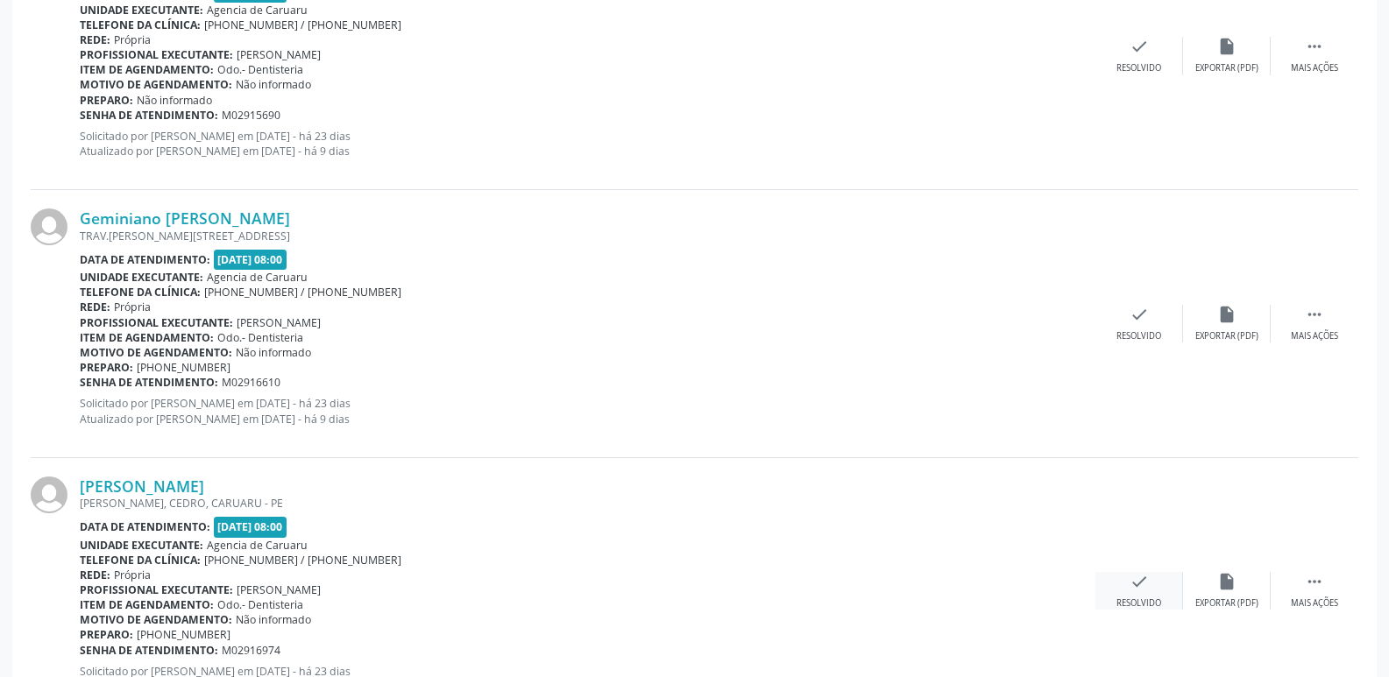
click at [1131, 589] on icon "check" at bounding box center [1138, 581] width 19 height 19
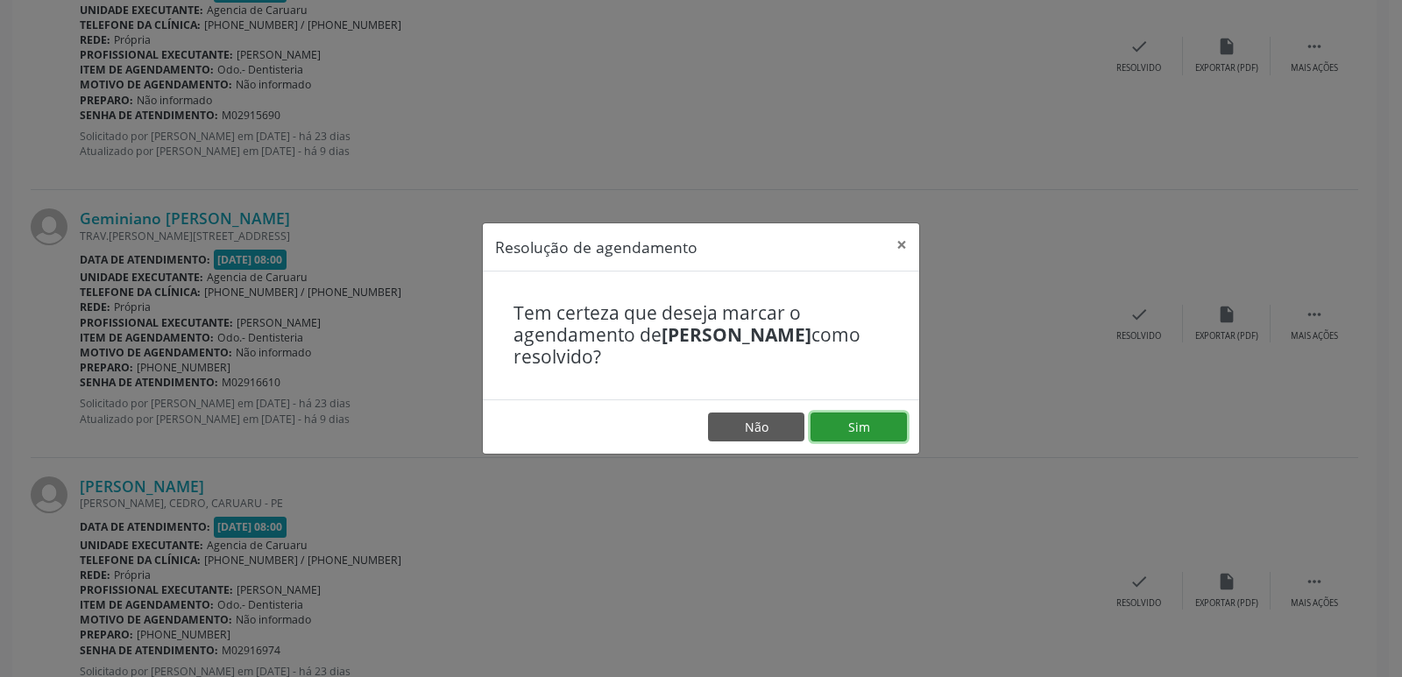
click at [864, 431] on button "Sim" at bounding box center [858, 428] width 96 height 30
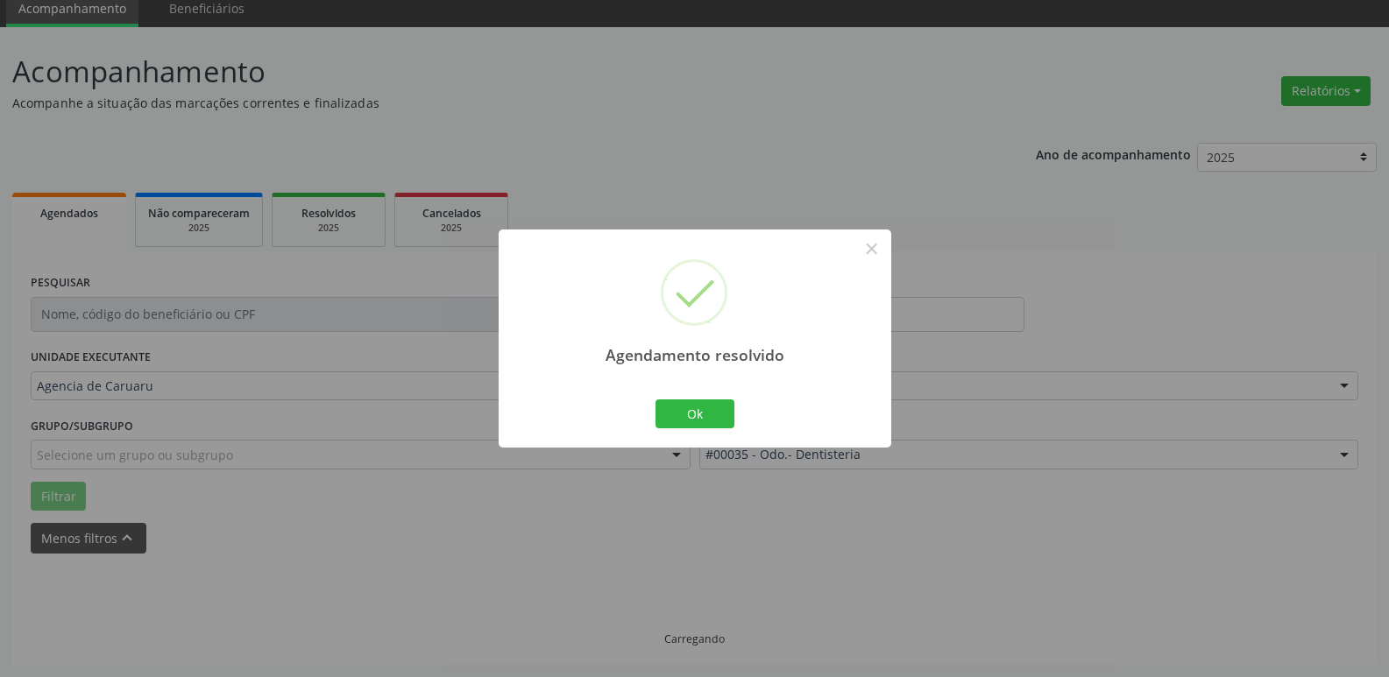
scroll to position [88, 0]
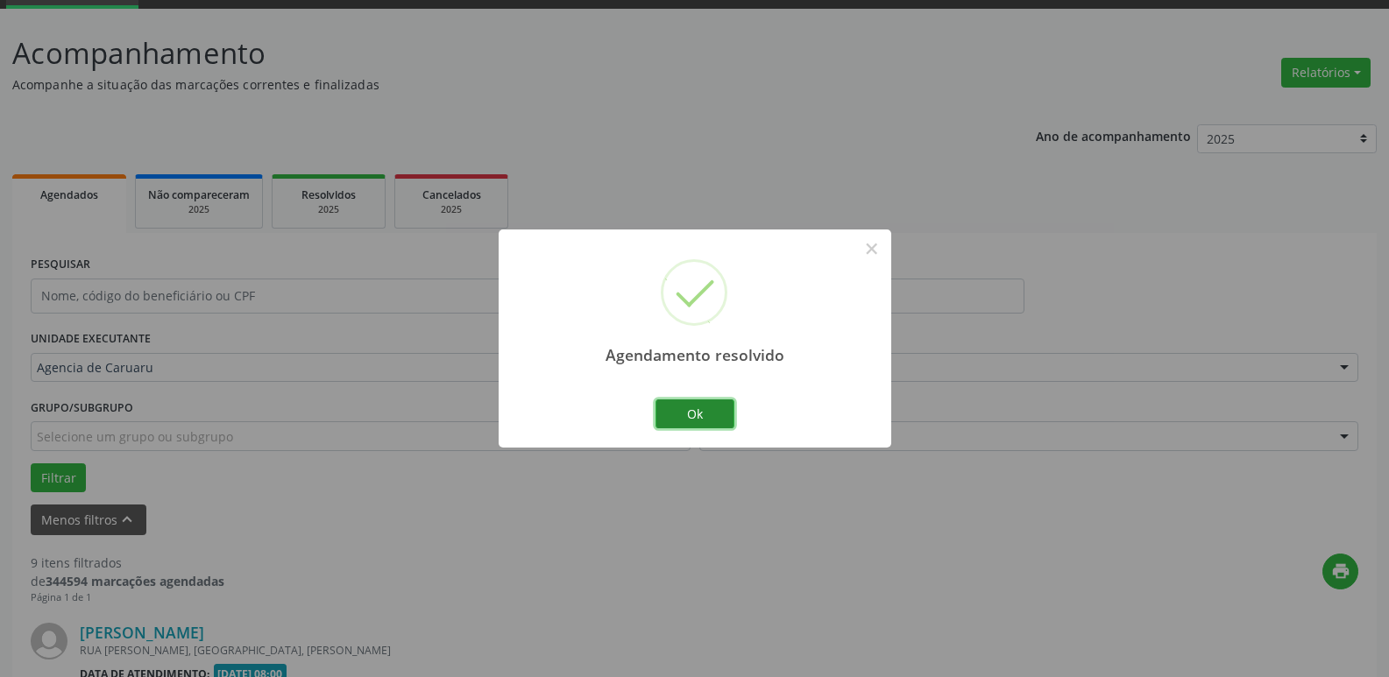
click at [686, 412] on button "Ok" at bounding box center [694, 414] width 79 height 30
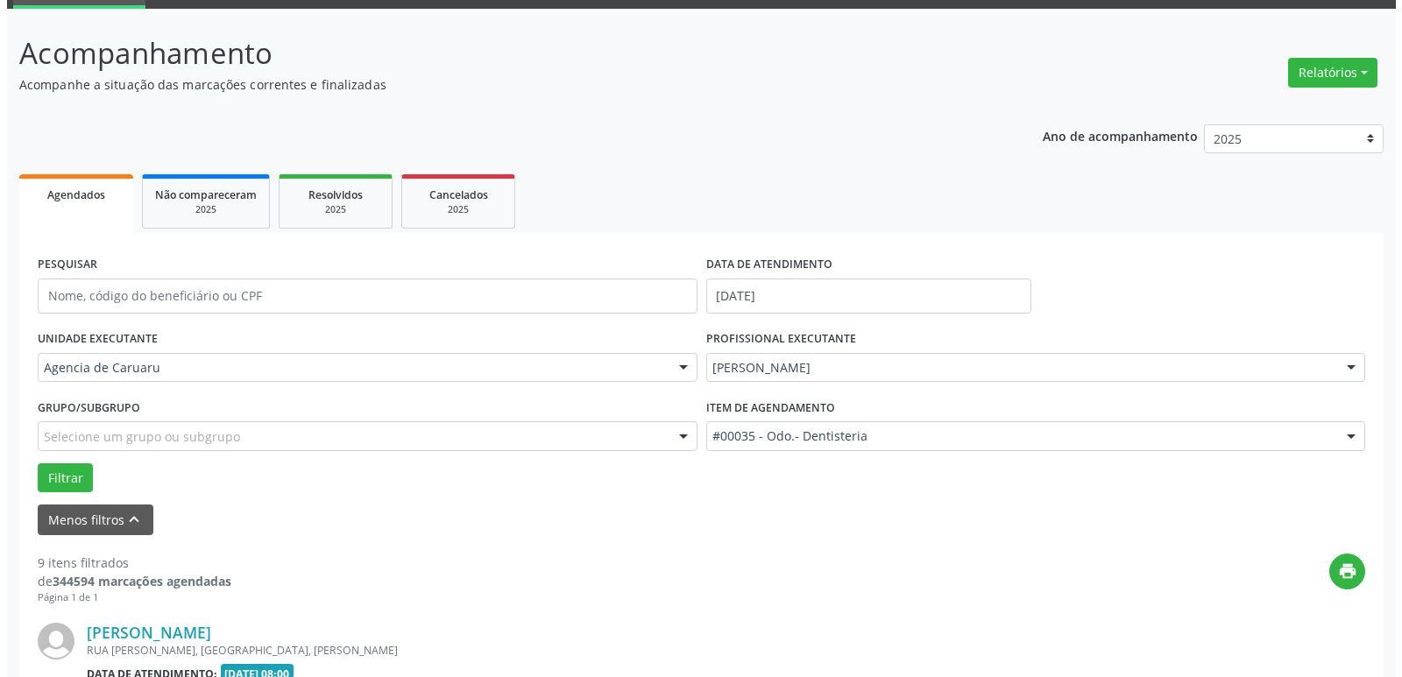
scroll to position [2375, 0]
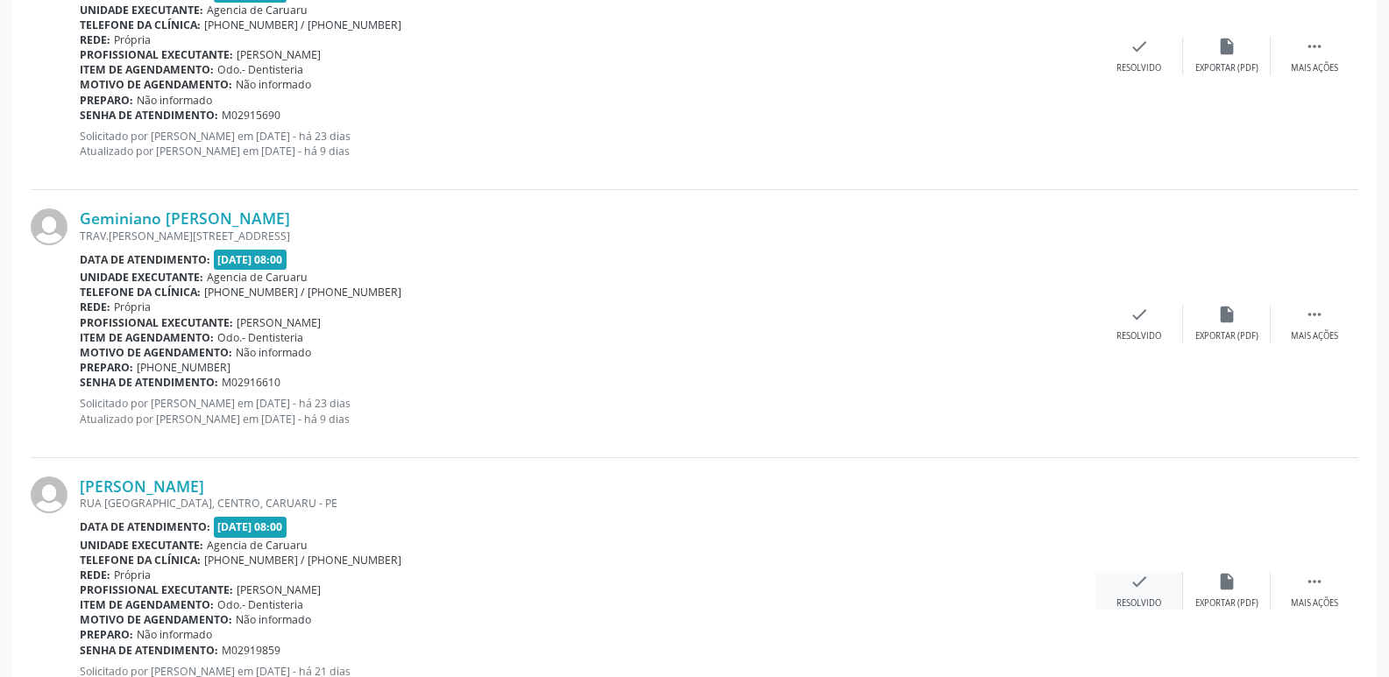
click at [1129, 586] on icon "check" at bounding box center [1138, 581] width 19 height 19
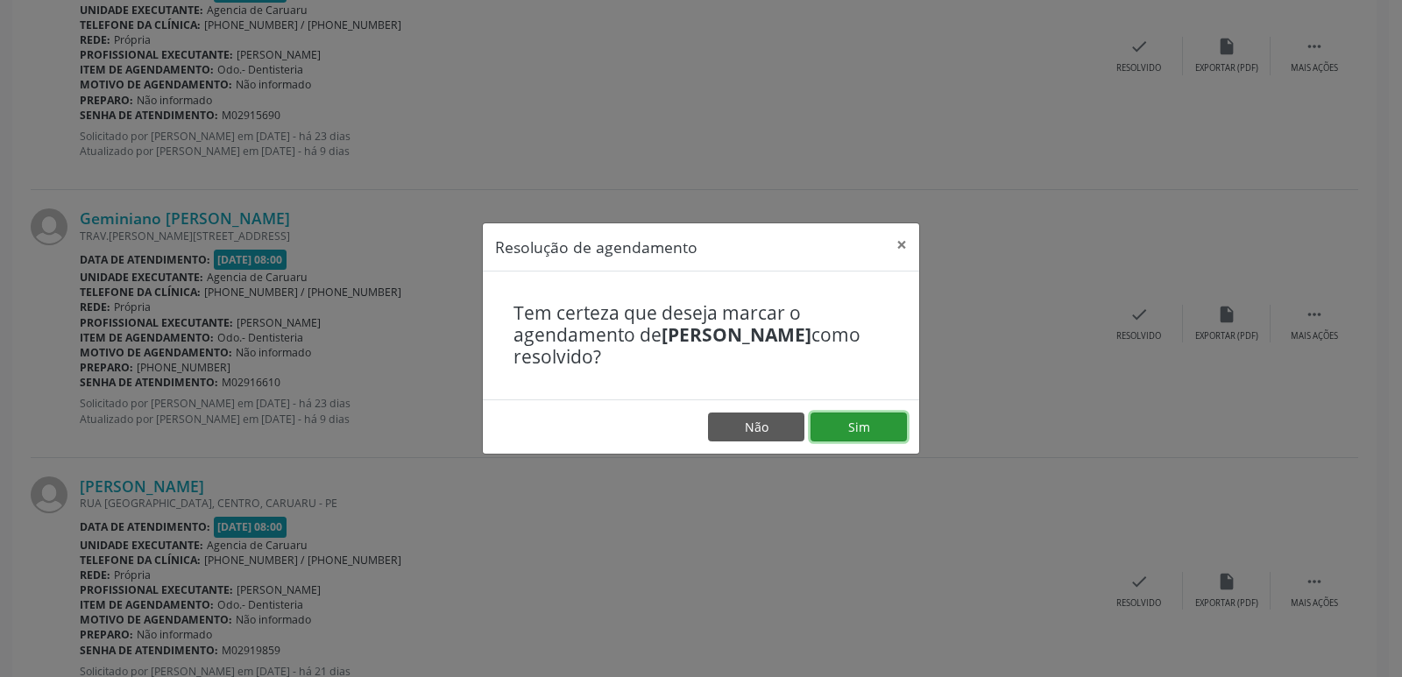
click at [830, 429] on button "Sim" at bounding box center [858, 428] width 96 height 30
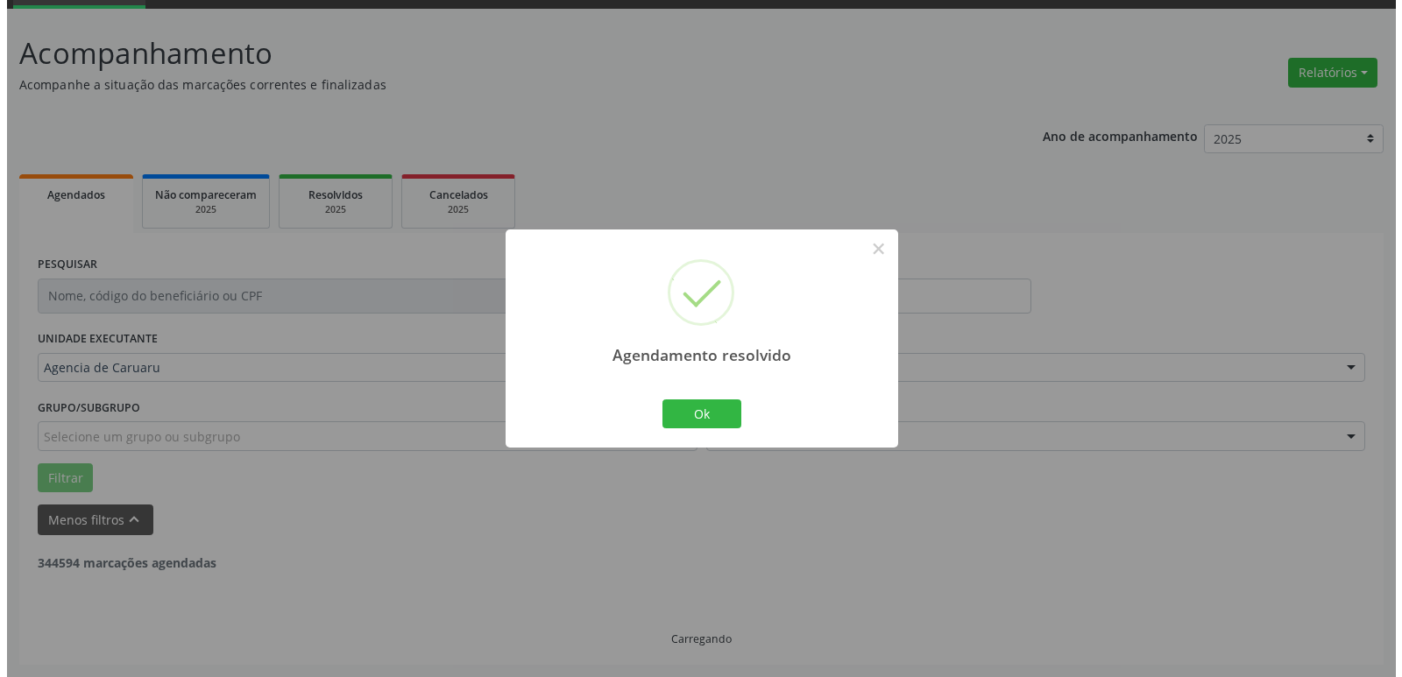
scroll to position [2186, 0]
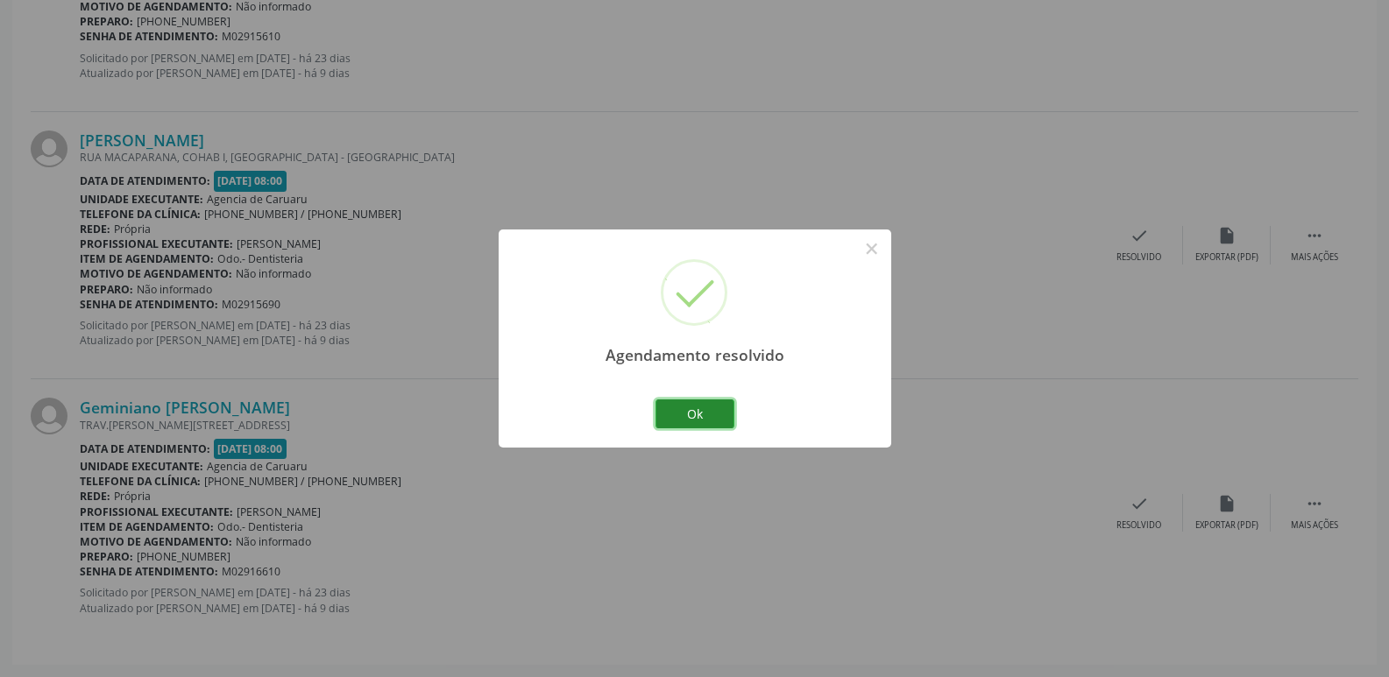
click at [669, 406] on button "Ok" at bounding box center [694, 414] width 79 height 30
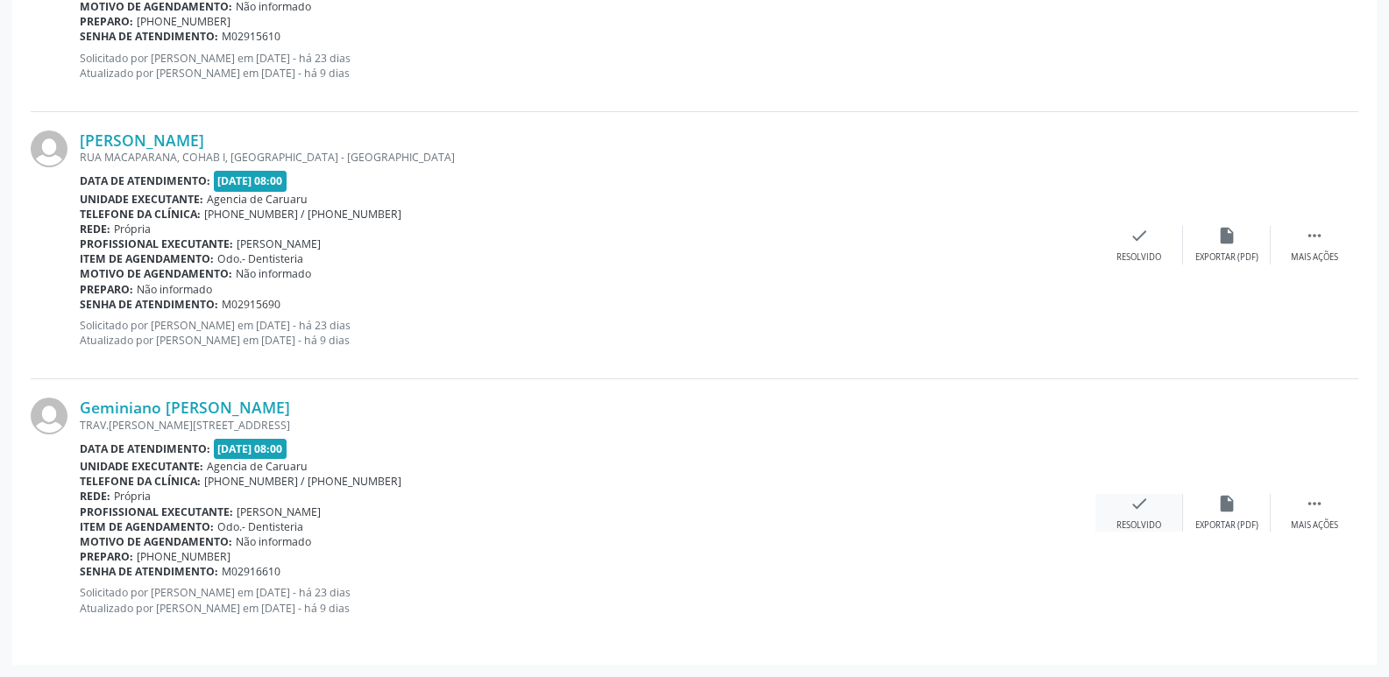
click at [1124, 504] on div "check Resolvido" at bounding box center [1139, 513] width 88 height 38
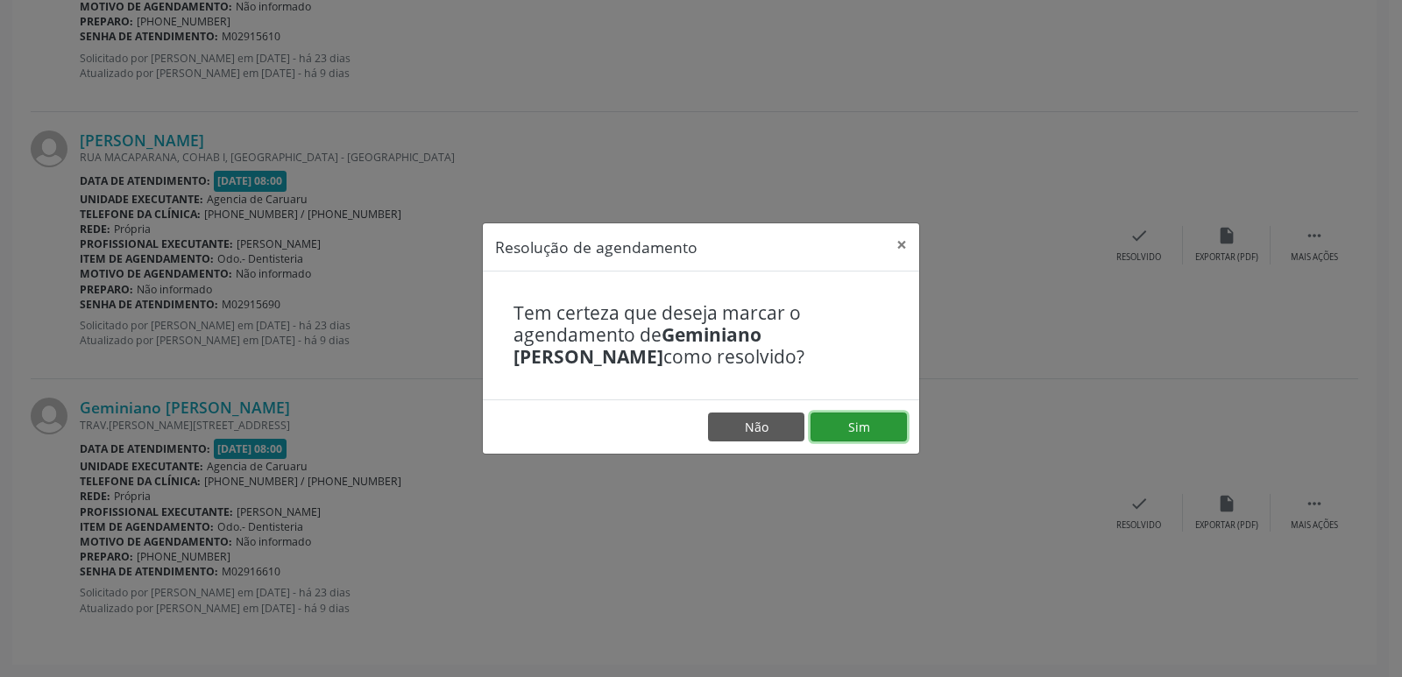
click at [855, 426] on button "Sim" at bounding box center [858, 428] width 96 height 30
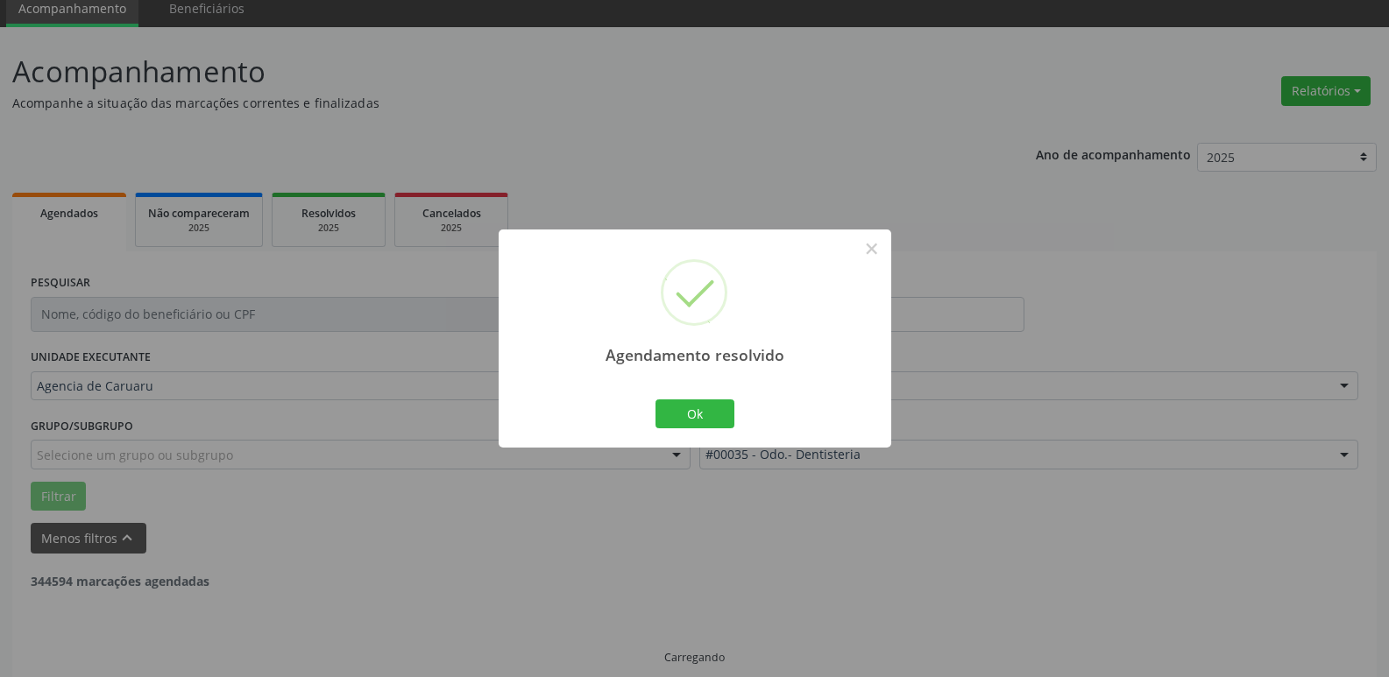
scroll to position [88, 0]
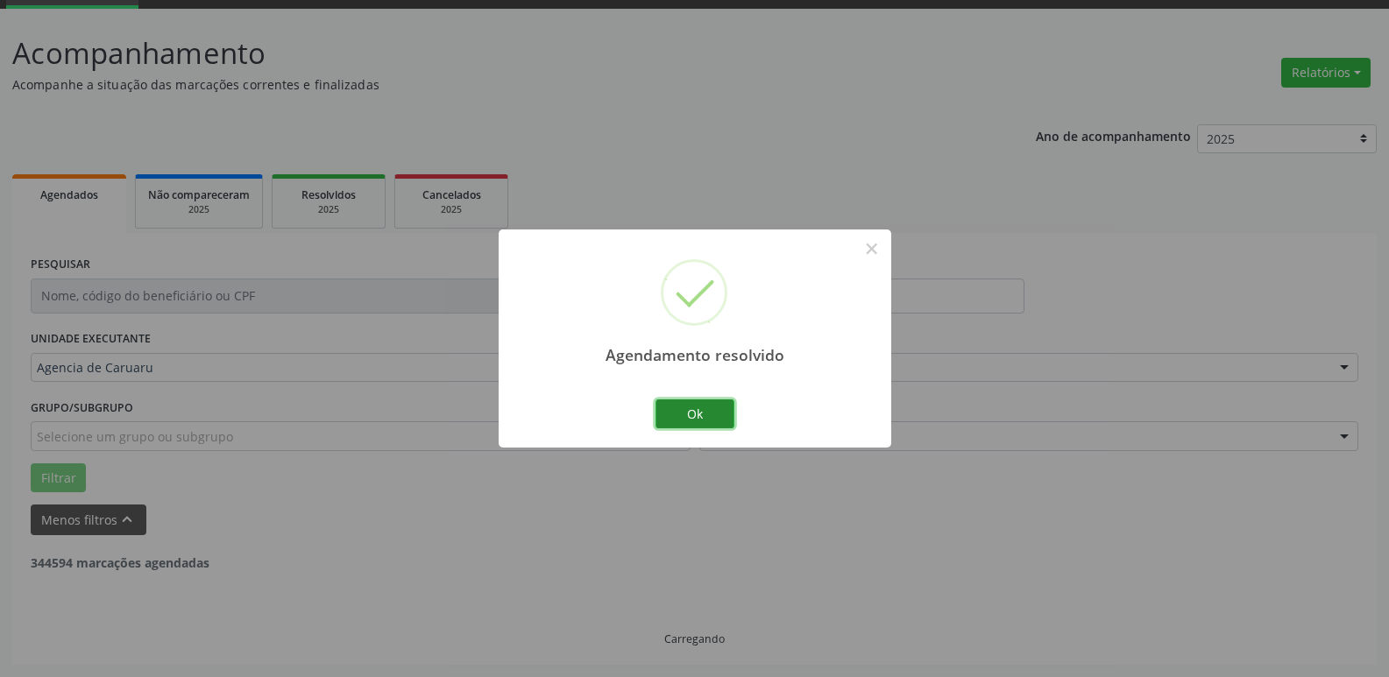
click at [711, 410] on button "Ok" at bounding box center [694, 414] width 79 height 30
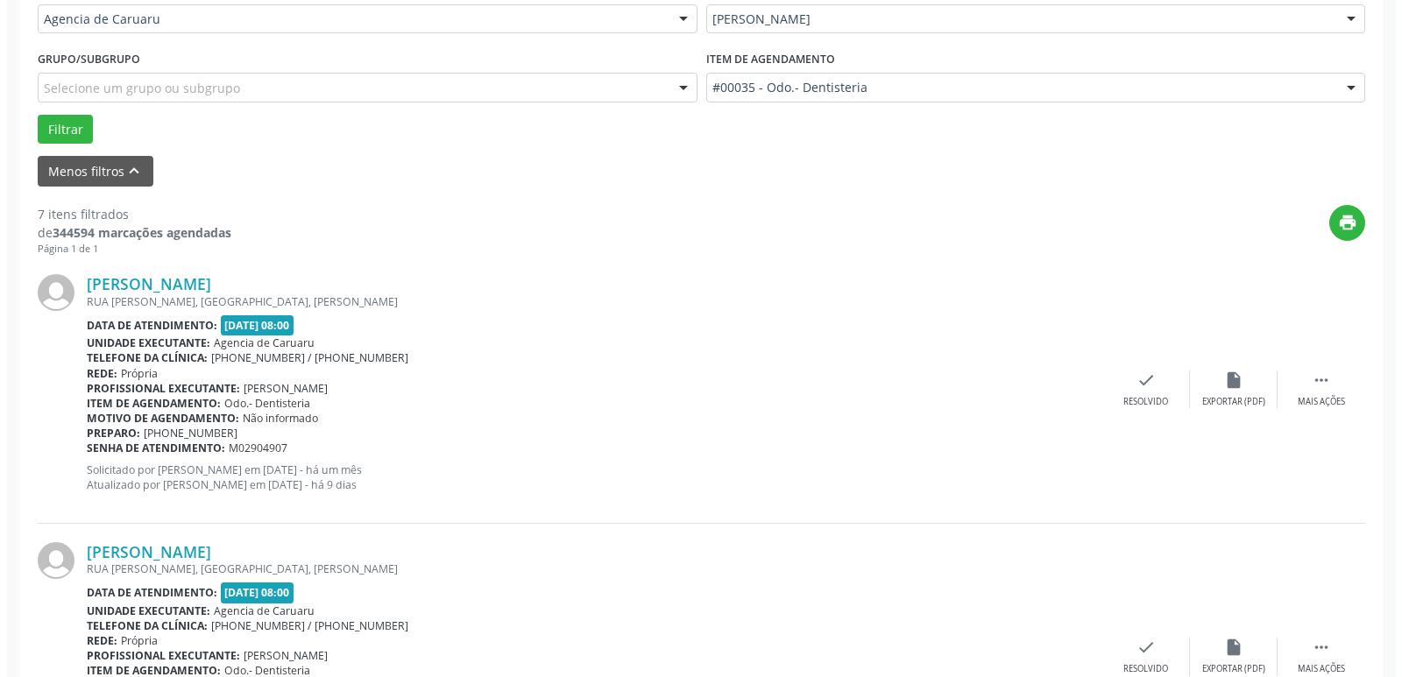
scroll to position [438, 0]
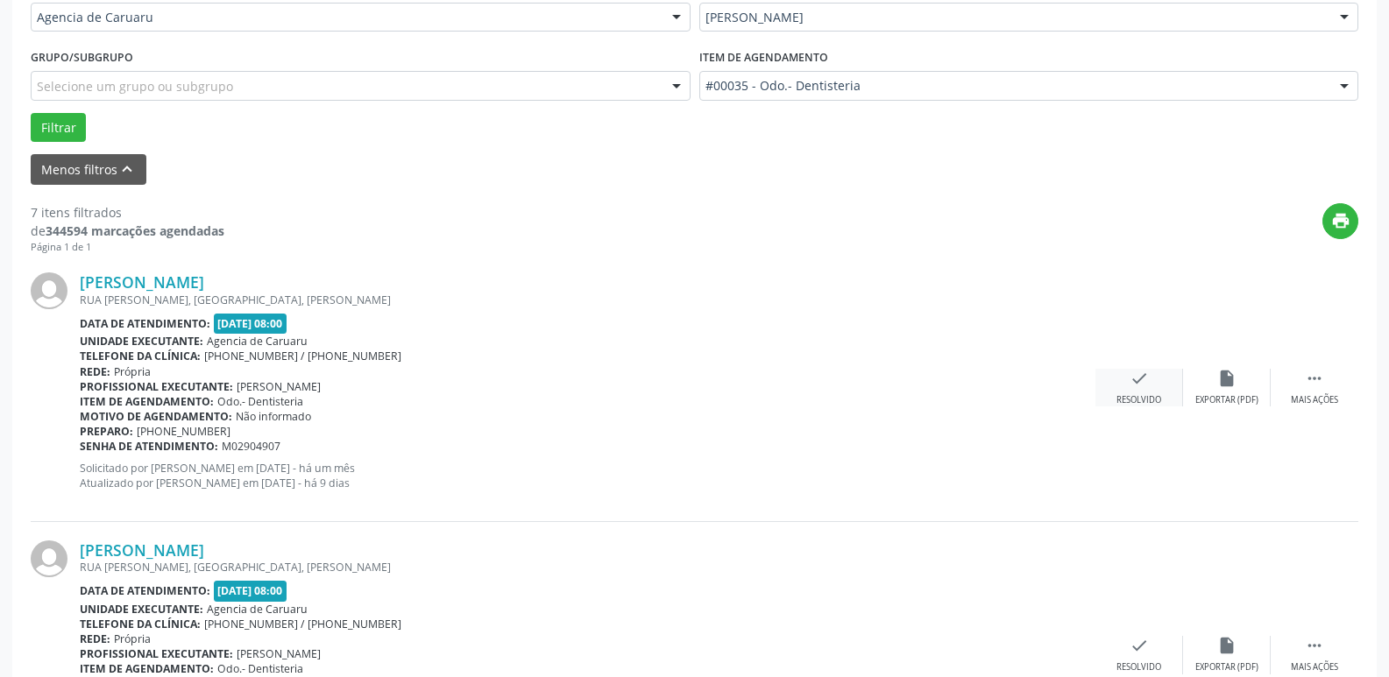
click at [1130, 391] on div "check Resolvido" at bounding box center [1139, 388] width 88 height 38
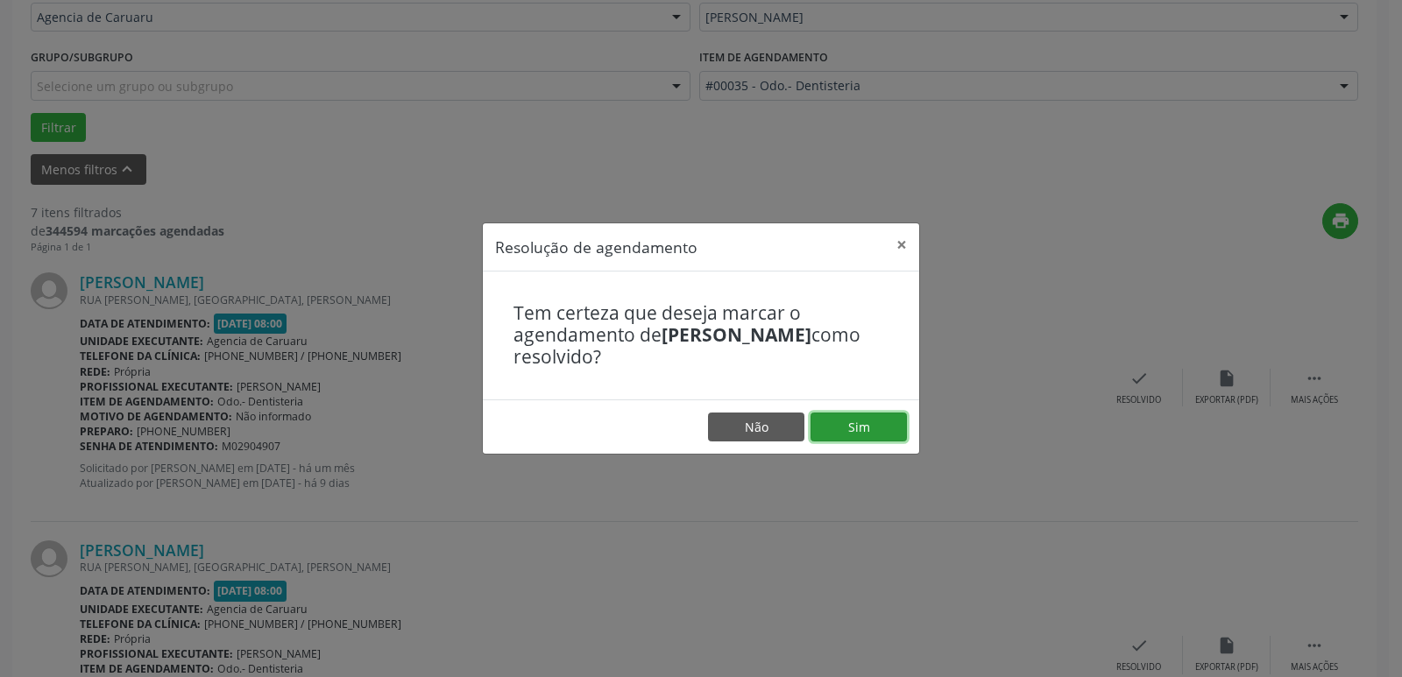
click at [871, 435] on button "Sim" at bounding box center [858, 428] width 96 height 30
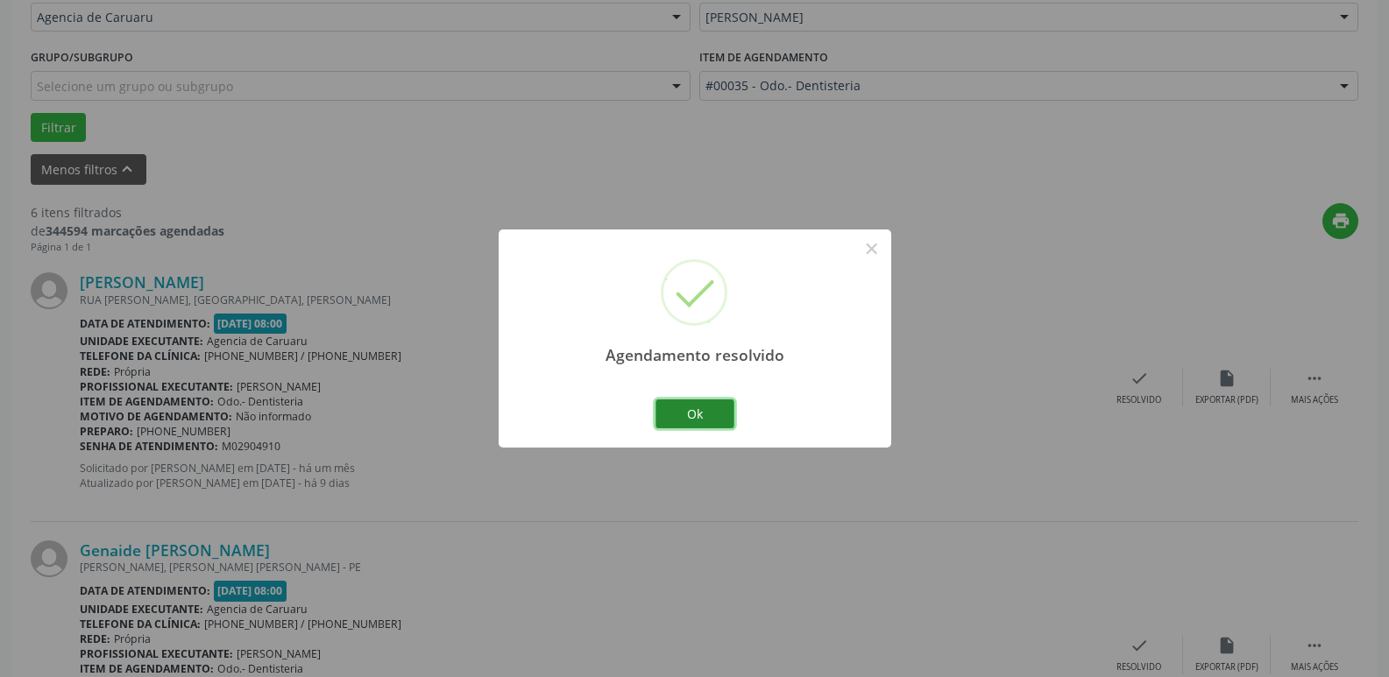
click at [712, 411] on button "Ok" at bounding box center [694, 414] width 79 height 30
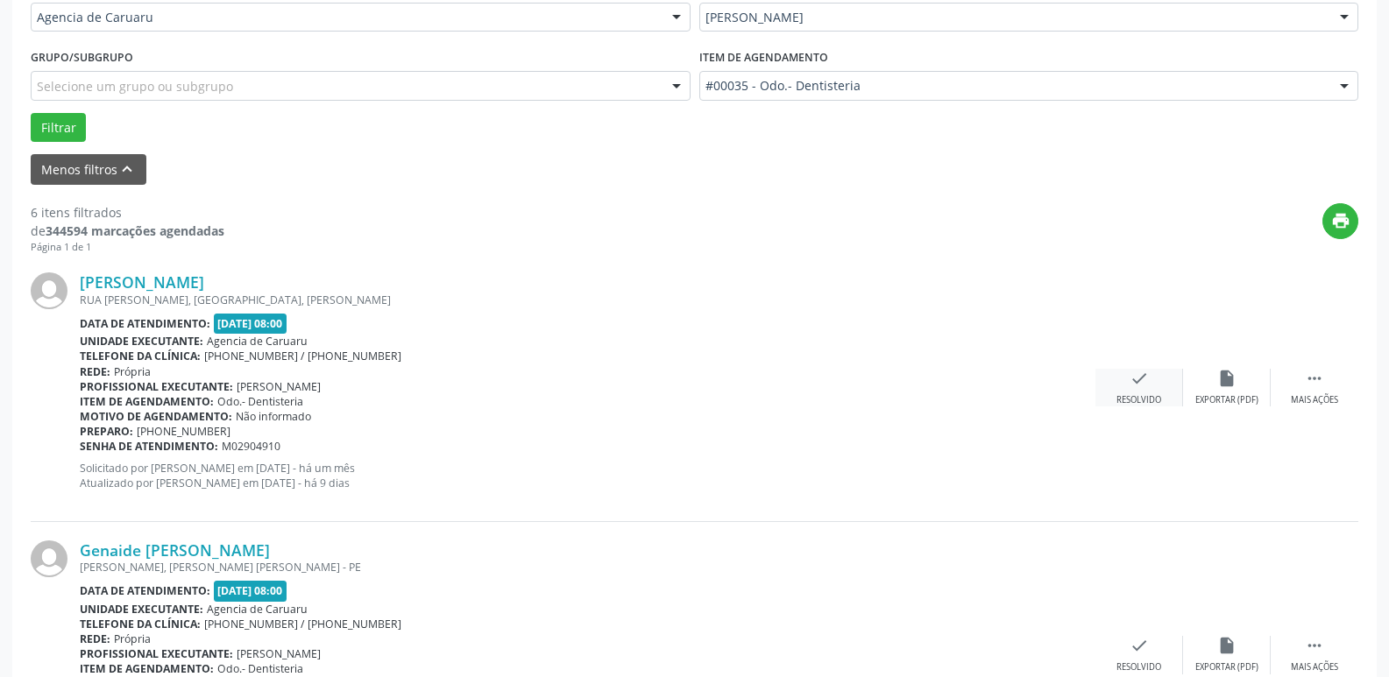
click at [1145, 391] on div "check Resolvido" at bounding box center [1139, 388] width 88 height 38
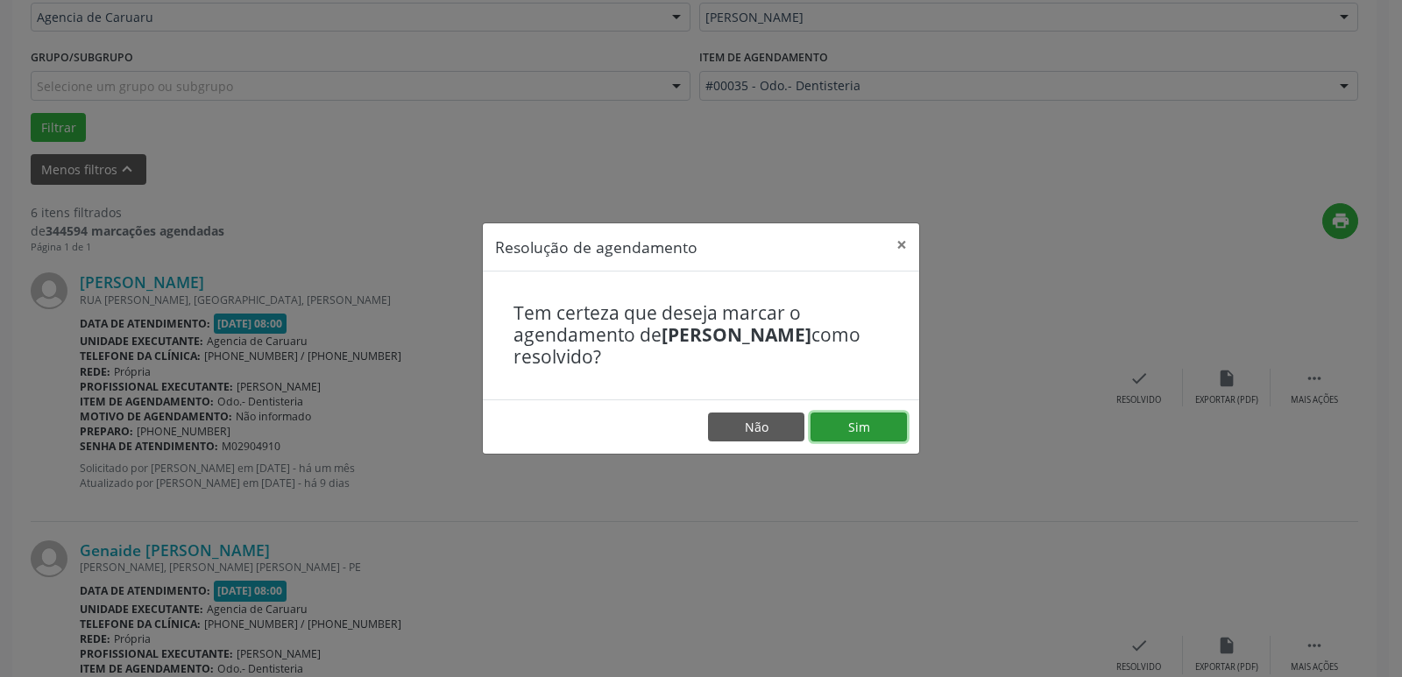
click at [856, 428] on button "Sim" at bounding box center [858, 428] width 96 height 30
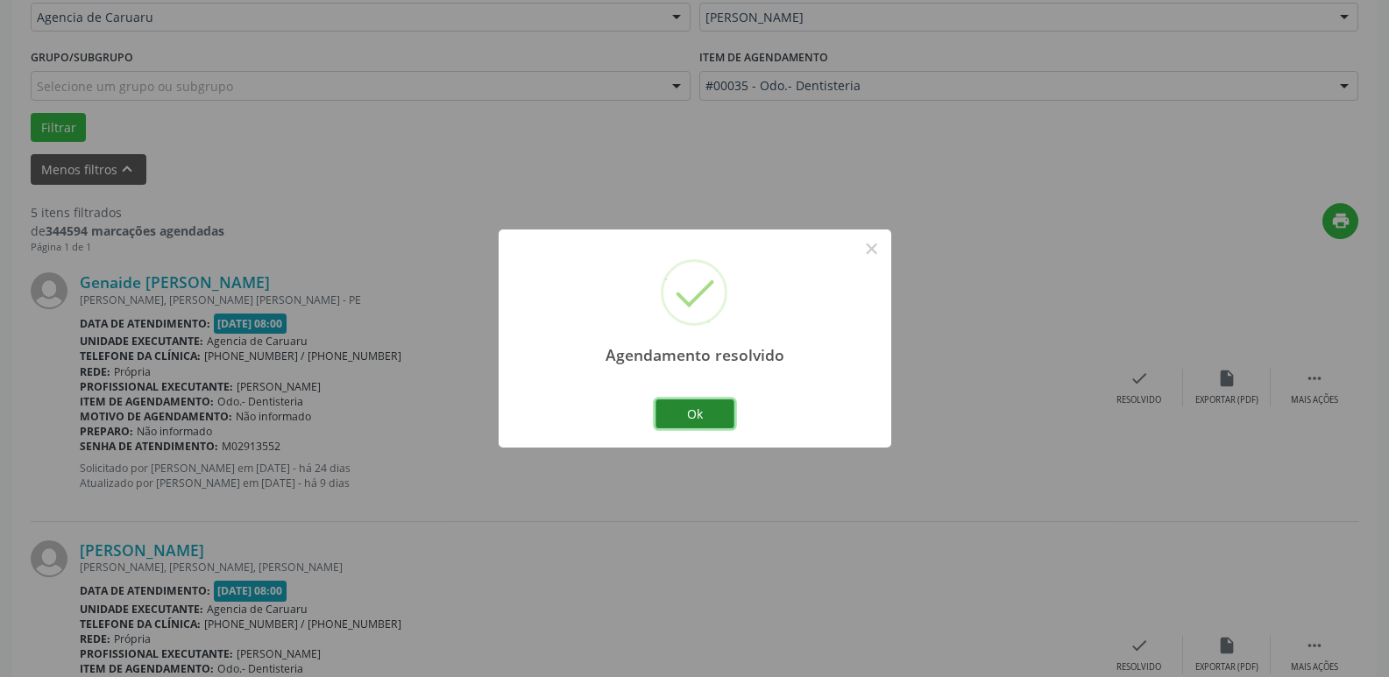
click at [696, 418] on button "Ok" at bounding box center [694, 414] width 79 height 30
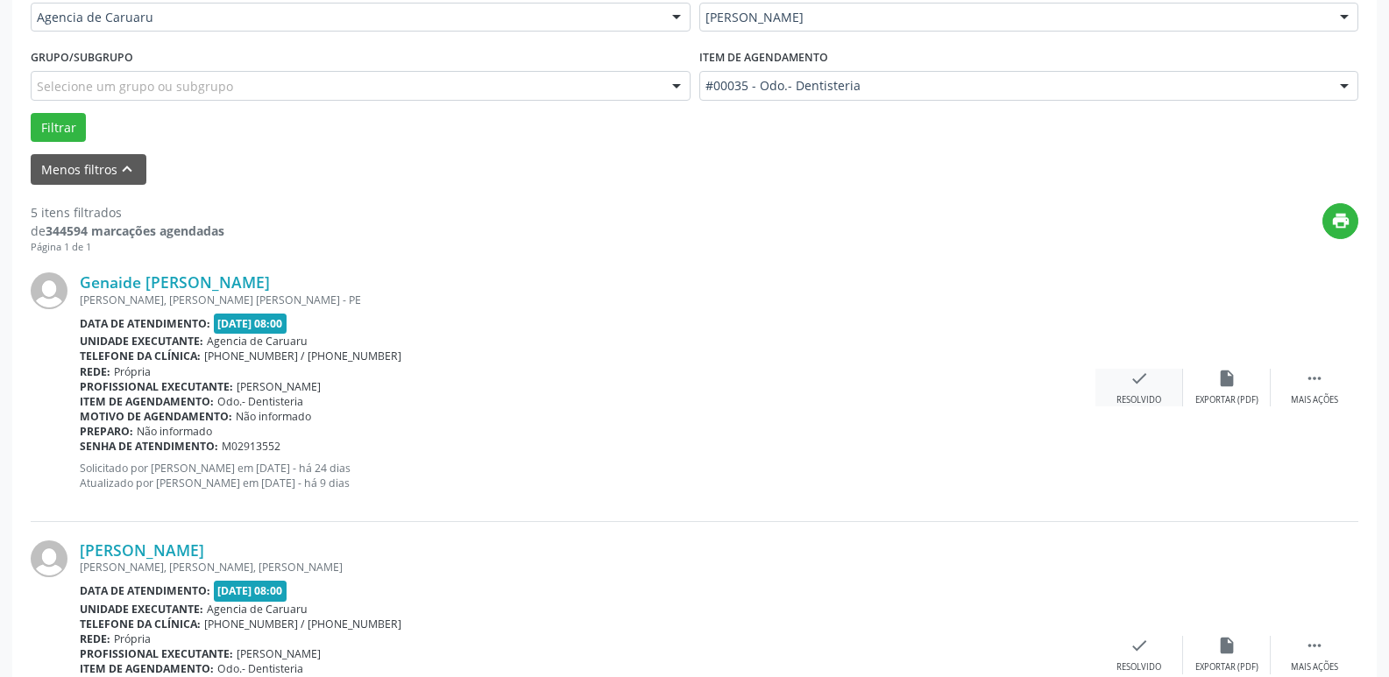
click at [1137, 399] on div "Resolvido" at bounding box center [1138, 400] width 45 height 12
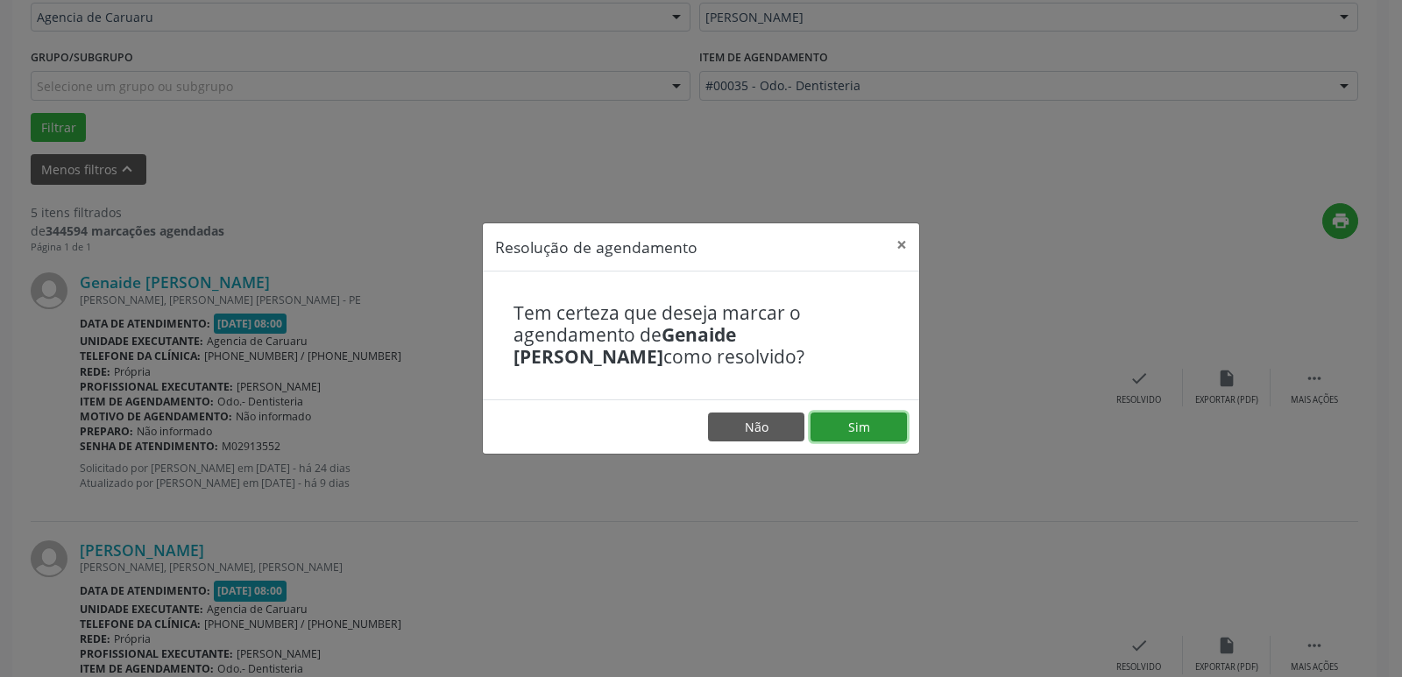
click at [864, 426] on button "Sim" at bounding box center [858, 428] width 96 height 30
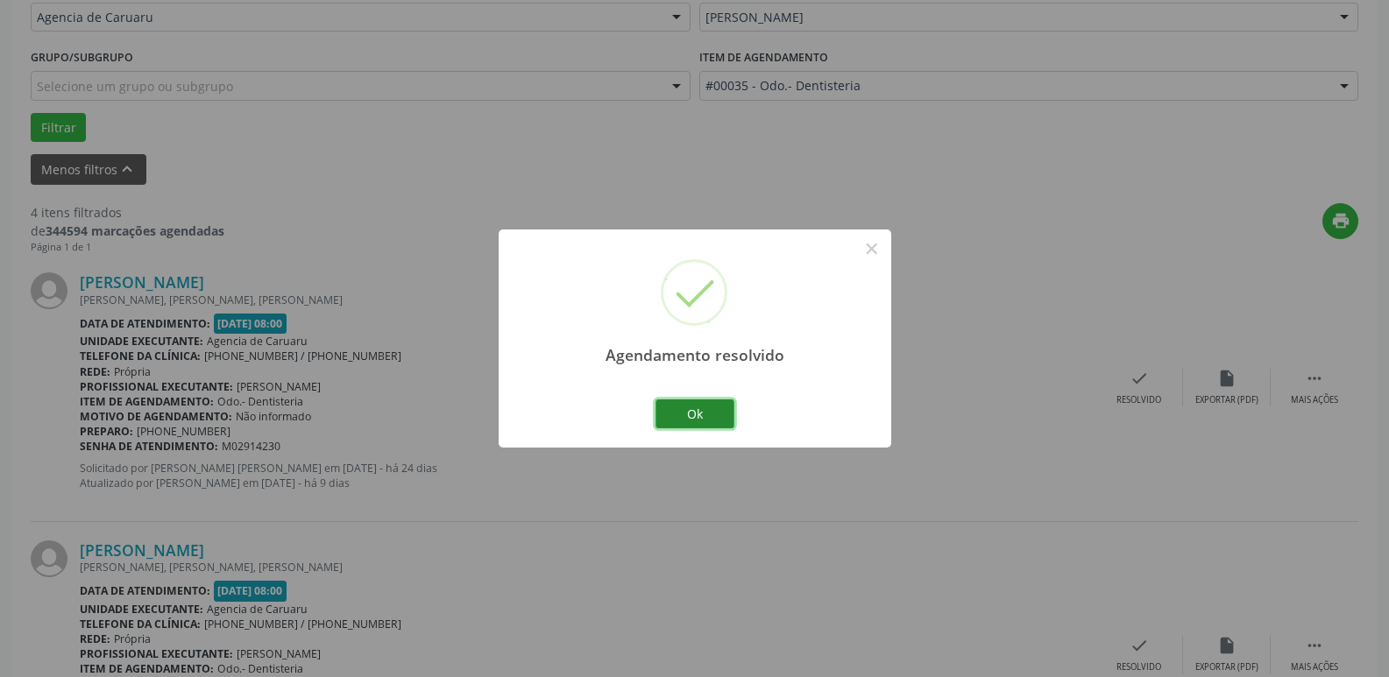
click at [687, 413] on button "Ok" at bounding box center [694, 414] width 79 height 30
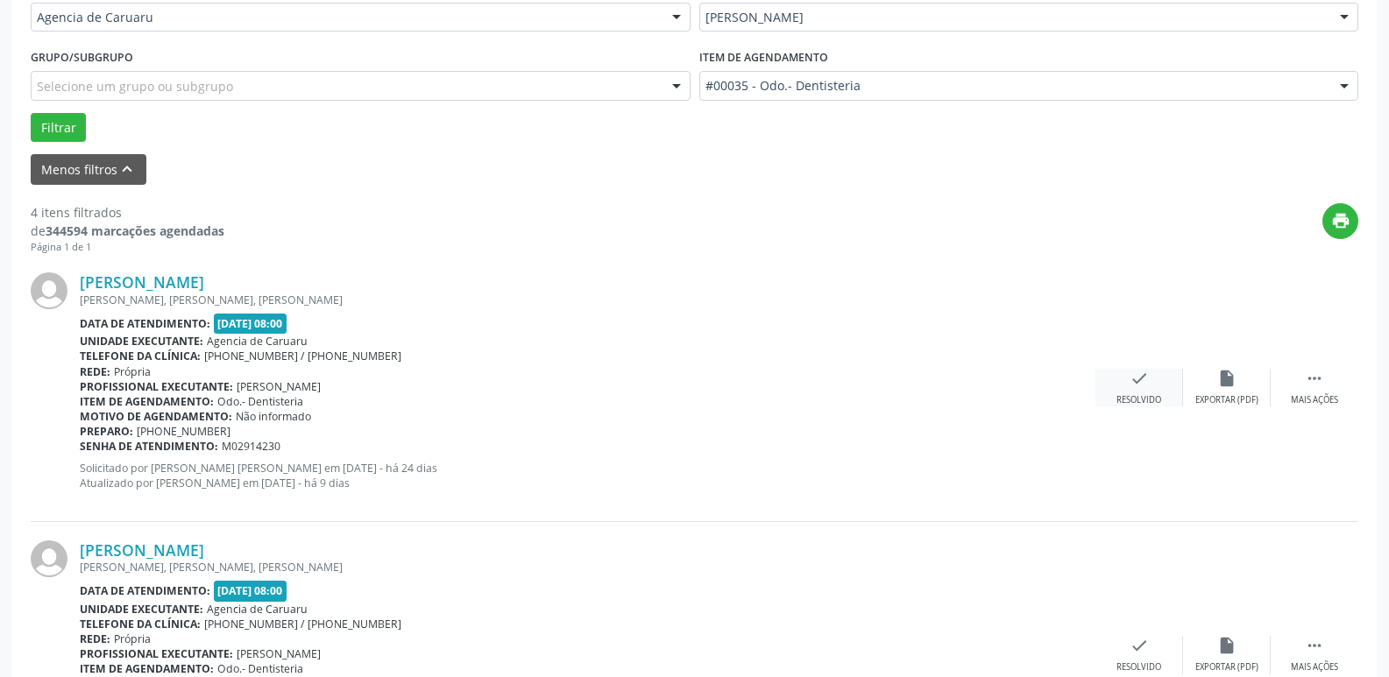
click at [1127, 393] on div "check Resolvido" at bounding box center [1139, 388] width 88 height 38
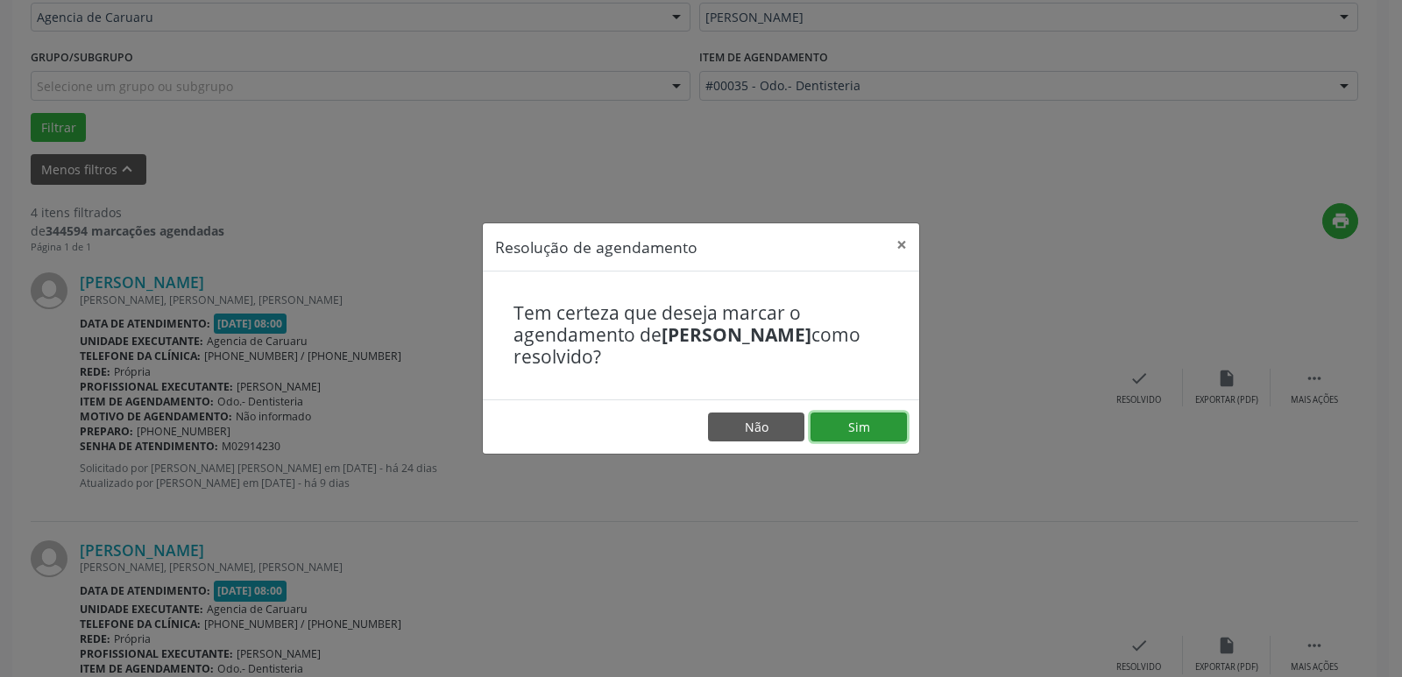
click at [844, 419] on button "Sim" at bounding box center [858, 428] width 96 height 30
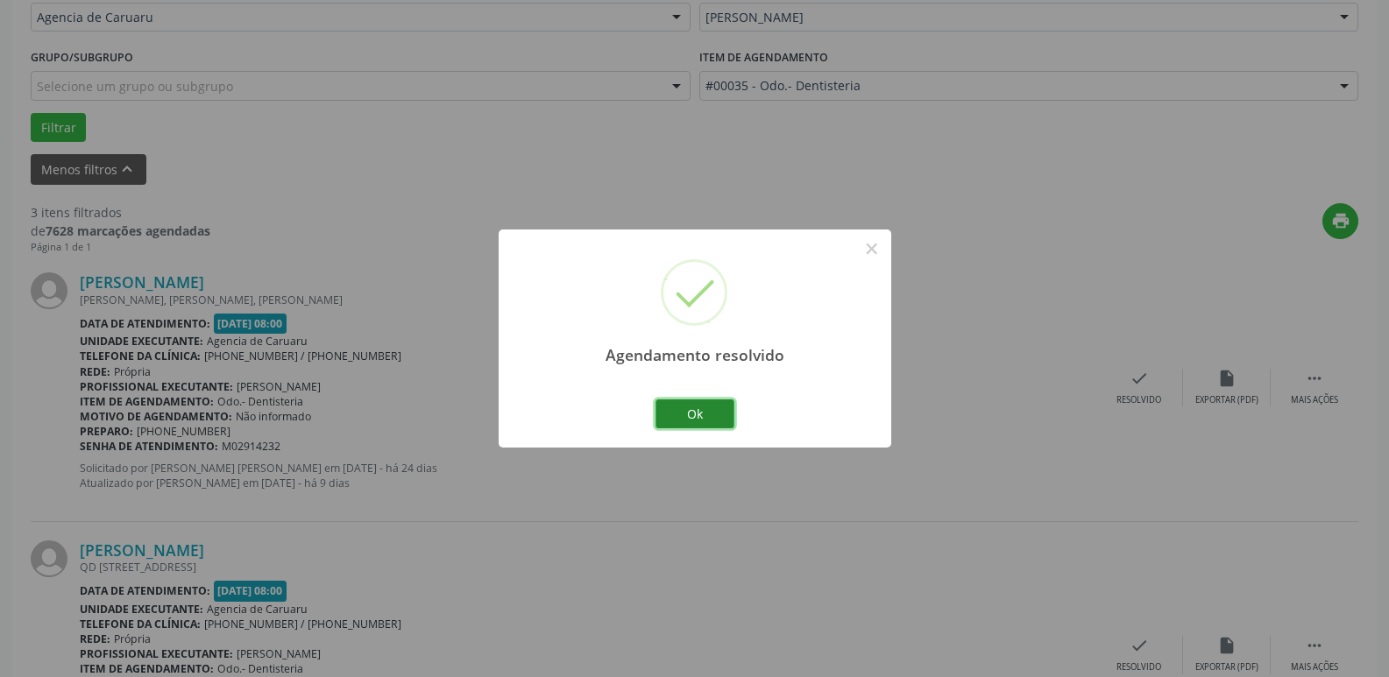
click at [704, 406] on button "Ok" at bounding box center [694, 414] width 79 height 30
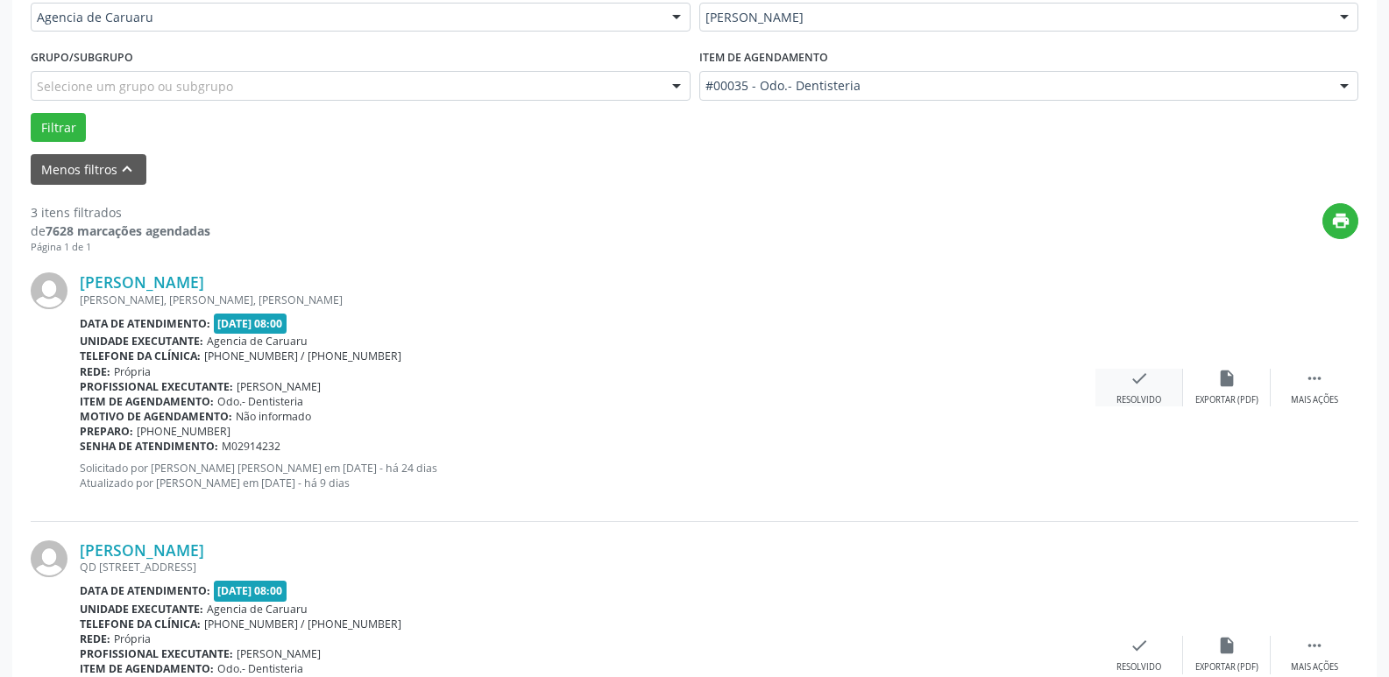
click at [1100, 393] on div "check Resolvido" at bounding box center [1139, 388] width 88 height 38
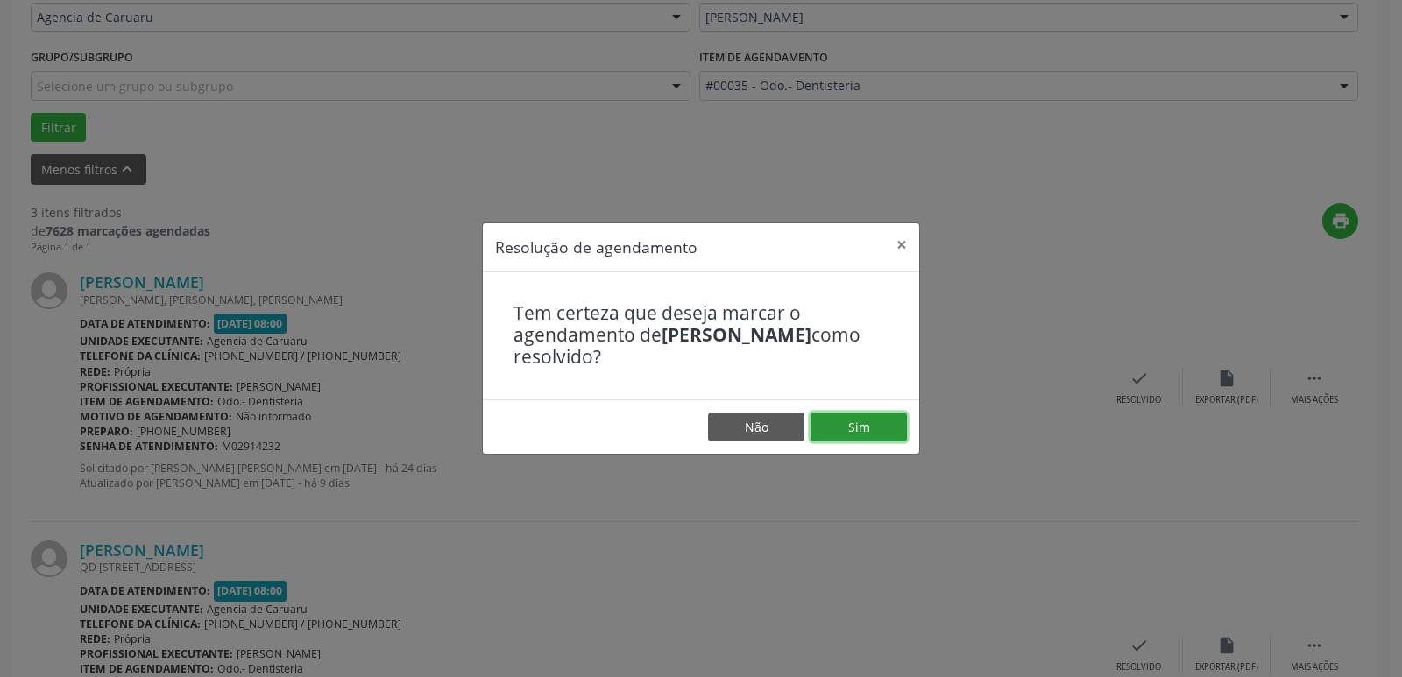
click at [858, 422] on button "Sim" at bounding box center [858, 428] width 96 height 30
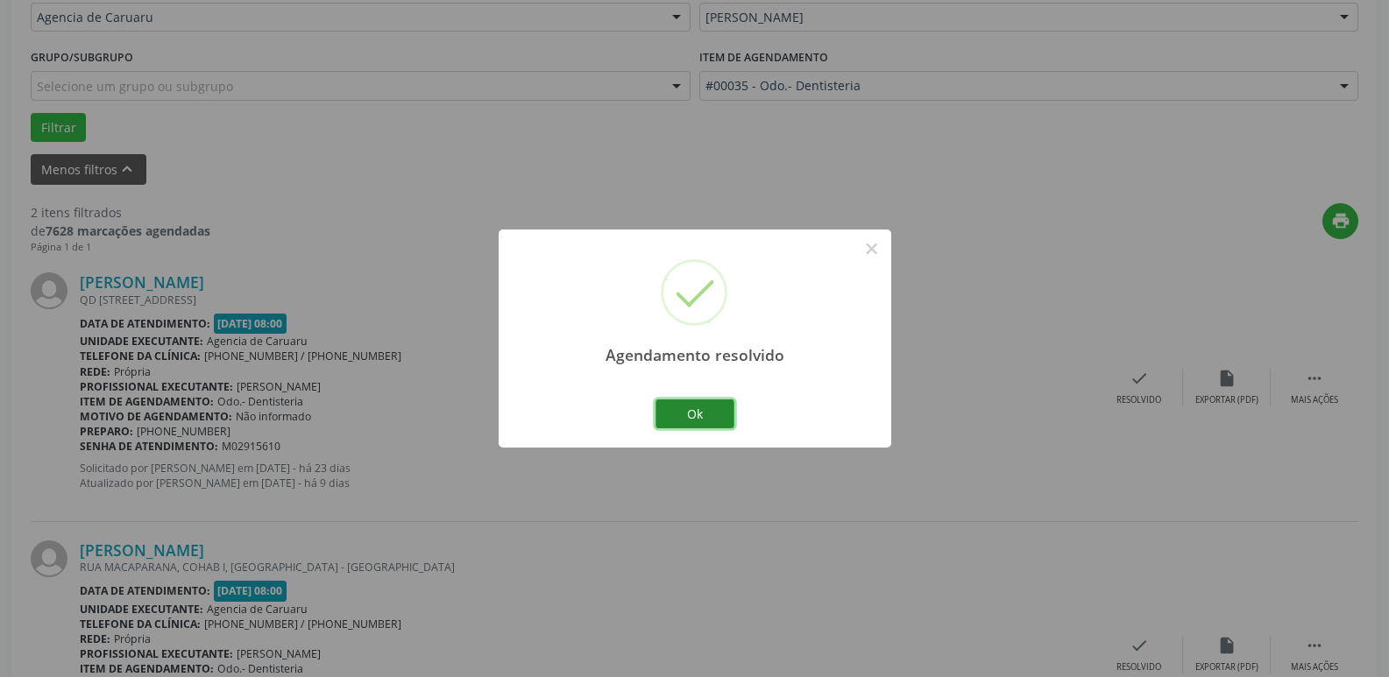
click at [699, 419] on button "Ok" at bounding box center [694, 414] width 79 height 30
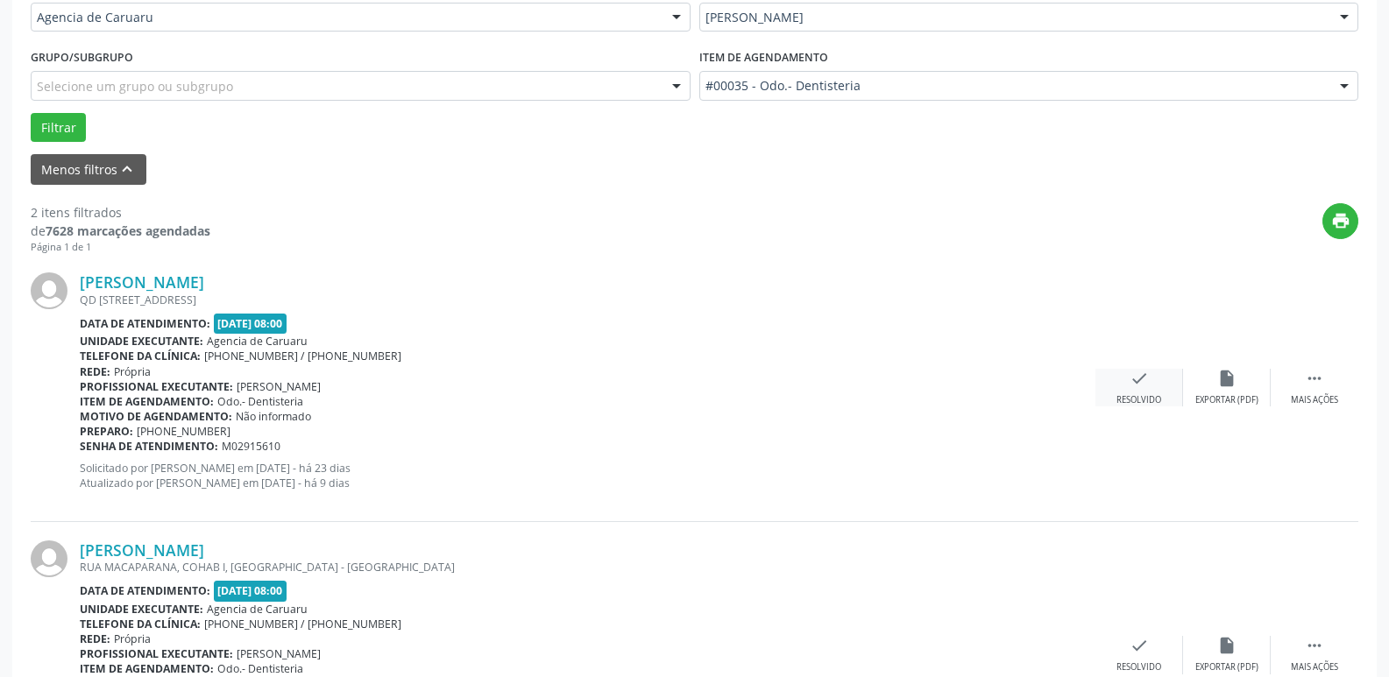
click at [1138, 380] on icon "check" at bounding box center [1138, 378] width 19 height 19
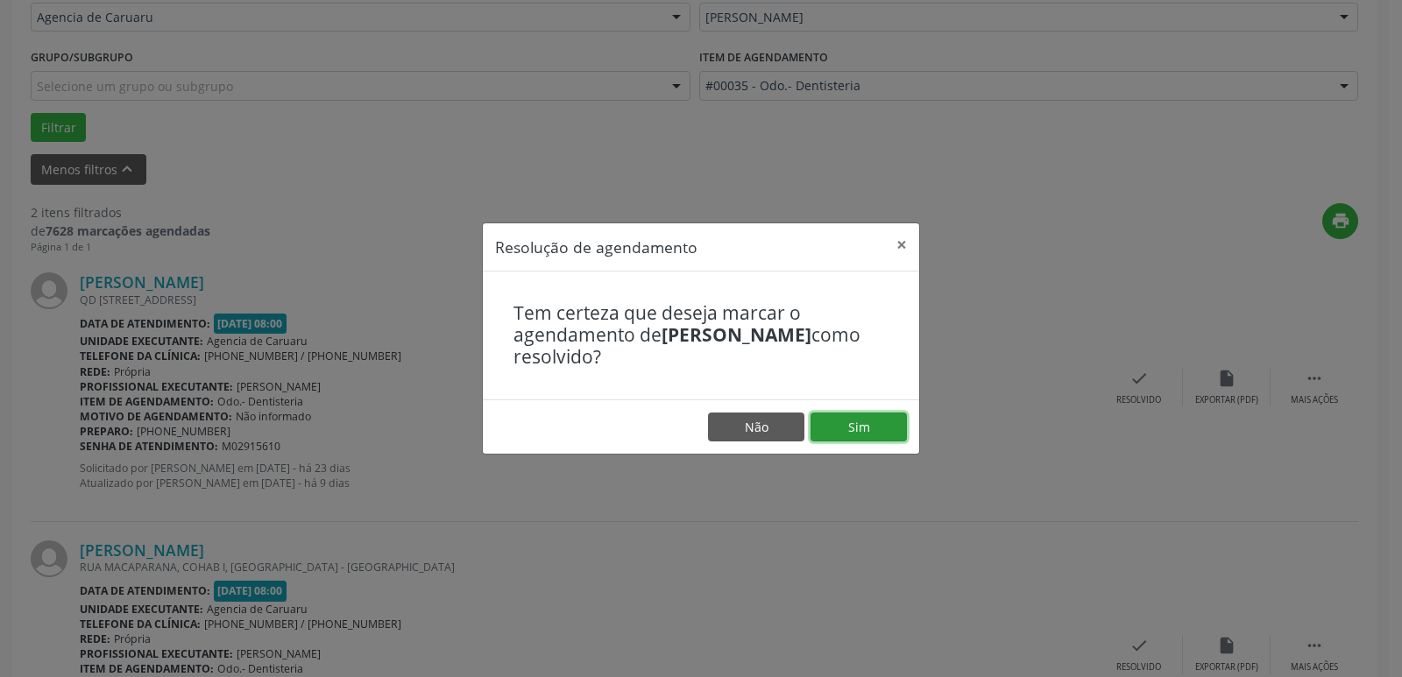
click at [887, 432] on button "Sim" at bounding box center [858, 428] width 96 height 30
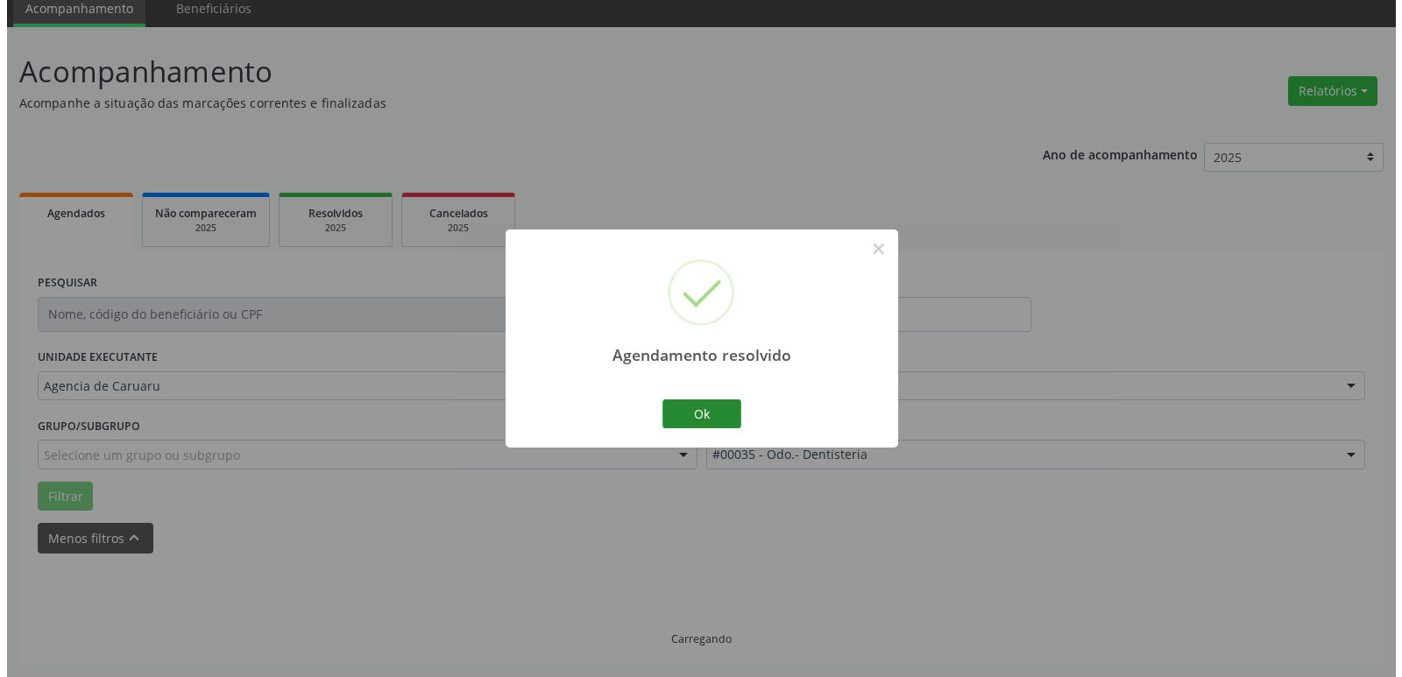
scroll to position [313, 0]
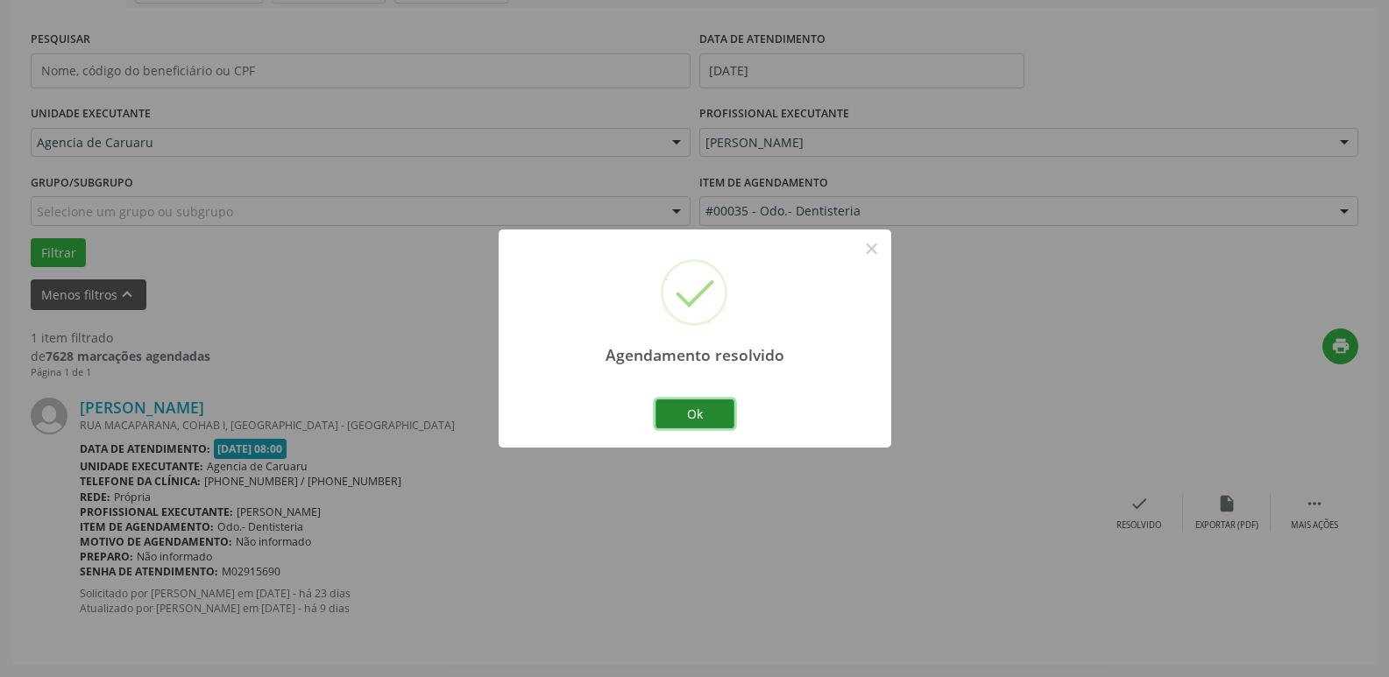
click at [682, 413] on button "Ok" at bounding box center [694, 414] width 79 height 30
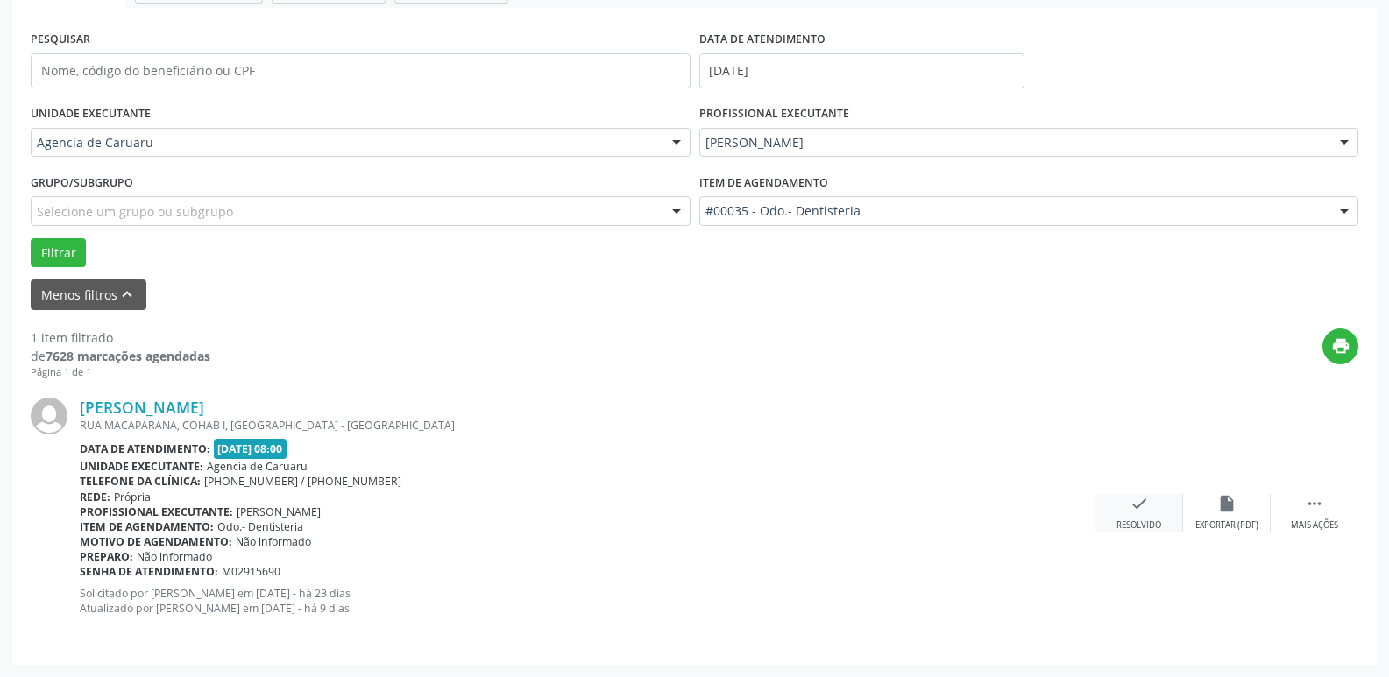
click at [1135, 507] on icon "check" at bounding box center [1138, 503] width 19 height 19
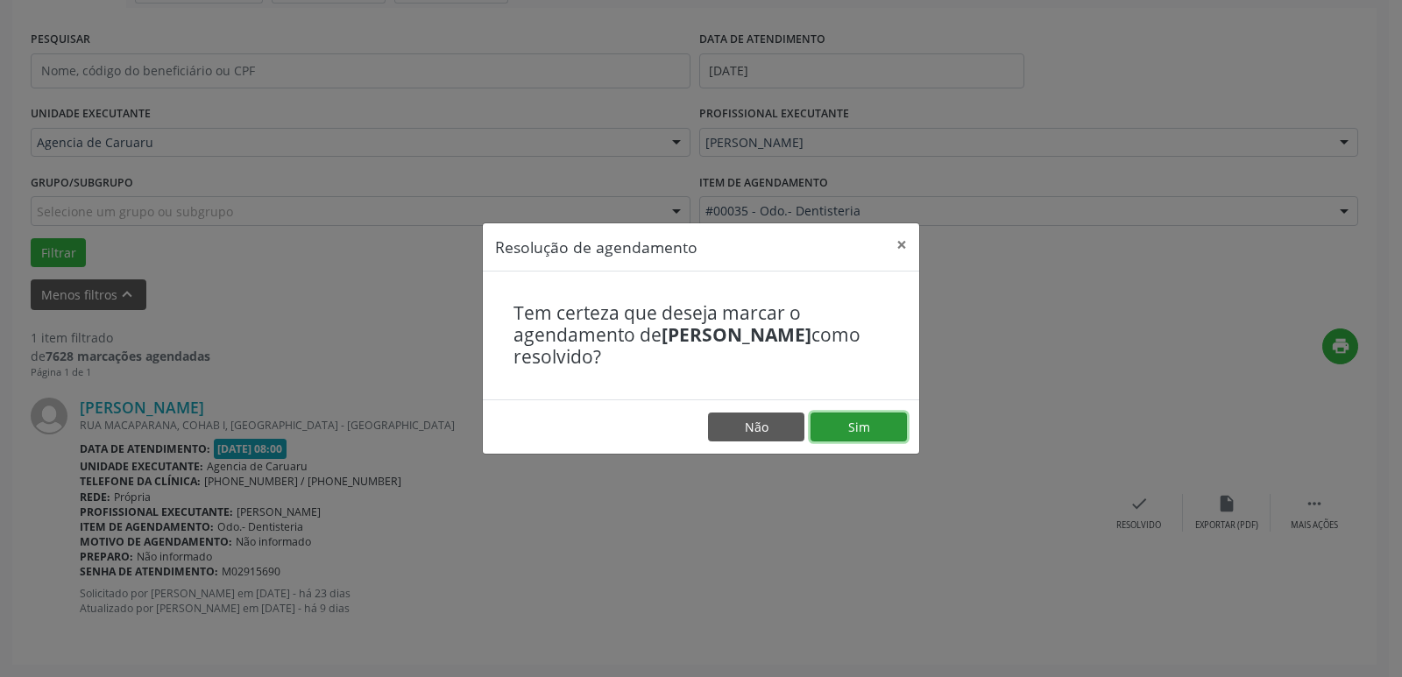
click at [861, 419] on button "Sim" at bounding box center [858, 428] width 96 height 30
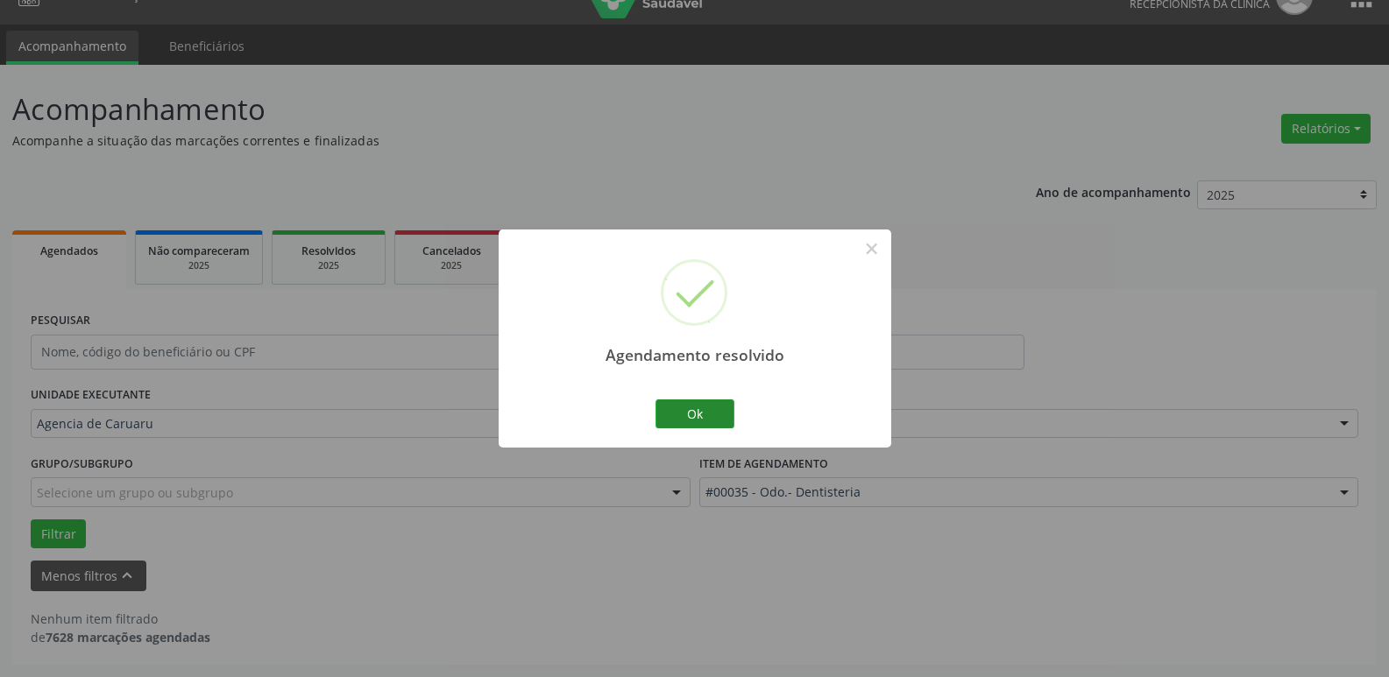
scroll to position [32, 0]
click at [688, 413] on button "Ok" at bounding box center [694, 414] width 79 height 30
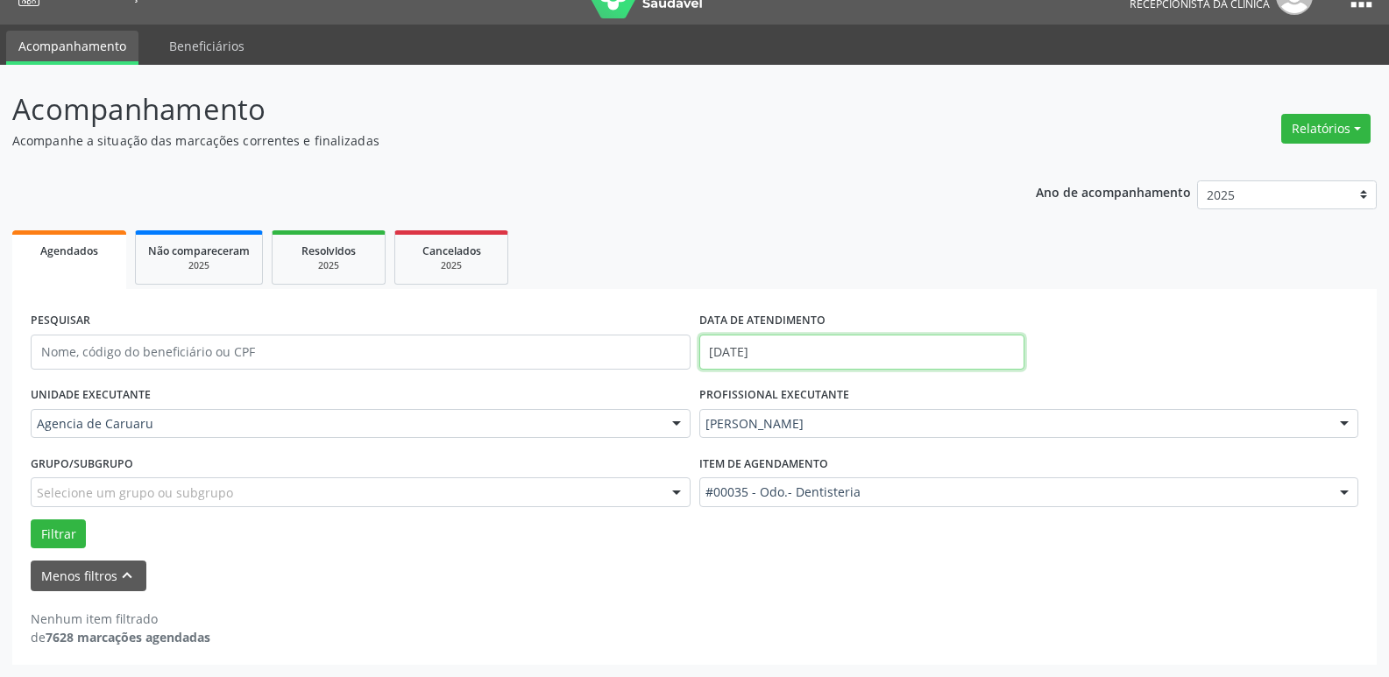
click at [773, 348] on input "[DATE]" at bounding box center [861, 352] width 325 height 35
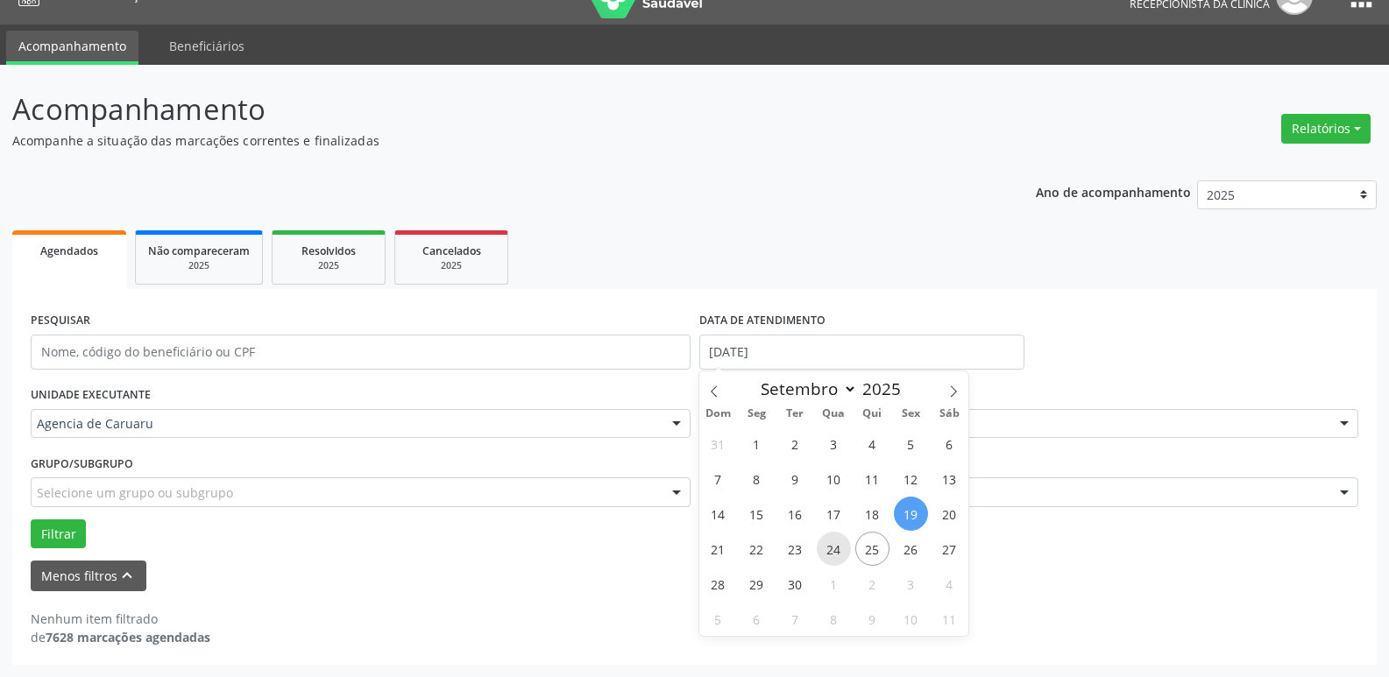
click at [837, 544] on span "24" at bounding box center [833, 549] width 34 height 34
type input "[DATE]"
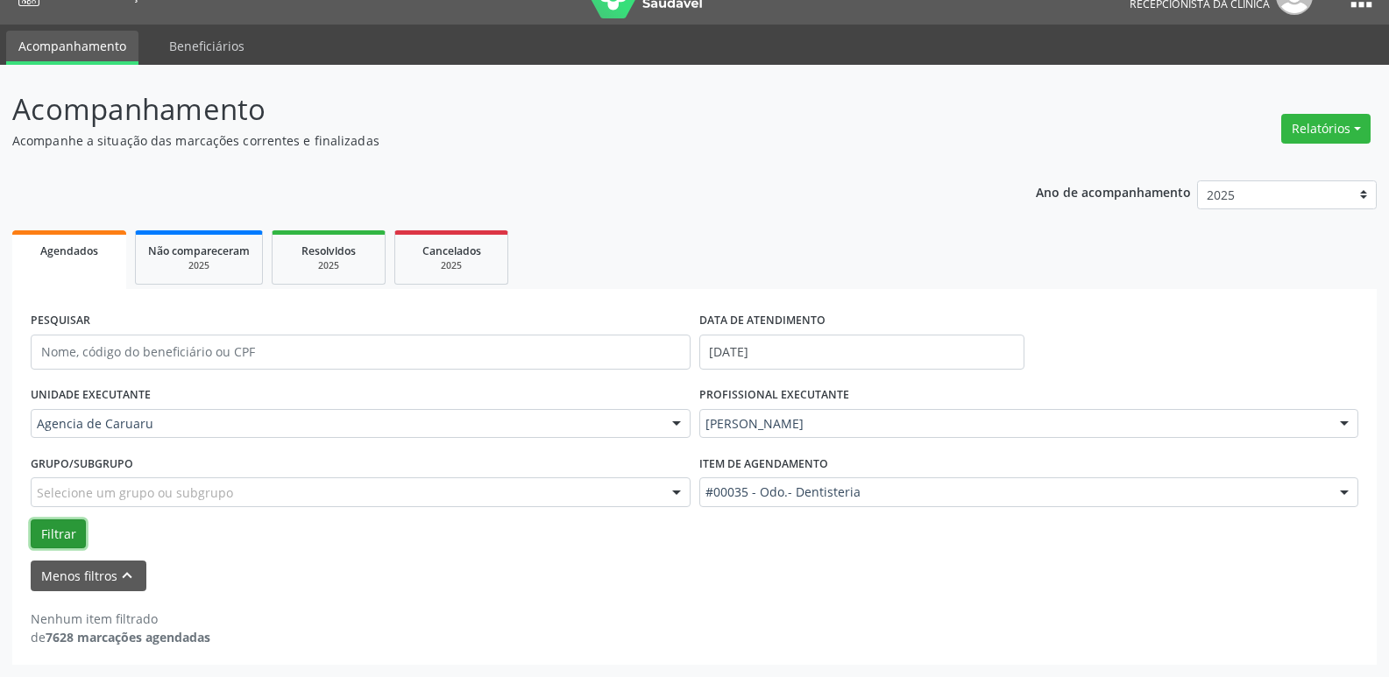
click at [81, 530] on button "Filtrar" at bounding box center [58, 534] width 55 height 30
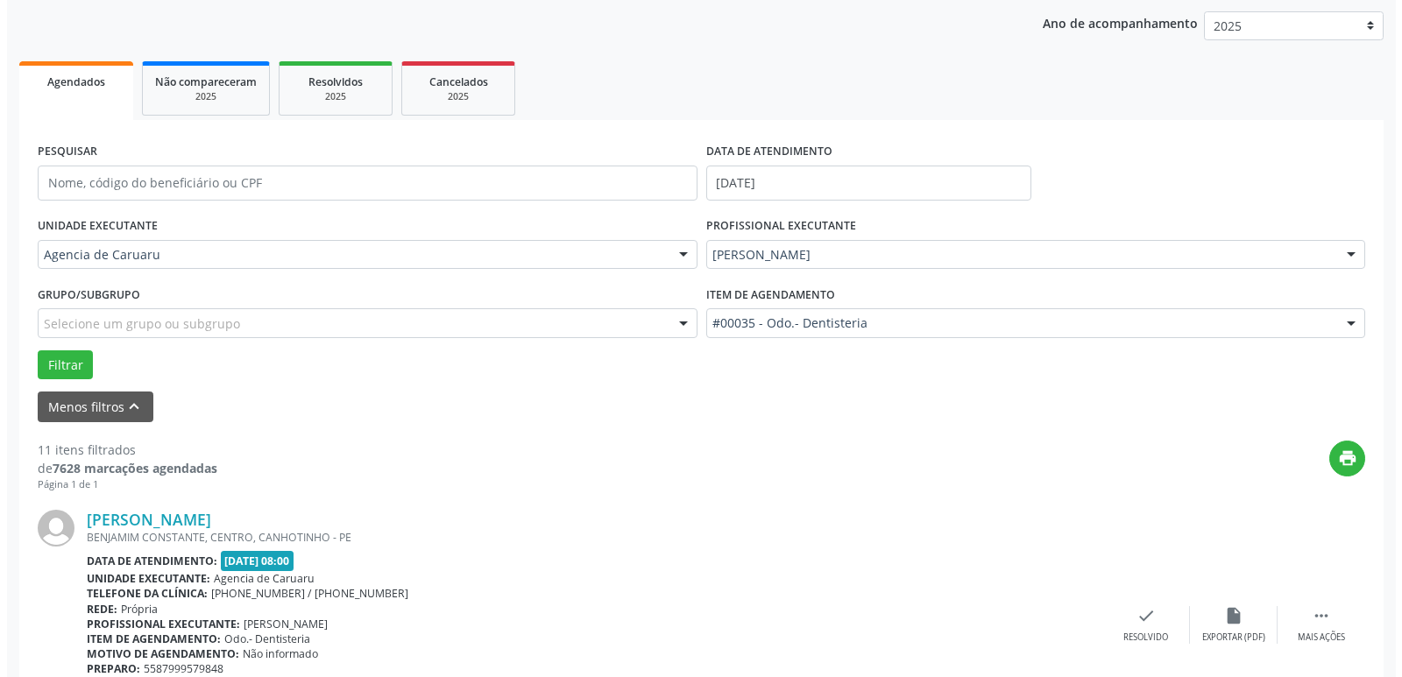
scroll to position [207, 0]
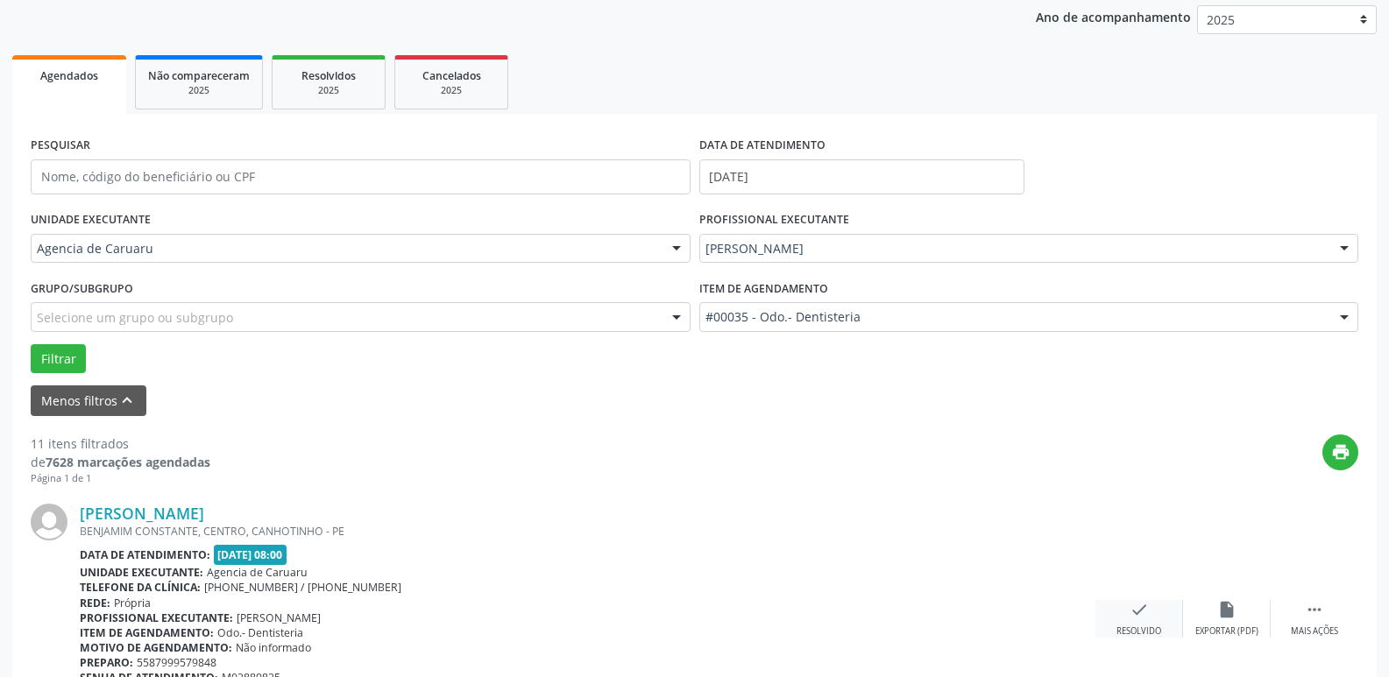
click at [1121, 619] on div "check Resolvido" at bounding box center [1139, 619] width 88 height 38
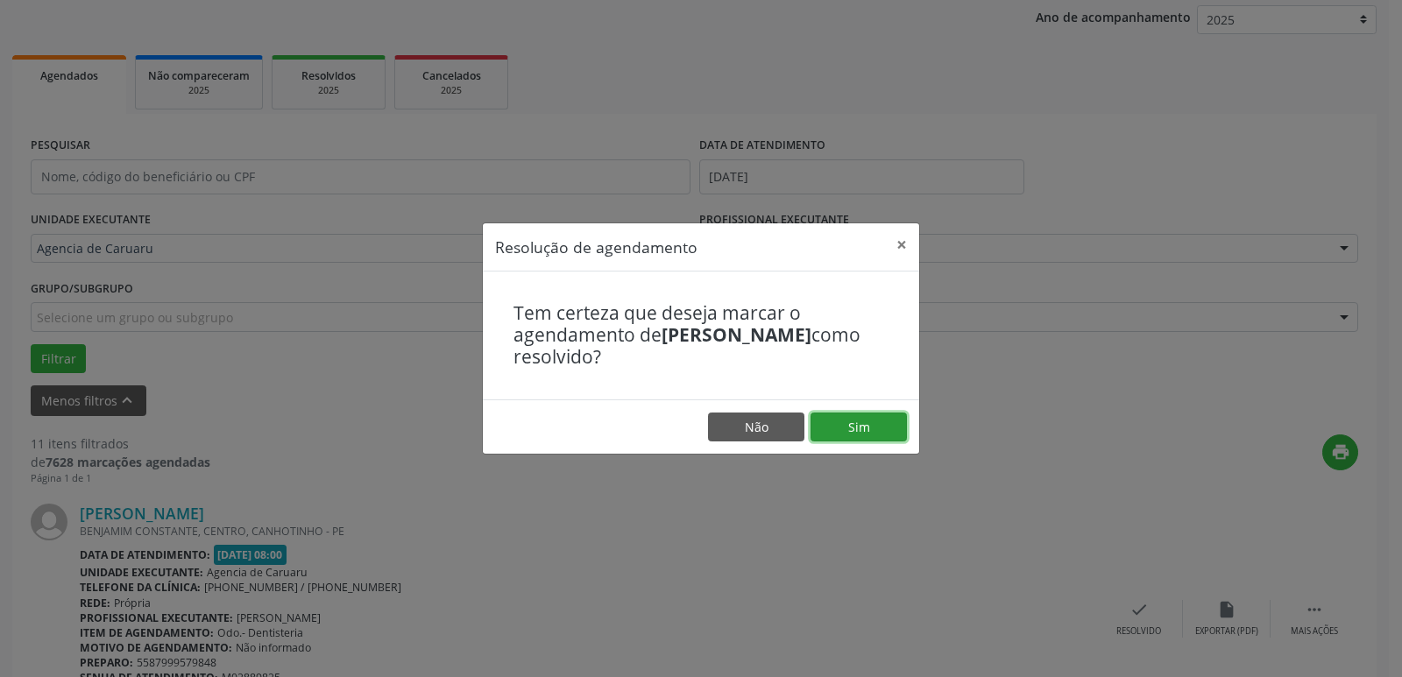
click at [840, 428] on button "Sim" at bounding box center [858, 428] width 96 height 30
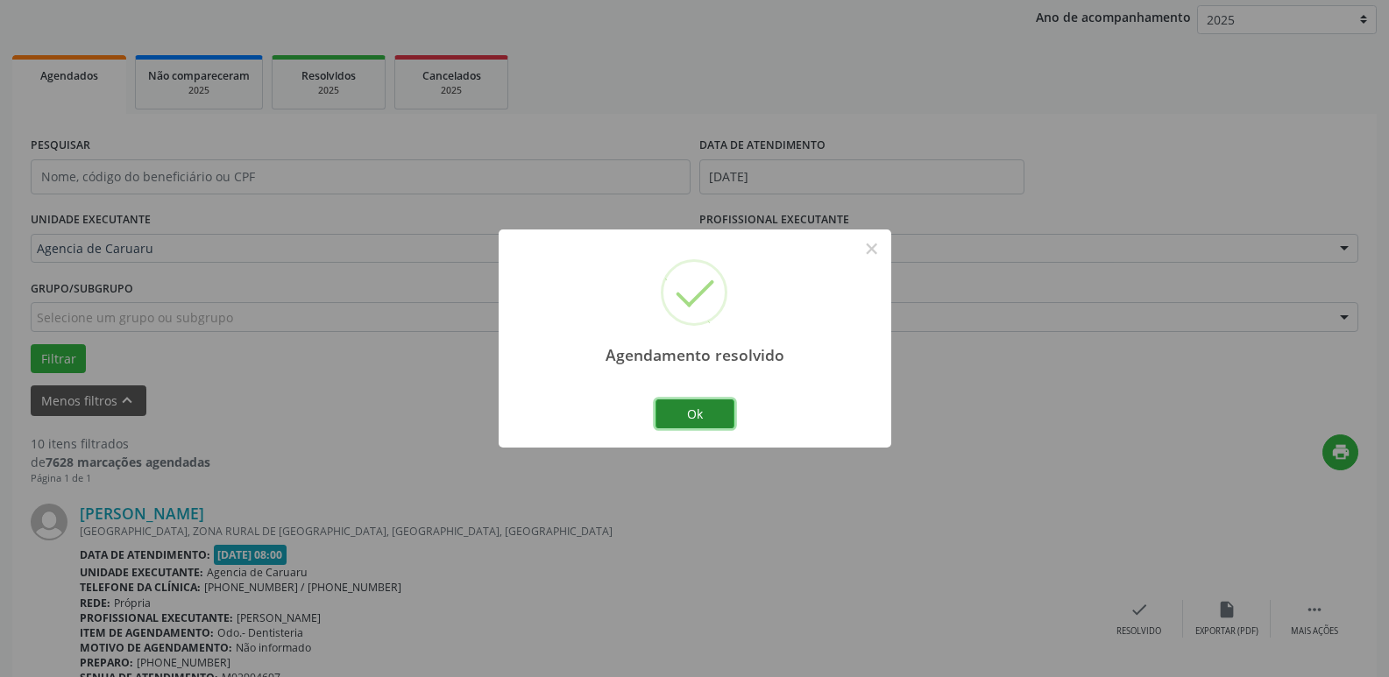
click at [695, 407] on button "Ok" at bounding box center [694, 414] width 79 height 30
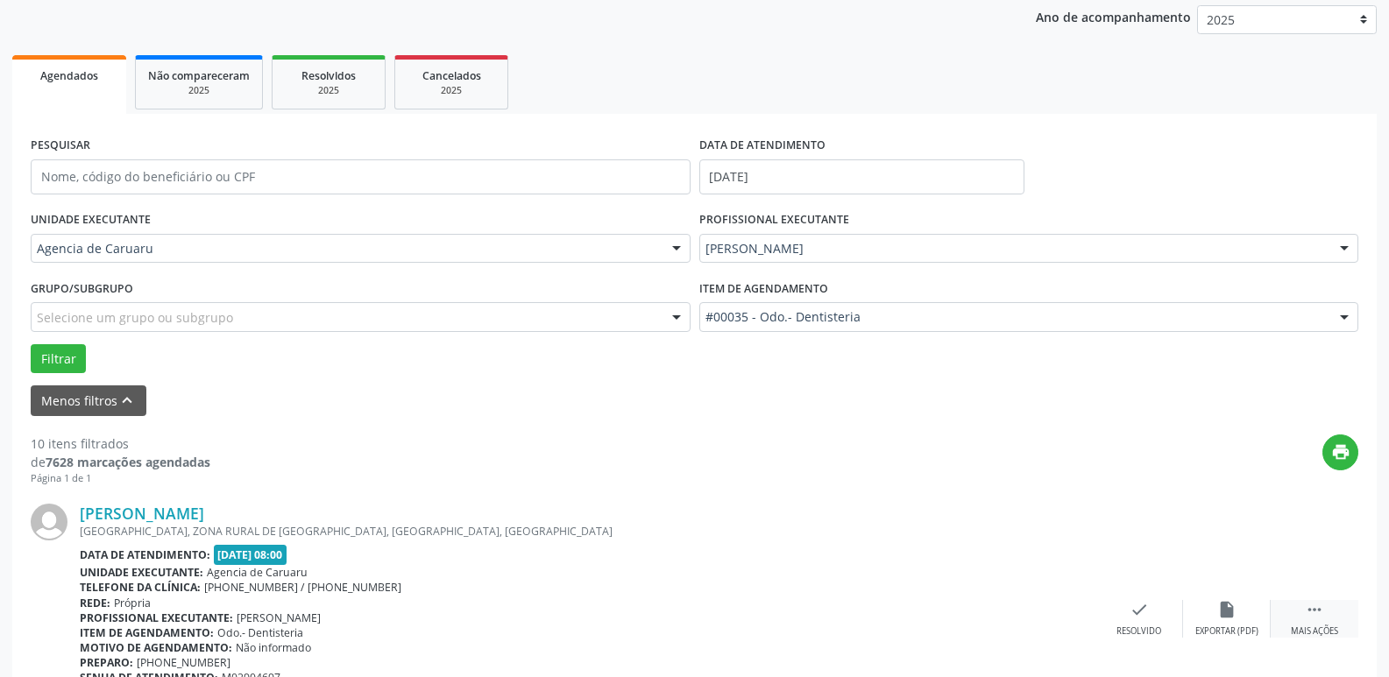
click at [1310, 615] on icon "" at bounding box center [1313, 609] width 19 height 19
click at [1223, 636] on div "Não compareceu" at bounding box center [1226, 631] width 74 height 12
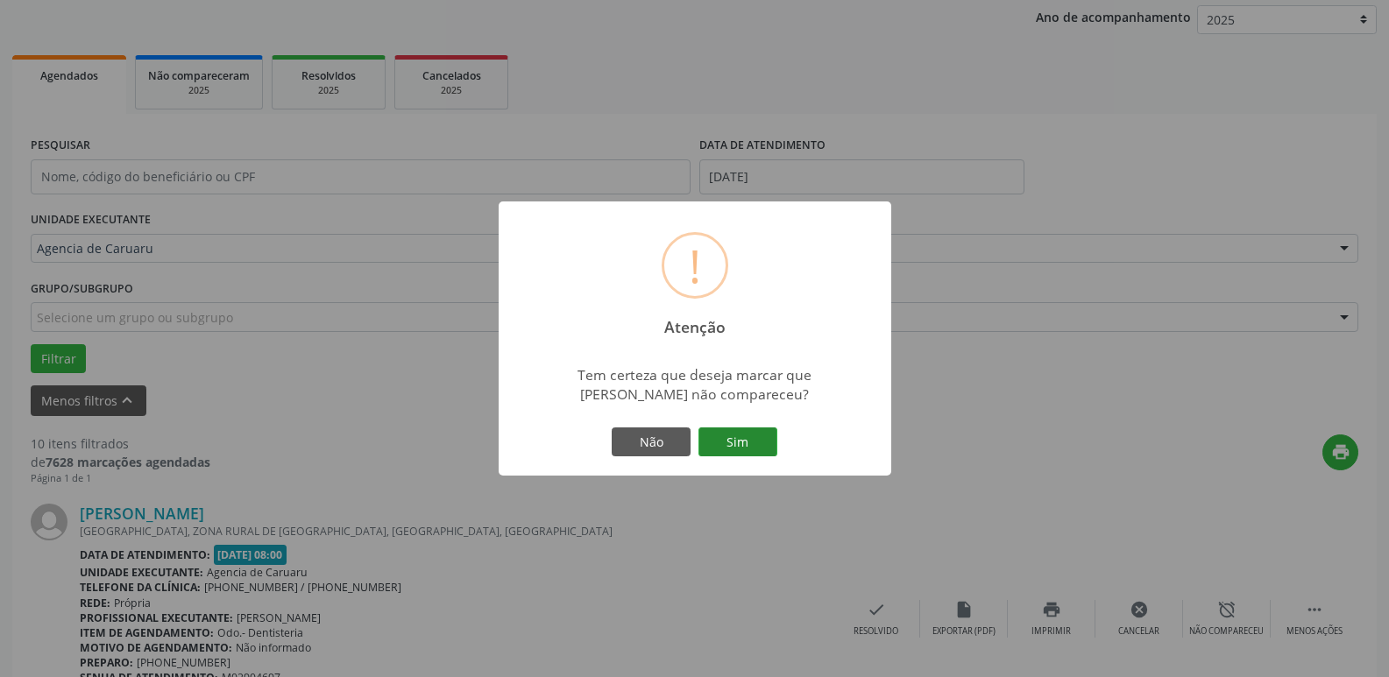
click at [724, 441] on button "Sim" at bounding box center [737, 443] width 79 height 30
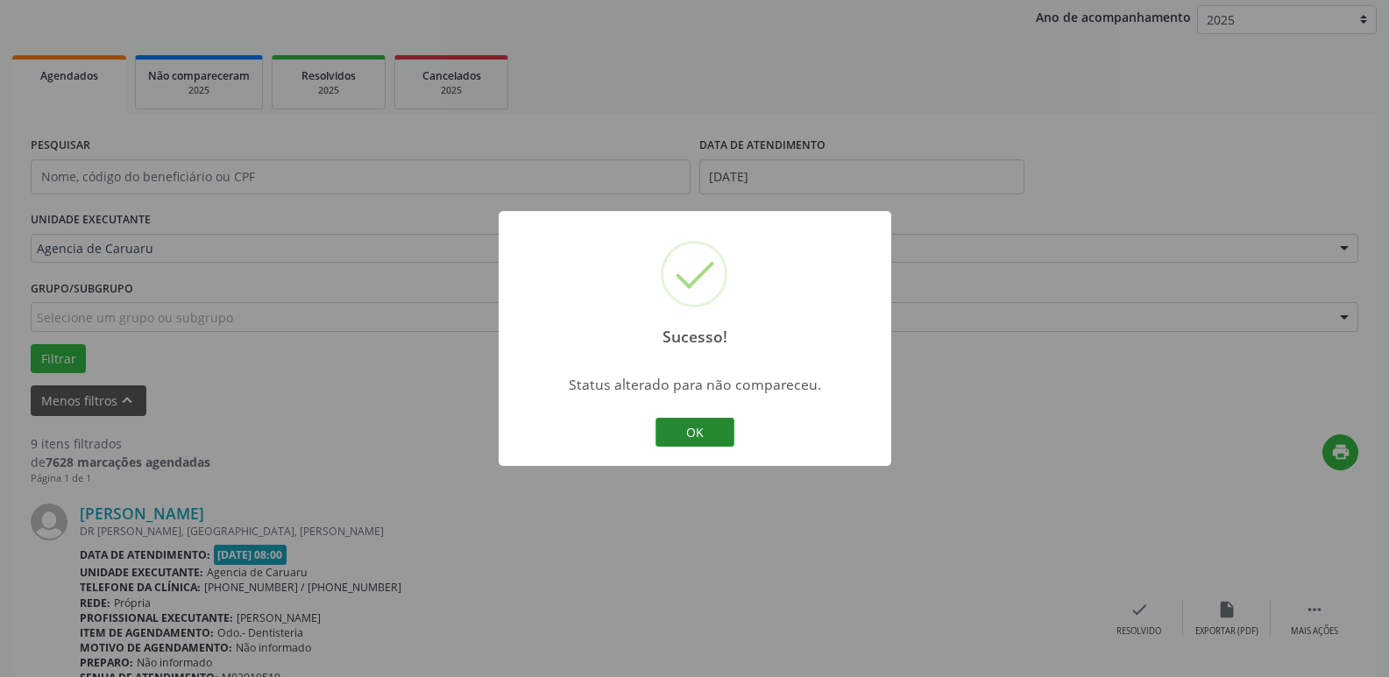
click at [722, 420] on button "OK" at bounding box center [694, 433] width 79 height 30
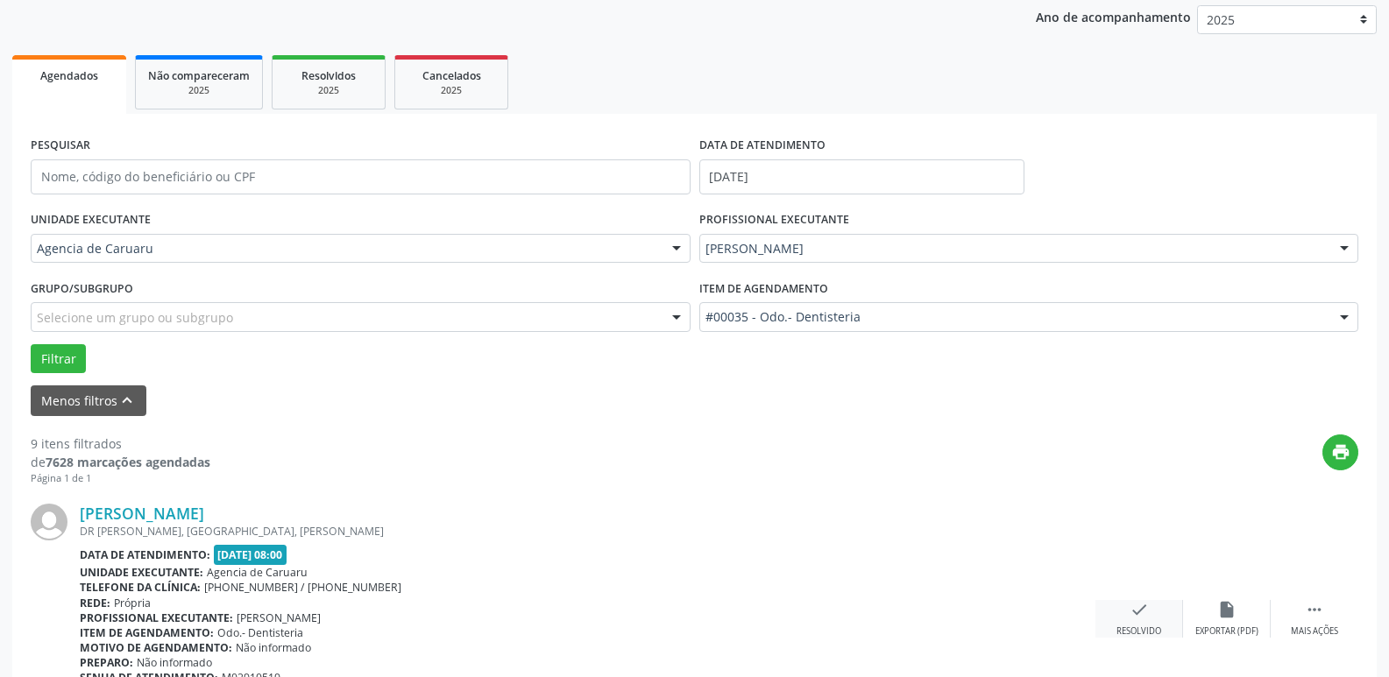
click at [1129, 619] on icon "check" at bounding box center [1138, 609] width 19 height 19
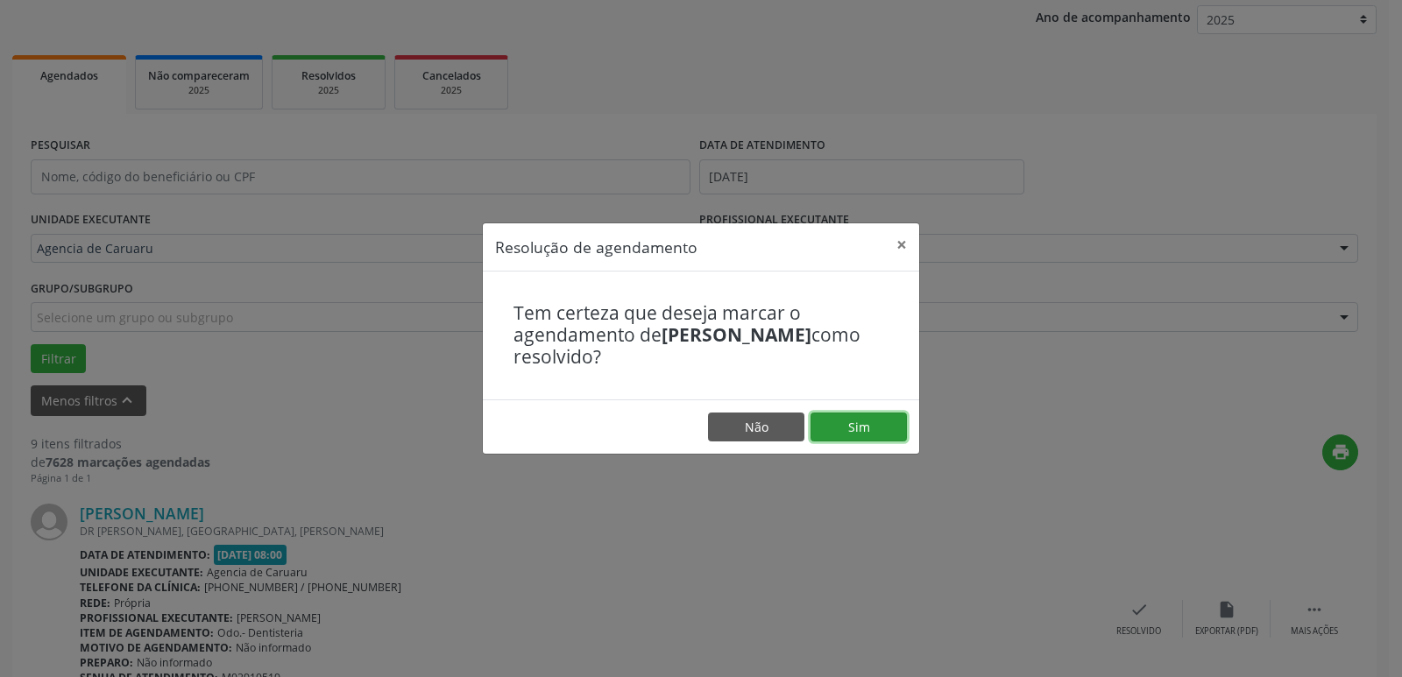
click at [844, 426] on button "Sim" at bounding box center [858, 428] width 96 height 30
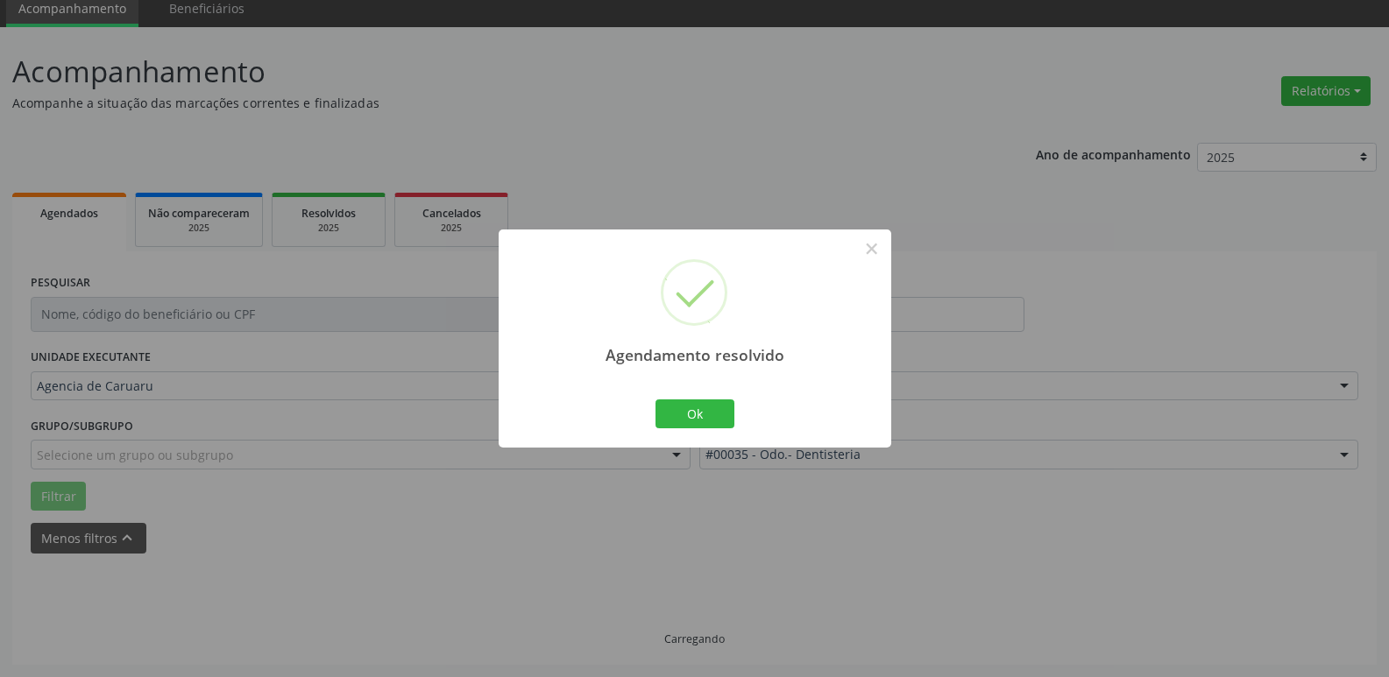
scroll to position [88, 0]
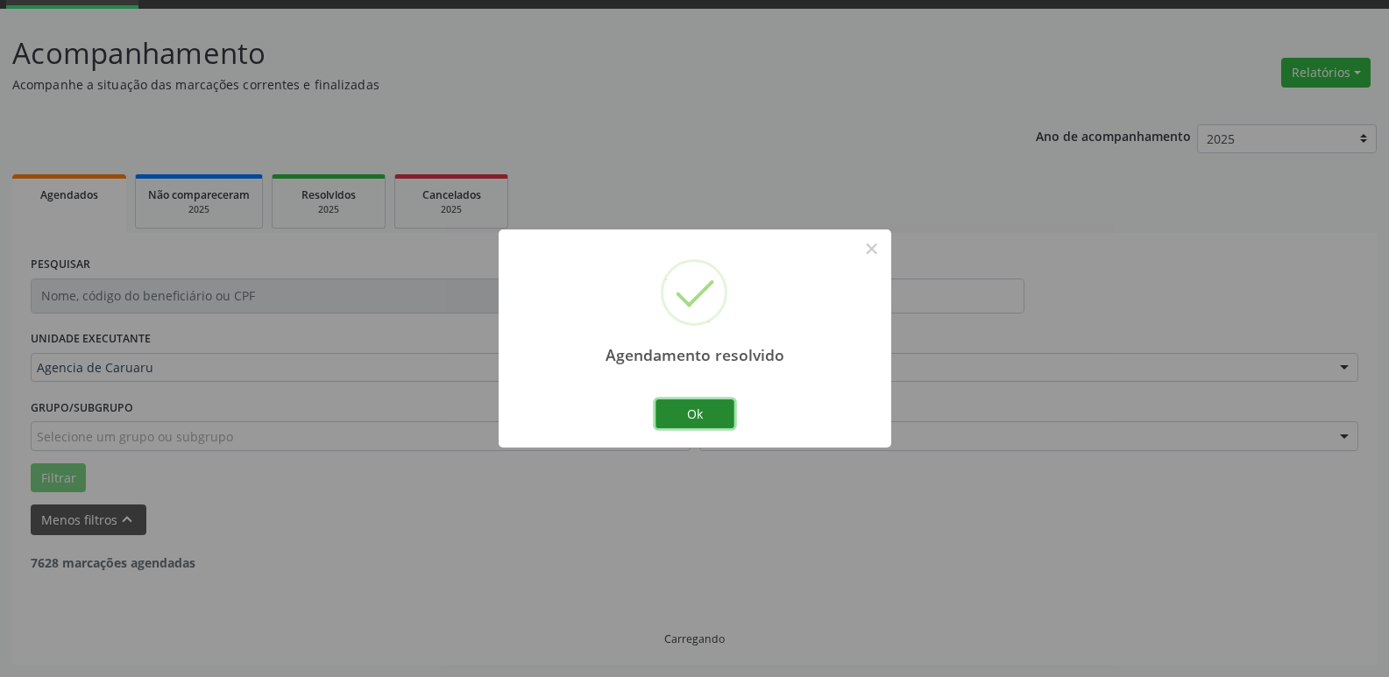
click at [687, 410] on button "Ok" at bounding box center [694, 414] width 79 height 30
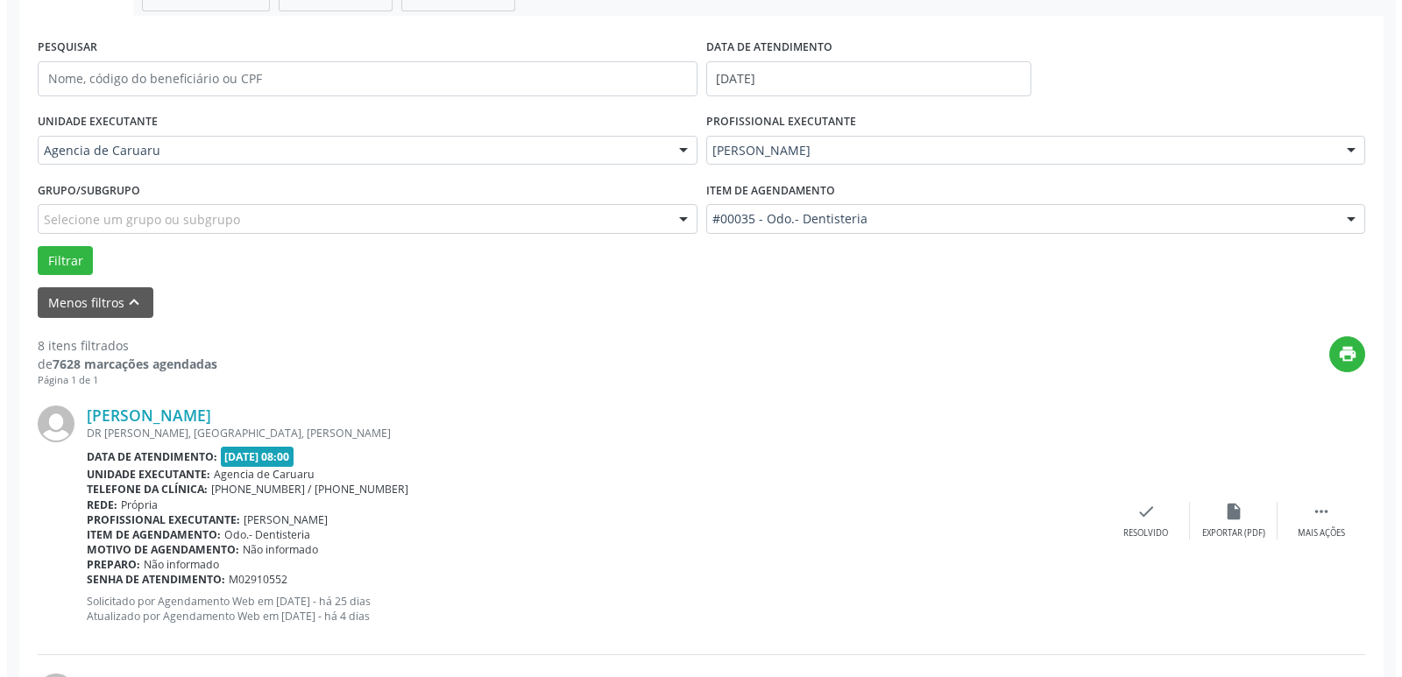
scroll to position [350, 0]
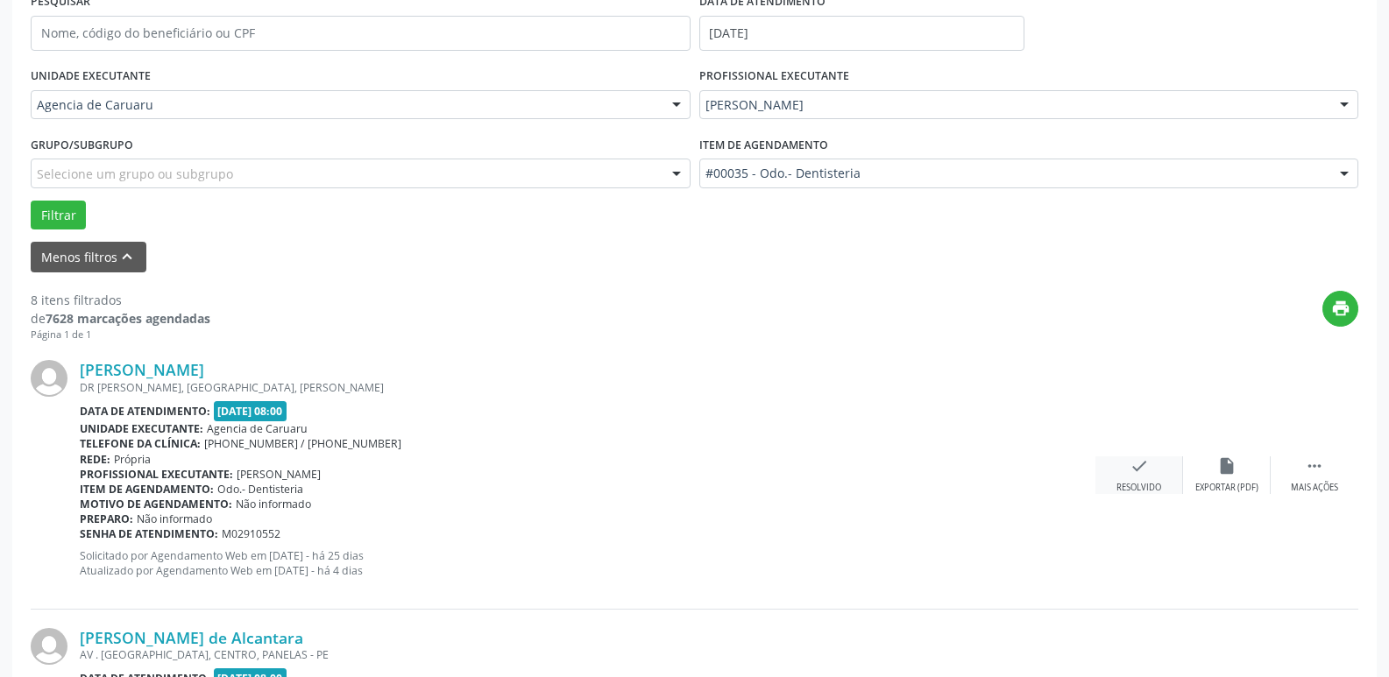
click at [1128, 484] on div "Resolvido" at bounding box center [1138, 488] width 45 height 12
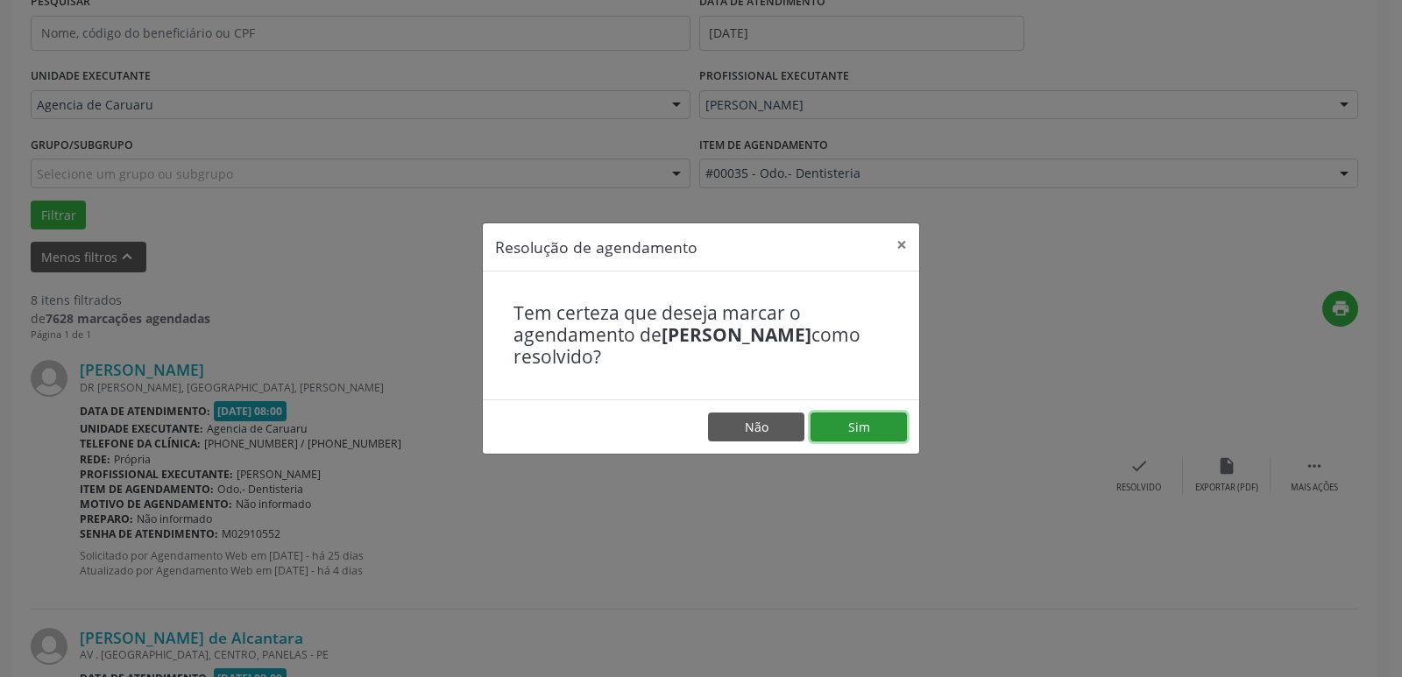
click at [847, 434] on button "Sim" at bounding box center [858, 428] width 96 height 30
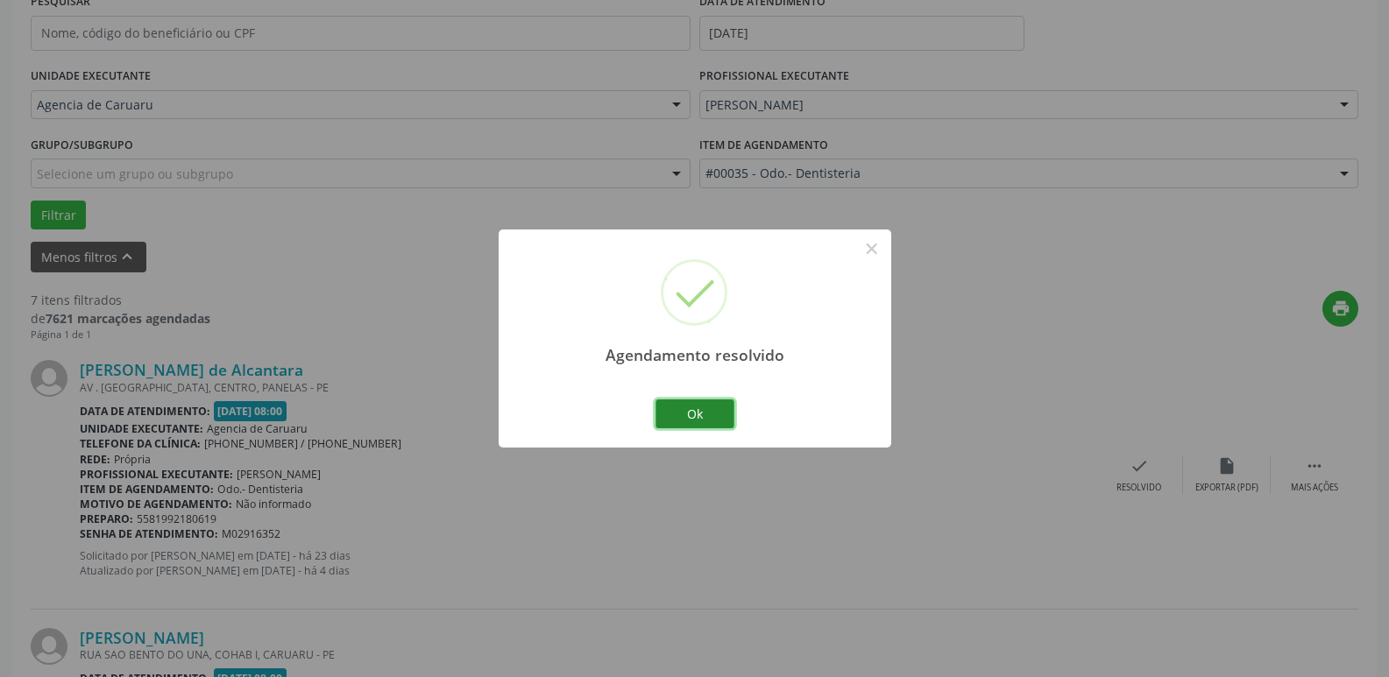
click at [684, 413] on button "Ok" at bounding box center [694, 414] width 79 height 30
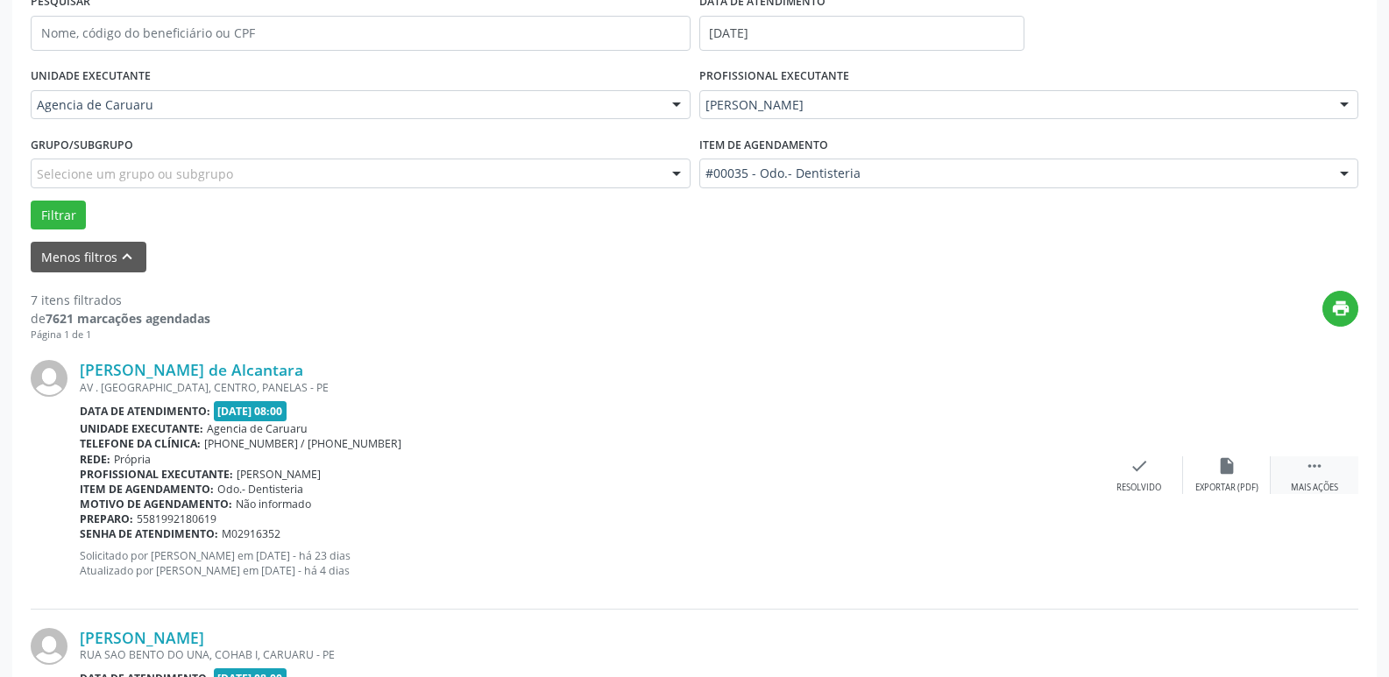
click at [1319, 469] on icon "" at bounding box center [1313, 465] width 19 height 19
click at [1219, 482] on div "Não compareceu" at bounding box center [1226, 488] width 74 height 12
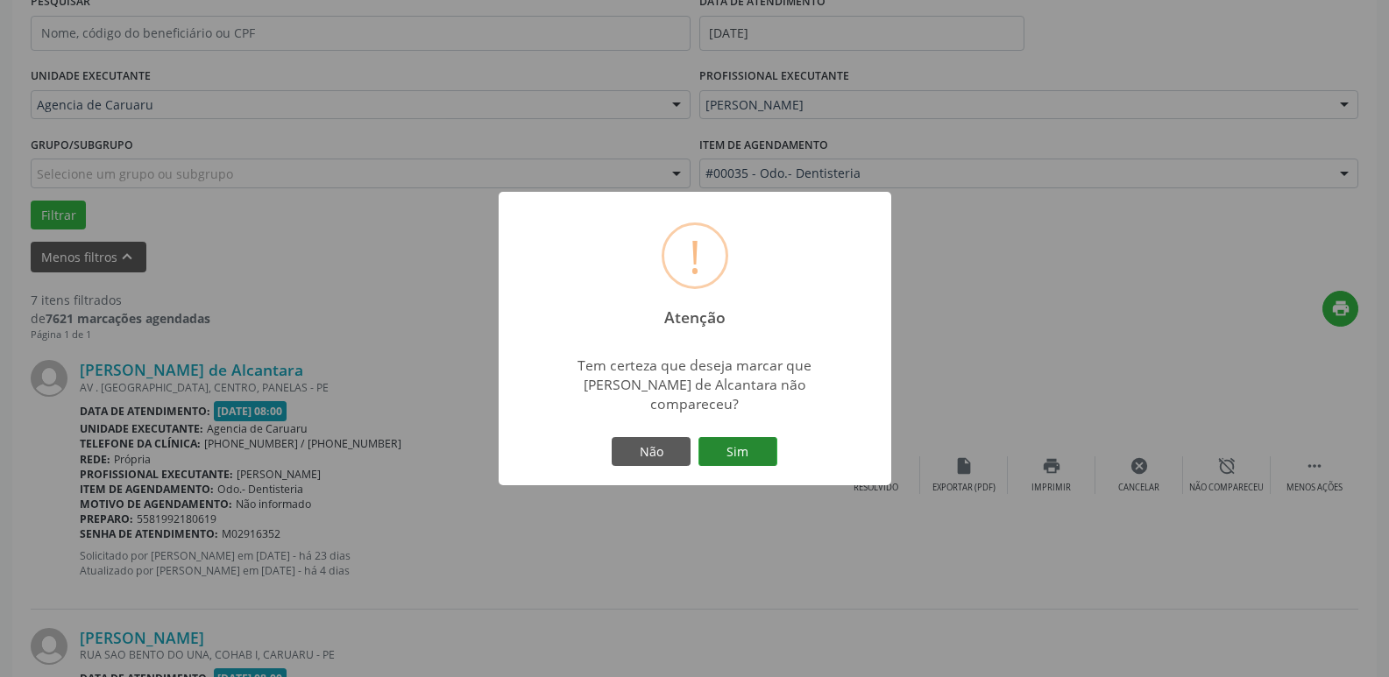
click at [739, 441] on button "Sim" at bounding box center [737, 452] width 79 height 30
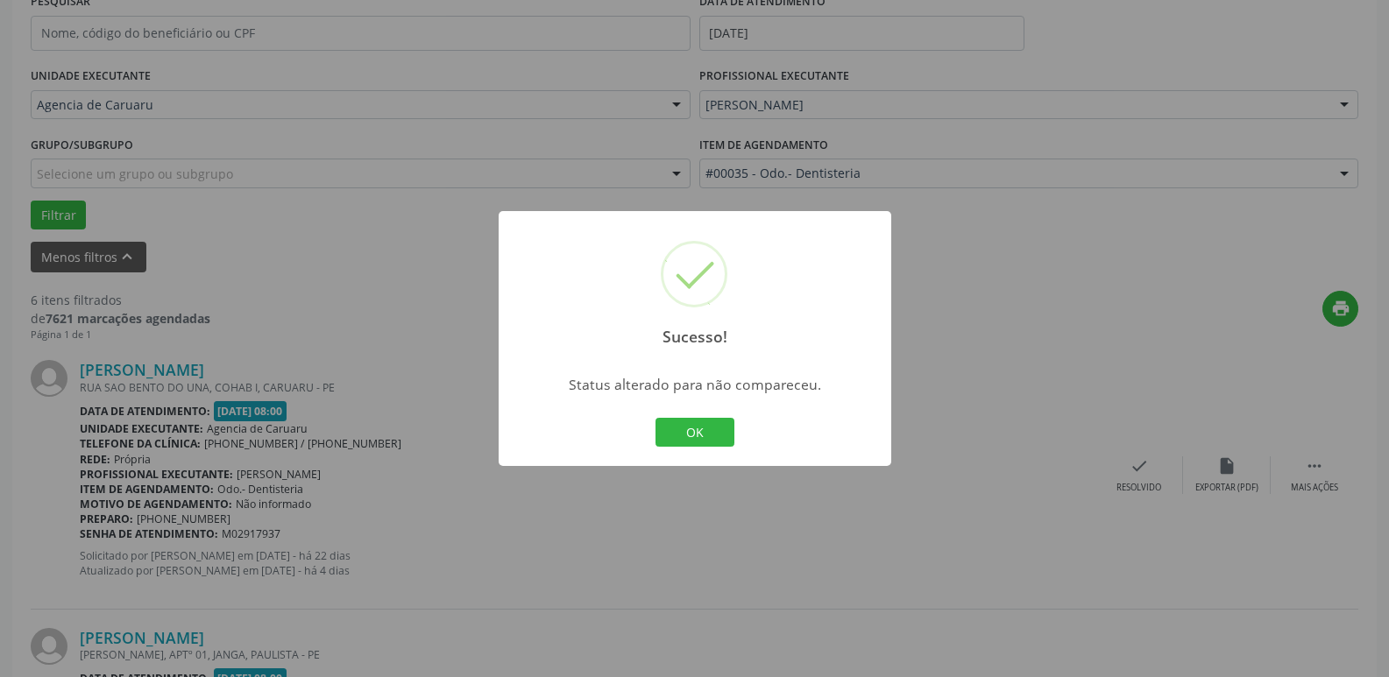
click at [699, 434] on button "OK" at bounding box center [694, 433] width 79 height 30
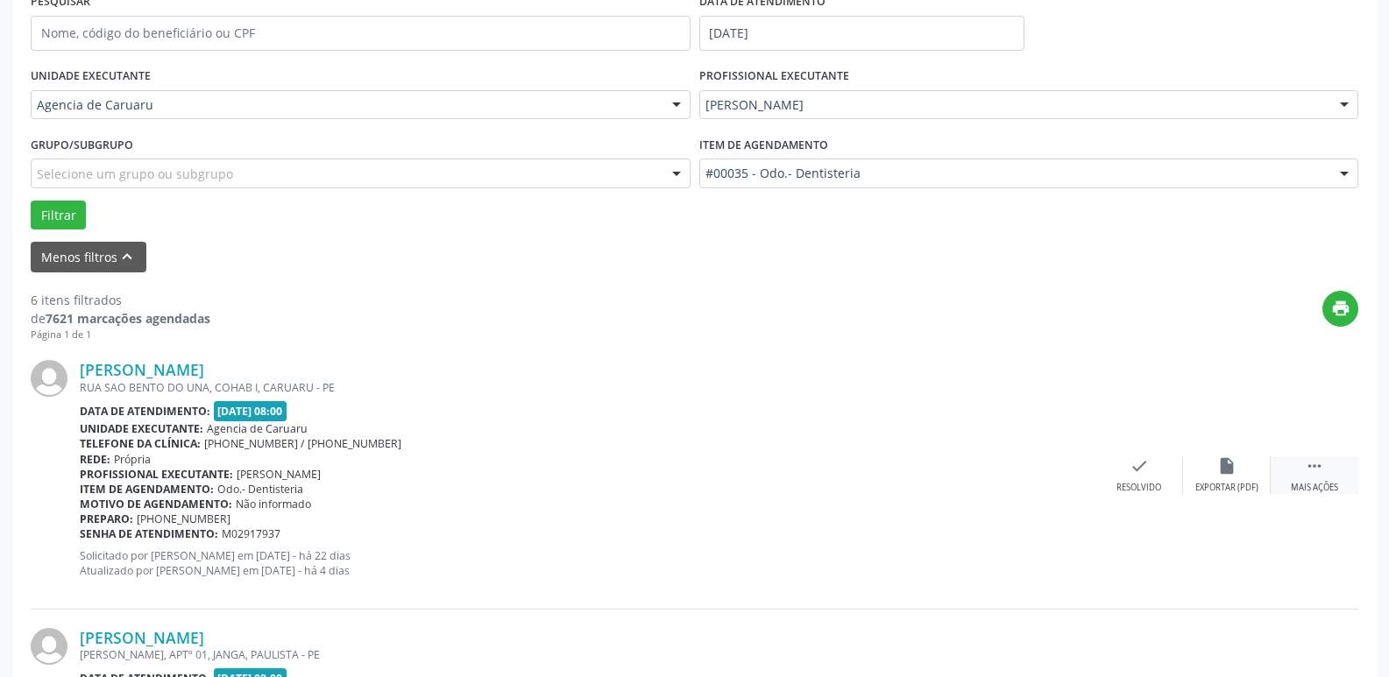
click at [1304, 484] on div "Mais ações" at bounding box center [1313, 488] width 47 height 12
click at [1240, 484] on div "Não compareceu" at bounding box center [1226, 488] width 74 height 12
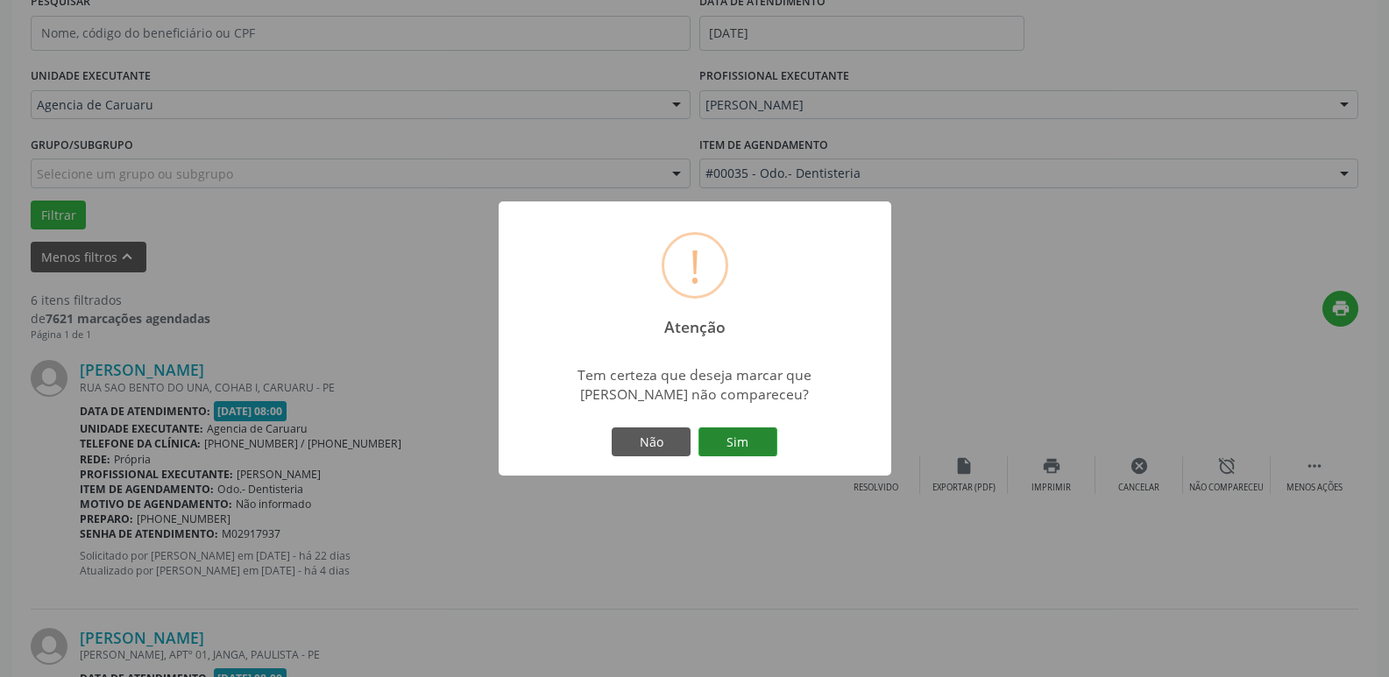
click at [744, 443] on button "Sim" at bounding box center [737, 443] width 79 height 30
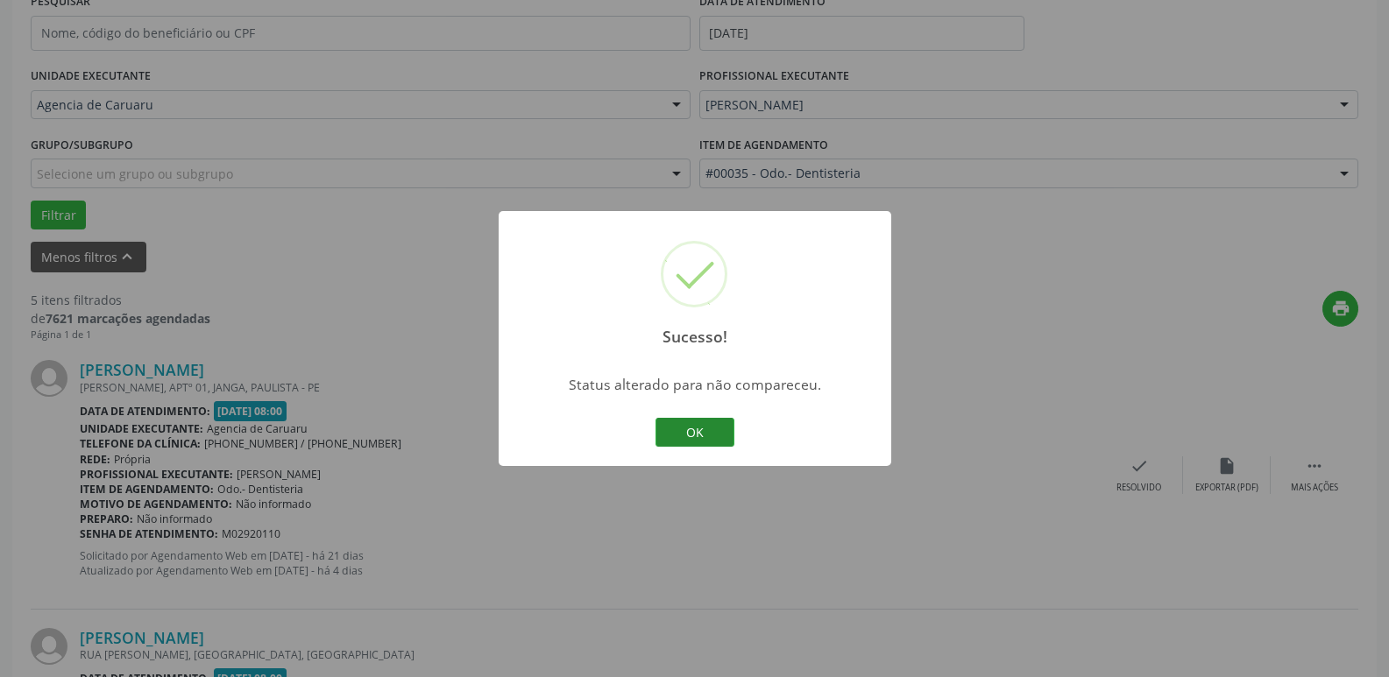
click at [678, 431] on button "OK" at bounding box center [694, 433] width 79 height 30
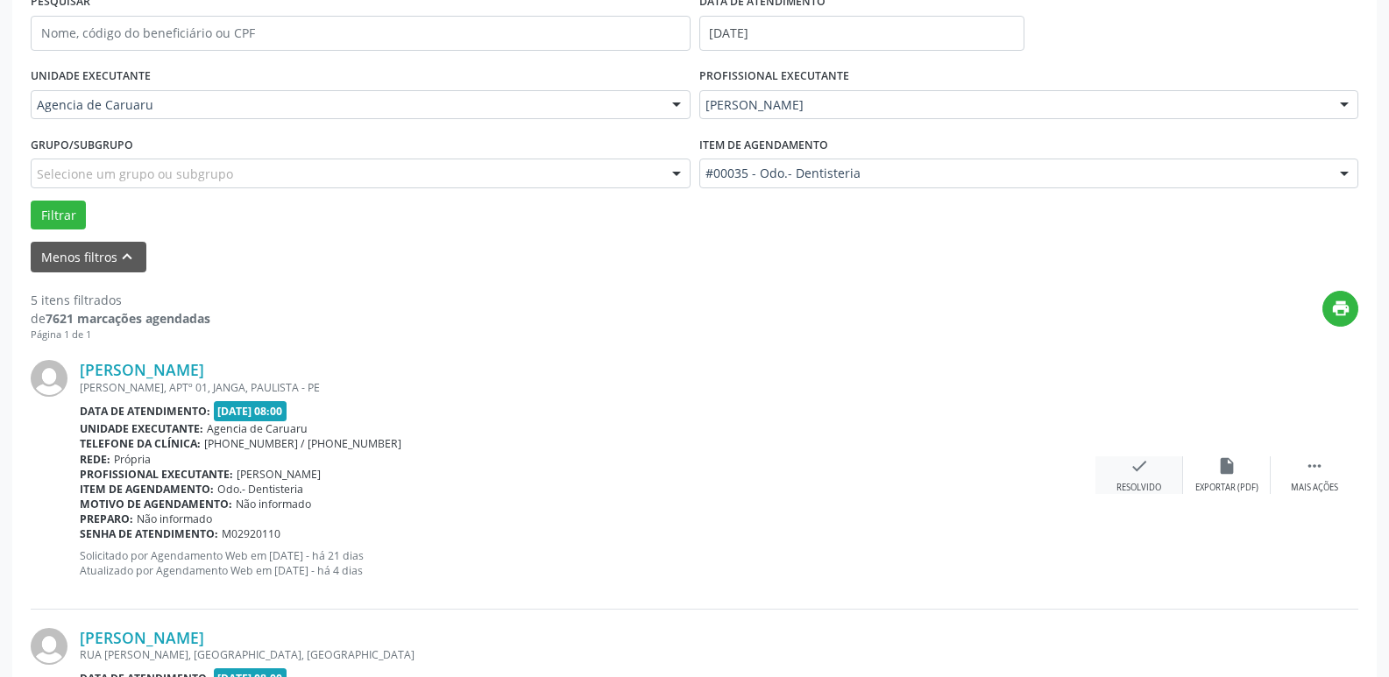
click at [1139, 470] on icon "check" at bounding box center [1138, 465] width 19 height 19
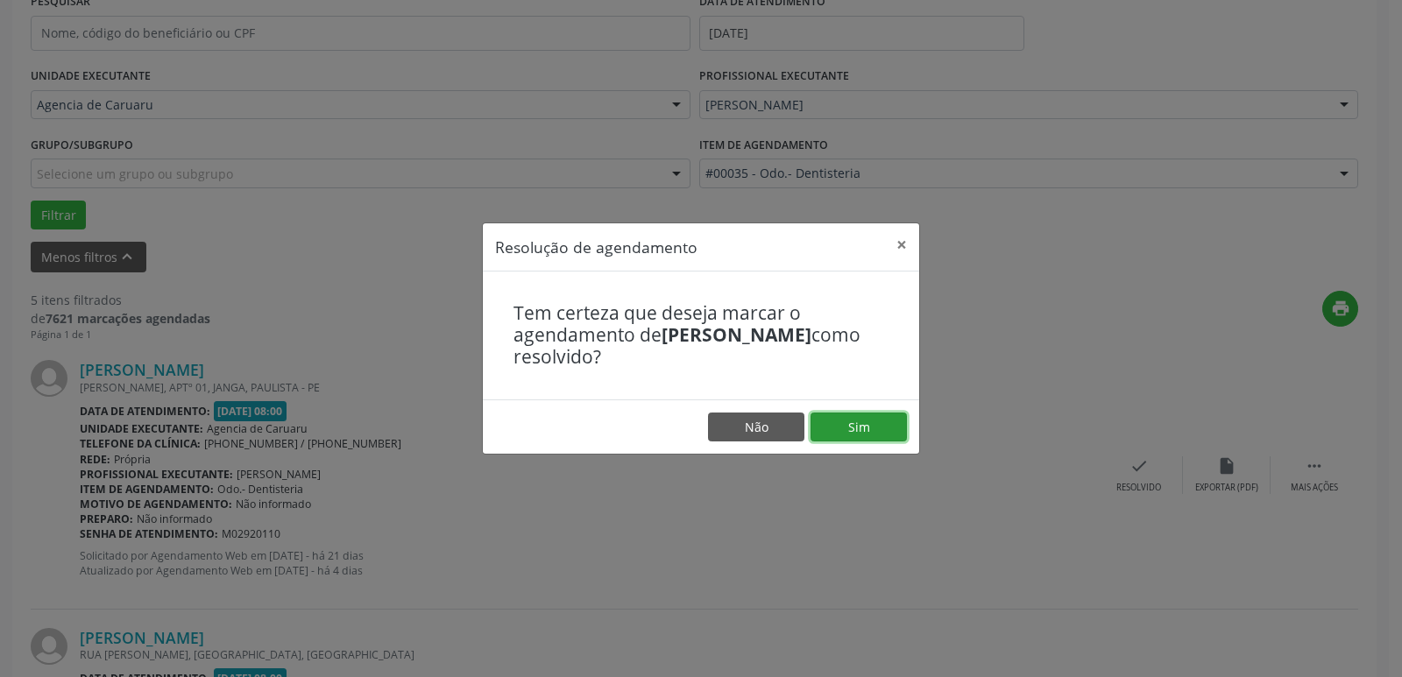
click at [850, 423] on button "Sim" at bounding box center [858, 428] width 96 height 30
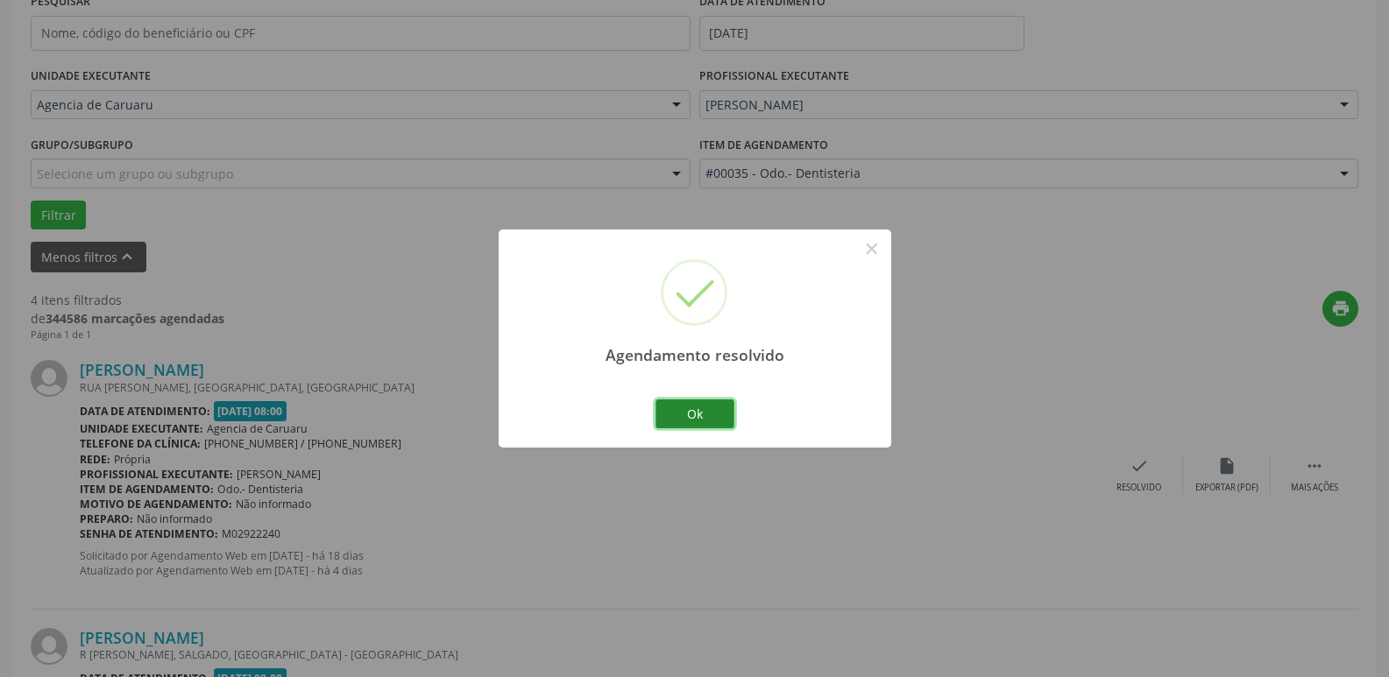
click at [685, 413] on button "Ok" at bounding box center [694, 414] width 79 height 30
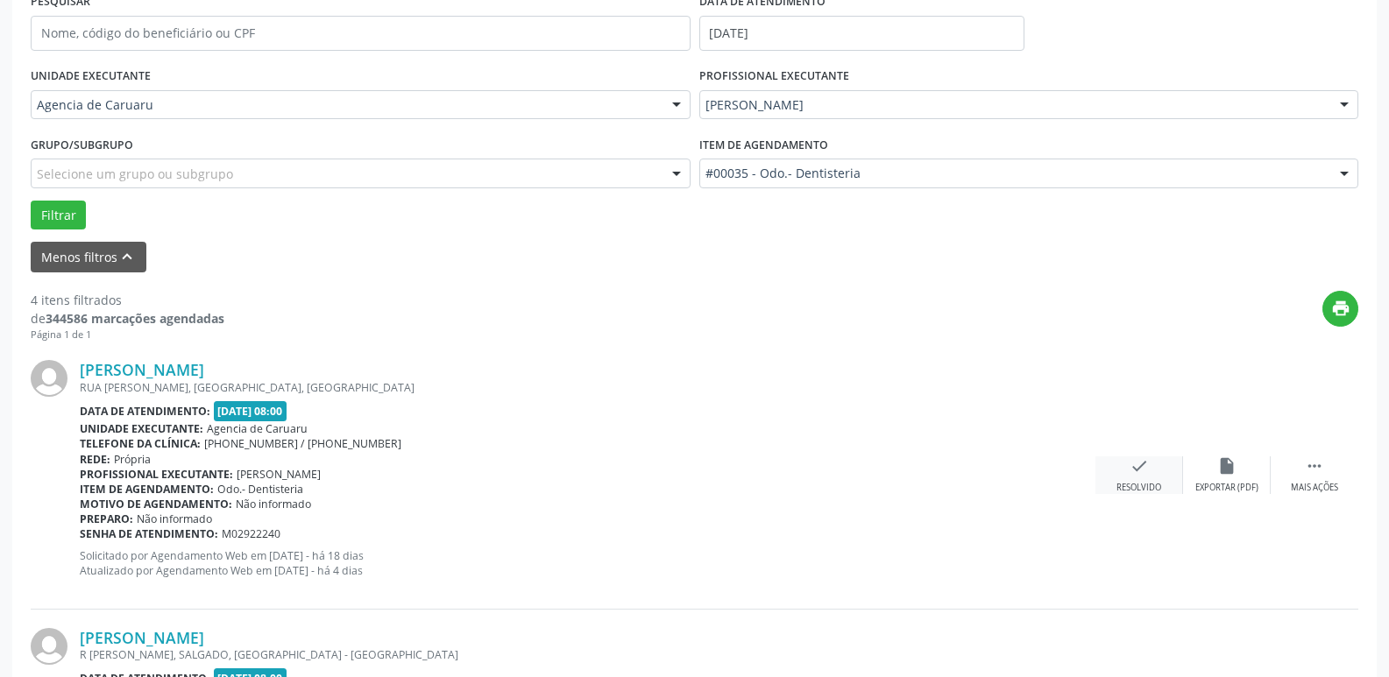
click at [1132, 469] on icon "check" at bounding box center [1138, 465] width 19 height 19
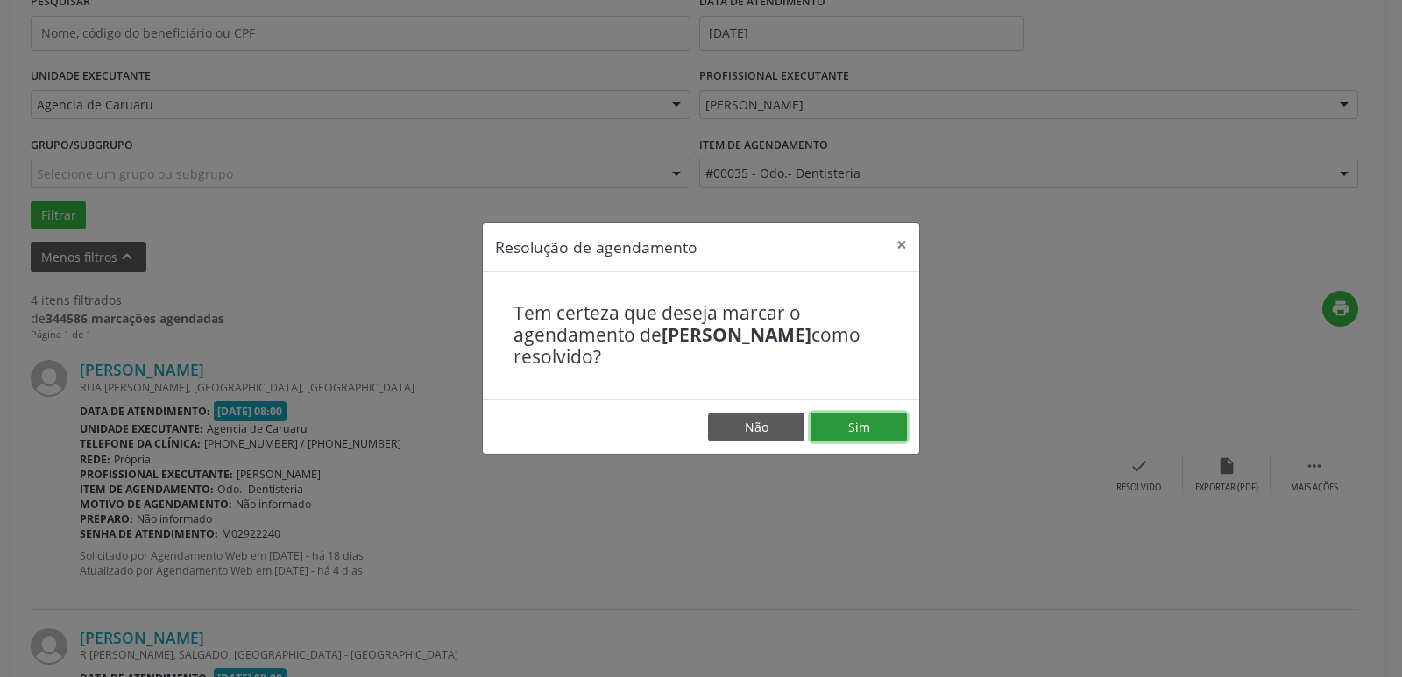
click at [848, 423] on button "Sim" at bounding box center [858, 428] width 96 height 30
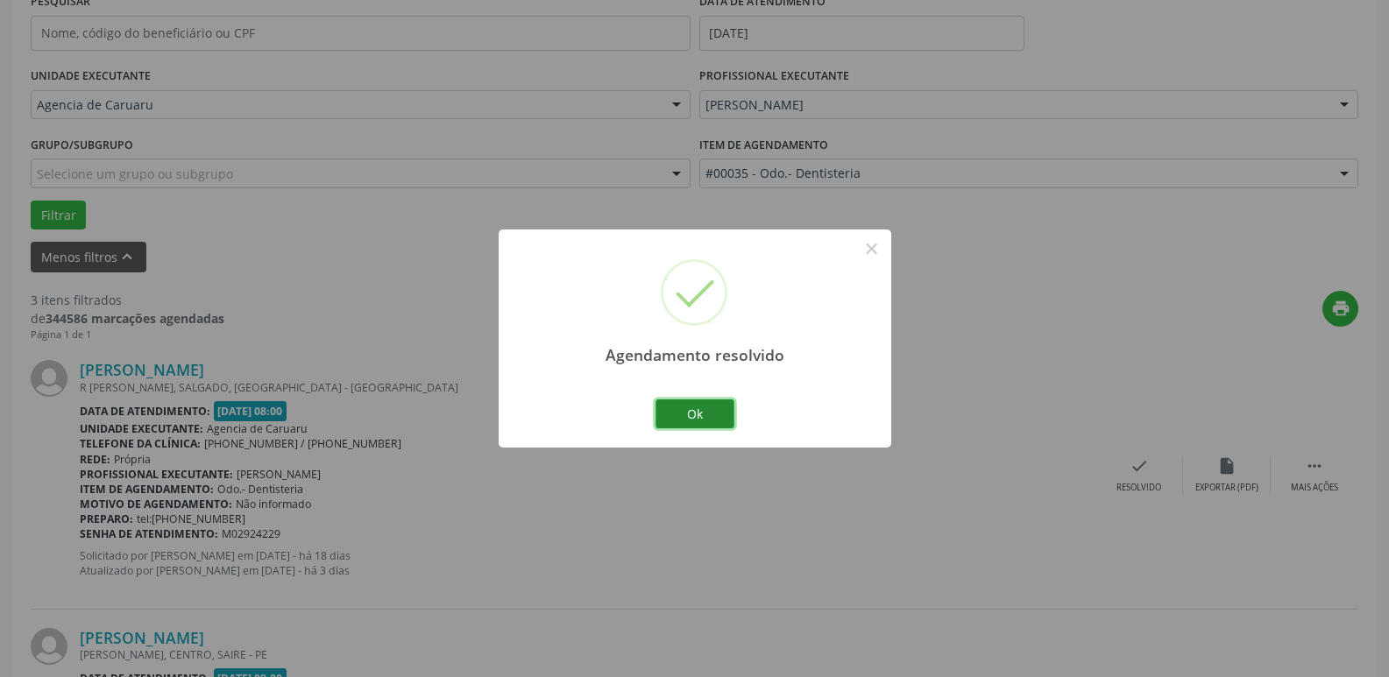
click at [690, 415] on button "Ok" at bounding box center [694, 414] width 79 height 30
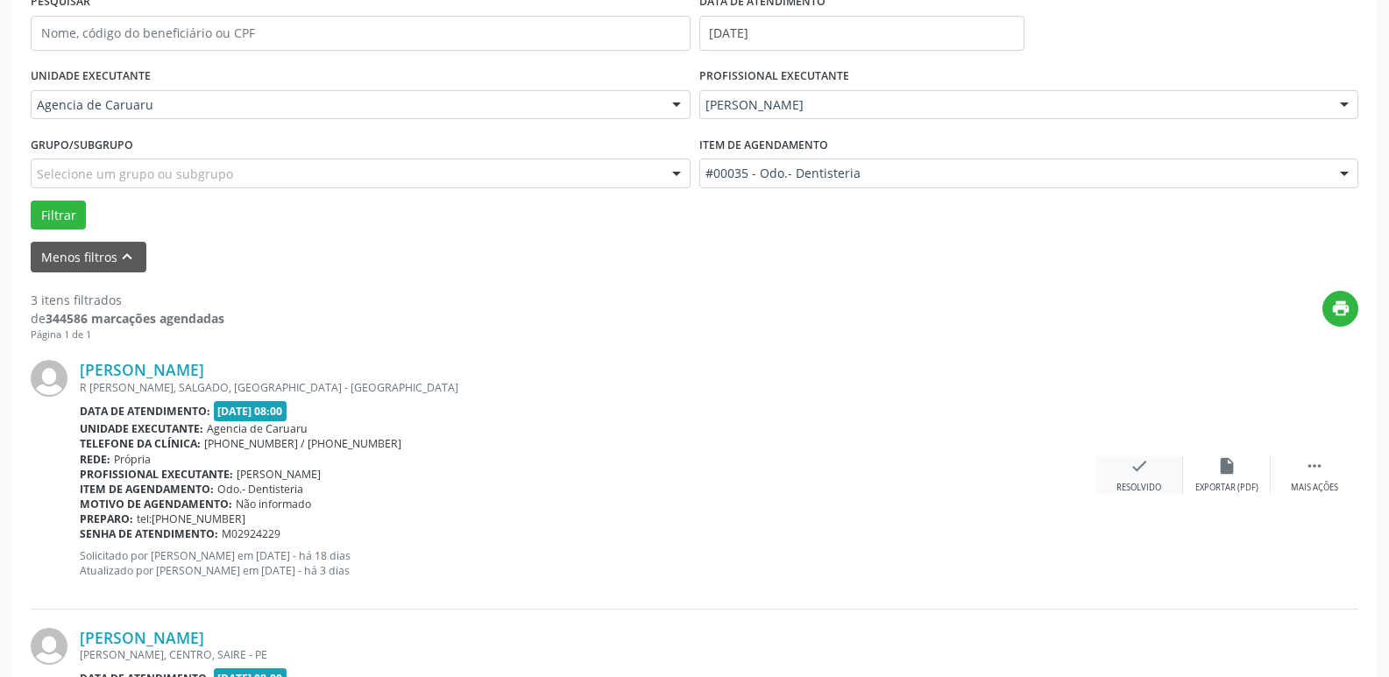
click at [1147, 460] on icon "check" at bounding box center [1138, 465] width 19 height 19
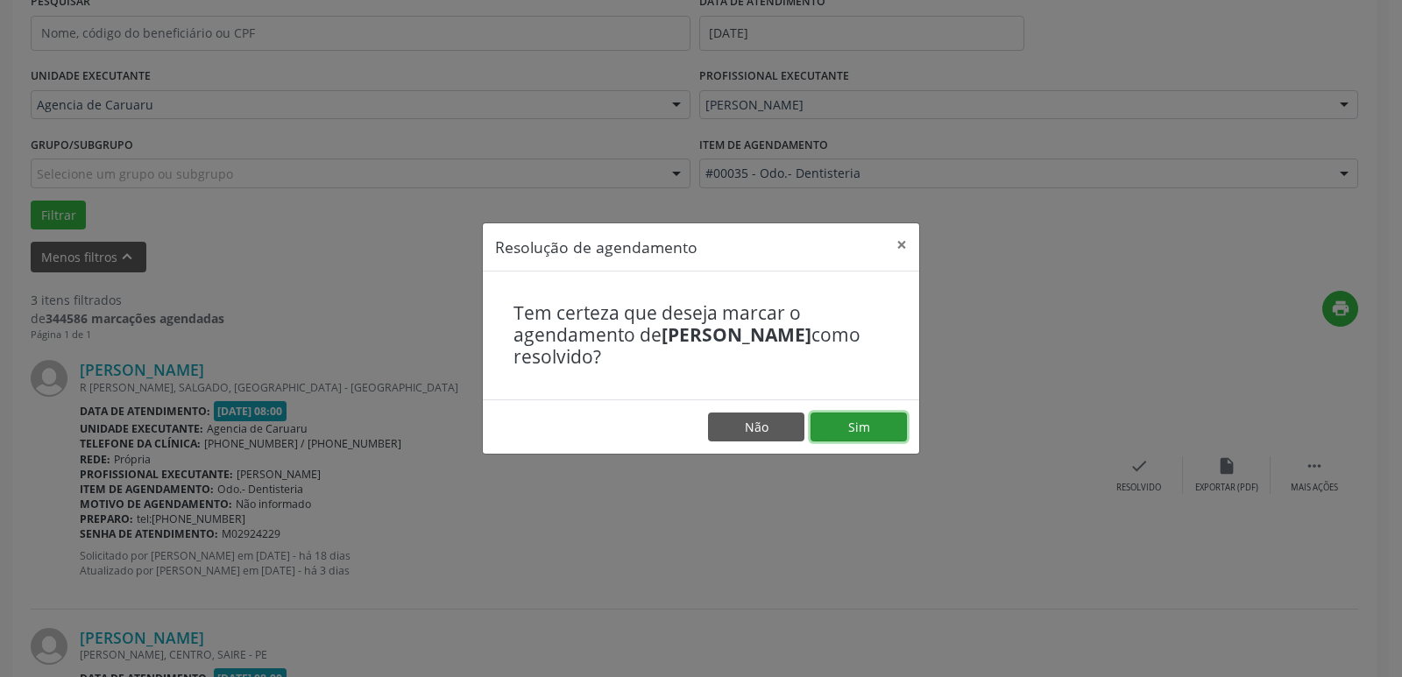
click at [863, 429] on button "Sim" at bounding box center [858, 428] width 96 height 30
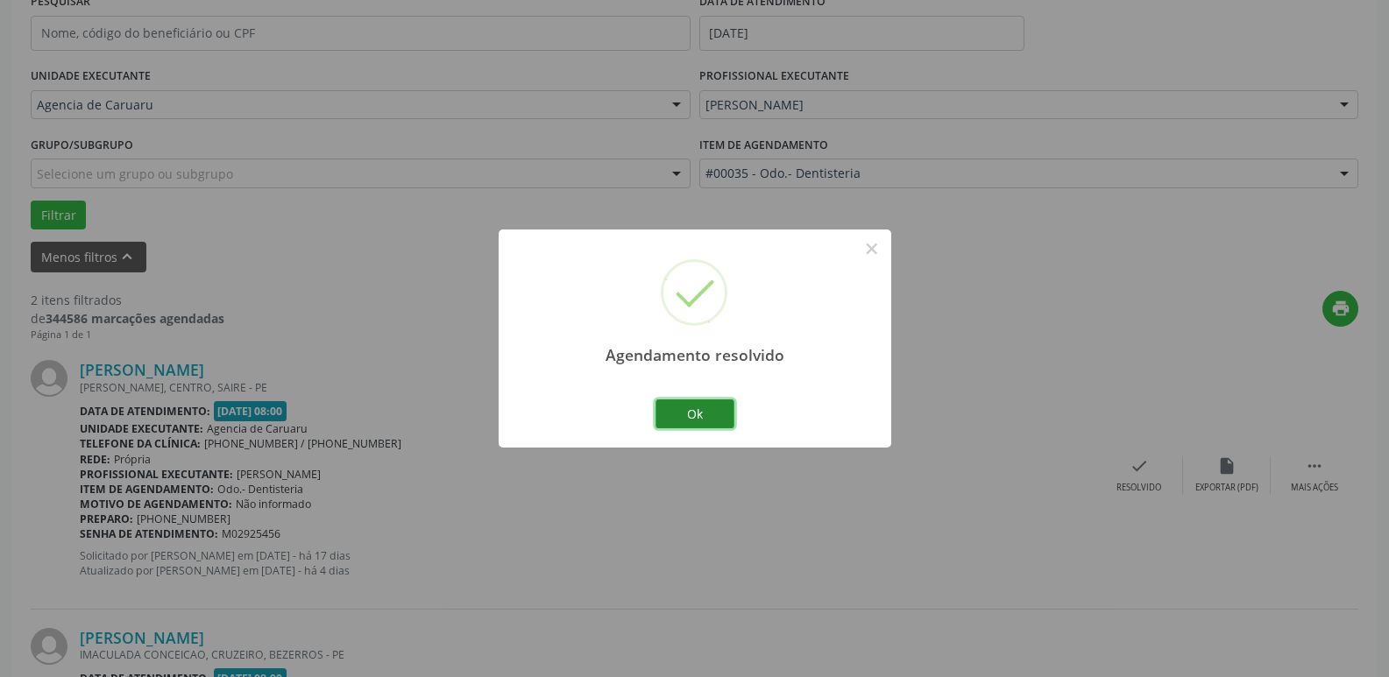
click at [668, 411] on button "Ok" at bounding box center [694, 414] width 79 height 30
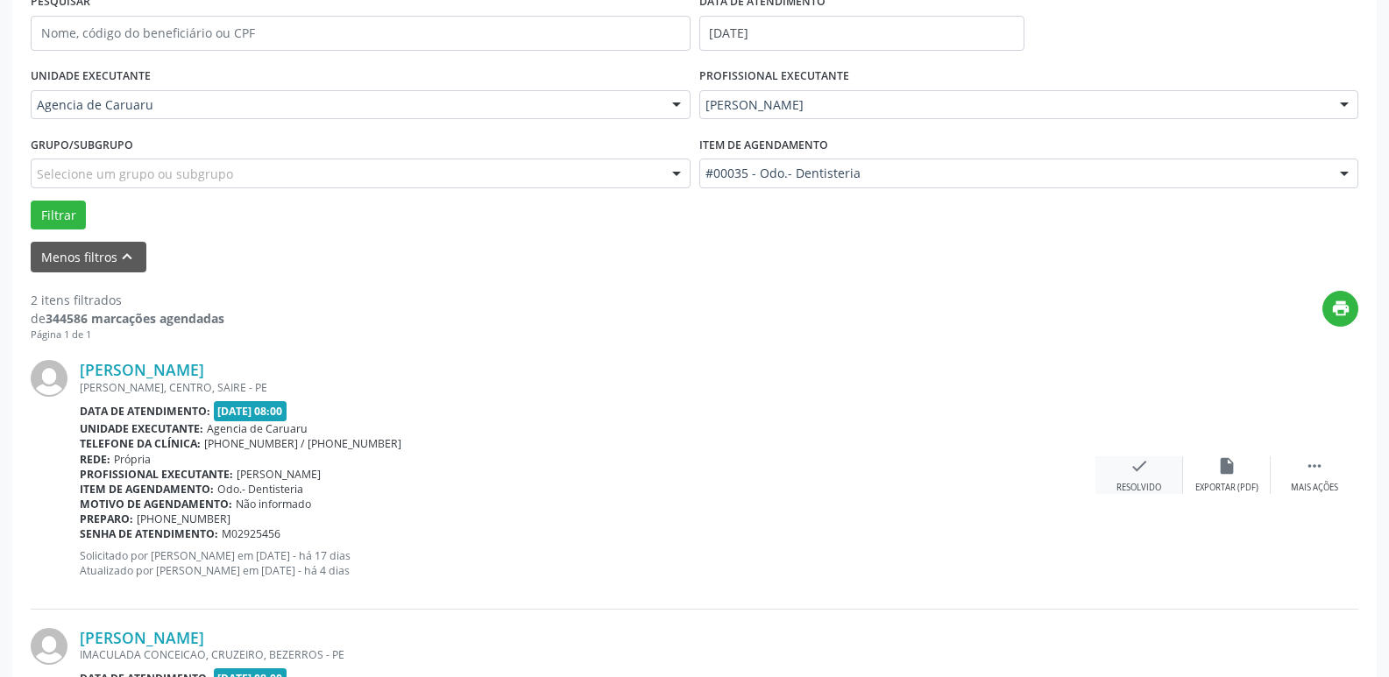
click at [1123, 481] on div "check Resolvido" at bounding box center [1139, 475] width 88 height 38
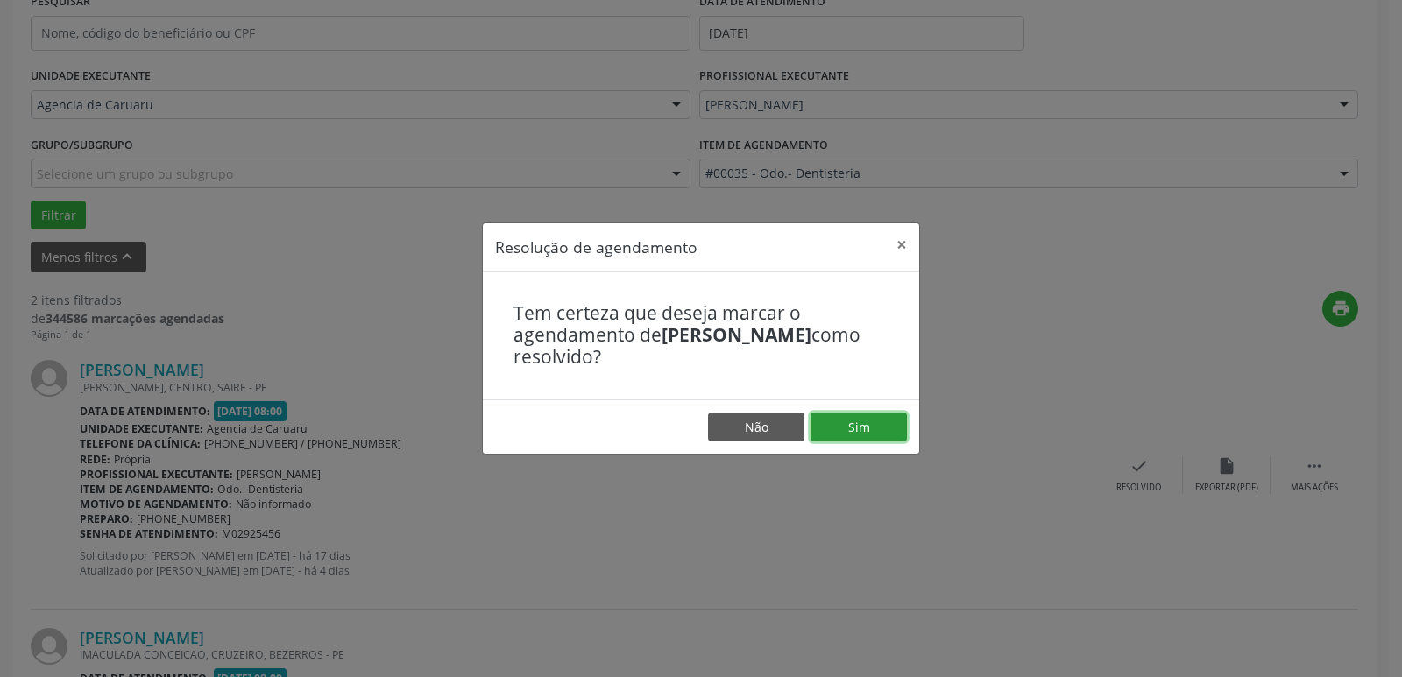
click at [877, 426] on button "Sim" at bounding box center [858, 428] width 96 height 30
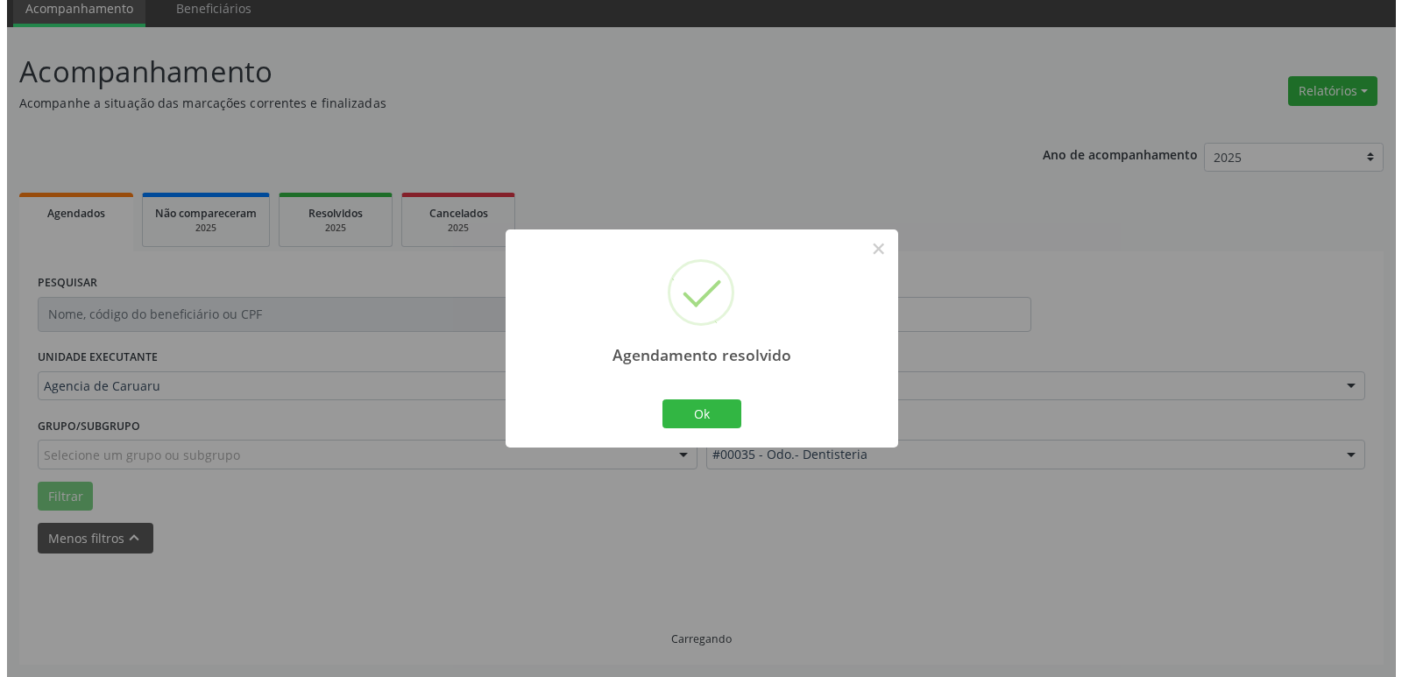
scroll to position [313, 0]
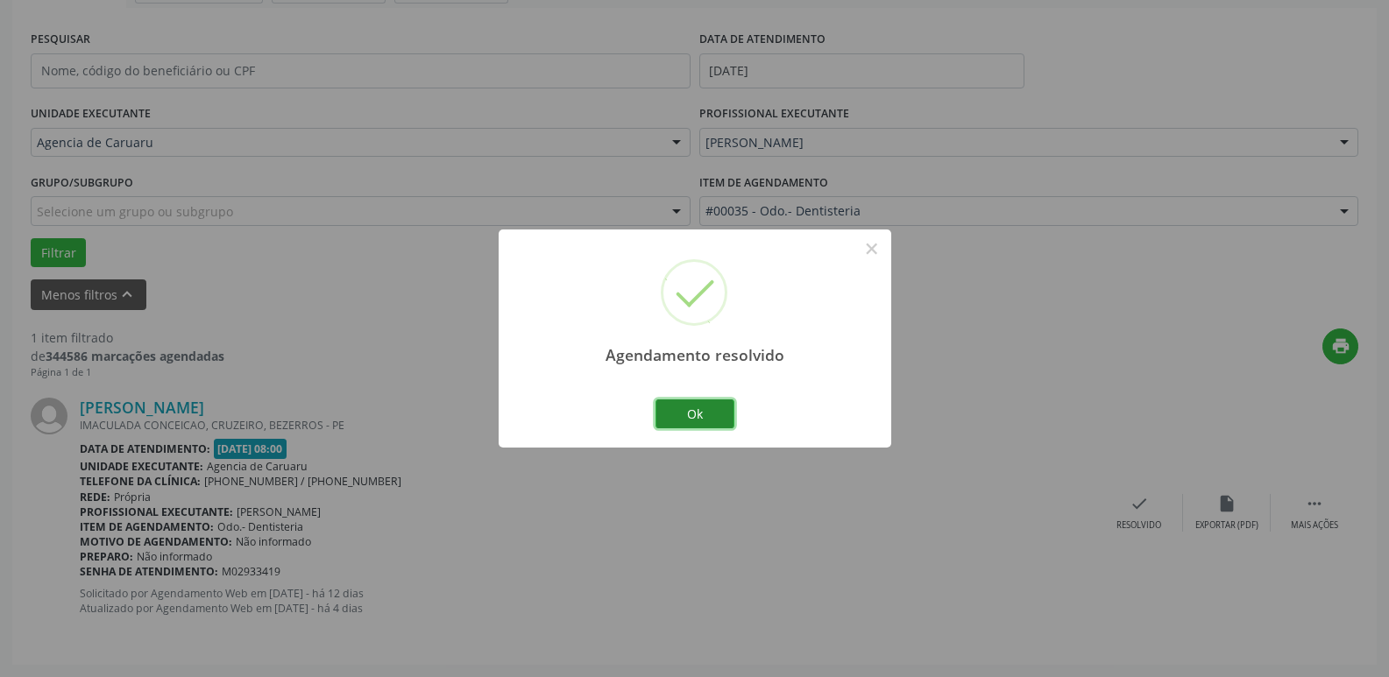
click at [713, 412] on button "Ok" at bounding box center [694, 414] width 79 height 30
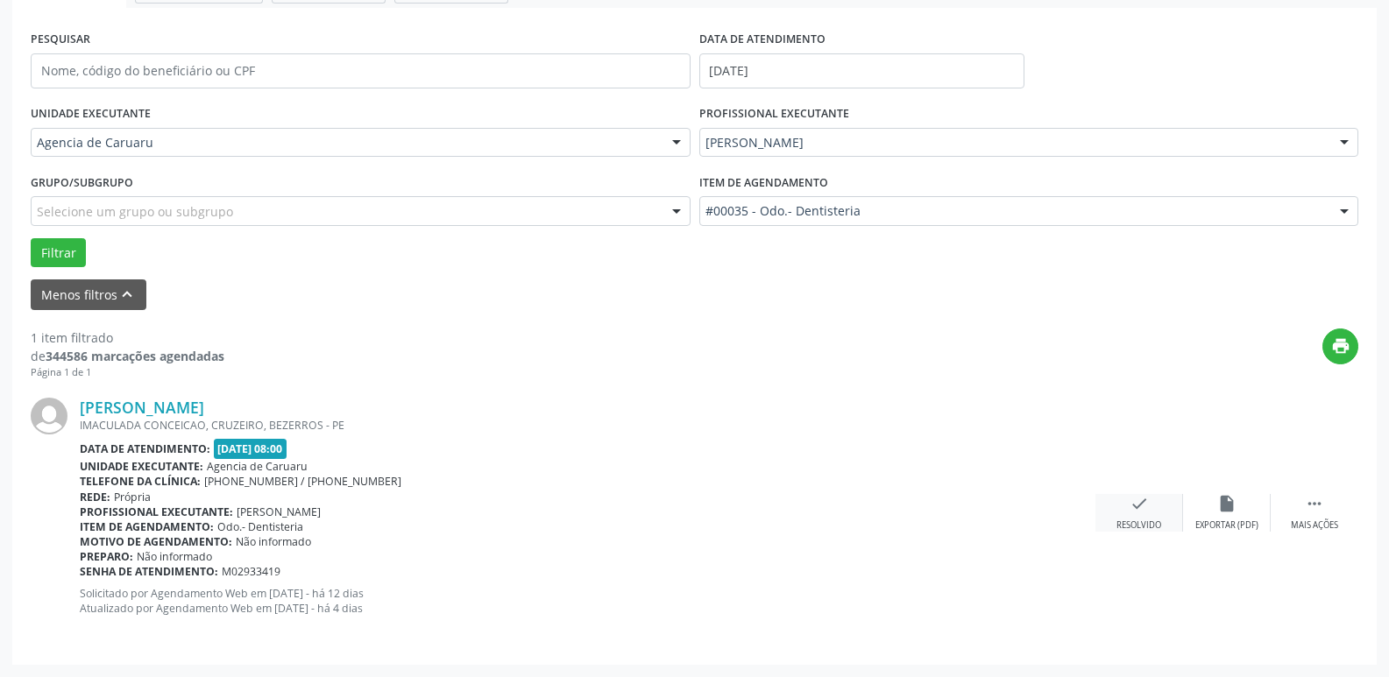
click at [1120, 498] on div "check Resolvido" at bounding box center [1139, 513] width 88 height 38
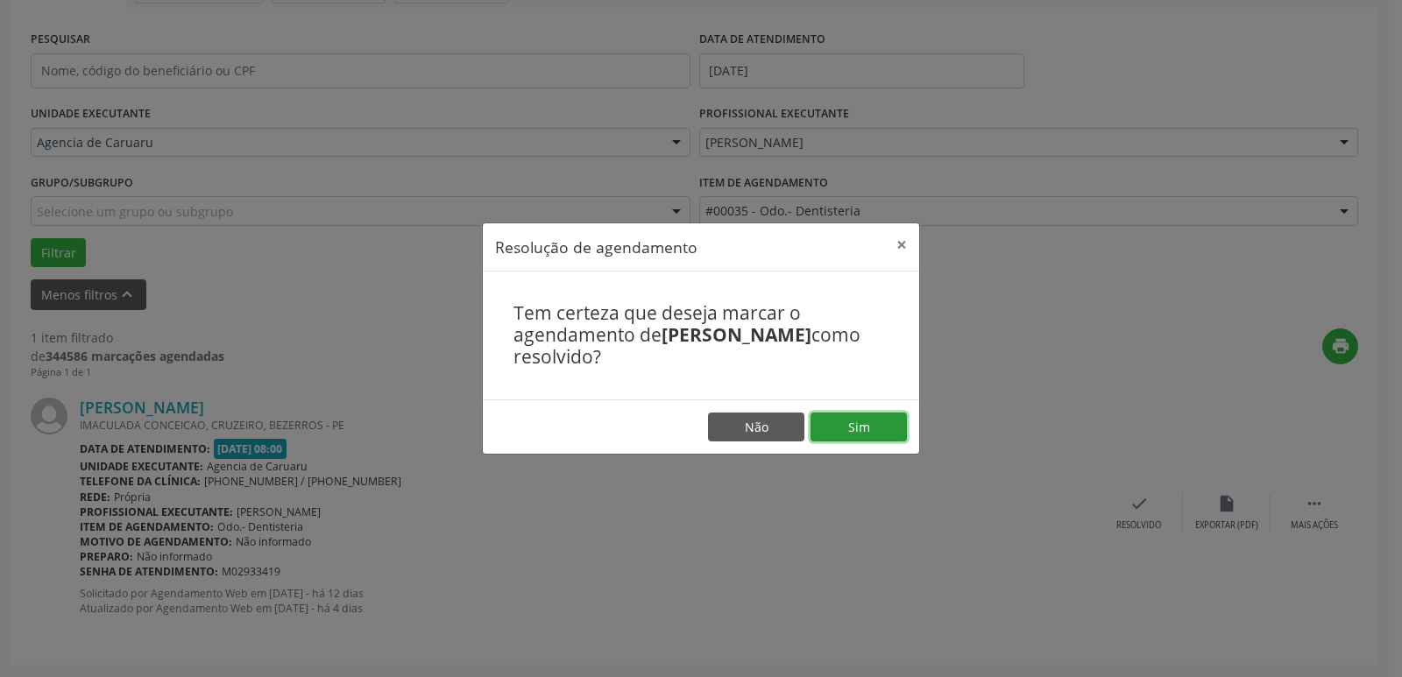
click at [840, 416] on button "Sim" at bounding box center [858, 428] width 96 height 30
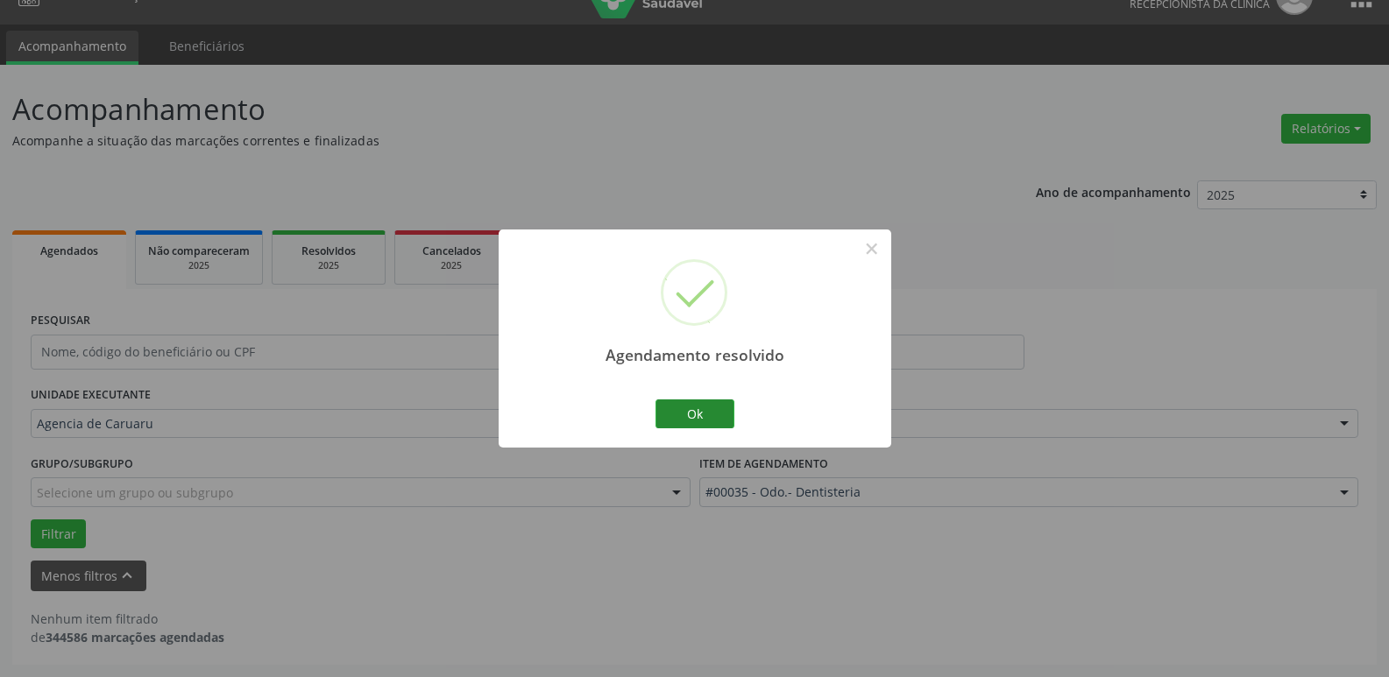
scroll to position [32, 0]
click at [681, 408] on button "Ok" at bounding box center [694, 414] width 79 height 30
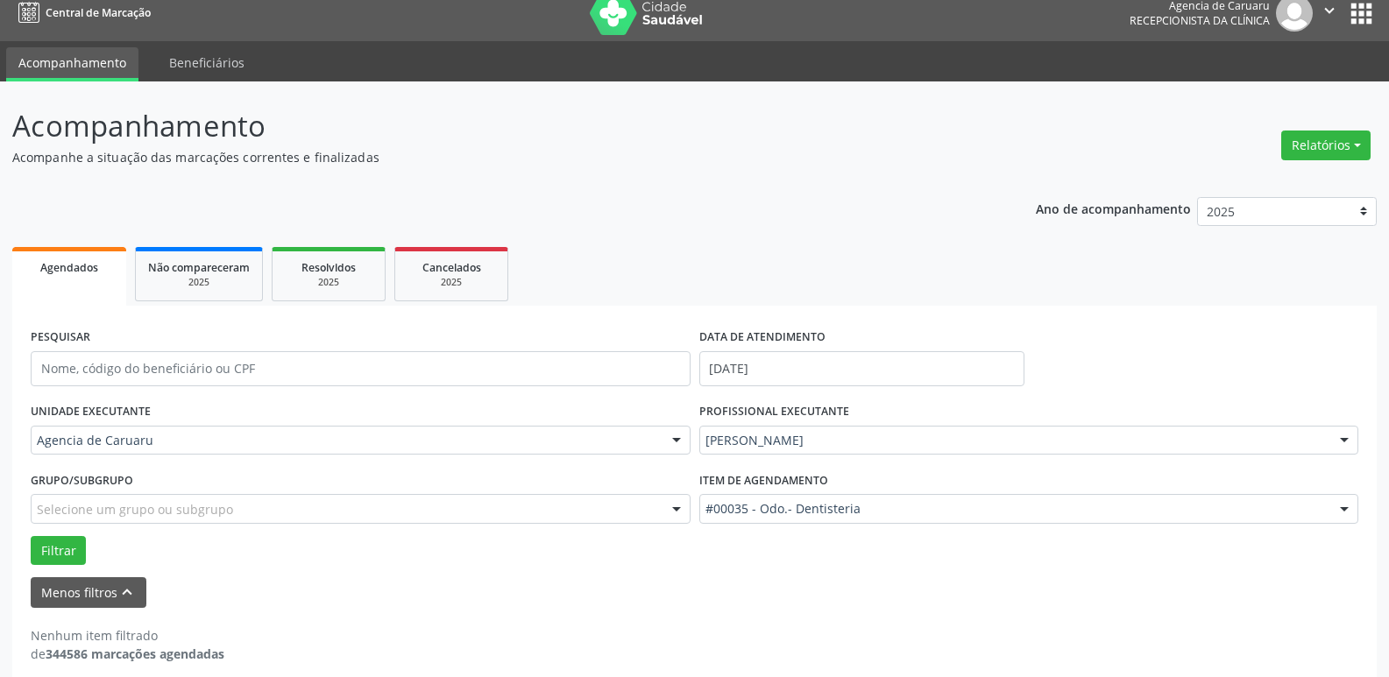
scroll to position [0, 0]
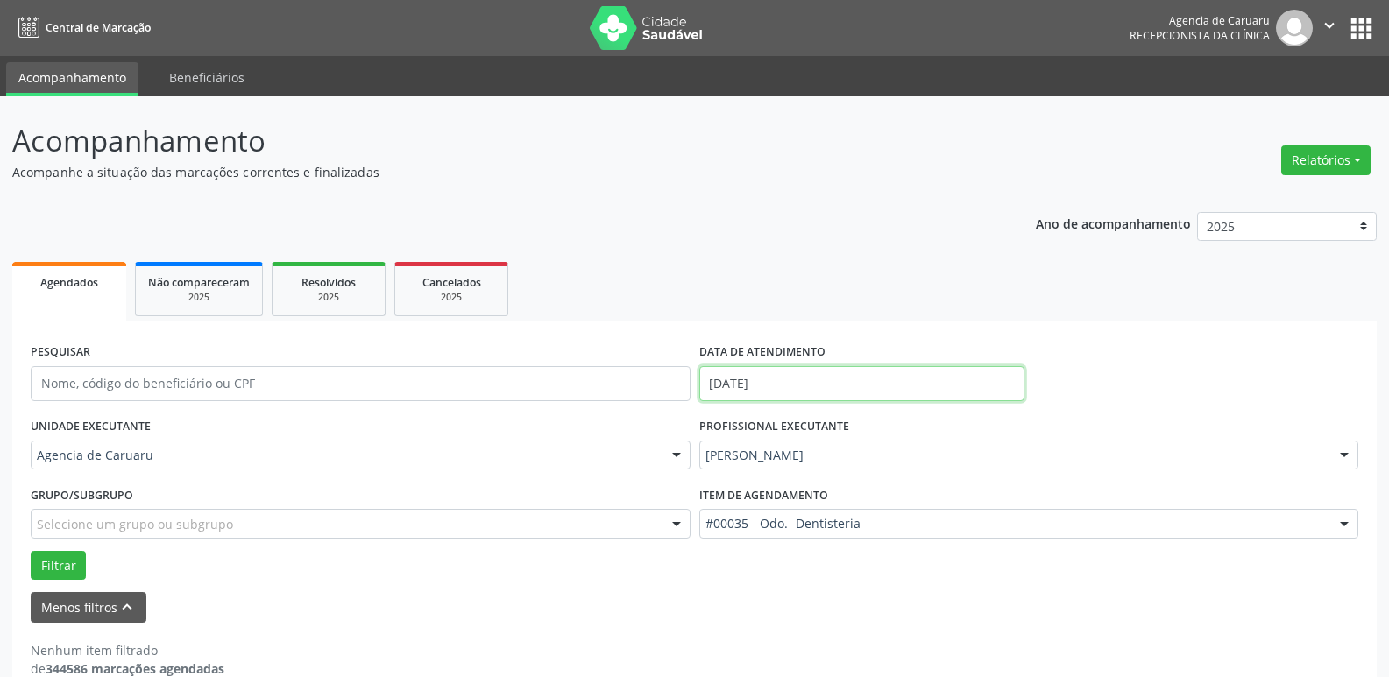
click at [738, 377] on input "[DATE]" at bounding box center [861, 383] width 325 height 35
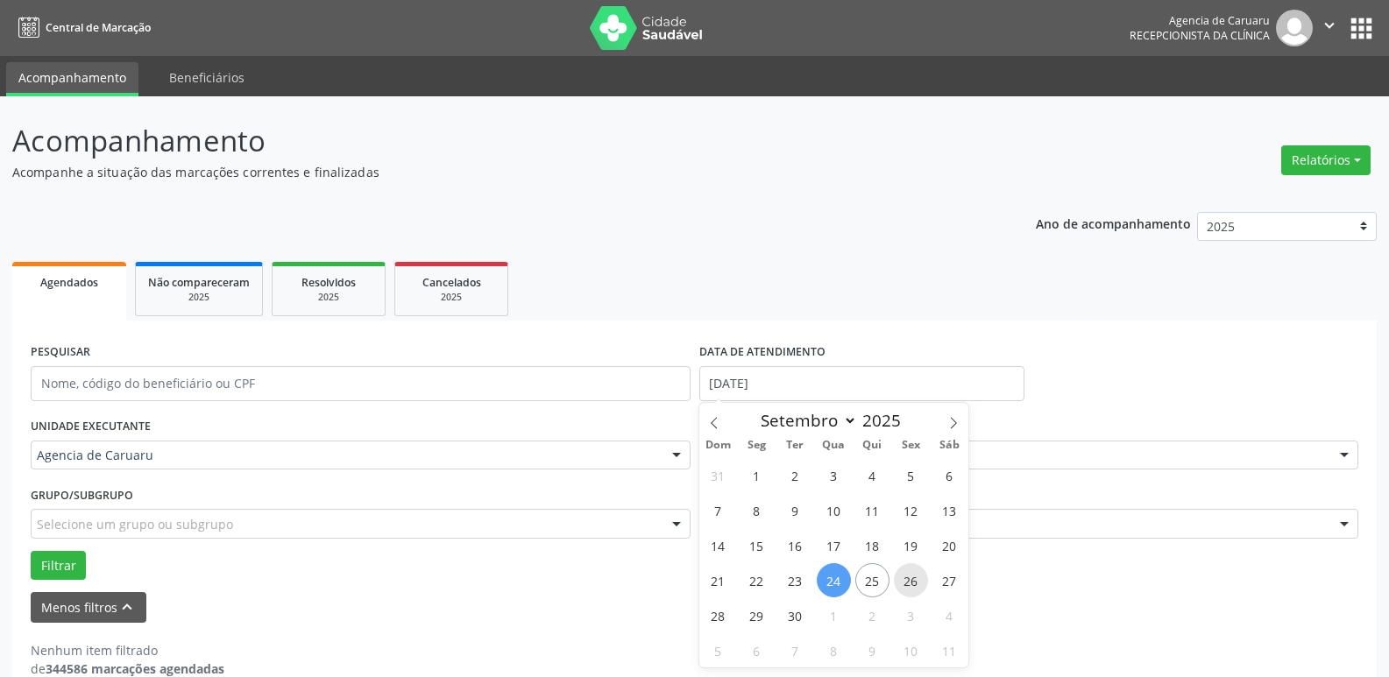
click at [909, 576] on span "26" at bounding box center [911, 580] width 34 height 34
type input "[DATE]"
click at [909, 576] on span "26" at bounding box center [911, 580] width 34 height 34
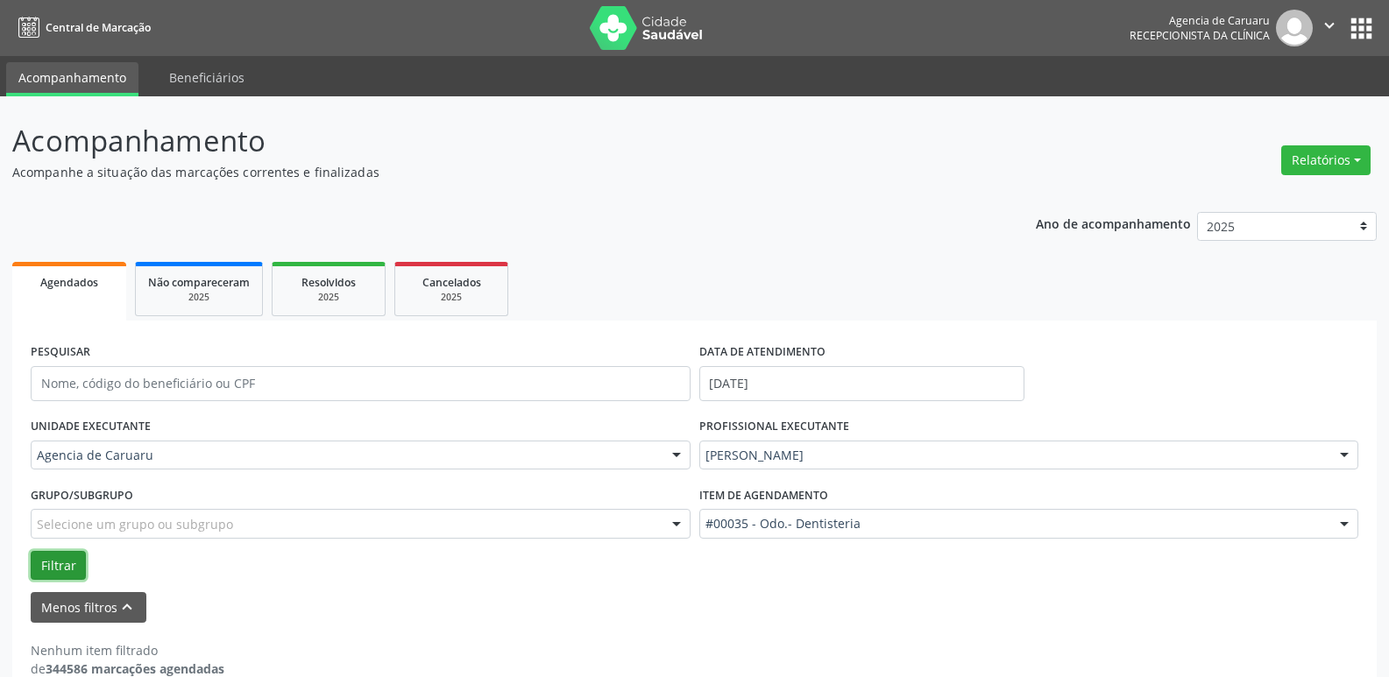
click at [50, 556] on button "Filtrar" at bounding box center [58, 566] width 55 height 30
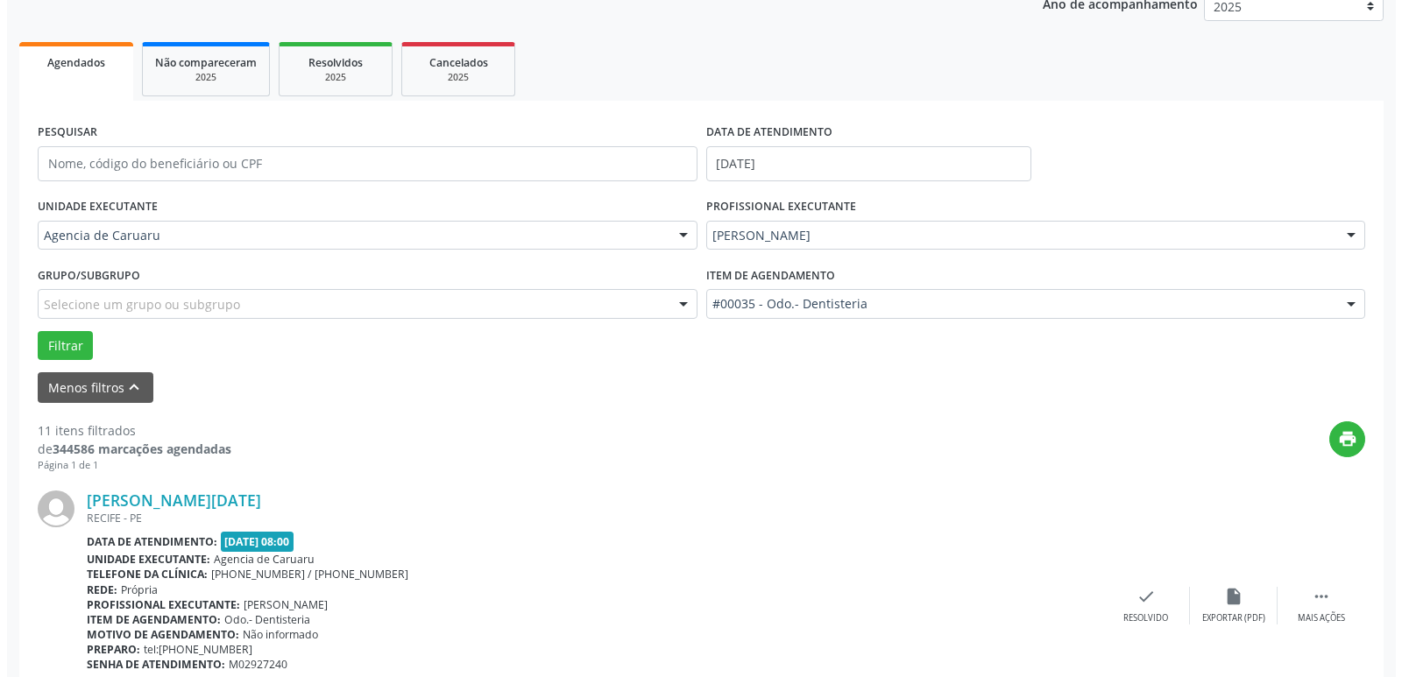
scroll to position [263, 0]
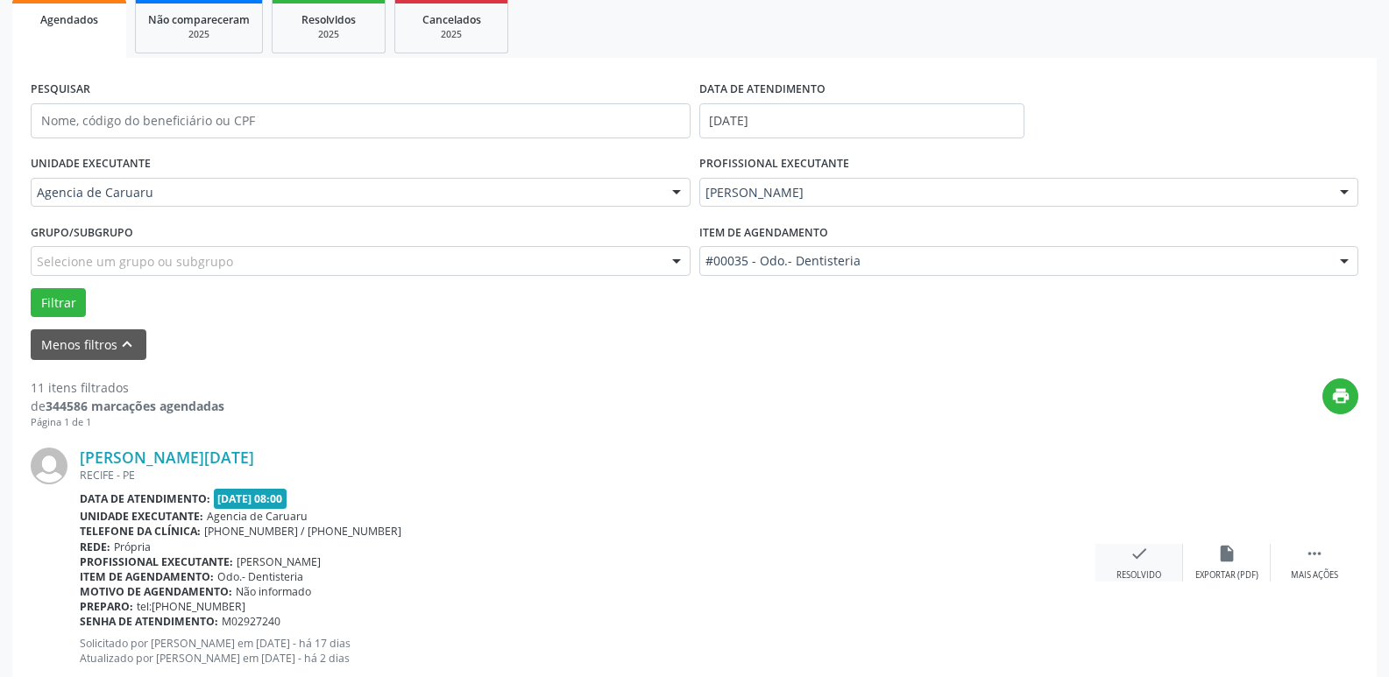
click at [1140, 556] on icon "check" at bounding box center [1138, 553] width 19 height 19
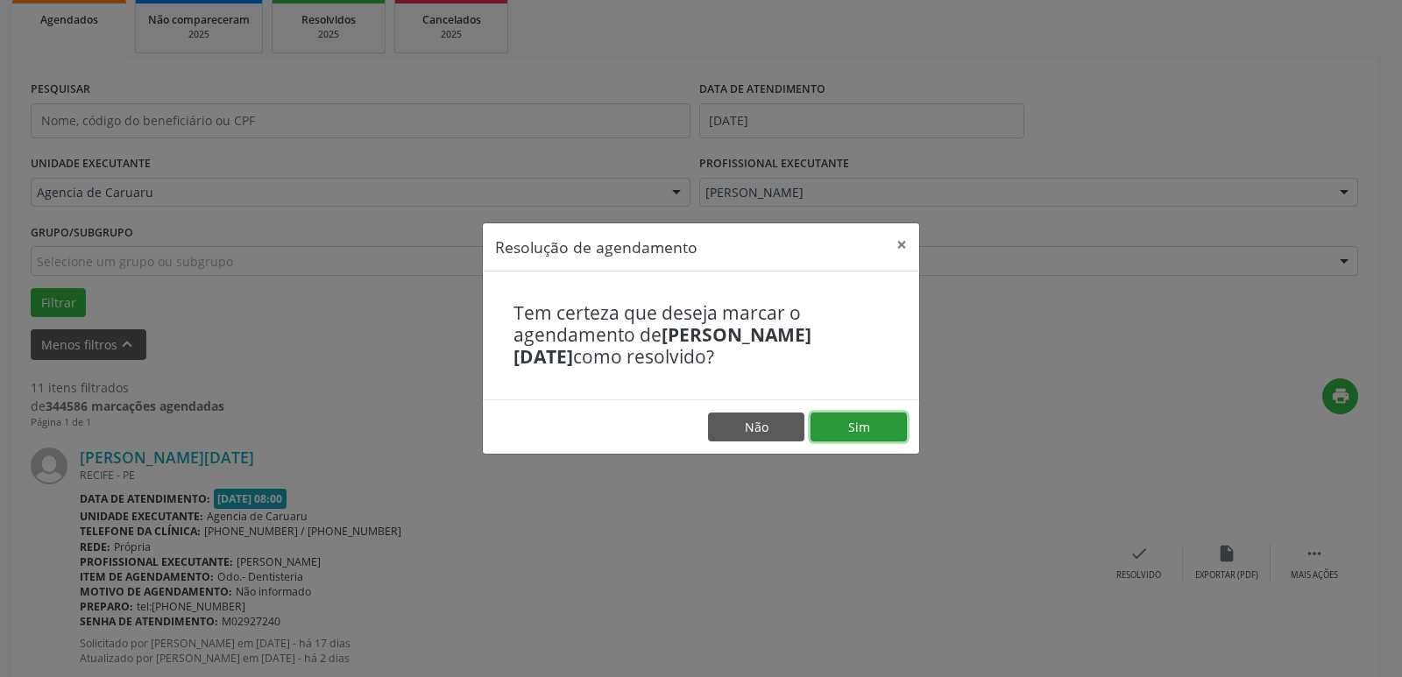
click at [827, 416] on button "Sim" at bounding box center [858, 428] width 96 height 30
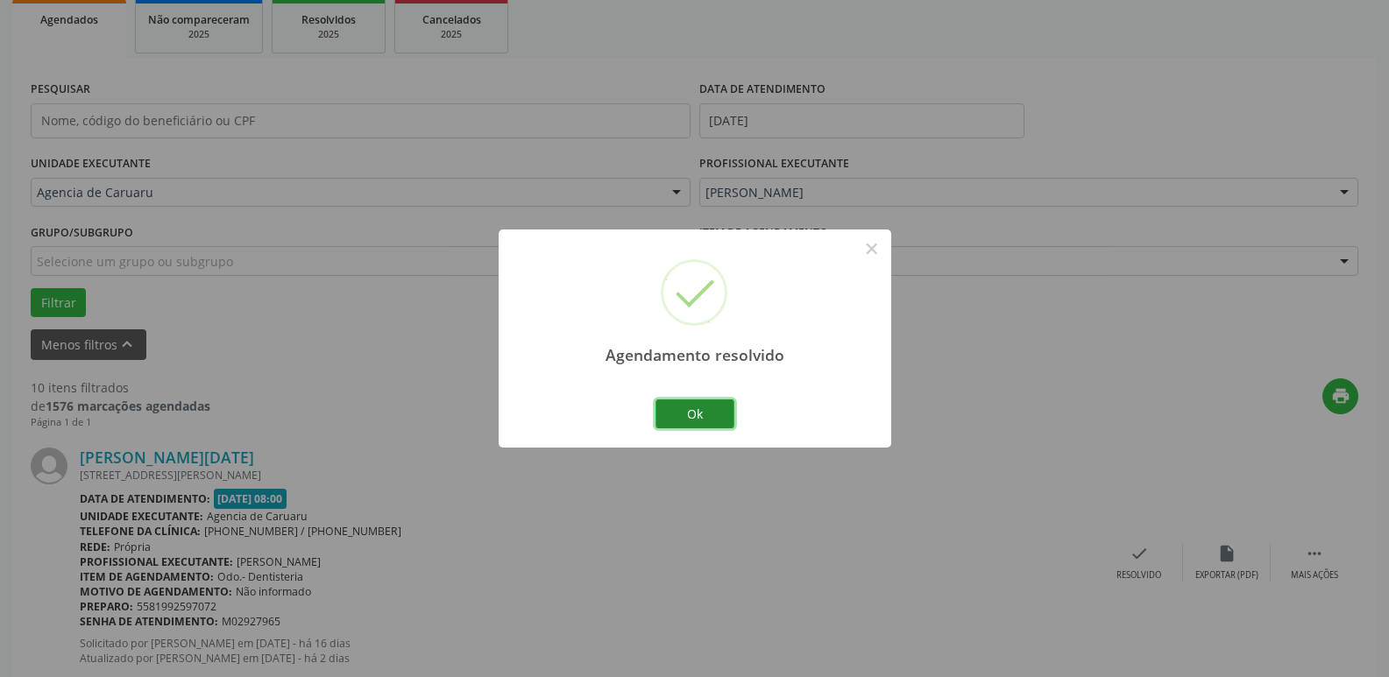
click at [688, 408] on button "Ok" at bounding box center [694, 414] width 79 height 30
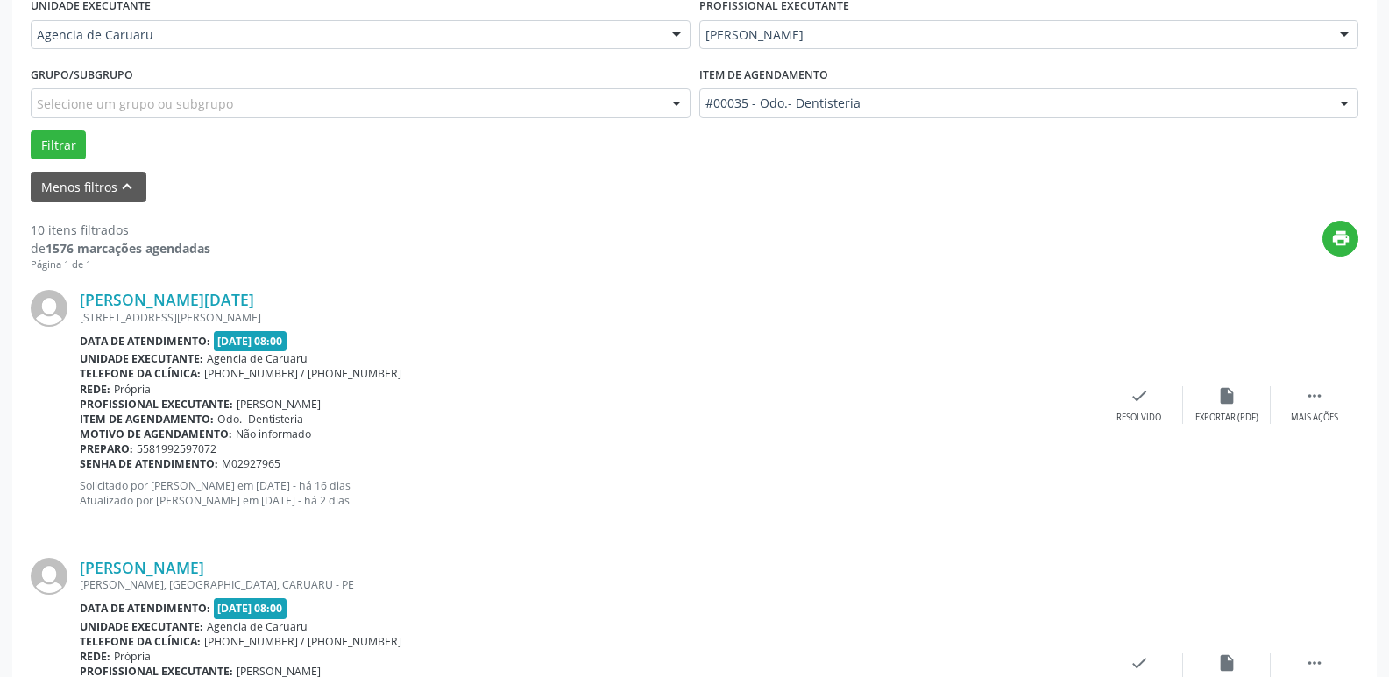
scroll to position [438, 0]
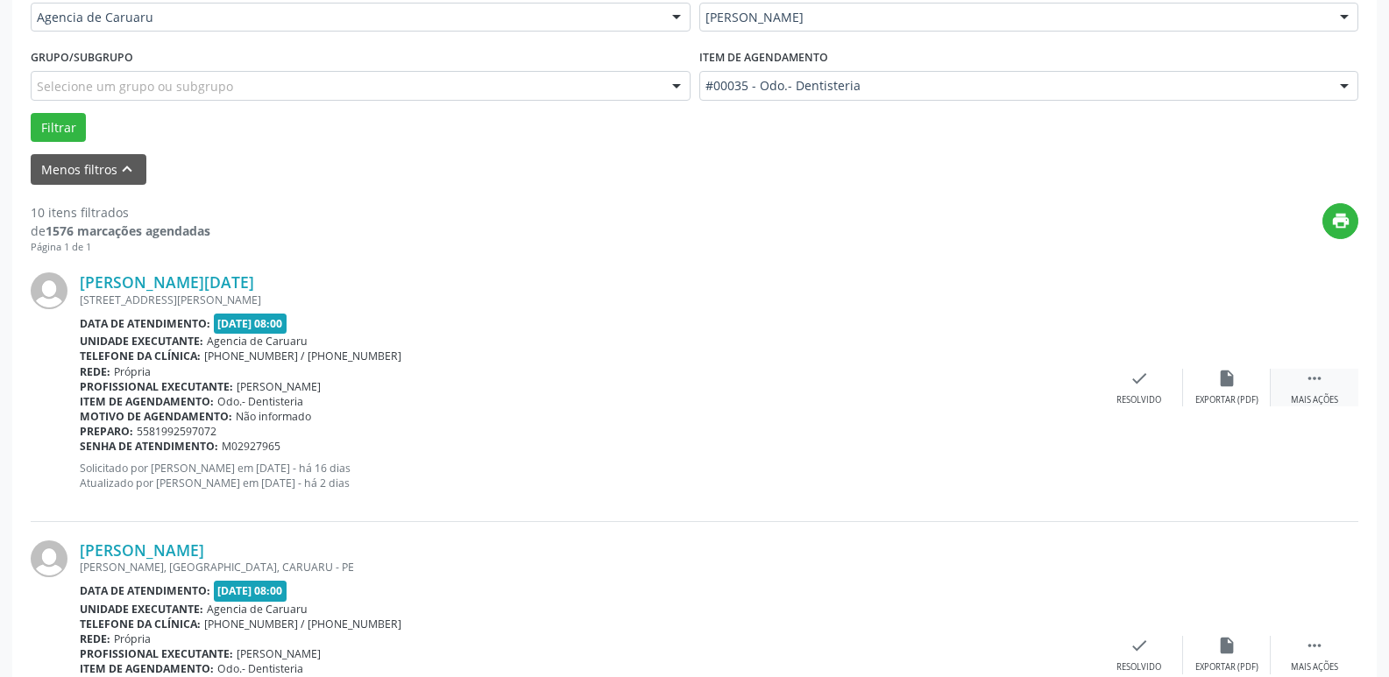
click at [1308, 371] on icon "" at bounding box center [1313, 378] width 19 height 19
click at [1207, 389] on div "alarm_off Não compareceu" at bounding box center [1227, 388] width 88 height 38
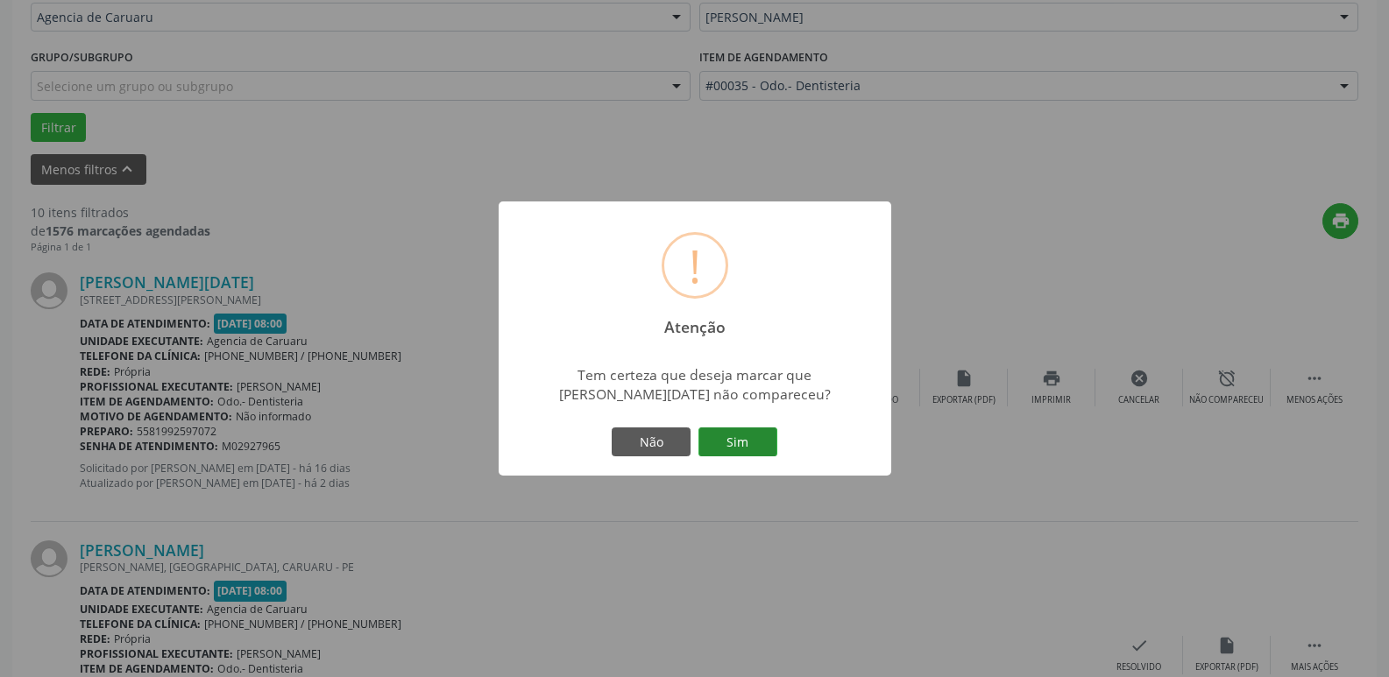
click at [734, 439] on button "Sim" at bounding box center [737, 443] width 79 height 30
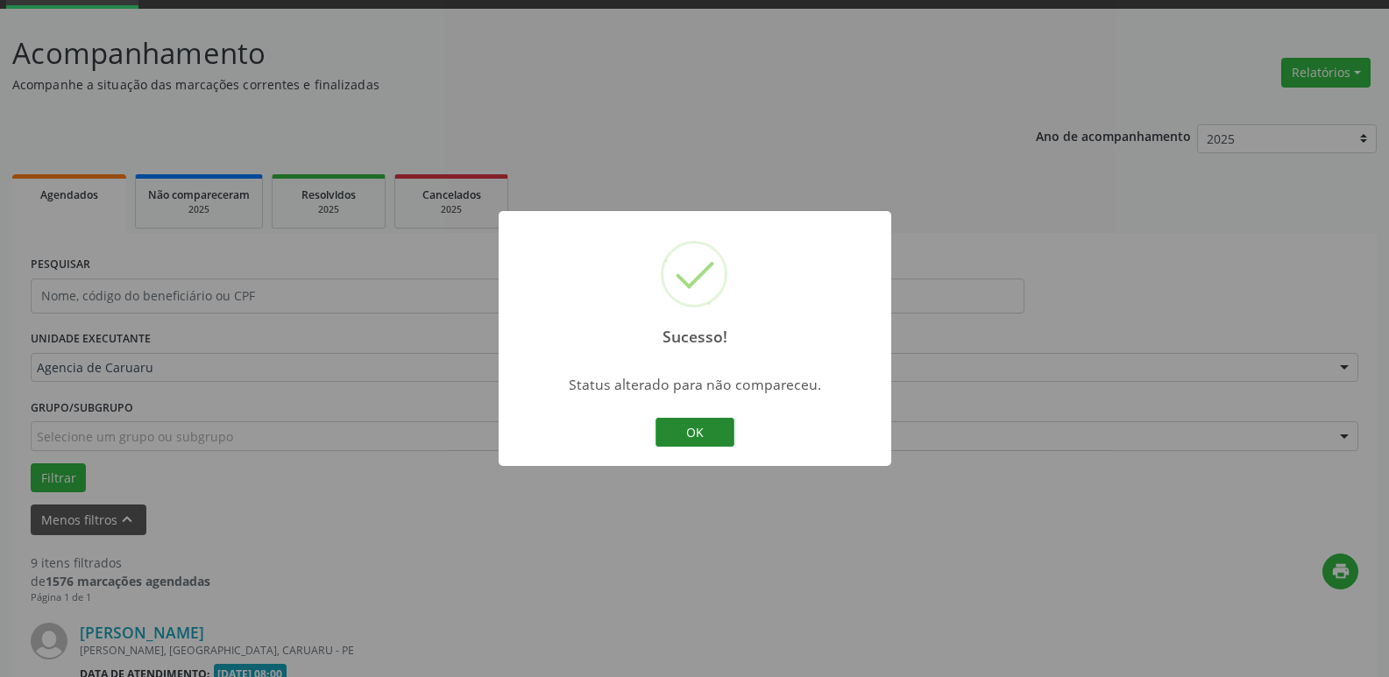
click at [684, 432] on button "OK" at bounding box center [694, 433] width 79 height 30
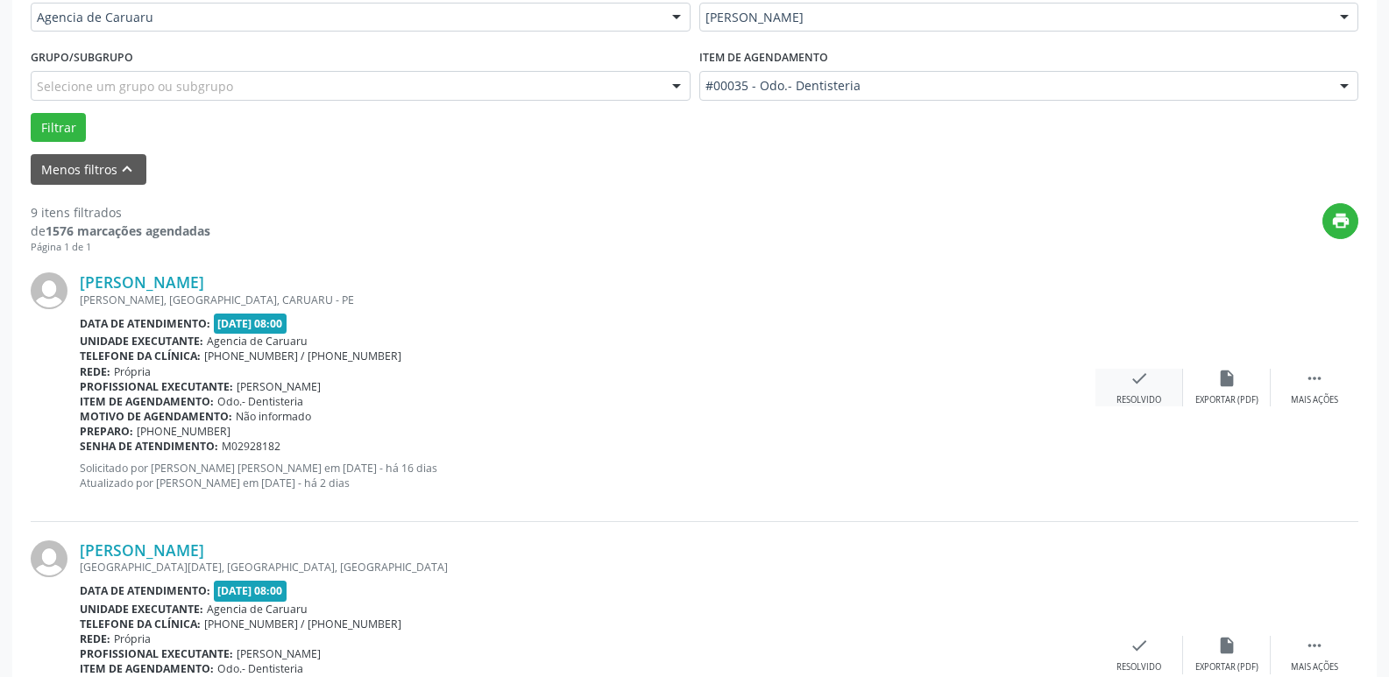
click at [1134, 397] on div "Resolvido" at bounding box center [1138, 400] width 45 height 12
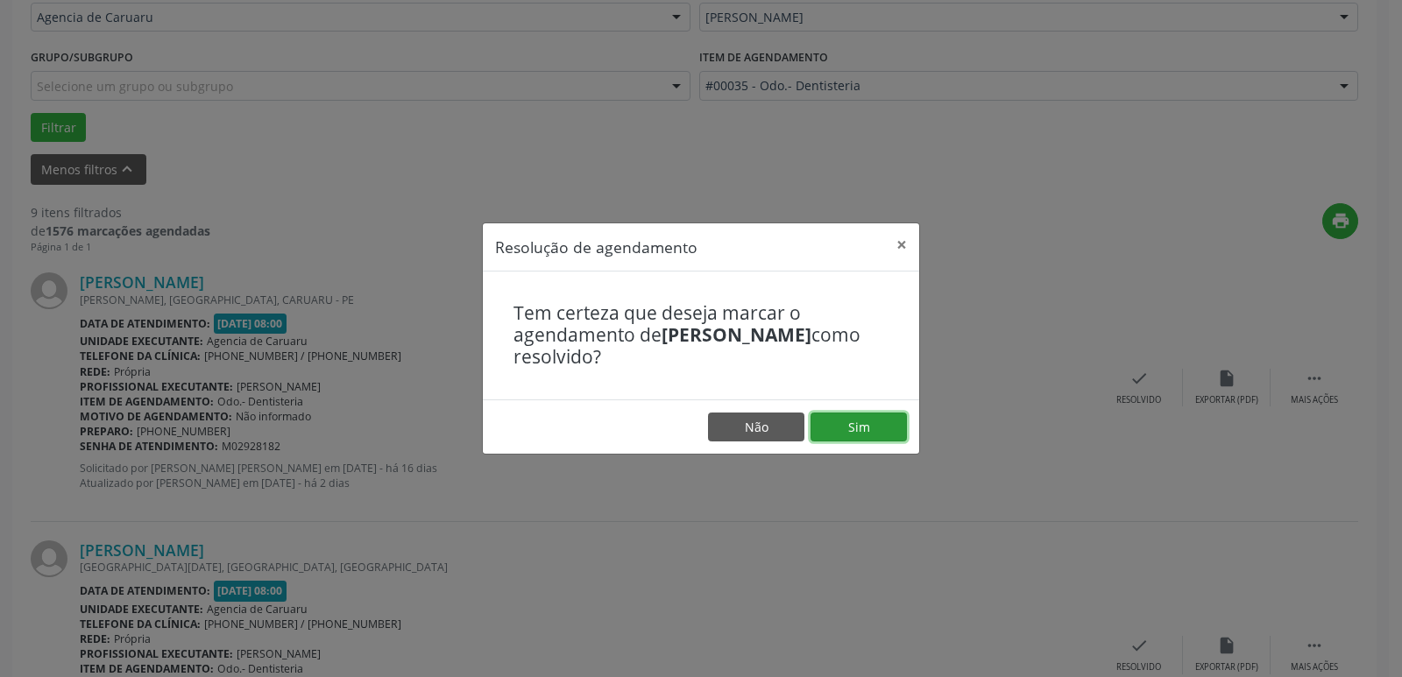
click at [861, 426] on button "Sim" at bounding box center [858, 428] width 96 height 30
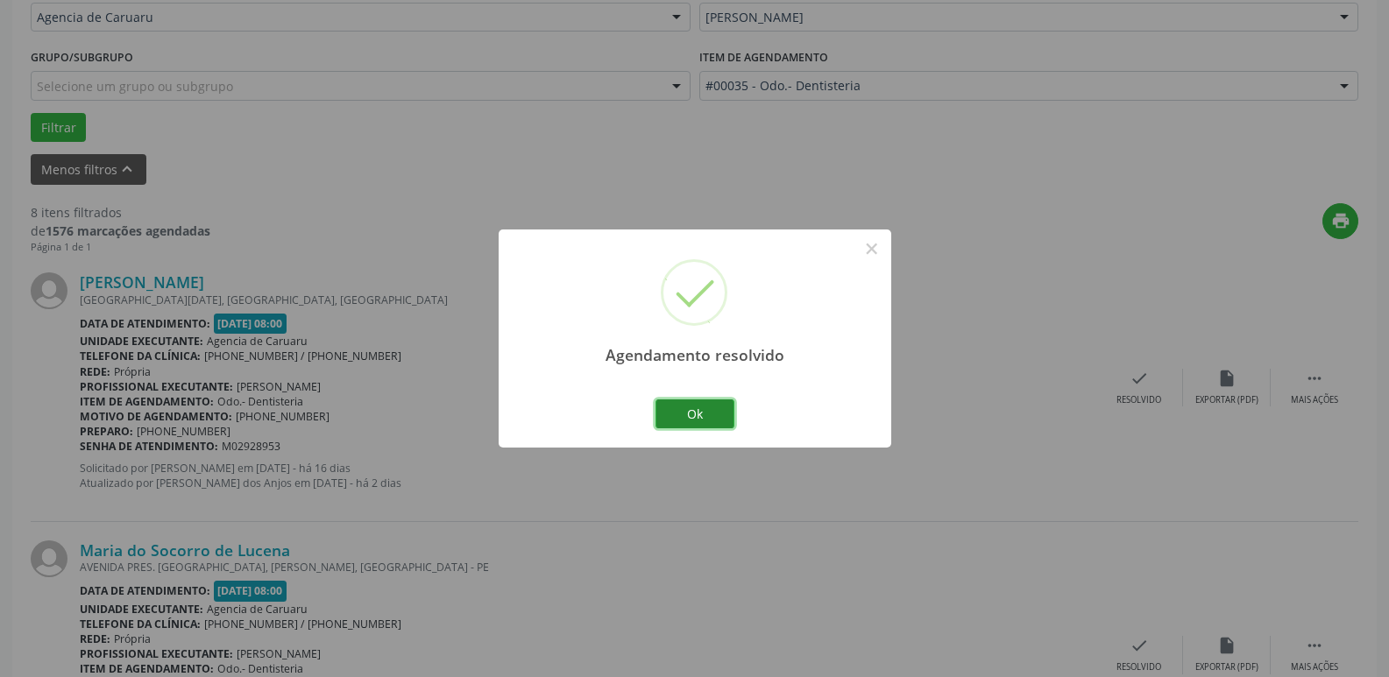
click at [704, 408] on button "Ok" at bounding box center [694, 414] width 79 height 30
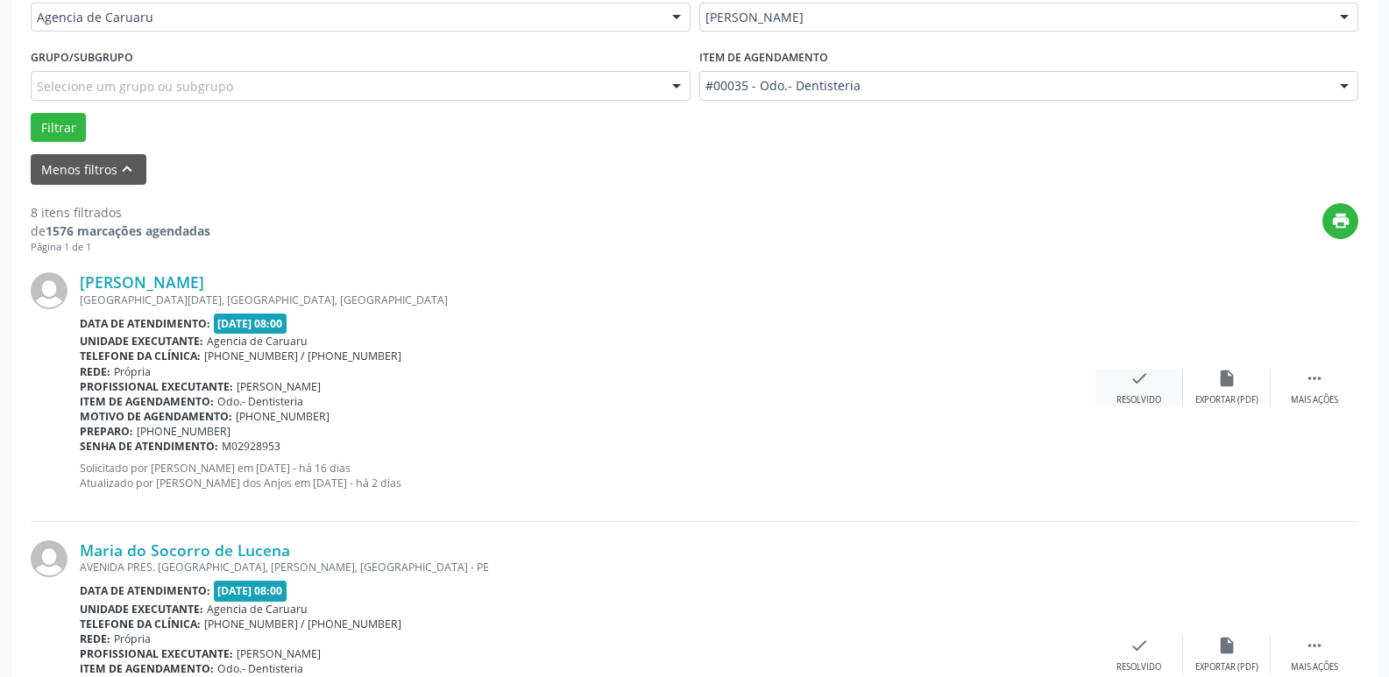
click at [1117, 398] on div "Resolvido" at bounding box center [1138, 400] width 45 height 12
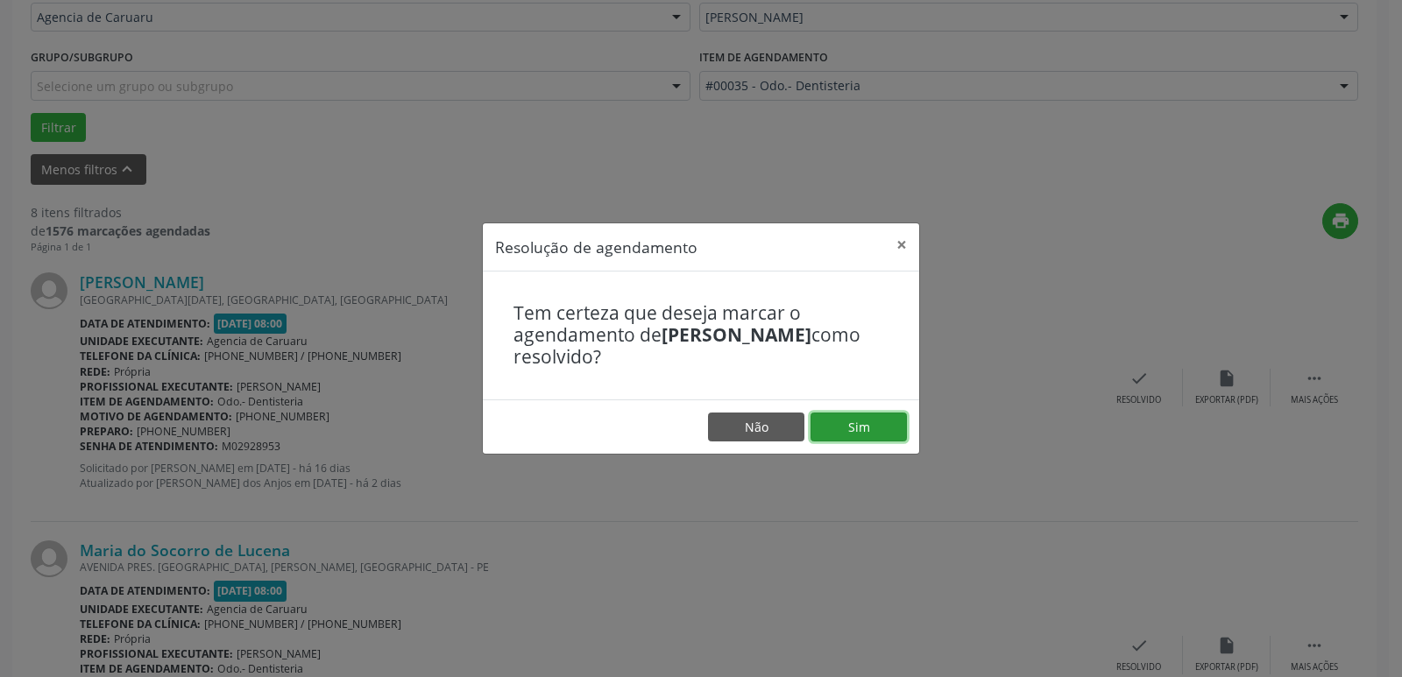
click at [854, 434] on button "Sim" at bounding box center [858, 428] width 96 height 30
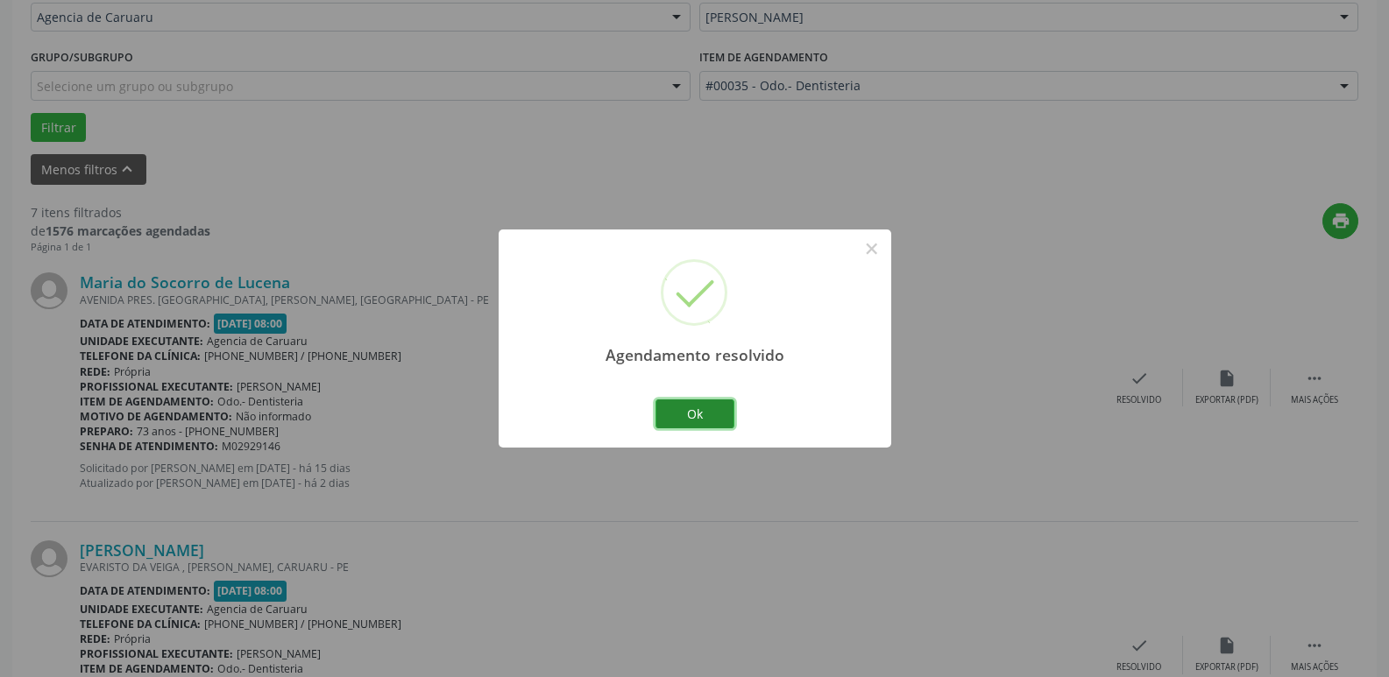
click at [704, 411] on button "Ok" at bounding box center [694, 414] width 79 height 30
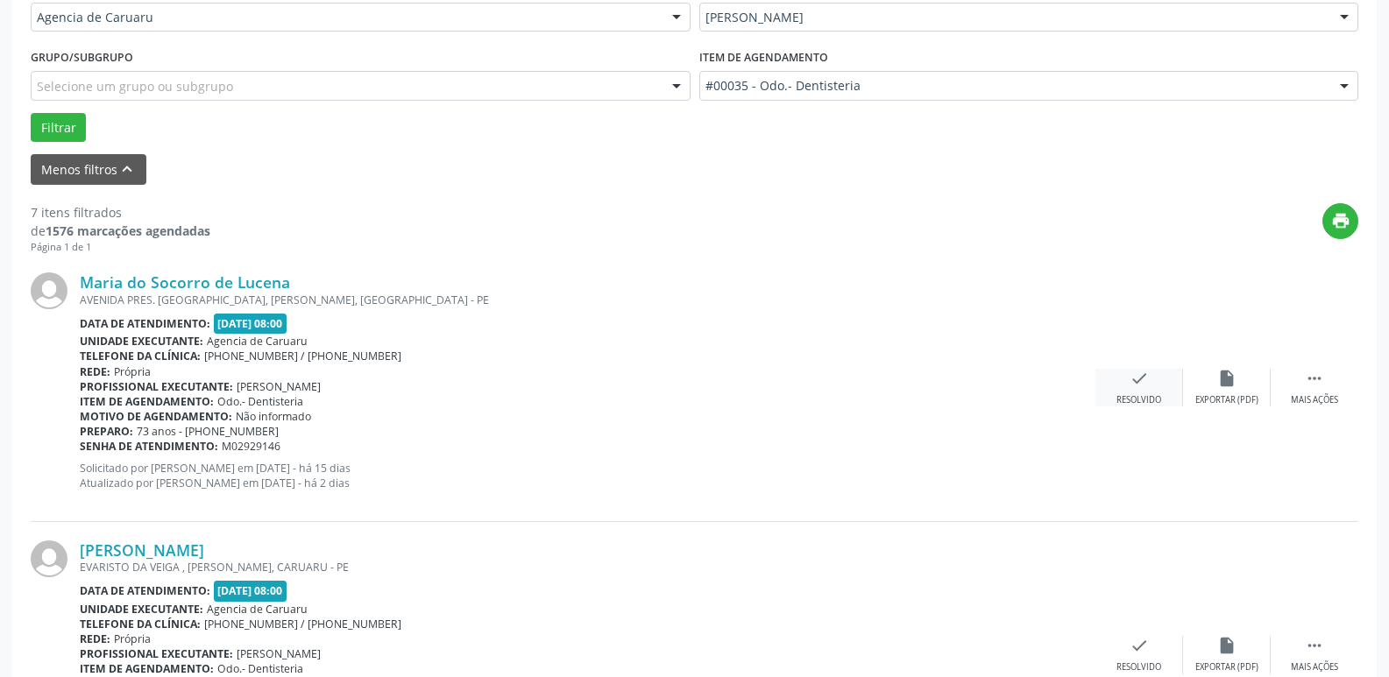
click at [1141, 382] on icon "check" at bounding box center [1138, 378] width 19 height 19
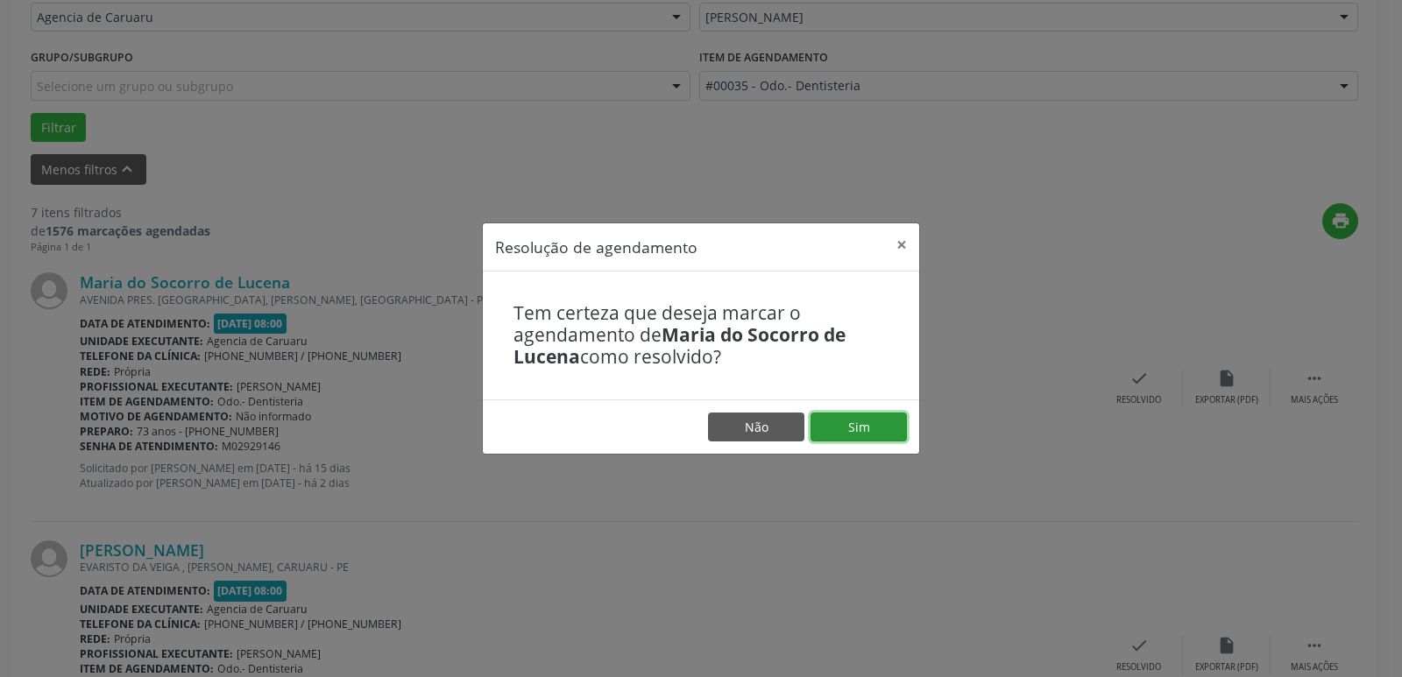
click at [855, 431] on button "Sim" at bounding box center [858, 428] width 96 height 30
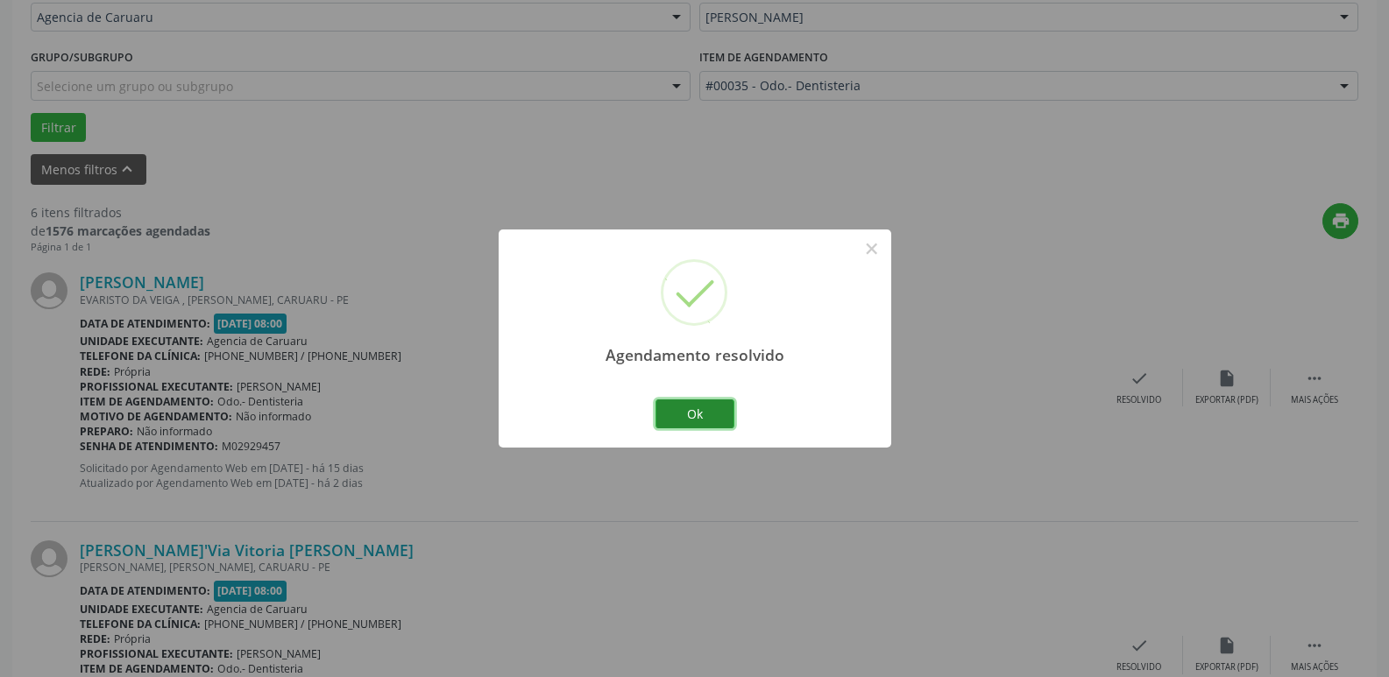
click at [685, 416] on button "Ok" at bounding box center [694, 414] width 79 height 30
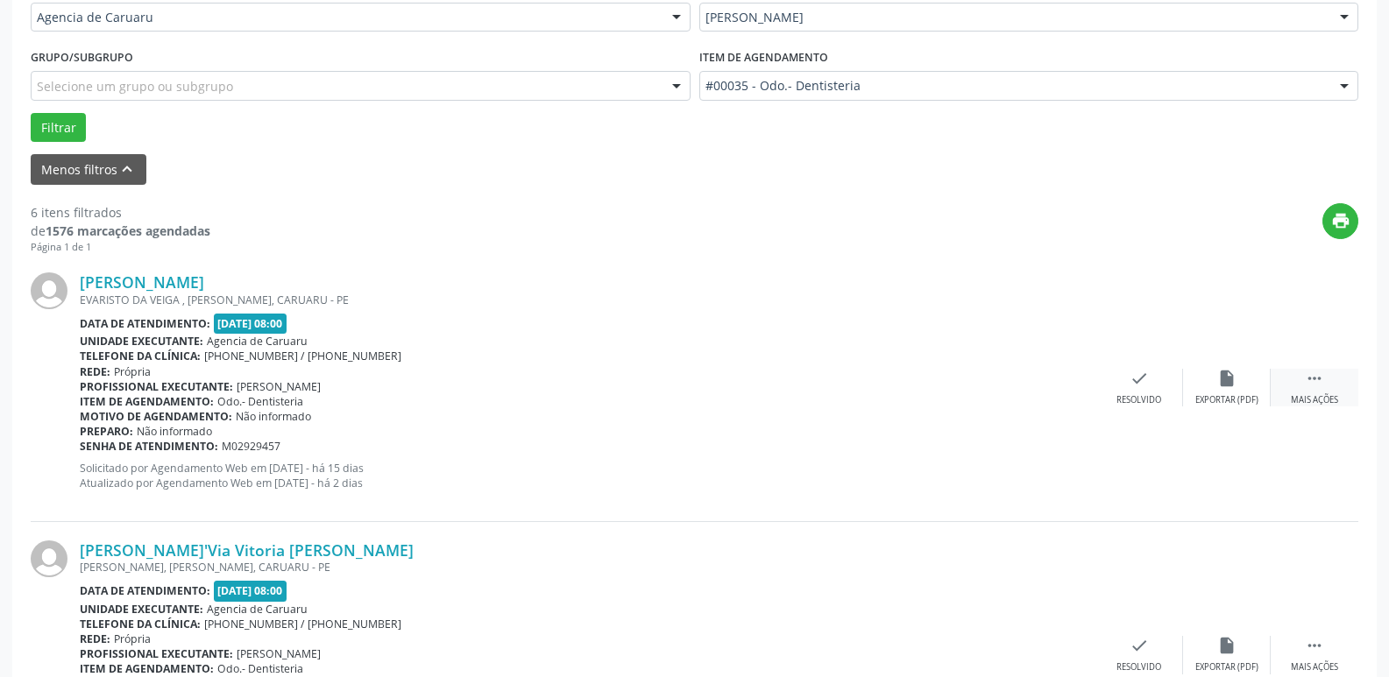
click at [1334, 386] on div " Mais ações" at bounding box center [1314, 388] width 88 height 38
click at [1205, 395] on div "Não compareceu" at bounding box center [1226, 400] width 74 height 12
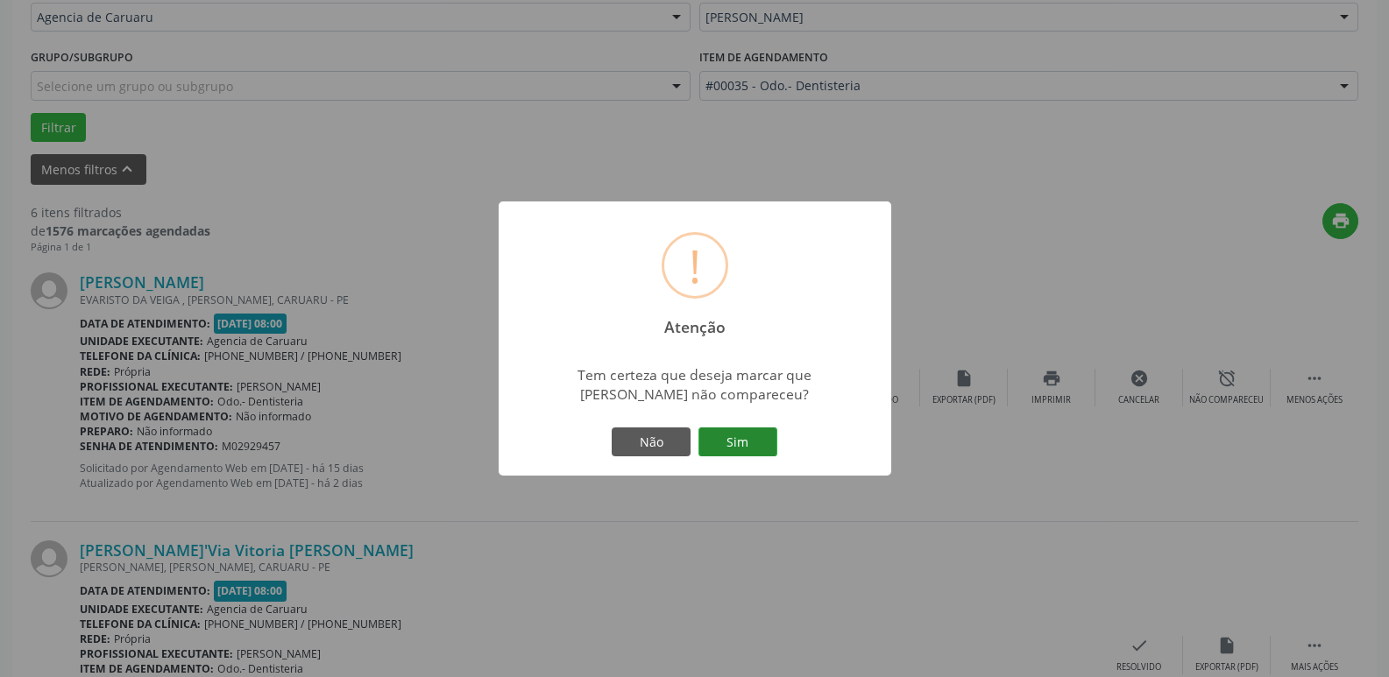
click at [746, 446] on button "Sim" at bounding box center [737, 443] width 79 height 30
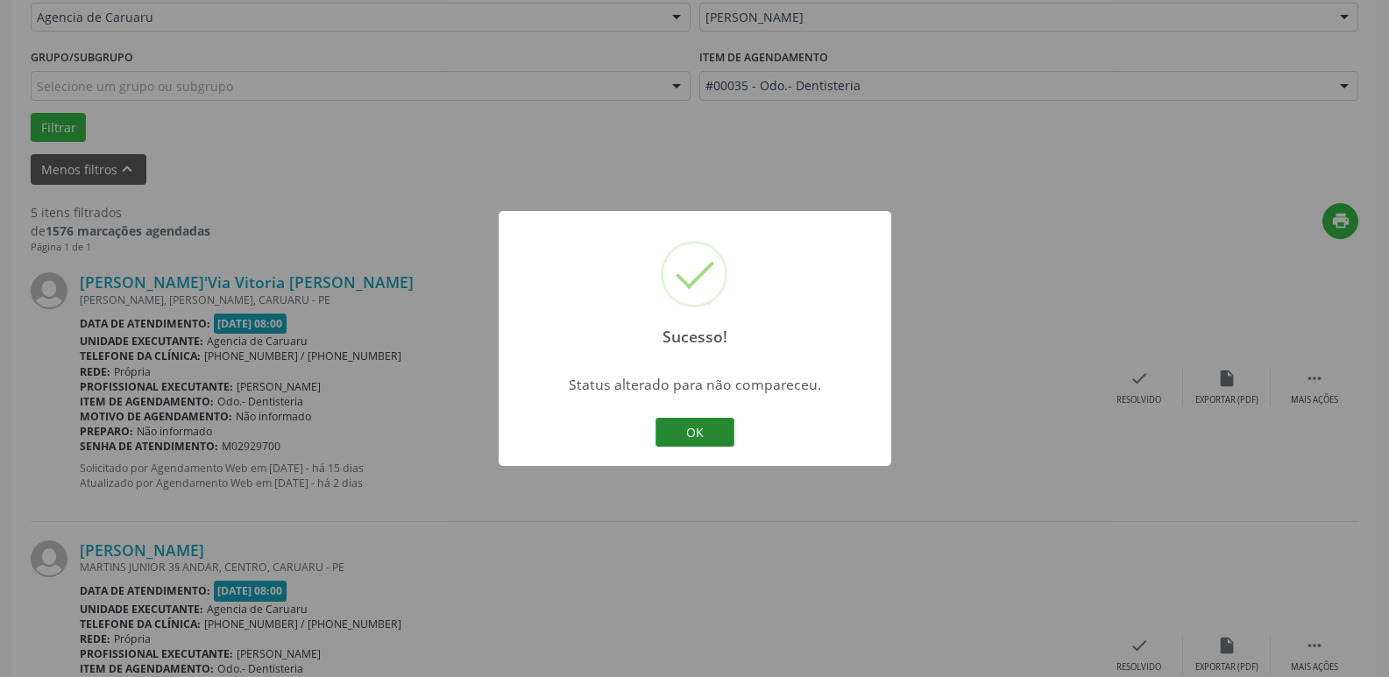
click at [700, 435] on button "OK" at bounding box center [694, 433] width 79 height 30
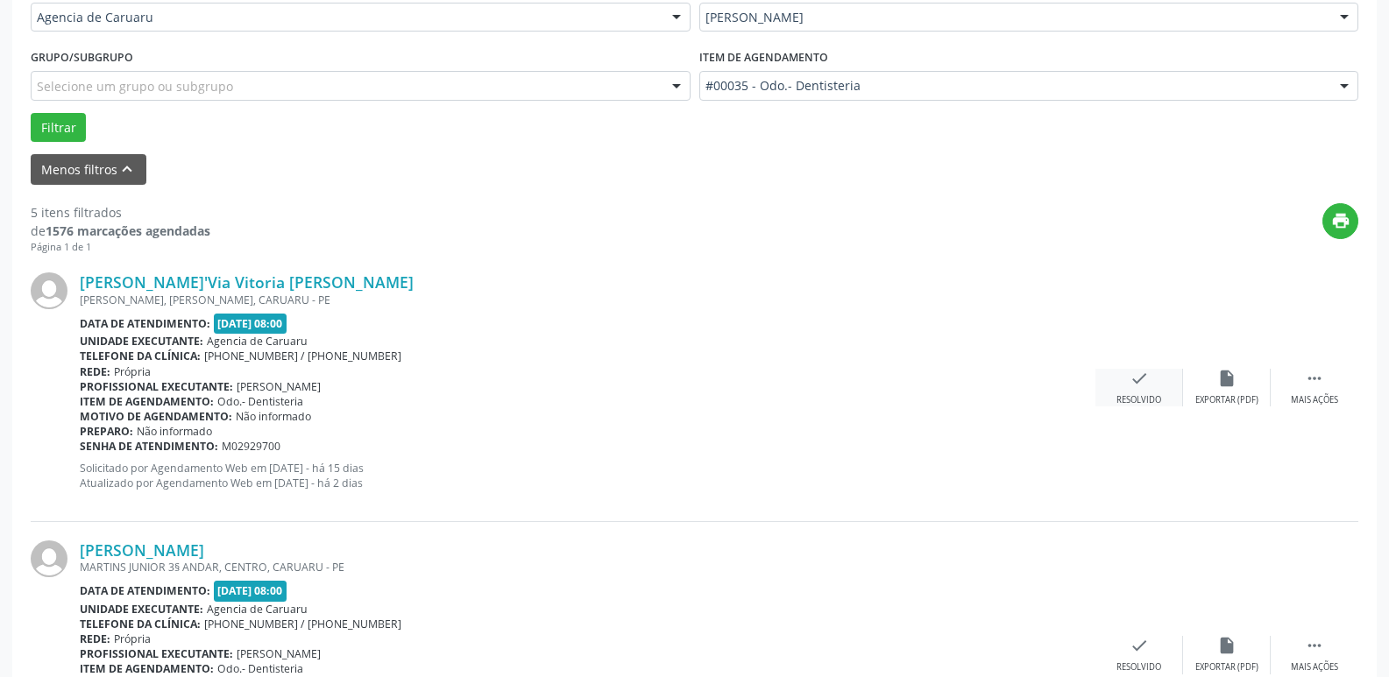
click at [1126, 385] on div "check Resolvido" at bounding box center [1139, 388] width 88 height 38
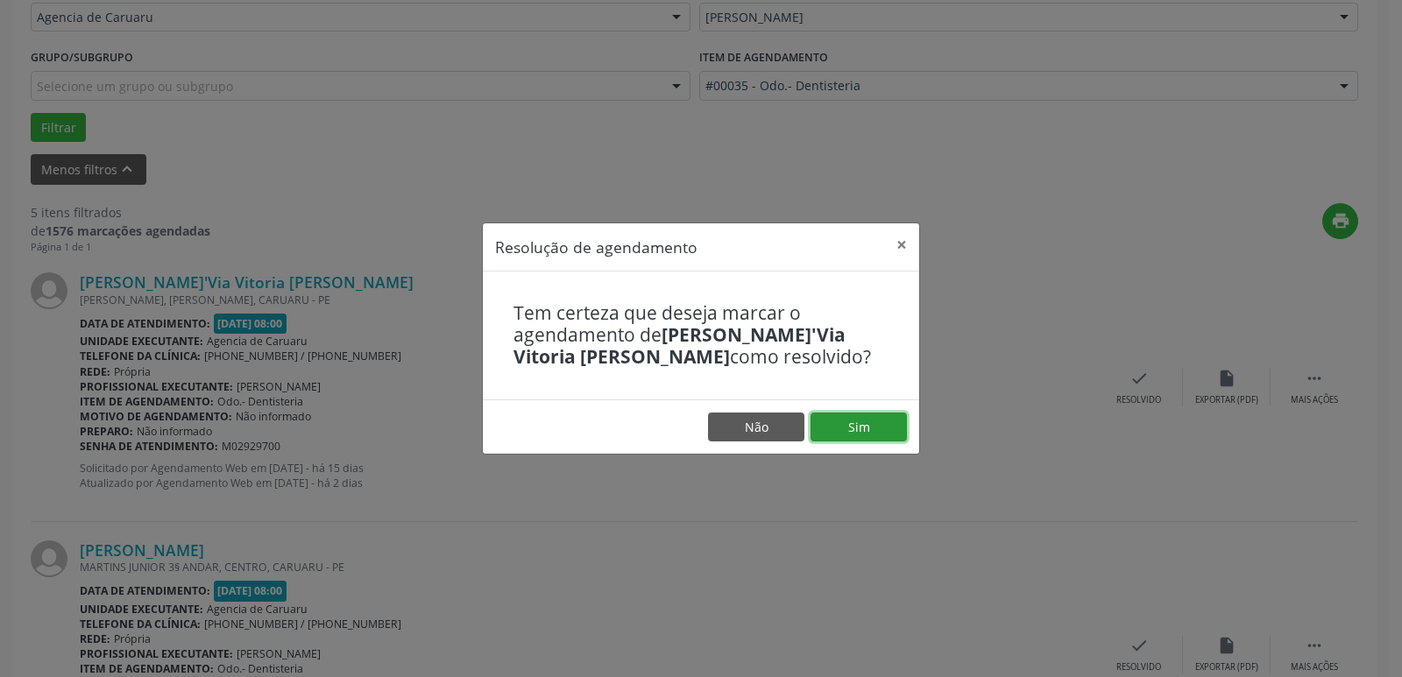
click at [846, 417] on button "Sim" at bounding box center [858, 428] width 96 height 30
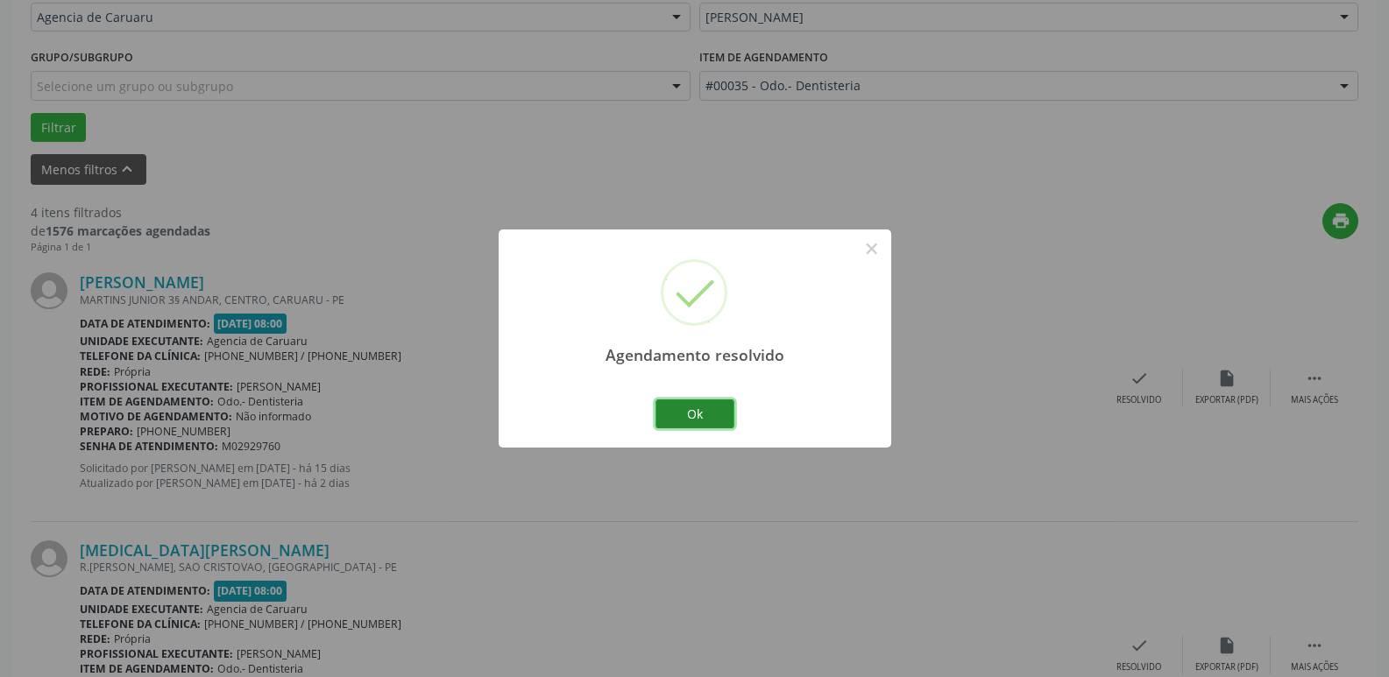
click at [698, 411] on button "Ok" at bounding box center [694, 414] width 79 height 30
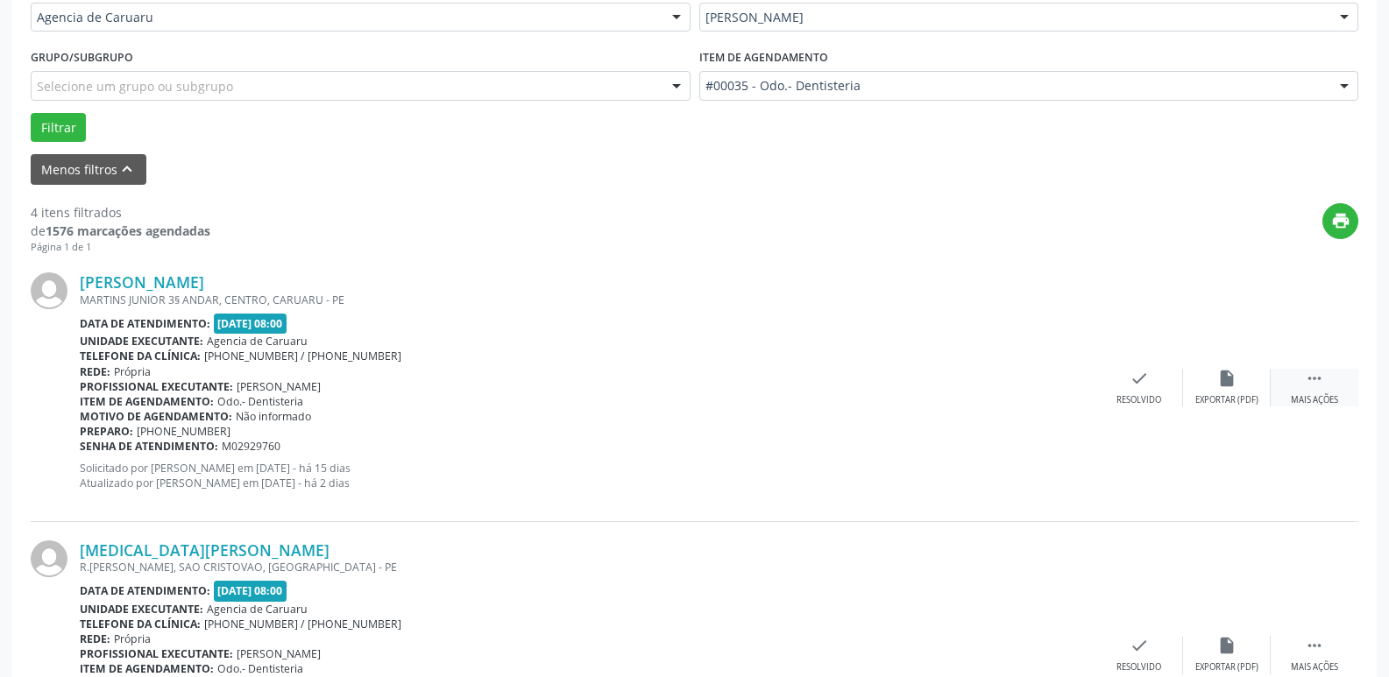
click at [1322, 386] on icon "" at bounding box center [1313, 378] width 19 height 19
click at [1186, 396] on div "alarm_off Não compareceu" at bounding box center [1227, 388] width 88 height 38
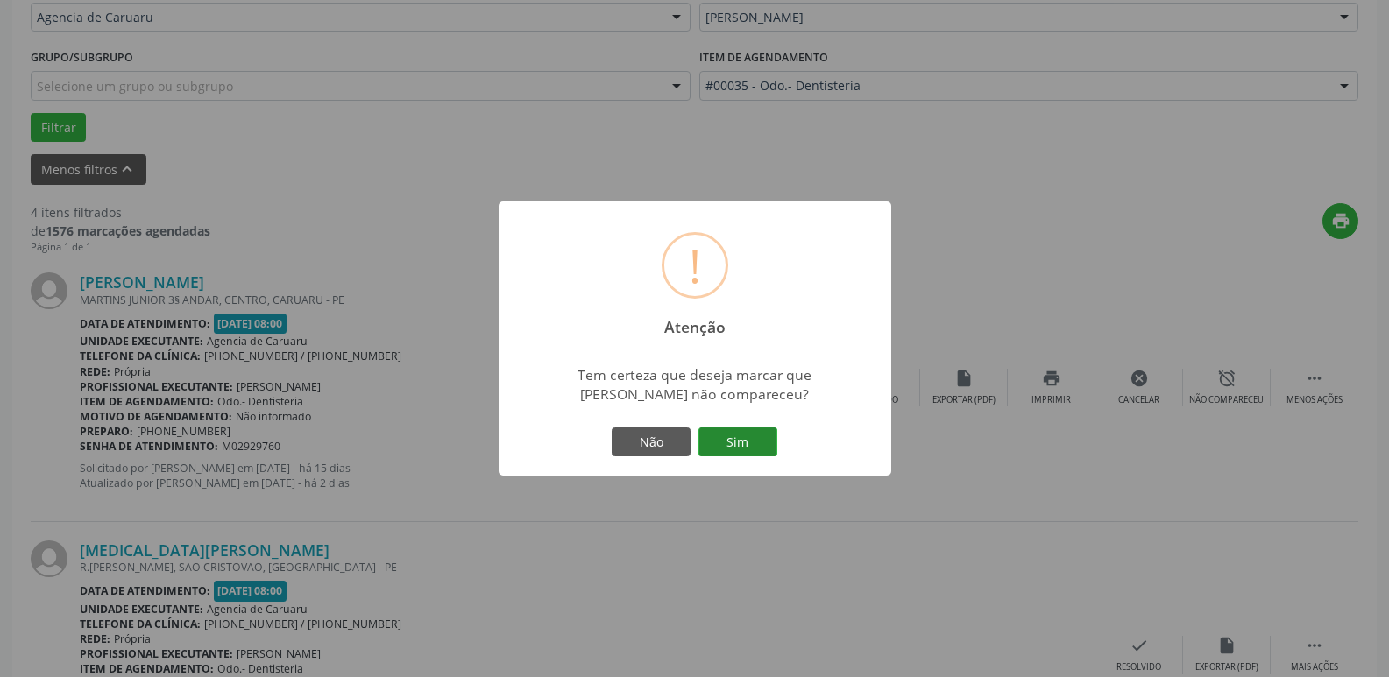
click at [721, 437] on button "Sim" at bounding box center [737, 443] width 79 height 30
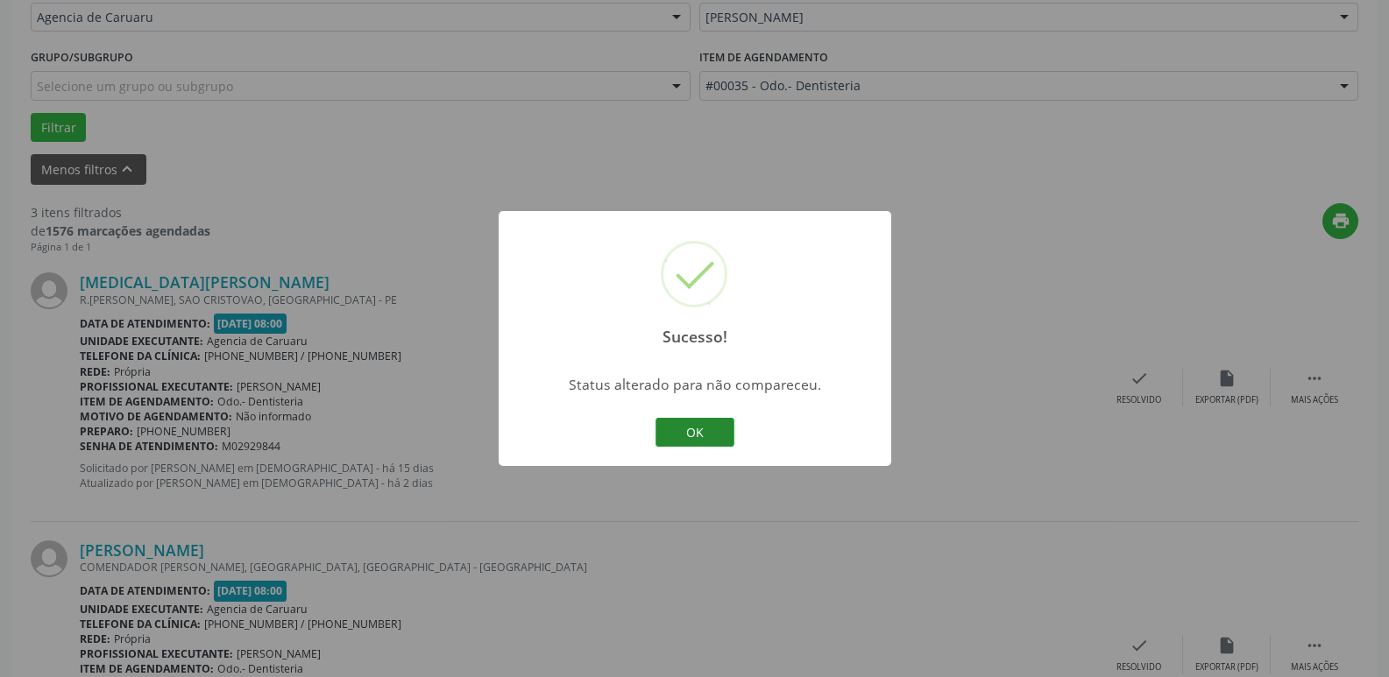
click at [703, 433] on button "OK" at bounding box center [694, 433] width 79 height 30
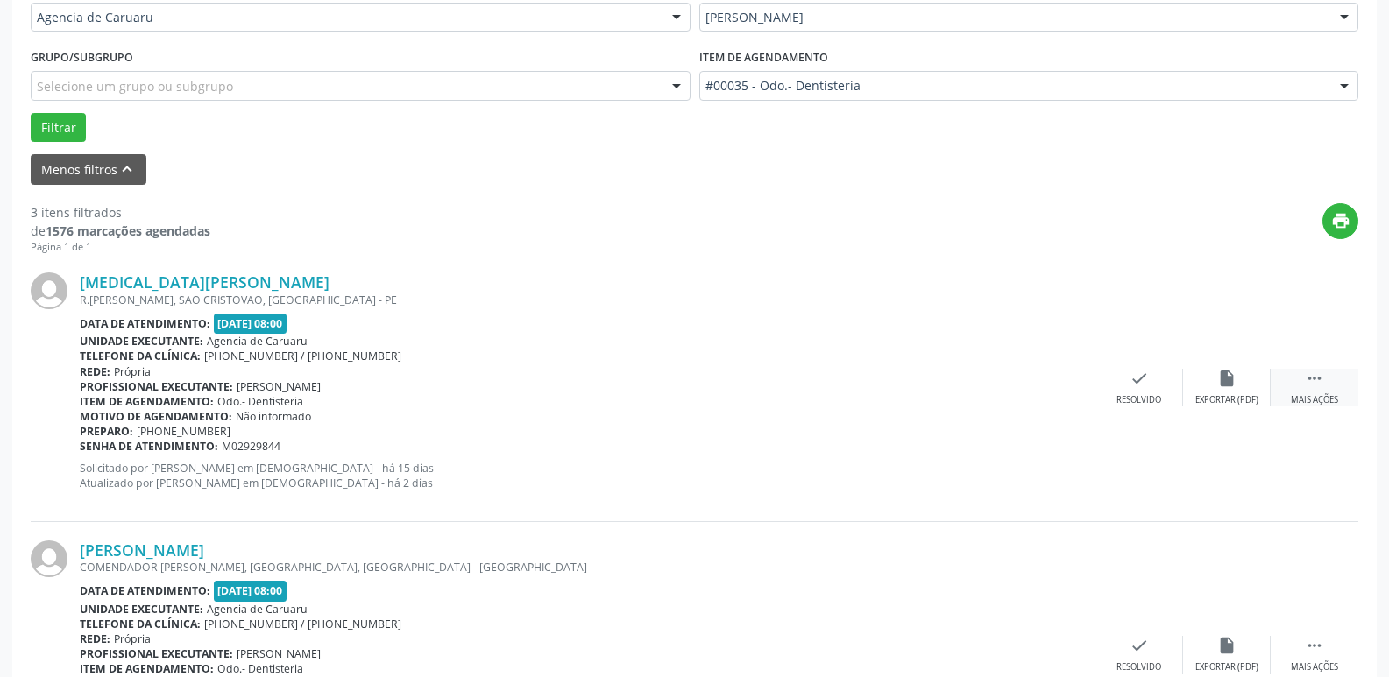
click at [1329, 385] on div " Mais ações" at bounding box center [1314, 388] width 88 height 38
click at [1219, 390] on div "alarm_off Não compareceu" at bounding box center [1227, 388] width 88 height 38
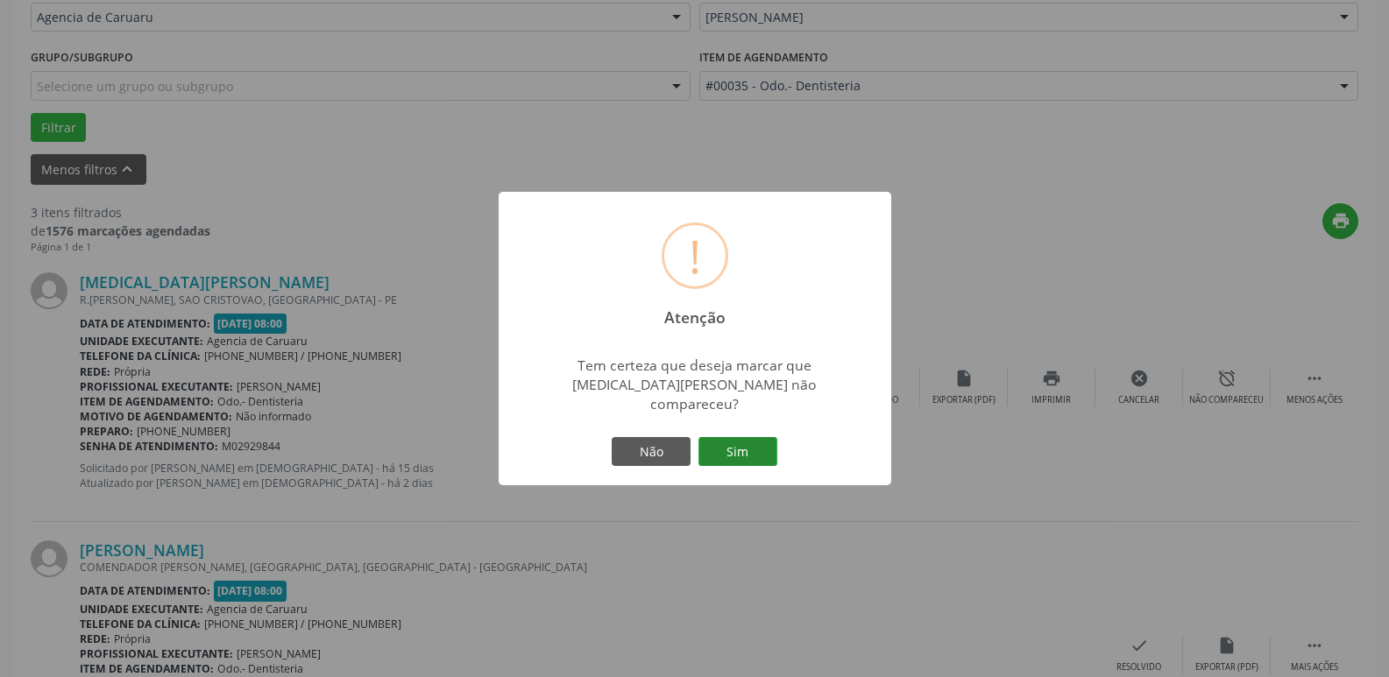
click at [741, 447] on button "Sim" at bounding box center [737, 452] width 79 height 30
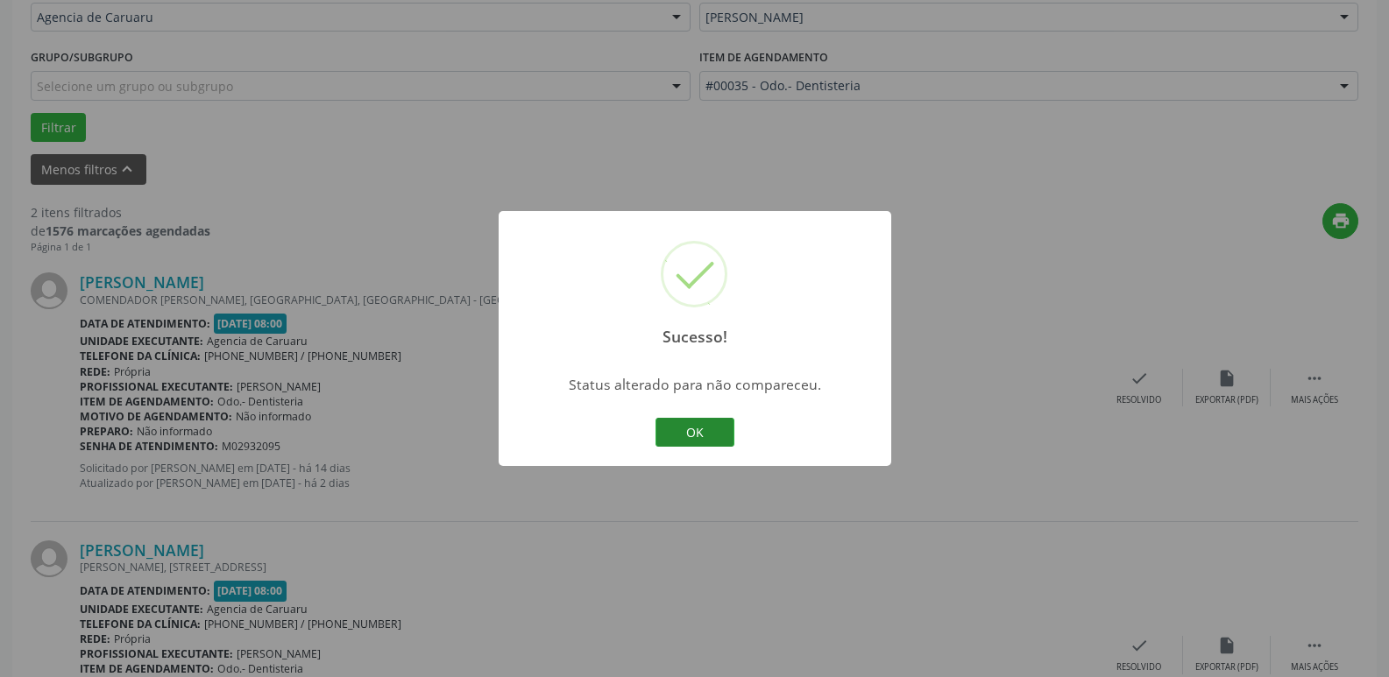
click at [689, 431] on button "OK" at bounding box center [694, 433] width 79 height 30
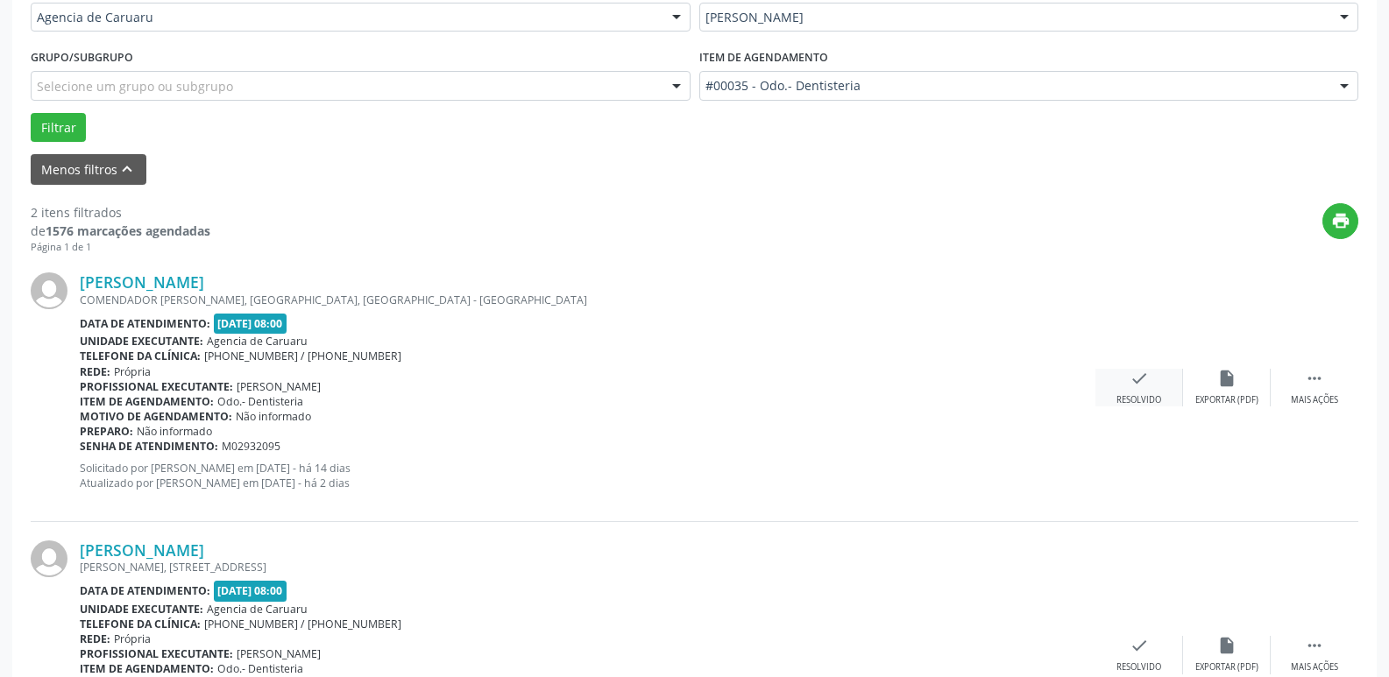
click at [1135, 402] on div "Resolvido" at bounding box center [1138, 400] width 45 height 12
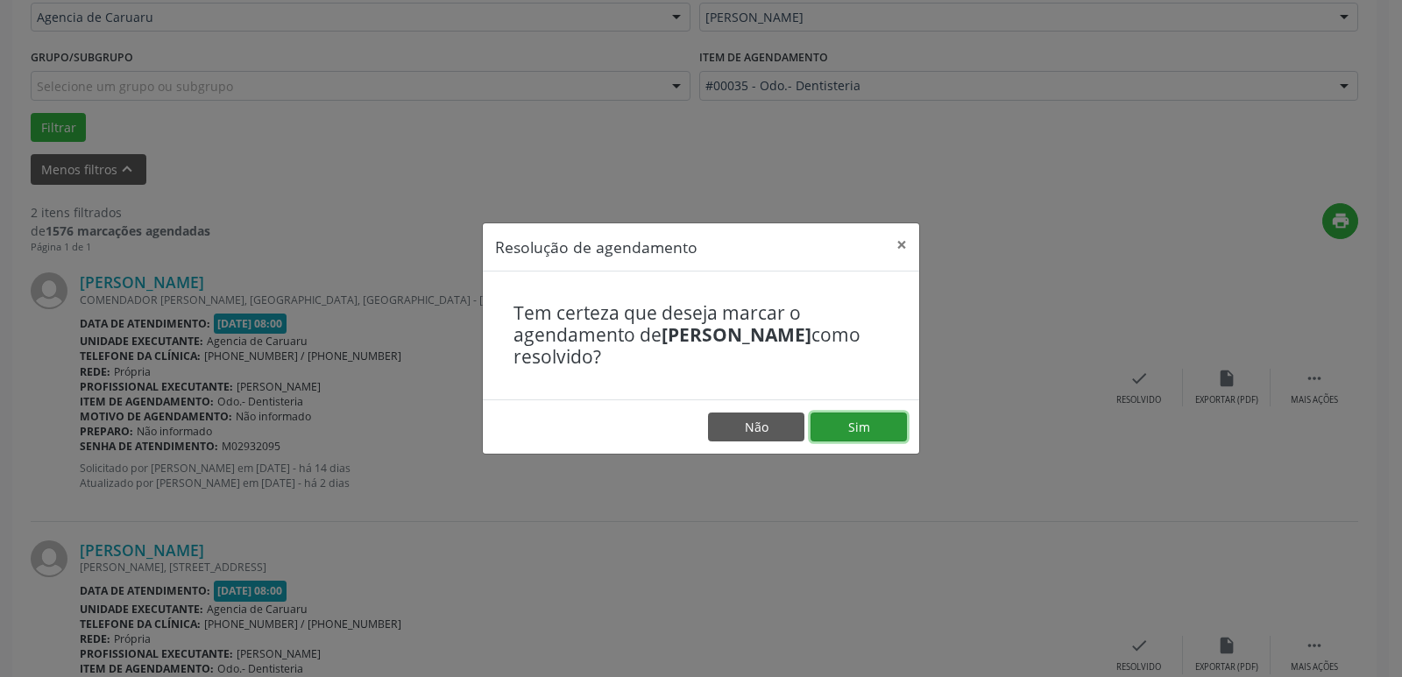
click at [884, 421] on button "Sim" at bounding box center [858, 428] width 96 height 30
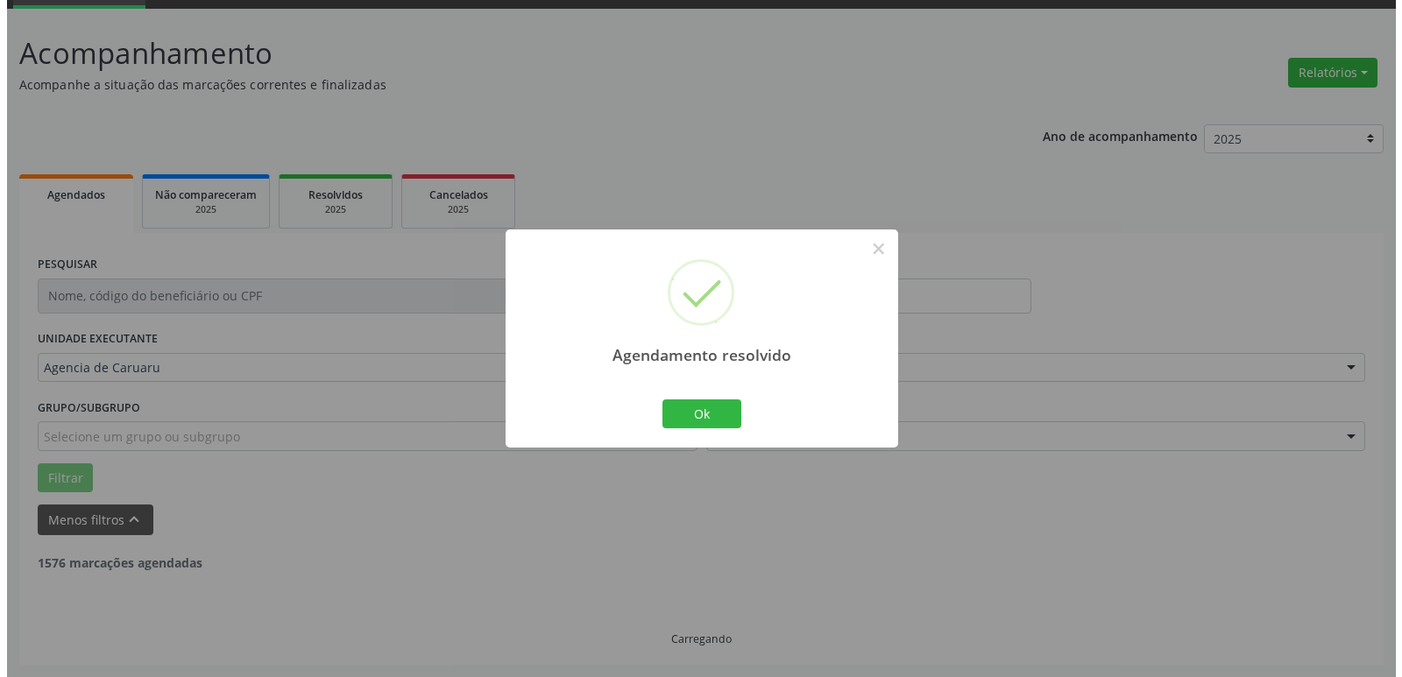
scroll to position [313, 0]
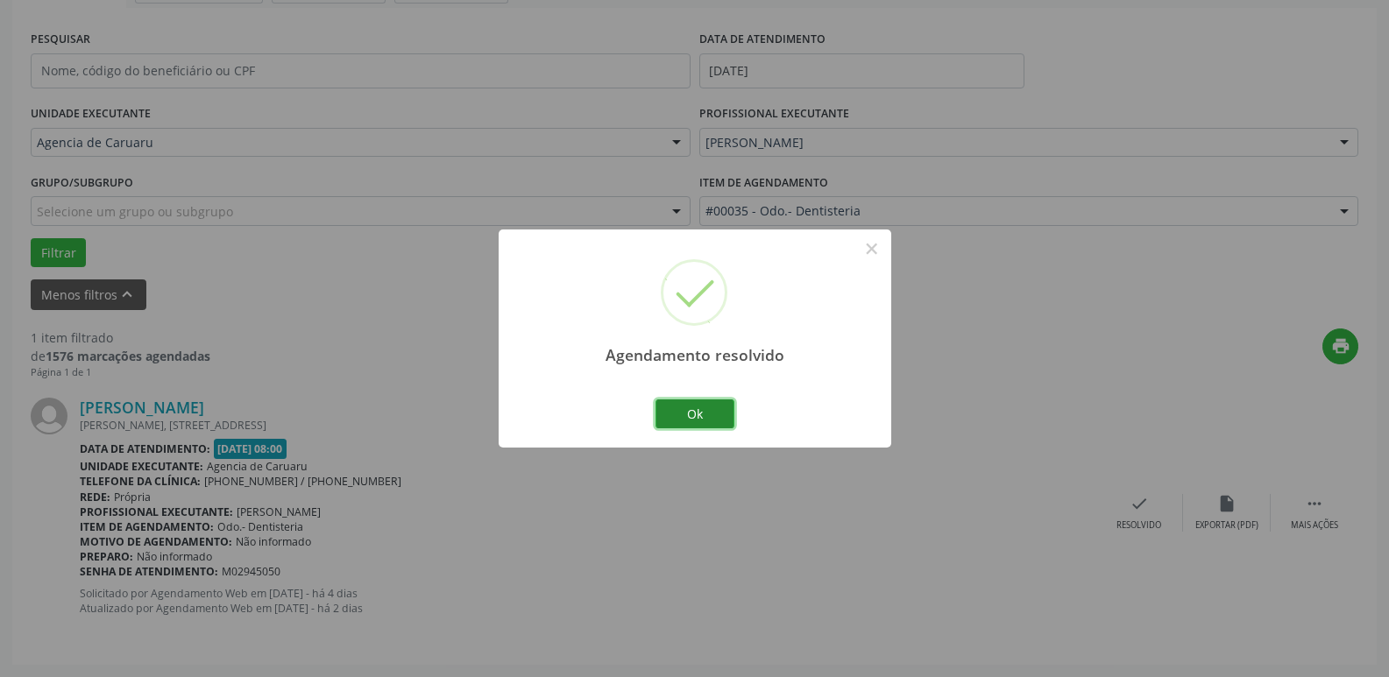
click at [687, 405] on button "Ok" at bounding box center [694, 414] width 79 height 30
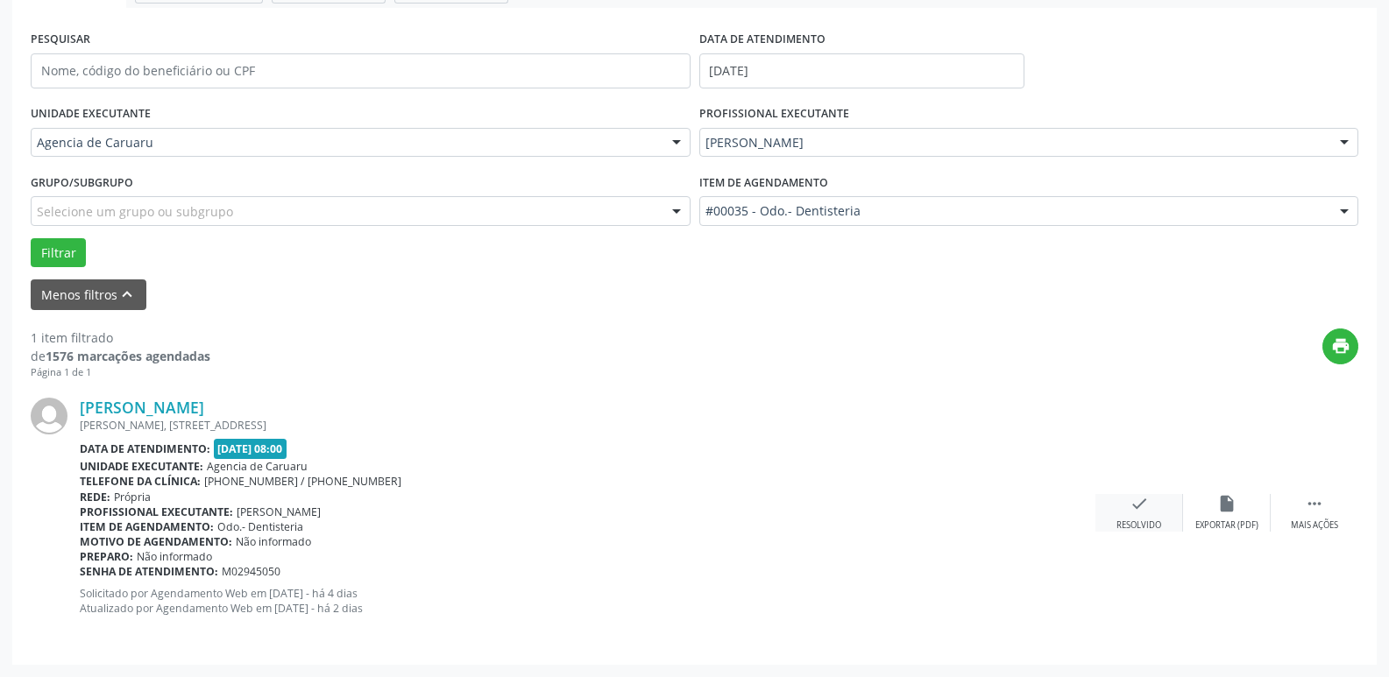
click at [1120, 505] on div "check Resolvido" at bounding box center [1139, 513] width 88 height 38
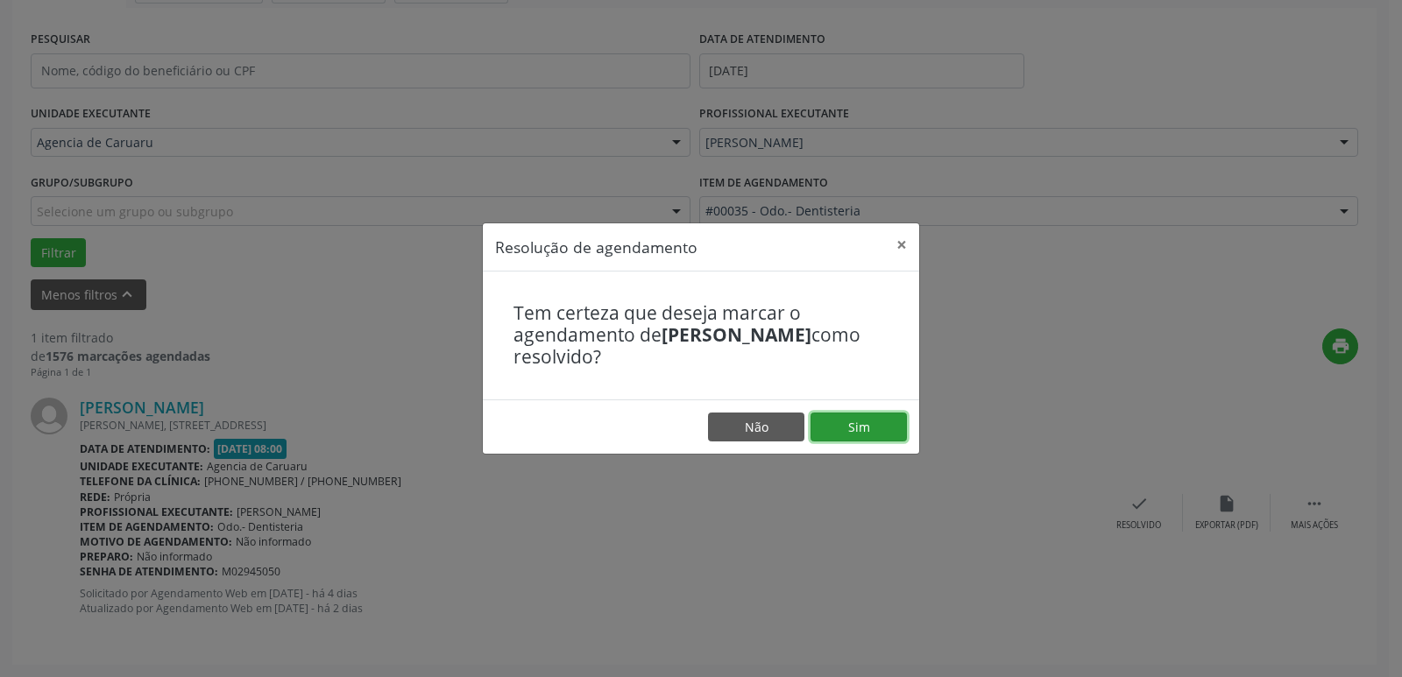
click at [852, 420] on button "Sim" at bounding box center [858, 428] width 96 height 30
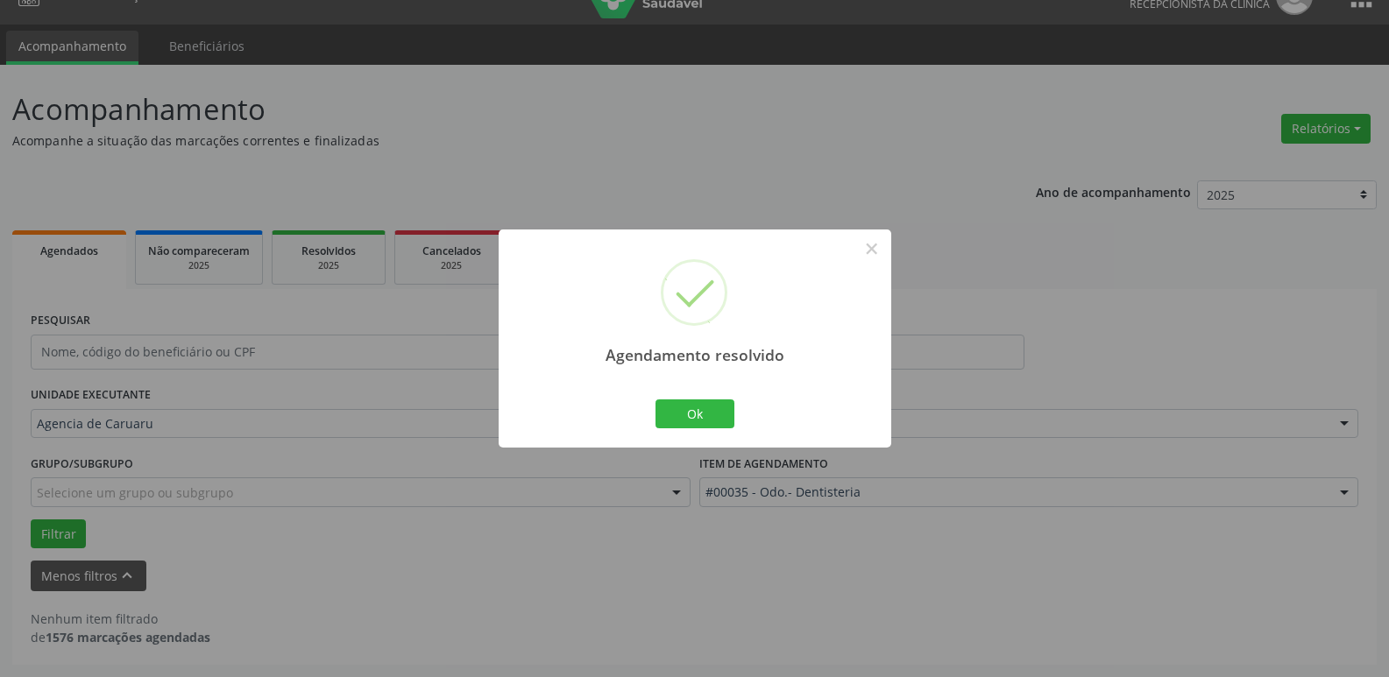
scroll to position [32, 0]
click at [683, 417] on button "Ok" at bounding box center [694, 414] width 79 height 30
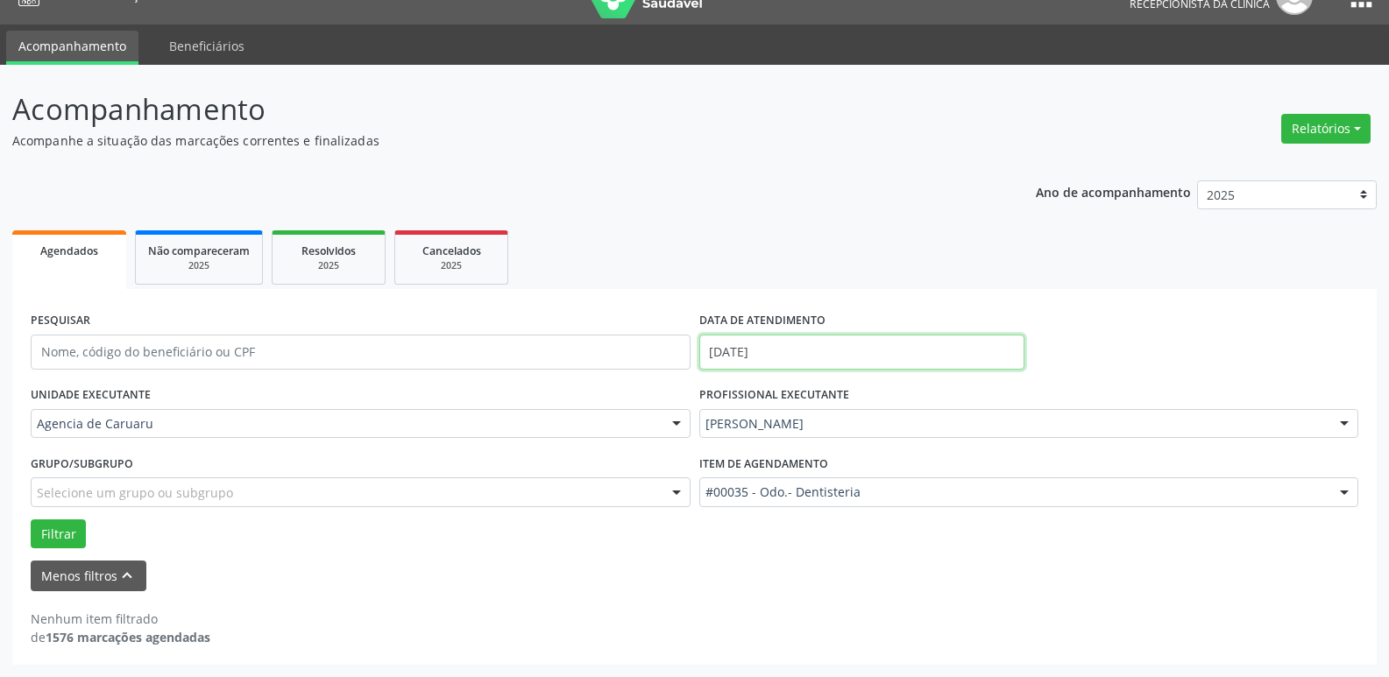
click at [788, 350] on input "[DATE]" at bounding box center [861, 352] width 325 height 35
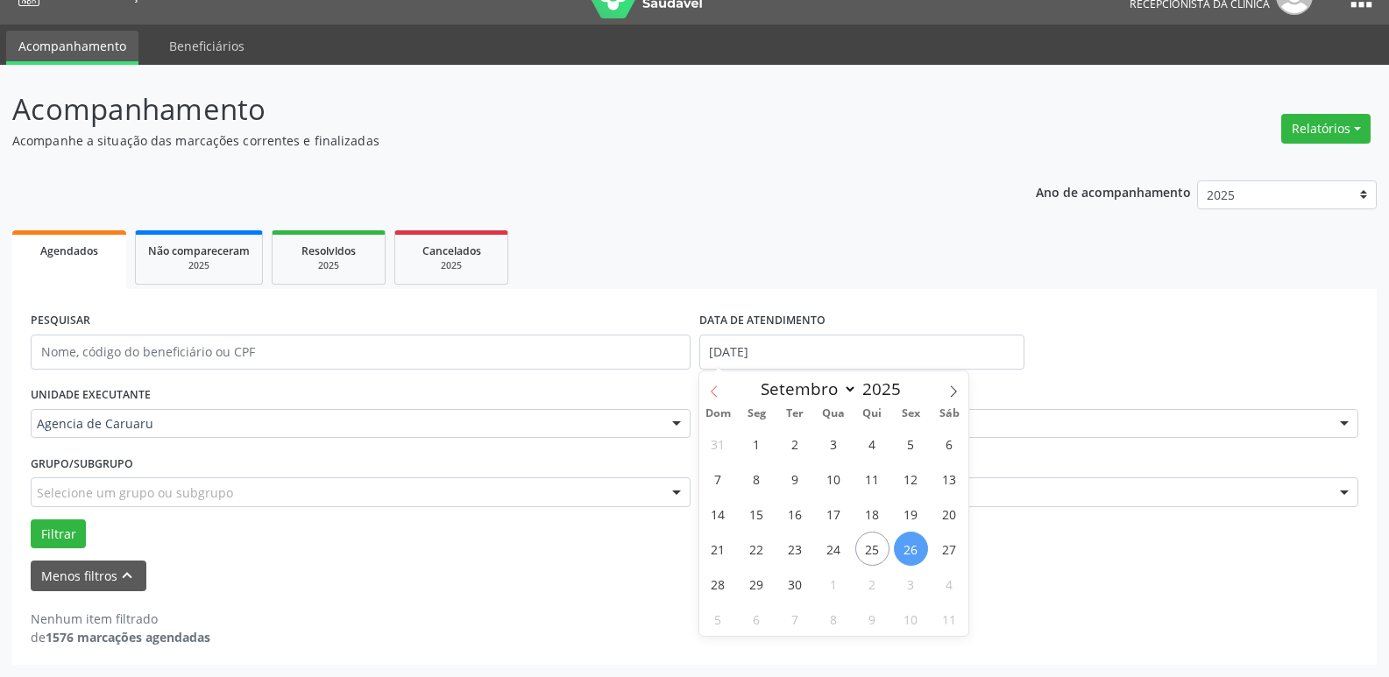
click at [711, 392] on icon at bounding box center [713, 391] width 6 height 11
select select "7"
click at [758, 543] on span "18" at bounding box center [756, 549] width 34 height 34
type input "[DATE]"
click at [758, 543] on span "18" at bounding box center [756, 549] width 34 height 34
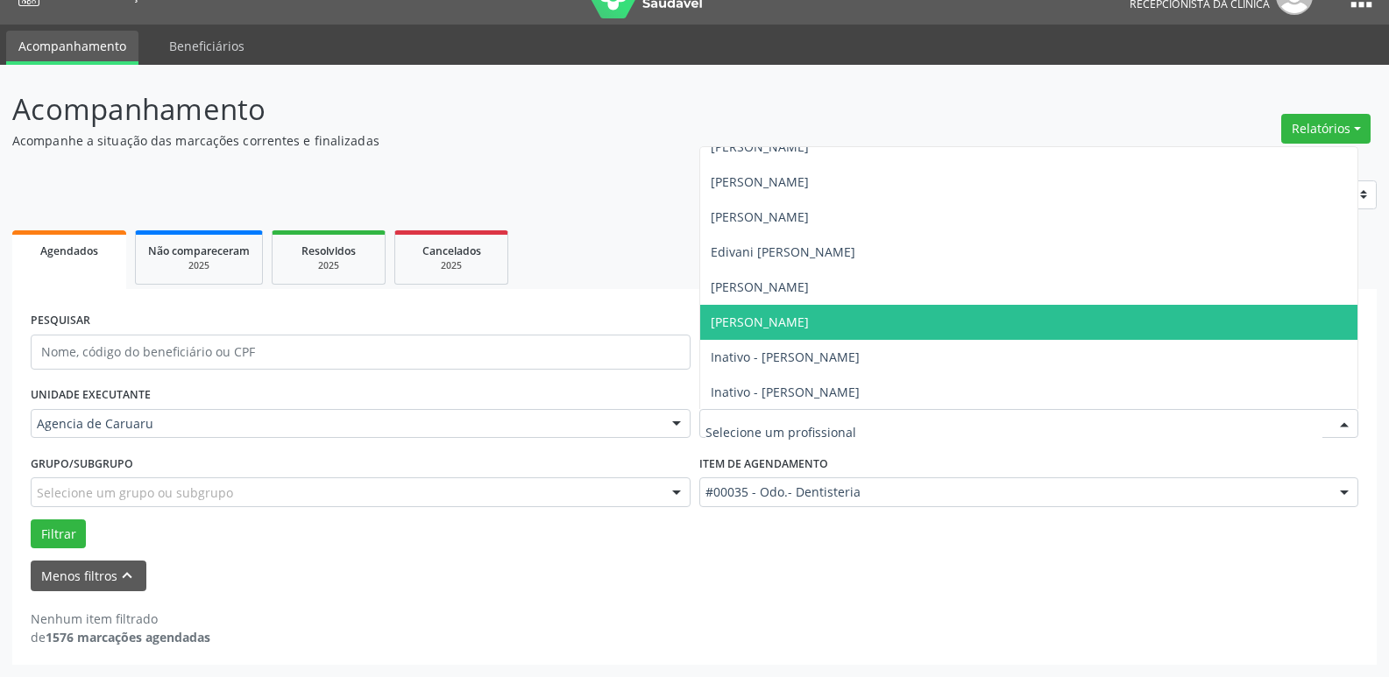
scroll to position [0, 0]
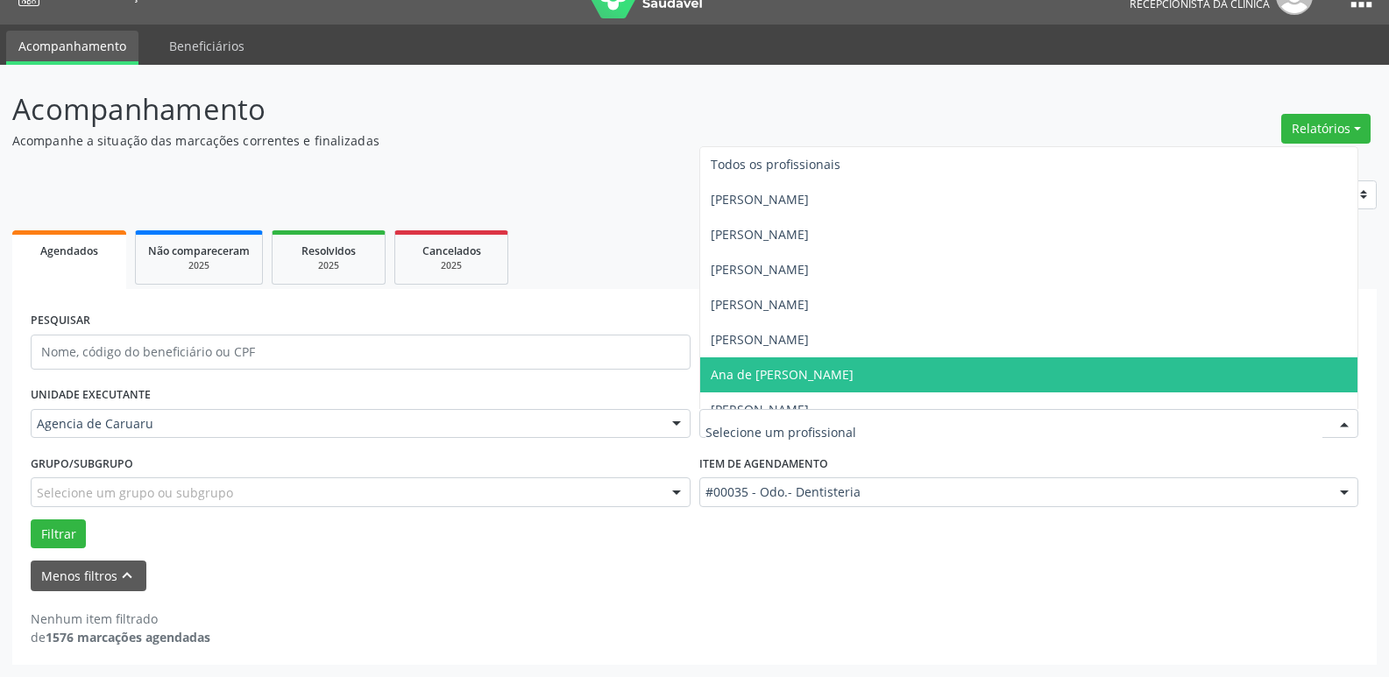
click at [783, 378] on span "Ana de [PERSON_NAME]" at bounding box center [781, 374] width 143 height 17
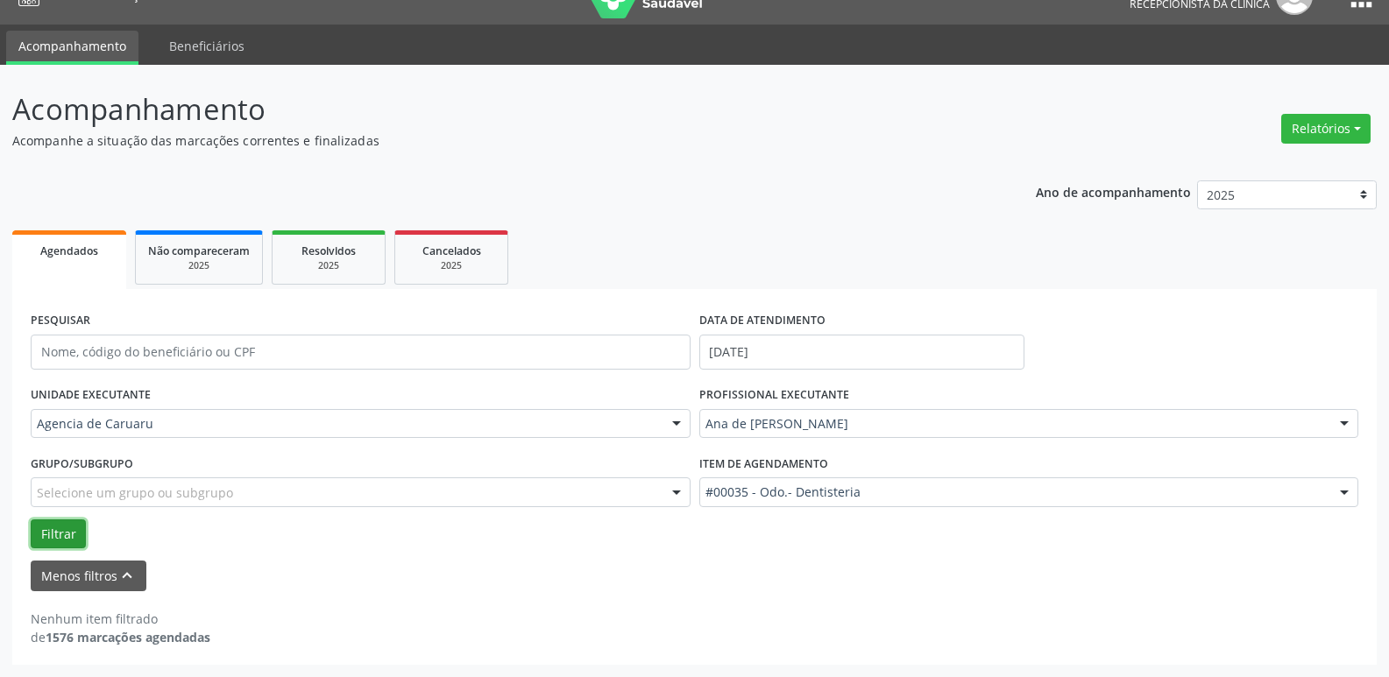
click at [53, 523] on button "Filtrar" at bounding box center [58, 534] width 55 height 30
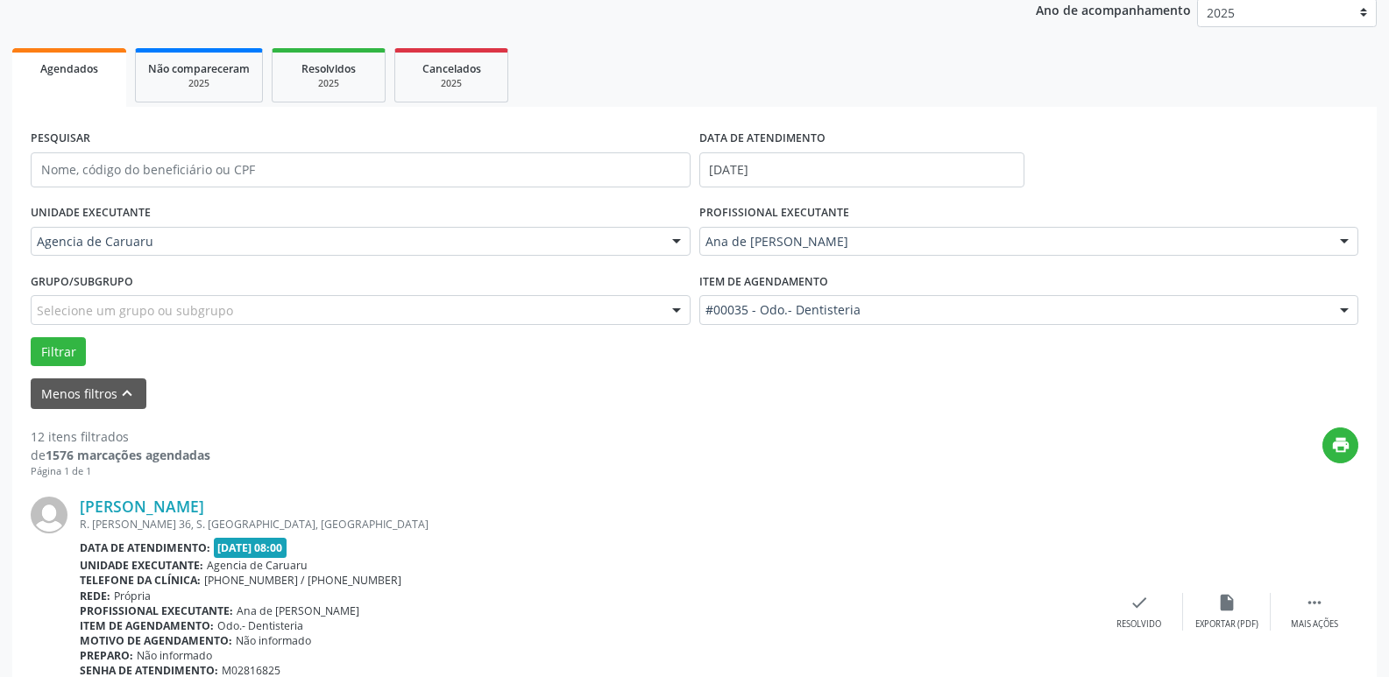
scroll to position [294, 0]
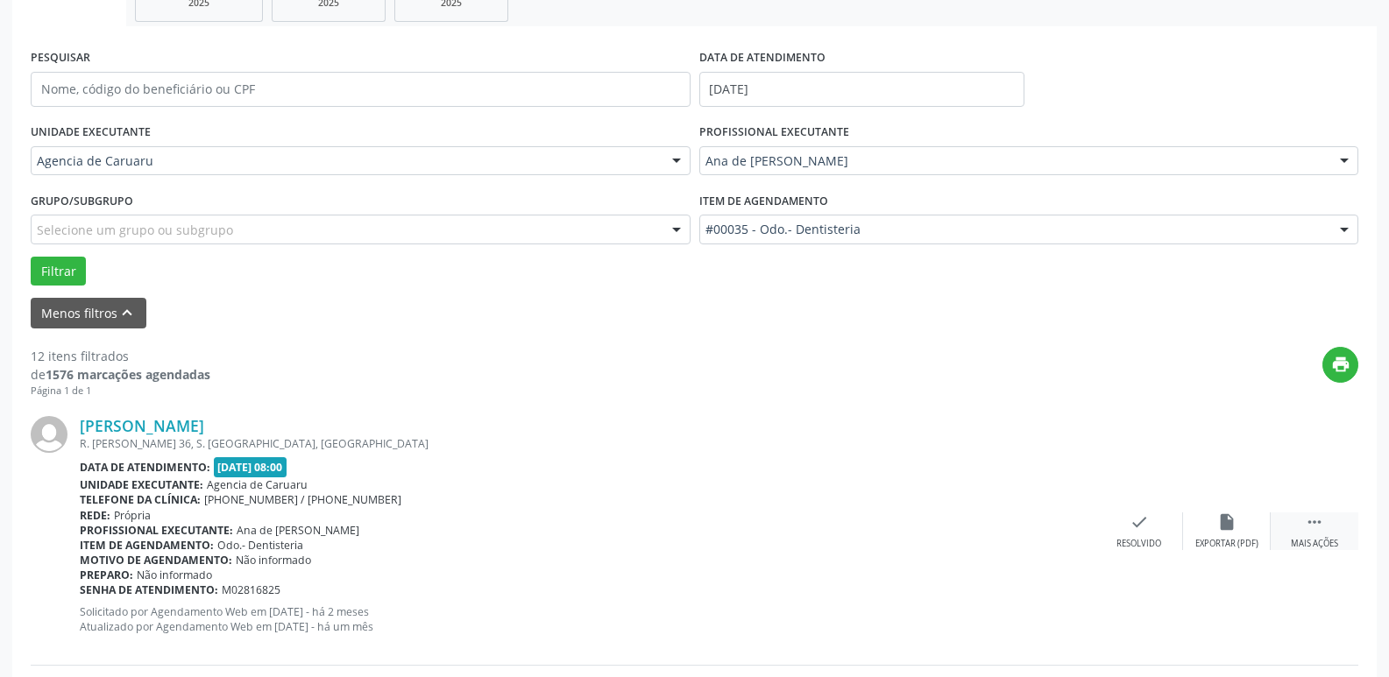
click at [1307, 532] on icon "" at bounding box center [1313, 521] width 19 height 19
click at [1231, 536] on div "alarm_off Não compareceu" at bounding box center [1227, 531] width 88 height 38
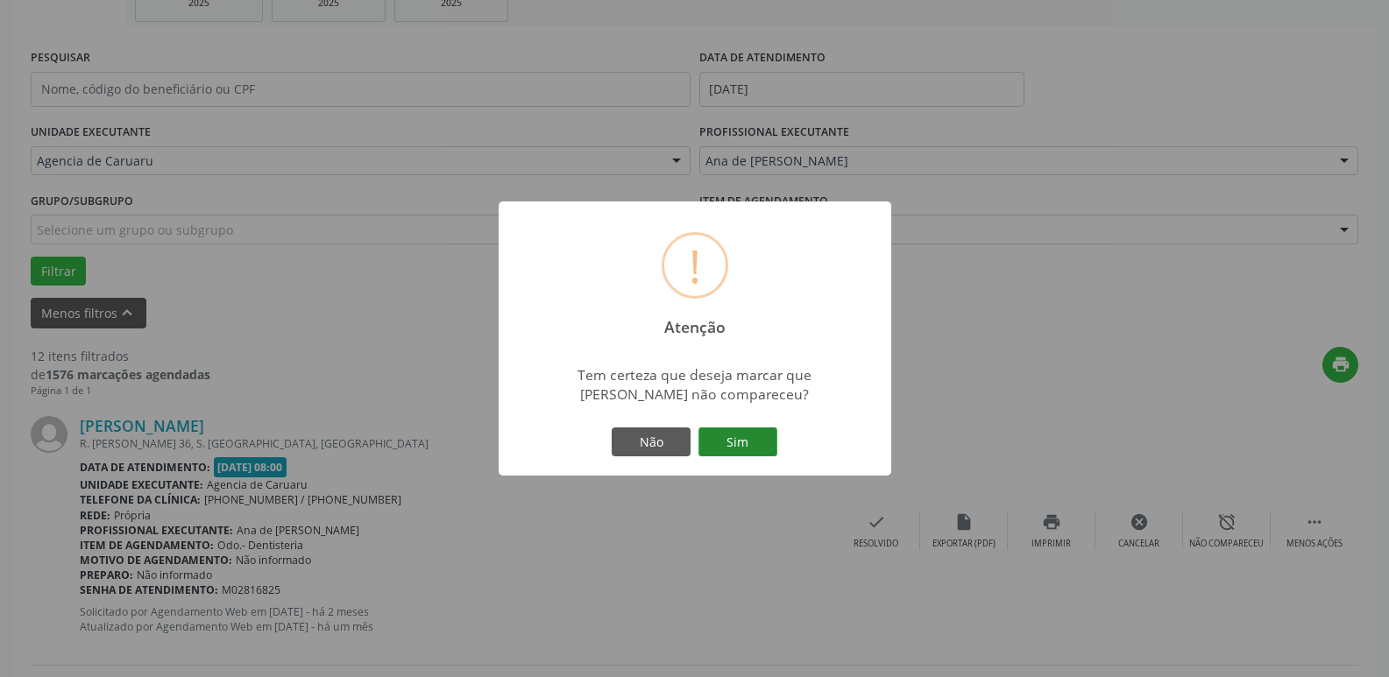
click at [735, 442] on button "Sim" at bounding box center [737, 443] width 79 height 30
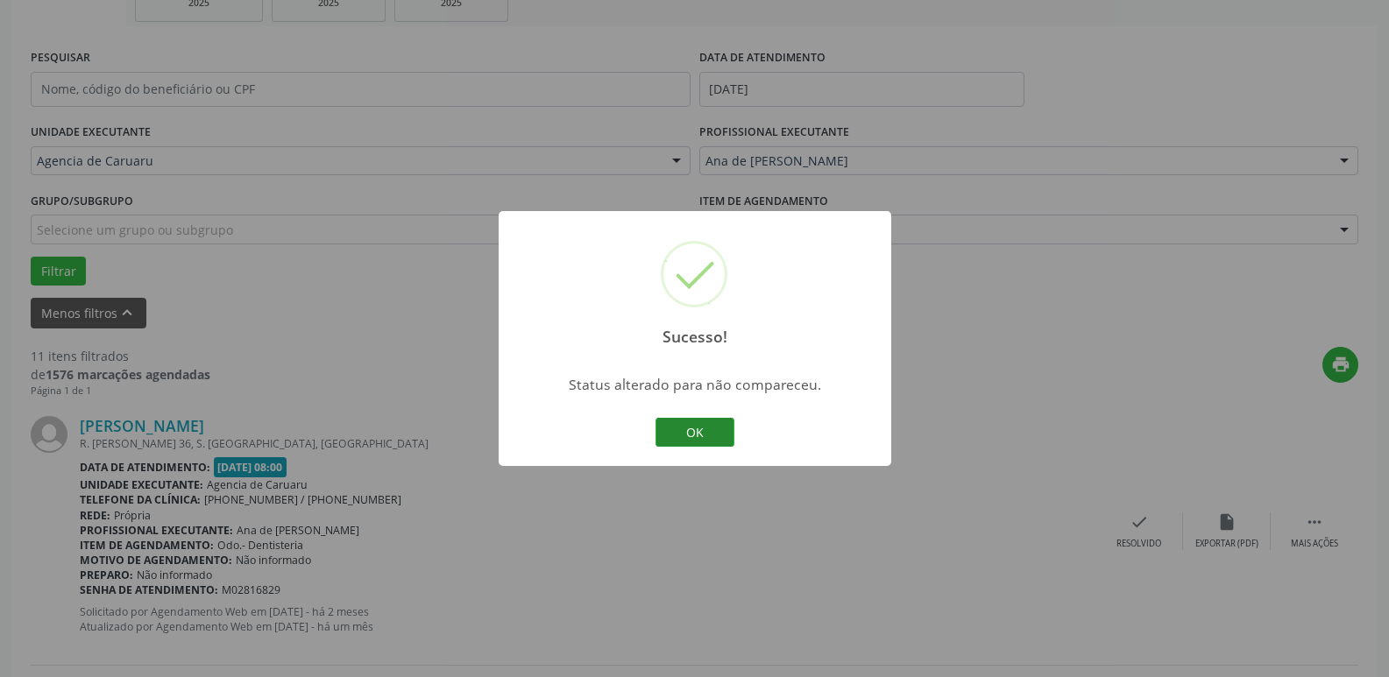
click at [681, 428] on button "OK" at bounding box center [694, 433] width 79 height 30
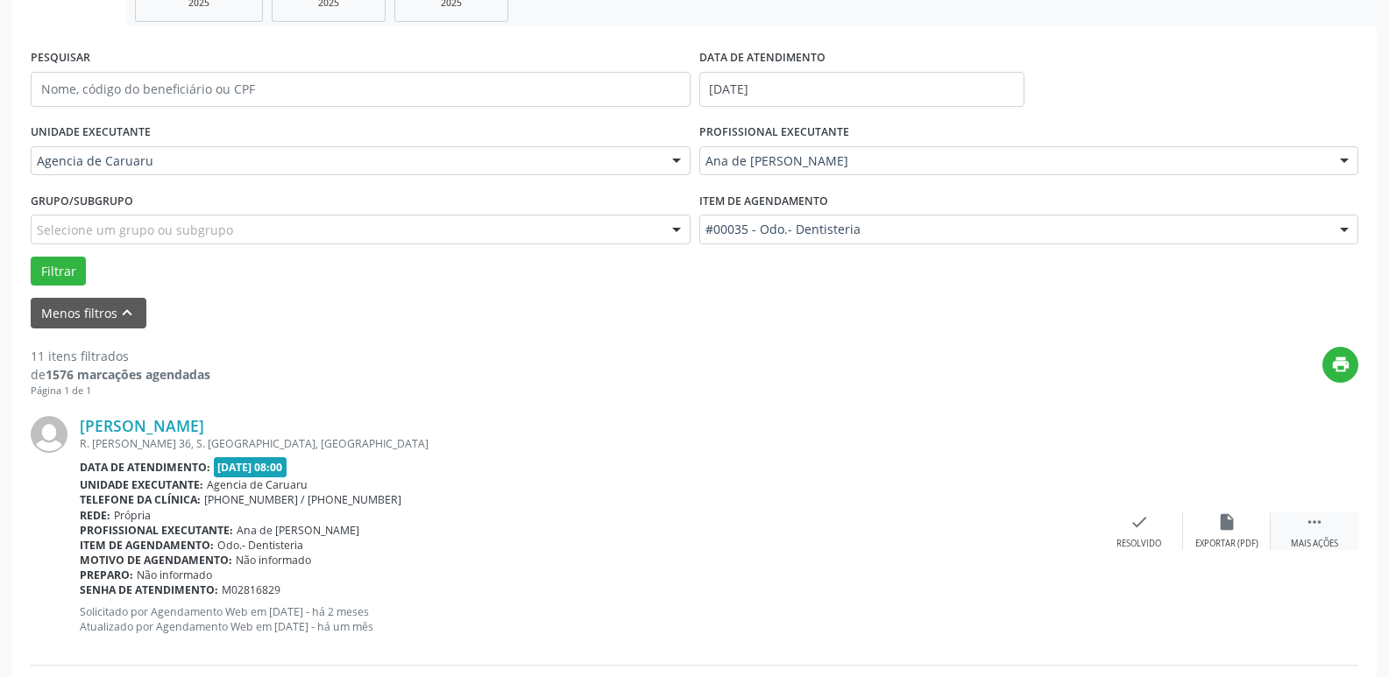
click at [1317, 541] on div "Mais ações" at bounding box center [1313, 544] width 47 height 12
click at [1186, 534] on div "alarm_off Não compareceu" at bounding box center [1227, 531] width 88 height 38
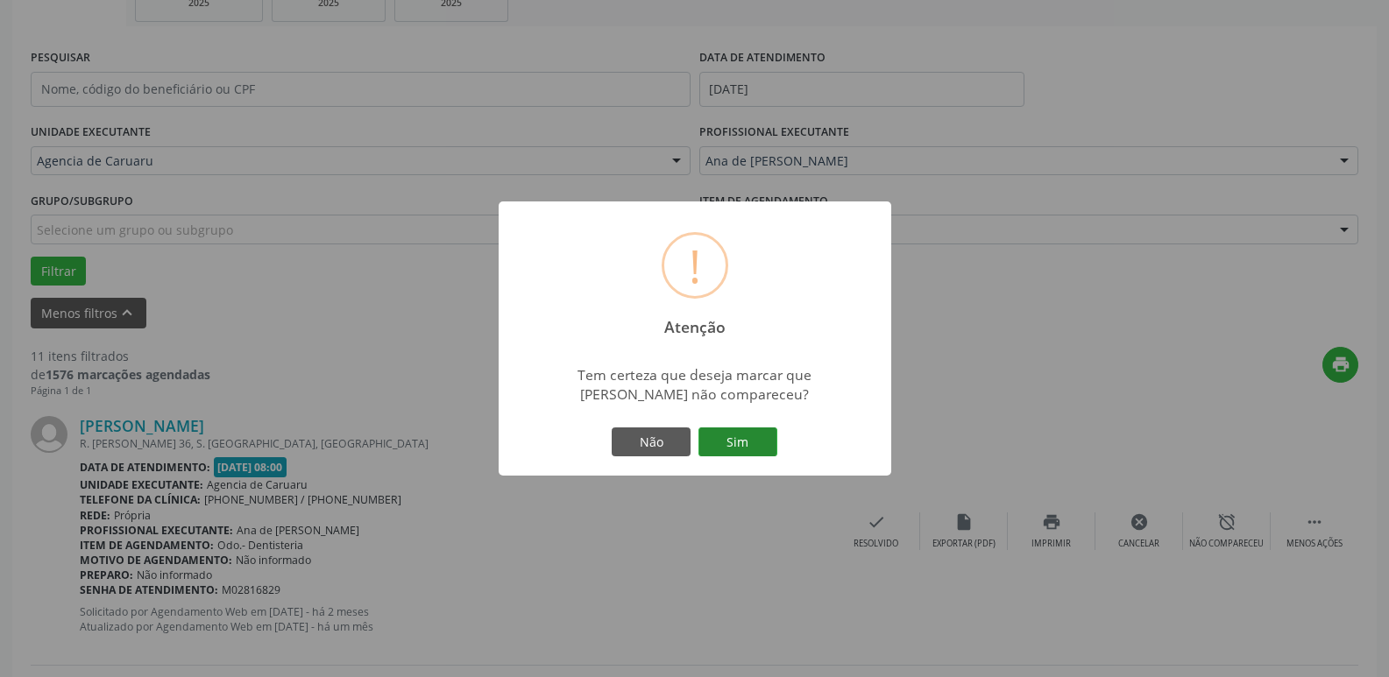
click at [724, 442] on button "Sim" at bounding box center [737, 443] width 79 height 30
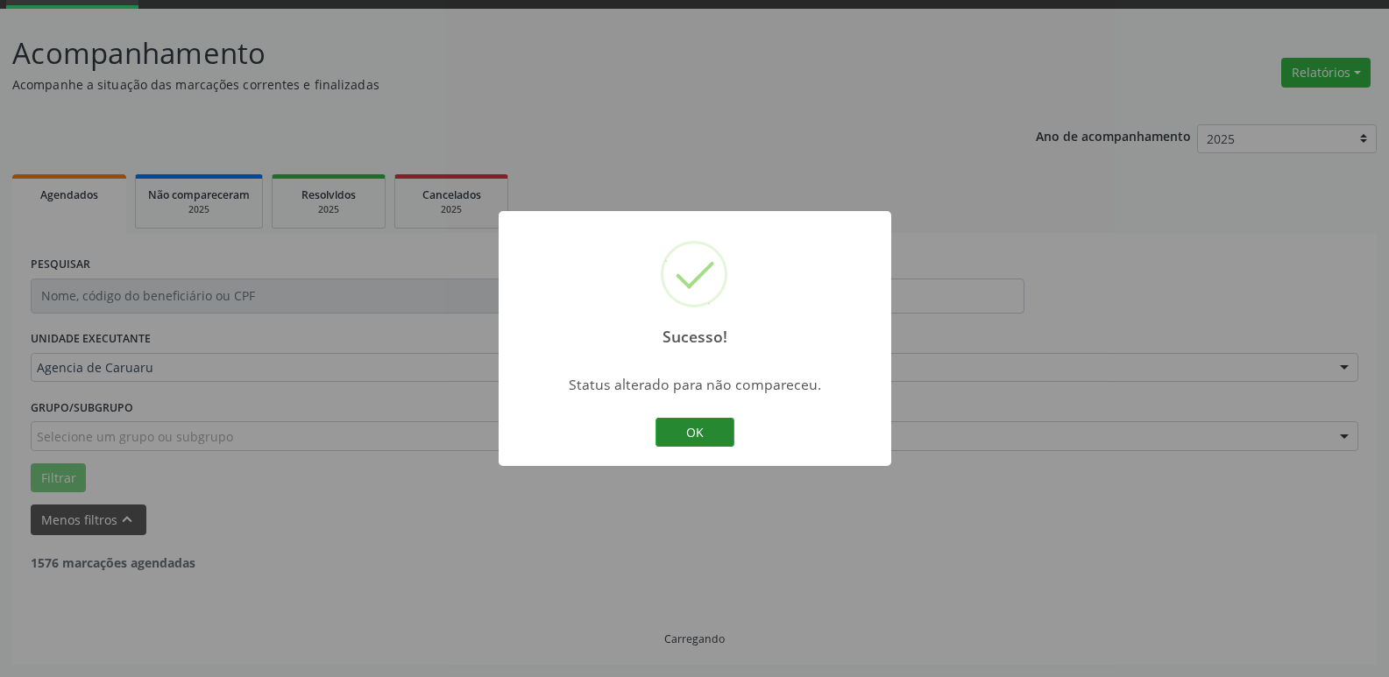
scroll to position [88, 0]
click at [686, 429] on button "OK" at bounding box center [694, 433] width 79 height 30
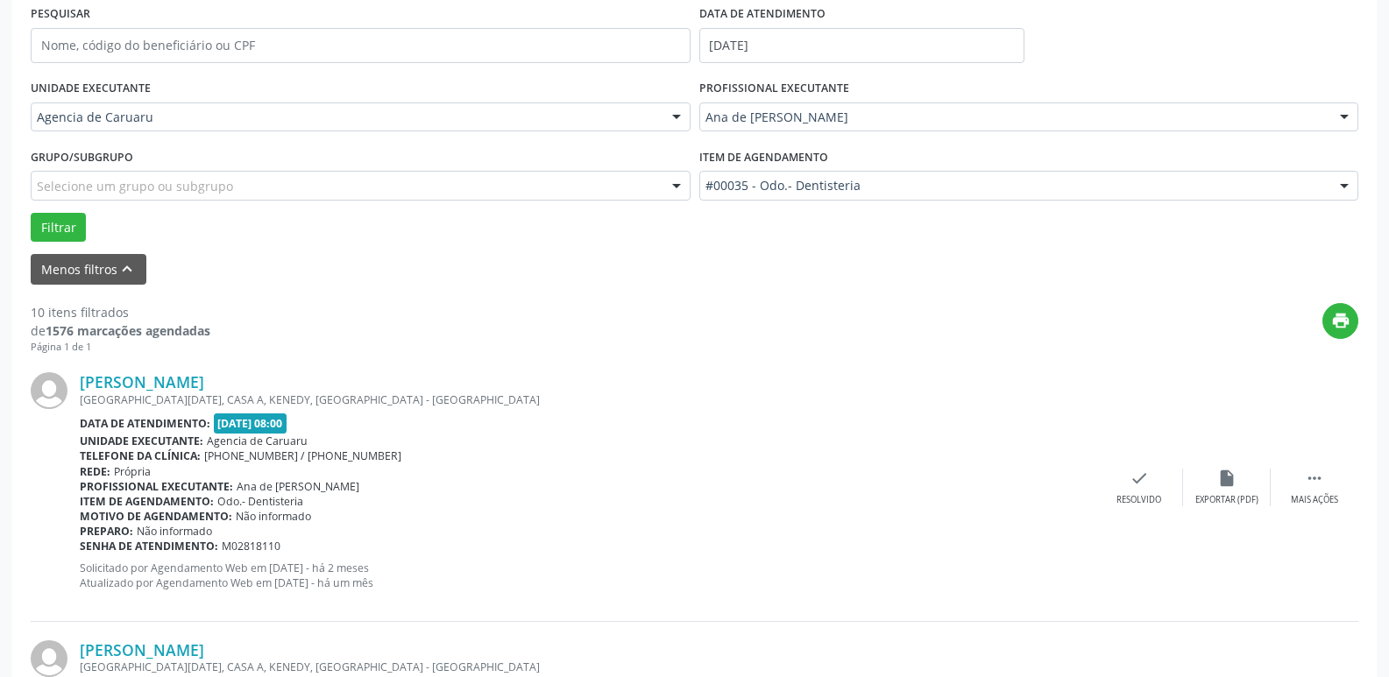
scroll to position [350, 0]
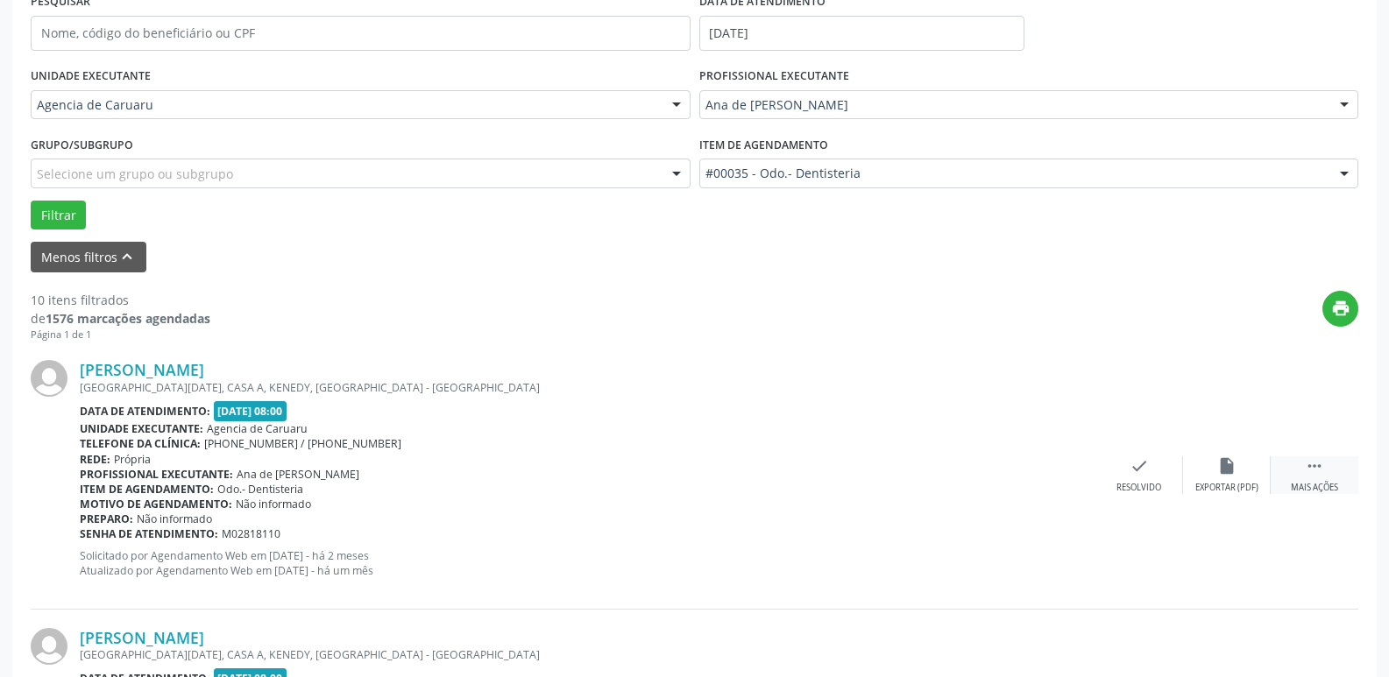
click at [1303, 491] on div "Mais ações" at bounding box center [1313, 488] width 47 height 12
click at [1177, 494] on div "cancel Cancelar" at bounding box center [1139, 475] width 88 height 38
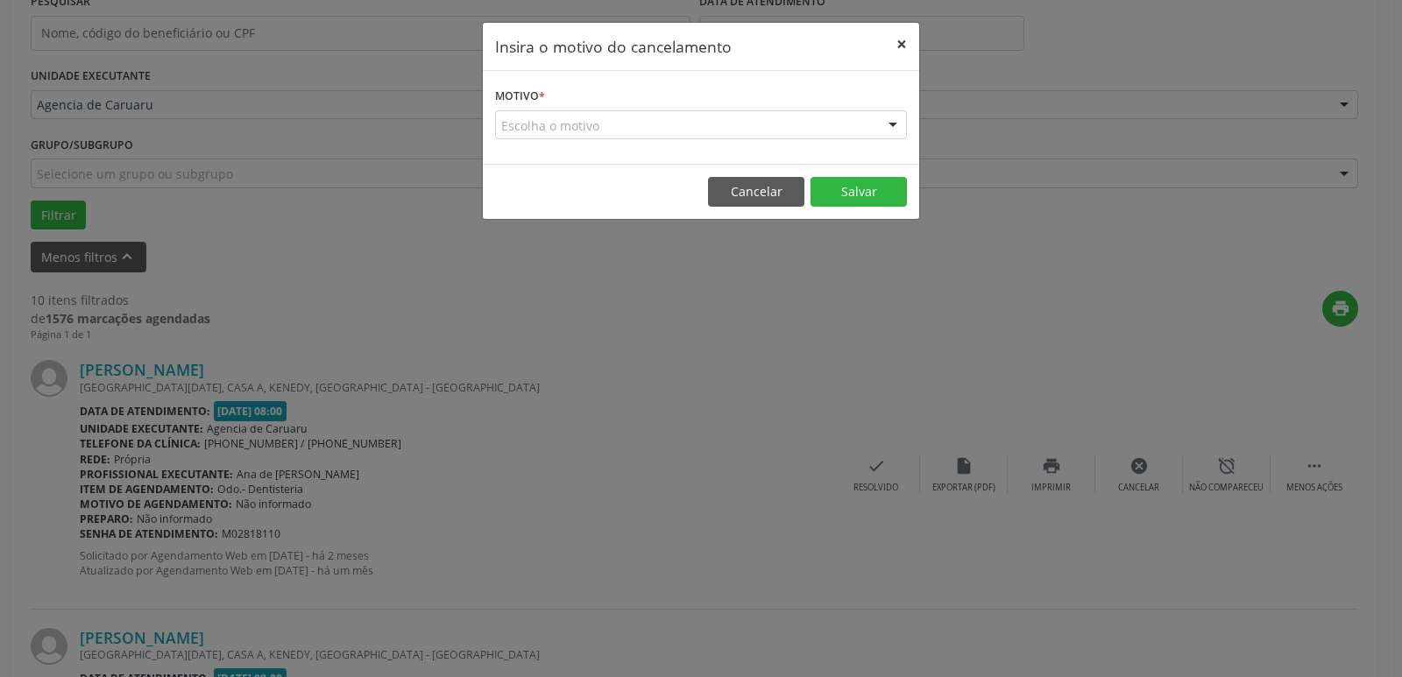
click at [892, 40] on button "×" at bounding box center [901, 44] width 35 height 43
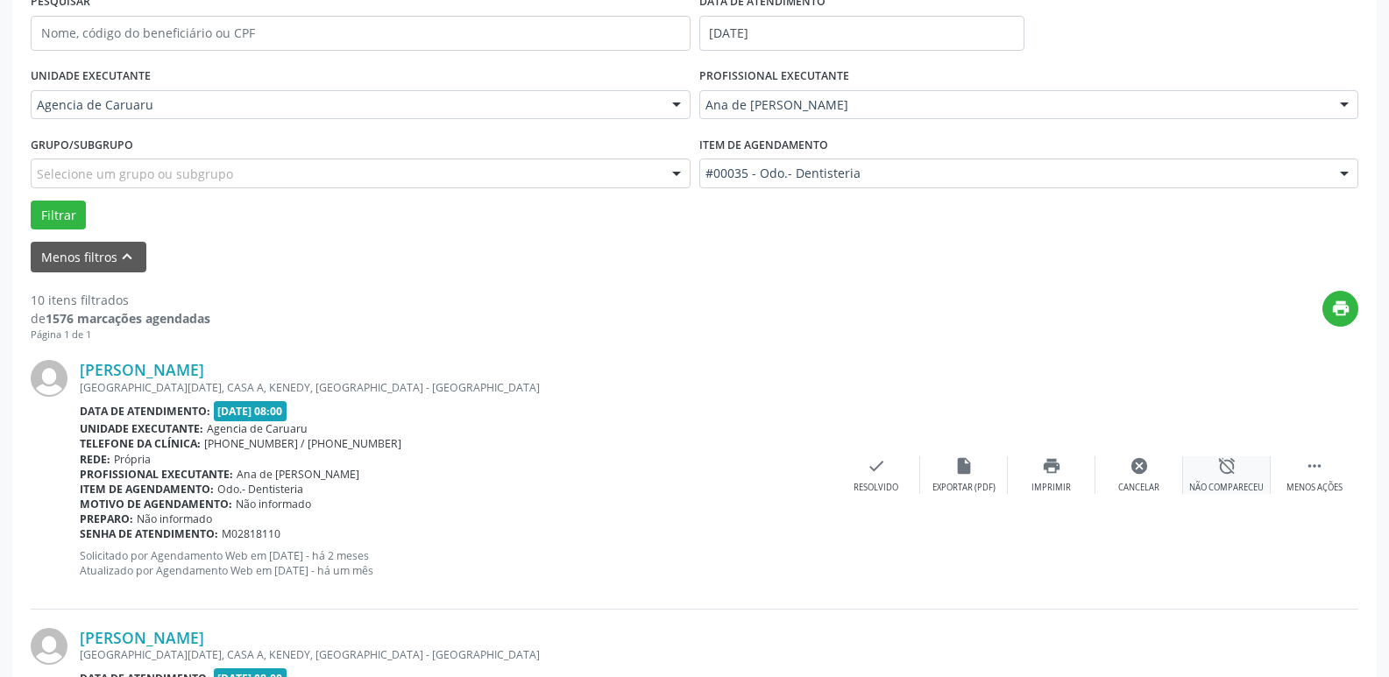
click at [1207, 478] on div "alarm_off Não compareceu" at bounding box center [1227, 475] width 88 height 38
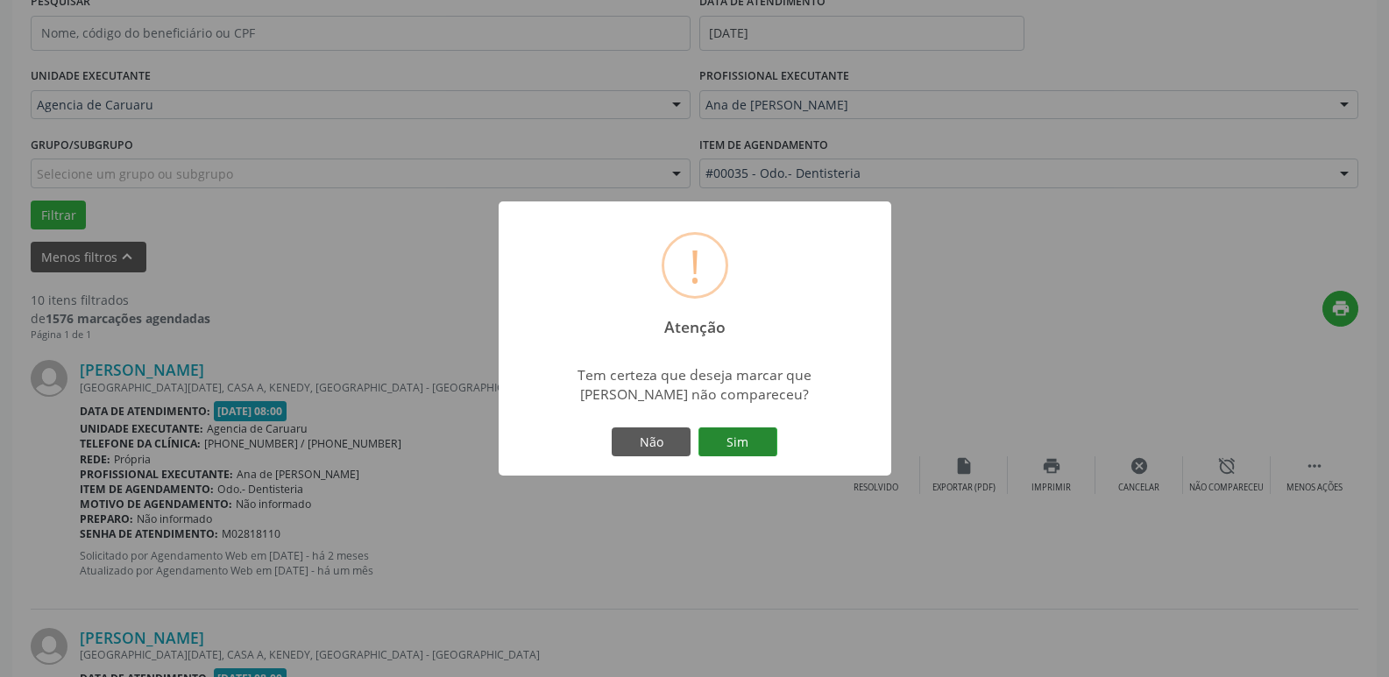
click at [736, 437] on button "Sim" at bounding box center [737, 443] width 79 height 30
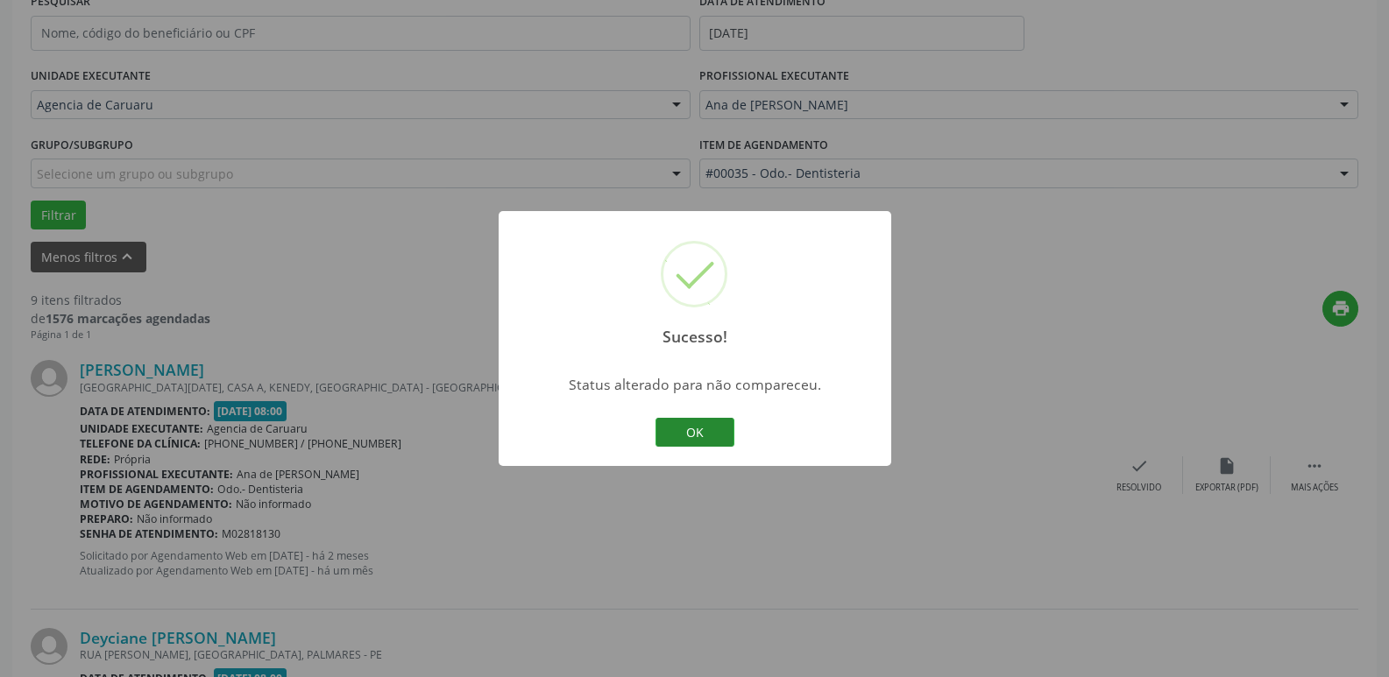
click at [703, 433] on button "OK" at bounding box center [694, 433] width 79 height 30
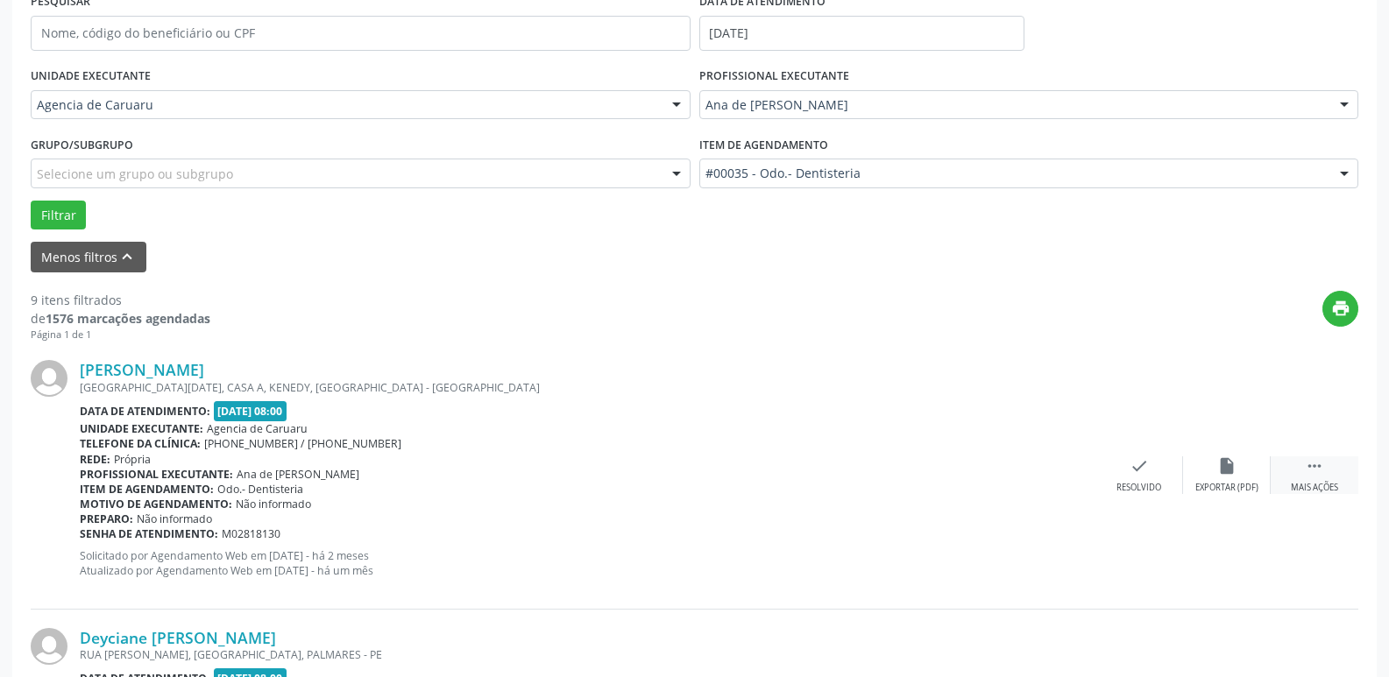
click at [1304, 491] on div "Mais ações" at bounding box center [1313, 488] width 47 height 12
click at [1207, 491] on div "Não compareceu" at bounding box center [1226, 488] width 74 height 12
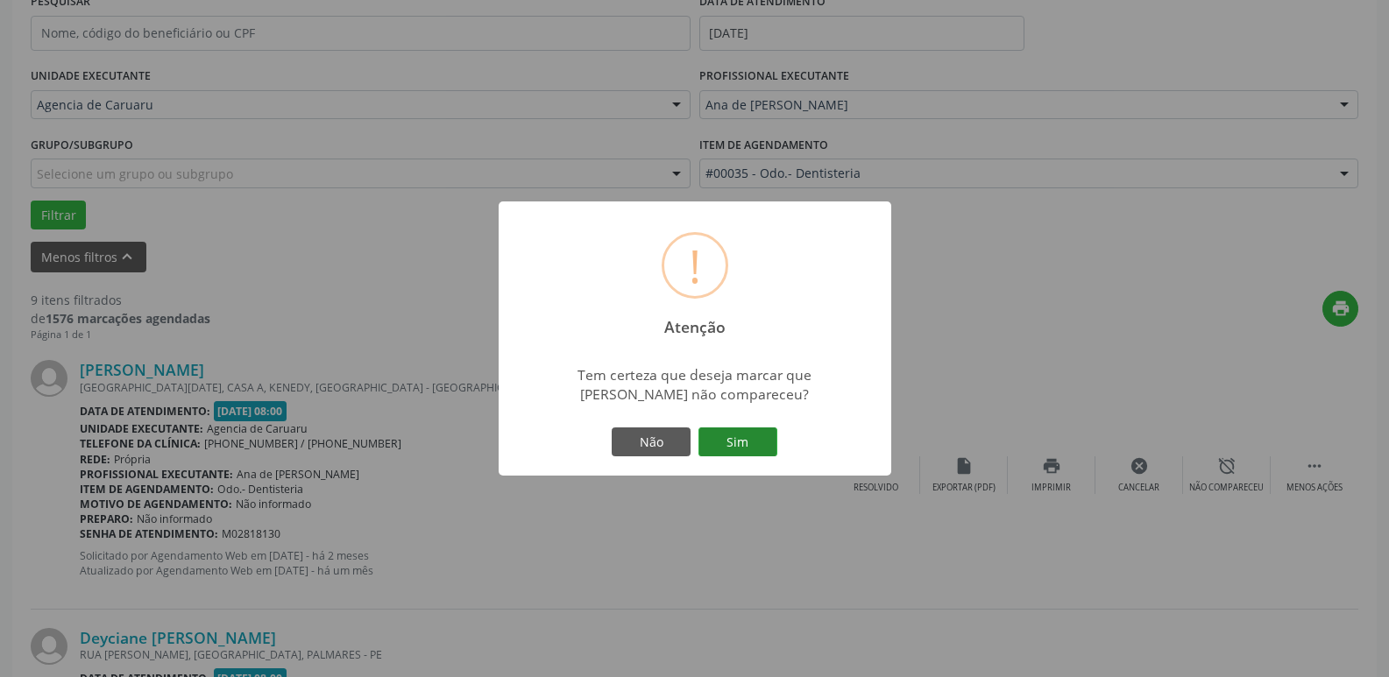
click at [761, 442] on button "Sim" at bounding box center [737, 443] width 79 height 30
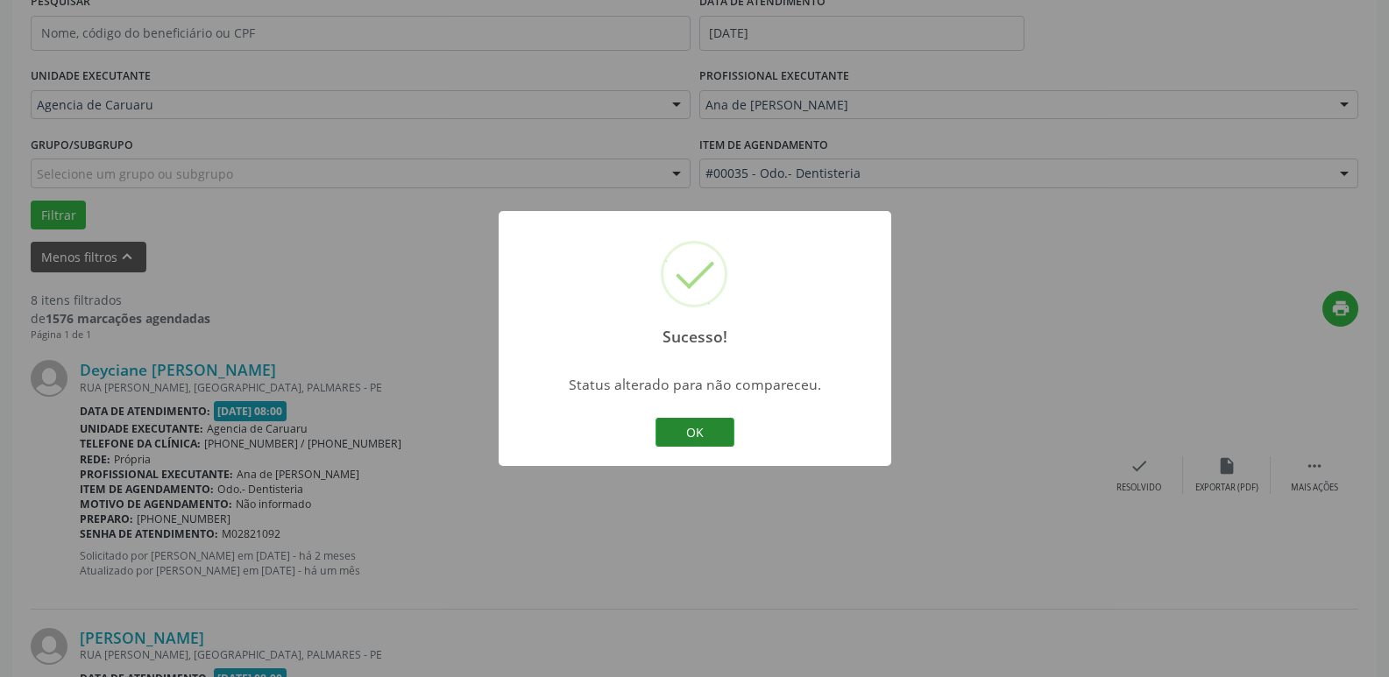
click at [704, 432] on button "OK" at bounding box center [694, 433] width 79 height 30
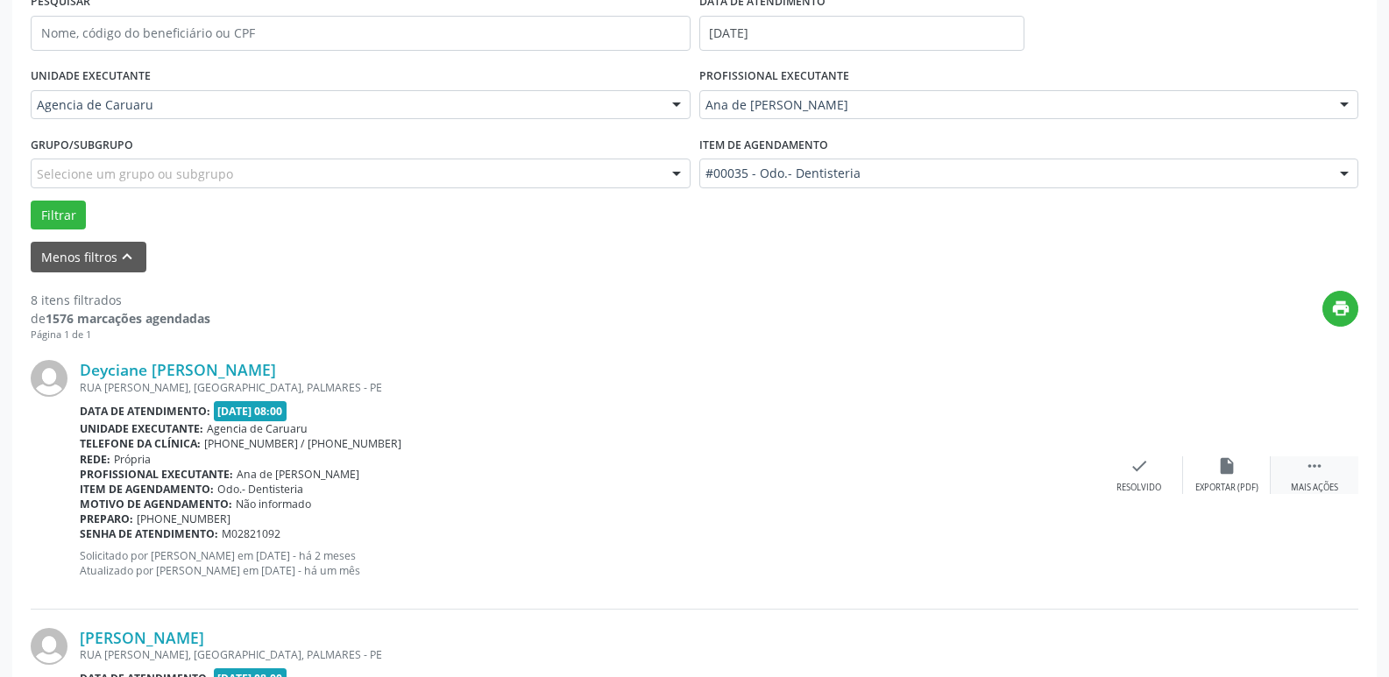
click at [1304, 477] on div " Mais ações" at bounding box center [1314, 475] width 88 height 38
click at [1232, 479] on div "alarm_off Não compareceu" at bounding box center [1227, 475] width 88 height 38
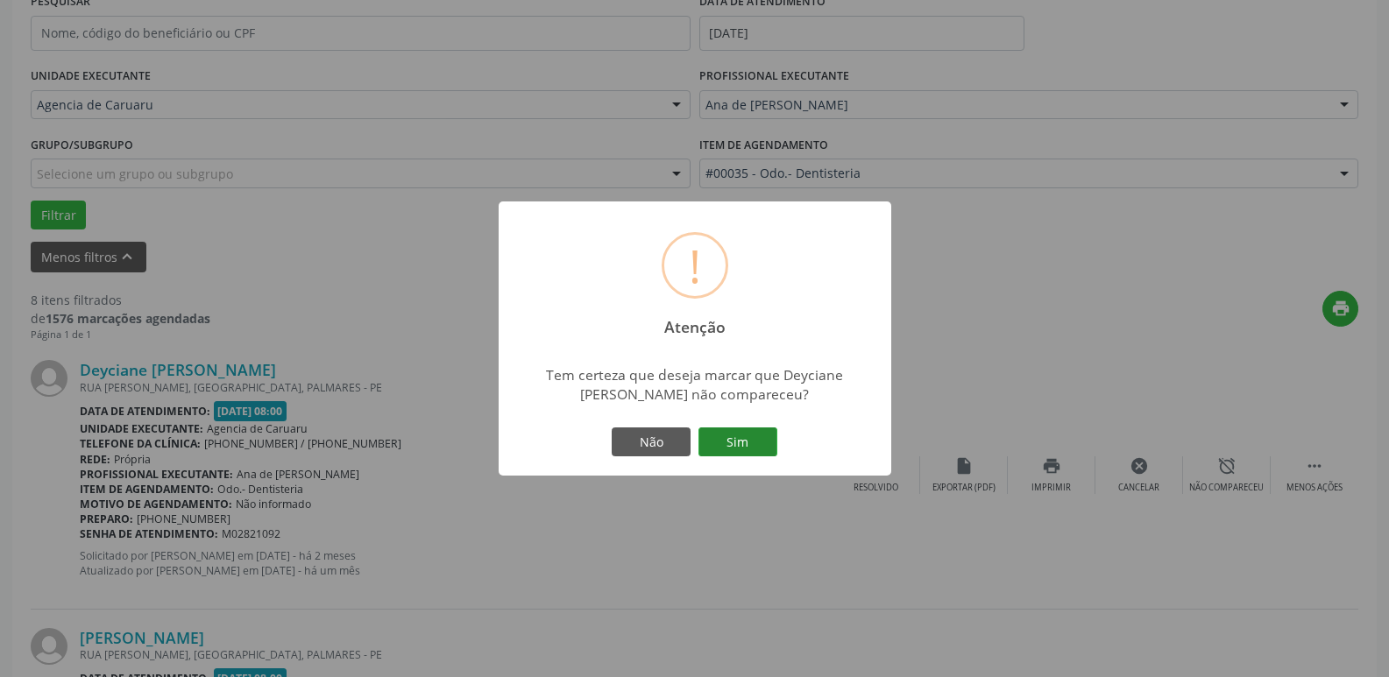
click at [747, 436] on button "Sim" at bounding box center [737, 443] width 79 height 30
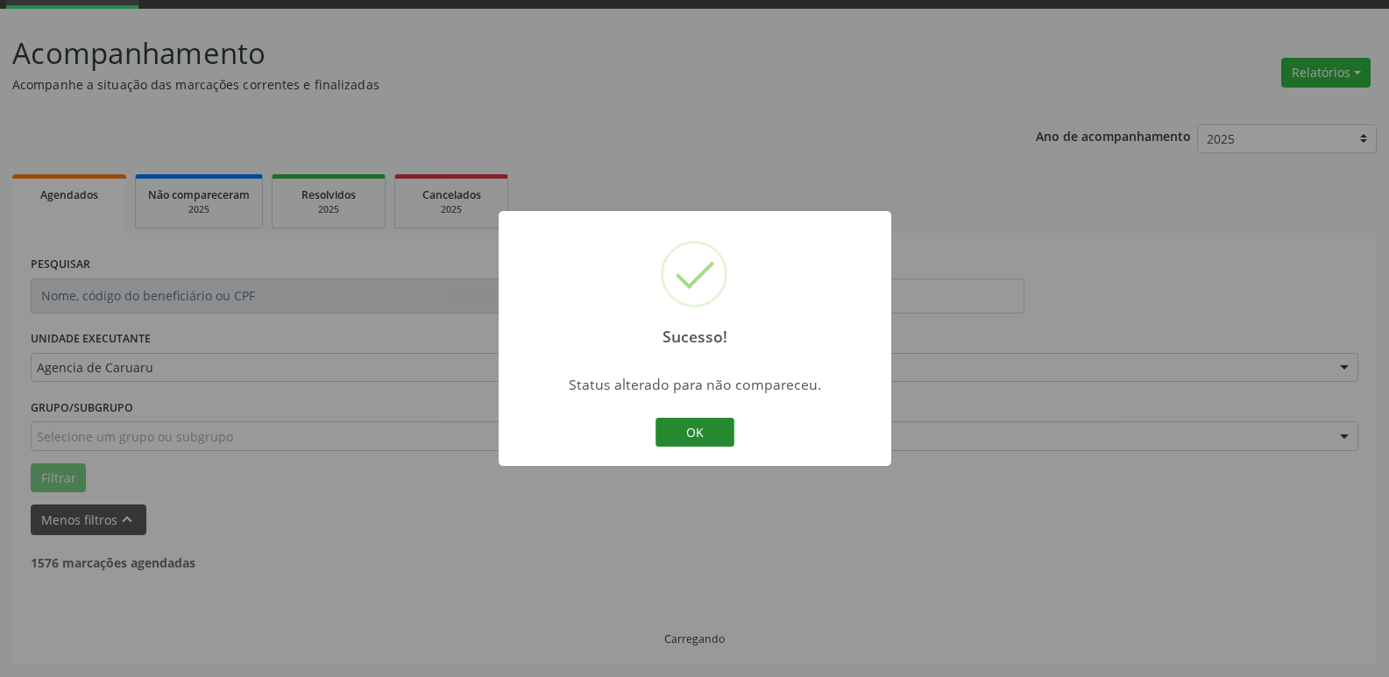
click at [717, 427] on button "OK" at bounding box center [694, 433] width 79 height 30
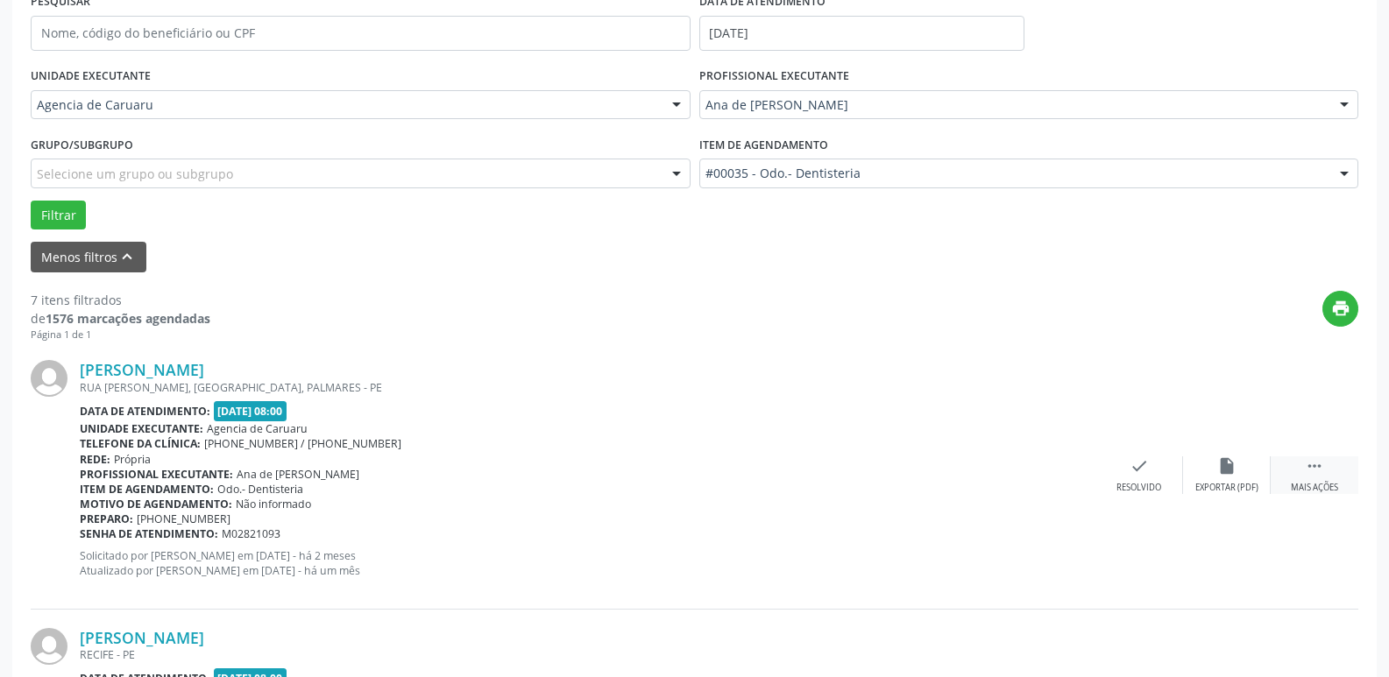
click at [1314, 481] on div " Mais ações" at bounding box center [1314, 475] width 88 height 38
click at [1221, 491] on div "Não compareceu" at bounding box center [1226, 488] width 74 height 12
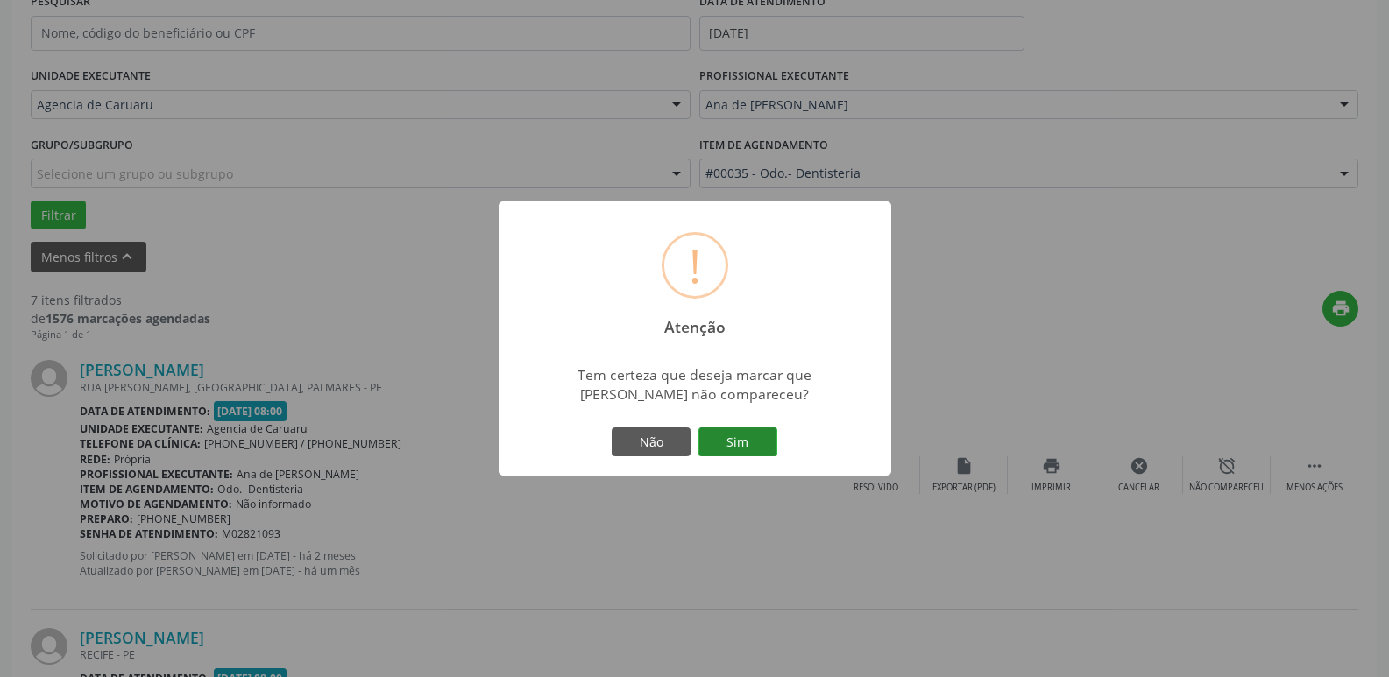
click at [738, 435] on button "Sim" at bounding box center [737, 443] width 79 height 30
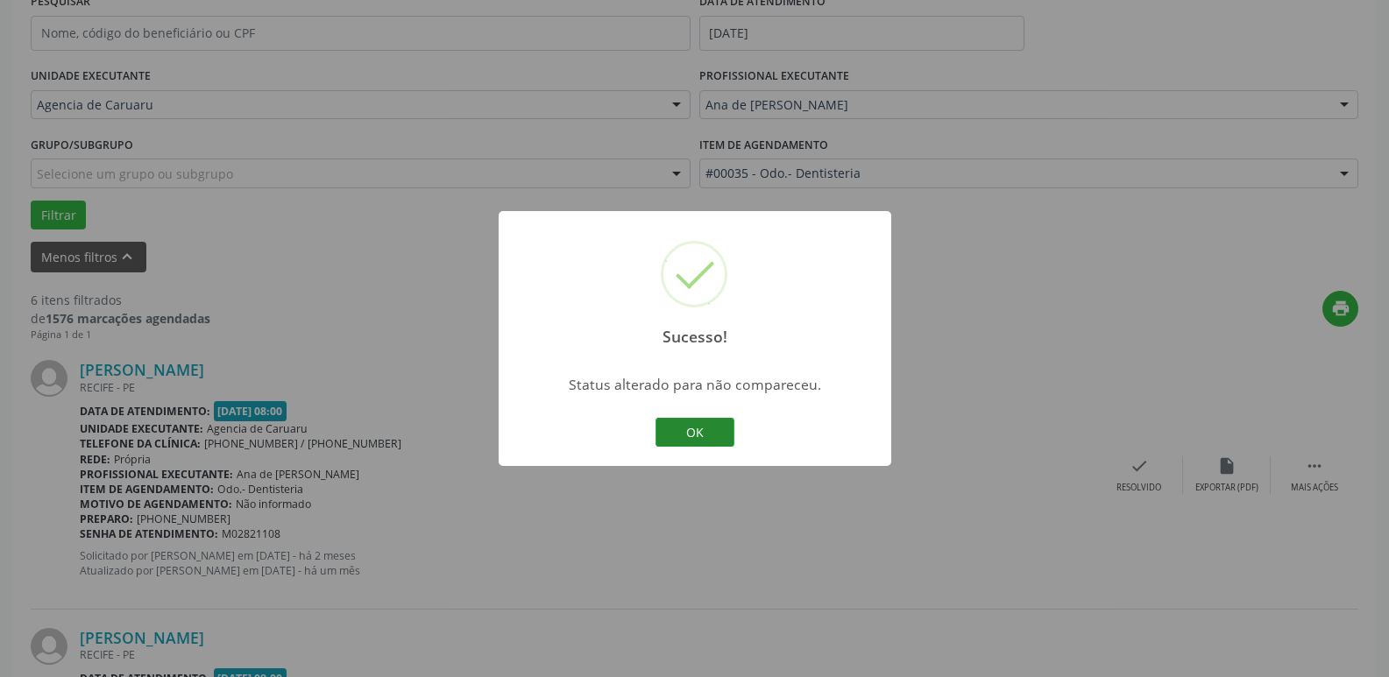
click at [697, 429] on button "OK" at bounding box center [694, 433] width 79 height 30
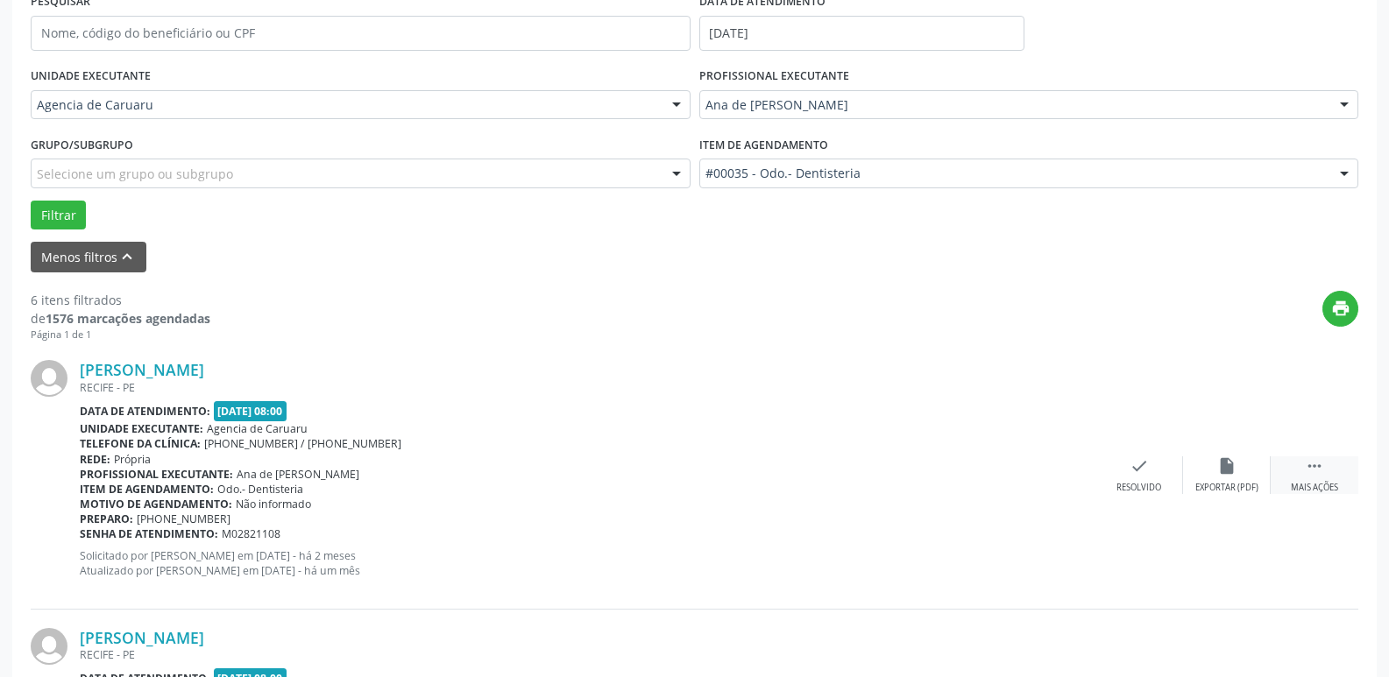
click at [1318, 477] on div " Mais ações" at bounding box center [1314, 475] width 88 height 38
click at [1239, 484] on div "Não compareceu" at bounding box center [1226, 488] width 74 height 12
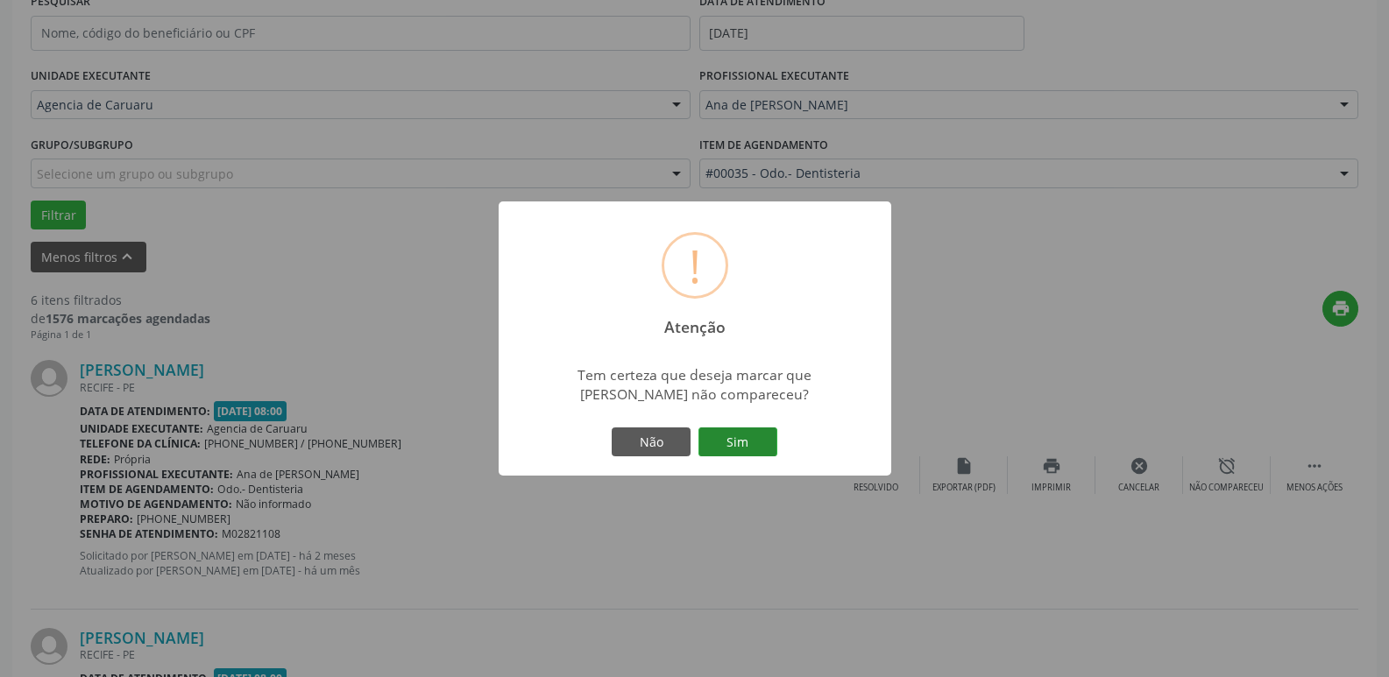
click at [741, 449] on button "Sim" at bounding box center [737, 443] width 79 height 30
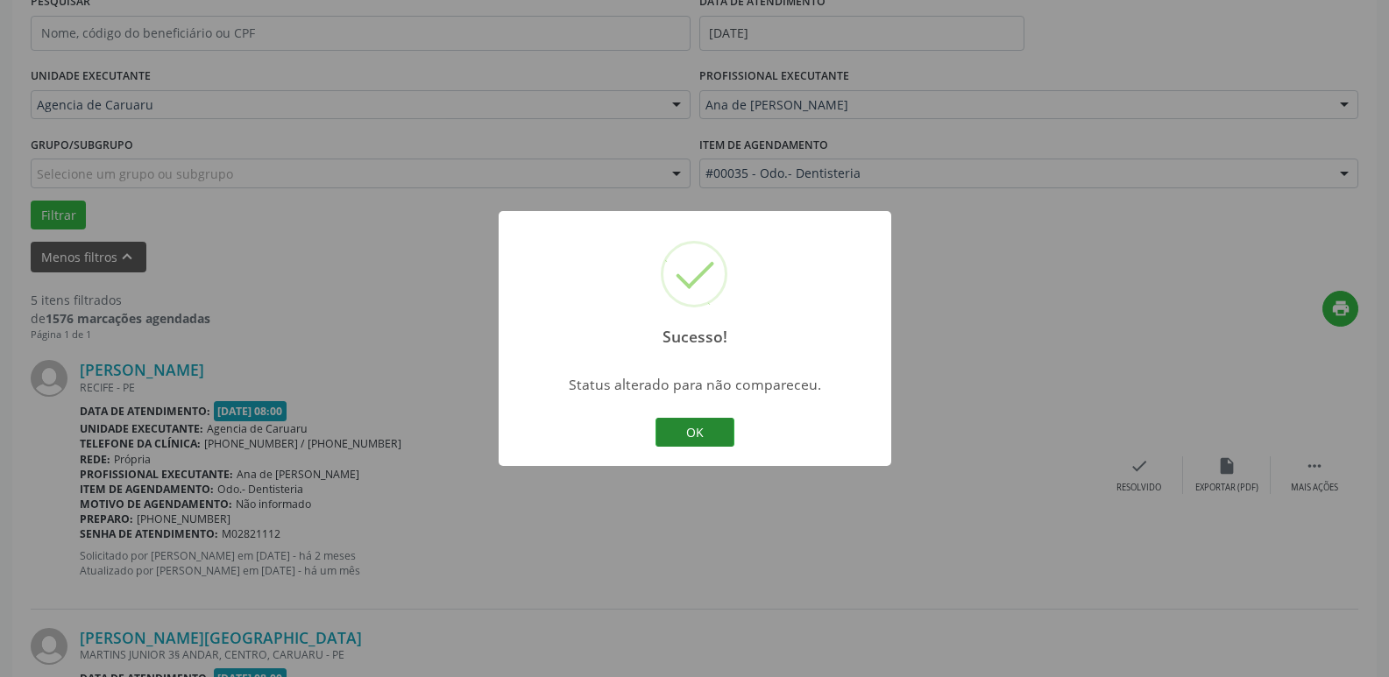
click at [700, 435] on button "OK" at bounding box center [694, 433] width 79 height 30
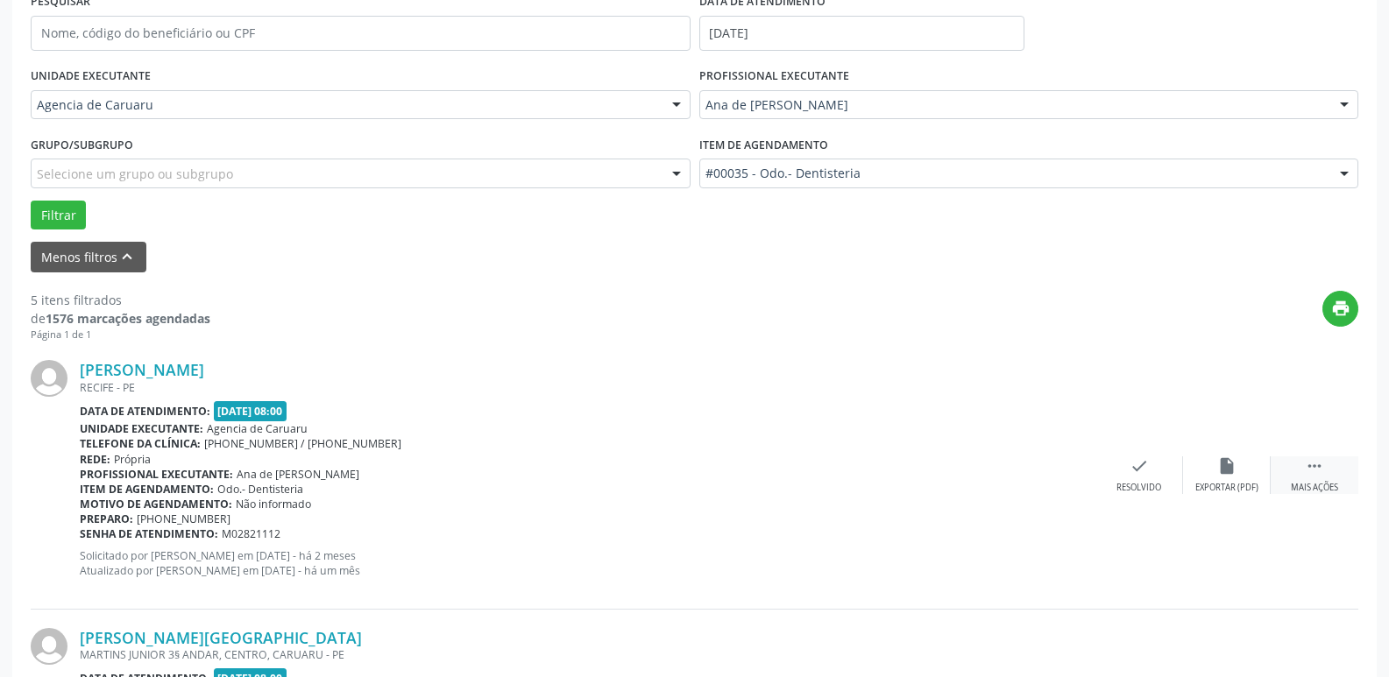
click at [1304, 478] on div " Mais ações" at bounding box center [1314, 475] width 88 height 38
click at [1234, 477] on div "alarm_off Não compareceu" at bounding box center [1227, 475] width 88 height 38
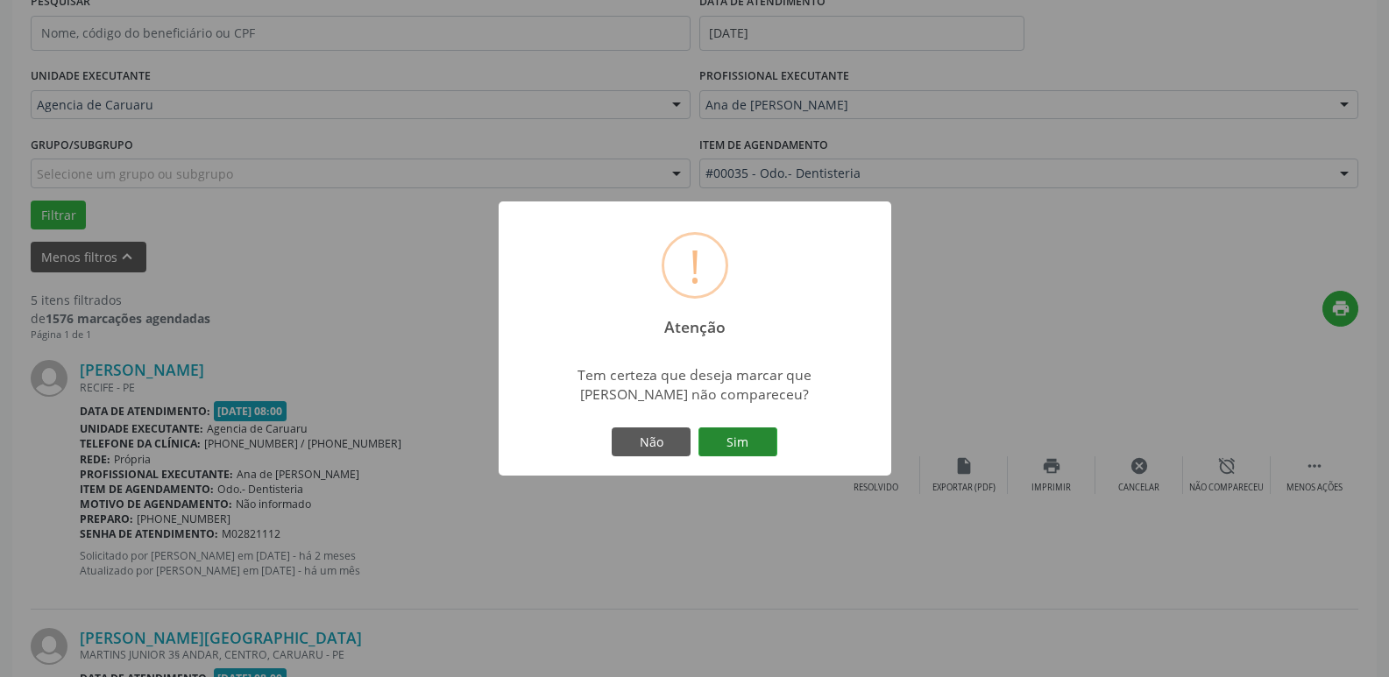
click at [757, 428] on button "Sim" at bounding box center [737, 443] width 79 height 30
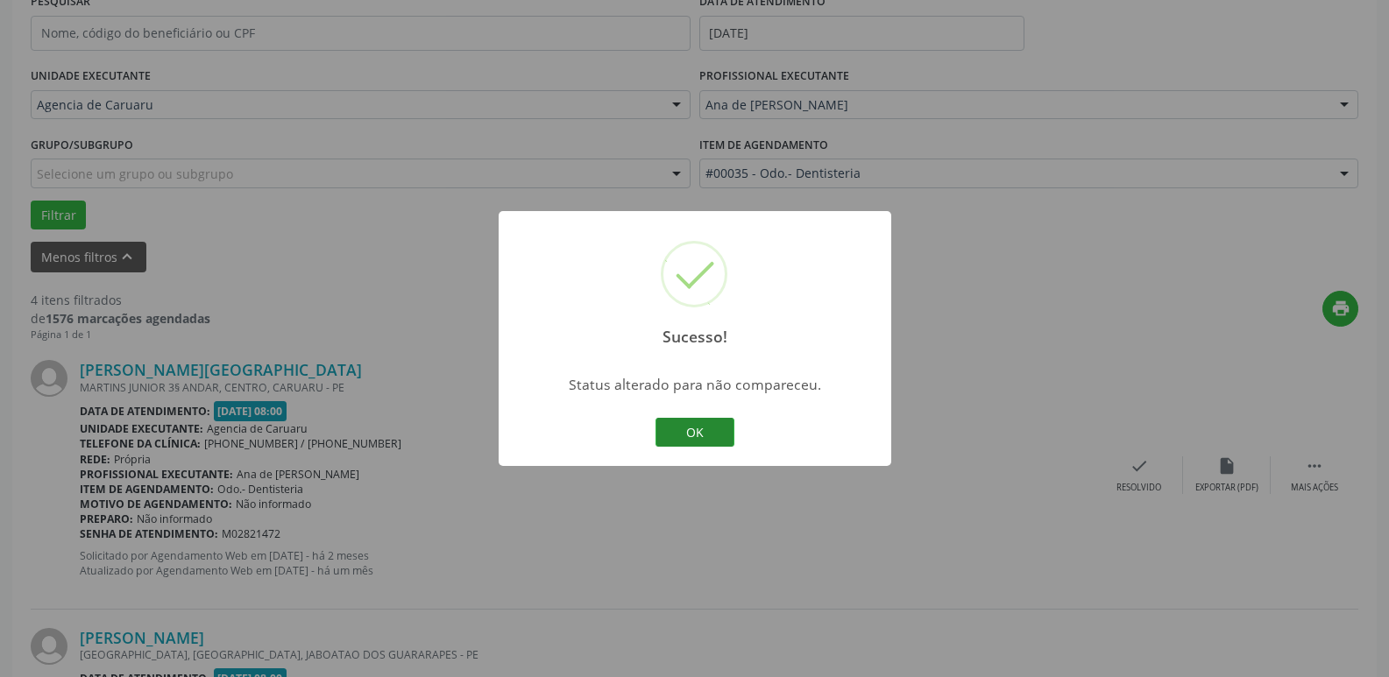
click at [707, 437] on button "OK" at bounding box center [694, 433] width 79 height 30
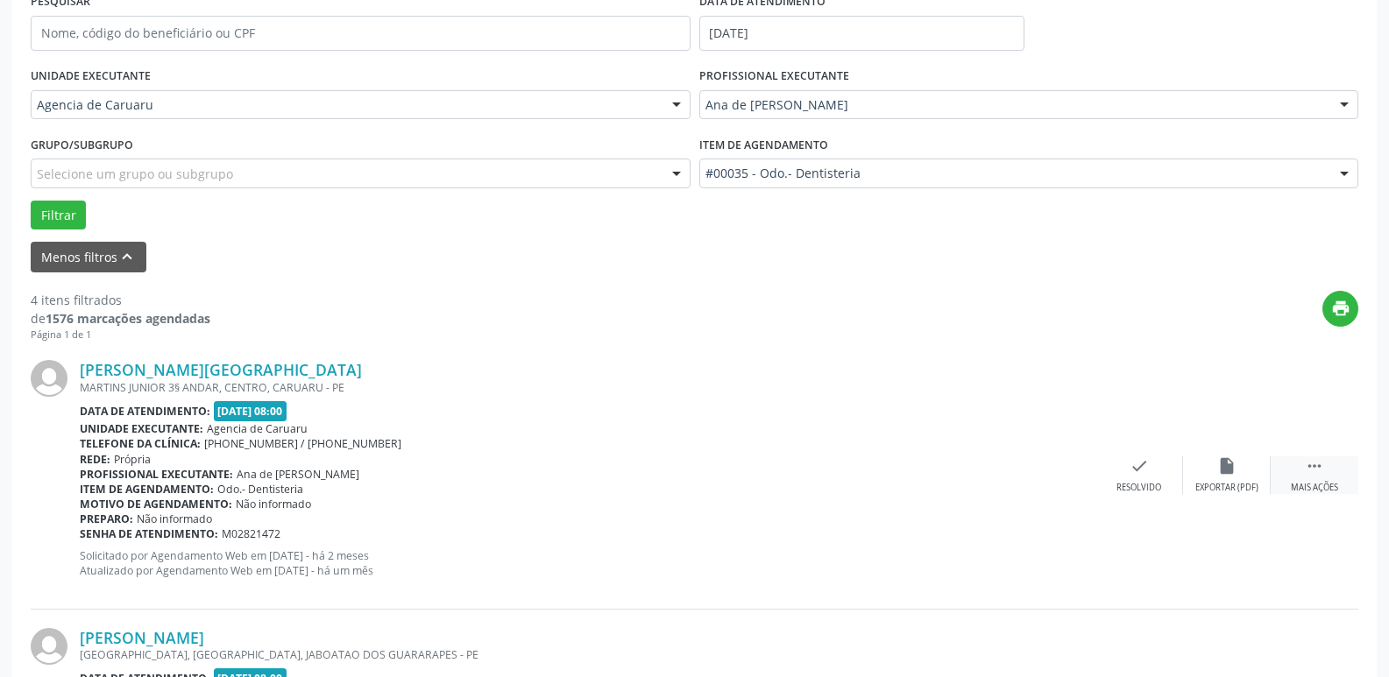
click at [1310, 480] on div " Mais ações" at bounding box center [1314, 475] width 88 height 38
click at [1226, 489] on div "Não compareceu" at bounding box center [1226, 488] width 74 height 12
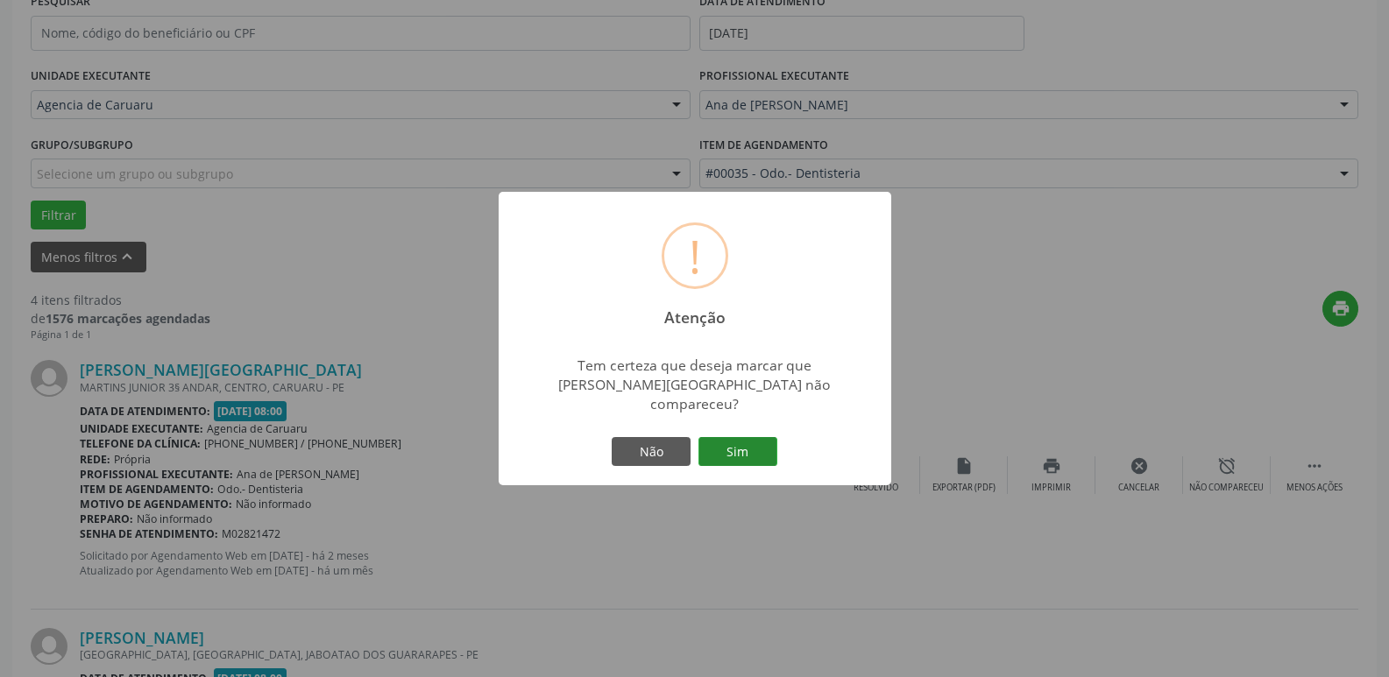
click at [751, 448] on button "Sim" at bounding box center [737, 452] width 79 height 30
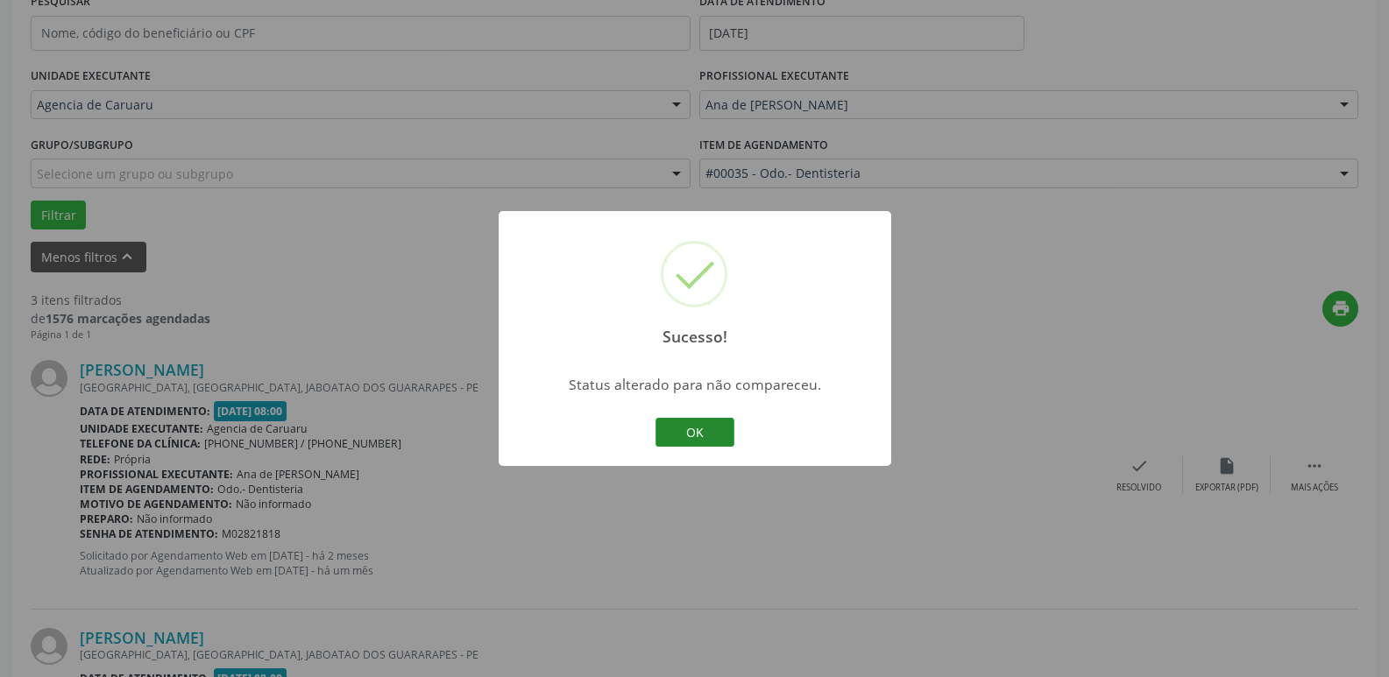
click at [669, 429] on button "OK" at bounding box center [694, 433] width 79 height 30
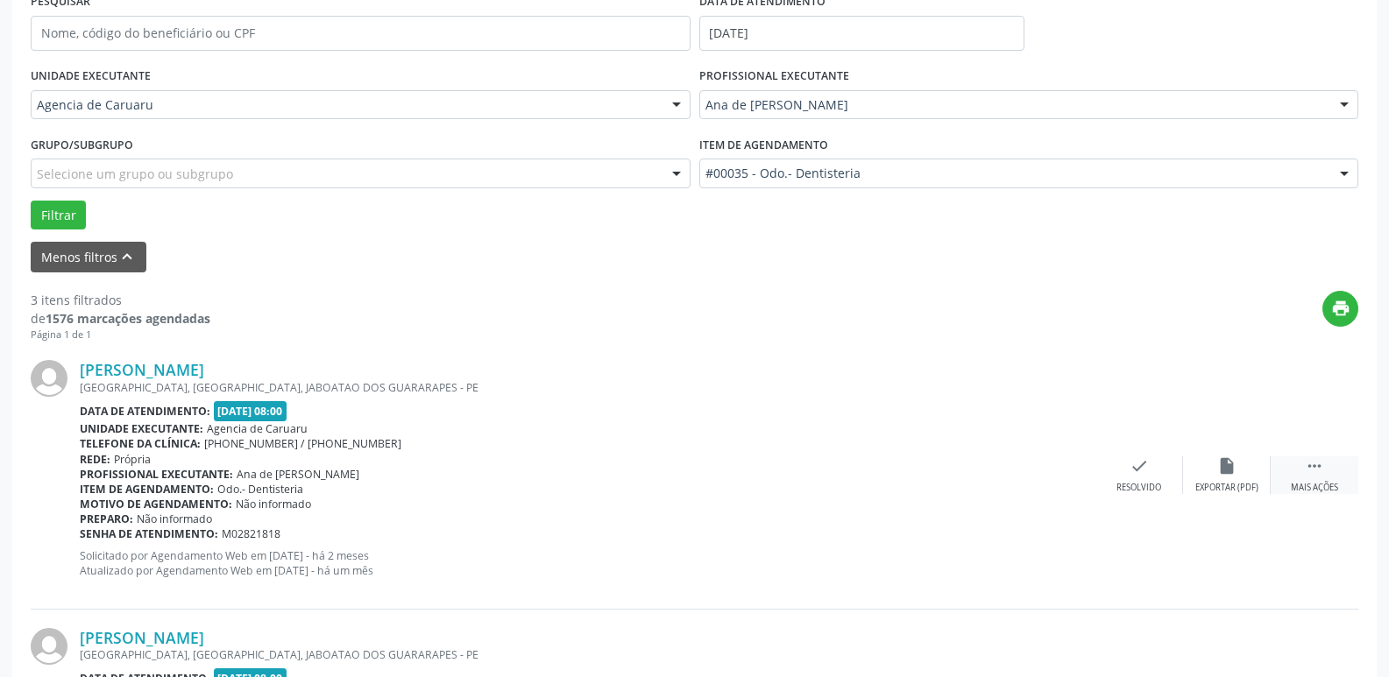
click at [1287, 477] on div " Mais ações" at bounding box center [1314, 475] width 88 height 38
click at [1237, 478] on div "alarm_off Não compareceu" at bounding box center [1227, 475] width 88 height 38
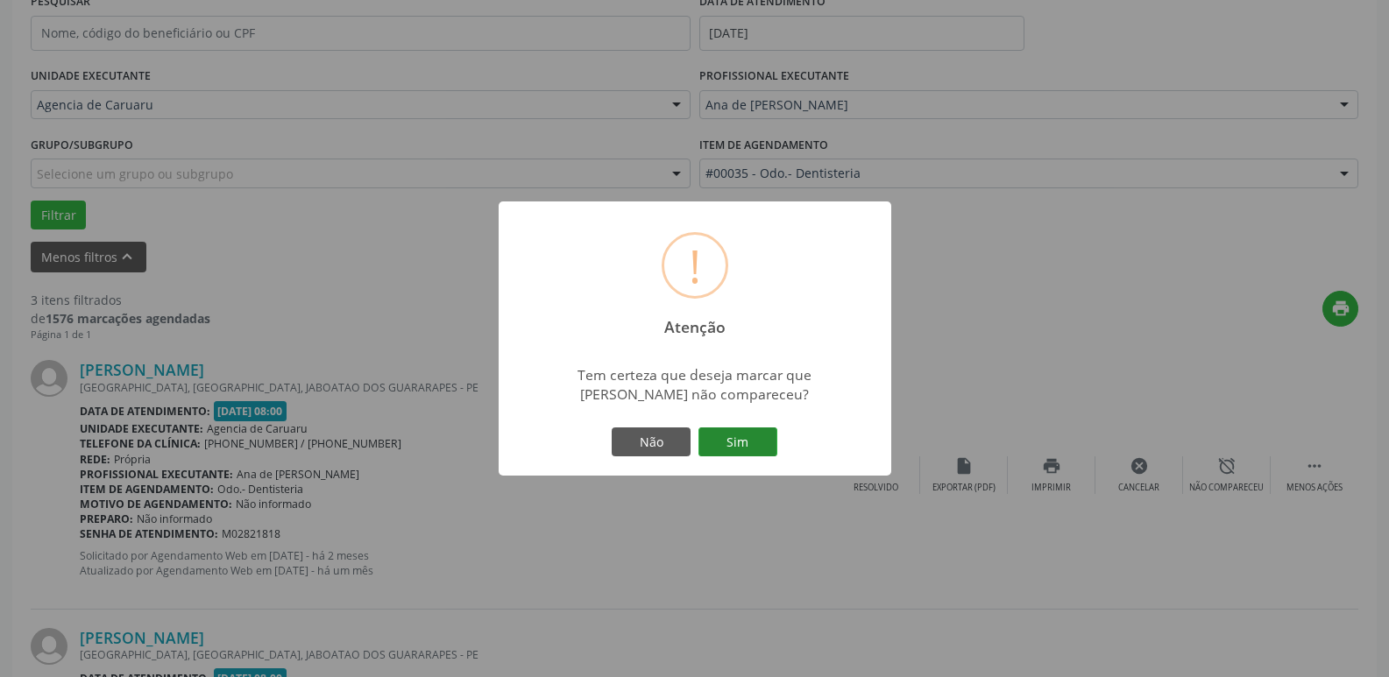
click at [734, 436] on button "Sim" at bounding box center [737, 443] width 79 height 30
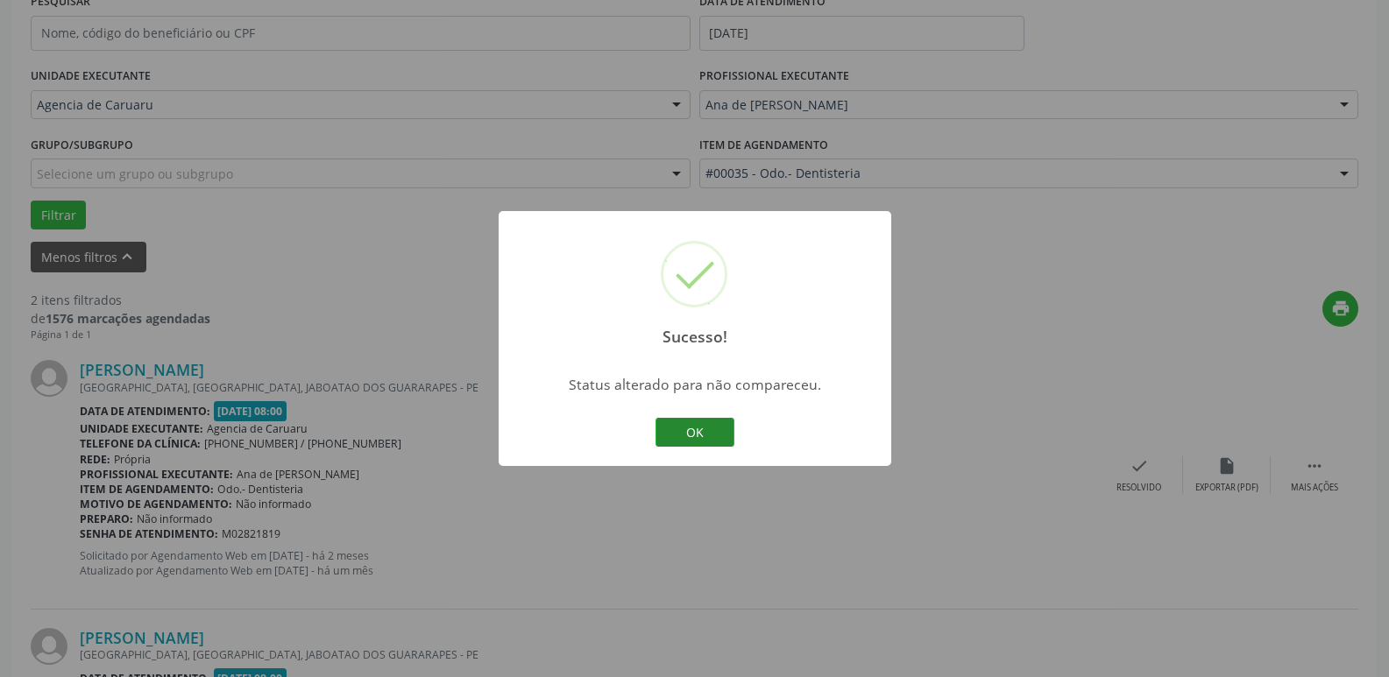
click at [691, 429] on button "OK" at bounding box center [694, 433] width 79 height 30
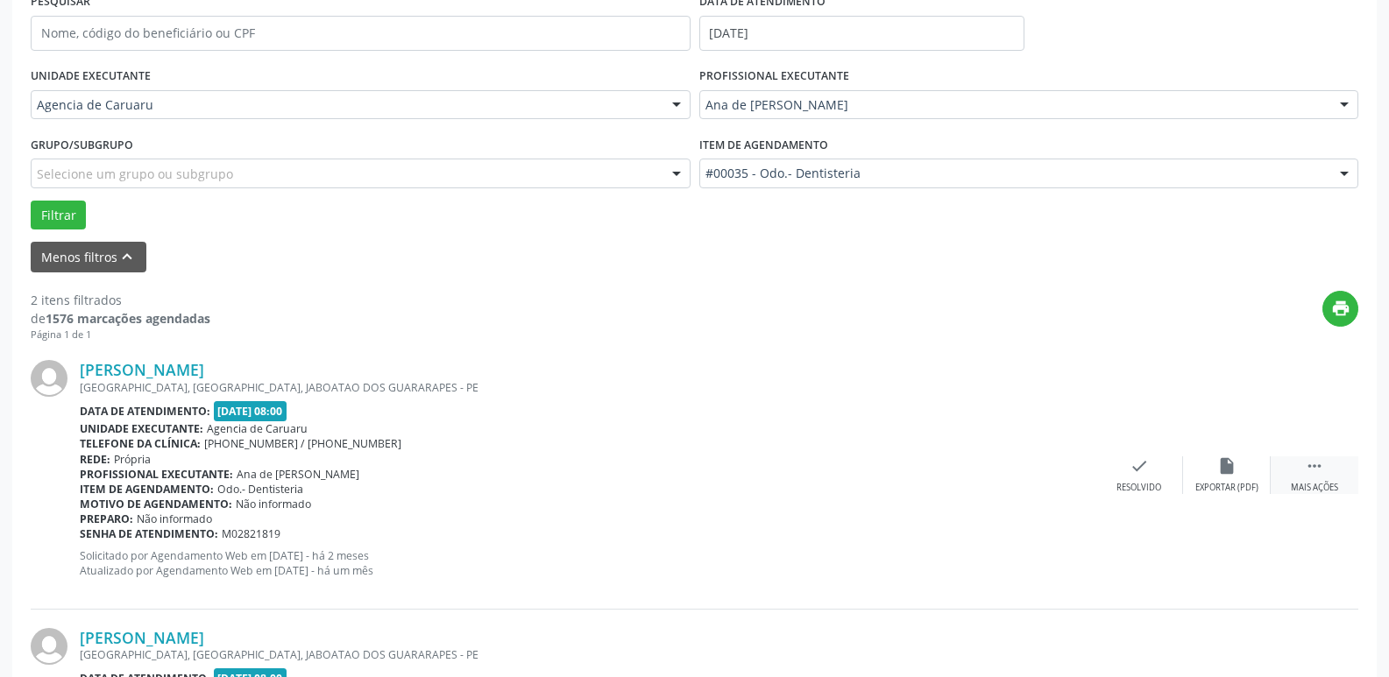
click at [1320, 461] on icon "" at bounding box center [1313, 465] width 19 height 19
click at [1243, 465] on div "alarm_off Não compareceu" at bounding box center [1227, 475] width 88 height 38
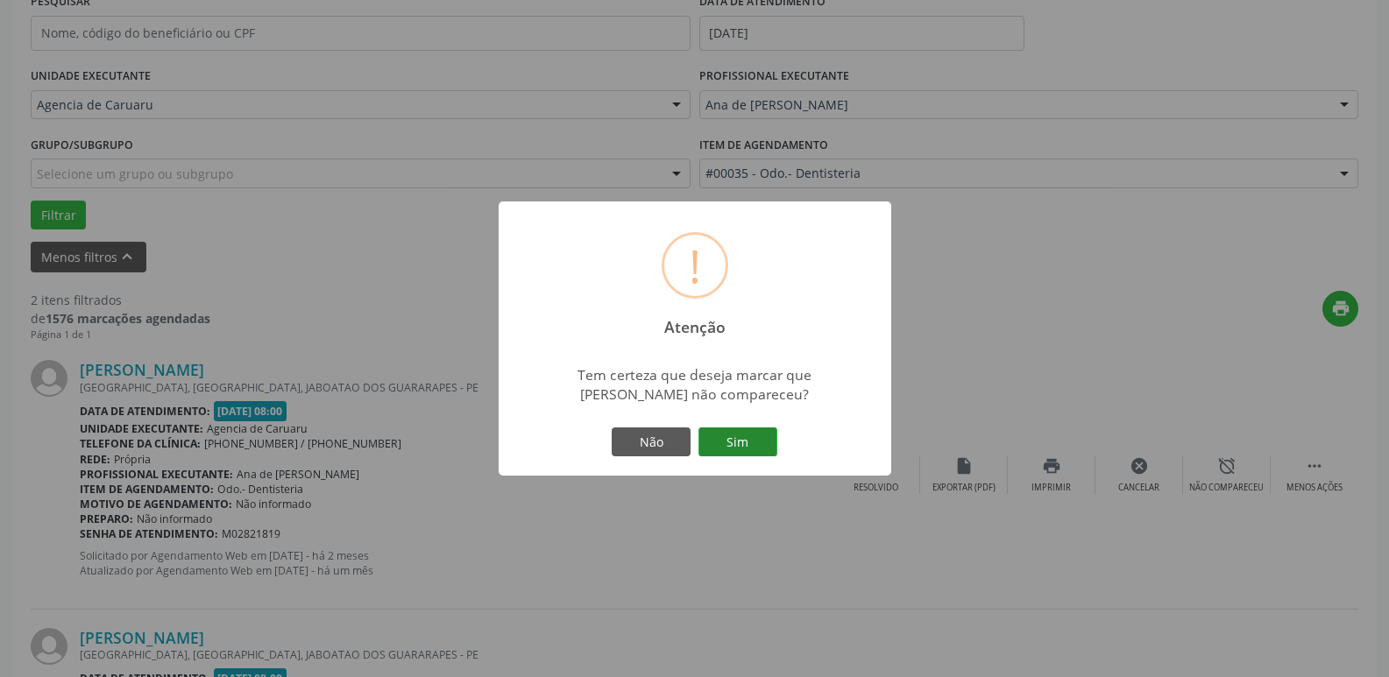
click at [729, 439] on button "Sim" at bounding box center [737, 443] width 79 height 30
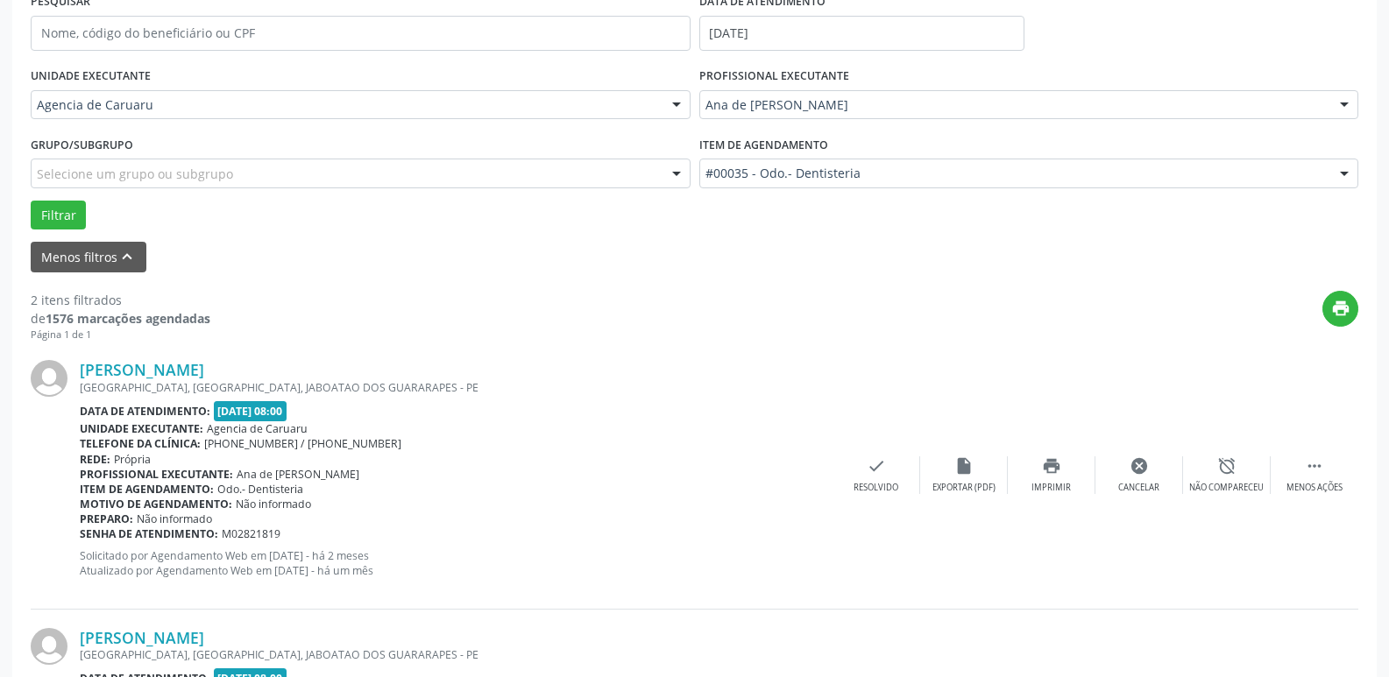
scroll to position [88, 0]
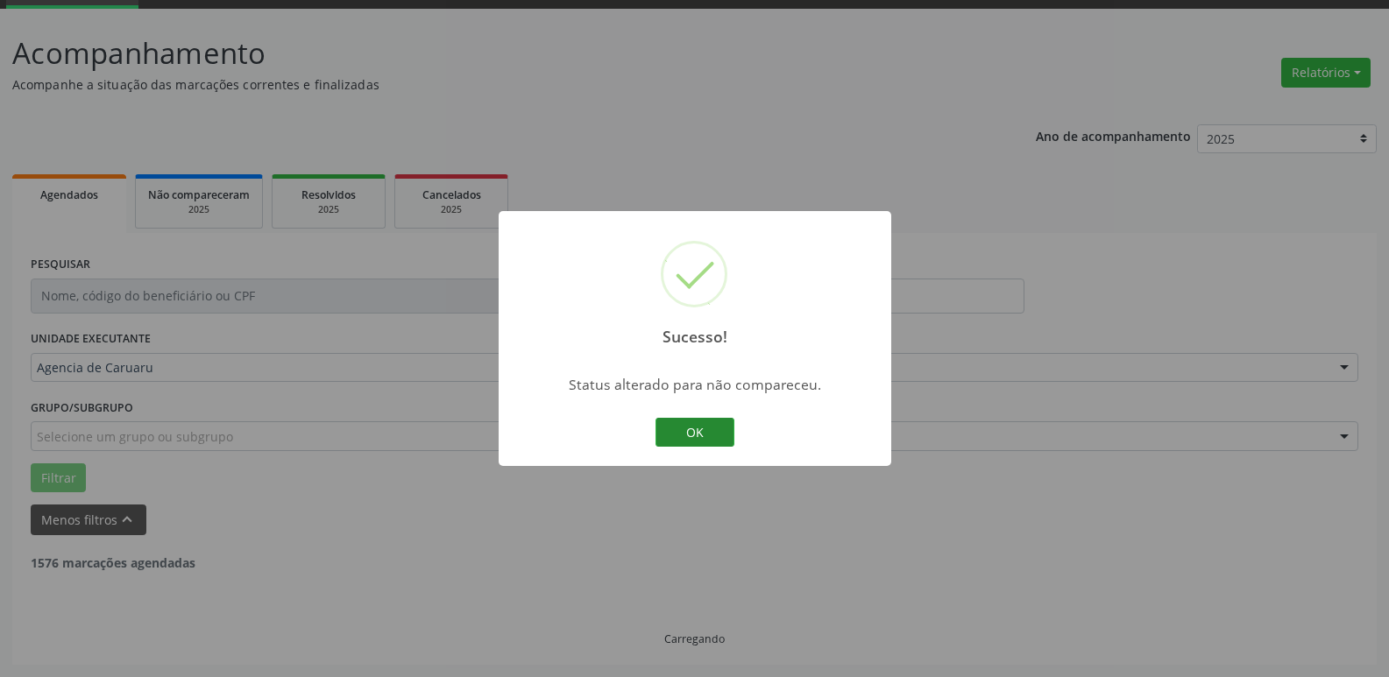
click at [699, 426] on button "OK" at bounding box center [694, 433] width 79 height 30
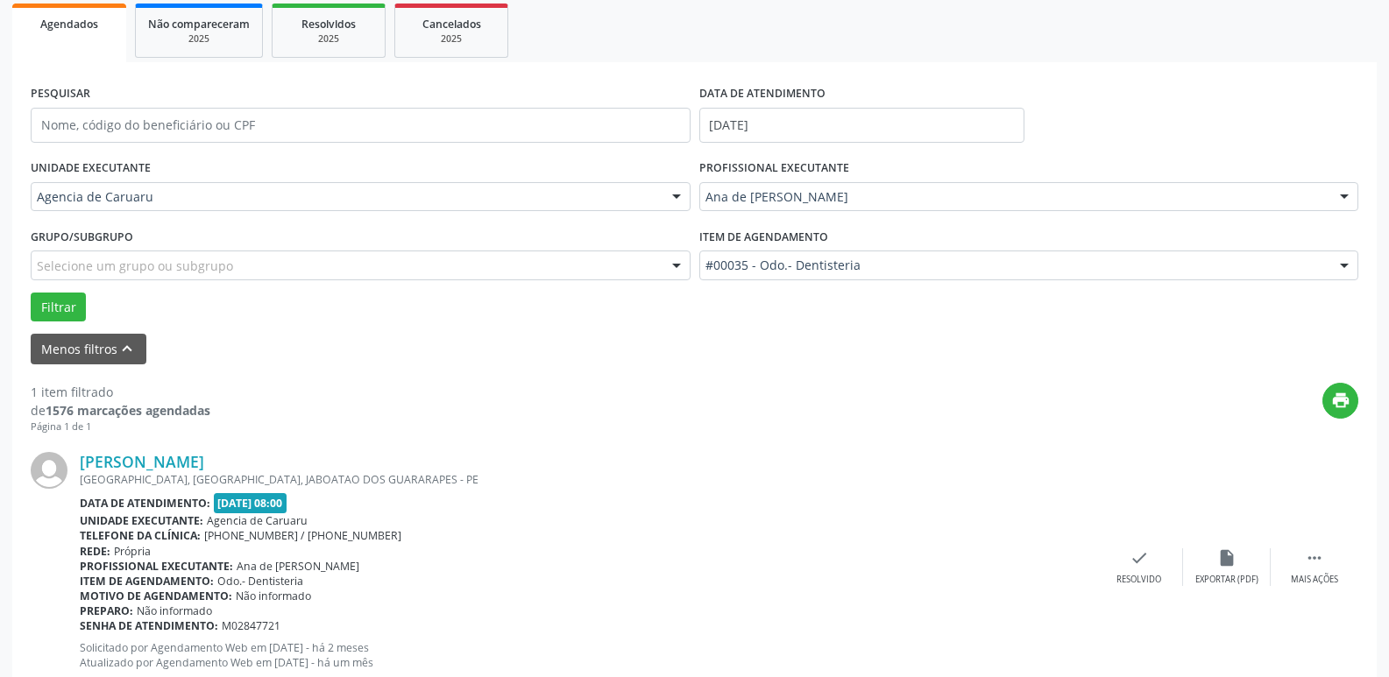
scroll to position [313, 0]
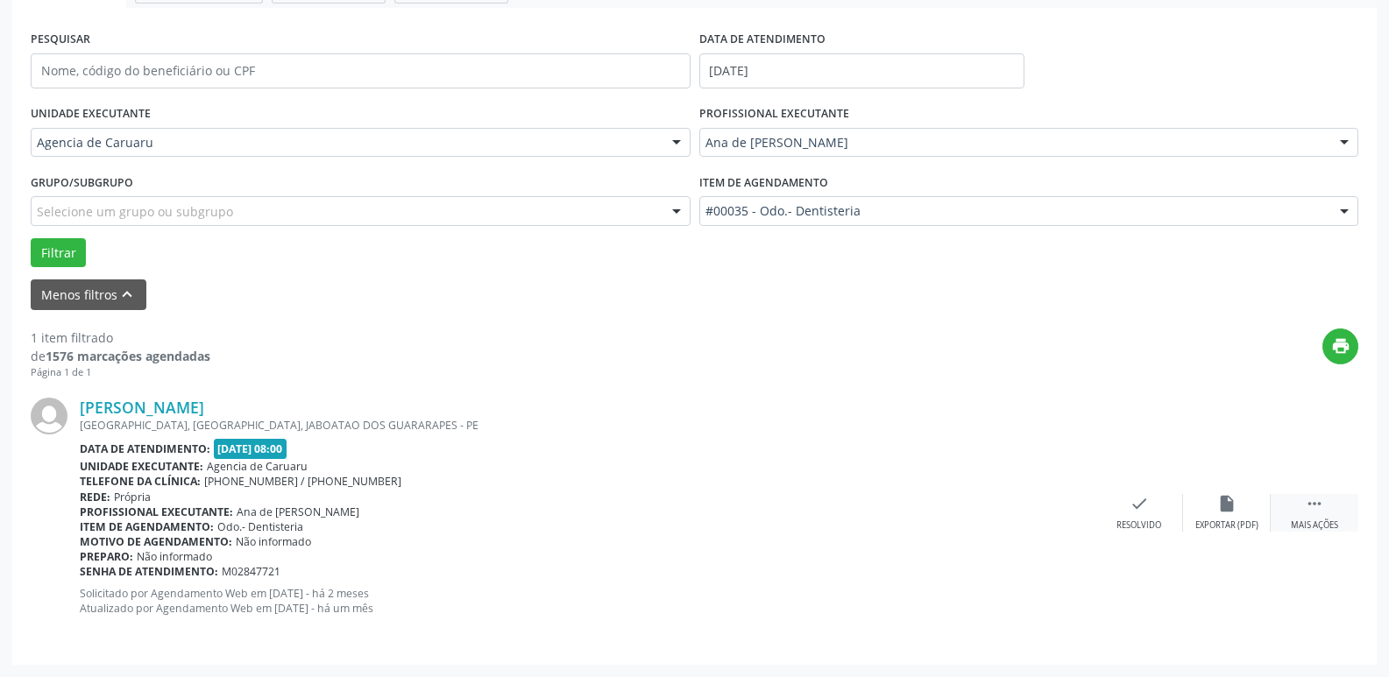
click at [1293, 501] on div " Mais ações" at bounding box center [1314, 513] width 88 height 38
click at [1226, 509] on icon "alarm_off" at bounding box center [1226, 503] width 19 height 19
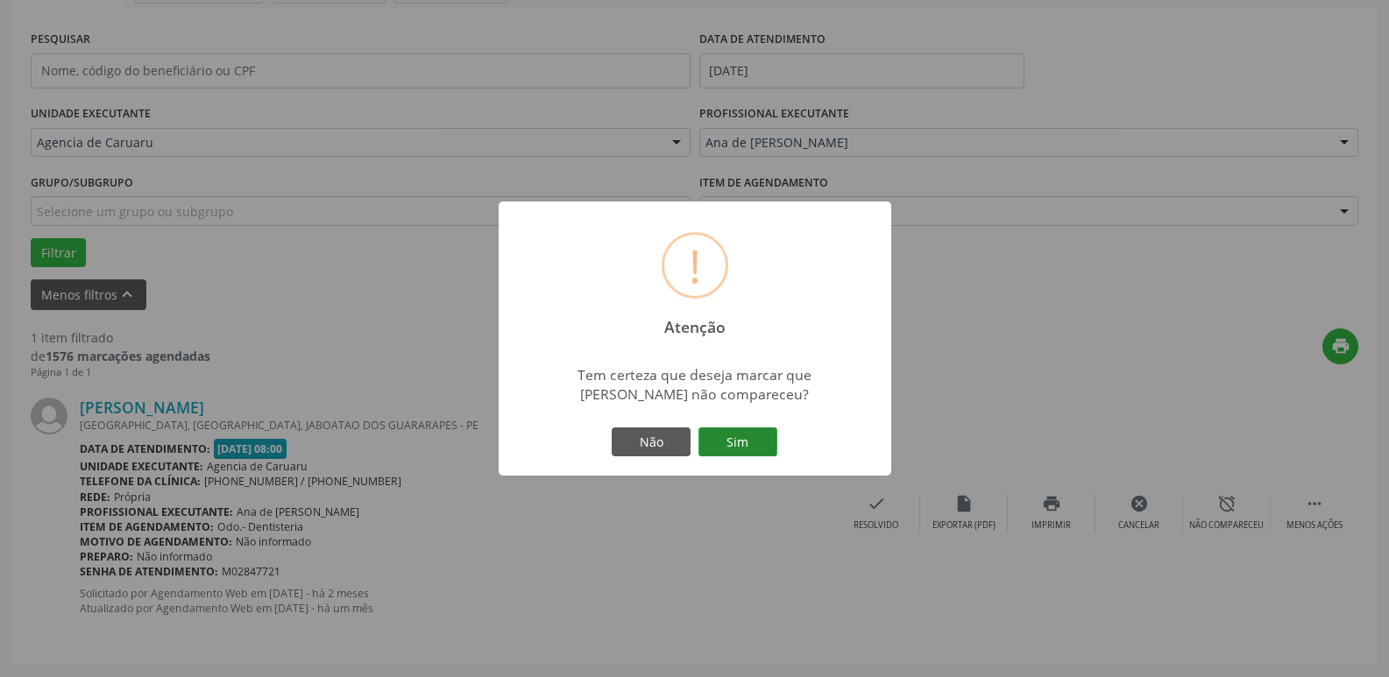
click at [769, 437] on button "Sim" at bounding box center [737, 443] width 79 height 30
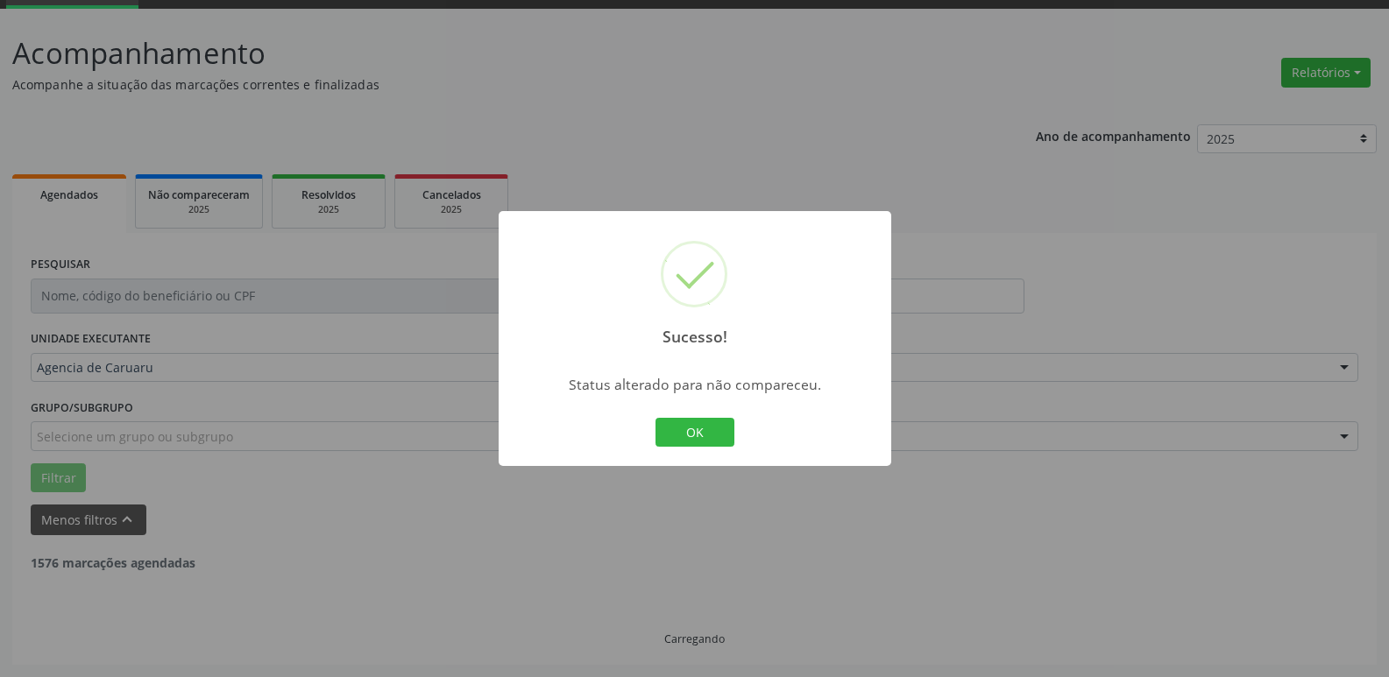
scroll to position [32, 0]
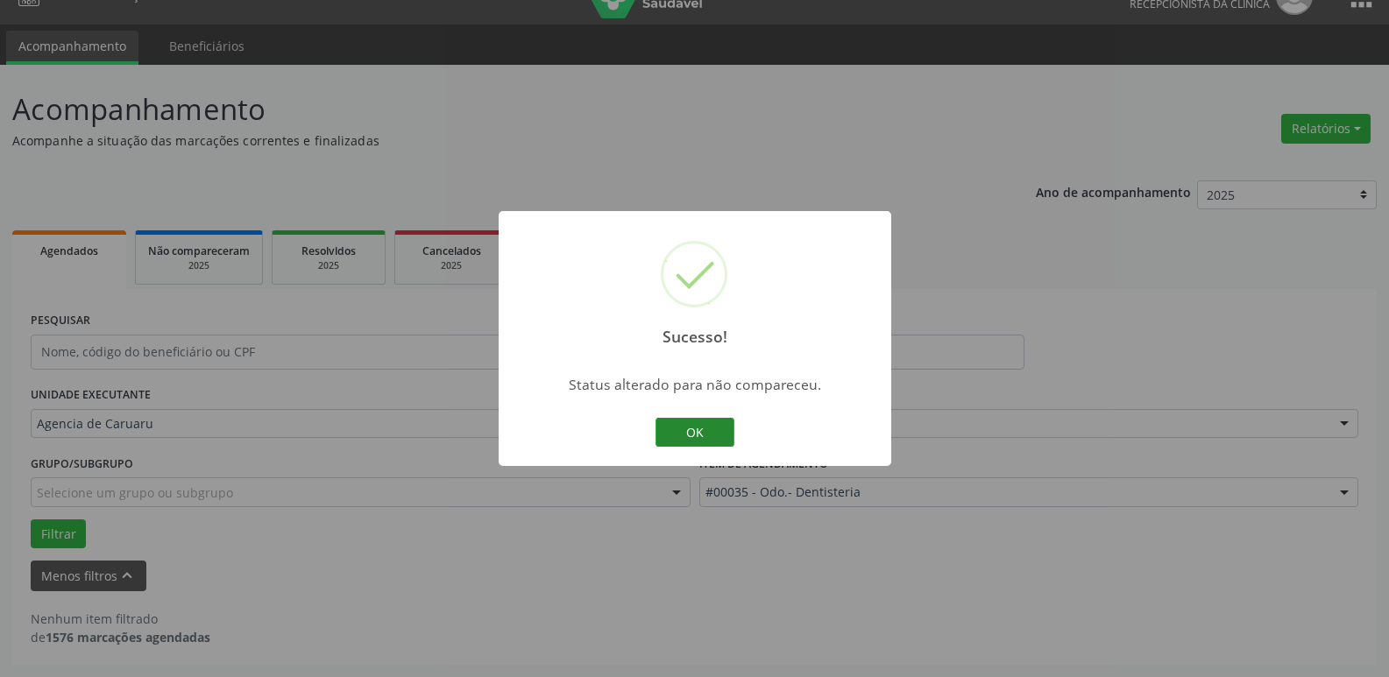
click at [675, 420] on button "OK" at bounding box center [694, 433] width 79 height 30
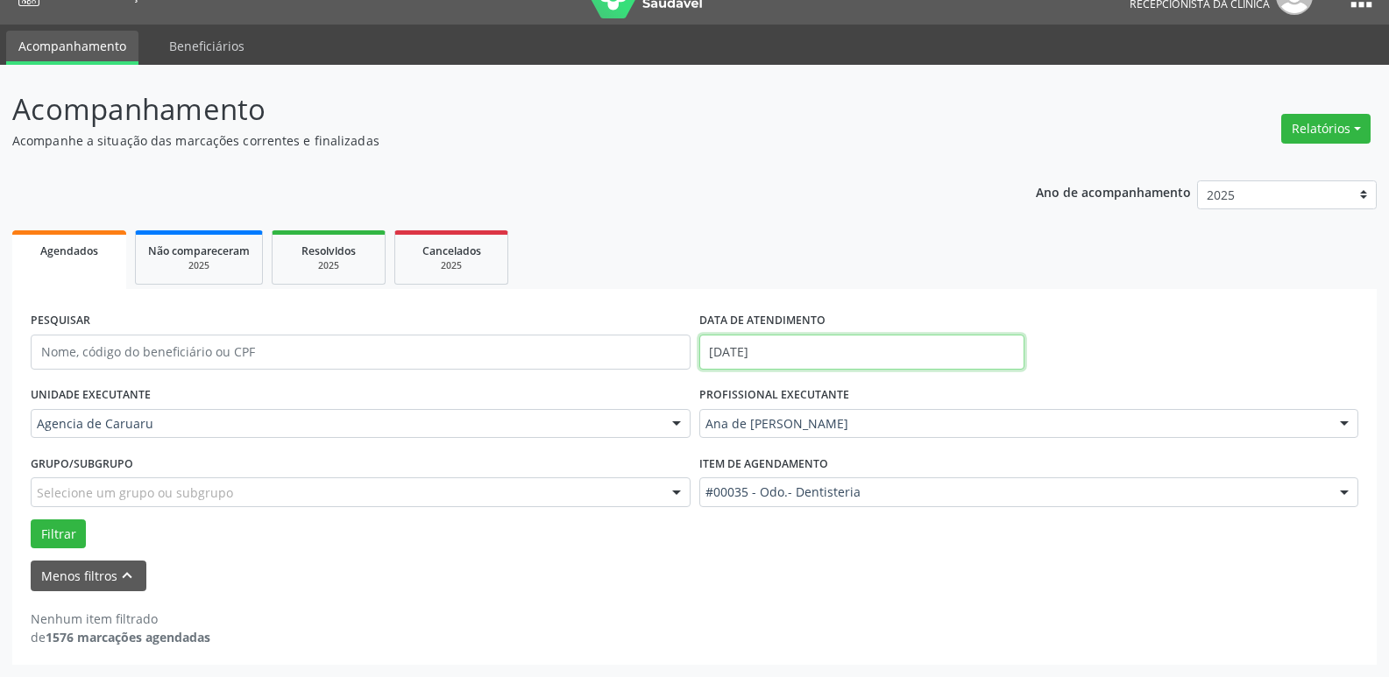
click at [852, 349] on input "[DATE]" at bounding box center [861, 352] width 325 height 35
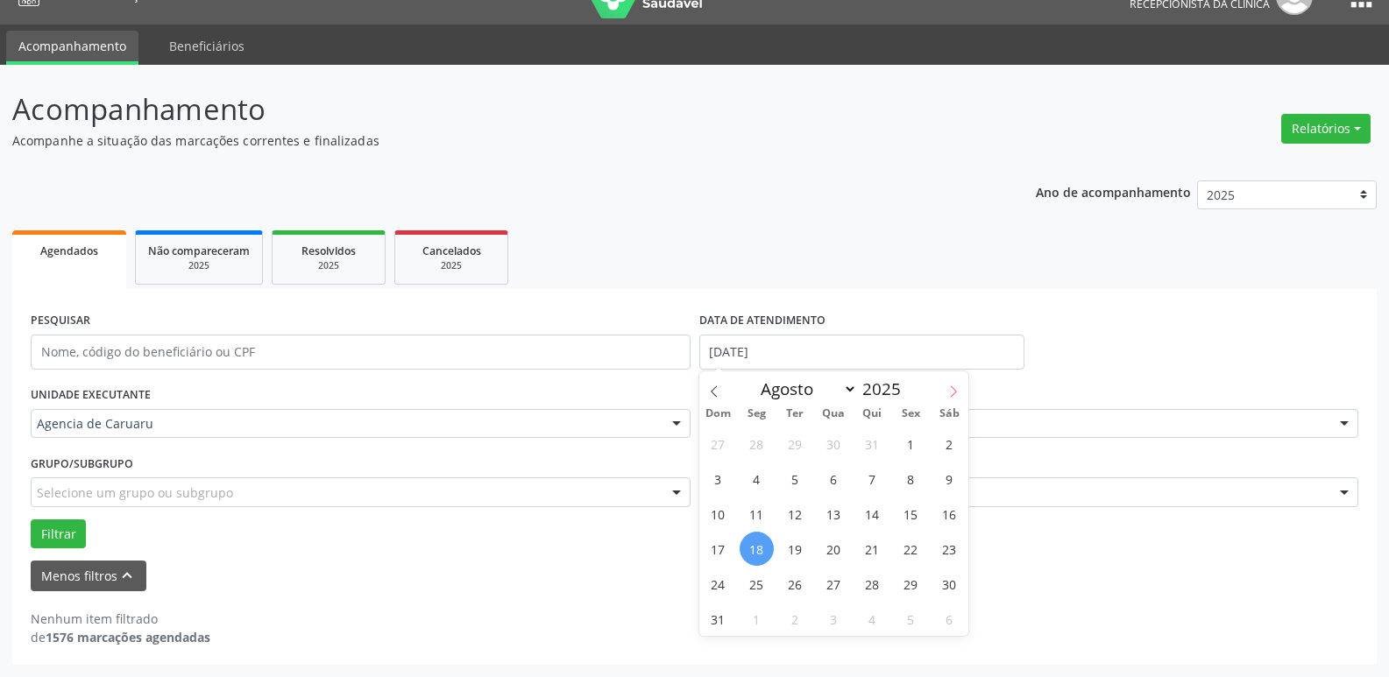
click at [951, 385] on span at bounding box center [953, 386] width 30 height 30
click at [953, 379] on span at bounding box center [953, 386] width 30 height 30
select select "9"
click at [830, 442] on span "1" at bounding box center [833, 444] width 34 height 34
type input "01/10/2025"
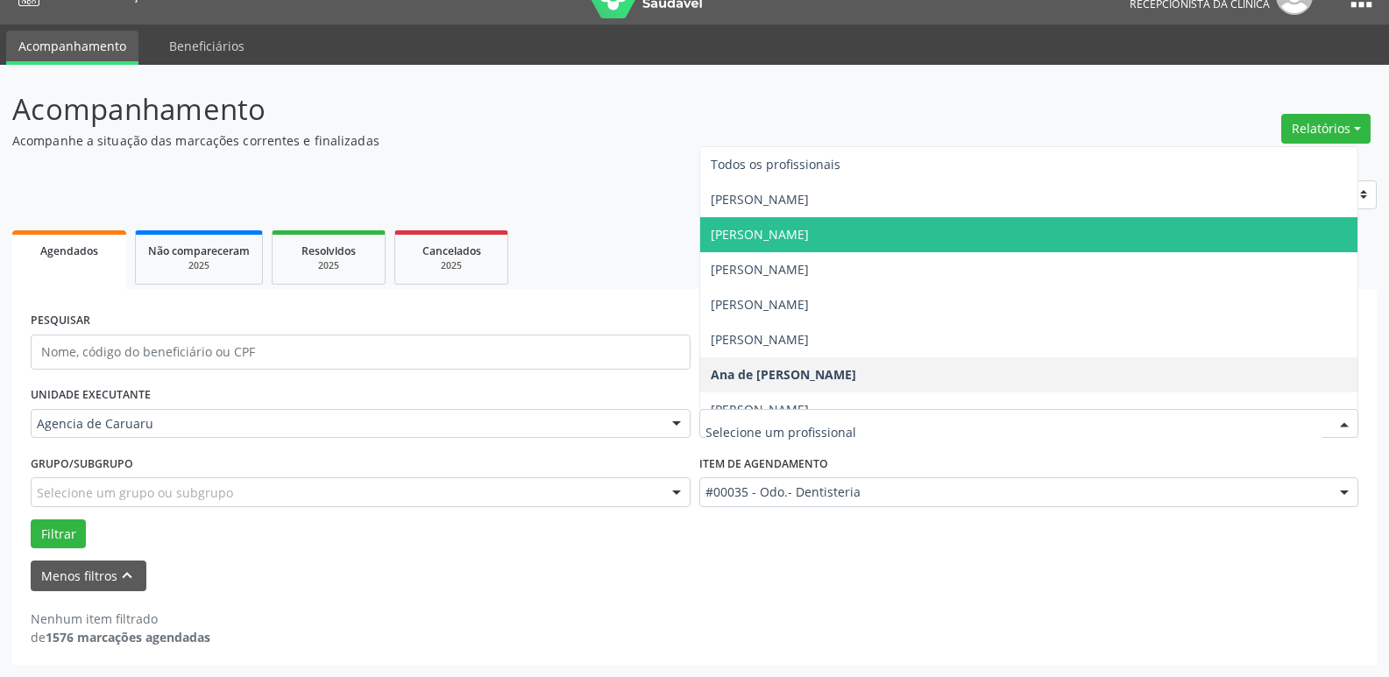
click at [809, 231] on span "[PERSON_NAME]" at bounding box center [759, 234] width 98 height 17
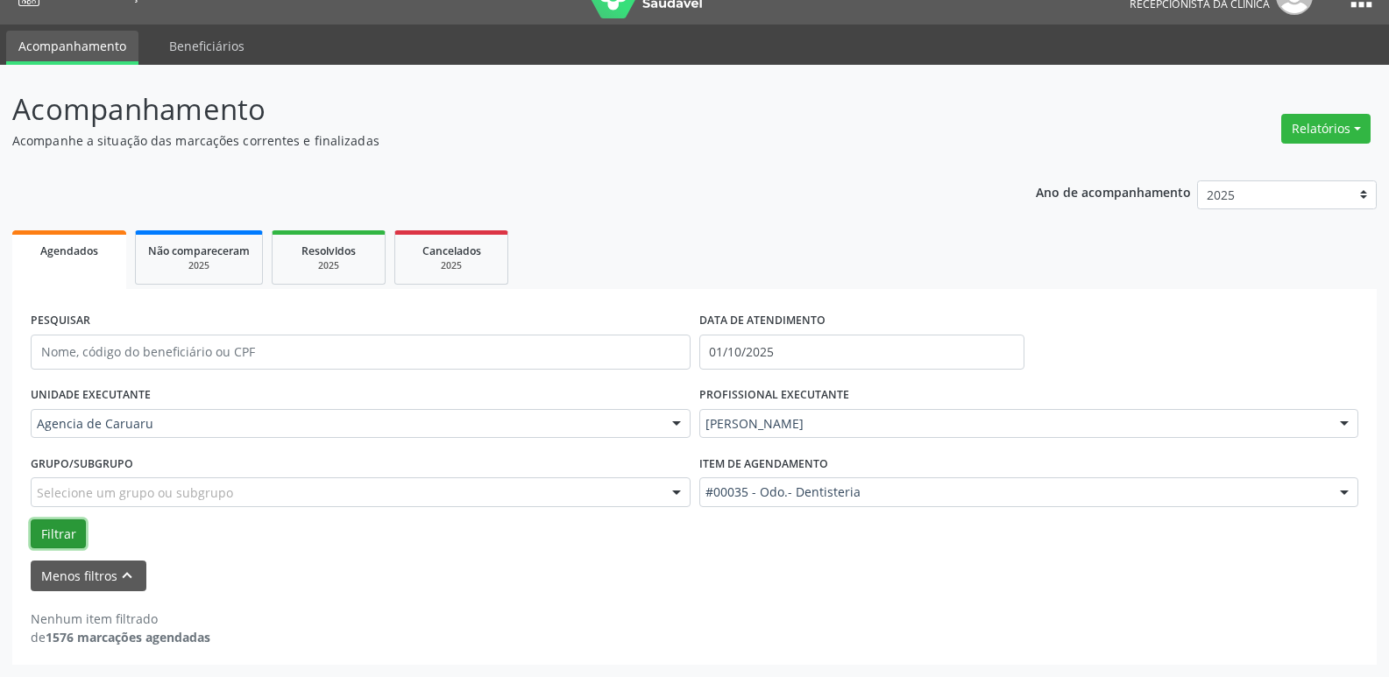
click at [48, 522] on button "Filtrar" at bounding box center [58, 534] width 55 height 30
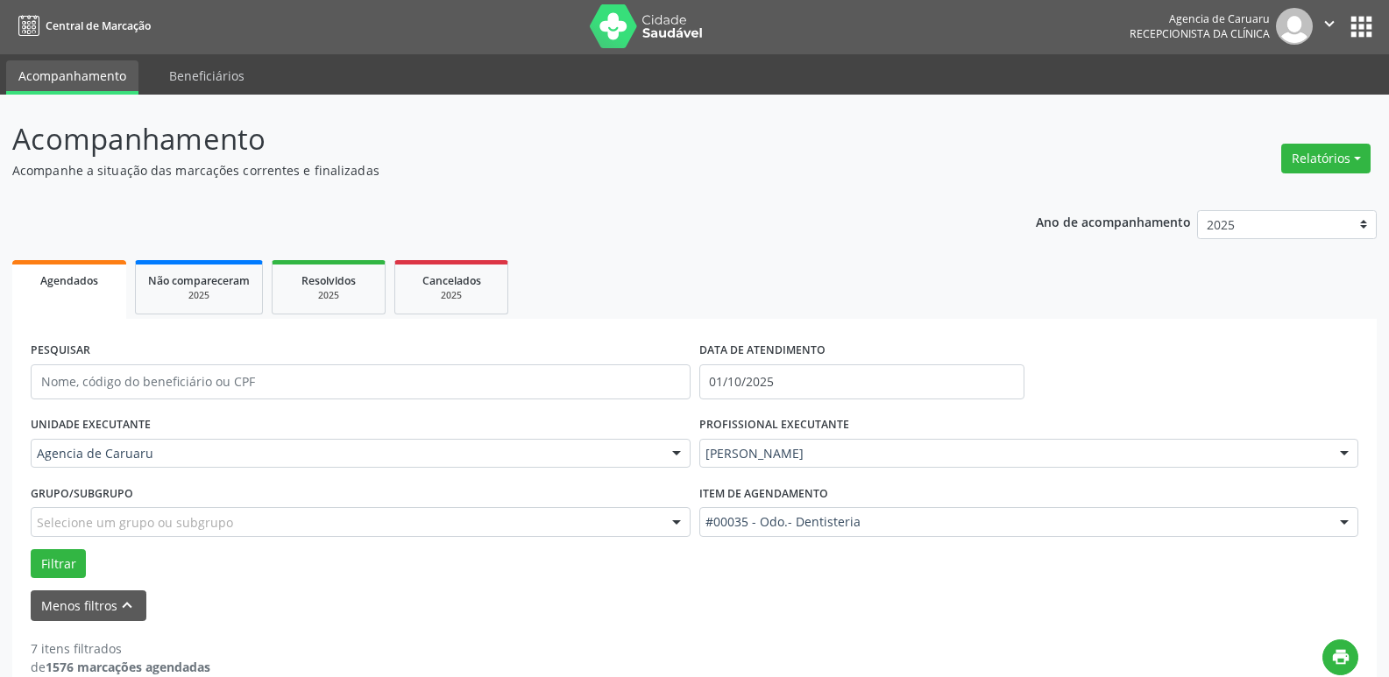
scroll to position [0, 0]
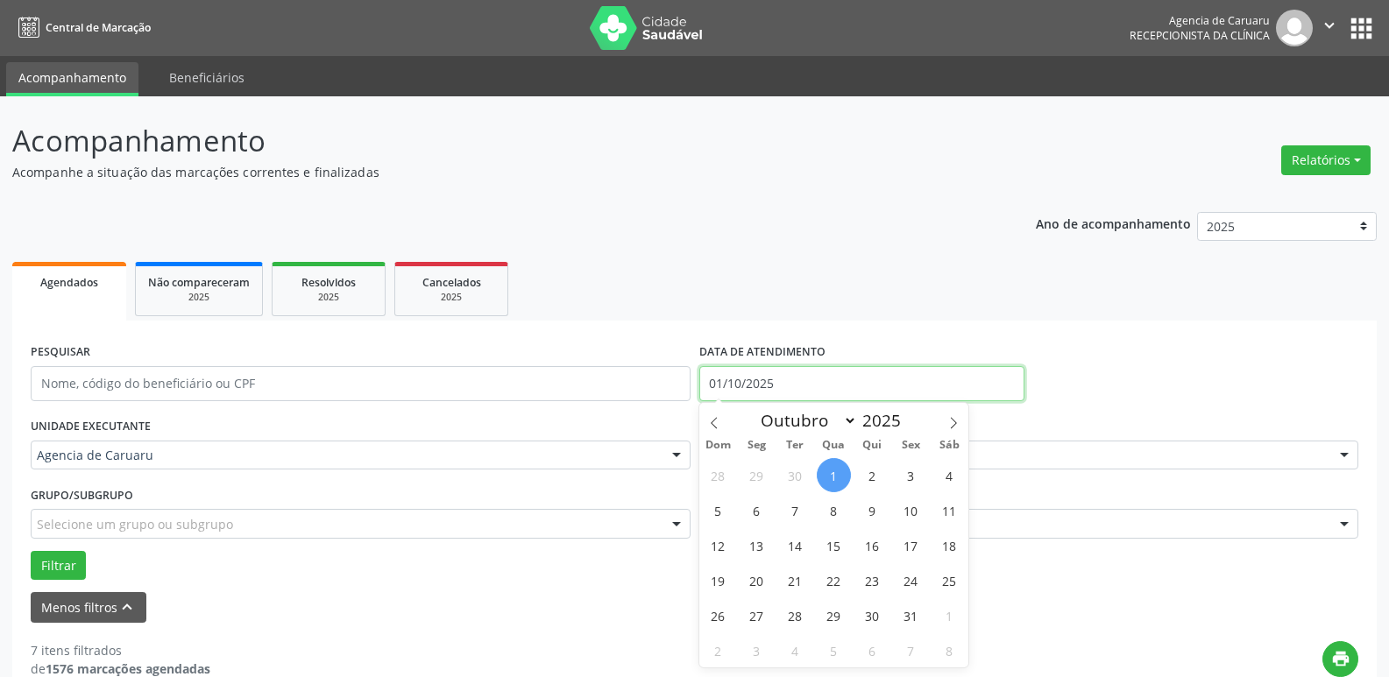
click at [753, 380] on input "01/10/2025" at bounding box center [861, 383] width 325 height 35
click at [715, 420] on icon at bounding box center [714, 423] width 12 height 12
select select "8"
click at [791, 606] on span "30" at bounding box center [795, 615] width 34 height 34
type input "[DATE]"
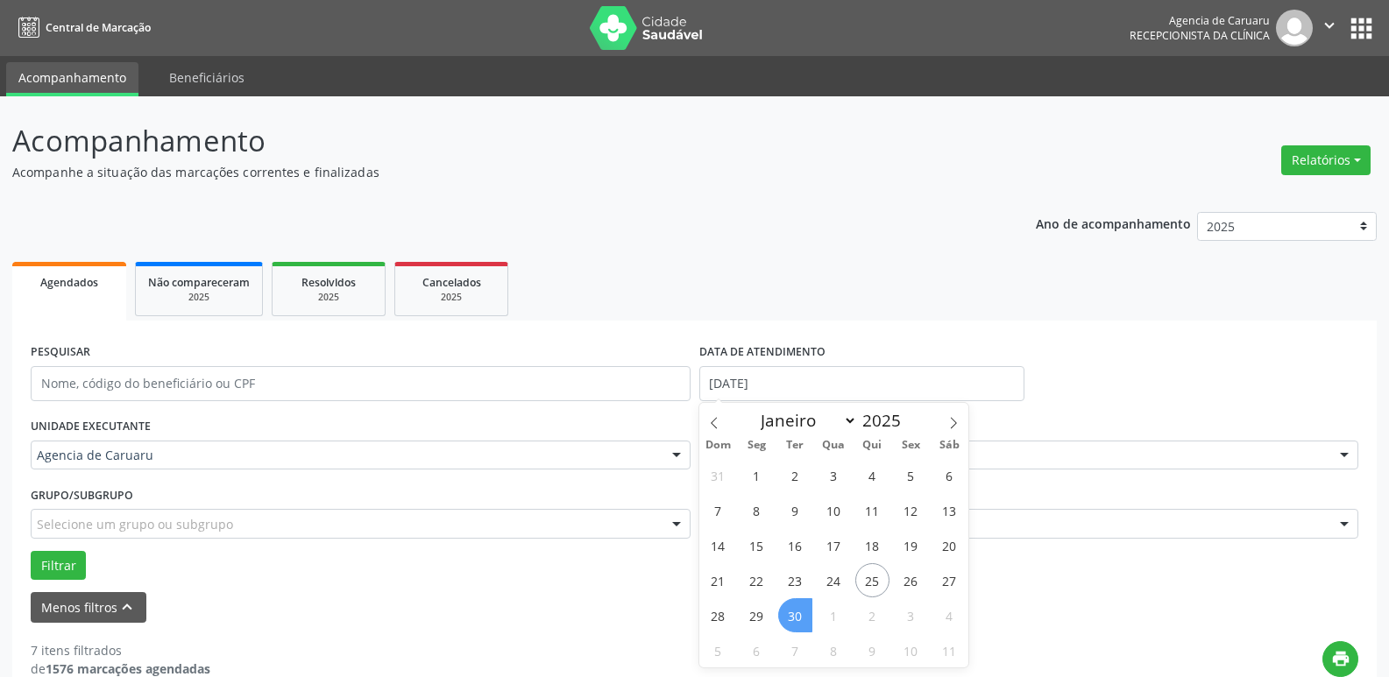
click at [791, 606] on span "30" at bounding box center [795, 615] width 34 height 34
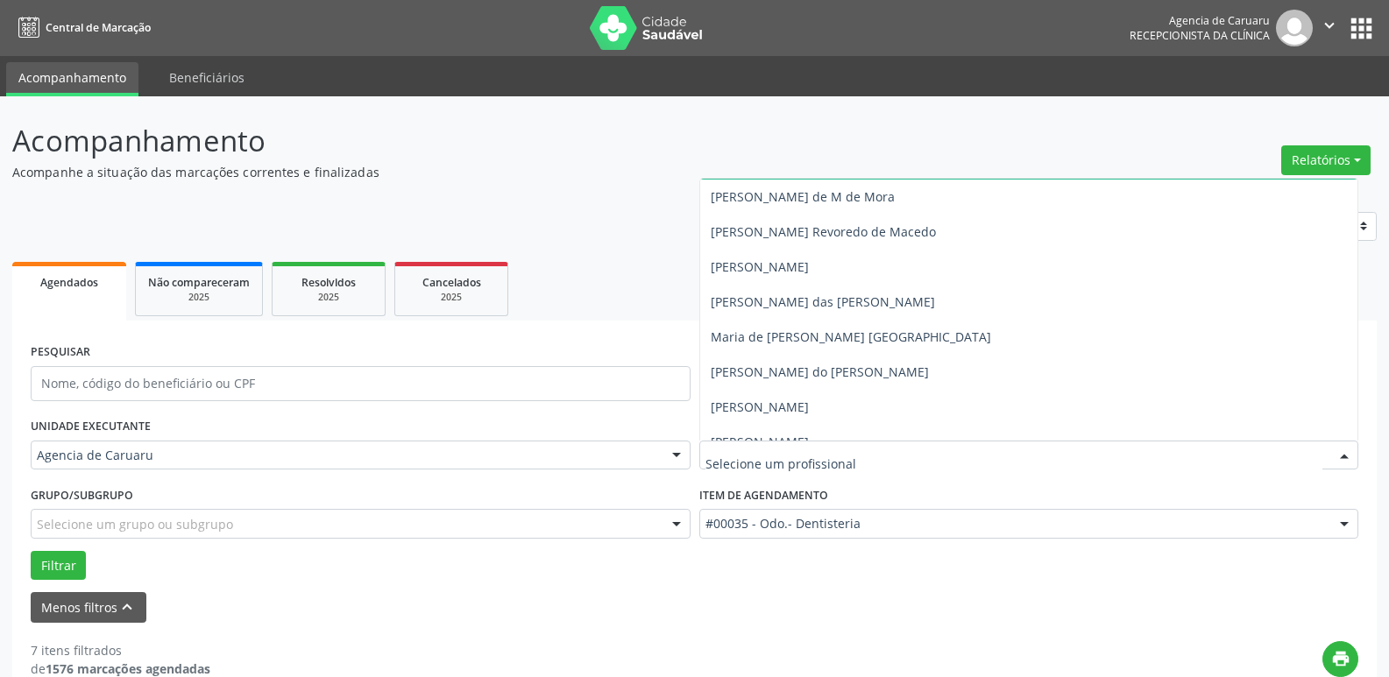
scroll to position [876, 0]
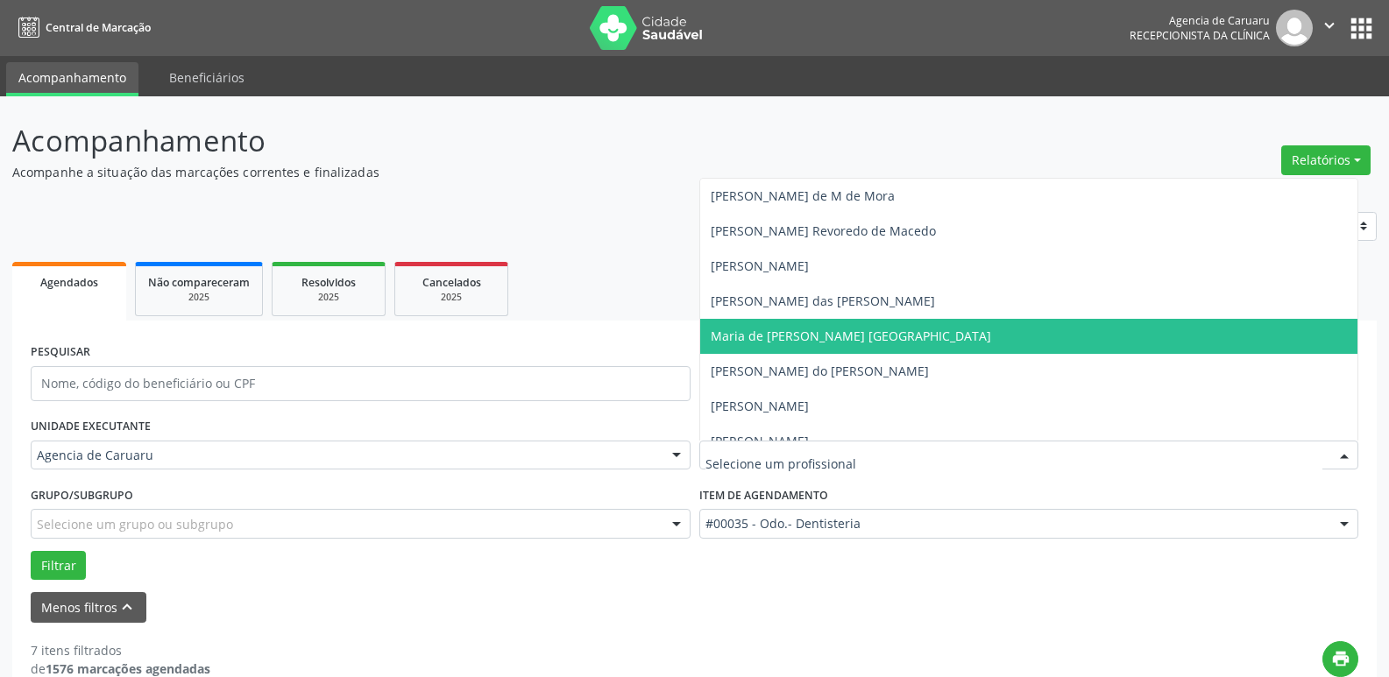
click at [761, 342] on span "Maria de [PERSON_NAME] [GEOGRAPHIC_DATA]" at bounding box center [850, 336] width 280 height 17
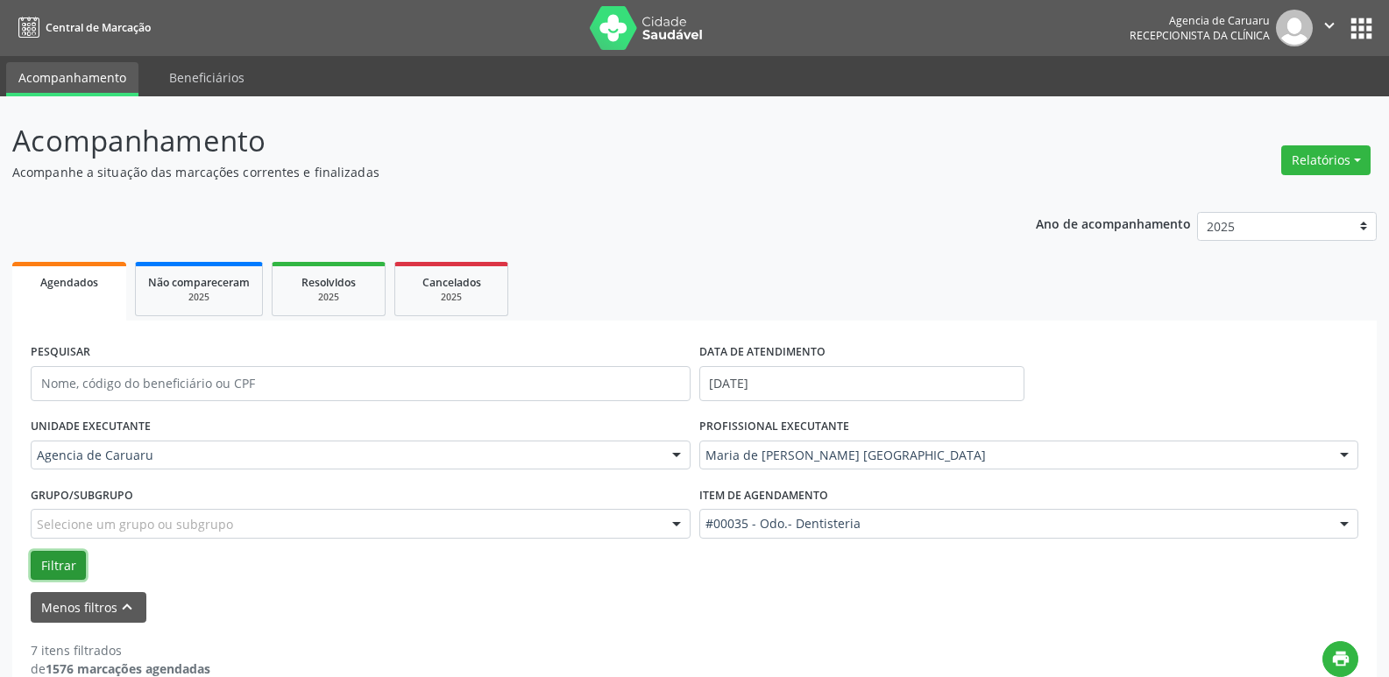
click at [58, 564] on button "Filtrar" at bounding box center [58, 566] width 55 height 30
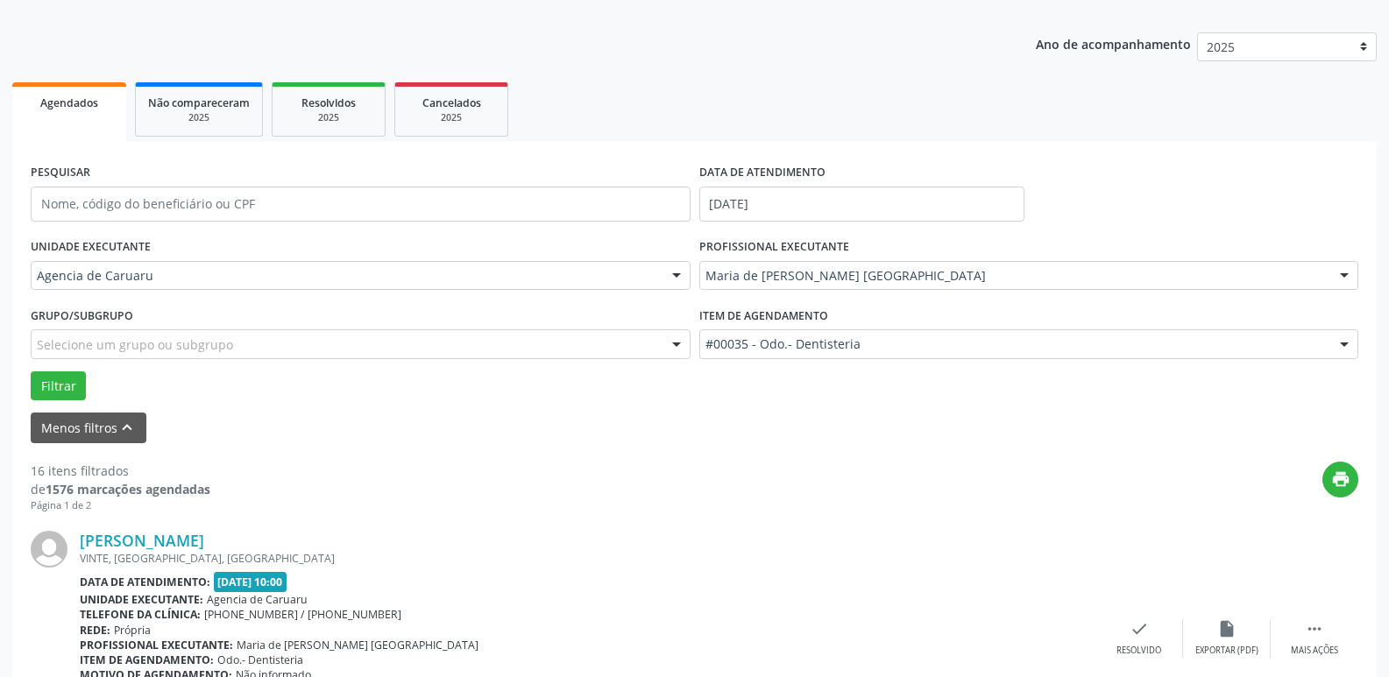
scroll to position [0, 0]
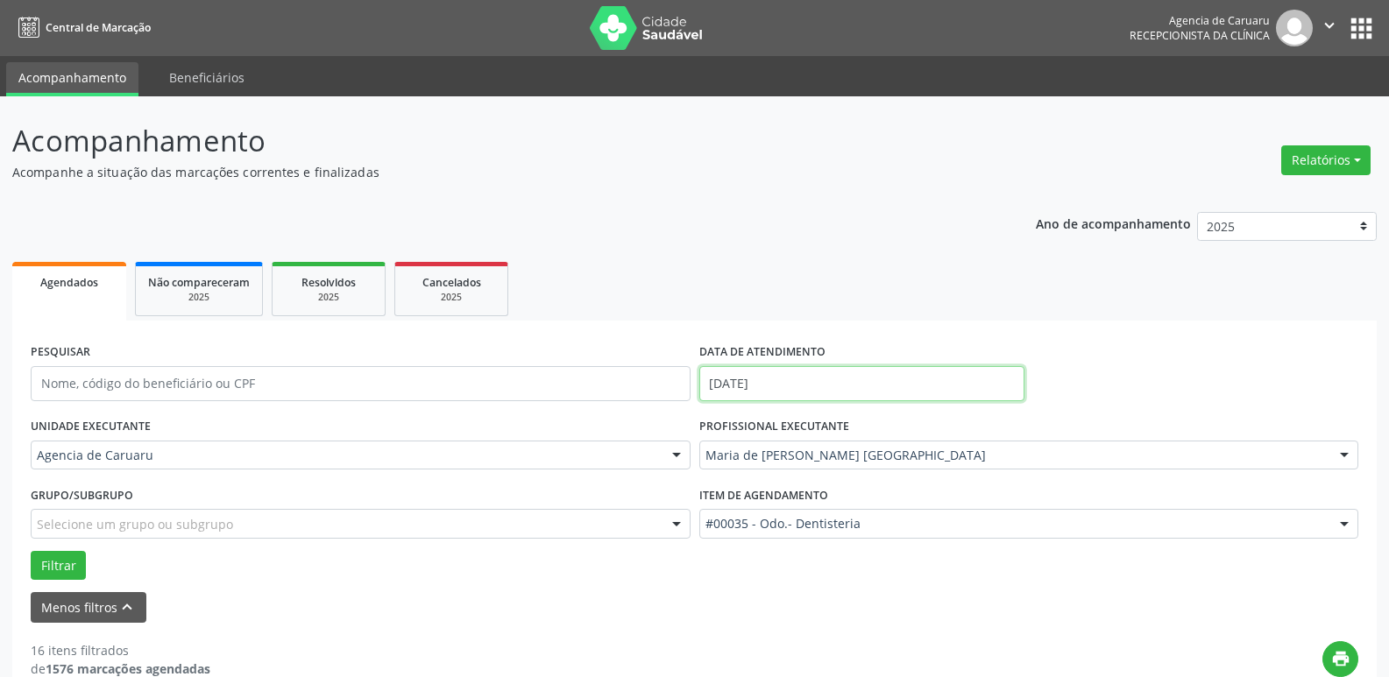
click at [781, 374] on input "[DATE]" at bounding box center [861, 383] width 325 height 35
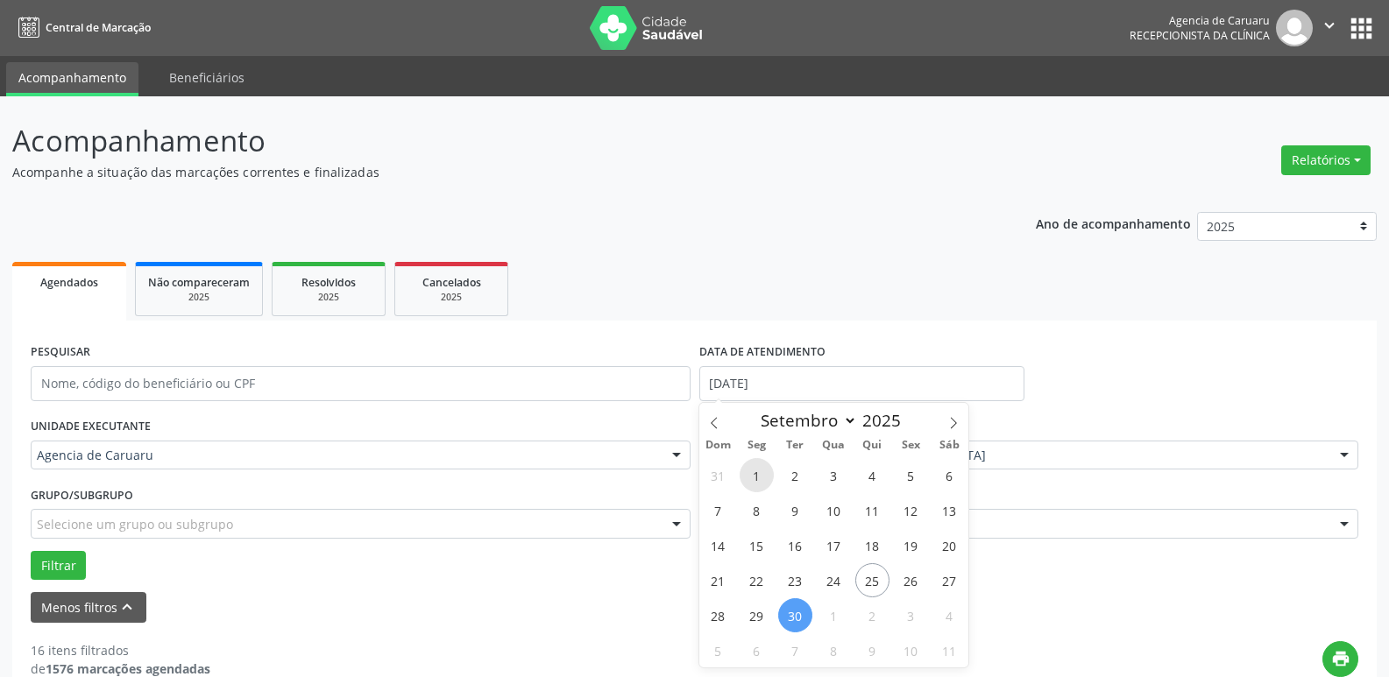
click at [754, 464] on span "1" at bounding box center [756, 475] width 34 height 34
type input "[DATE]"
click at [754, 464] on span "1" at bounding box center [756, 475] width 34 height 34
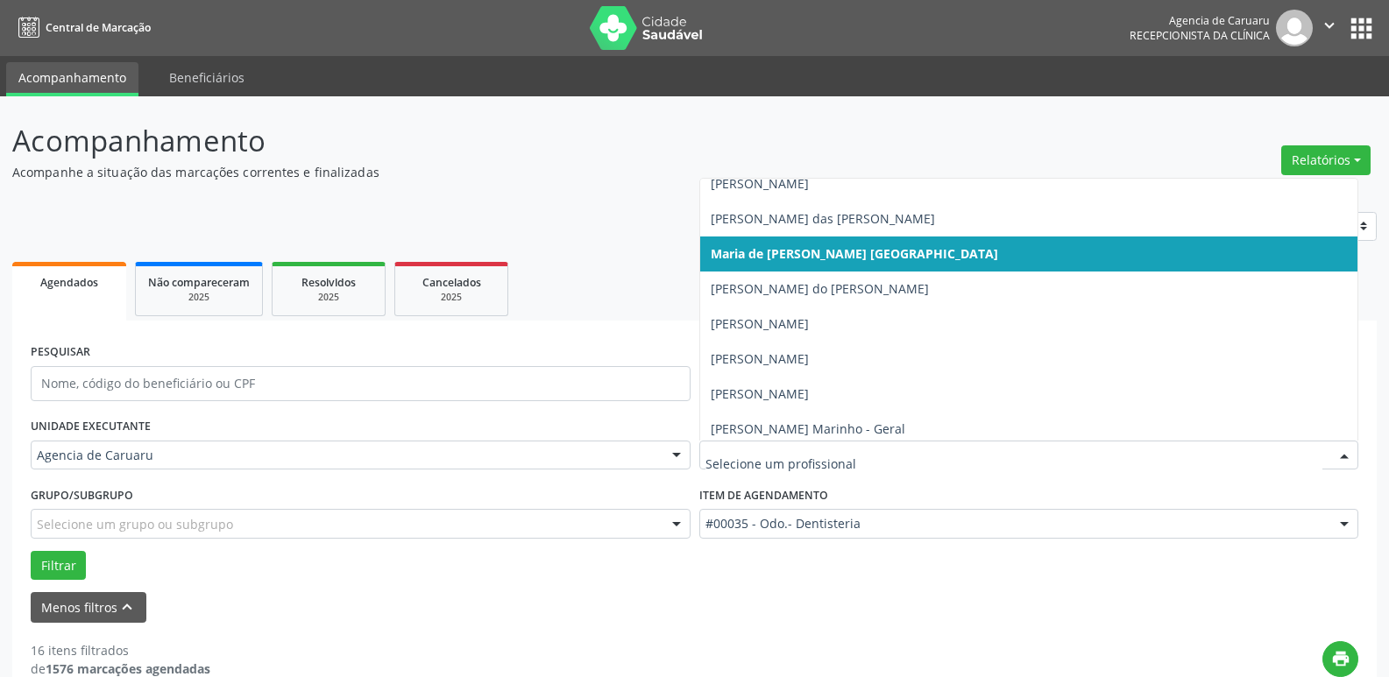
scroll to position [1051, 0]
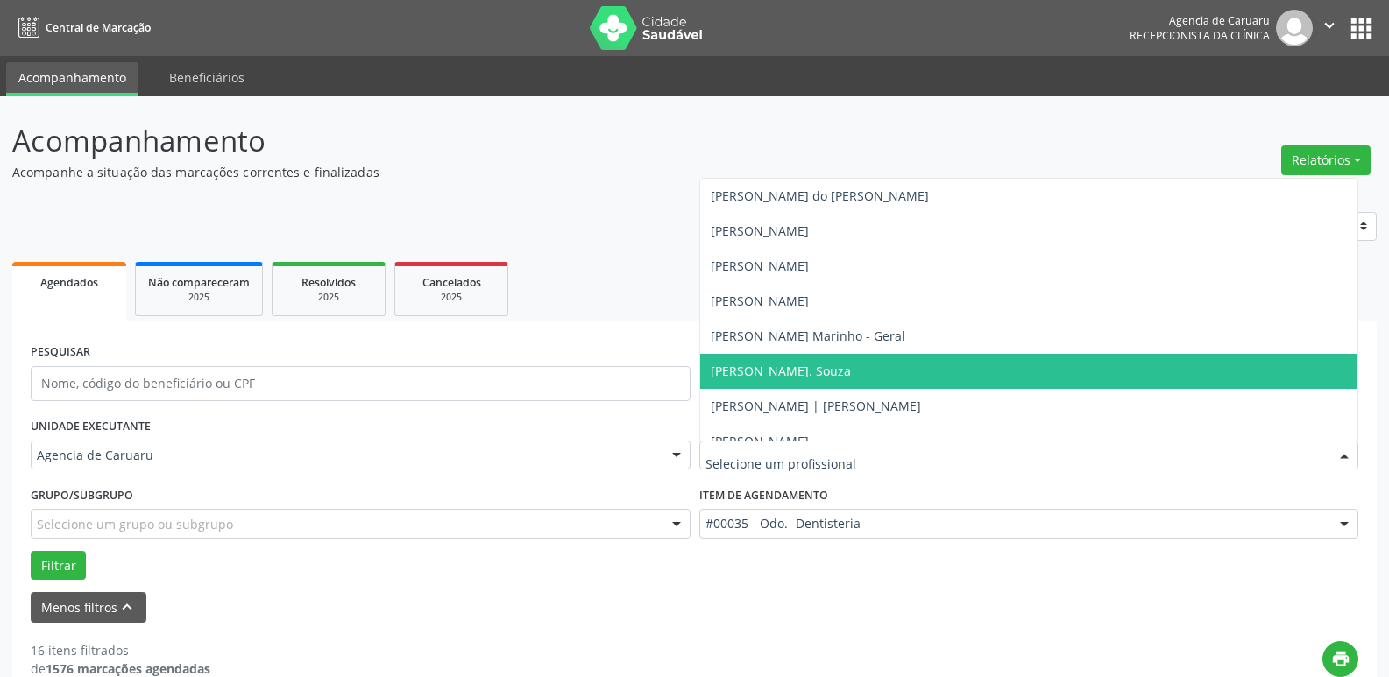
click at [781, 361] on span "[PERSON_NAME]. Souza" at bounding box center [1029, 371] width 658 height 35
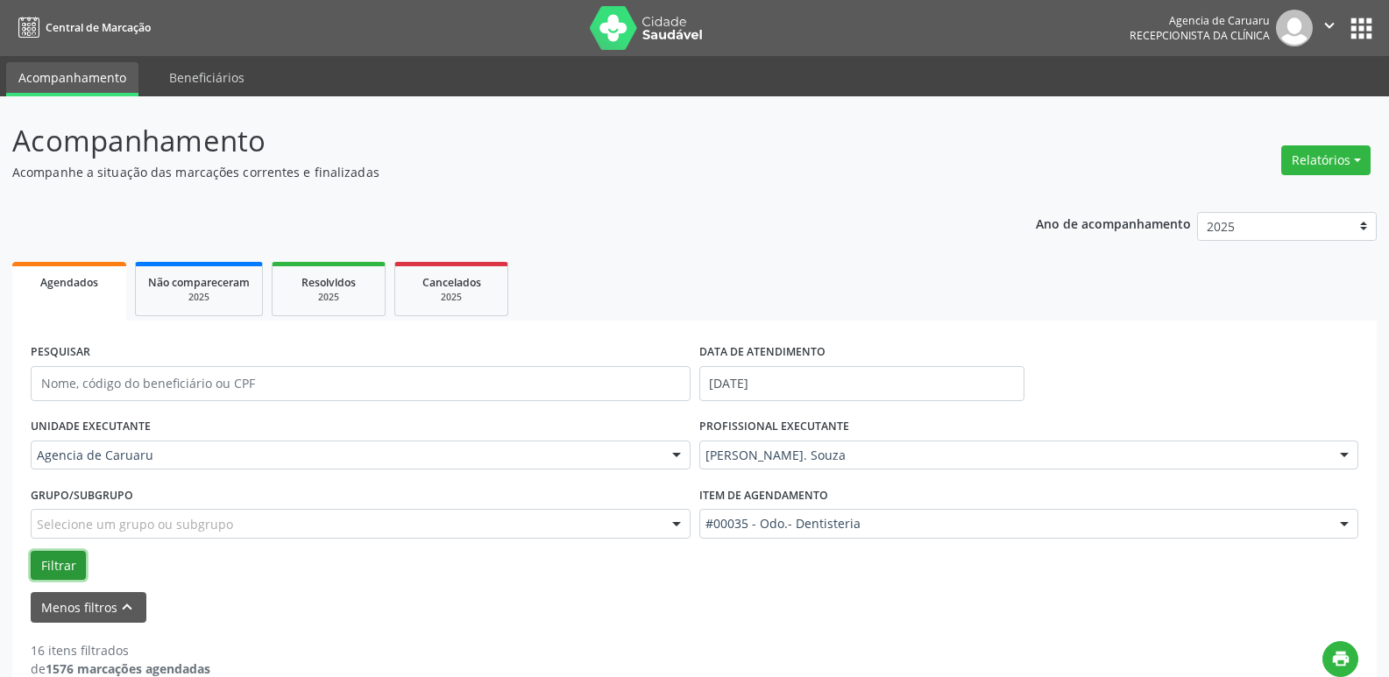
click at [49, 566] on button "Filtrar" at bounding box center [58, 566] width 55 height 30
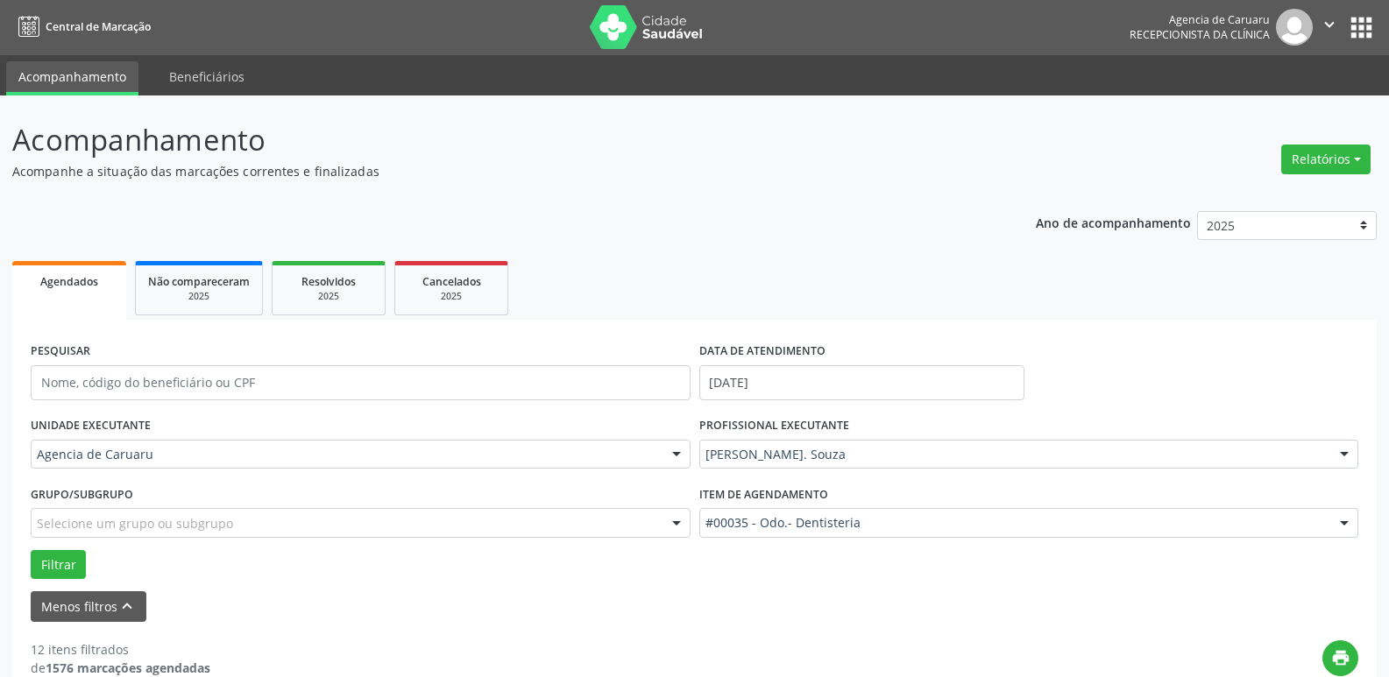
scroll to position [0, 0]
